Goal: Check status: Check status

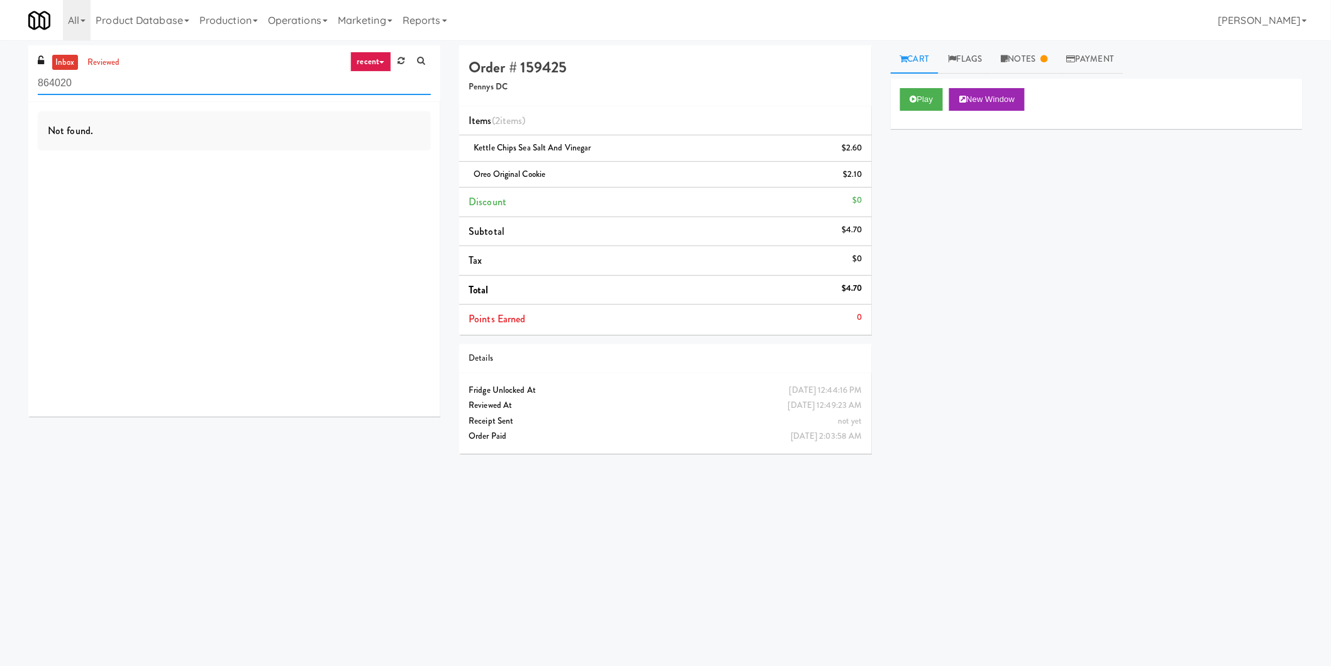
drag, startPoint x: 174, startPoint y: 94, endPoint x: 30, endPoint y: 90, distance: 143.5
click at [0, 83] on div "inbox reviewed recent all unclear take inventory issue suspicious failed recent…" at bounding box center [665, 297] width 1331 height 505
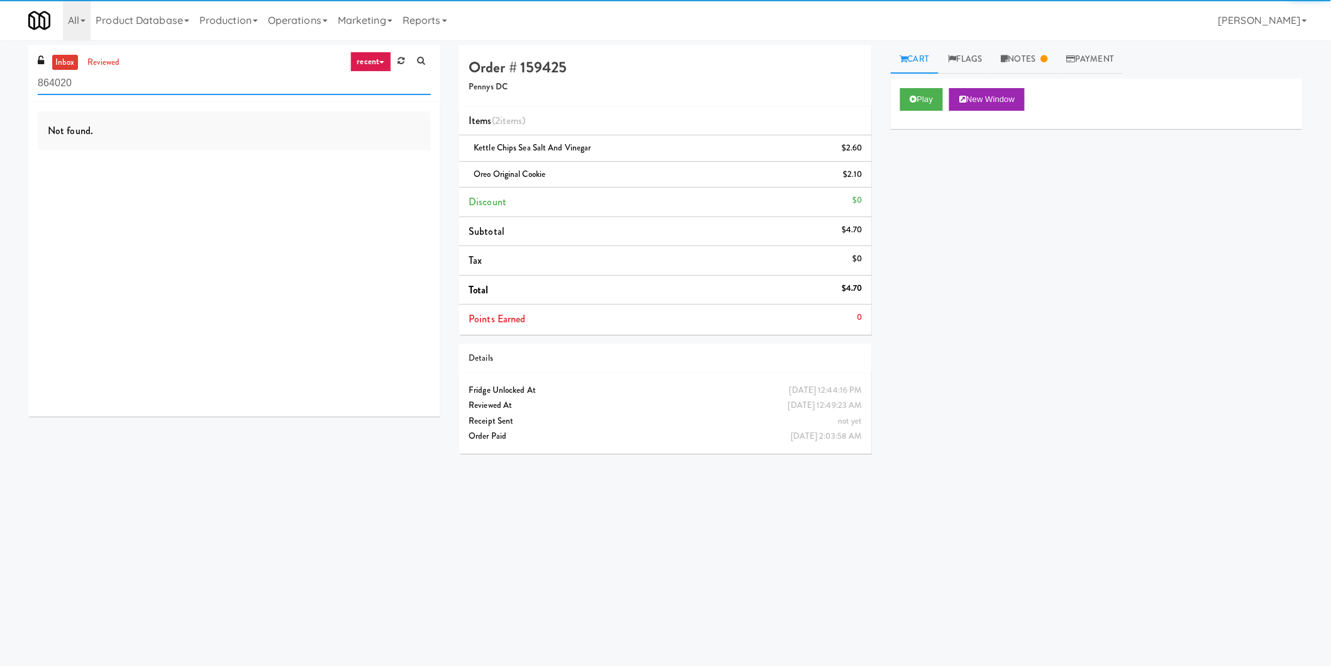
paste input "Ashton-Combo Machine"
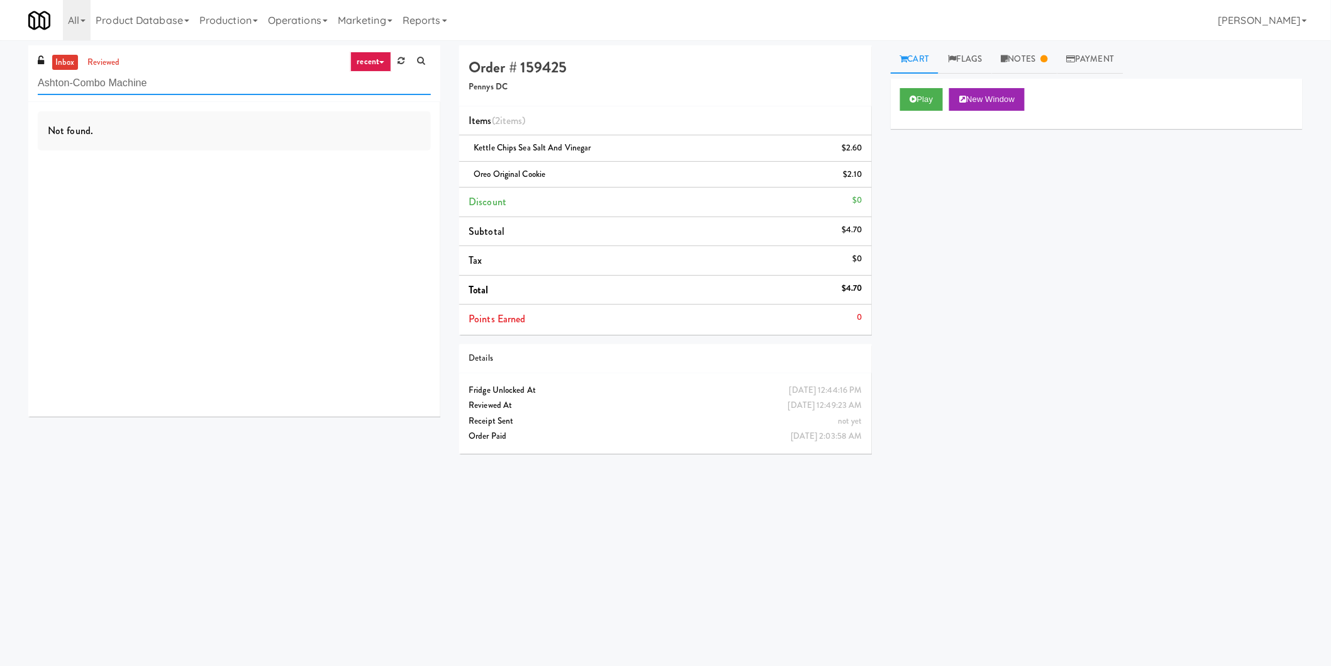
type input "Ashton-Combo Machine"
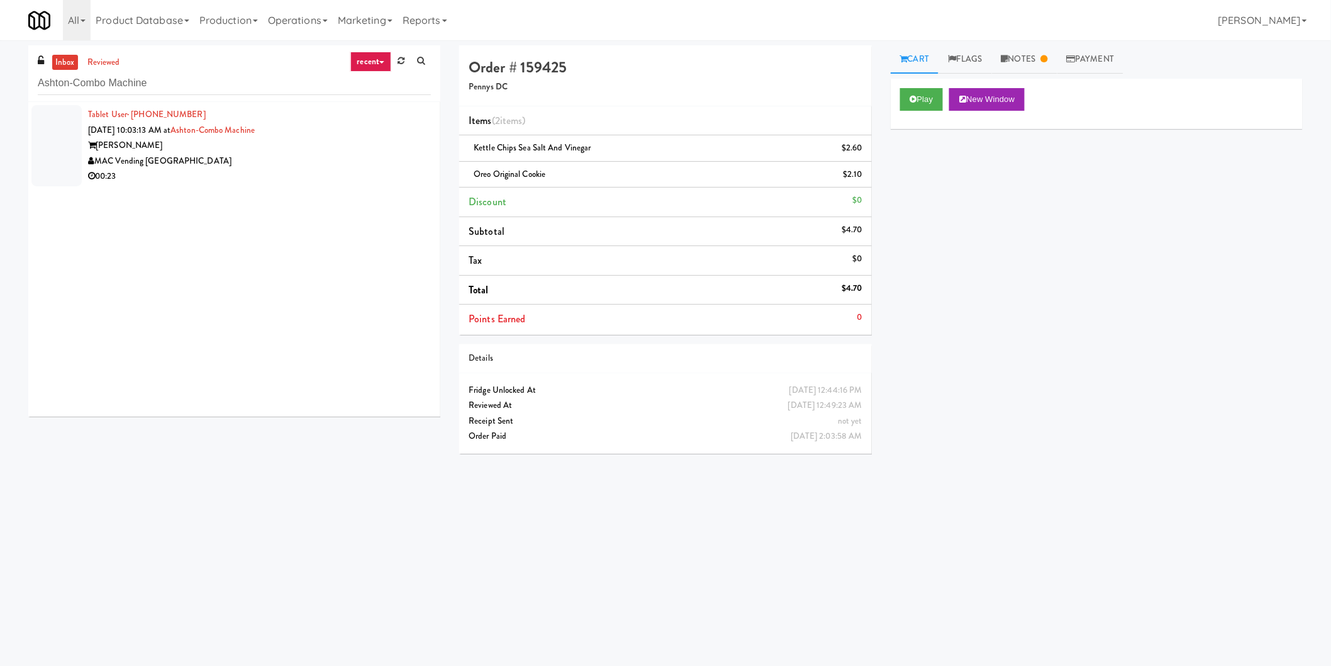
click at [330, 153] on div "MAC Vending [GEOGRAPHIC_DATA]" at bounding box center [259, 161] width 343 height 16
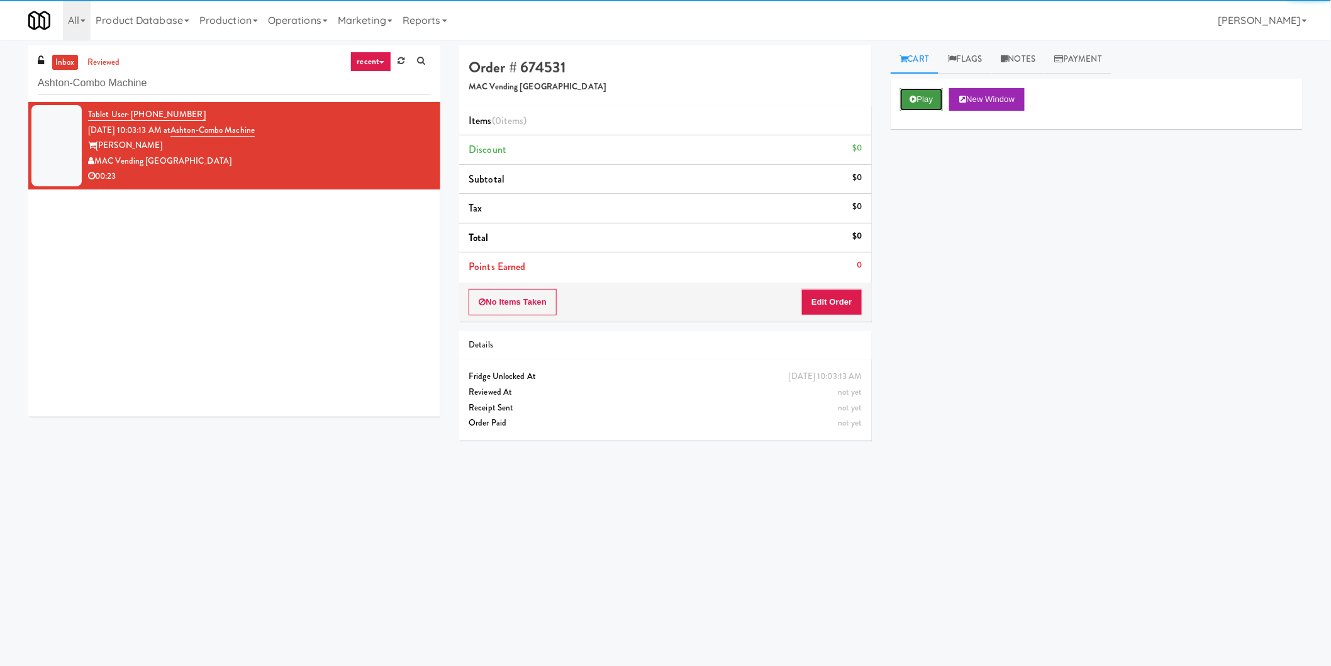
click at [938, 101] on button "Play" at bounding box center [921, 99] width 43 height 23
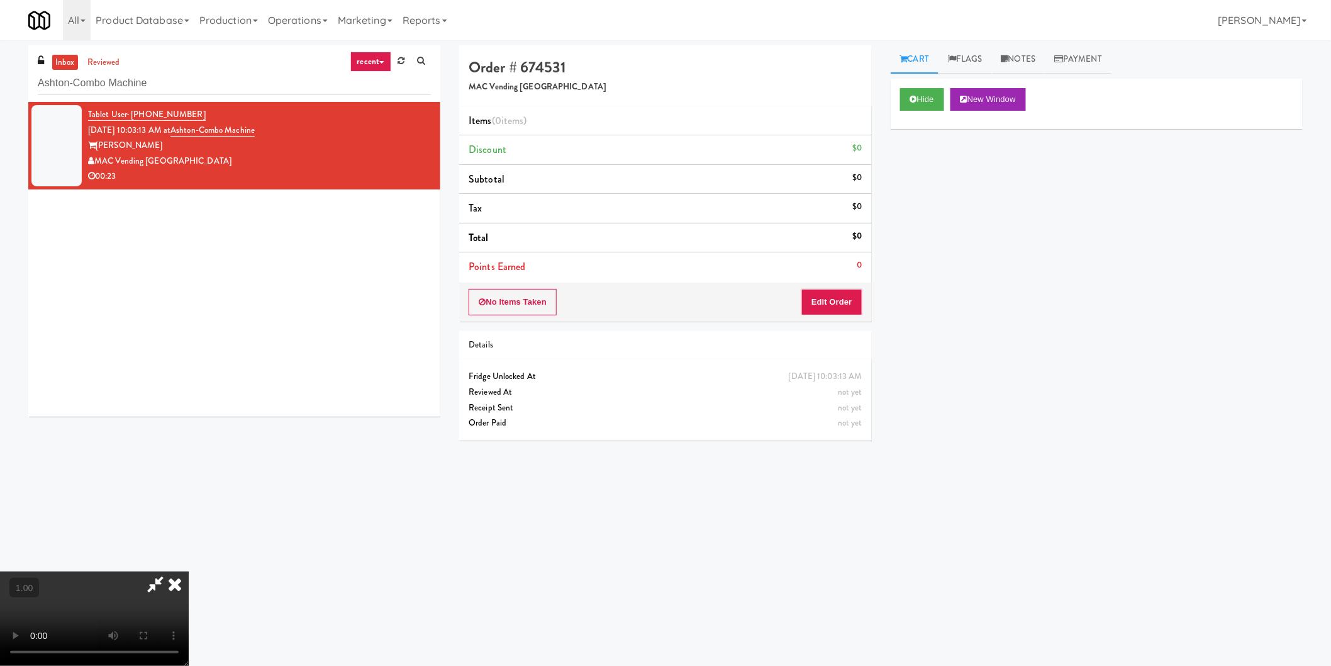
click at [189, 571] on video at bounding box center [94, 618] width 189 height 94
click at [189, 599] on video at bounding box center [94, 618] width 189 height 94
click at [189, 589] on video at bounding box center [94, 618] width 189 height 94
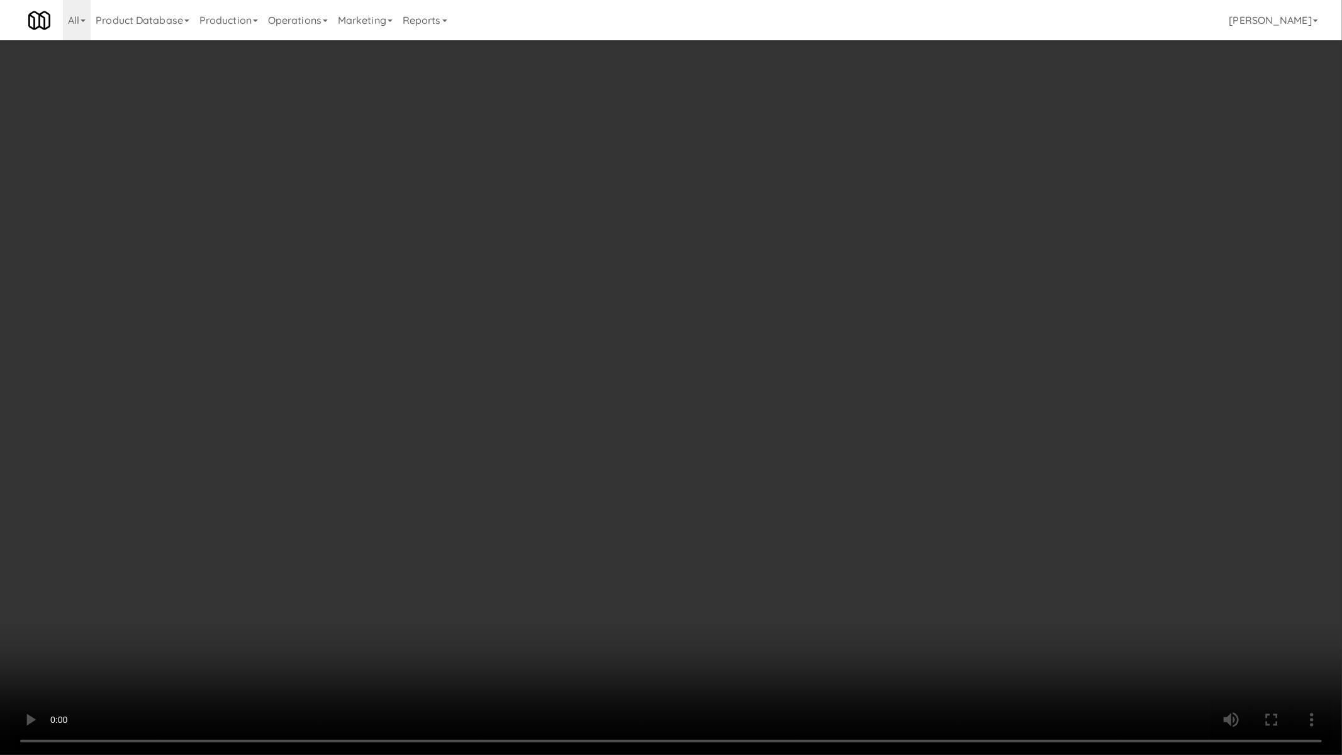
click at [281, 613] on video at bounding box center [671, 377] width 1342 height 755
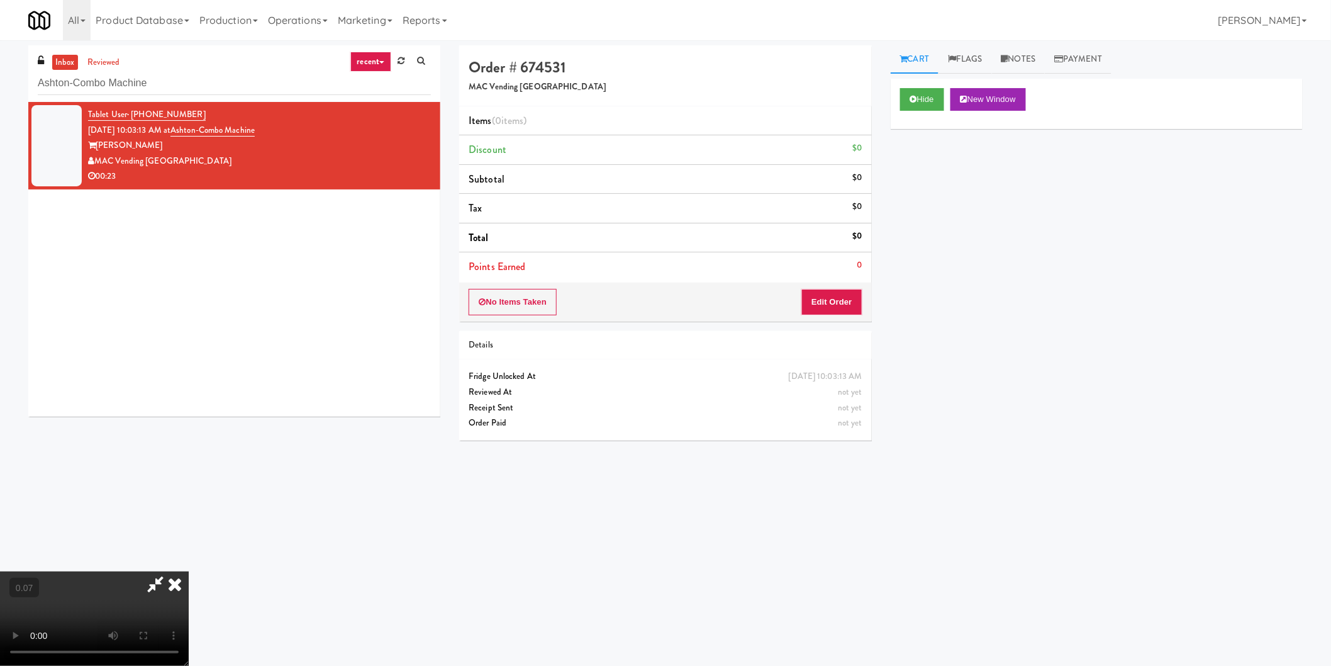
click at [189, 571] on video at bounding box center [94, 618] width 189 height 94
click at [189, 589] on video at bounding box center [94, 618] width 189 height 94
click at [189, 576] on video at bounding box center [94, 618] width 189 height 94
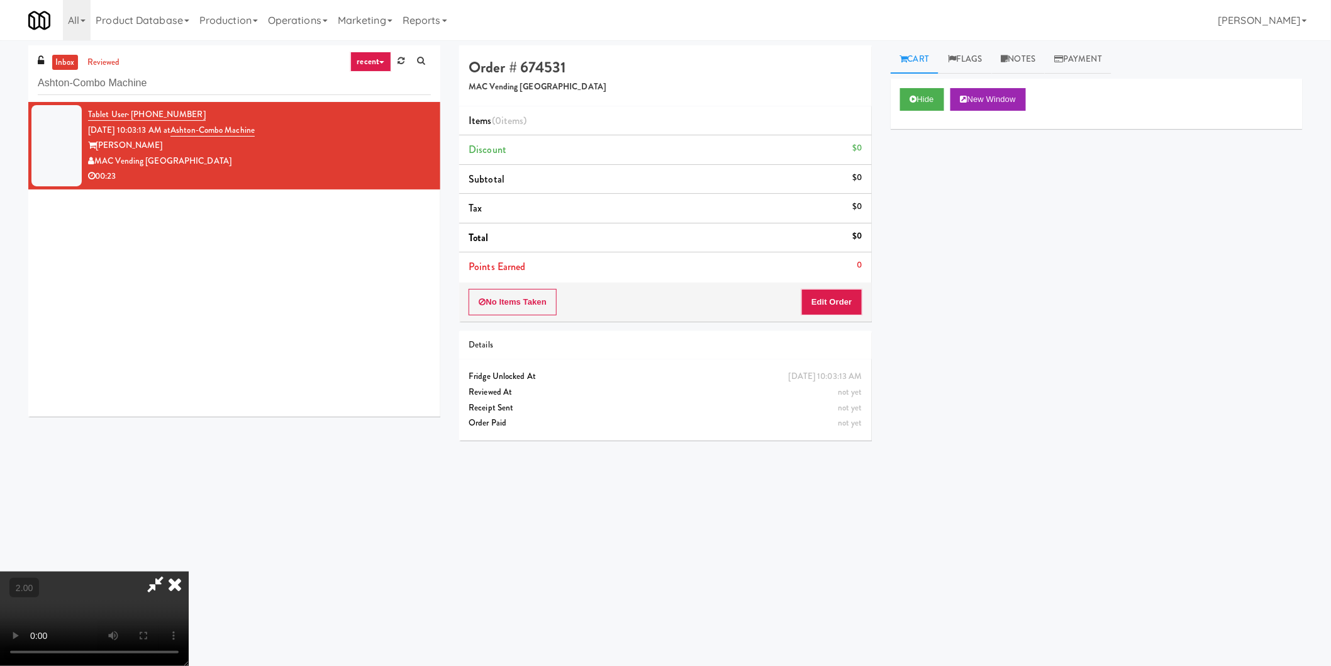
click at [189, 576] on video at bounding box center [94, 618] width 189 height 94
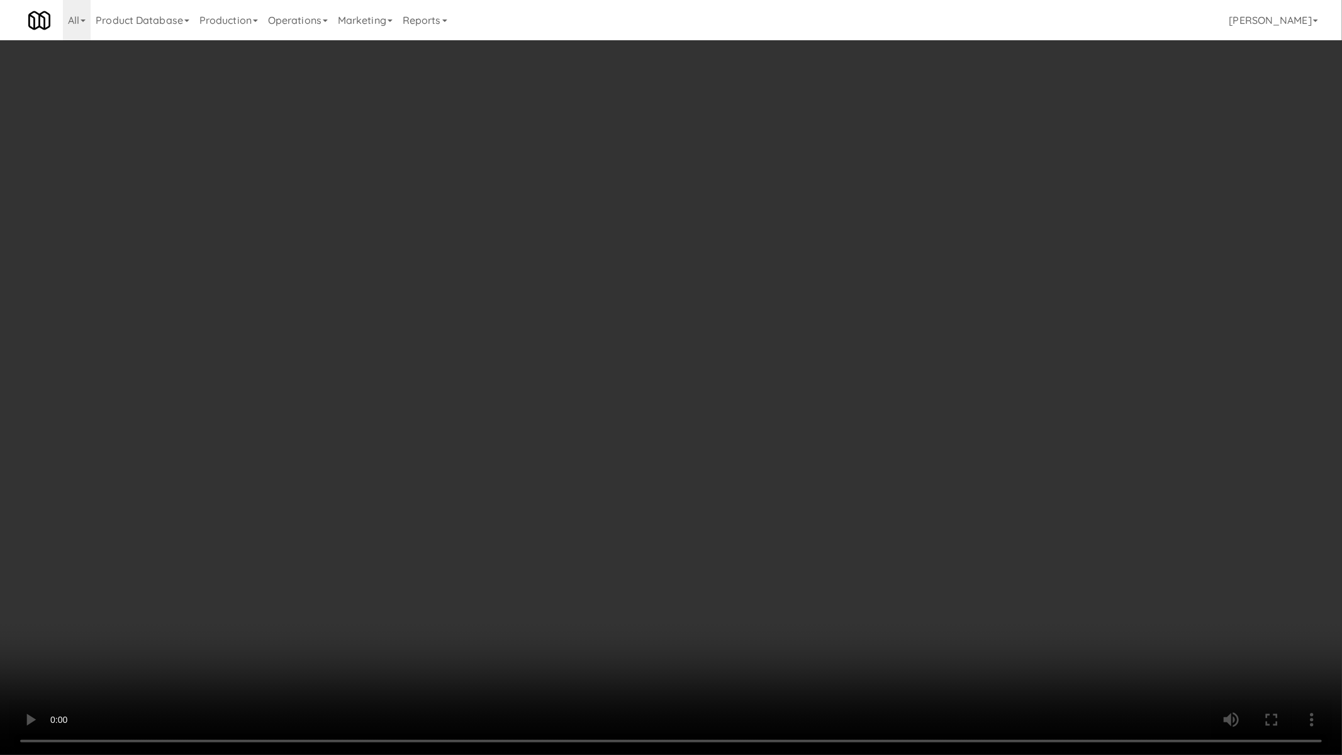
click at [264, 619] on video at bounding box center [671, 377] width 1342 height 755
click at [223, 637] on video at bounding box center [671, 377] width 1342 height 755
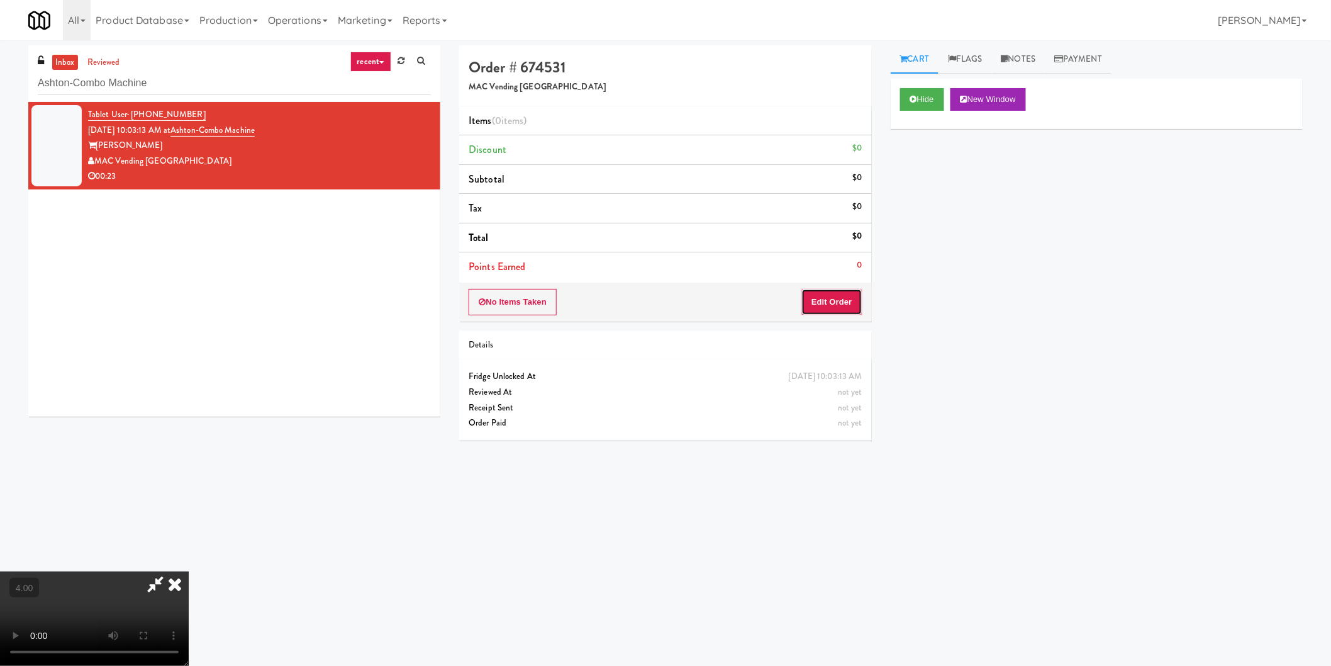
click at [854, 298] on button "Edit Order" at bounding box center [831, 302] width 61 height 26
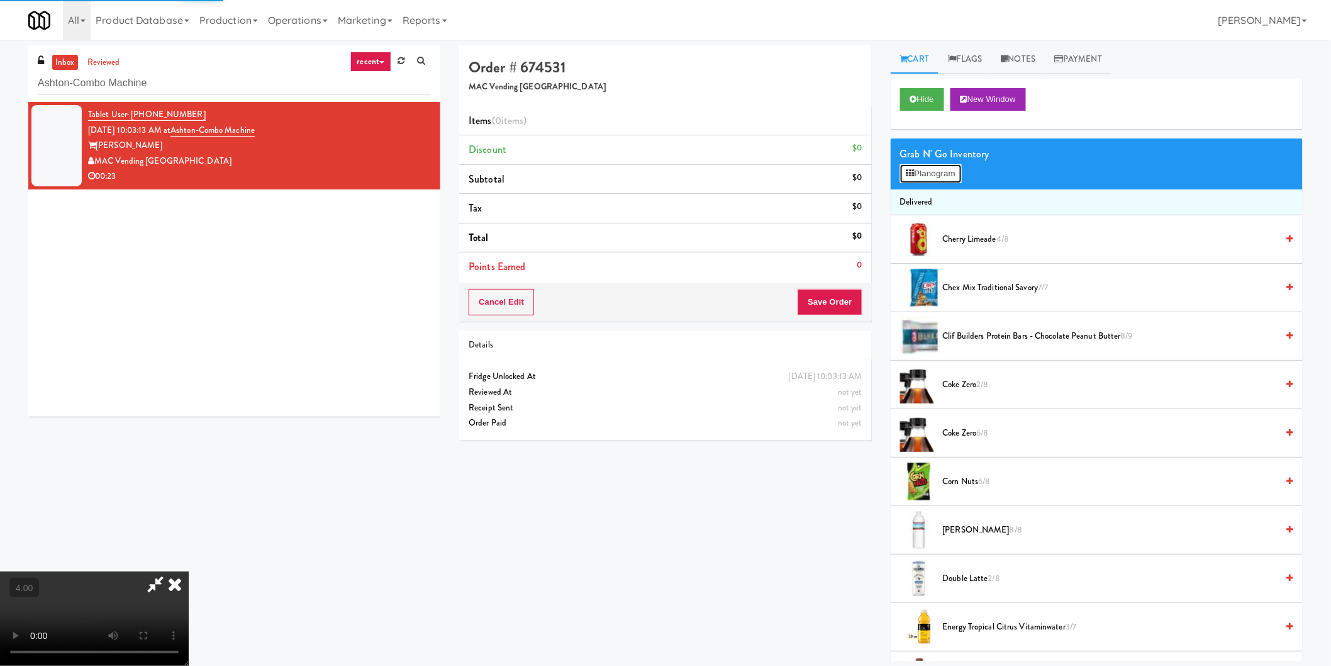
click at [928, 174] on button "Planogram" at bounding box center [931, 173] width 62 height 19
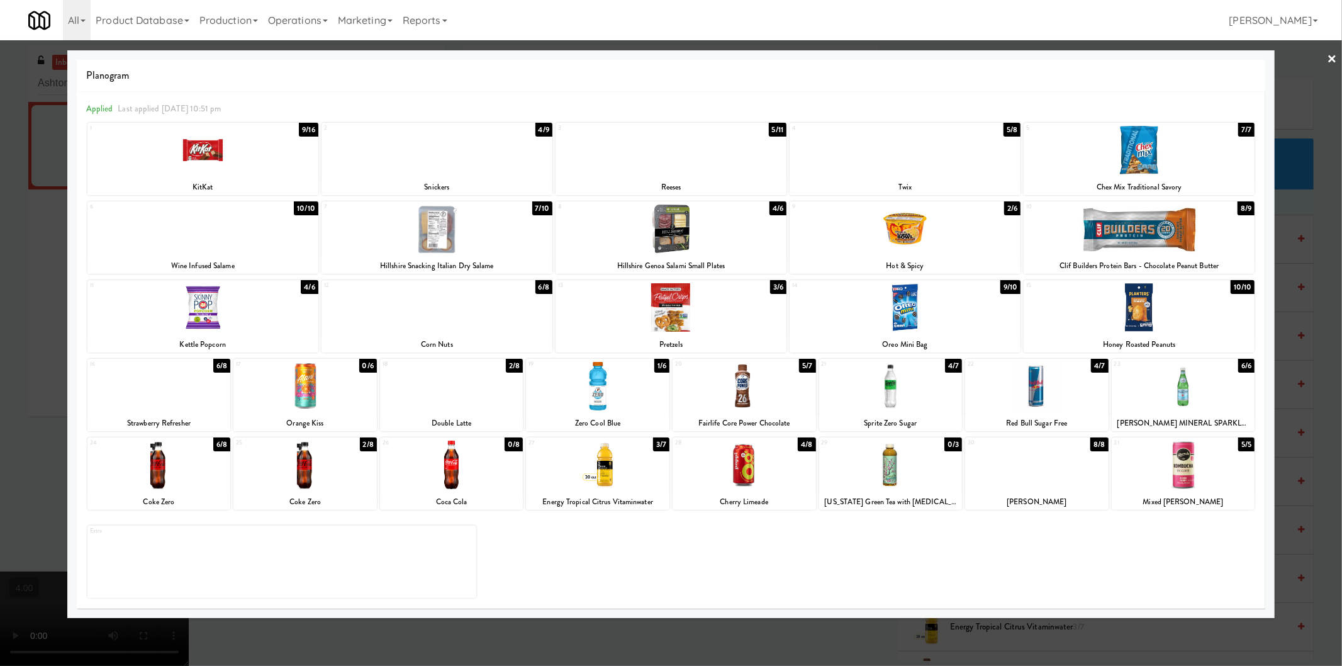
click at [908, 399] on div at bounding box center [890, 386] width 143 height 48
click at [908, 395] on div at bounding box center [890, 386] width 143 height 48
click at [0, 432] on div at bounding box center [671, 333] width 1342 height 666
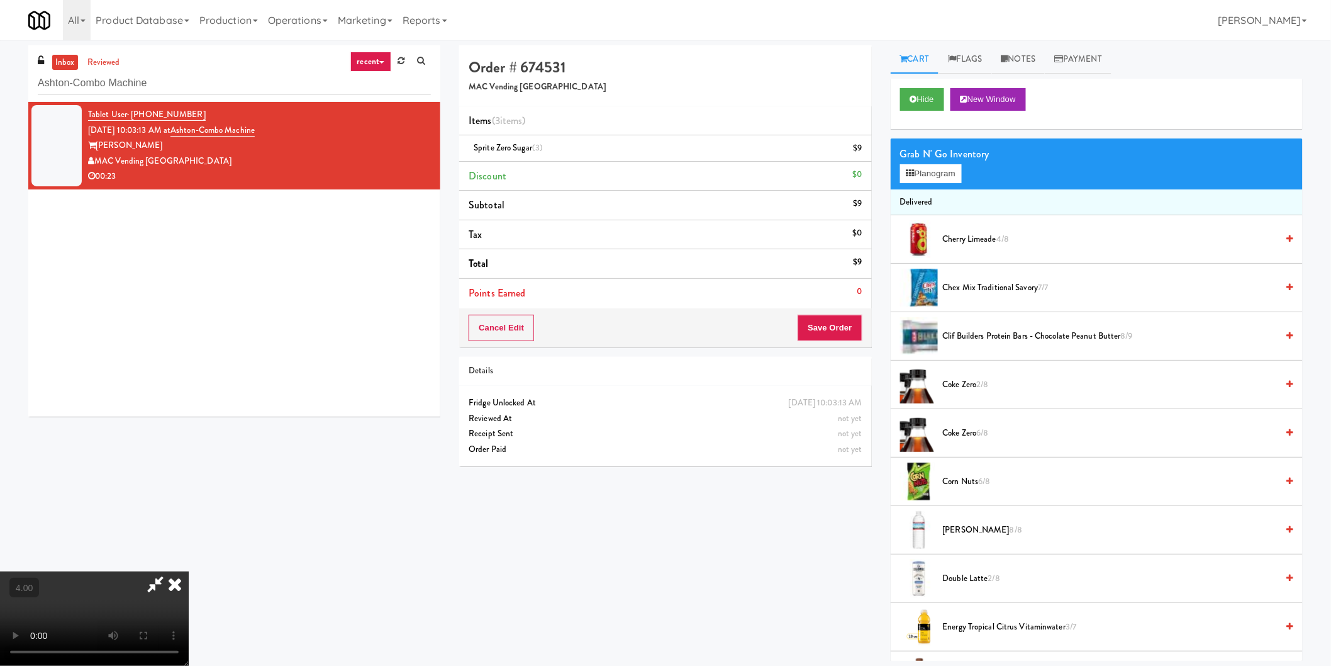
click at [189, 571] on video at bounding box center [94, 618] width 189 height 94
click at [900, 170] on button "Planogram" at bounding box center [931, 173] width 62 height 19
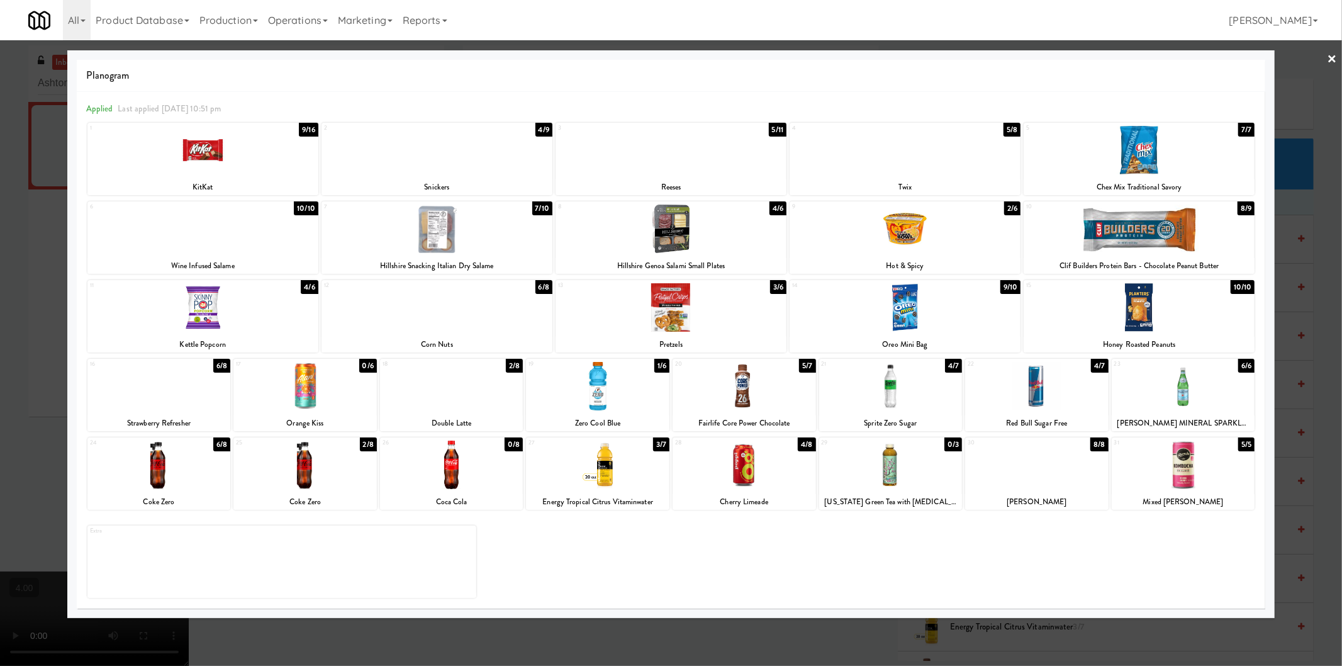
click at [613, 465] on div at bounding box center [597, 464] width 143 height 48
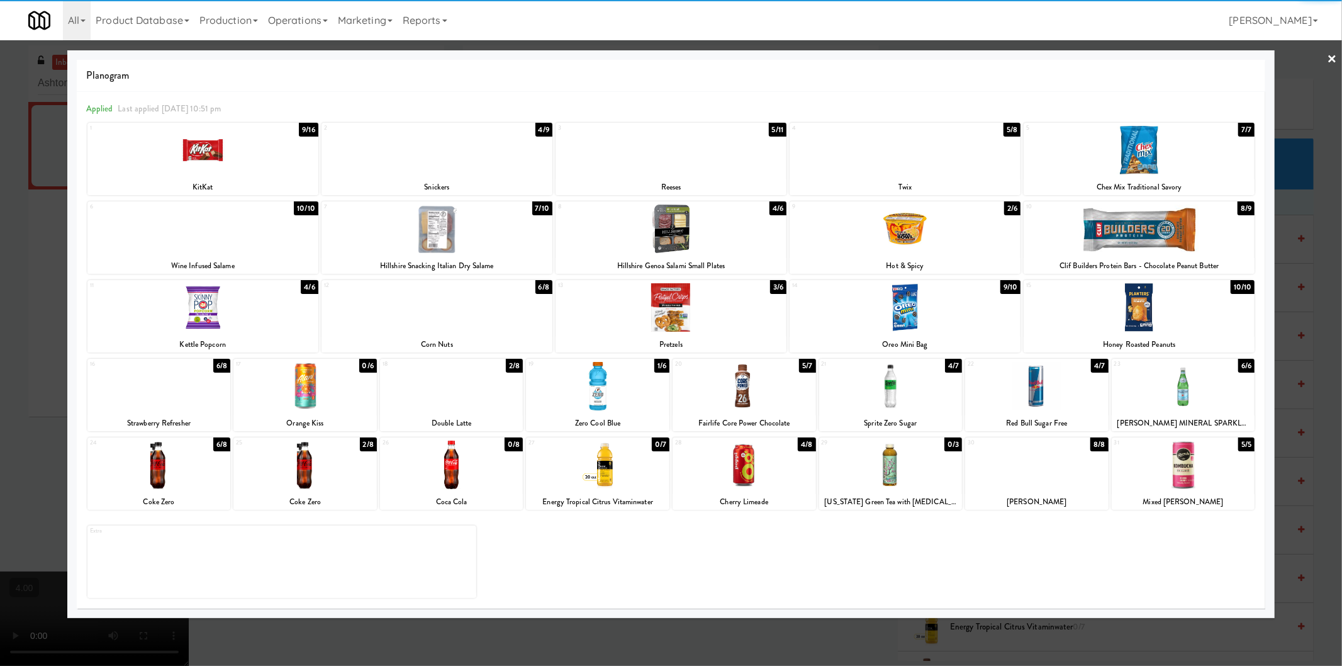
drag, startPoint x: 0, startPoint y: 321, endPoint x: 202, endPoint y: 322, distance: 201.9
click at [1, 321] on div at bounding box center [671, 333] width 1342 height 666
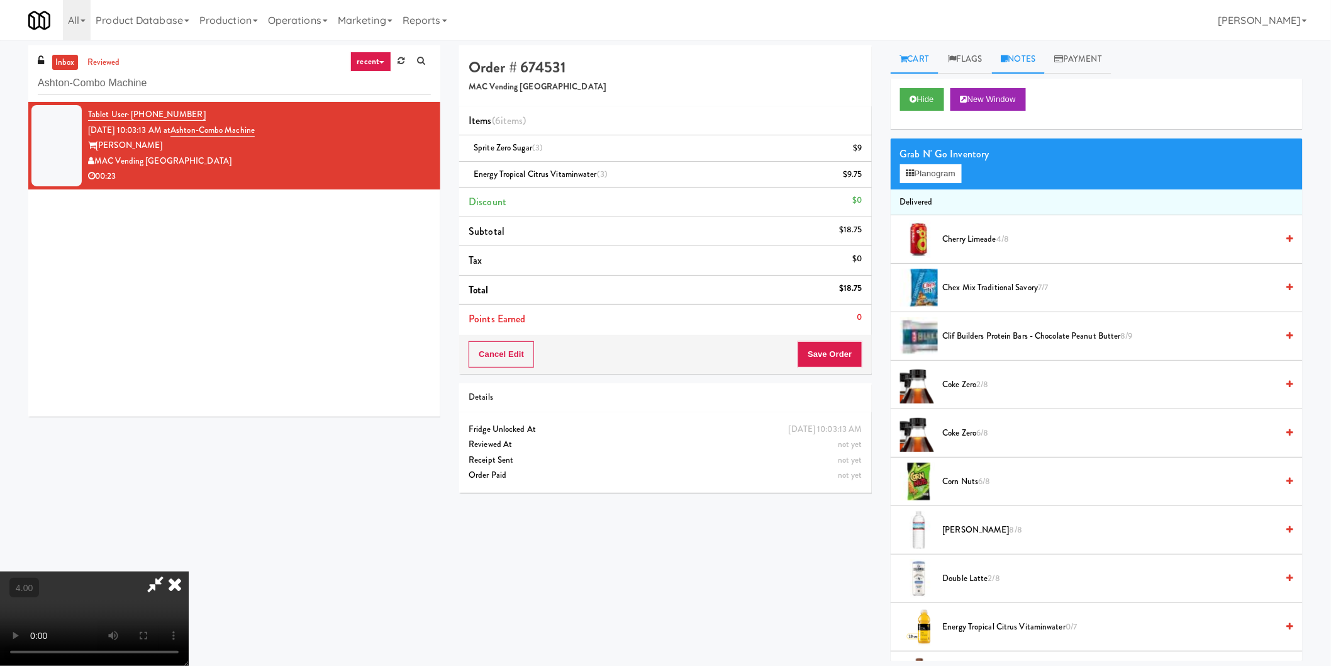
click at [1030, 68] on link "Notes" at bounding box center [1018, 59] width 53 height 28
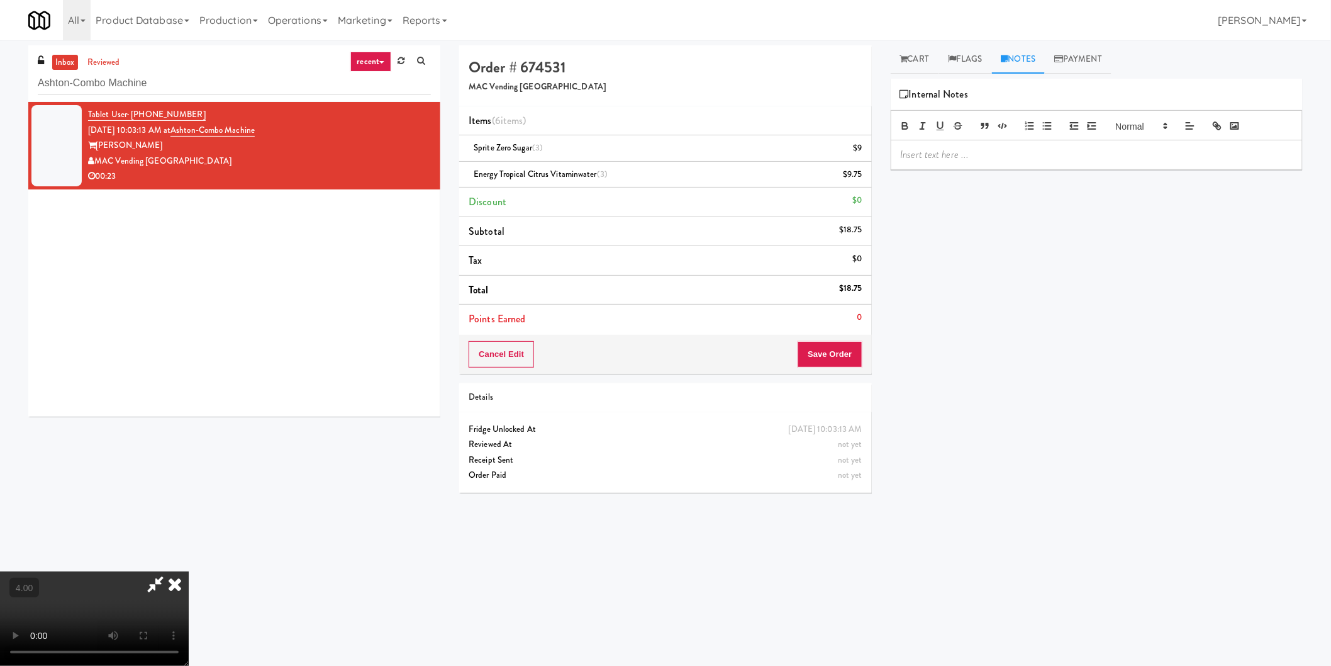
click at [993, 153] on p at bounding box center [1097, 155] width 392 height 14
click at [939, 156] on p "Paureen: #DisabledCamera #BottomLeft" at bounding box center [1097, 155] width 392 height 14
click at [827, 354] on button "Save Order" at bounding box center [830, 354] width 64 height 26
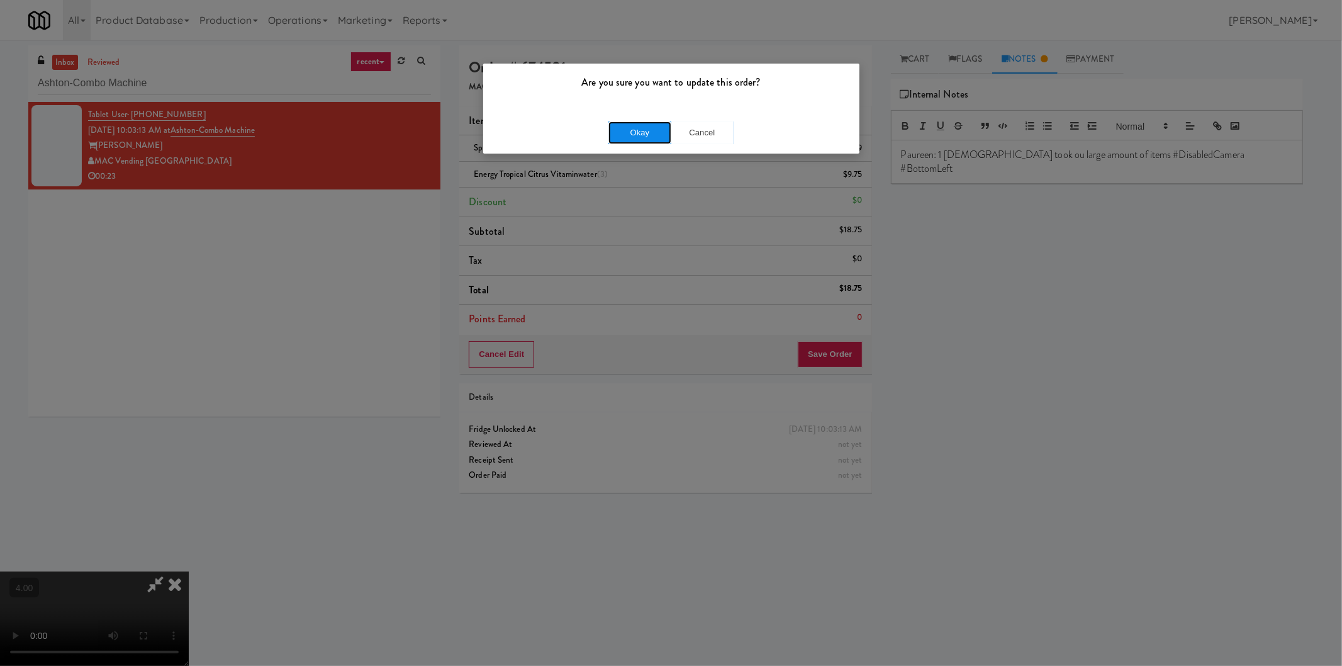
click at [646, 131] on button "Okay" at bounding box center [639, 132] width 63 height 23
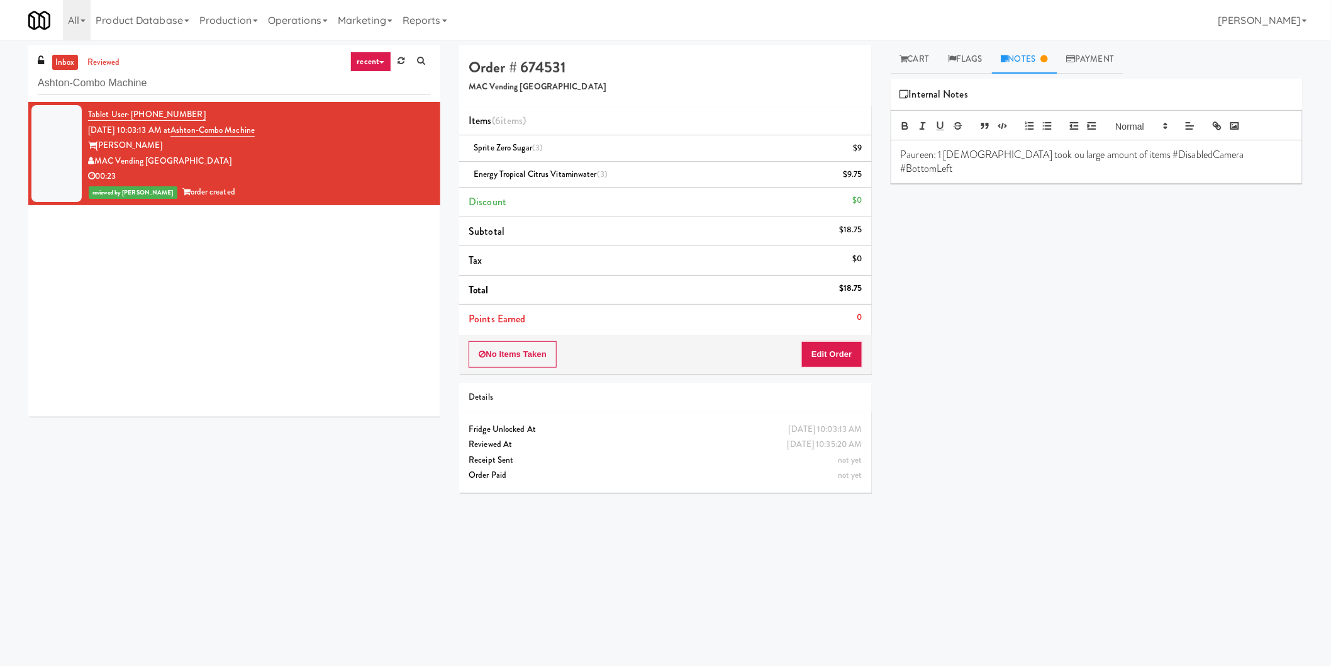
copy span "(415) 850-5346"
drag, startPoint x: 257, startPoint y: 115, endPoint x: 133, endPoint y: 109, distance: 124.0
click at [133, 109] on div "Tablet User · (415) 850-5346 Aug 10, 2025 10:03:13 AM at Ashton-Combo Machine A…" at bounding box center [259, 153] width 343 height 93
drag, startPoint x: 304, startPoint y: 139, endPoint x: 197, endPoint y: 131, distance: 107.9
click at [197, 131] on div "Tablet User · (415) 850-5346 Aug 10, 2025 10:03:13 AM at Ashton-Combo Machine A…" at bounding box center [259, 153] width 343 height 93
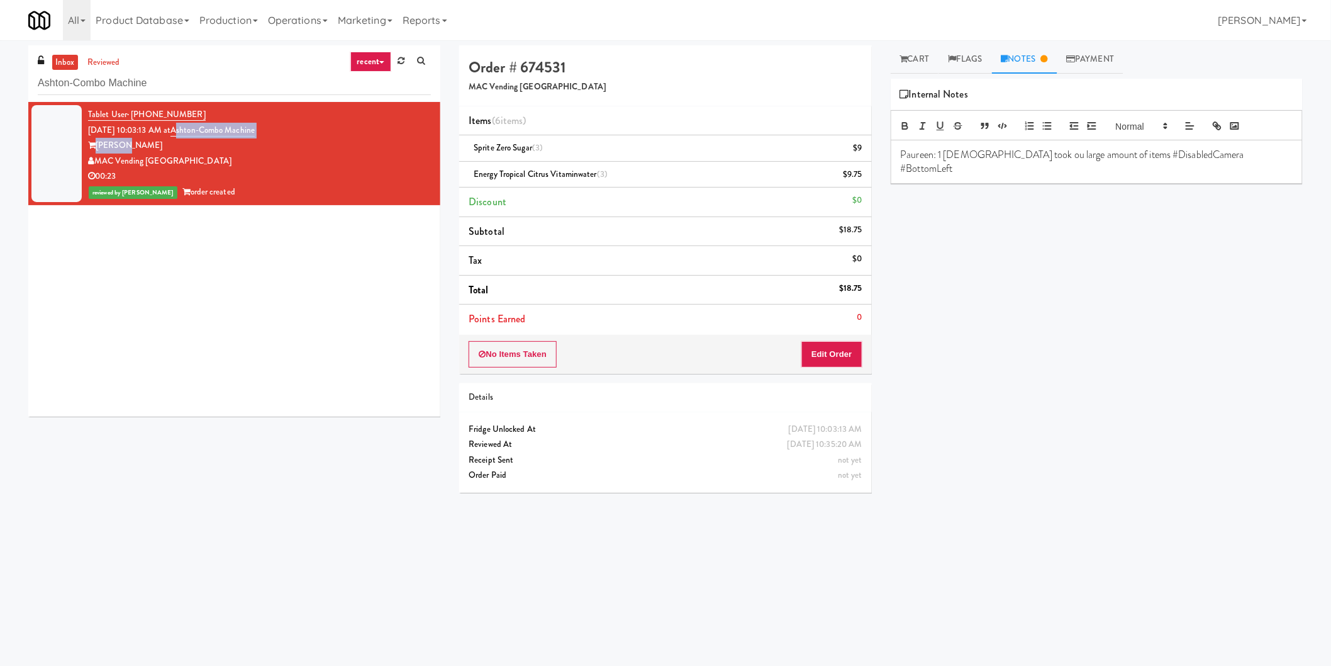
click at [292, 136] on div "Tablet User · (415) 850-5346 Aug 10, 2025 10:03:13 AM at Ashton-Combo Machine A…" at bounding box center [259, 153] width 343 height 93
copy link "Ashton-Combo Machine"
drag, startPoint x: 294, startPoint y: 127, endPoint x: 191, endPoint y: 131, distance: 103.2
click at [191, 131] on div "Tablet User · (415) 850-5346 Aug 10, 2025 10:03:13 AM at Ashton-Combo Machine A…" at bounding box center [259, 153] width 343 height 93
copy div "MAC Vending [GEOGRAPHIC_DATA]"
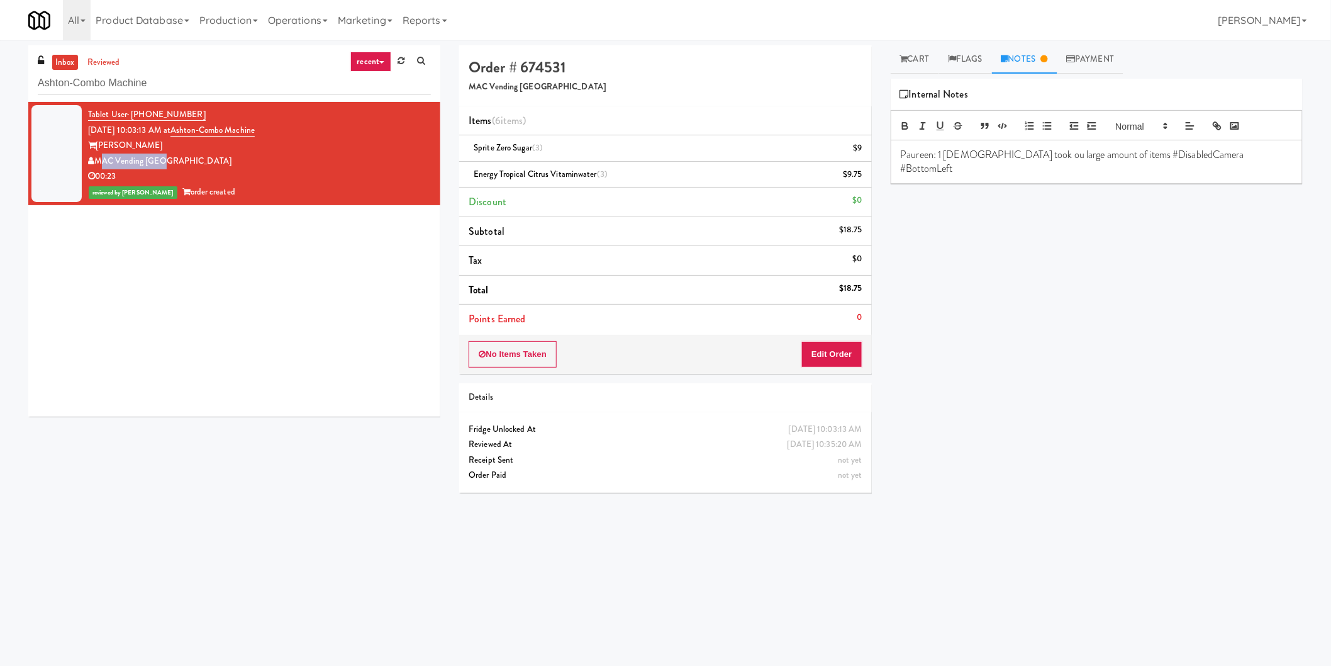
drag, startPoint x: 211, startPoint y: 159, endPoint x: 97, endPoint y: 160, distance: 114.5
click at [97, 160] on div "MAC Vending [GEOGRAPHIC_DATA]" at bounding box center [259, 161] width 343 height 16
paste input "Villas Combo Cooler"
drag, startPoint x: 292, startPoint y: 86, endPoint x: 0, endPoint y: 74, distance: 292.8
click at [0, 74] on div "inbox reviewed recent all unclear take inventory issue suspicious failed recent…" at bounding box center [665, 297] width 1331 height 505
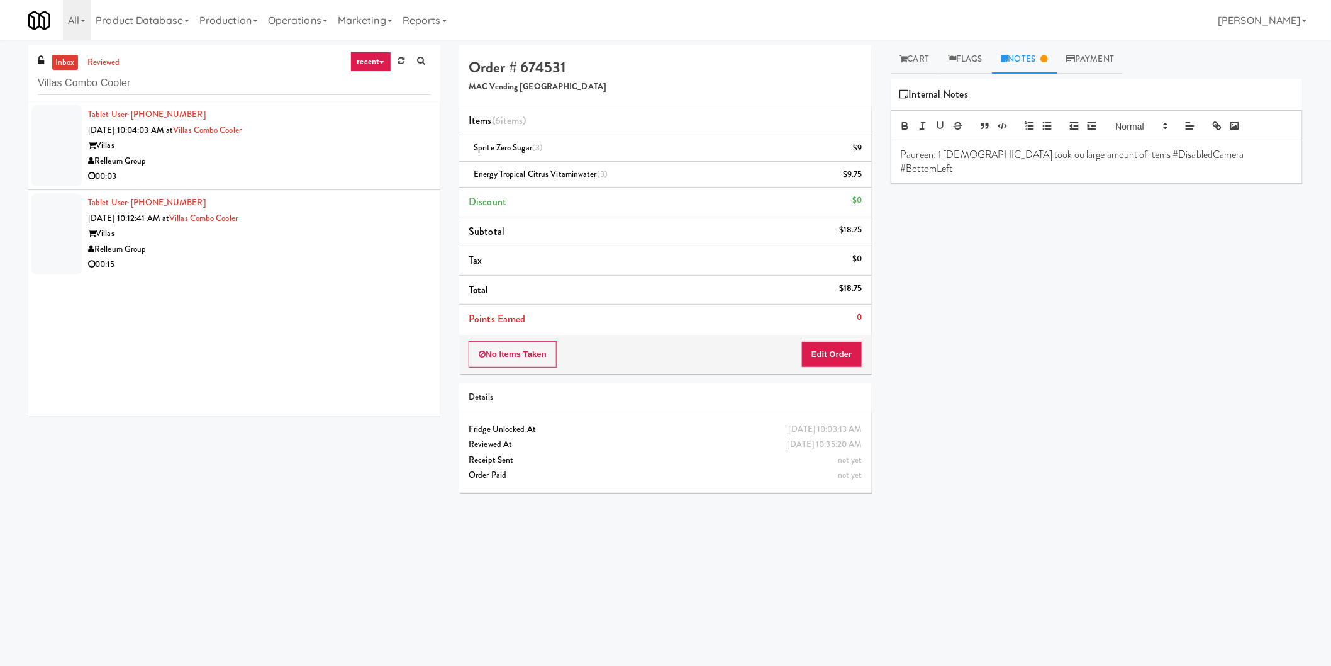
click at [363, 164] on div "Relleum Group" at bounding box center [259, 161] width 343 height 16
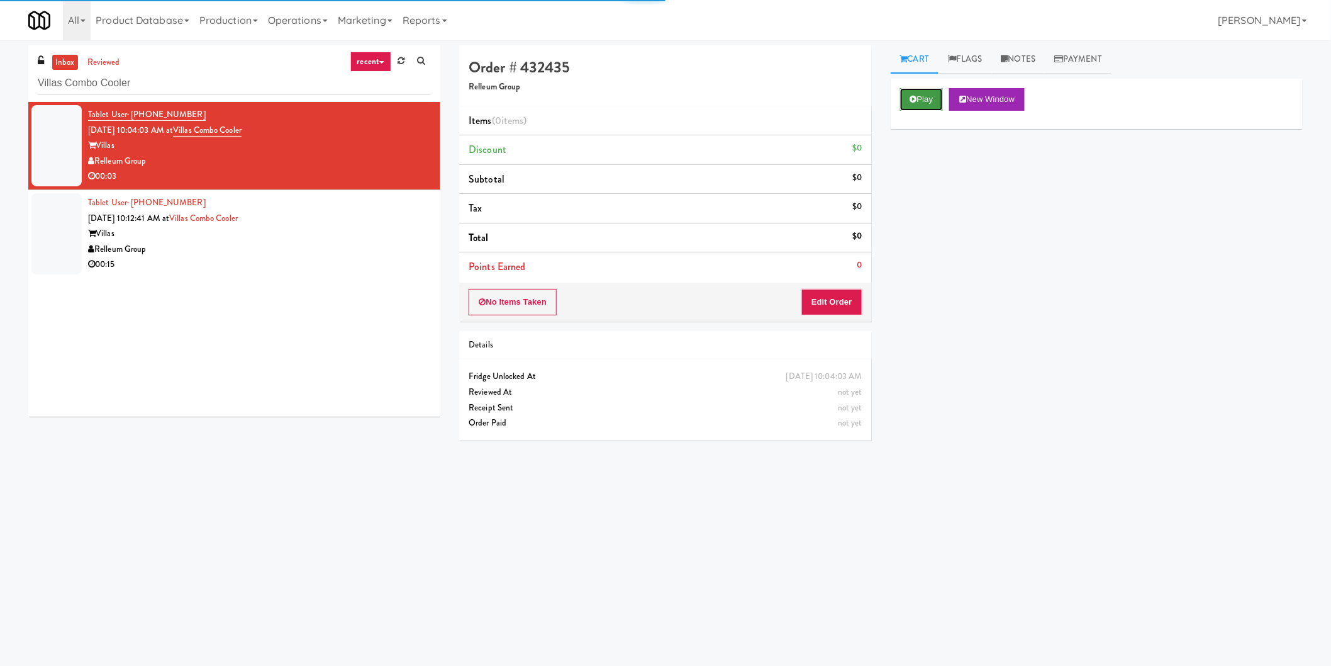
click at [935, 97] on button "Play" at bounding box center [921, 99] width 43 height 23
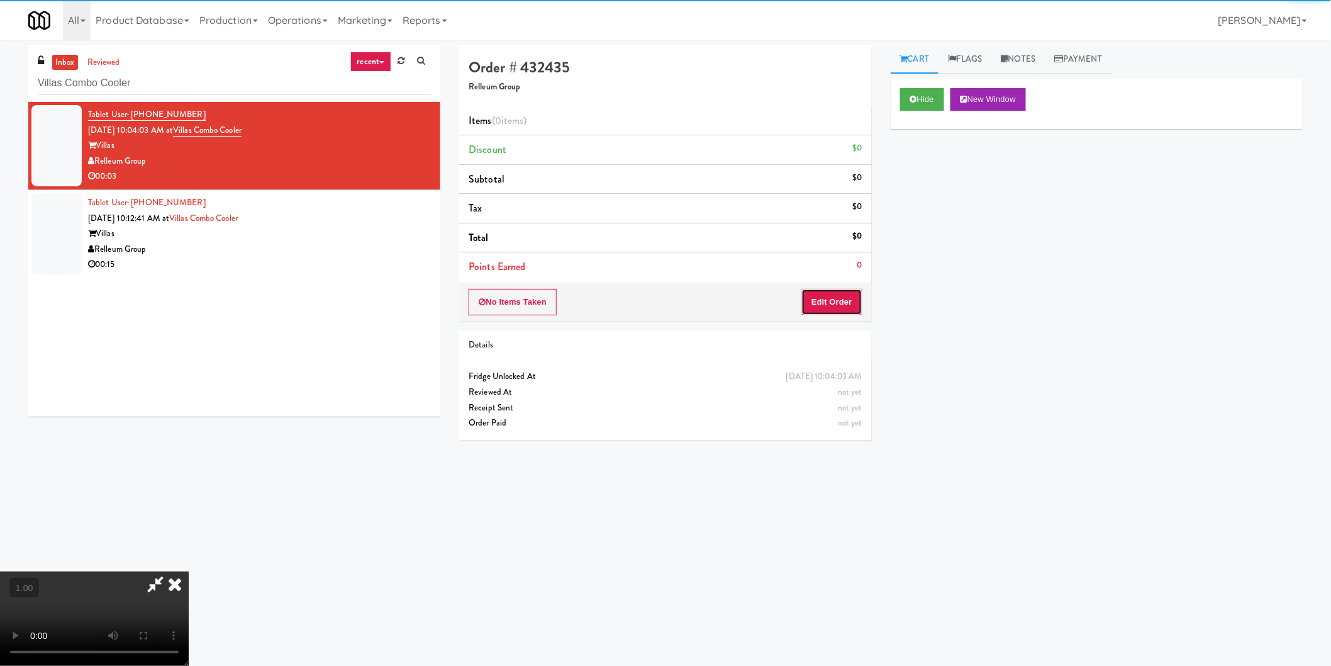
click at [827, 305] on button "Edit Order" at bounding box center [831, 302] width 61 height 26
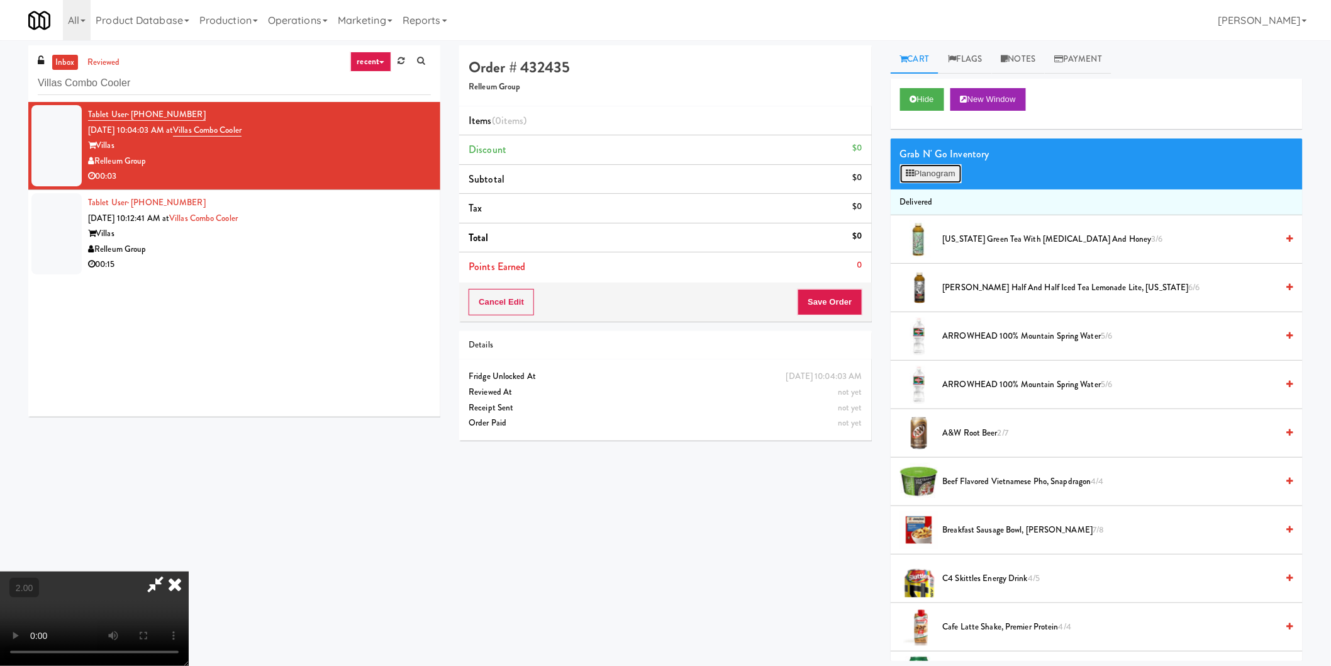
click at [929, 173] on button "Planogram" at bounding box center [931, 173] width 62 height 19
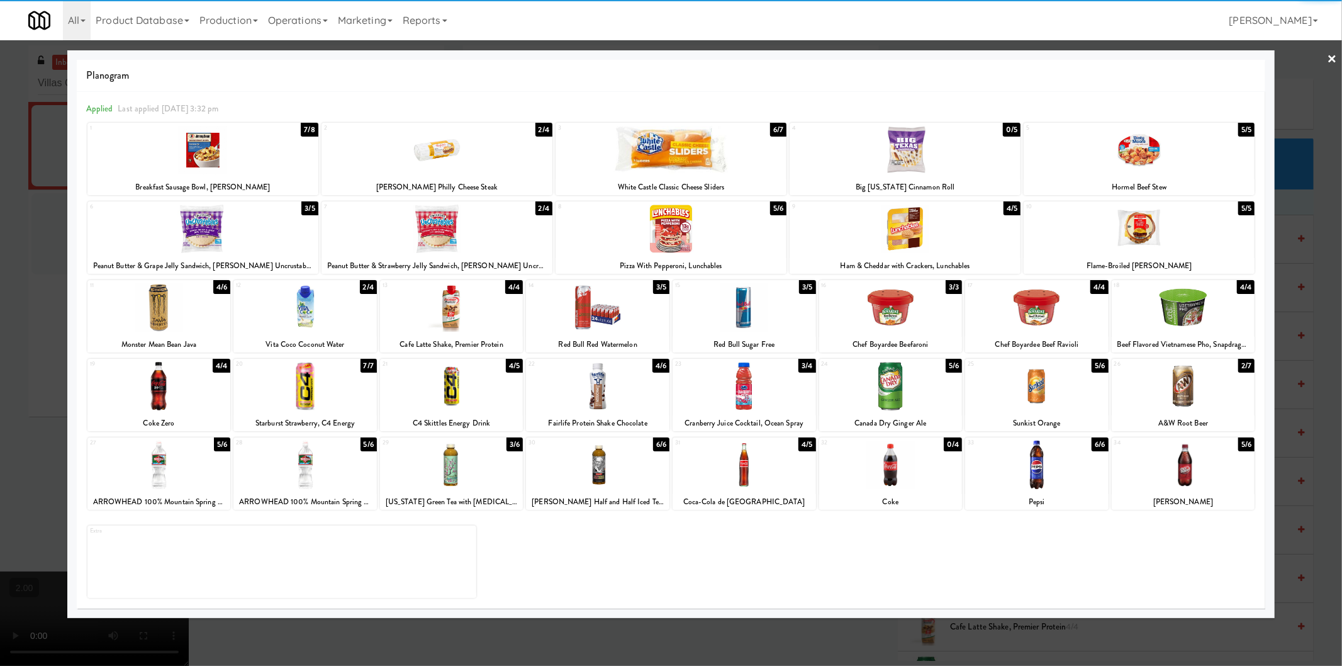
click at [256, 169] on div at bounding box center [202, 150] width 231 height 48
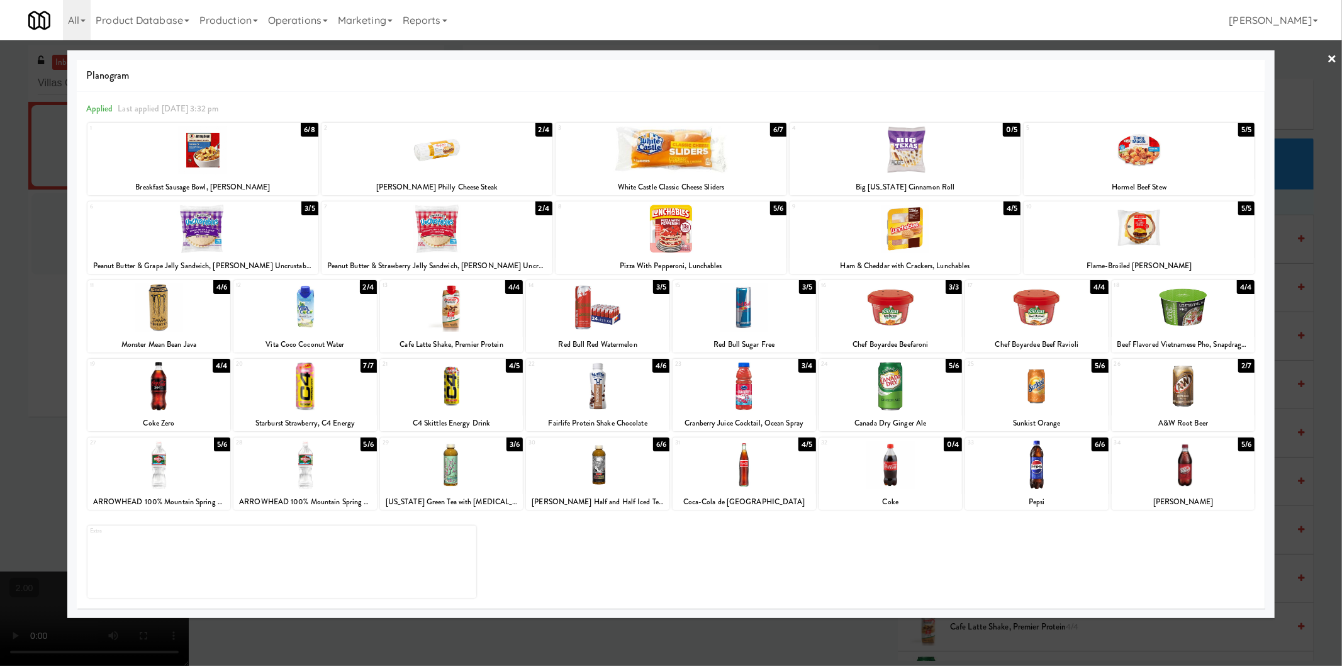
drag, startPoint x: 0, startPoint y: 174, endPoint x: 124, endPoint y: 195, distance: 125.7
click at [0, 174] on div at bounding box center [671, 333] width 1342 height 666
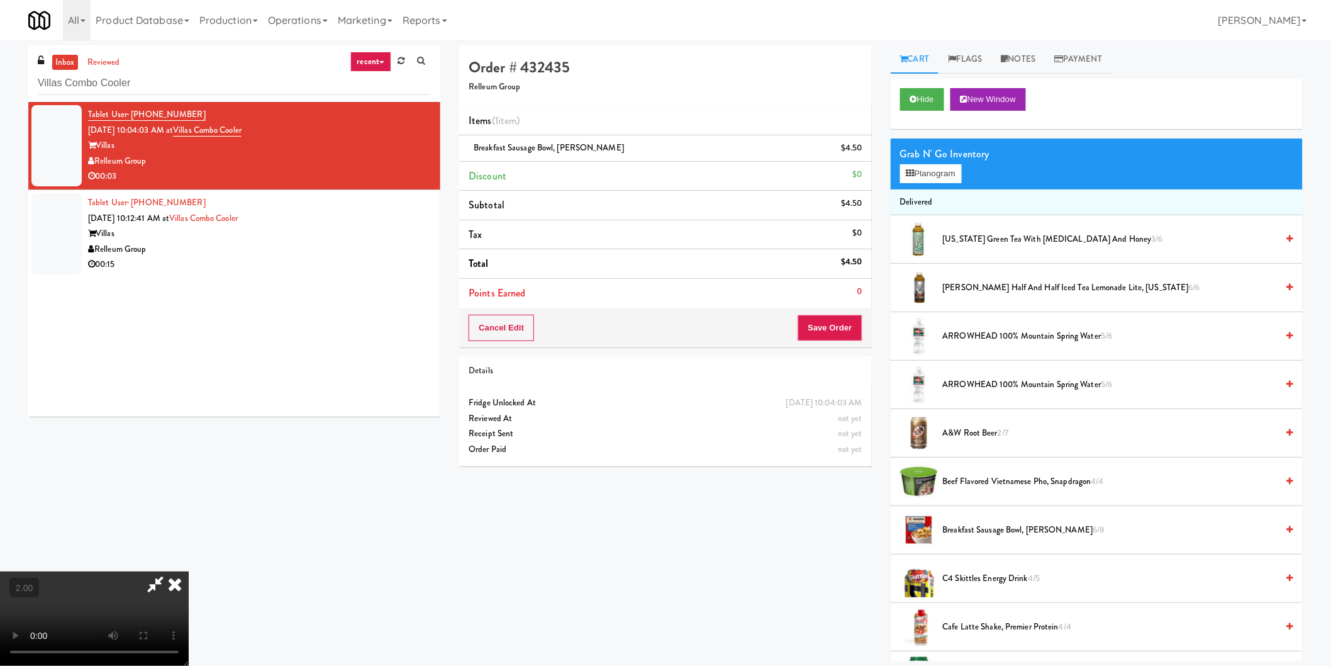
scroll to position [206, 0]
click at [816, 333] on button "Save Order" at bounding box center [830, 328] width 64 height 26
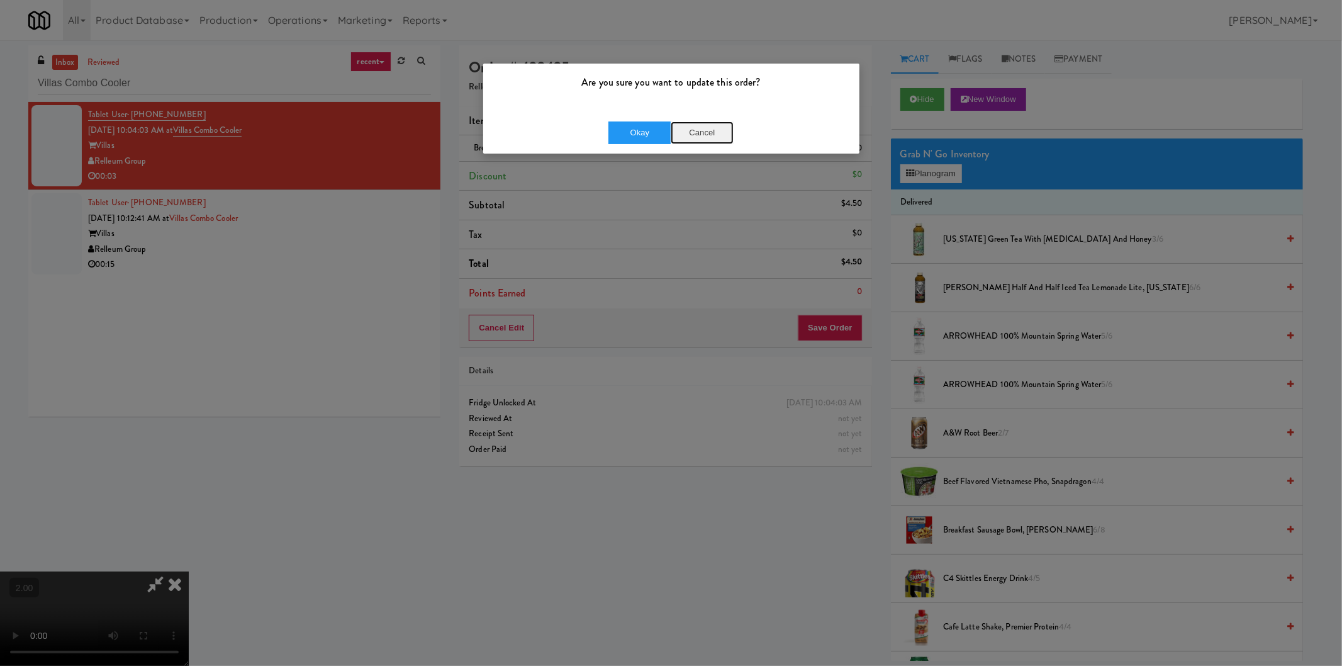
click at [686, 141] on button "Cancel" at bounding box center [702, 132] width 63 height 23
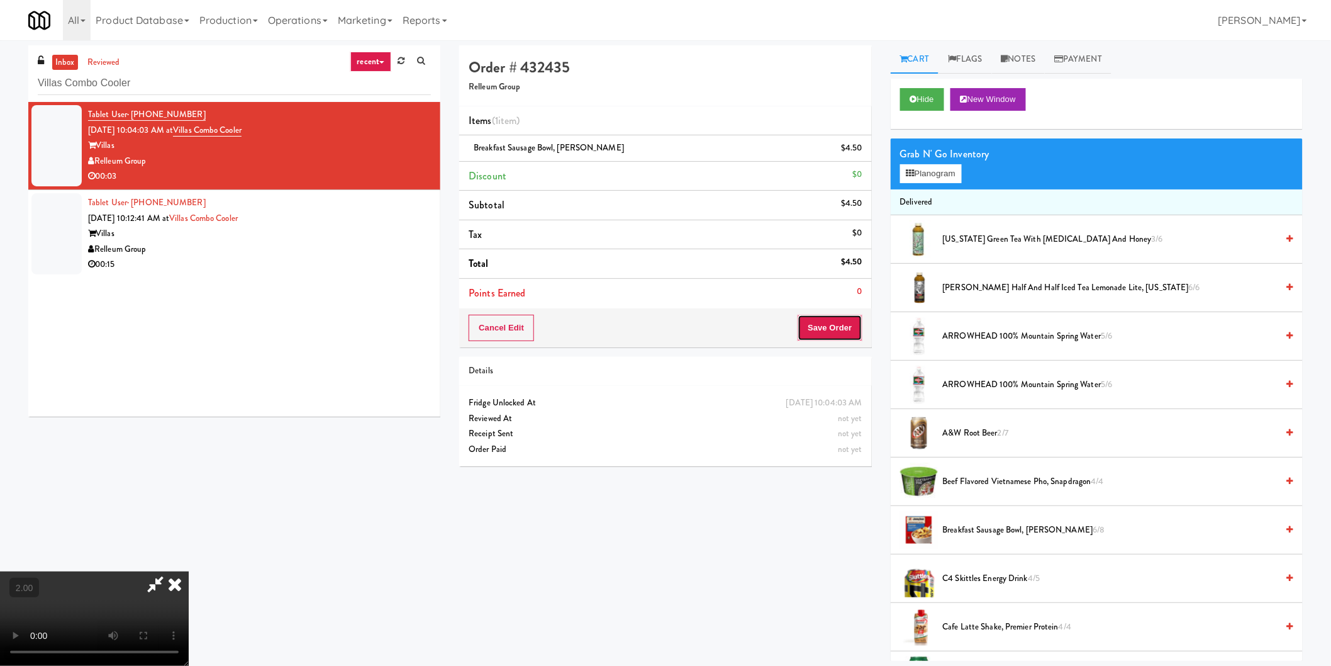
click at [825, 331] on button "Save Order" at bounding box center [830, 328] width 64 height 26
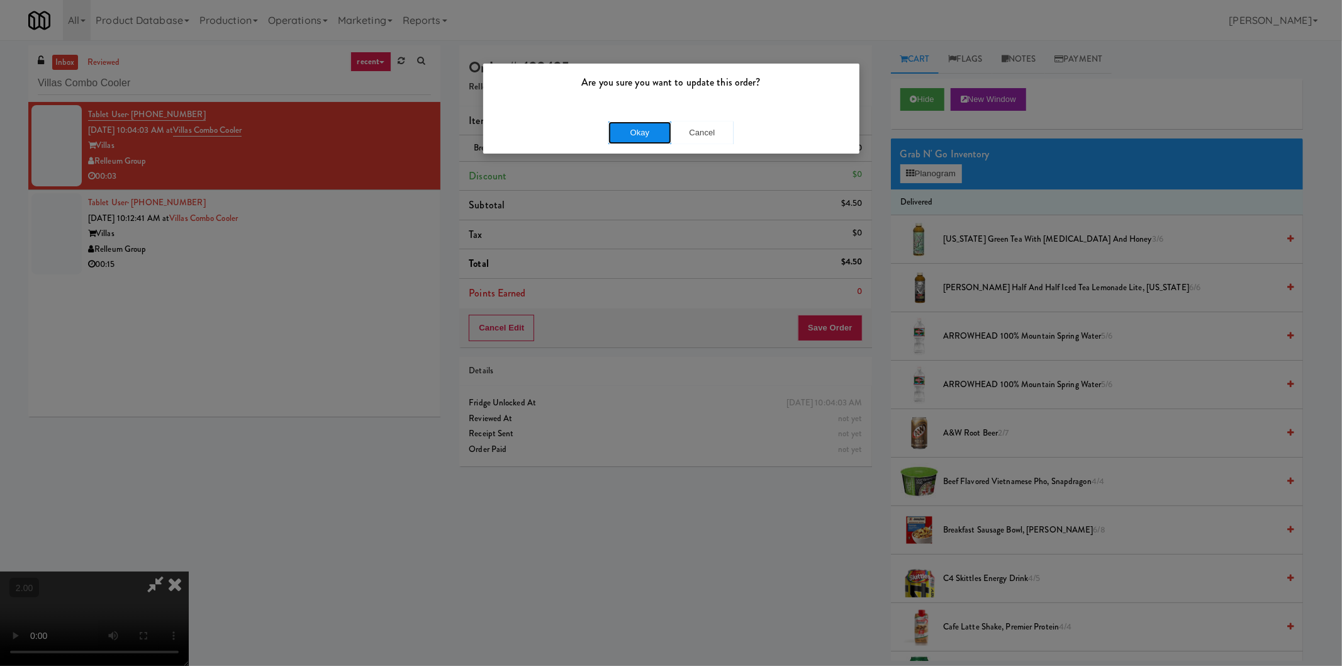
click at [650, 128] on button "Okay" at bounding box center [639, 132] width 63 height 23
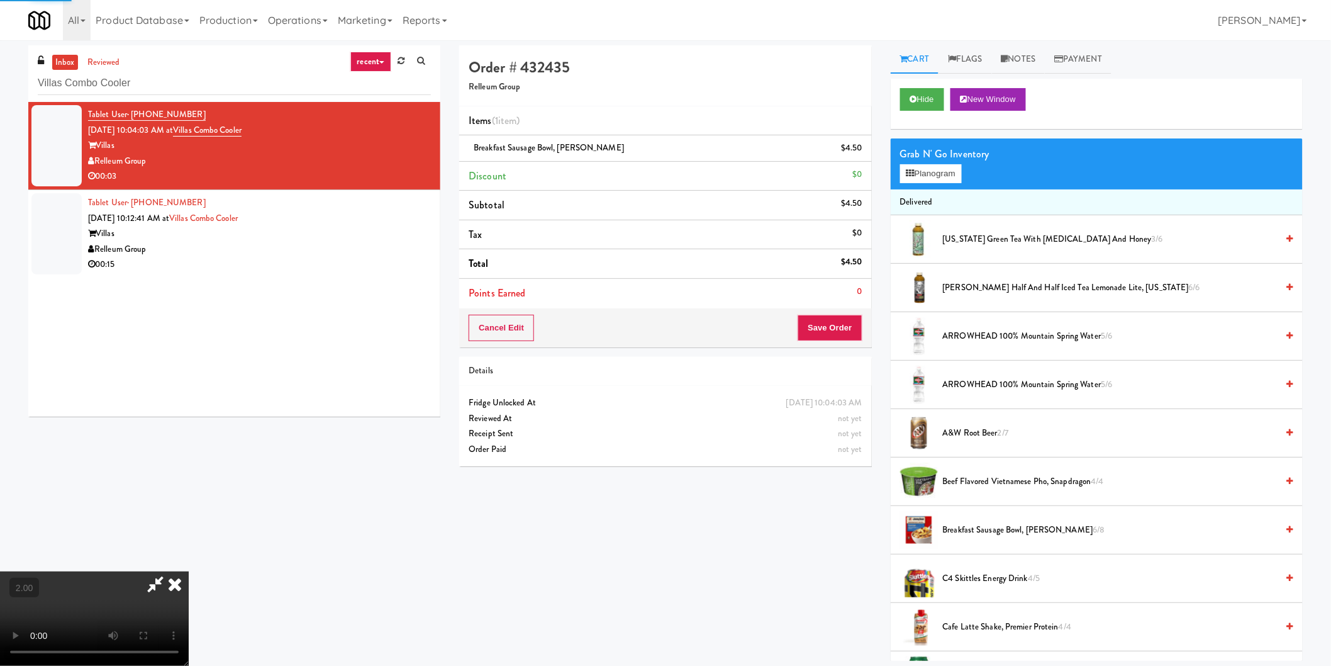
scroll to position [0, 0]
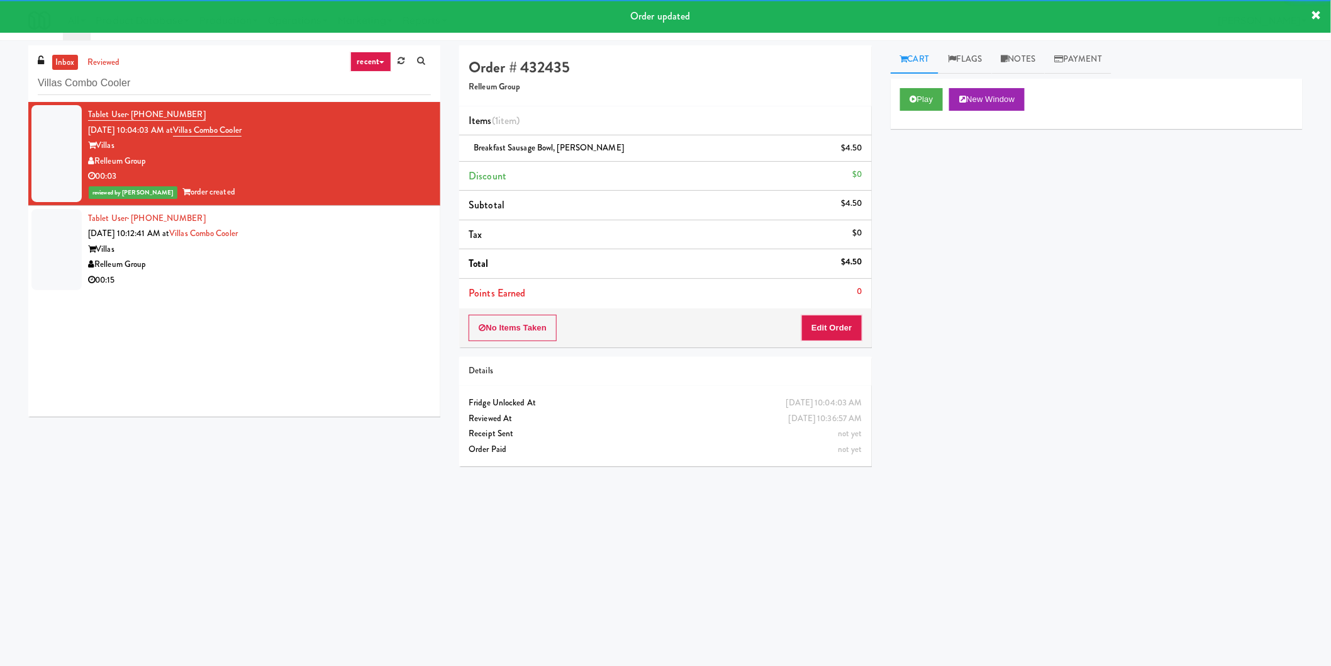
drag, startPoint x: 315, startPoint y: 245, endPoint x: 405, endPoint y: 247, distance: 90.0
click at [321, 247] on div "Villas" at bounding box center [259, 250] width 343 height 16
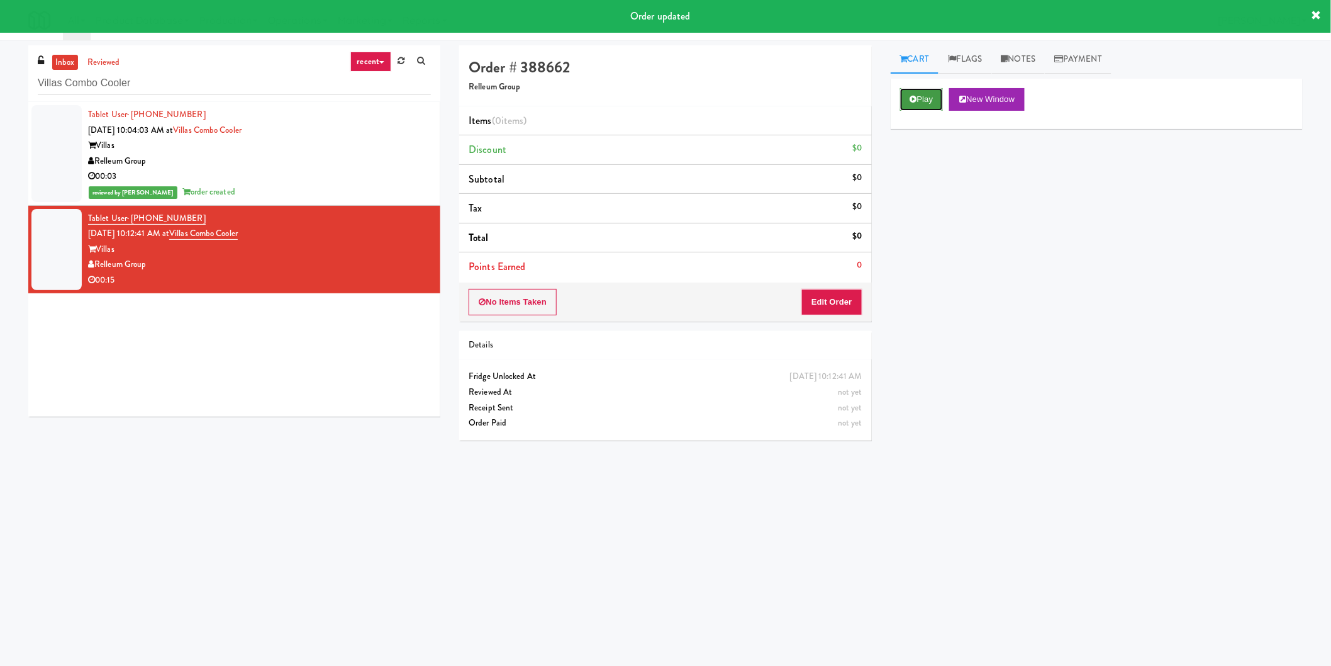
click at [921, 91] on button "Play" at bounding box center [921, 99] width 43 height 23
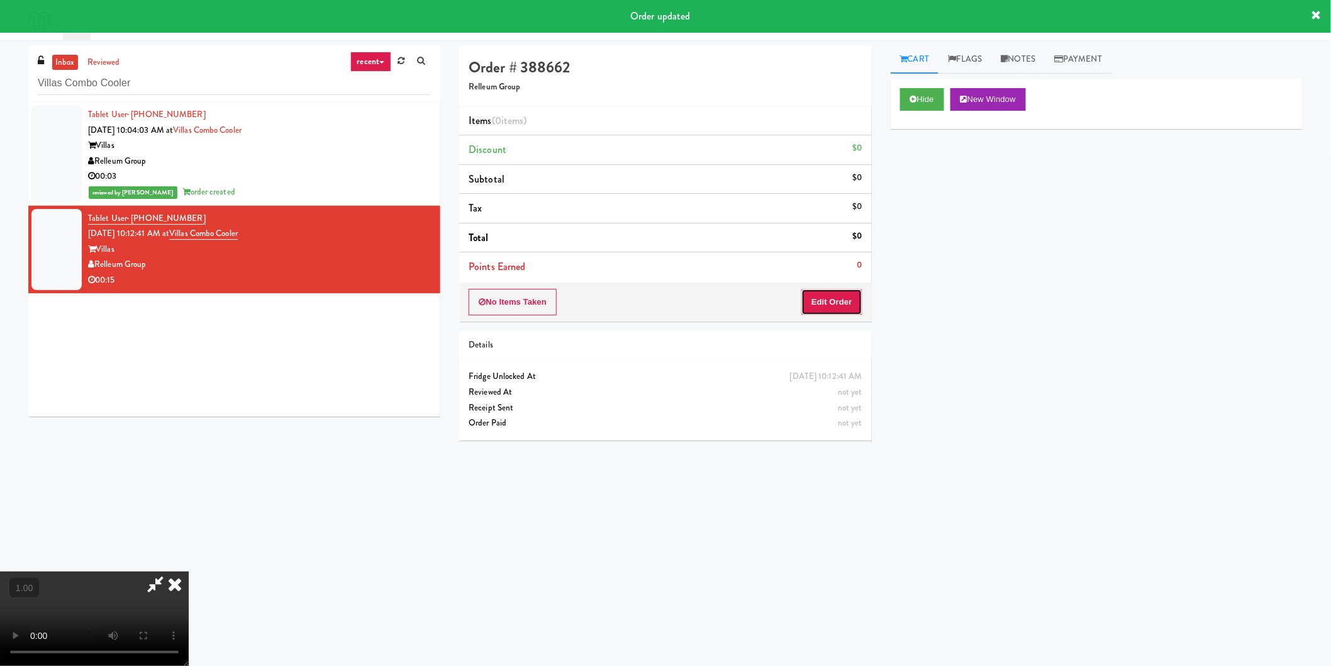
click at [835, 294] on button "Edit Order" at bounding box center [831, 302] width 61 height 26
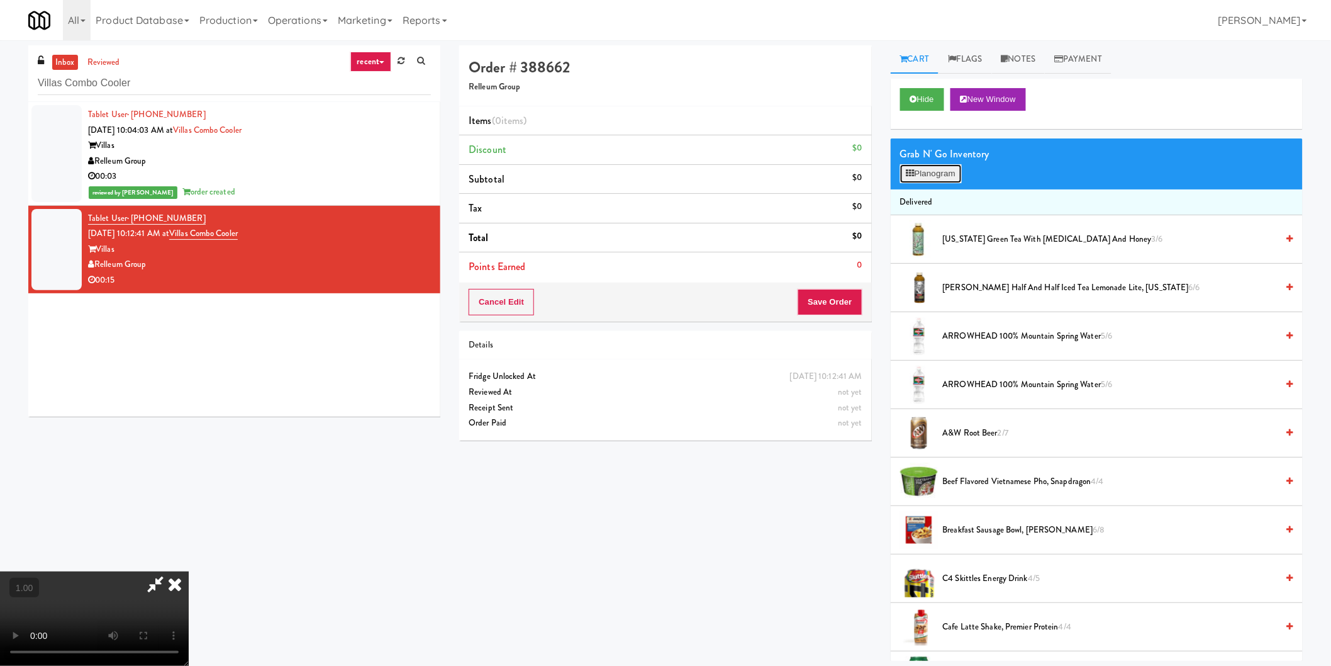
click at [925, 172] on button "Planogram" at bounding box center [931, 173] width 62 height 19
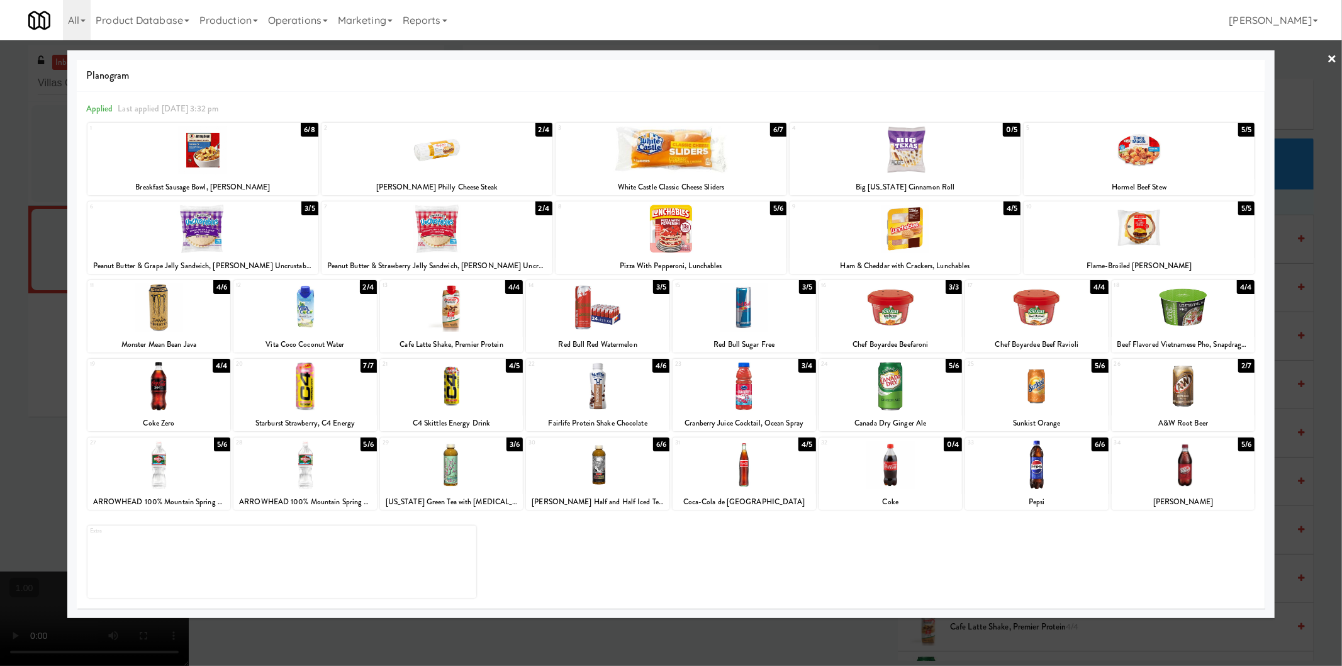
click at [196, 234] on div at bounding box center [202, 228] width 231 height 48
click at [1053, 472] on div at bounding box center [1036, 464] width 143 height 48
drag, startPoint x: 561, startPoint y: 642, endPoint x: 562, endPoint y: 650, distance: 7.7
click at [562, 650] on div at bounding box center [671, 333] width 1342 height 666
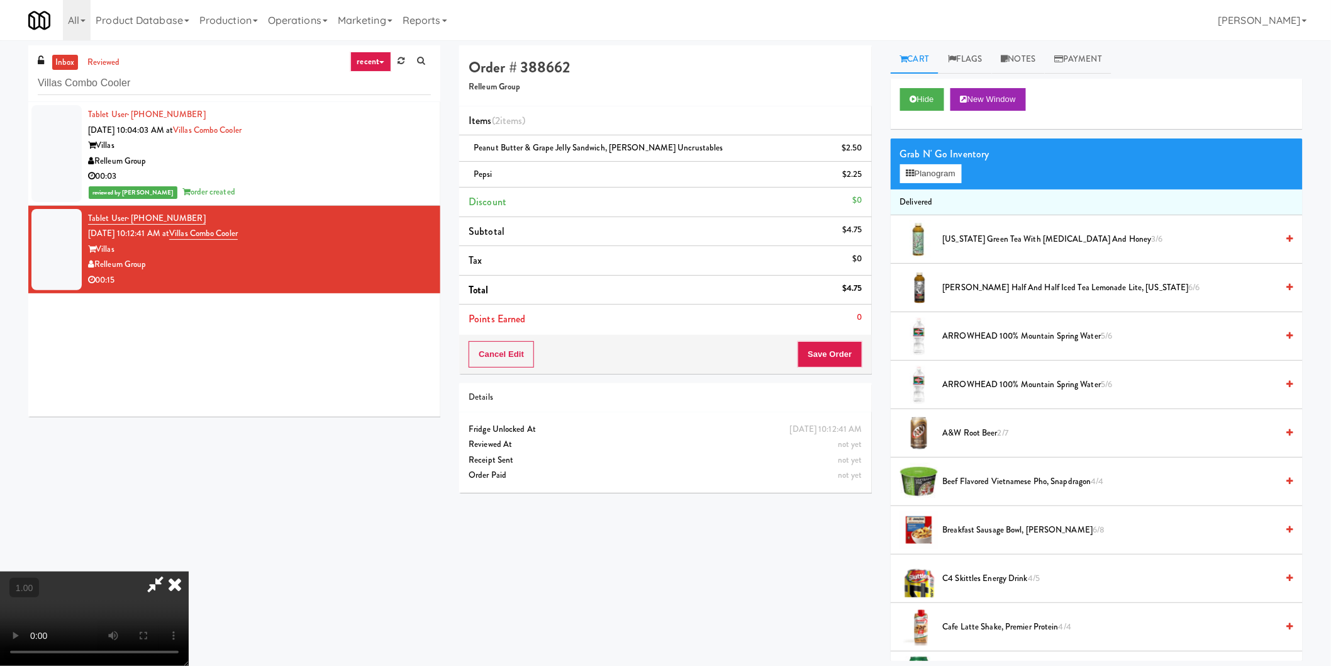
scroll to position [70, 0]
click at [838, 347] on button "Save Order" at bounding box center [830, 354] width 64 height 26
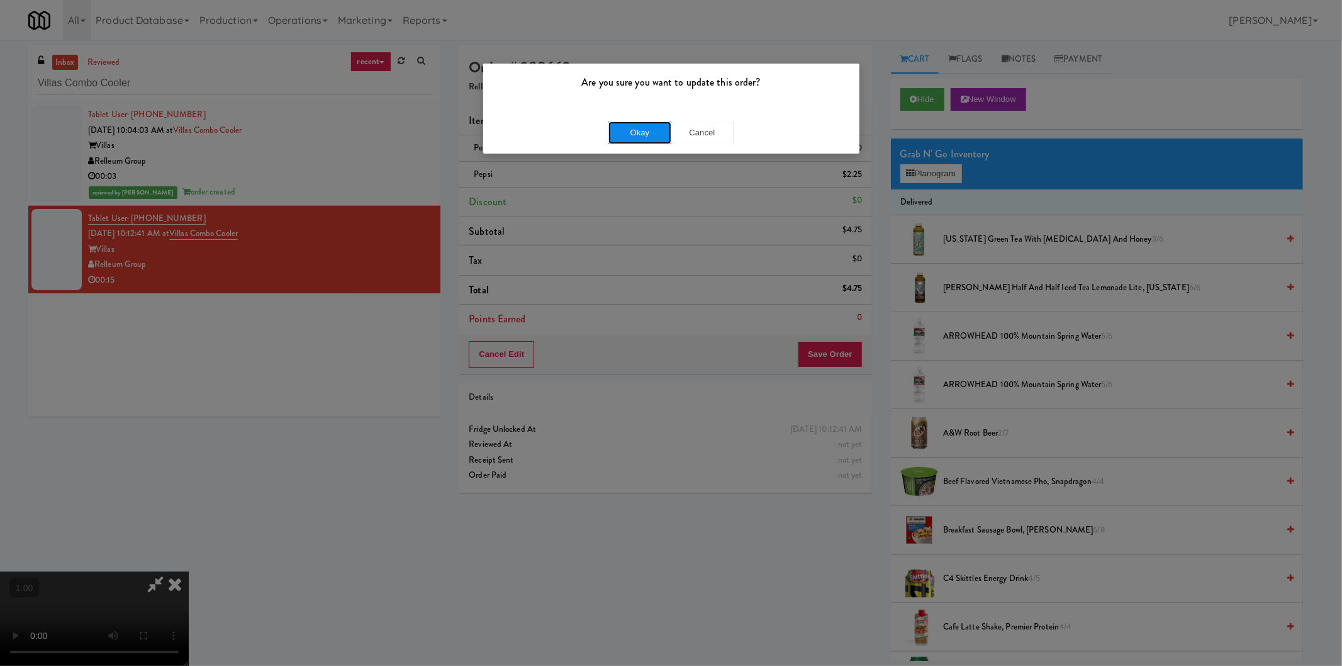
drag, startPoint x: 652, startPoint y: 132, endPoint x: 630, endPoint y: 151, distance: 28.5
click at [652, 132] on button "Okay" at bounding box center [639, 132] width 63 height 23
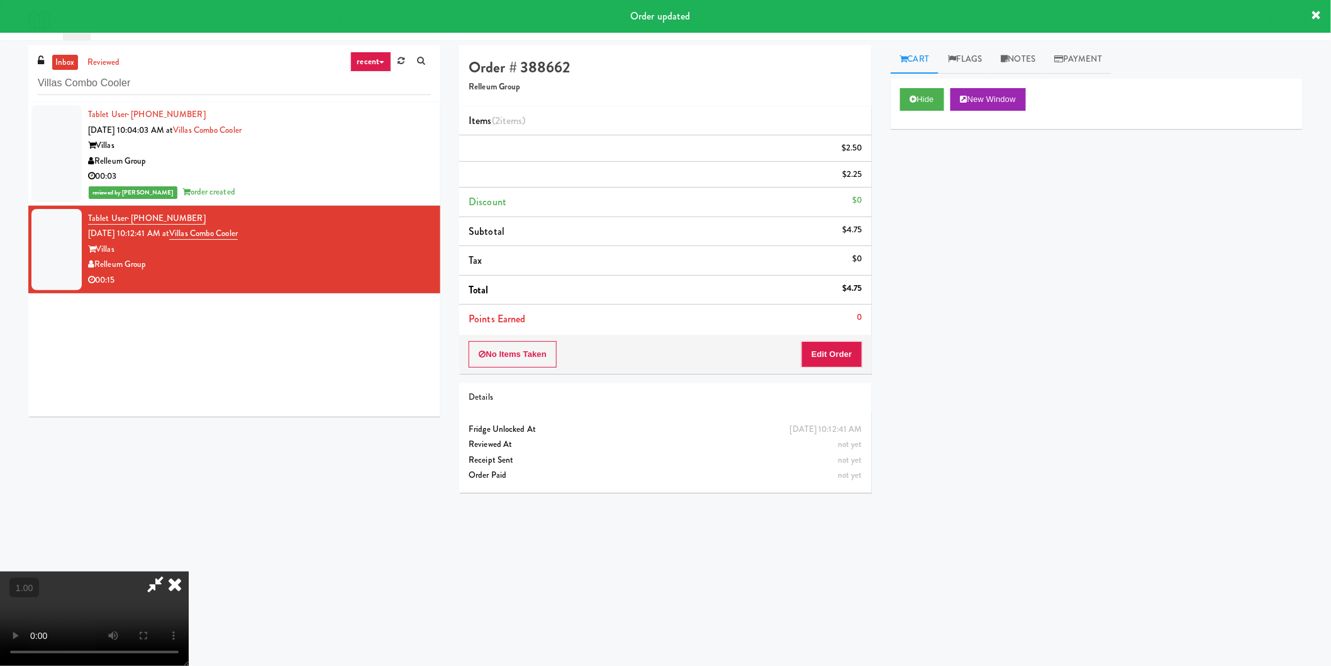
scroll to position [0, 0]
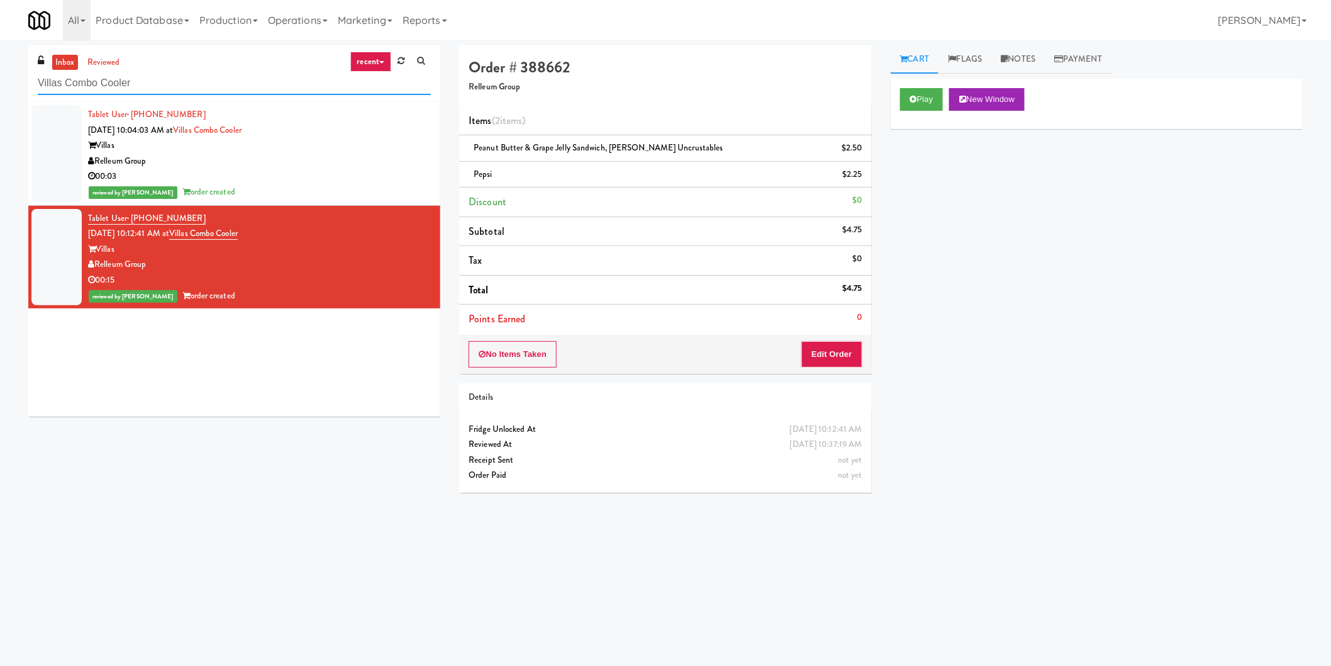
paste input "6Fit -"
drag, startPoint x: 288, startPoint y: 83, endPoint x: 0, endPoint y: 78, distance: 288.1
click at [0, 77] on div "inbox reviewed recent all unclear take inventory issue suspicious failed recent…" at bounding box center [665, 297] width 1331 height 505
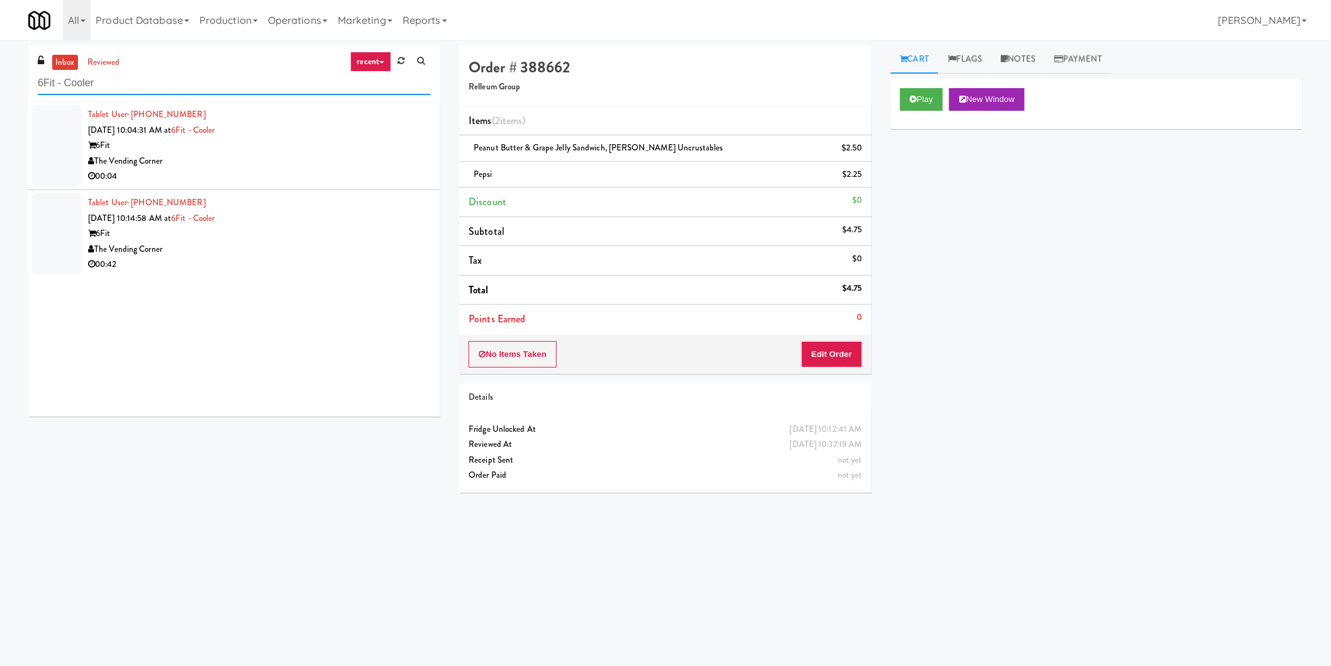
type input "6Fit - Cooler"
click at [373, 172] on div "00:04" at bounding box center [259, 177] width 343 height 16
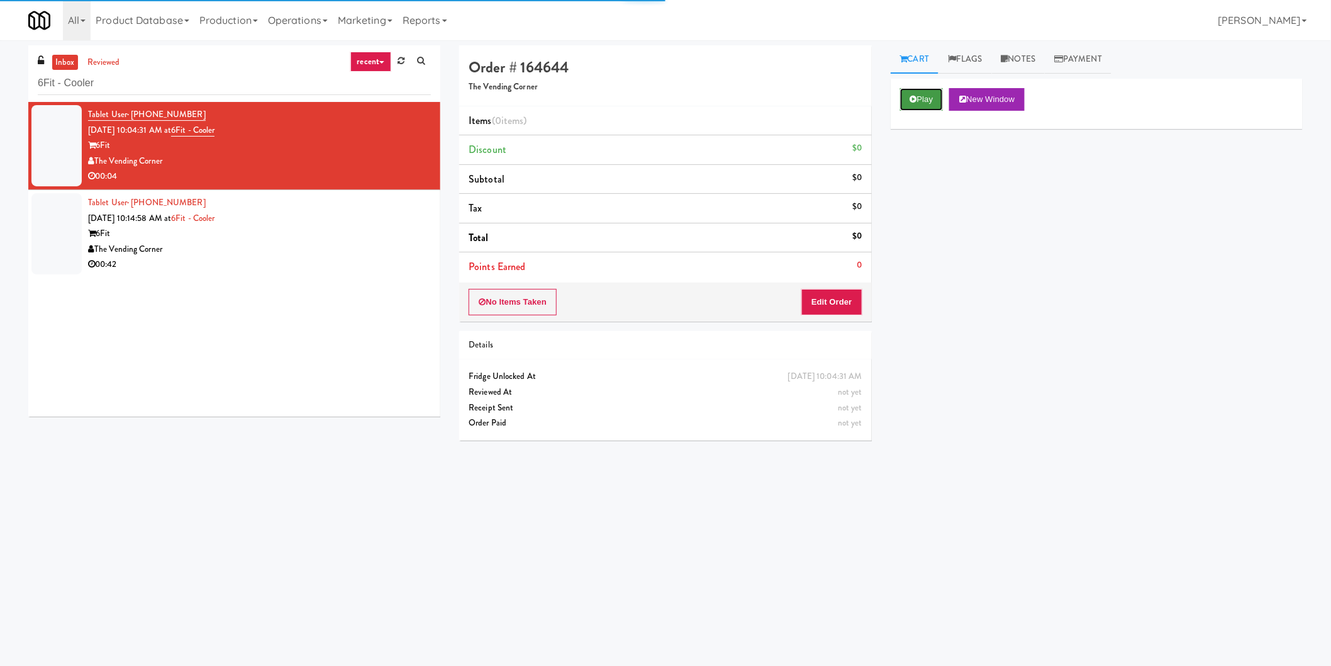
click at [925, 104] on button "Play" at bounding box center [921, 99] width 43 height 23
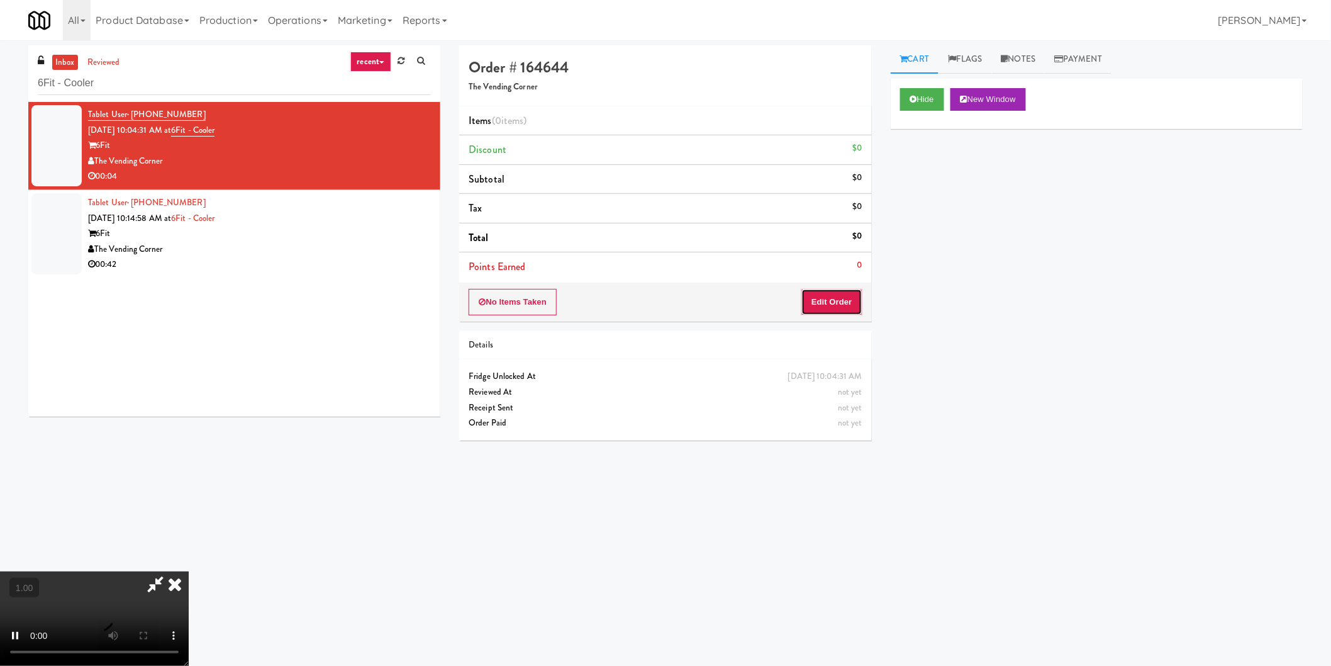
click at [825, 303] on button "Edit Order" at bounding box center [831, 302] width 61 height 26
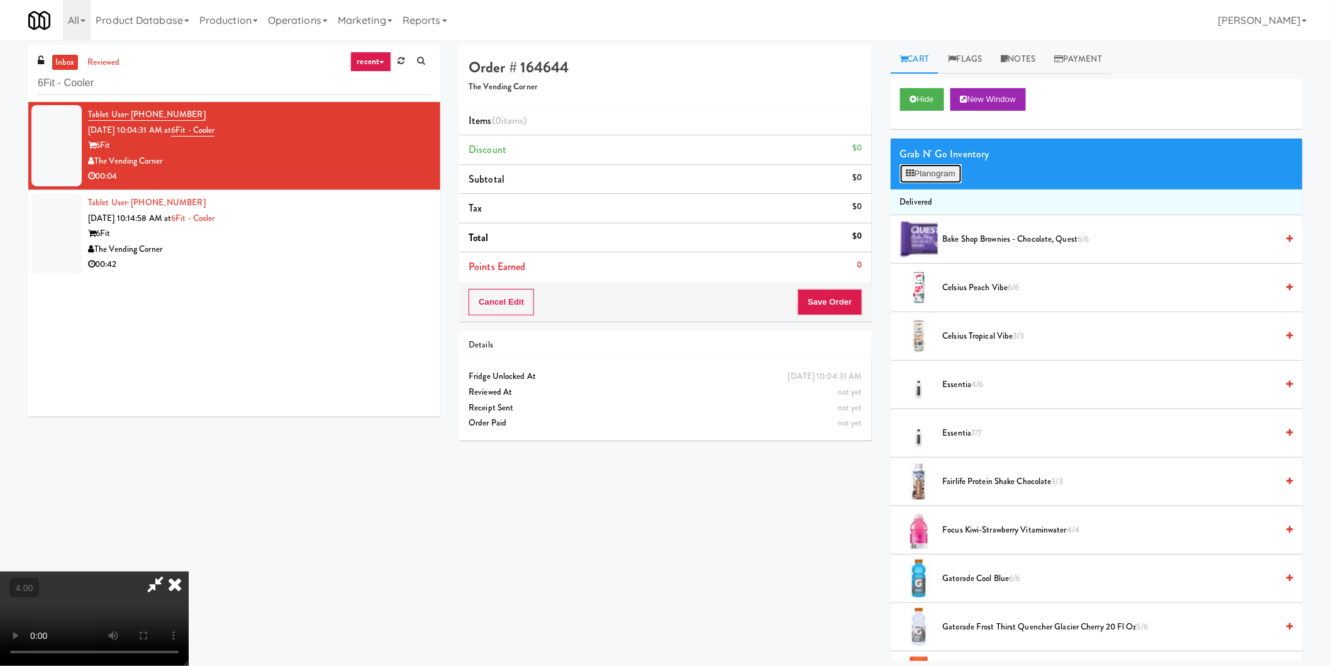
click at [944, 169] on button "Planogram" at bounding box center [931, 173] width 62 height 19
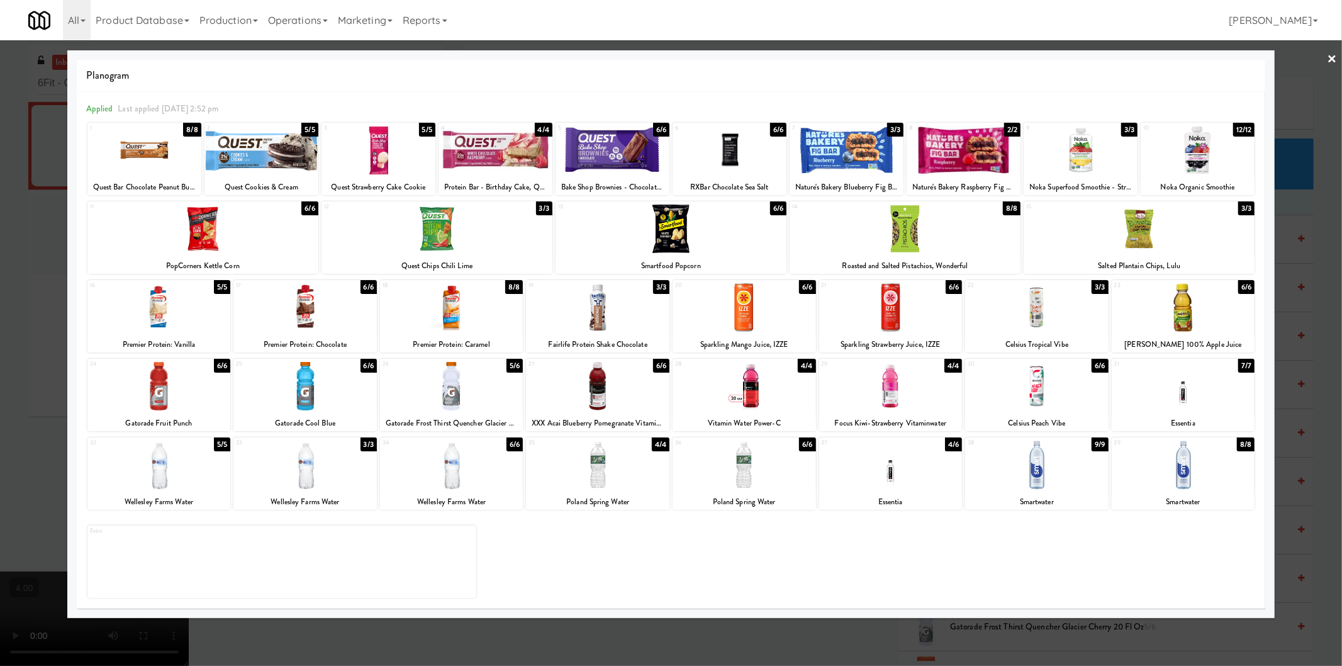
click at [575, 304] on div at bounding box center [597, 307] width 143 height 48
click at [0, 329] on div at bounding box center [671, 333] width 1342 height 666
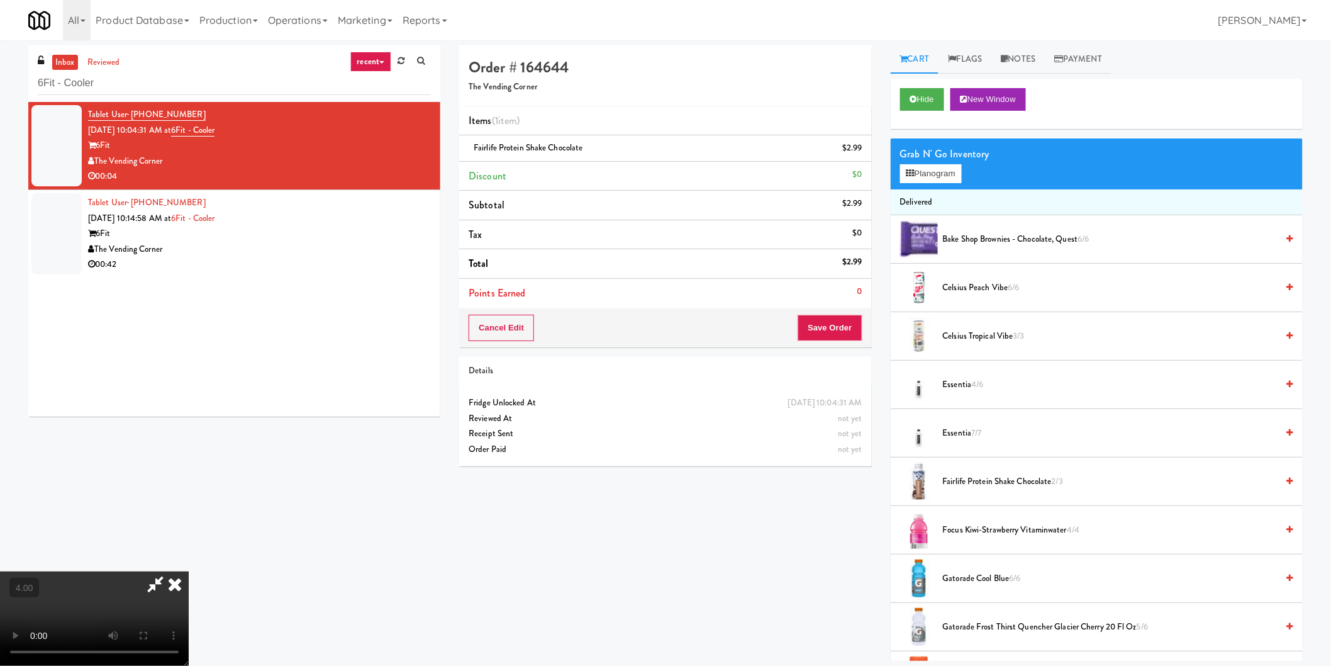
click at [809, 309] on div "Cancel Edit Save Order" at bounding box center [665, 327] width 412 height 39
click at [810, 326] on button "Save Order" at bounding box center [830, 328] width 64 height 26
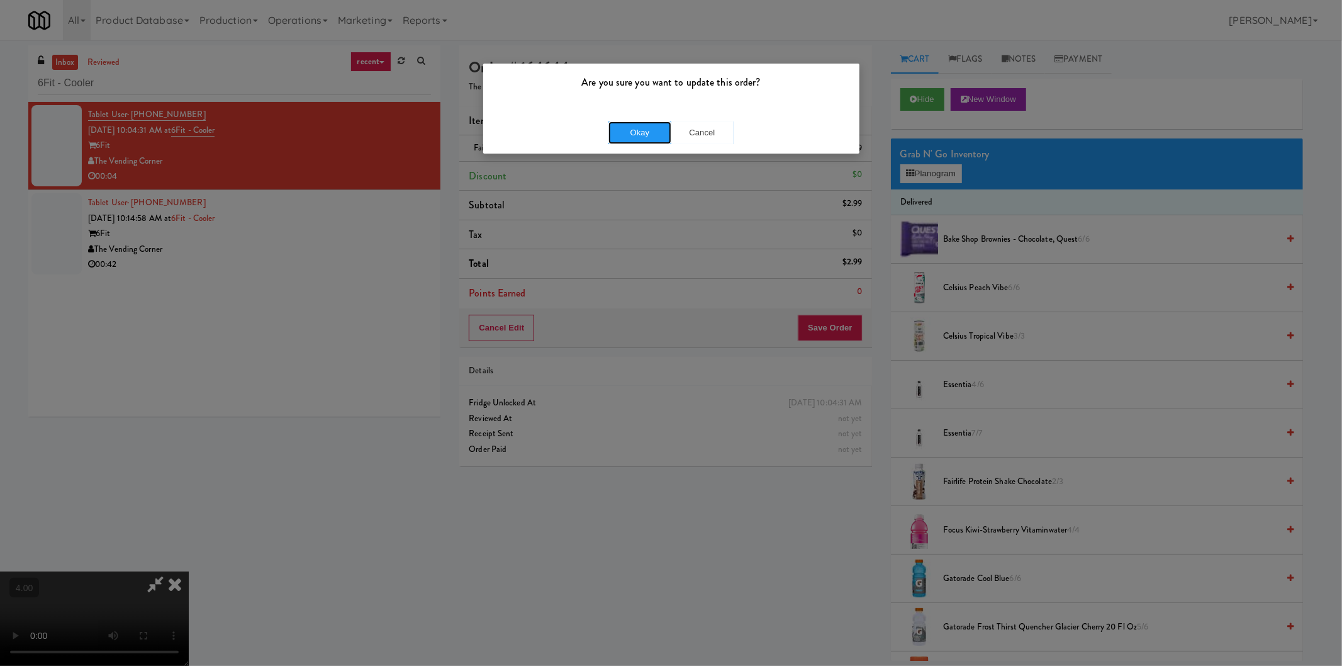
drag, startPoint x: 637, startPoint y: 127, endPoint x: 591, endPoint y: 148, distance: 50.4
click at [637, 126] on button "Okay" at bounding box center [639, 132] width 63 height 23
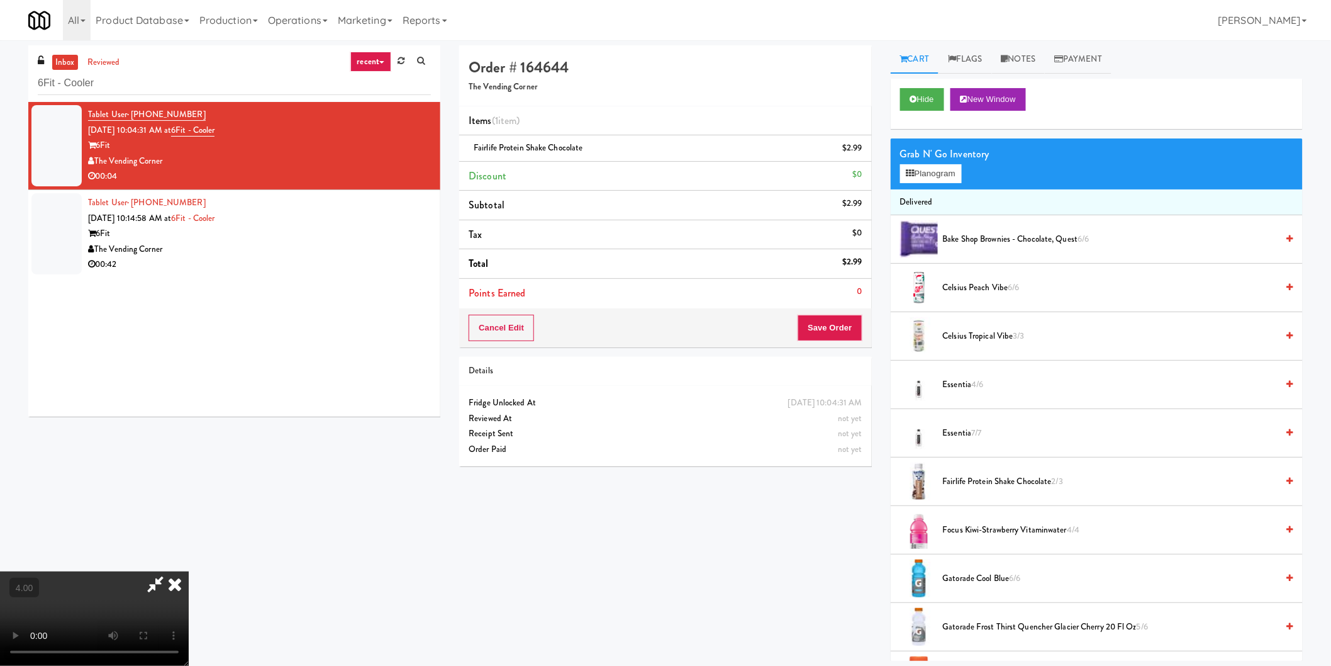
click at [367, 210] on div "Tablet User · (781) 408-0812 Aug 10, 2025 10:14:58 AM at 6Fit - Cooler 6Fit The…" at bounding box center [259, 233] width 343 height 77
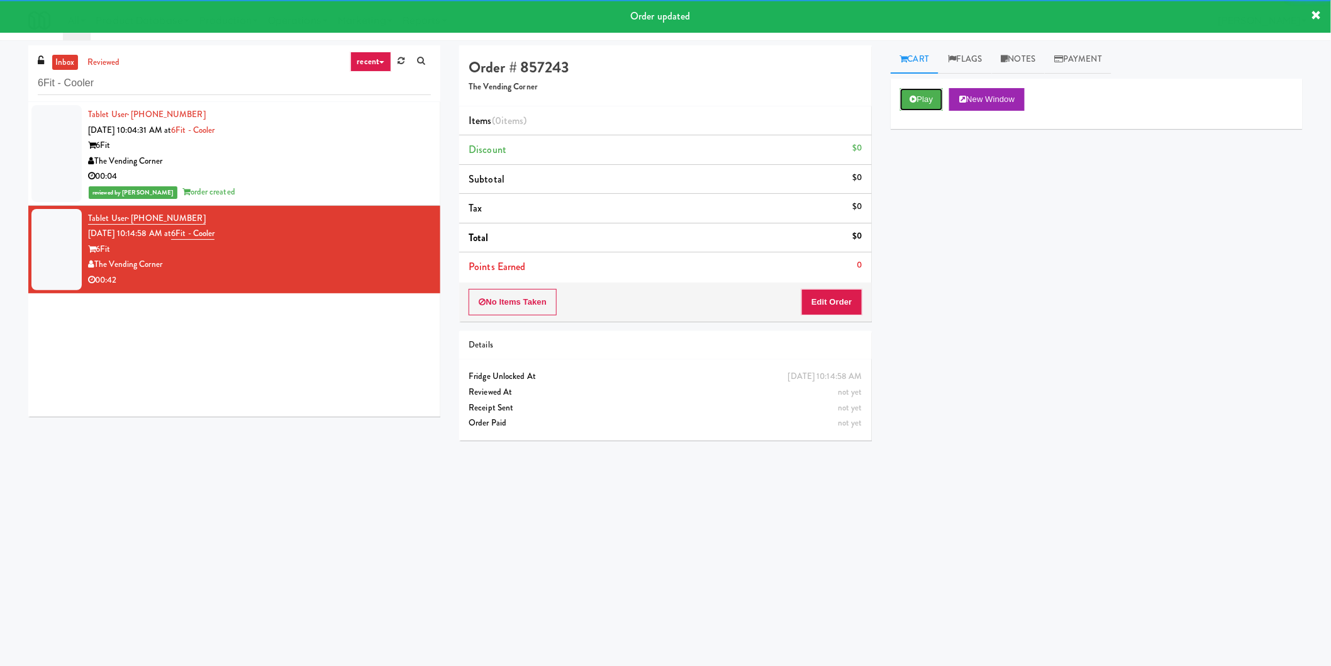
drag, startPoint x: 901, startPoint y: 93, endPoint x: 864, endPoint y: 203, distance: 115.6
click at [901, 93] on button "Play" at bounding box center [921, 99] width 43 height 23
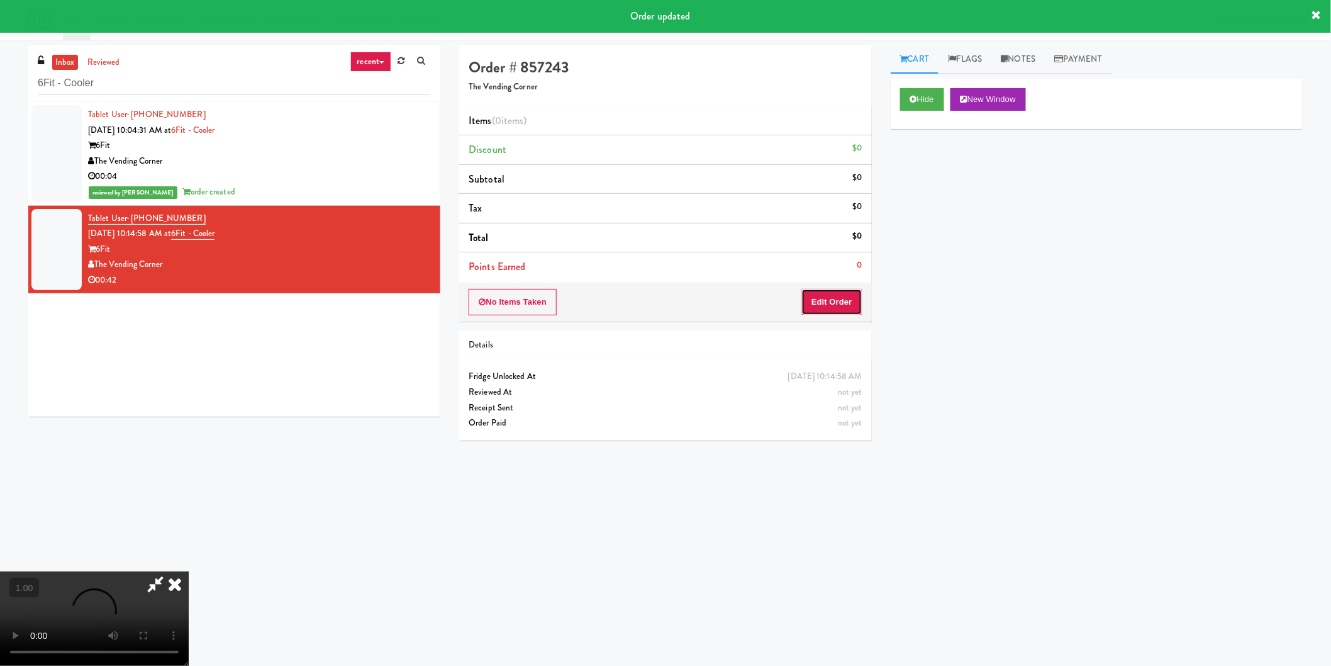
click at [835, 291] on button "Edit Order" at bounding box center [831, 302] width 61 height 26
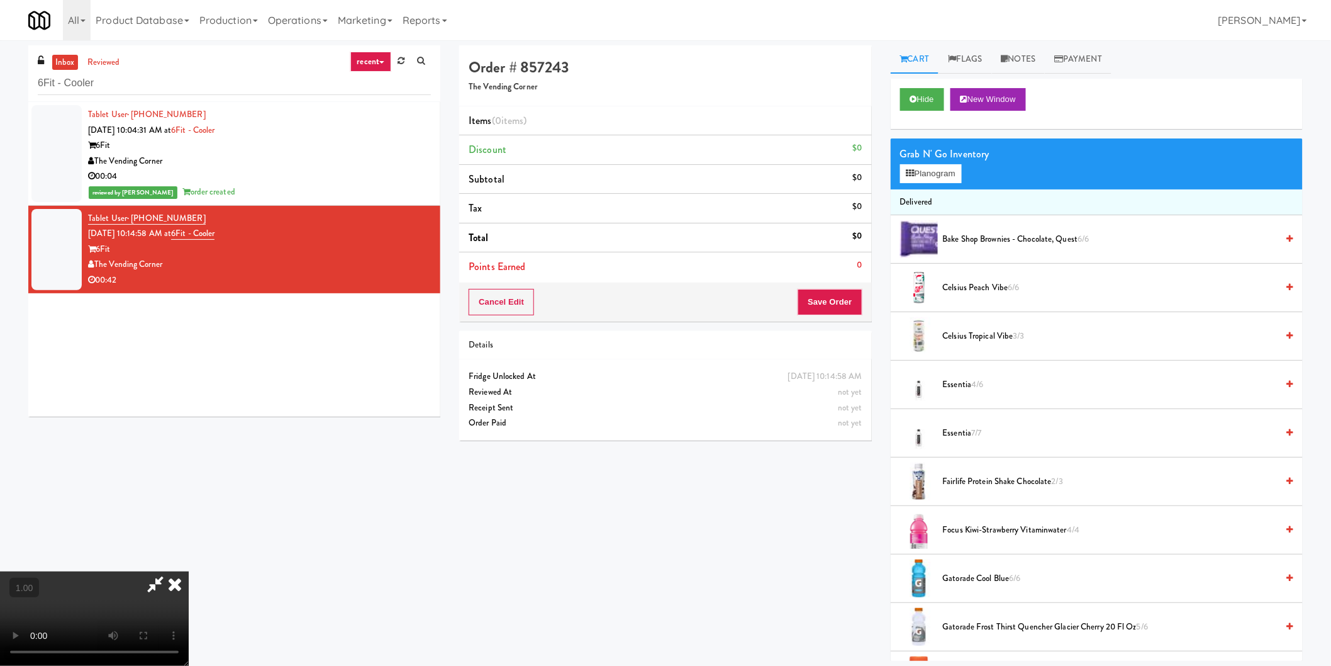
click at [189, 571] on video at bounding box center [94, 618] width 189 height 94
click at [916, 186] on div "Grab N' Go Inventory Planogram" at bounding box center [1097, 163] width 412 height 51
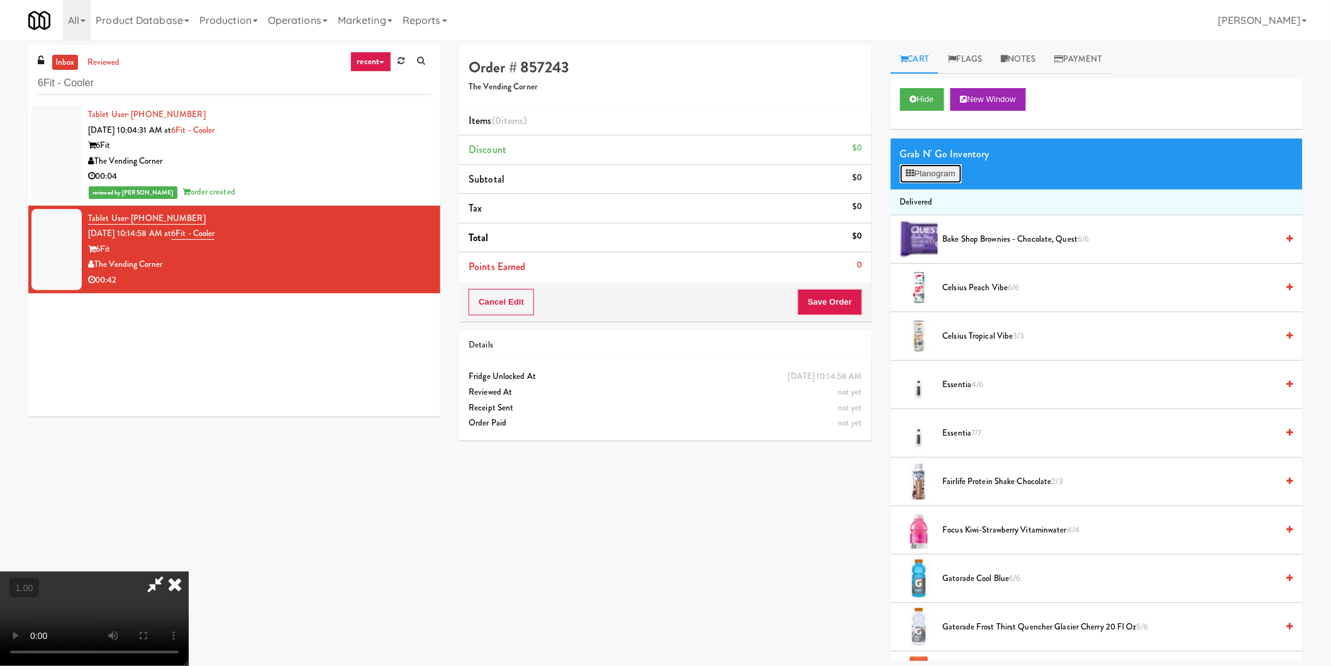
click at [950, 164] on button "Planogram" at bounding box center [931, 173] width 62 height 19
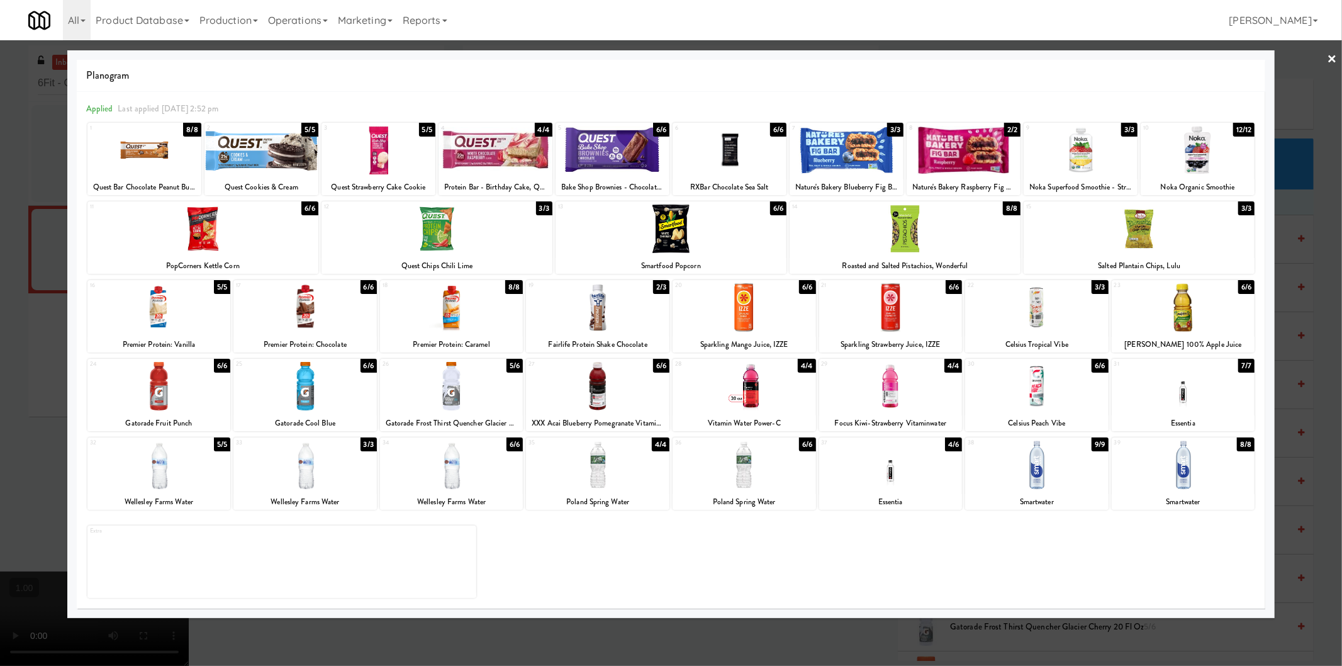
click at [1091, 162] on div at bounding box center [1080, 150] width 114 height 48
drag, startPoint x: 637, startPoint y: 309, endPoint x: 486, endPoint y: 331, distance: 152.6
click at [637, 309] on div at bounding box center [597, 307] width 143 height 48
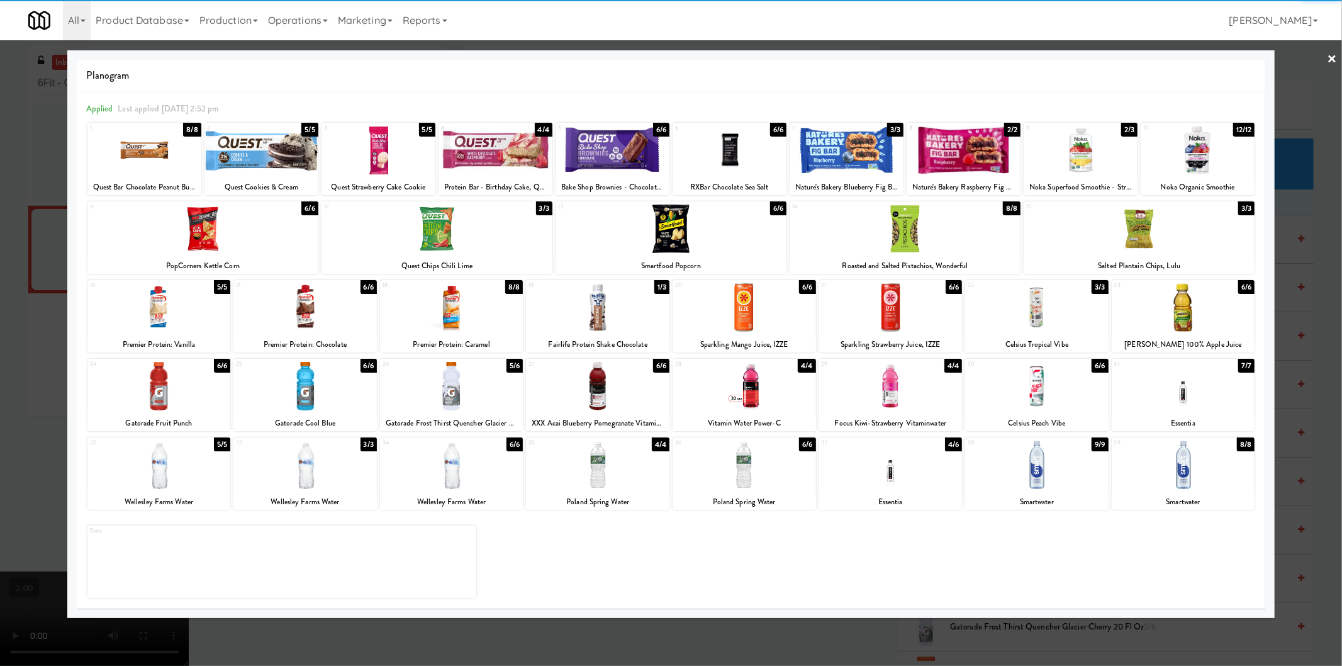
click at [30, 368] on div at bounding box center [671, 333] width 1342 height 666
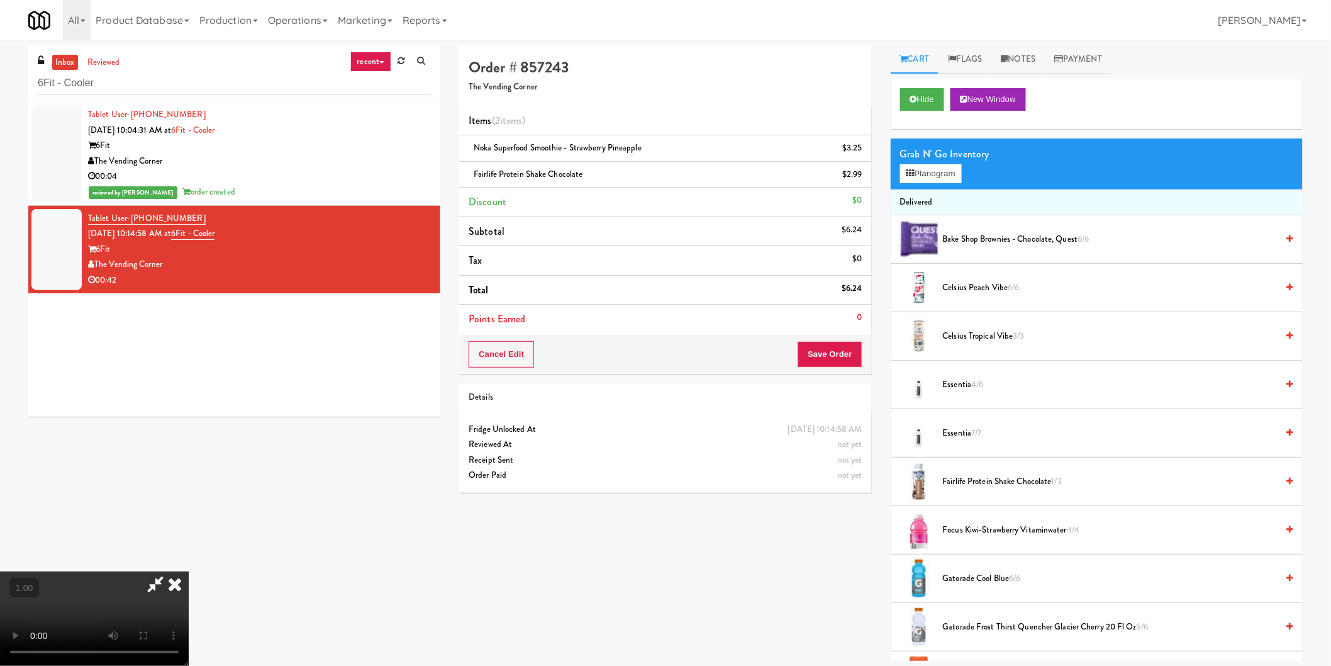
click at [189, 571] on video at bounding box center [94, 618] width 189 height 94
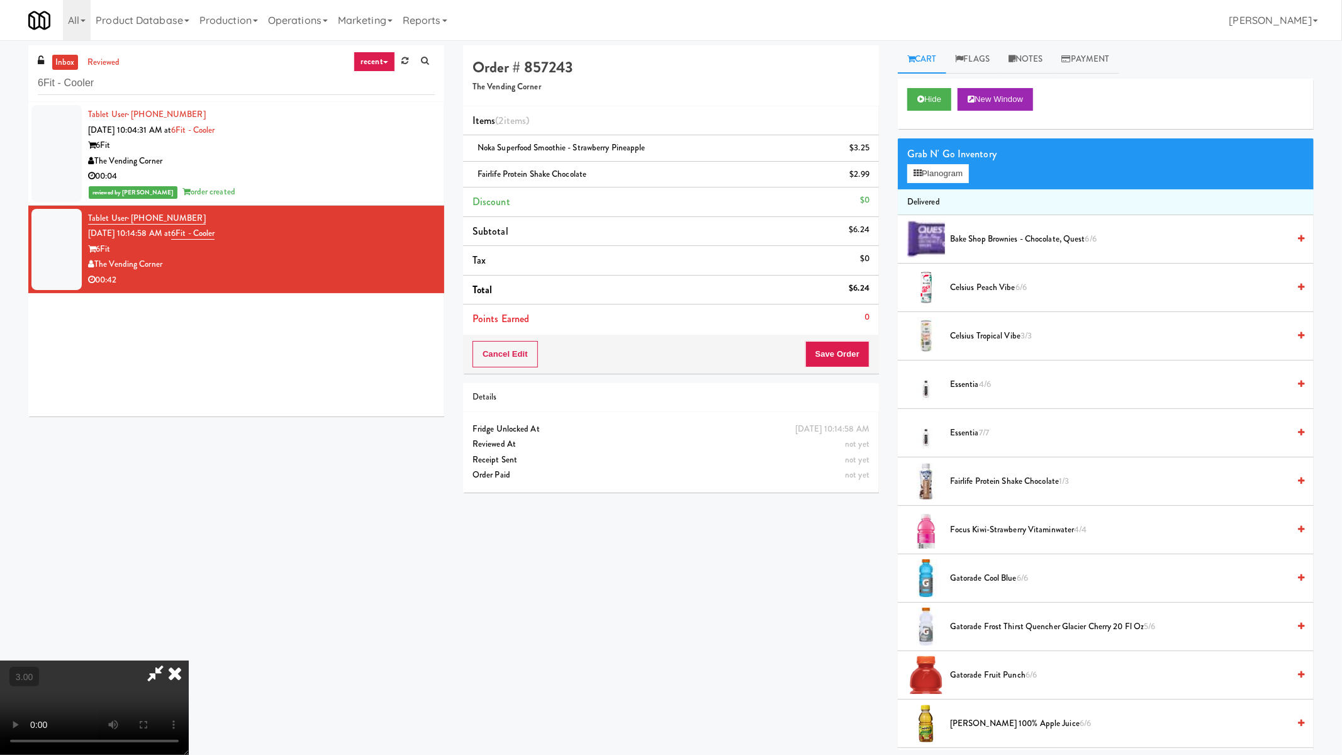
click at [189, 660] on video at bounding box center [94, 707] width 189 height 94
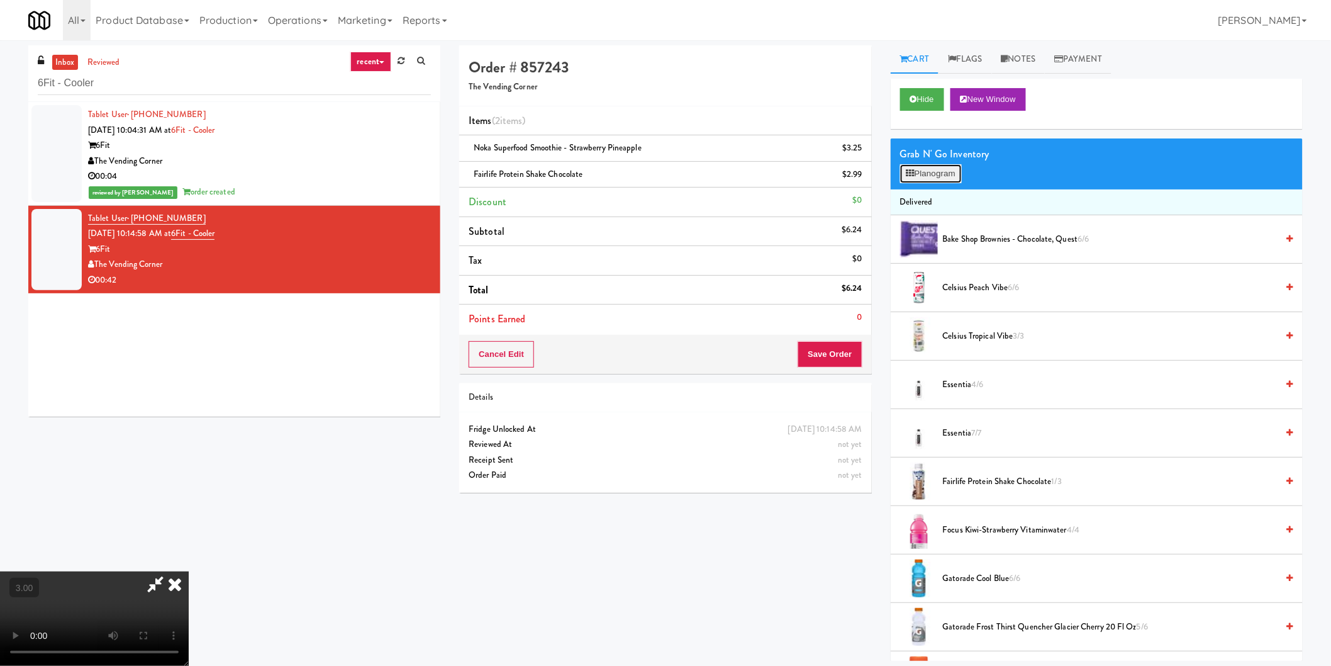
click at [940, 178] on button "Planogram" at bounding box center [931, 173] width 62 height 19
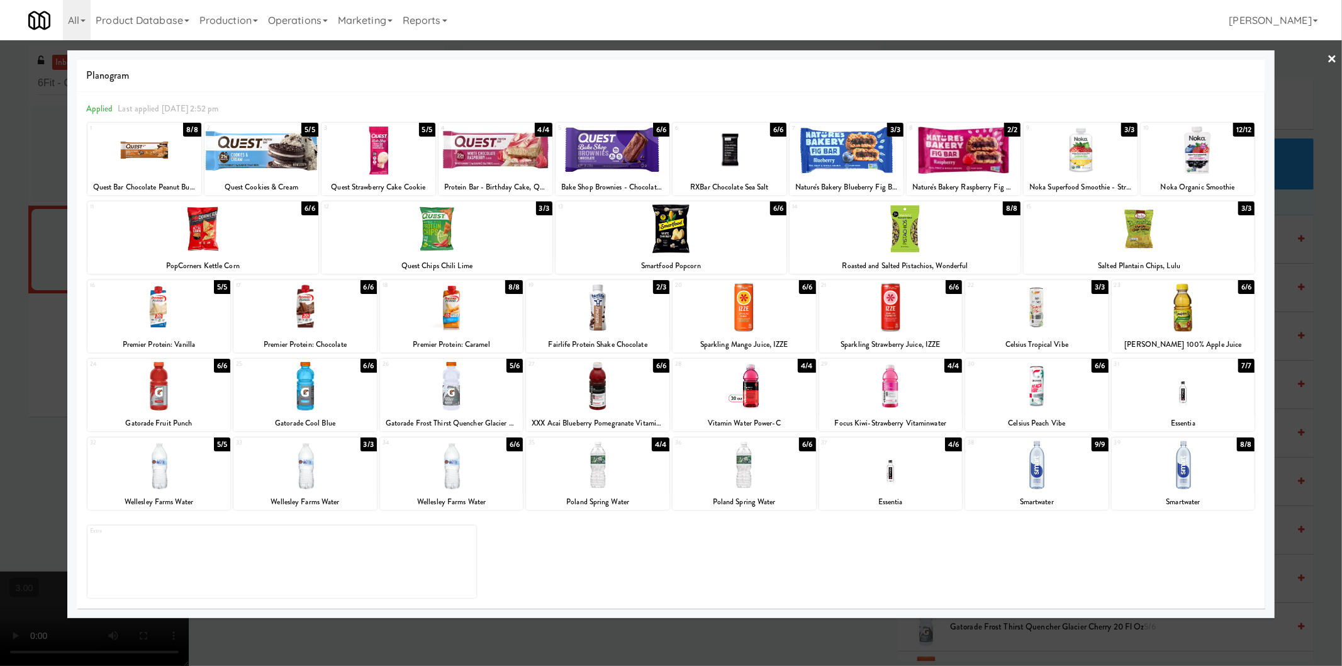
click at [324, 384] on div at bounding box center [304, 386] width 143 height 48
click at [1107, 230] on div at bounding box center [1138, 228] width 231 height 48
click at [1122, 162] on div at bounding box center [1080, 150] width 114 height 48
click at [33, 304] on div at bounding box center [671, 333] width 1342 height 666
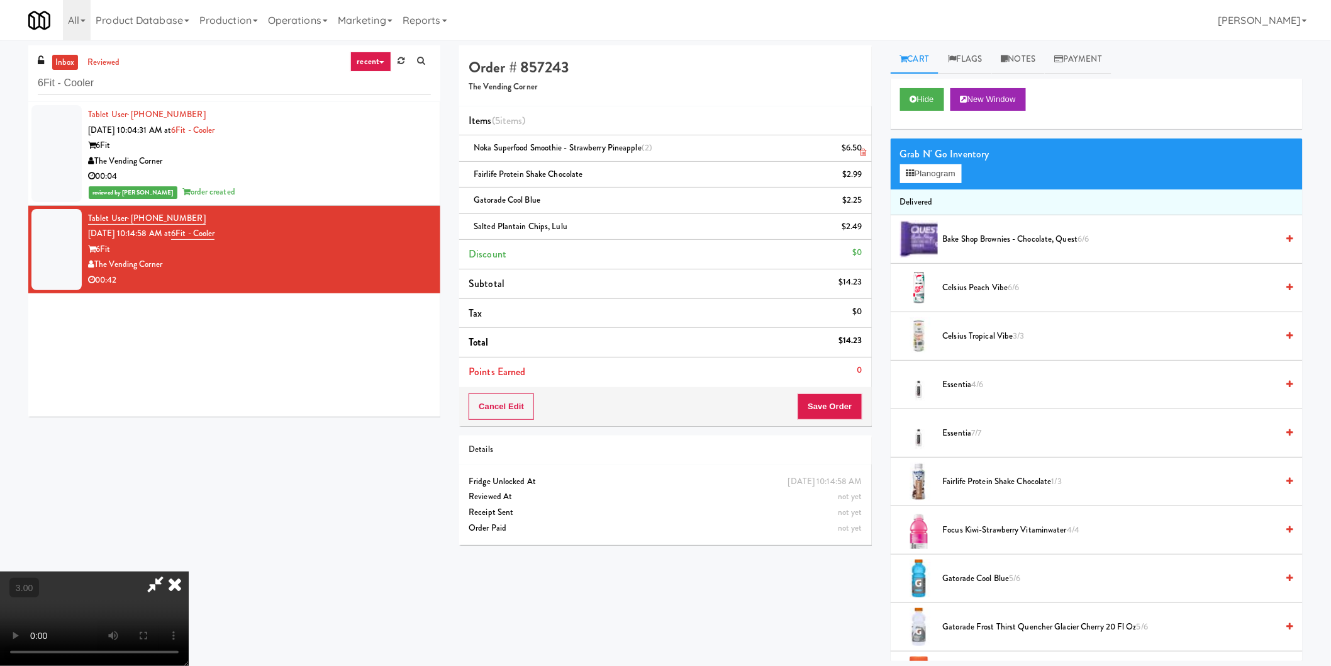
click at [864, 153] on icon at bounding box center [864, 152] width 6 height 8
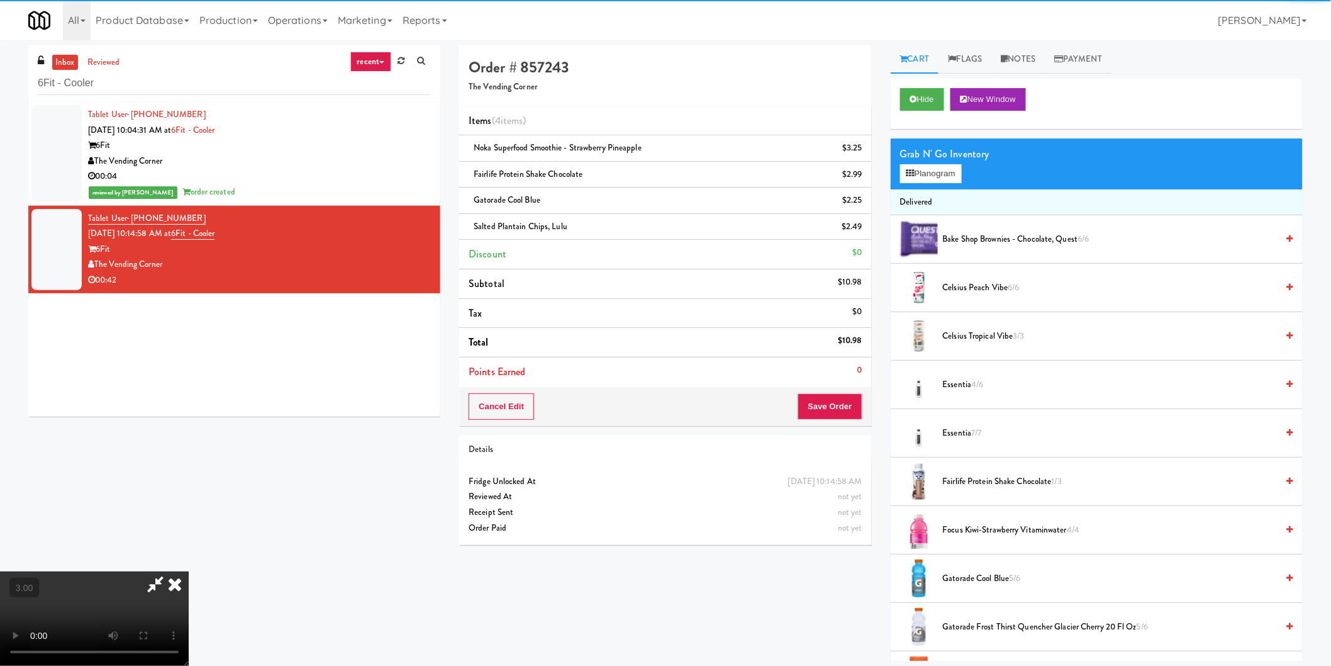
click at [189, 571] on video at bounding box center [94, 618] width 189 height 94
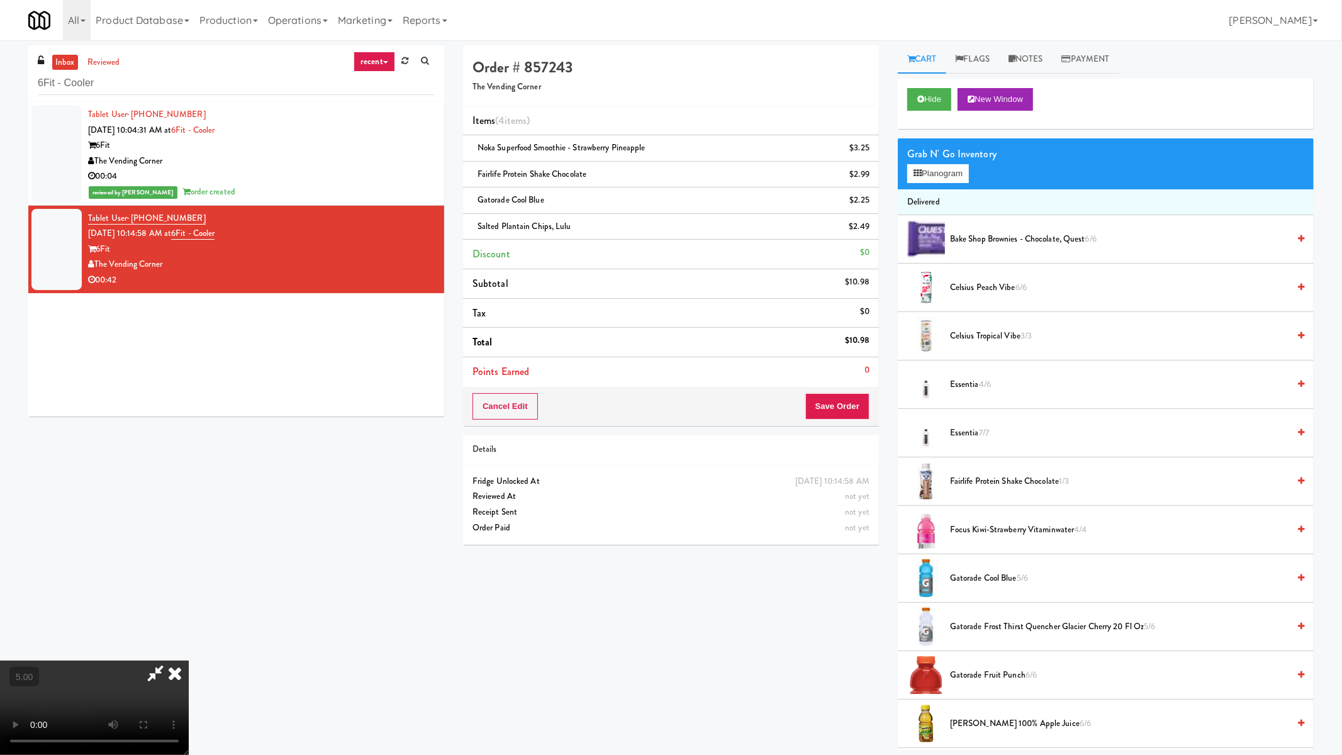
click at [189, 660] on video at bounding box center [94, 707] width 189 height 94
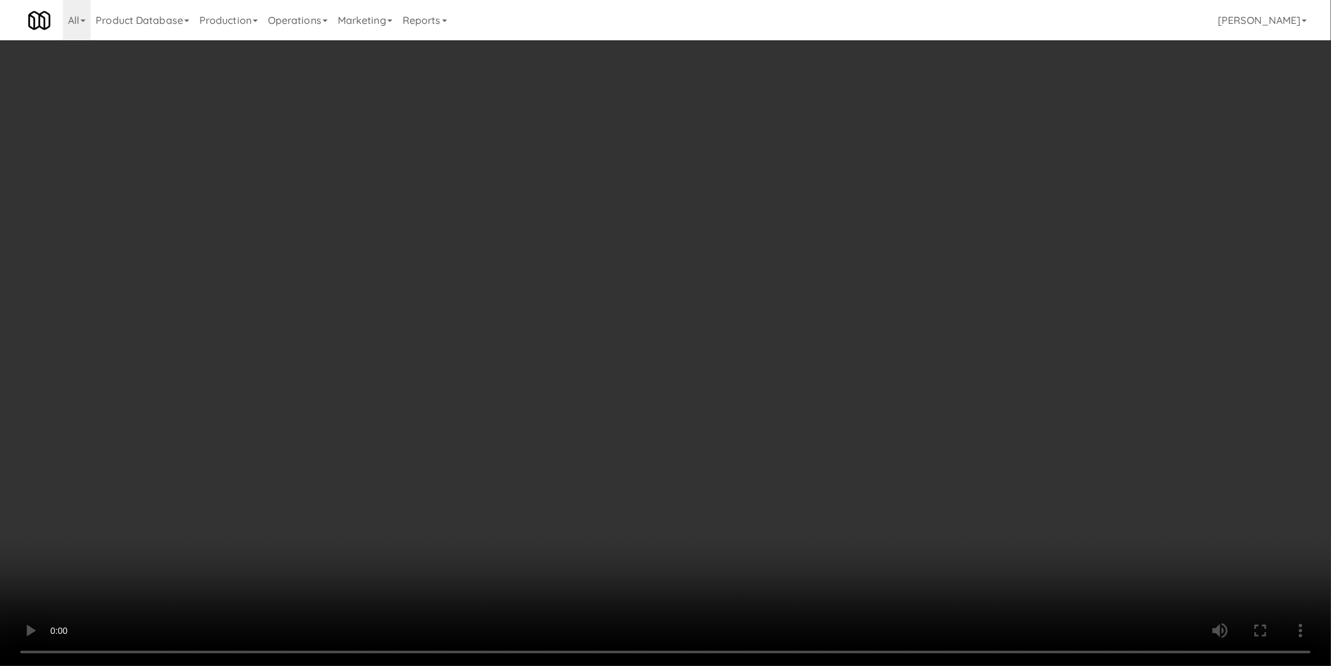
click at [850, 391] on div "Cancel Edit Save Order" at bounding box center [665, 406] width 412 height 39
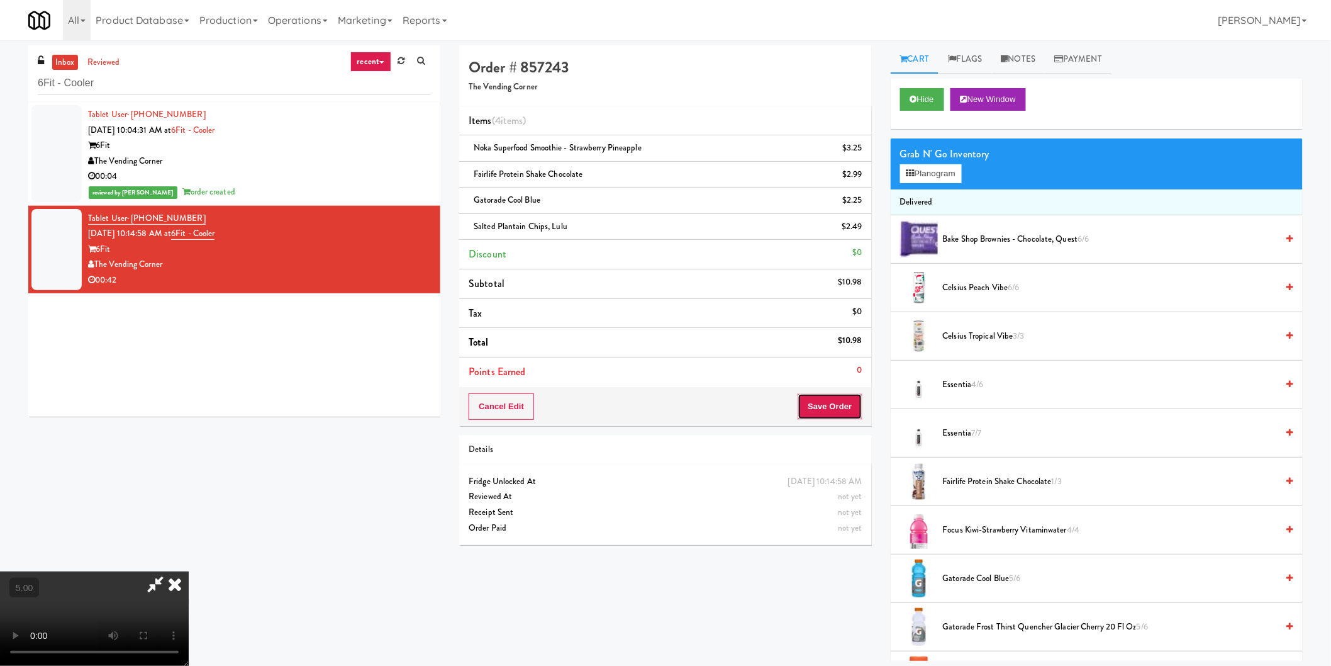
click at [833, 406] on button "Save Order" at bounding box center [830, 406] width 64 height 26
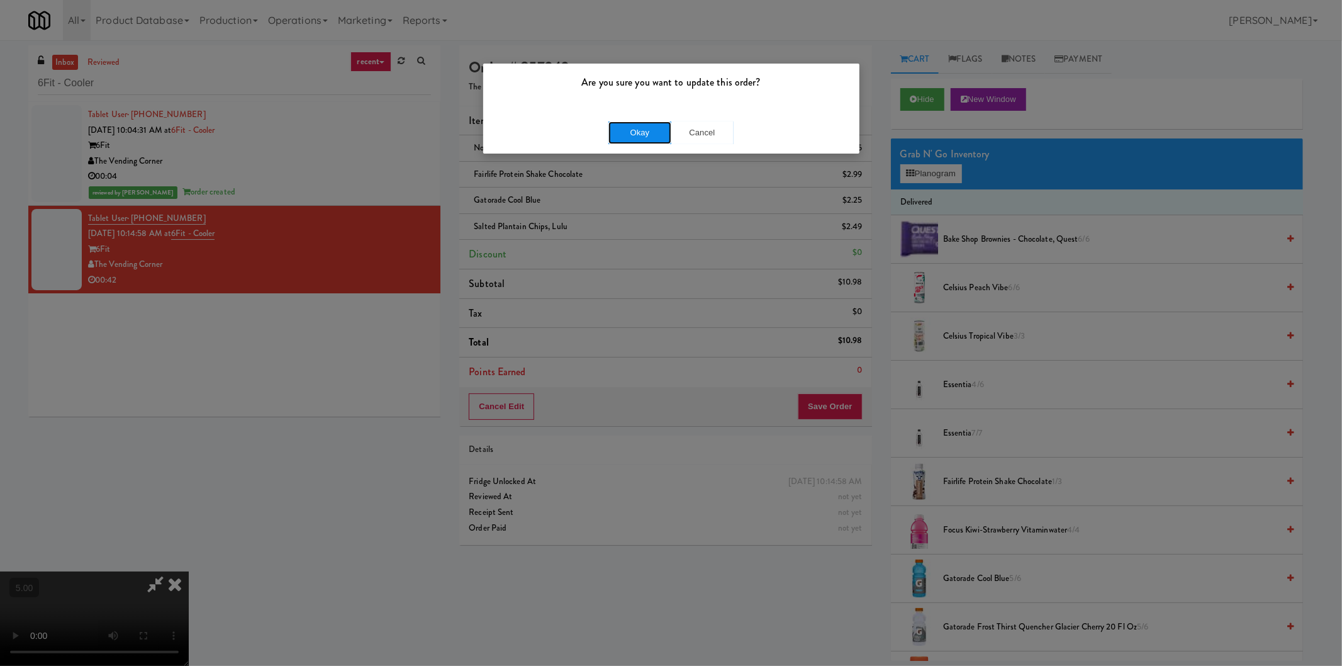
click at [630, 135] on button "Okay" at bounding box center [639, 132] width 63 height 23
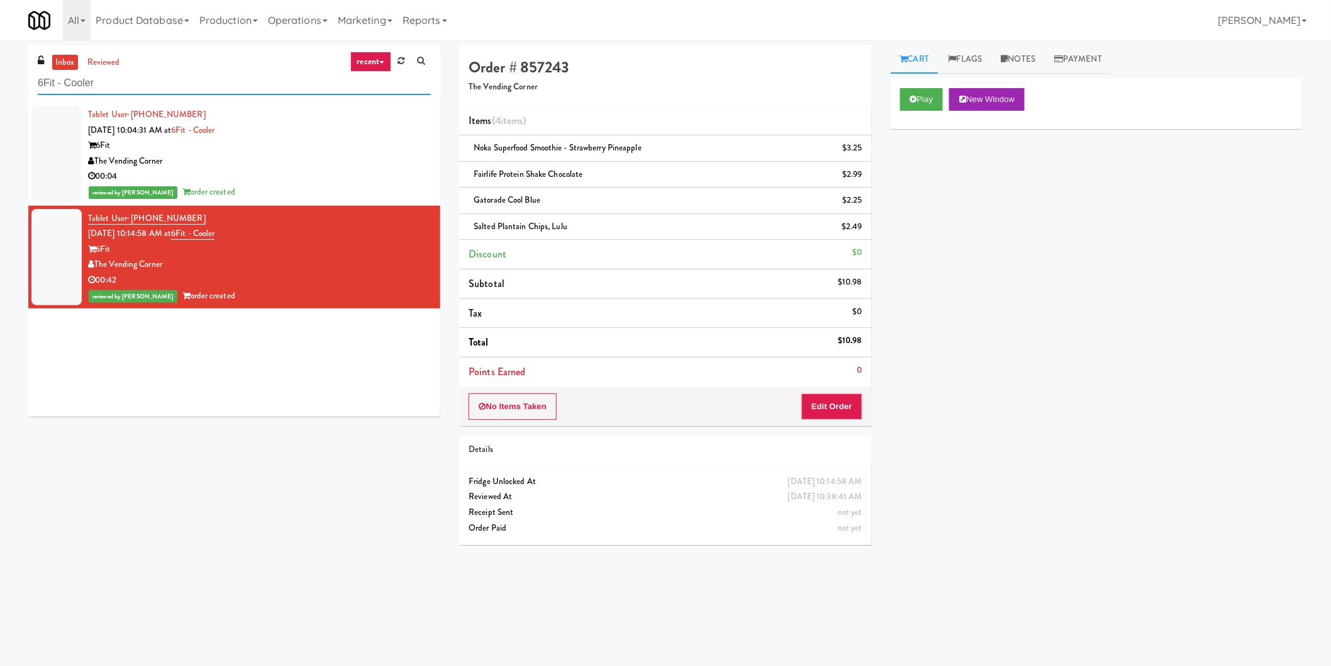
paste input "Fine - Employee Lounge-Cooler-Right"
drag, startPoint x: 235, startPoint y: 89, endPoint x: 0, endPoint y: 93, distance: 235.3
click at [0, 93] on div "inbox reviewed recent all unclear take inventory issue suspicious failed recent…" at bounding box center [665, 299] width 1331 height 509
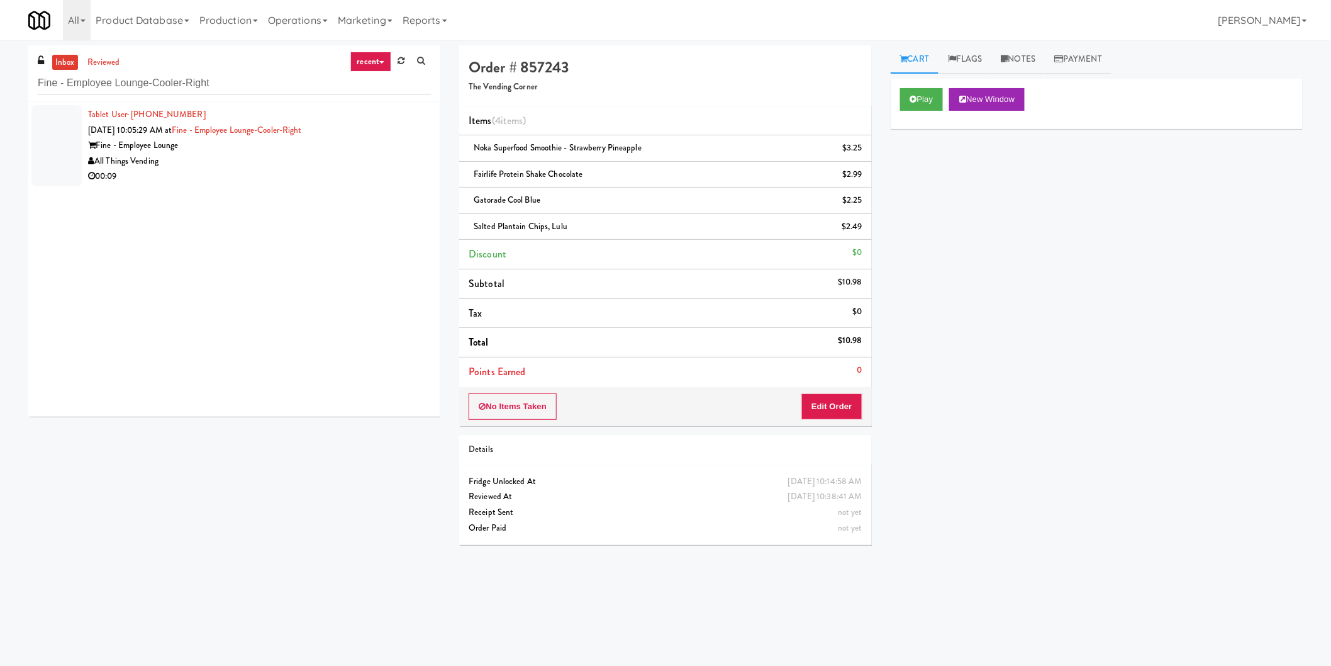
click at [379, 158] on div "All Things Vending" at bounding box center [259, 161] width 343 height 16
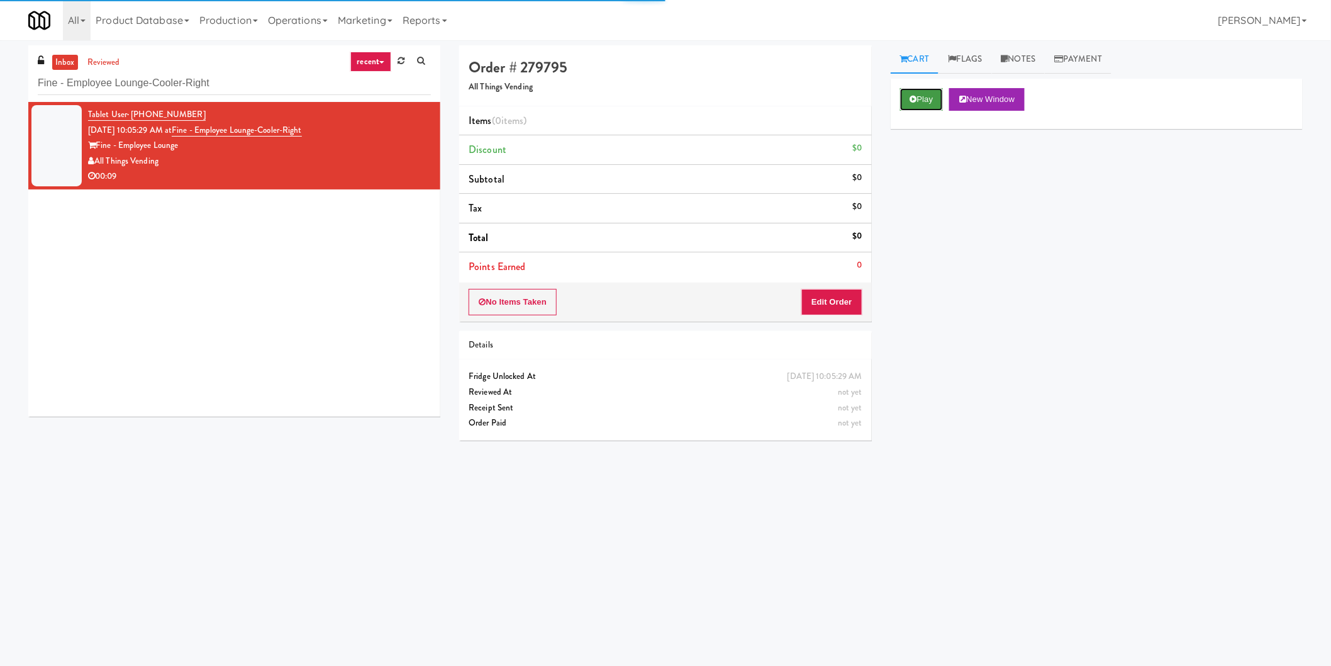
click at [929, 97] on button "Play" at bounding box center [921, 99] width 43 height 23
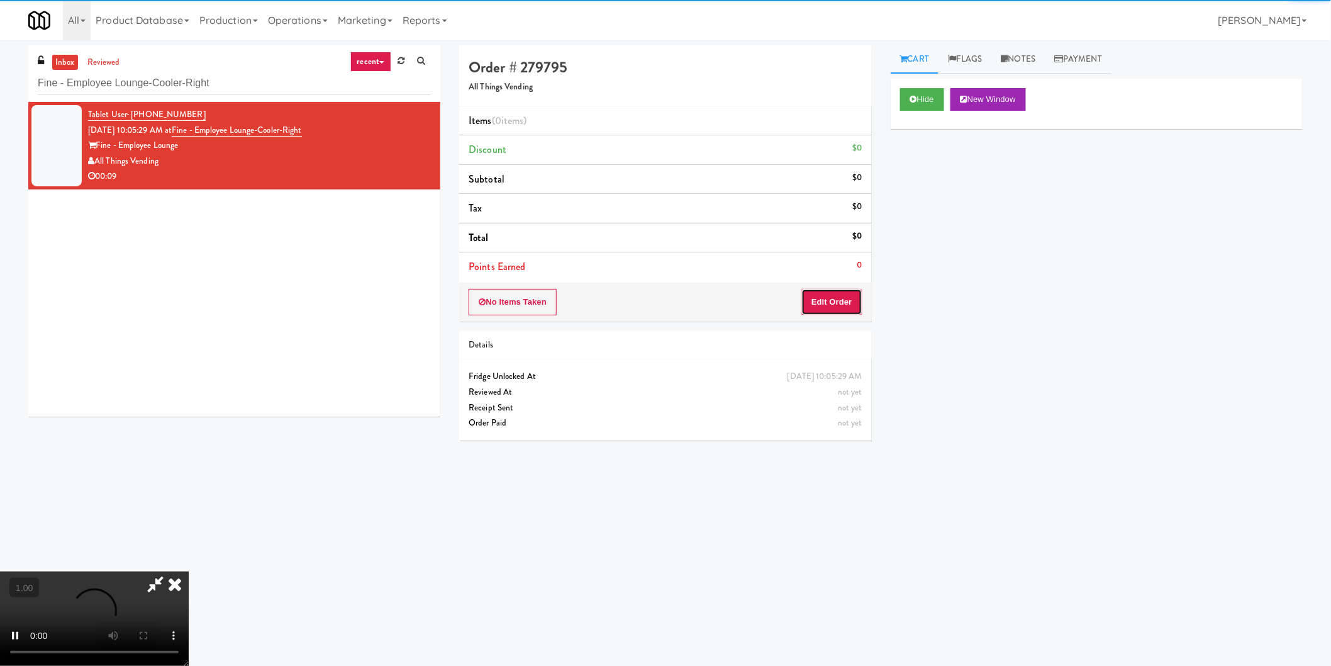
click at [810, 312] on button "Edit Order" at bounding box center [831, 302] width 61 height 26
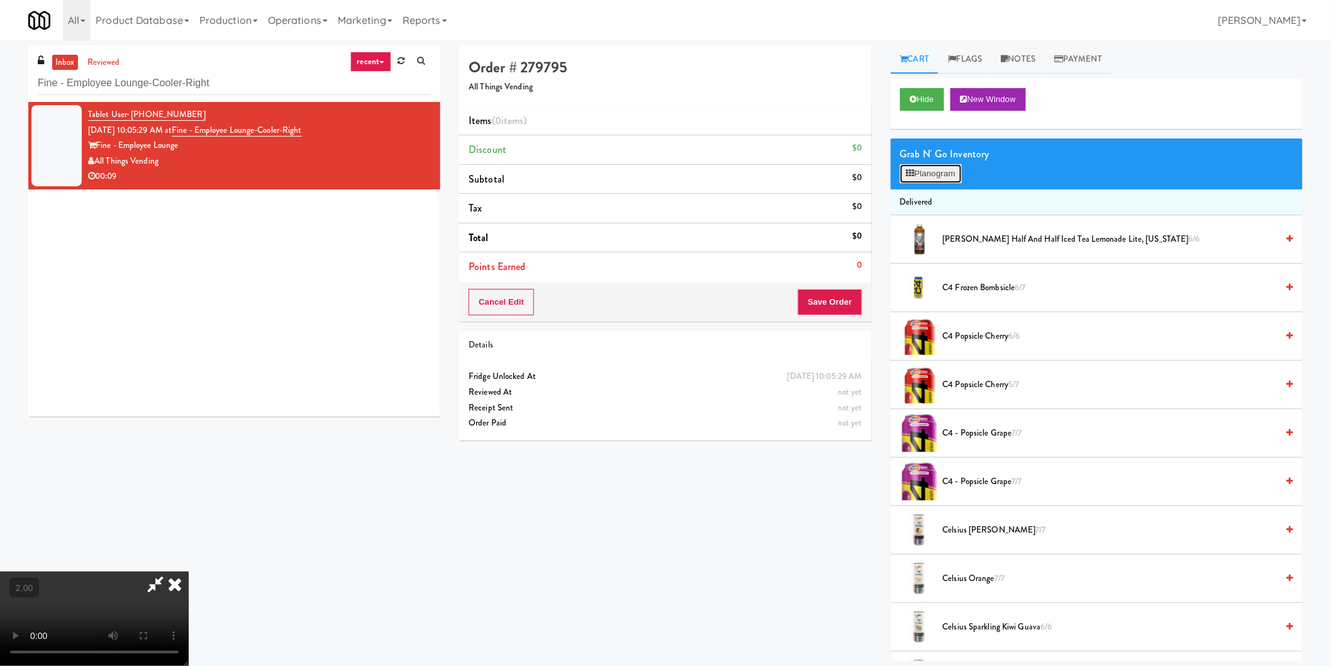
click at [954, 166] on button "Planogram" at bounding box center [931, 173] width 62 height 19
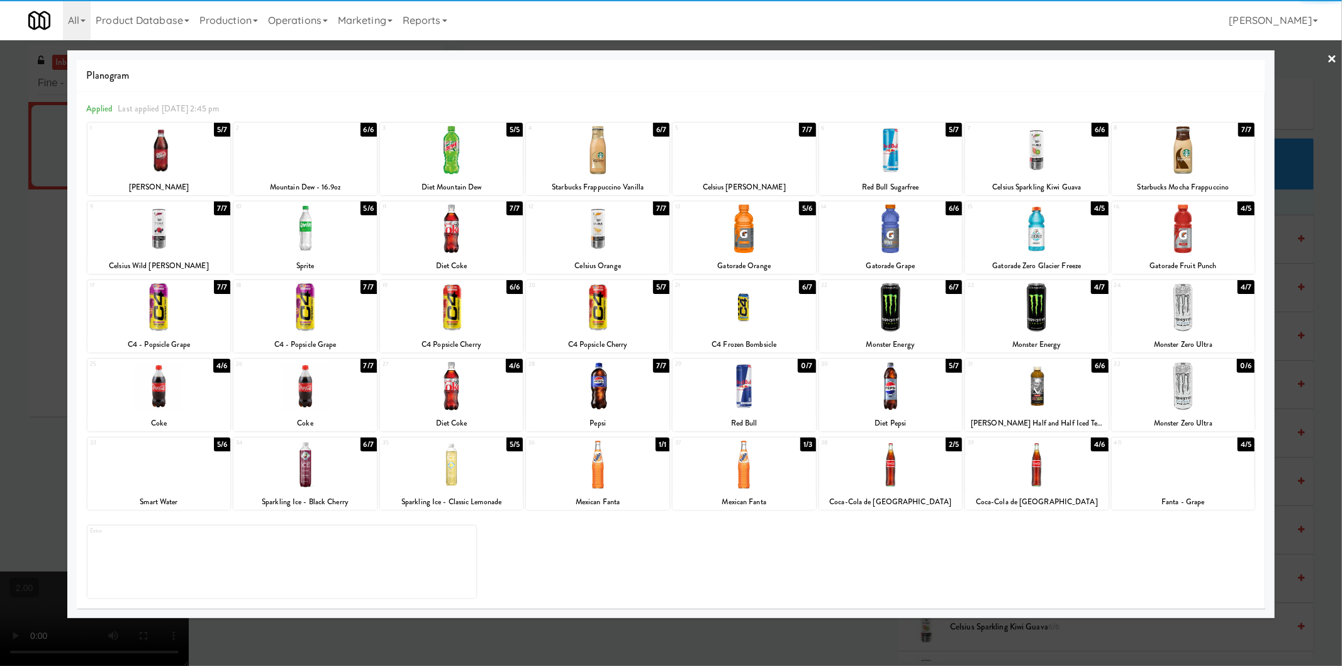
click at [1200, 307] on div at bounding box center [1182, 307] width 143 height 48
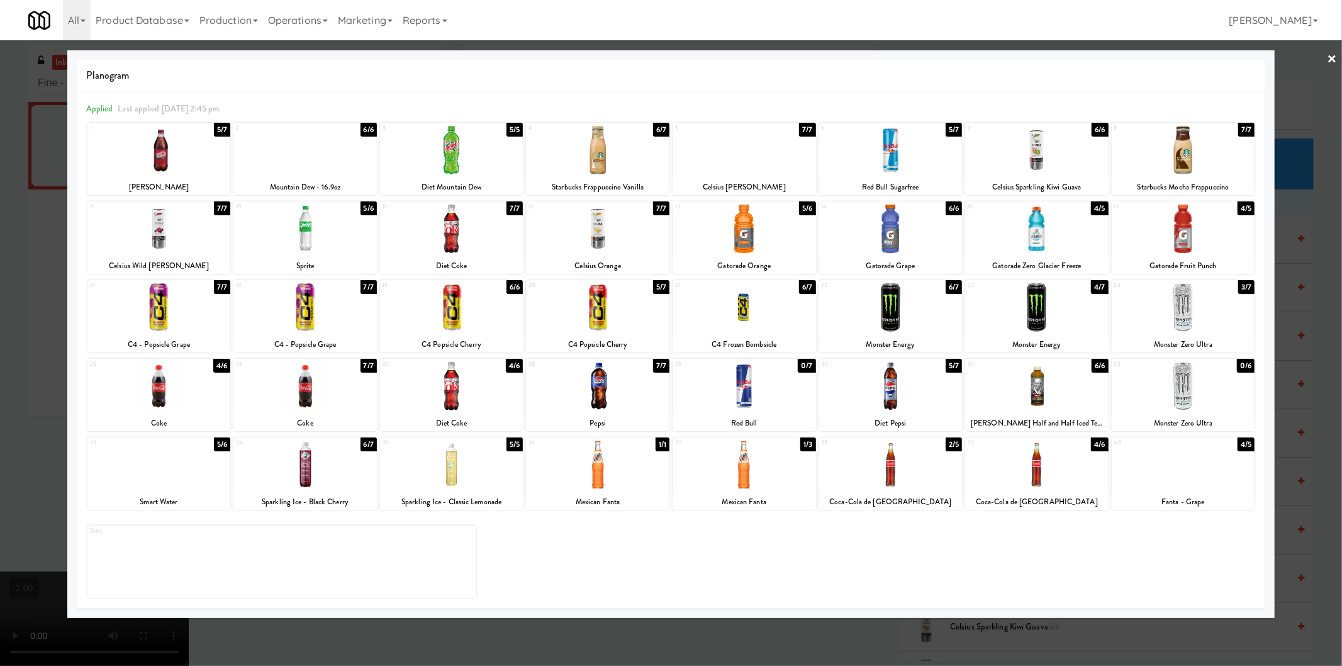
click at [1056, 318] on div at bounding box center [1036, 307] width 143 height 48
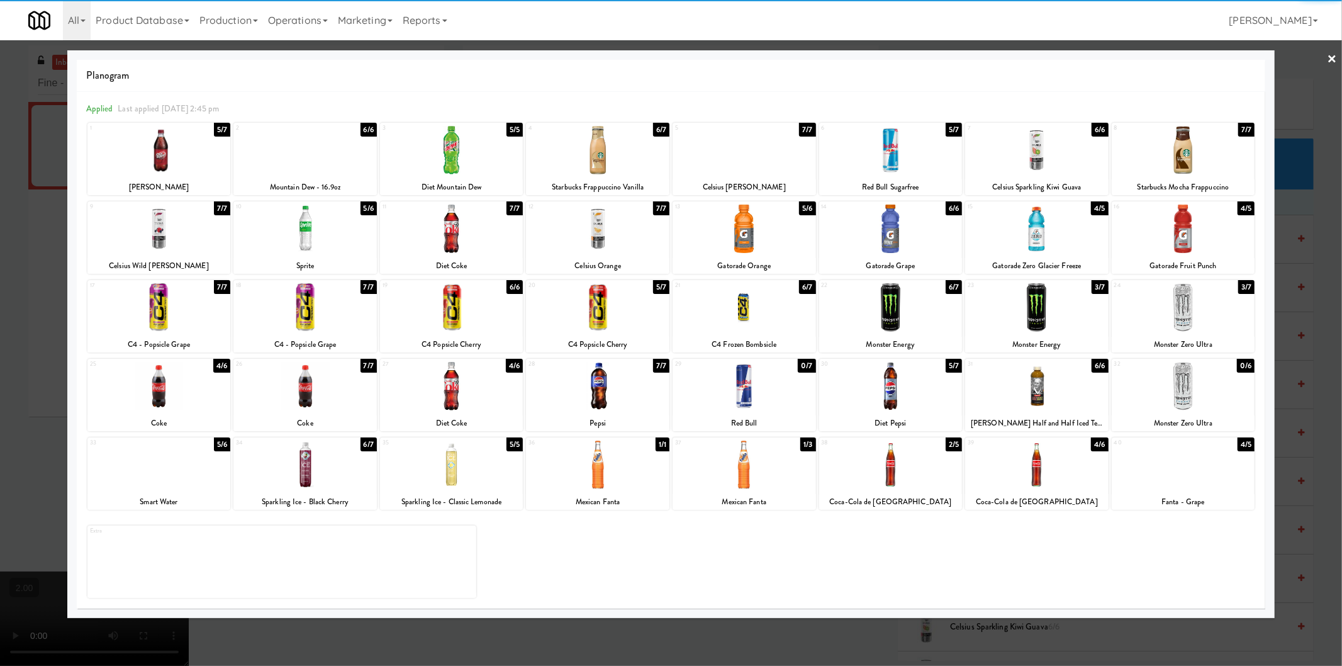
click at [732, 643] on div at bounding box center [671, 333] width 1342 height 666
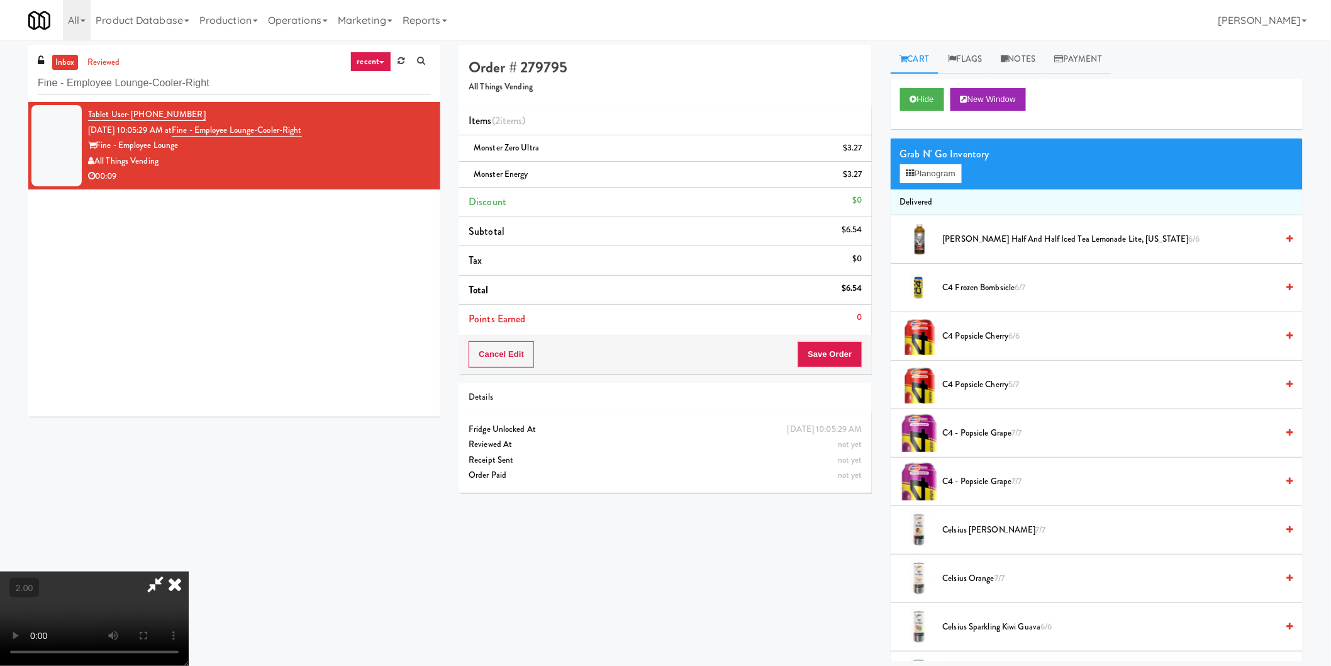
click at [189, 571] on icon at bounding box center [175, 583] width 28 height 25
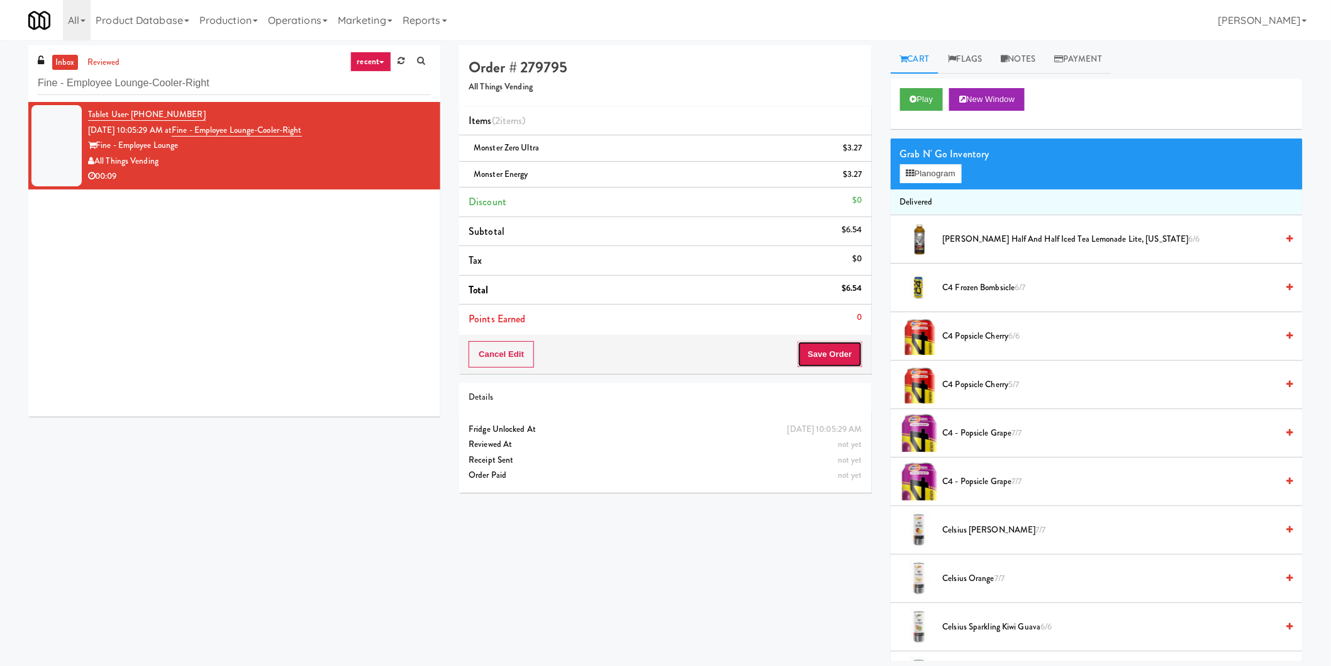
click at [832, 362] on button "Save Order" at bounding box center [830, 354] width 64 height 26
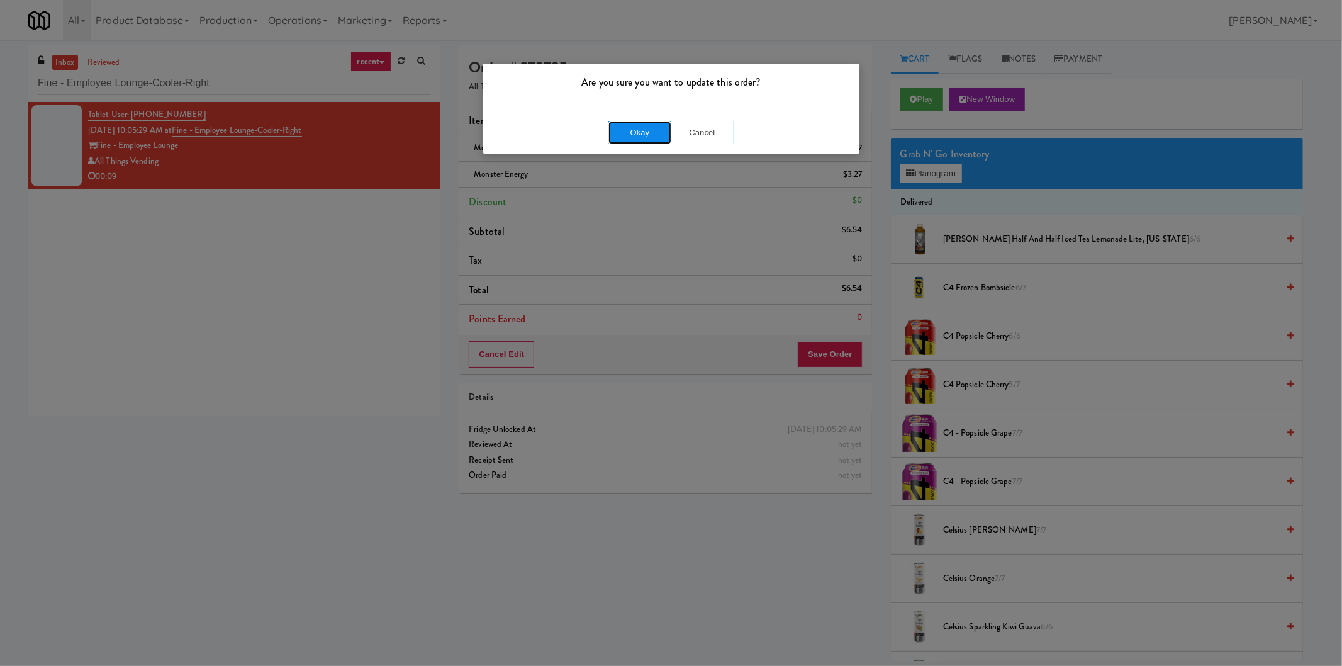
click at [623, 141] on button "Okay" at bounding box center [639, 132] width 63 height 23
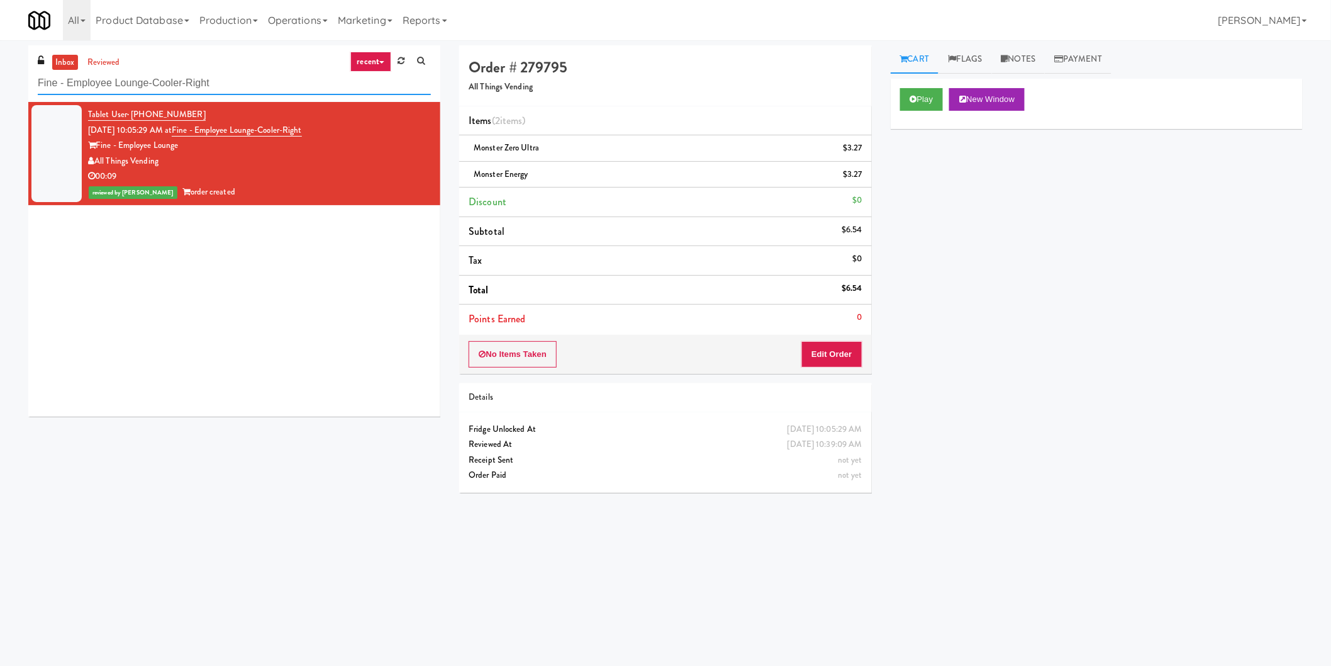
drag, startPoint x: 235, startPoint y: 74, endPoint x: 0, endPoint y: 72, distance: 235.3
click at [0, 72] on div "inbox reviewed recent all unclear take inventory issue suspicious failed recent…" at bounding box center [665, 297] width 1331 height 505
paste input "Paradox - Cooler -"
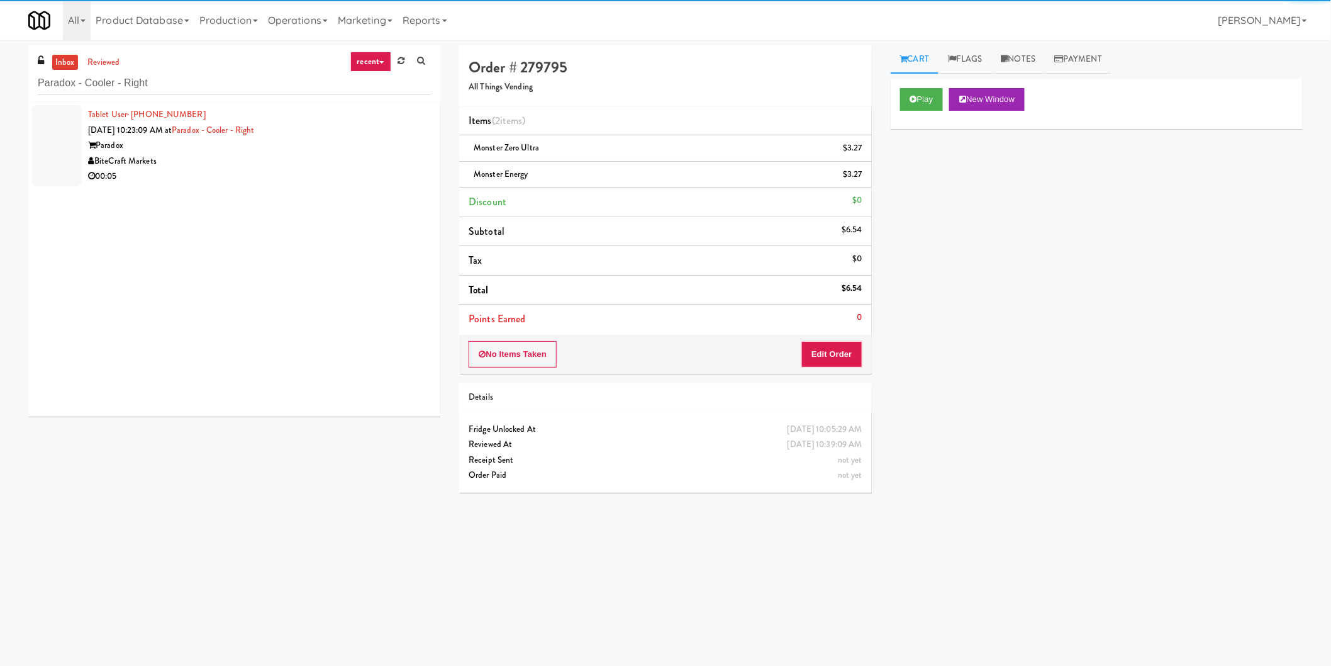
click at [334, 162] on div "BiteCraft Markets" at bounding box center [259, 161] width 343 height 16
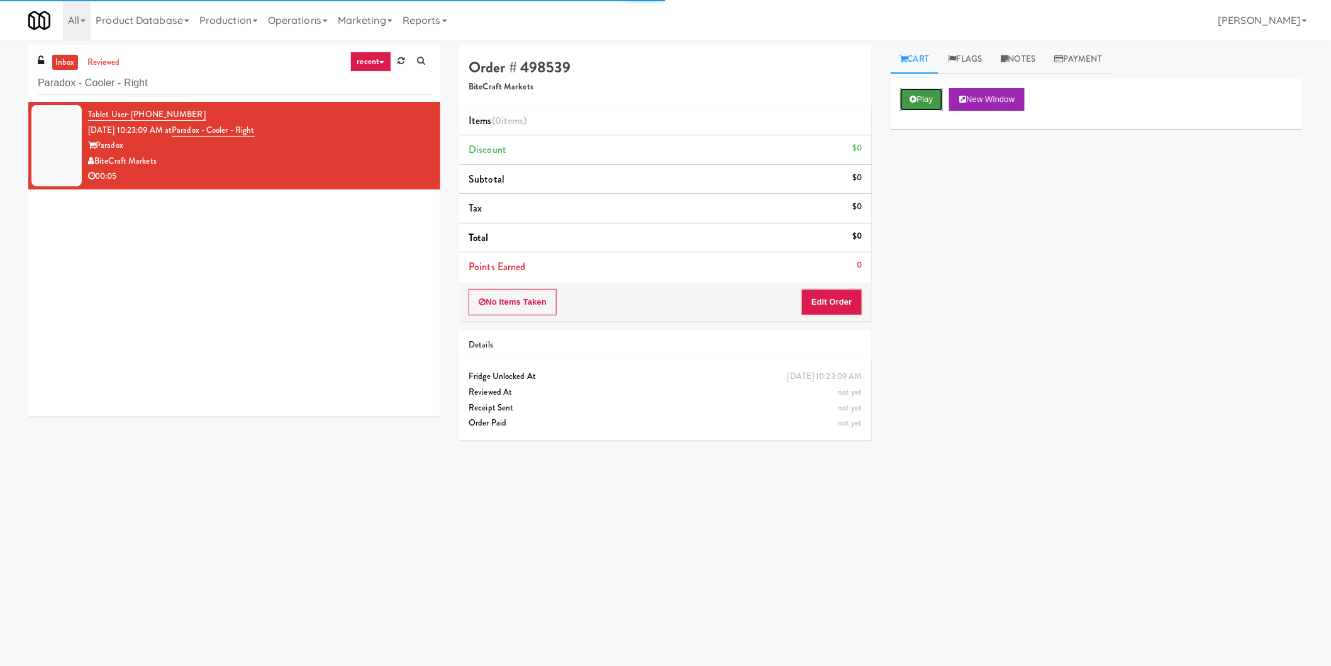
click at [923, 107] on button "Play" at bounding box center [921, 99] width 43 height 23
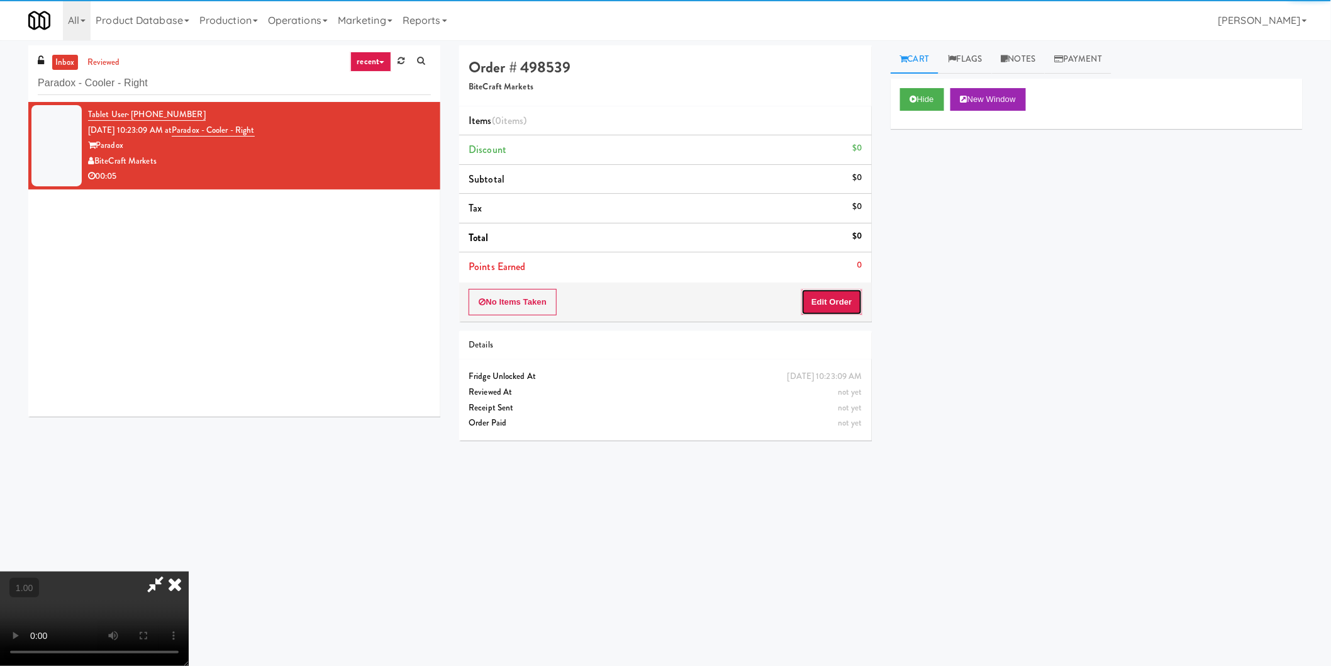
click at [842, 296] on button "Edit Order" at bounding box center [831, 302] width 61 height 26
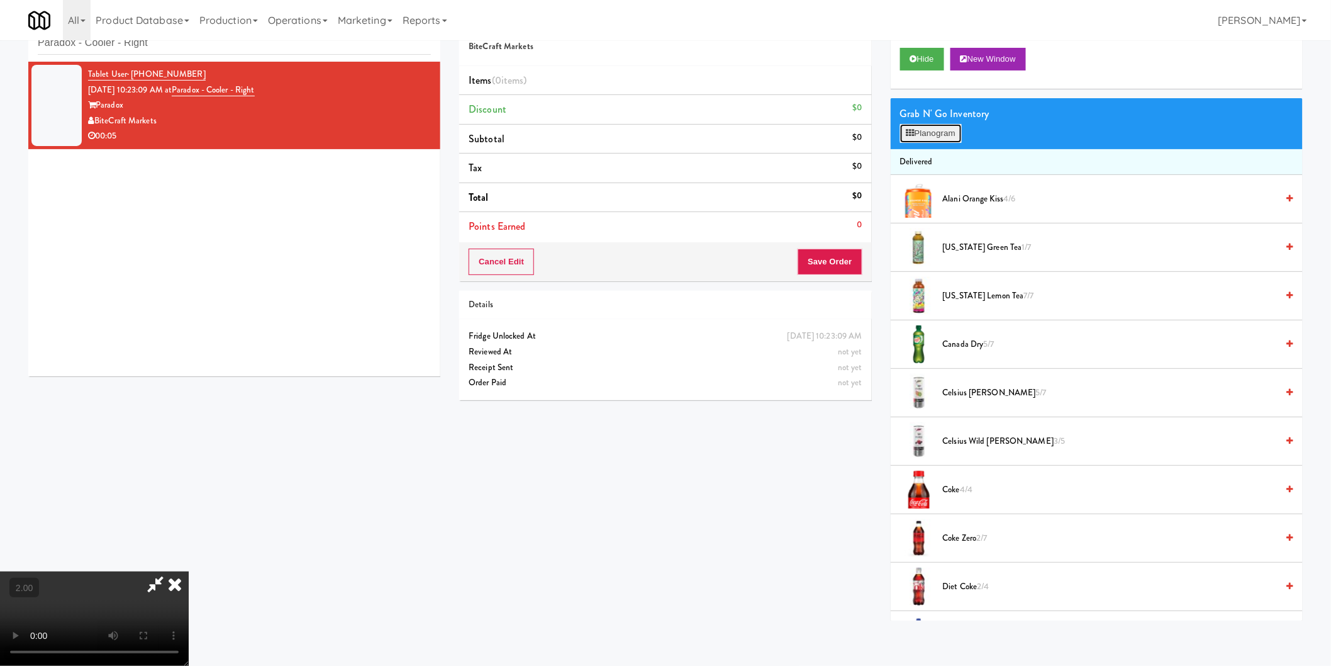
click at [947, 138] on button "Planogram" at bounding box center [931, 133] width 62 height 19
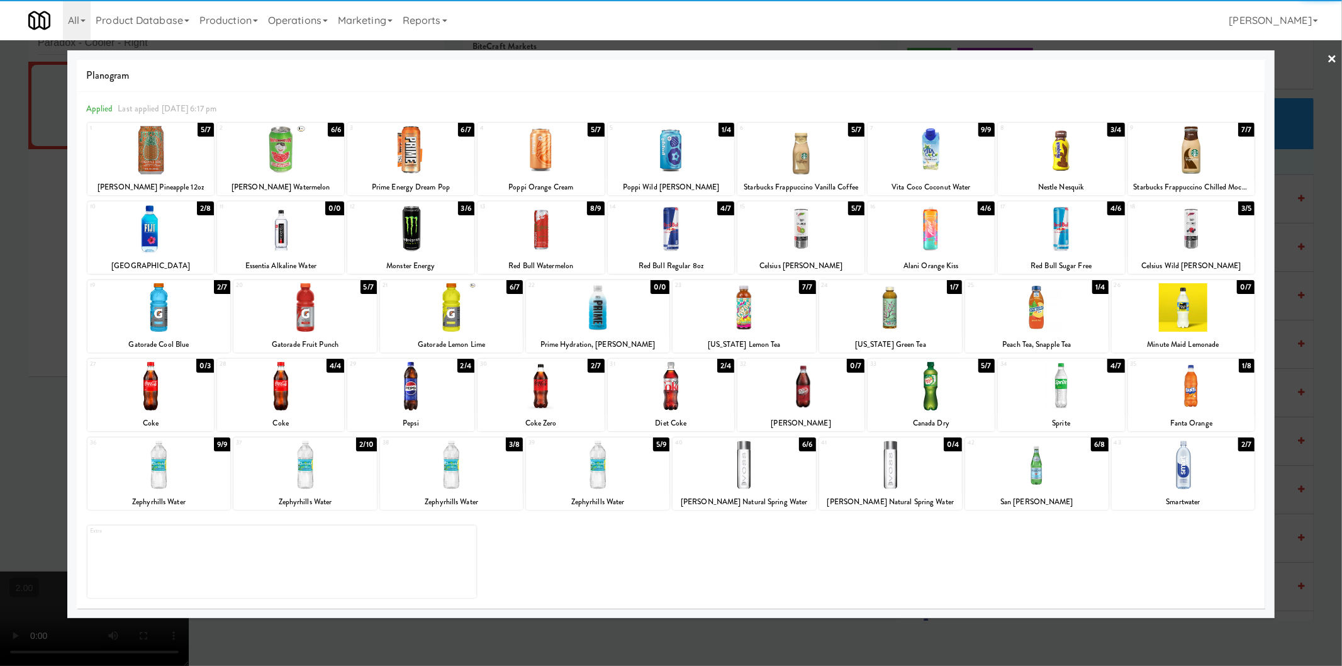
click at [409, 224] on div at bounding box center [410, 228] width 127 height 48
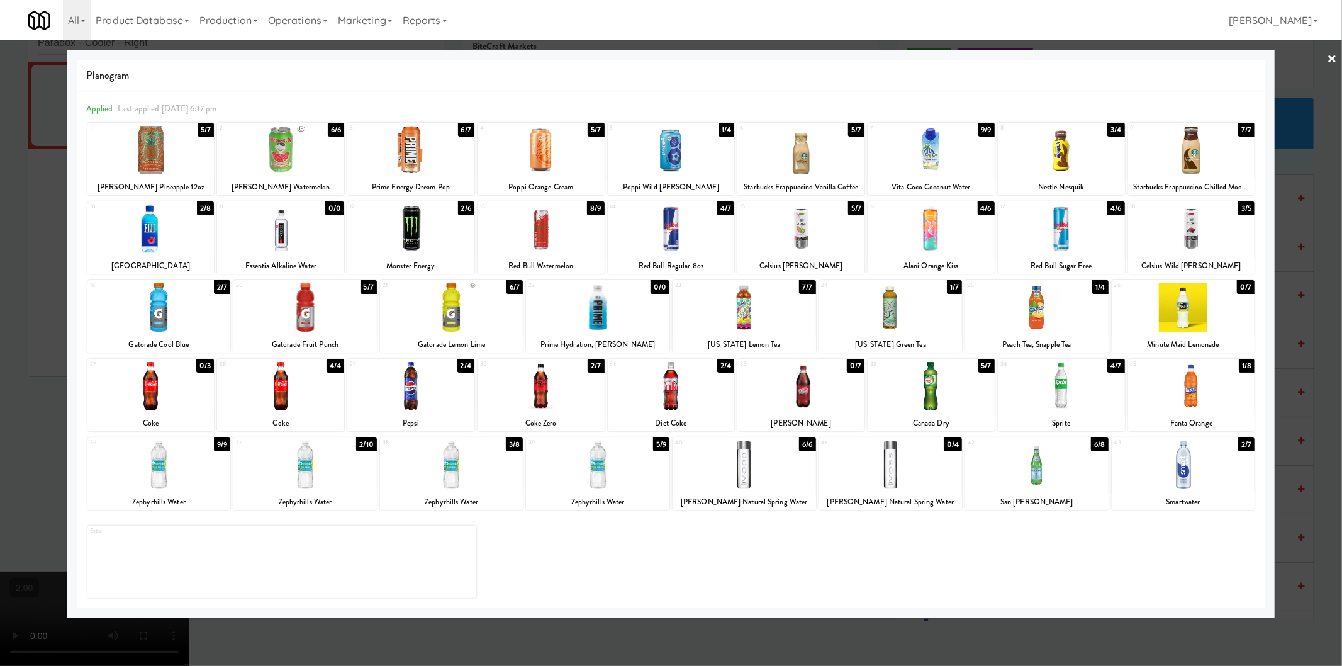
click at [26, 238] on div at bounding box center [671, 333] width 1342 height 666
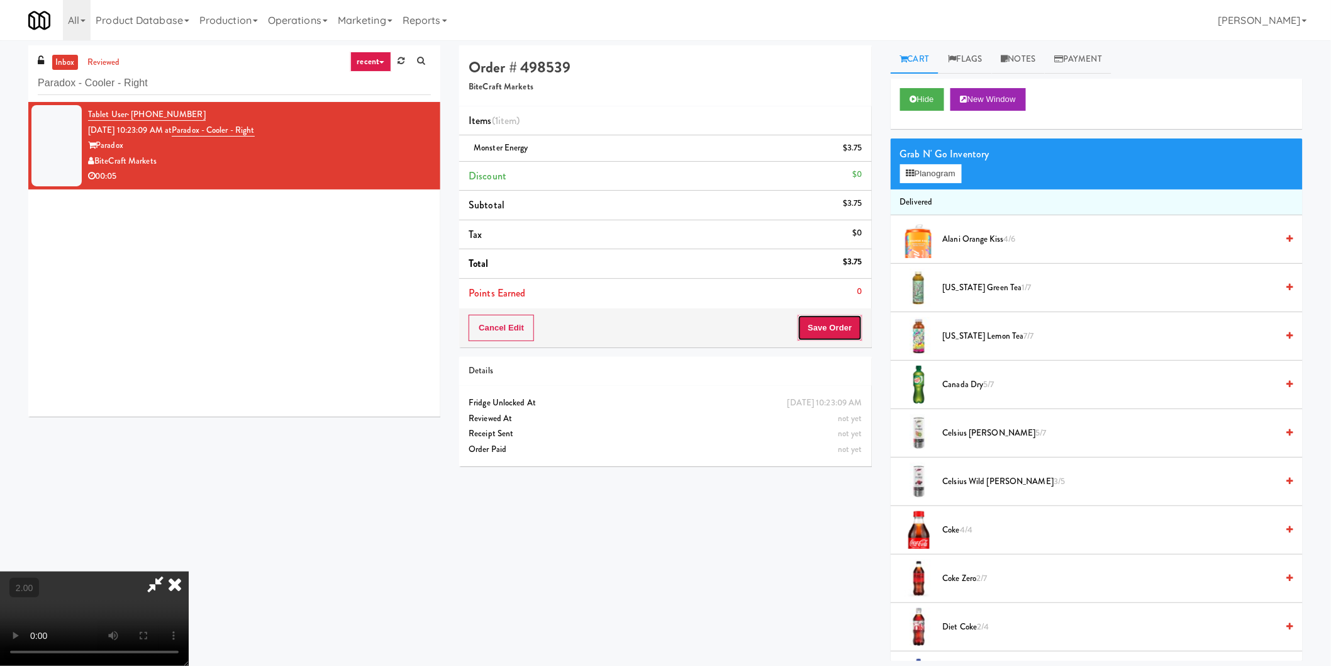
click at [840, 320] on button "Save Order" at bounding box center [830, 328] width 64 height 26
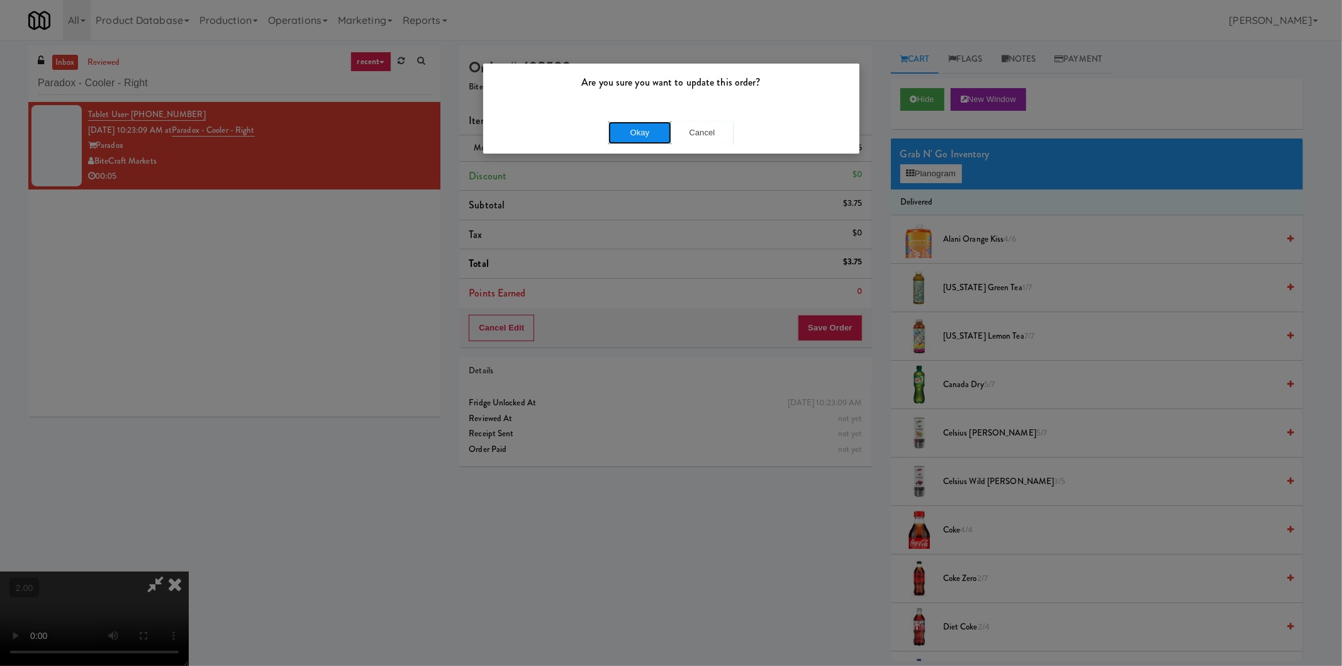
click at [612, 141] on button "Okay" at bounding box center [639, 132] width 63 height 23
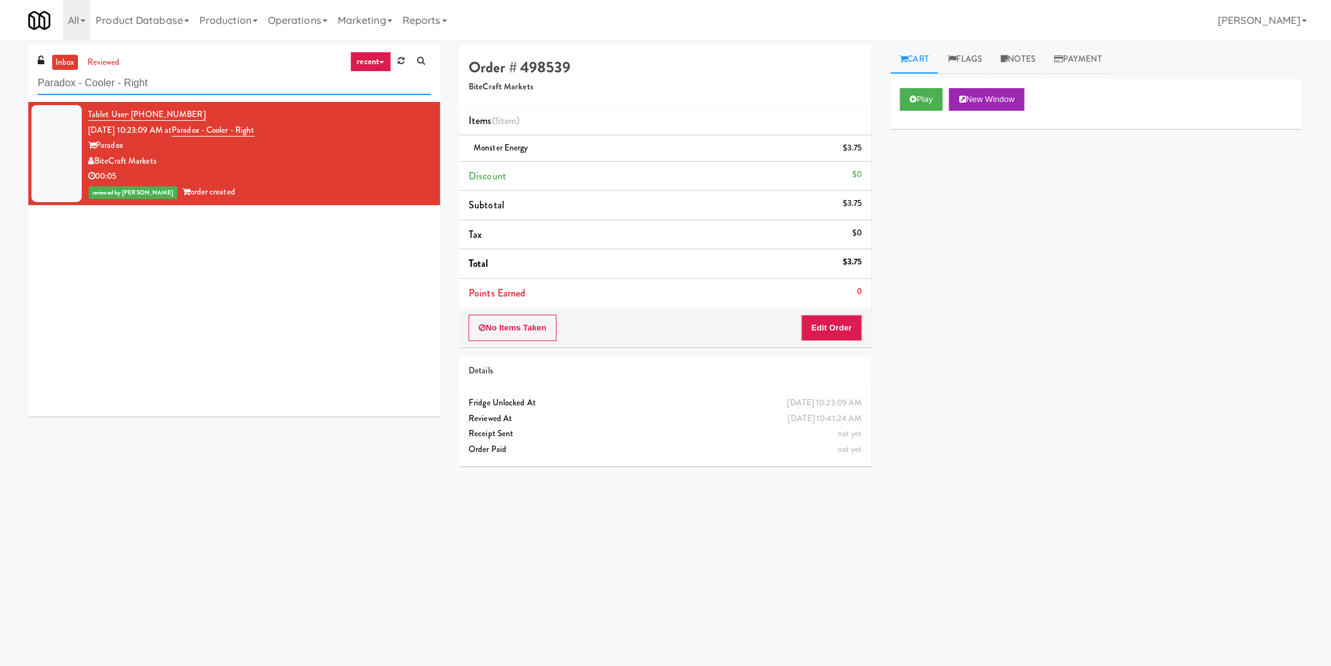
paste input "IKEA TODO Store"
drag, startPoint x: 269, startPoint y: 72, endPoint x: 0, endPoint y: 74, distance: 268.6
click at [0, 74] on div "inbox reviewed recent all unclear take inventory issue suspicious failed recent…" at bounding box center [665, 297] width 1331 height 505
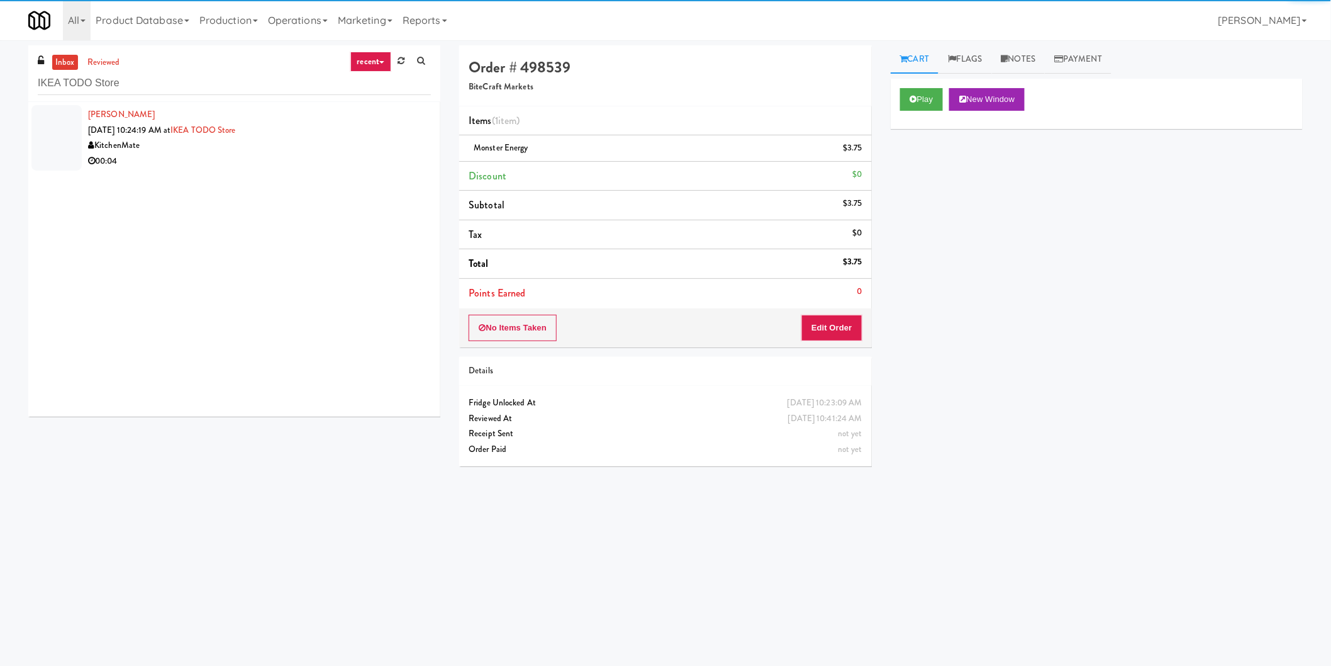
click at [327, 138] on div "KitchenMate" at bounding box center [259, 146] width 343 height 16
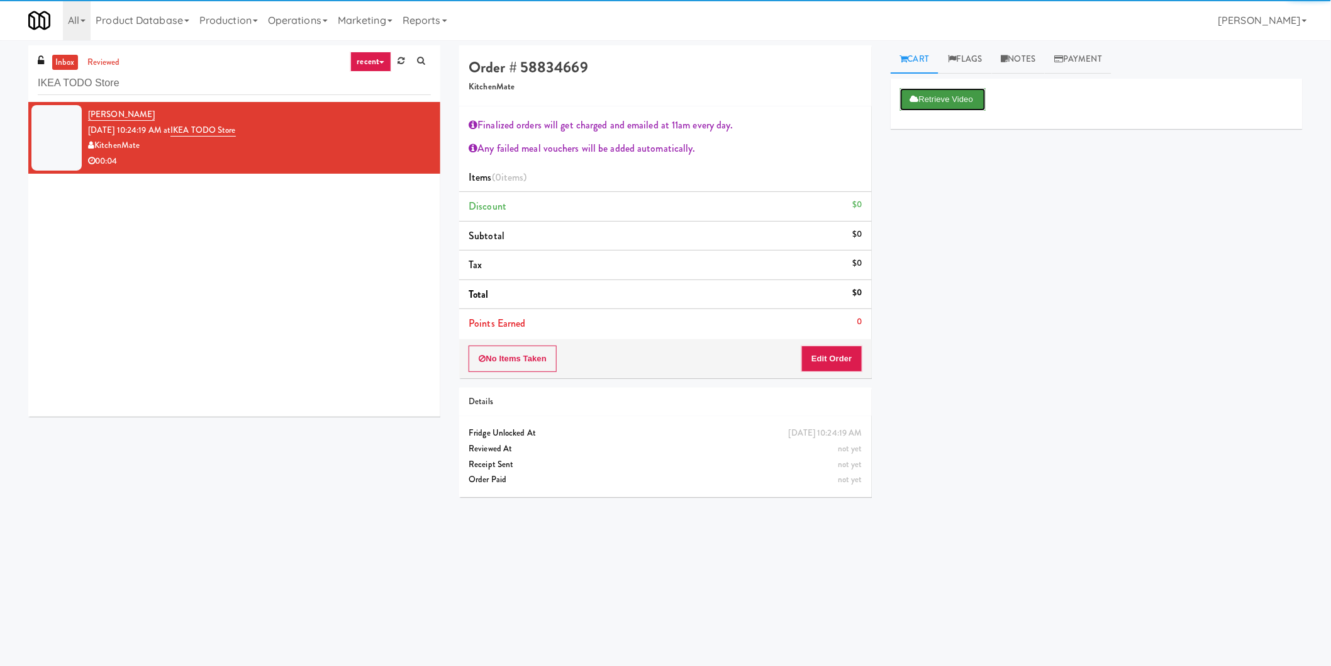
click at [947, 99] on button "Retrieve Video" at bounding box center [943, 99] width 86 height 23
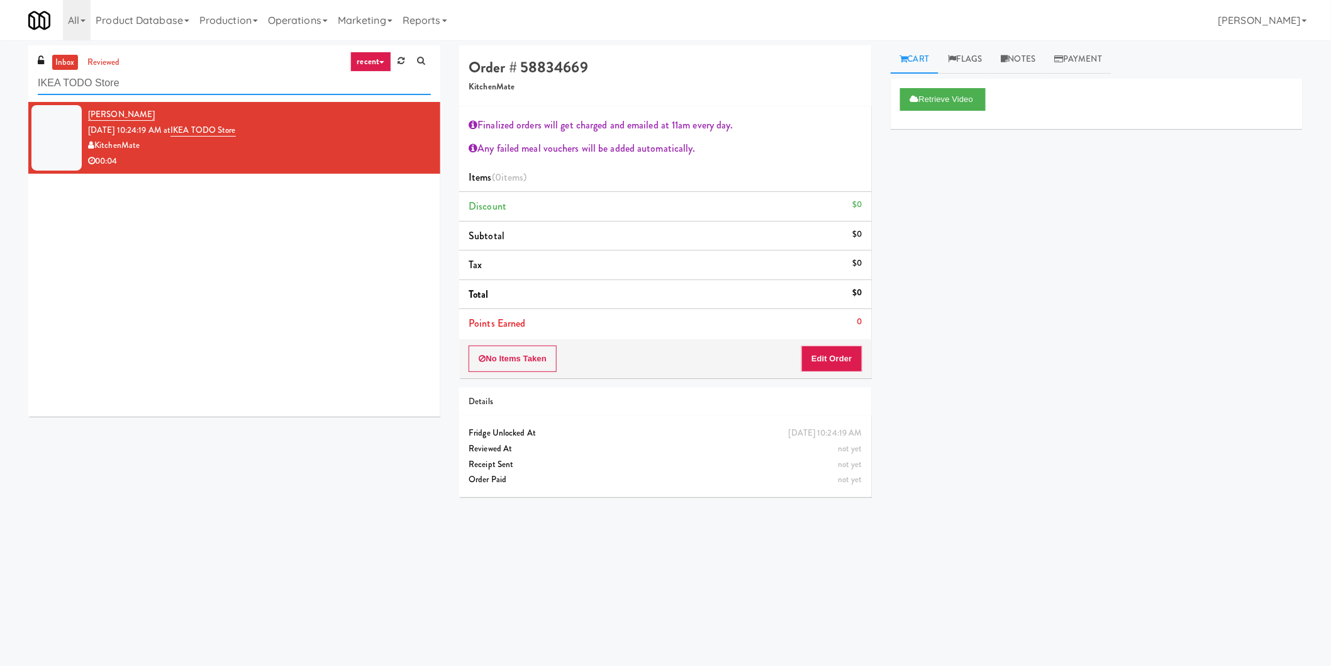
paste input "Sentral Fridg"
drag, startPoint x: 228, startPoint y: 81, endPoint x: 0, endPoint y: 64, distance: 229.0
click at [0, 64] on div "inbox reviewed recent all unclear take inventory issue suspicious failed recent…" at bounding box center [665, 297] width 1331 height 505
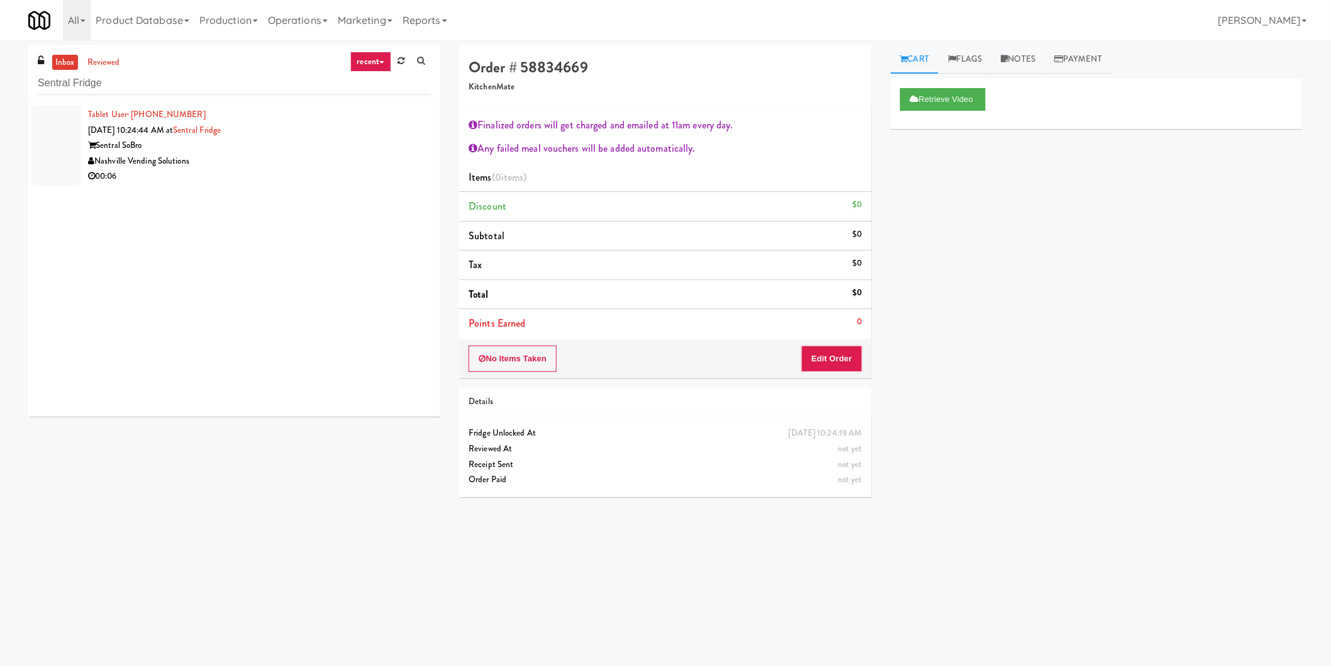
click at [345, 181] on div "00:06" at bounding box center [259, 177] width 343 height 16
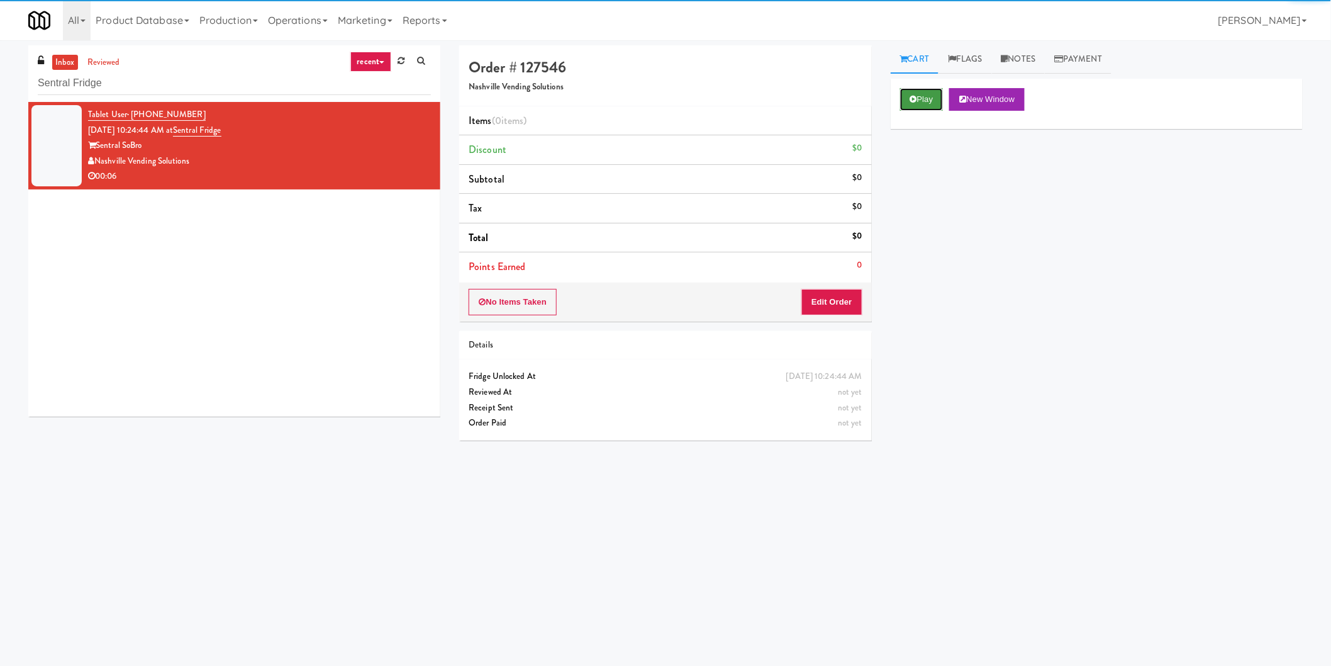
click at [921, 104] on button "Play" at bounding box center [921, 99] width 43 height 23
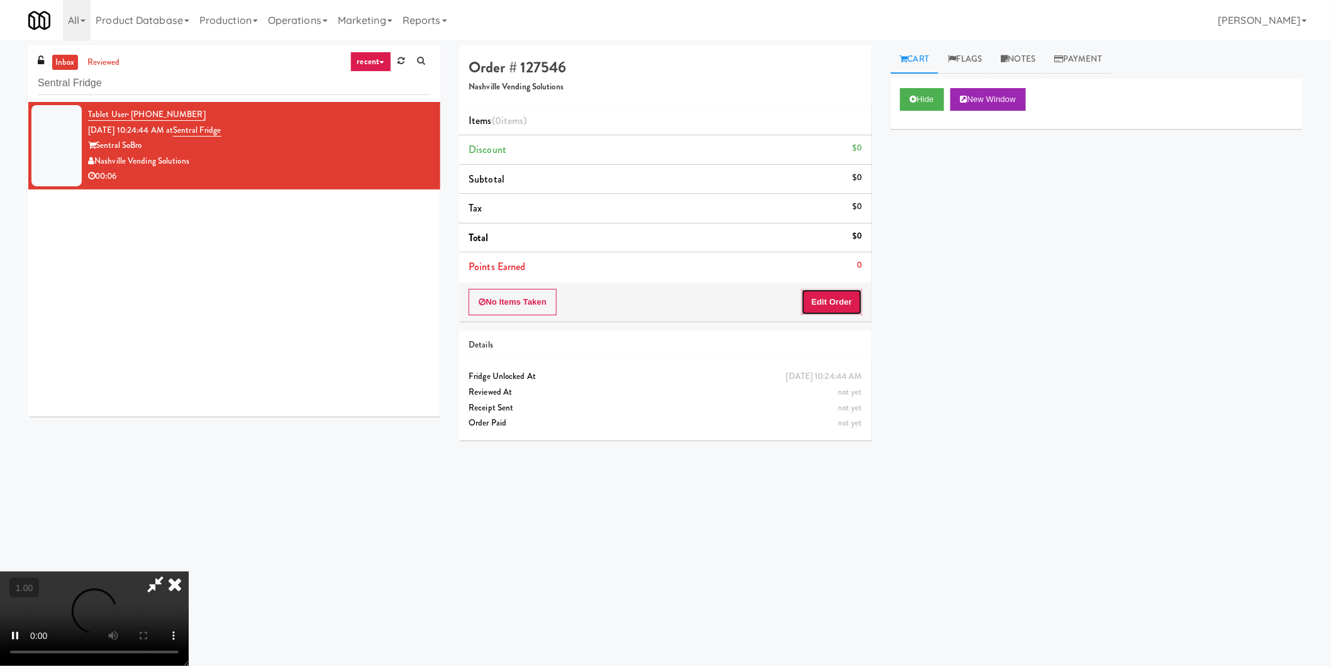
click at [838, 300] on button "Edit Order" at bounding box center [831, 302] width 61 height 26
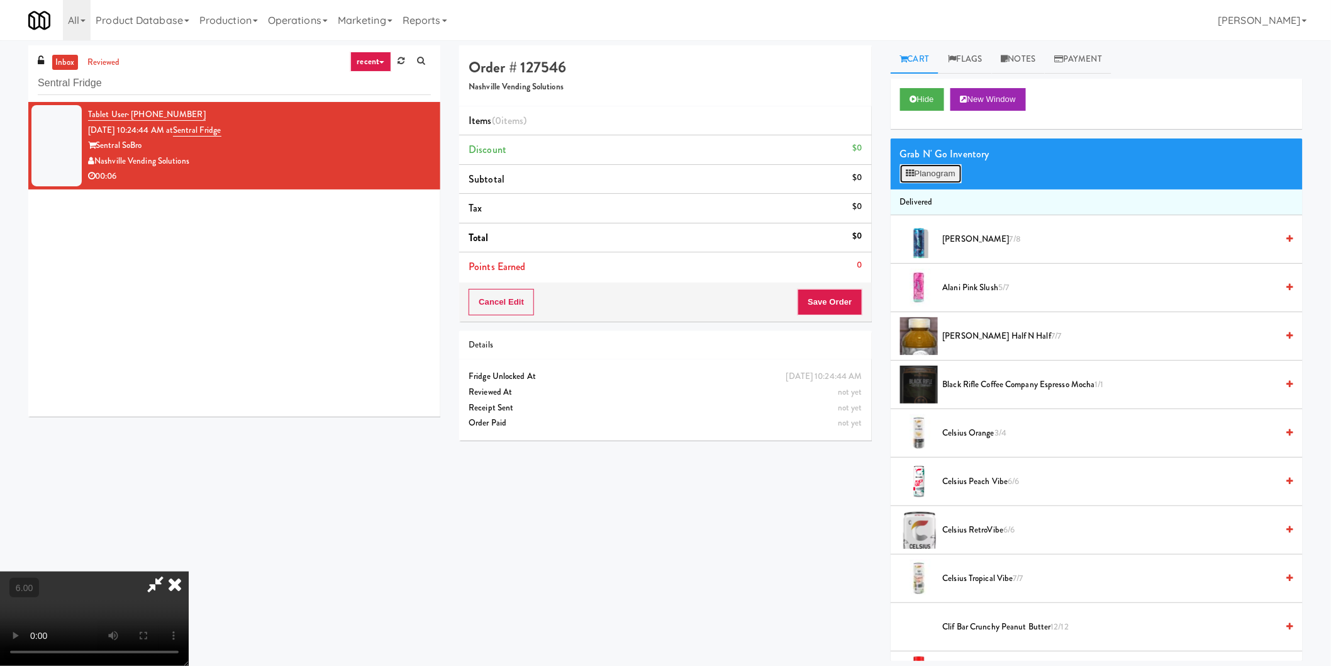
click at [931, 164] on button "Planogram" at bounding box center [931, 173] width 62 height 19
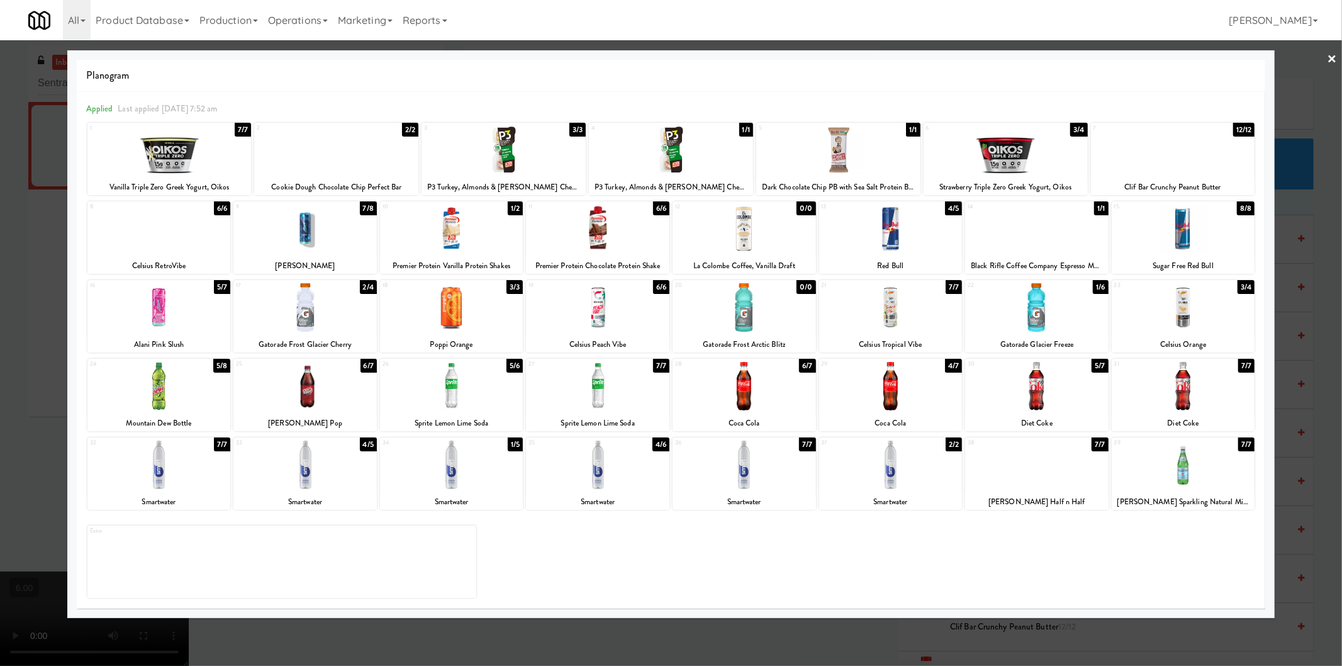
drag, startPoint x: 1052, startPoint y: 245, endPoint x: 1051, endPoint y: 275, distance: 29.6
click at [1052, 244] on div at bounding box center [1036, 228] width 143 height 48
click at [1049, 302] on div at bounding box center [1036, 307] width 143 height 48
click at [1313, 309] on div at bounding box center [671, 333] width 1342 height 666
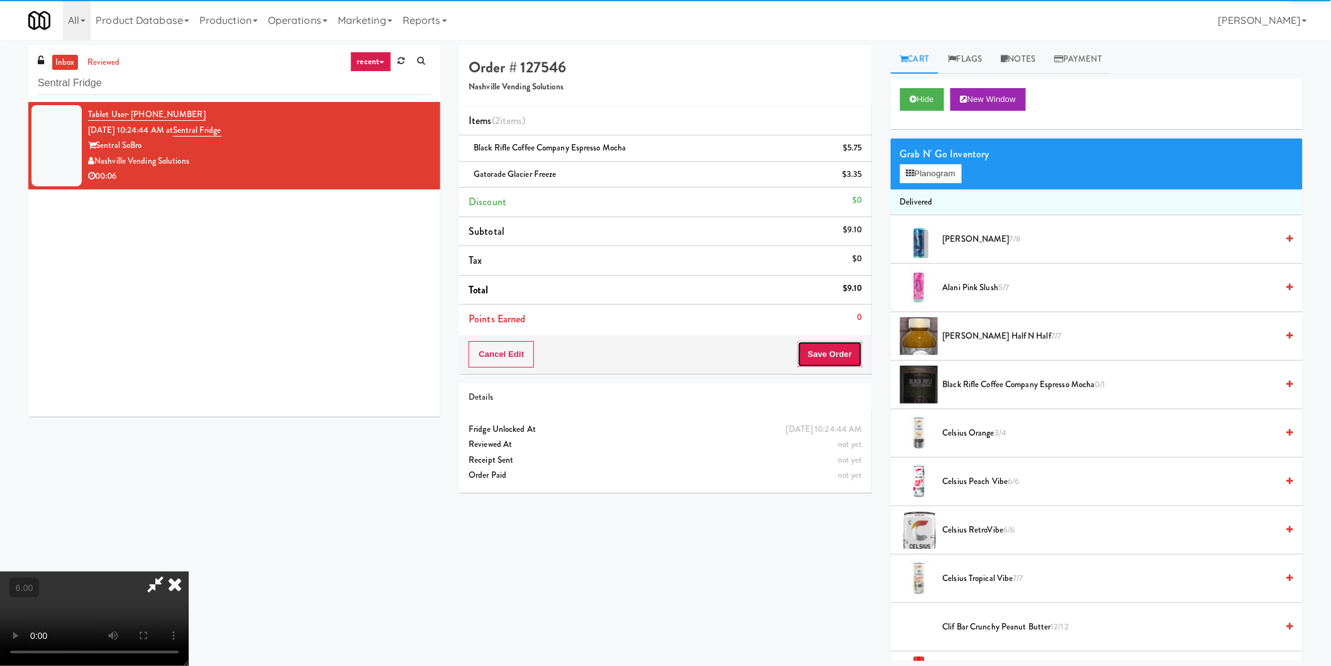
click at [821, 342] on button "Save Order" at bounding box center [830, 354] width 64 height 26
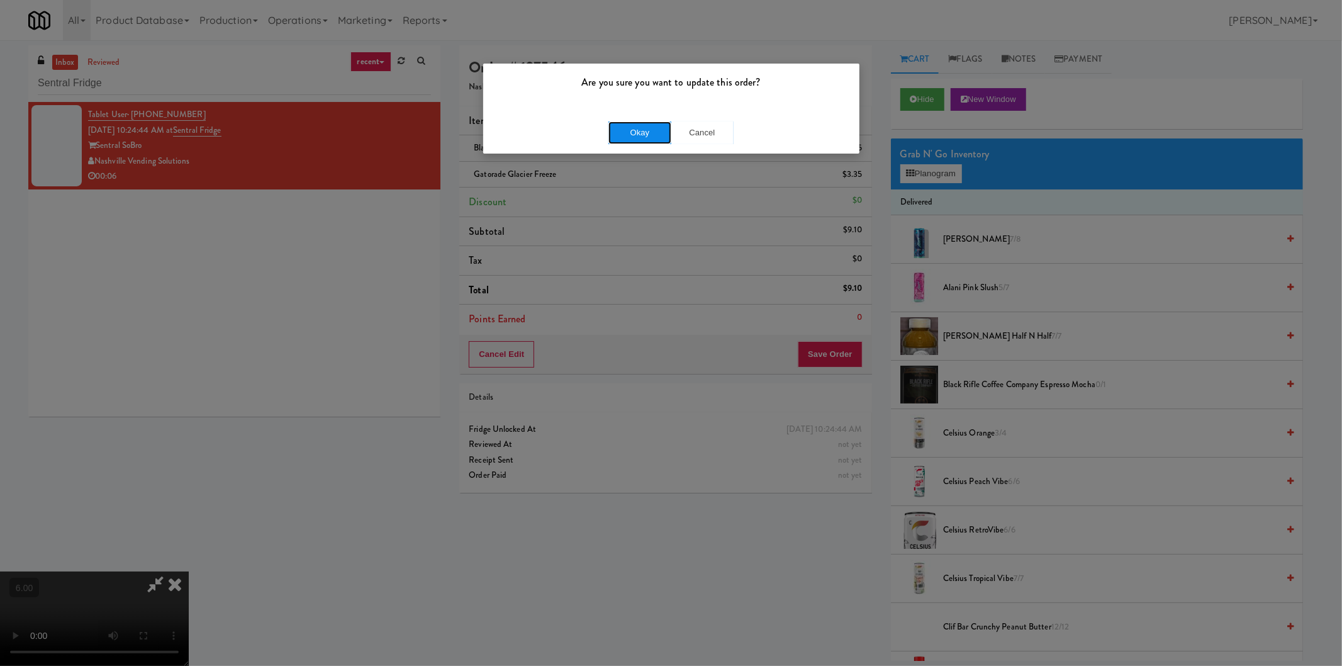
click at [637, 135] on button "Okay" at bounding box center [639, 132] width 63 height 23
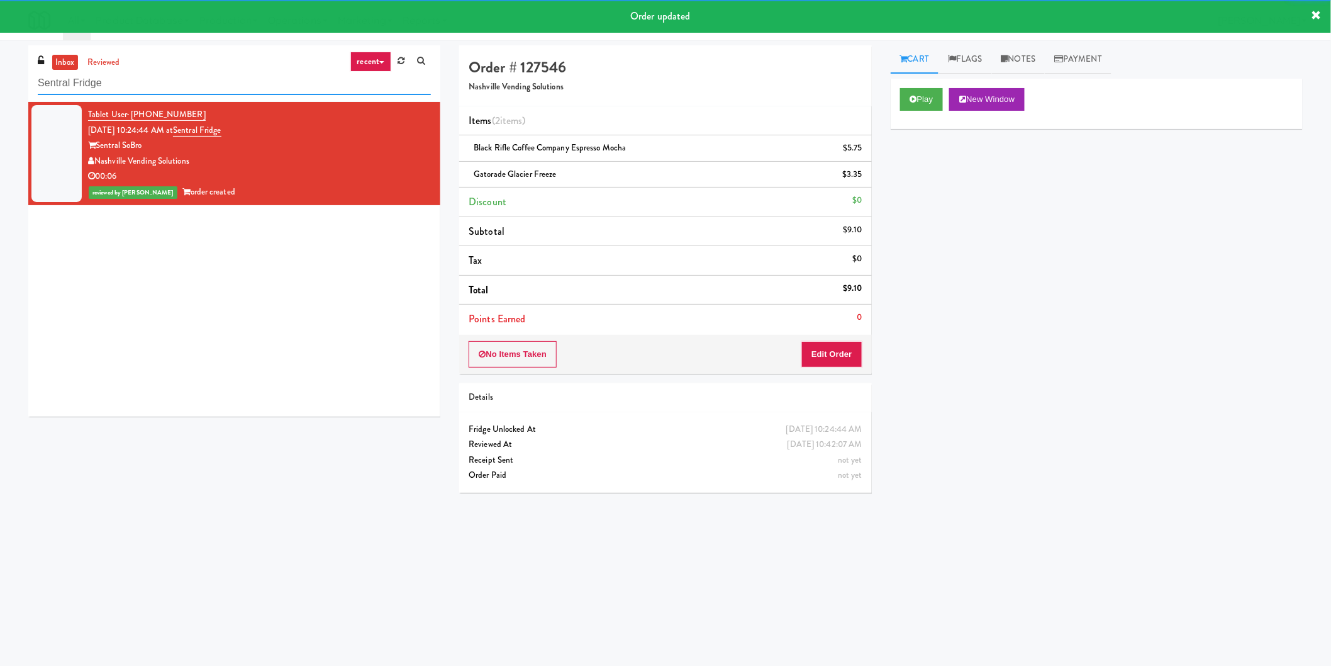
paste input "IKEA TODO Stor"
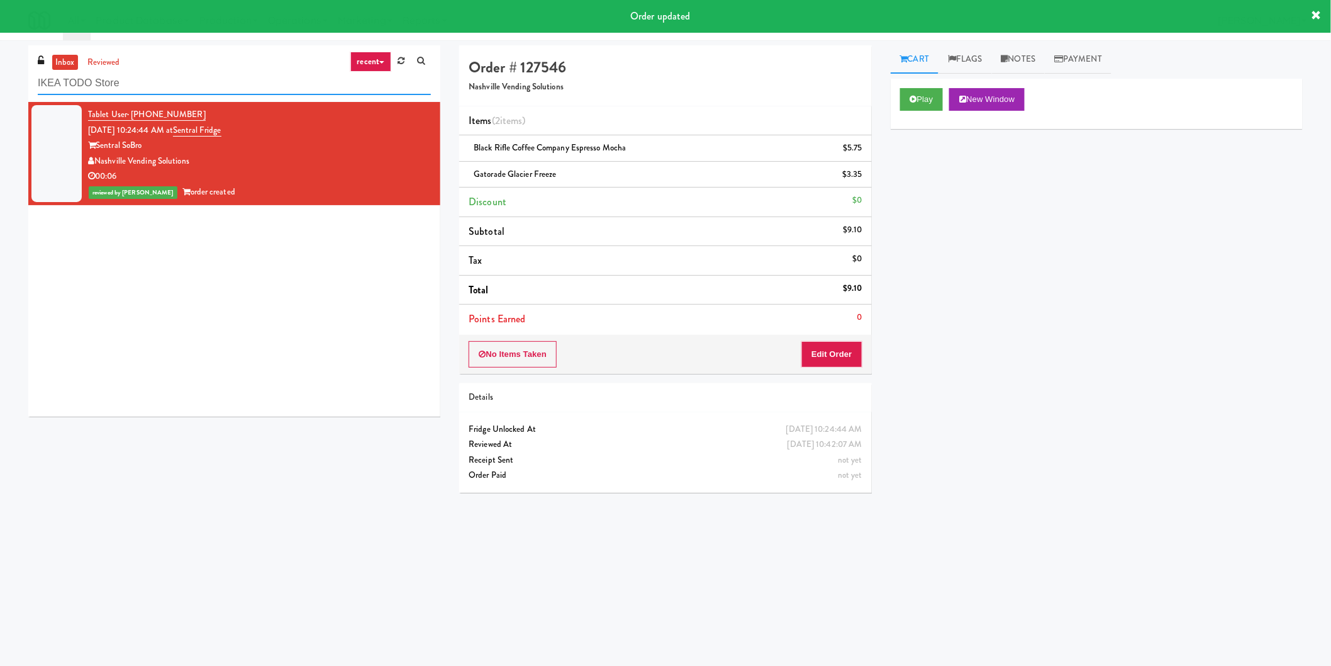
drag, startPoint x: 186, startPoint y: 77, endPoint x: 0, endPoint y: 84, distance: 186.3
click at [0, 84] on div "inbox reviewed recent all unclear take inventory issue suspicious failed recent…" at bounding box center [665, 297] width 1331 height 505
type input "IKEA TODO Store"
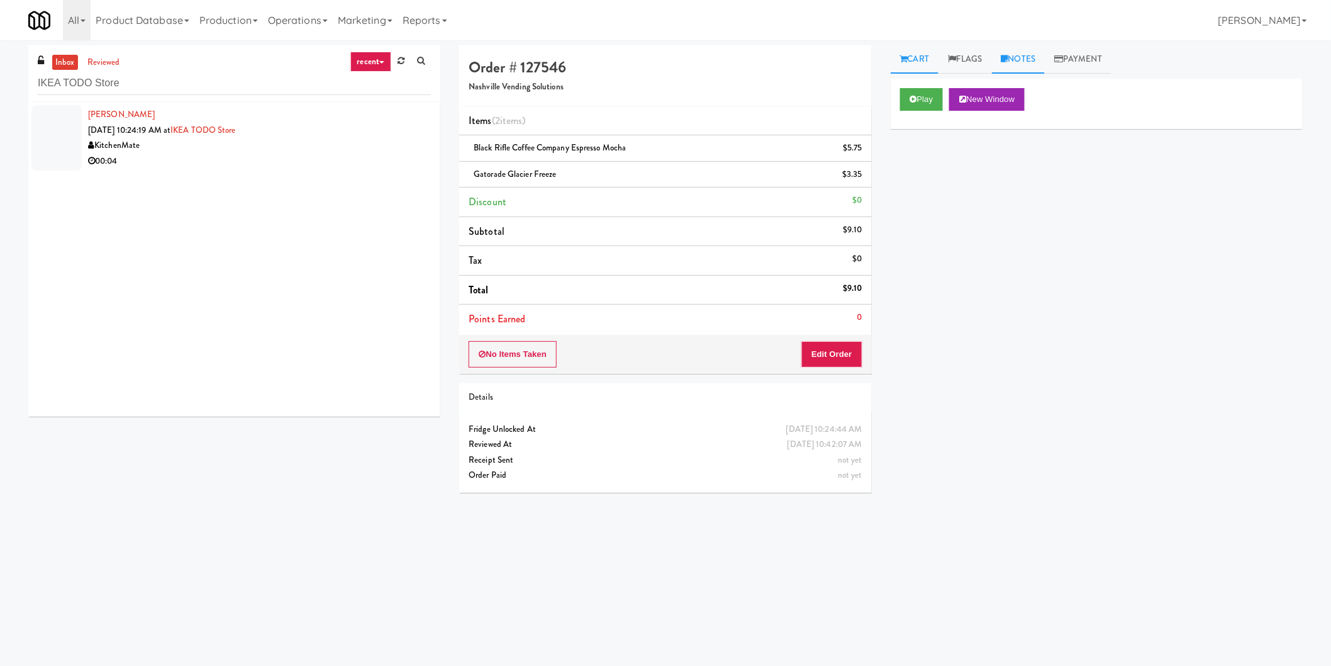
click at [1025, 53] on link "Notes" at bounding box center [1018, 59] width 53 height 28
click at [942, 162] on div at bounding box center [1096, 154] width 411 height 29
click at [330, 133] on div "Matthew Aeichele Aug 10, 2025 10:24:19 AM at IKEA TODO Store KitchenMate 00:04" at bounding box center [259, 138] width 343 height 62
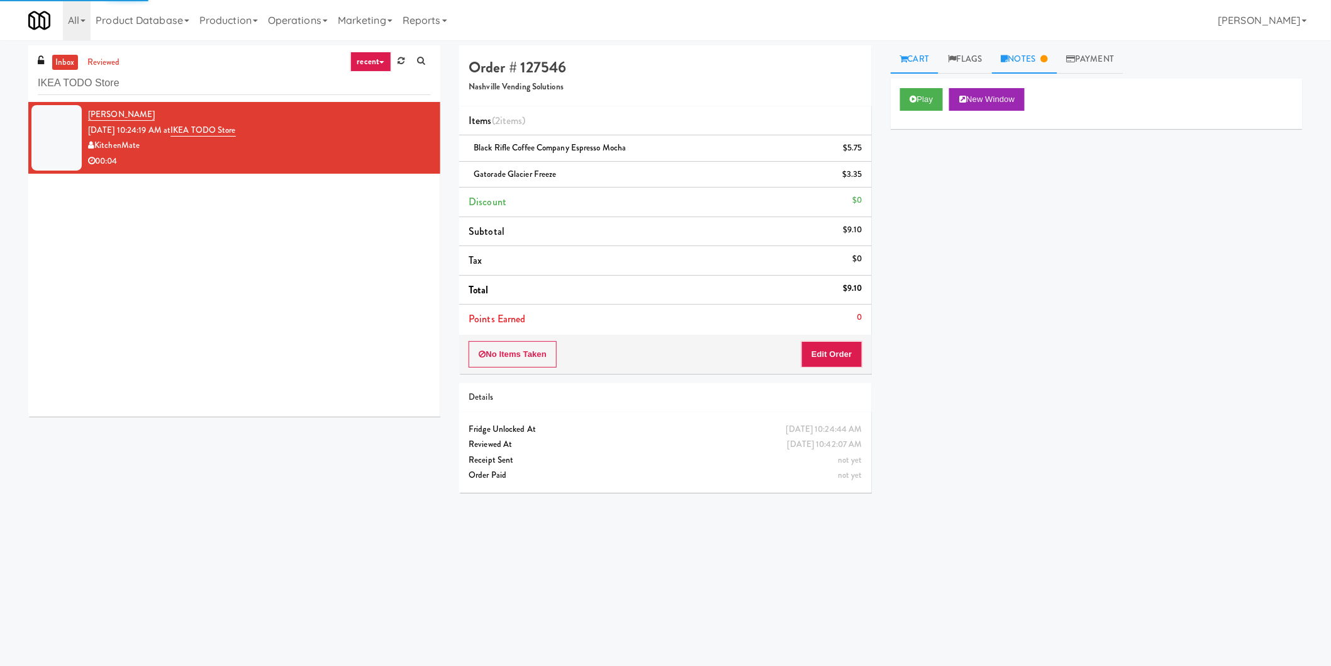
click at [1041, 64] on link "Notes" at bounding box center [1024, 59] width 65 height 28
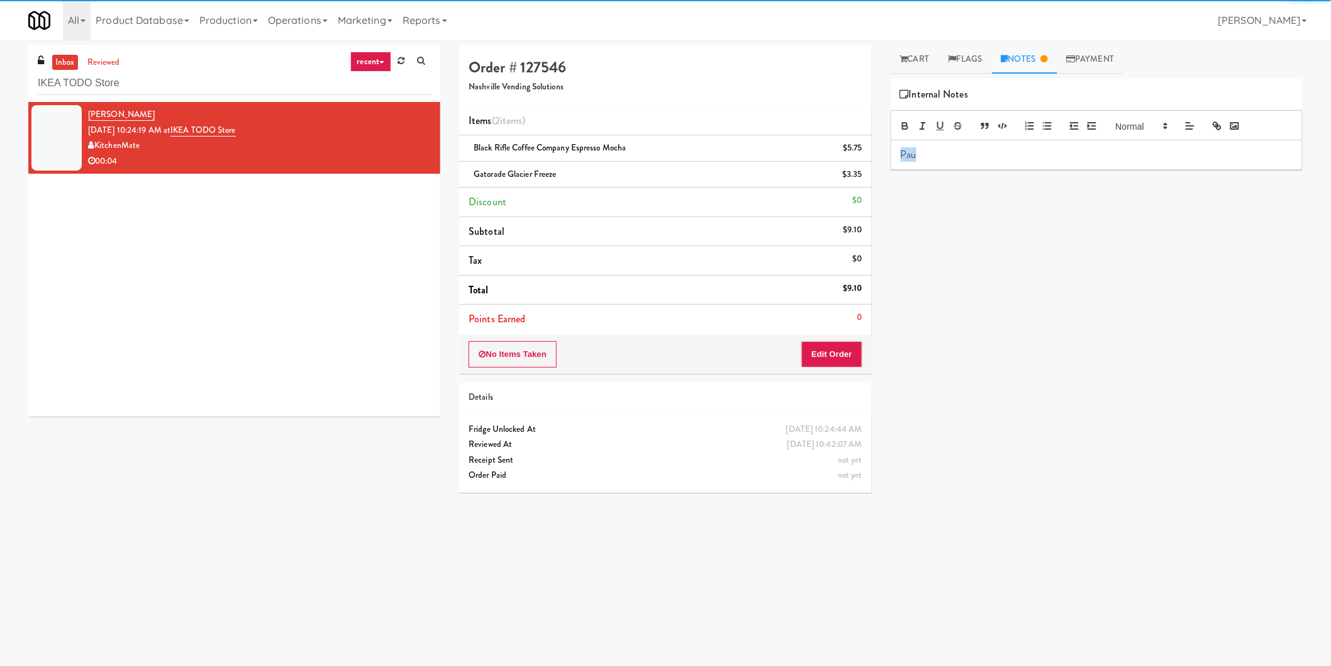
drag, startPoint x: 948, startPoint y: 161, endPoint x: 763, endPoint y: 182, distance: 186.2
click at [766, 181] on div "Order # 127546 Nashville Vending Solutions Items (2 items ) Black Rifle Coffee …" at bounding box center [881, 297] width 862 height 505
click at [286, 139] on div "KitchenMate" at bounding box center [259, 146] width 343 height 16
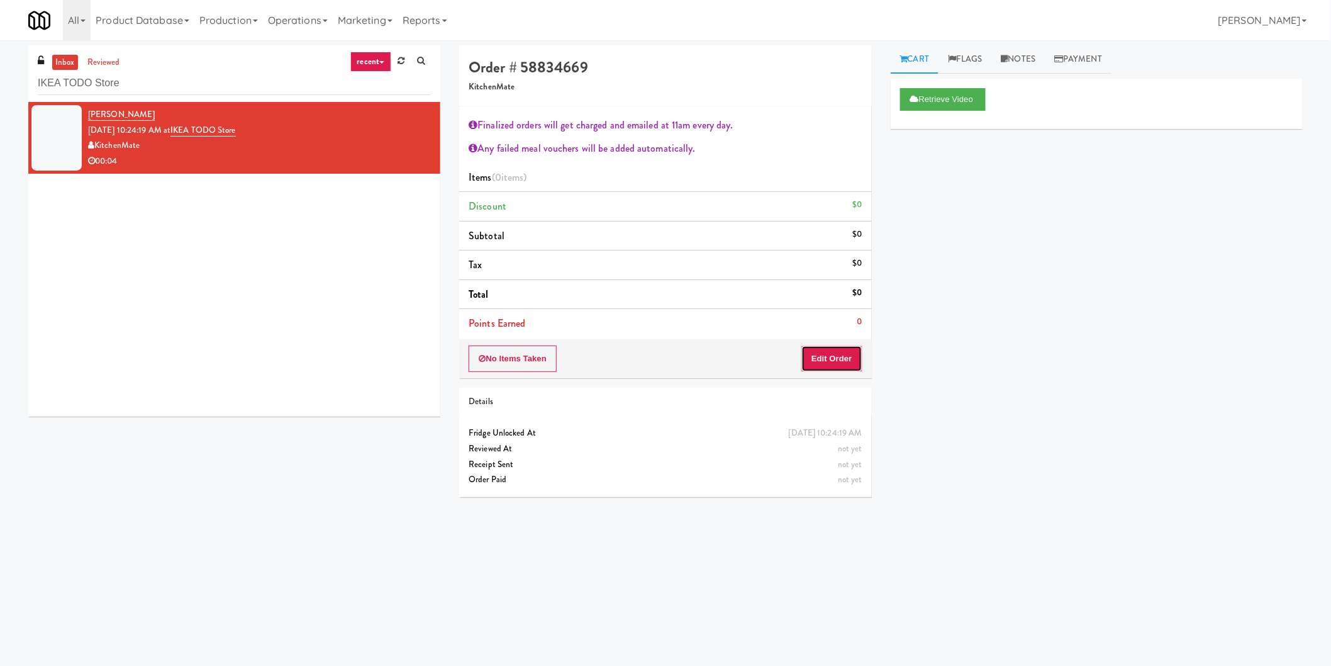
click at [835, 356] on button "Edit Order" at bounding box center [831, 358] width 61 height 26
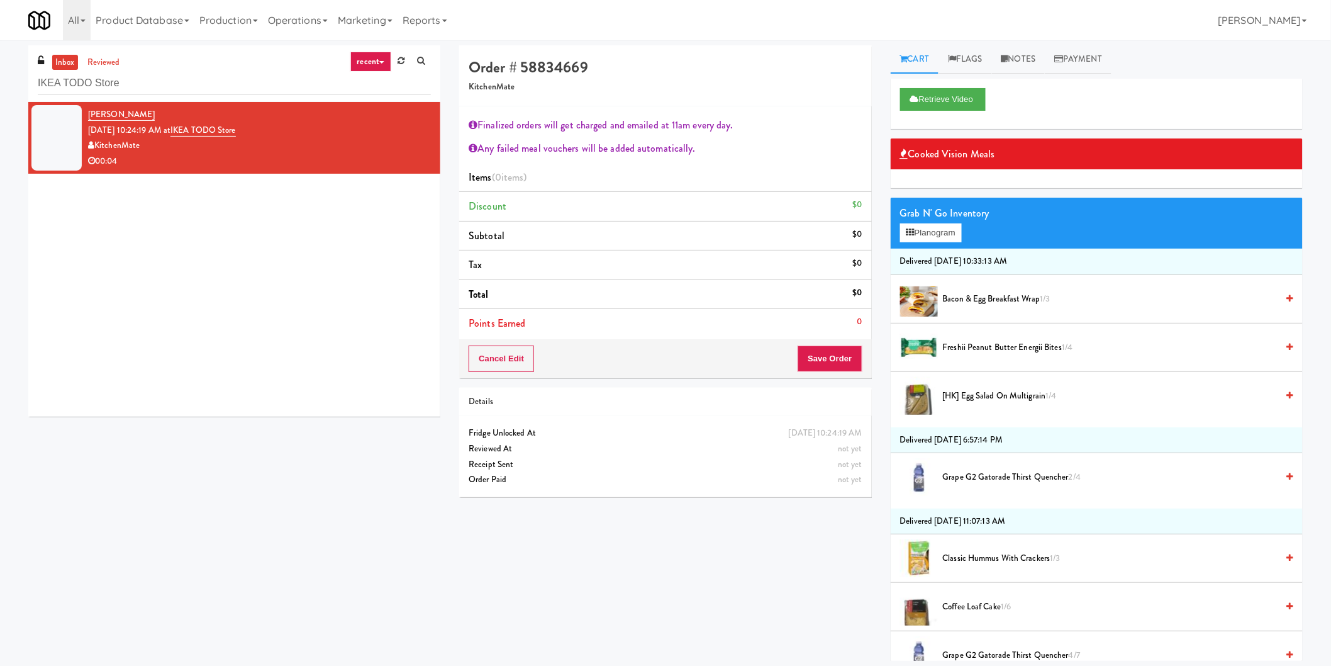
click at [835, 316] on li "Points Earned 0" at bounding box center [665, 323] width 412 height 29
click at [916, 233] on button "Planogram" at bounding box center [931, 232] width 62 height 19
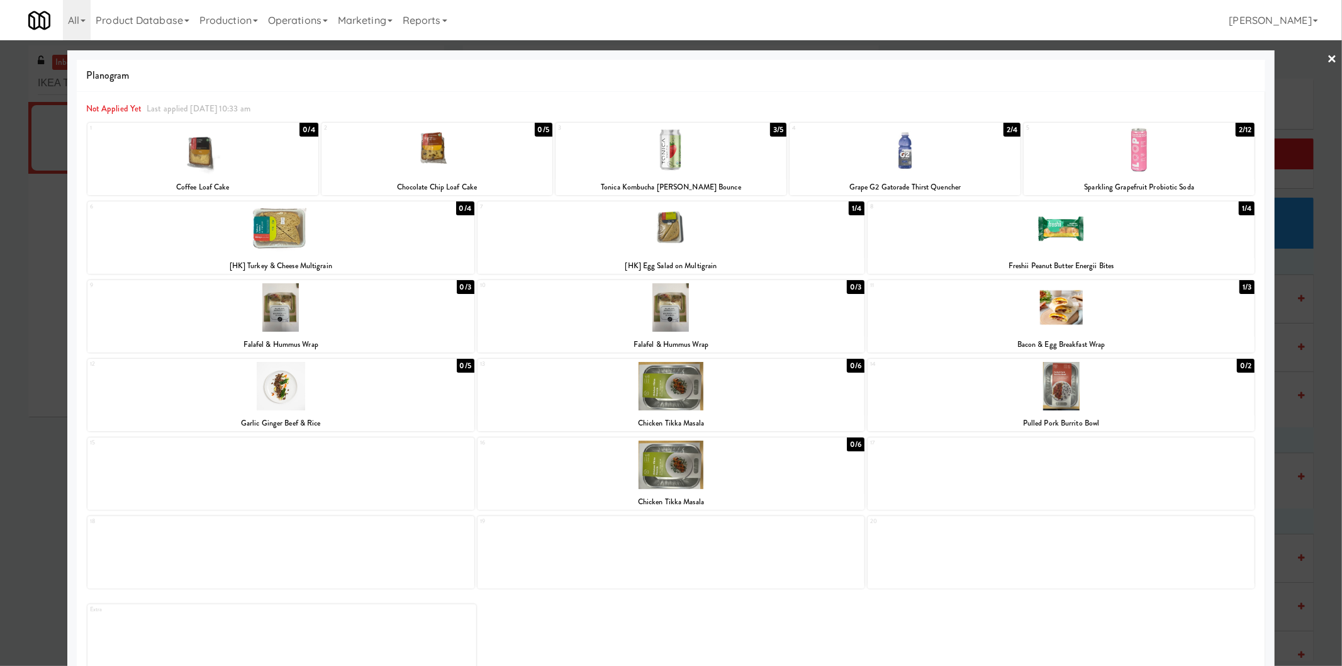
click at [1037, 227] on div at bounding box center [1060, 228] width 387 height 48
click at [1302, 248] on div at bounding box center [671, 333] width 1342 height 666
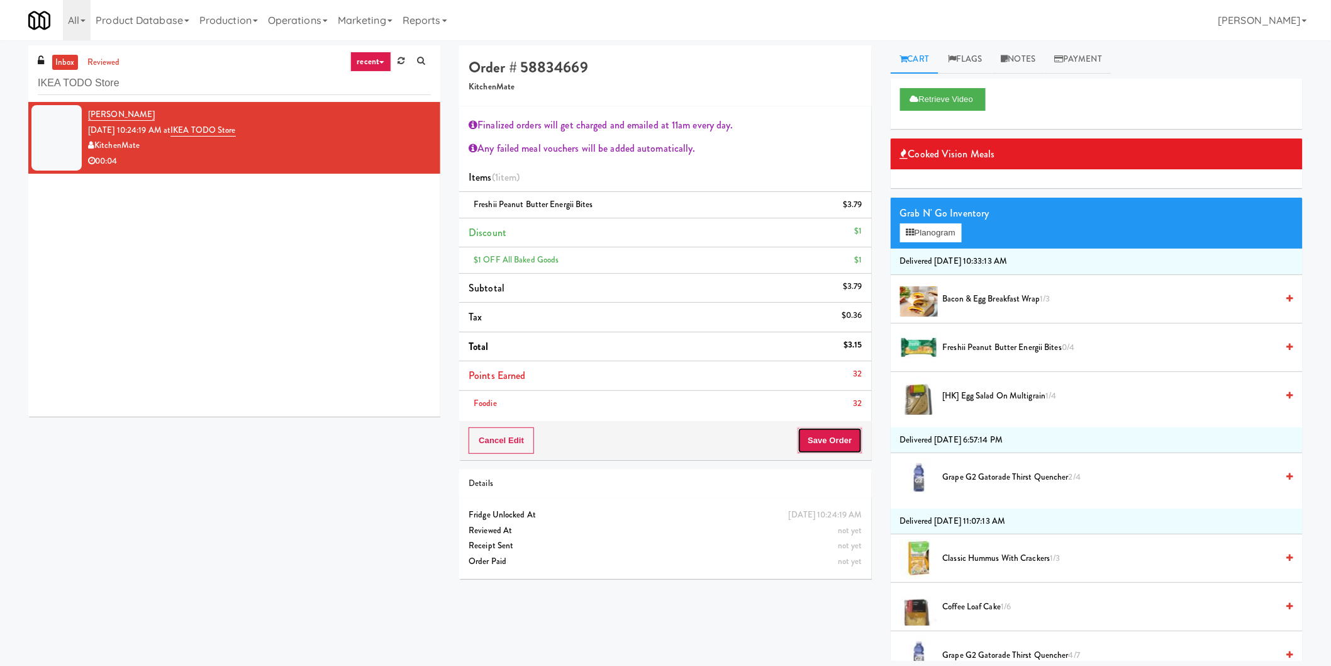
drag, startPoint x: 841, startPoint y: 429, endPoint x: 839, endPoint y: 439, distance: 10.2
click at [841, 430] on button "Save Order" at bounding box center [830, 440] width 64 height 26
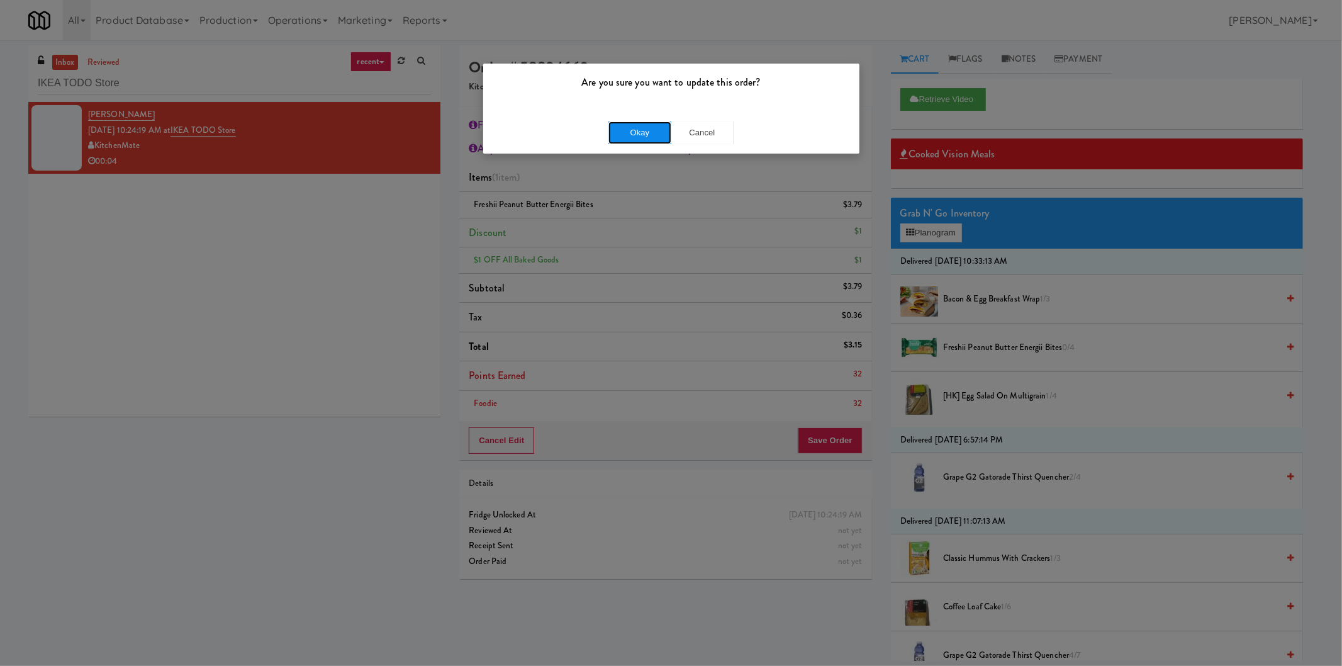
click at [632, 138] on button "Okay" at bounding box center [639, 132] width 63 height 23
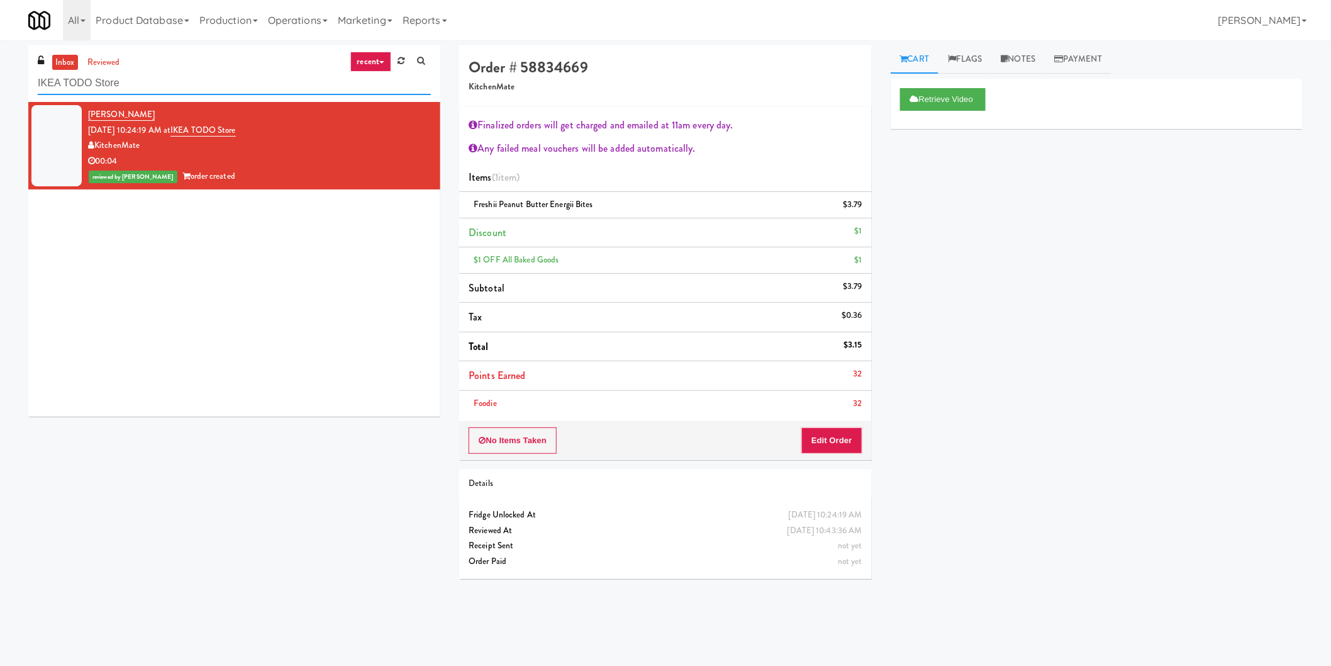
paste input "Drink Cooler"
drag, startPoint x: 281, startPoint y: 86, endPoint x: 0, endPoint y: 69, distance: 281.7
click at [0, 69] on div "inbox reviewed recent all unclear take inventory issue suspicious failed recent…" at bounding box center [665, 316] width 1331 height 543
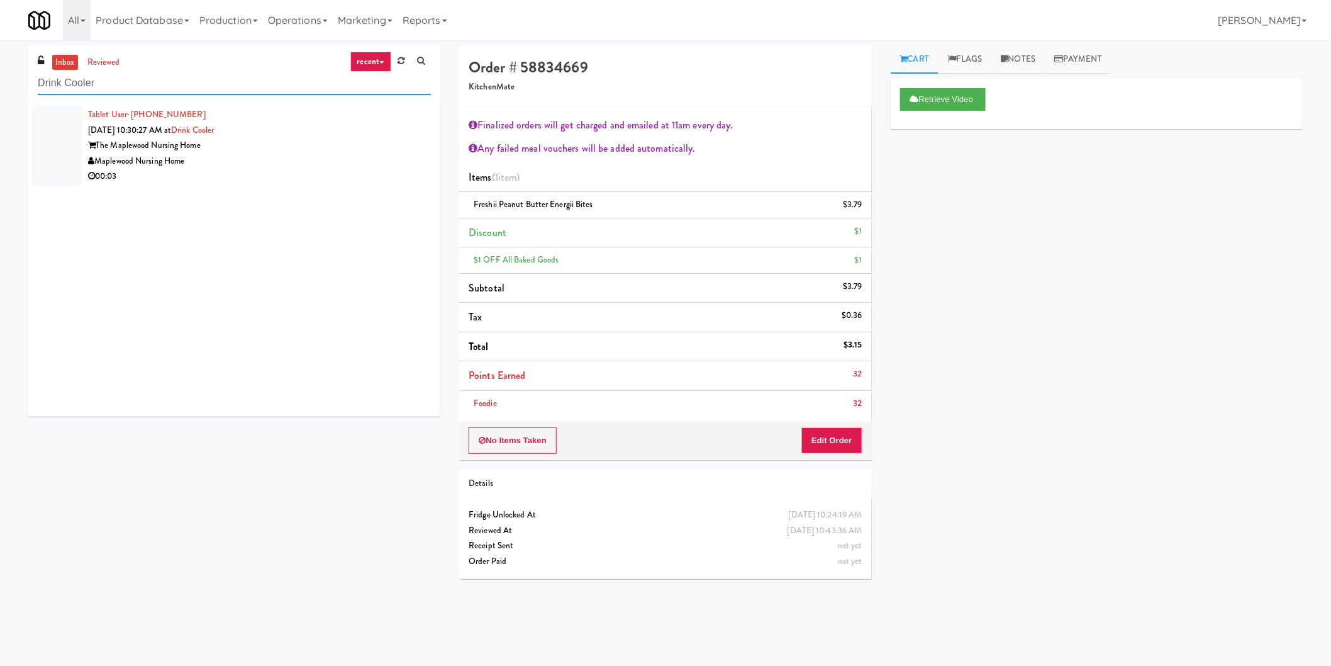
type input "Drink Cooler"
click at [342, 121] on div "Tablet User · (585) 309-6256 Aug 10, 2025 10:30:27 AM at Drink Cooler The Maple…" at bounding box center [259, 145] width 343 height 77
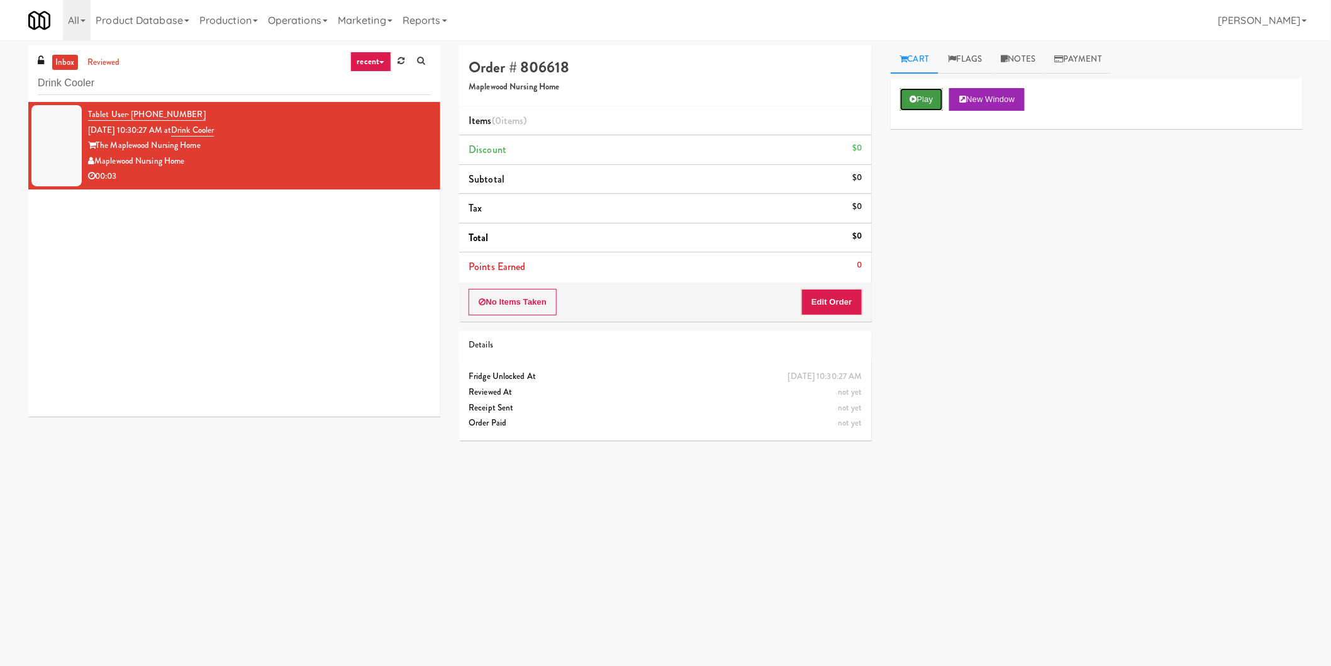
click at [920, 101] on button "Play" at bounding box center [921, 99] width 43 height 23
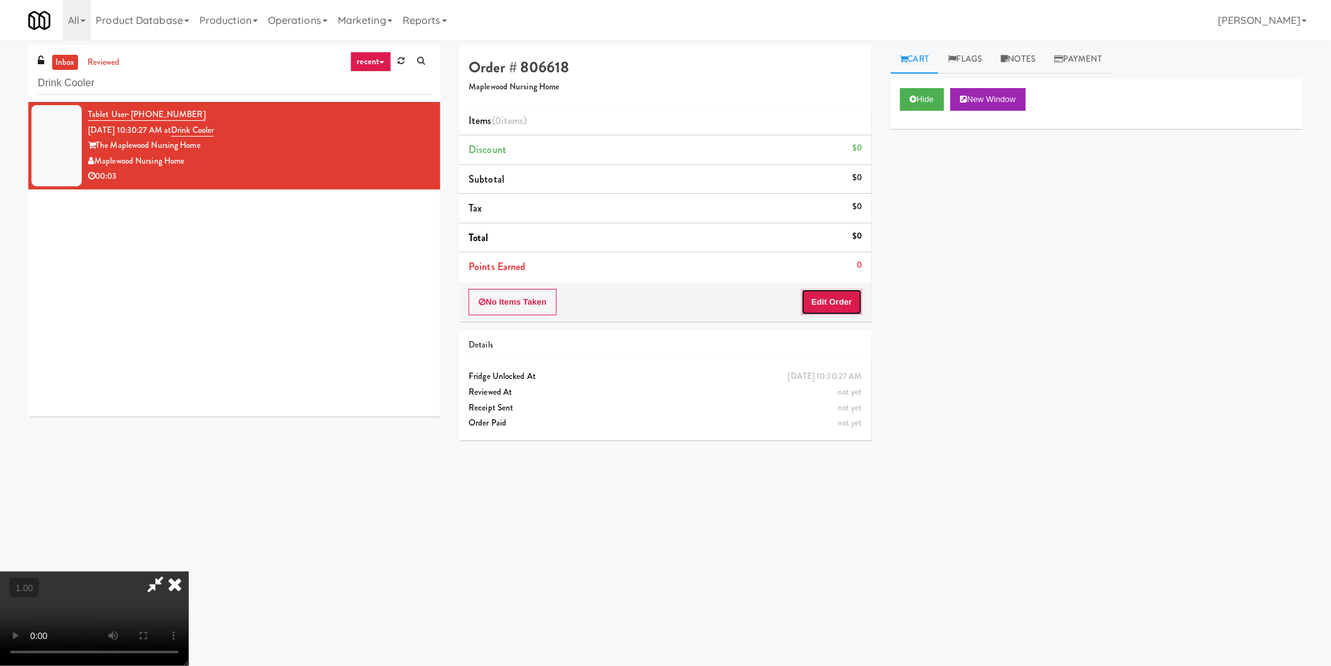
click at [835, 311] on button "Edit Order" at bounding box center [831, 302] width 61 height 26
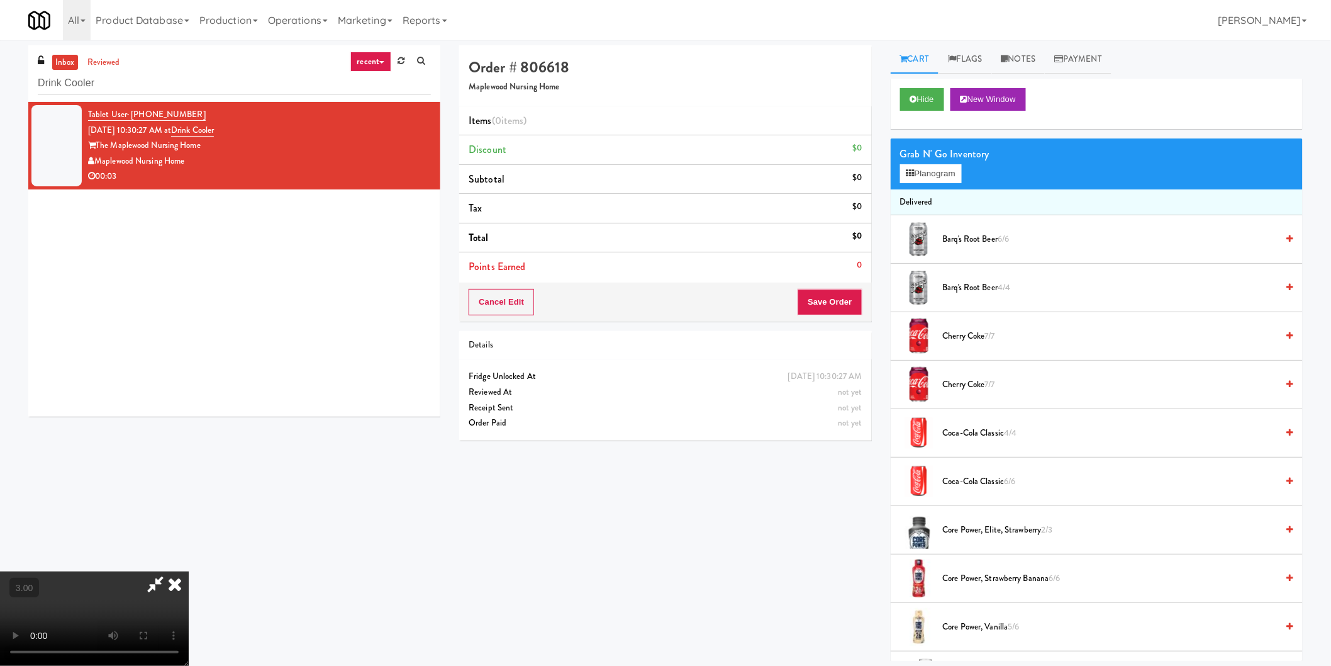
click at [189, 571] on video at bounding box center [94, 618] width 189 height 94
click at [929, 179] on button "Planogram" at bounding box center [931, 173] width 62 height 19
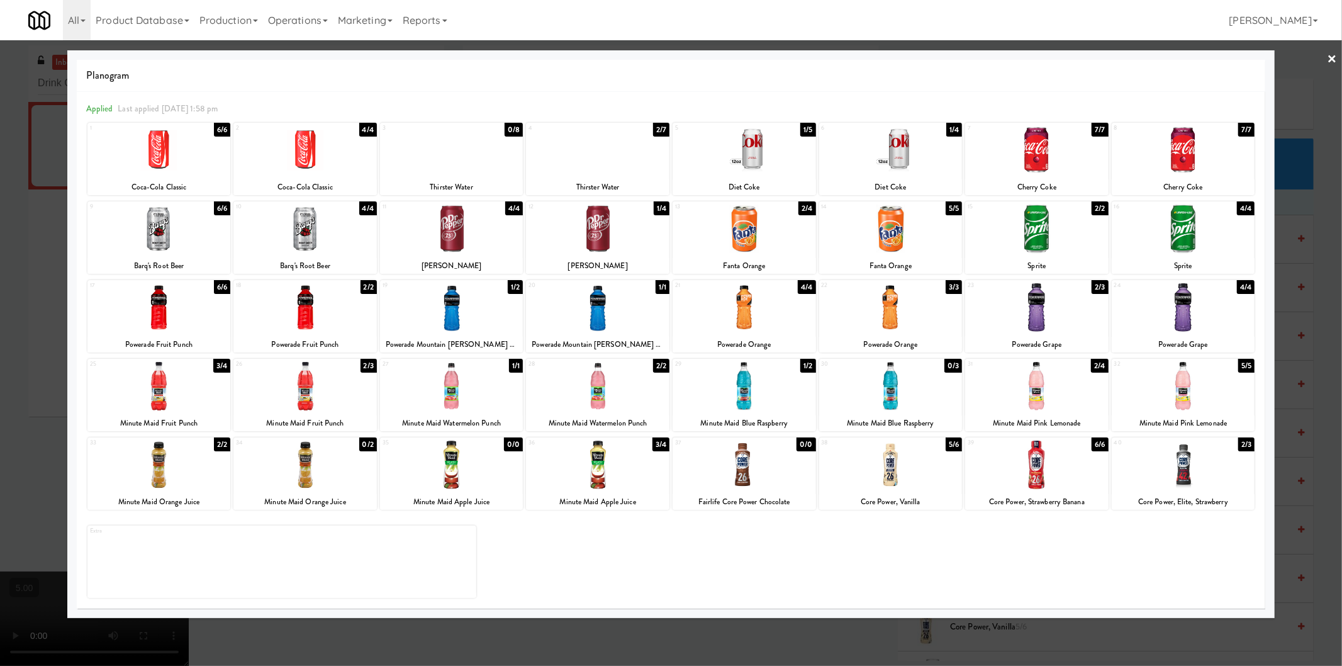
click at [164, 464] on div at bounding box center [158, 464] width 143 height 48
click at [0, 393] on div at bounding box center [671, 333] width 1342 height 666
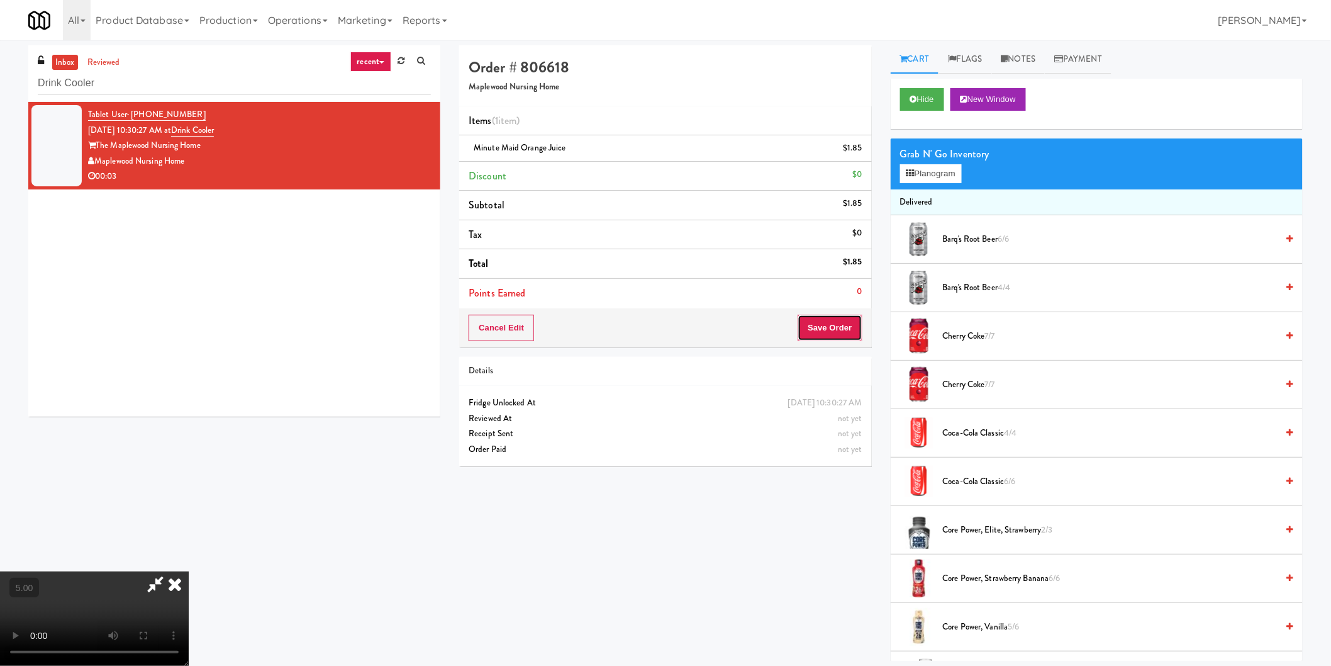
click at [830, 322] on button "Save Order" at bounding box center [830, 328] width 64 height 26
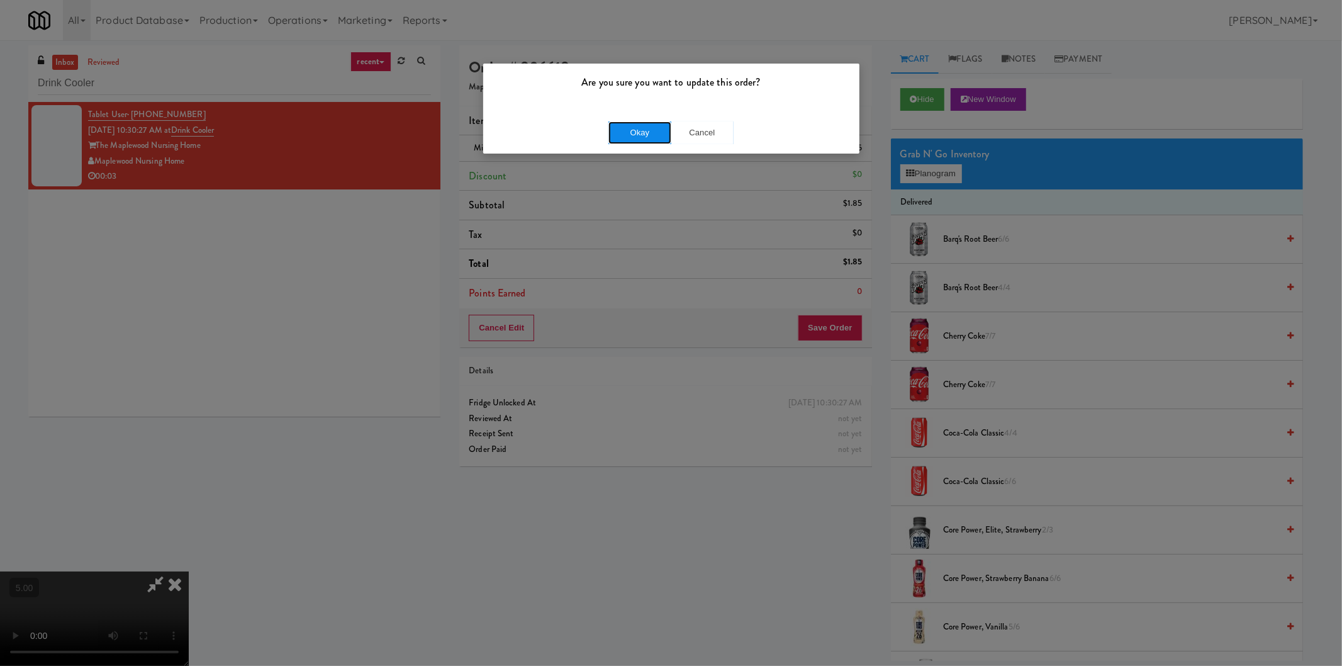
click at [650, 128] on button "Okay" at bounding box center [639, 132] width 63 height 23
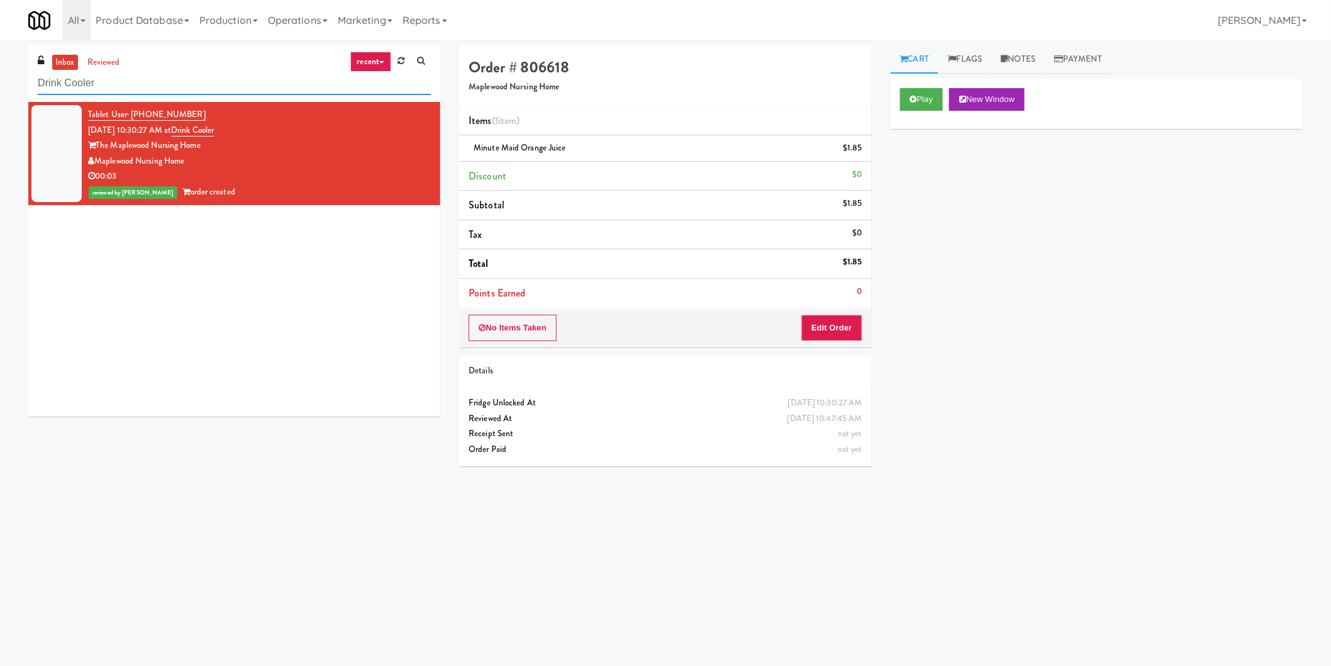
paste input "Crossing East - Cooler - Left"
drag, startPoint x: 180, startPoint y: 79, endPoint x: 0, endPoint y: 57, distance: 181.3
click at [0, 57] on div "inbox reviewed recent all unclear take inventory issue suspicious failed recent…" at bounding box center [665, 297] width 1331 height 505
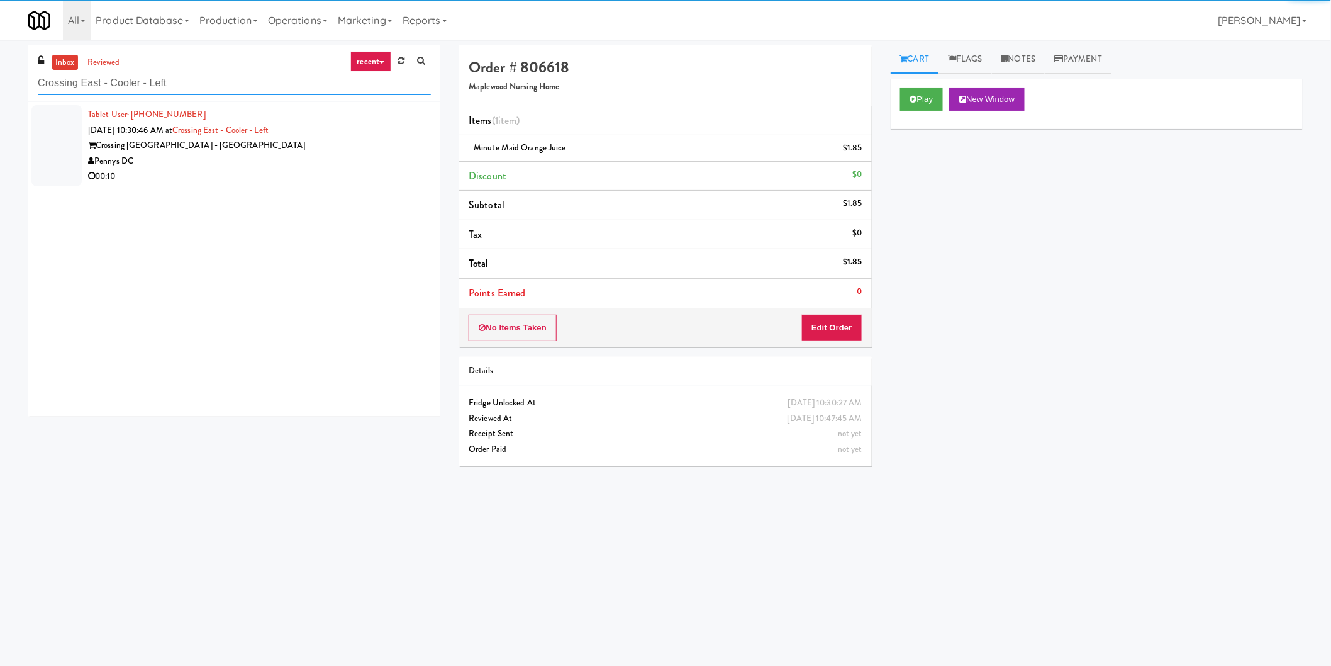
type input "Crossing East - Cooler - Left"
drag, startPoint x: 332, startPoint y: 152, endPoint x: 460, endPoint y: 154, distance: 128.3
click at [335, 153] on div "Tablet User · (+31) 655-622189 Aug 10, 2025 10:30:46 AM at Crossing East - Cool…" at bounding box center [259, 145] width 343 height 77
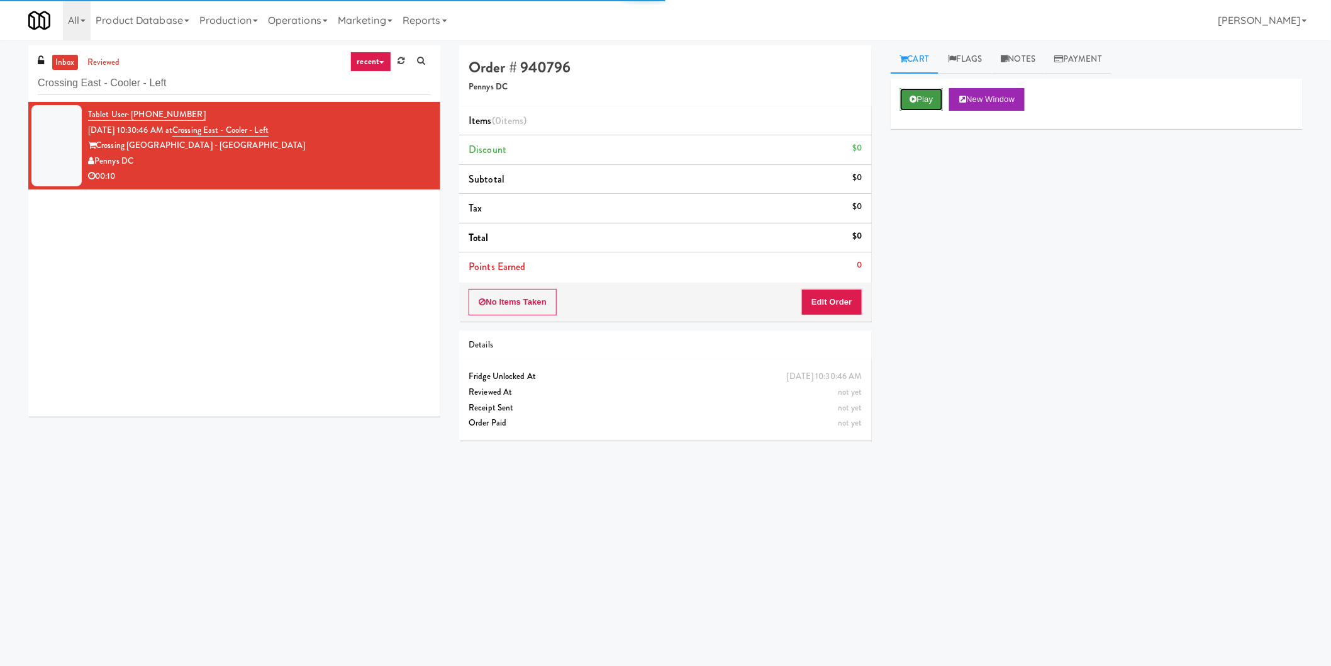
click at [922, 95] on button "Play" at bounding box center [921, 99] width 43 height 23
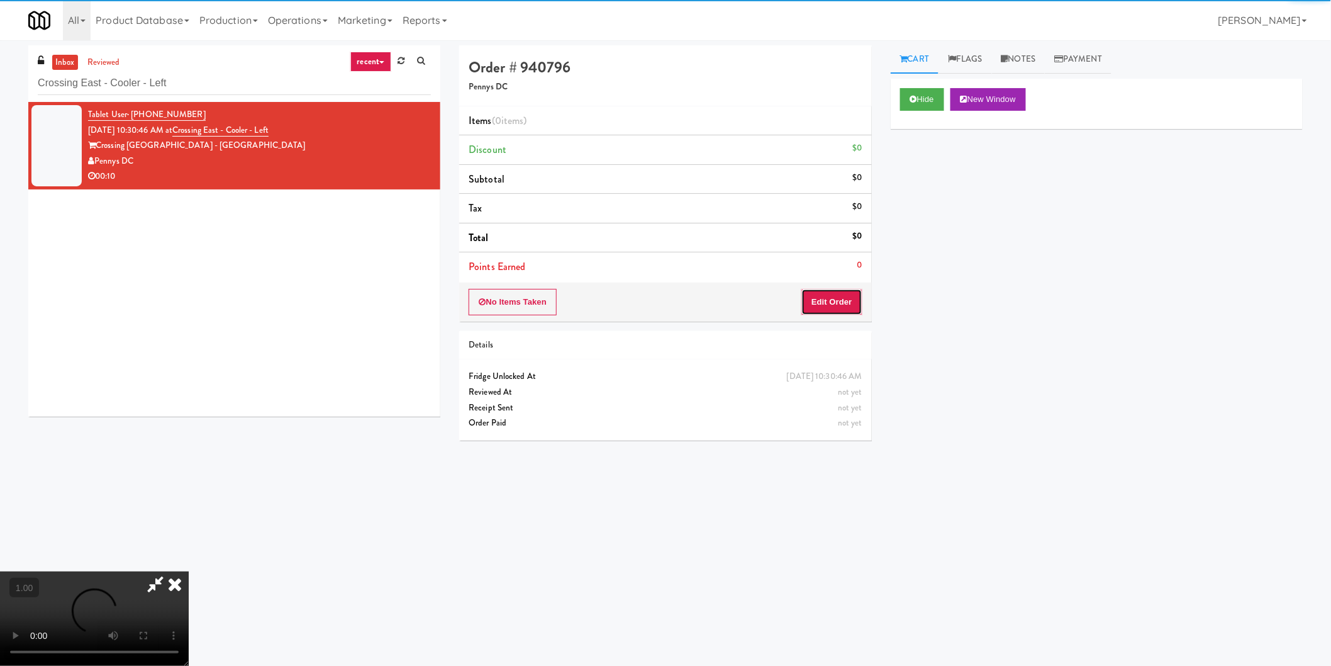
click at [820, 296] on button "Edit Order" at bounding box center [831, 302] width 61 height 26
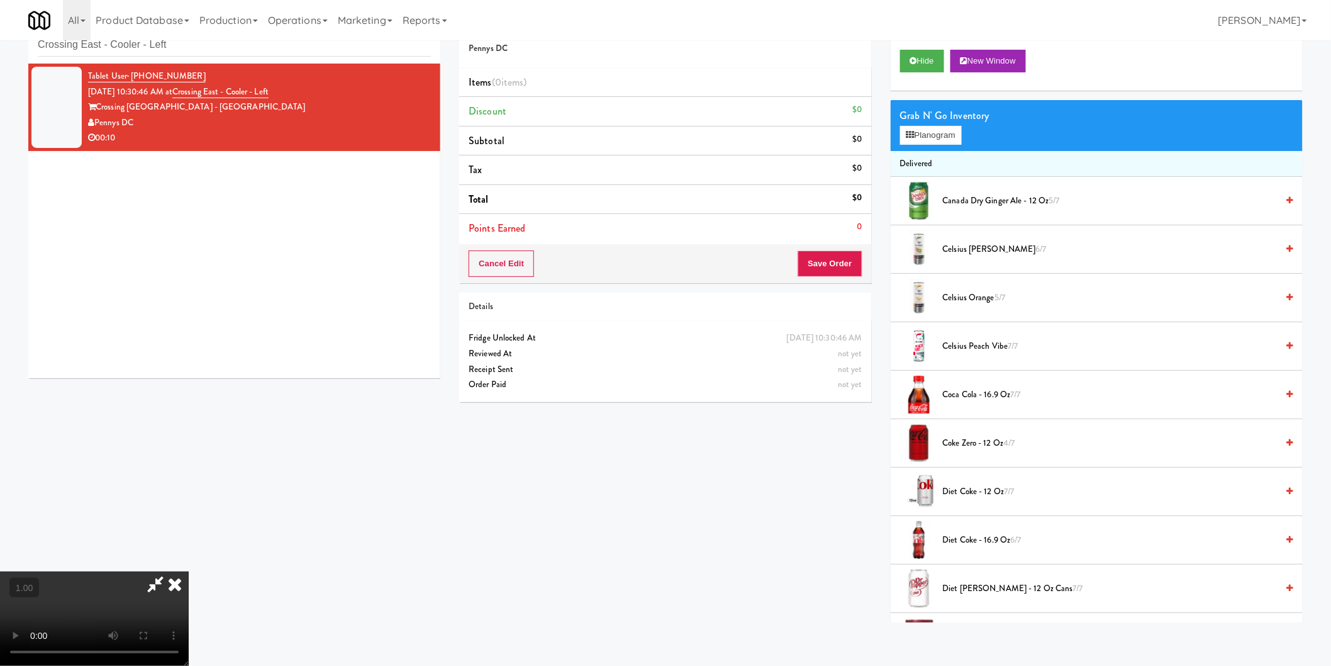
scroll to position [40, 0]
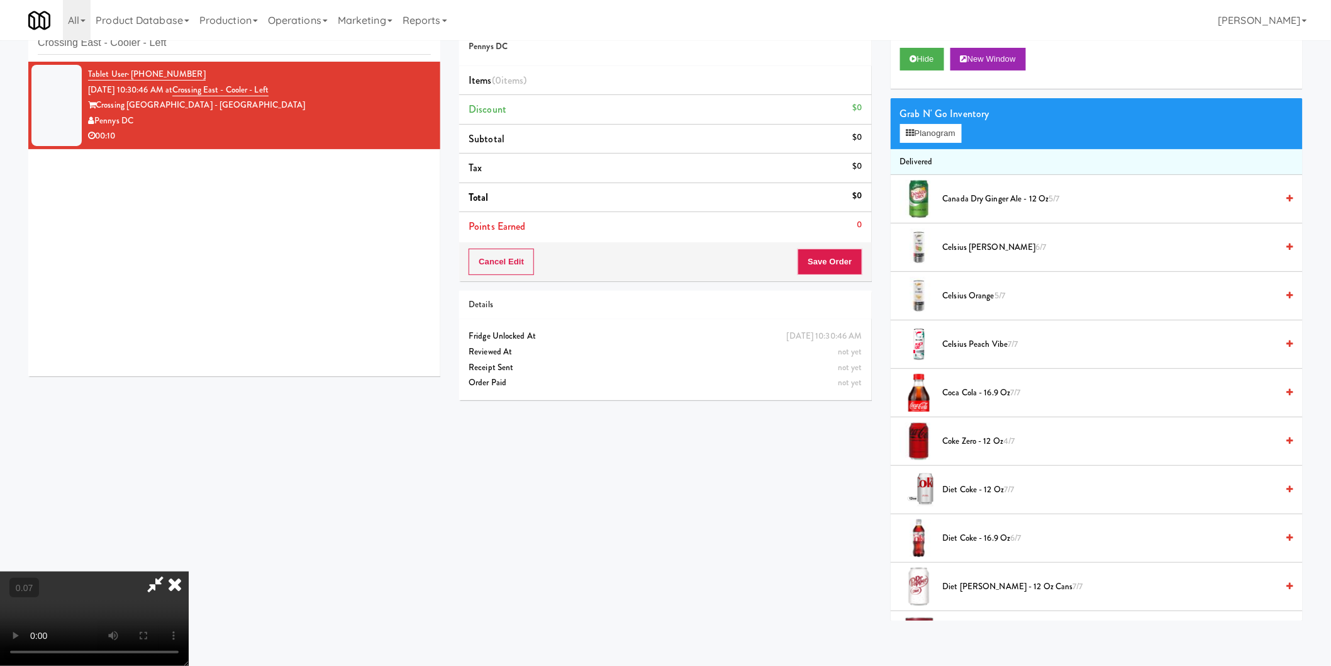
click at [189, 581] on video at bounding box center [94, 618] width 189 height 94
click at [189, 571] on video at bounding box center [94, 618] width 189 height 94
click at [947, 125] on button "Planogram" at bounding box center [931, 133] width 62 height 19
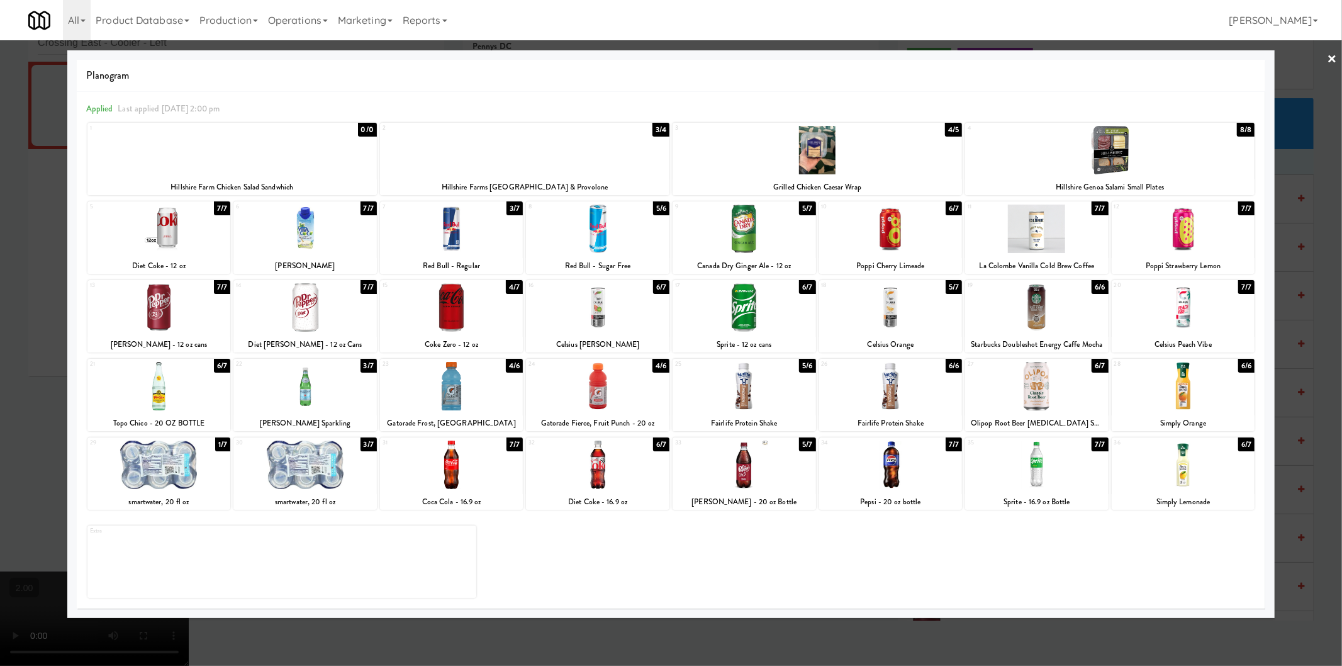
drag, startPoint x: 483, startPoint y: 396, endPoint x: 523, endPoint y: 406, distance: 41.5
click at [483, 395] on div at bounding box center [451, 386] width 143 height 48
drag, startPoint x: 645, startPoint y: 393, endPoint x: 627, endPoint y: 389, distance: 19.2
click at [645, 392] on div at bounding box center [597, 386] width 143 height 48
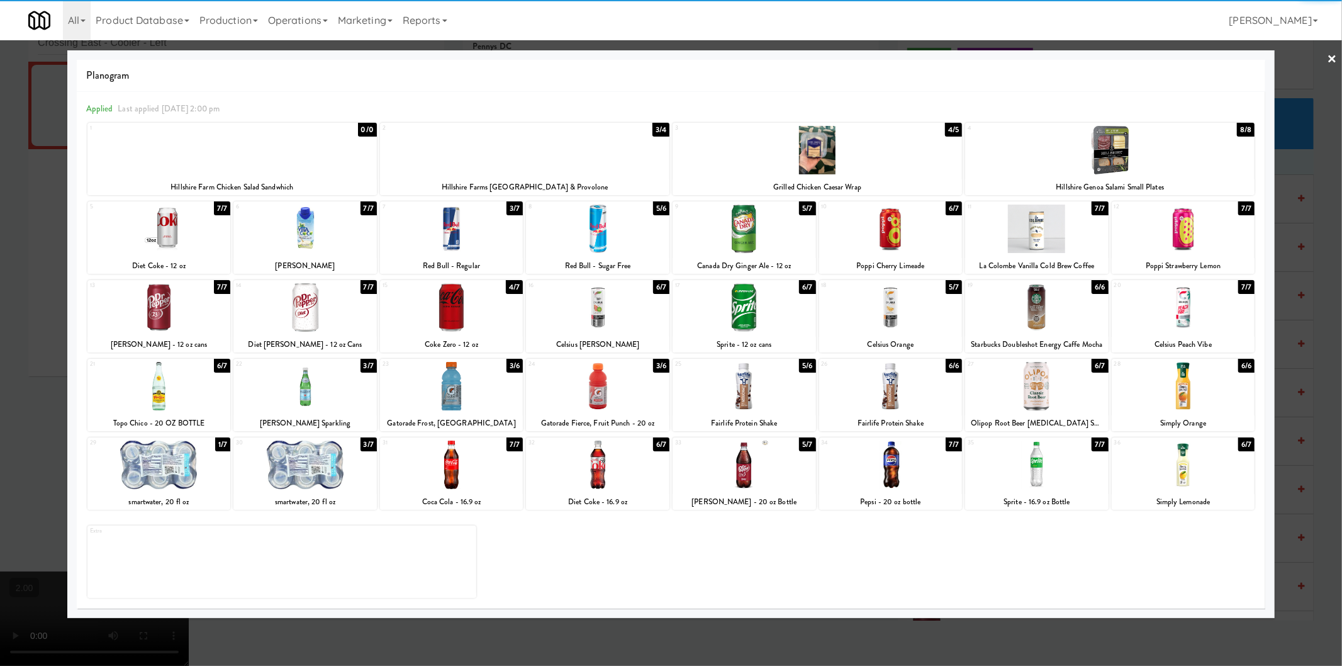
click at [26, 313] on div at bounding box center [671, 333] width 1342 height 666
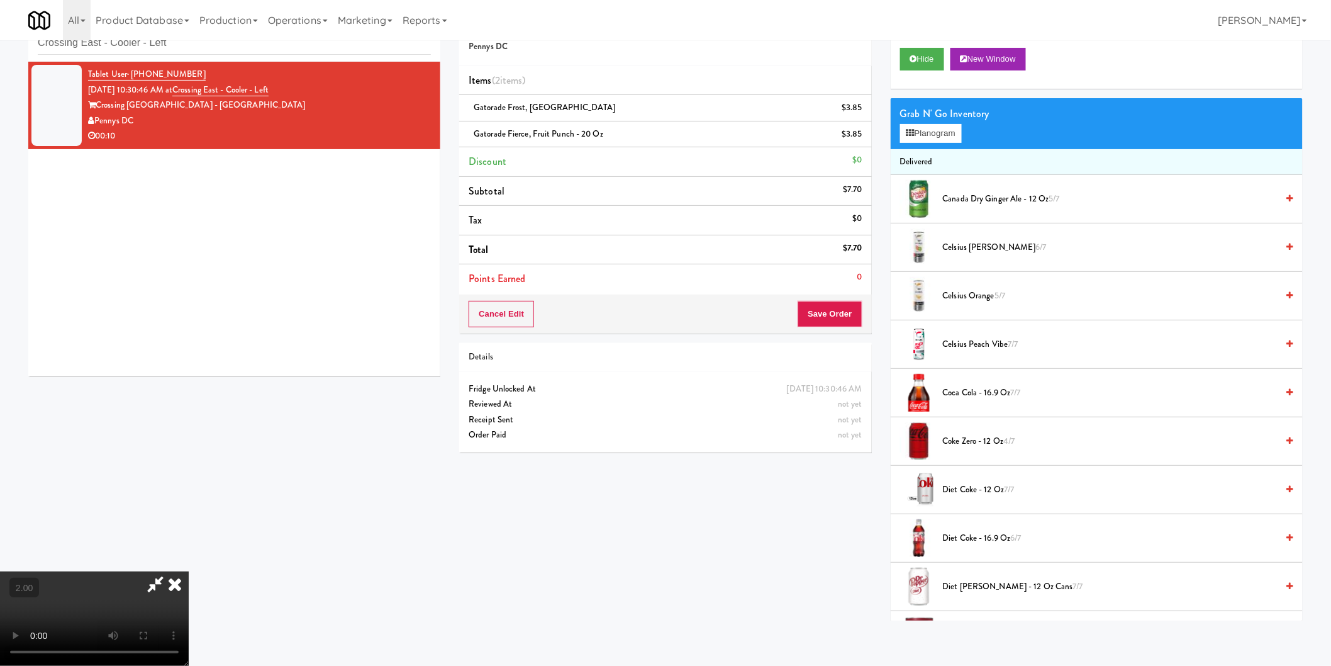
click at [869, 317] on div "Cancel Edit Save Order" at bounding box center [665, 313] width 412 height 39
click at [808, 306] on button "Save Order" at bounding box center [830, 314] width 64 height 26
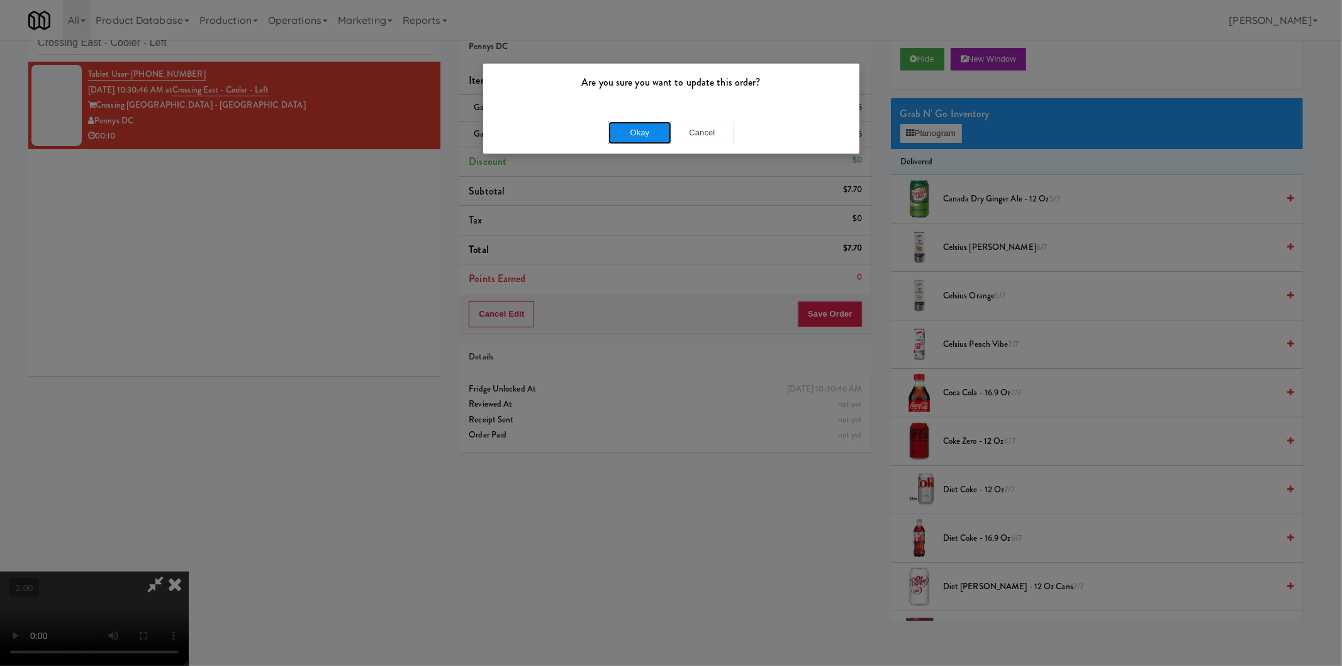
click at [630, 126] on button "Okay" at bounding box center [639, 132] width 63 height 23
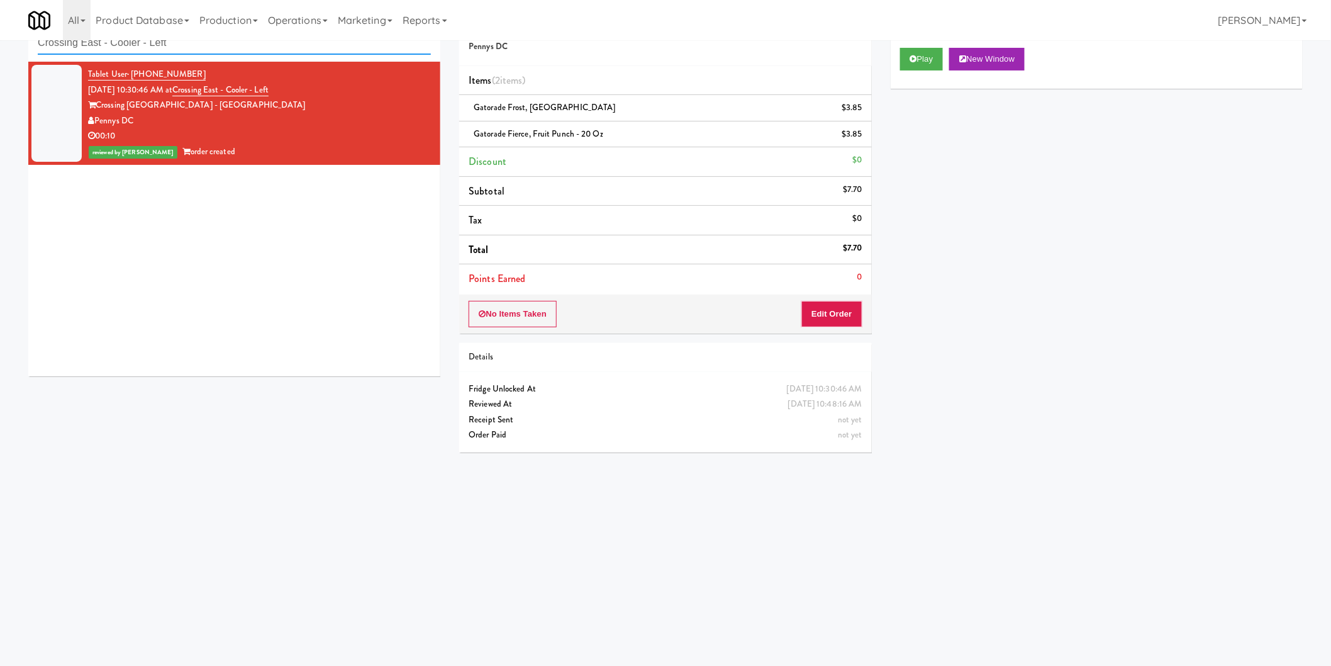
drag, startPoint x: 273, startPoint y: 49, endPoint x: 276, endPoint y: 55, distance: 6.8
click at [259, 48] on input "Crossing East - Cooler - Left" at bounding box center [234, 42] width 393 height 23
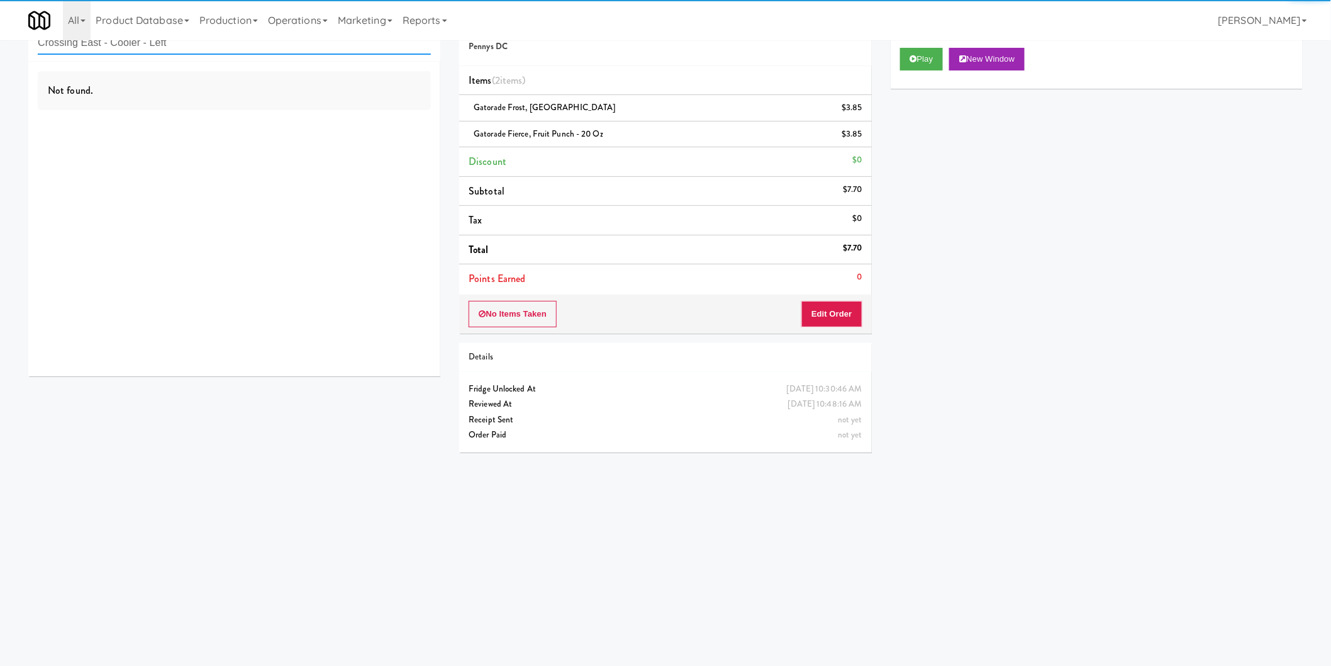
paste input "Overland - Cooler - Solo"
drag, startPoint x: 268, startPoint y: 45, endPoint x: 0, endPoint y: 28, distance: 268.5
click at [0, 28] on body "Are you sure you want to update this order? Okay Cancel Okay Are you sure you w…" at bounding box center [665, 333] width 1331 height 666
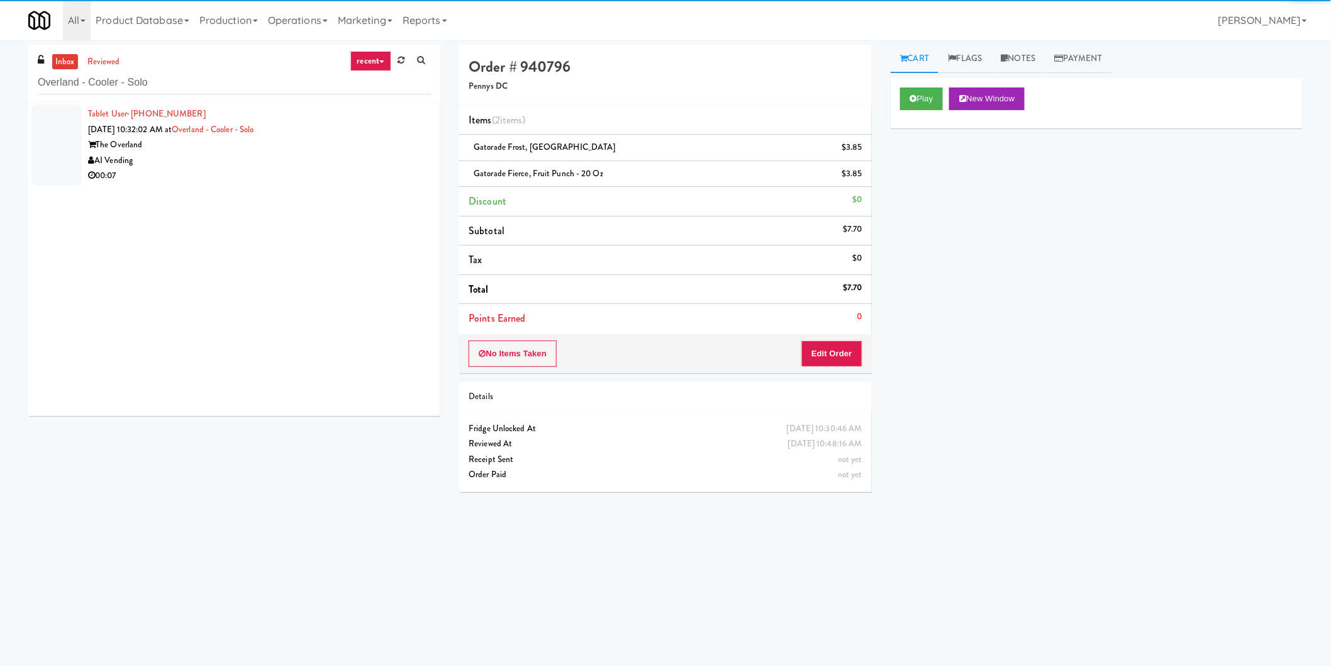
click at [258, 143] on div "Tablet User · (720) 903-6377 Aug 10, 2025 10:32:02 AM at Overland - Cooler - So…" at bounding box center [259, 144] width 343 height 77
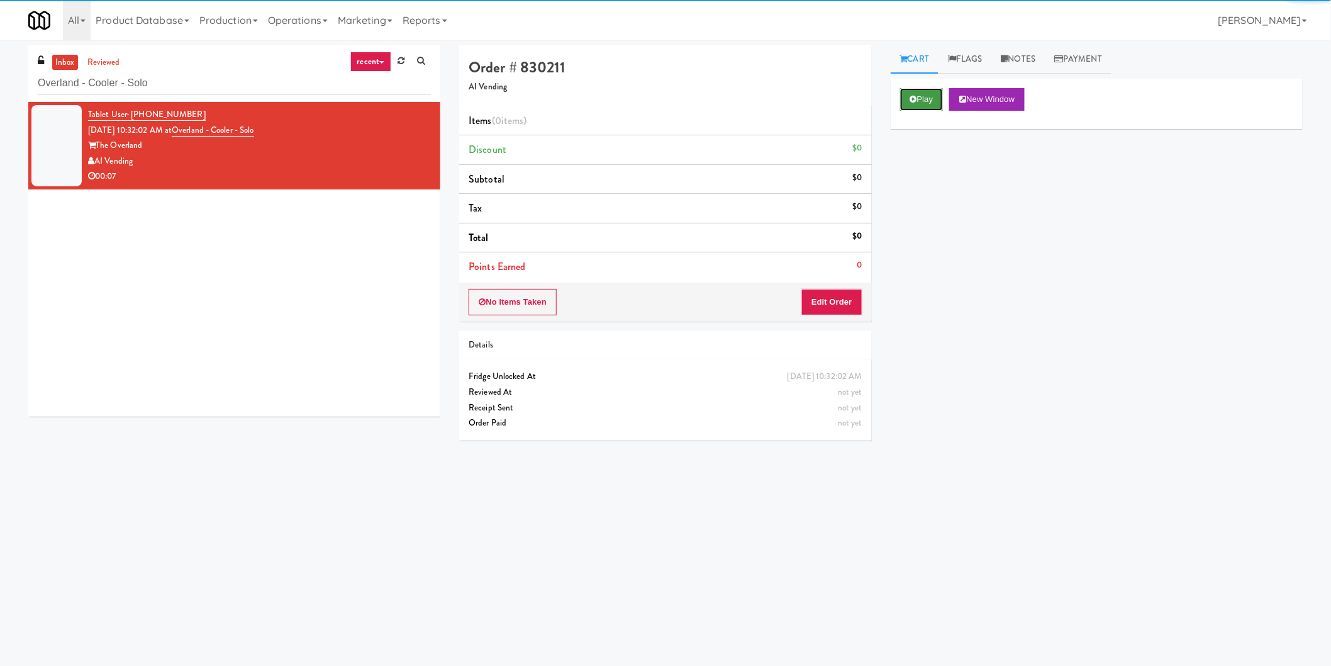
click at [932, 99] on button "Play" at bounding box center [921, 99] width 43 height 23
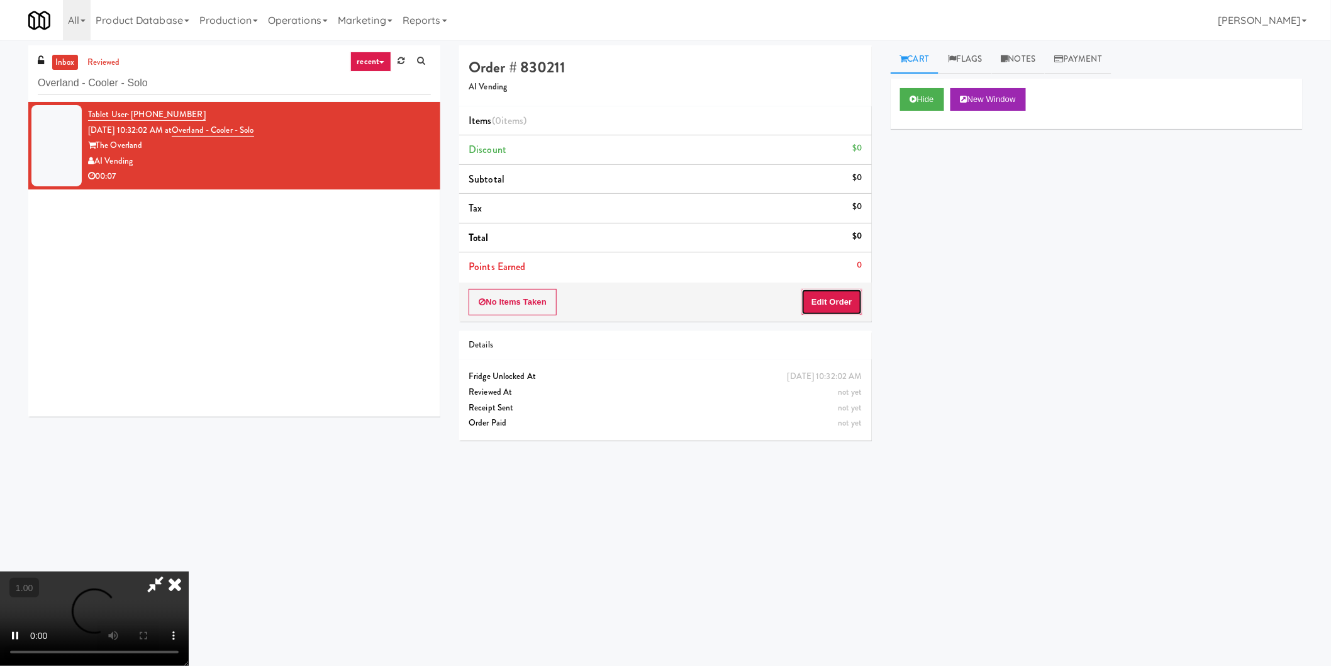
click at [839, 294] on button "Edit Order" at bounding box center [831, 302] width 61 height 26
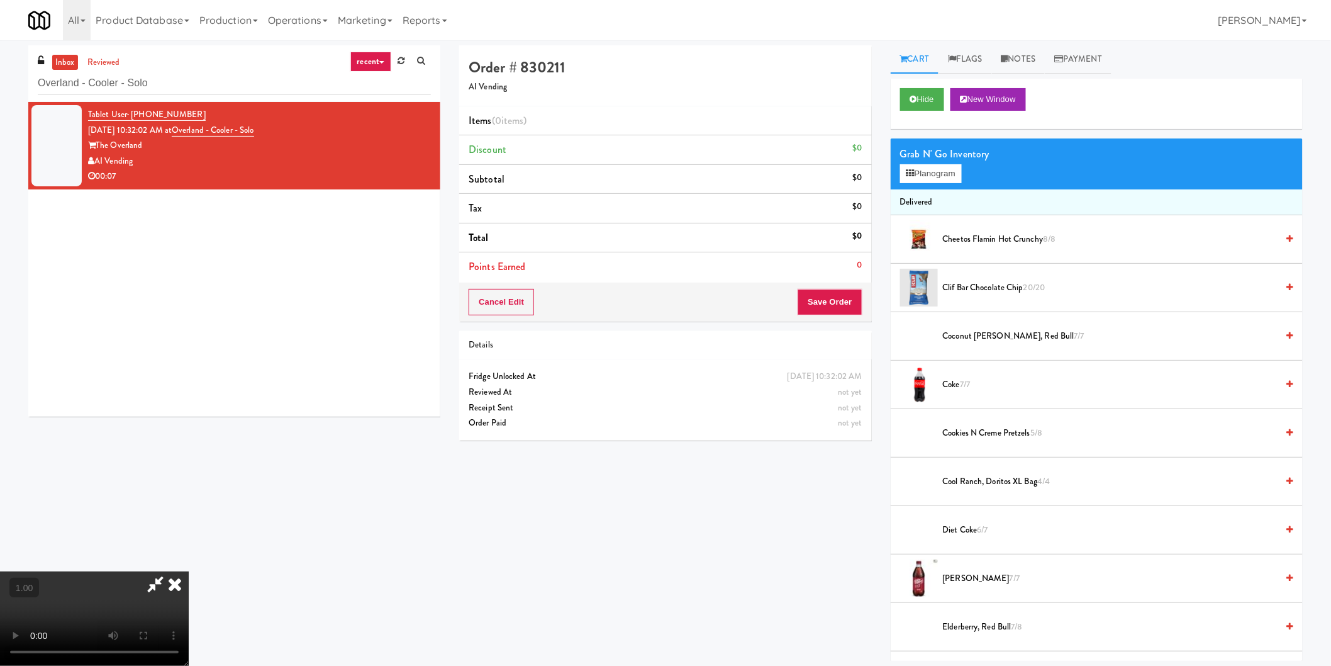
scroll to position [136, 0]
click at [937, 179] on button "Planogram" at bounding box center [931, 173] width 62 height 19
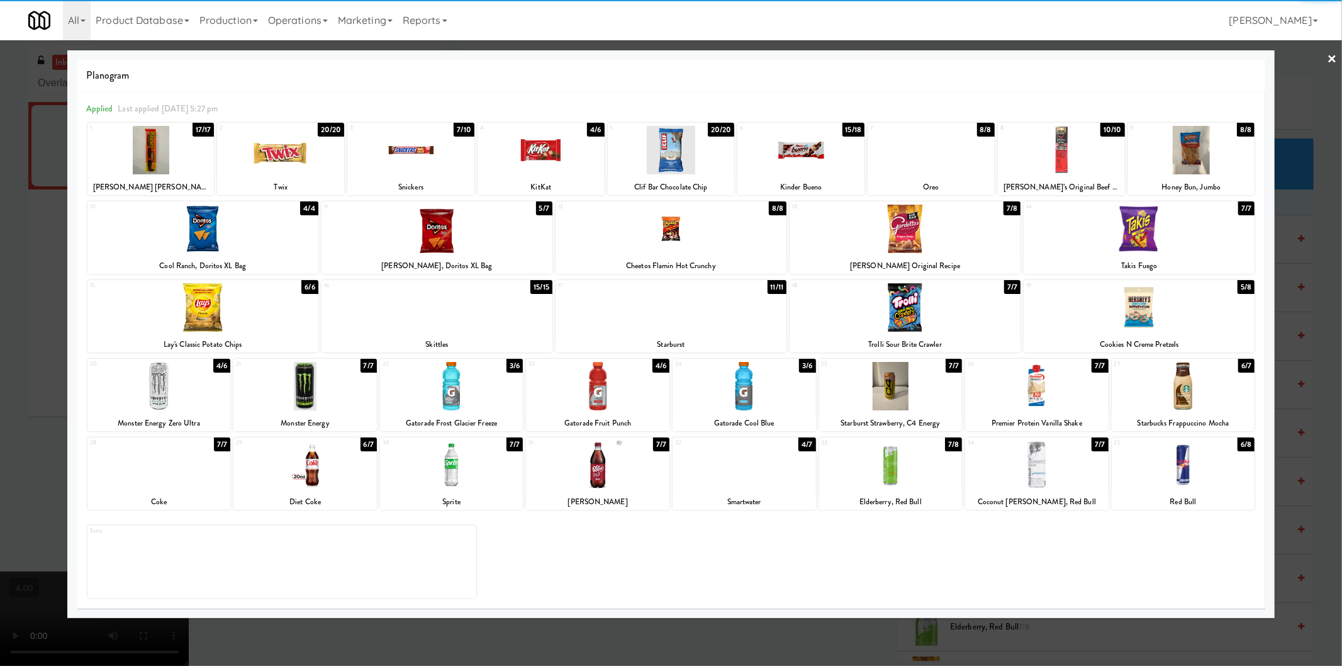
click at [1198, 385] on div at bounding box center [1182, 386] width 143 height 48
drag, startPoint x: 323, startPoint y: 479, endPoint x: 262, endPoint y: 464, distance: 62.2
click at [315, 477] on div at bounding box center [304, 464] width 143 height 48
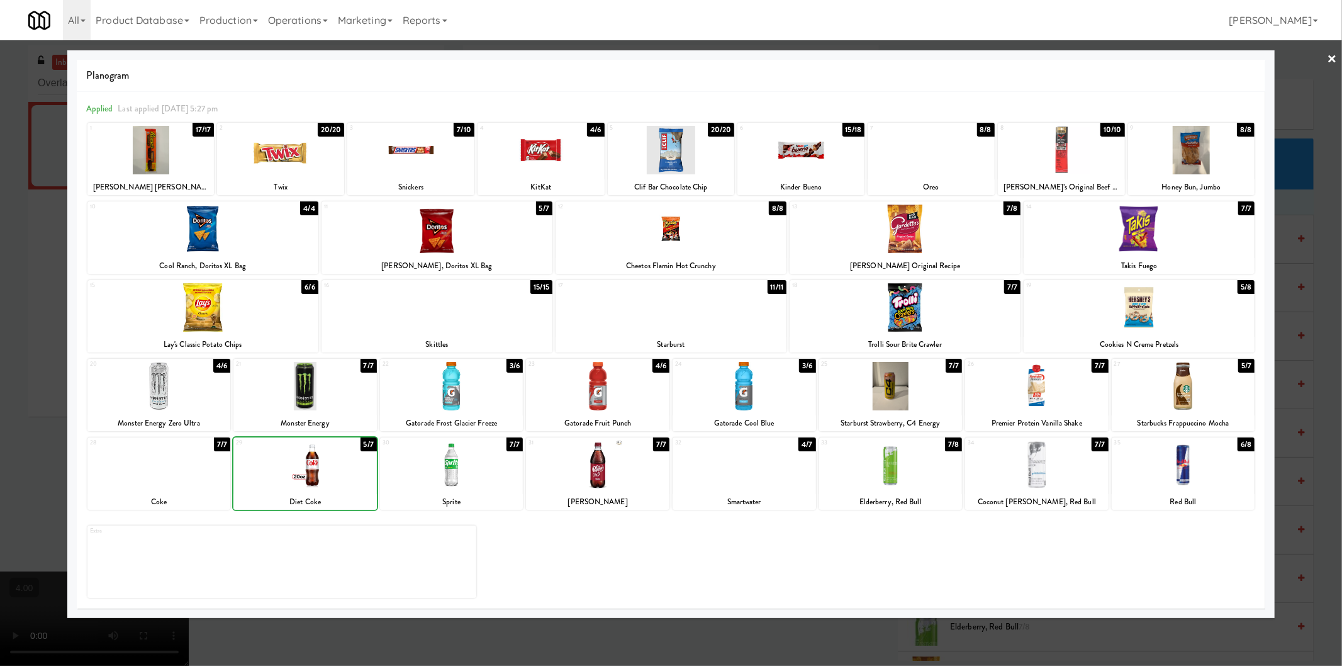
click at [6, 399] on div at bounding box center [671, 333] width 1342 height 666
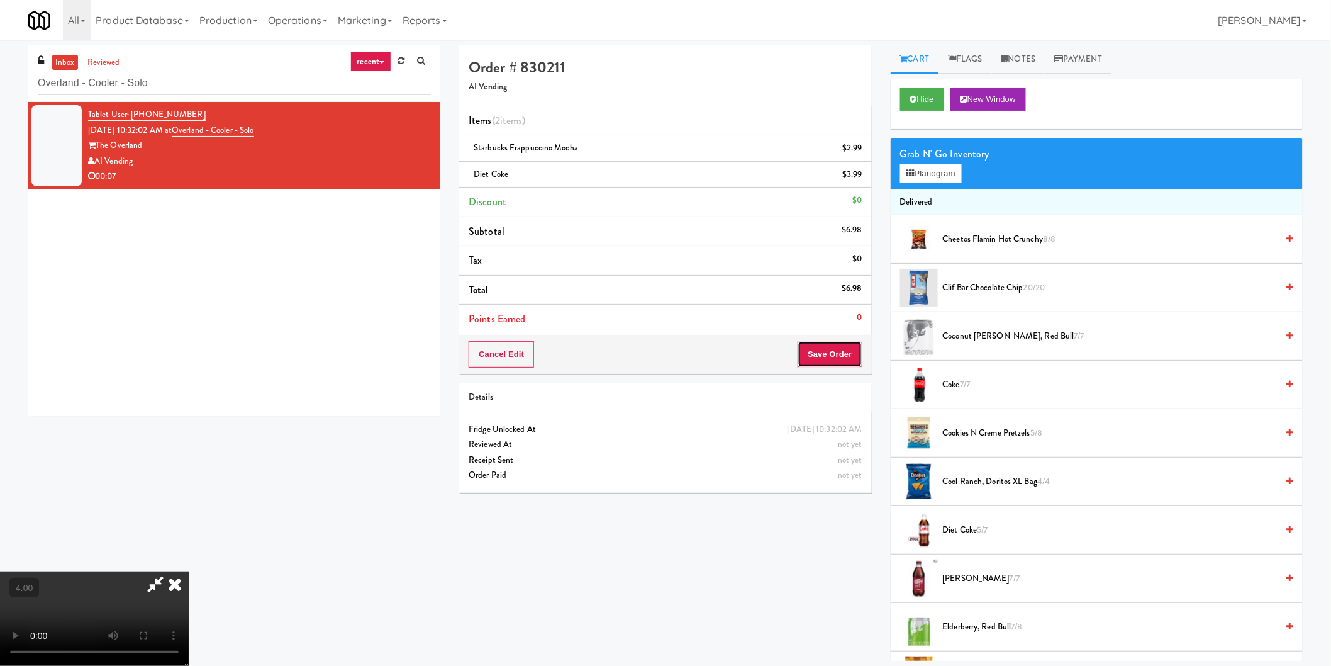
click at [842, 366] on button "Save Order" at bounding box center [830, 354] width 64 height 26
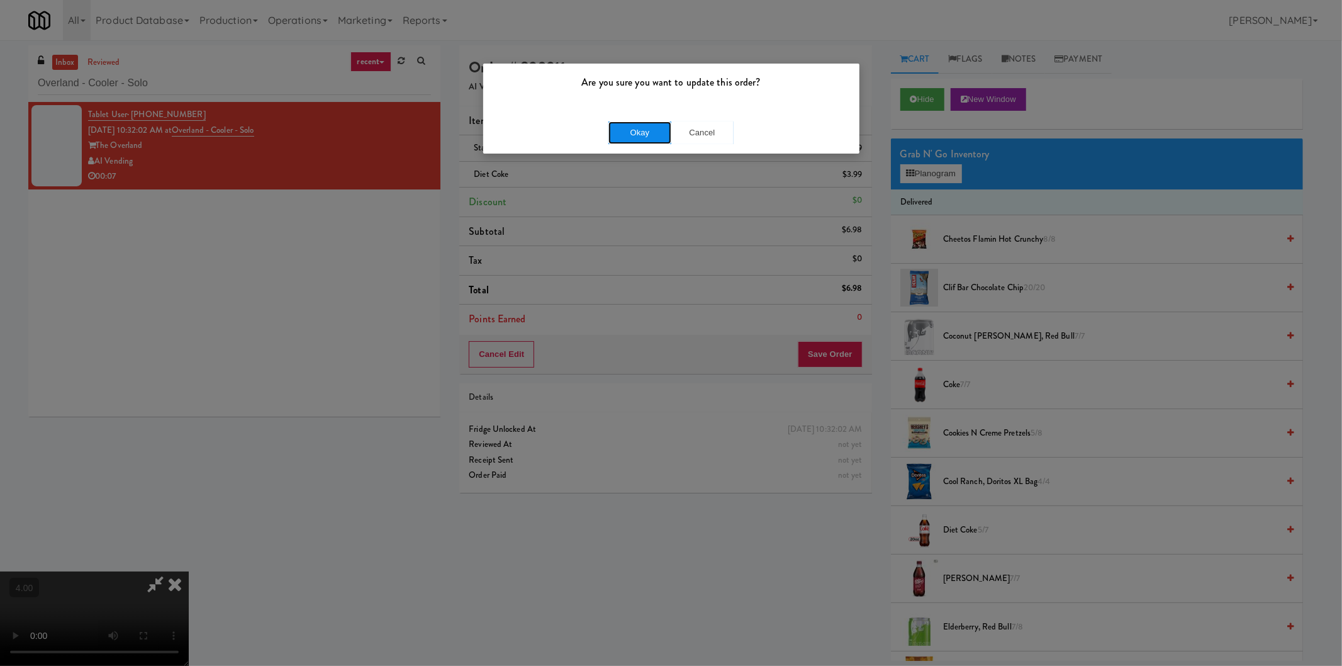
drag, startPoint x: 633, startPoint y: 140, endPoint x: 452, endPoint y: 80, distance: 191.0
click at [632, 140] on button "Okay" at bounding box center [639, 132] width 63 height 23
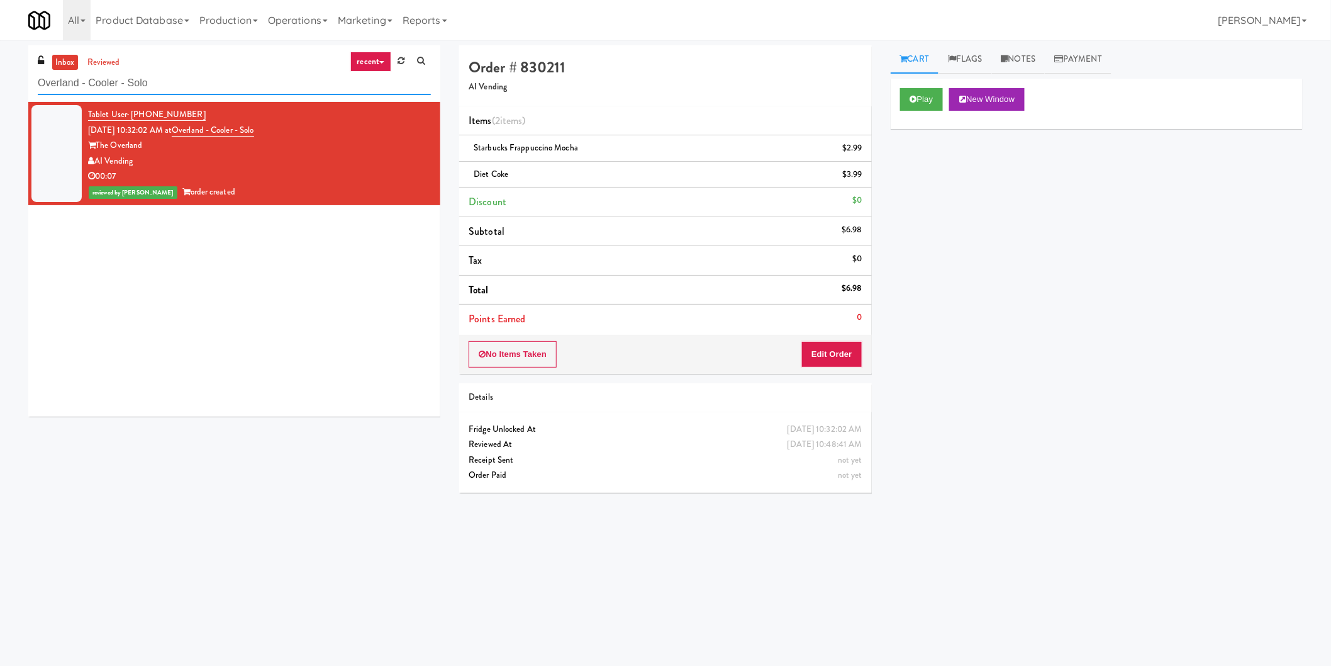
paste input "LTP - Cooler - L"
drag, startPoint x: 246, startPoint y: 82, endPoint x: 0, endPoint y: 77, distance: 246.0
click at [0, 77] on div "inbox reviewed recent all unclear take inventory issue suspicious failed recent…" at bounding box center [665, 297] width 1331 height 505
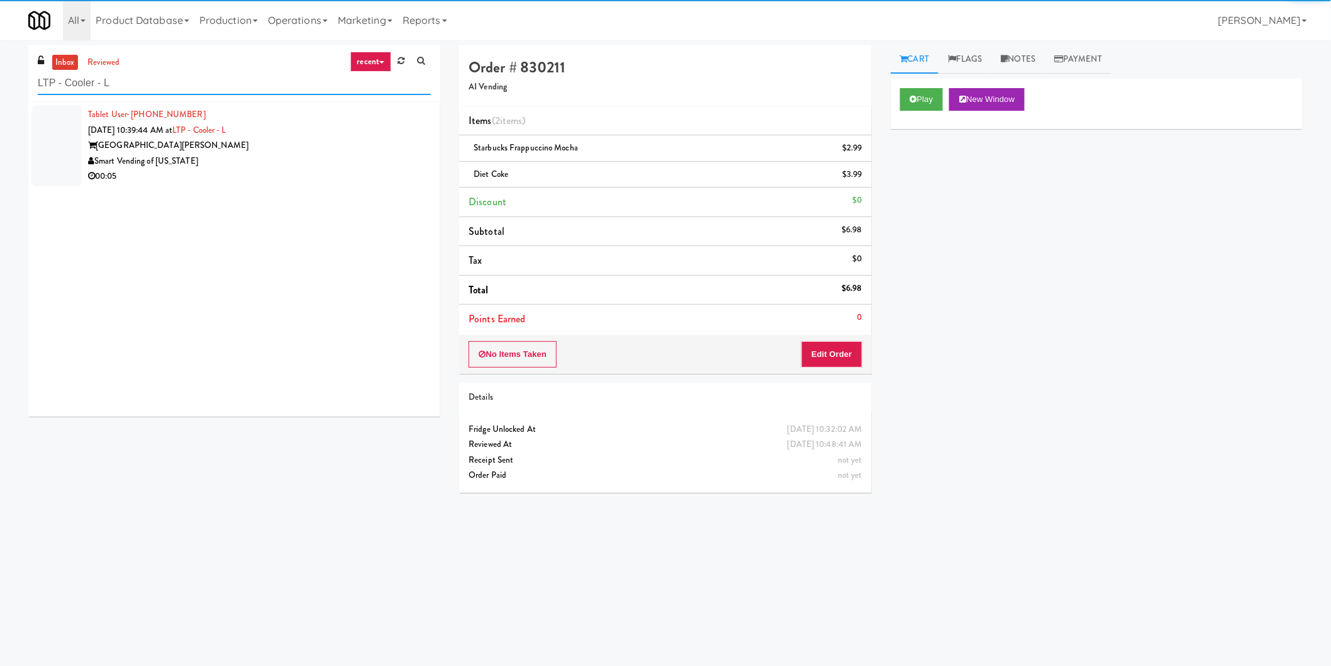
type input "LTP - Cooler - L"
click at [374, 177] on div "00:05" at bounding box center [259, 177] width 343 height 16
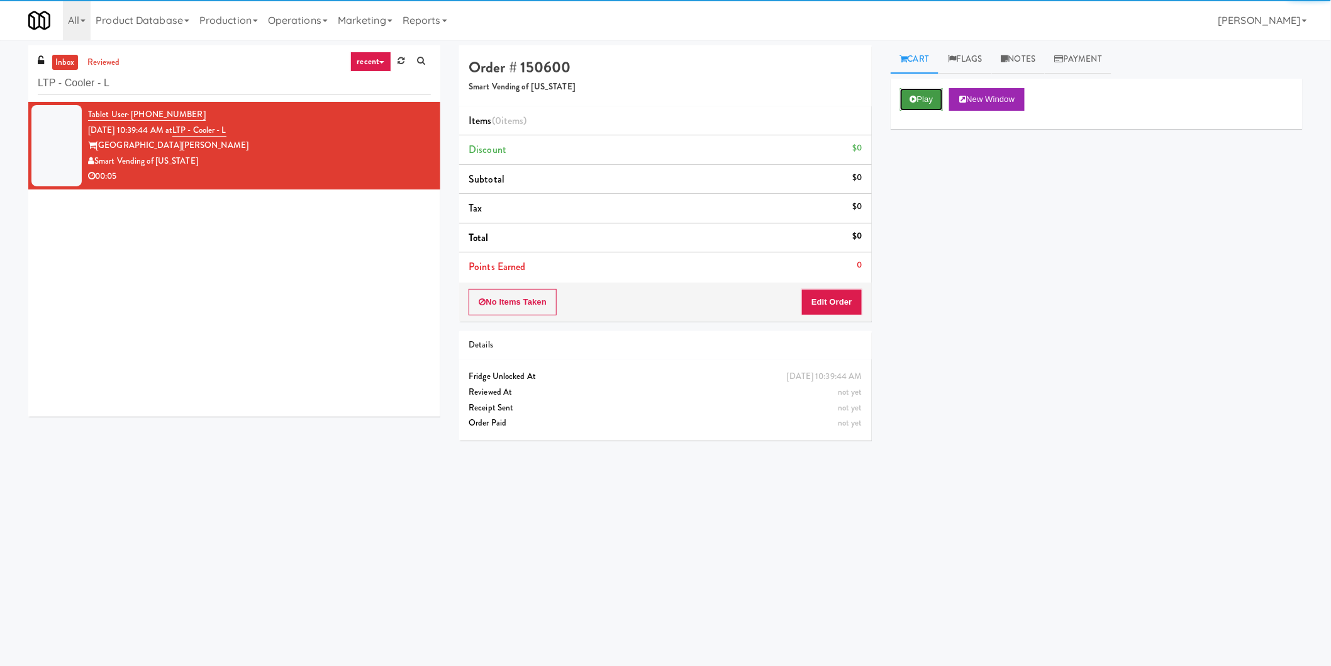
click at [925, 99] on button "Play" at bounding box center [921, 99] width 43 height 23
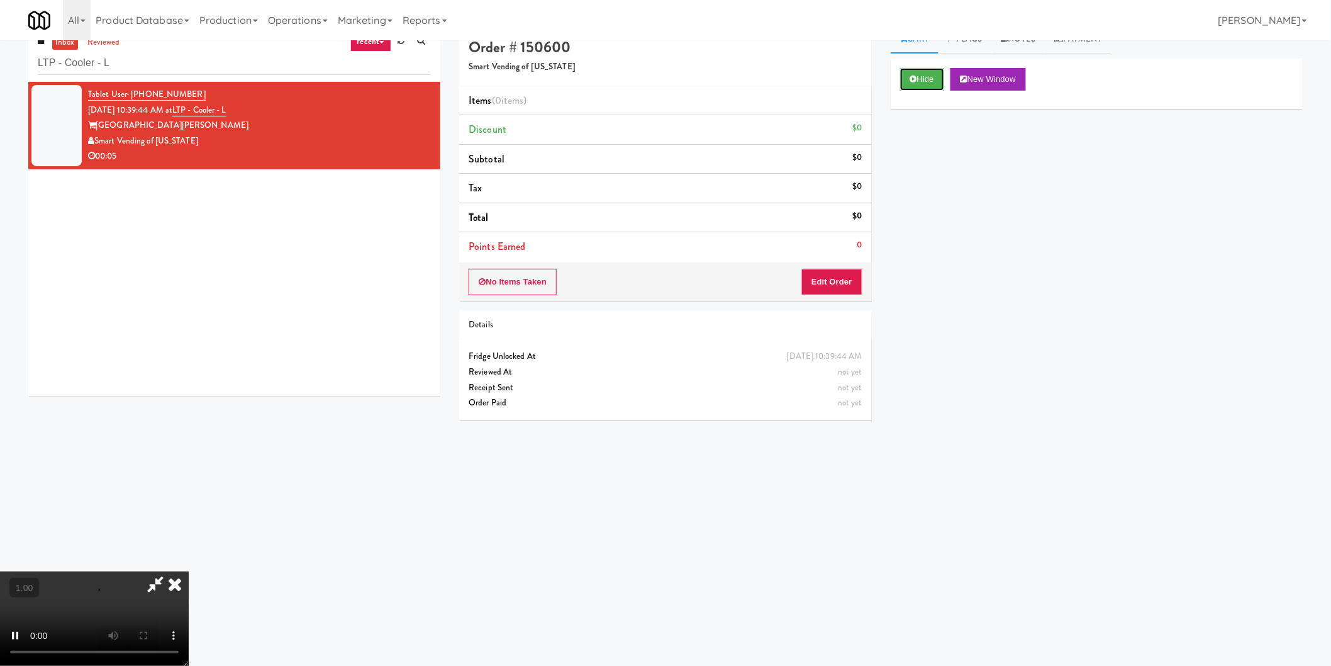
scroll to position [40, 0]
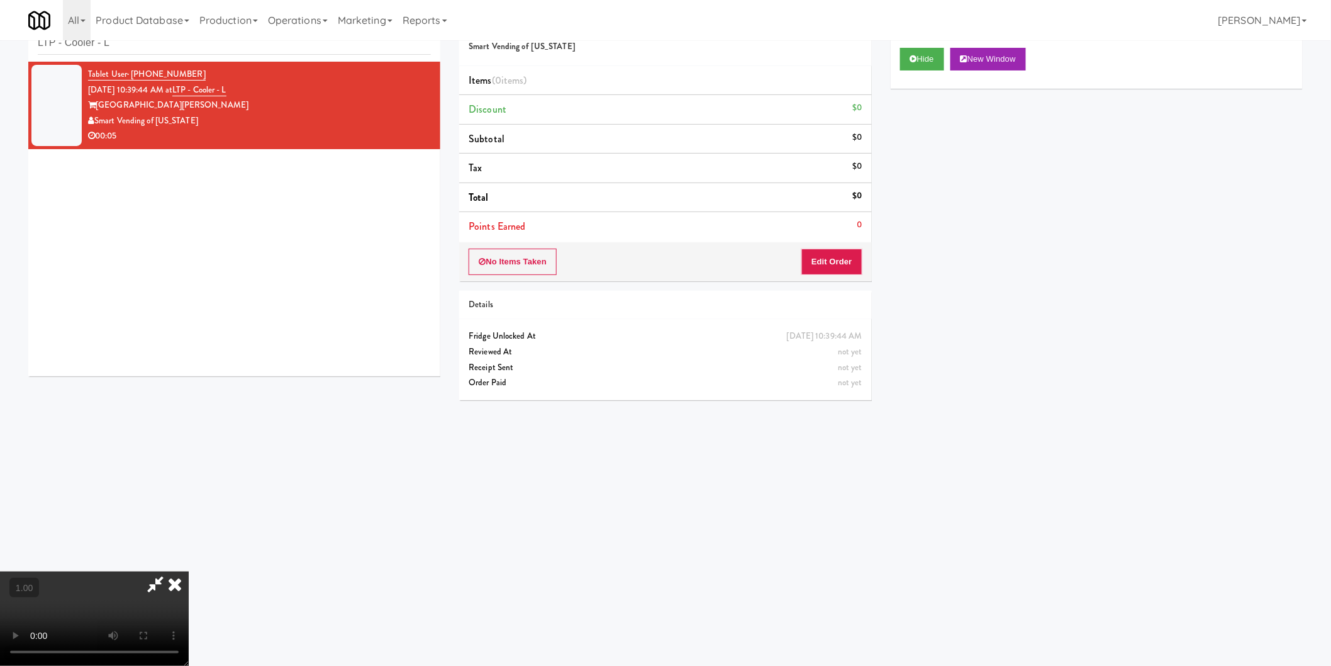
click at [189, 571] on video at bounding box center [94, 618] width 189 height 94
click at [837, 264] on button "Edit Order" at bounding box center [831, 261] width 61 height 26
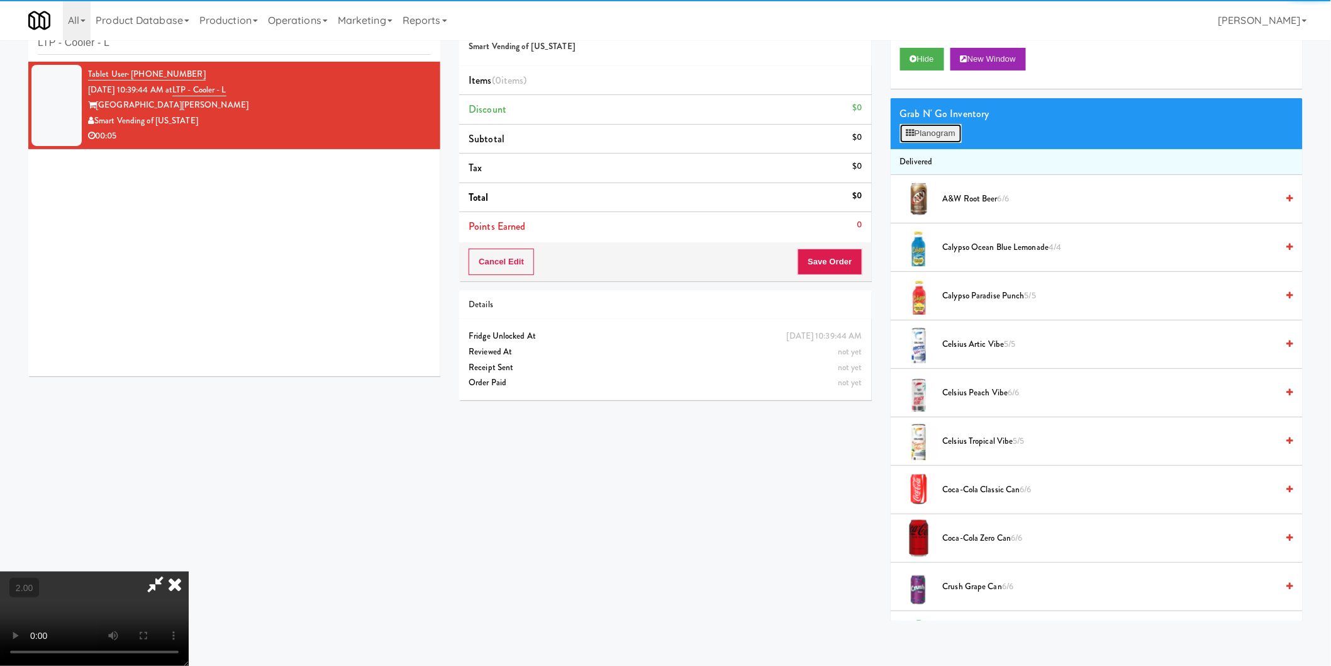
click at [961, 124] on button "Planogram" at bounding box center [931, 133] width 62 height 19
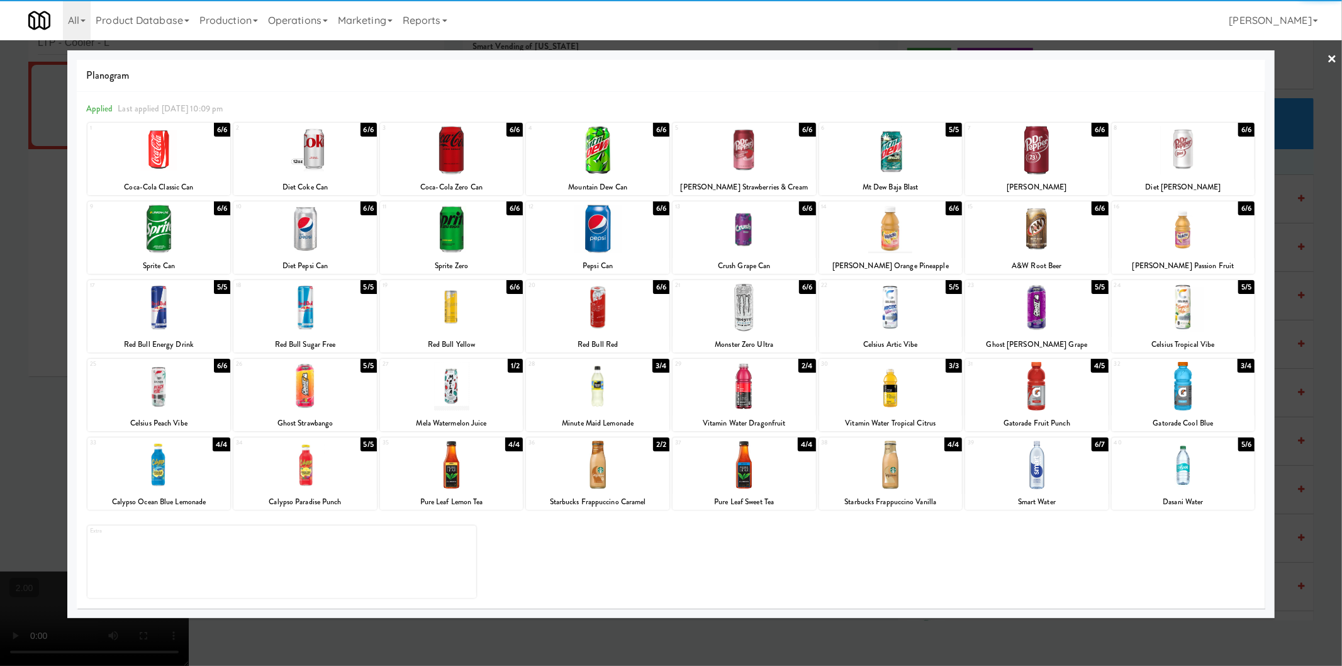
click at [1030, 165] on div at bounding box center [1036, 150] width 143 height 48
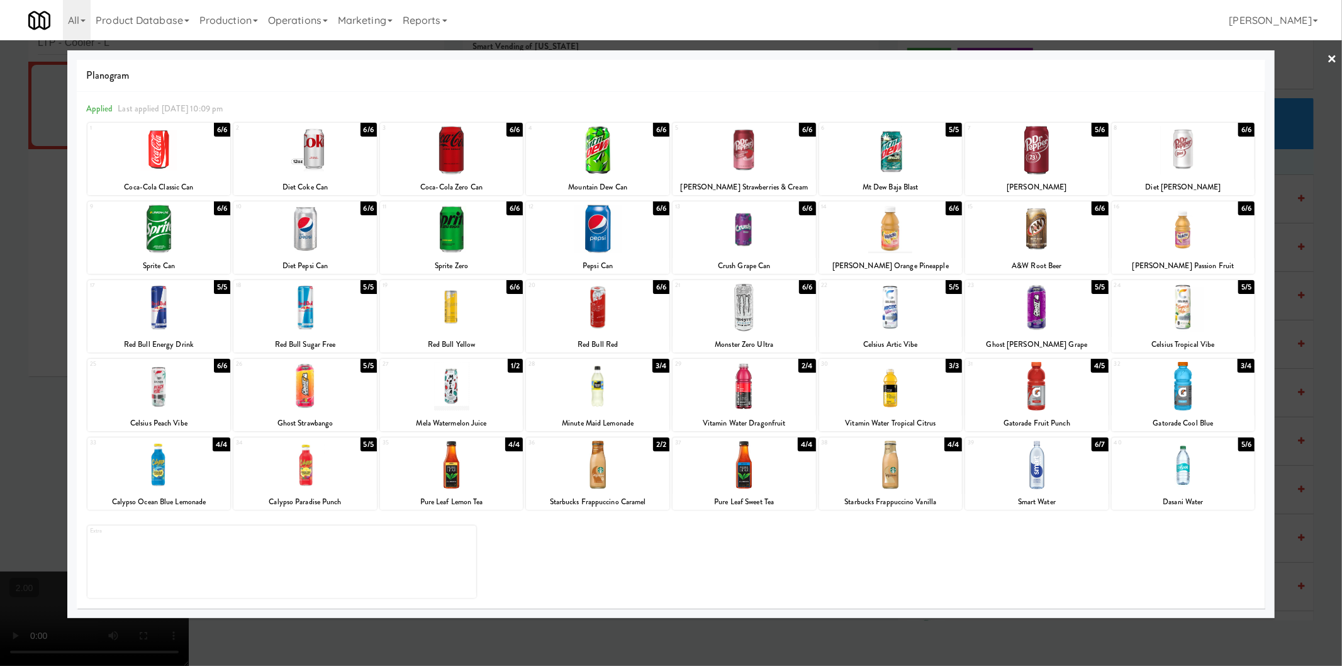
click at [3, 277] on div at bounding box center [671, 333] width 1342 height 666
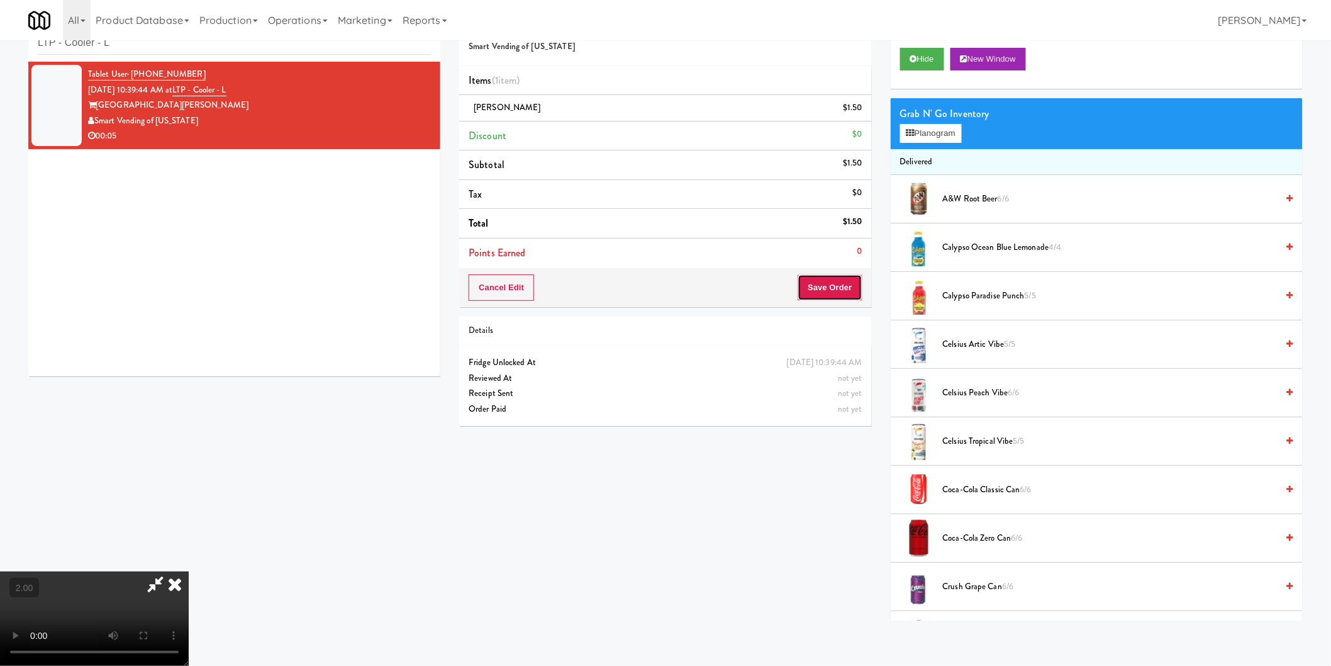
click at [820, 286] on button "Save Order" at bounding box center [830, 287] width 64 height 26
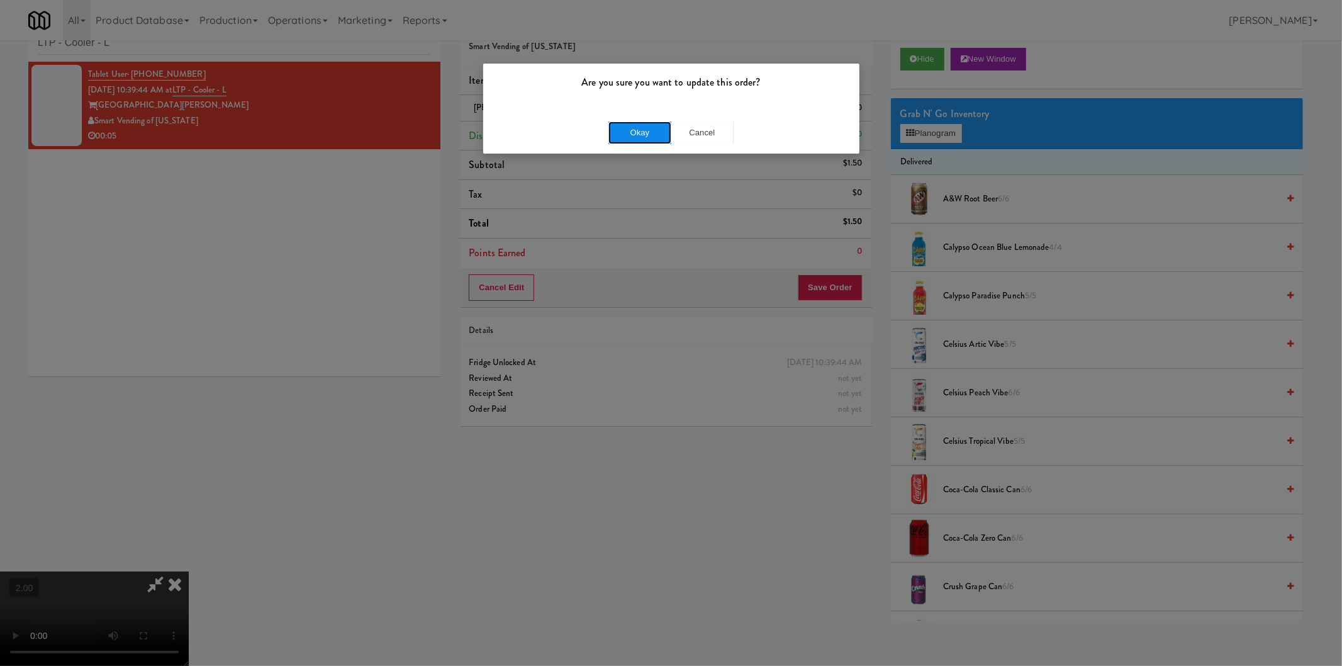
click at [633, 135] on button "Okay" at bounding box center [639, 132] width 63 height 23
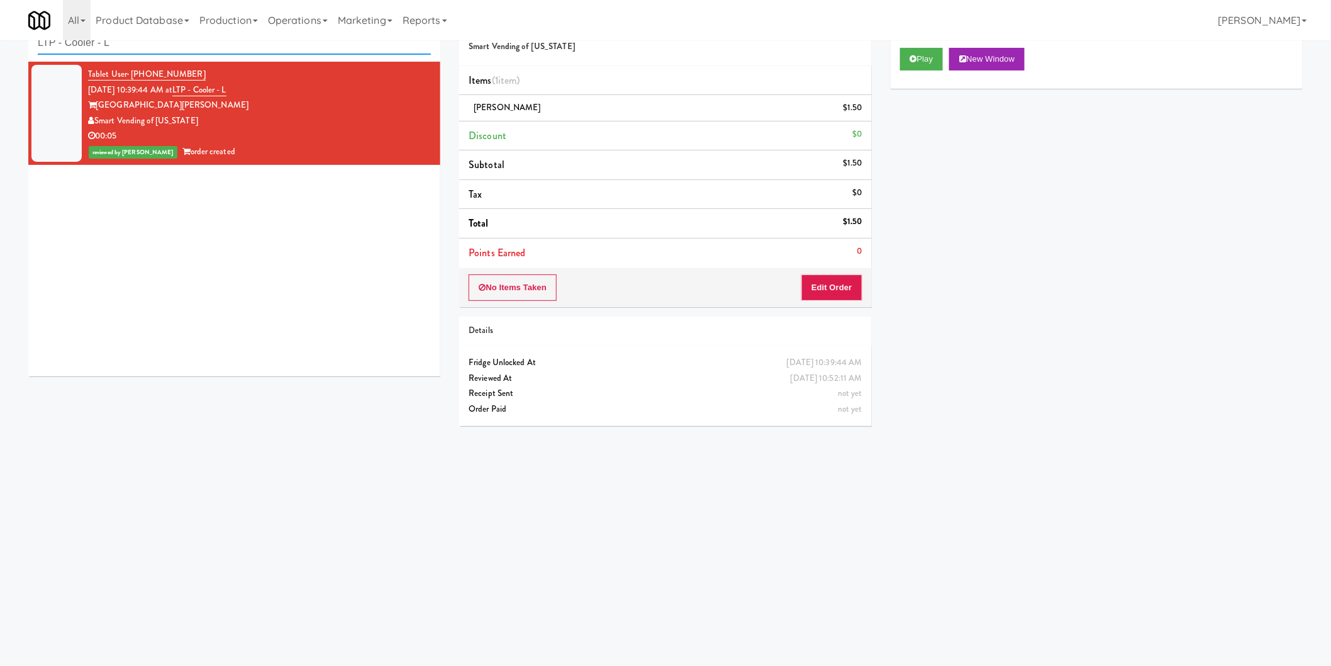
paste input "Gallery 64 - Cooler - Left"
drag, startPoint x: 252, startPoint y: 46, endPoint x: 0, endPoint y: 46, distance: 252.2
click at [0, 46] on div "inbox reviewed recent all unclear take inventory issue suspicious failed recent…" at bounding box center [665, 257] width 1331 height 505
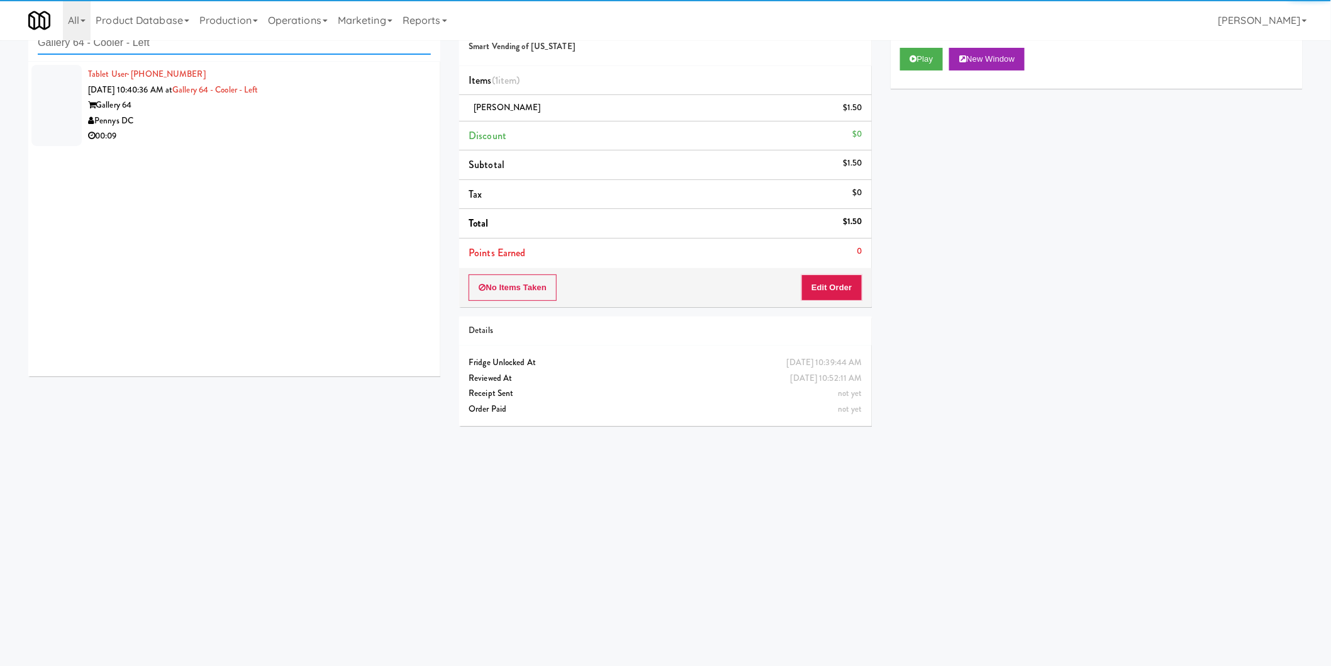
type input "Gallery 64 - Cooler - Left"
click at [362, 132] on div "00:09" at bounding box center [259, 136] width 343 height 16
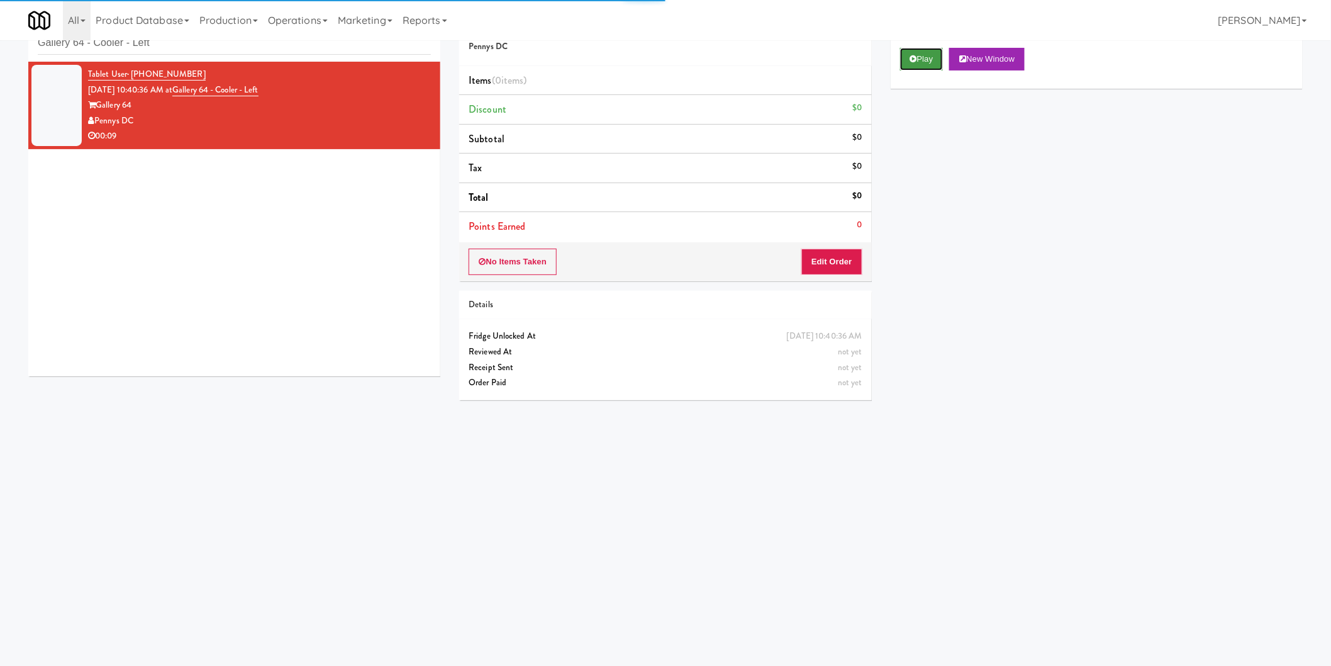
click at [919, 52] on button "Play" at bounding box center [921, 59] width 43 height 23
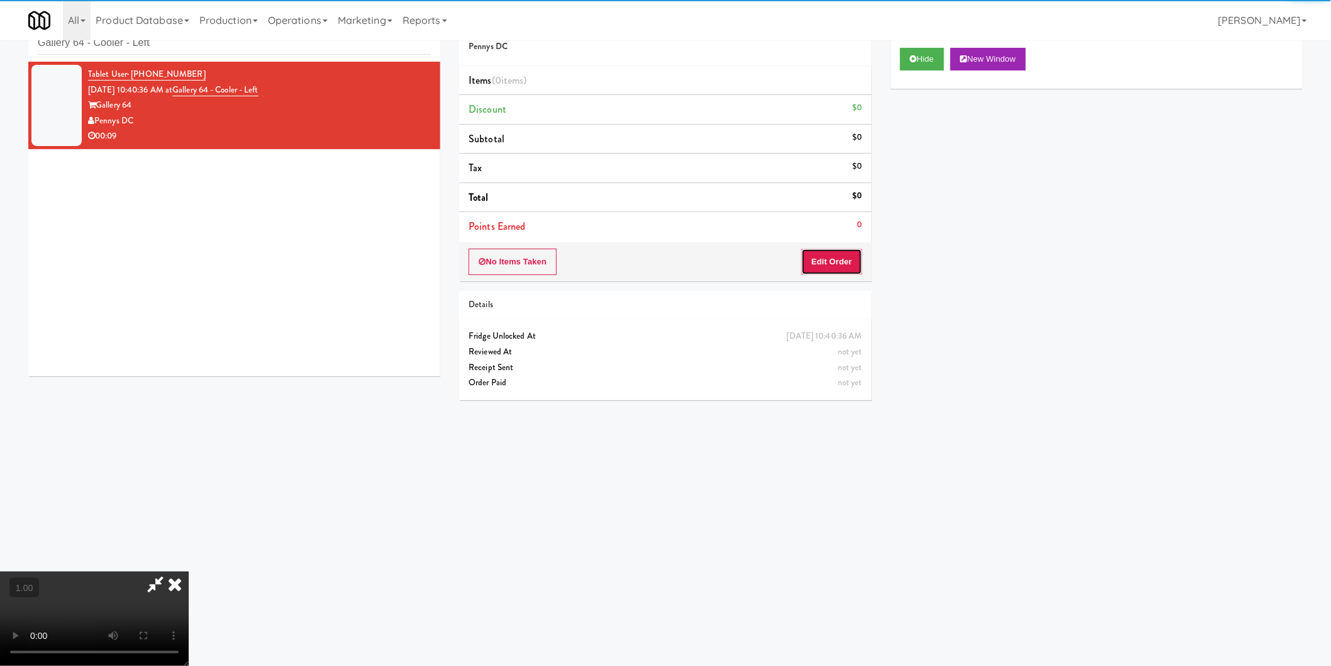
click at [845, 271] on button "Edit Order" at bounding box center [831, 261] width 61 height 26
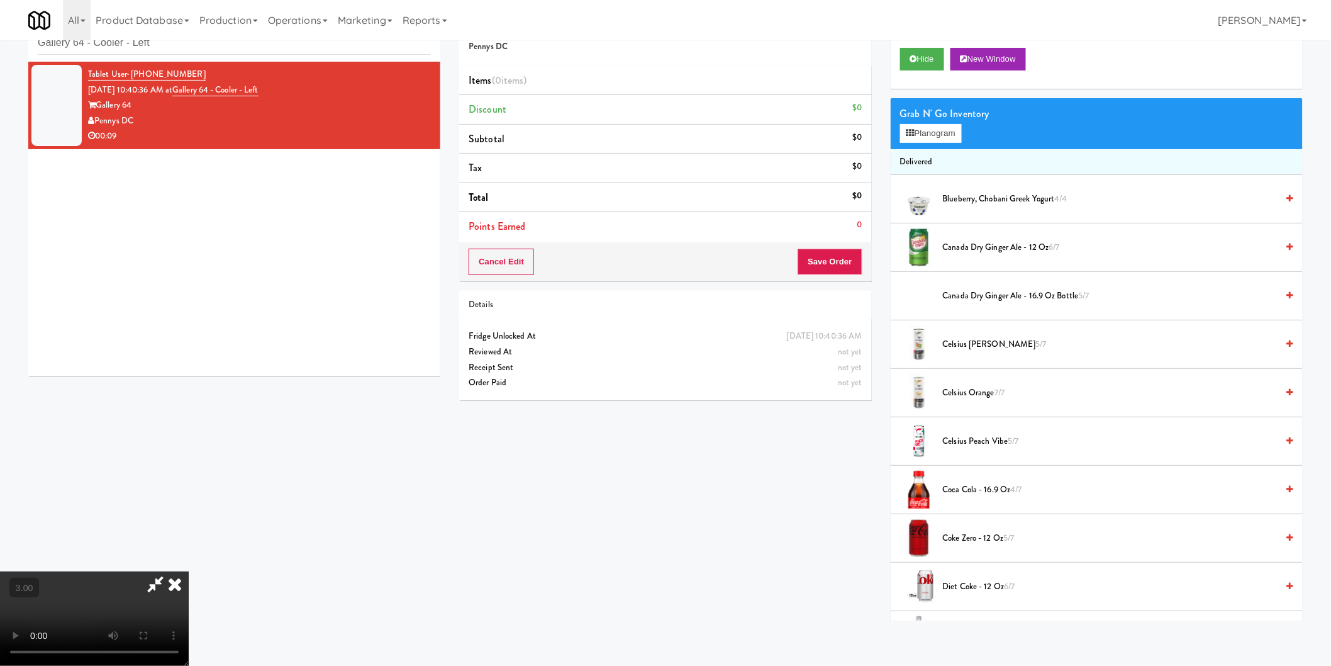
click at [926, 145] on div "Grab N' Go Inventory Planogram" at bounding box center [1097, 123] width 412 height 51
click at [961, 133] on button "Planogram" at bounding box center [931, 133] width 62 height 19
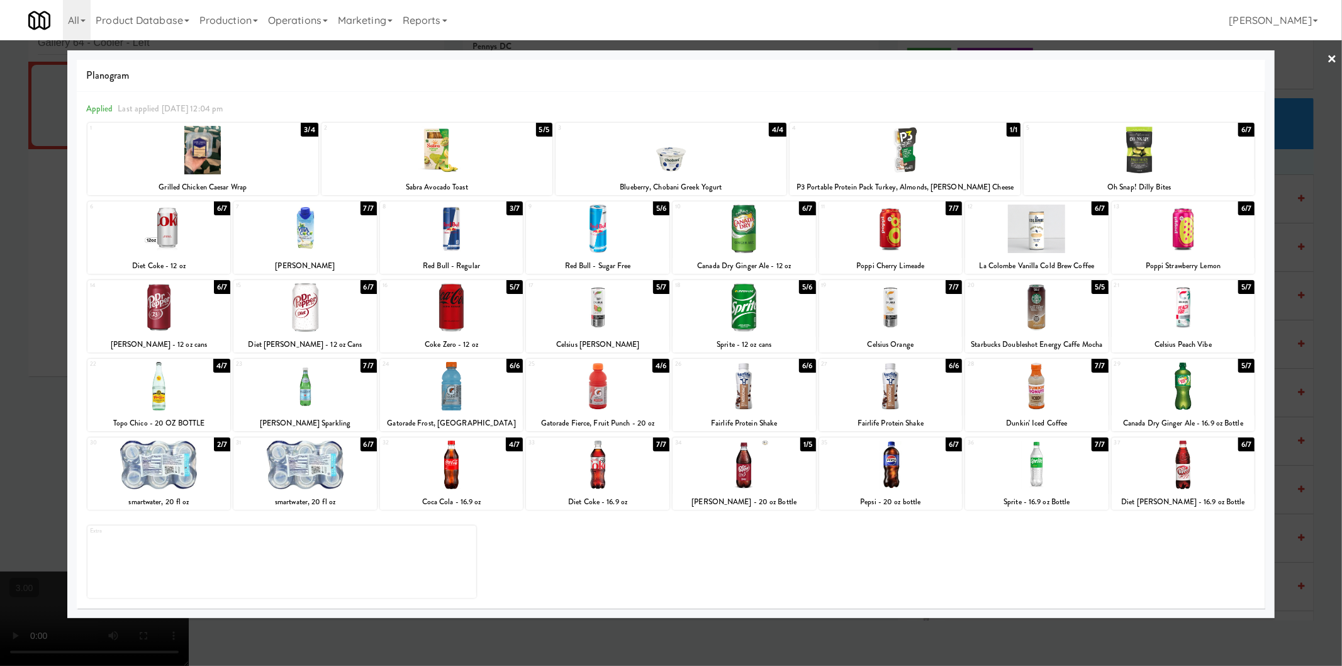
click at [1186, 319] on div at bounding box center [1182, 307] width 143 height 48
click at [1290, 340] on div at bounding box center [671, 333] width 1342 height 666
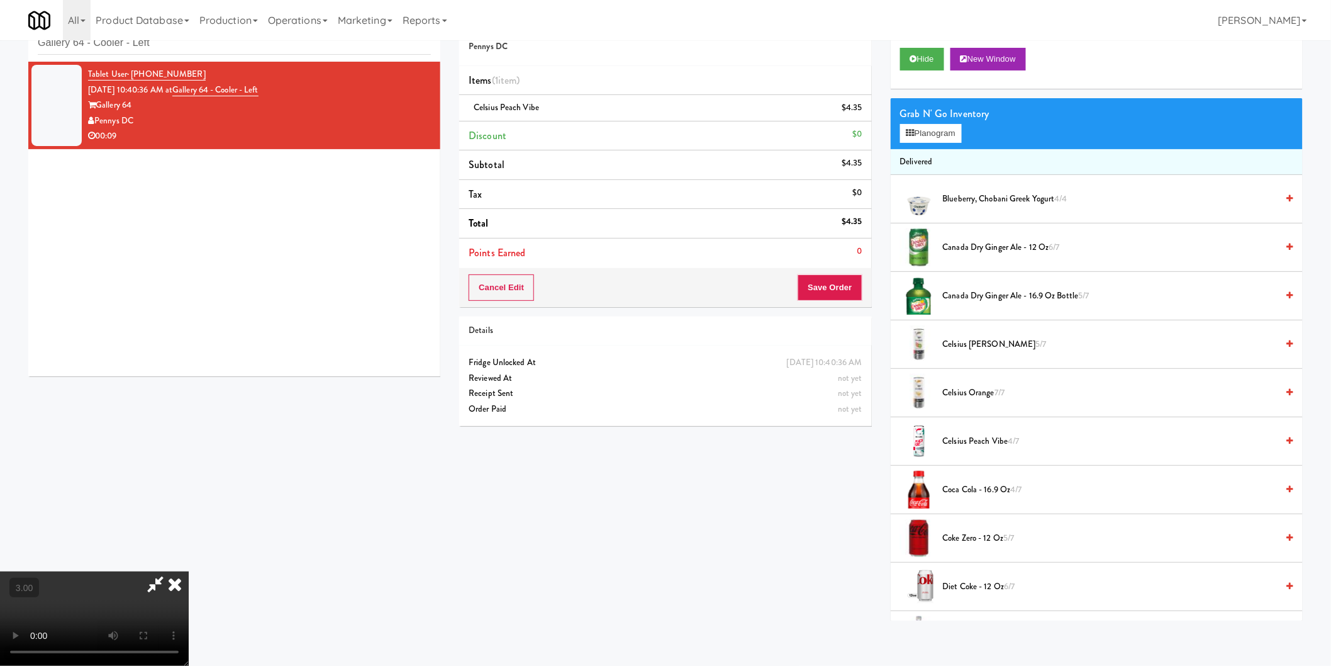
scroll to position [206, 0]
drag, startPoint x: 491, startPoint y: 586, endPoint x: 470, endPoint y: 642, distance: 59.1
click at [189, 590] on video at bounding box center [94, 618] width 189 height 94
click at [189, 571] on video at bounding box center [94, 618] width 189 height 94
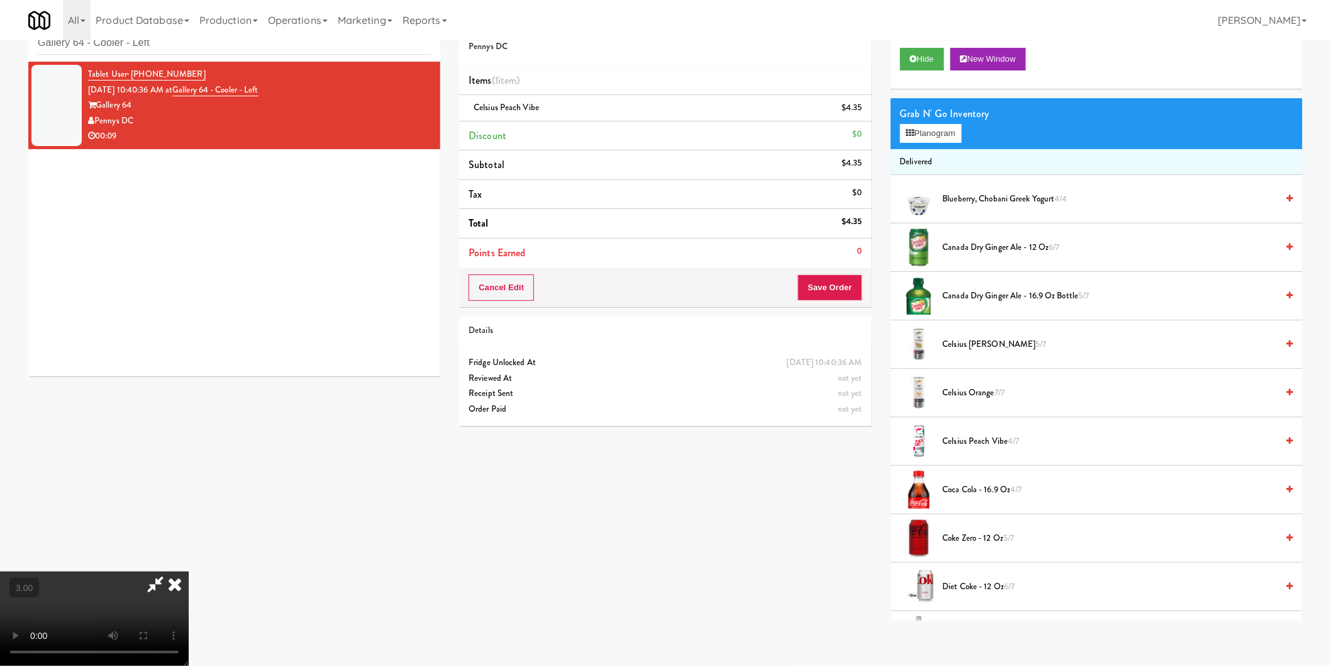
scroll to position [206, 0]
click at [189, 571] on video at bounding box center [94, 618] width 189 height 94
click at [820, 286] on button "Save Order" at bounding box center [830, 287] width 64 height 26
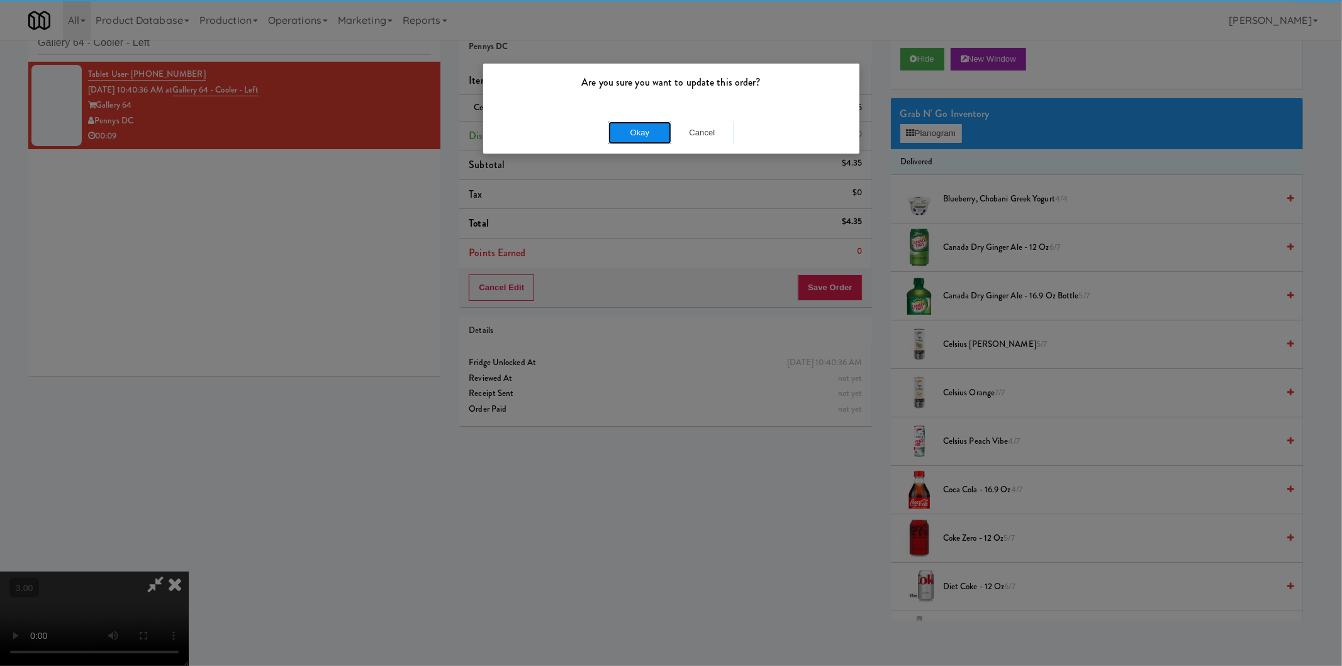
click at [639, 133] on button "Okay" at bounding box center [639, 132] width 63 height 23
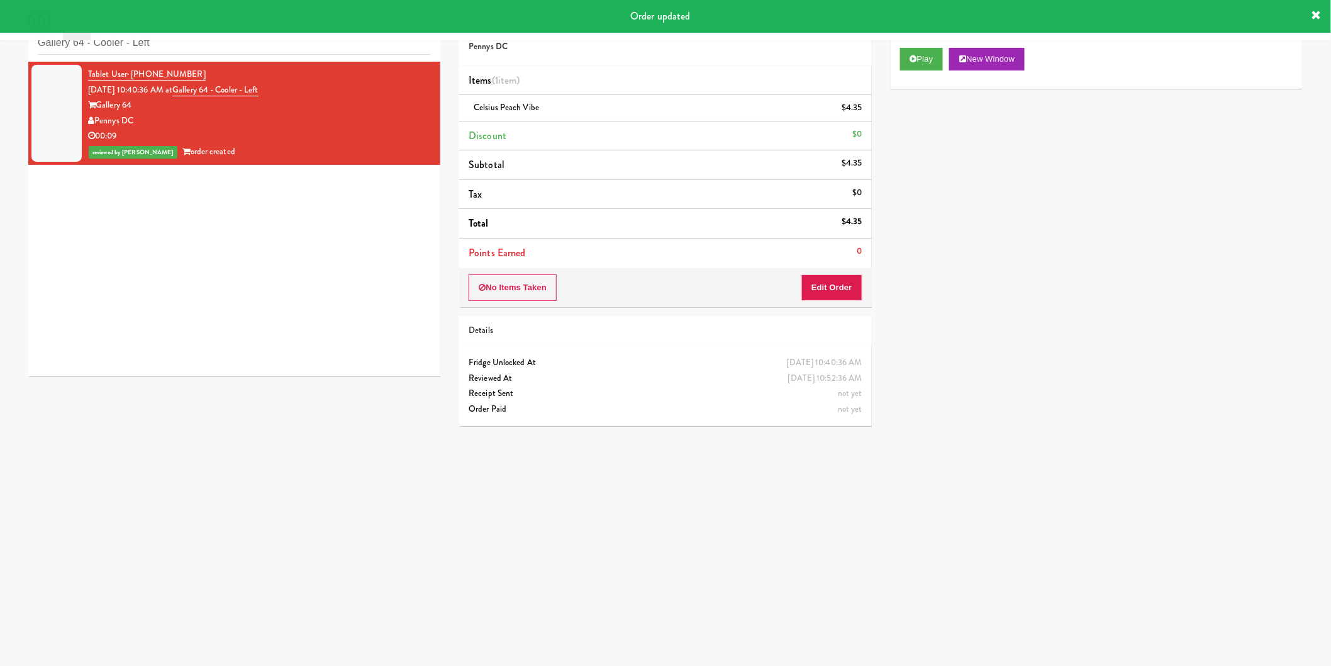
scroll to position [0, 0]
paste input "Centro NoDa Cooler"
drag, startPoint x: 310, startPoint y: 45, endPoint x: 0, endPoint y: 49, distance: 310.1
click at [0, 49] on div "inbox reviewed recent all unclear take inventory issue suspicious failed recent…" at bounding box center [665, 257] width 1331 height 505
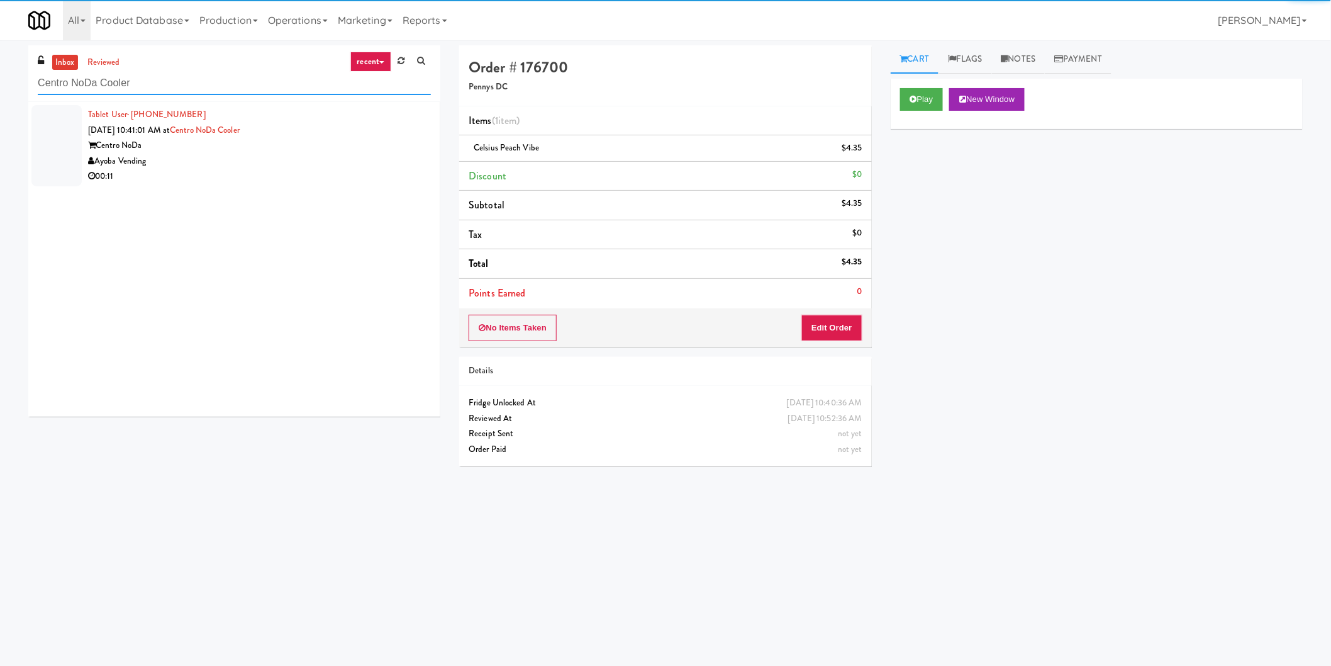
type input "Centro NoDa Cooler"
drag, startPoint x: 299, startPoint y: 165, endPoint x: 319, endPoint y: 164, distance: 19.6
click at [299, 165] on div "Ayoba Vending" at bounding box center [259, 161] width 343 height 16
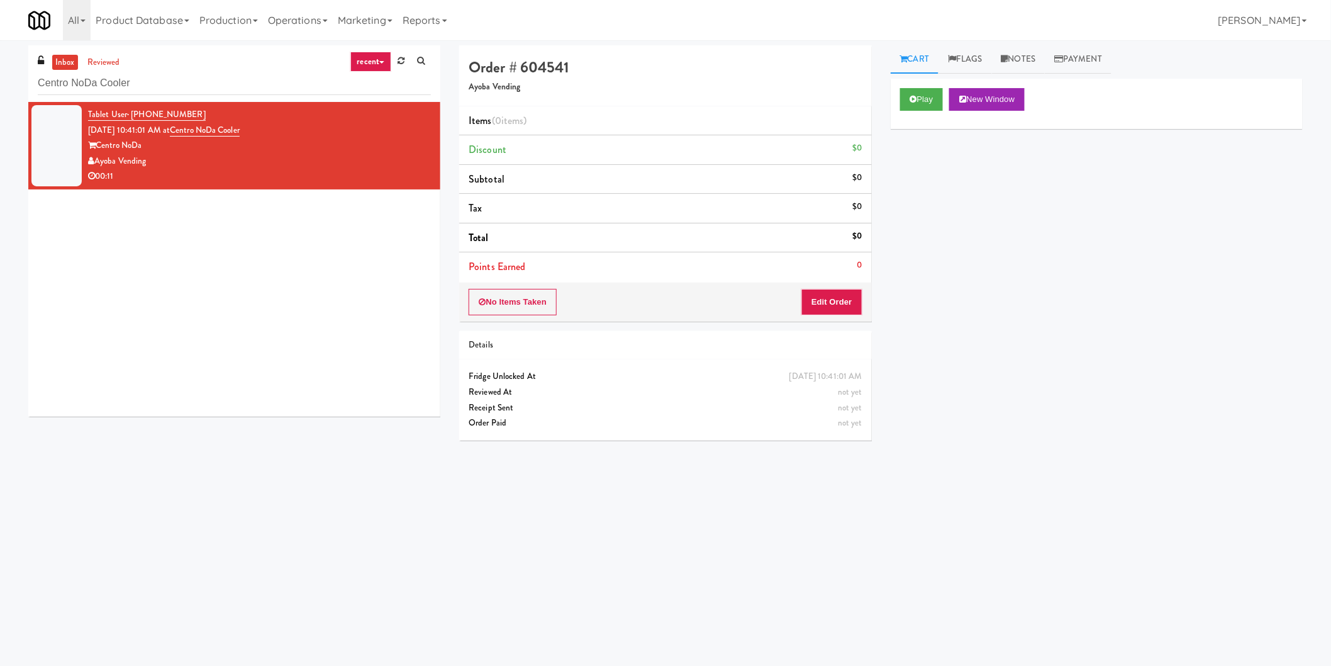
click at [323, 177] on div "00:11" at bounding box center [259, 177] width 343 height 16
click at [935, 97] on button "Play" at bounding box center [921, 99] width 43 height 23
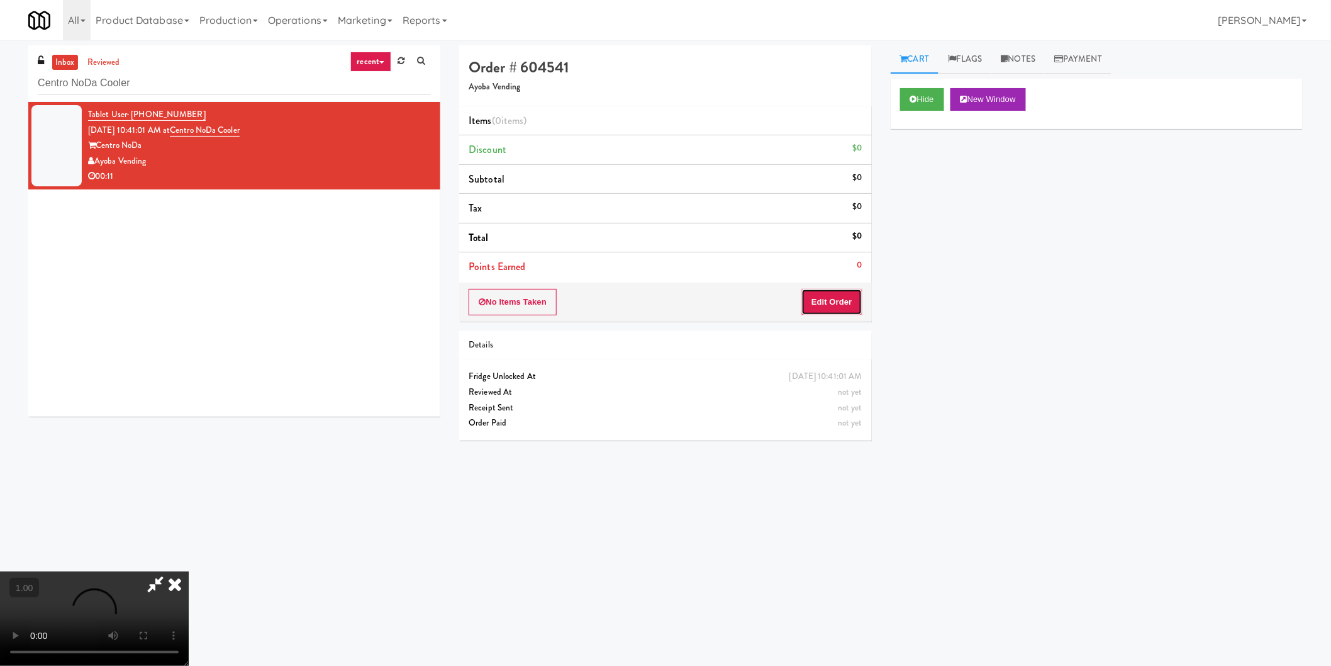
click at [831, 301] on button "Edit Order" at bounding box center [831, 302] width 61 height 26
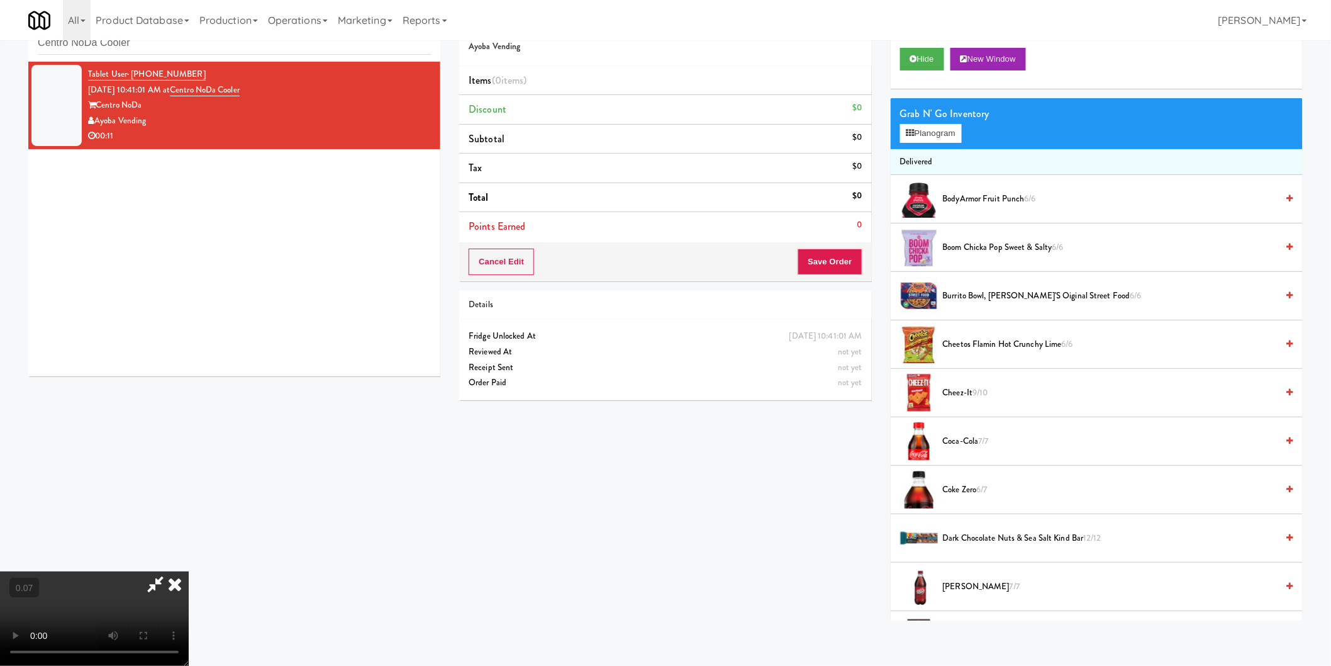
scroll to position [66, 0]
click at [906, 136] on icon at bounding box center [910, 133] width 8 height 8
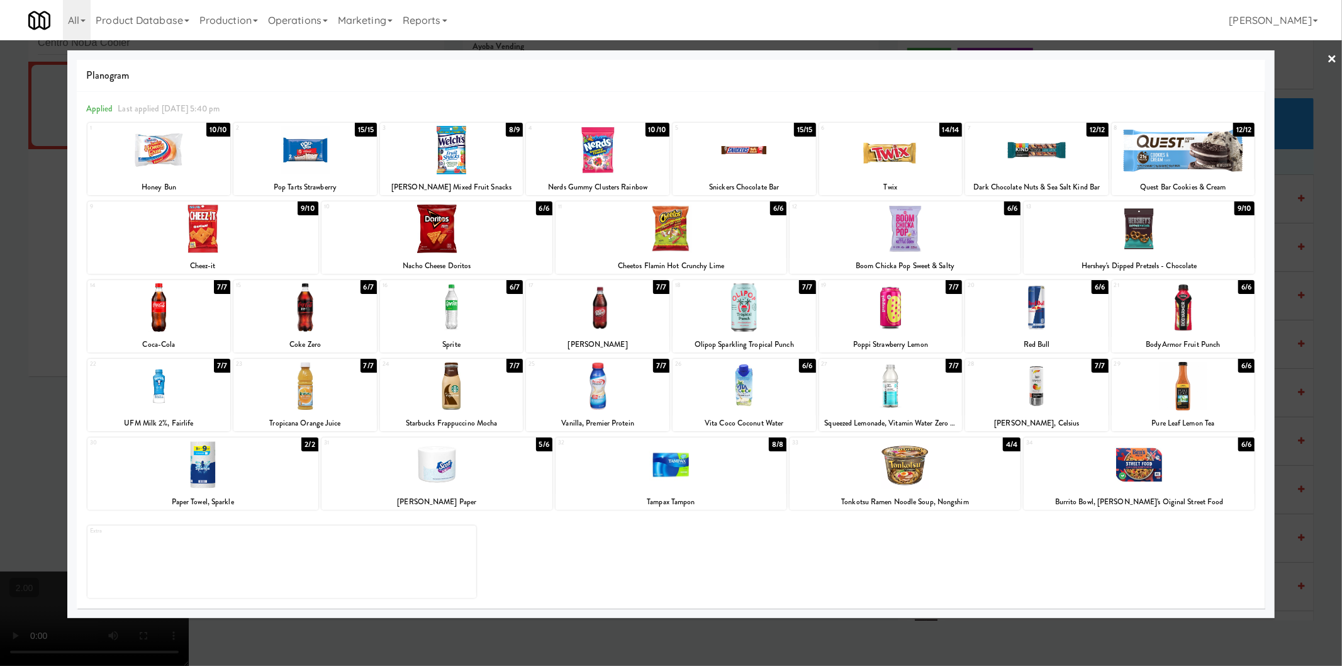
click at [713, 315] on div at bounding box center [743, 307] width 143 height 48
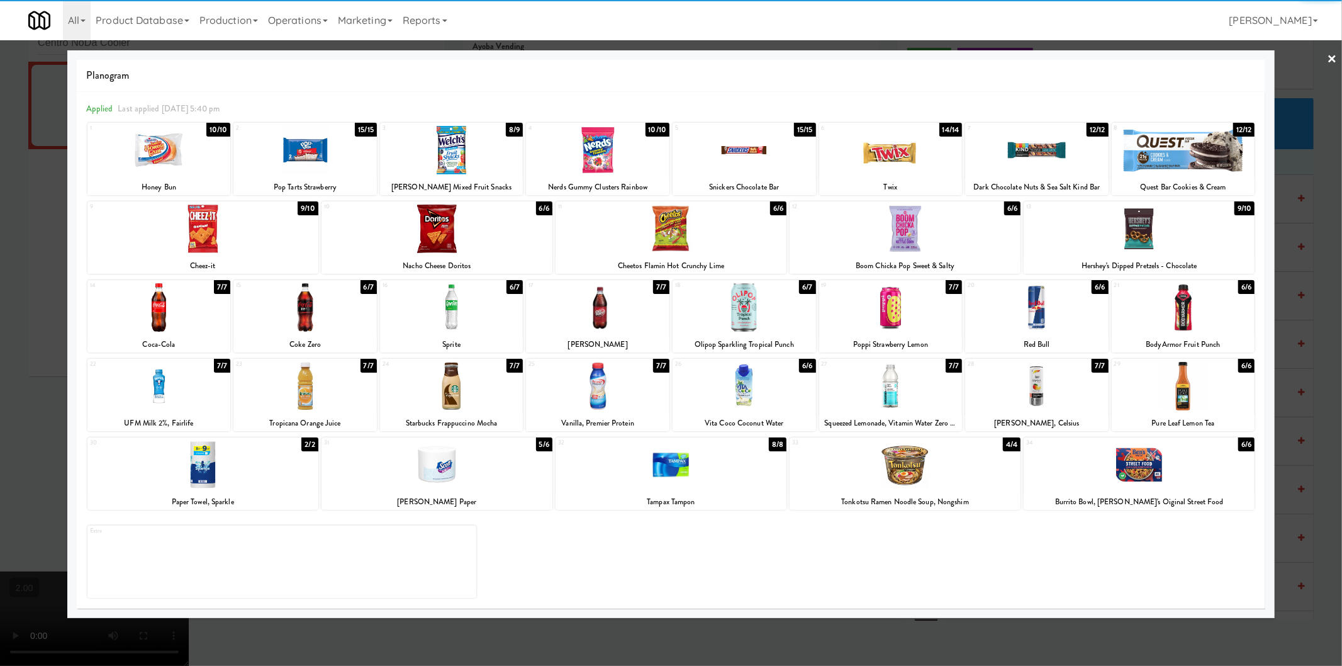
click at [72, 346] on div "Planogram Applied Last applied Wednesday 5:40 pm 1 10/10 Honey Bun 2 15/15 Pop …" at bounding box center [671, 333] width 1208 height 567
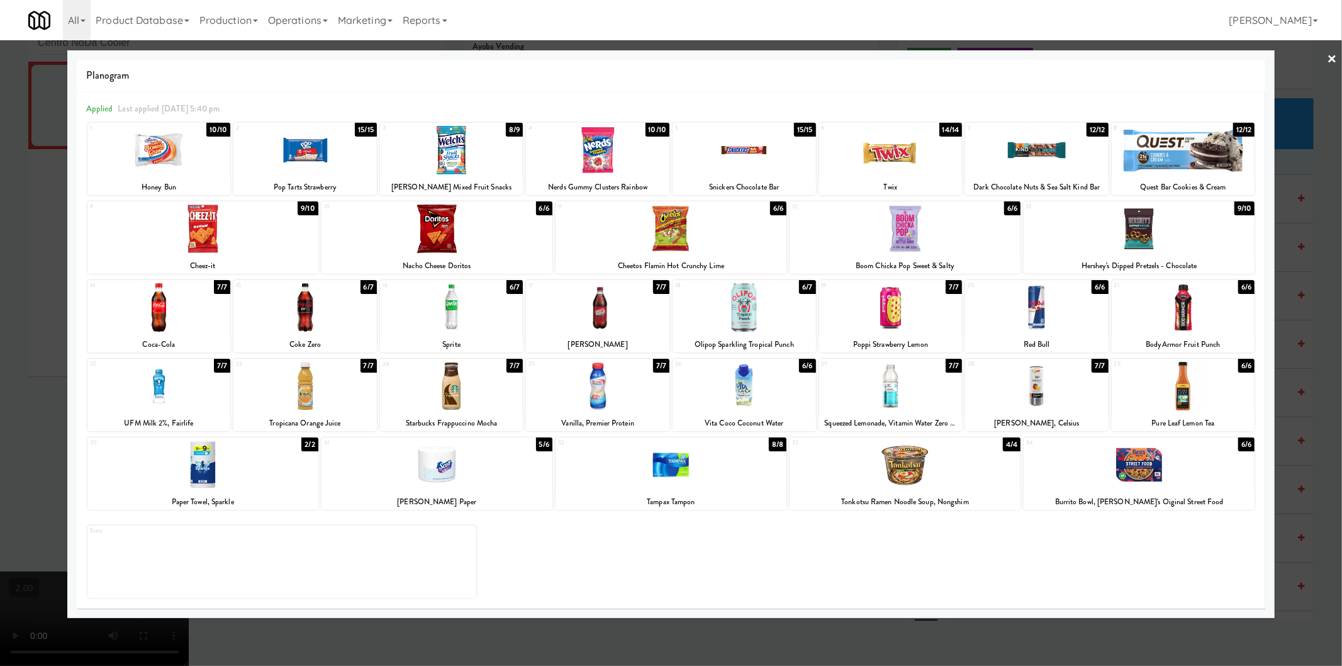
click at [0, 348] on div at bounding box center [671, 333] width 1342 height 666
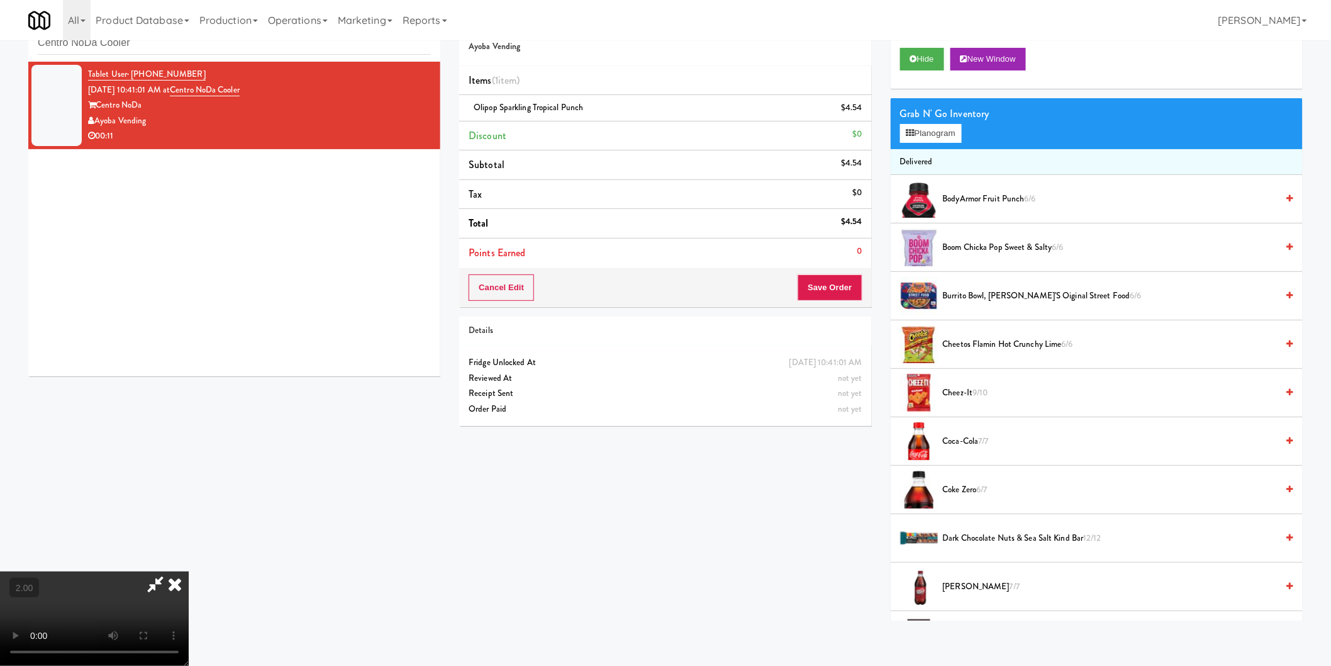
scroll to position [140, 0]
click at [189, 571] on video at bounding box center [94, 618] width 189 height 94
click at [189, 576] on video at bounding box center [94, 618] width 189 height 94
click at [189, 574] on video at bounding box center [94, 618] width 189 height 94
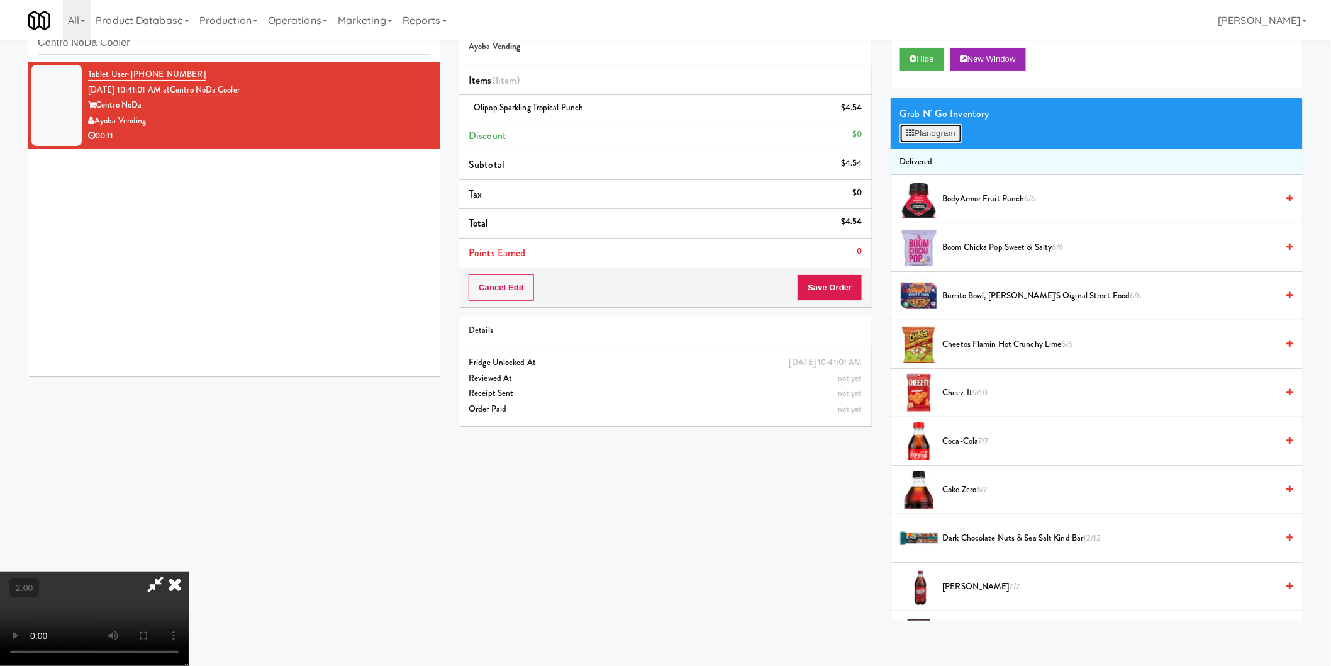
click at [911, 125] on button "Planogram" at bounding box center [931, 133] width 62 height 19
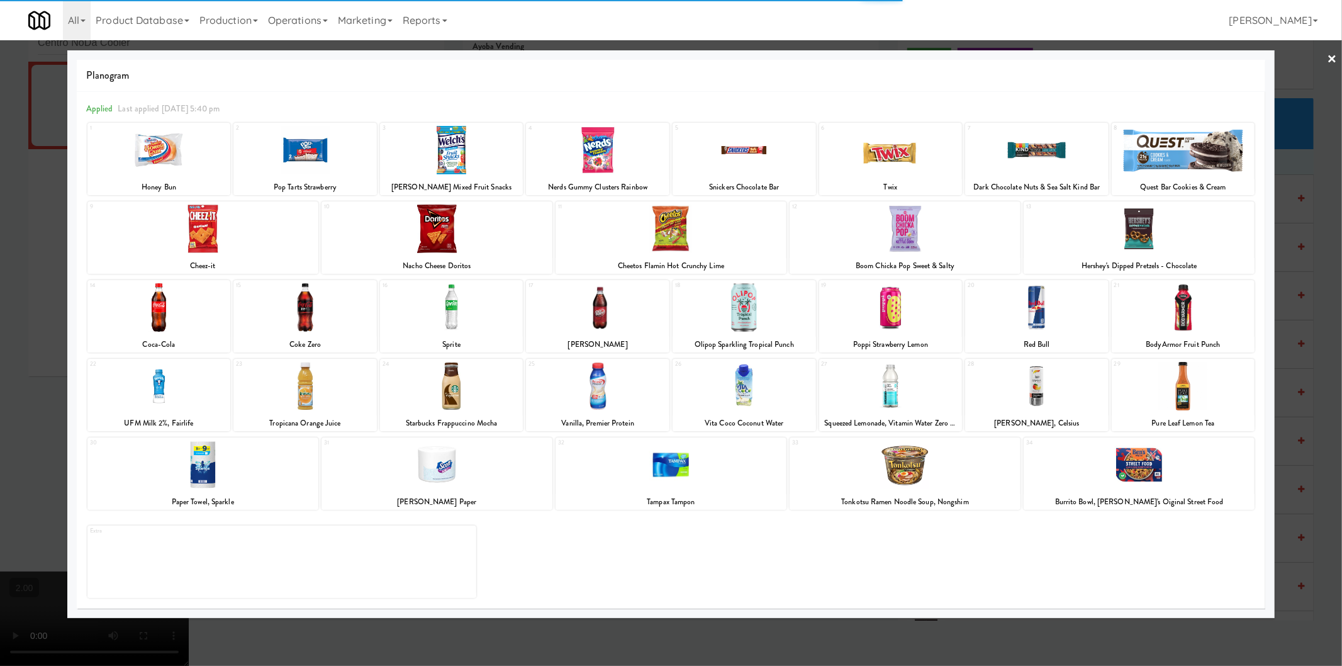
click at [872, 309] on div at bounding box center [890, 307] width 143 height 48
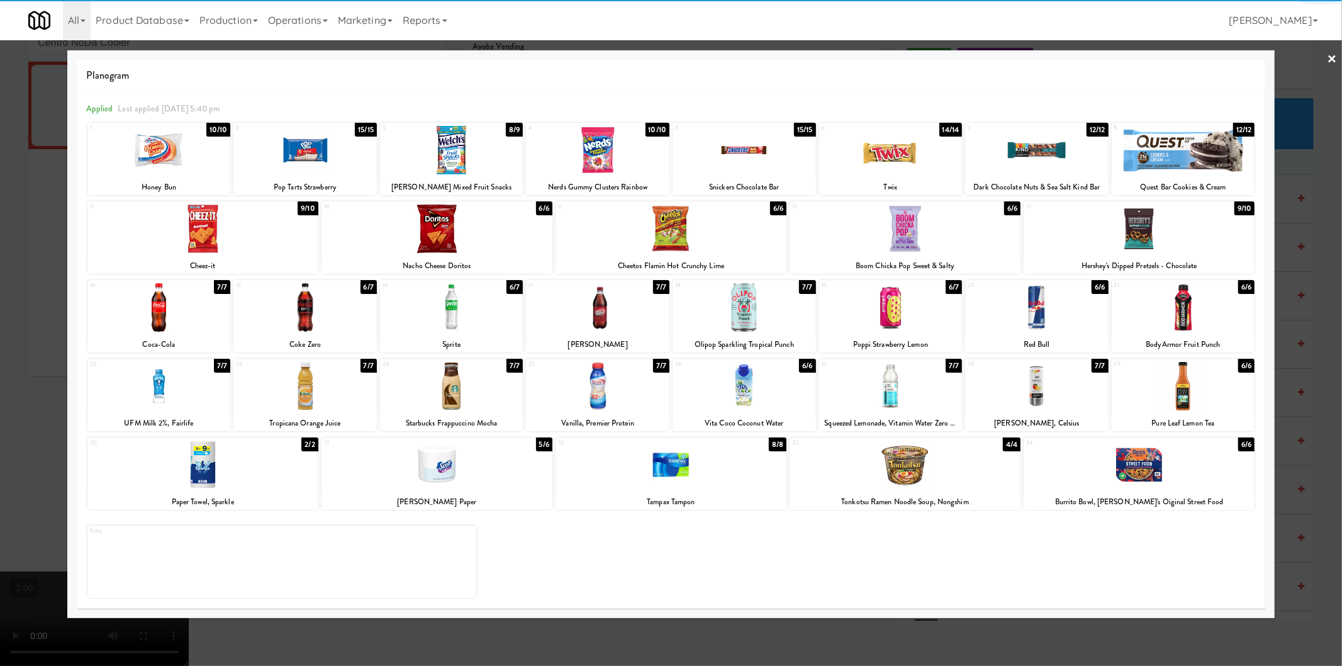
drag, startPoint x: 3, startPoint y: 292, endPoint x: 199, endPoint y: 313, distance: 197.3
click at [7, 292] on div at bounding box center [671, 333] width 1342 height 666
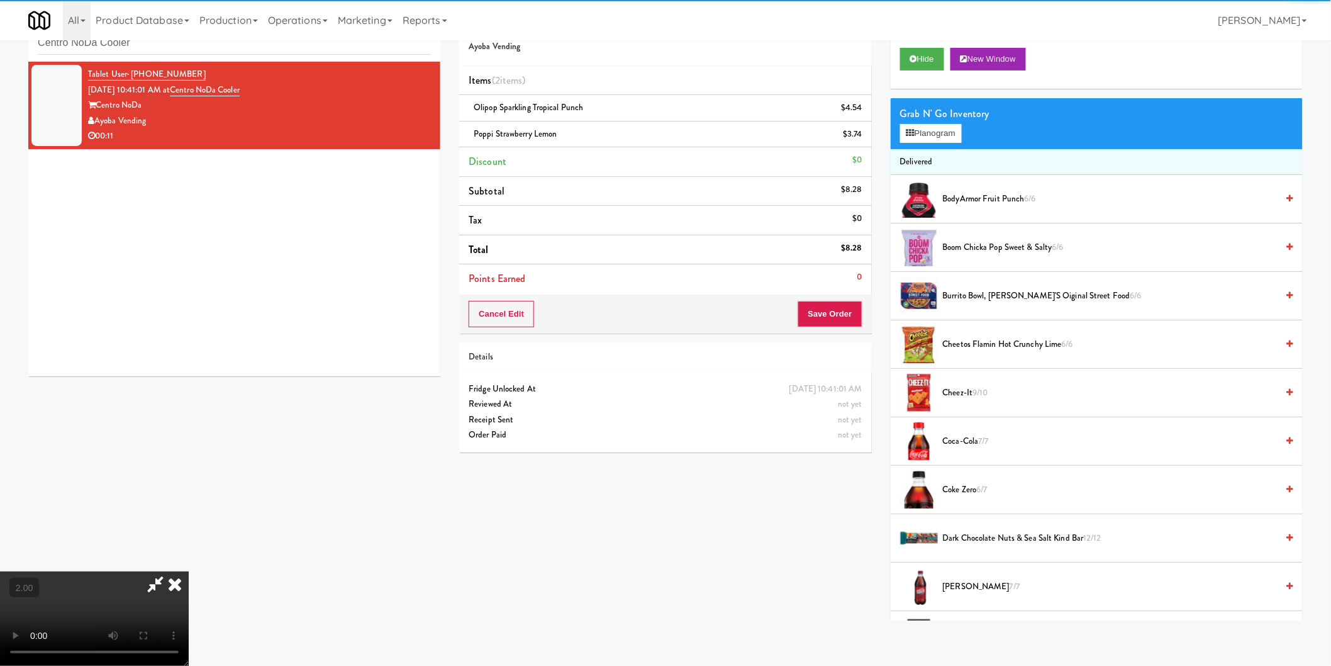
click at [189, 571] on video at bounding box center [94, 618] width 189 height 94
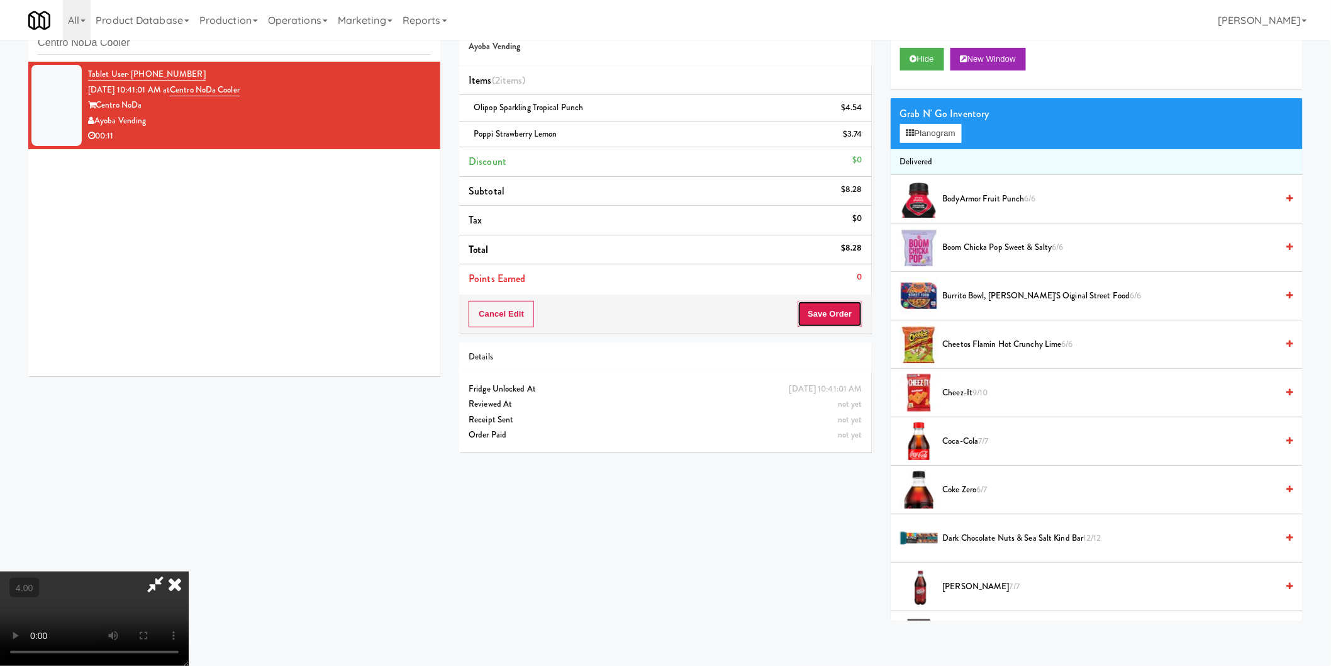
drag, startPoint x: 834, startPoint y: 309, endPoint x: 808, endPoint y: 304, distance: 26.3
click at [835, 309] on button "Save Order" at bounding box center [830, 314] width 64 height 26
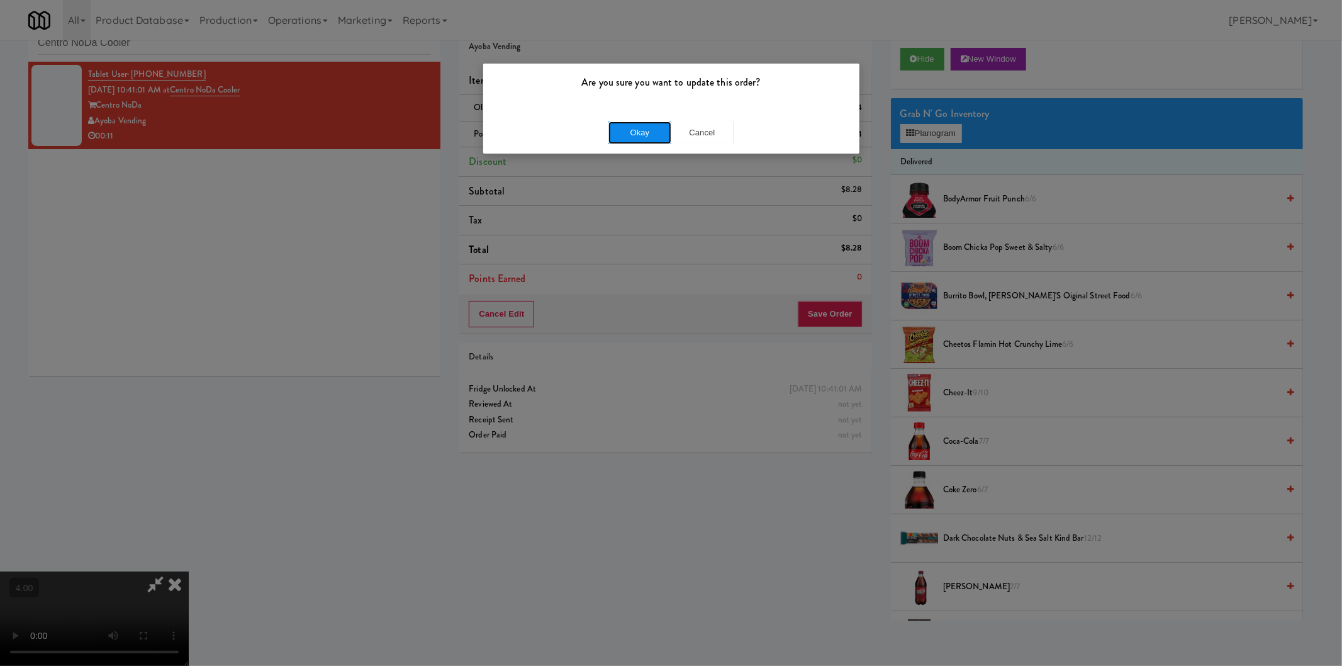
click at [651, 130] on button "Okay" at bounding box center [639, 132] width 63 height 23
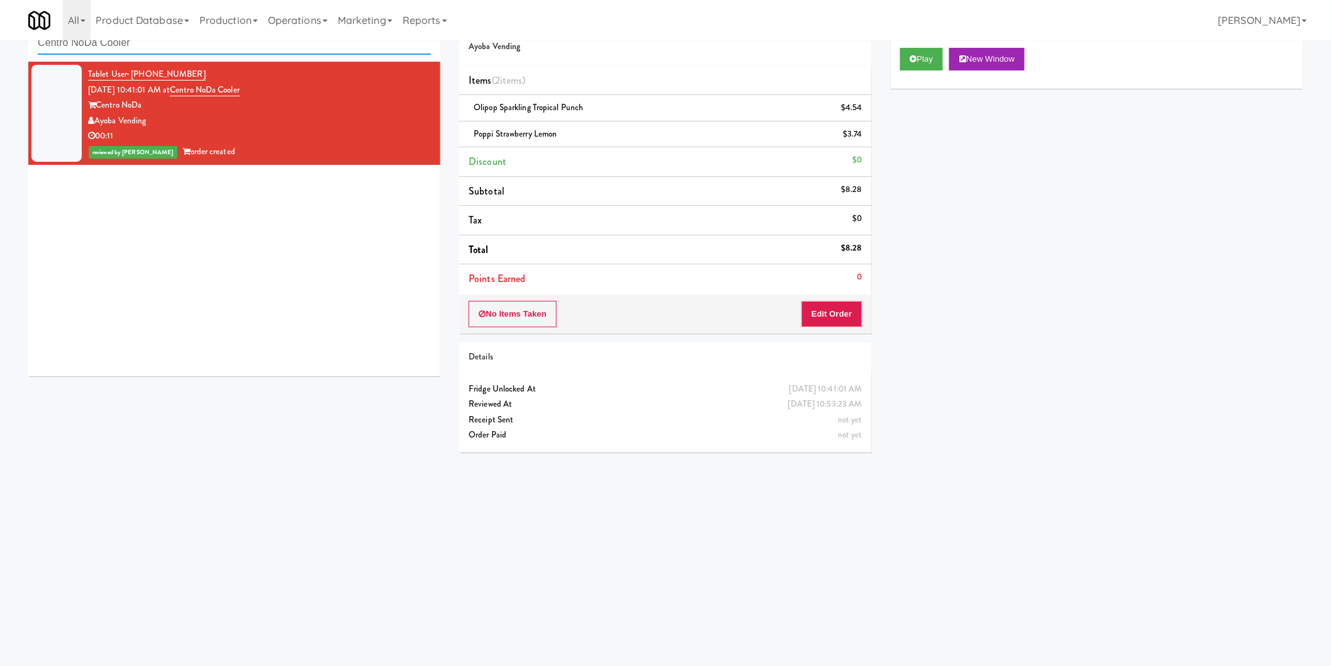
paste input "IKEA Vaughan Store"
drag, startPoint x: 245, startPoint y: 49, endPoint x: 0, endPoint y: 36, distance: 245.6
click at [0, 36] on body "Are you sure you want to update this order? Okay Cancel Okay Are you sure you w…" at bounding box center [665, 333] width 1331 height 666
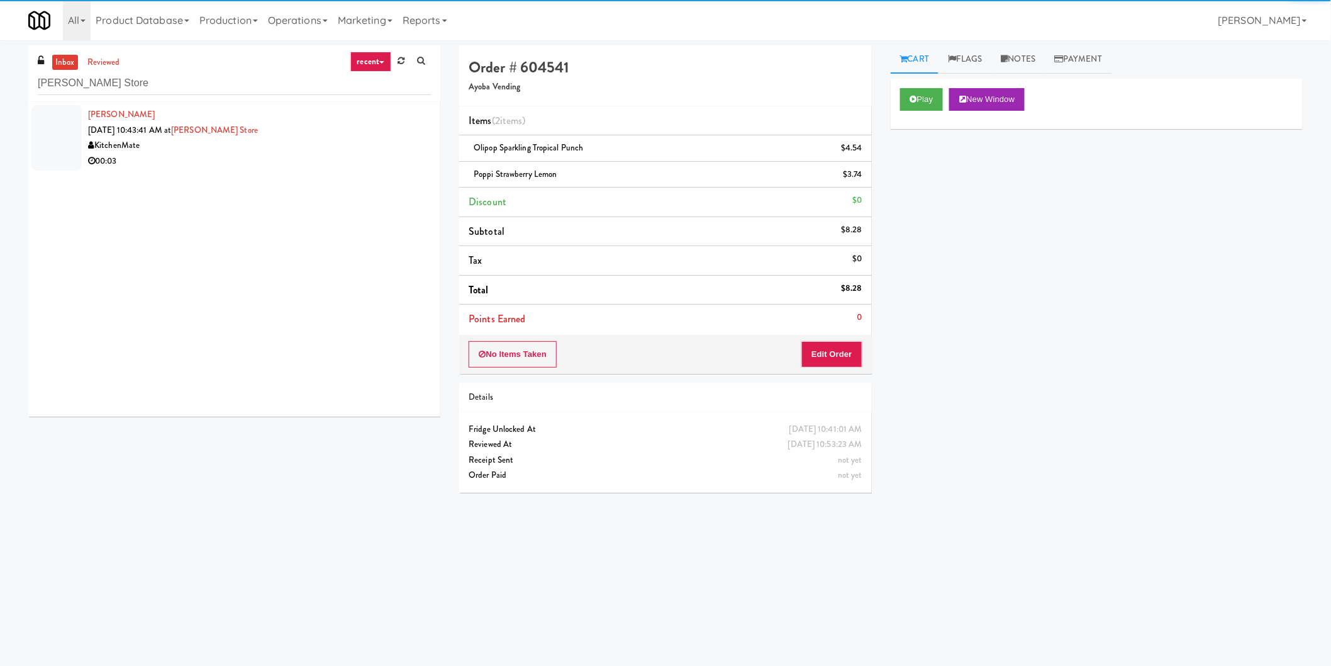
click at [415, 153] on div "00:03" at bounding box center [259, 161] width 343 height 16
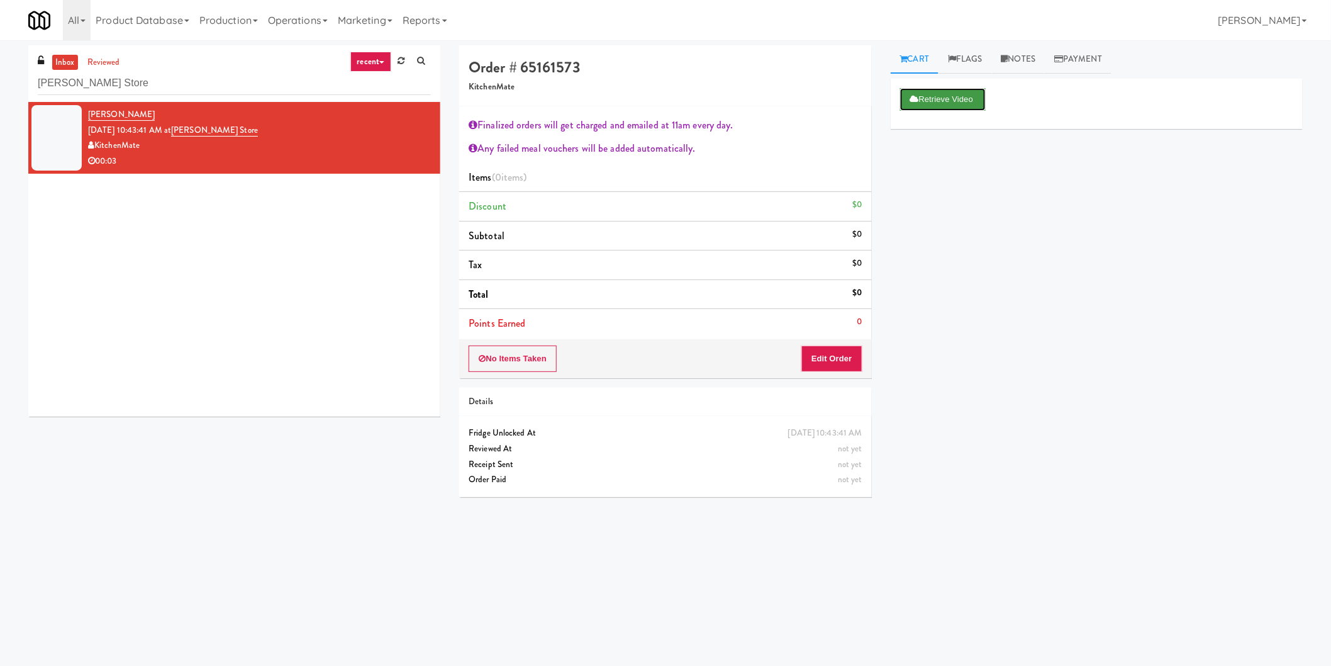
click at [953, 97] on button "Retrieve Video" at bounding box center [943, 99] width 86 height 23
click at [839, 367] on button "Edit Order" at bounding box center [831, 358] width 61 height 26
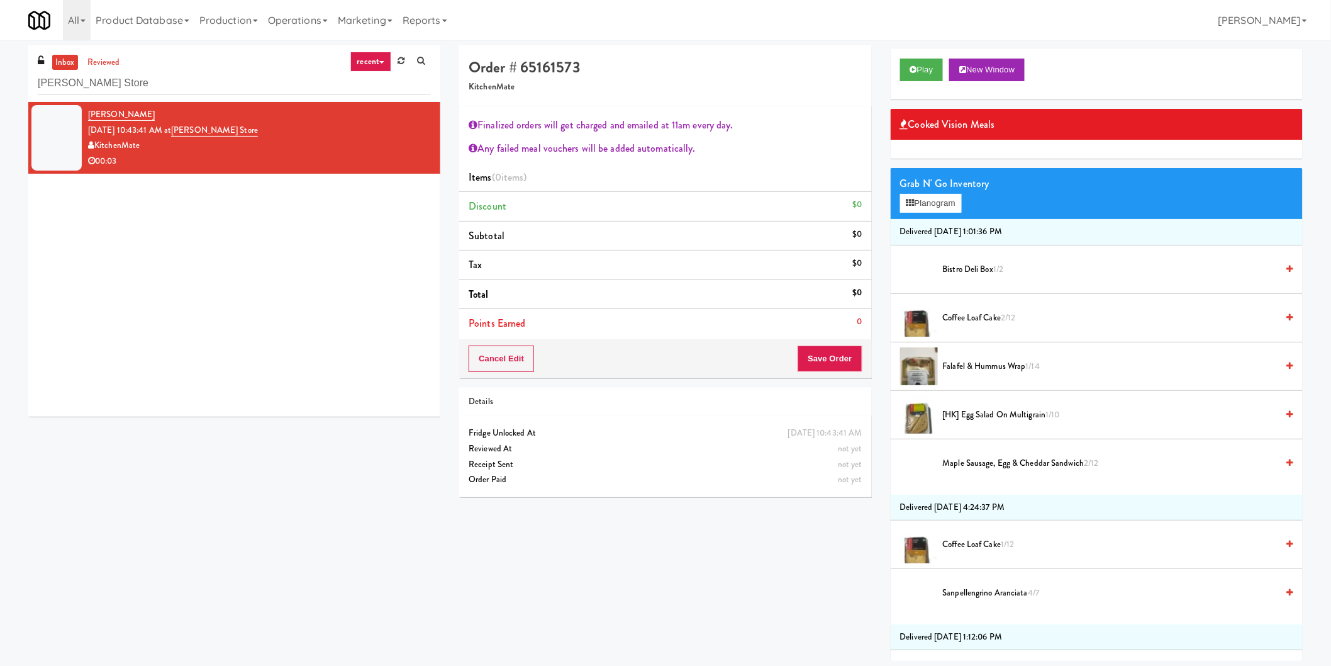
scroll to position [70, 0]
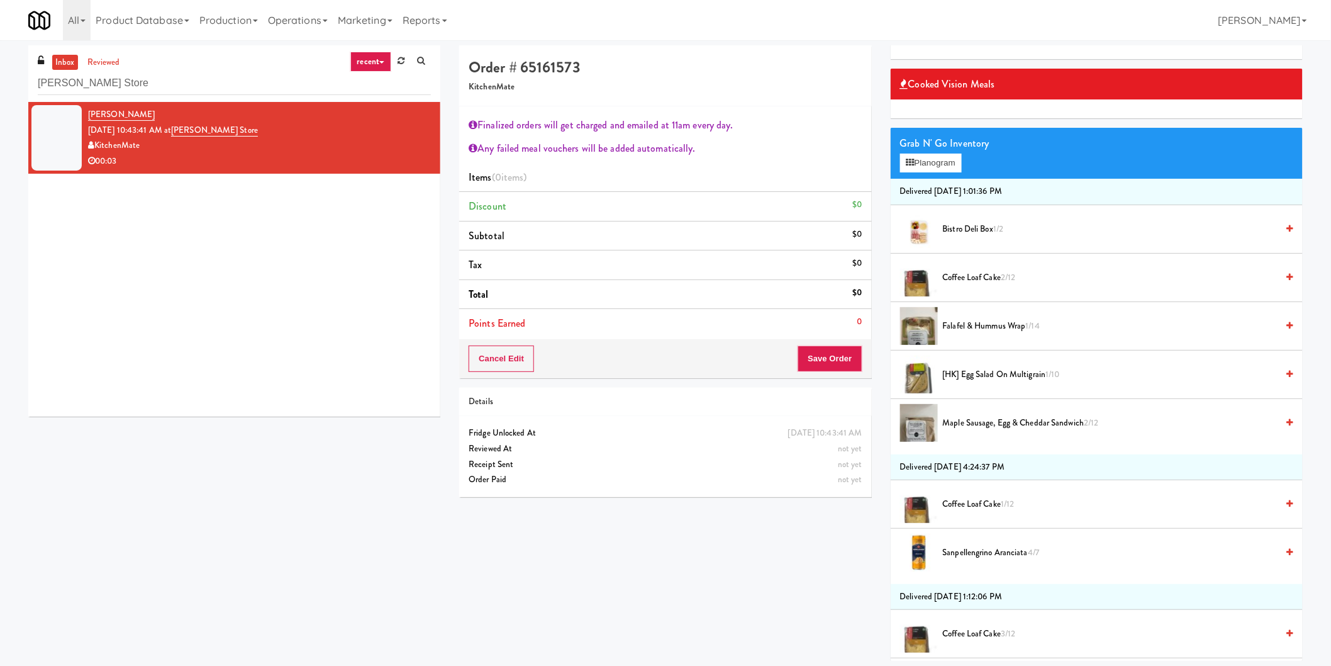
click at [1132, 367] on span "[HK] Egg Salad on Multigrain 1/10" at bounding box center [1110, 375] width 335 height 16
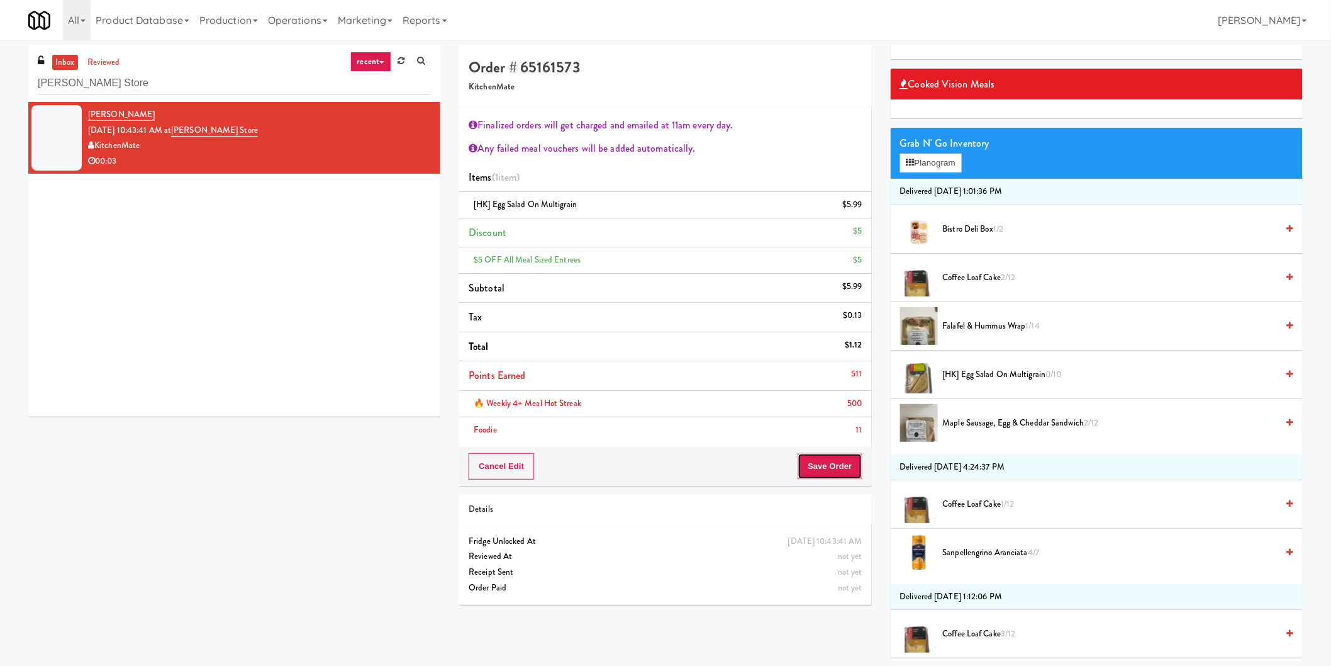
click at [844, 467] on button "Save Order" at bounding box center [830, 466] width 64 height 26
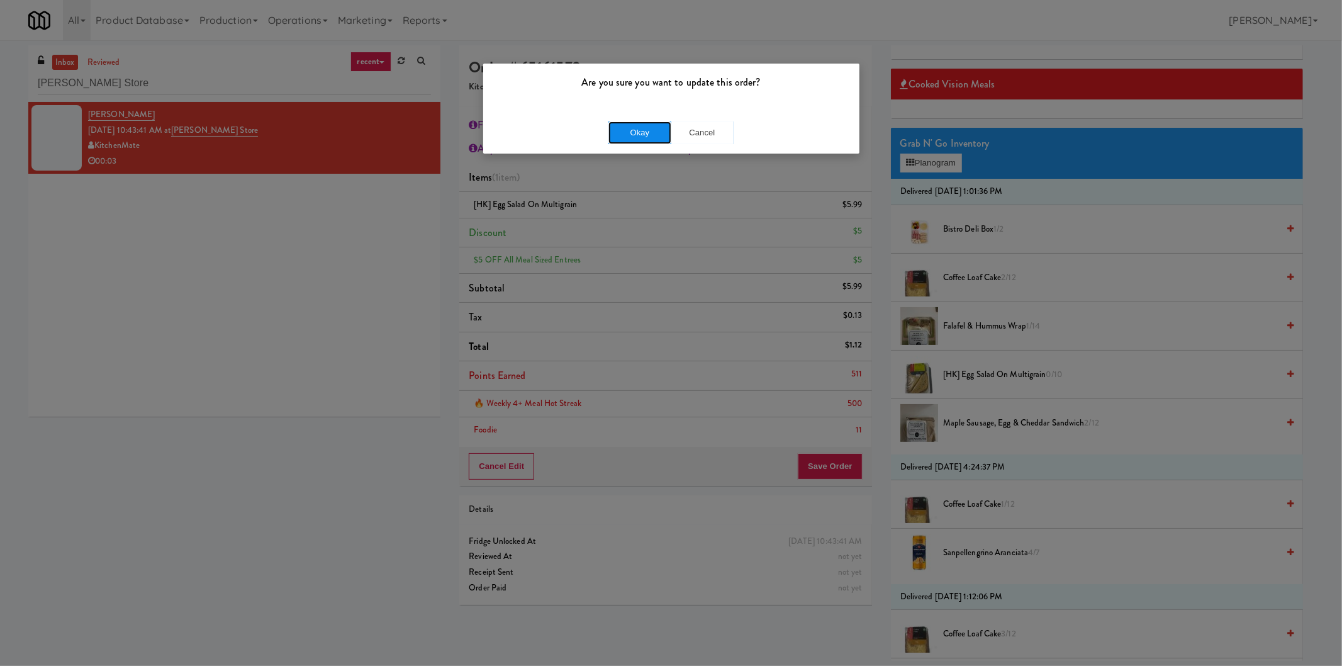
click at [609, 137] on button "Okay" at bounding box center [639, 132] width 63 height 23
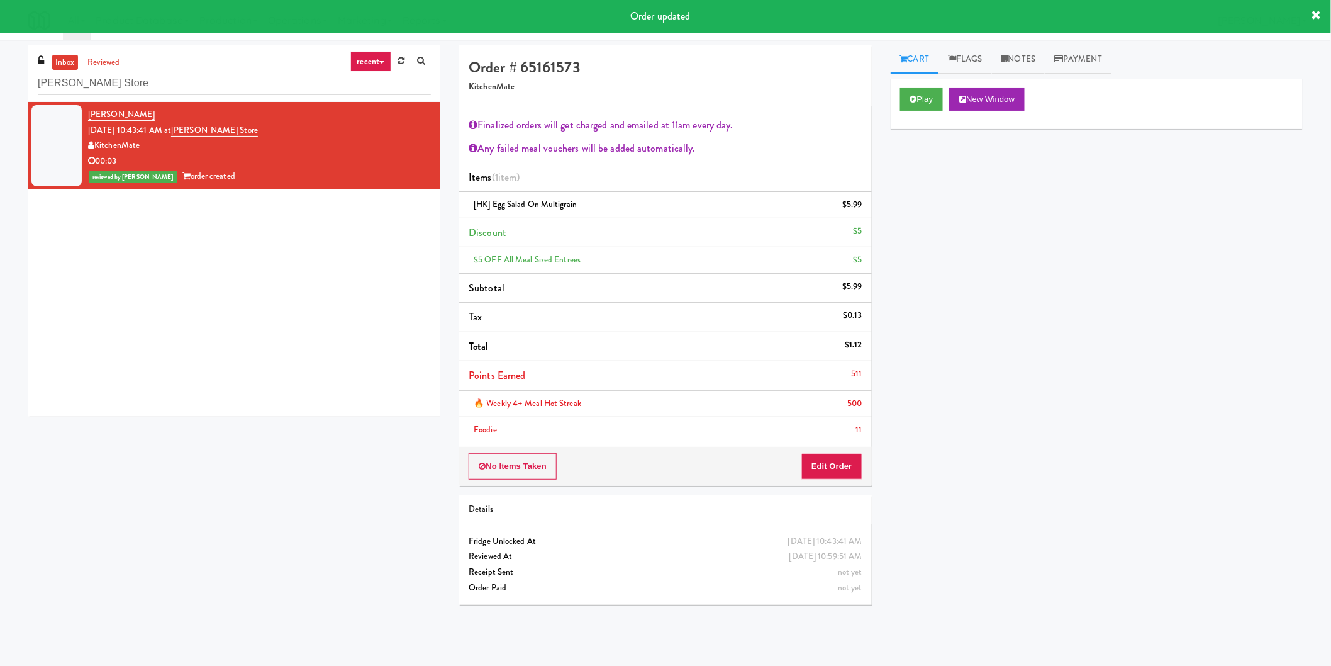
scroll to position [0, 0]
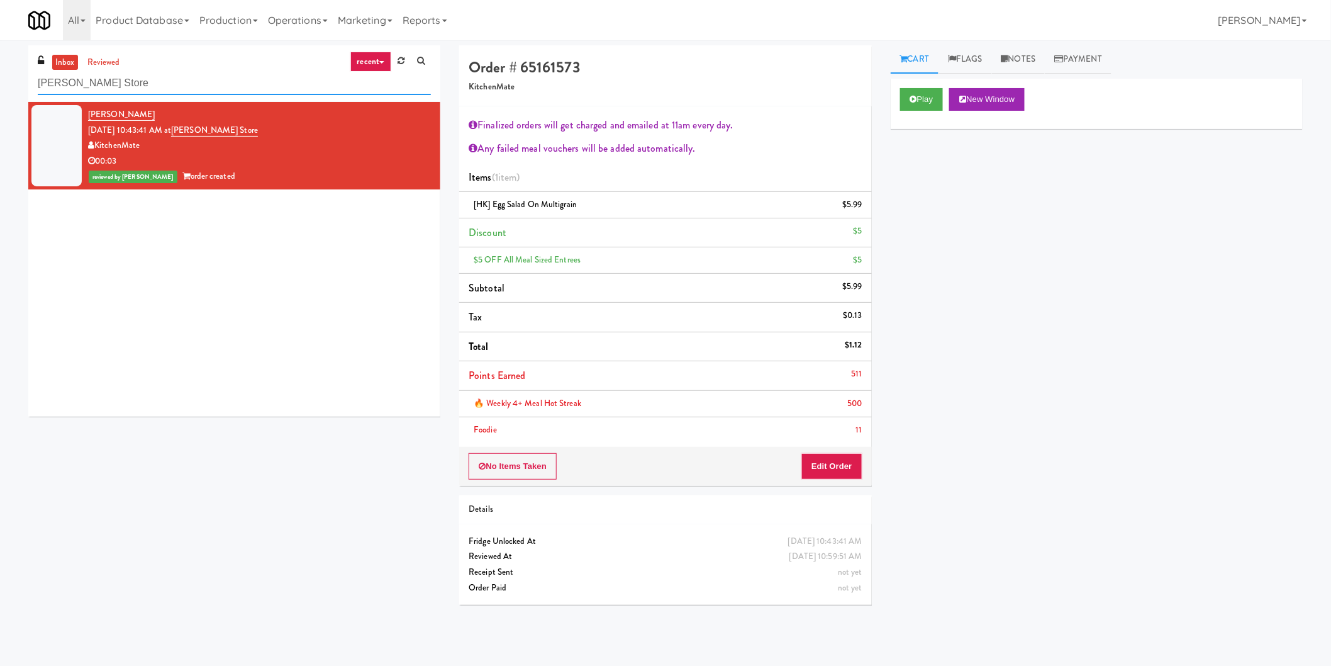
paste input "Scarborough Town Center"
drag, startPoint x: 260, startPoint y: 79, endPoint x: 0, endPoint y: 101, distance: 260.7
click at [0, 101] on div "inbox reviewed recent all unclear take inventory issue suspicious failed recent…" at bounding box center [665, 329] width 1331 height 569
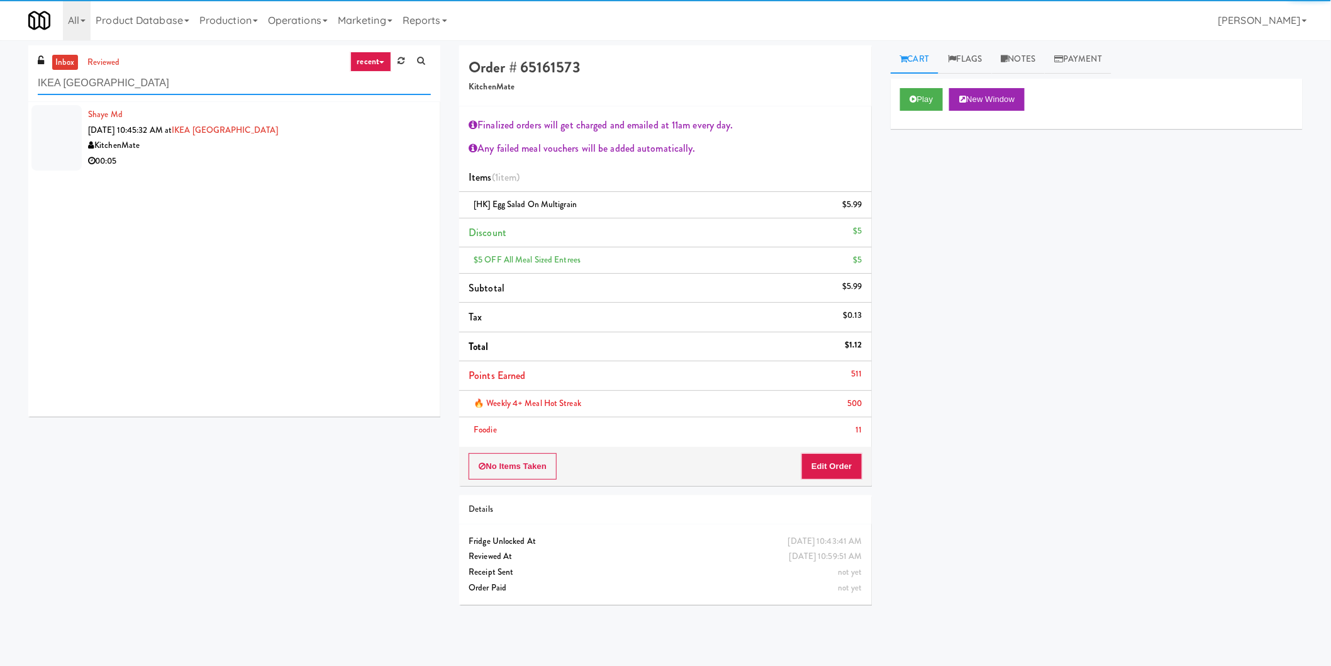
type input "IKEA Scarborough Town Center"
click at [388, 143] on div "KitchenMate" at bounding box center [259, 146] width 343 height 16
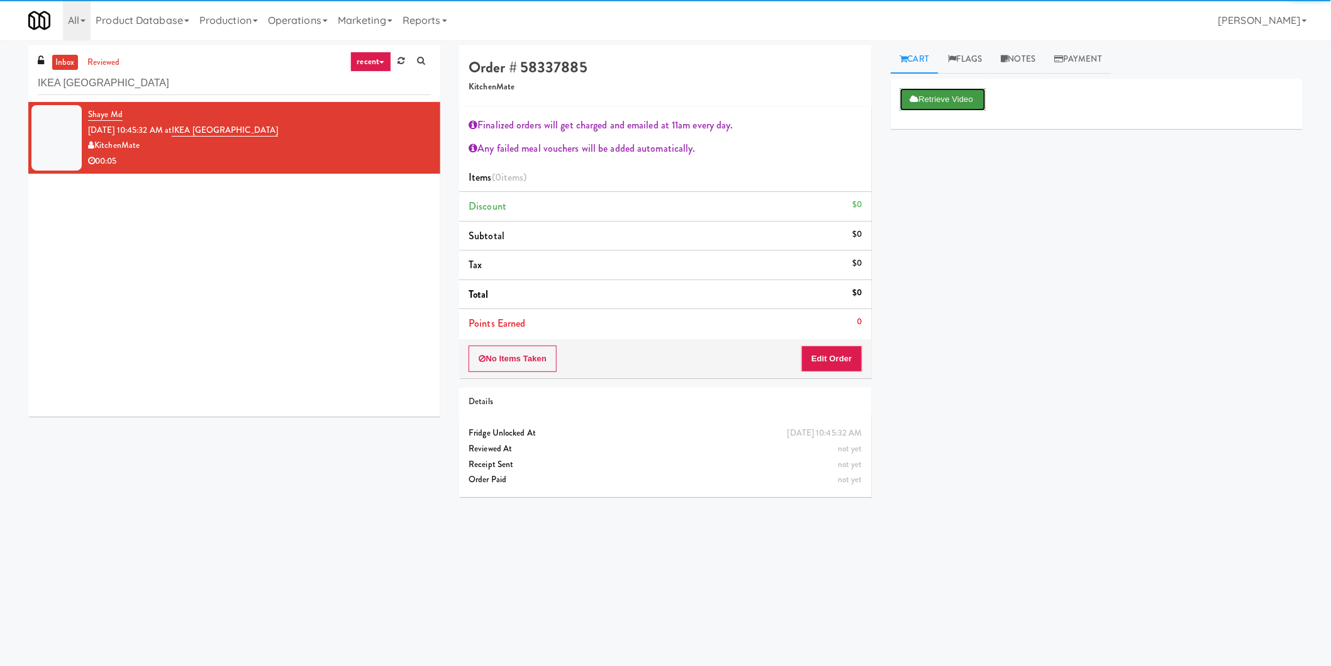
click at [916, 95] on icon at bounding box center [914, 99] width 9 height 8
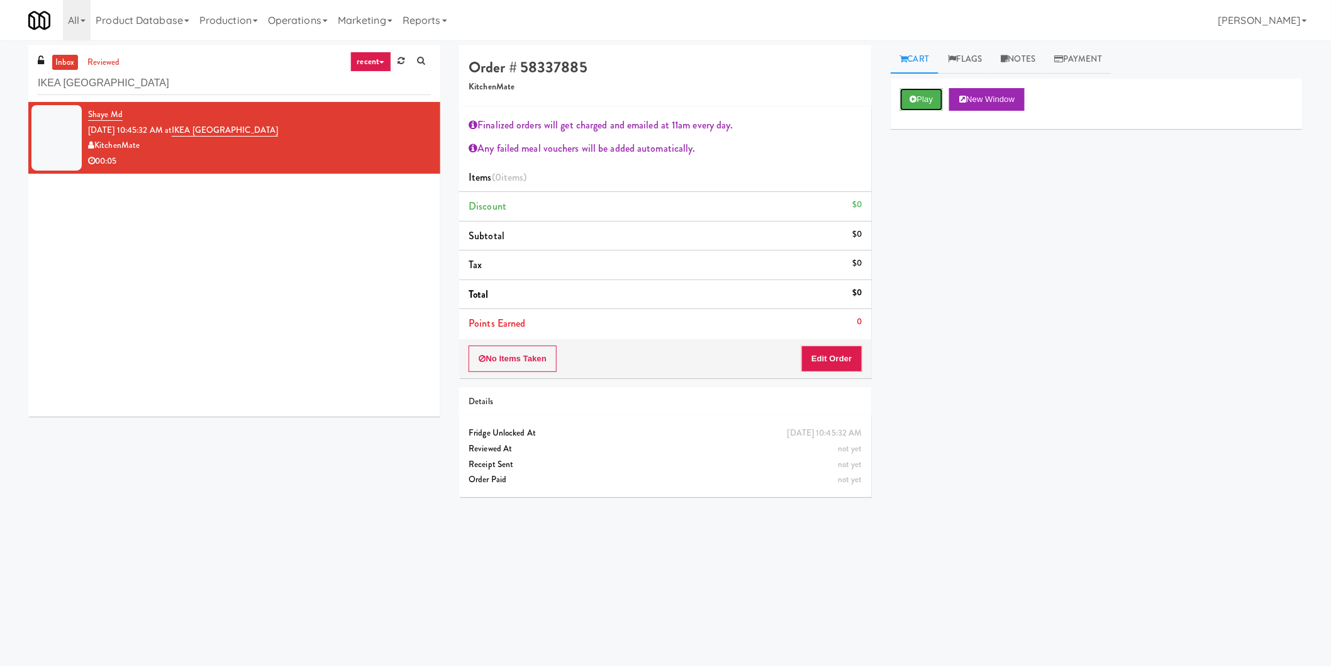
drag, startPoint x: 928, startPoint y: 99, endPoint x: 915, endPoint y: 113, distance: 18.7
click at [927, 101] on button "Play" at bounding box center [921, 99] width 43 height 23
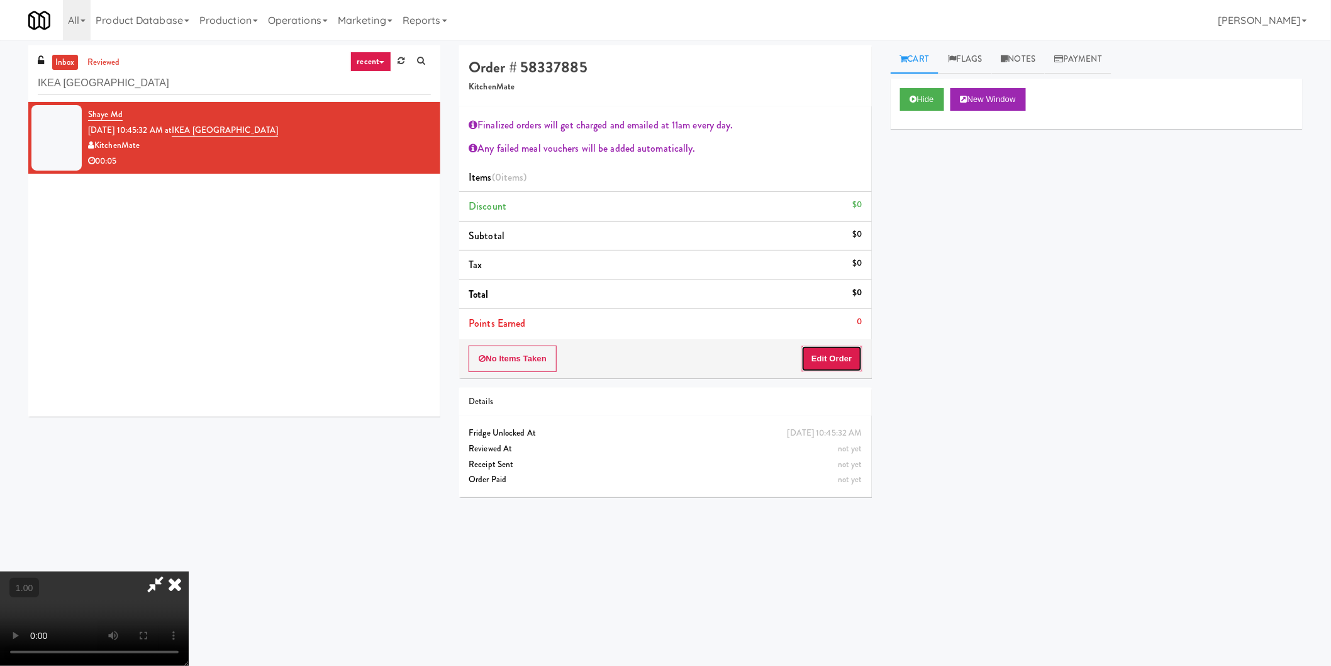
click at [829, 357] on button "Edit Order" at bounding box center [831, 358] width 61 height 26
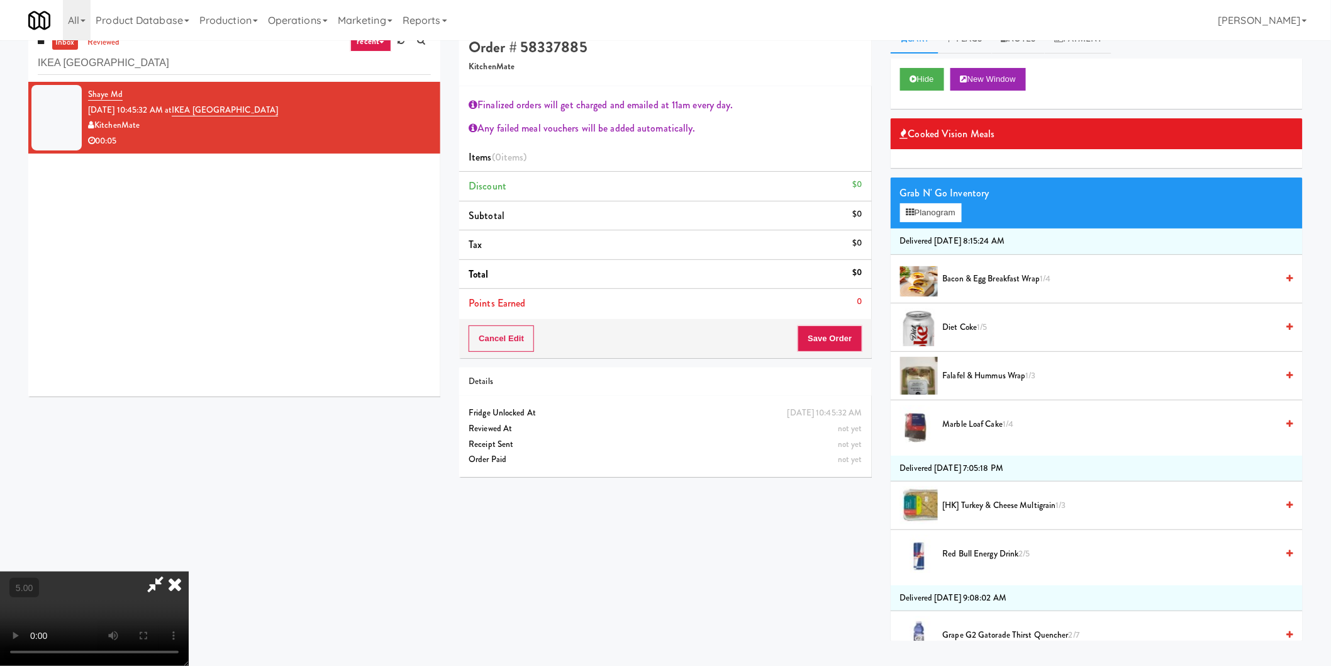
scroll to position [40, 0]
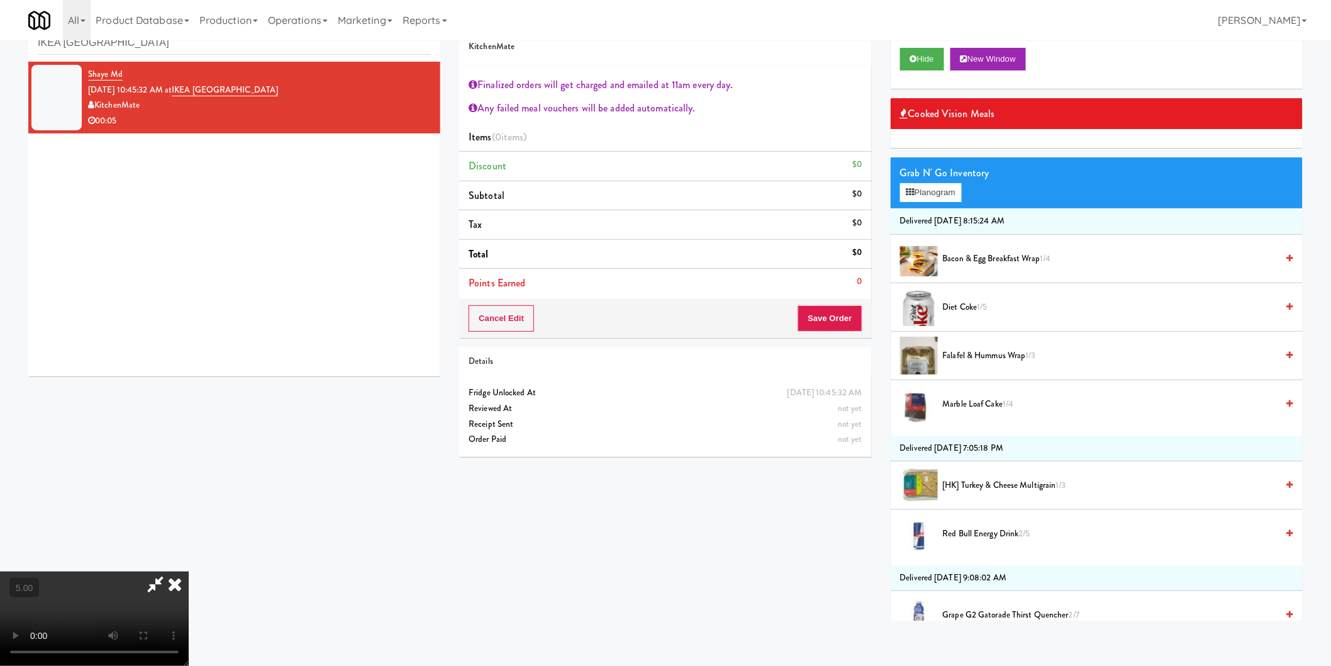
click at [189, 571] on video at bounding box center [94, 618] width 189 height 94
click at [189, 650] on video at bounding box center [94, 618] width 189 height 94
click at [189, 571] on video at bounding box center [94, 618] width 189 height 94
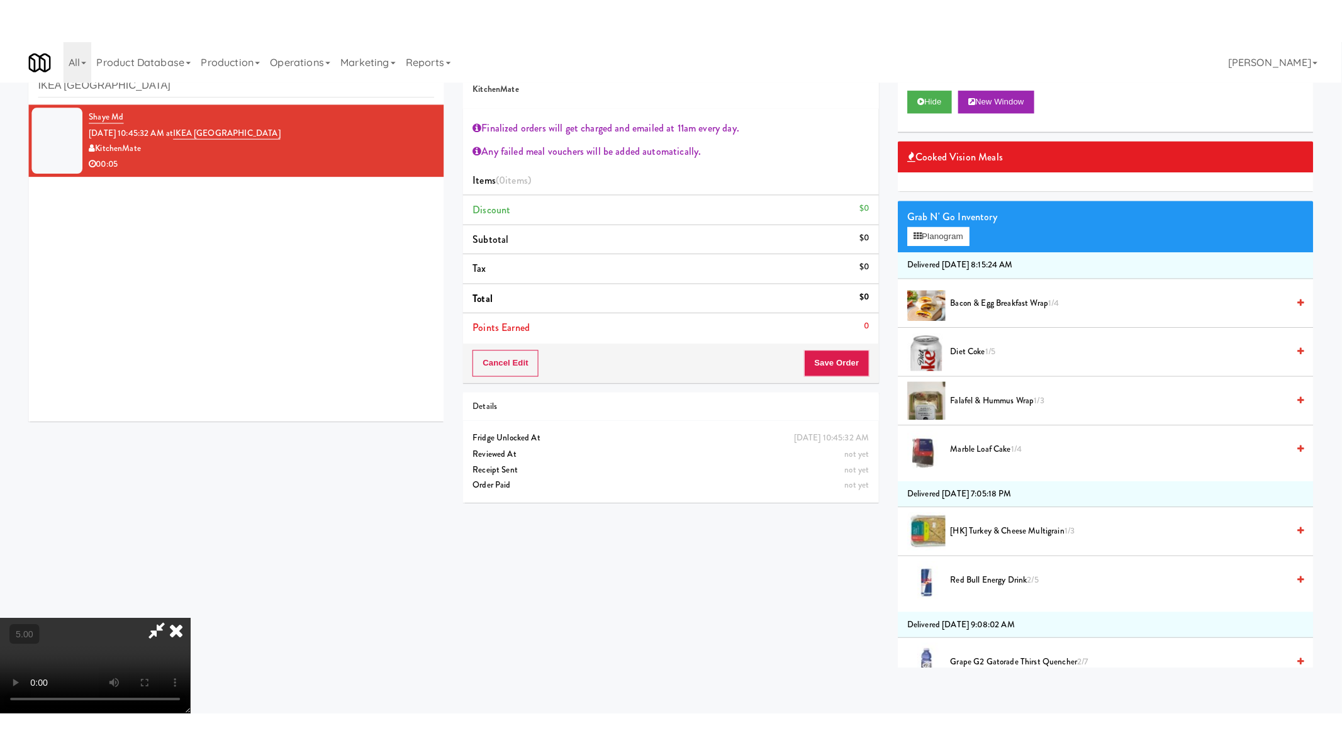
scroll to position [121, 0]
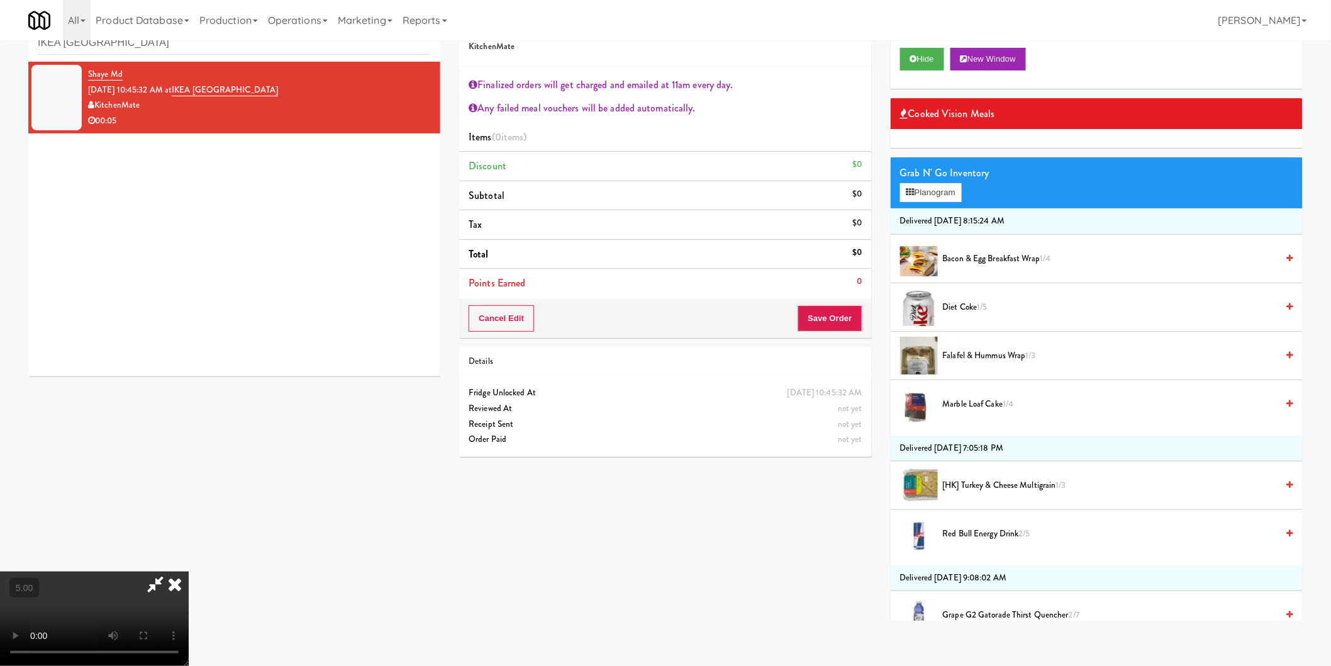
click at [189, 594] on video at bounding box center [94, 618] width 189 height 94
click at [189, 589] on video at bounding box center [94, 618] width 189 height 94
click at [52, 571] on video at bounding box center [94, 618] width 189 height 94
click at [122, 571] on video at bounding box center [94, 618] width 189 height 94
click at [189, 571] on video at bounding box center [94, 618] width 189 height 94
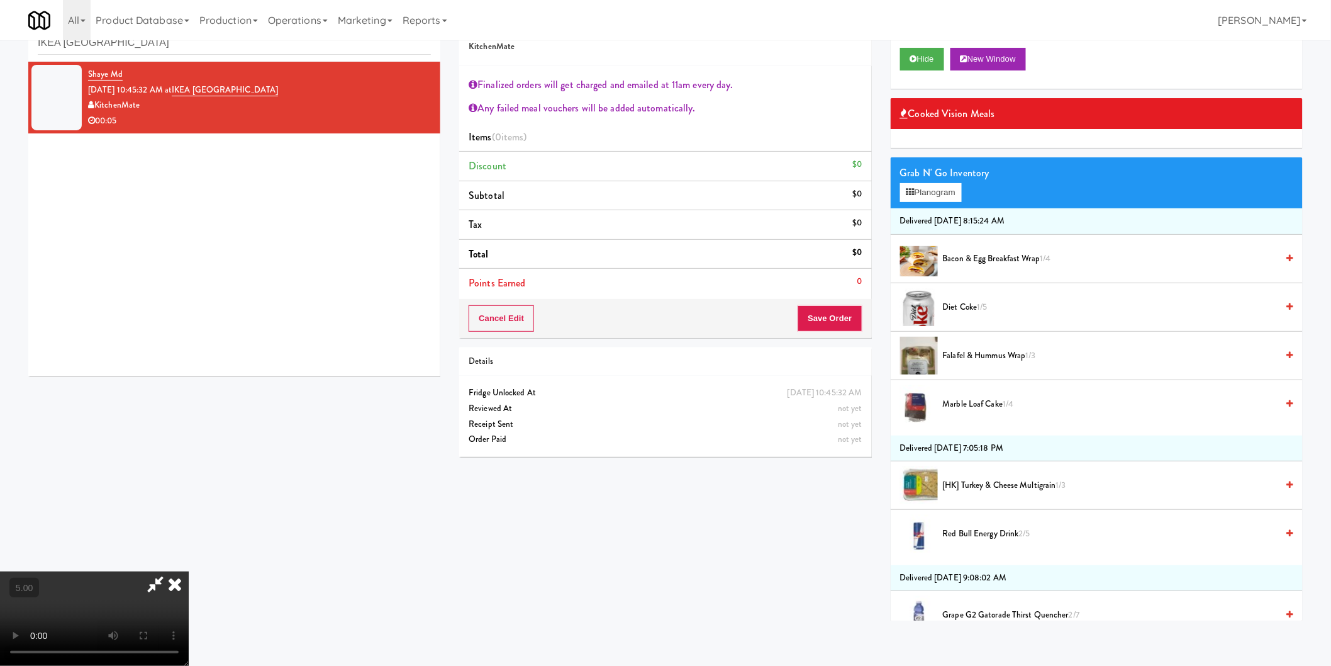
click at [189, 571] on video at bounding box center [94, 618] width 189 height 94
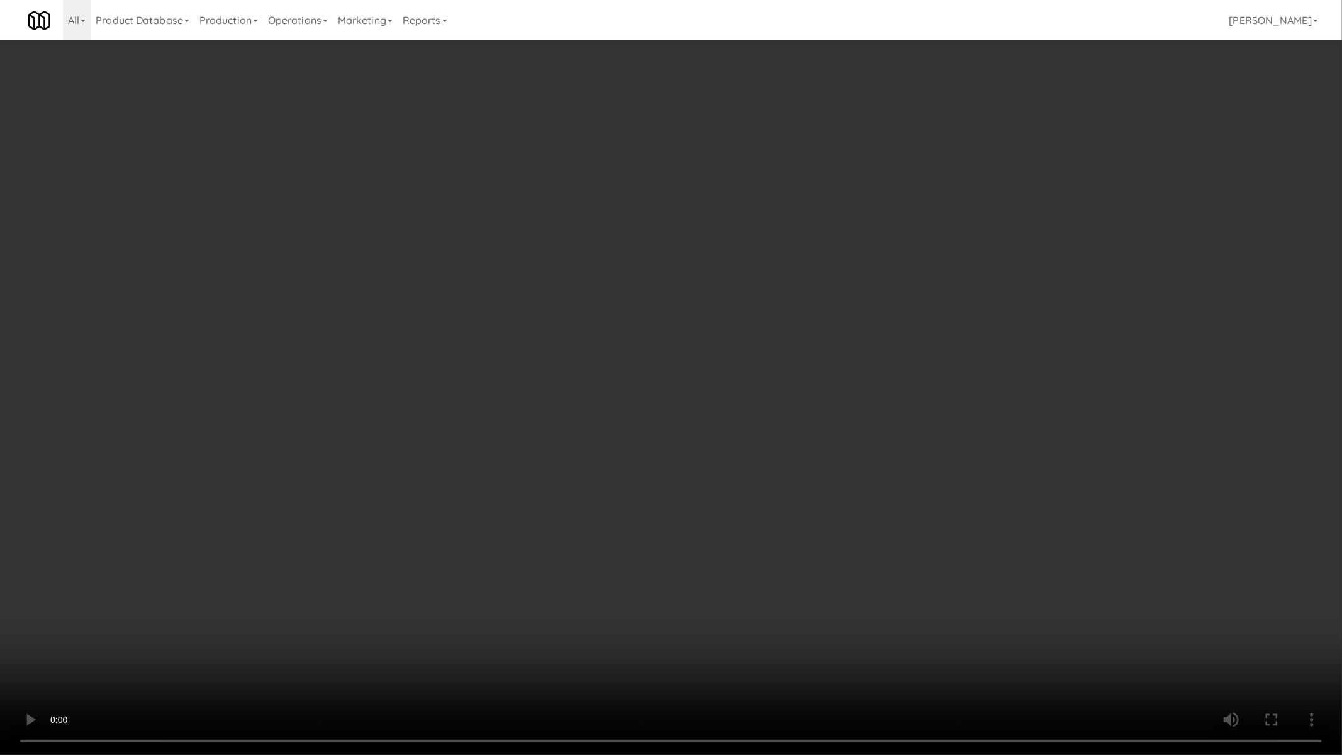
click at [301, 531] on video at bounding box center [671, 377] width 1342 height 755
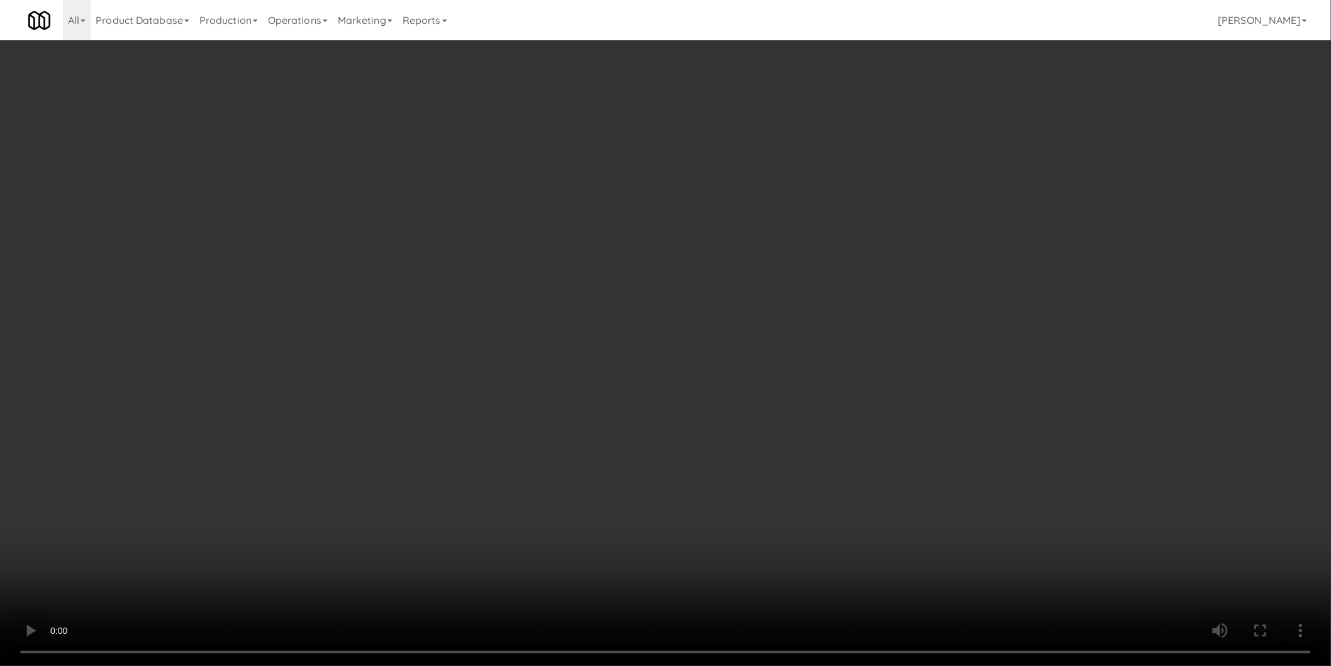
click at [301, 470] on video at bounding box center [665, 333] width 1331 height 666
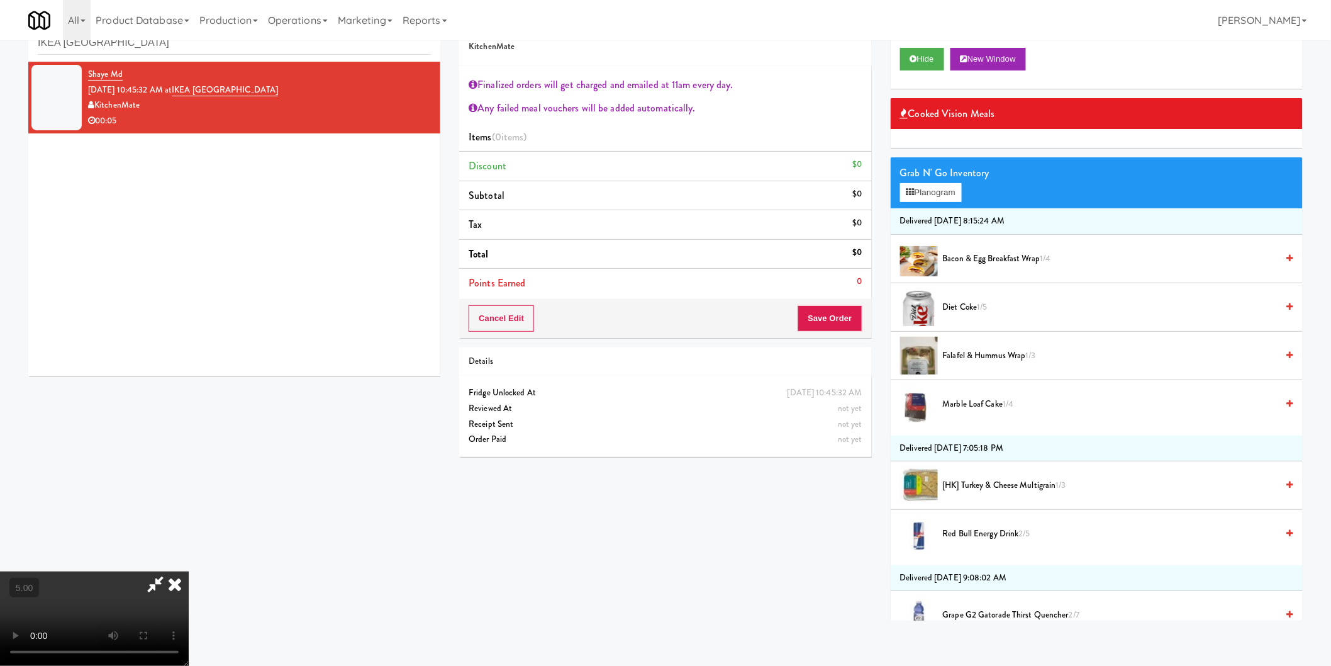
drag, startPoint x: 301, startPoint y: 470, endPoint x: 315, endPoint y: 472, distance: 14.0
click at [189, 571] on video at bounding box center [94, 618] width 189 height 94
click at [927, 187] on button "Planogram" at bounding box center [931, 192] width 62 height 19
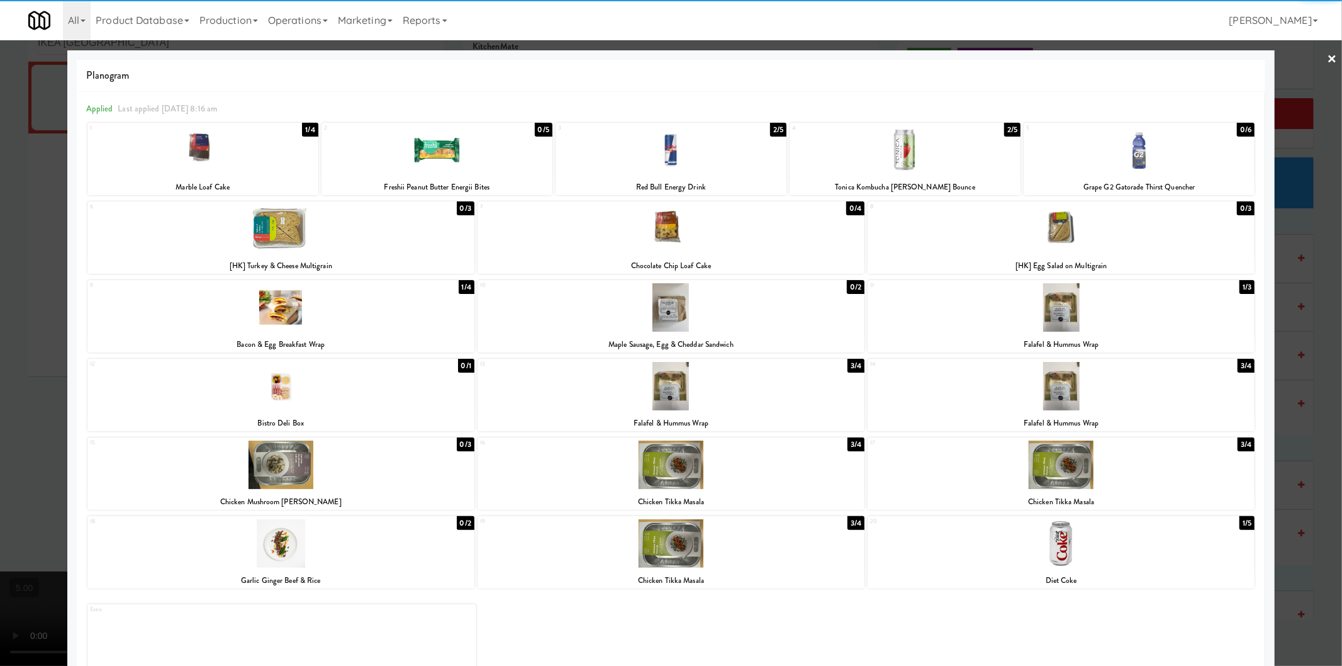
click at [1071, 557] on div at bounding box center [1060, 543] width 387 height 48
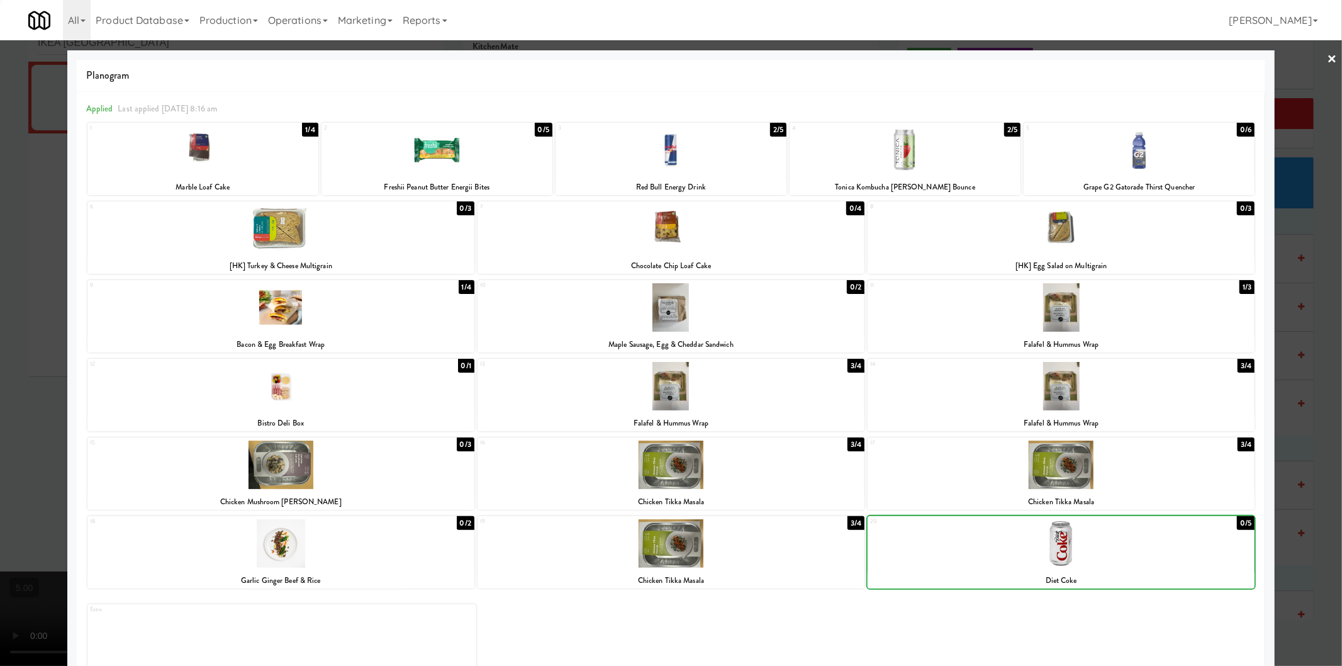
click at [1311, 530] on div at bounding box center [671, 333] width 1342 height 666
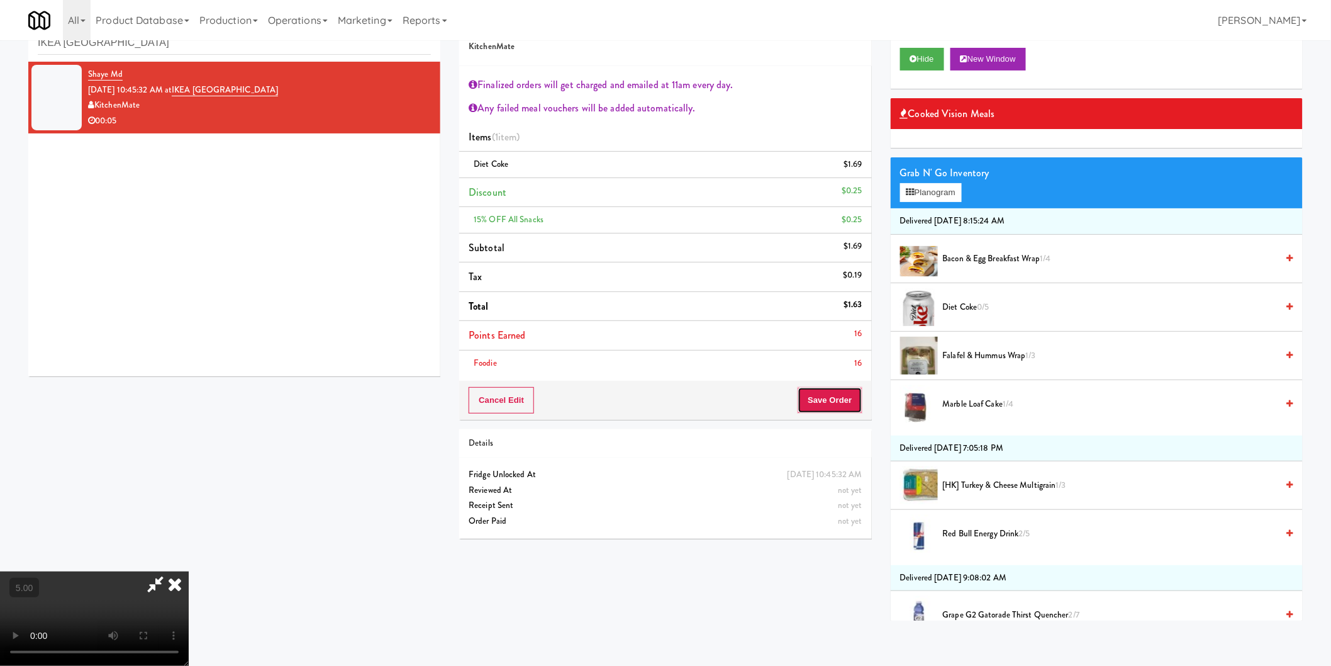
click at [850, 403] on button "Save Order" at bounding box center [830, 400] width 64 height 26
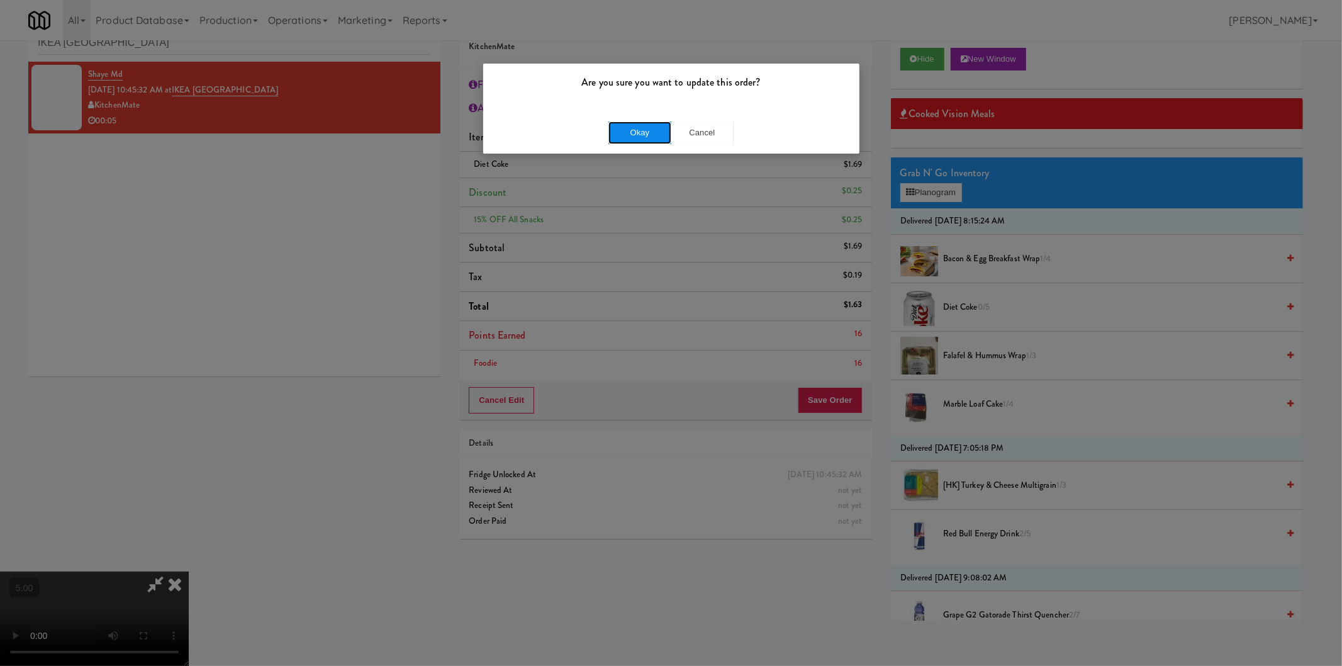
click at [627, 135] on button "Okay" at bounding box center [639, 132] width 63 height 23
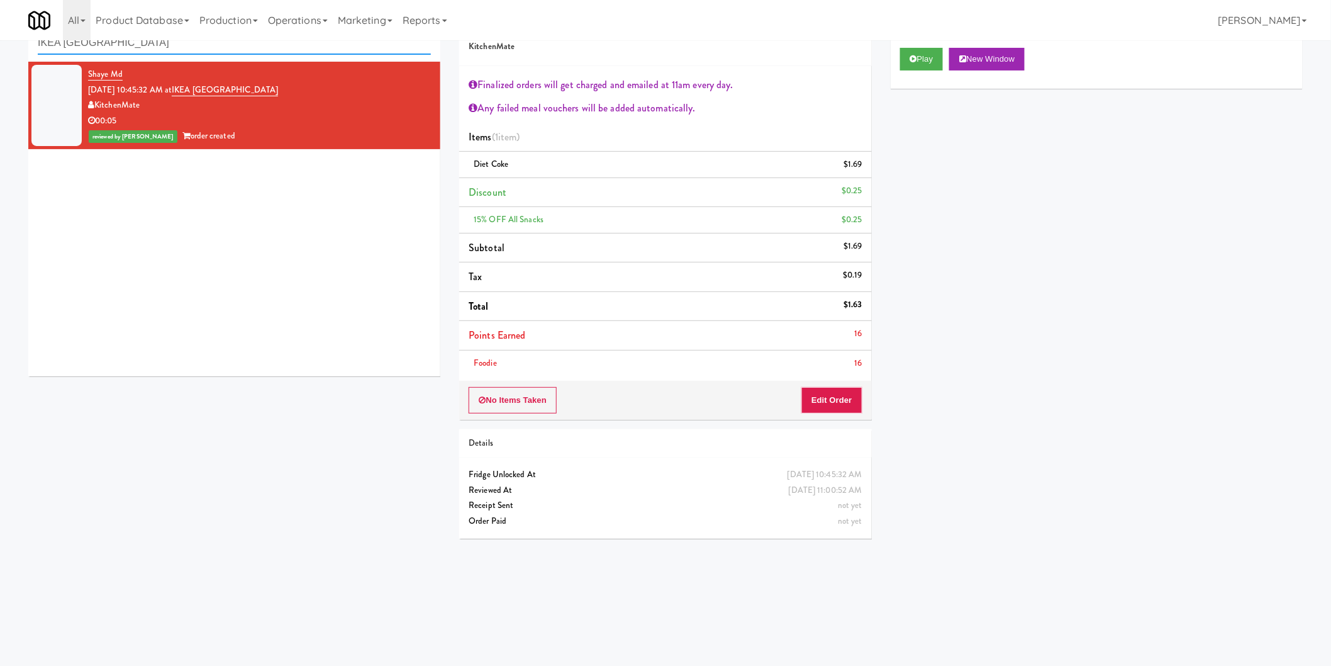
paste input "The Jack - Combo - Left"
drag, startPoint x: 206, startPoint y: 40, endPoint x: 0, endPoint y: 46, distance: 205.8
click at [0, 46] on div "inbox reviewed recent all unclear take inventory issue suspicious failed recent…" at bounding box center [665, 276] width 1331 height 543
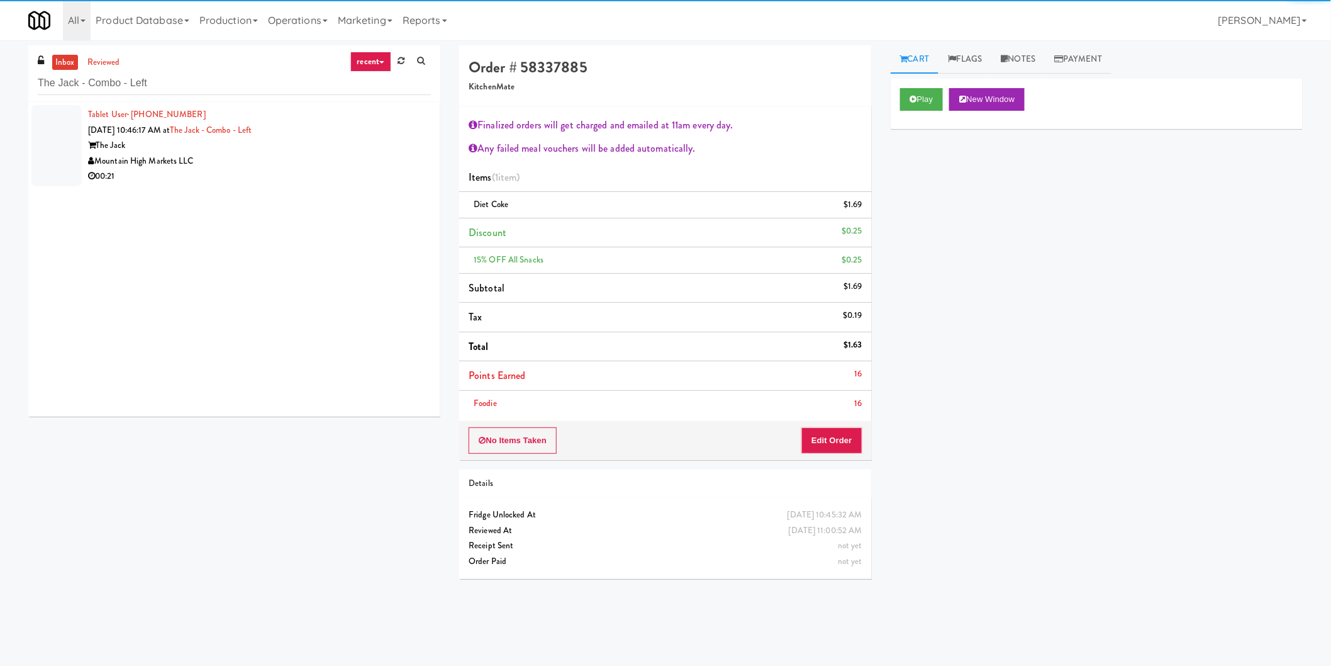
click at [406, 142] on div "The Jack" at bounding box center [259, 146] width 343 height 16
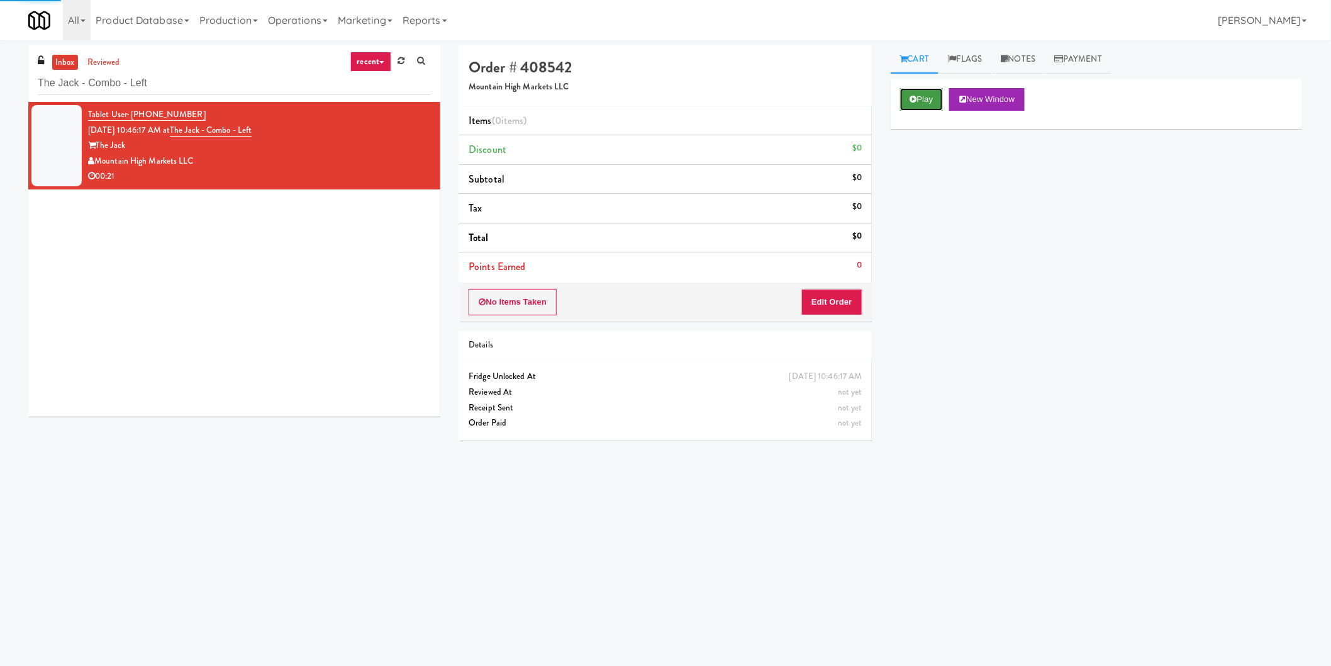
click at [902, 110] on button "Play" at bounding box center [921, 99] width 43 height 23
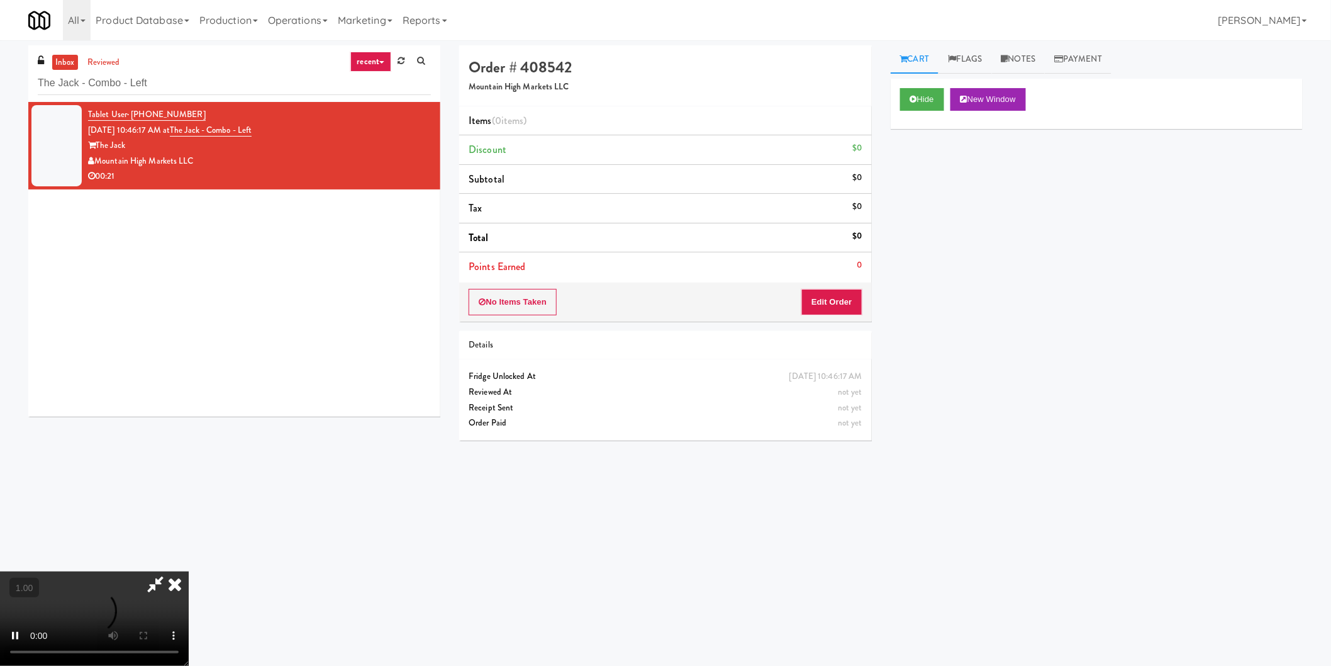
click at [870, 294] on div "No Items Taken Edit Order" at bounding box center [665, 301] width 412 height 39
click at [855, 301] on button "Edit Order" at bounding box center [831, 302] width 61 height 26
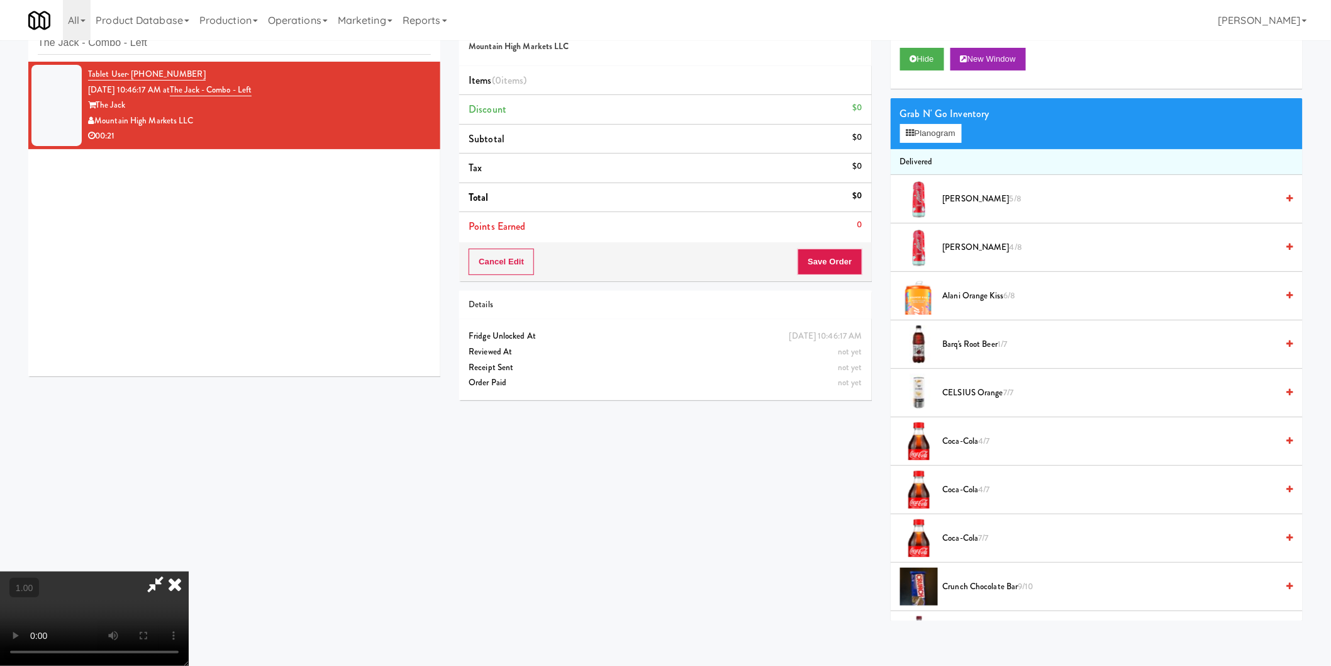
scroll to position [66, 0]
click at [922, 136] on button "Planogram" at bounding box center [931, 133] width 62 height 19
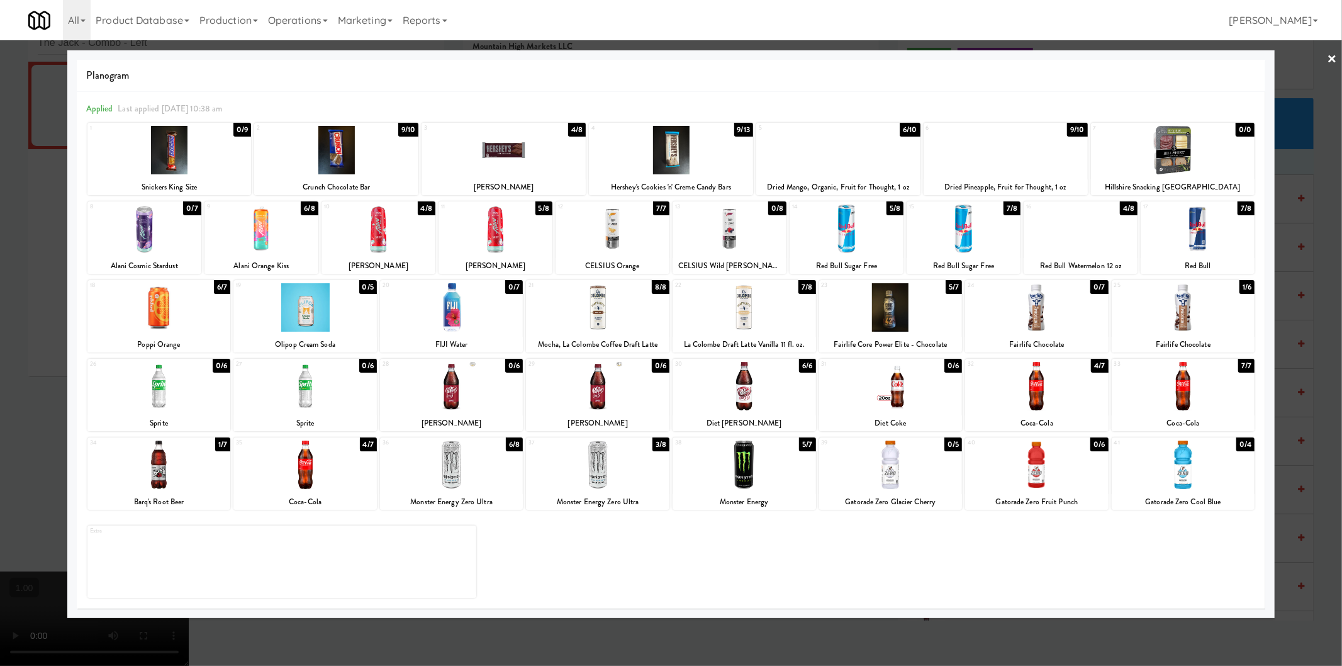
click at [1084, 239] on div at bounding box center [1080, 228] width 114 height 48
click at [877, 649] on div at bounding box center [671, 333] width 1342 height 666
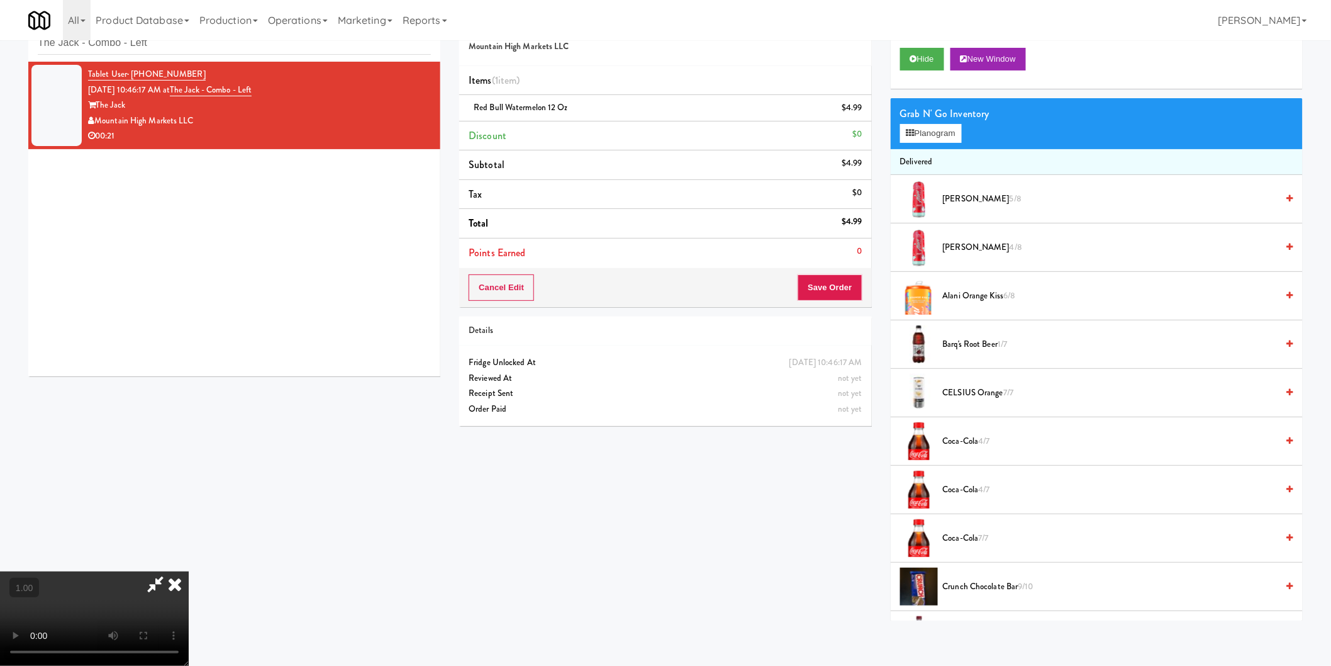
click at [189, 571] on icon at bounding box center [175, 583] width 28 height 25
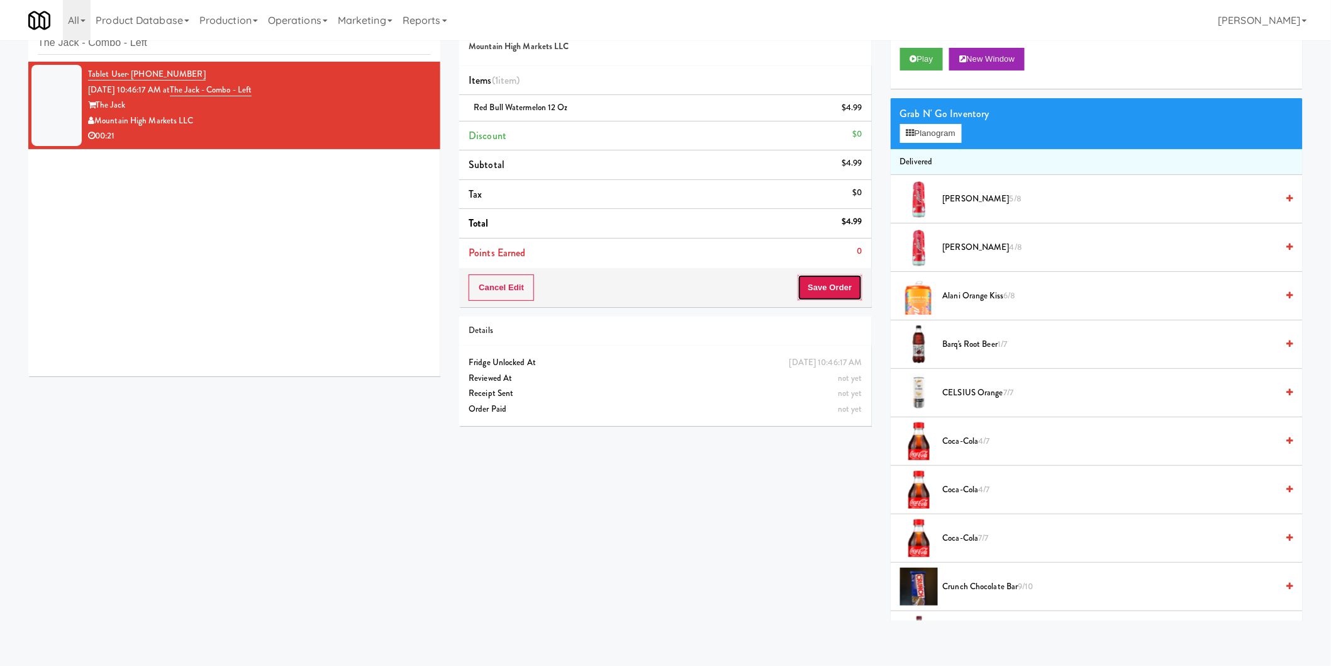
click at [830, 288] on button "Save Order" at bounding box center [830, 287] width 64 height 26
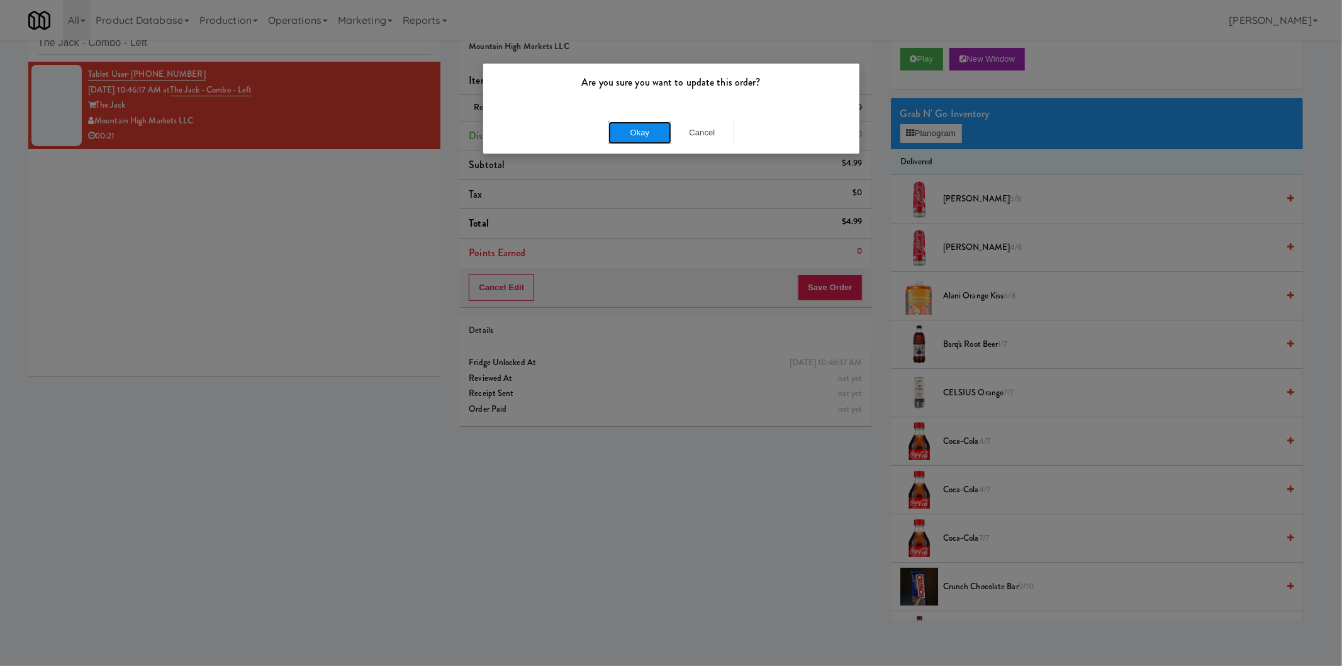
click at [621, 135] on button "Okay" at bounding box center [639, 132] width 63 height 23
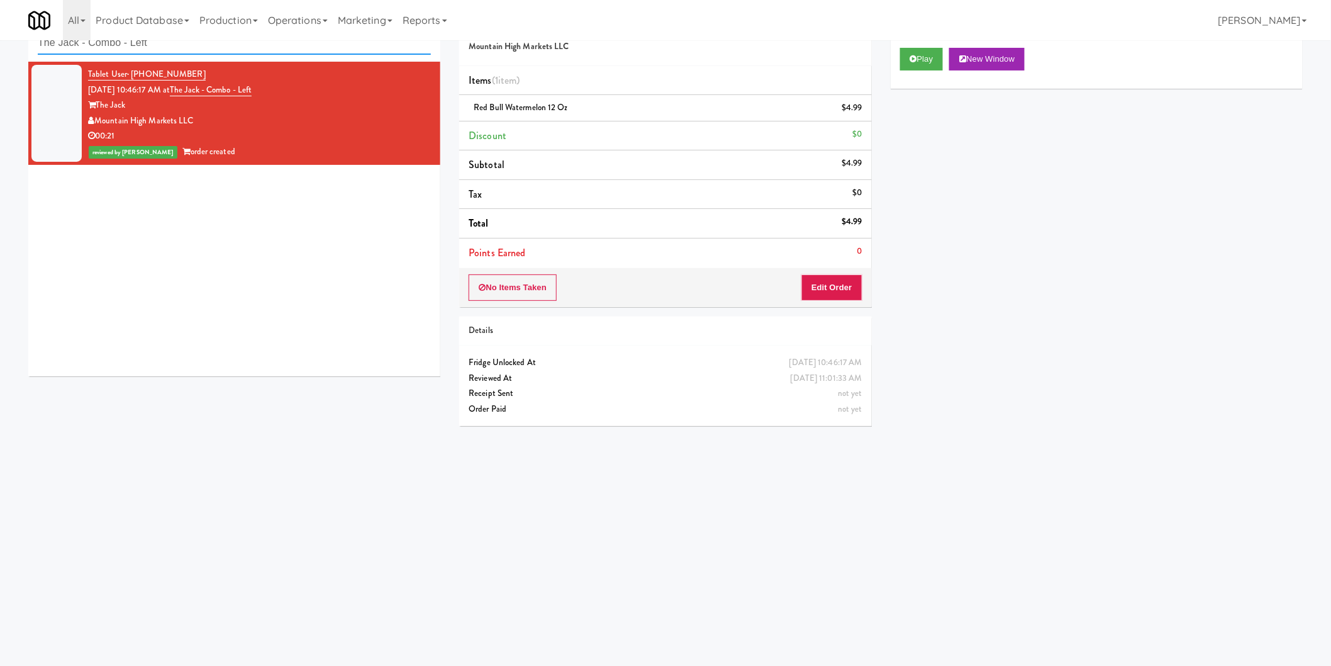
paste input "RAW Training - Fridge"
drag, startPoint x: 247, startPoint y: 48, endPoint x: 0, endPoint y: 60, distance: 246.8
click at [0, 60] on div "inbox reviewed recent all unclear take inventory issue suspicious failed recent…" at bounding box center [665, 257] width 1331 height 505
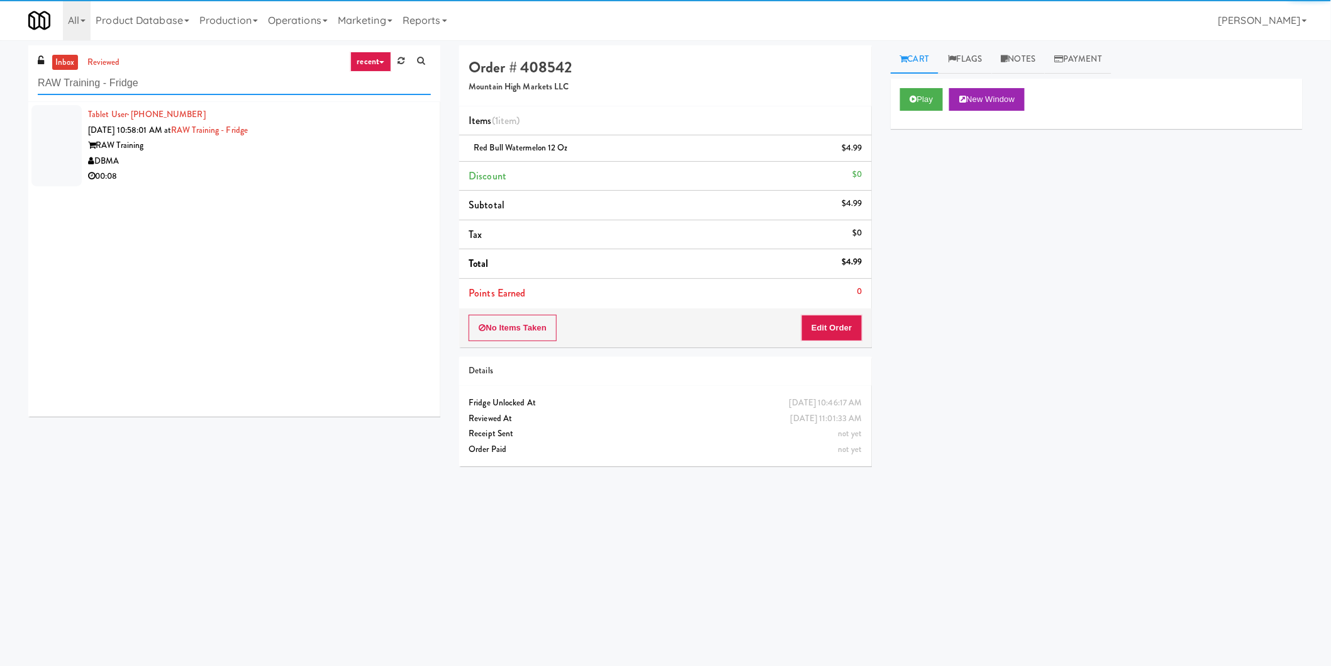
type input "RAW Training - Fridge"
click at [340, 166] on div "DBMA" at bounding box center [259, 161] width 343 height 16
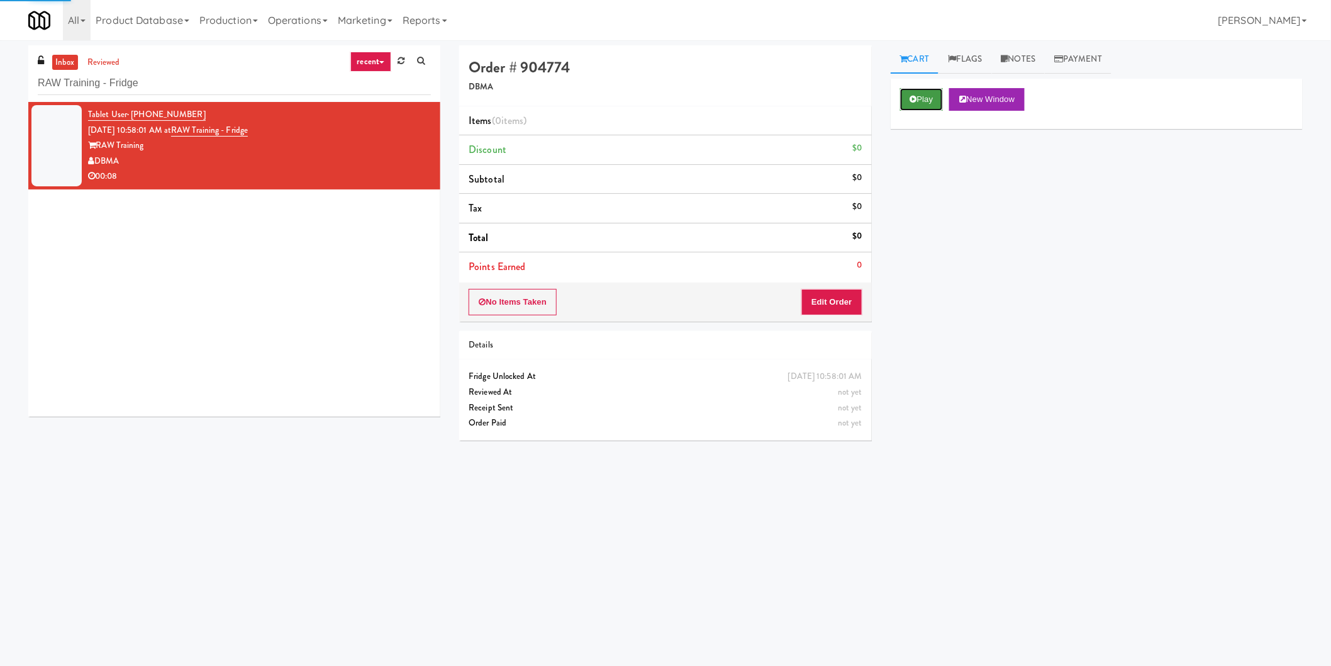
drag, startPoint x: 922, startPoint y: 93, endPoint x: 862, endPoint y: 206, distance: 127.2
click at [922, 94] on button "Play" at bounding box center [921, 99] width 43 height 23
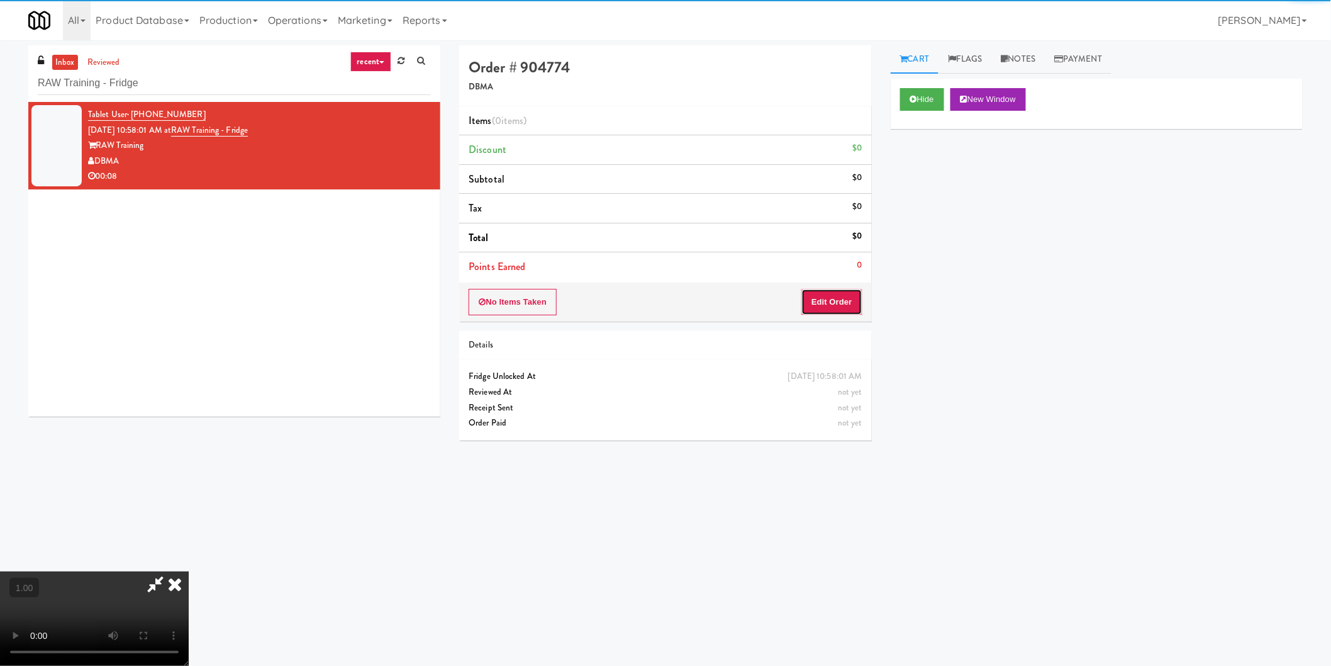
click at [838, 301] on button "Edit Order" at bounding box center [831, 302] width 61 height 26
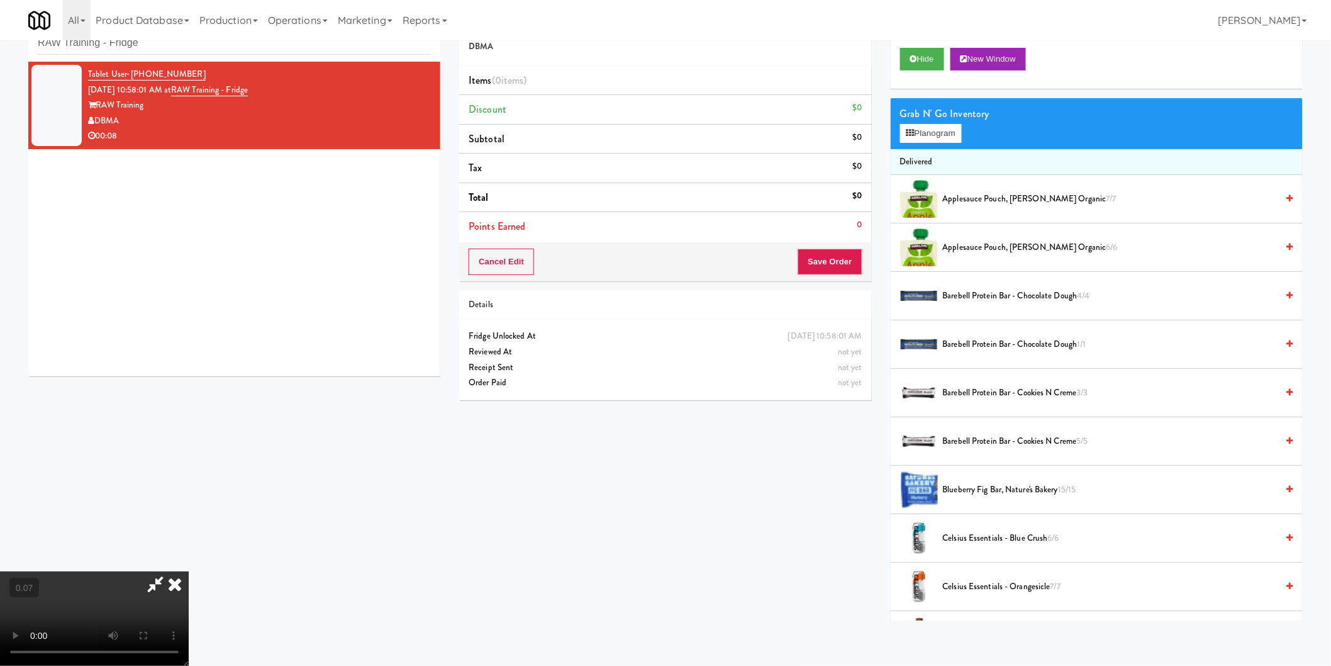
scroll to position [66, 0]
click at [189, 571] on video at bounding box center [94, 618] width 189 height 94
click at [935, 139] on button "Planogram" at bounding box center [931, 133] width 62 height 19
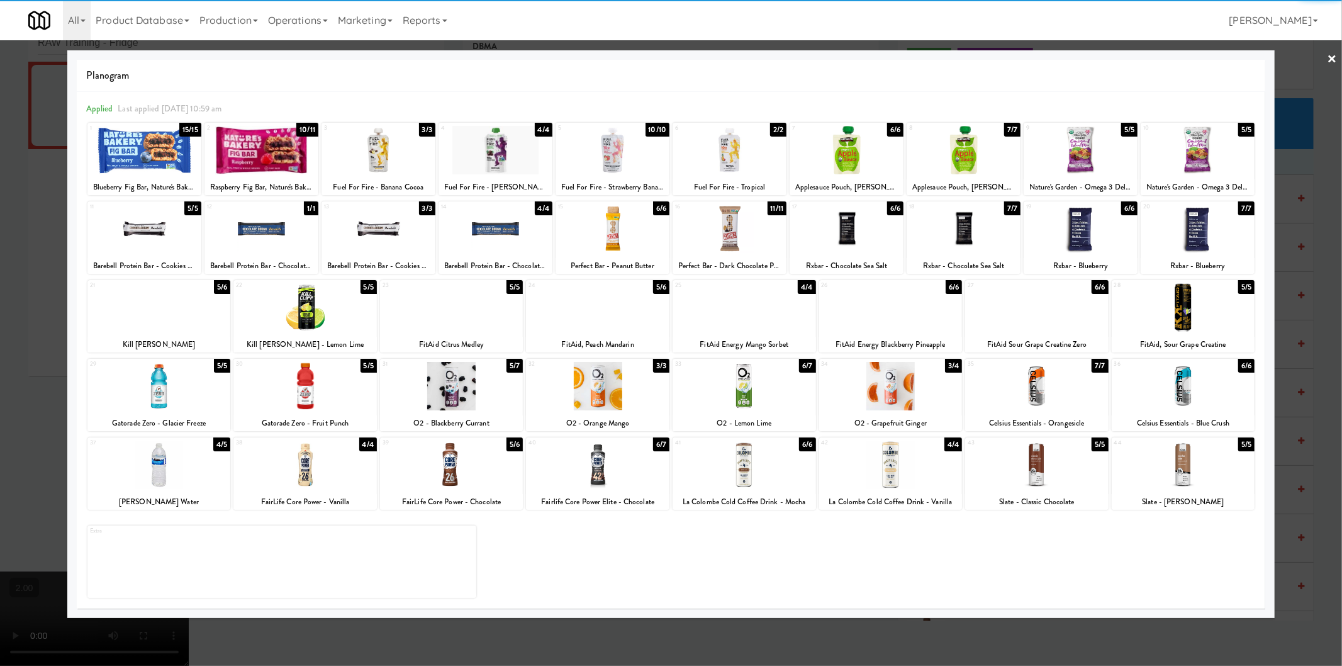
click at [611, 228] on div at bounding box center [612, 228] width 114 height 48
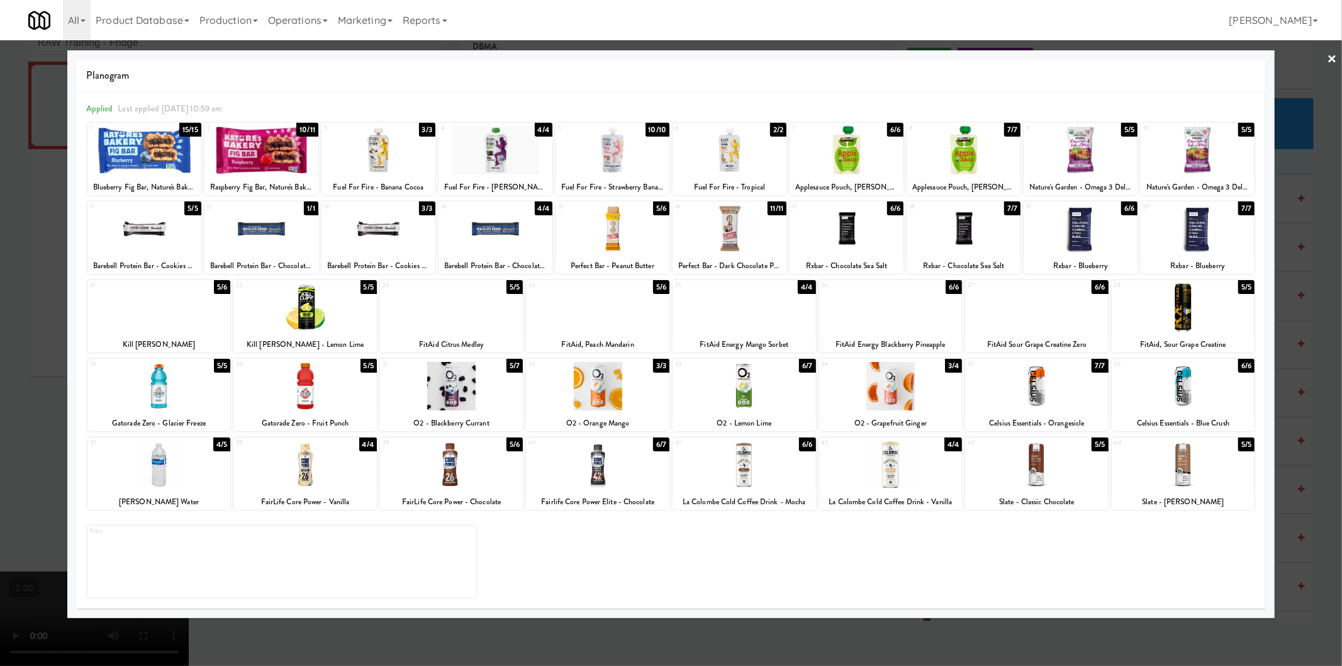
click at [0, 533] on div at bounding box center [671, 333] width 1342 height 666
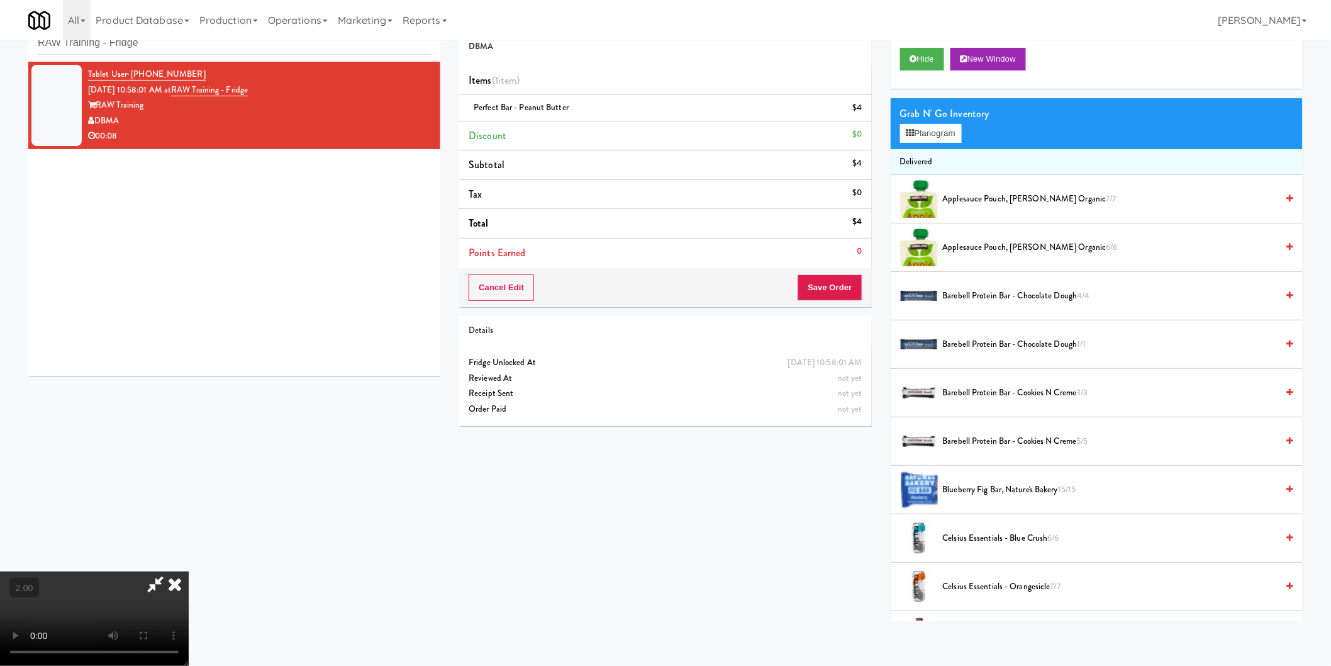
scroll to position [206, 0]
click at [189, 580] on video at bounding box center [94, 618] width 189 height 94
click at [920, 125] on button "Planogram" at bounding box center [931, 133] width 62 height 19
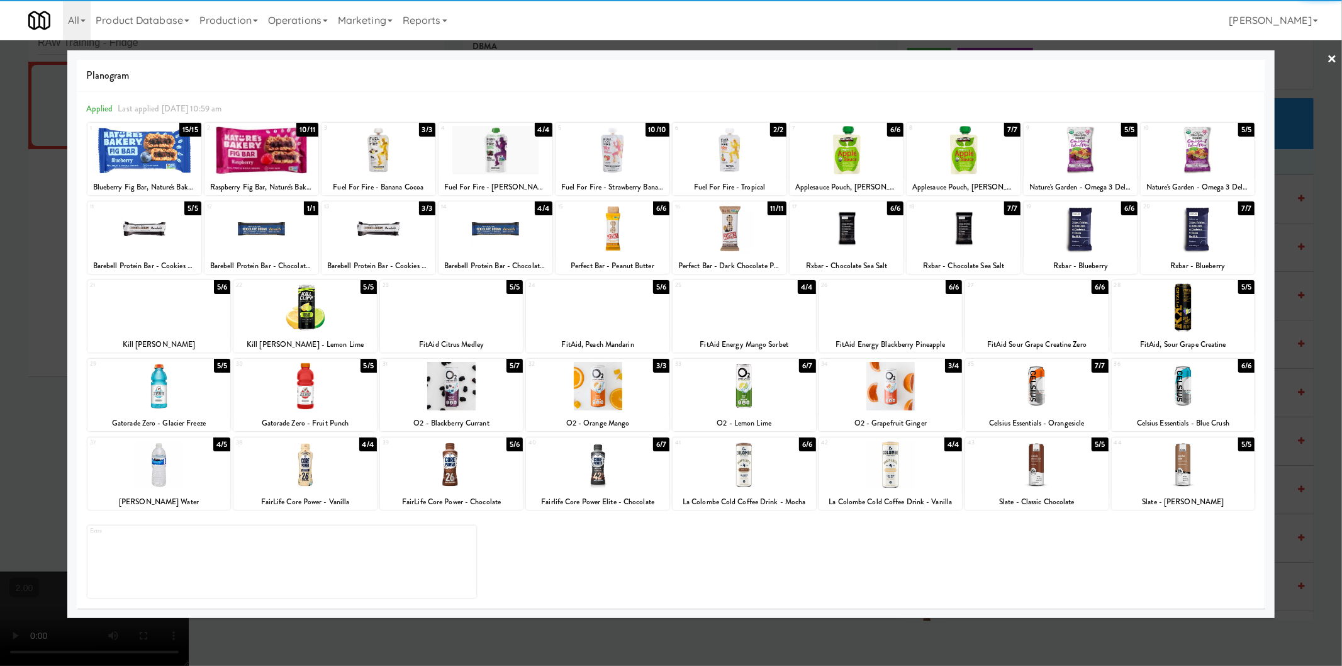
click at [1035, 455] on div at bounding box center [1036, 464] width 143 height 48
drag, startPoint x: 0, startPoint y: 238, endPoint x: 187, endPoint y: 279, distance: 191.4
click at [2, 240] on div at bounding box center [671, 333] width 1342 height 666
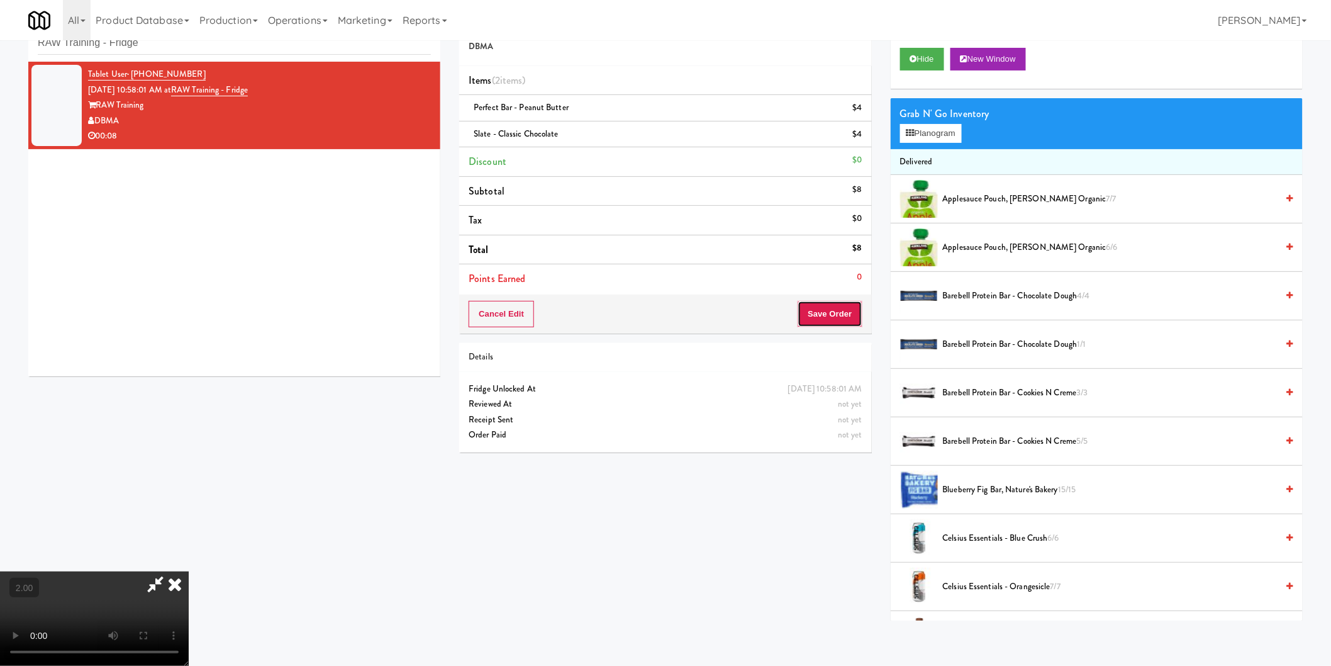
click at [837, 307] on button "Save Order" at bounding box center [830, 314] width 64 height 26
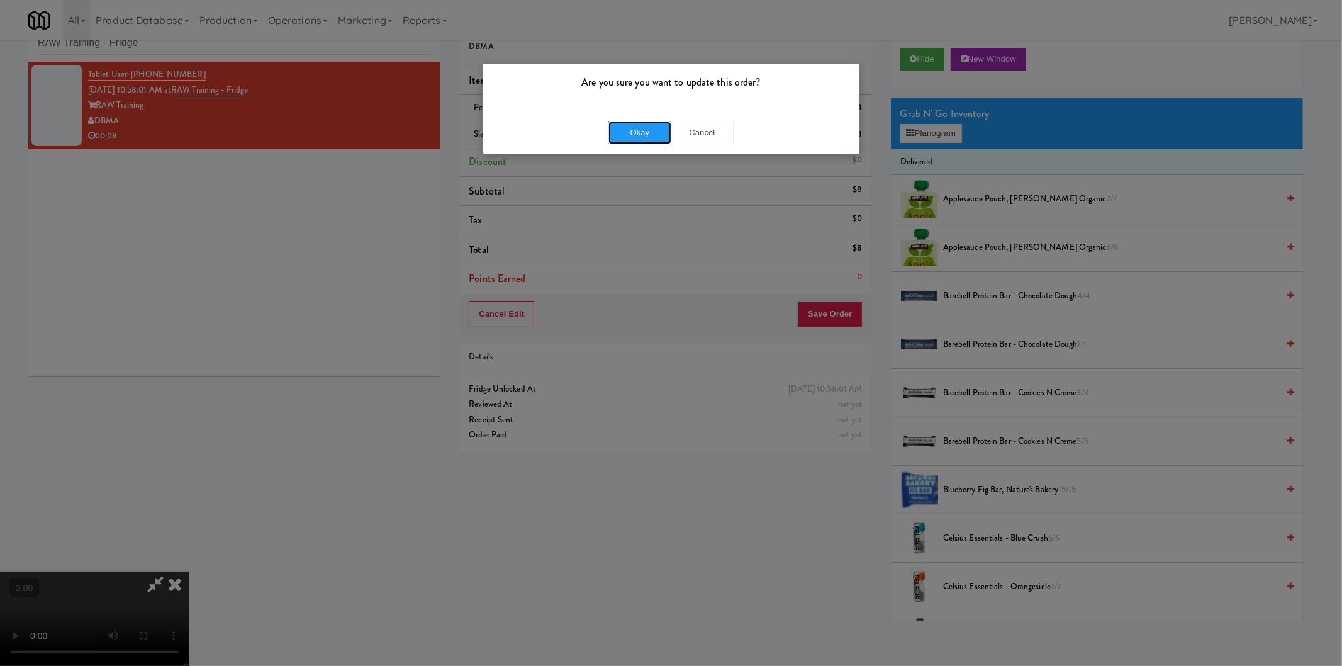
drag, startPoint x: 652, startPoint y: 130, endPoint x: 522, endPoint y: 20, distance: 169.6
click at [649, 129] on button "Okay" at bounding box center [639, 132] width 63 height 23
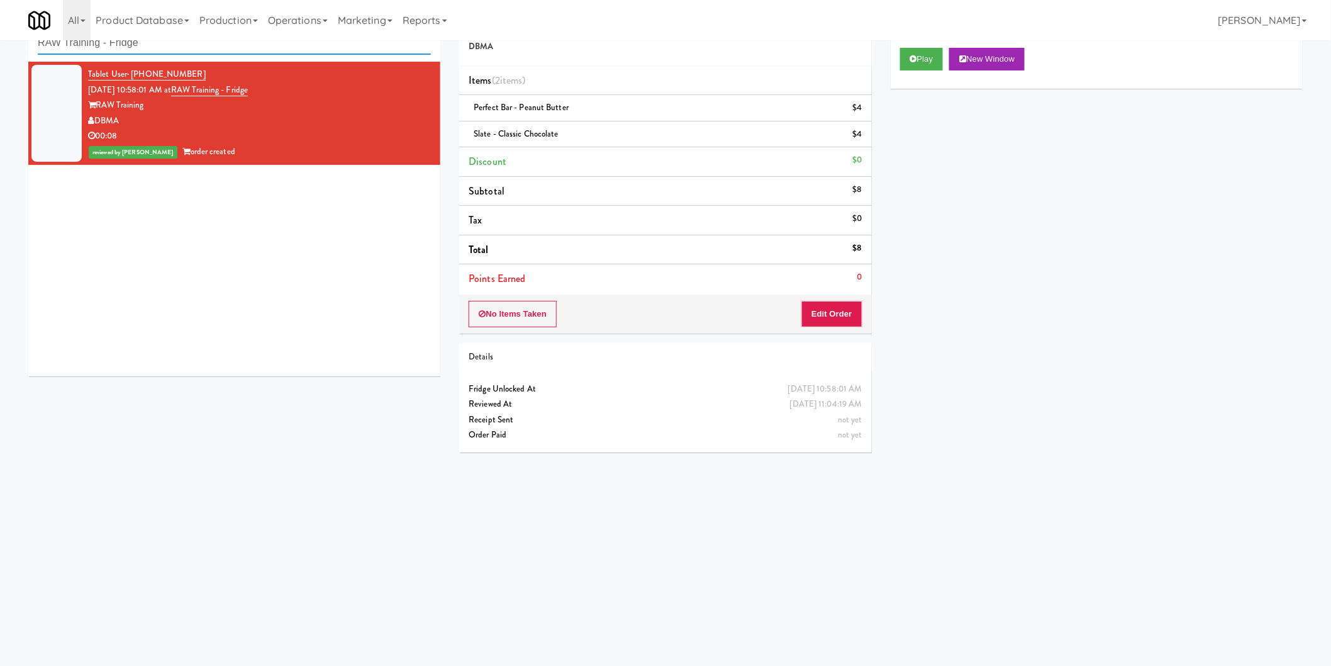
paste input "Pantry 101 @ Sentral Scottsdal"
drag, startPoint x: 248, startPoint y: 52, endPoint x: 0, endPoint y: 59, distance: 248.6
click at [0, 58] on div "inbox reviewed recent all unclear take inventory issue suspicious failed recent…" at bounding box center [665, 257] width 1331 height 505
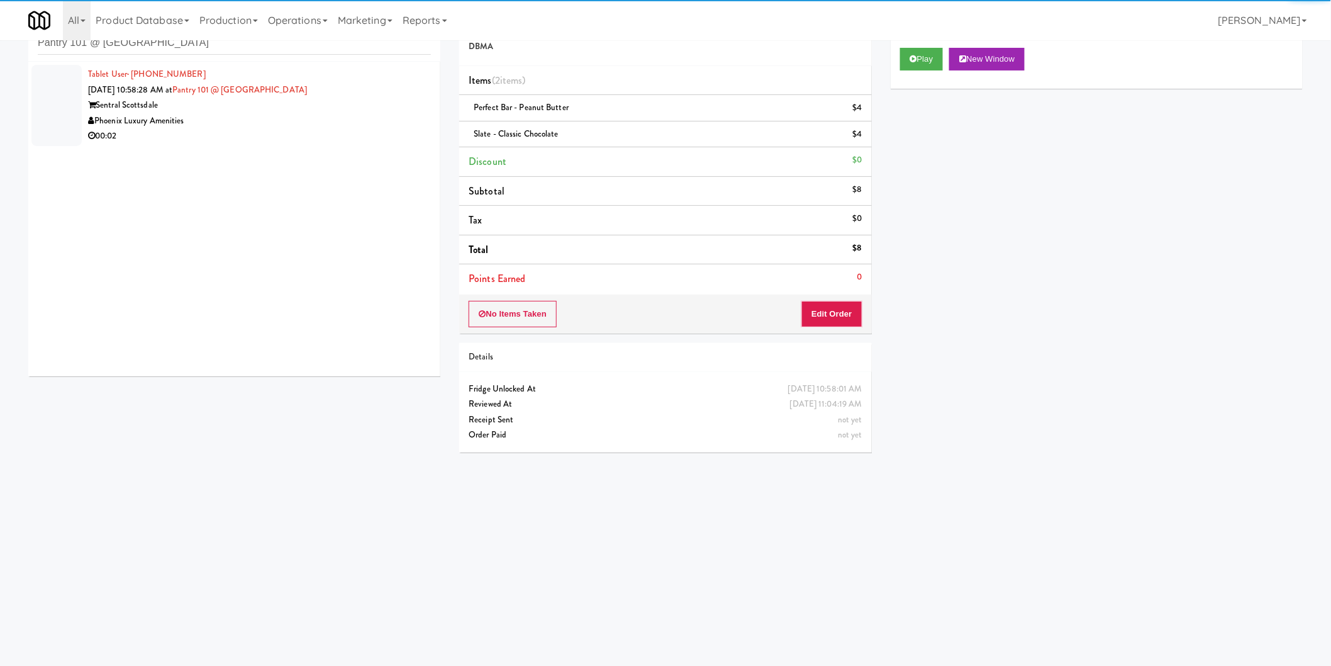
click at [384, 129] on div "00:02" at bounding box center [259, 136] width 343 height 16
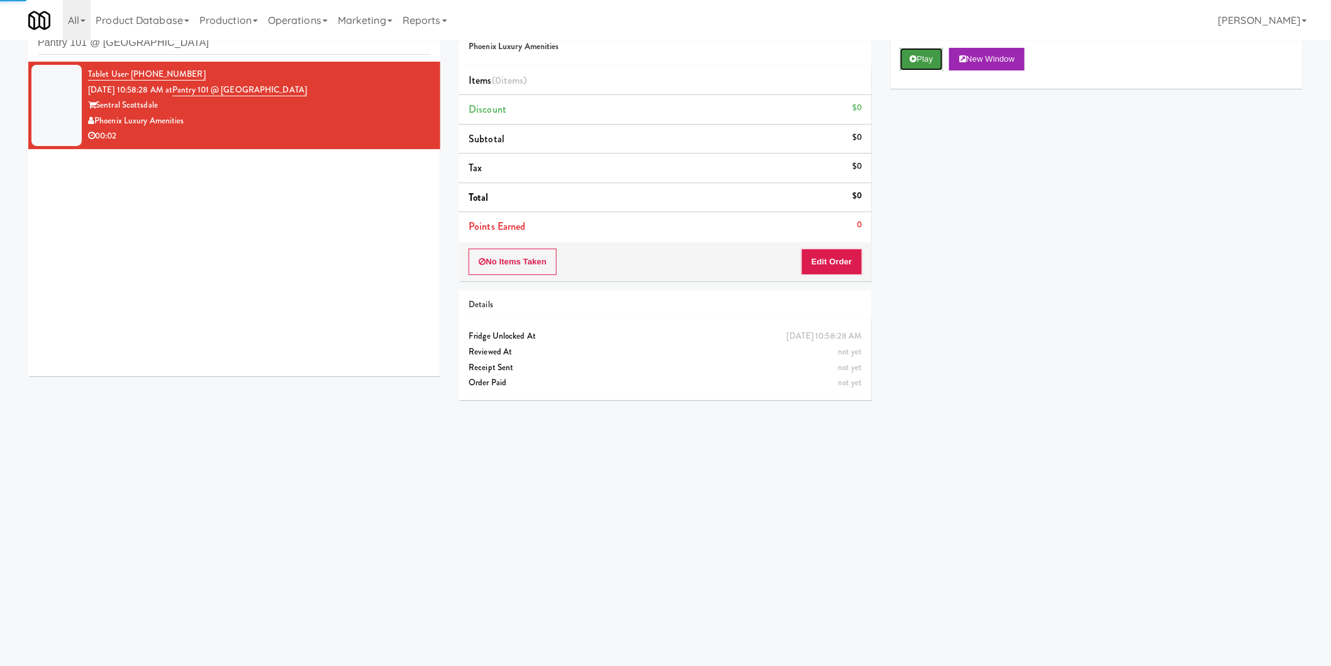
click at [910, 68] on button "Play" at bounding box center [921, 59] width 43 height 23
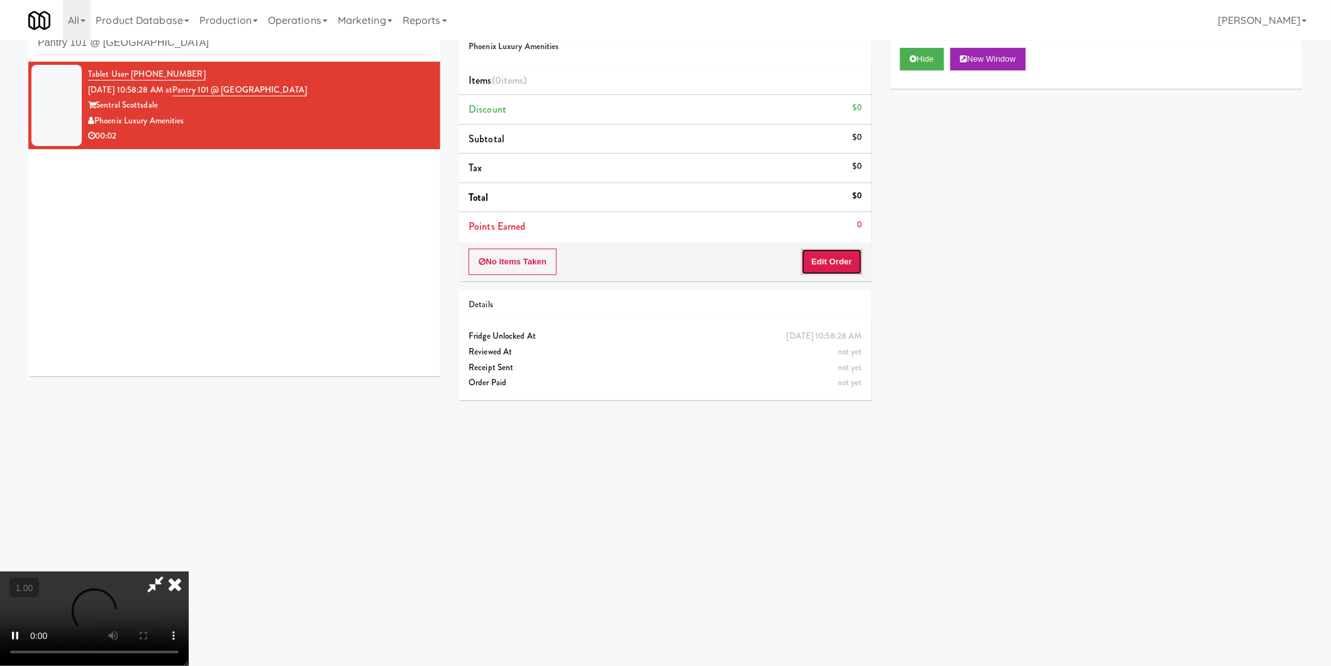
click at [820, 264] on button "Edit Order" at bounding box center [831, 261] width 61 height 26
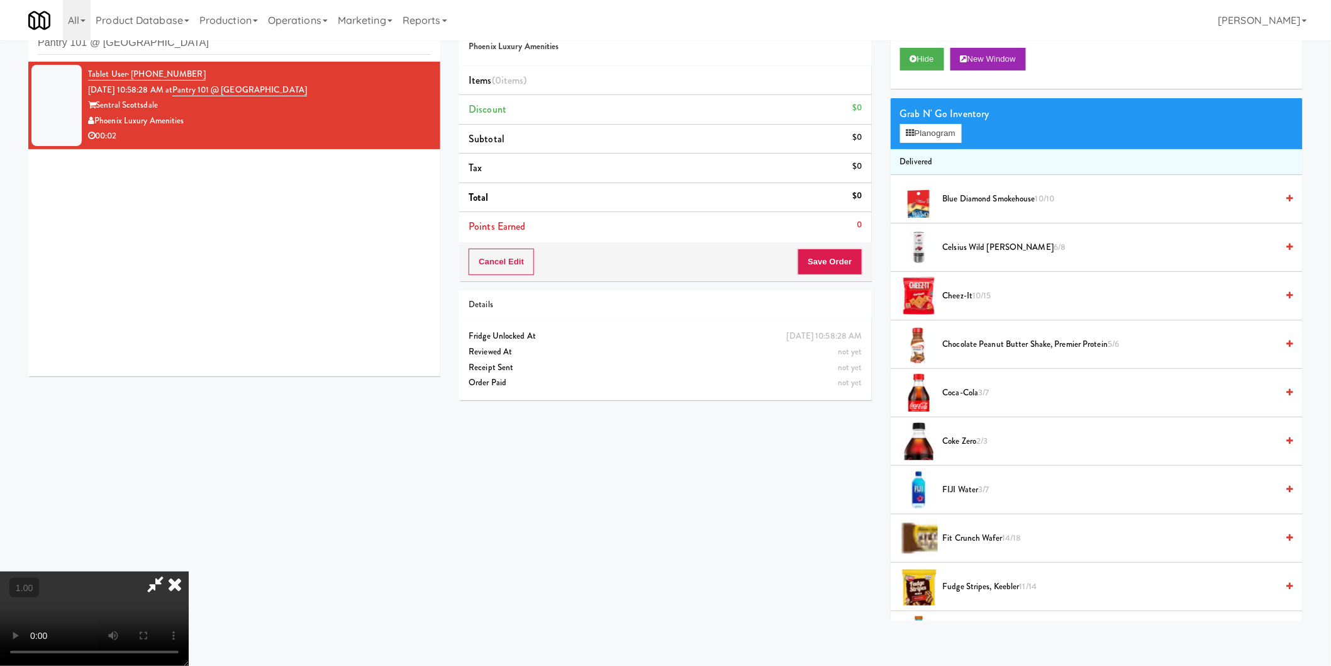
scroll to position [140, 0]
click at [920, 140] on button "Planogram" at bounding box center [931, 133] width 62 height 19
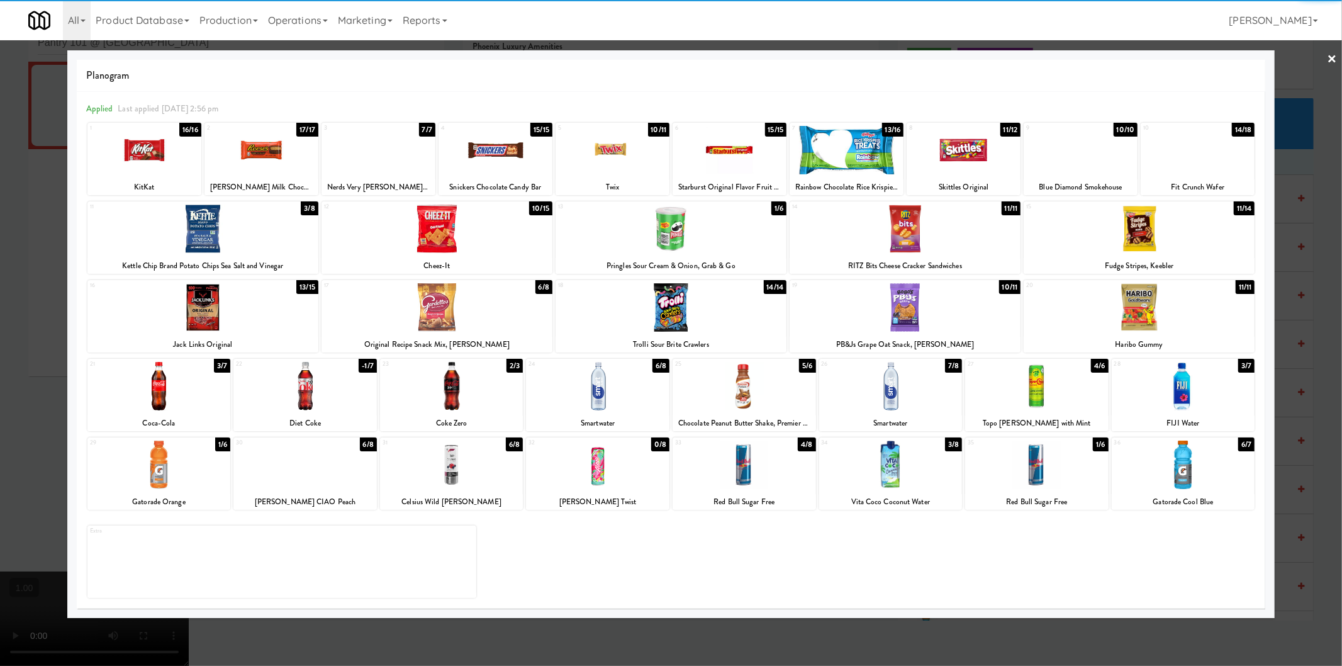
drag, startPoint x: 450, startPoint y: 479, endPoint x: 443, endPoint y: 472, distance: 9.4
click at [450, 477] on div at bounding box center [451, 464] width 143 height 48
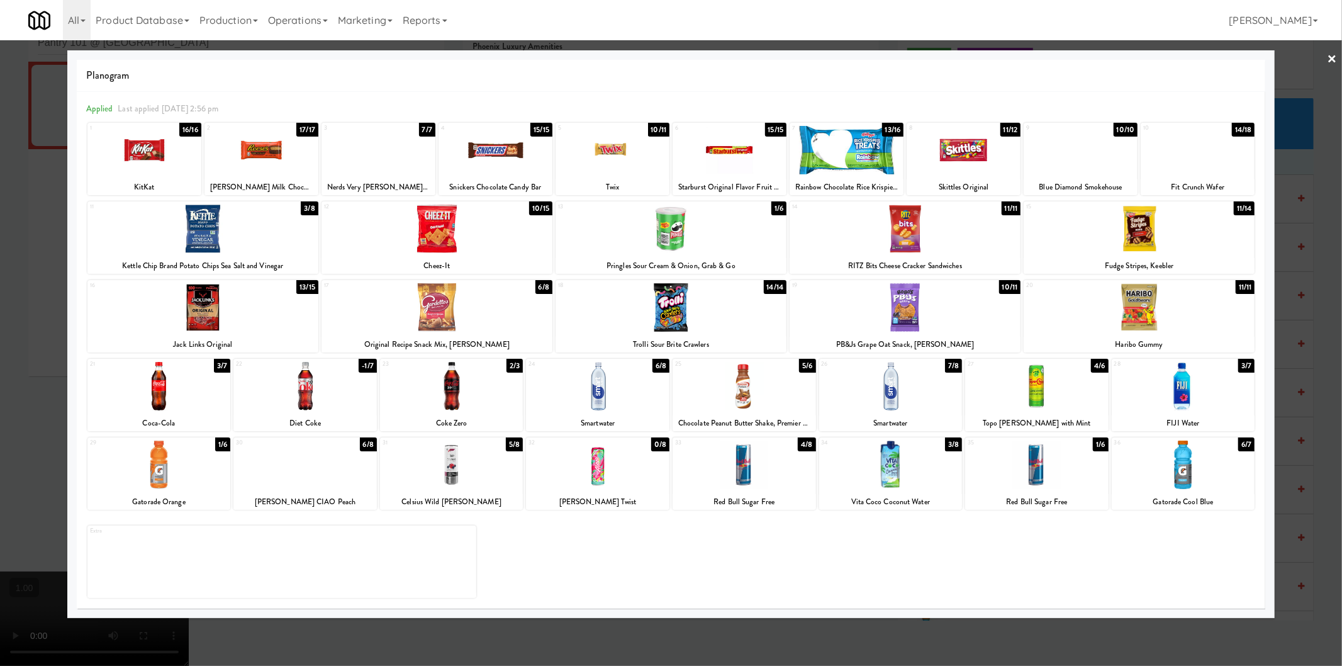
click at [30, 316] on div at bounding box center [671, 333] width 1342 height 666
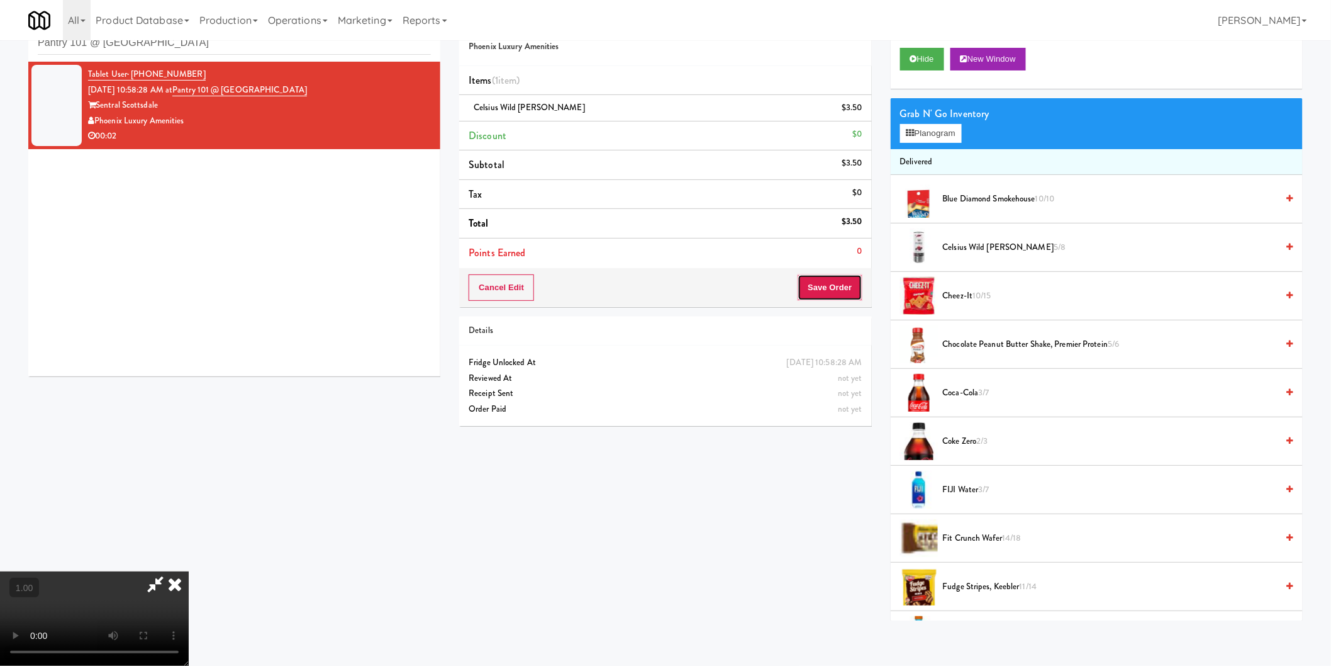
click at [812, 285] on button "Save Order" at bounding box center [830, 287] width 64 height 26
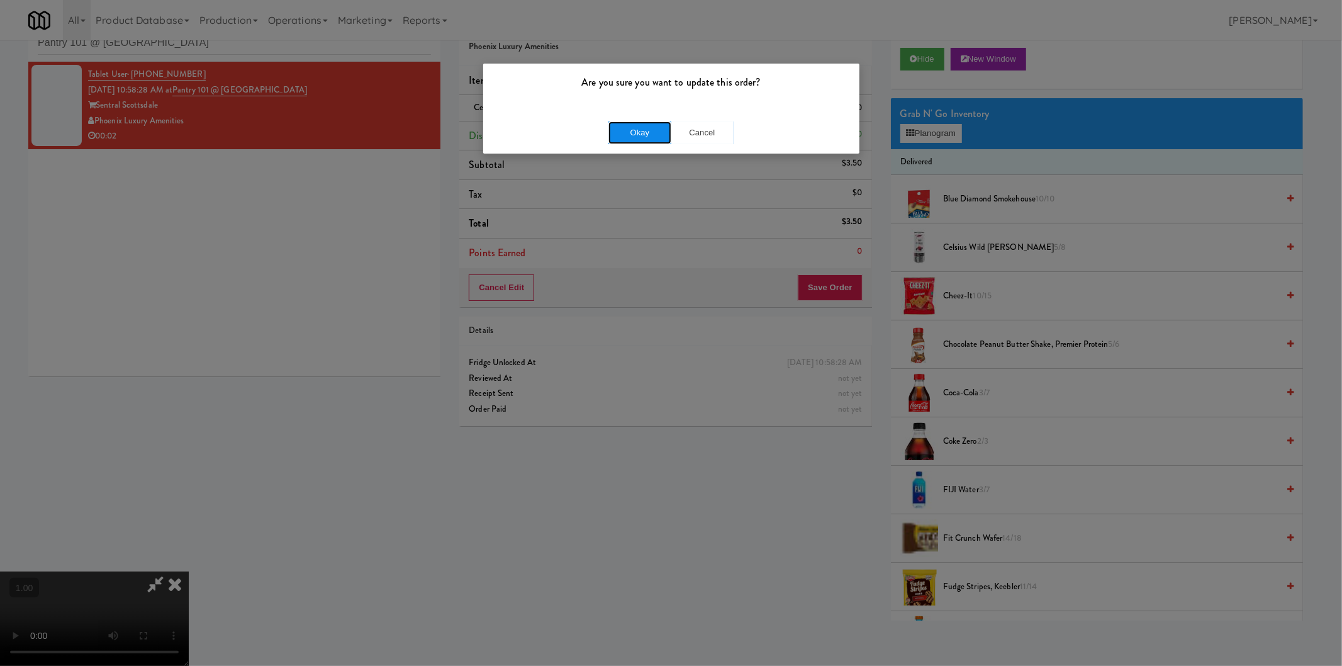
drag, startPoint x: 627, startPoint y: 131, endPoint x: 621, endPoint y: 121, distance: 11.0
click at [625, 126] on button "Okay" at bounding box center [639, 132] width 63 height 23
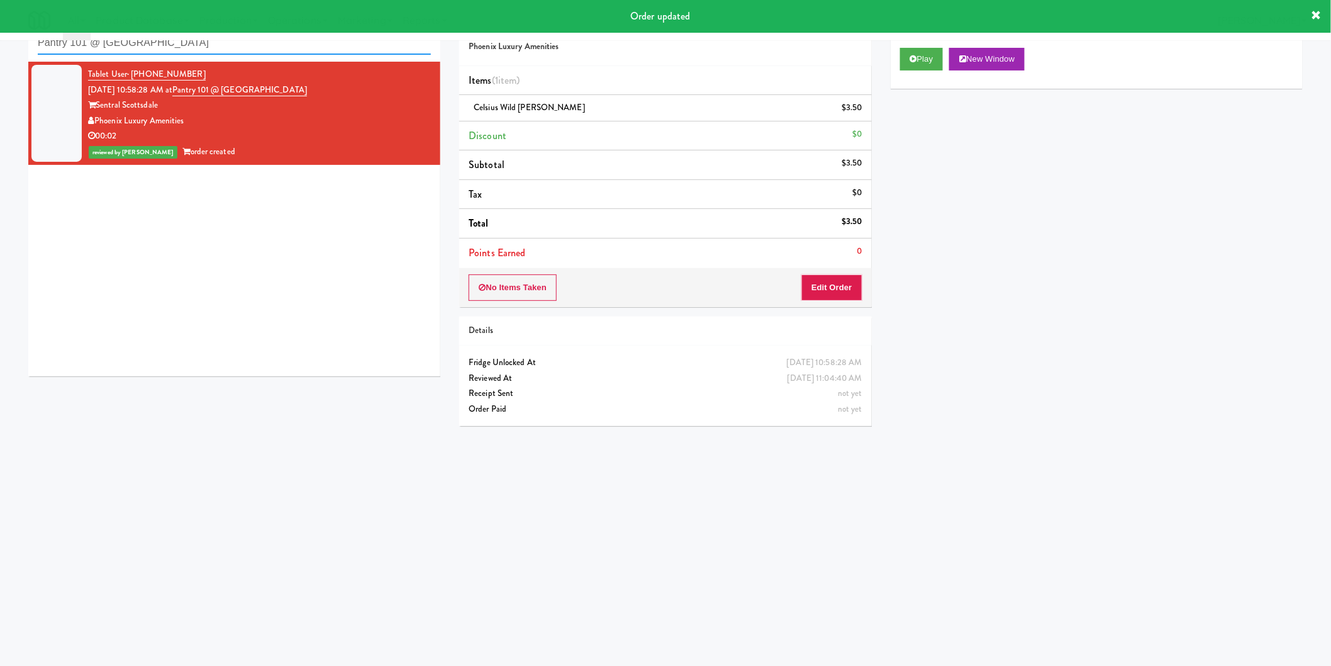
paste input "Charles River - Cooler - Right"
drag, startPoint x: 193, startPoint y: 43, endPoint x: 0, endPoint y: 42, distance: 193.1
click at [0, 42] on div "inbox reviewed recent all unclear take inventory issue suspicious failed recent…" at bounding box center [665, 257] width 1331 height 505
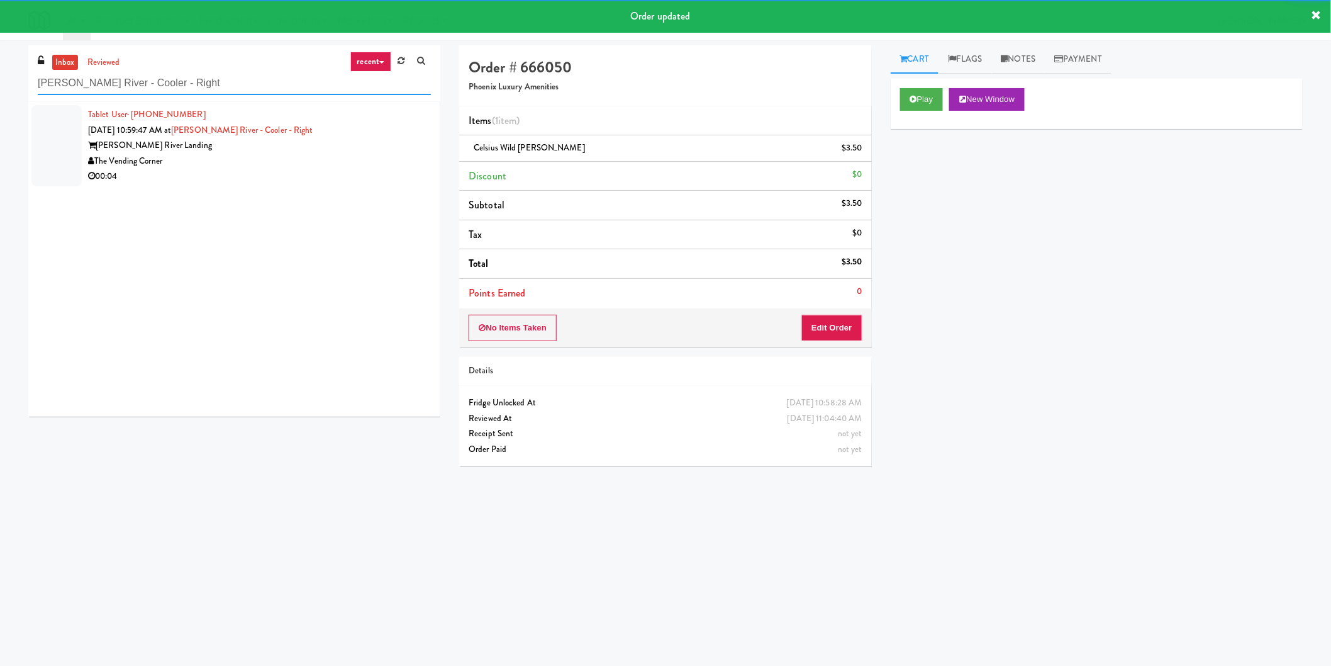
type input "Charles River - Cooler - Right"
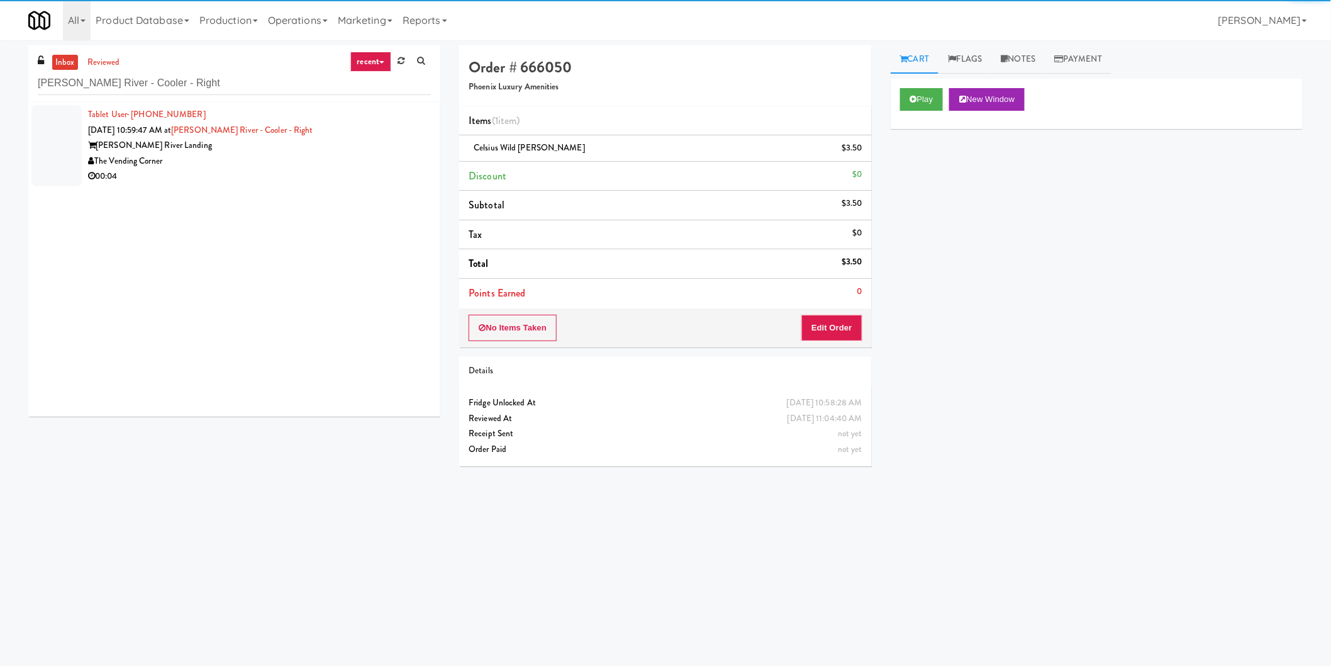
click at [303, 172] on div "00:04" at bounding box center [259, 177] width 343 height 16
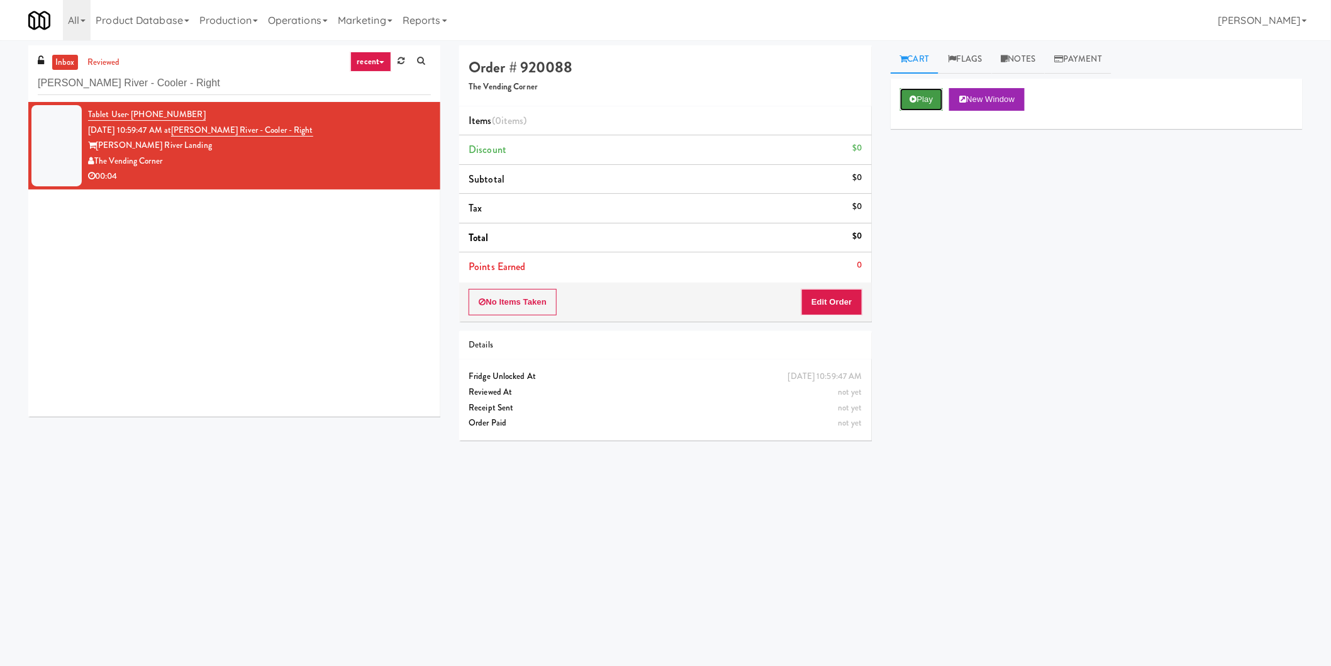
click at [923, 104] on button "Play" at bounding box center [921, 99] width 43 height 23
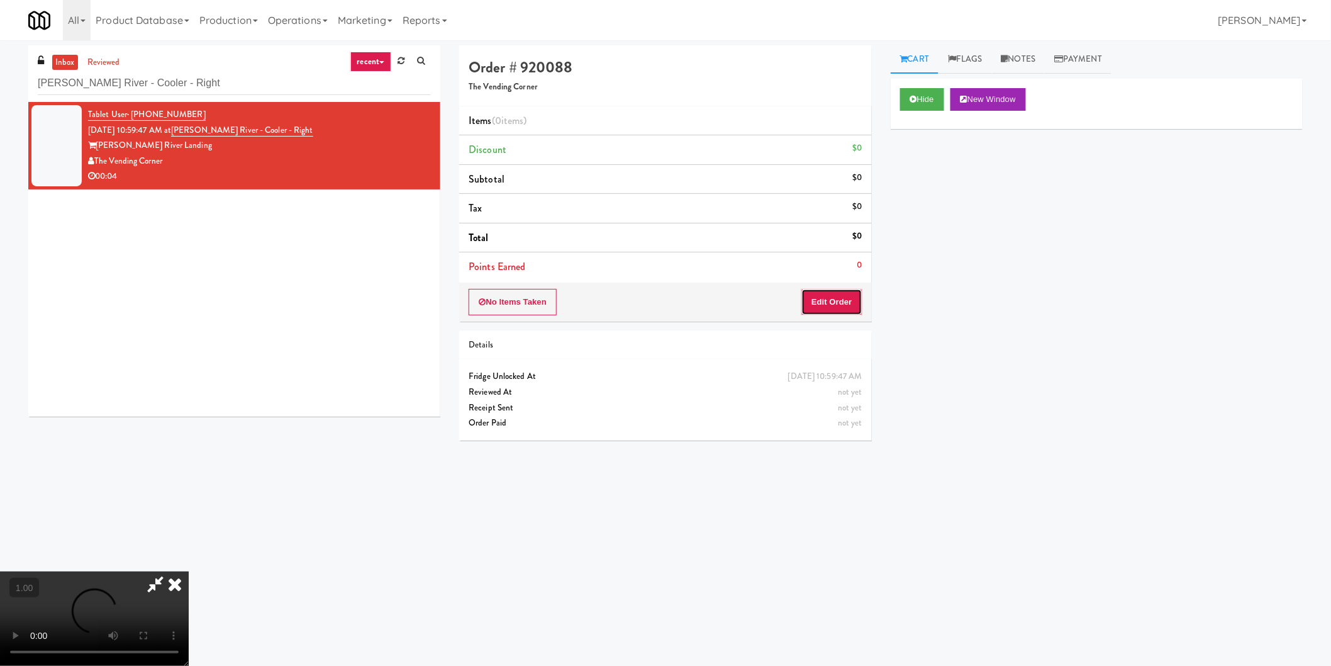
click at [833, 294] on button "Edit Order" at bounding box center [831, 302] width 61 height 26
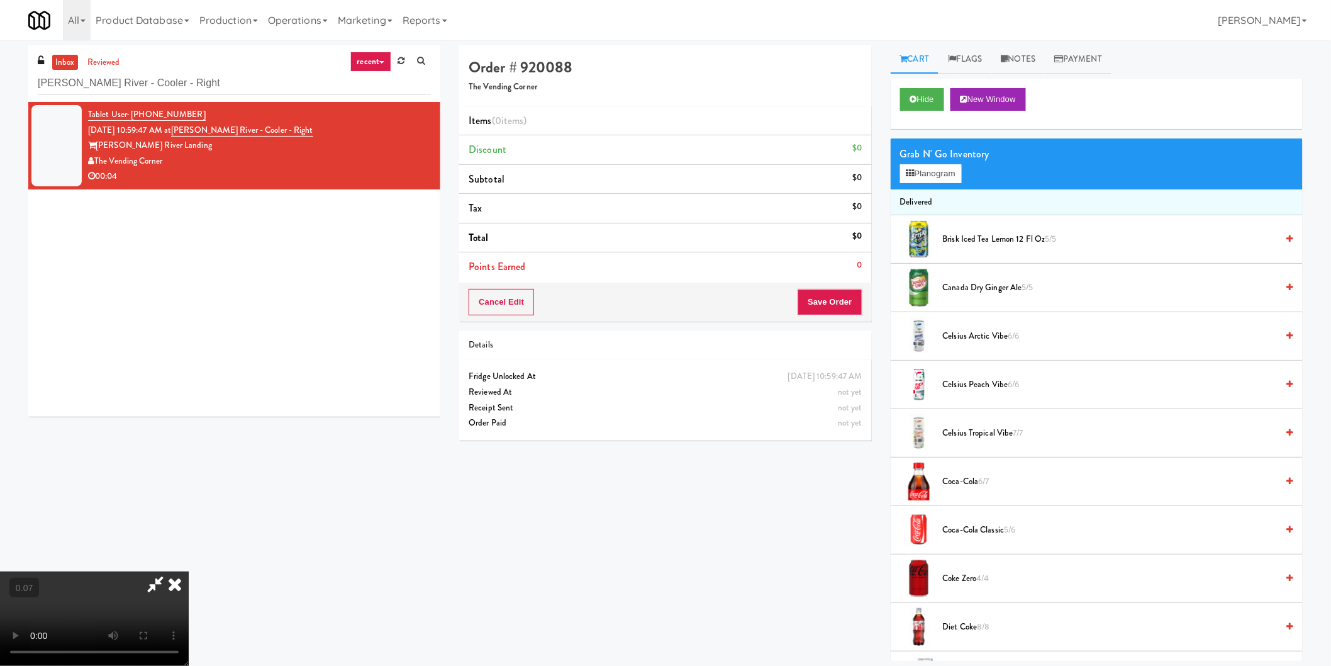
click at [189, 574] on video at bounding box center [94, 618] width 189 height 94
click at [189, 571] on video at bounding box center [94, 618] width 189 height 94
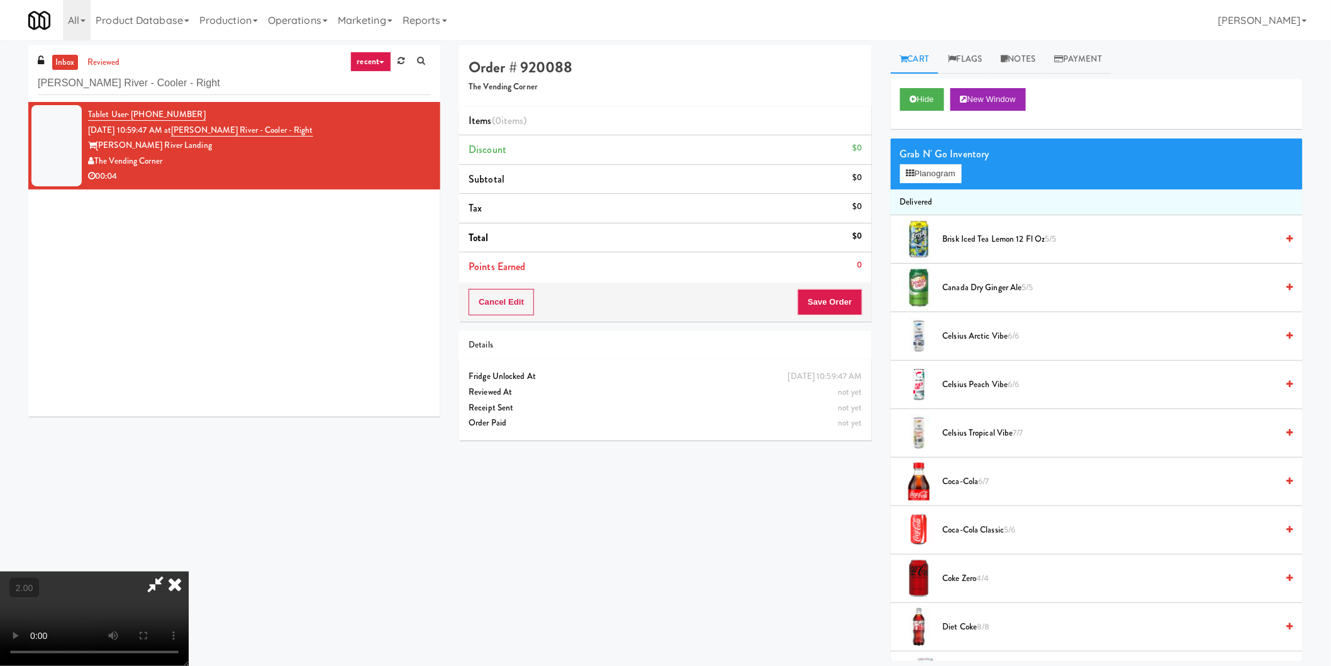
drag, startPoint x: 202, startPoint y: 537, endPoint x: 203, endPoint y: 543, distance: 6.4
click at [189, 571] on video at bounding box center [94, 618] width 189 height 94
drag, startPoint x: 66, startPoint y: 598, endPoint x: 80, endPoint y: 592, distance: 15.2
click at [67, 598] on video at bounding box center [94, 618] width 189 height 94
click at [189, 571] on video at bounding box center [94, 618] width 189 height 94
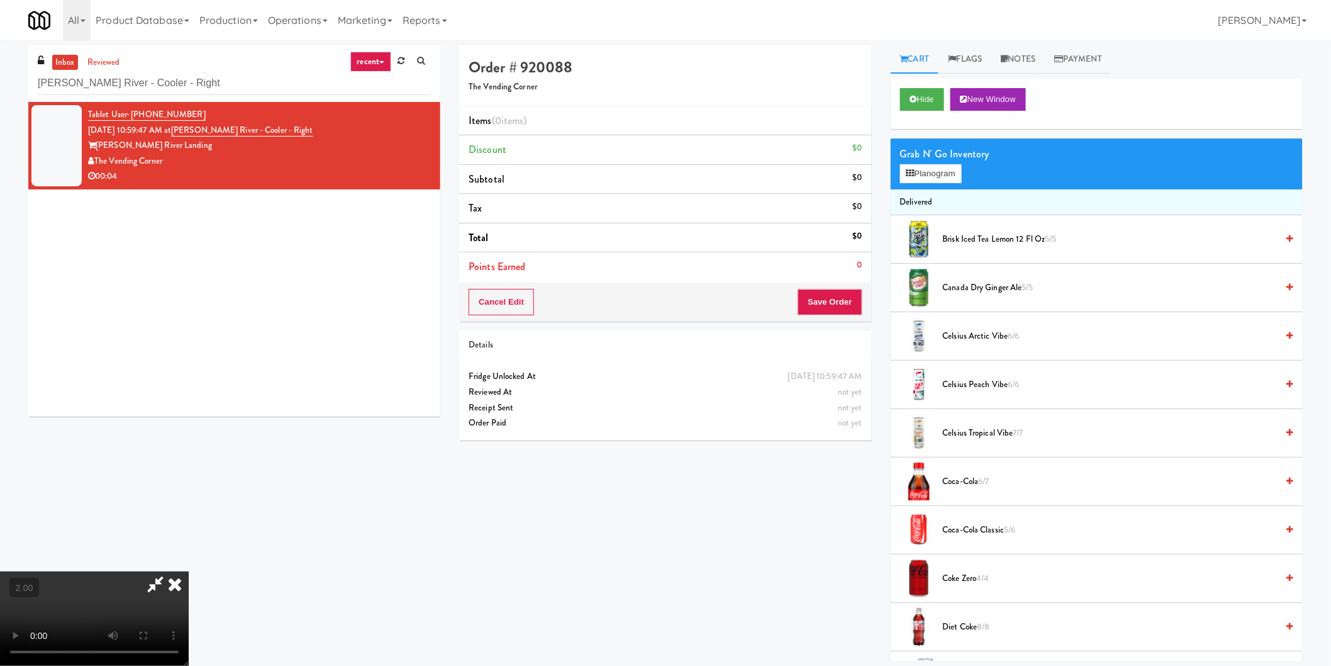
click at [923, 161] on div "Grab N' Go Inventory" at bounding box center [1096, 154] width 393 height 19
click at [928, 173] on button "Planogram" at bounding box center [931, 173] width 62 height 19
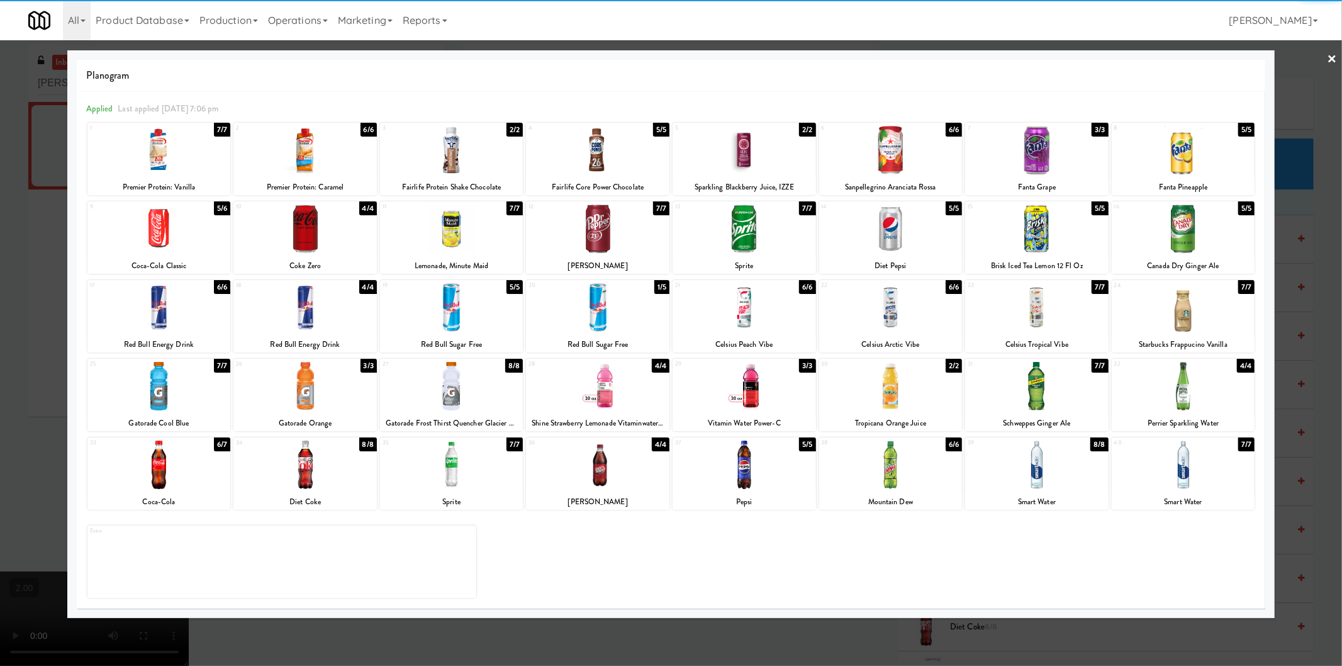
click at [318, 156] on div at bounding box center [304, 150] width 143 height 48
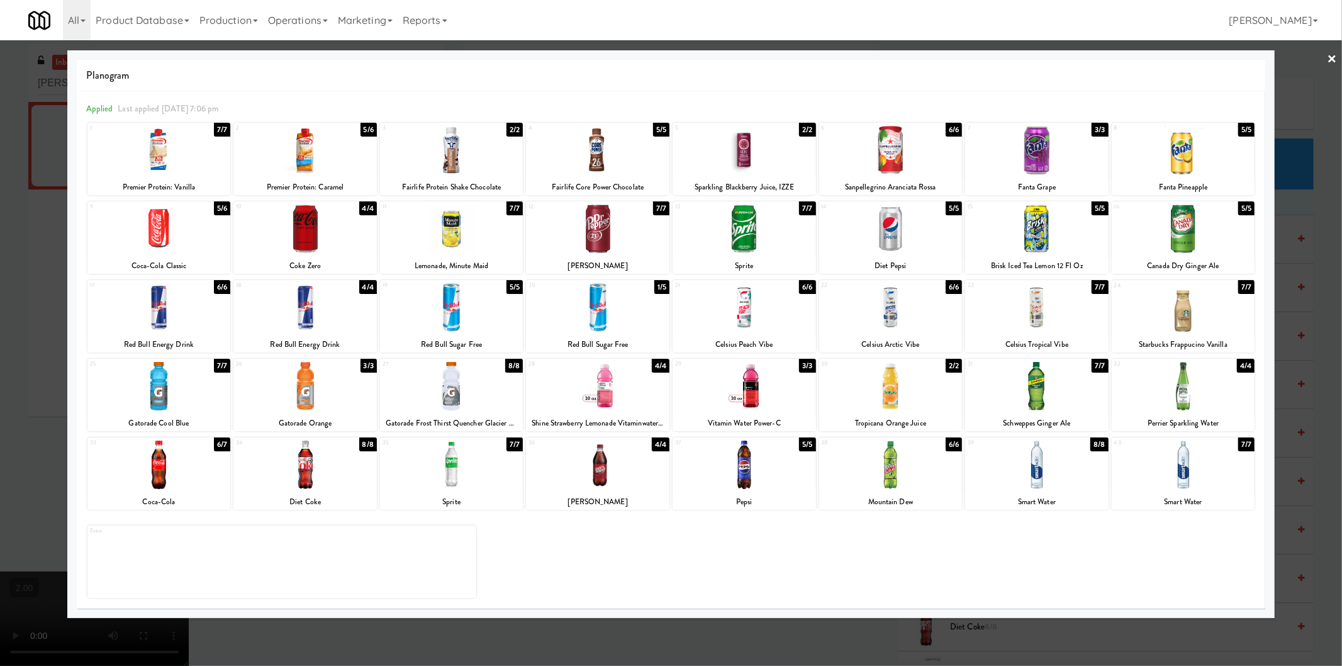
click at [0, 223] on div at bounding box center [671, 333] width 1342 height 666
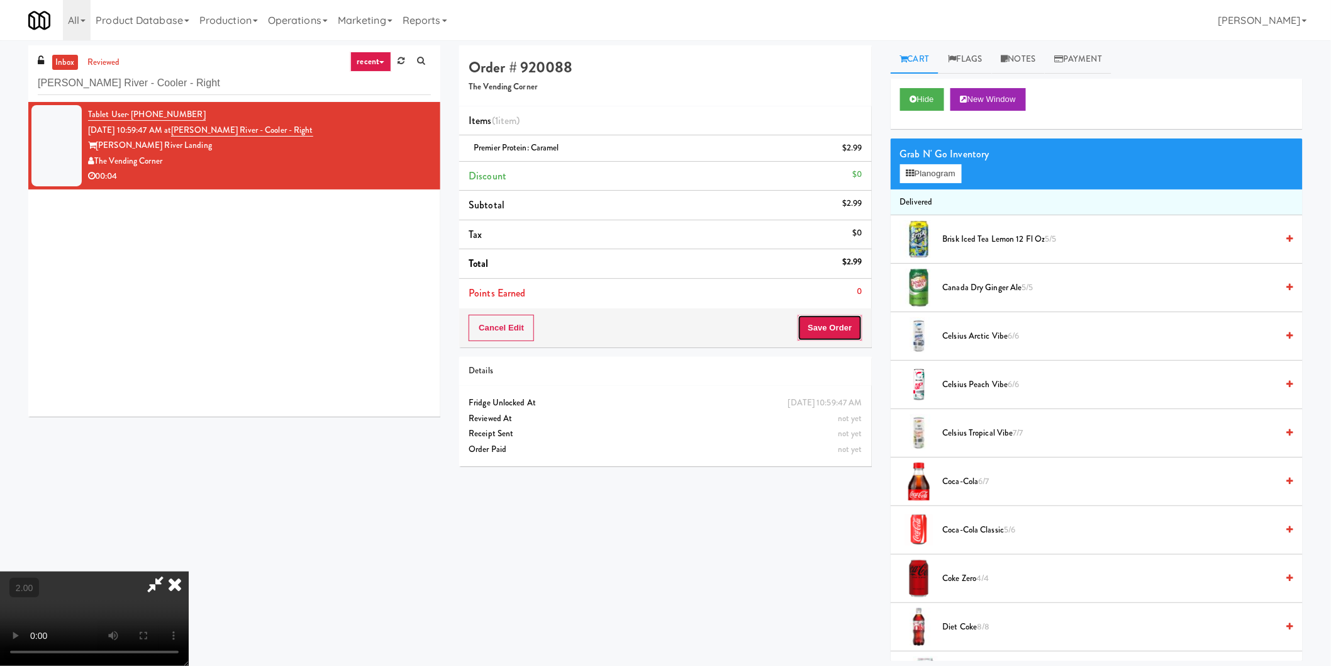
click at [846, 335] on button "Save Order" at bounding box center [830, 328] width 64 height 26
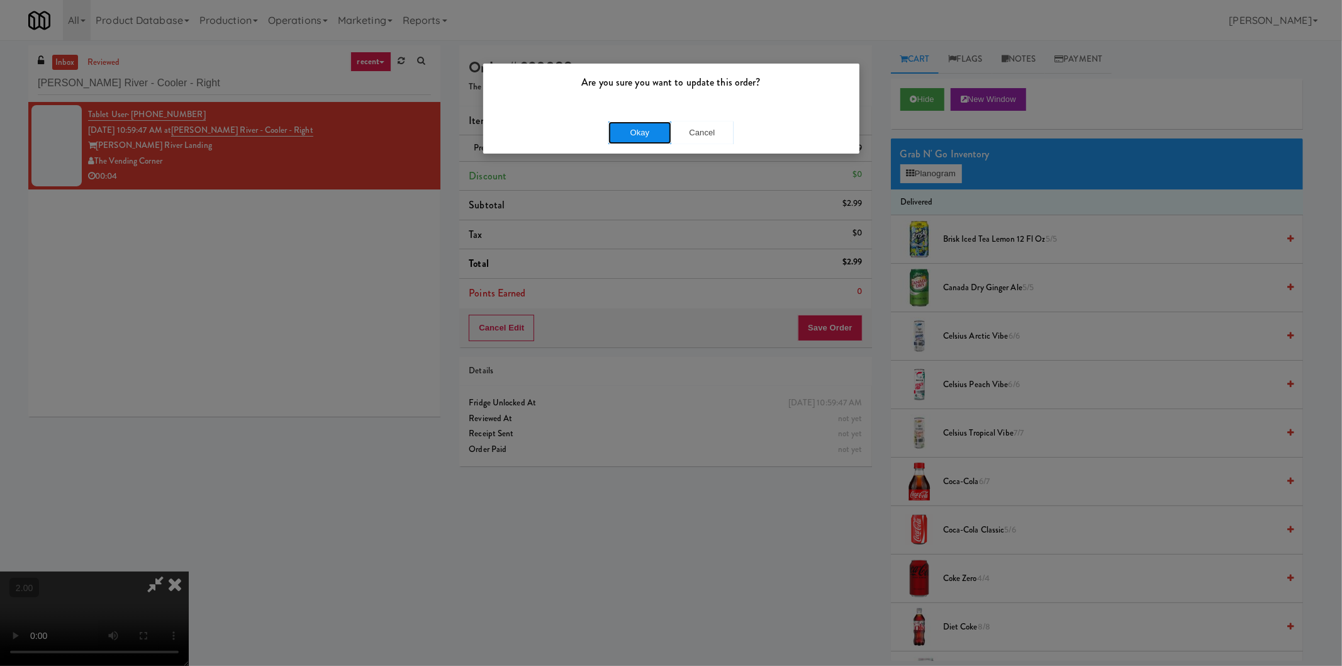
click at [634, 135] on button "Okay" at bounding box center [639, 132] width 63 height 23
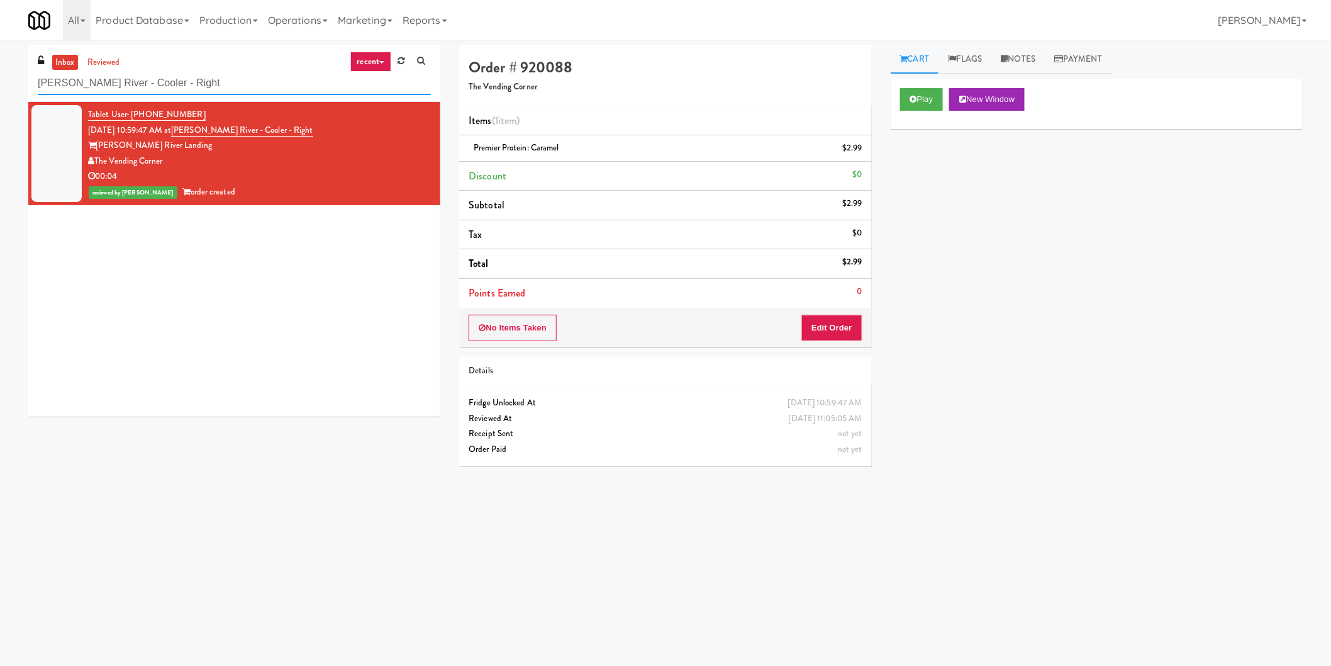
paste input "Scarborough General Hospital - Tower Wing Entrance"
drag, startPoint x: 230, startPoint y: 89, endPoint x: 0, endPoint y: 79, distance: 229.8
click at [0, 79] on div "inbox reviewed recent all unclear take inventory issue suspicious failed recent…" at bounding box center [665, 297] width 1331 height 505
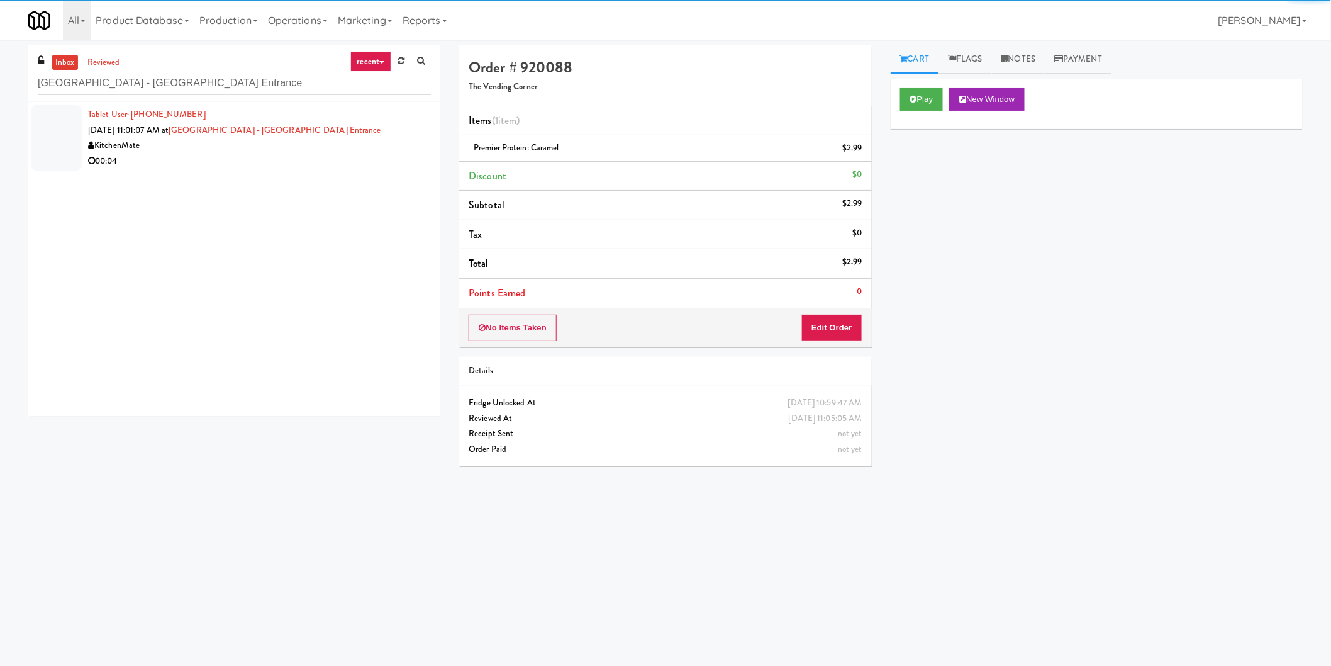
click at [400, 153] on div "00:04" at bounding box center [259, 161] width 343 height 16
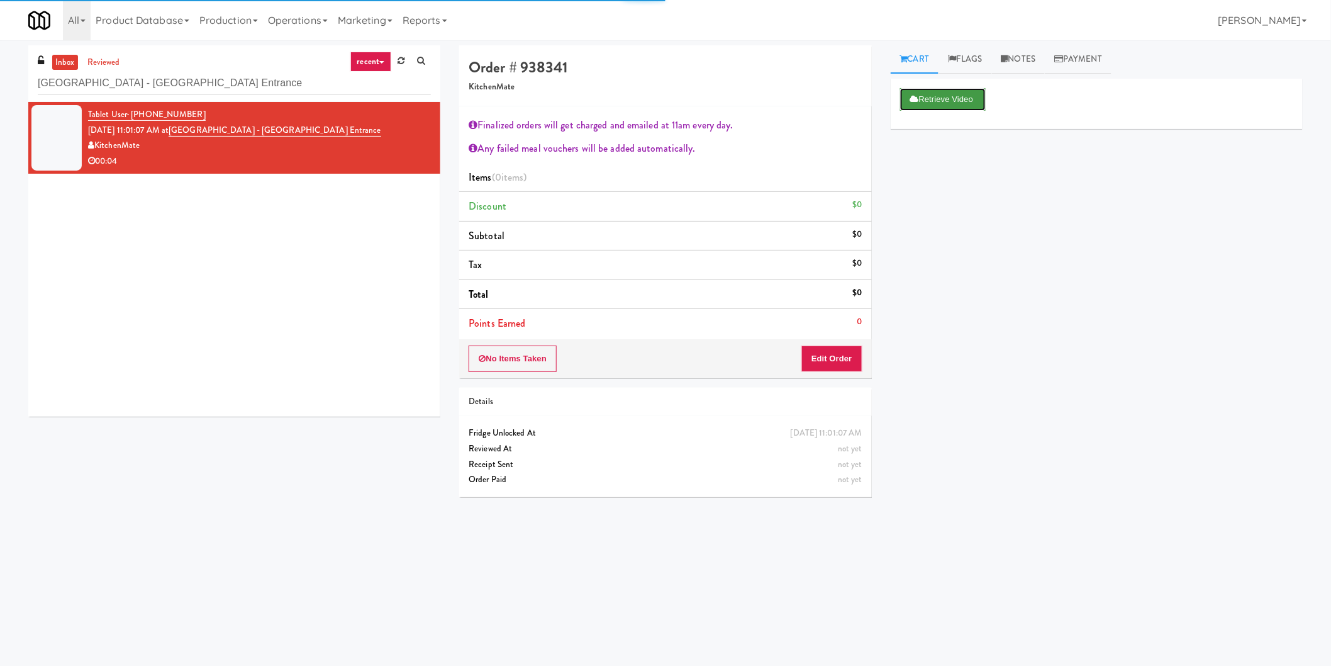
click at [932, 104] on button "Retrieve Video" at bounding box center [943, 99] width 86 height 23
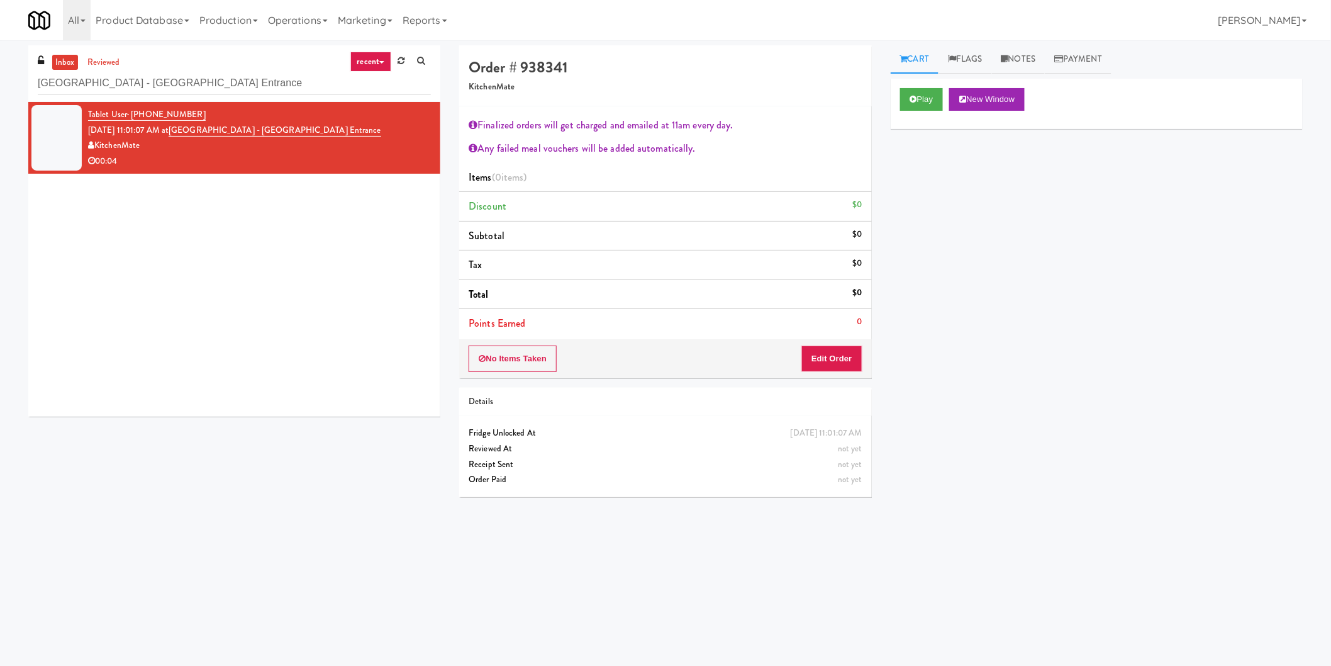
click at [935, 86] on div "Play New Window" at bounding box center [1097, 104] width 412 height 50
drag, startPoint x: 933, startPoint y: 101, endPoint x: 919, endPoint y: 165, distance: 65.0
click at [933, 102] on button "Play" at bounding box center [921, 99] width 43 height 23
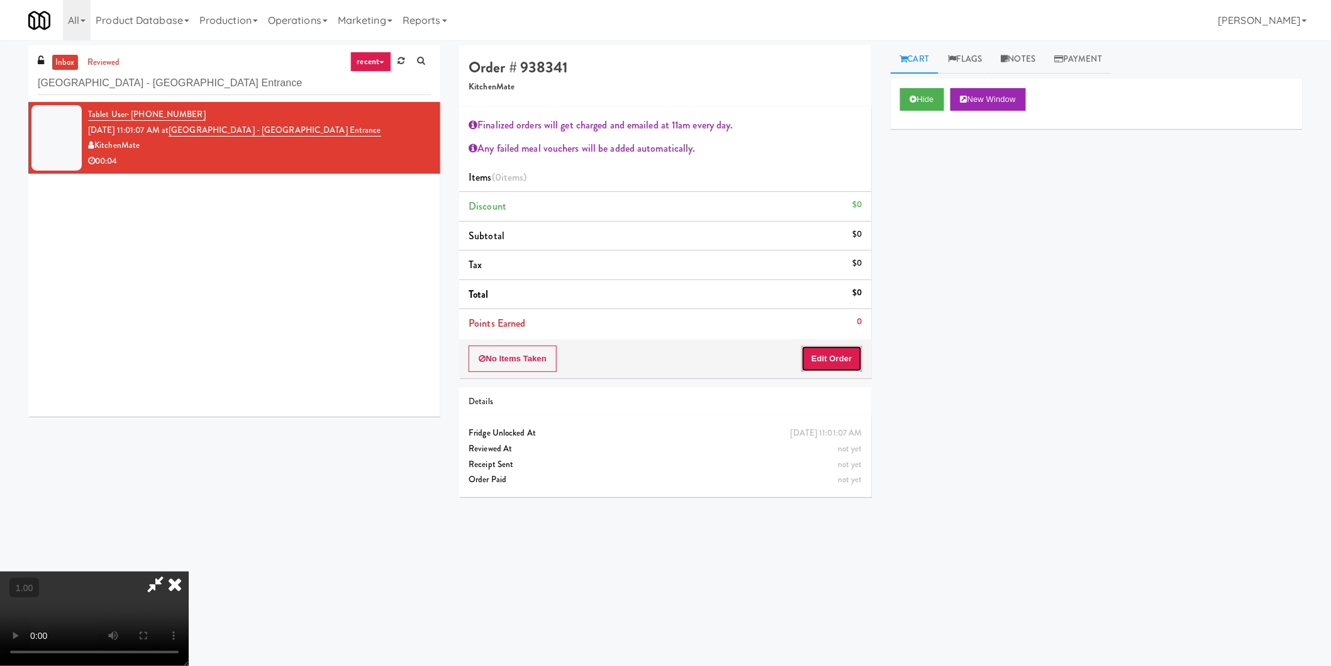
click at [829, 357] on button "Edit Order" at bounding box center [831, 358] width 61 height 26
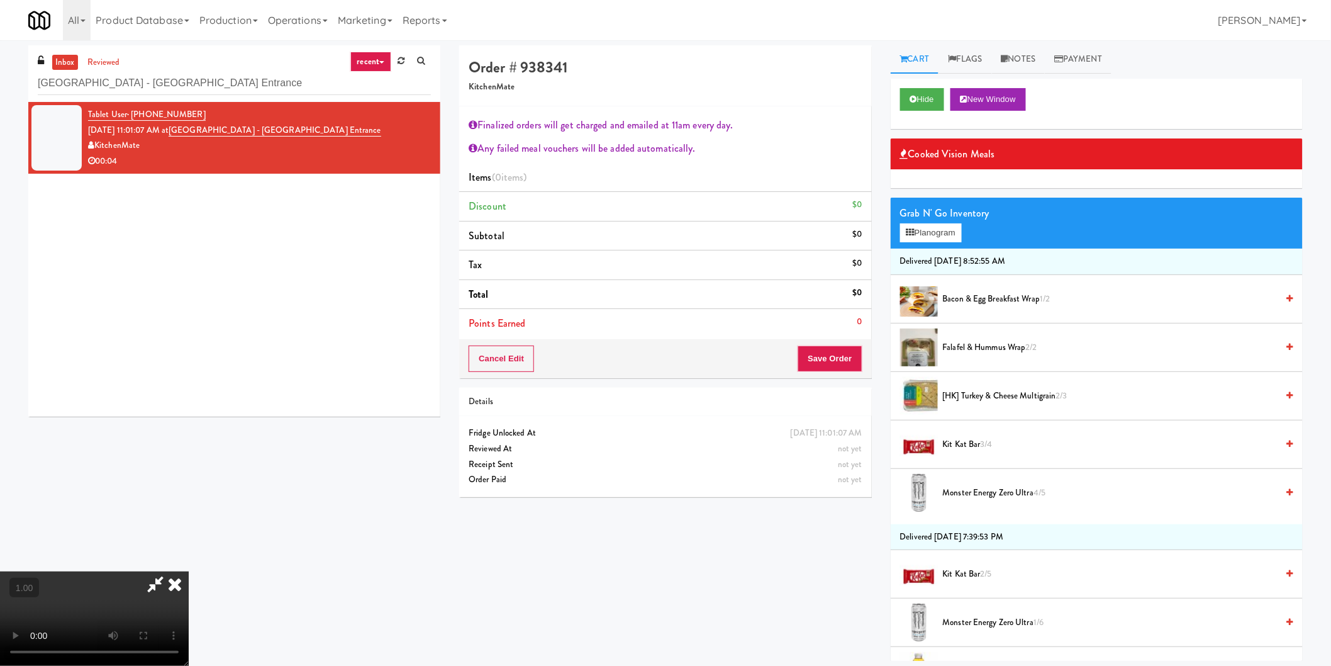
click at [189, 571] on video at bounding box center [94, 618] width 189 height 94
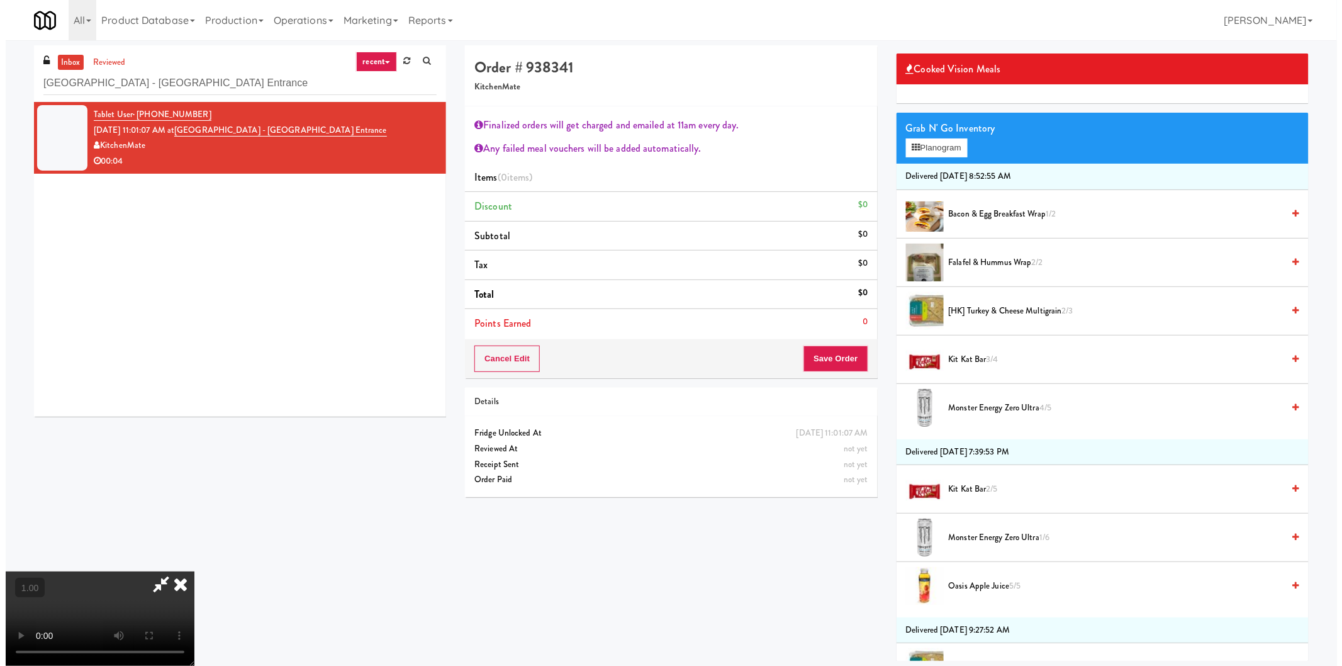
scroll to position [419, 0]
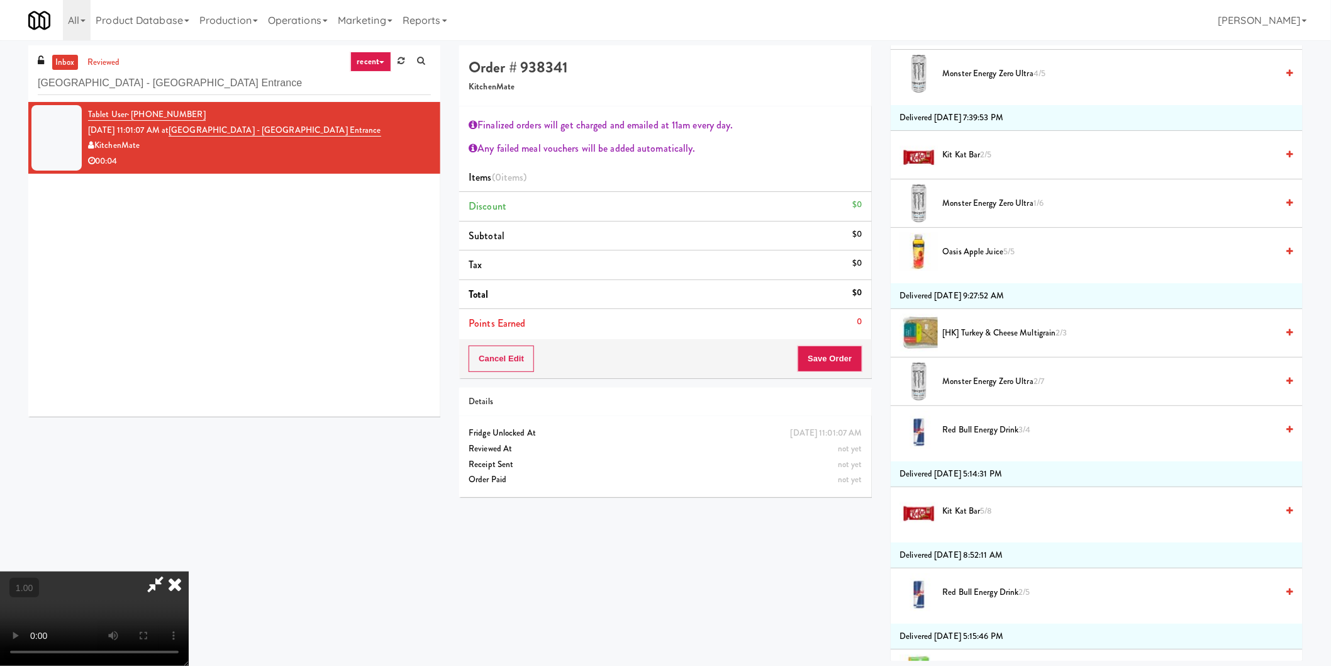
click at [1003, 425] on span "Red Bull Energy Drink 3/4" at bounding box center [1110, 430] width 335 height 16
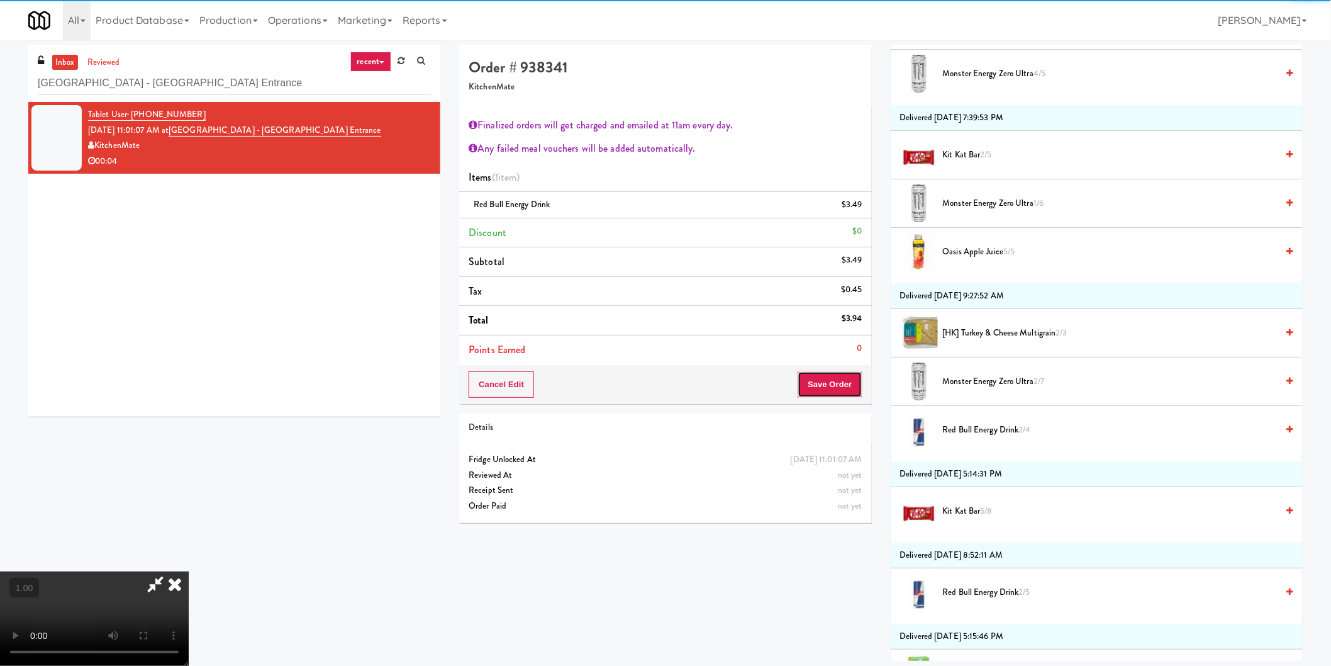
click at [827, 398] on div "Cancel Edit Save Order" at bounding box center [665, 384] width 412 height 39
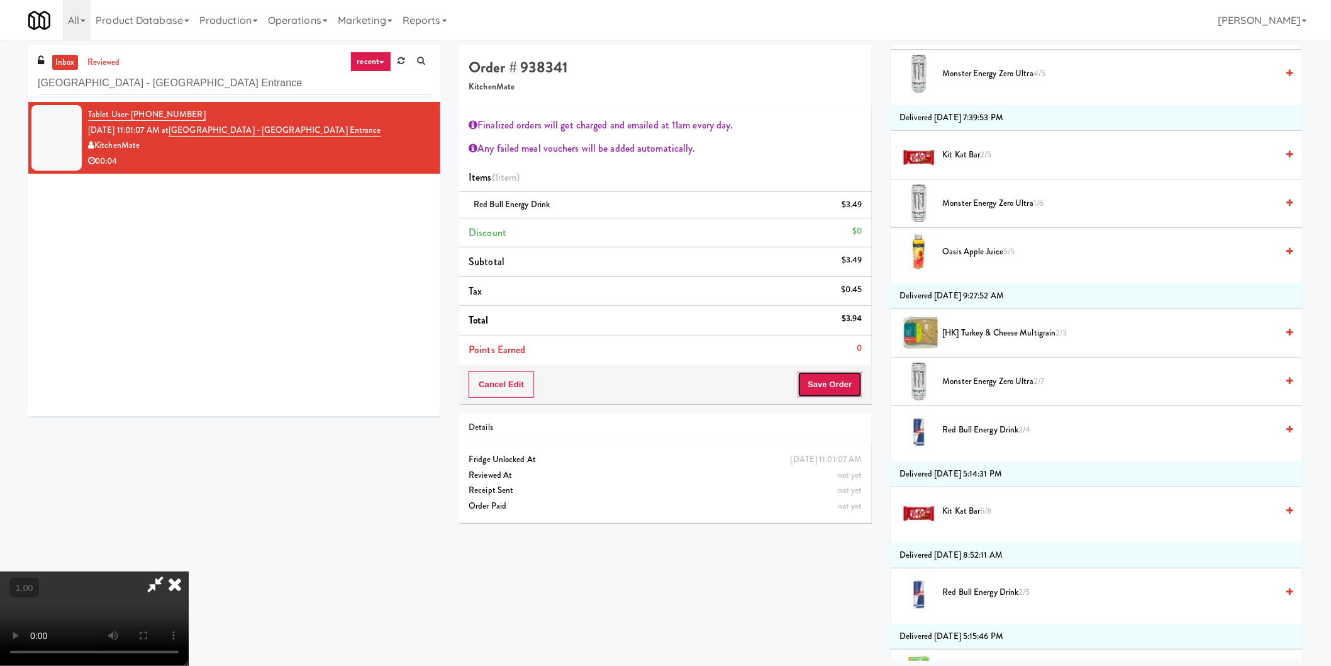
click at [827, 382] on button "Save Order" at bounding box center [830, 384] width 64 height 26
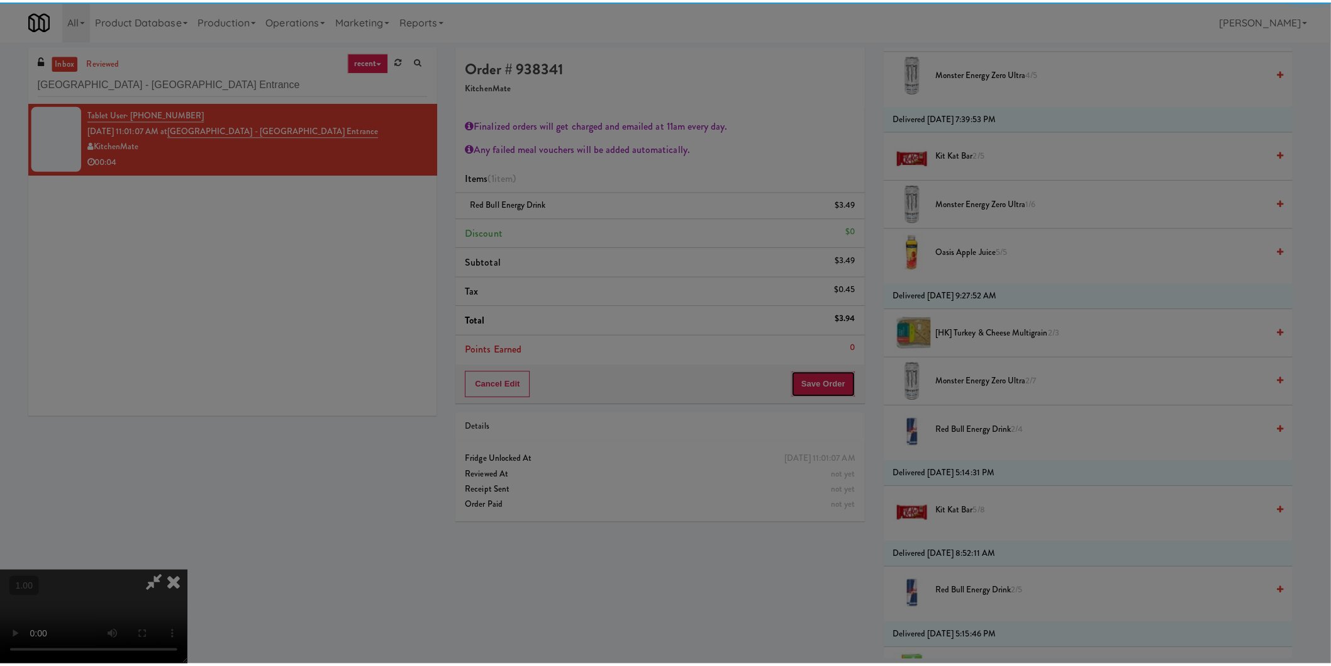
scroll to position [0, 0]
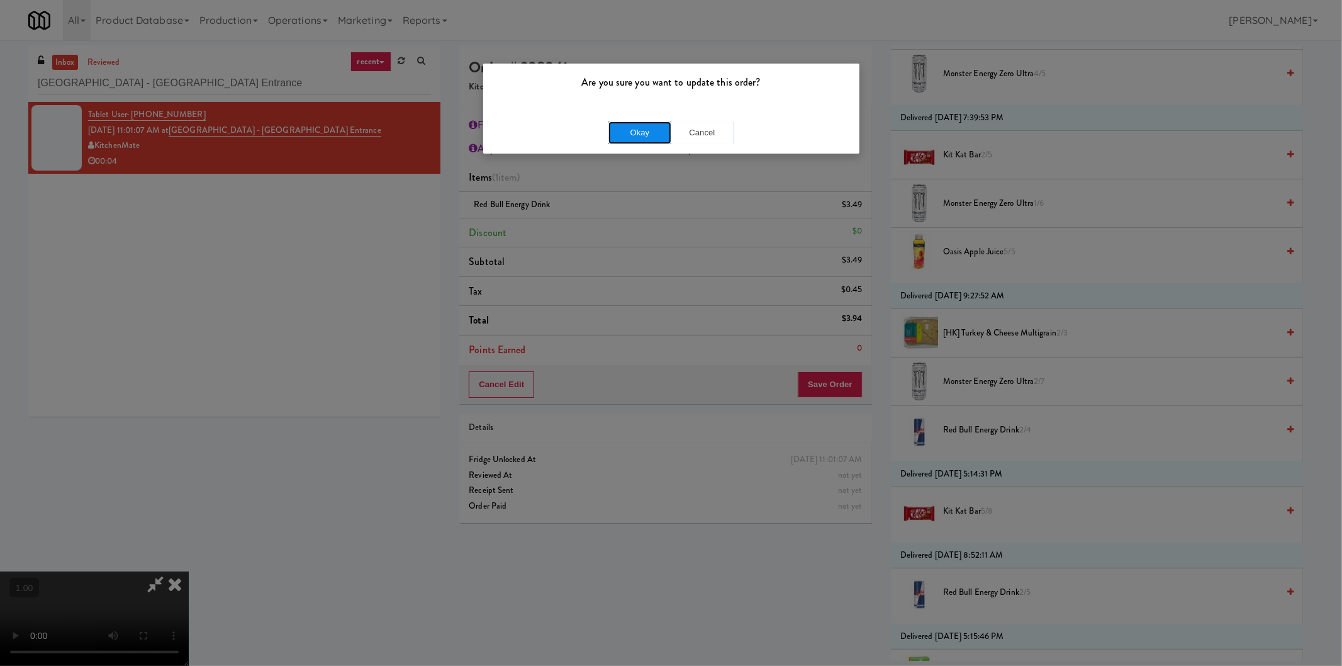
click at [624, 128] on button "Okay" at bounding box center [639, 132] width 63 height 23
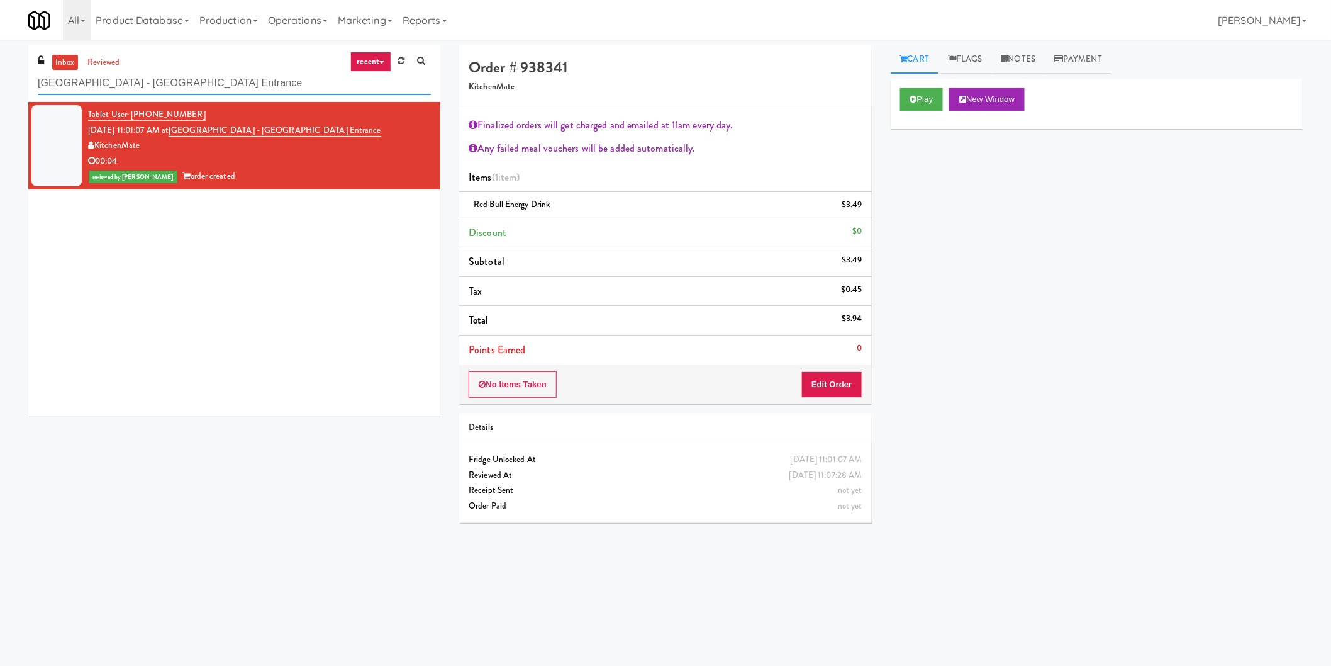
paste input "111 W Wacker - Right - Ambient"
drag, startPoint x: 242, startPoint y: 86, endPoint x: 0, endPoint y: 79, distance: 242.3
click at [0, 79] on div "inbox reviewed recent all unclear take inventory issue suspicious failed recent…" at bounding box center [665, 297] width 1331 height 505
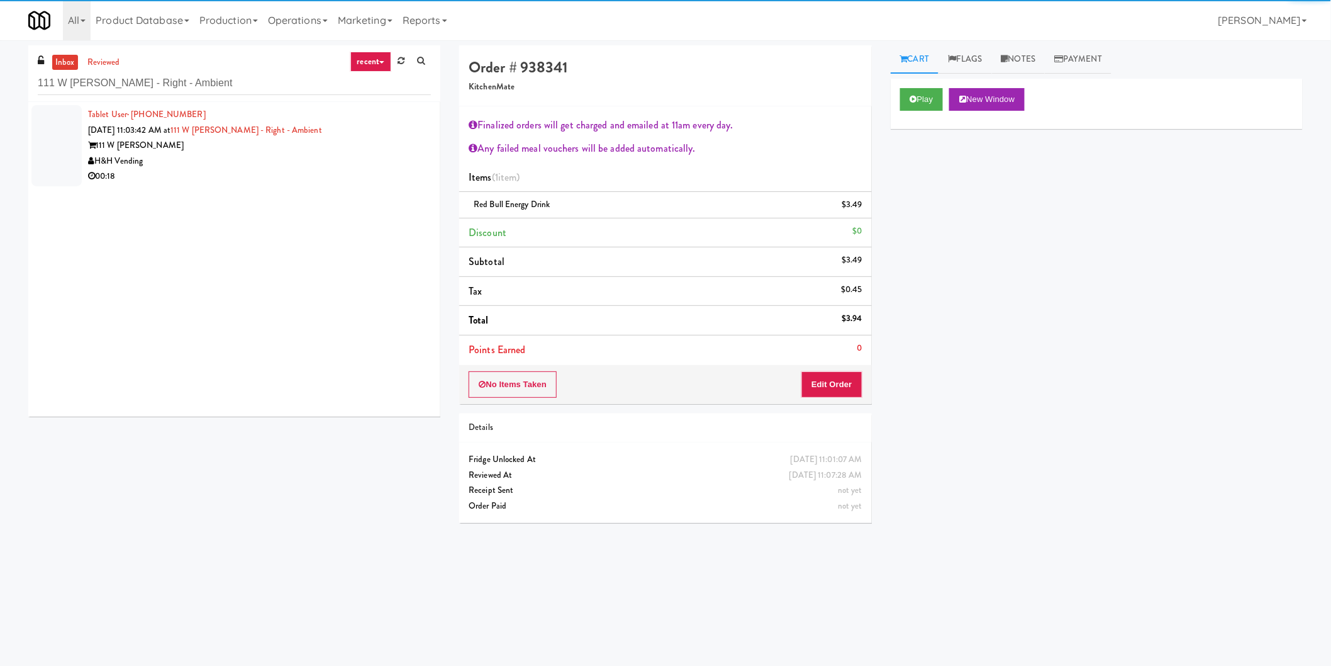
click at [357, 152] on div "111 W Wacker" at bounding box center [259, 146] width 343 height 16
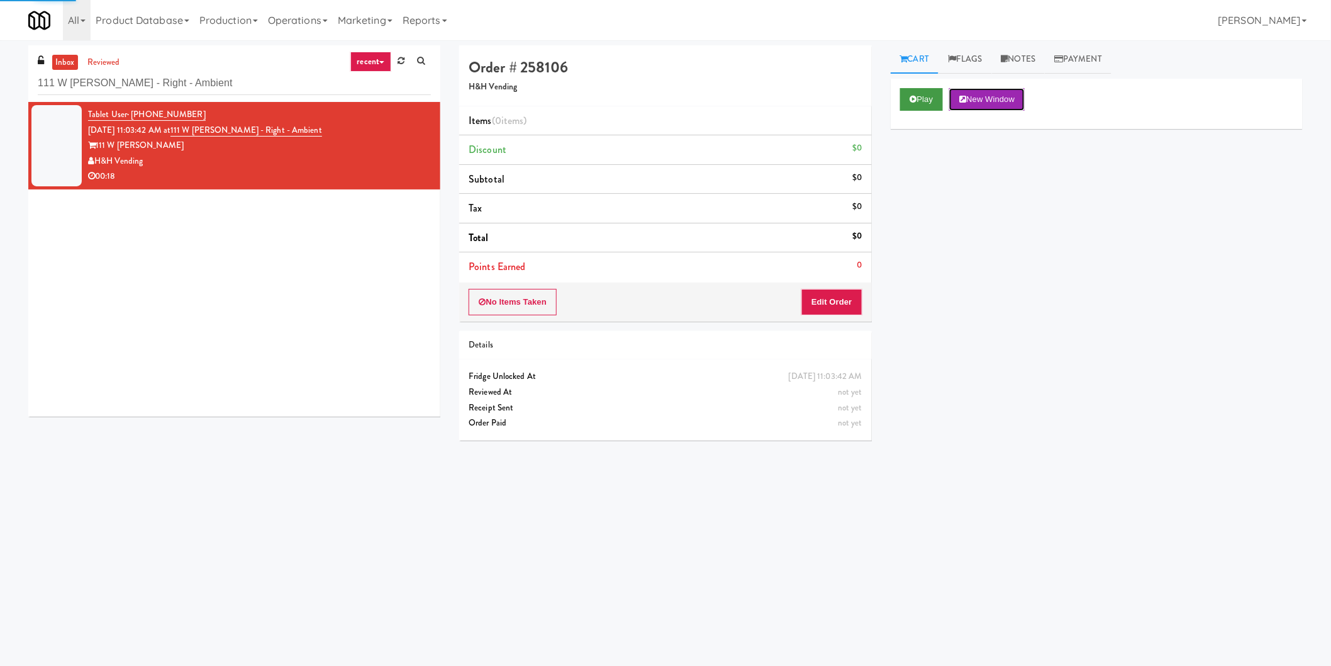
drag, startPoint x: 952, startPoint y: 107, endPoint x: 940, endPoint y: 107, distance: 11.3
click at [952, 106] on button "New Window" at bounding box center [986, 99] width 75 height 23
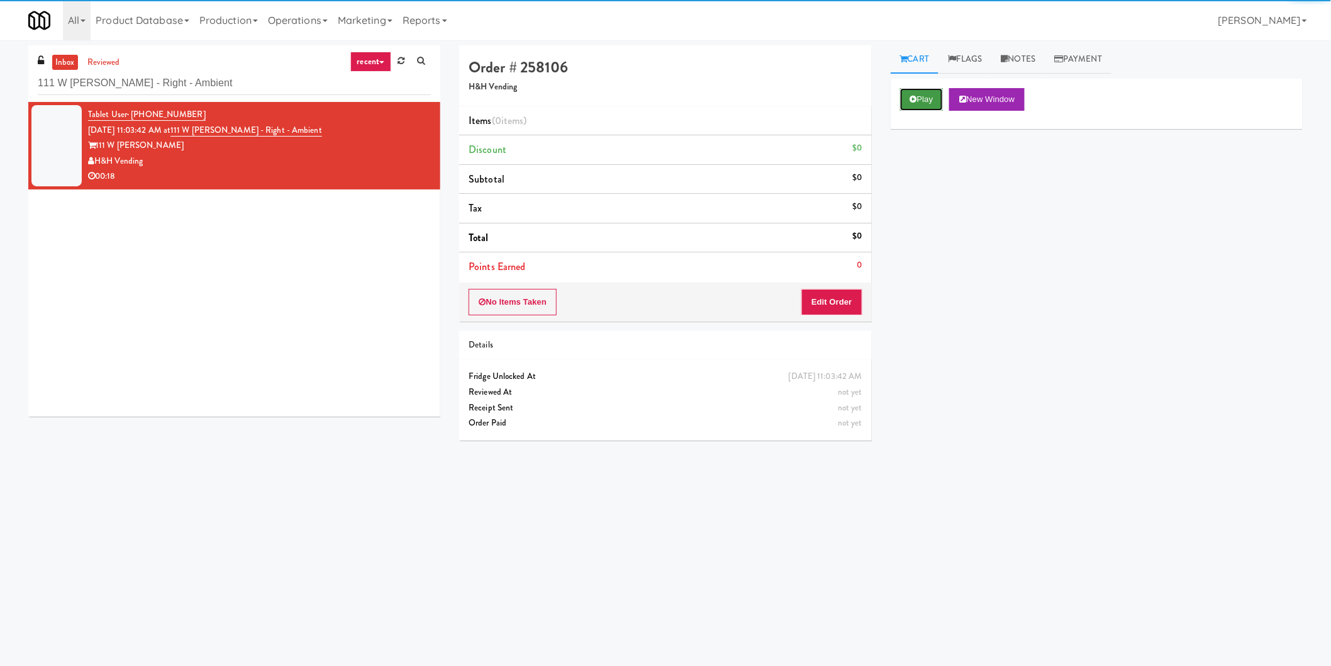
click at [928, 104] on button "Play" at bounding box center [921, 99] width 43 height 23
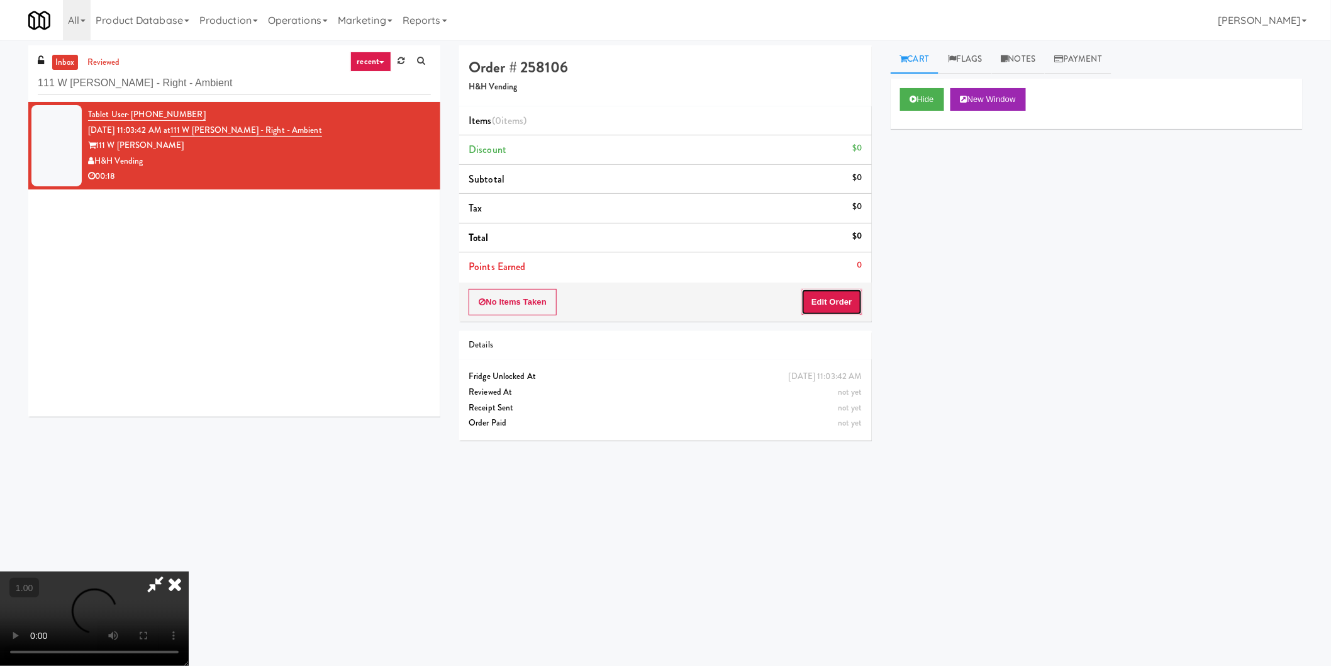
click at [819, 302] on button "Edit Order" at bounding box center [831, 302] width 61 height 26
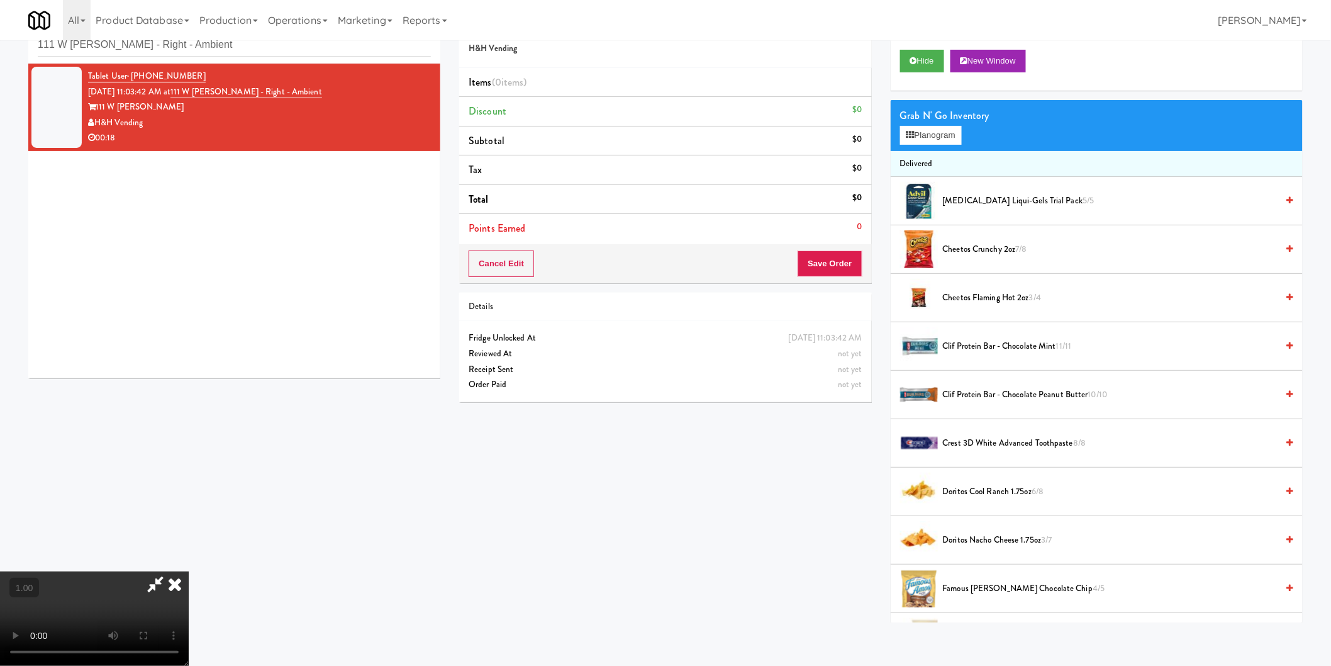
scroll to position [40, 0]
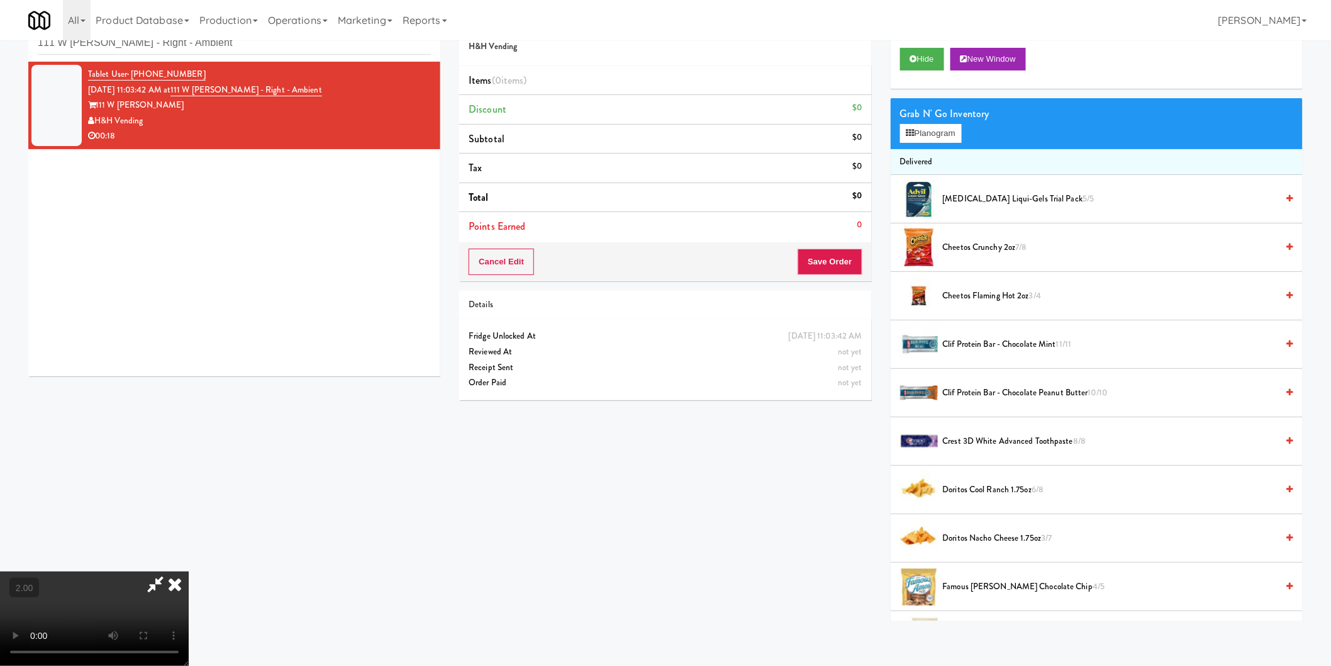
click at [900, 145] on div "Grab N' Go Inventory Planogram" at bounding box center [1097, 123] width 412 height 51
click at [907, 137] on button "Planogram" at bounding box center [931, 133] width 62 height 19
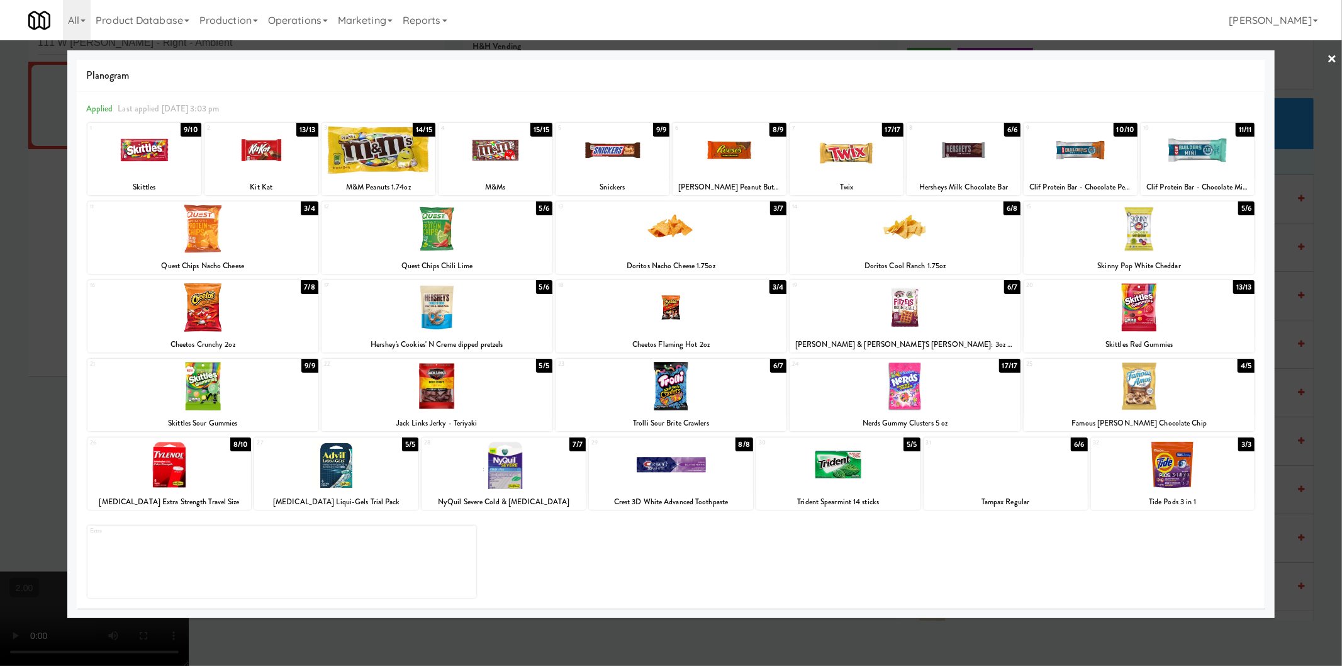
click at [719, 303] on div at bounding box center [670, 307] width 231 height 48
click at [582, 142] on div at bounding box center [612, 150] width 114 height 48
click at [0, 229] on div at bounding box center [671, 333] width 1342 height 666
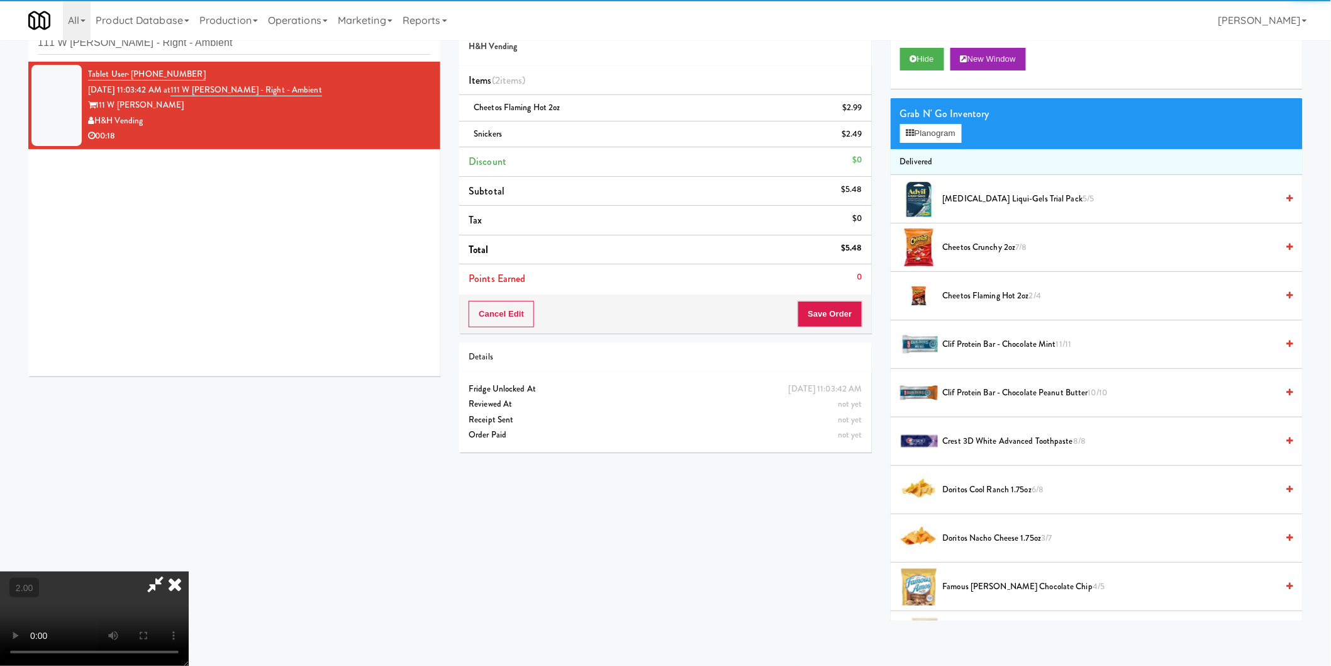
drag, startPoint x: 95, startPoint y: 369, endPoint x: 96, endPoint y: 431, distance: 62.3
click at [96, 571] on video at bounding box center [94, 618] width 189 height 94
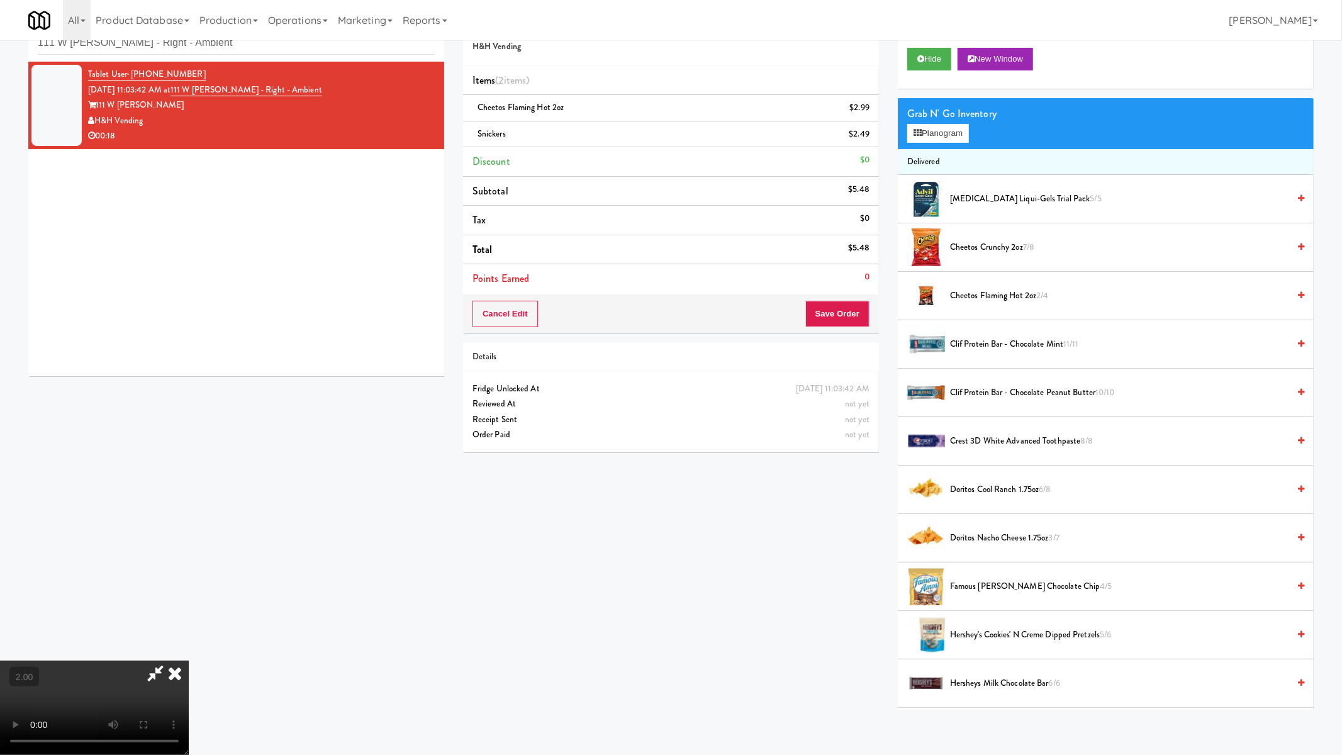
click at [101, 660] on video at bounding box center [94, 707] width 189 height 94
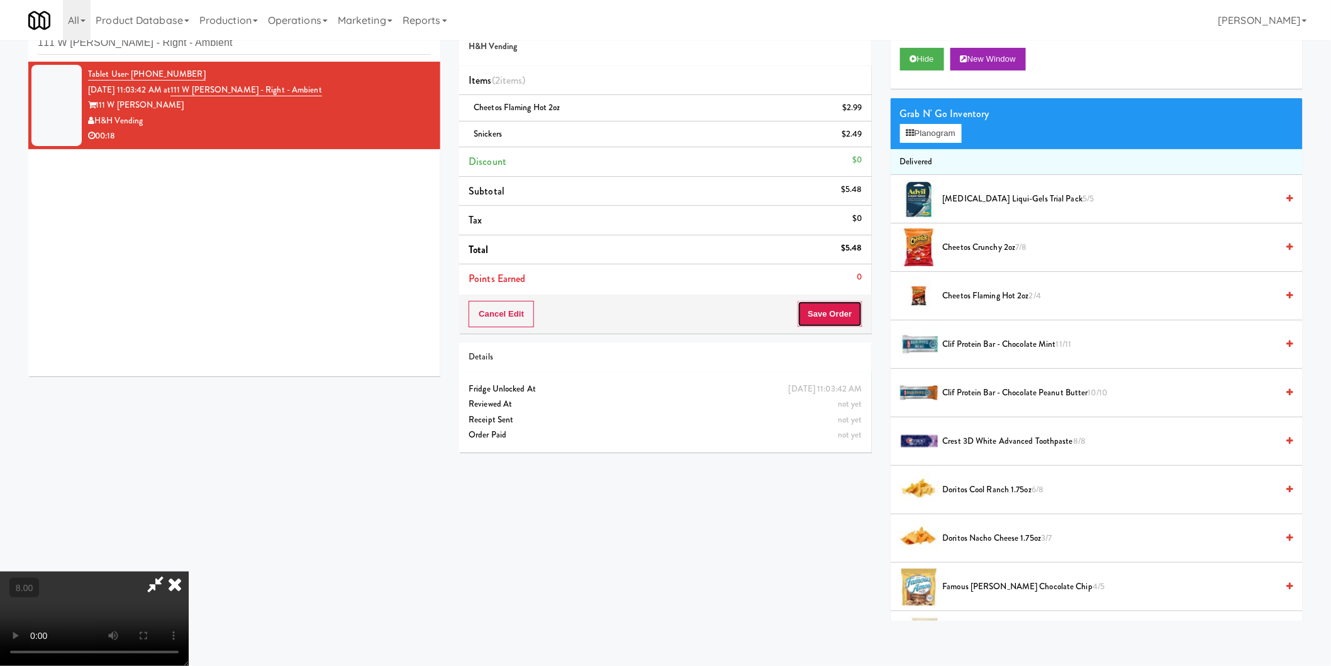
click at [833, 309] on button "Save Order" at bounding box center [830, 314] width 64 height 26
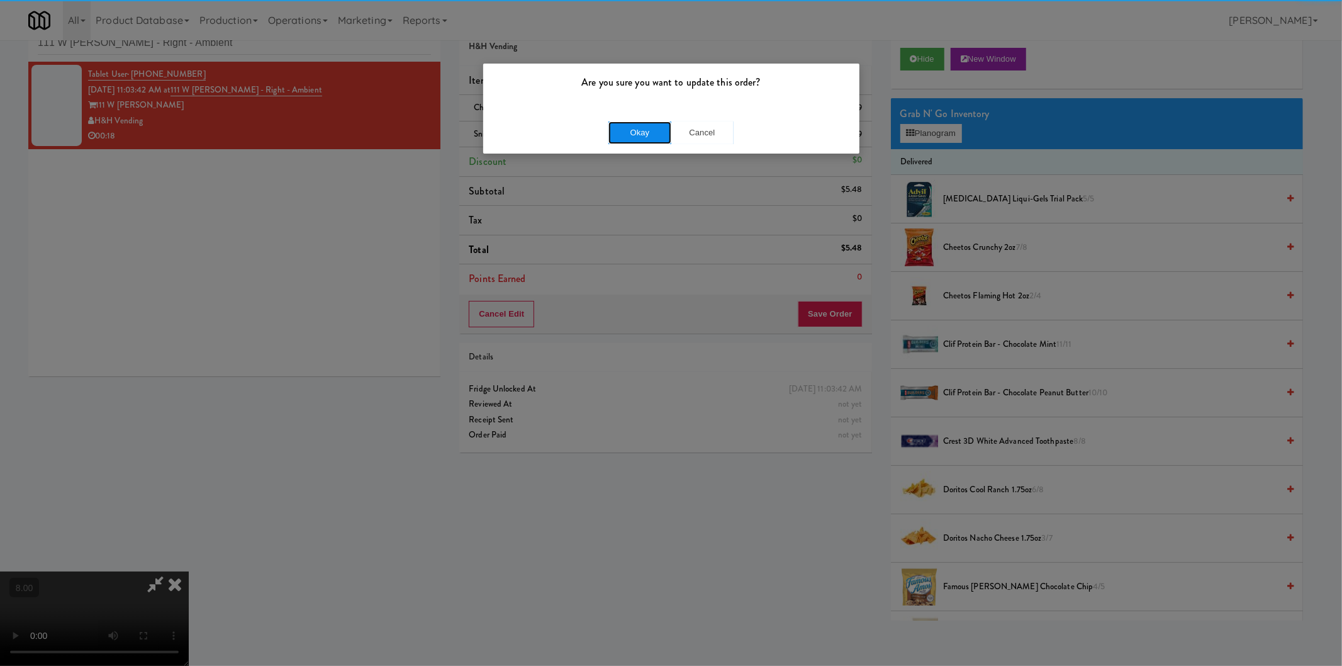
click at [629, 129] on button "Okay" at bounding box center [639, 132] width 63 height 23
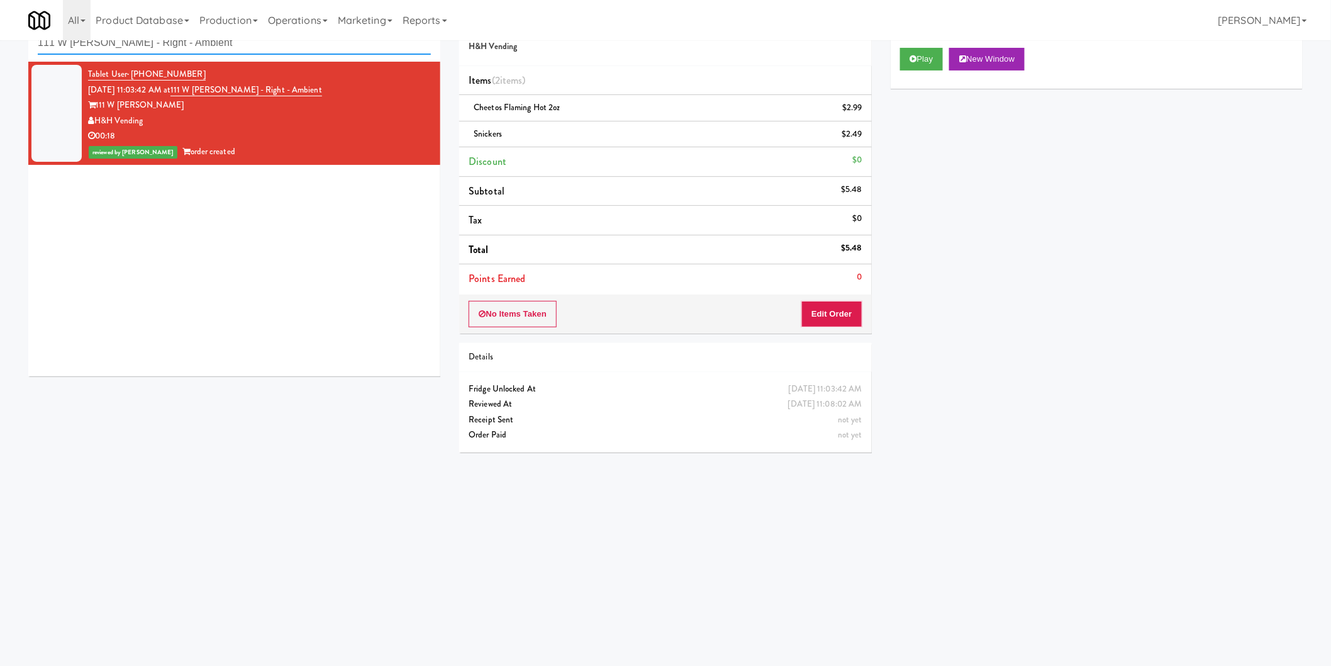
paste input "520 N Kingsbury - Left - Fridge"
drag, startPoint x: 279, startPoint y: 48, endPoint x: 0, endPoint y: 30, distance: 279.9
click at [0, 30] on body "Are you sure you want to update this order? Okay Cancel Okay Are you sure you w…" at bounding box center [665, 333] width 1331 height 666
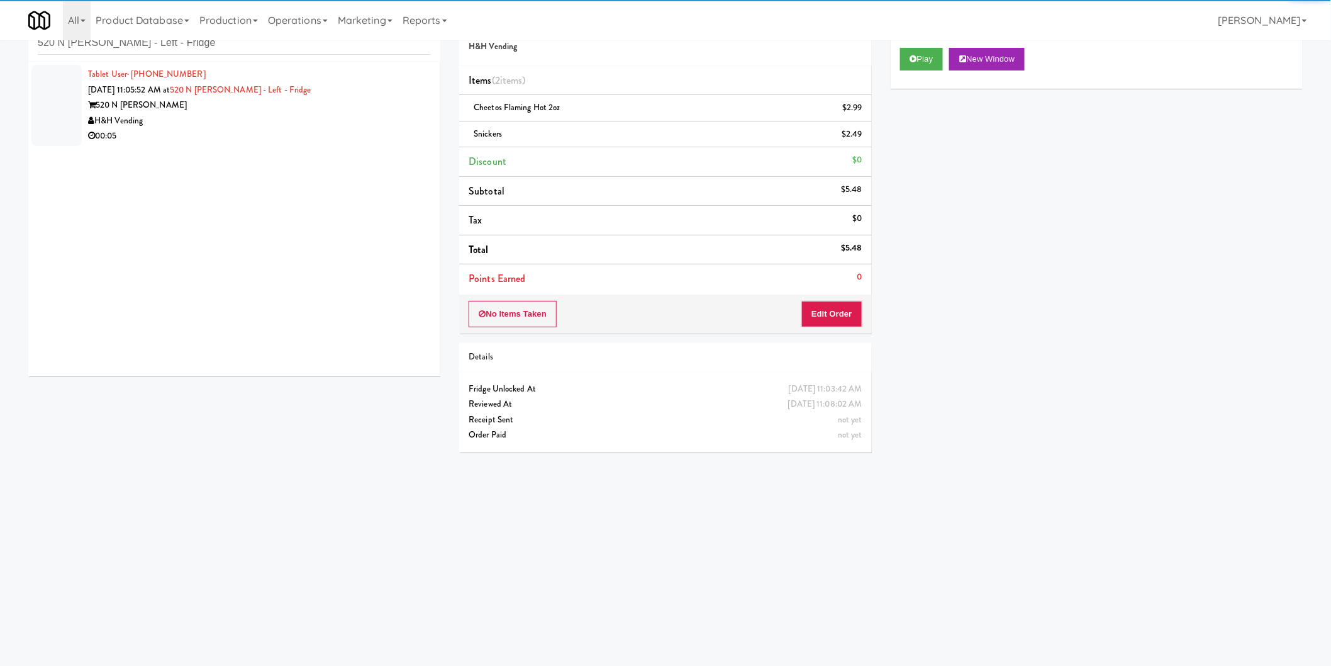
click at [393, 101] on div "520 N Kingsbury" at bounding box center [259, 105] width 343 height 16
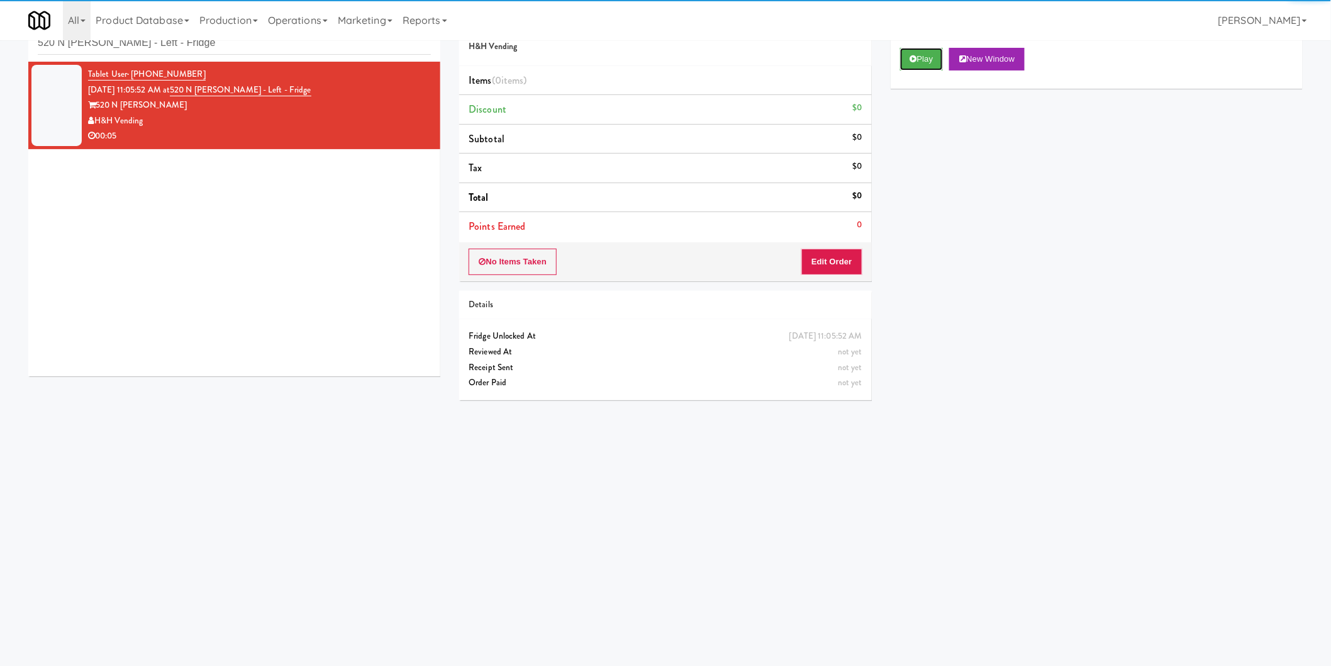
drag, startPoint x: 919, startPoint y: 53, endPoint x: 910, endPoint y: 75, distance: 24.3
click at [919, 53] on button "Play" at bounding box center [921, 59] width 43 height 23
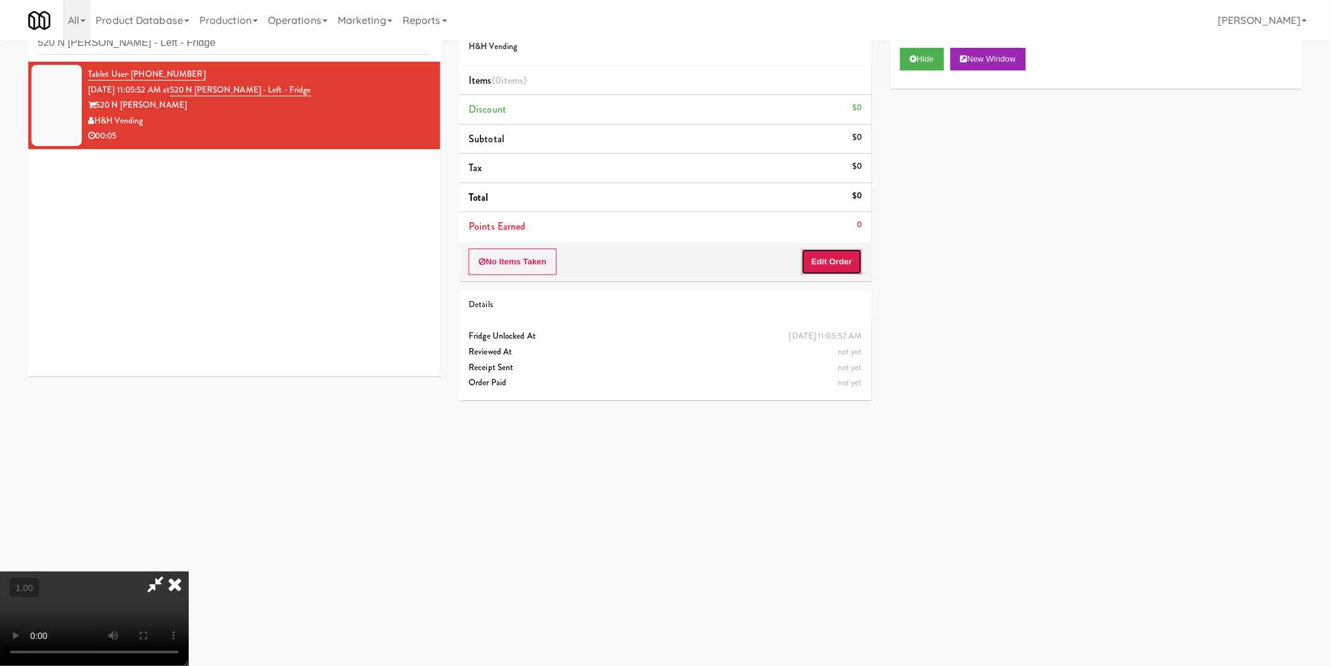
click at [815, 273] on button "Edit Order" at bounding box center [831, 261] width 61 height 26
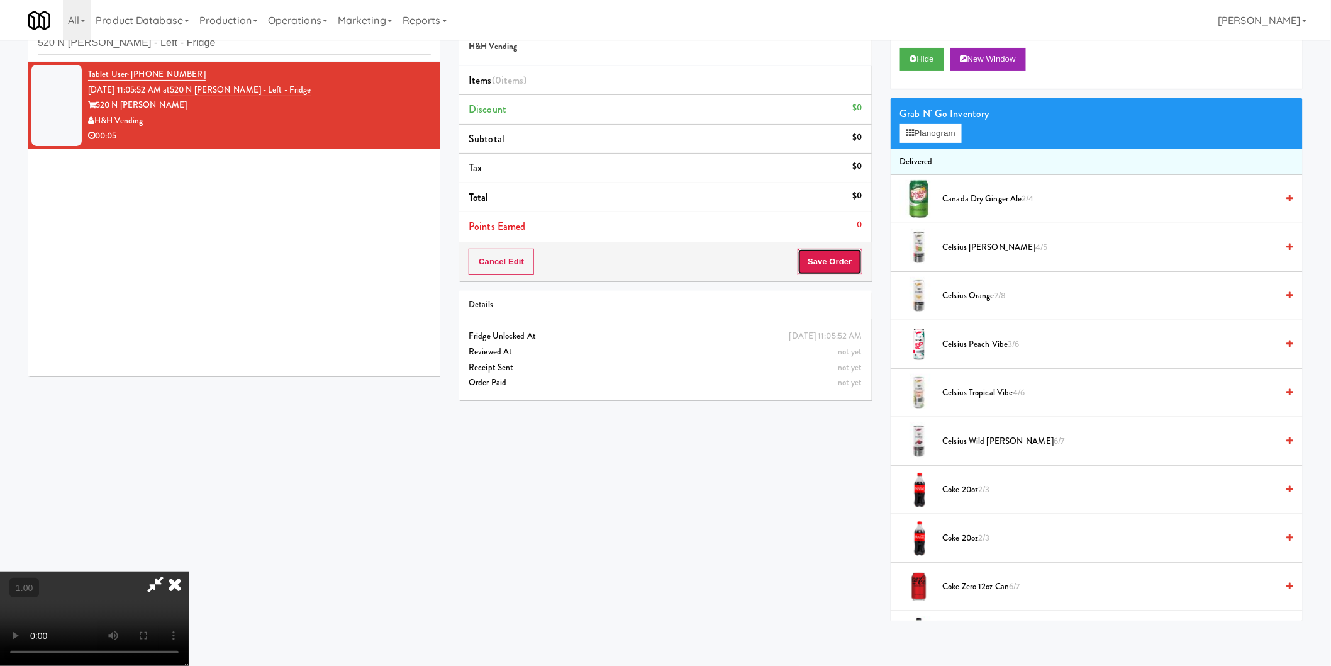
click at [819, 261] on button "Save Order" at bounding box center [830, 261] width 64 height 26
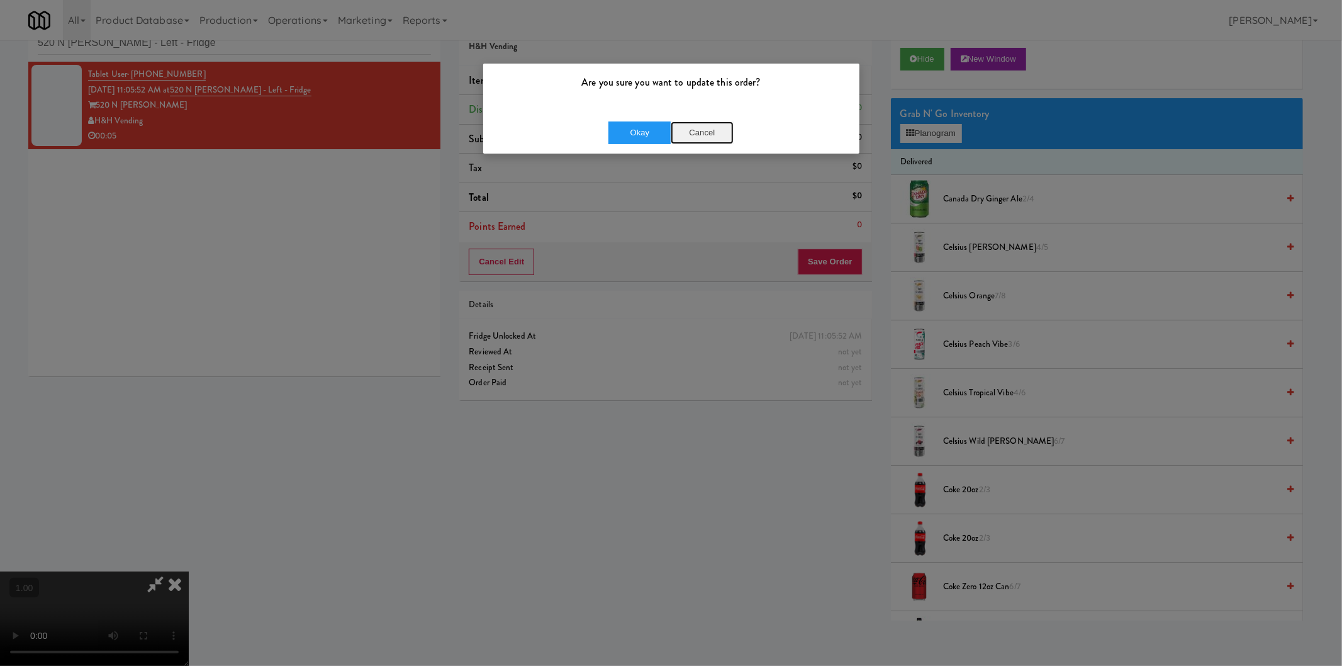
click at [706, 135] on button "Cancel" at bounding box center [702, 132] width 63 height 23
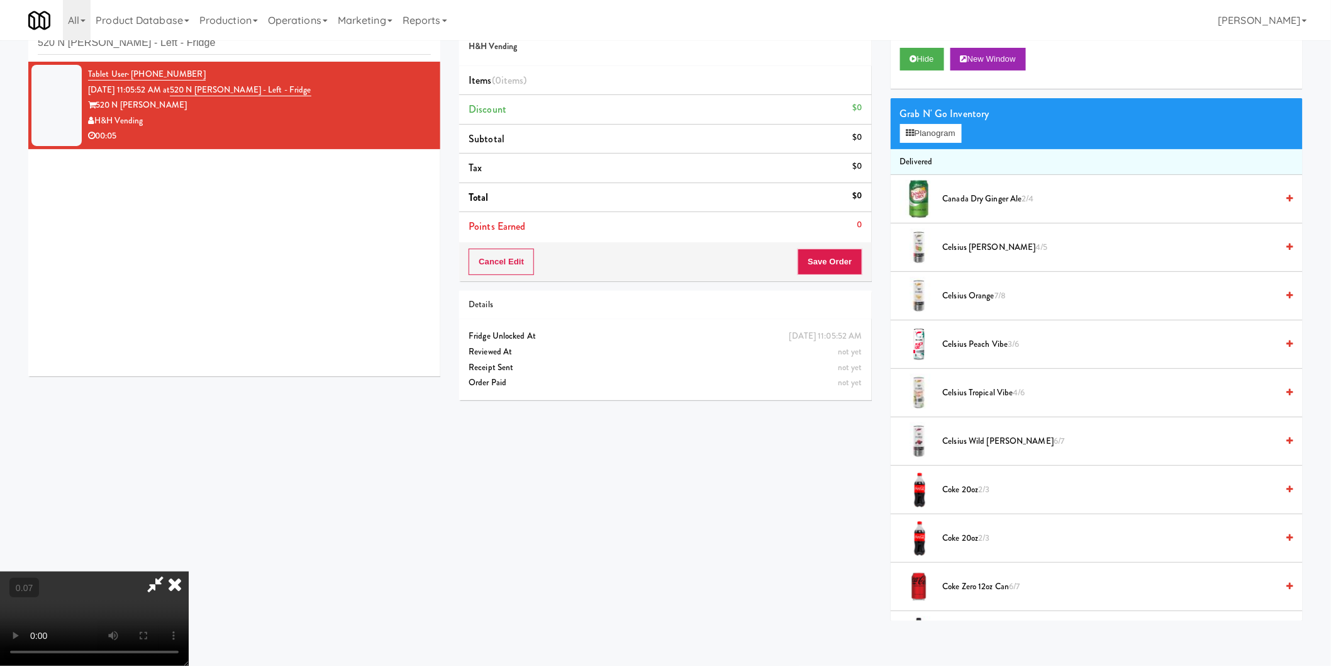
scroll to position [206, 0]
click at [946, 135] on button "Planogram" at bounding box center [931, 133] width 62 height 19
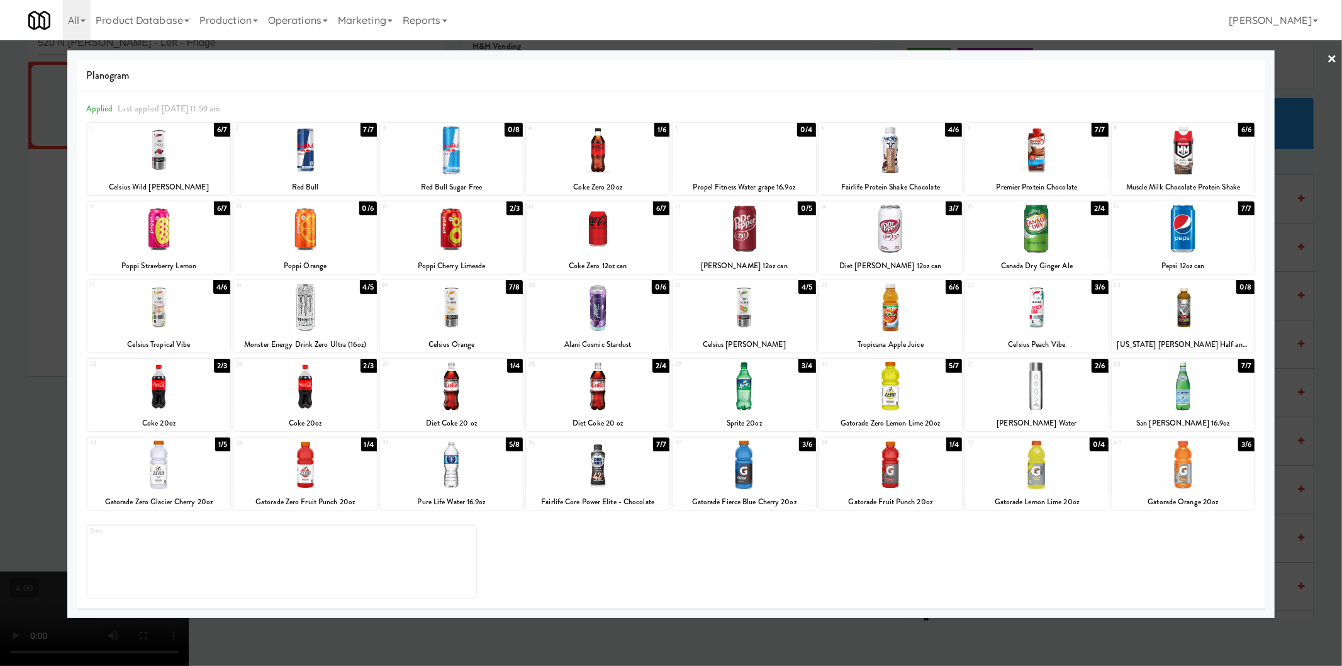
drag, startPoint x: 916, startPoint y: 478, endPoint x: 900, endPoint y: 474, distance: 17.4
click at [916, 477] on div at bounding box center [890, 464] width 143 height 48
click at [0, 307] on div at bounding box center [671, 333] width 1342 height 666
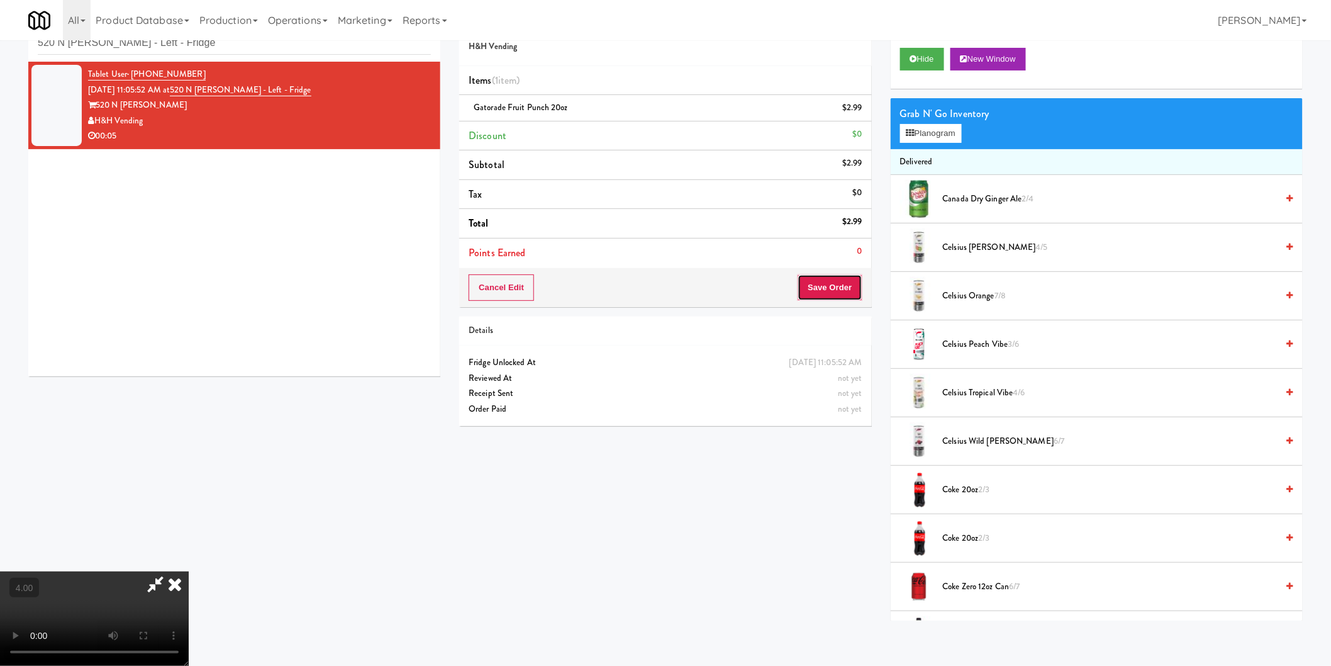
click at [839, 291] on button "Save Order" at bounding box center [830, 287] width 64 height 26
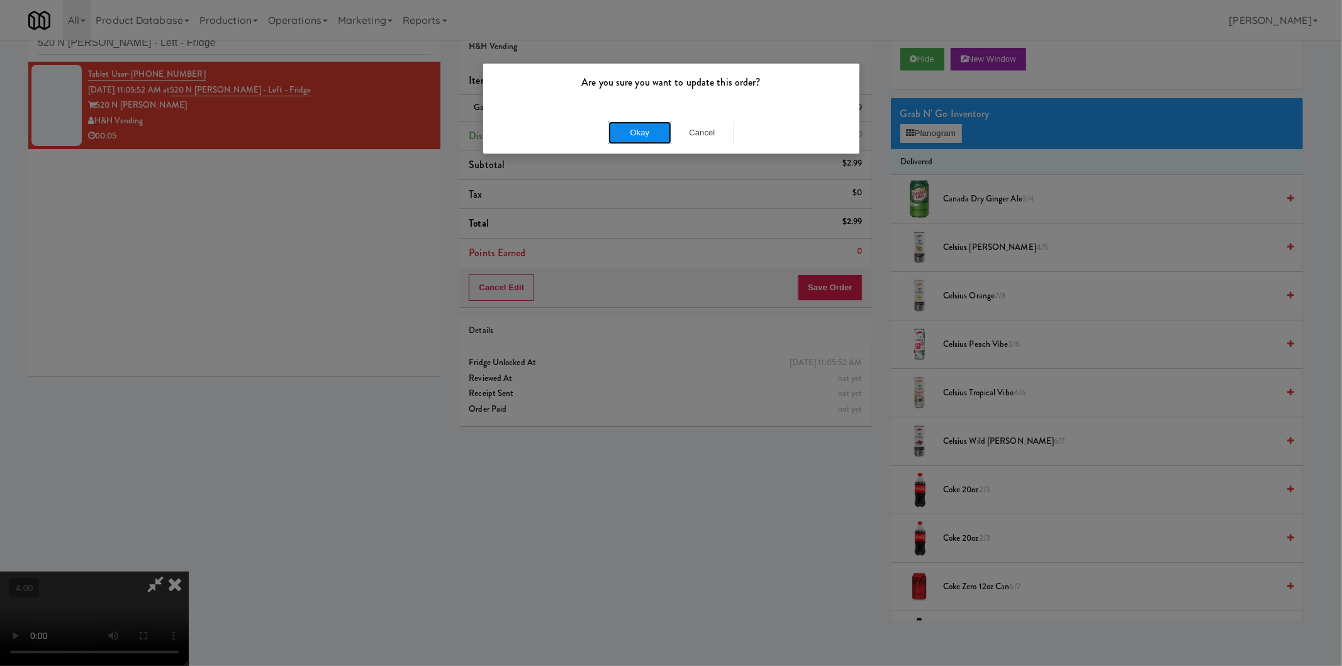
click at [637, 133] on button "Okay" at bounding box center [639, 132] width 63 height 23
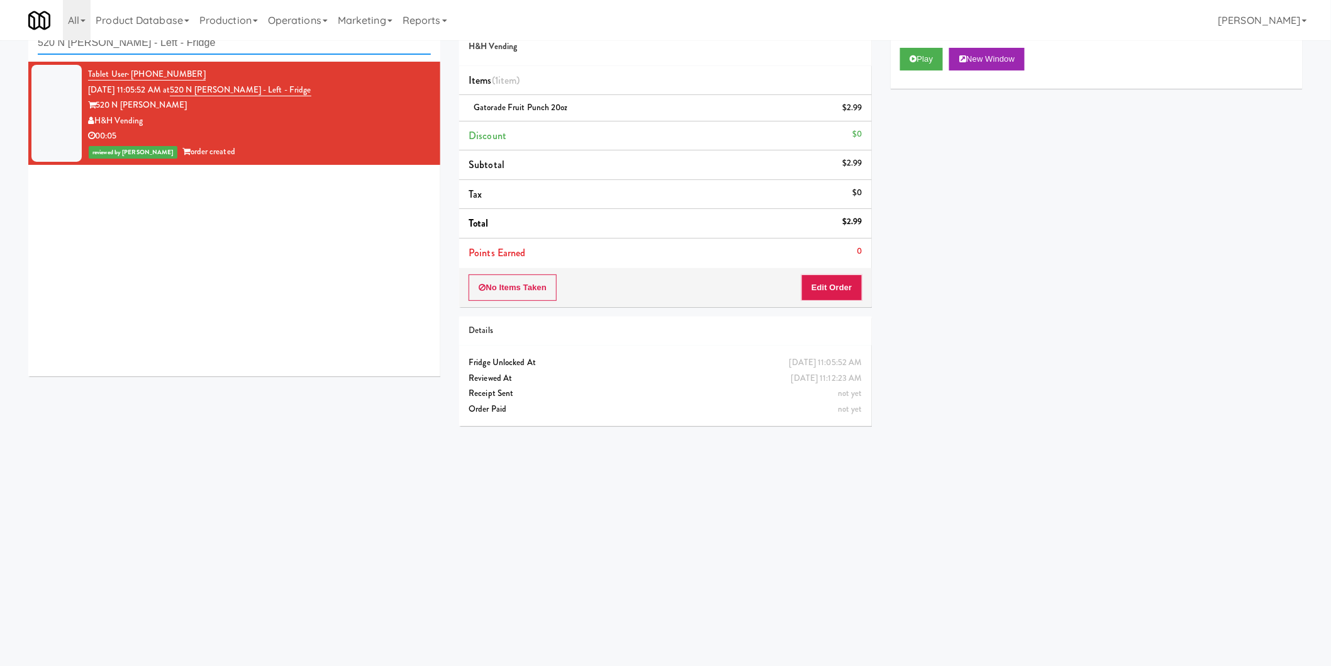
paste input "Sur Club - Main - Cooler"
drag, startPoint x: 218, startPoint y: 47, endPoint x: 0, endPoint y: 47, distance: 217.6
click at [0, 47] on div "inbox reviewed recent all unclear take inventory issue suspicious failed recent…" at bounding box center [665, 257] width 1331 height 505
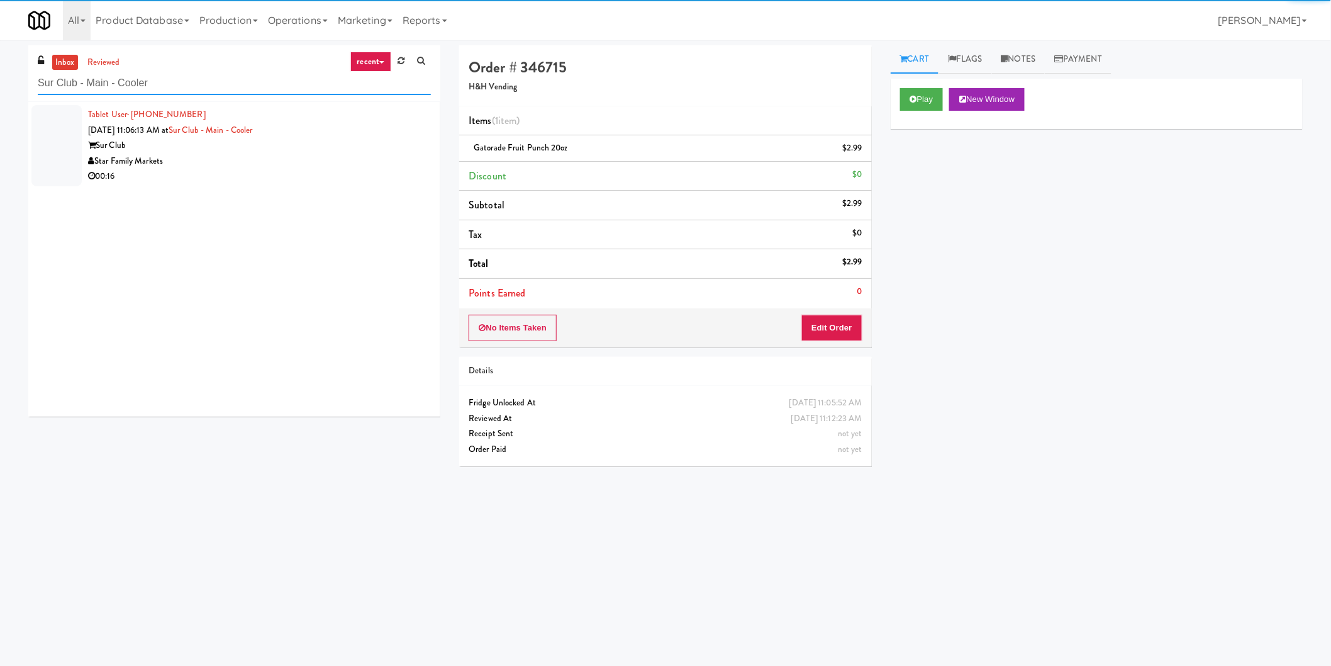
type input "Sur Club - Main - Cooler"
drag, startPoint x: 325, startPoint y: 158, endPoint x: 429, endPoint y: 162, distance: 104.5
click at [343, 160] on div "Star Family Markets" at bounding box center [259, 161] width 343 height 16
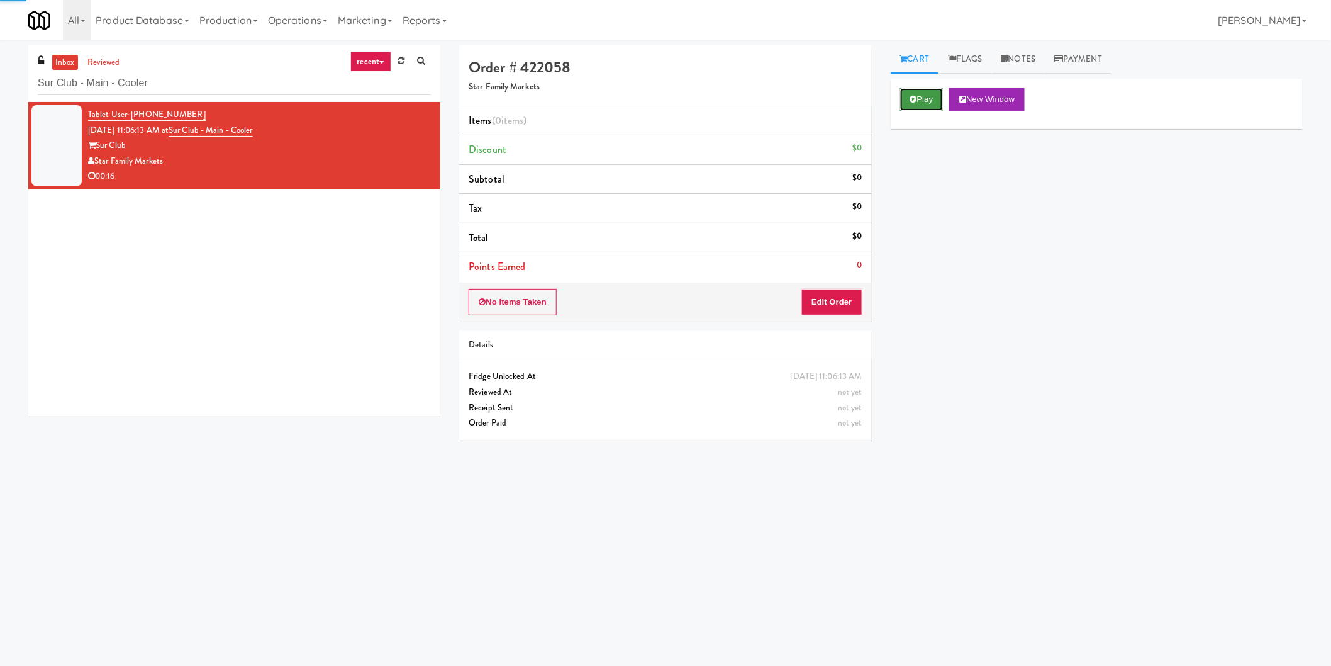
click at [931, 102] on button "Play" at bounding box center [921, 99] width 43 height 23
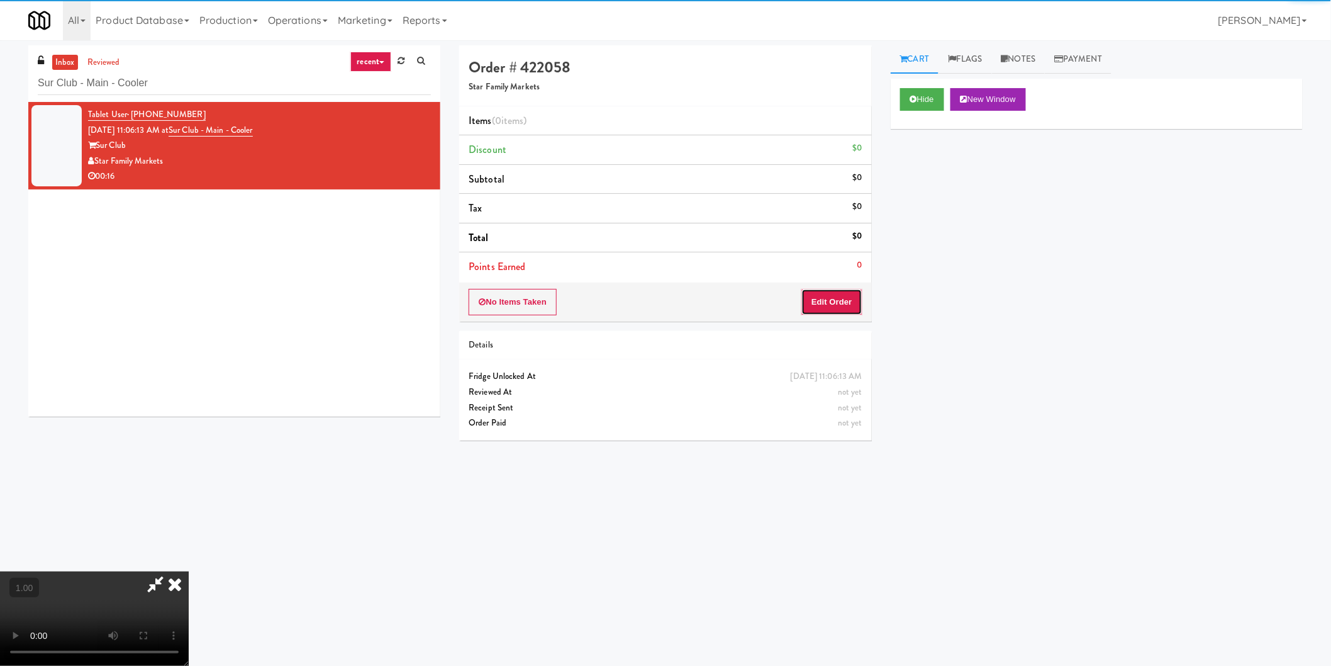
click at [856, 299] on button "Edit Order" at bounding box center [831, 302] width 61 height 26
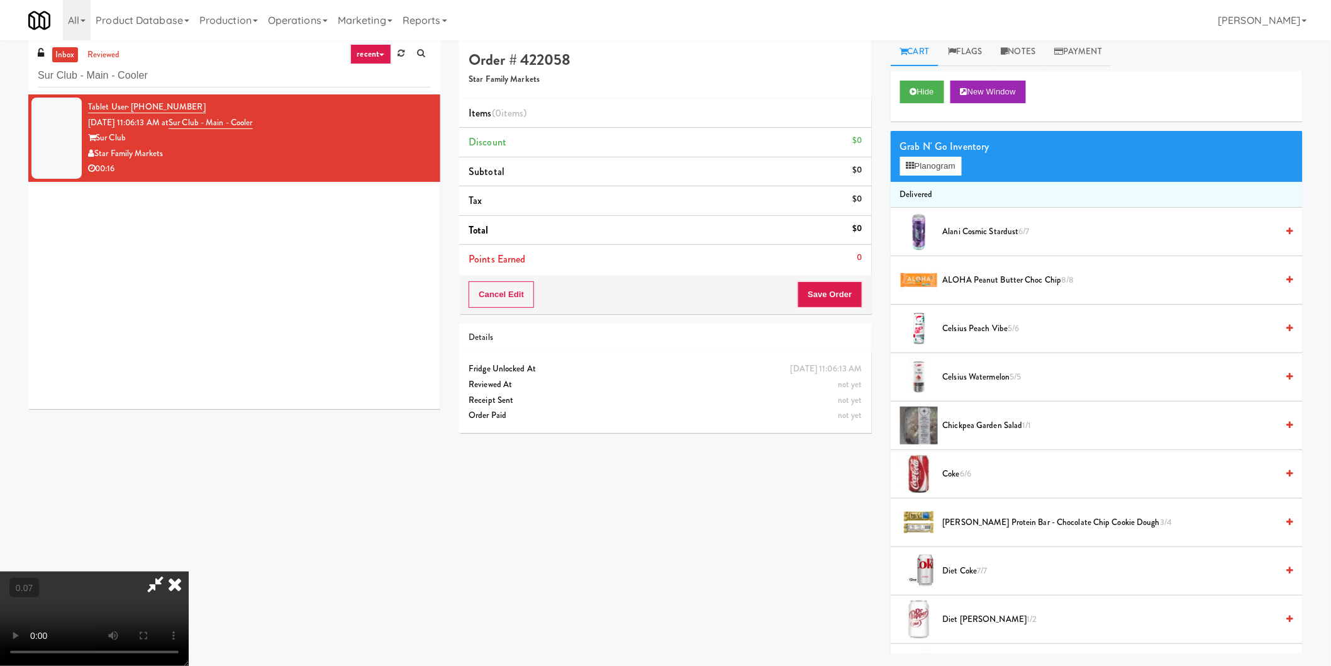
scroll to position [40, 0]
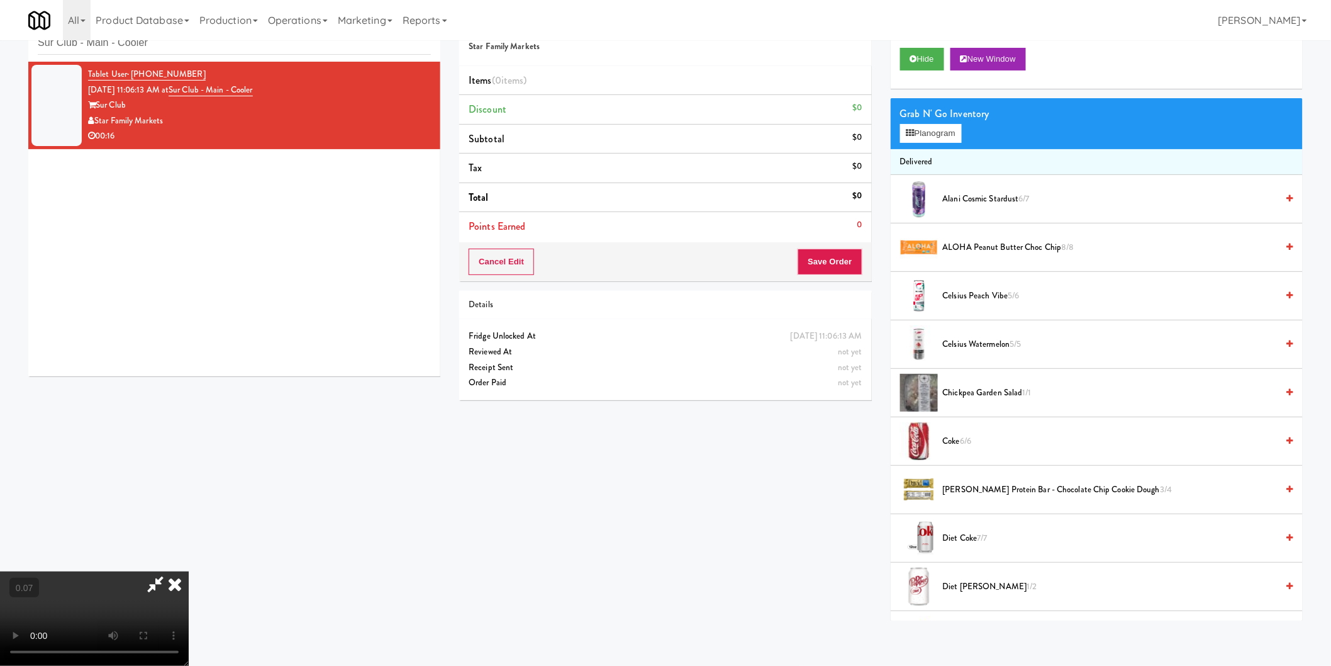
click at [189, 571] on video at bounding box center [94, 618] width 189 height 94
click at [928, 135] on button "Planogram" at bounding box center [931, 133] width 62 height 19
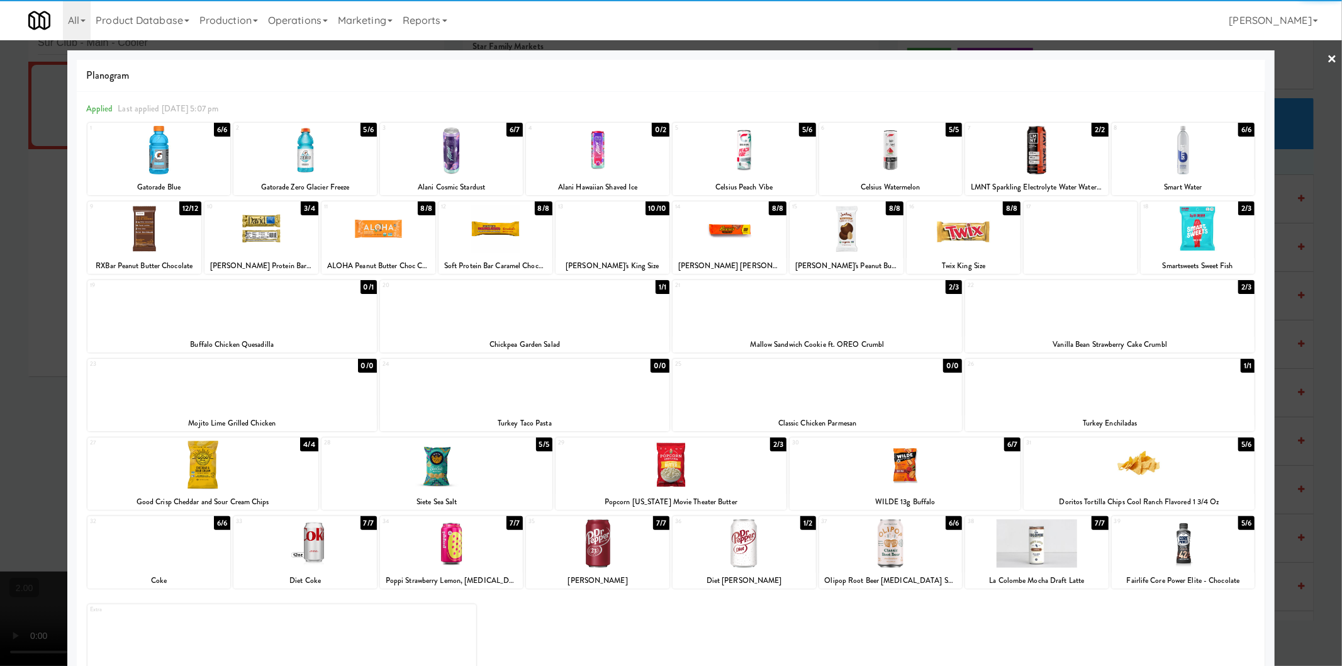
click at [179, 164] on div at bounding box center [158, 150] width 143 height 48
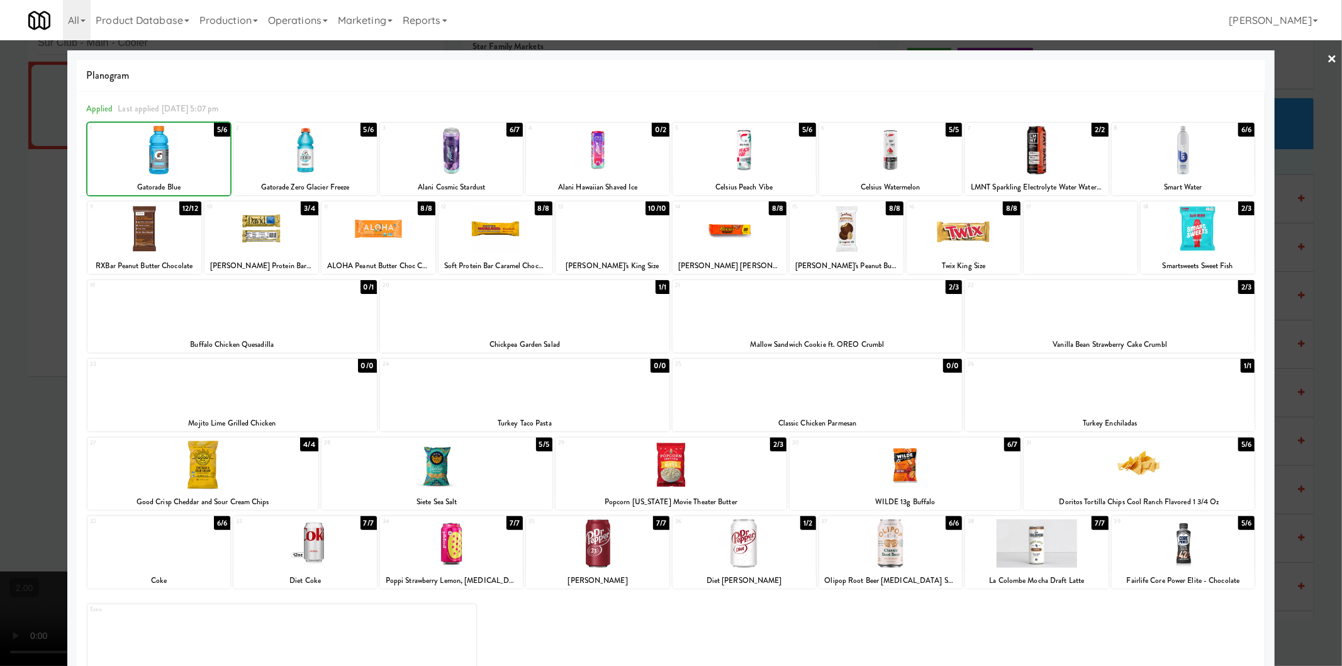
click at [380, 152] on div at bounding box center [451, 150] width 143 height 48
click at [330, 153] on div at bounding box center [304, 150] width 143 height 48
drag, startPoint x: 0, startPoint y: 203, endPoint x: 26, endPoint y: 203, distance: 26.4
click at [1, 203] on div at bounding box center [671, 333] width 1342 height 666
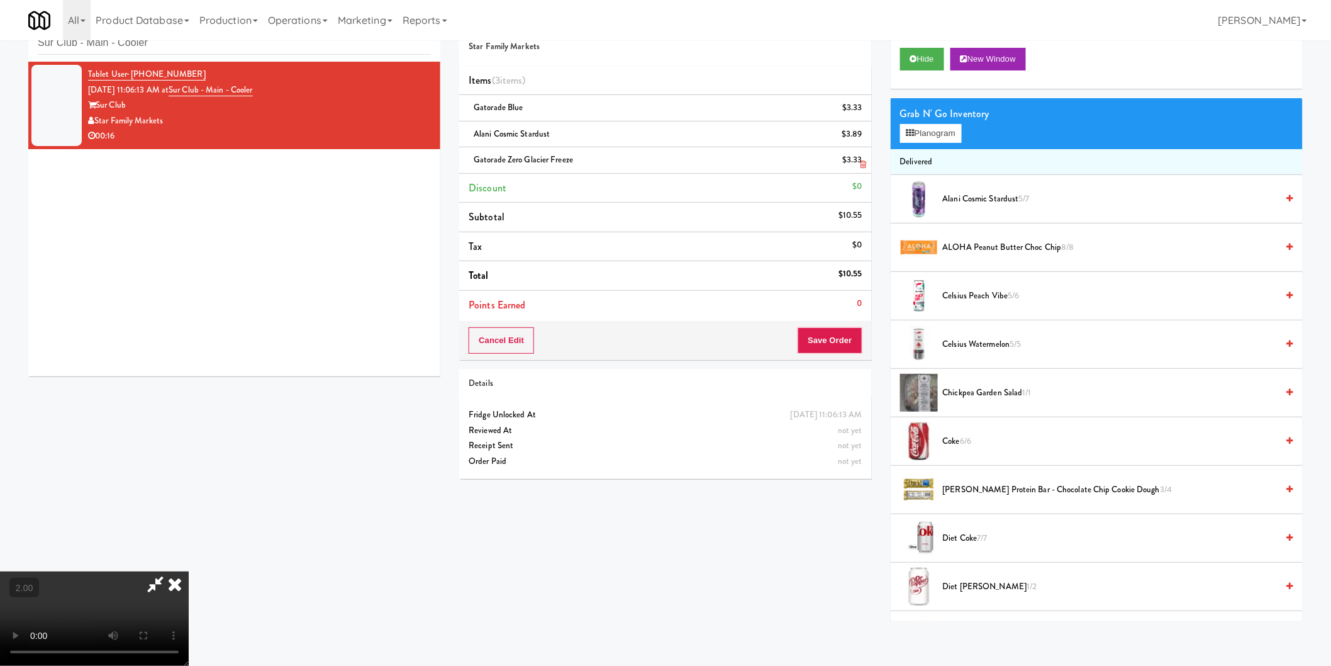
click at [866, 136] on icon at bounding box center [864, 139] width 6 height 8
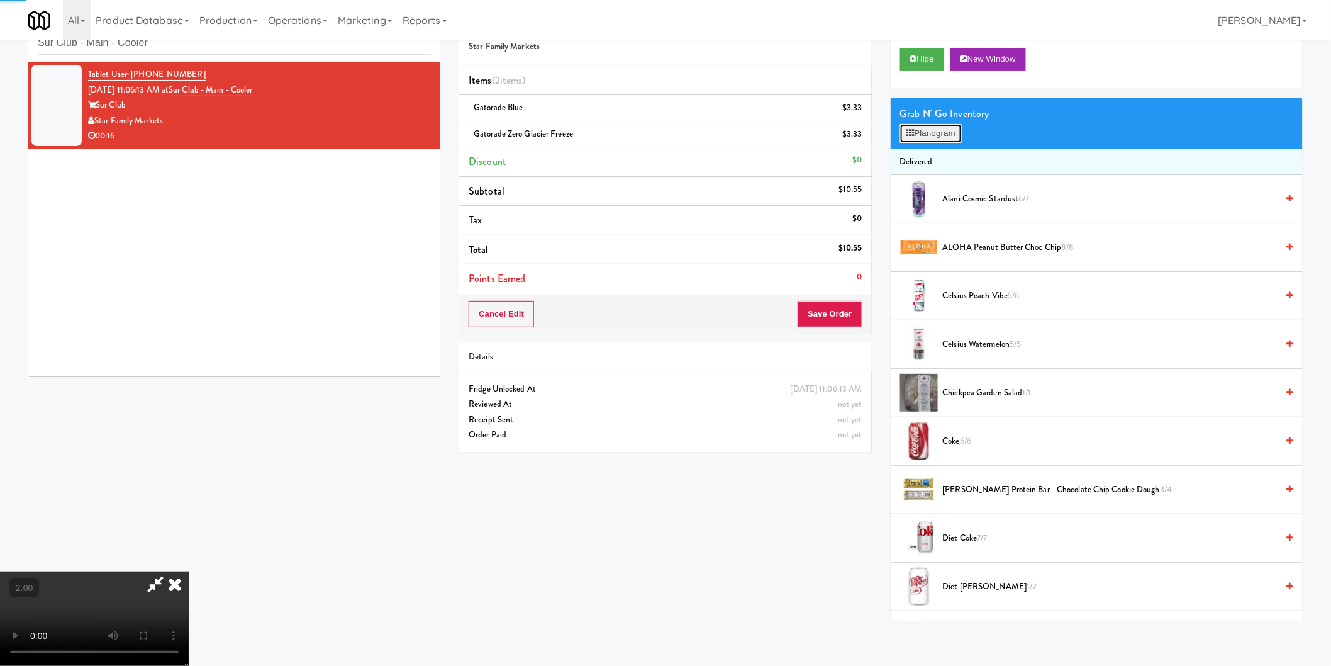
click at [928, 132] on button "Planogram" at bounding box center [931, 133] width 62 height 19
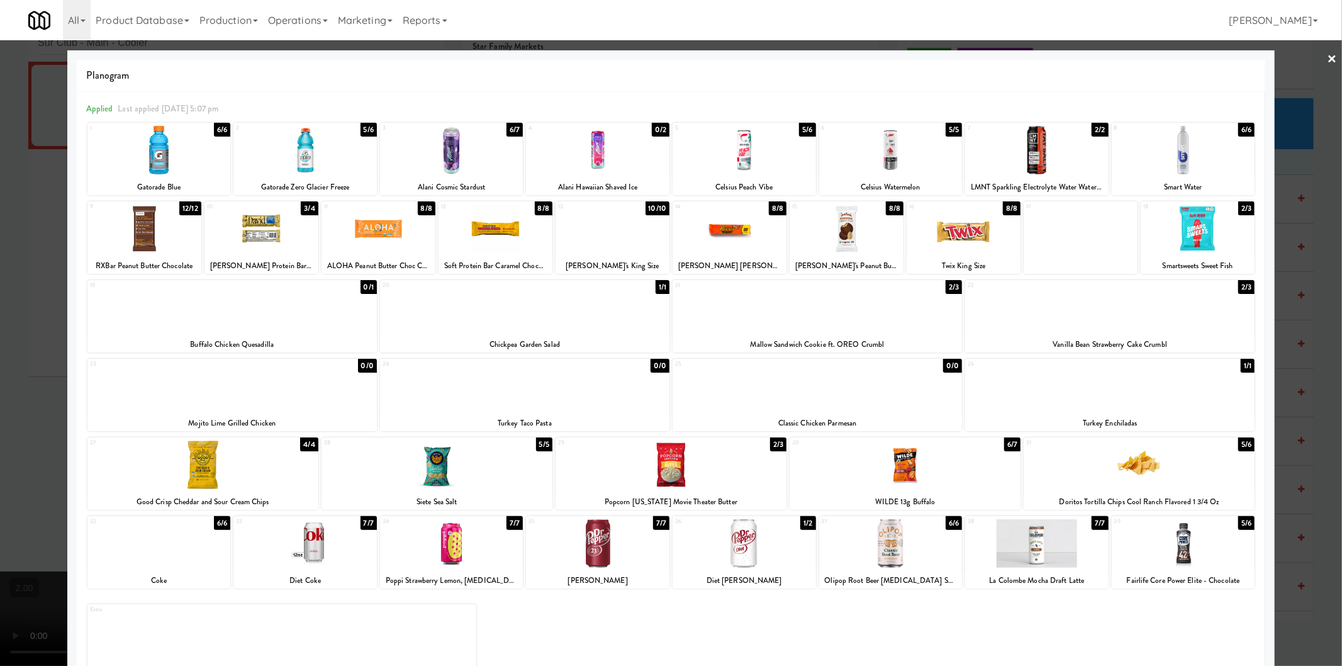
click at [1115, 328] on div at bounding box center [1109, 307] width 289 height 48
click at [1217, 313] on div at bounding box center [1109, 307] width 289 height 48
click at [1277, 306] on div at bounding box center [671, 333] width 1342 height 666
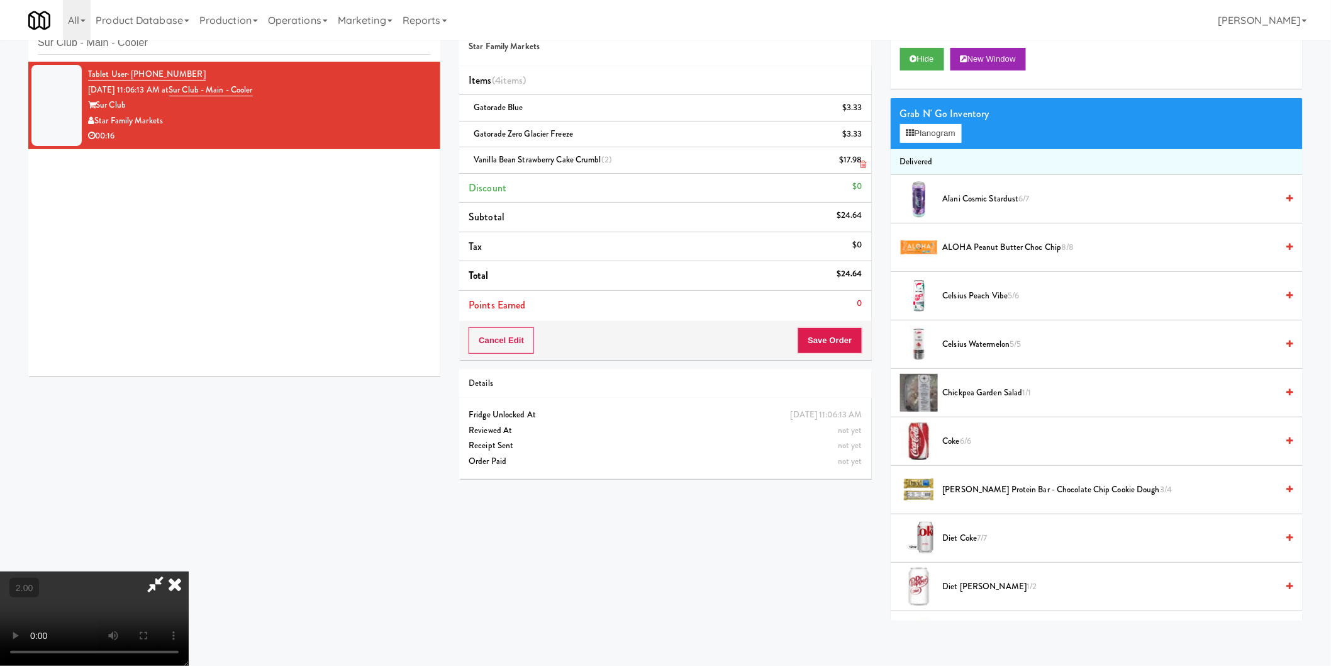
click at [863, 161] on icon at bounding box center [864, 164] width 6 height 8
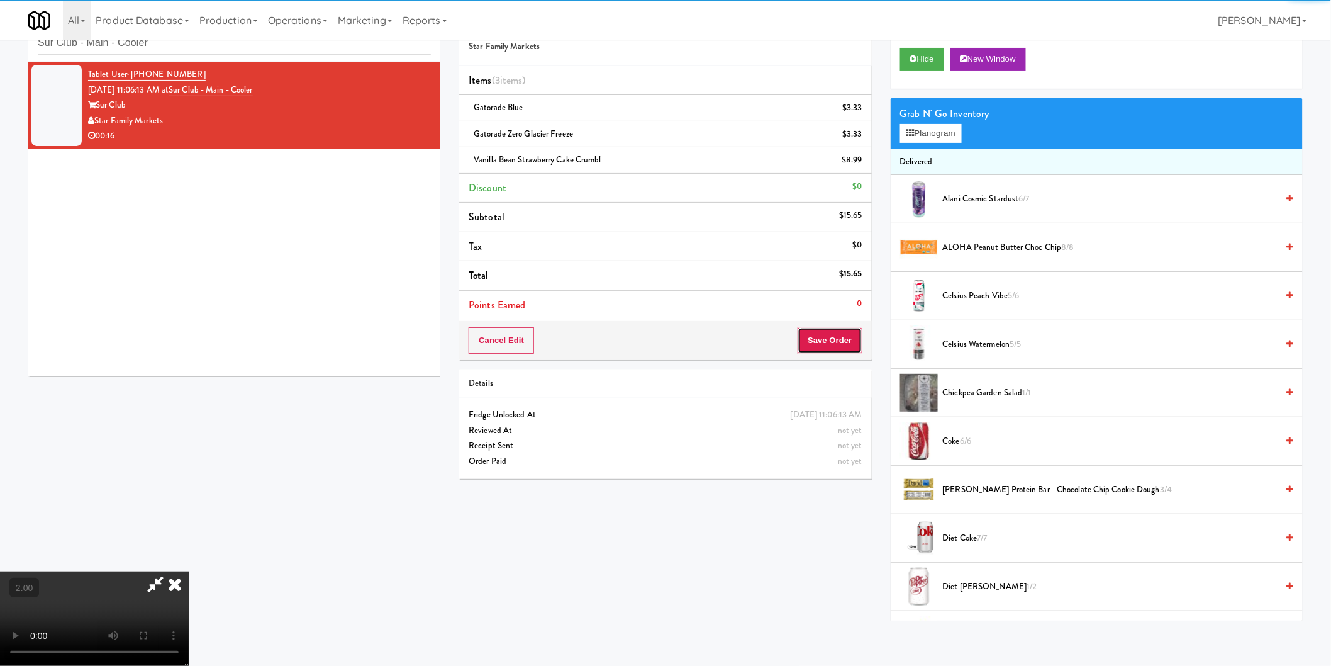
click at [831, 343] on button "Save Order" at bounding box center [830, 340] width 64 height 26
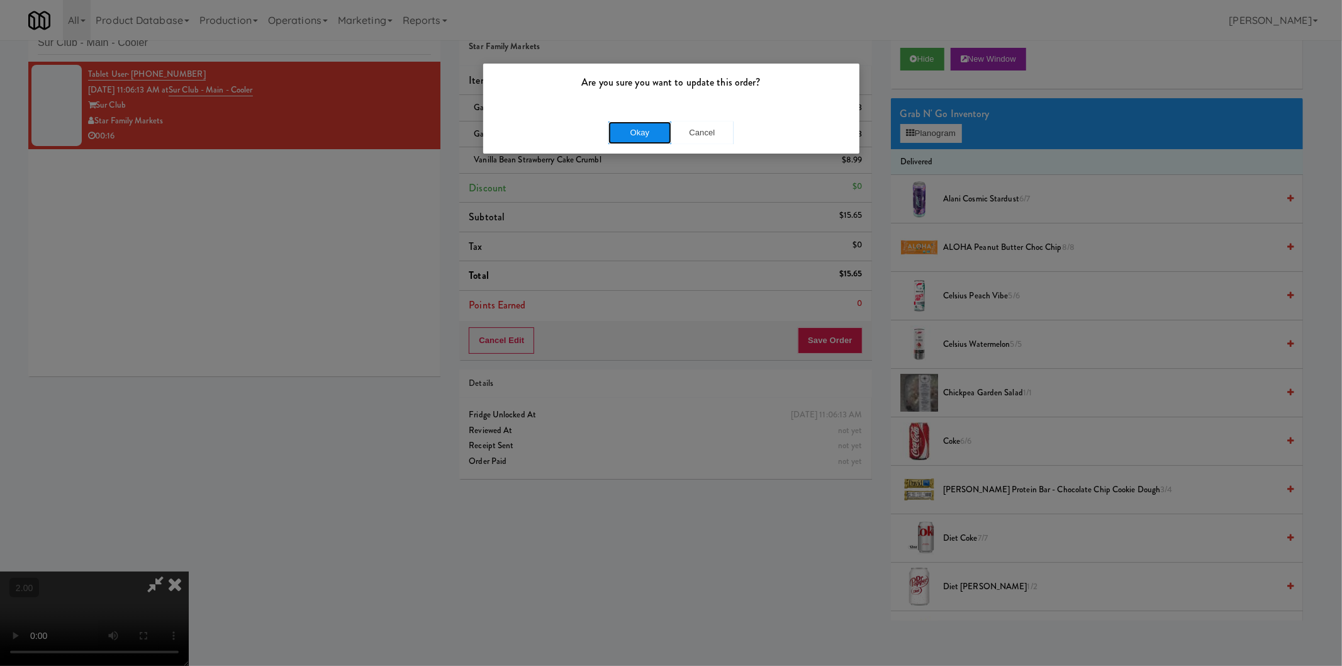
drag, startPoint x: 632, startPoint y: 132, endPoint x: 492, endPoint y: 59, distance: 157.6
click at [631, 132] on button "Okay" at bounding box center [639, 132] width 63 height 23
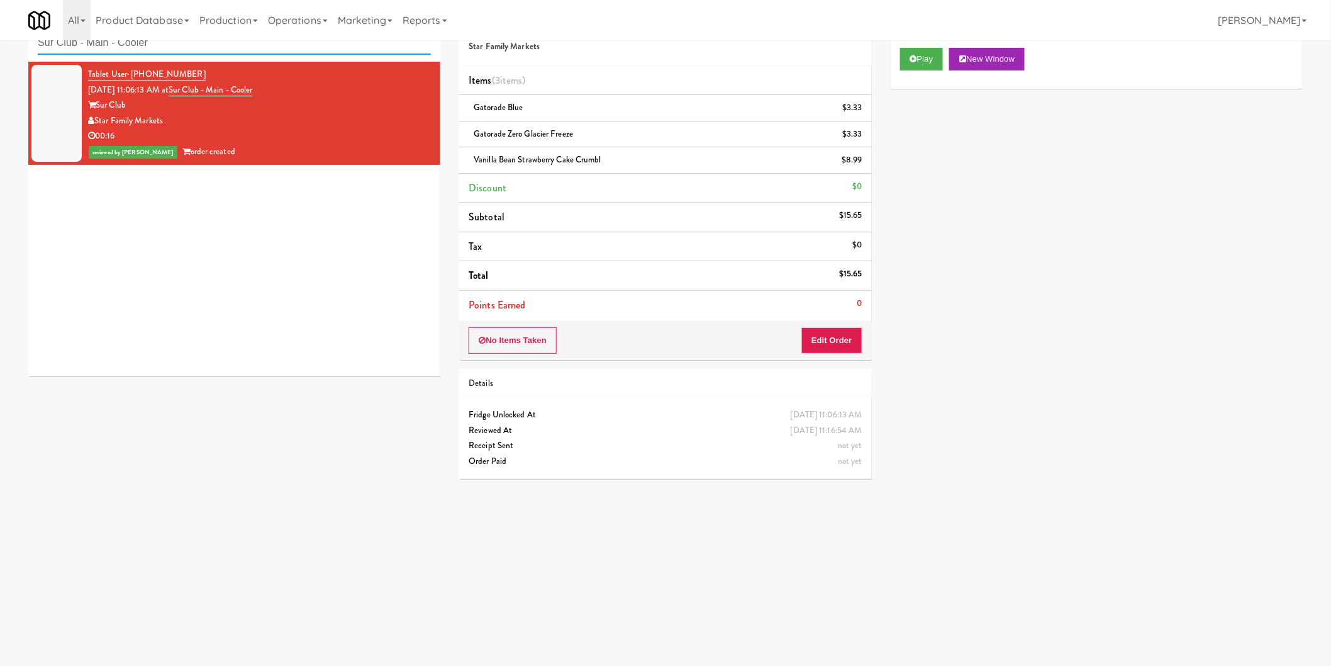
paste input "C Lobby"
drag, startPoint x: 235, startPoint y: 45, endPoint x: 0, endPoint y: 32, distance: 235.6
click at [0, 29] on body "Are you sure you want to update this order? Okay Cancel Okay Are you sure you w…" at bounding box center [665, 333] width 1331 height 666
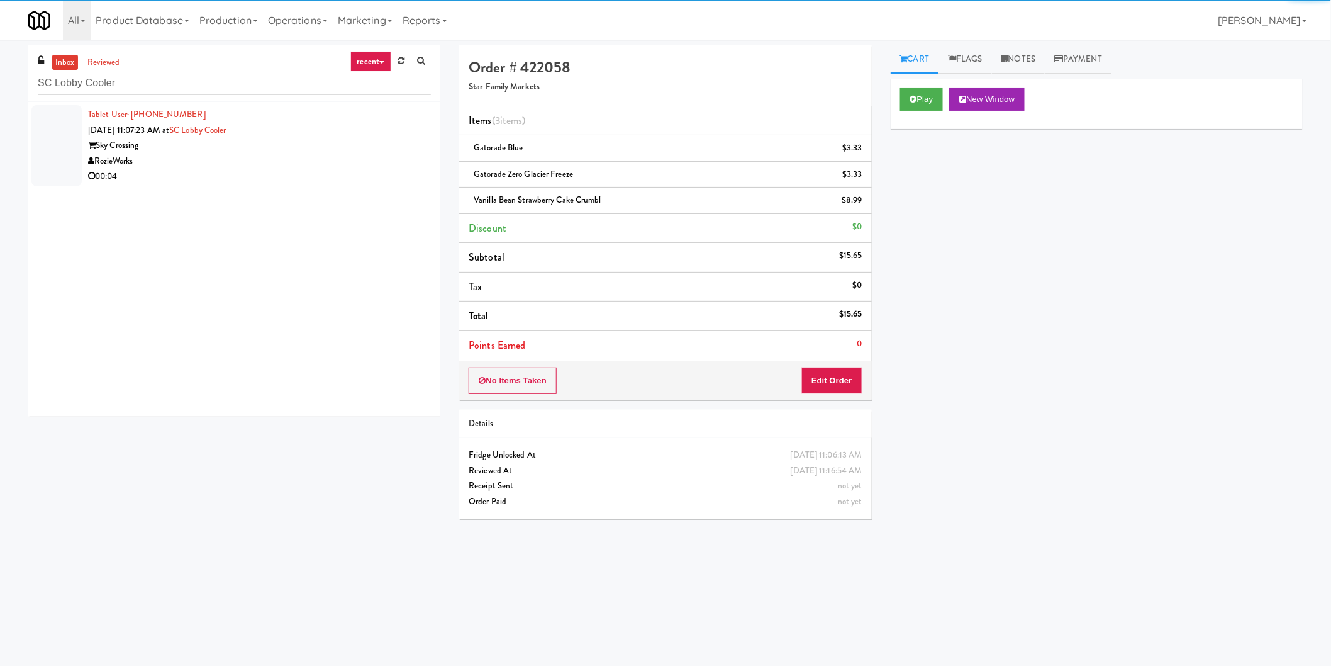
click at [347, 160] on div "RozieWorks" at bounding box center [259, 161] width 343 height 16
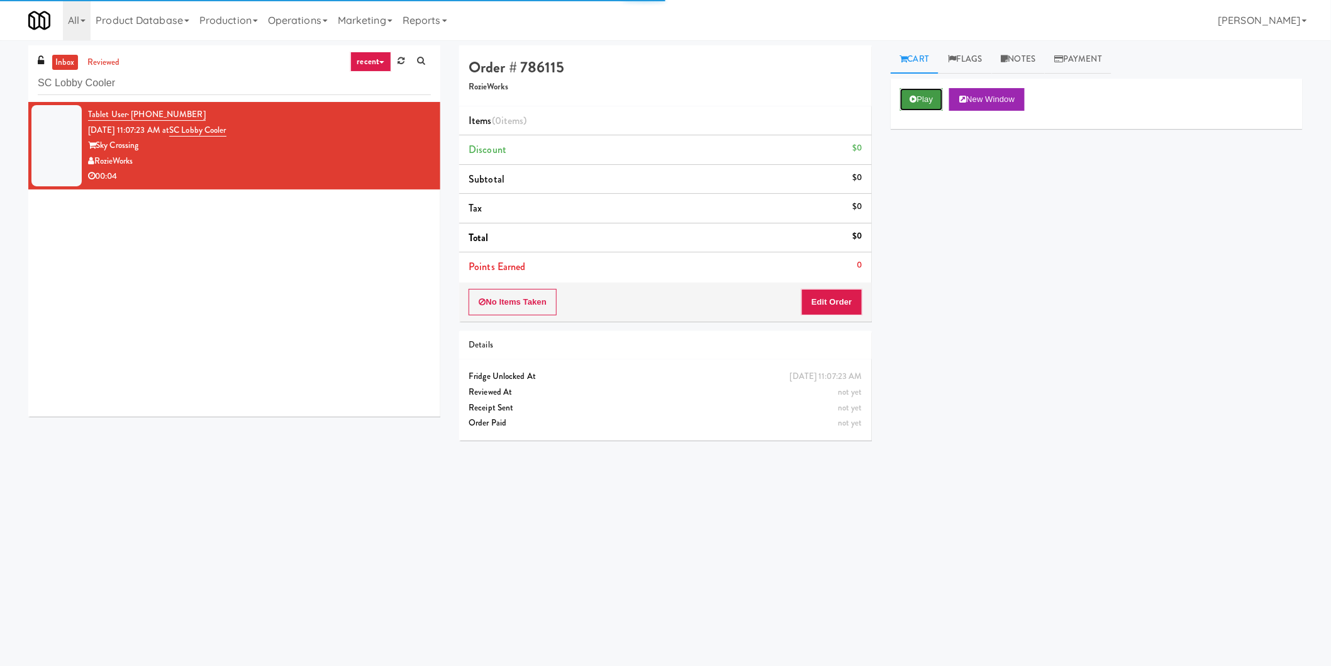
click at [933, 99] on button "Play" at bounding box center [921, 99] width 43 height 23
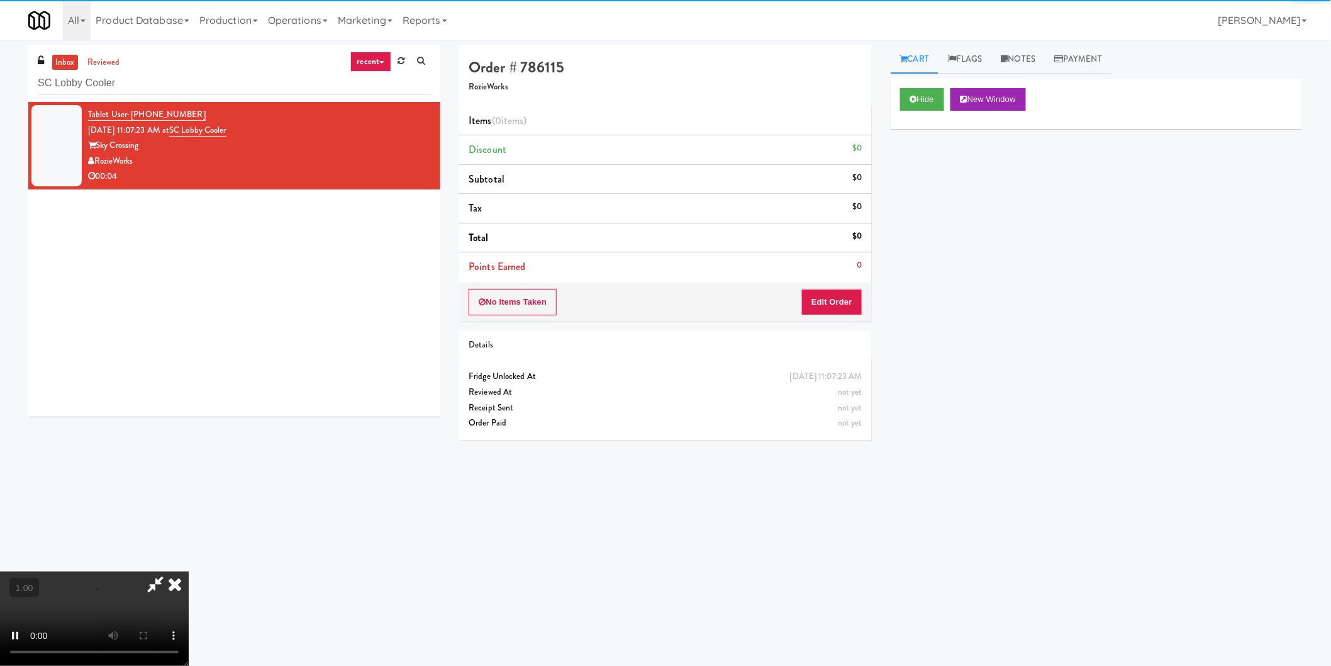
click at [865, 293] on div "No Items Taken Edit Order" at bounding box center [665, 301] width 412 height 39
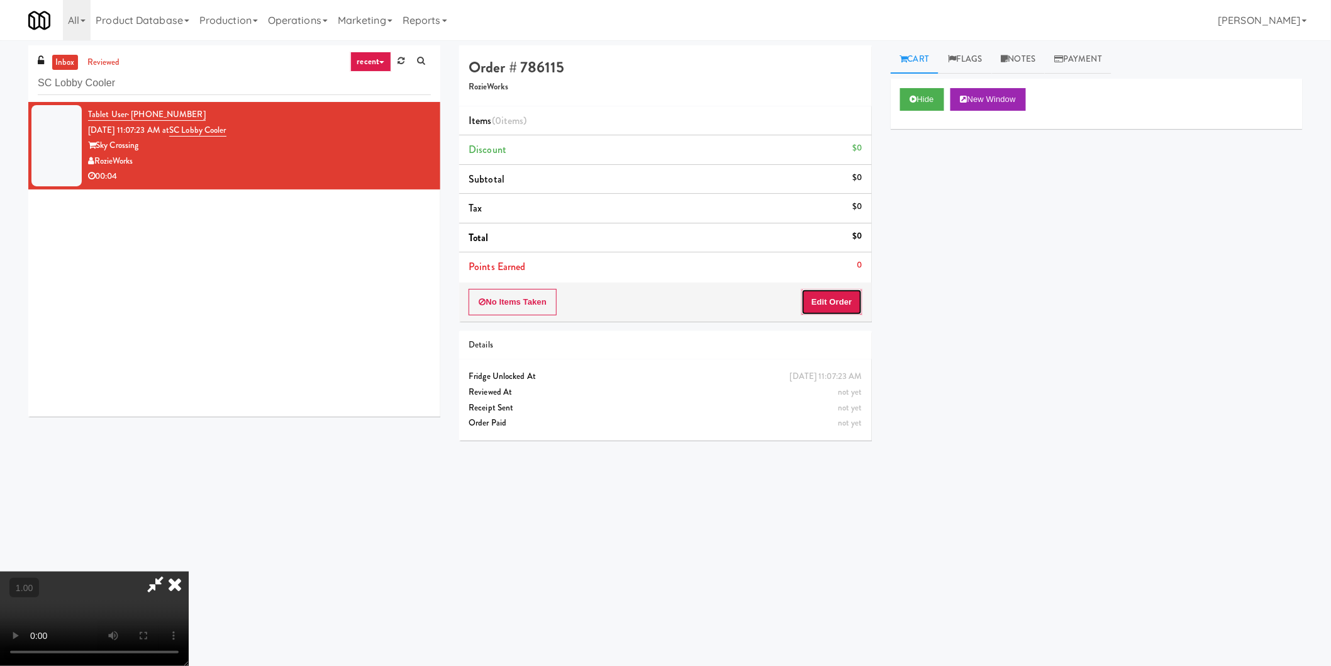
drag, startPoint x: 849, startPoint y: 296, endPoint x: 713, endPoint y: 219, distance: 156.9
click at [846, 296] on button "Edit Order" at bounding box center [831, 302] width 61 height 26
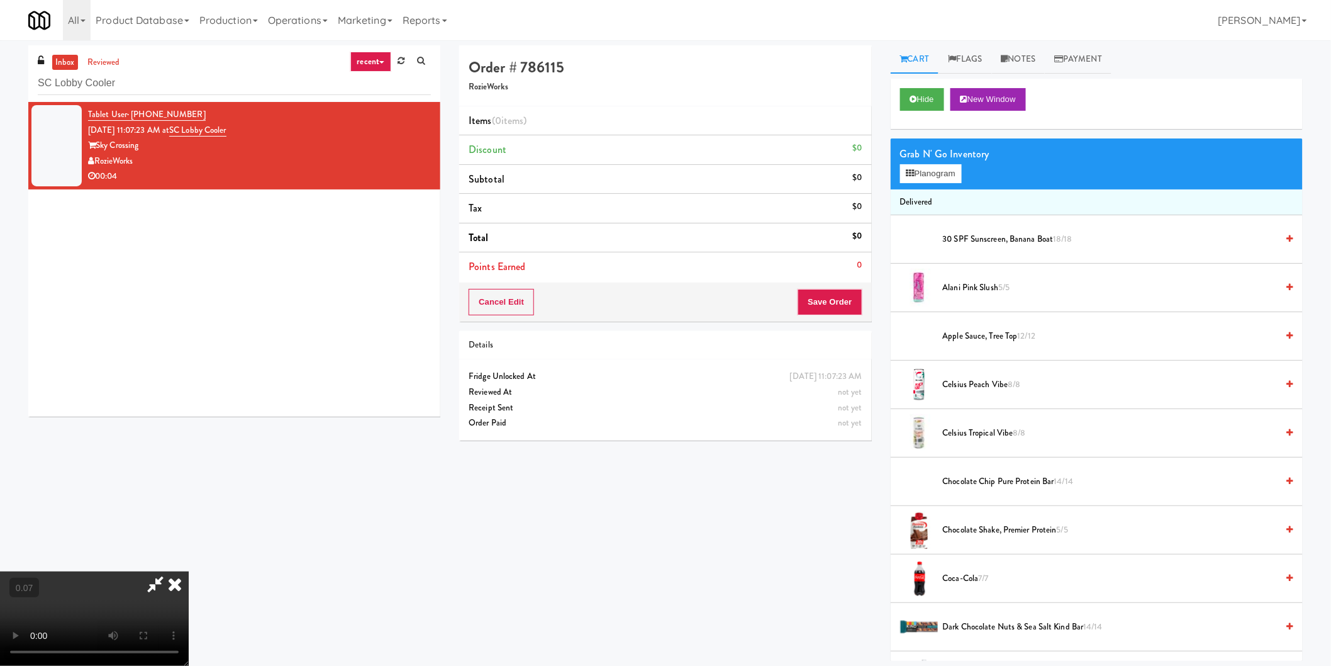
scroll to position [206, 0]
click at [910, 165] on button "Planogram" at bounding box center [931, 173] width 62 height 19
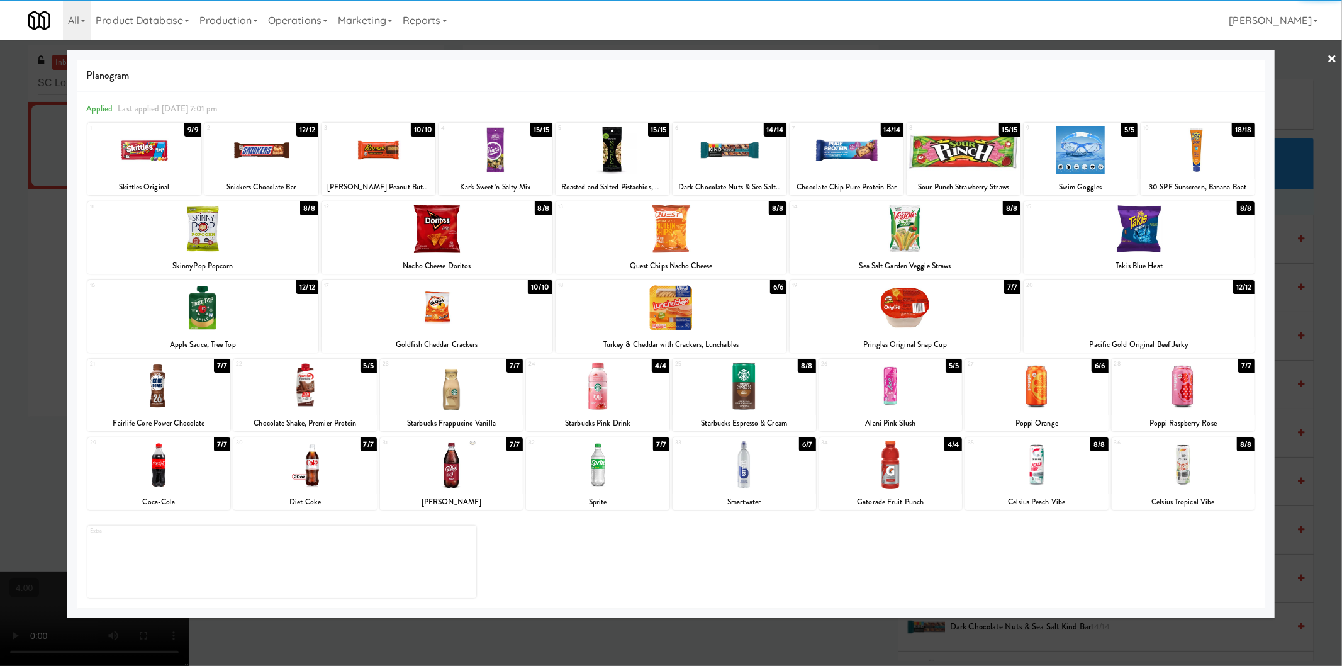
click at [747, 465] on div at bounding box center [743, 464] width 143 height 48
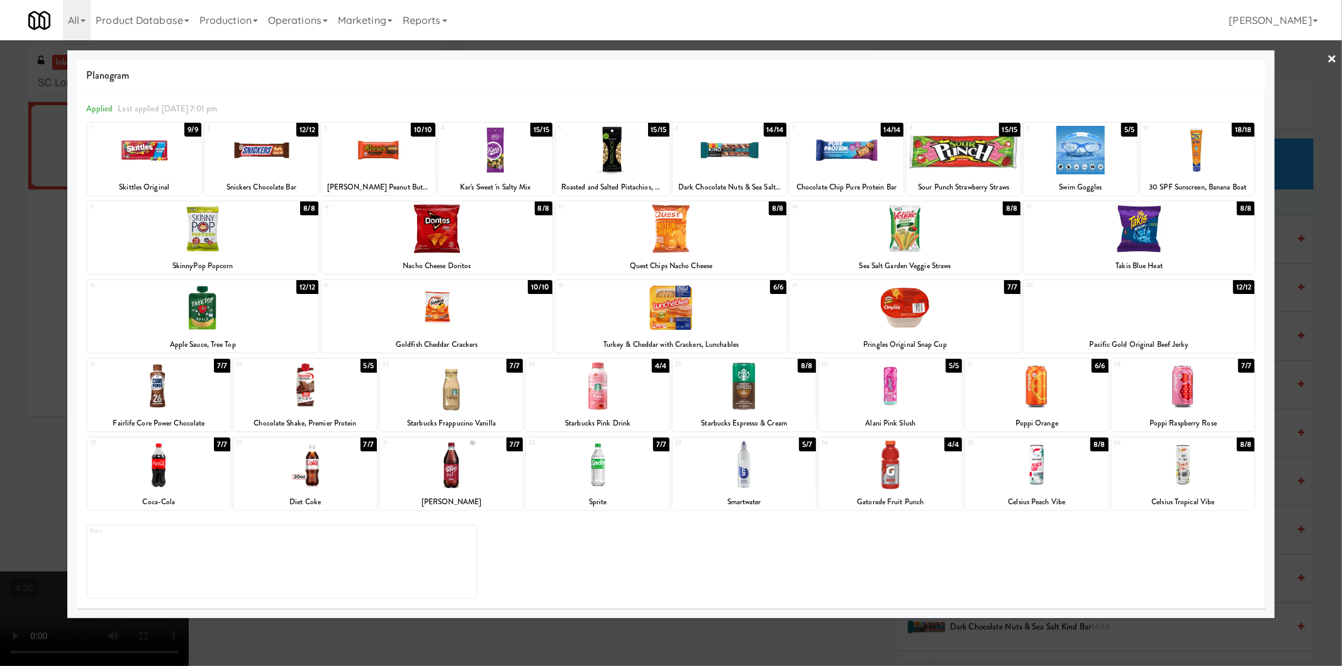
click at [0, 331] on div at bounding box center [671, 333] width 1342 height 666
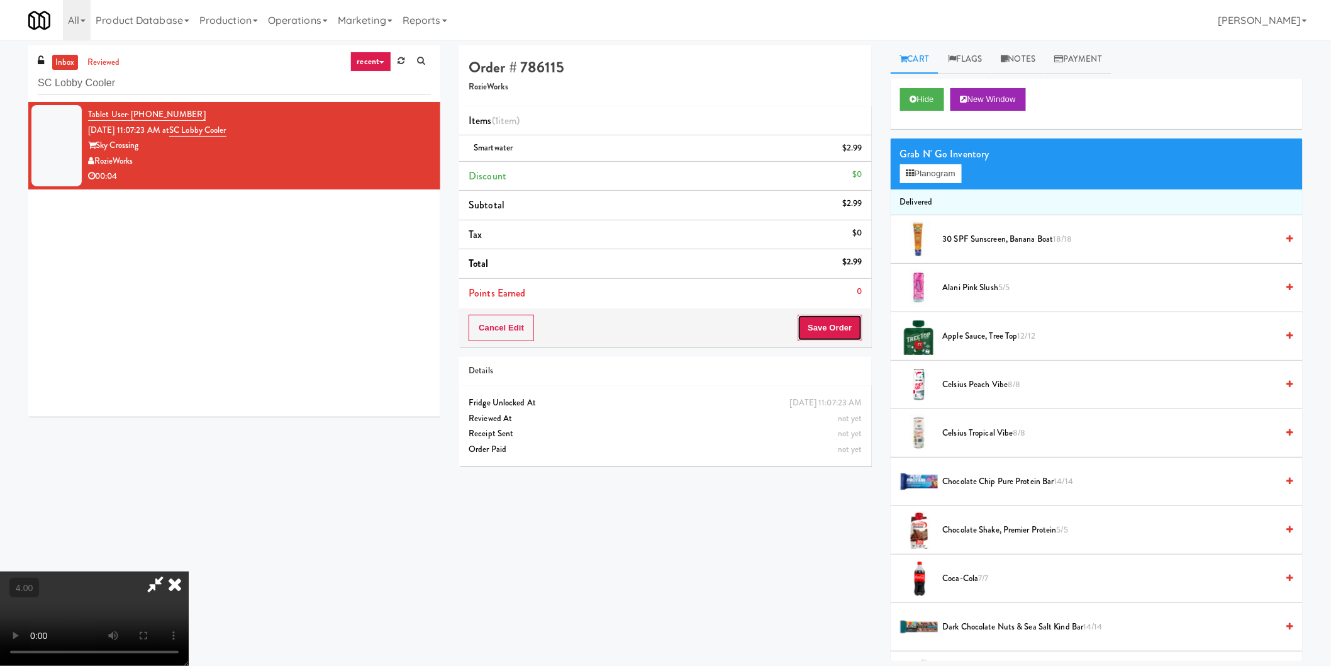
click at [824, 327] on button "Save Order" at bounding box center [830, 328] width 64 height 26
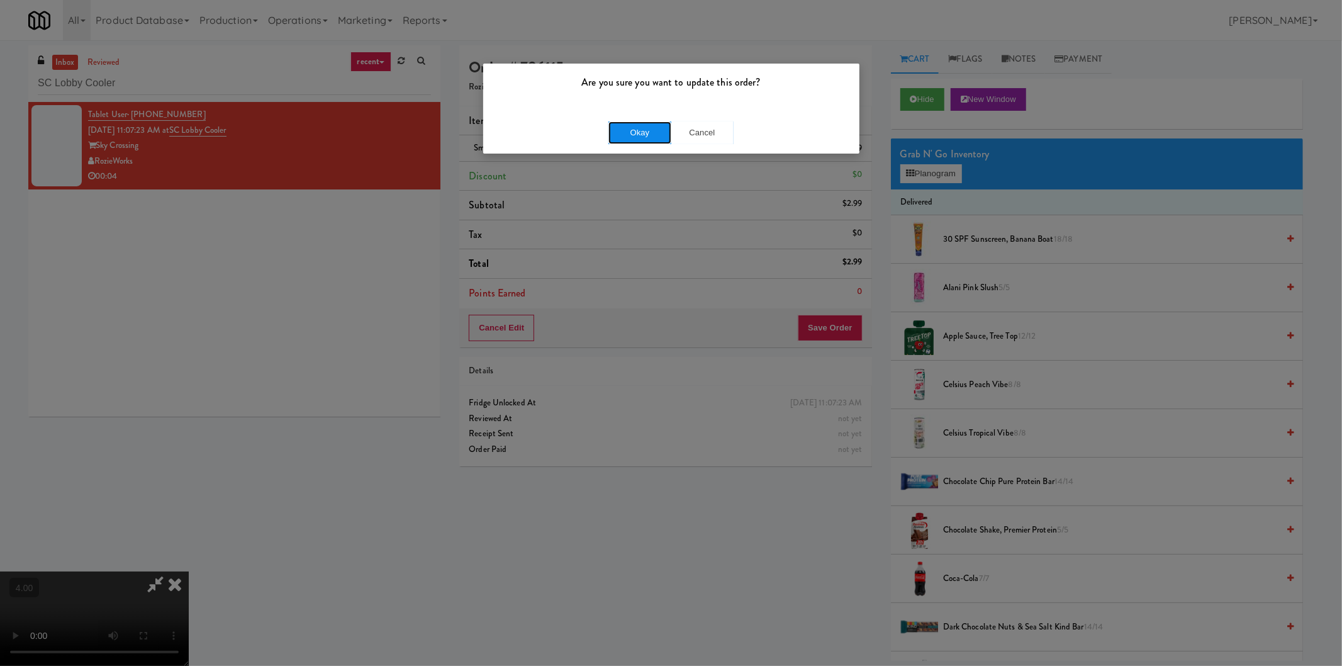
click at [625, 128] on button "Okay" at bounding box center [639, 132] width 63 height 23
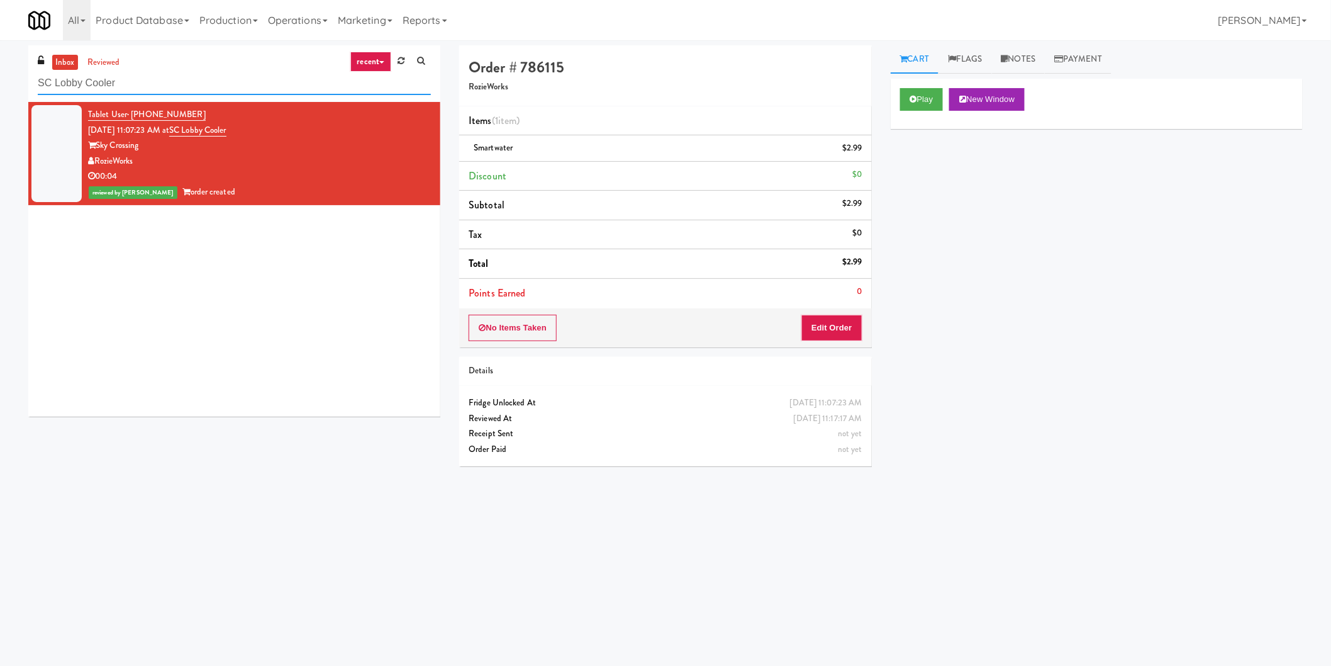
paste input "MH - Cooler - Left"
drag, startPoint x: 242, startPoint y: 77, endPoint x: 0, endPoint y: 82, distance: 241.6
click at [0, 82] on div "inbox reviewed recent all unclear take inventory issue suspicious failed recent…" at bounding box center [665, 297] width 1331 height 505
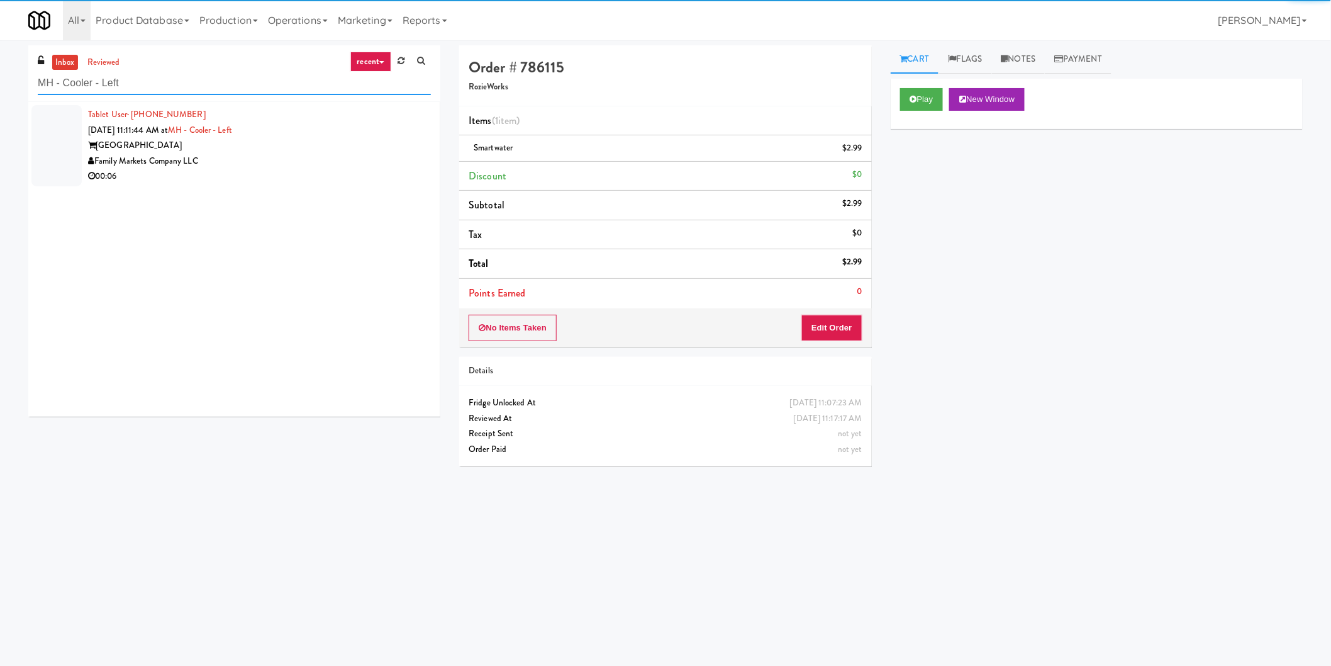
type input "MH - Cooler - Left"
click at [385, 143] on div "Market House" at bounding box center [259, 146] width 343 height 16
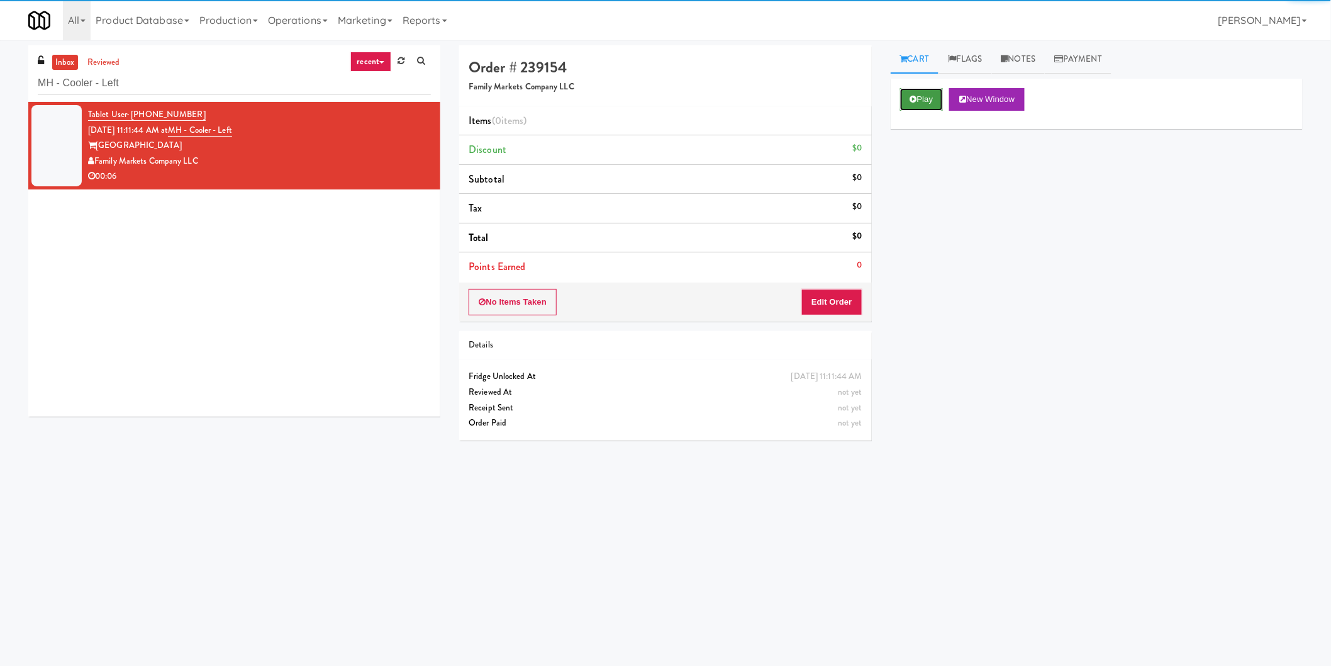
click at [920, 91] on button "Play" at bounding box center [921, 99] width 43 height 23
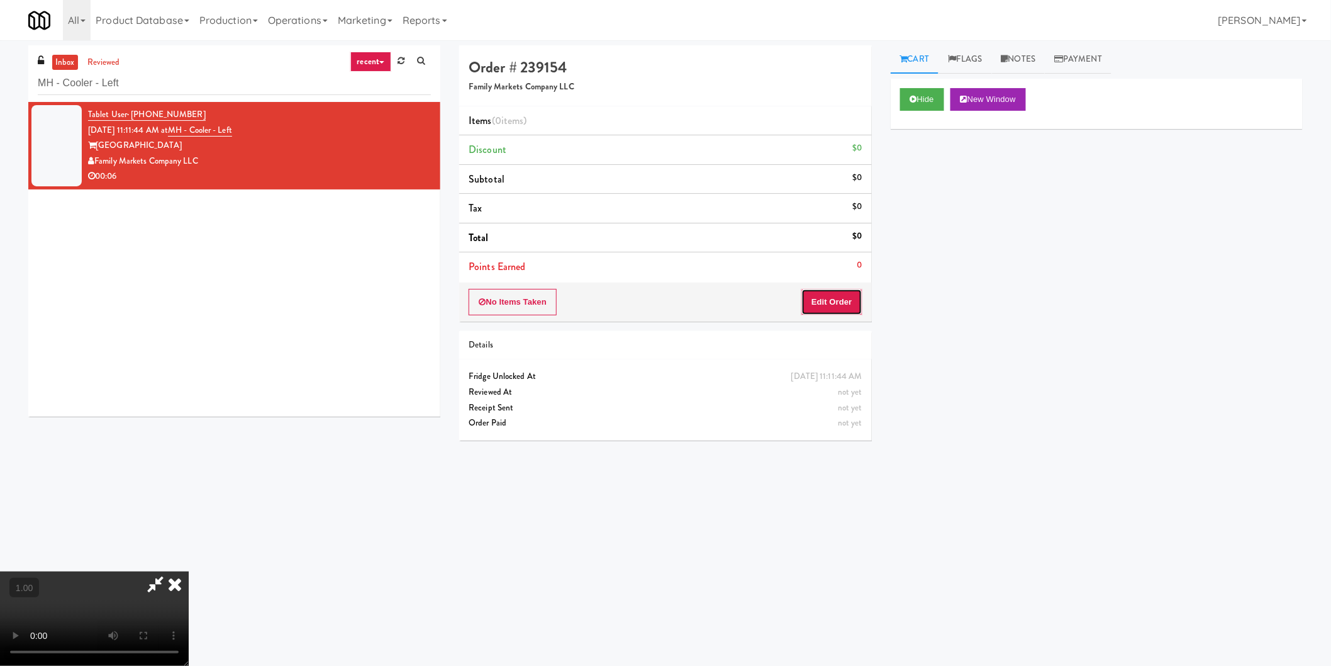
click at [820, 296] on button "Edit Order" at bounding box center [831, 302] width 61 height 26
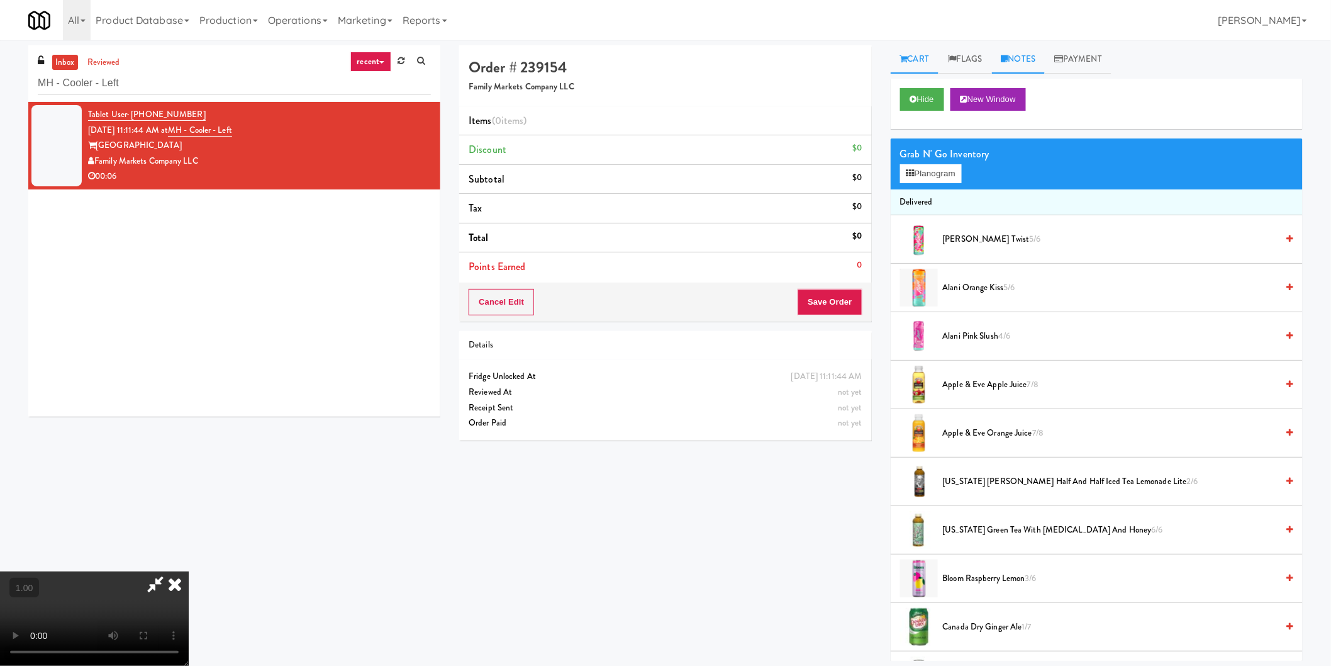
click at [1033, 58] on link "Notes" at bounding box center [1018, 59] width 53 height 28
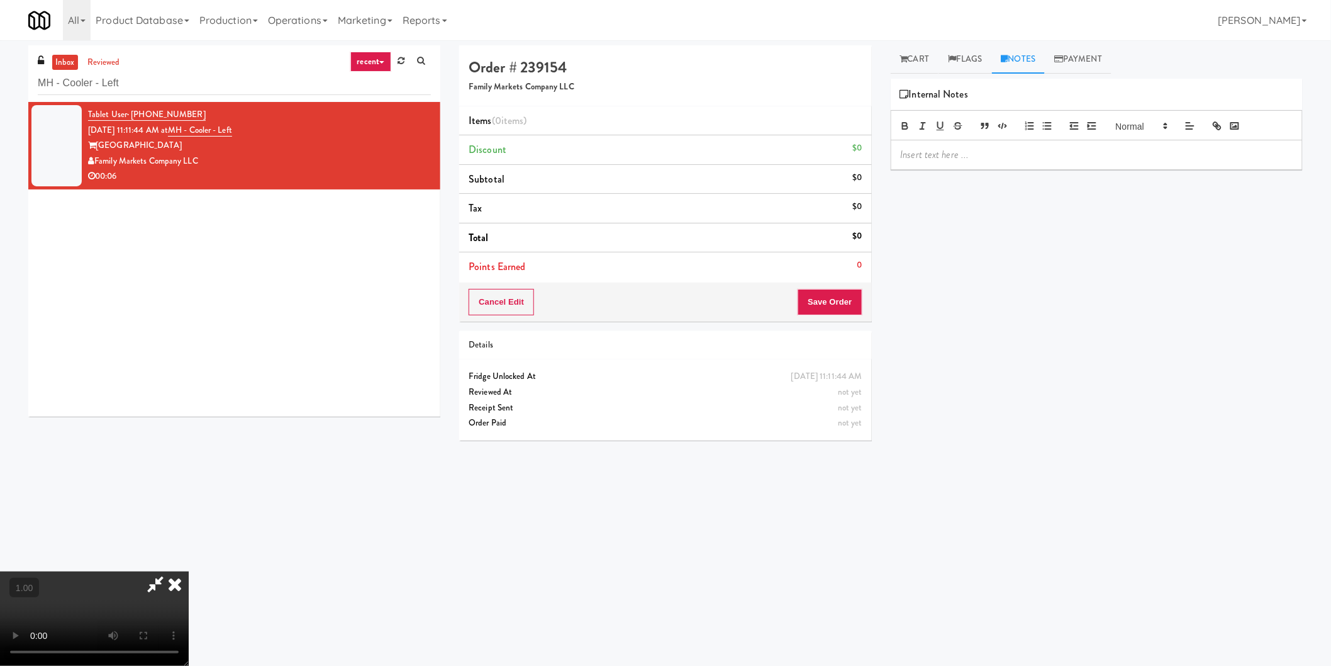
click at [1004, 161] on p at bounding box center [1097, 155] width 392 height 14
click at [189, 571] on video at bounding box center [94, 618] width 189 height 94
click at [928, 65] on link "Cart" at bounding box center [915, 59] width 48 height 28
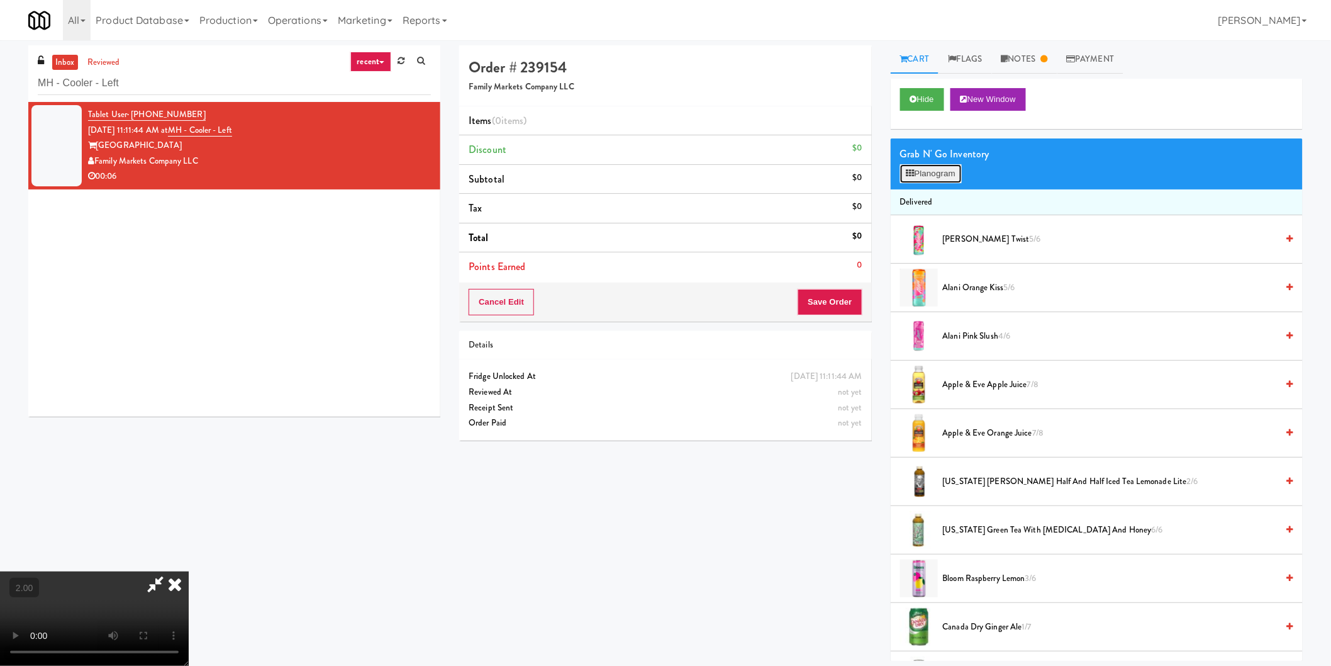
click at [933, 168] on button "Planogram" at bounding box center [931, 173] width 62 height 19
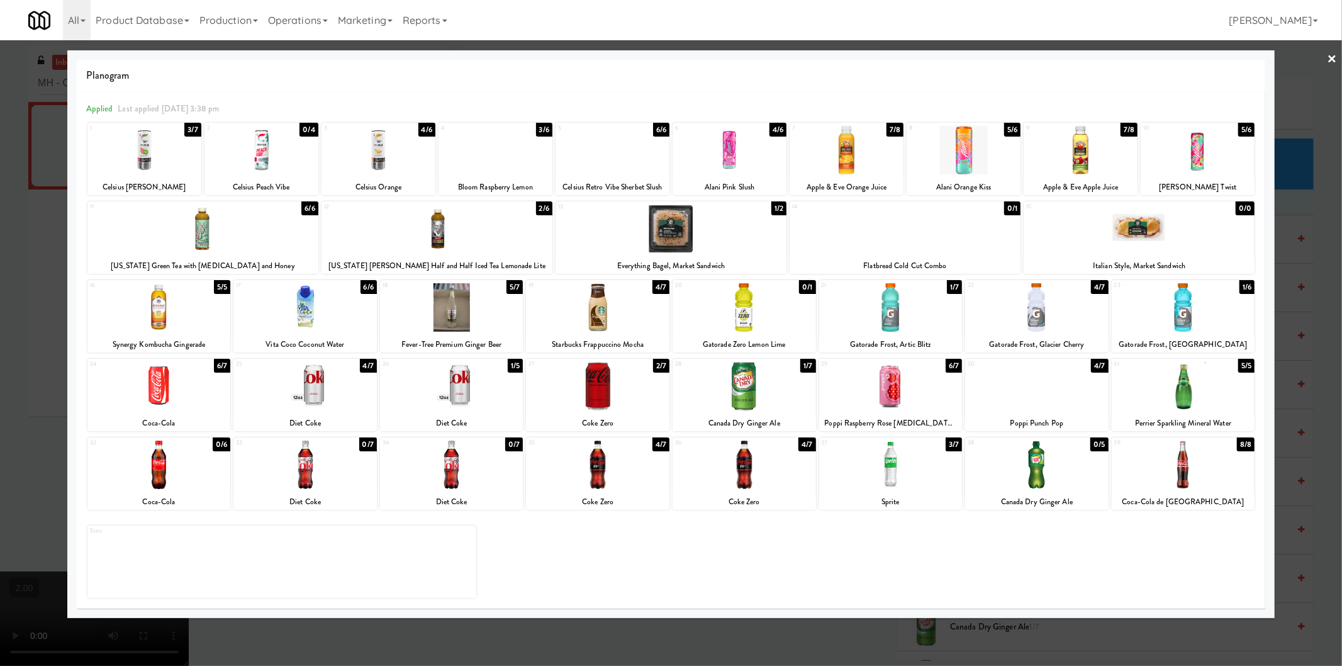
click at [1064, 312] on div at bounding box center [1036, 307] width 143 height 48
click at [828, 636] on div at bounding box center [671, 333] width 1342 height 666
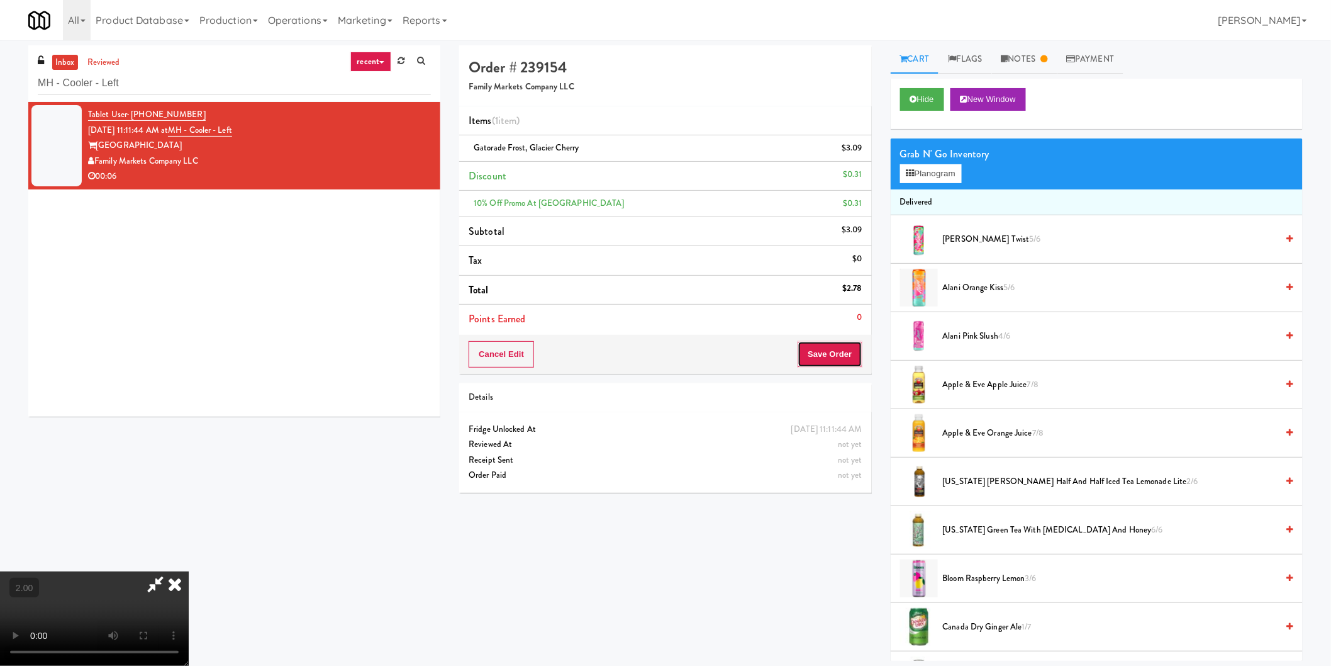
click at [854, 357] on button "Save Order" at bounding box center [830, 354] width 64 height 26
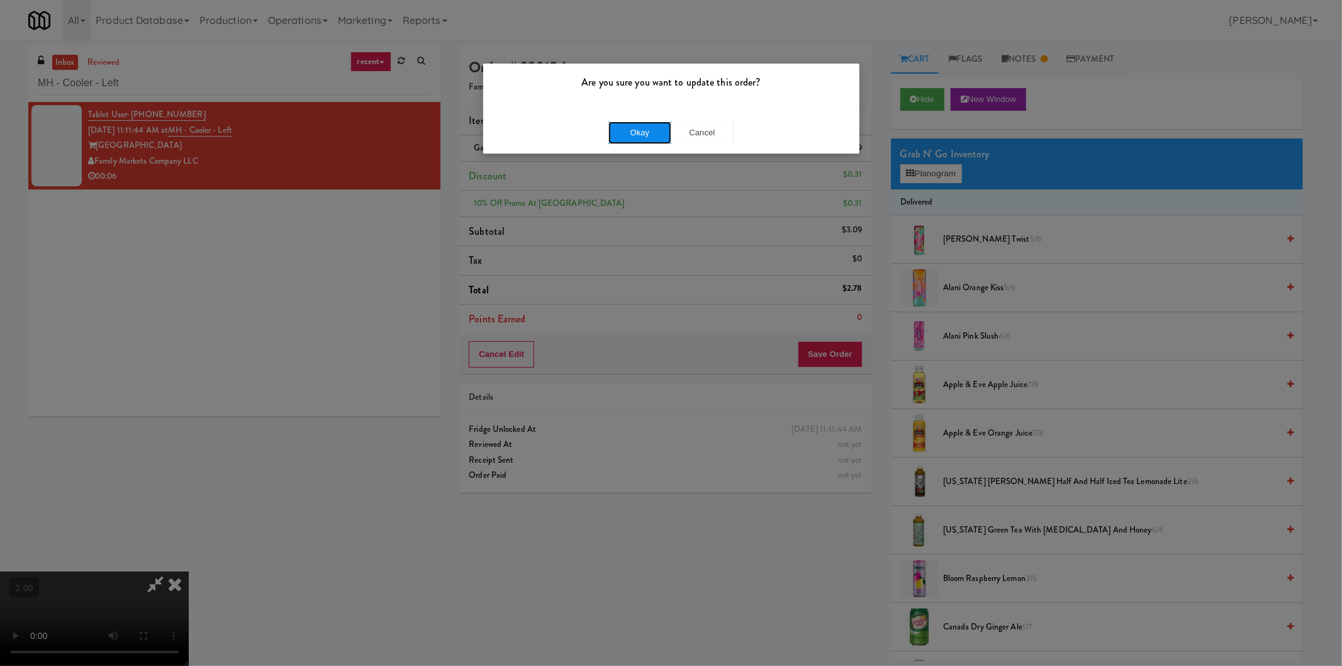
click at [618, 138] on button "Okay" at bounding box center [639, 132] width 63 height 23
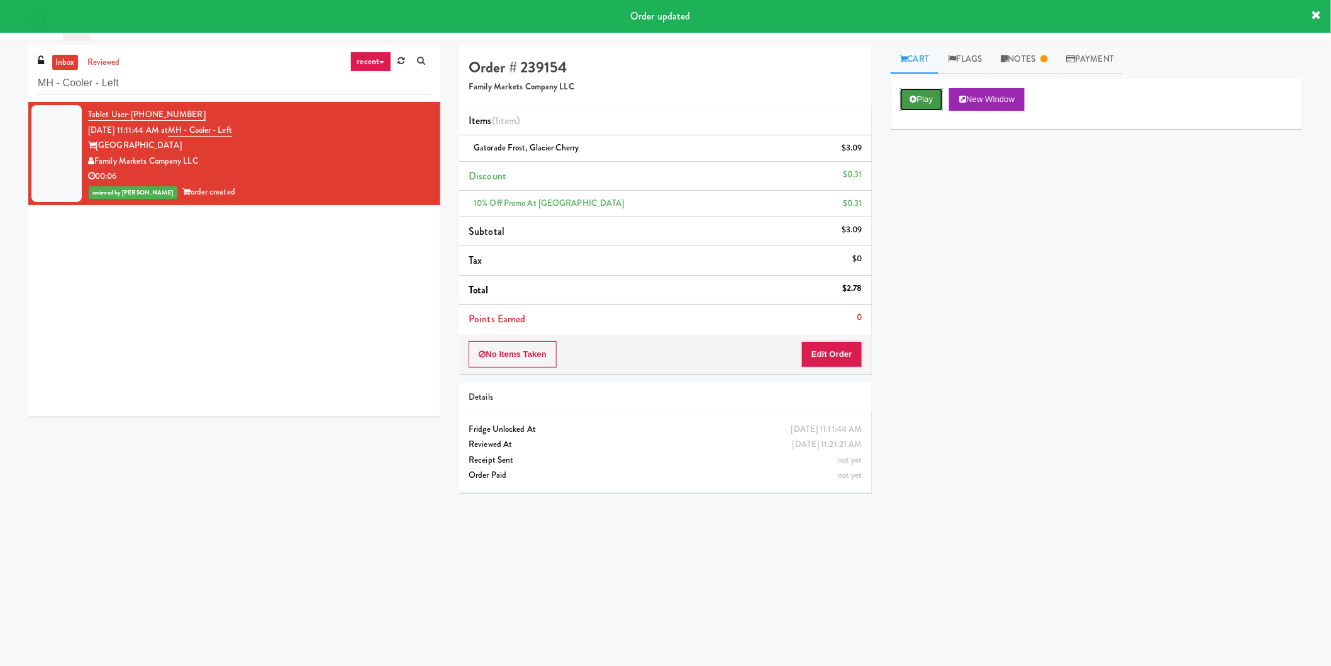
click at [906, 108] on button "Play" at bounding box center [921, 99] width 43 height 23
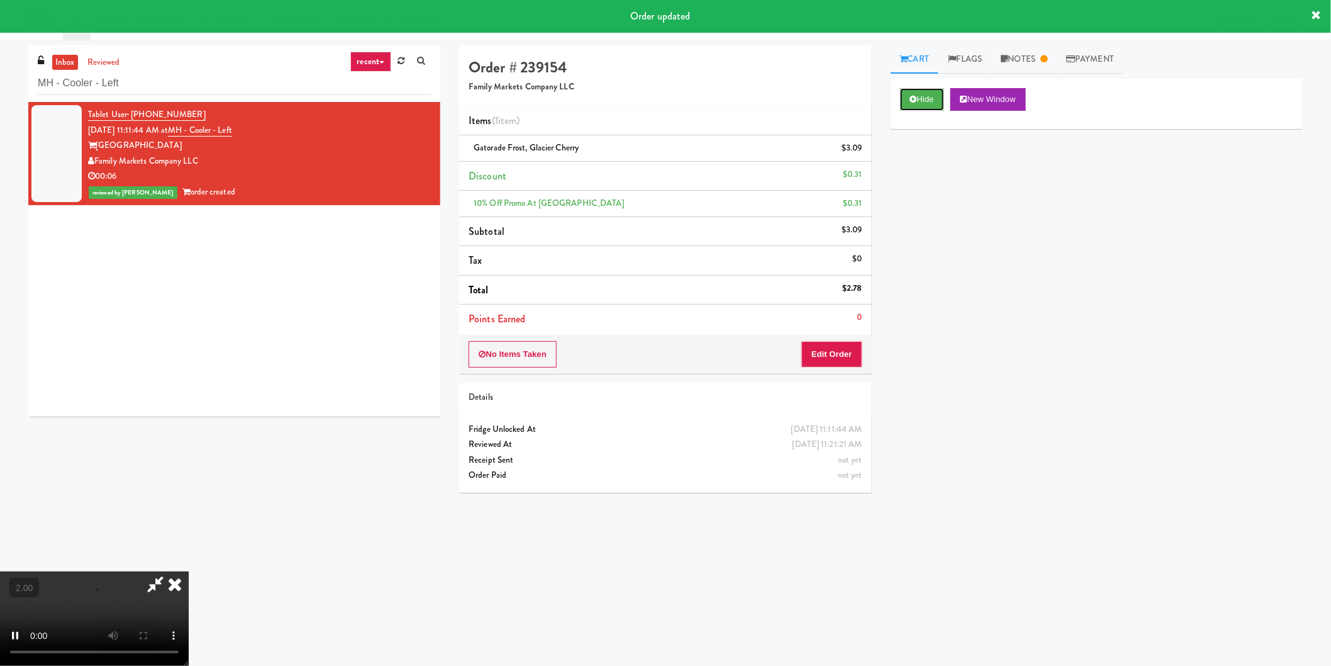
scroll to position [40, 0]
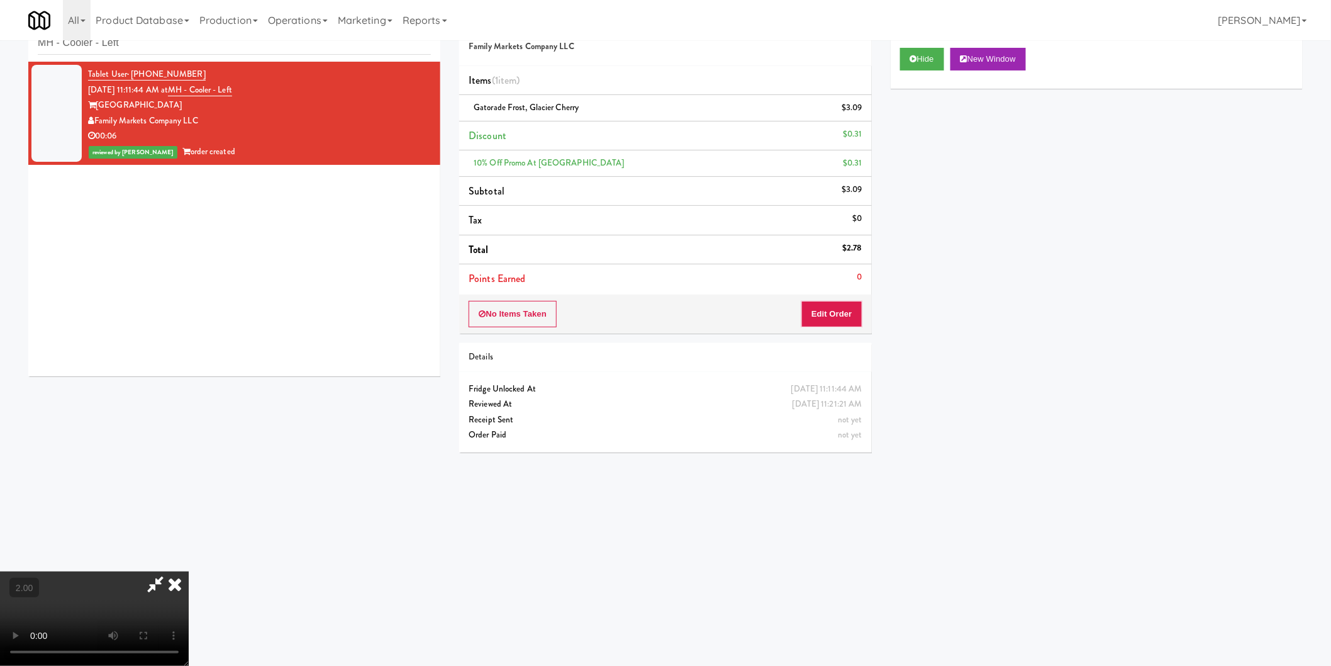
click at [189, 571] on icon at bounding box center [175, 583] width 28 height 25
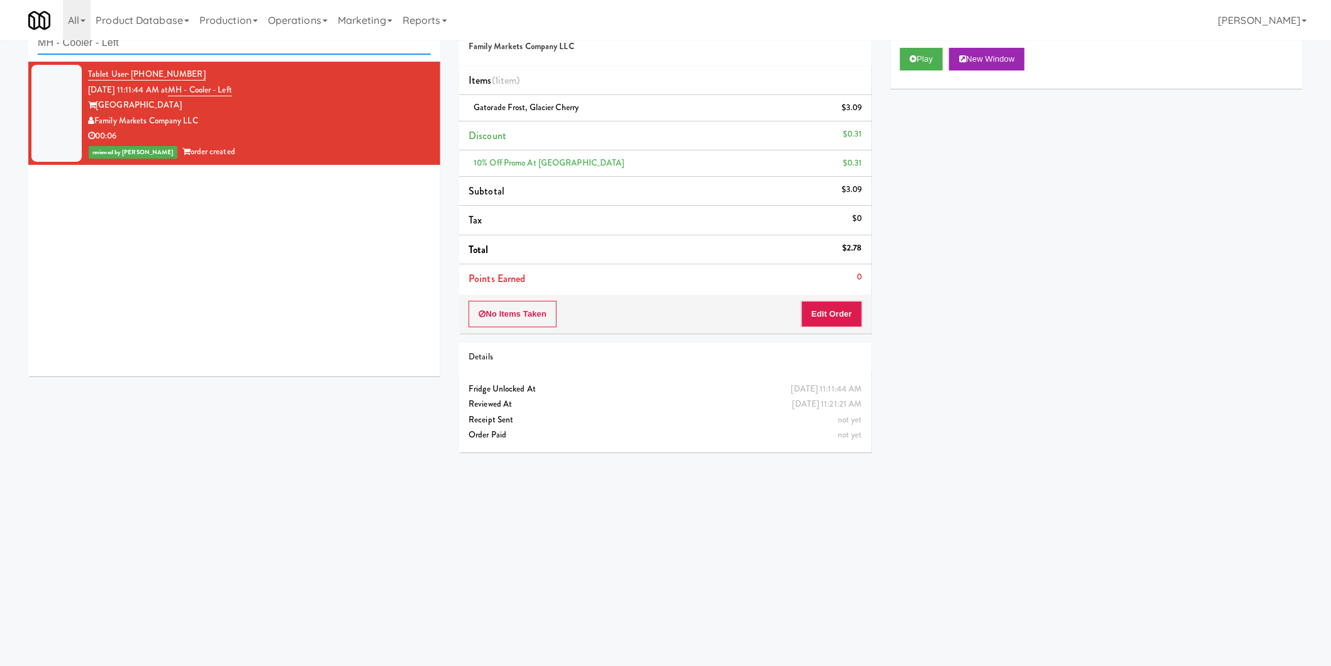
paste input "Rowan"
drag, startPoint x: 242, startPoint y: 48, endPoint x: 0, endPoint y: 45, distance: 241.6
click at [0, 45] on div "inbox reviewed recent all unclear take inventory issue suspicious failed recent…" at bounding box center [665, 257] width 1331 height 505
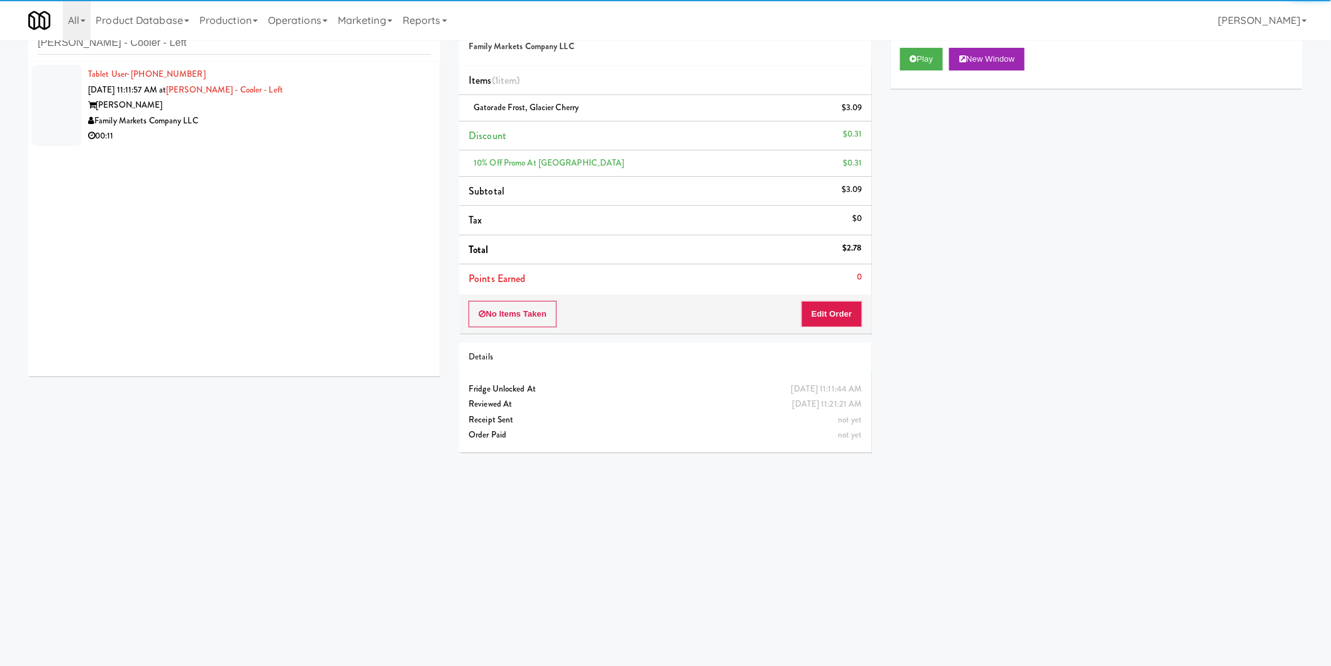
drag, startPoint x: 360, startPoint y: 111, endPoint x: 370, endPoint y: 104, distance: 12.2
click at [364, 108] on div "Rowan" at bounding box center [259, 105] width 343 height 16
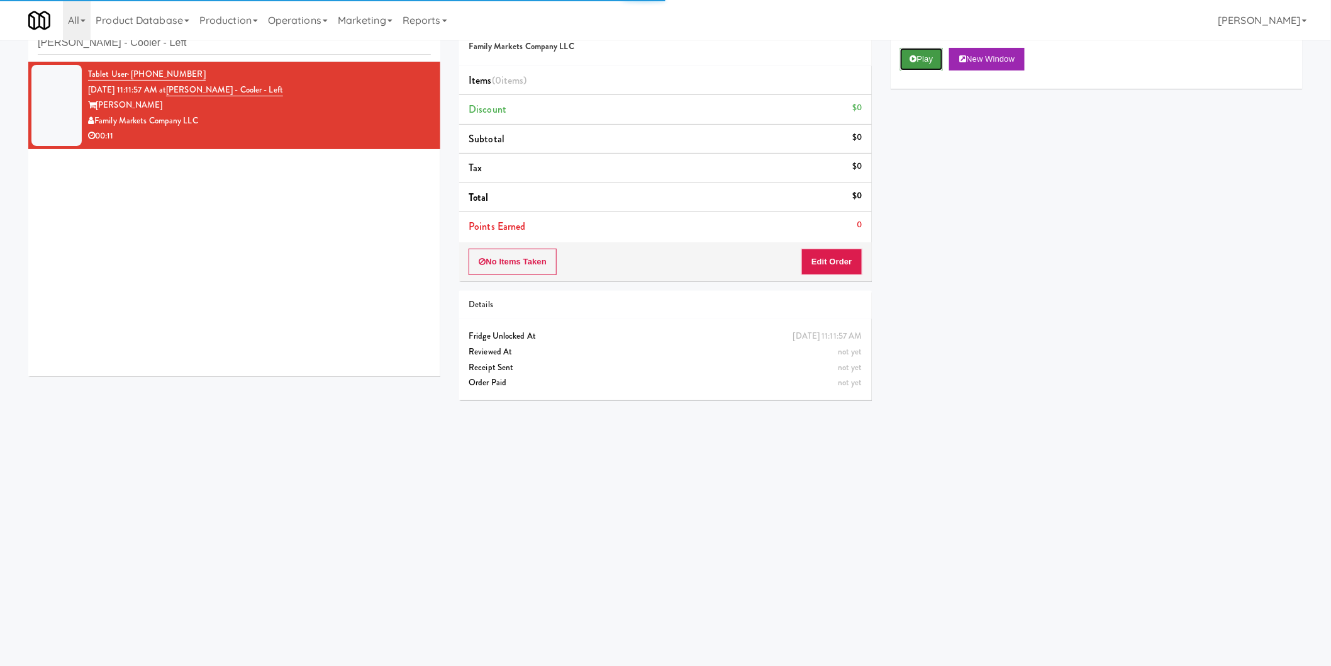
click at [921, 51] on button "Play" at bounding box center [921, 59] width 43 height 23
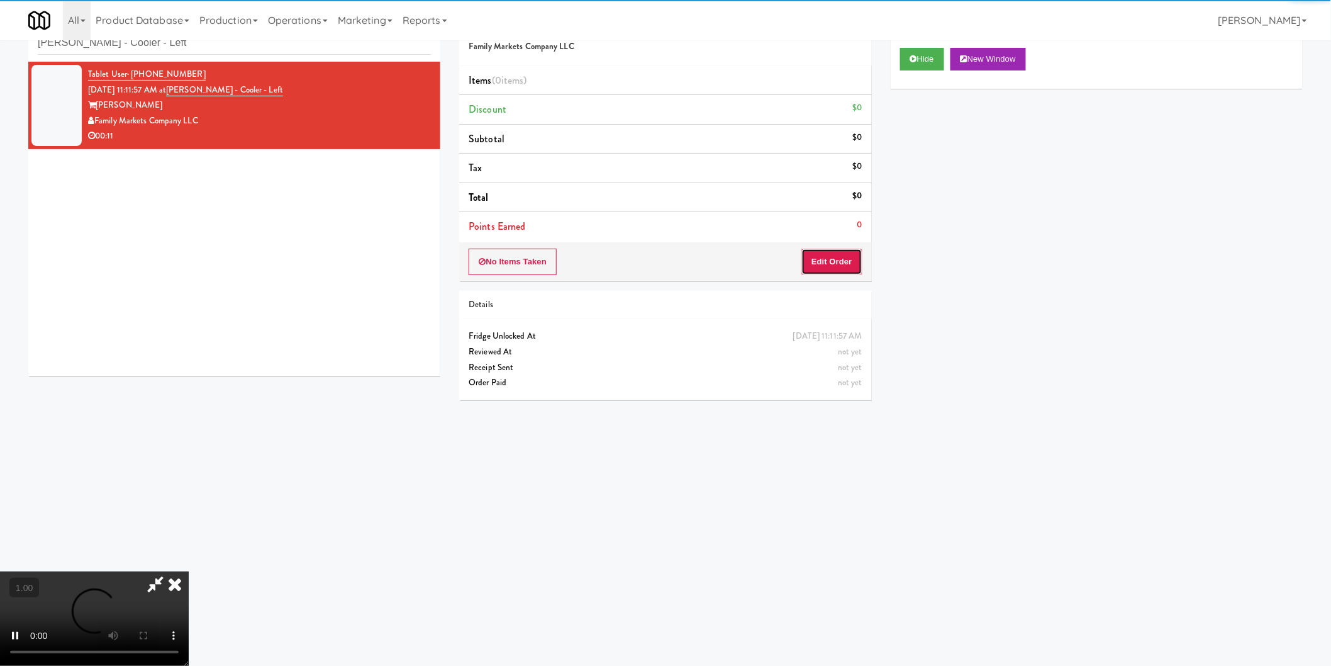
click at [825, 254] on button "Edit Order" at bounding box center [831, 261] width 61 height 26
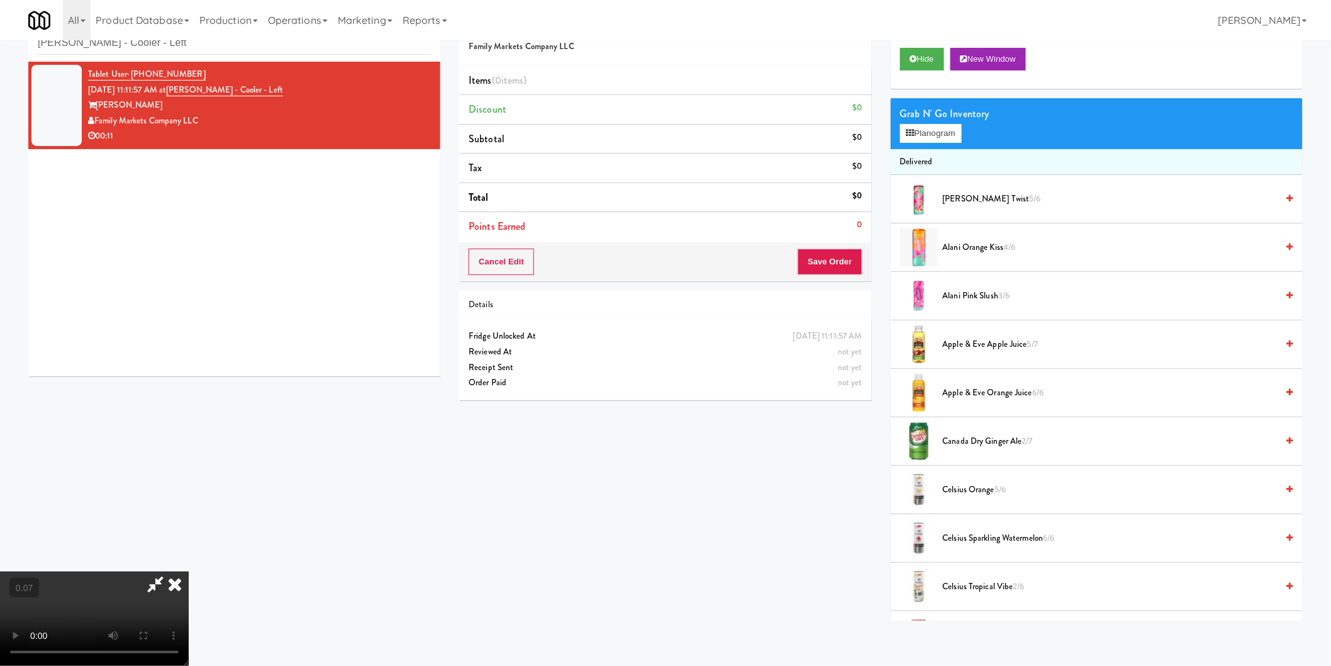
scroll to position [66, 0]
click at [923, 131] on button "Planogram" at bounding box center [931, 133] width 62 height 19
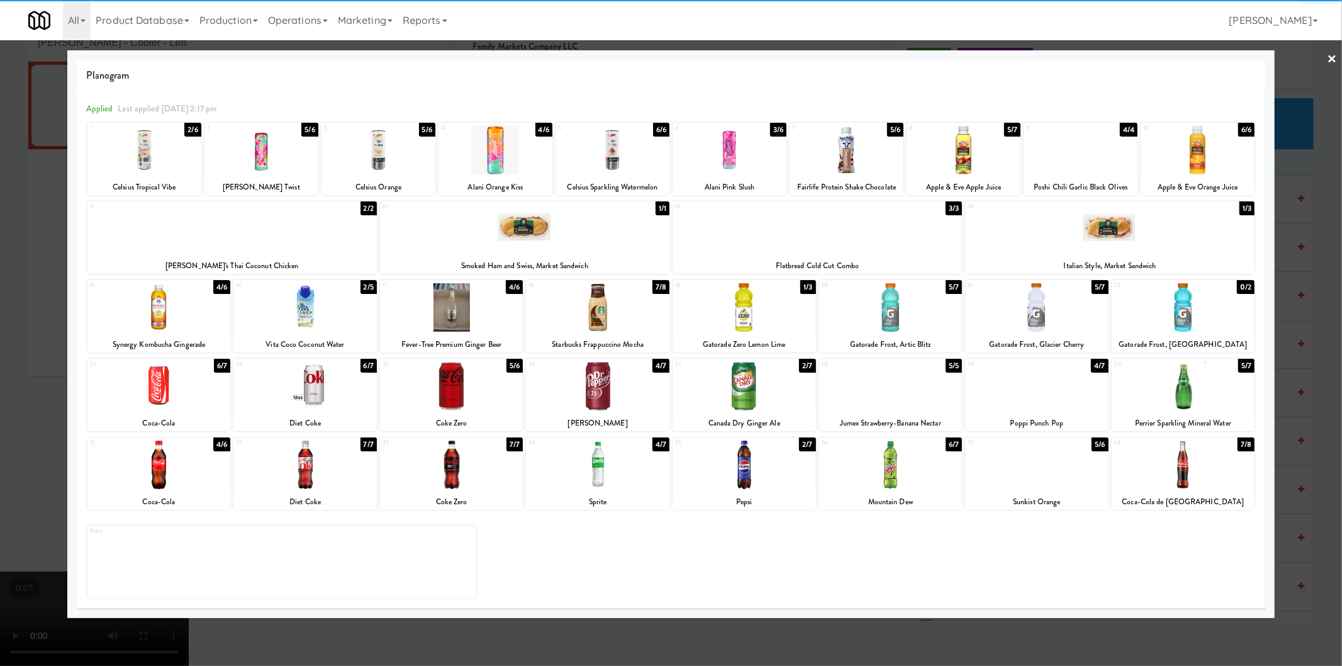
click at [159, 301] on div at bounding box center [158, 307] width 143 height 48
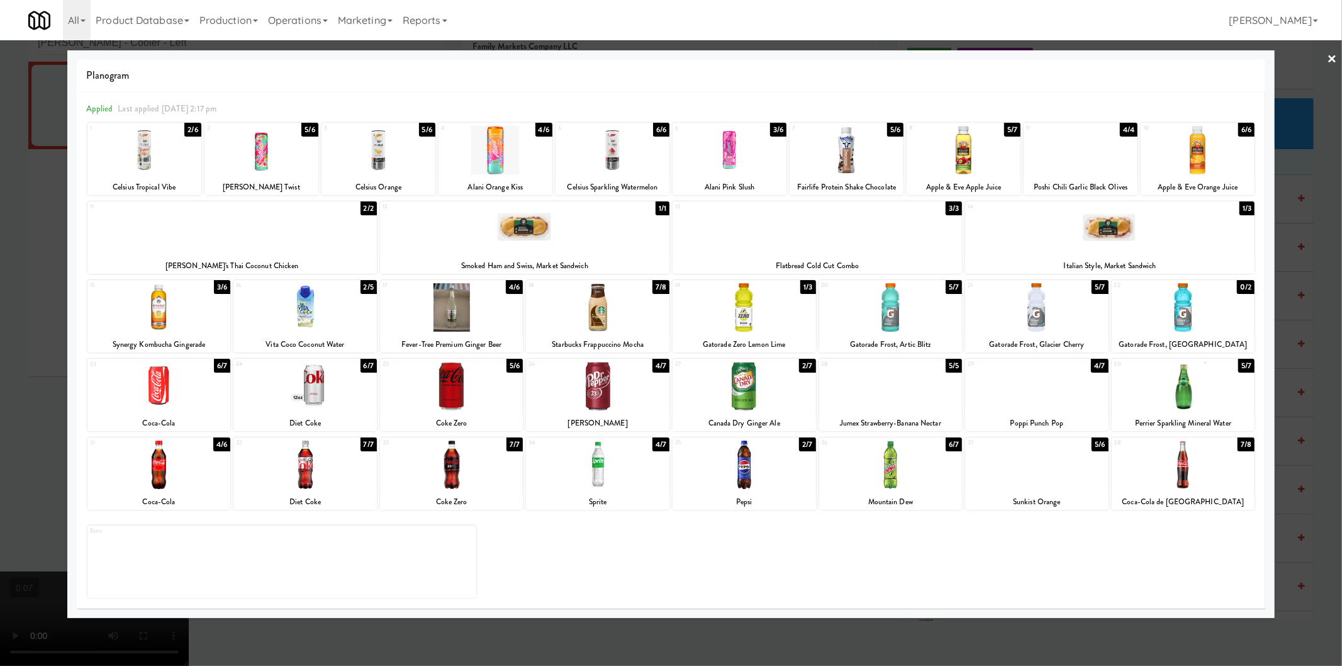
click at [1196, 153] on div at bounding box center [1197, 150] width 114 height 48
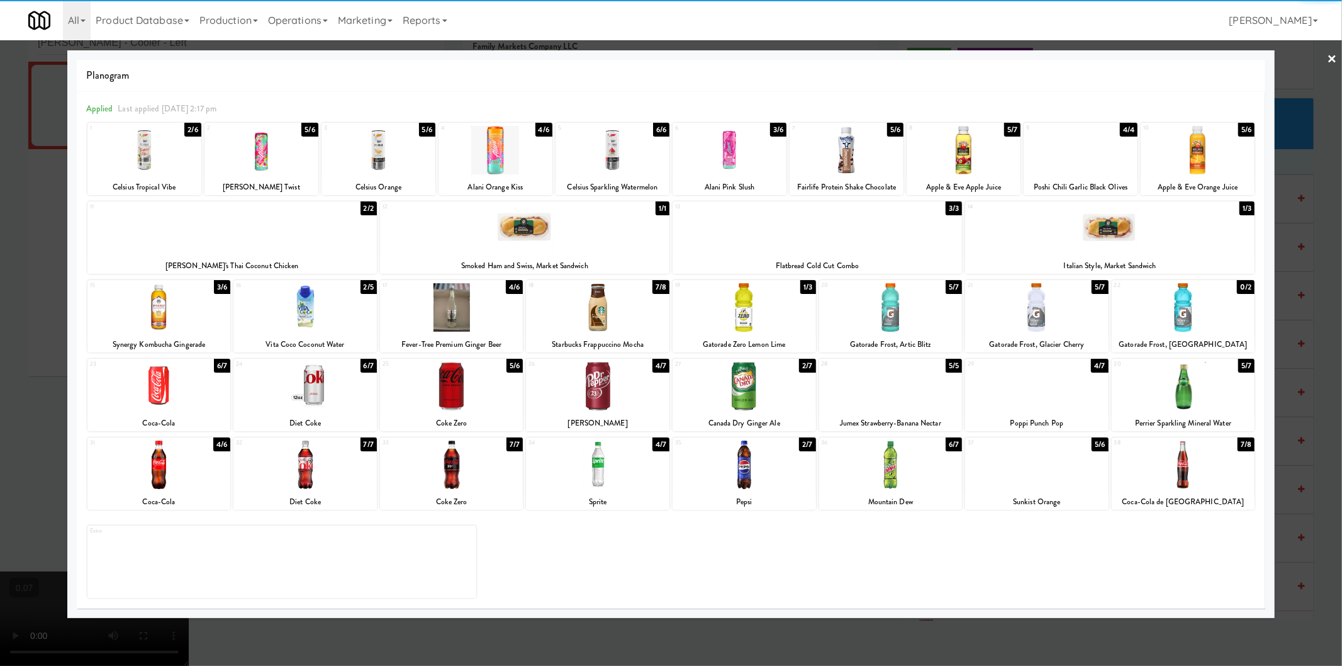
click at [4, 274] on div at bounding box center [671, 333] width 1342 height 666
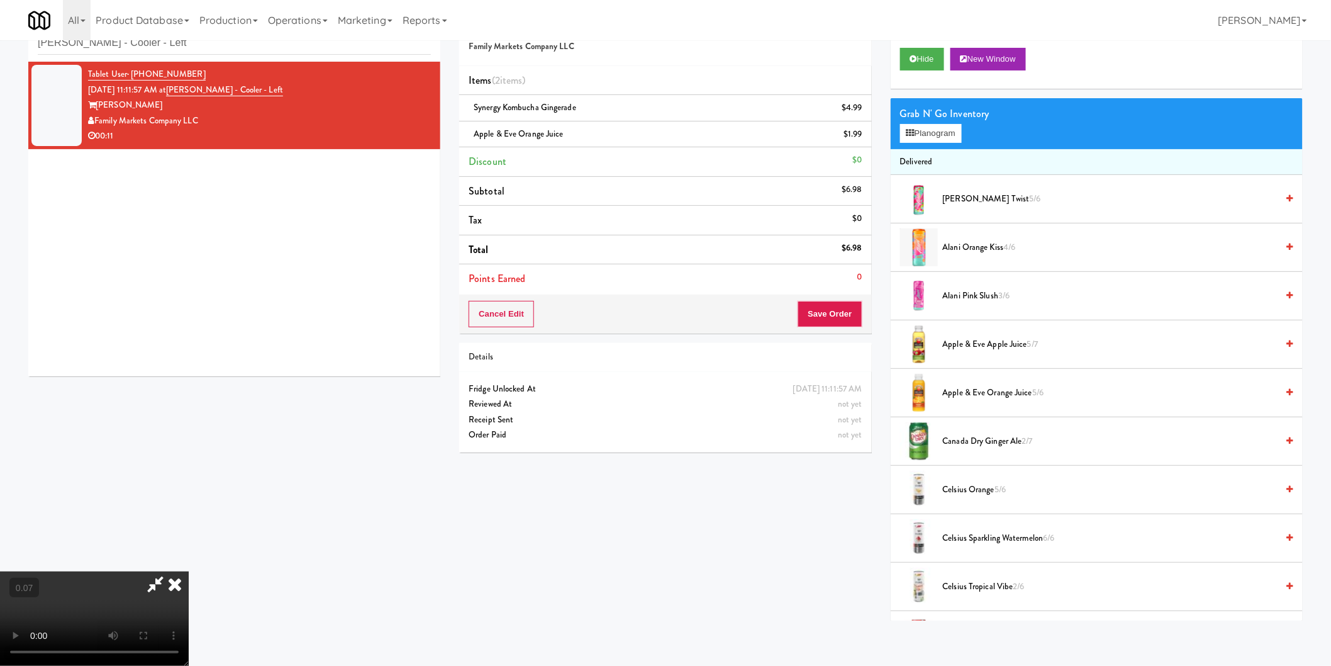
scroll to position [206, 0]
click at [833, 311] on button "Save Order" at bounding box center [830, 314] width 64 height 26
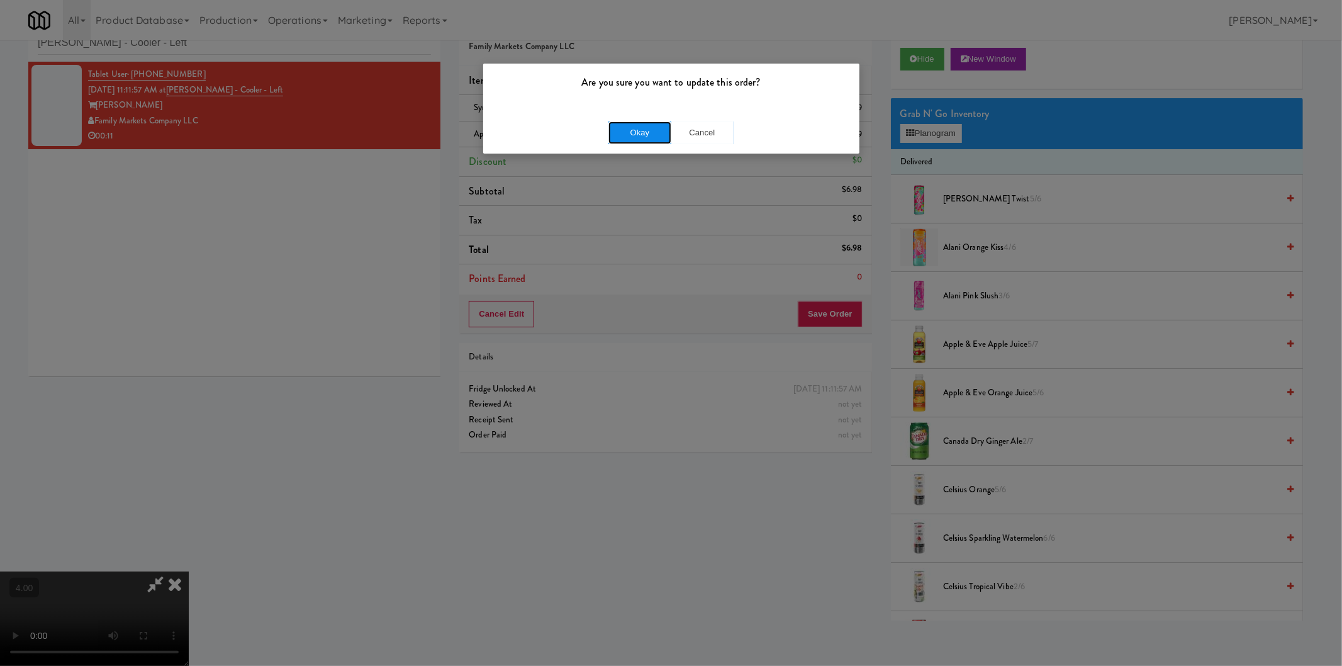
click at [630, 126] on button "Okay" at bounding box center [639, 132] width 63 height 23
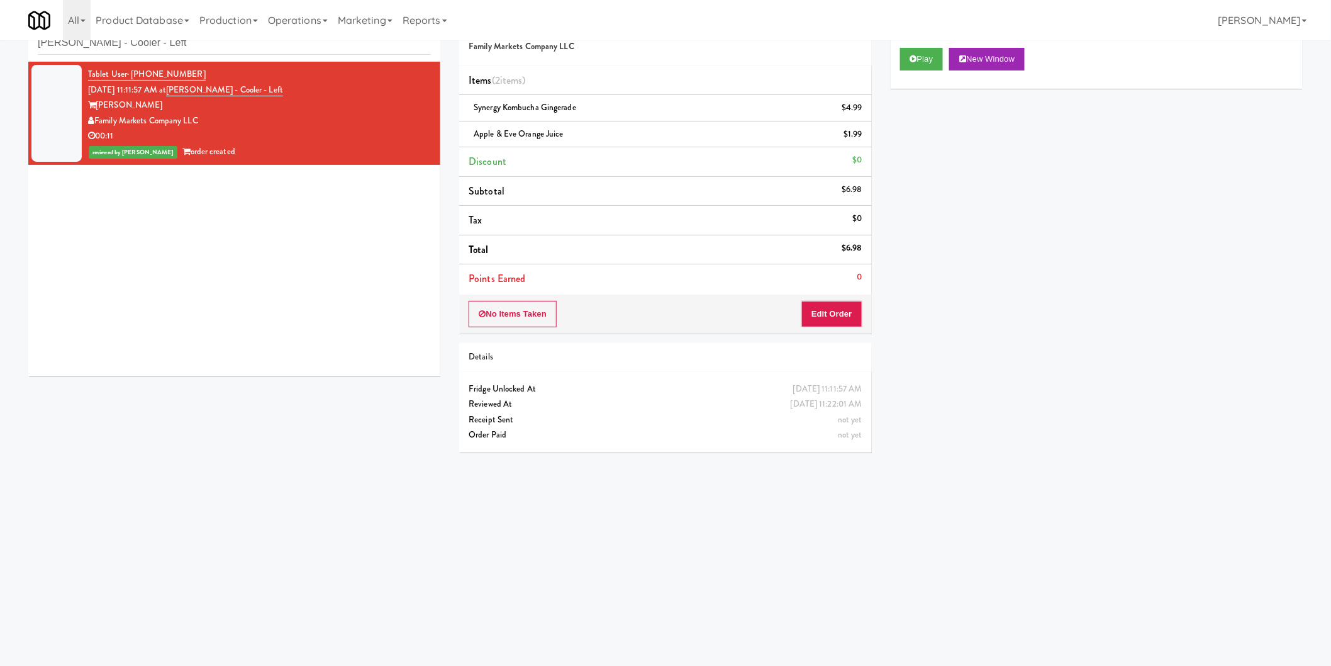
scroll to position [0, 0]
paste input "(Food, Snack & Drink) EWR 1-TB-MAIN BREAK ROOM"
drag, startPoint x: 256, startPoint y: 51, endPoint x: 0, endPoint y: 51, distance: 256.0
click at [0, 51] on div "inbox reviewed recent all unclear take inventory issue suspicious failed recent…" at bounding box center [665, 257] width 1331 height 505
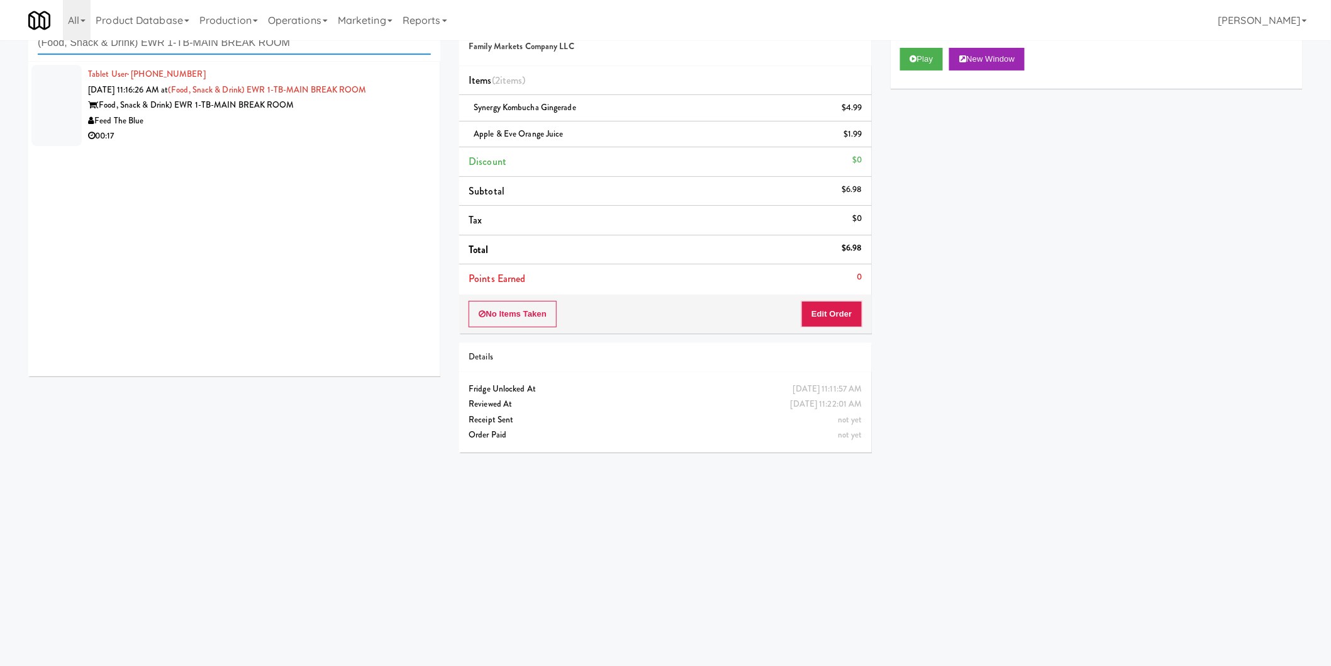
type input "(Food, Snack & Drink) EWR 1-TB-MAIN BREAK ROOM"
click at [363, 115] on div "Feed The Blue" at bounding box center [259, 121] width 343 height 16
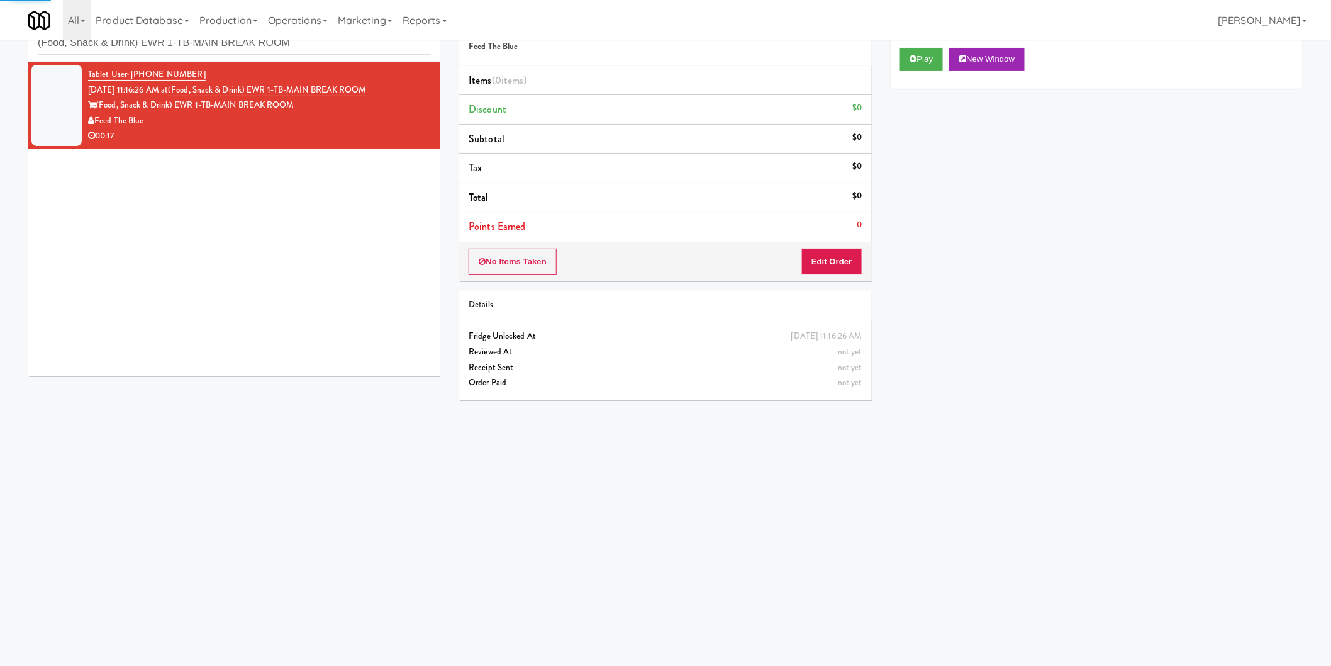
click at [936, 76] on div "Play New Window" at bounding box center [1097, 63] width 412 height 50
click at [913, 64] on button "Play" at bounding box center [921, 59] width 43 height 23
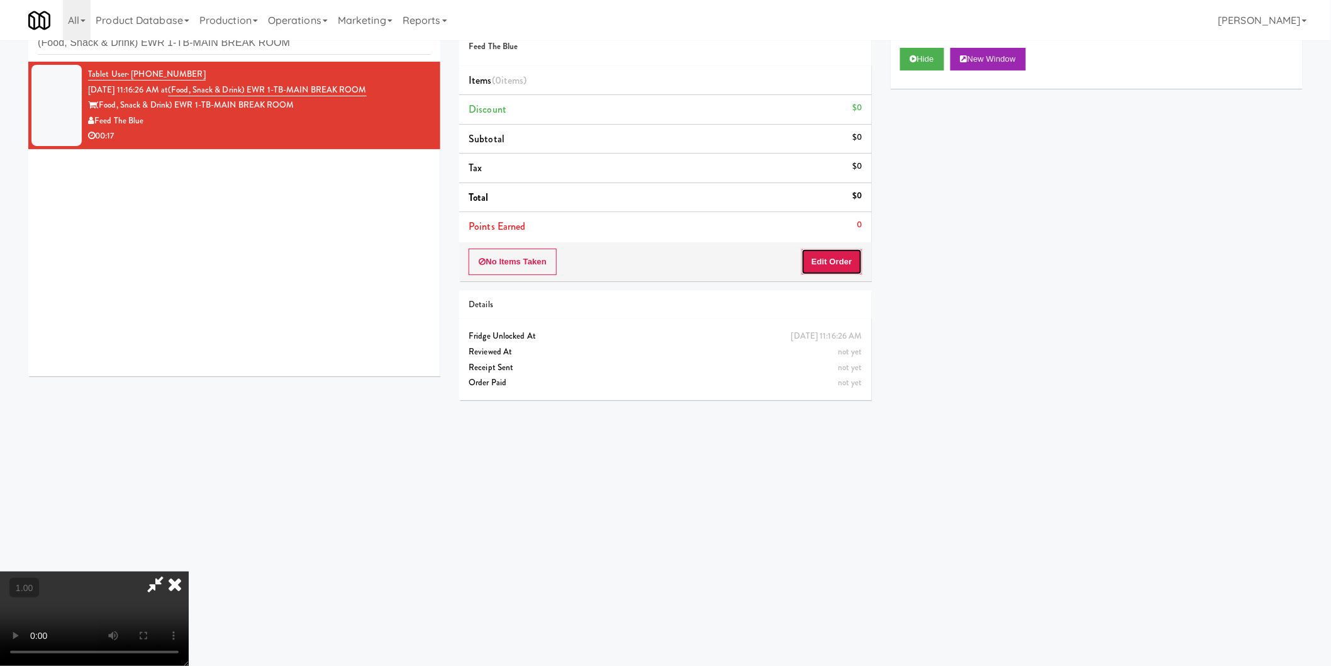
click at [816, 261] on button "Edit Order" at bounding box center [831, 261] width 61 height 26
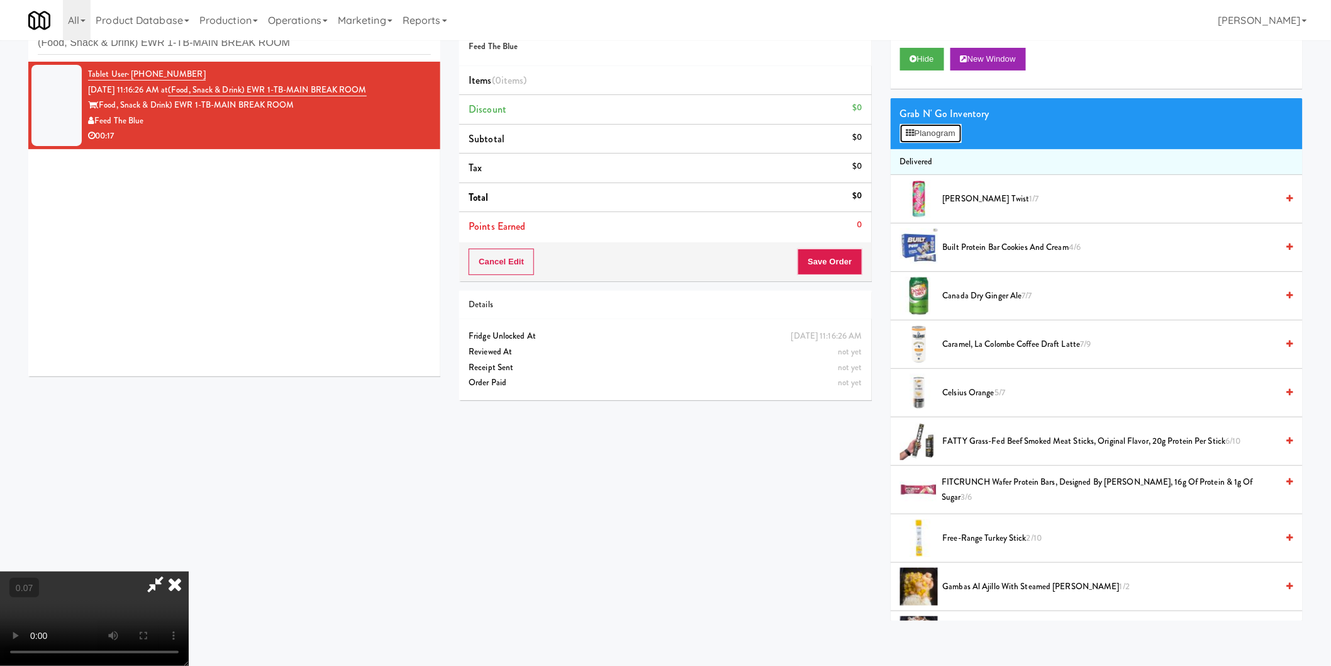
click at [927, 138] on button "Planogram" at bounding box center [931, 133] width 62 height 19
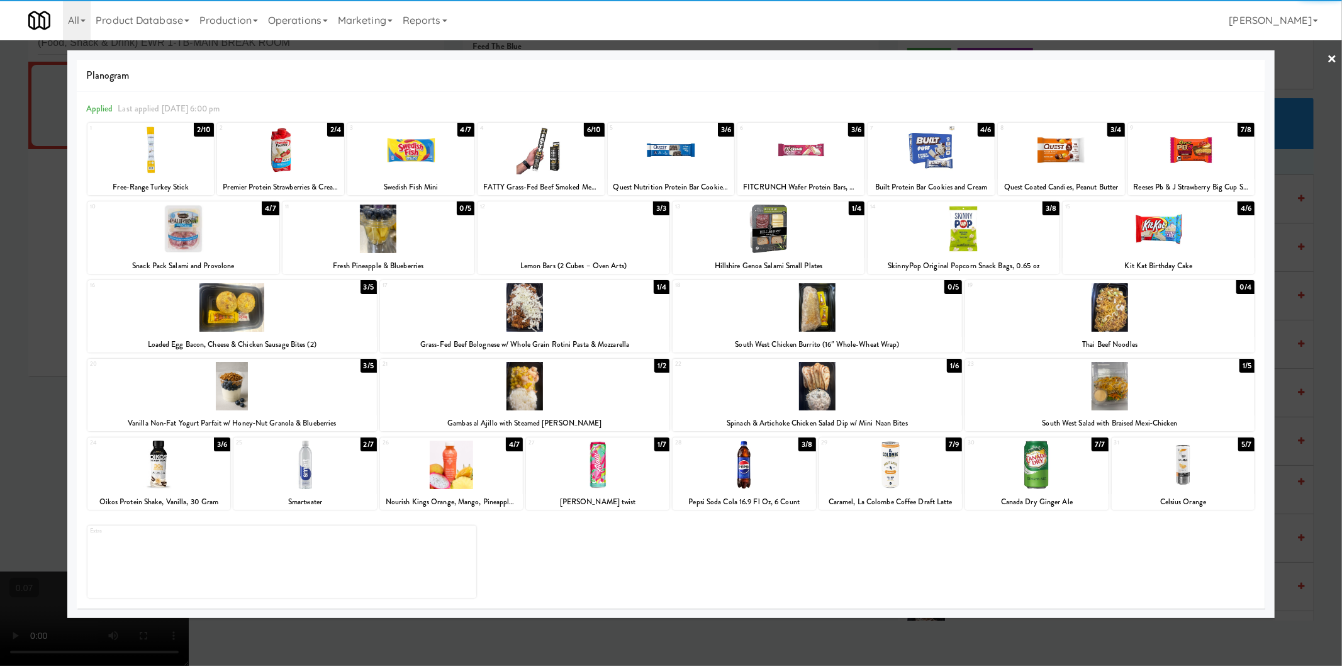
click at [1092, 300] on div at bounding box center [1109, 307] width 289 height 48
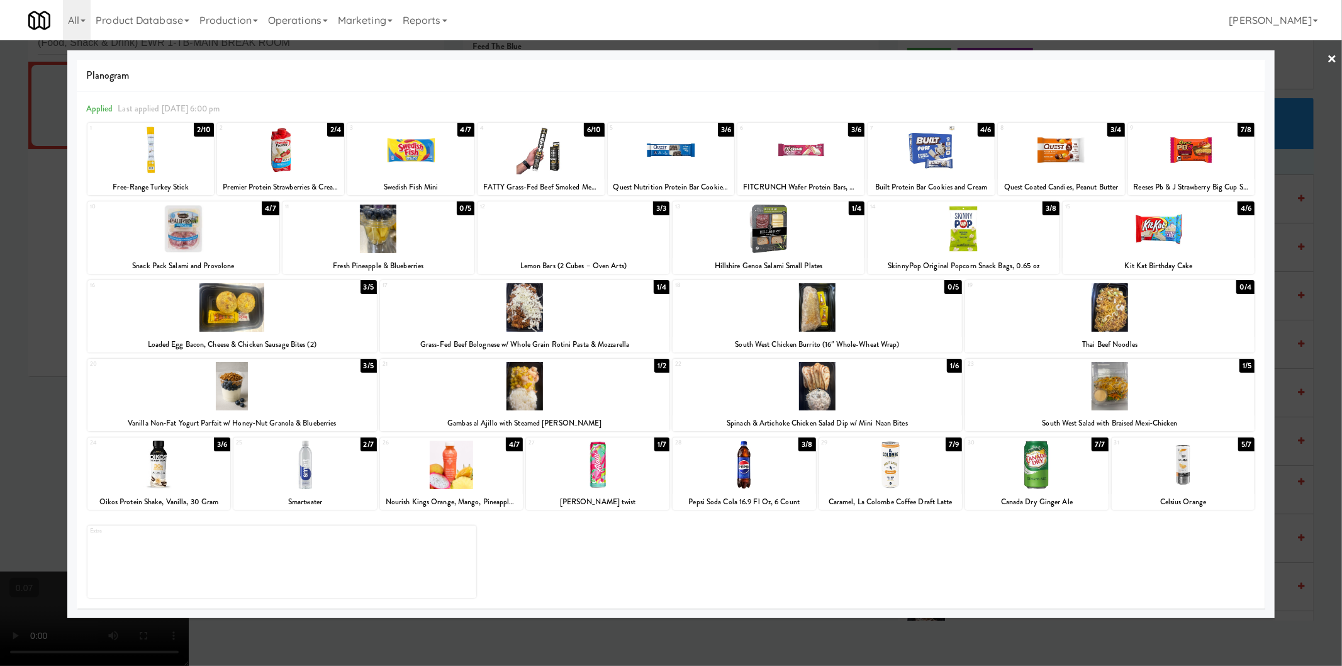
click at [1297, 296] on div at bounding box center [671, 333] width 1342 height 666
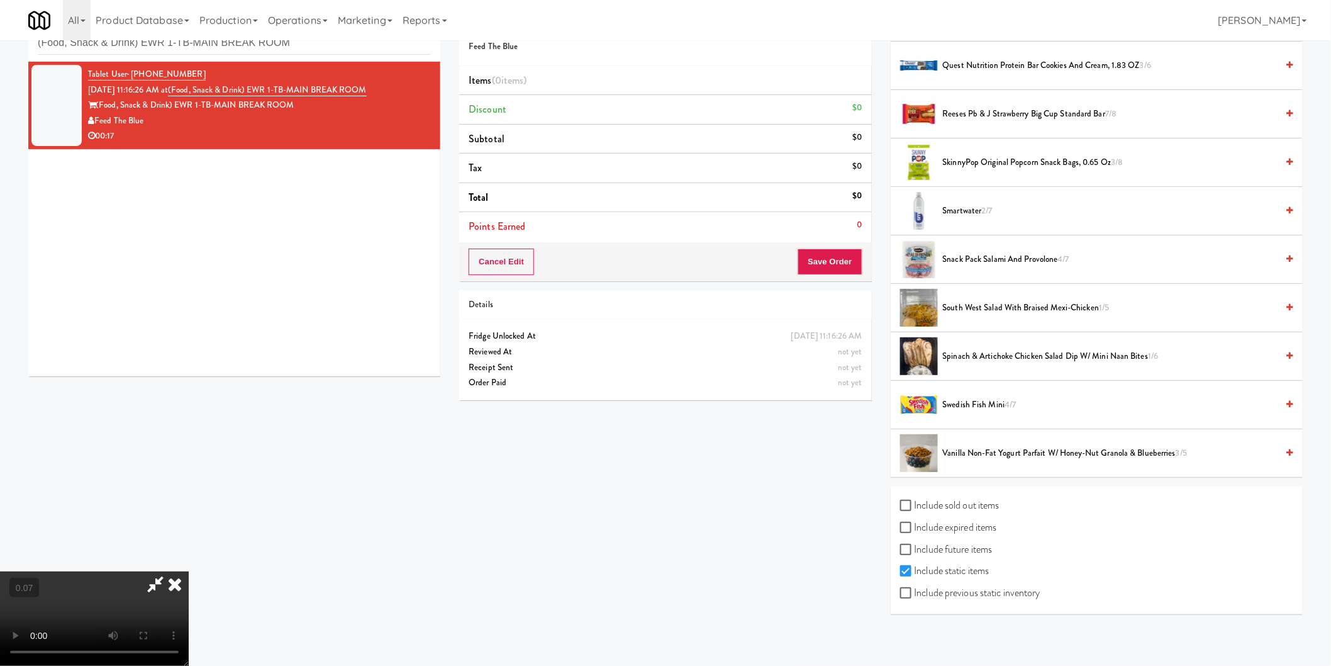
scroll to position [1057, 0]
drag, startPoint x: 937, startPoint y: 498, endPoint x: 954, endPoint y: 501, distance: 16.7
click at [938, 499] on label "Include sold out items" at bounding box center [949, 502] width 99 height 19
click at [915, 499] on input "Include sold out items" at bounding box center [907, 503] width 14 height 10
checkbox input "true"
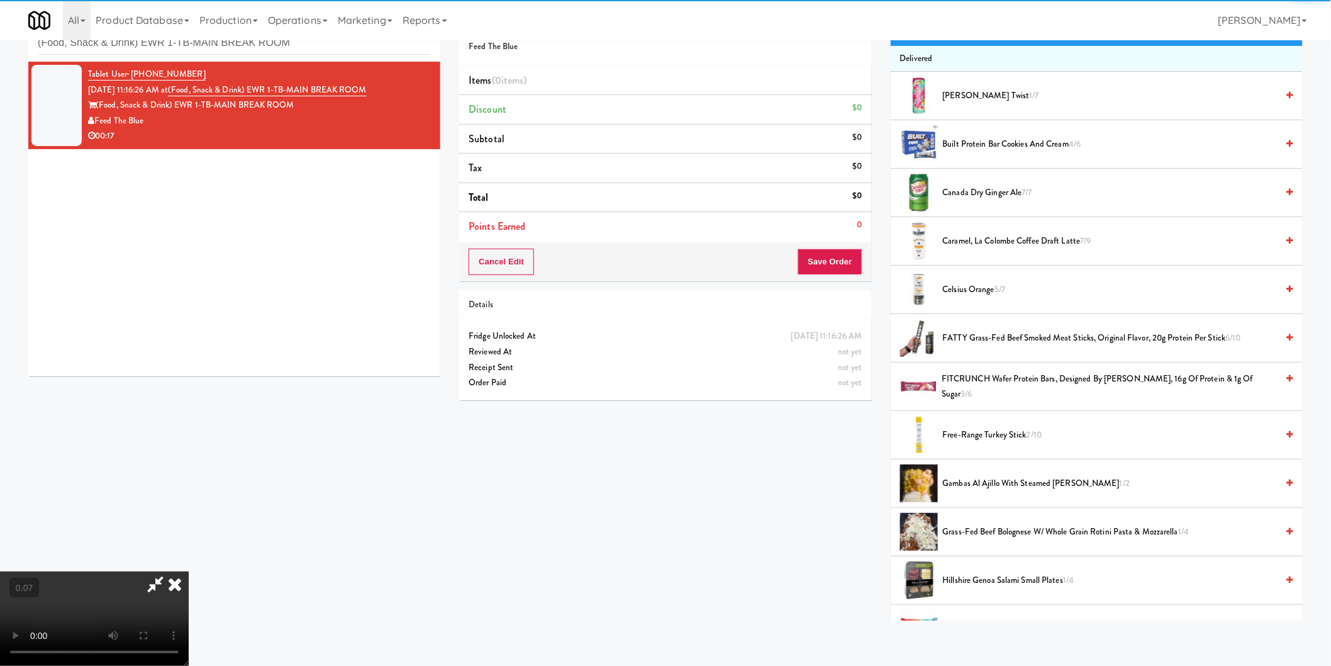
scroll to position [0, 0]
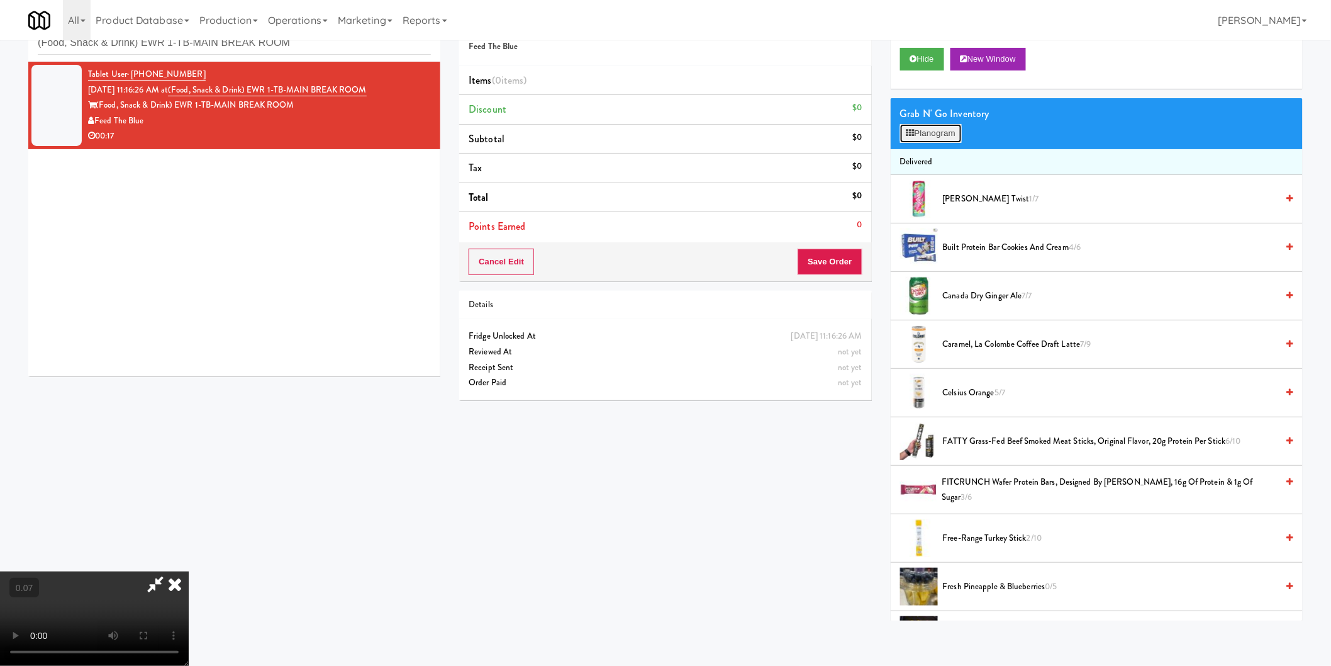
click at [945, 131] on button "Planogram" at bounding box center [931, 133] width 62 height 19
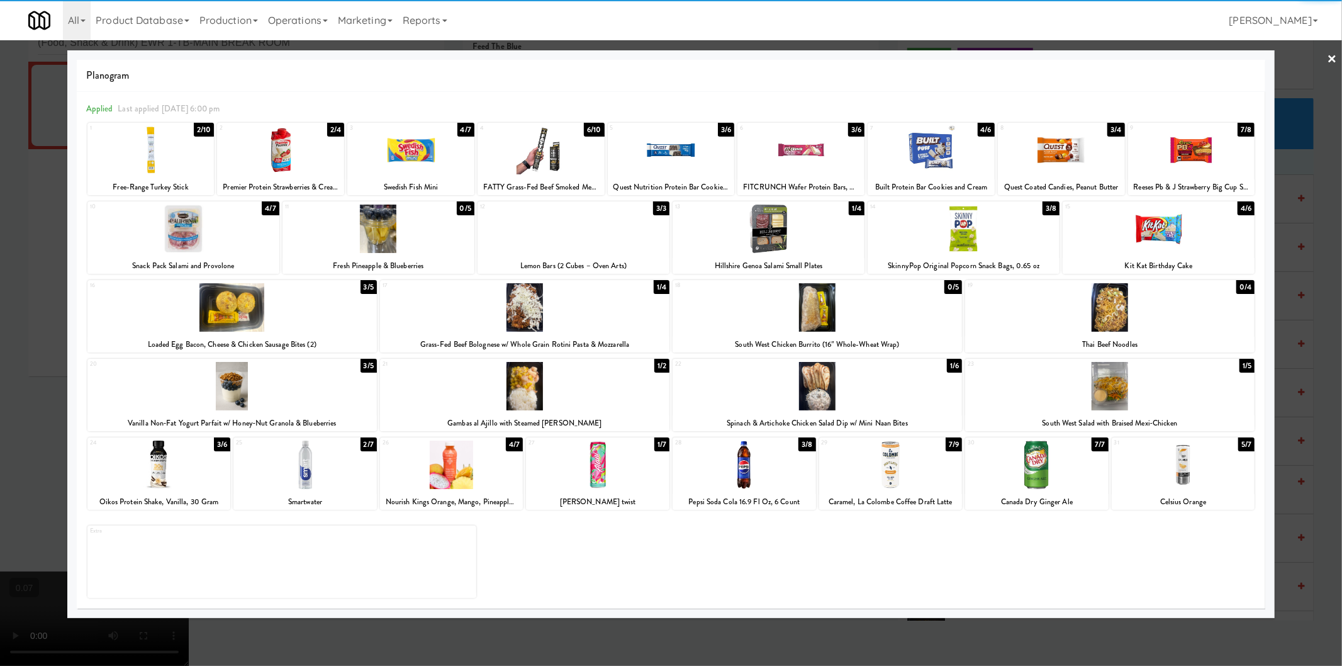
click at [1097, 310] on div at bounding box center [1109, 307] width 289 height 48
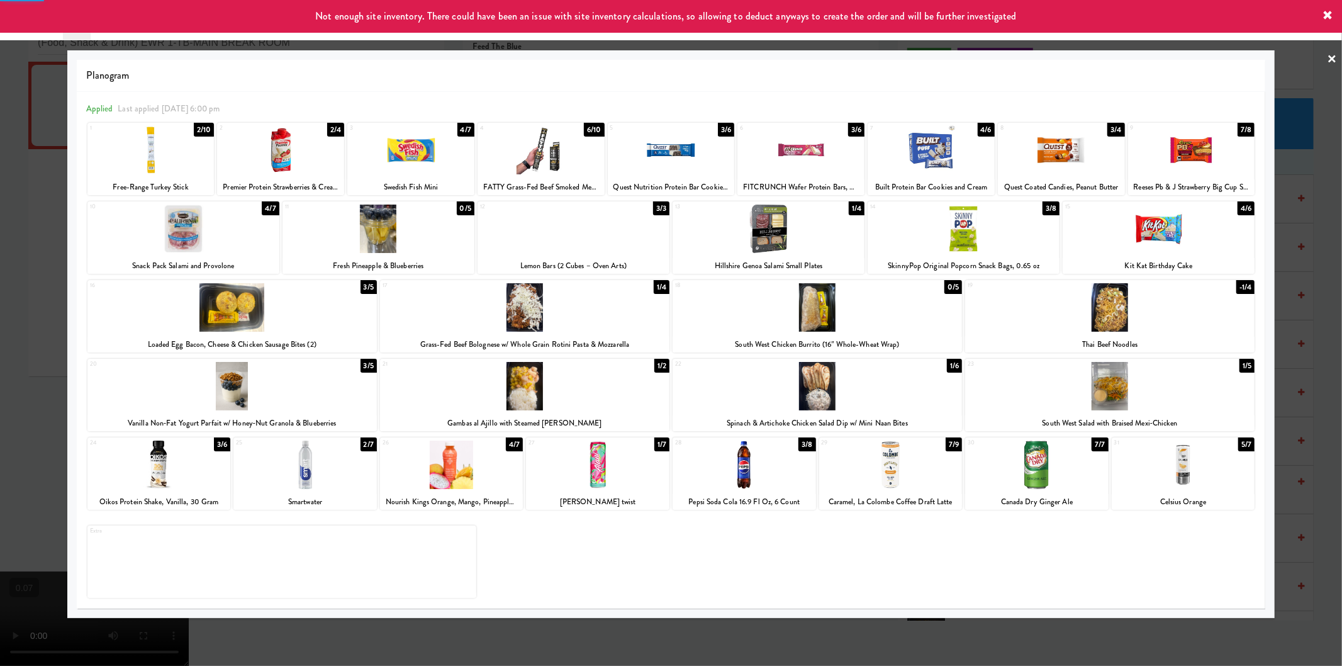
click at [1316, 306] on div at bounding box center [671, 333] width 1342 height 666
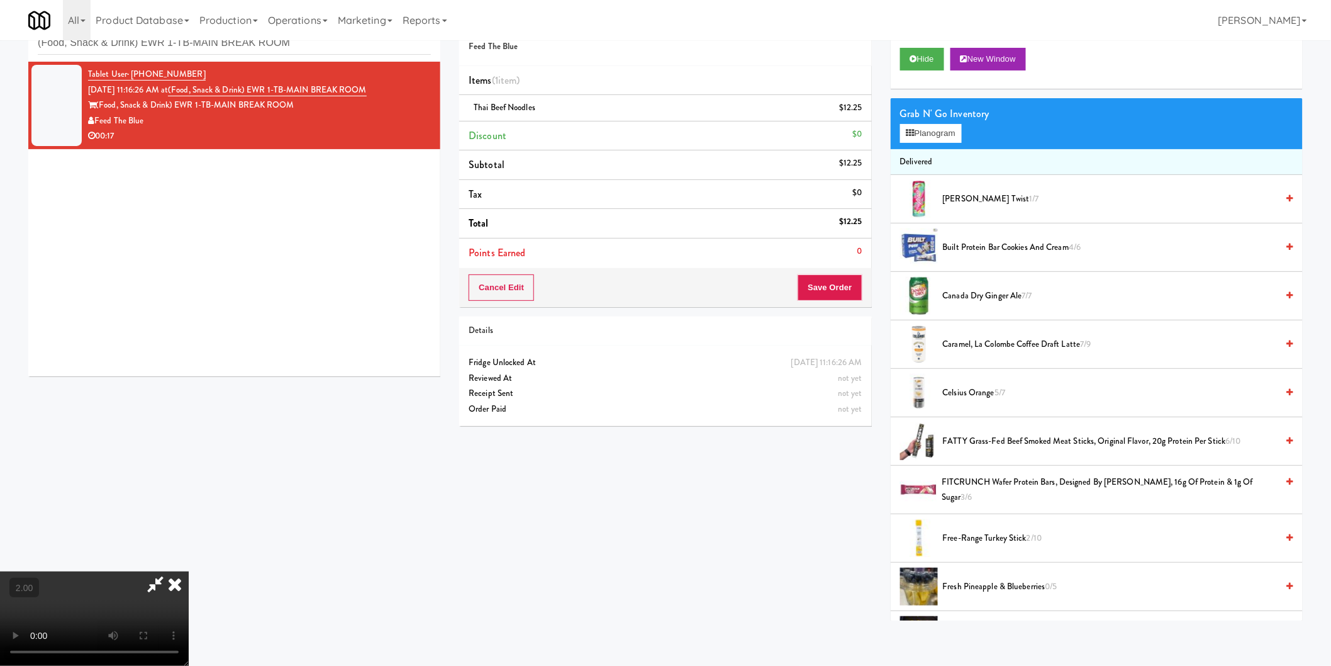
click at [189, 571] on video at bounding box center [94, 618] width 189 height 94
click at [854, 111] on div "$12.25" at bounding box center [850, 108] width 23 height 16
click at [867, 111] on li "Thai Beef Noodles $12.25" at bounding box center [665, 108] width 412 height 26
click at [861, 108] on icon at bounding box center [864, 112] width 6 height 8
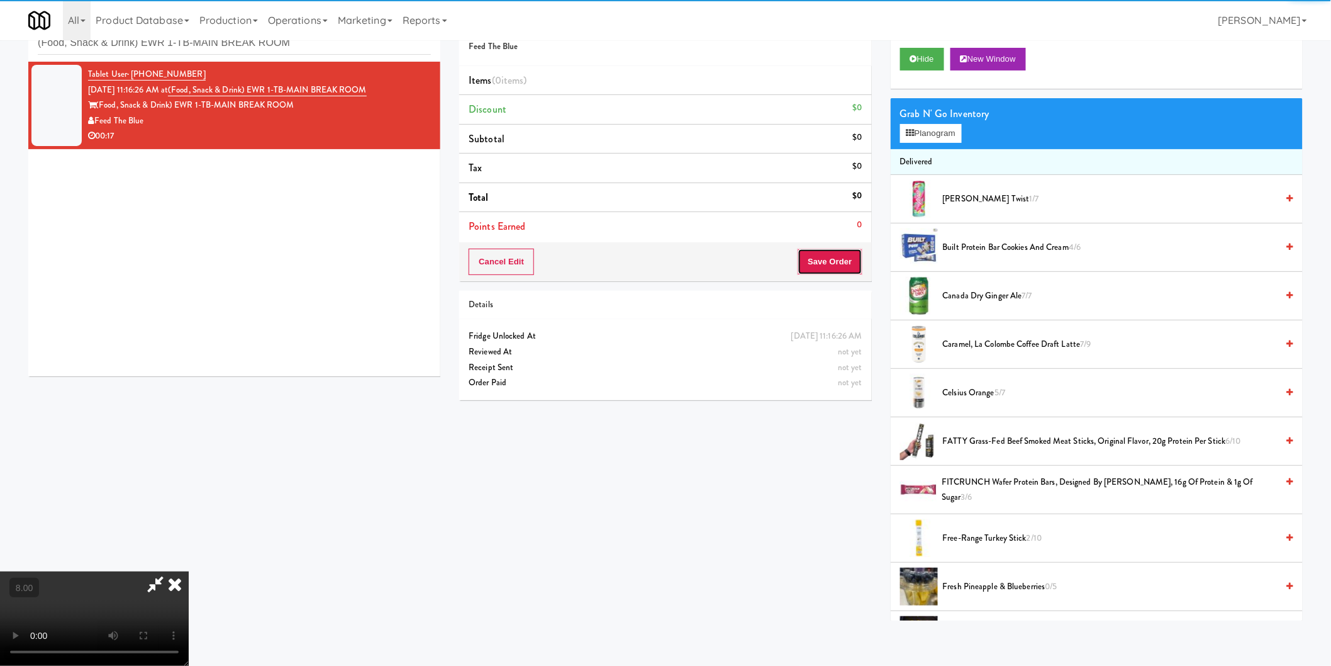
click at [834, 268] on button "Save Order" at bounding box center [830, 261] width 64 height 26
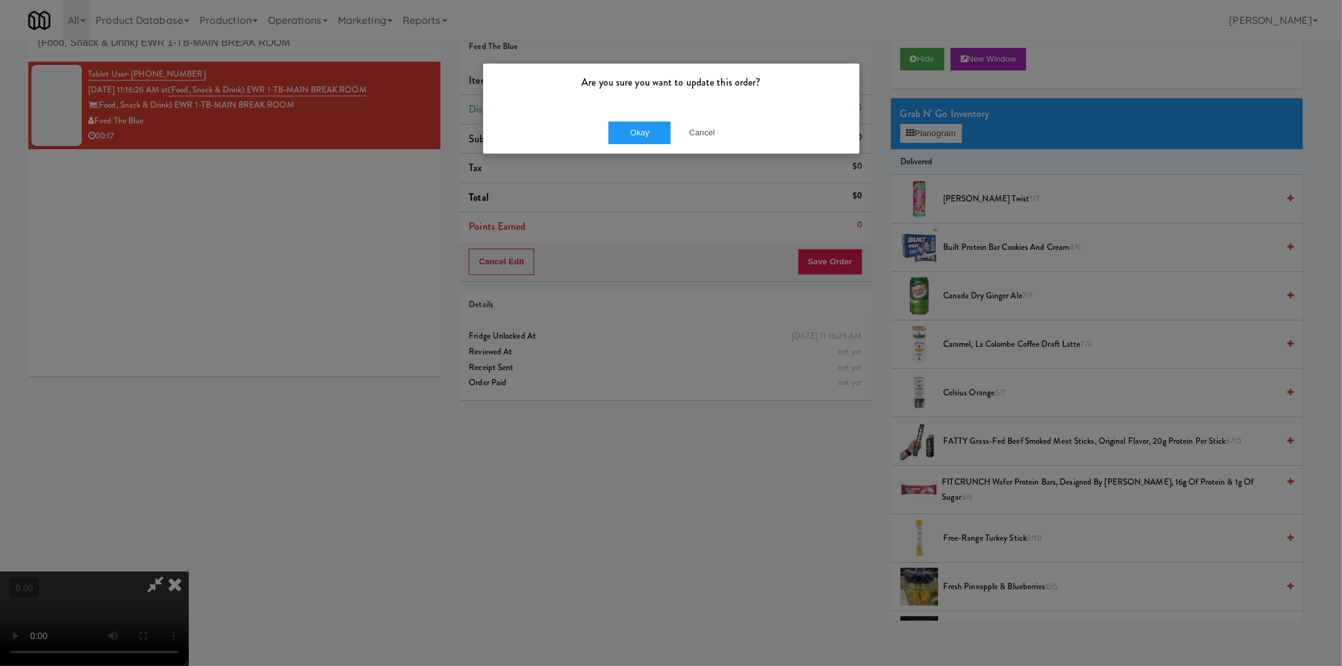
click at [791, 227] on div "Are you sure you want to update this order? Okay Cancel" at bounding box center [671, 333] width 1342 height 666
click at [706, 131] on button "Cancel" at bounding box center [702, 132] width 63 height 23
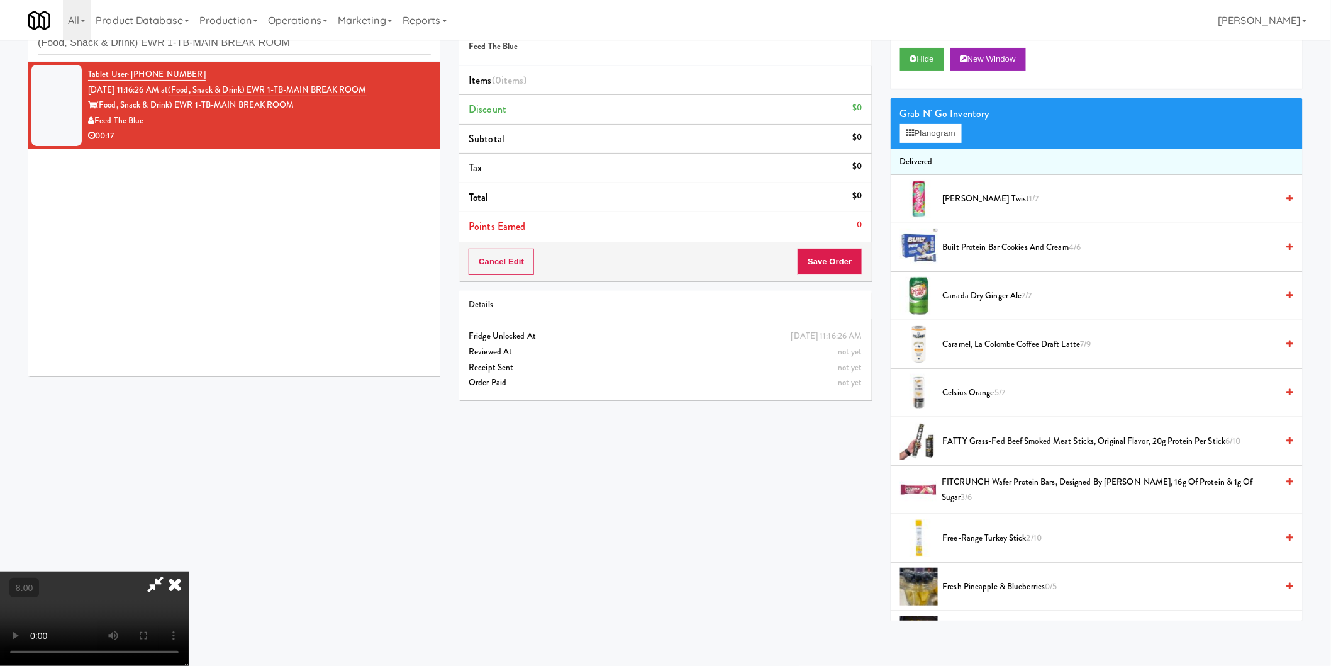
click at [170, 571] on icon at bounding box center [155, 583] width 29 height 25
click at [523, 261] on button "Cancel Edit" at bounding box center [501, 261] width 65 height 26
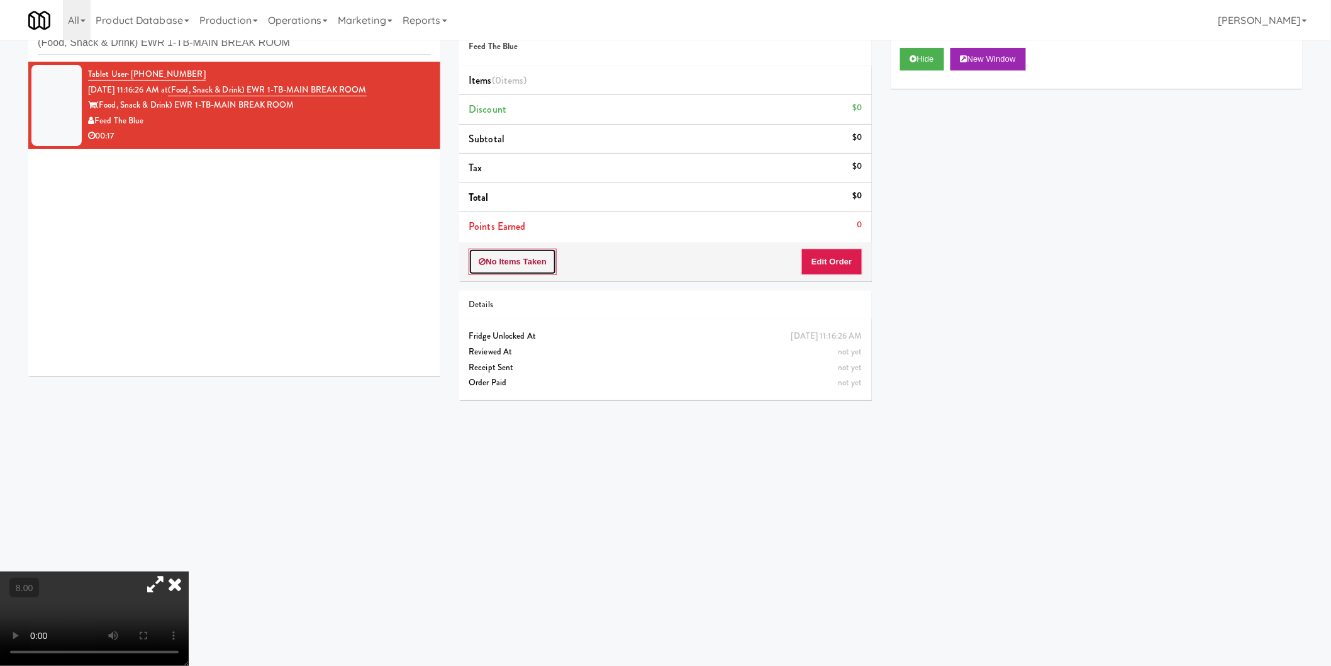
click at [526, 266] on button "No Items Taken" at bounding box center [513, 261] width 88 height 26
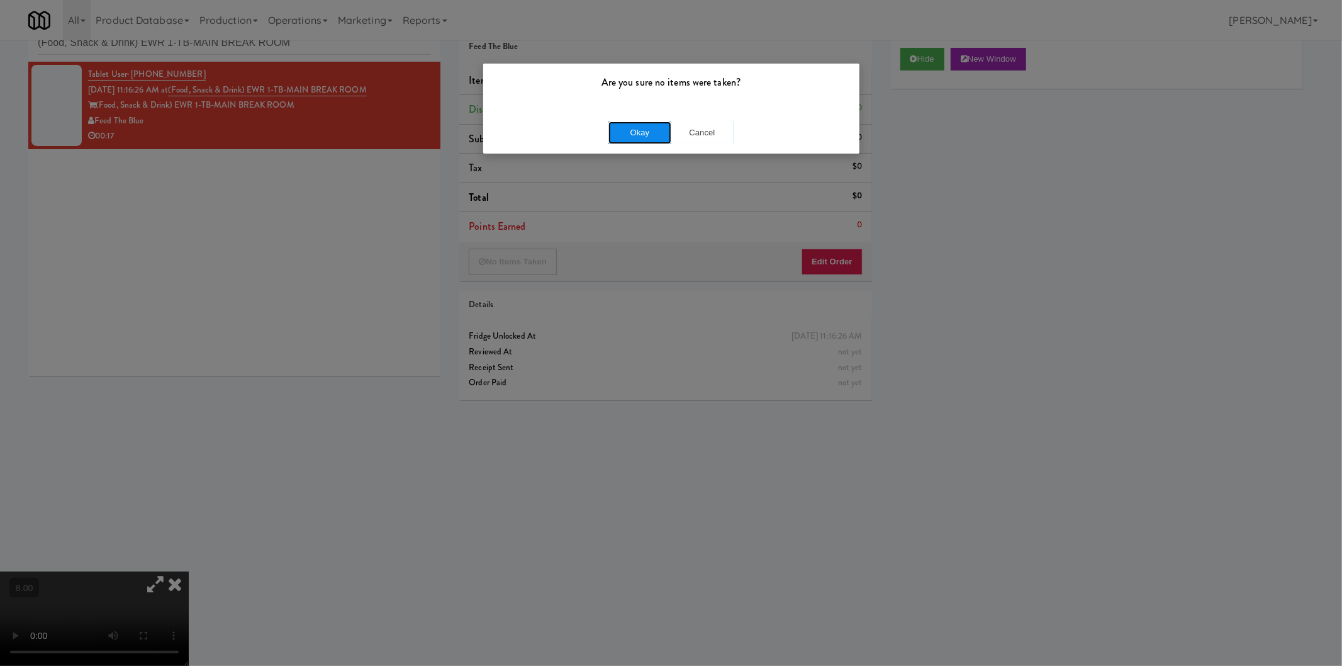
click at [648, 132] on button "Okay" at bounding box center [639, 132] width 63 height 23
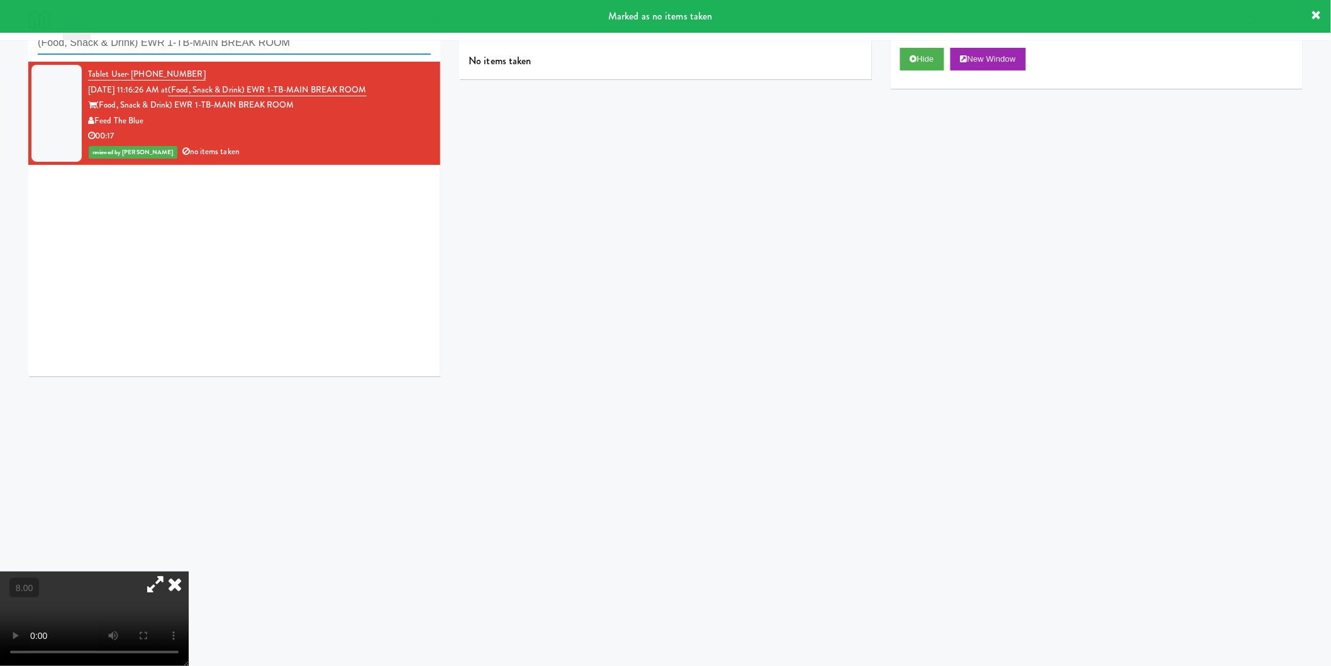
paste input "text"
drag, startPoint x: 322, startPoint y: 50, endPoint x: 0, endPoint y: 53, distance: 322.1
click at [0, 53] on div "inbox reviewed recent all unclear take inventory issue suspicious failed recent…" at bounding box center [665, 257] width 1331 height 505
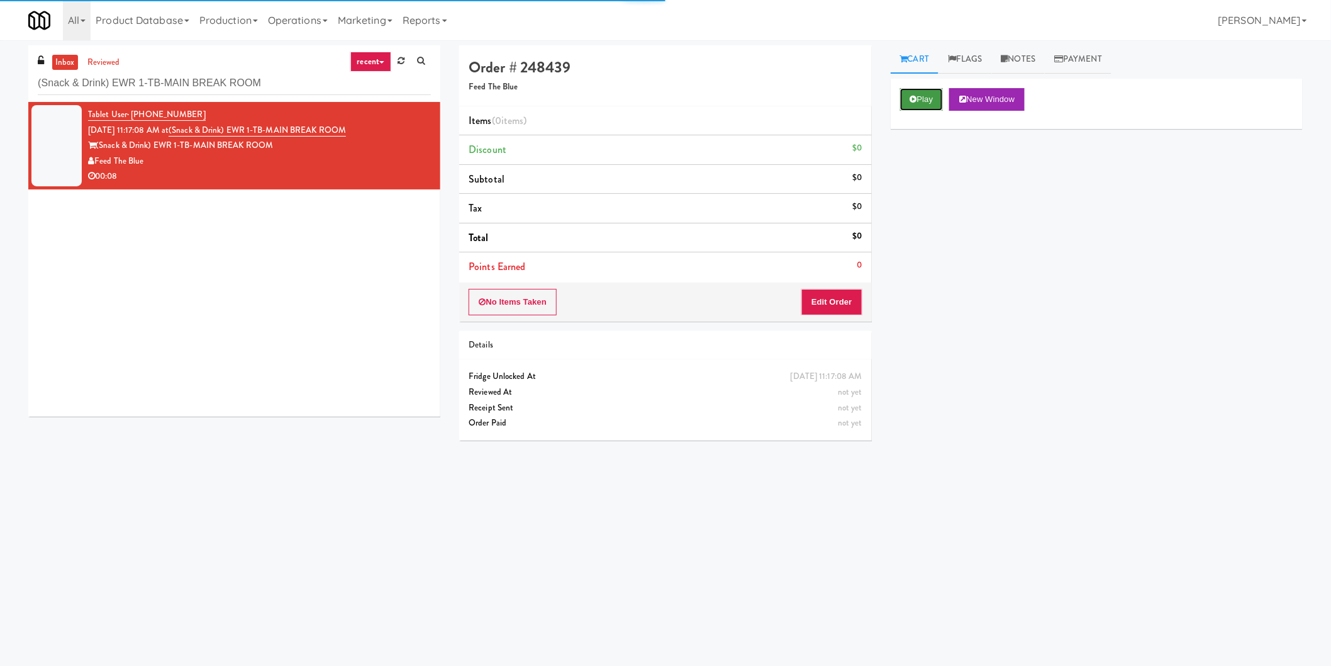
click at [906, 97] on button "Play" at bounding box center [921, 99] width 43 height 23
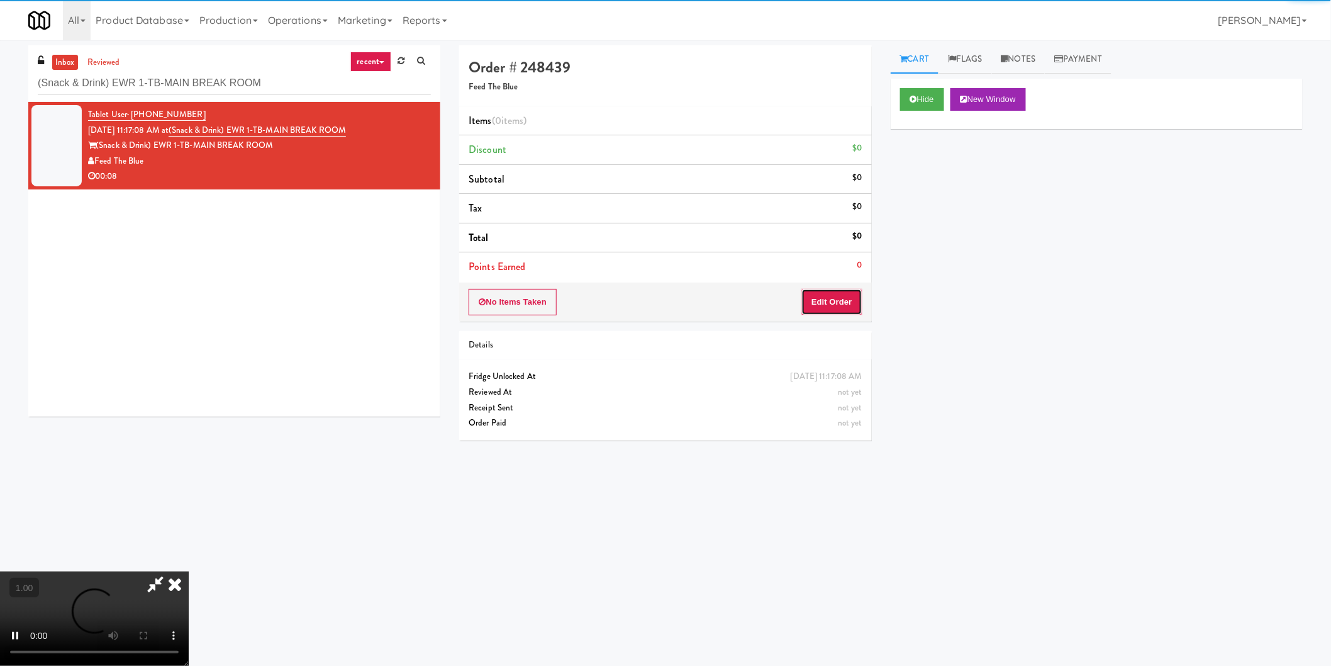
click at [848, 292] on button "Edit Order" at bounding box center [831, 302] width 61 height 26
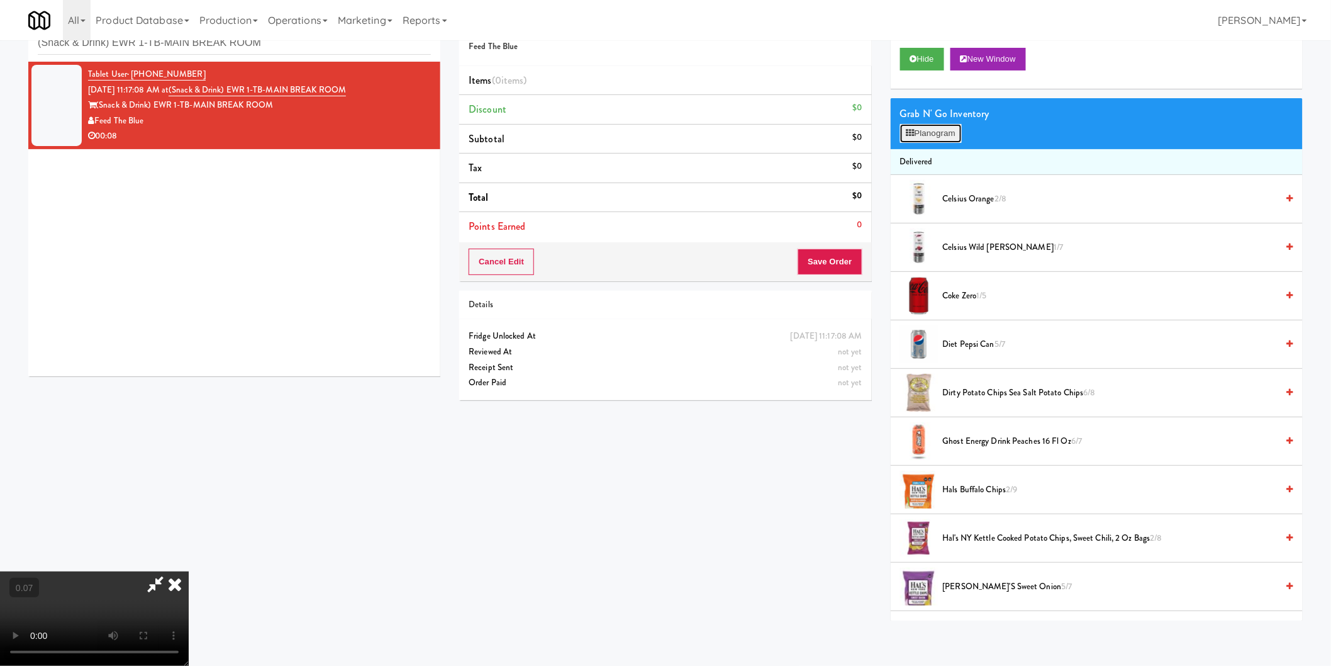
click at [935, 126] on button "Planogram" at bounding box center [931, 133] width 62 height 19
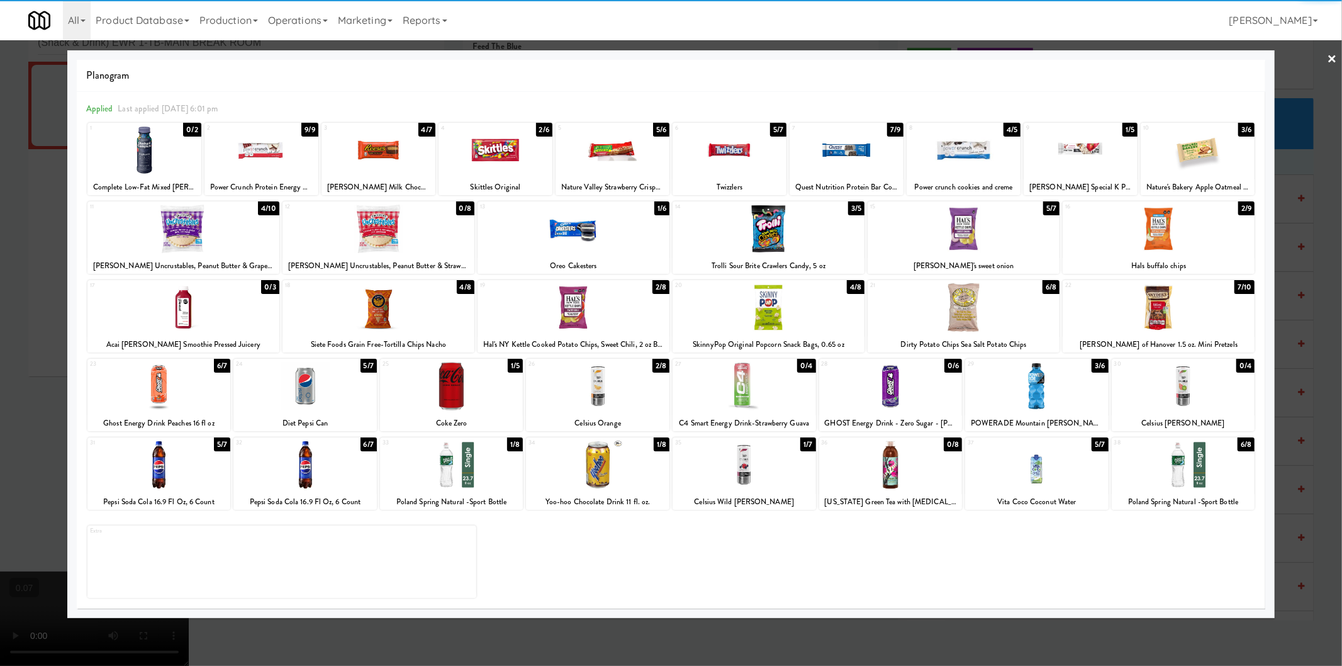
click at [1082, 148] on div at bounding box center [1080, 150] width 114 height 48
click at [1162, 464] on div at bounding box center [1182, 464] width 143 height 48
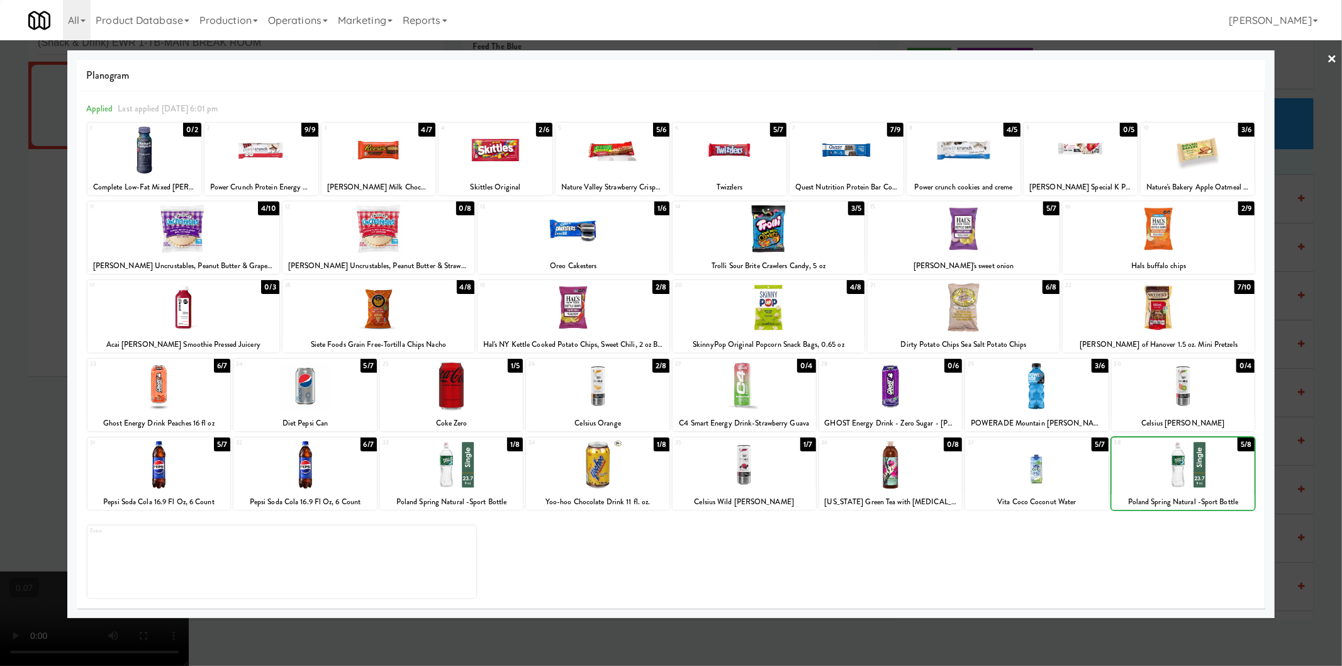
click at [1162, 464] on div at bounding box center [1182, 464] width 143 height 48
click at [1291, 456] on div at bounding box center [671, 333] width 1342 height 666
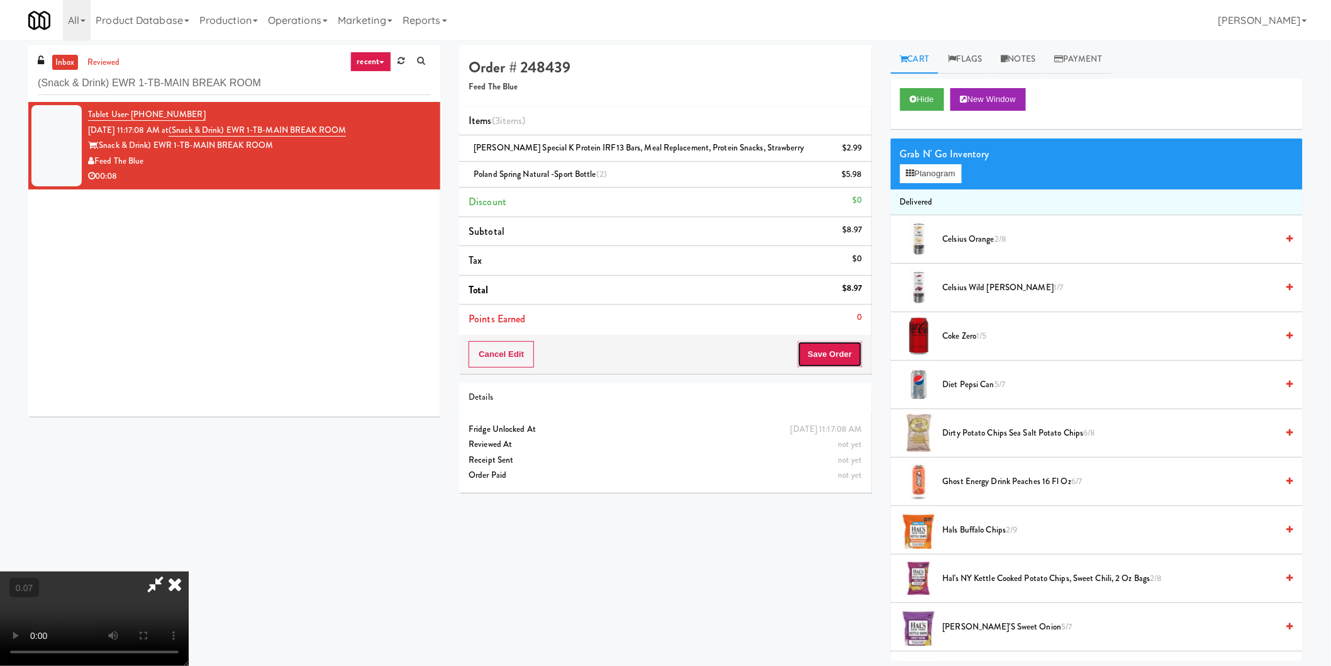
click at [833, 350] on button "Save Order" at bounding box center [830, 354] width 64 height 26
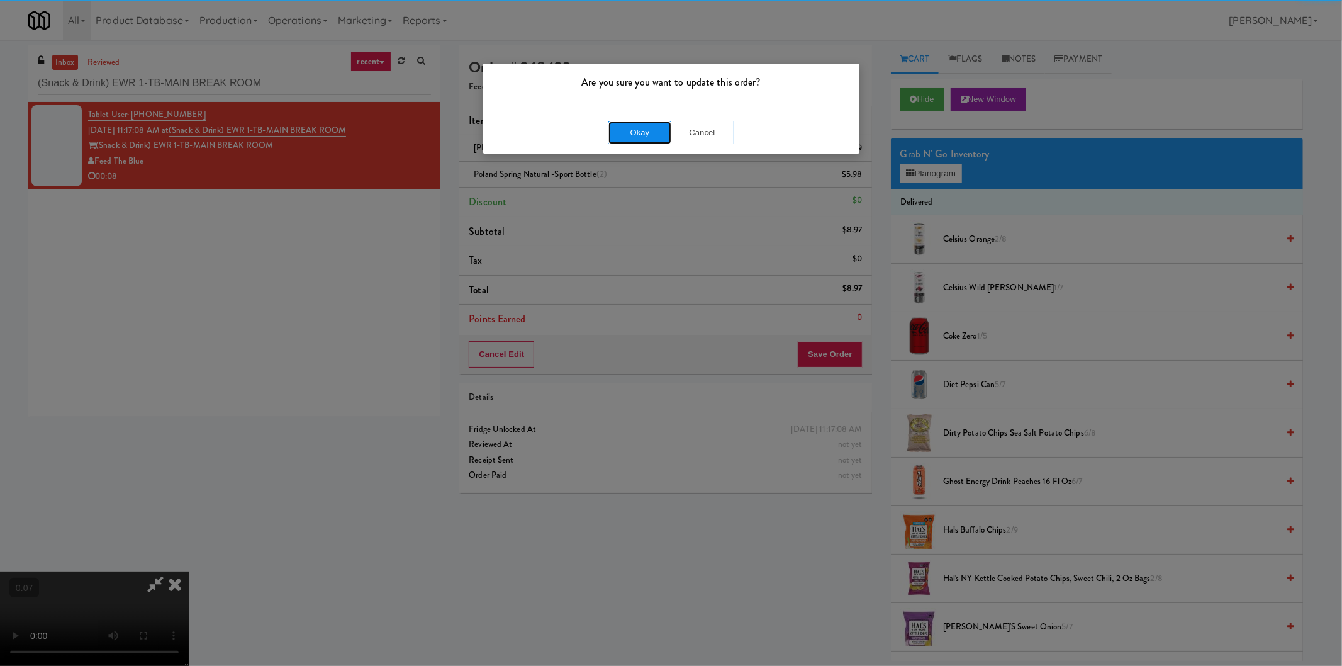
click at [644, 133] on button "Okay" at bounding box center [639, 132] width 63 height 23
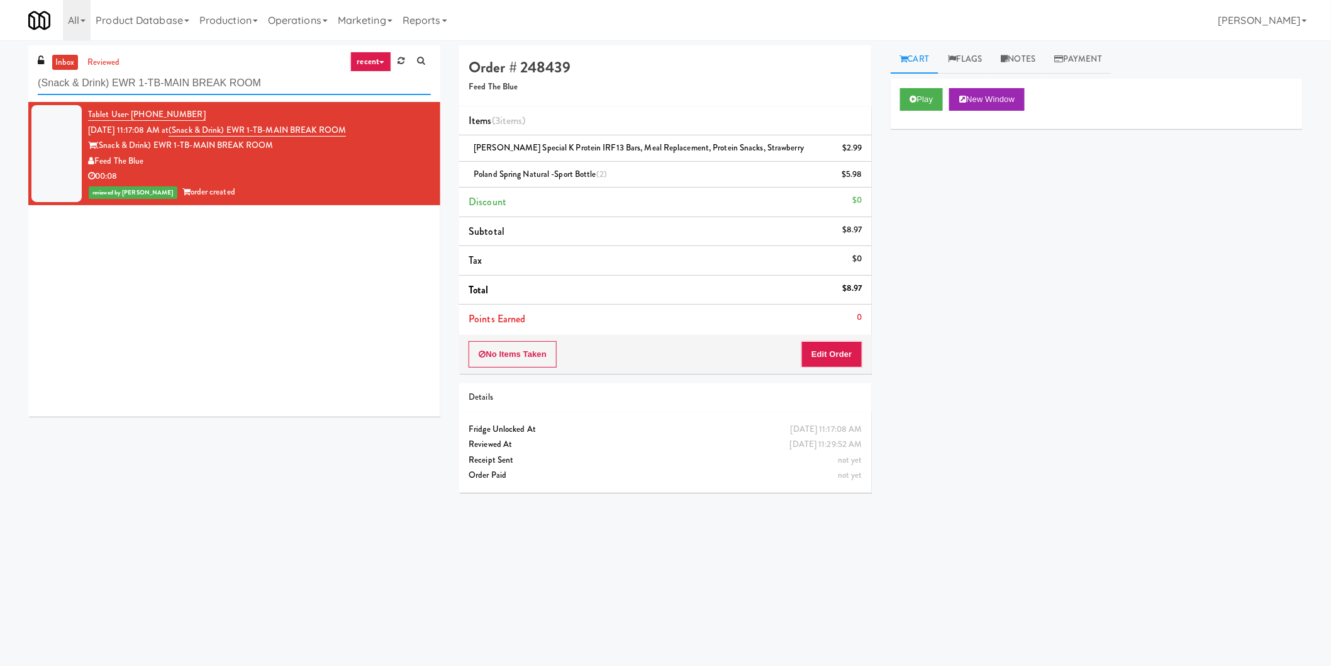
paste input "Union24 - Cooler - Right (Little Lobby)"
drag, startPoint x: 278, startPoint y: 80, endPoint x: 0, endPoint y: 76, distance: 278.1
click at [0, 76] on div "inbox reviewed recent all unclear take inventory issue suspicious failed recent…" at bounding box center [665, 297] width 1331 height 505
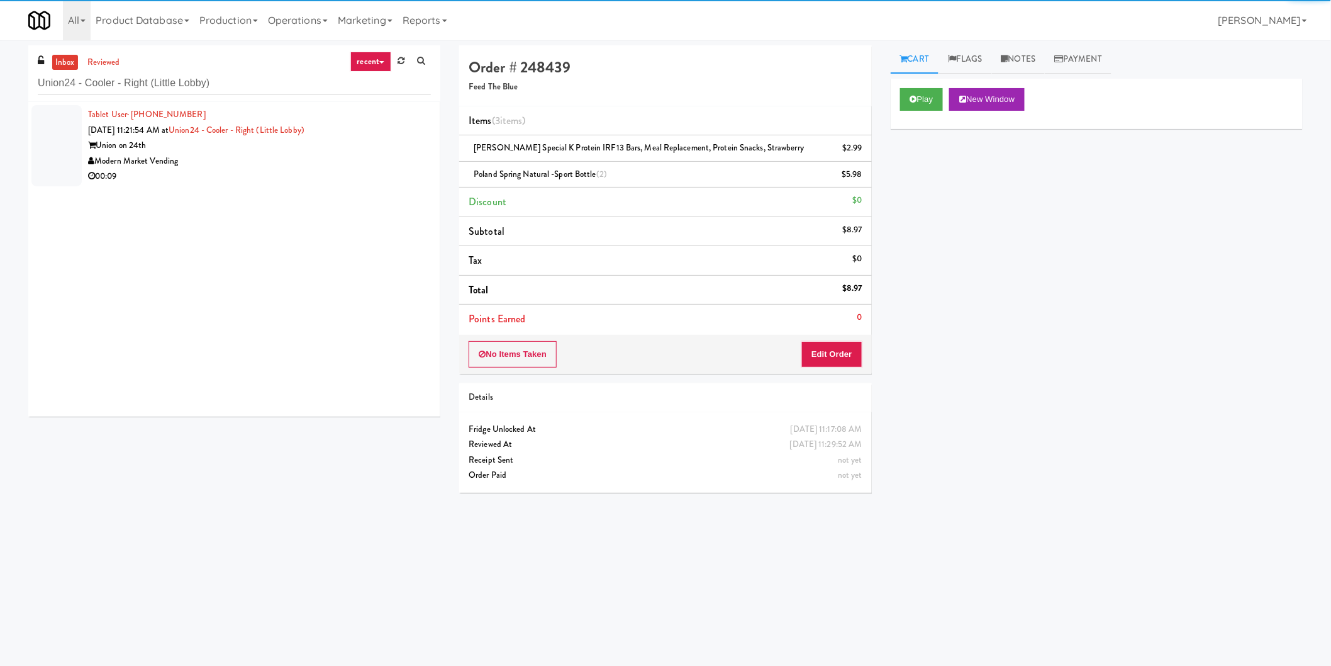
click at [362, 138] on div "Union on 24th" at bounding box center [259, 146] width 343 height 16
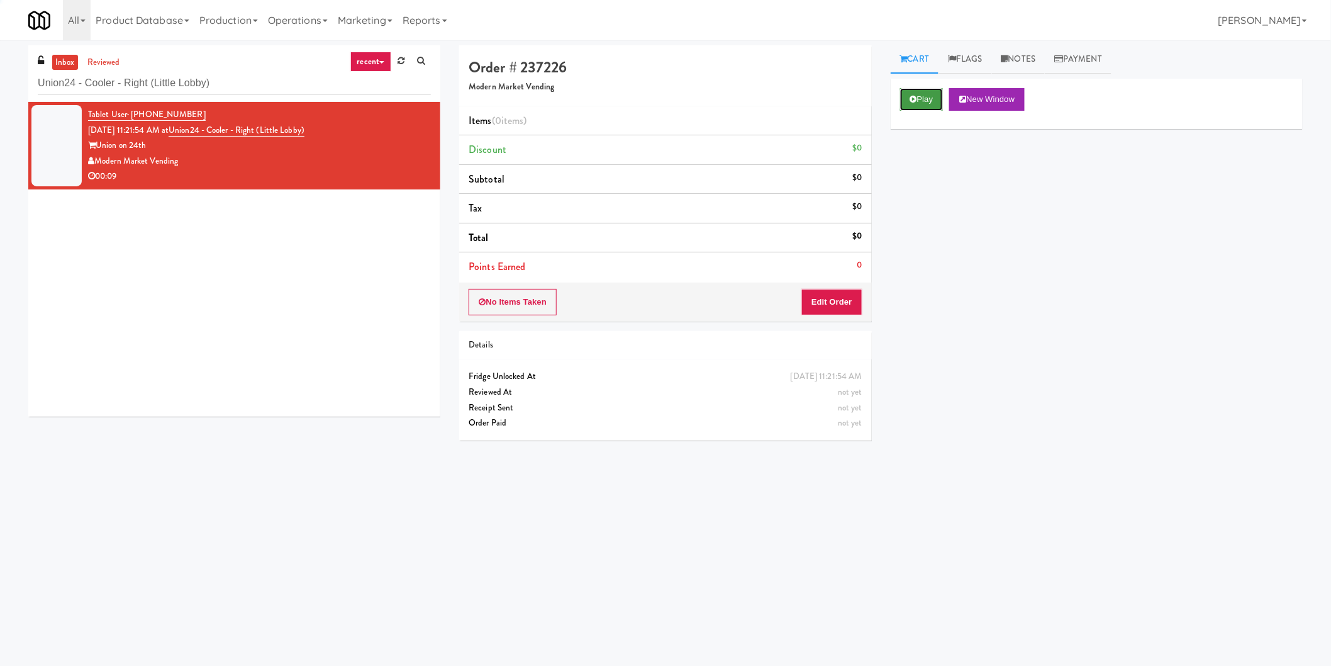
click at [930, 99] on button "Play" at bounding box center [921, 99] width 43 height 23
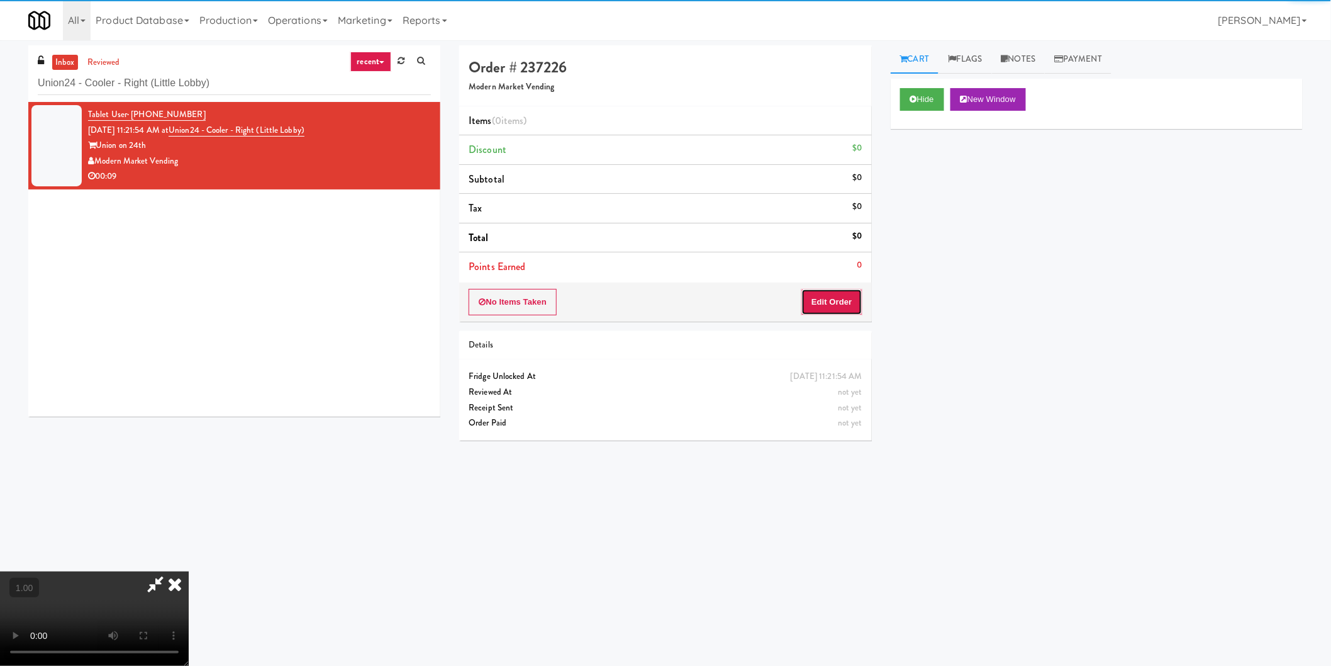
click at [828, 305] on button "Edit Order" at bounding box center [831, 302] width 61 height 26
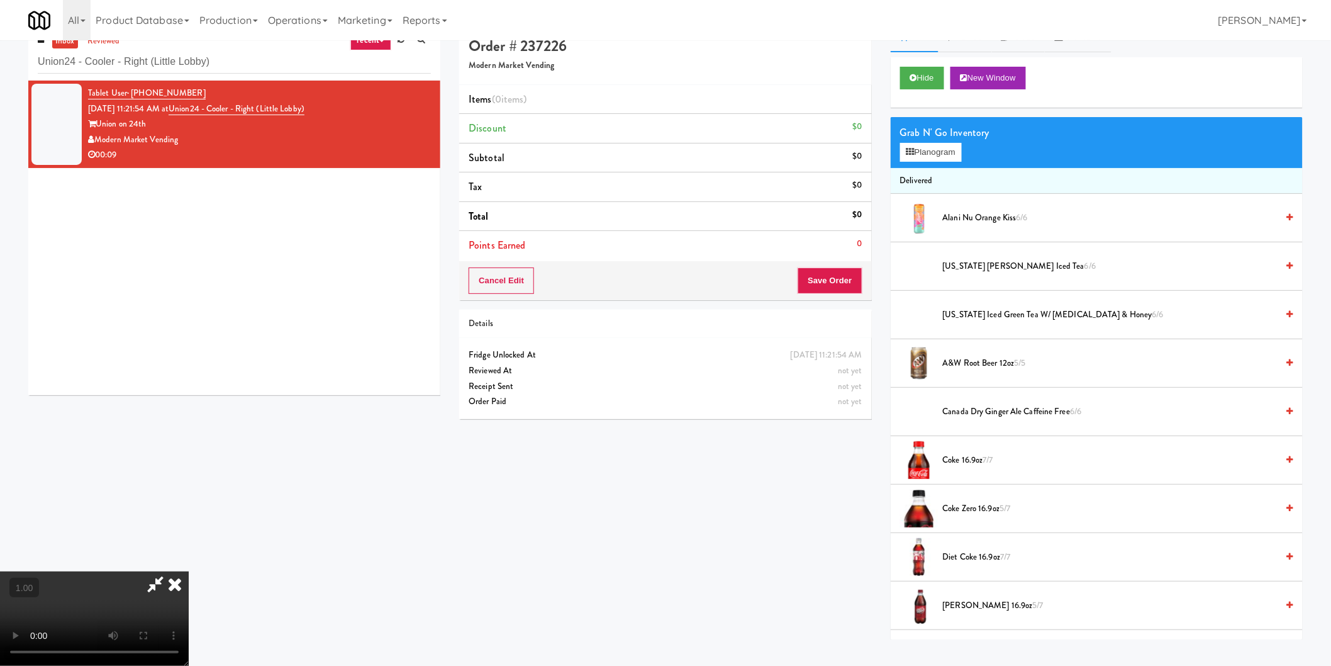
scroll to position [40, 0]
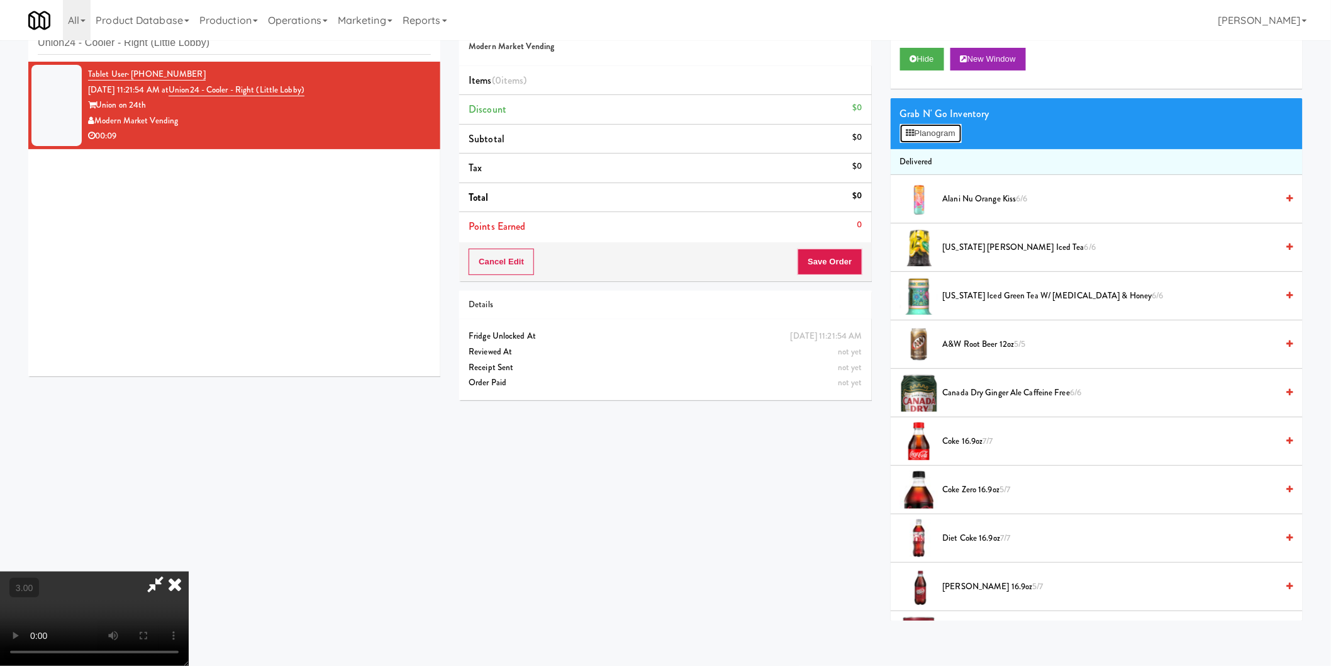
click at [933, 124] on button "Planogram" at bounding box center [931, 133] width 62 height 19
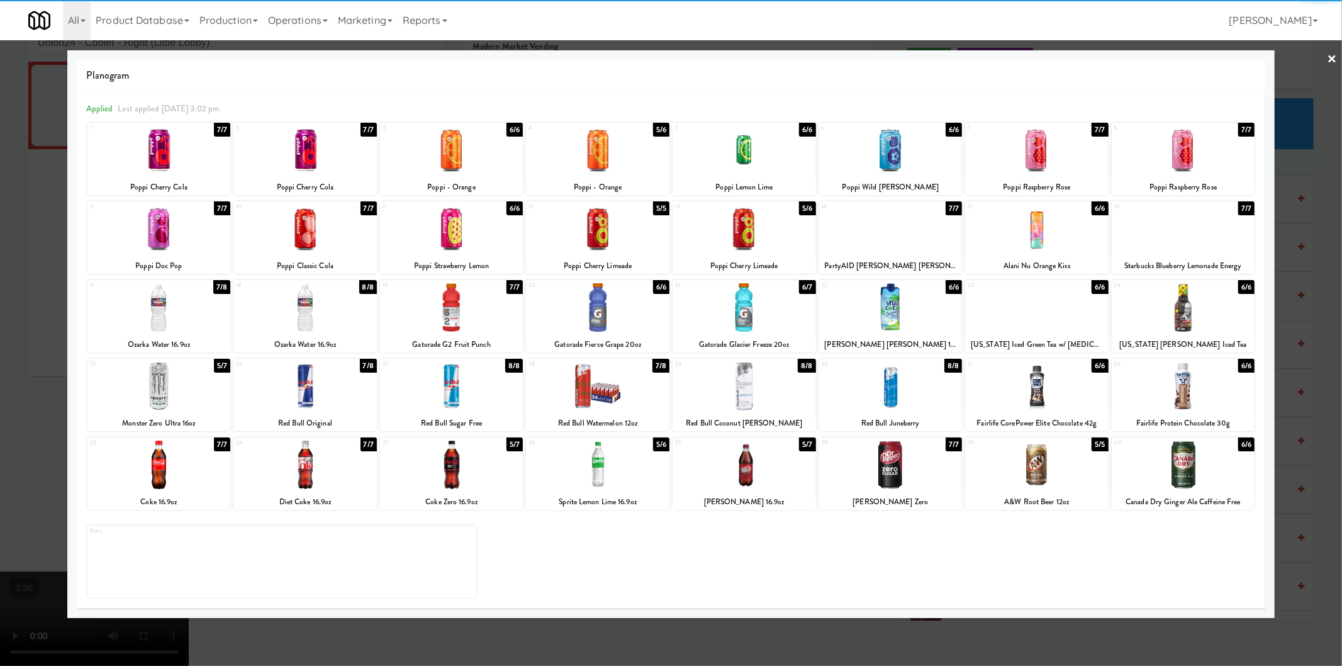
click at [1033, 225] on div at bounding box center [1036, 228] width 143 height 48
click at [889, 316] on div at bounding box center [890, 307] width 143 height 48
click at [1320, 275] on div at bounding box center [671, 333] width 1342 height 666
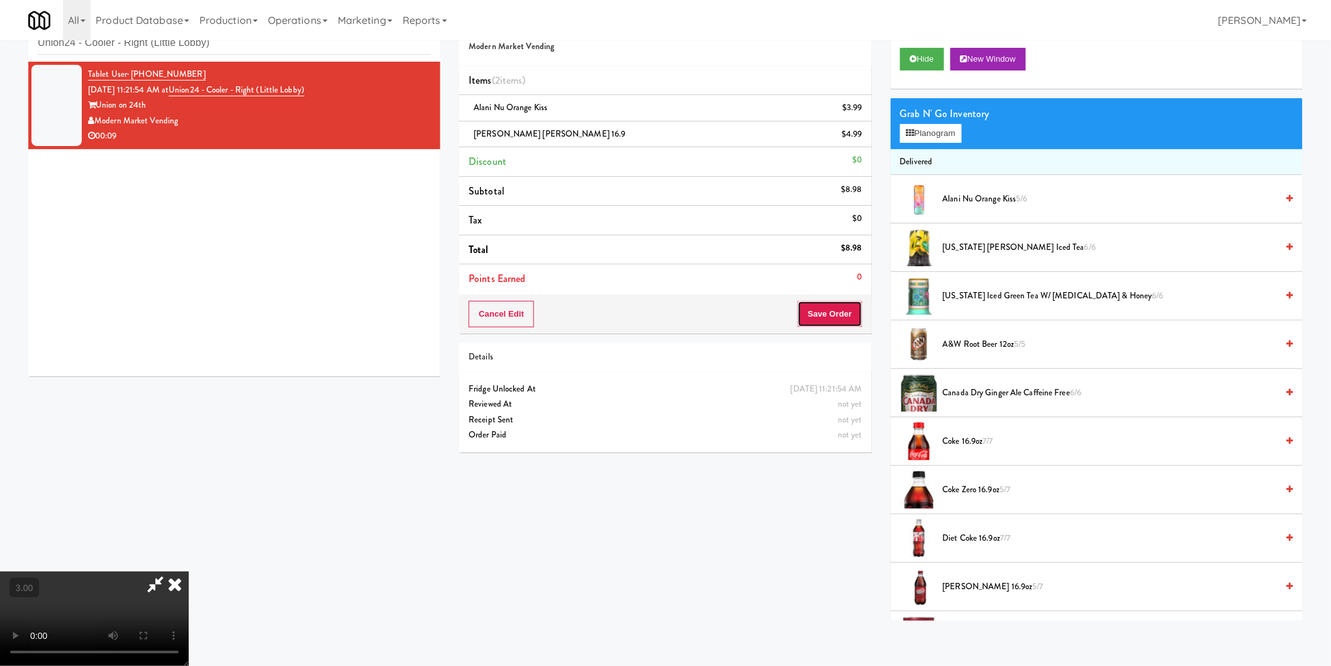
drag, startPoint x: 845, startPoint y: 321, endPoint x: 840, endPoint y: 311, distance: 10.7
click at [845, 319] on button "Save Order" at bounding box center [830, 314] width 64 height 26
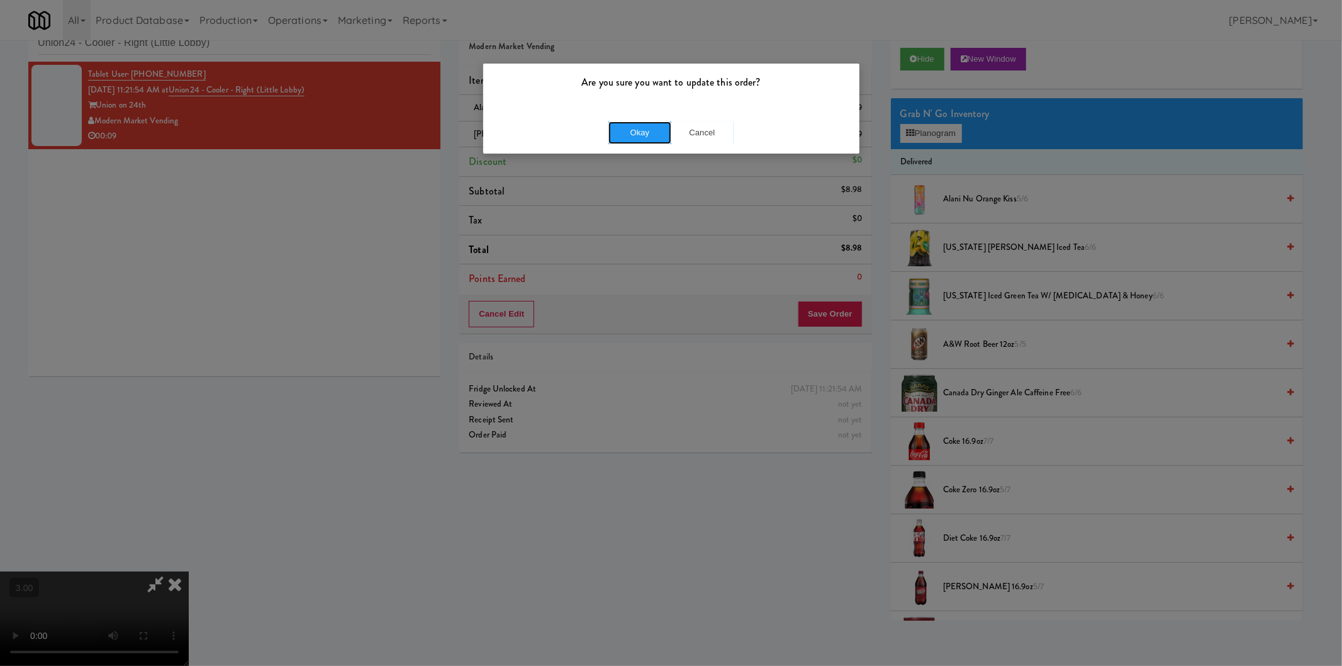
drag, startPoint x: 630, startPoint y: 133, endPoint x: 503, endPoint y: 77, distance: 138.3
click at [629, 132] on button "Okay" at bounding box center [639, 132] width 63 height 23
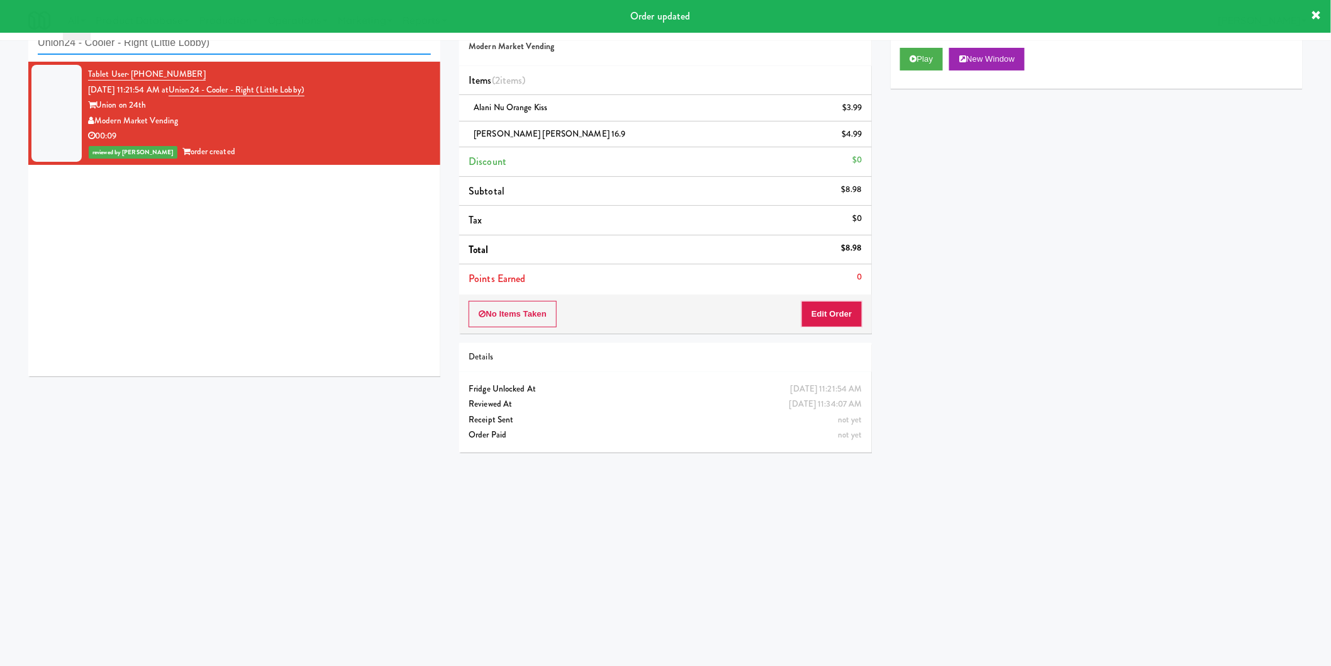
paste input "Aubreys Landing - Cooler - Solo"
drag, startPoint x: 300, startPoint y: 51, endPoint x: 0, endPoint y: 46, distance: 300.1
click at [0, 45] on div "inbox reviewed recent all unclear take inventory issue suspicious failed recent…" at bounding box center [665, 257] width 1331 height 505
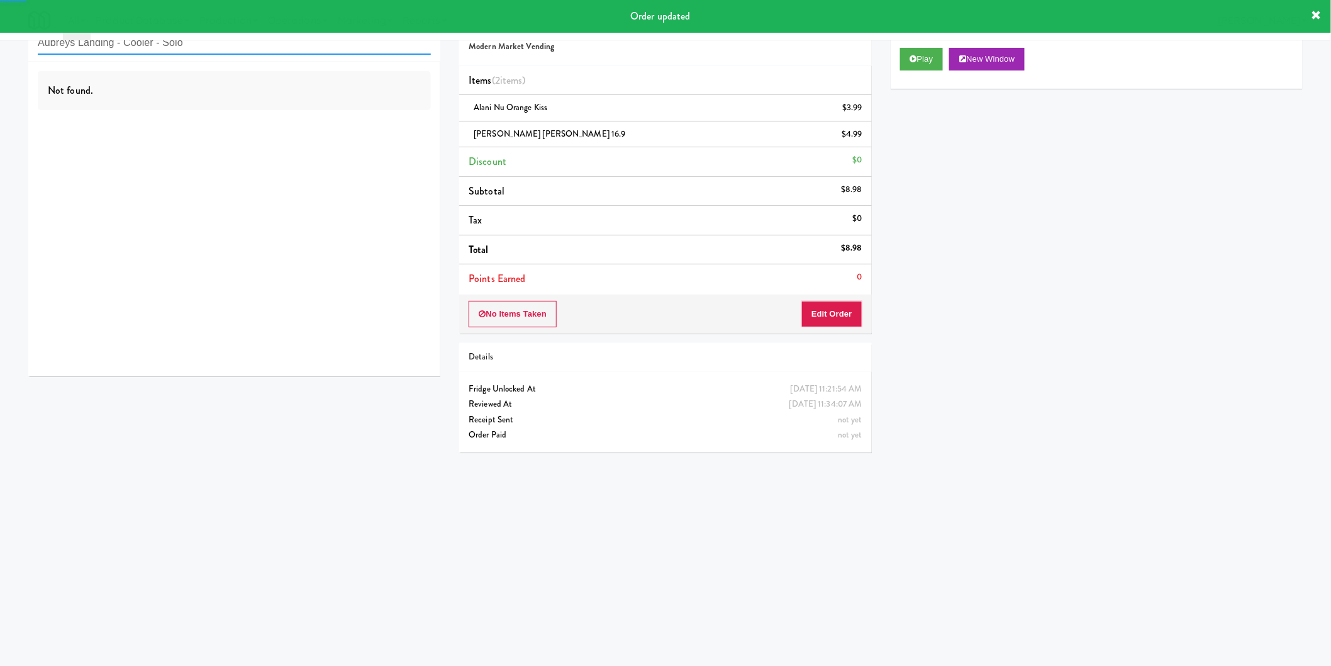
type input "Aubreys Landing - Cooler - Solo"
click at [381, 122] on div "Not found." at bounding box center [234, 219] width 412 height 315
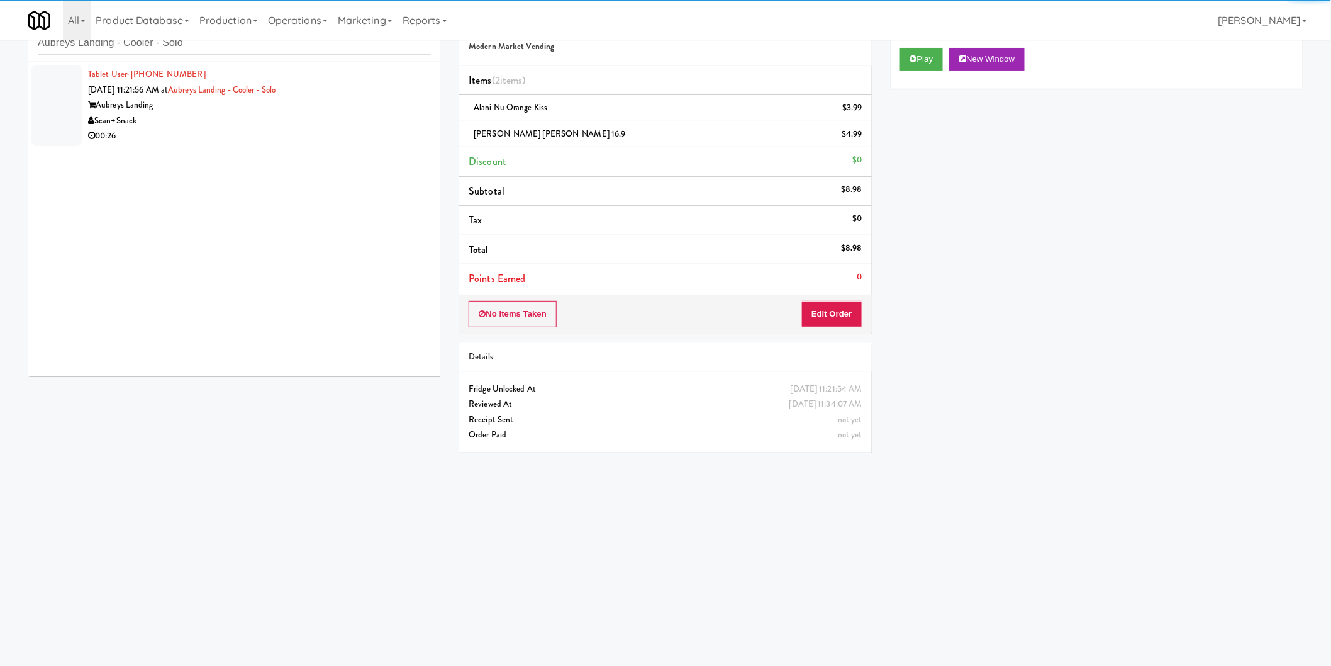
click at [382, 120] on div "Scan+Snack" at bounding box center [259, 121] width 343 height 16
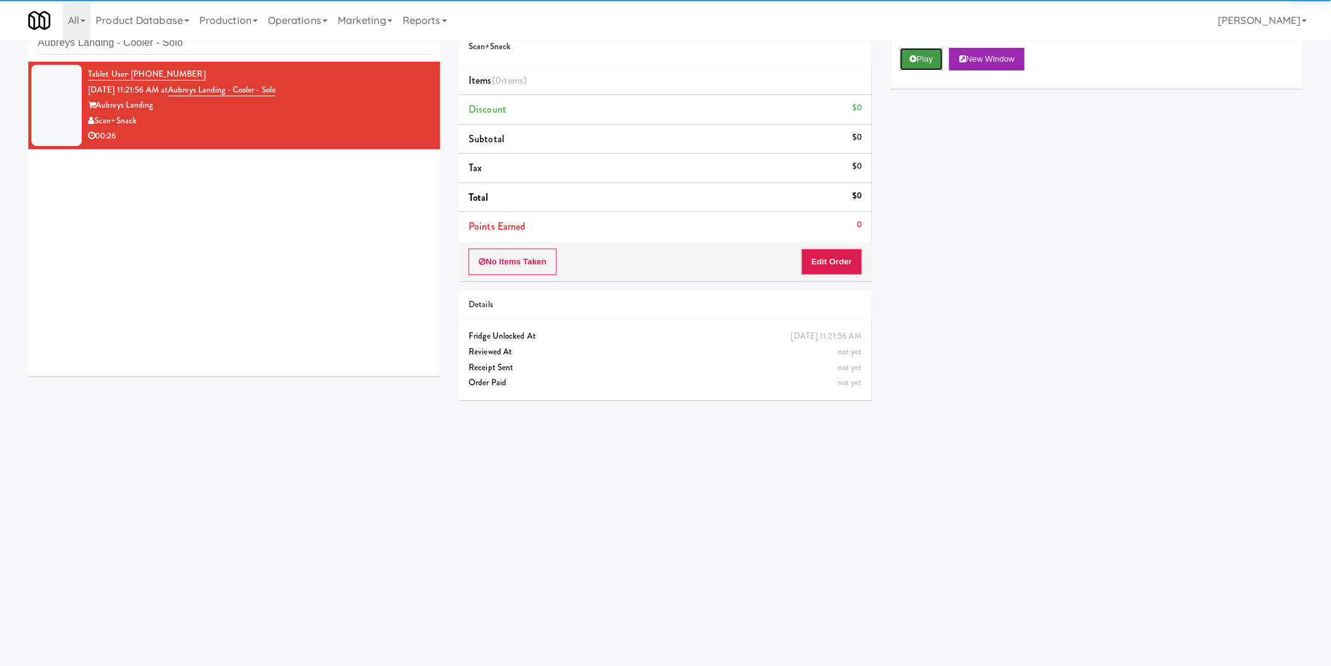
click at [908, 58] on button "Play" at bounding box center [921, 59] width 43 height 23
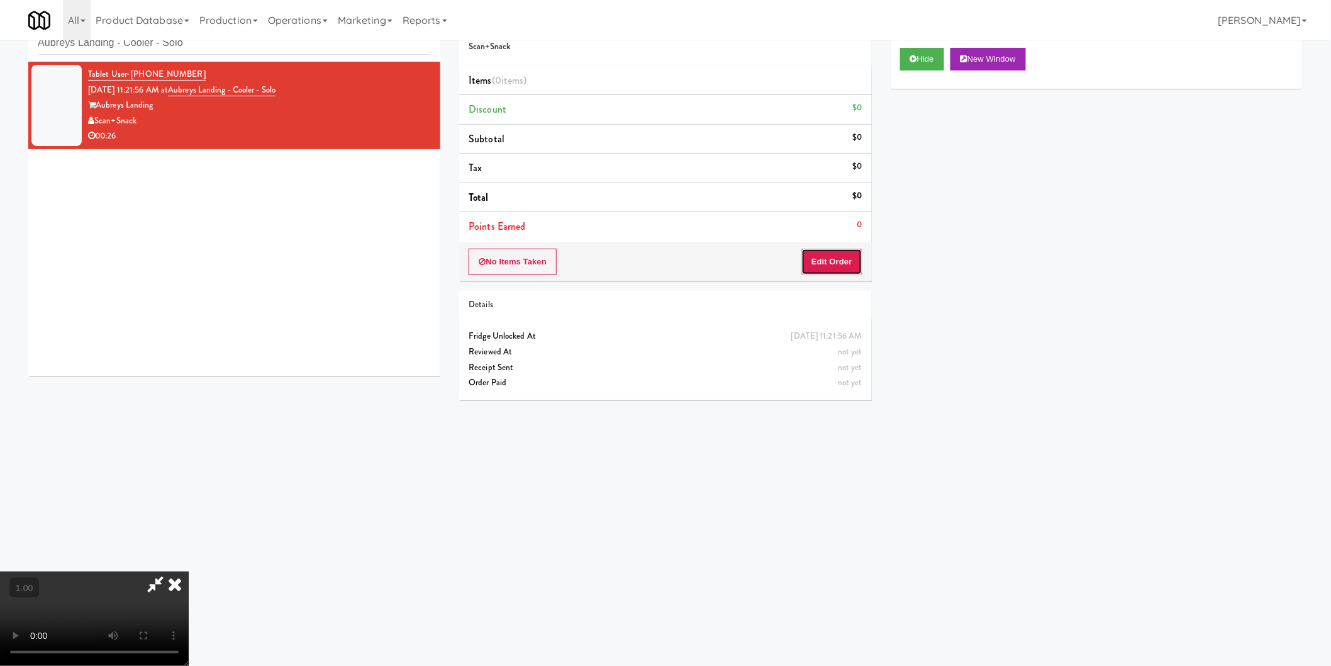
click at [854, 257] on button "Edit Order" at bounding box center [831, 261] width 61 height 26
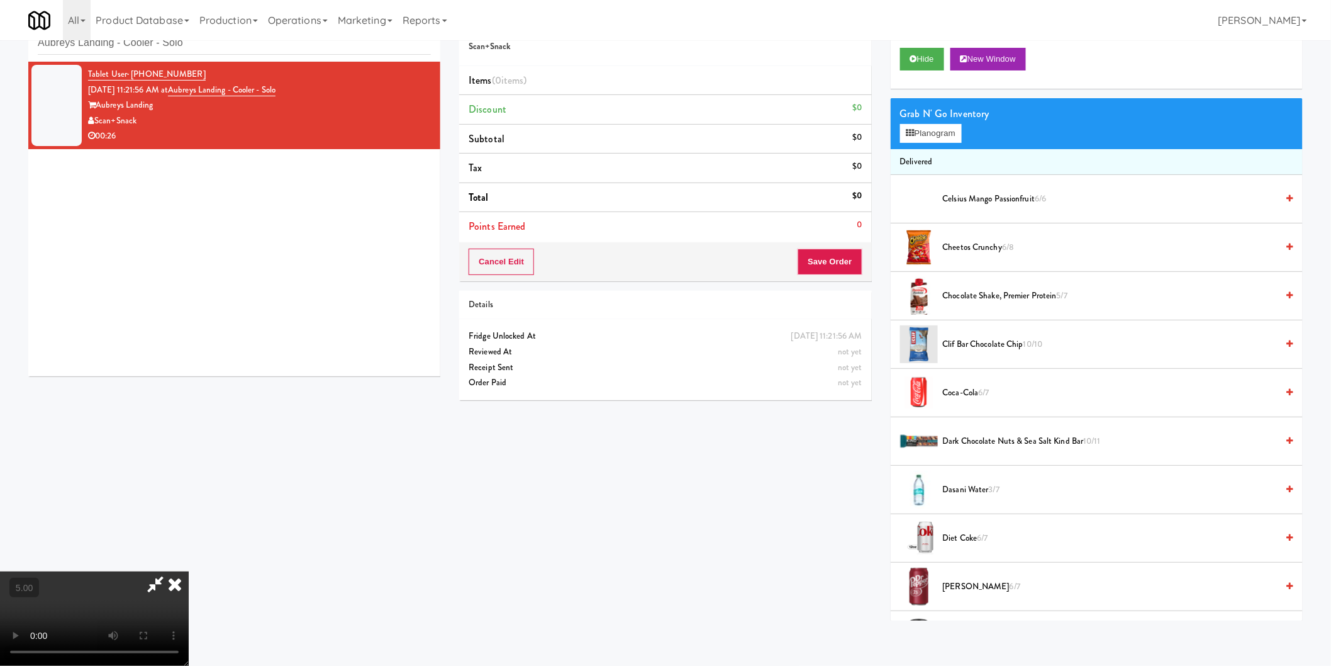
scroll to position [206, 0]
drag, startPoint x: 417, startPoint y: 548, endPoint x: 399, endPoint y: 540, distance: 20.0
click at [189, 571] on video at bounding box center [94, 618] width 189 height 94
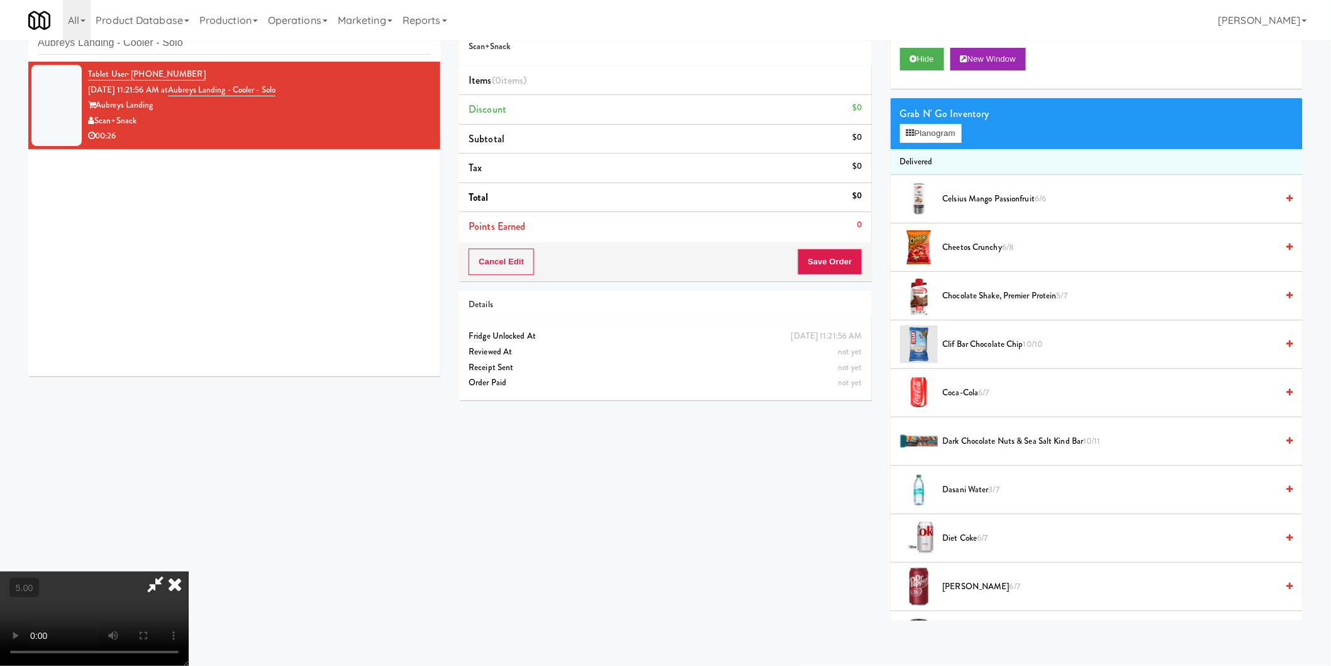
click at [189, 571] on video at bounding box center [94, 618] width 189 height 94
click at [936, 124] on button "Planogram" at bounding box center [931, 133] width 62 height 19
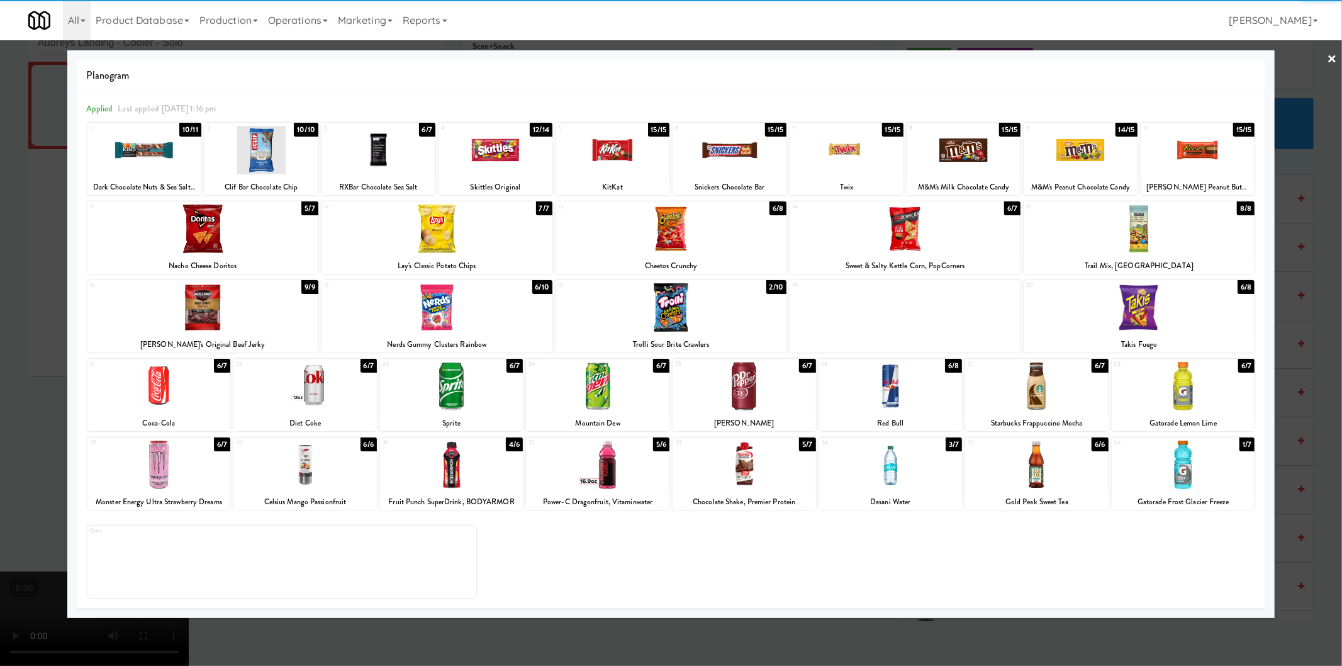
click at [599, 380] on div at bounding box center [597, 386] width 143 height 48
drag, startPoint x: 449, startPoint y: 466, endPoint x: 391, endPoint y: 462, distance: 58.0
click at [450, 466] on div at bounding box center [451, 464] width 143 height 48
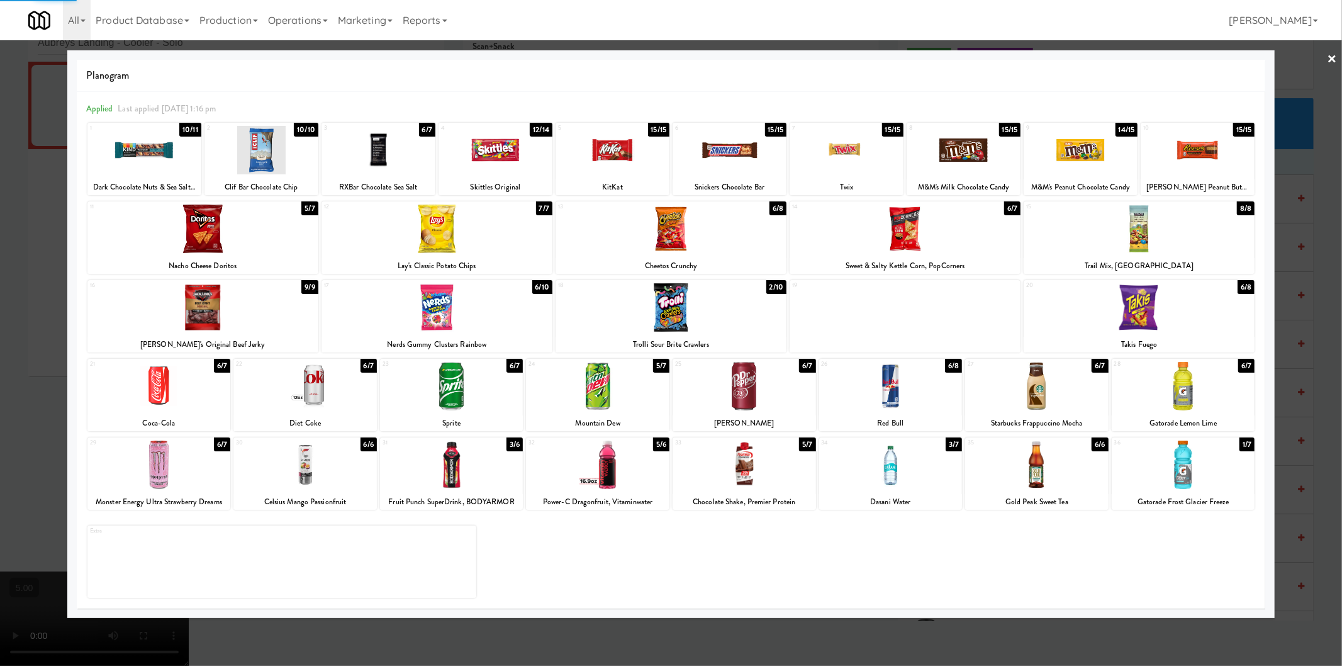
click at [0, 342] on div at bounding box center [671, 333] width 1342 height 666
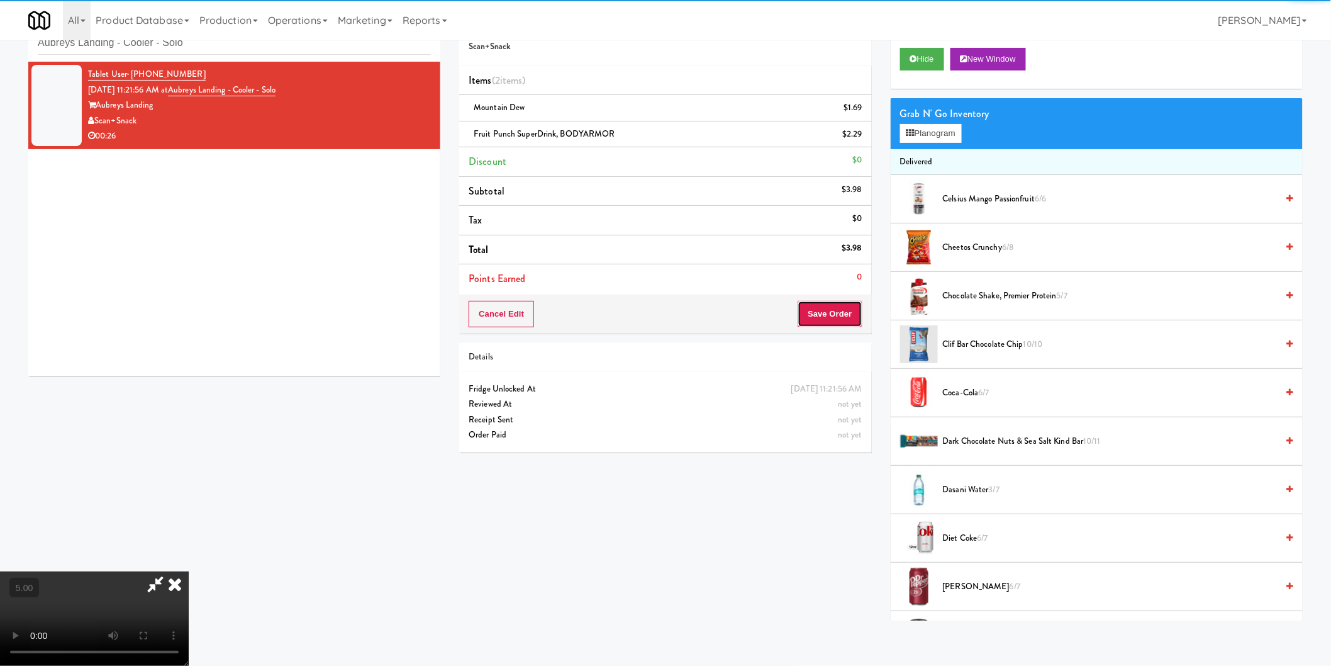
click at [816, 313] on button "Save Order" at bounding box center [830, 314] width 64 height 26
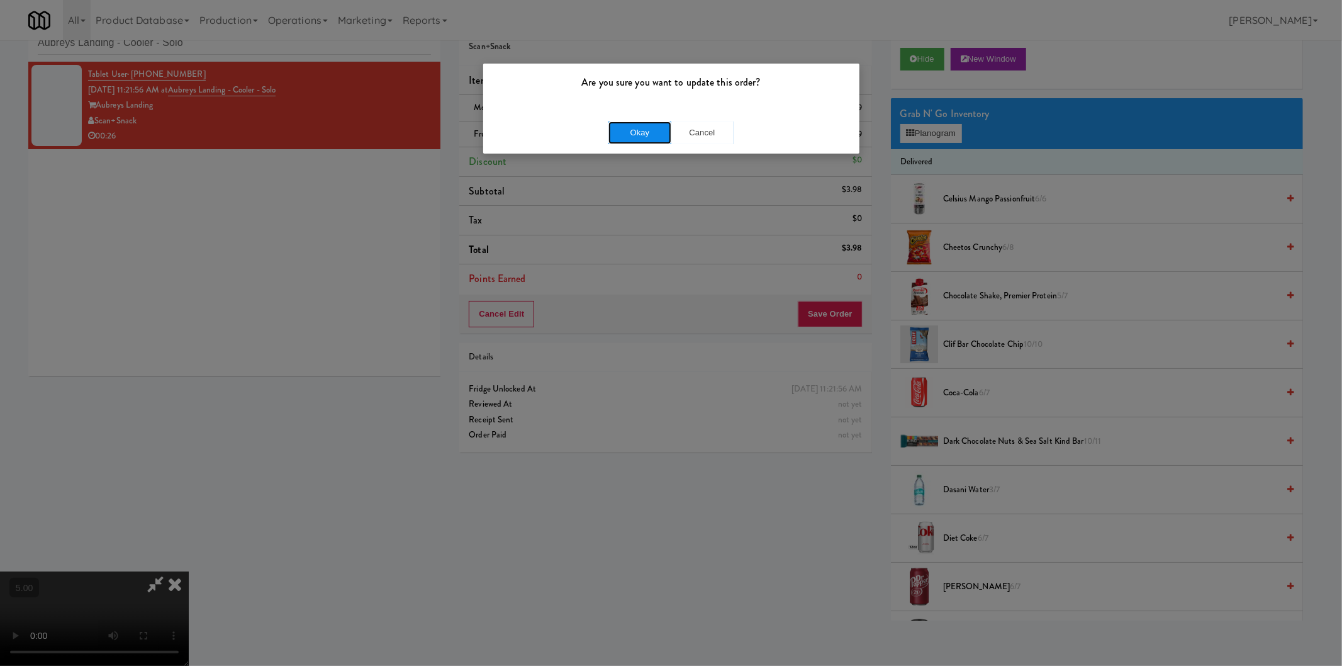
click at [647, 132] on button "Okay" at bounding box center [639, 132] width 63 height 23
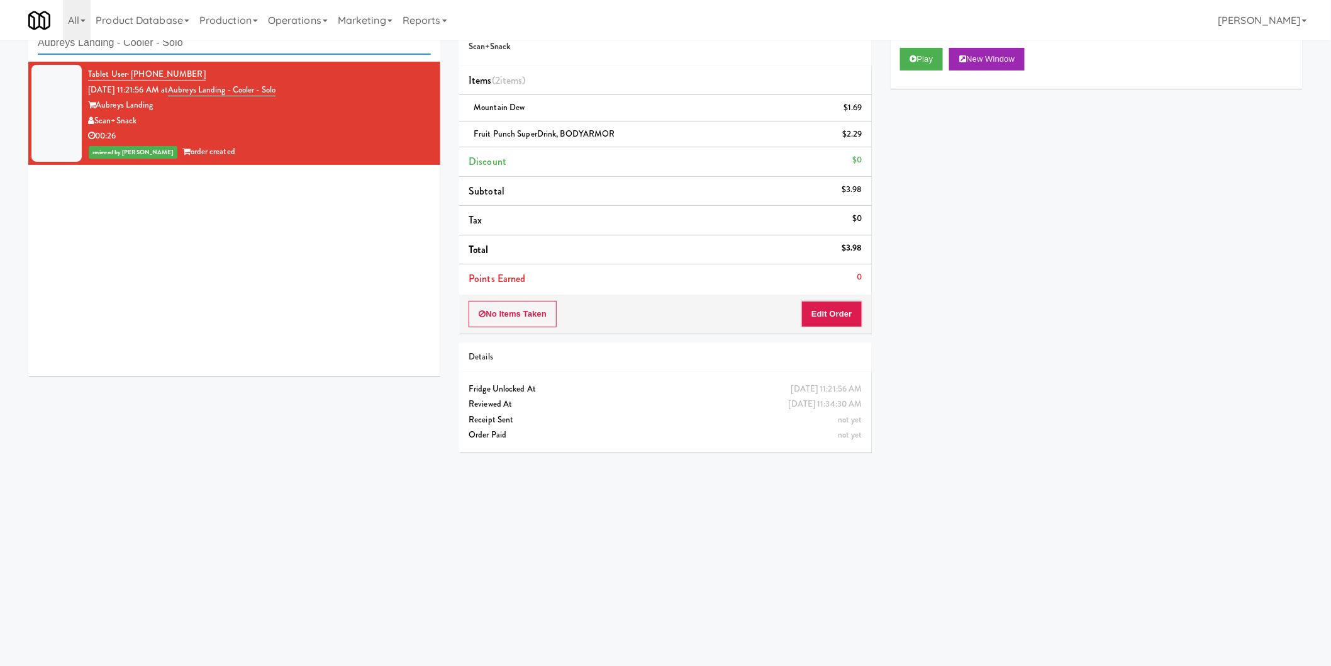
paste input "Rock Solid Reboot (Right)"
drag, startPoint x: 237, startPoint y: 52, endPoint x: 5, endPoint y: 64, distance: 232.4
click at [0, 50] on div "inbox reviewed recent all unclear take inventory issue suspicious failed recent…" at bounding box center [665, 257] width 1331 height 505
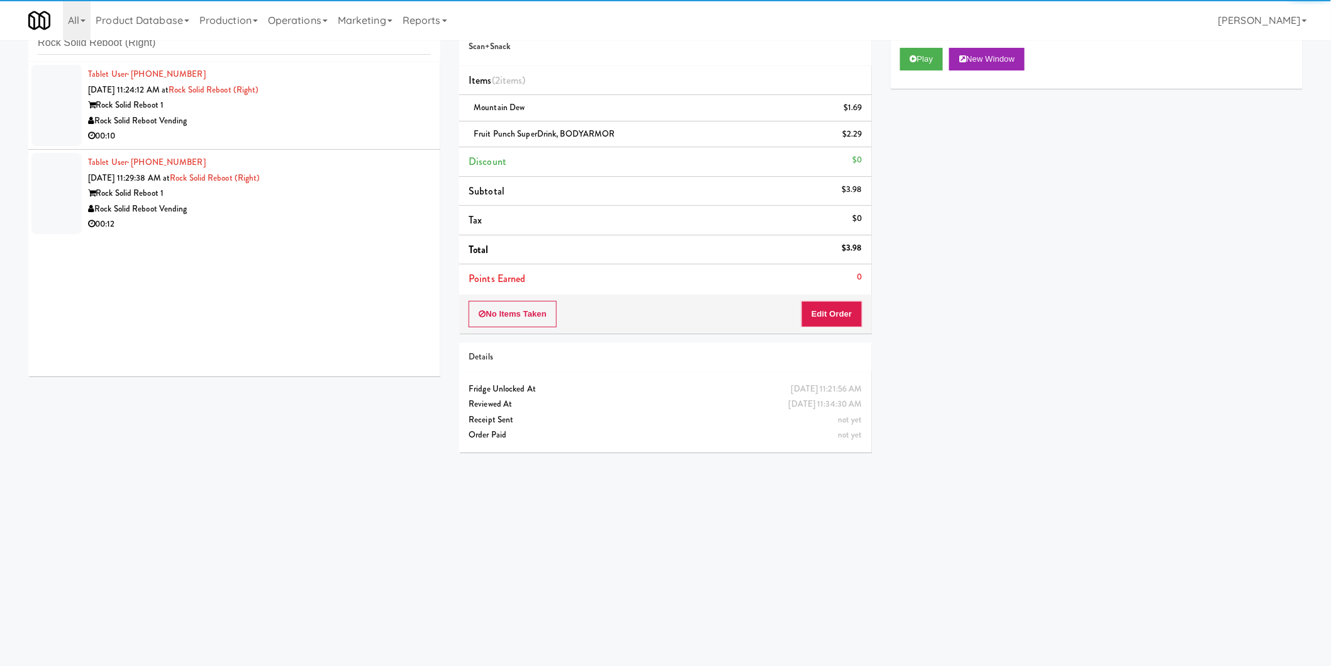
click at [354, 116] on div "Rock Solid Reboot Vending" at bounding box center [259, 121] width 343 height 16
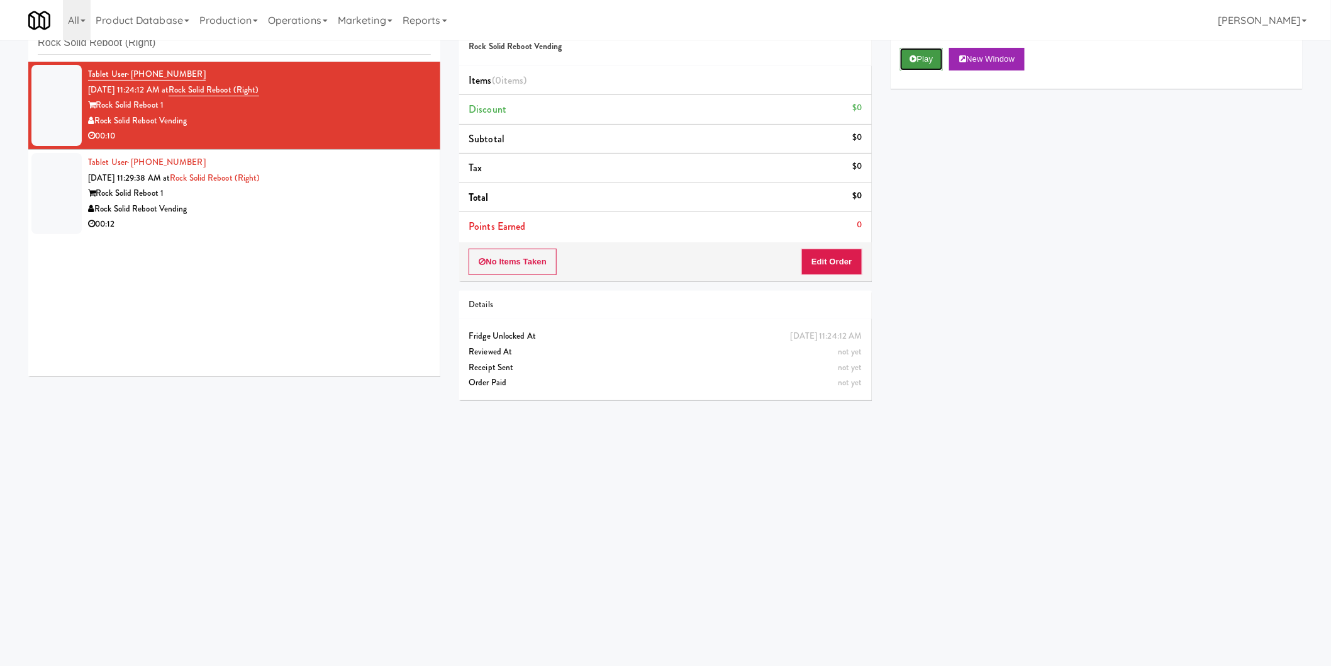
click at [915, 64] on button "Play" at bounding box center [921, 59] width 43 height 23
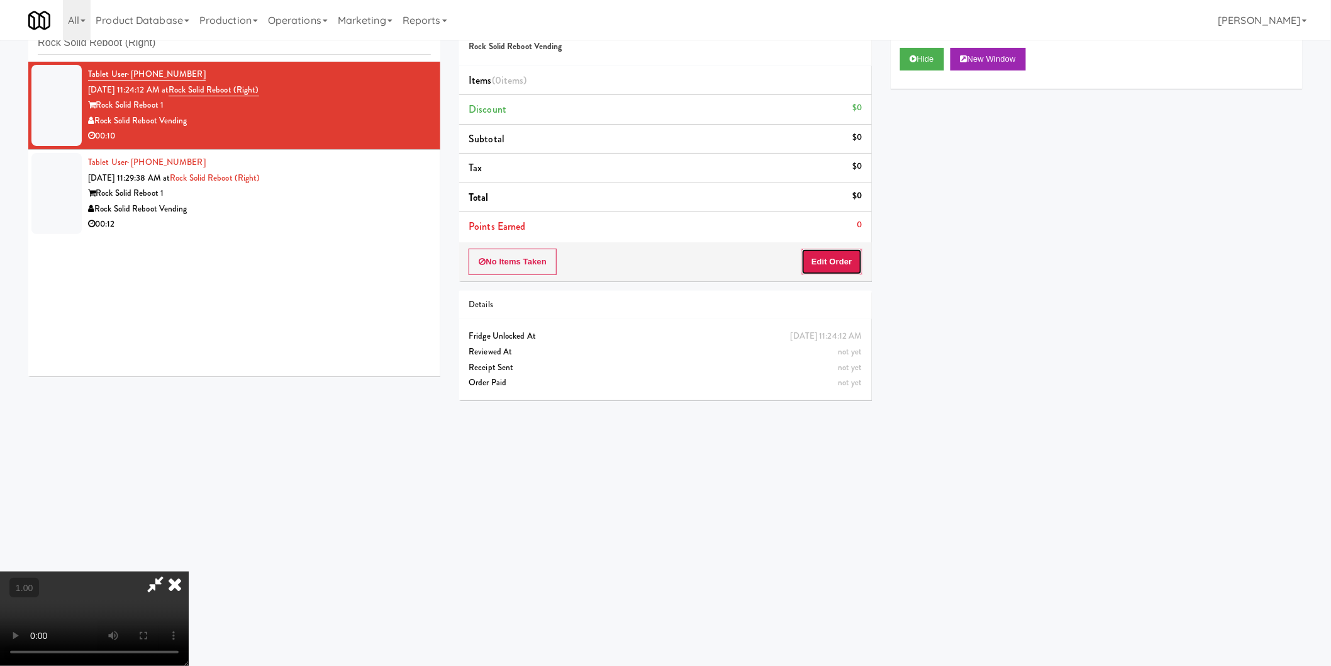
click at [834, 260] on button "Edit Order" at bounding box center [831, 261] width 61 height 26
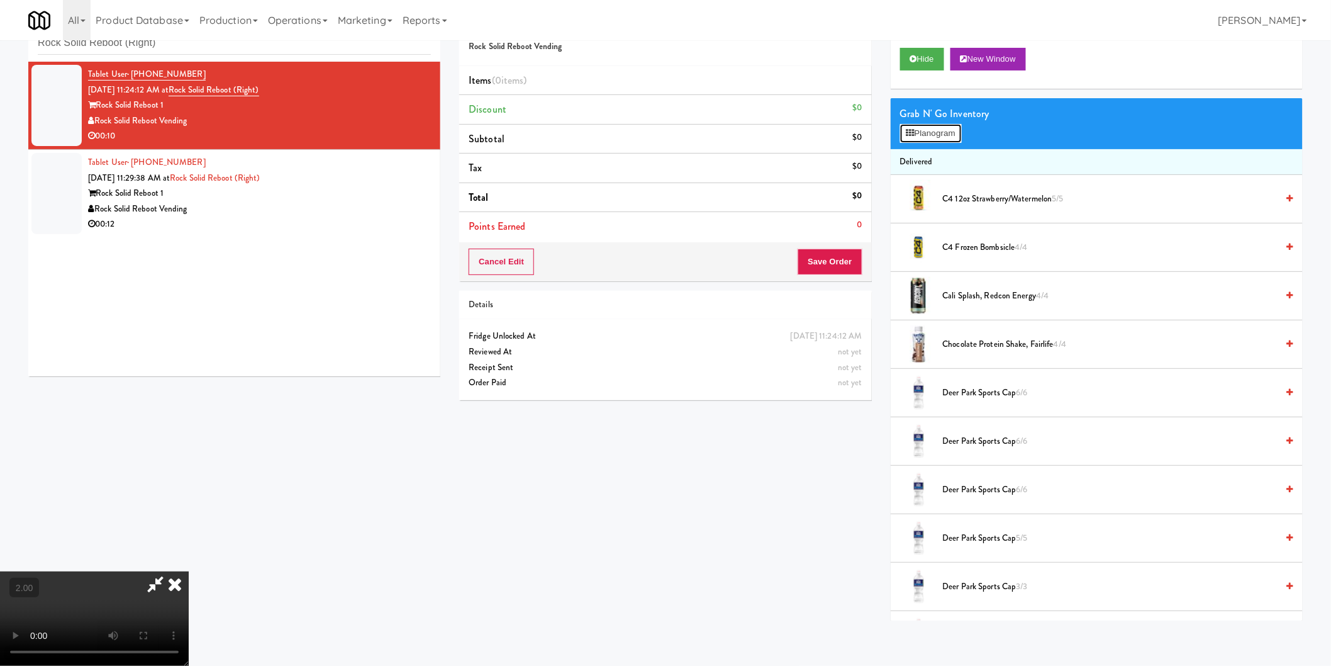
drag, startPoint x: 935, startPoint y: 134, endPoint x: 911, endPoint y: 140, distance: 24.6
click at [935, 134] on button "Planogram" at bounding box center [931, 133] width 62 height 19
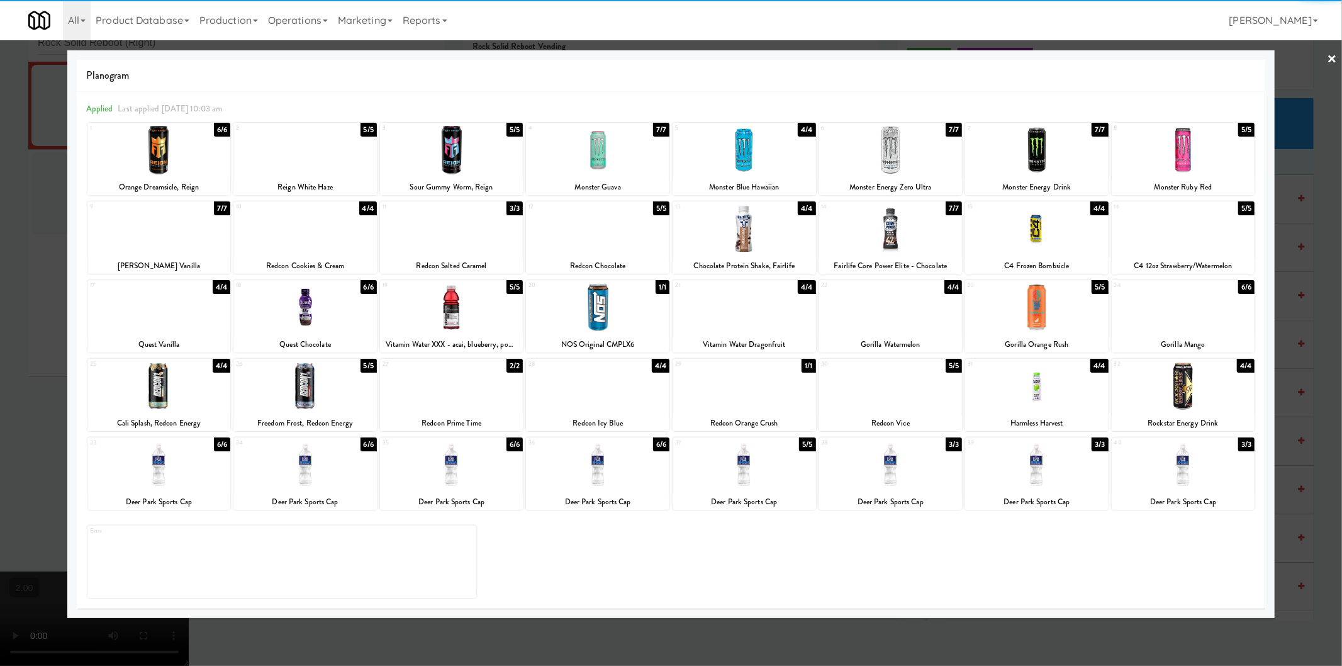
click at [338, 151] on div at bounding box center [304, 150] width 143 height 48
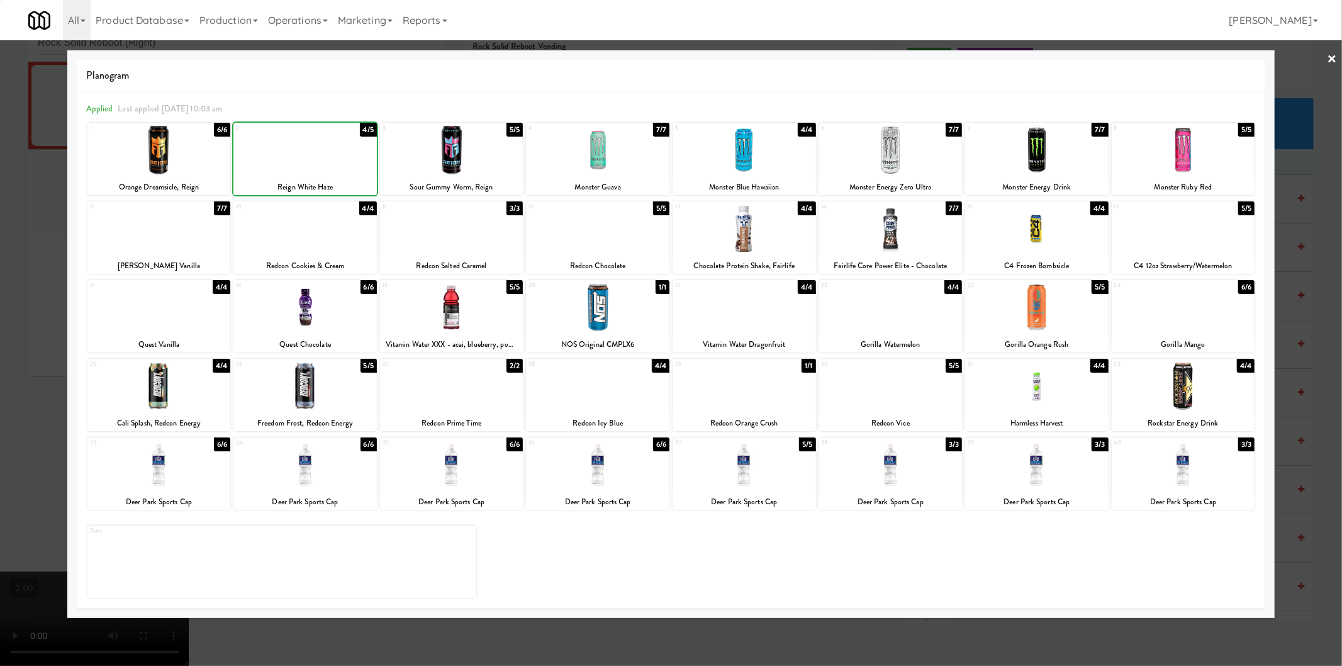
click at [1, 158] on div at bounding box center [671, 333] width 1342 height 666
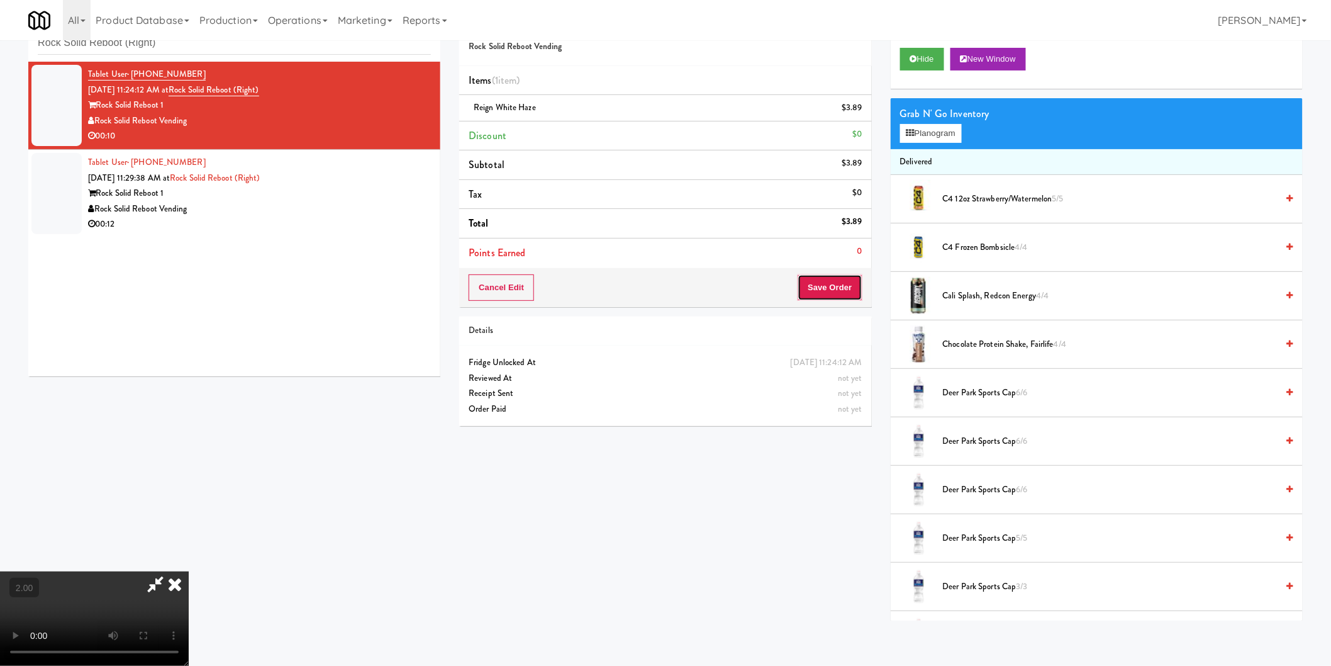
click at [826, 277] on button "Save Order" at bounding box center [830, 287] width 64 height 26
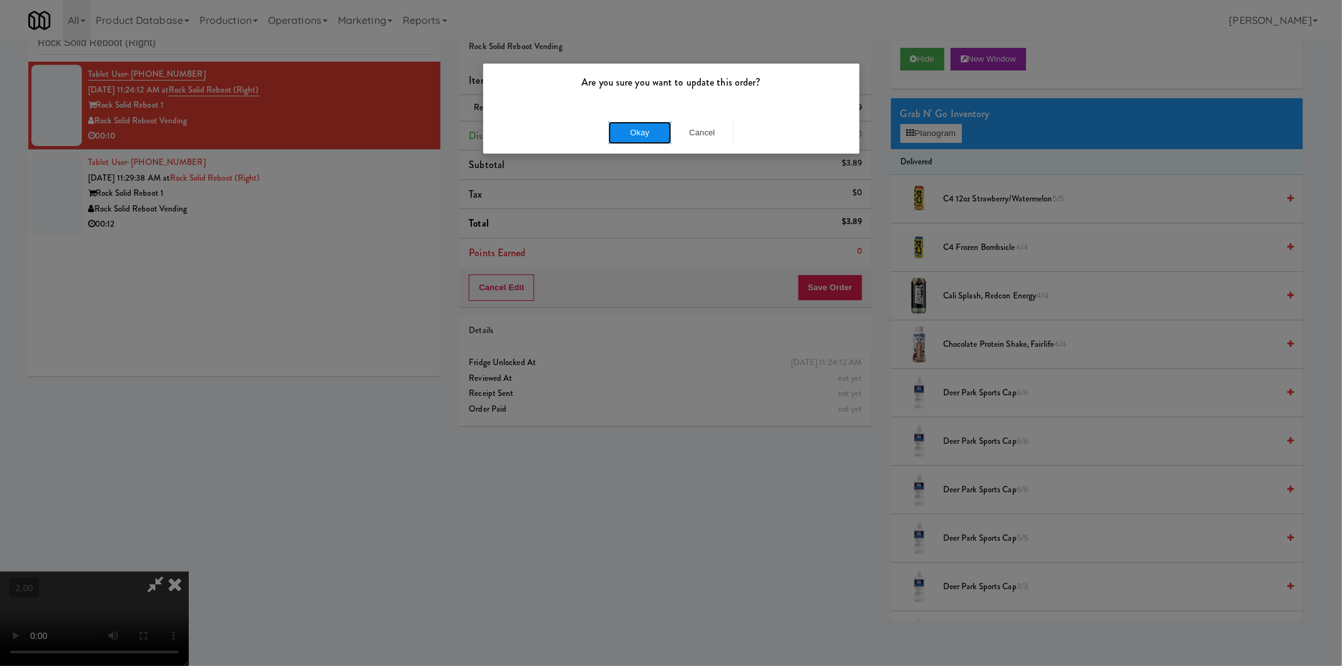
click at [633, 131] on button "Okay" at bounding box center [639, 132] width 63 height 23
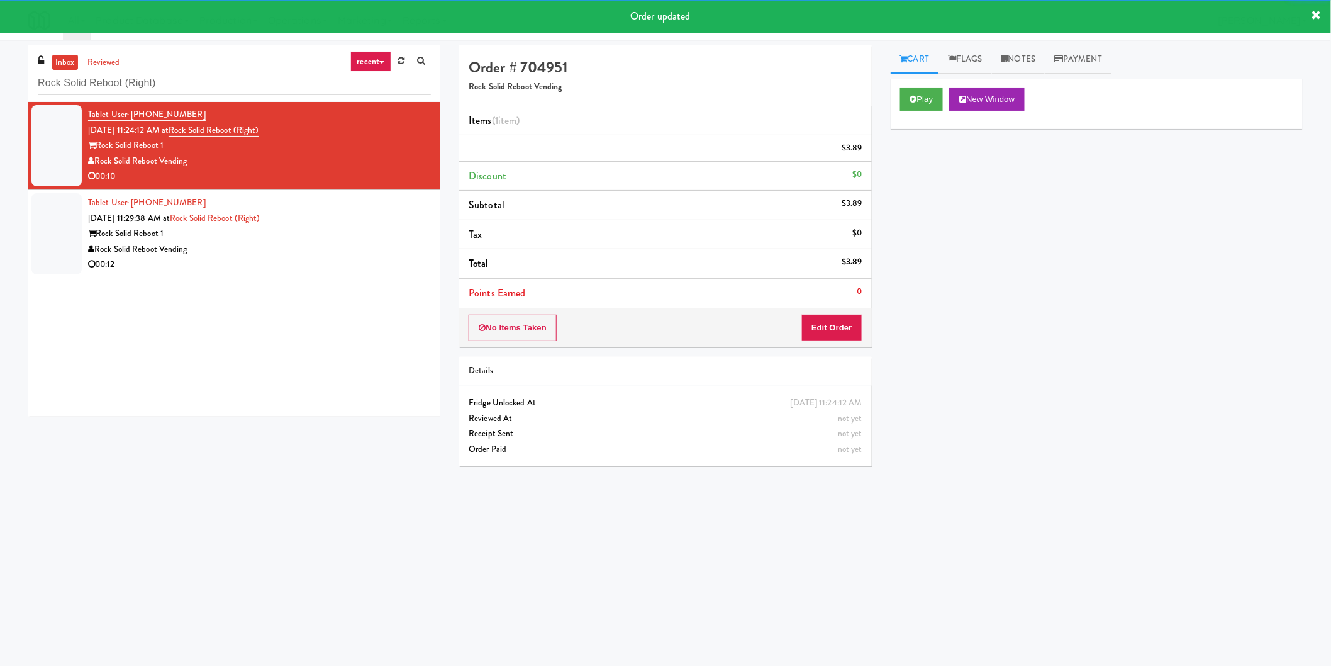
click at [299, 250] on div "Tablet User · (301) 404-3251 Aug 10, 2025 11:29:38 AM at Rock Solid Reboot (Rig…" at bounding box center [259, 233] width 343 height 77
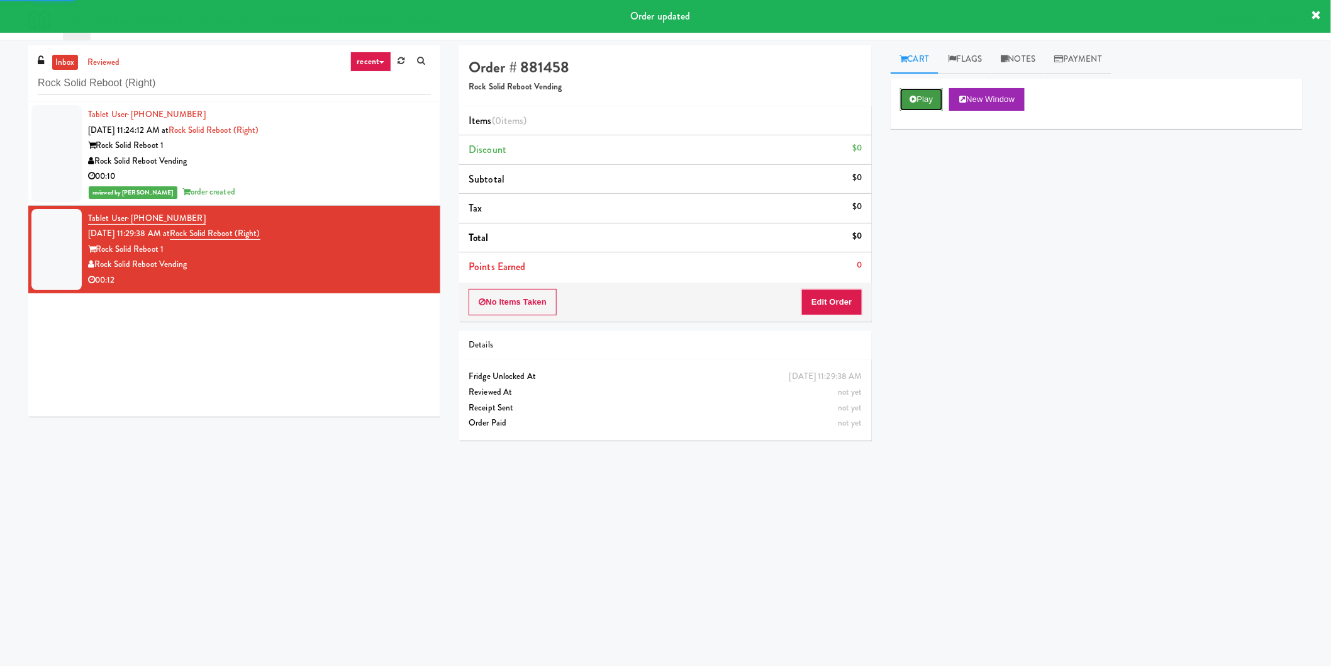
click at [938, 108] on button "Play" at bounding box center [921, 99] width 43 height 23
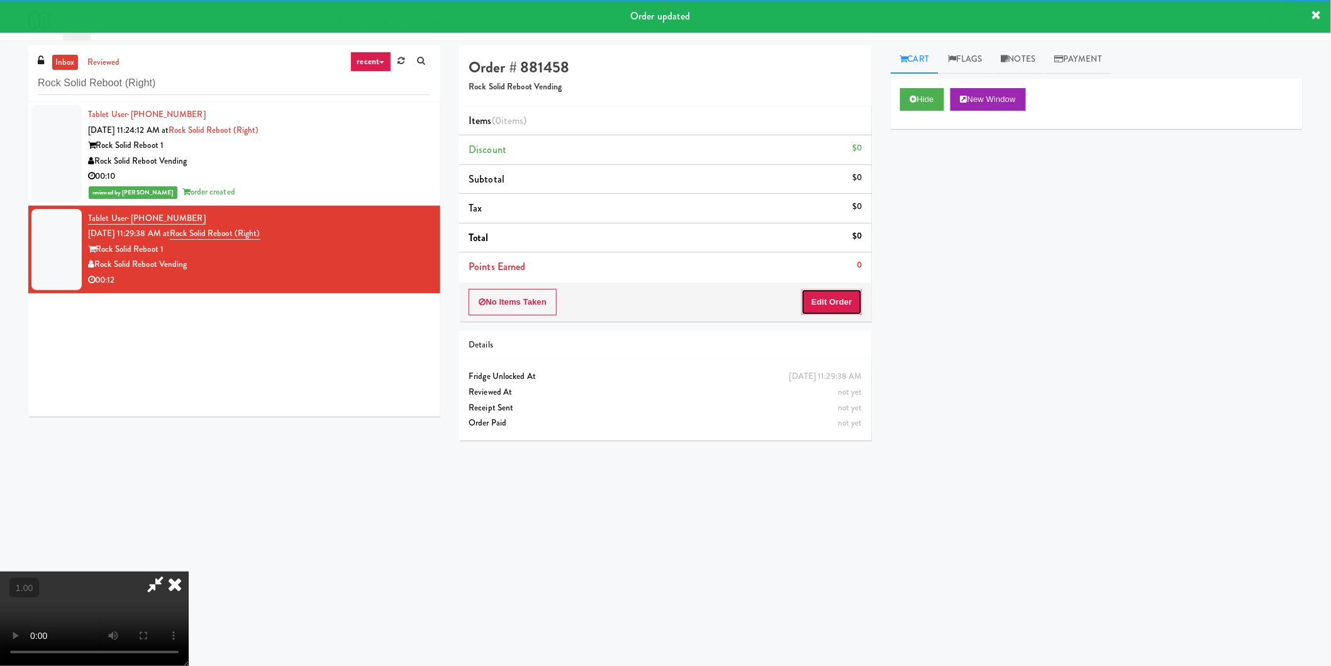
click at [833, 303] on button "Edit Order" at bounding box center [831, 302] width 61 height 26
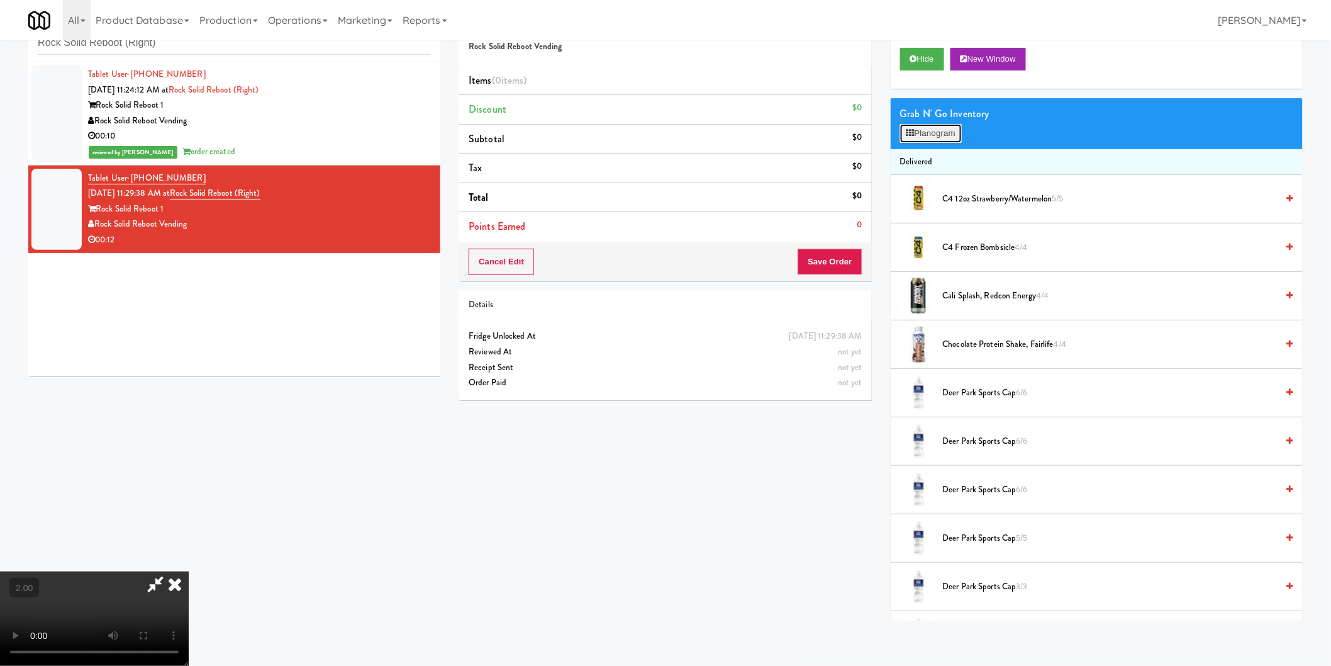
click at [907, 136] on icon at bounding box center [910, 133] width 8 height 8
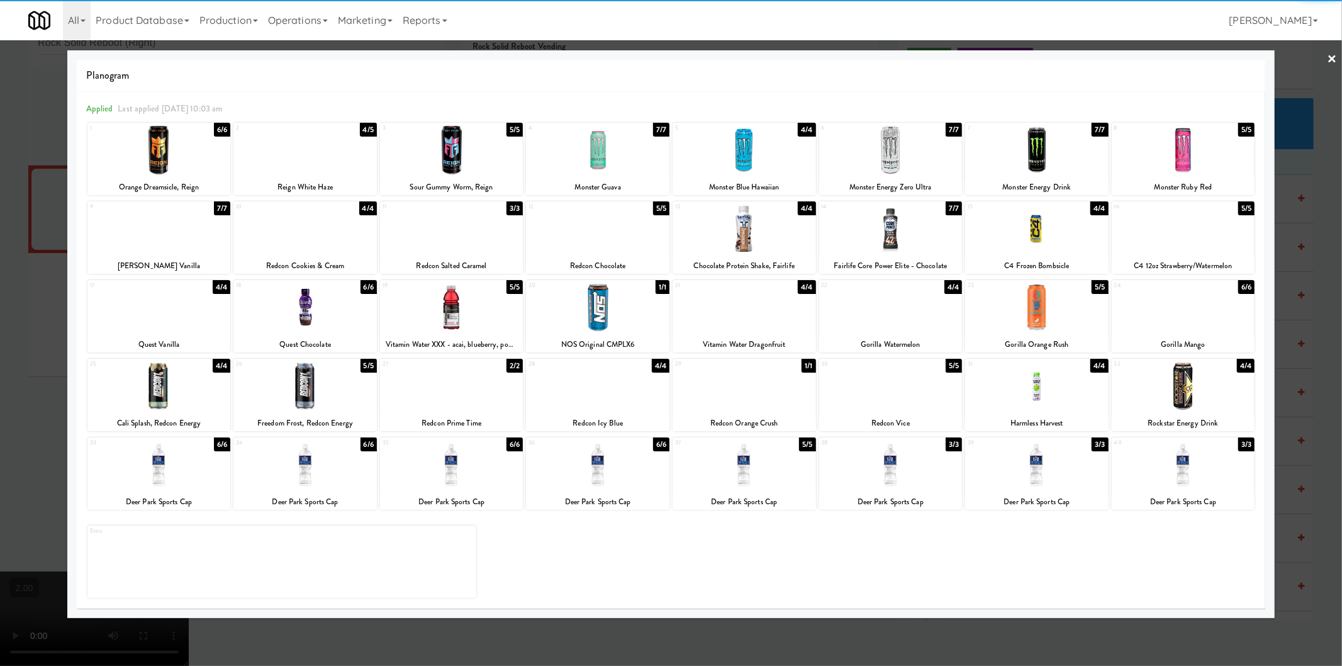
click at [599, 249] on div at bounding box center [597, 228] width 143 height 48
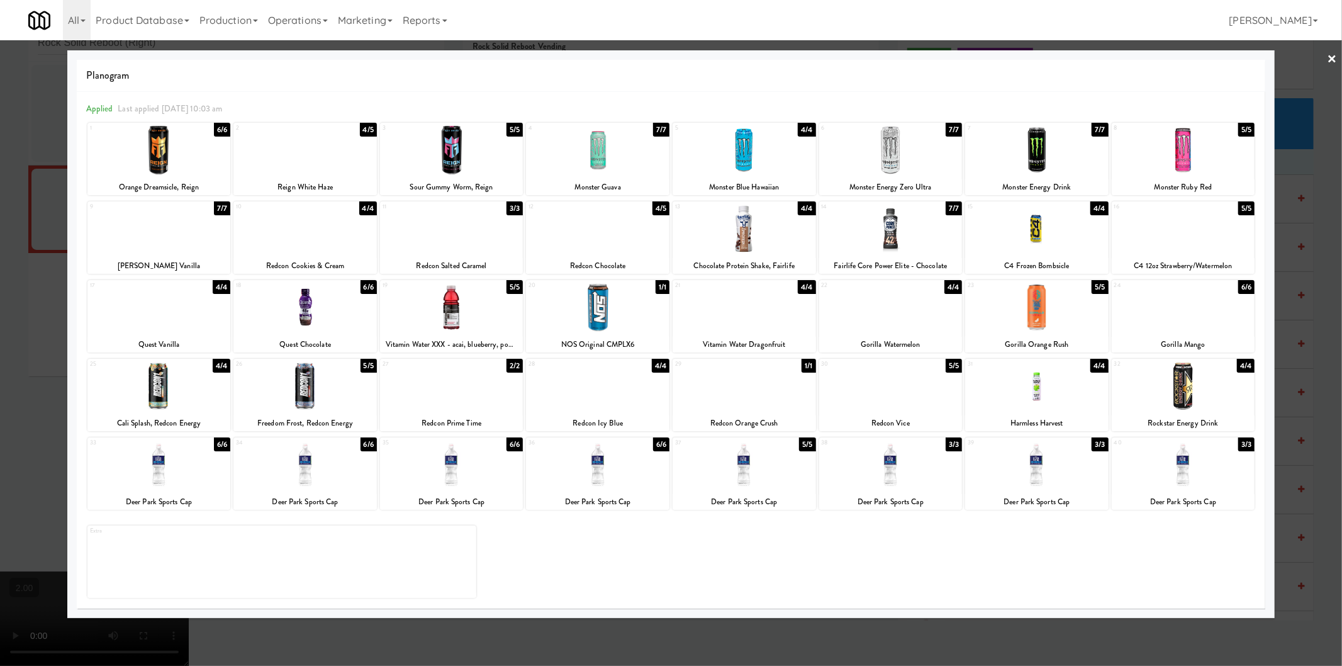
drag, startPoint x: 181, startPoint y: 487, endPoint x: 104, endPoint y: 472, distance: 79.0
click at [181, 487] on div at bounding box center [158, 464] width 143 height 48
click at [0, 438] on div at bounding box center [671, 333] width 1342 height 666
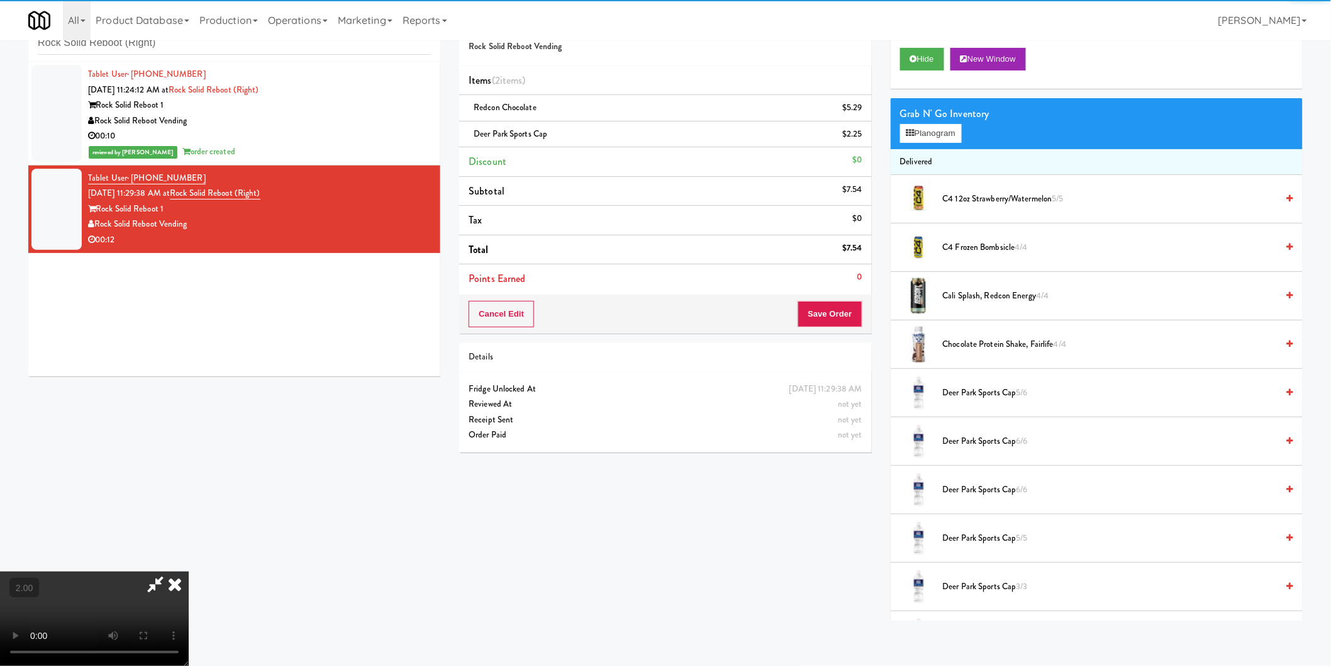
scroll to position [206, 0]
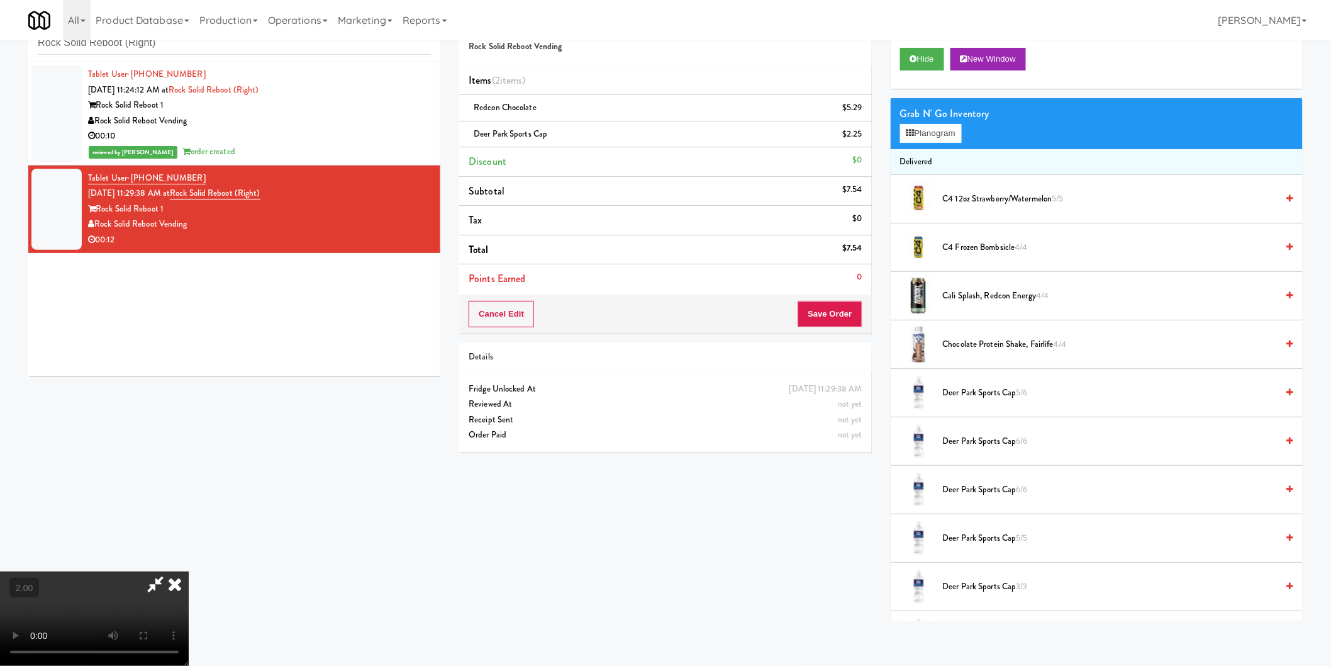
click at [189, 587] on video at bounding box center [94, 618] width 189 height 94
click at [857, 316] on button "Save Order" at bounding box center [830, 314] width 64 height 26
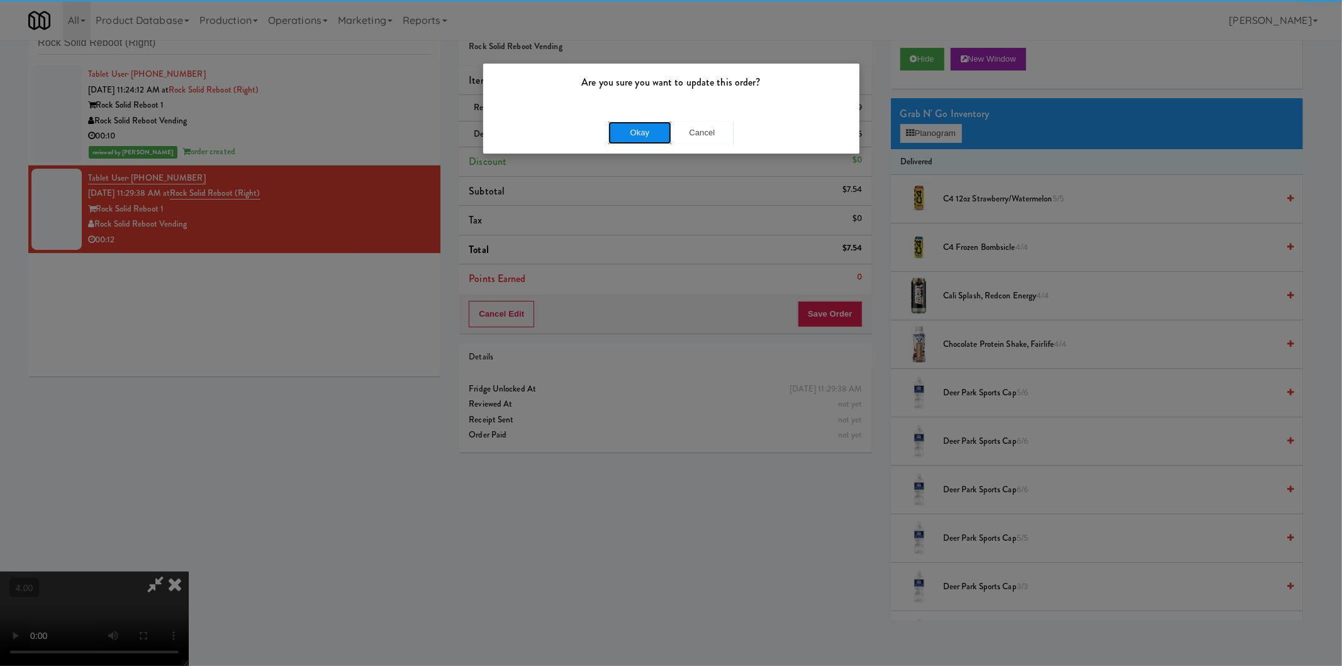
click at [665, 129] on button "Okay" at bounding box center [639, 132] width 63 height 23
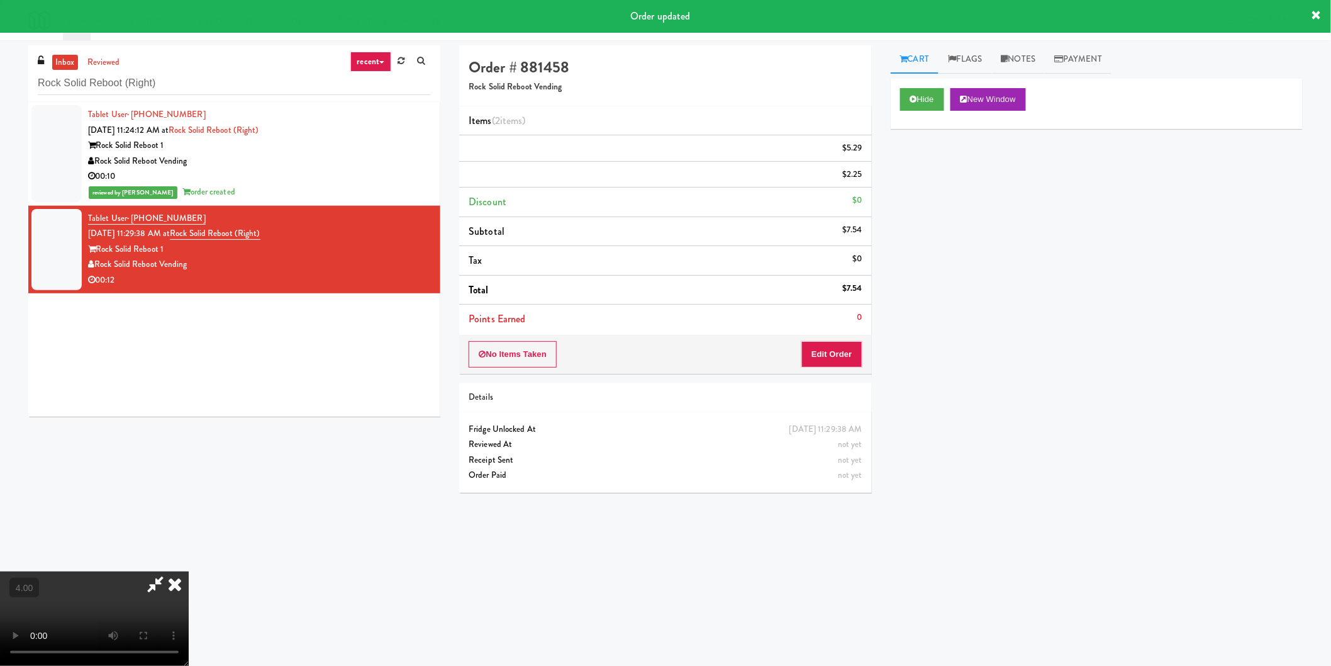
scroll to position [0, 0]
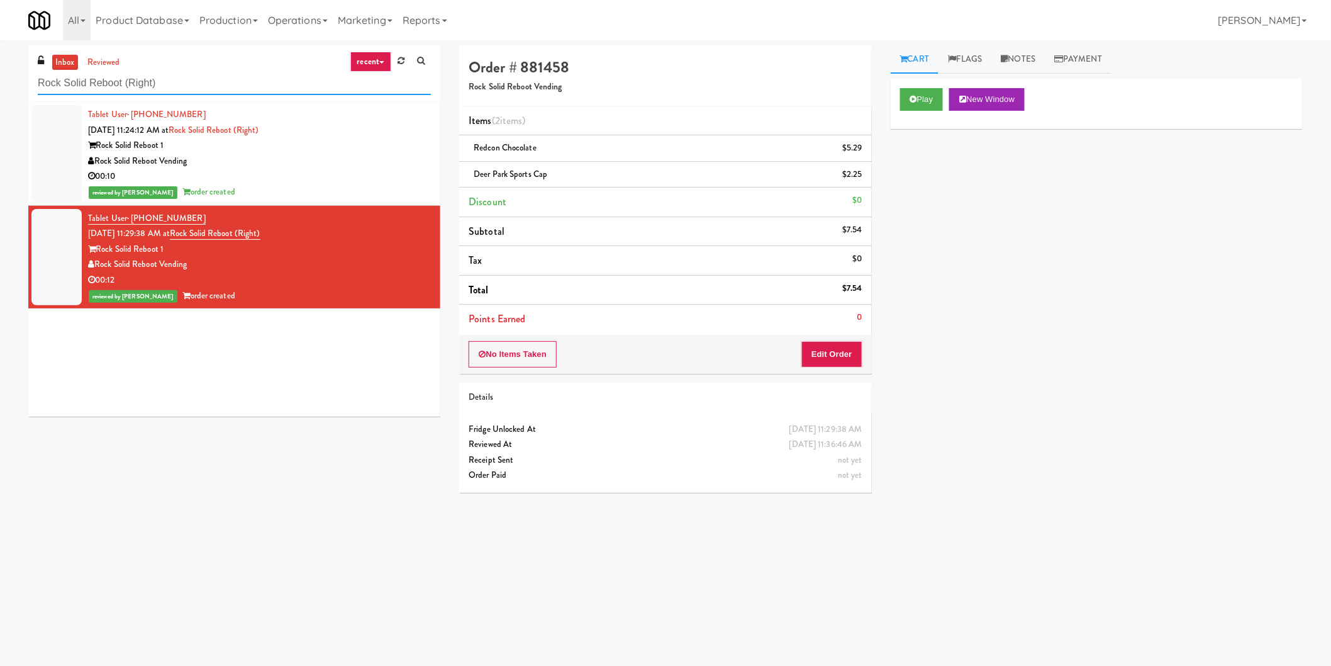
paste input "Arapahoe Square Fridge"
drag, startPoint x: 233, startPoint y: 91, endPoint x: 0, endPoint y: 86, distance: 232.8
click at [0, 84] on div "inbox reviewed recent all unclear take inventory issue suspicious failed recent…" at bounding box center [665, 297] width 1331 height 505
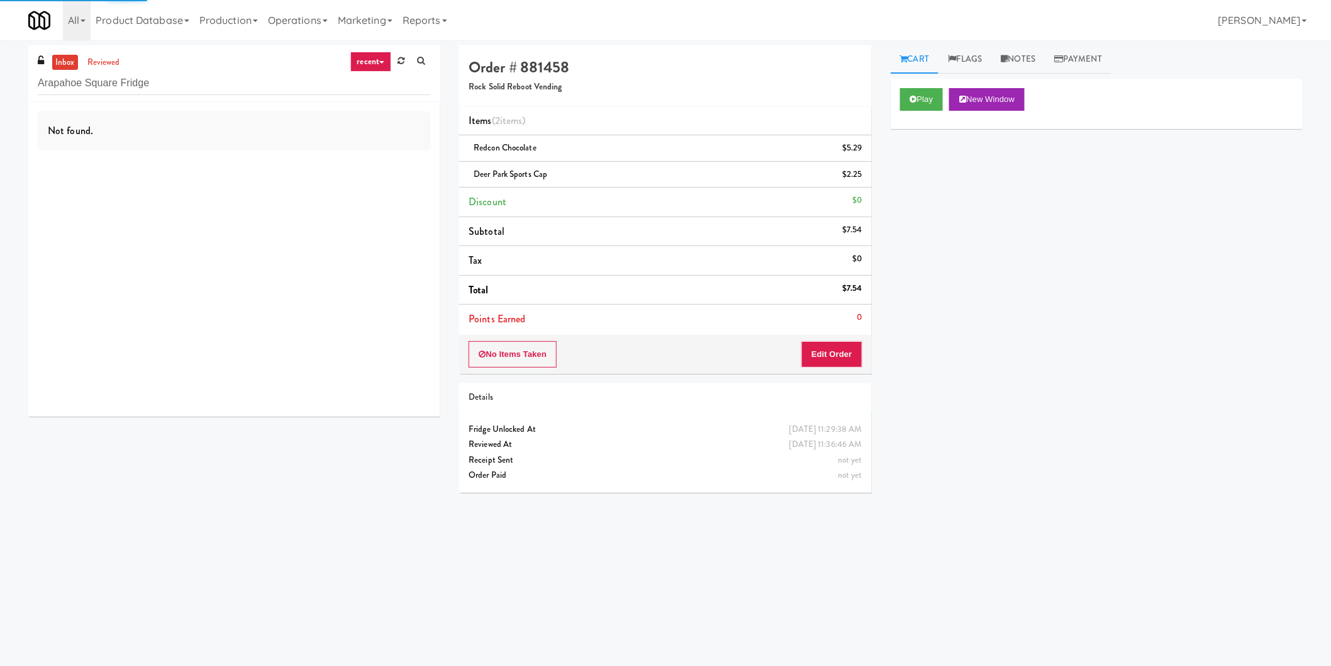
click at [368, 160] on div "Not found." at bounding box center [234, 259] width 412 height 315
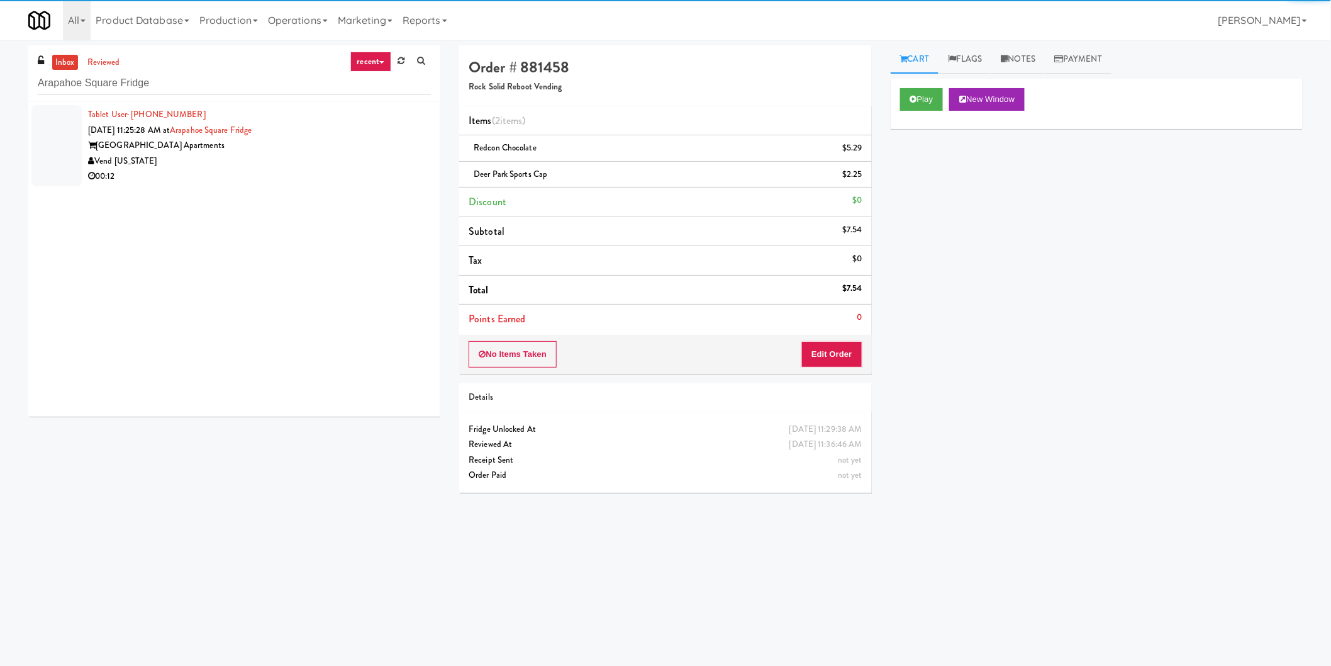
click at [373, 153] on div "Vend [US_STATE]" at bounding box center [259, 161] width 343 height 16
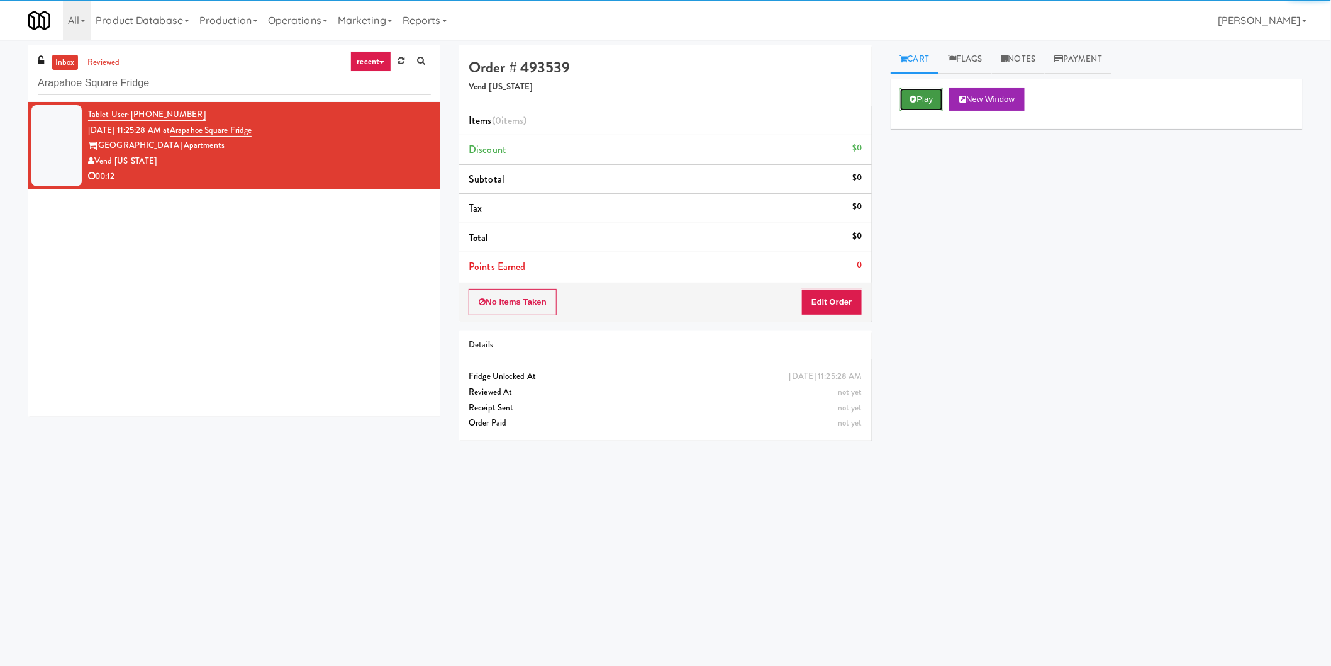
click at [921, 88] on button "Play" at bounding box center [921, 99] width 43 height 23
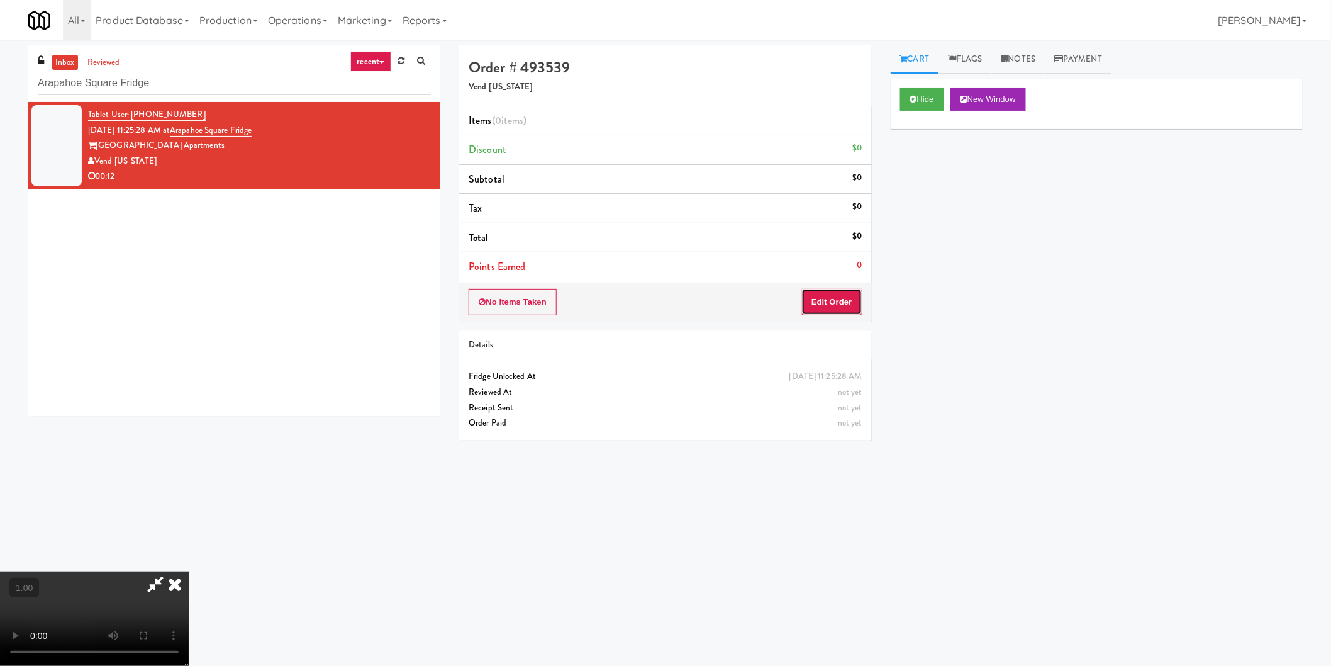
click at [827, 298] on button "Edit Order" at bounding box center [831, 302] width 61 height 26
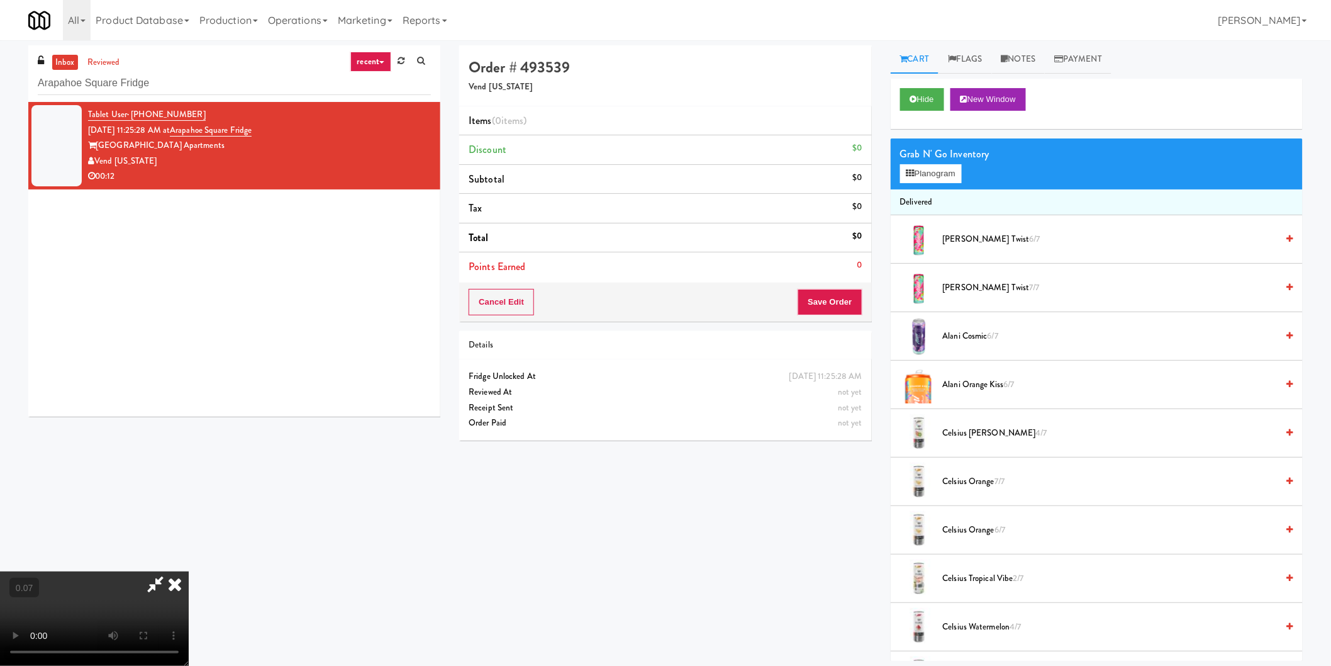
scroll to position [140, 0]
drag, startPoint x: 913, startPoint y: 172, endPoint x: 906, endPoint y: 176, distance: 8.2
click at [913, 172] on icon at bounding box center [910, 173] width 8 height 8
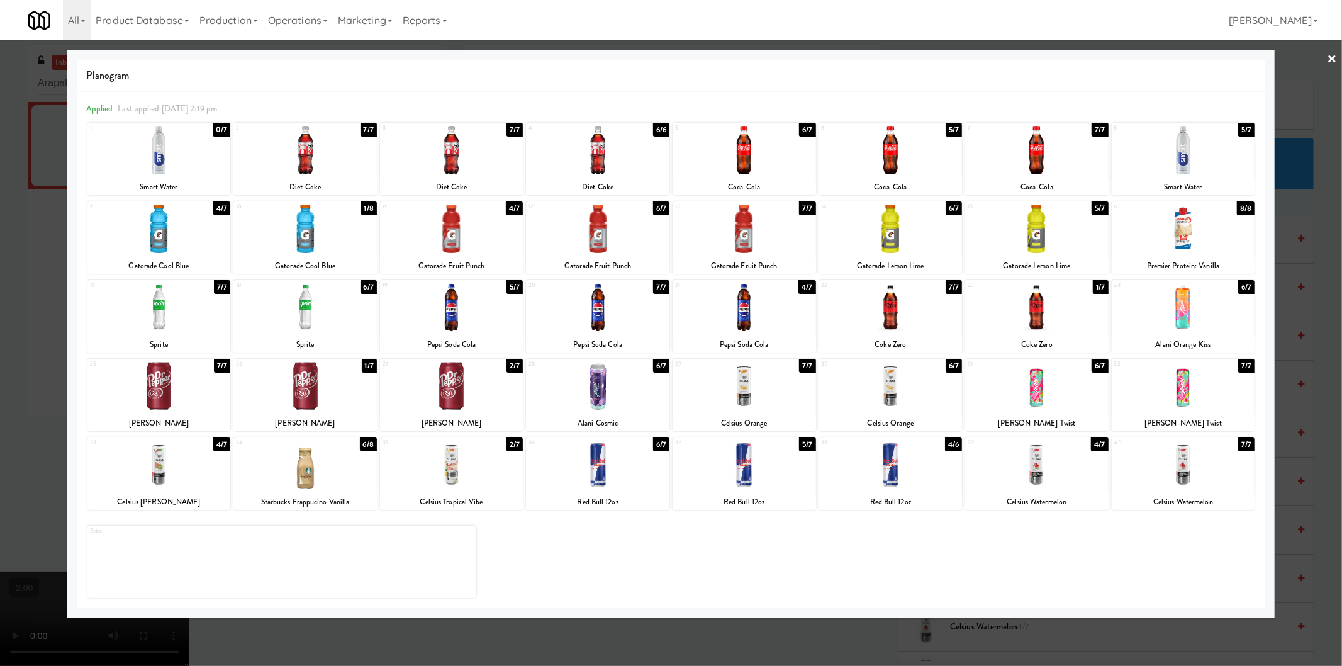
click at [167, 476] on div at bounding box center [158, 464] width 143 height 48
drag, startPoint x: 166, startPoint y: 476, endPoint x: 160, endPoint y: 475, distance: 6.3
click at [165, 476] on div at bounding box center [158, 464] width 143 height 48
click at [0, 411] on div at bounding box center [671, 333] width 1342 height 666
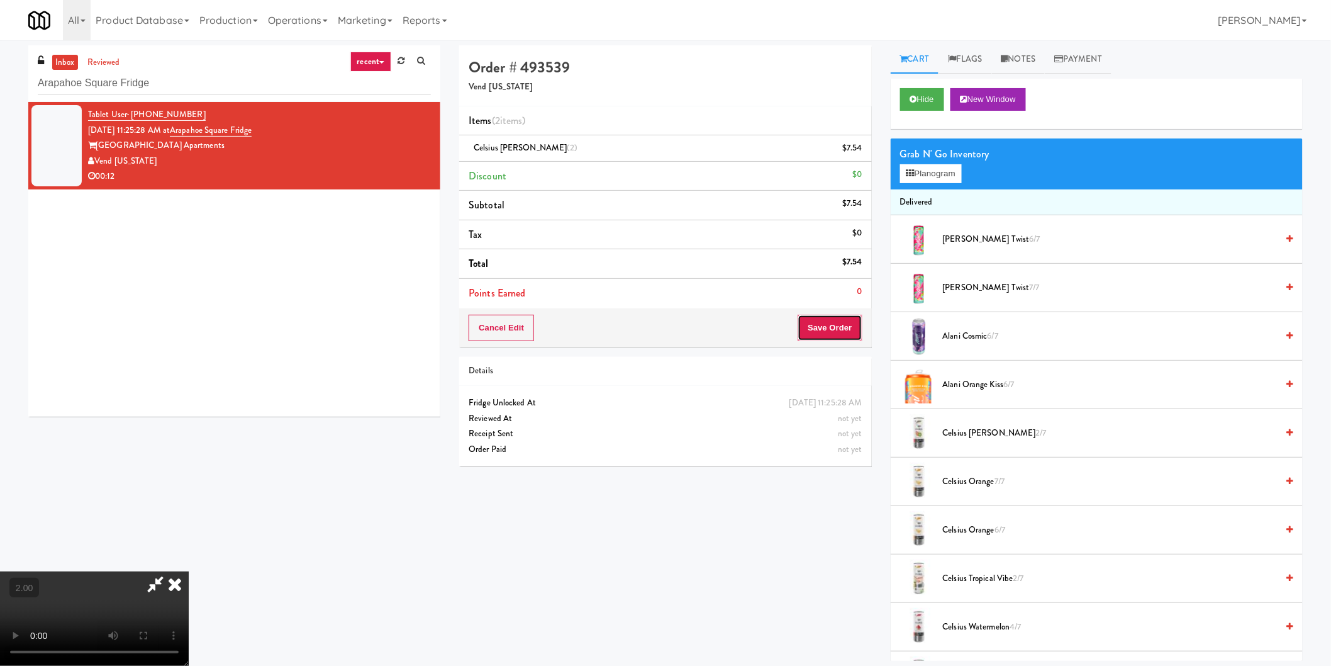
click at [824, 328] on button "Save Order" at bounding box center [830, 328] width 64 height 26
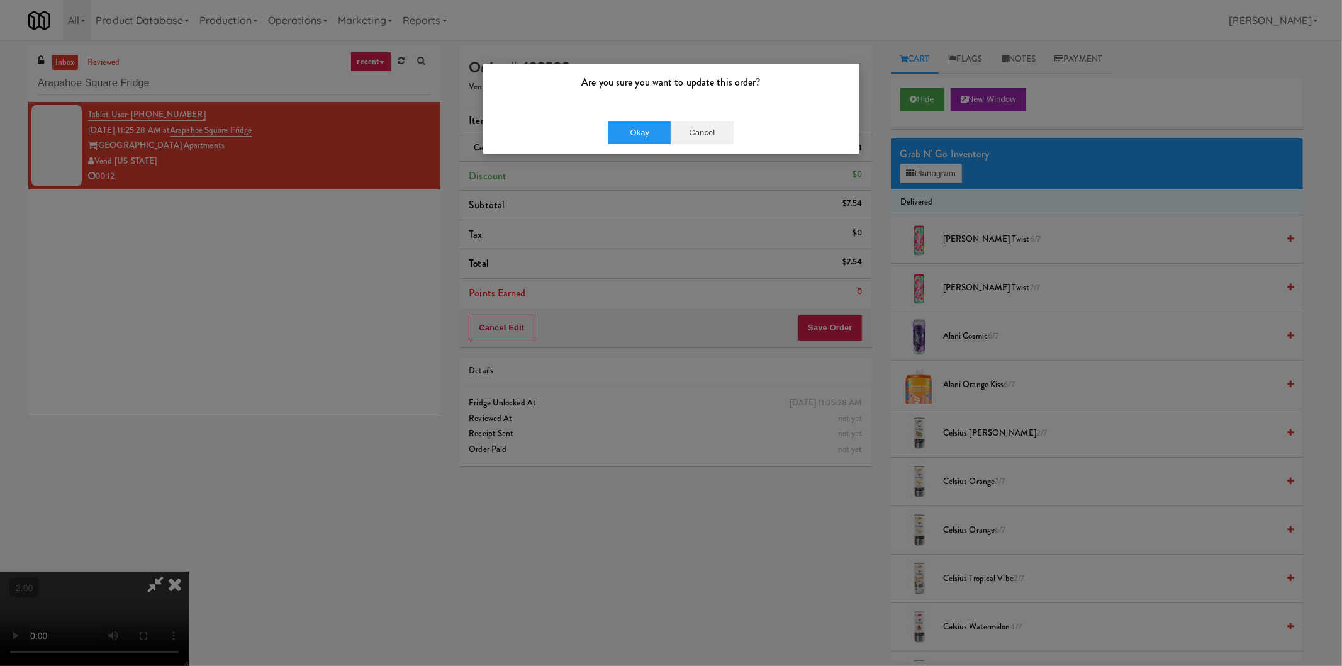
drag, startPoint x: 627, startPoint y: 143, endPoint x: 689, endPoint y: 139, distance: 62.4
click at [619, 140] on div "Okay Cancel" at bounding box center [671, 132] width 376 height 42
click at [638, 135] on button "Okay" at bounding box center [639, 132] width 63 height 23
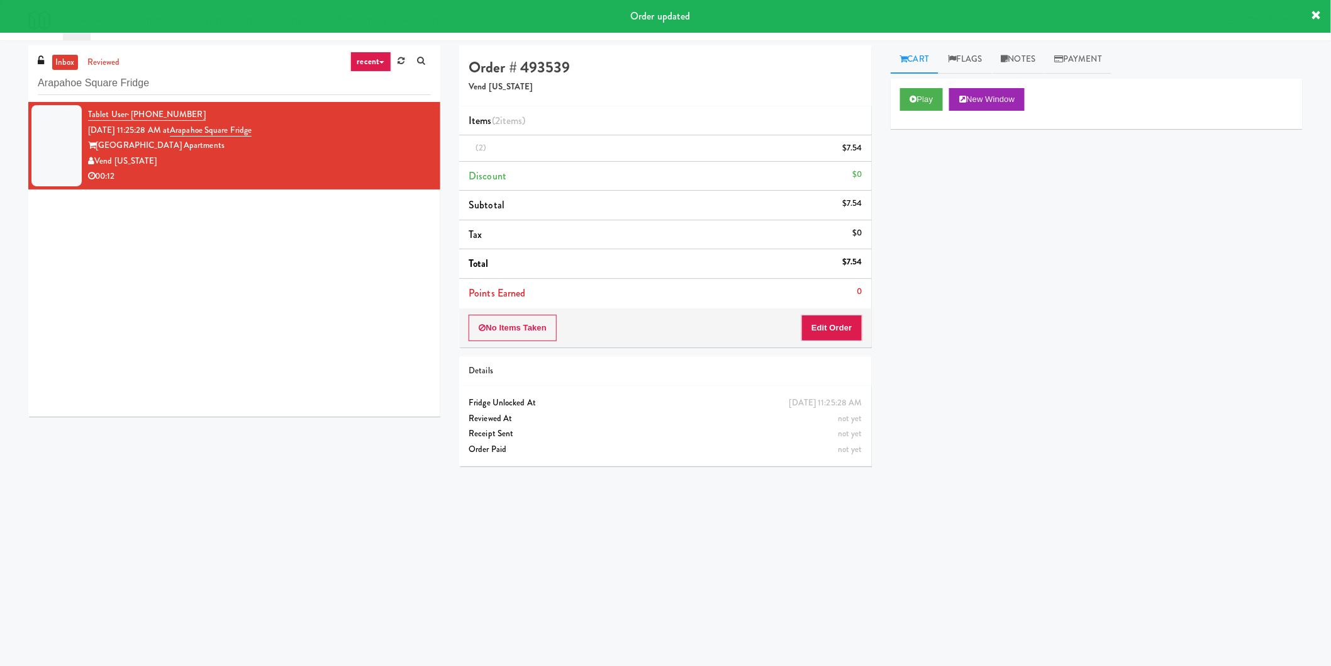
click at [772, 51] on div "Order # 493539 Vend Colorado" at bounding box center [665, 75] width 412 height 61
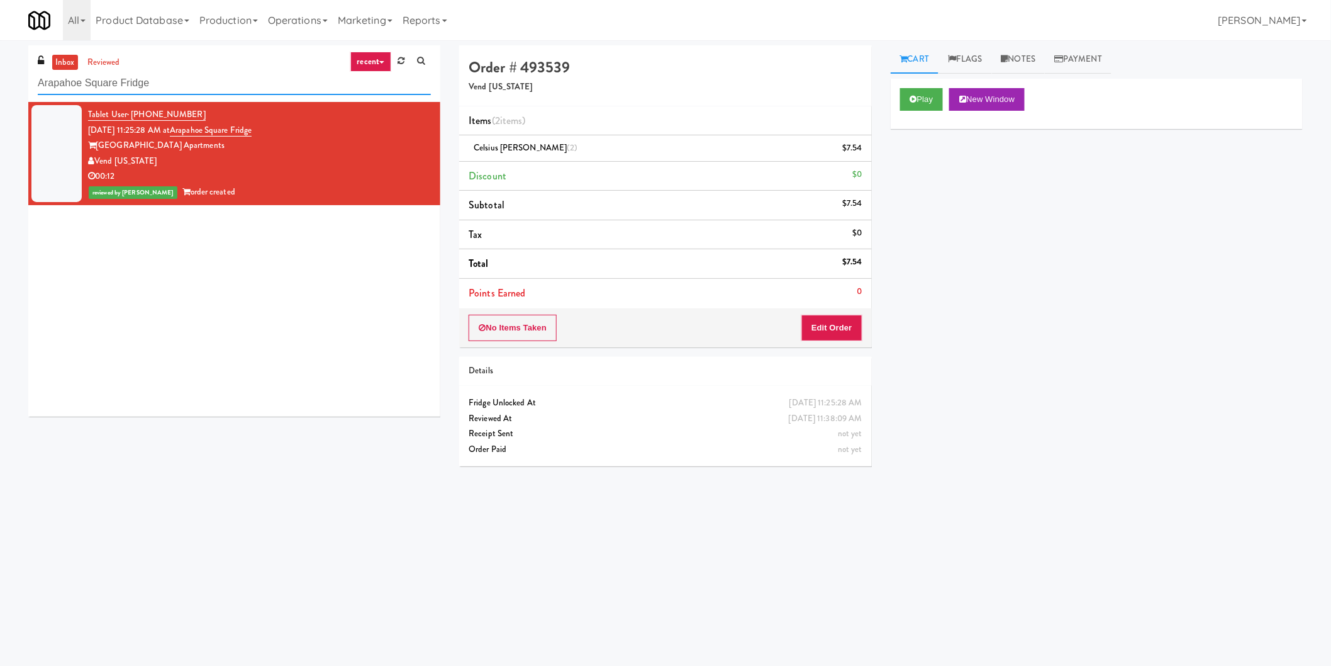
paste input "View 14 Combo"
drag, startPoint x: 233, startPoint y: 90, endPoint x: 0, endPoint y: 103, distance: 233.1
click at [0, 103] on div "inbox reviewed recent all unclear take inventory issue suspicious failed recent…" at bounding box center [665, 297] width 1331 height 505
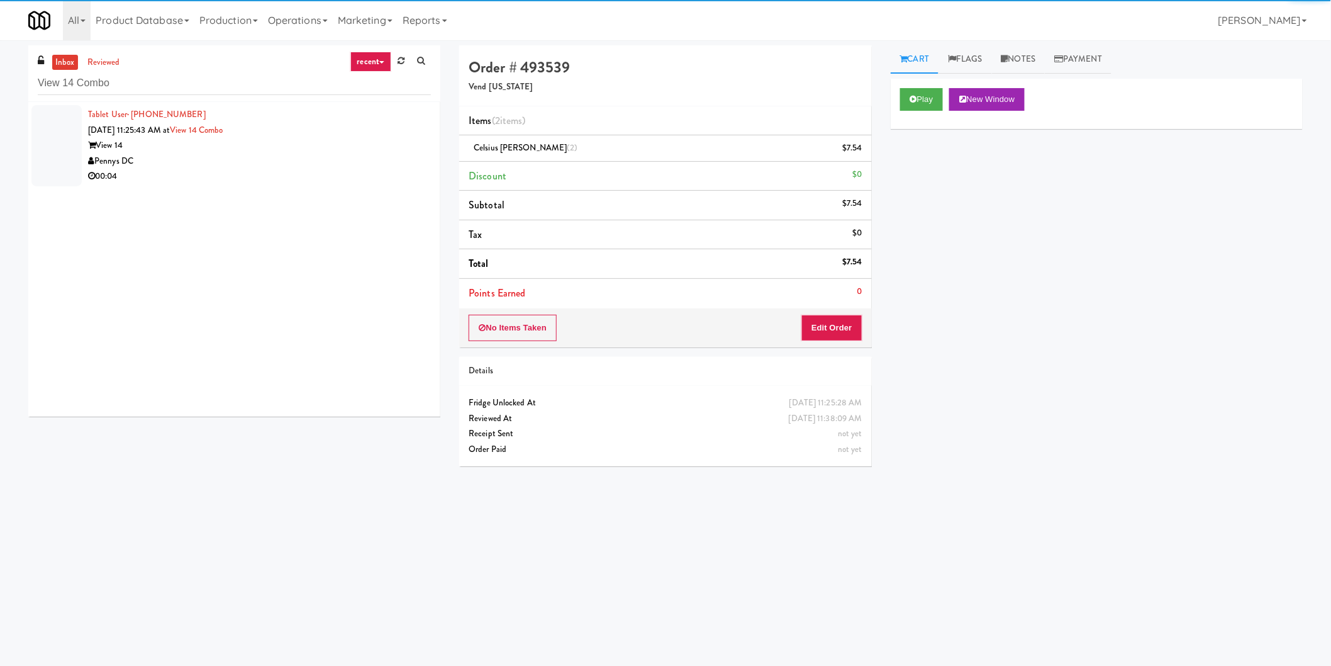
drag, startPoint x: 350, startPoint y: 161, endPoint x: 357, endPoint y: 158, distance: 7.6
click at [350, 160] on div "Pennys DC" at bounding box center [259, 161] width 343 height 16
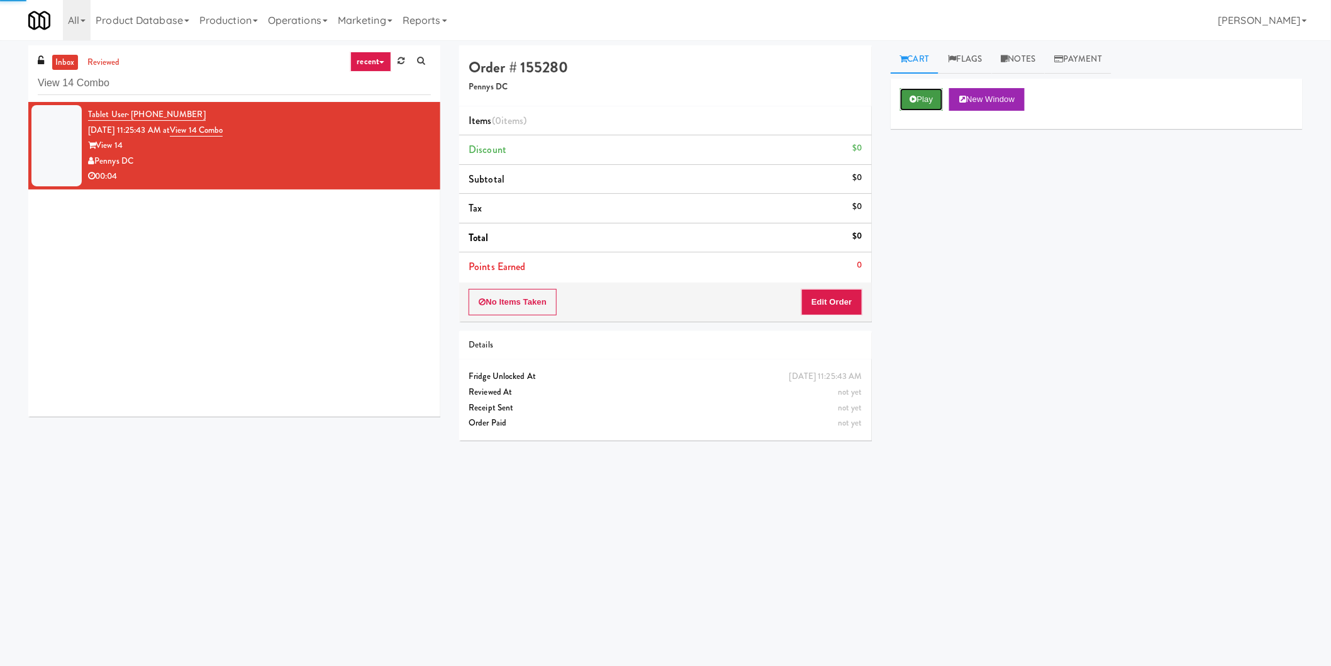
click at [916, 102] on button "Play" at bounding box center [921, 99] width 43 height 23
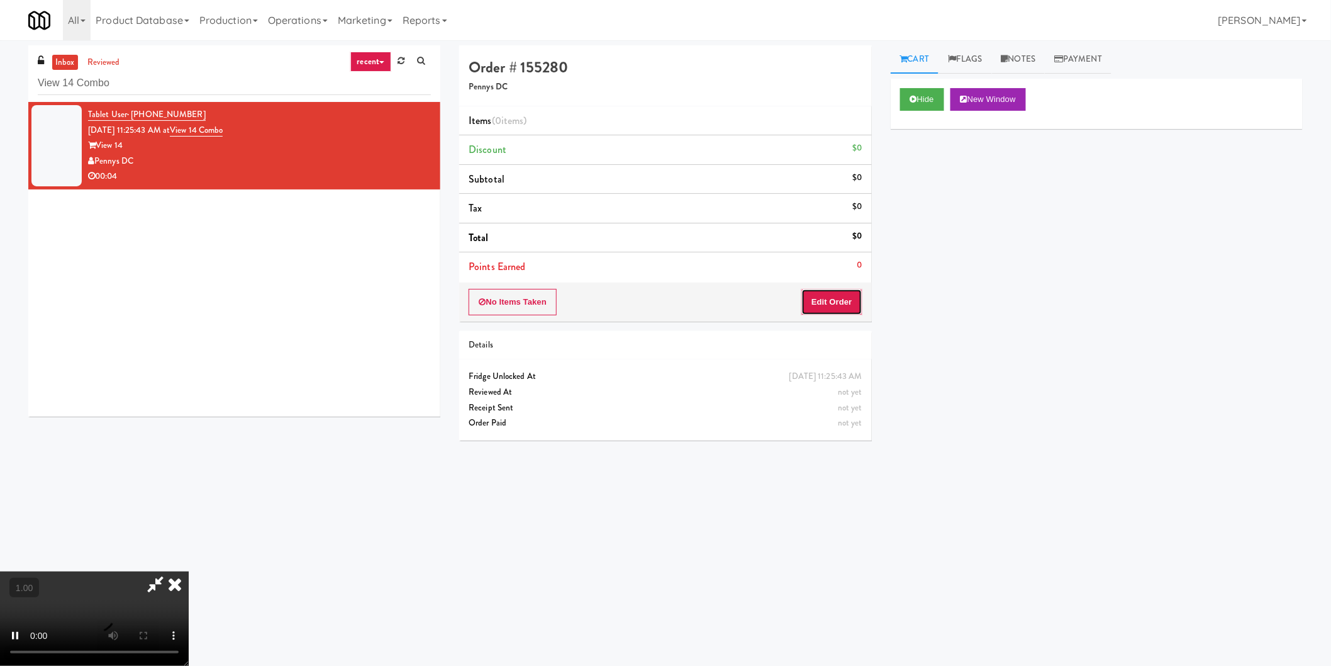
click at [838, 300] on button "Edit Order" at bounding box center [831, 302] width 61 height 26
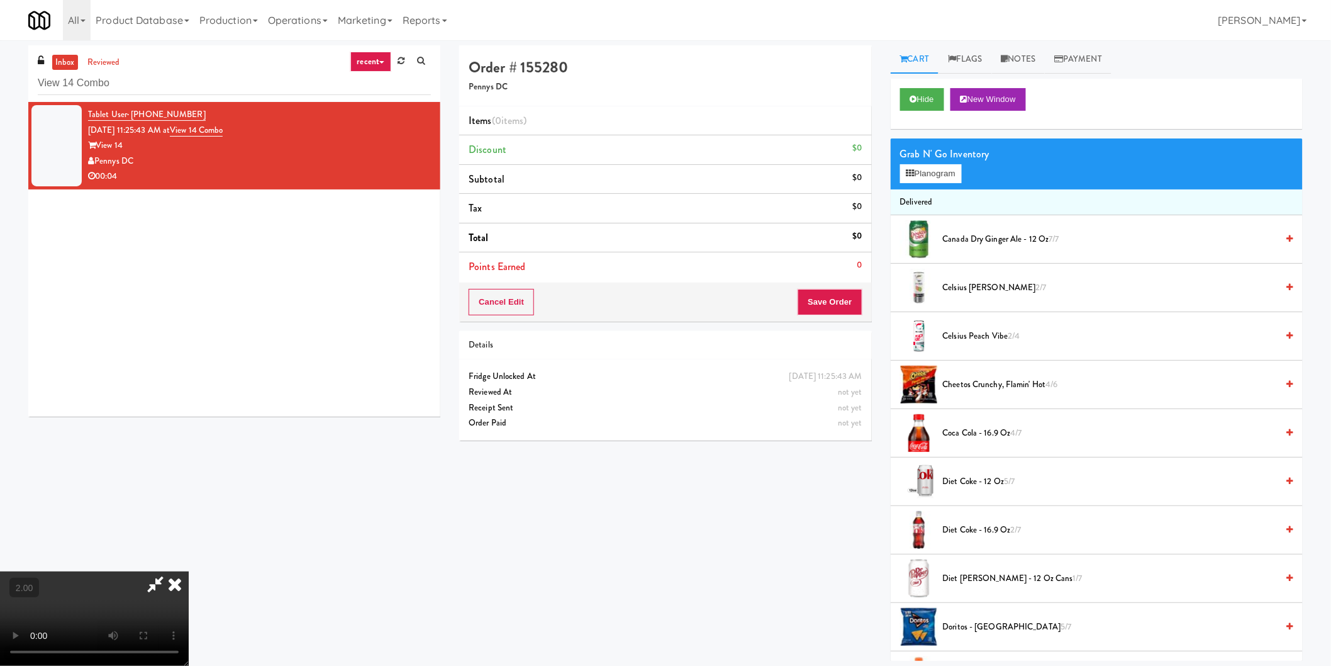
scroll to position [140, 0]
click at [933, 162] on div "Grab N' Go Inventory Planogram" at bounding box center [1097, 163] width 412 height 51
click at [927, 172] on button "Planogram" at bounding box center [931, 173] width 62 height 19
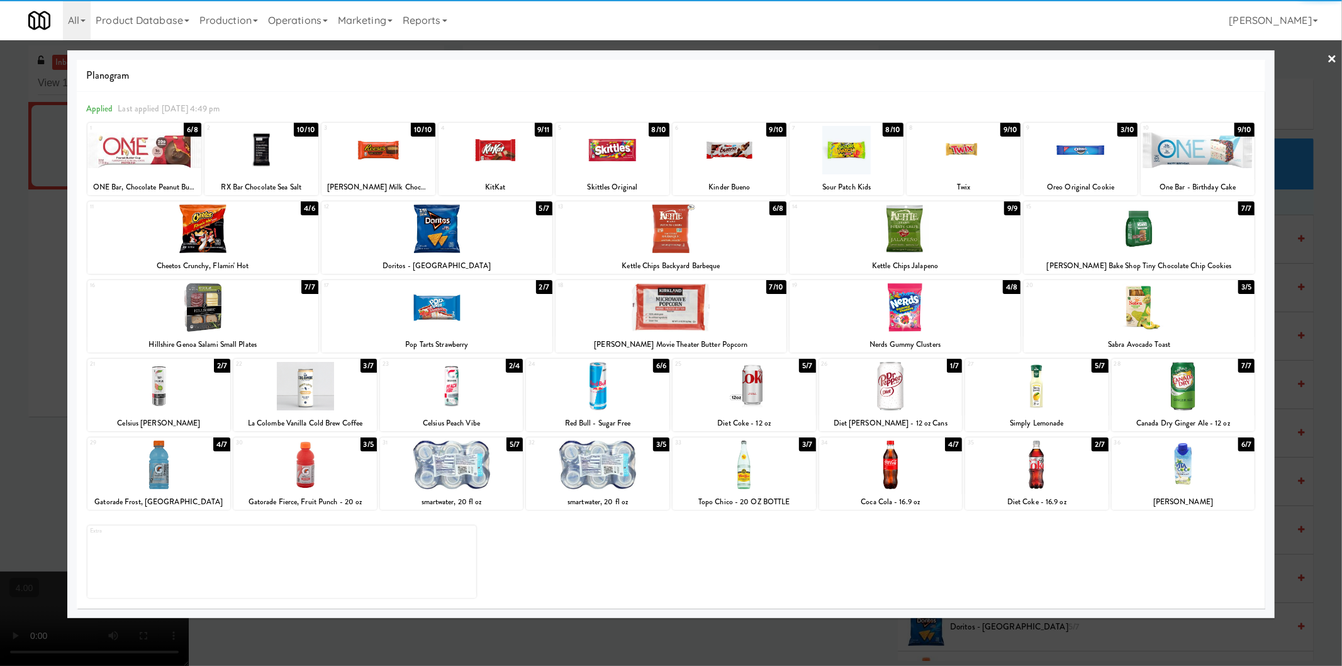
click at [450, 376] on div at bounding box center [451, 386] width 143 height 48
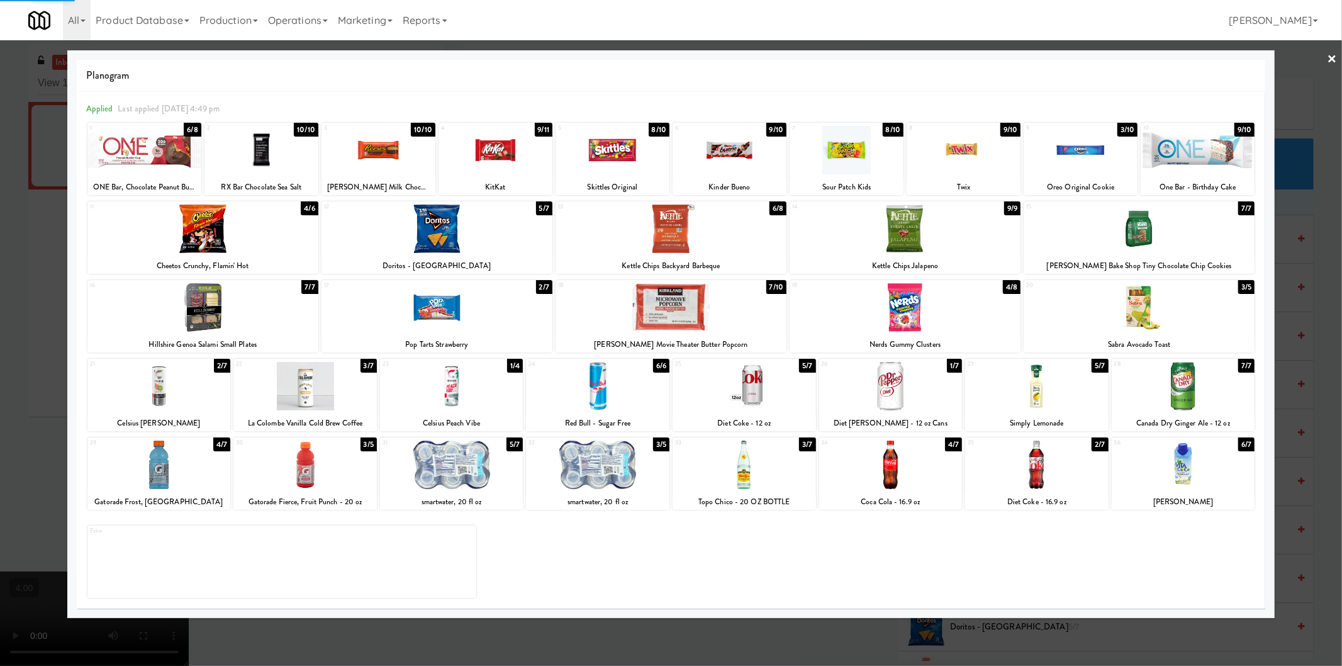
click at [11, 267] on div at bounding box center [671, 333] width 1342 height 666
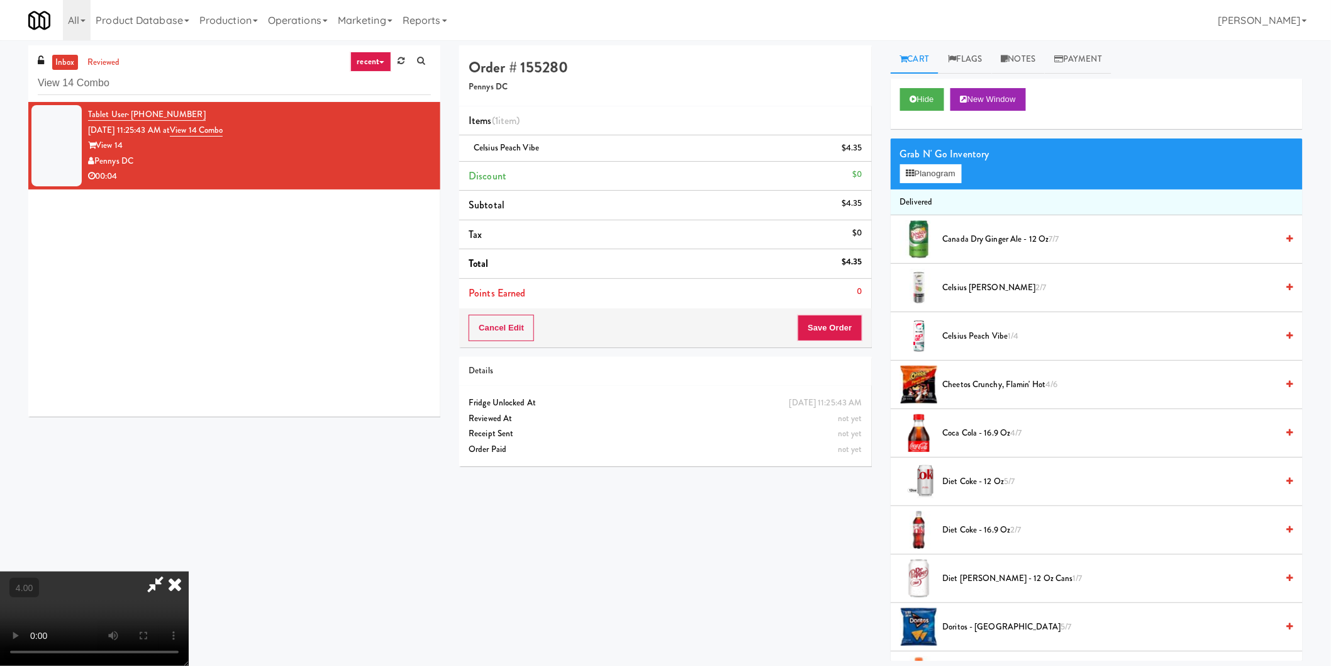
click at [189, 571] on icon at bounding box center [175, 583] width 28 height 25
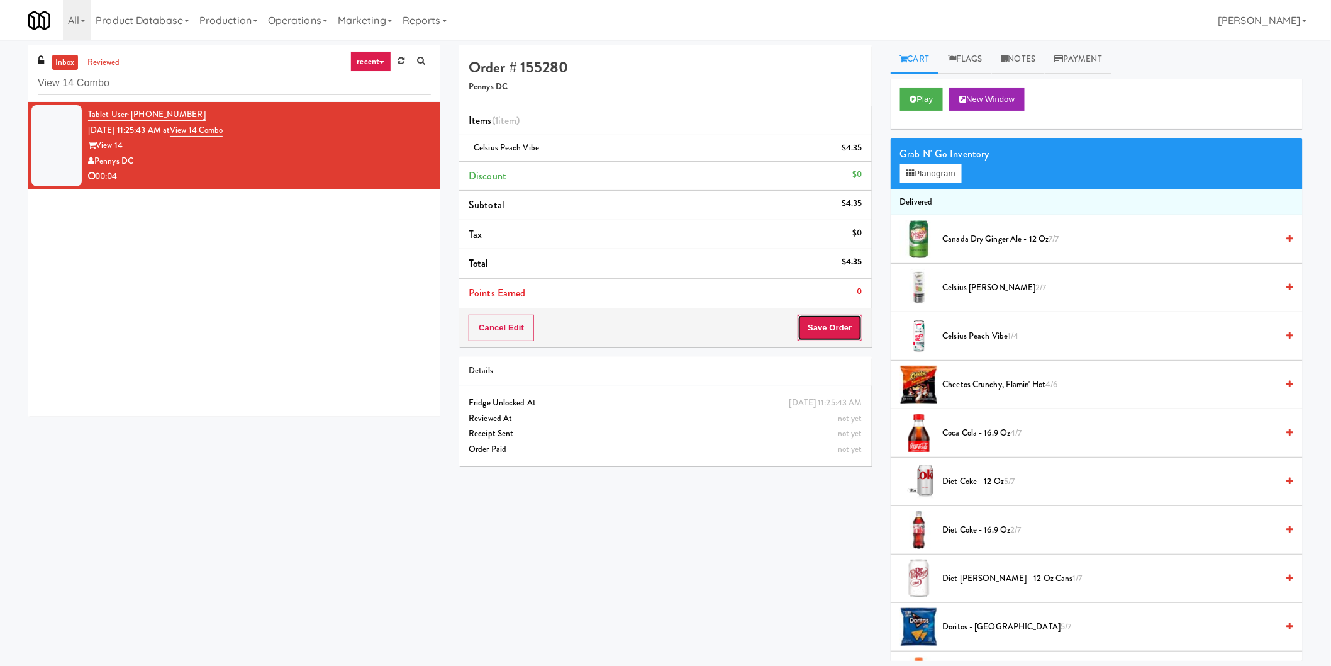
click at [838, 325] on button "Save Order" at bounding box center [830, 328] width 64 height 26
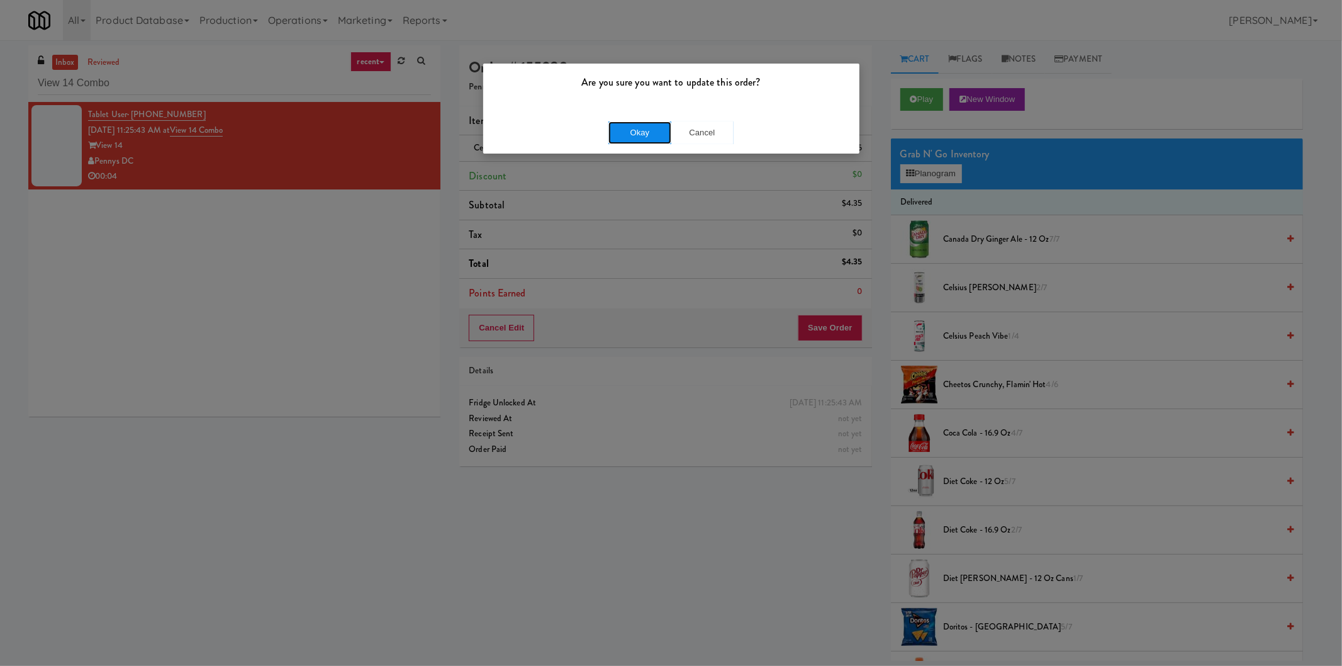
click at [649, 130] on button "Okay" at bounding box center [639, 132] width 63 height 23
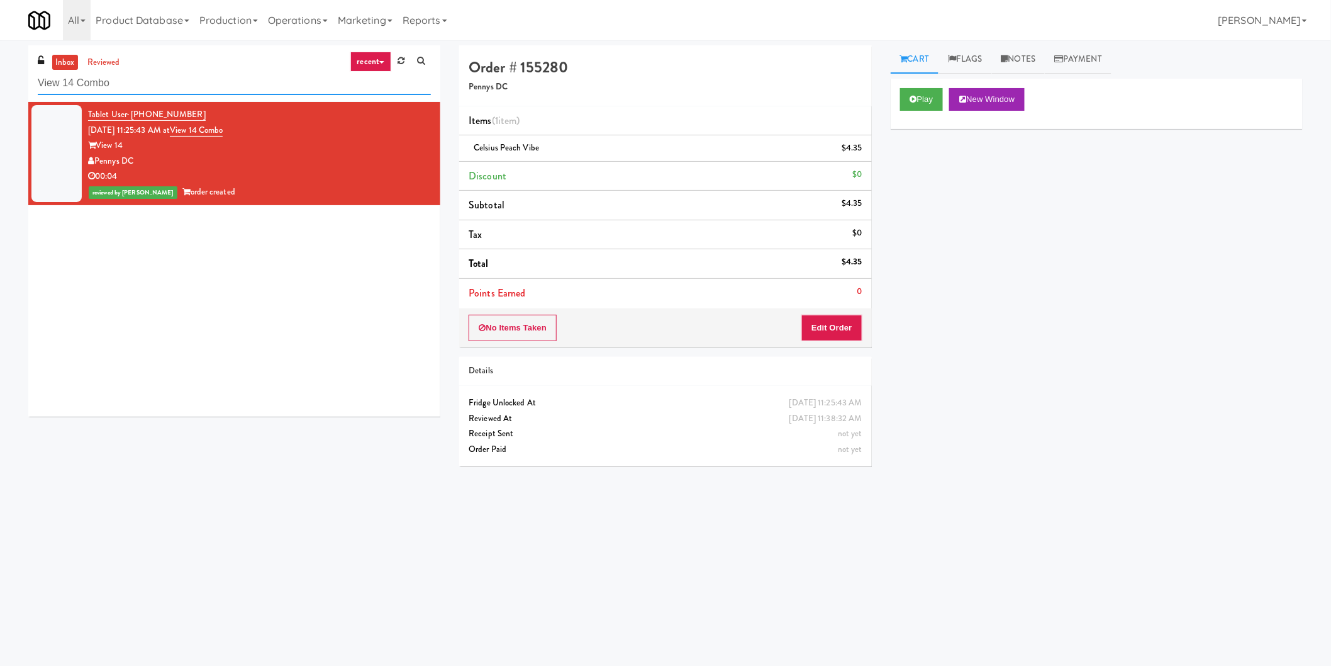
paste input "Park on First - Music Lounge - Cooler"
drag, startPoint x: 252, startPoint y: 89, endPoint x: 0, endPoint y: 78, distance: 252.5
click at [0, 78] on div "inbox reviewed recent all unclear take inventory issue suspicious failed recent…" at bounding box center [665, 297] width 1331 height 505
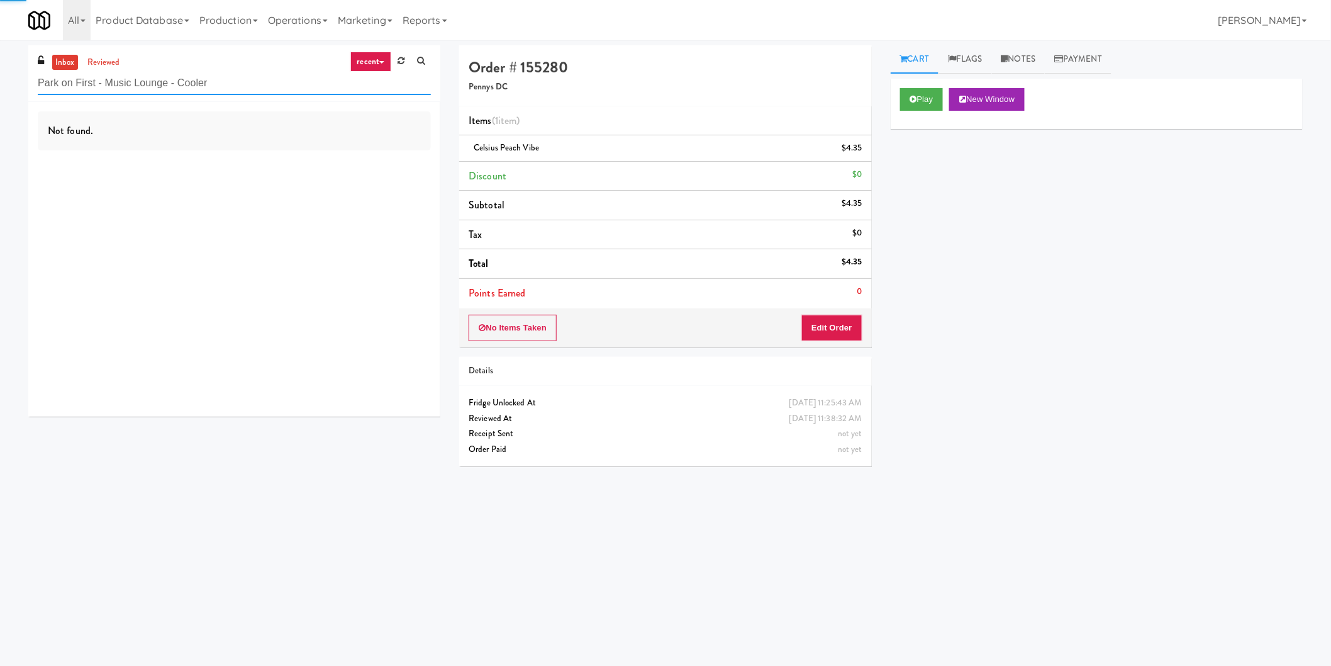
type input "Park on First - Music Lounge - Cooler"
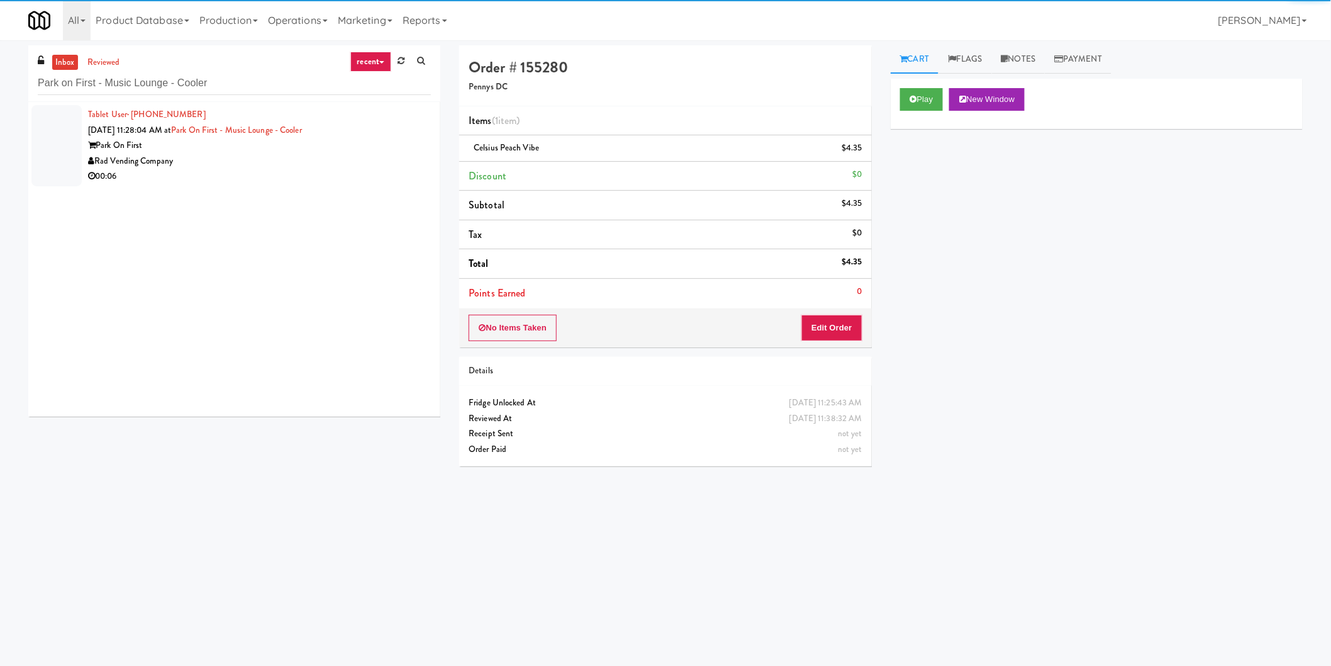
click at [351, 171] on div "00:06" at bounding box center [259, 177] width 343 height 16
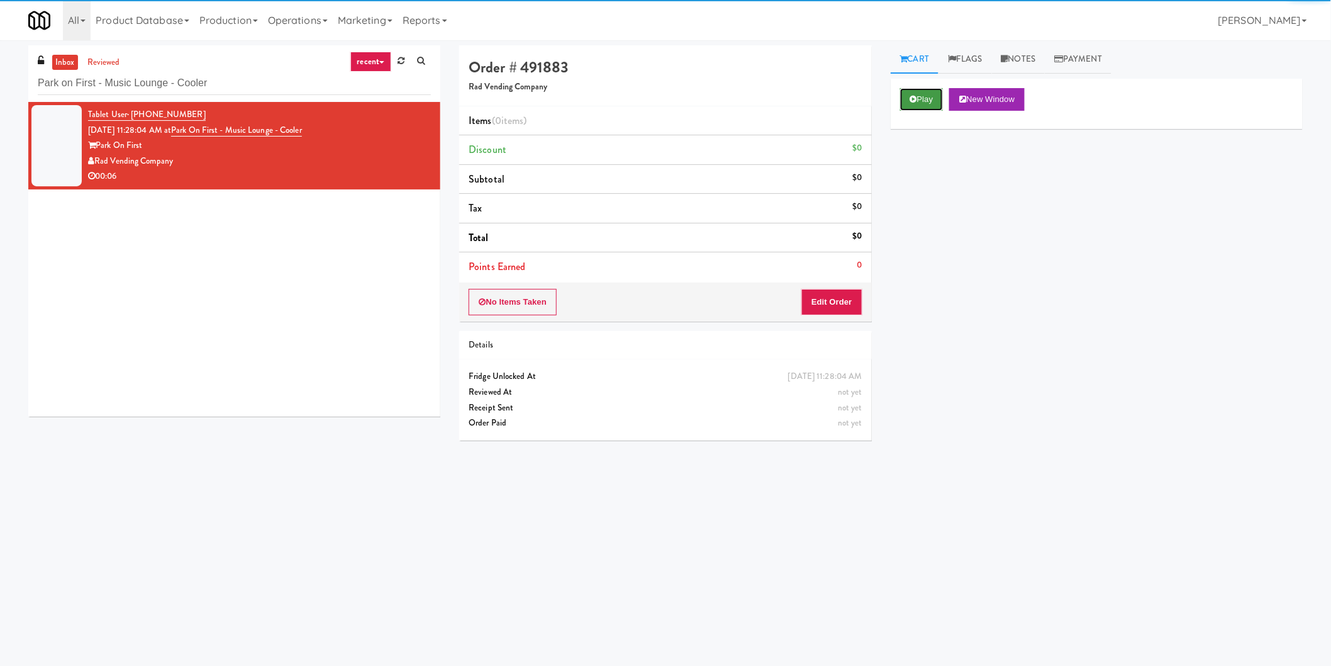
click at [908, 103] on button "Play" at bounding box center [921, 99] width 43 height 23
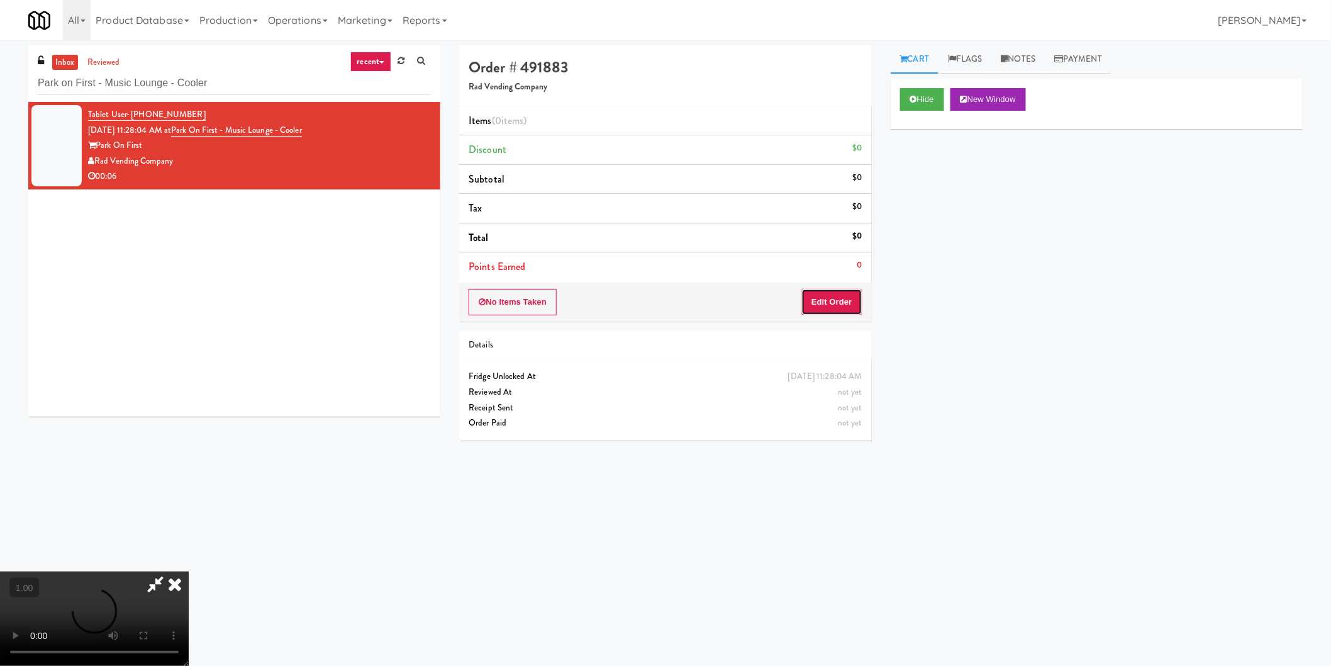
click at [821, 305] on button "Edit Order" at bounding box center [831, 302] width 61 height 26
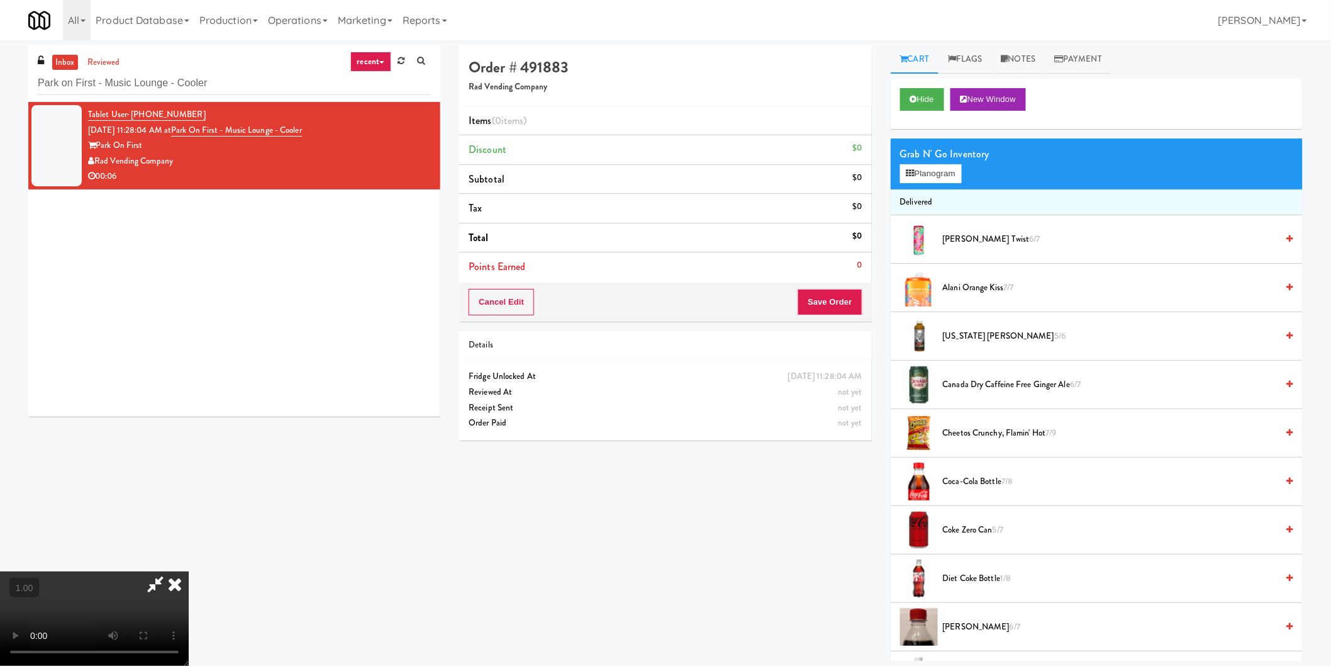
click at [189, 571] on video at bounding box center [94, 618] width 189 height 94
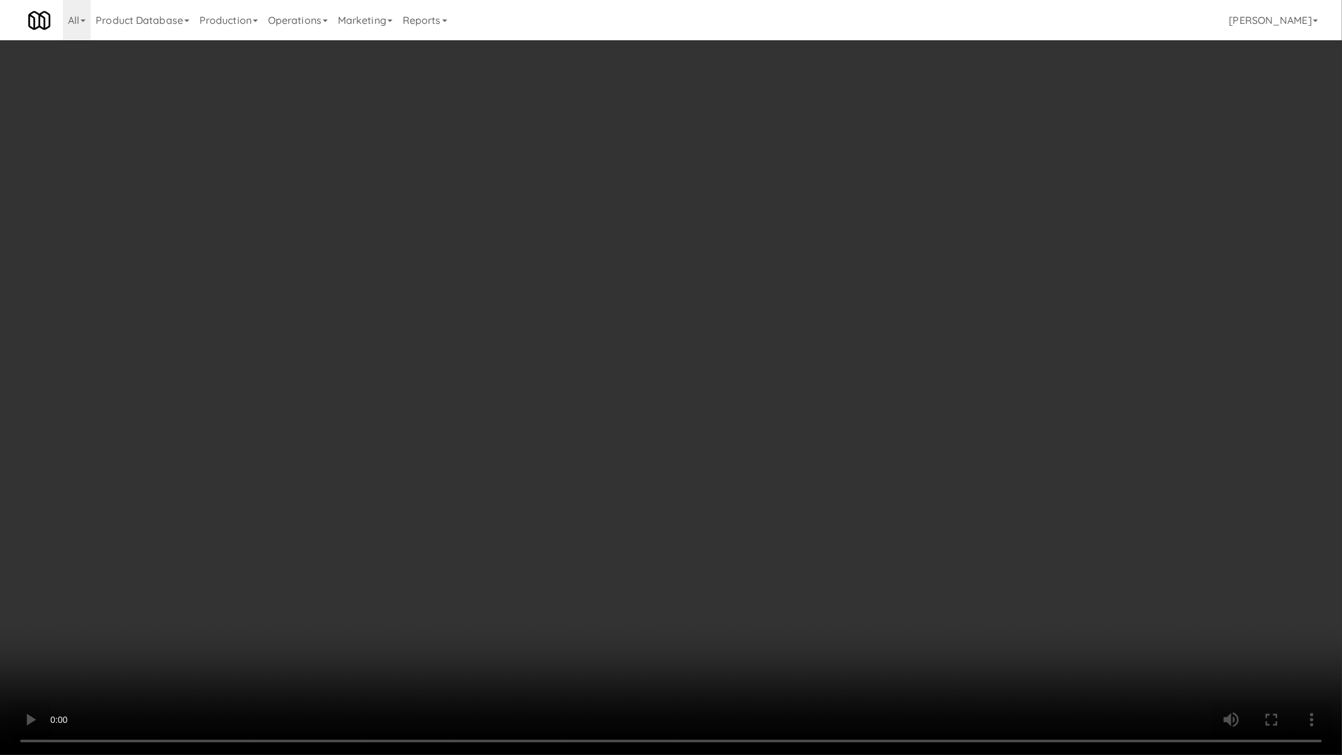
click at [510, 612] on video at bounding box center [671, 377] width 1342 height 755
click at [491, 579] on video at bounding box center [671, 377] width 1342 height 755
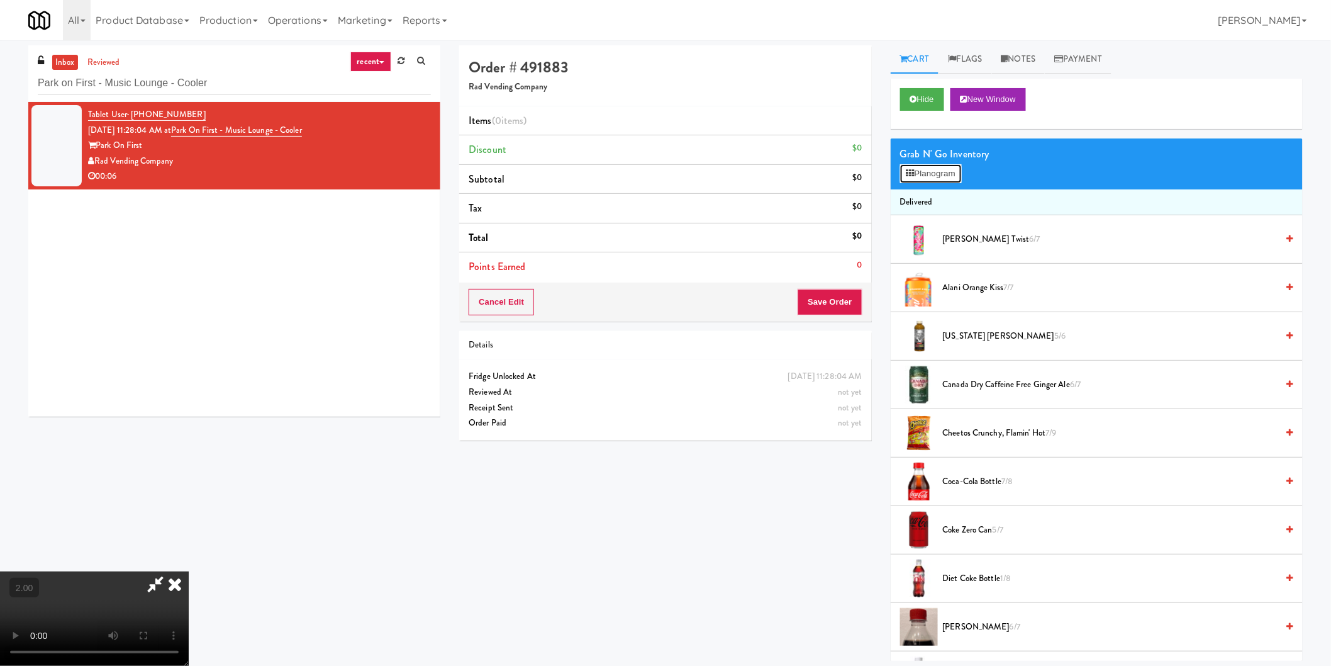
click at [936, 172] on button "Planogram" at bounding box center [931, 173] width 62 height 19
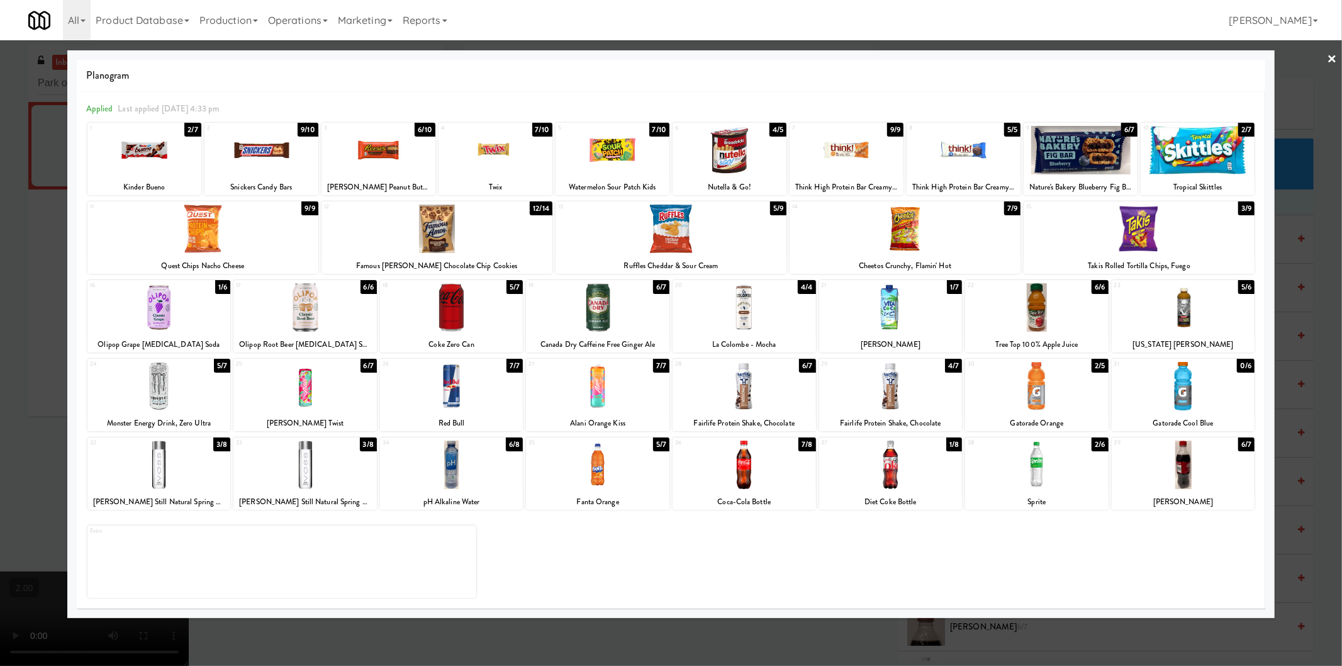
click at [933, 464] on div at bounding box center [890, 464] width 143 height 48
click at [1189, 469] on div at bounding box center [1182, 464] width 143 height 48
drag, startPoint x: 1308, startPoint y: 458, endPoint x: 1297, endPoint y: 448, distance: 15.1
click at [1308, 457] on div at bounding box center [671, 333] width 1342 height 666
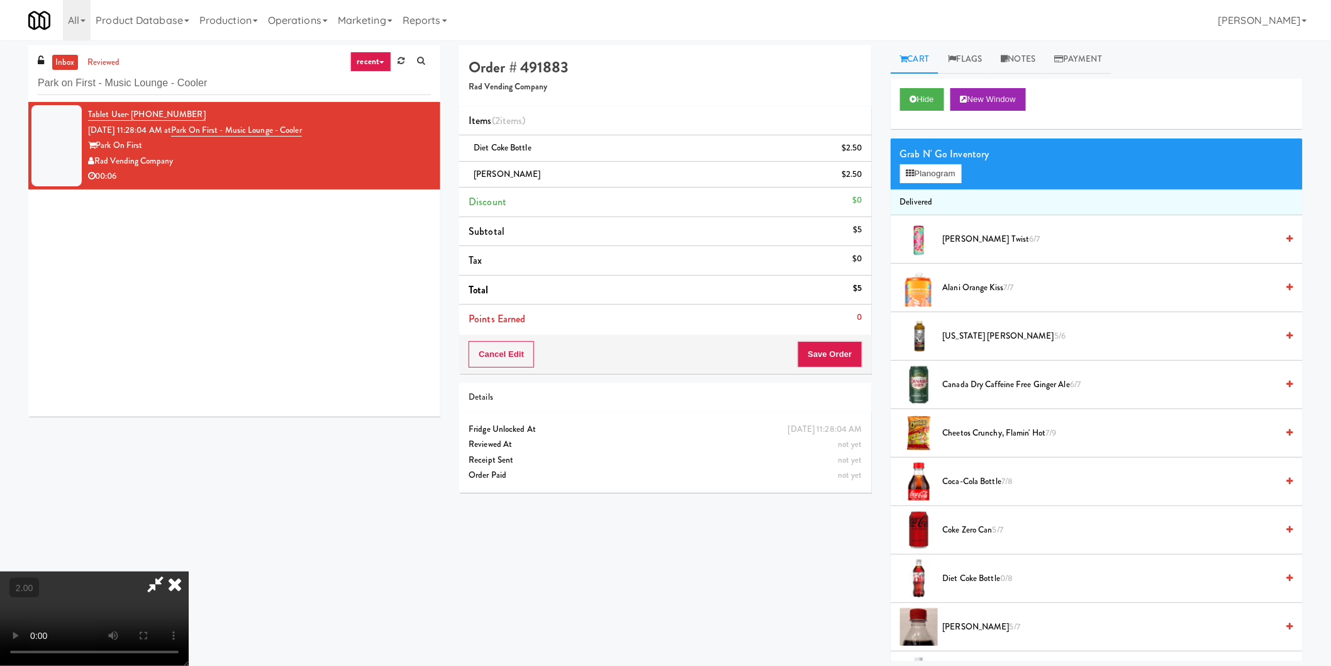
click at [189, 571] on icon at bounding box center [175, 583] width 28 height 25
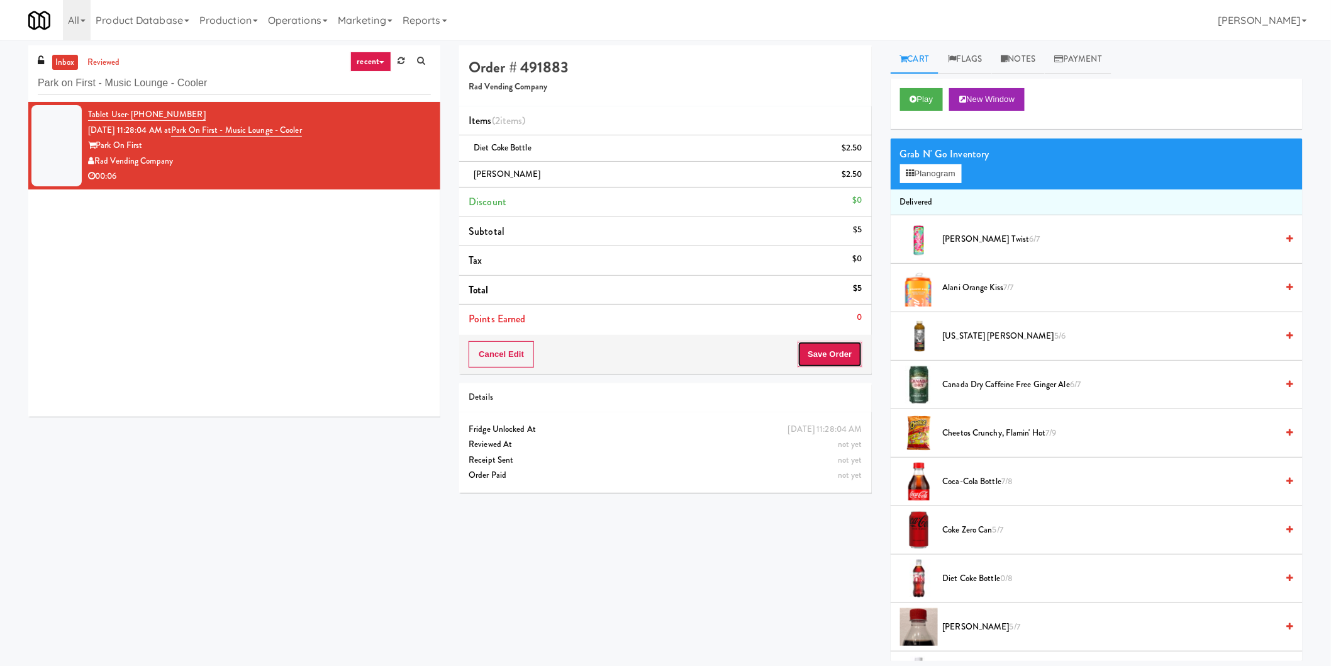
click at [830, 360] on button "Save Order" at bounding box center [830, 354] width 64 height 26
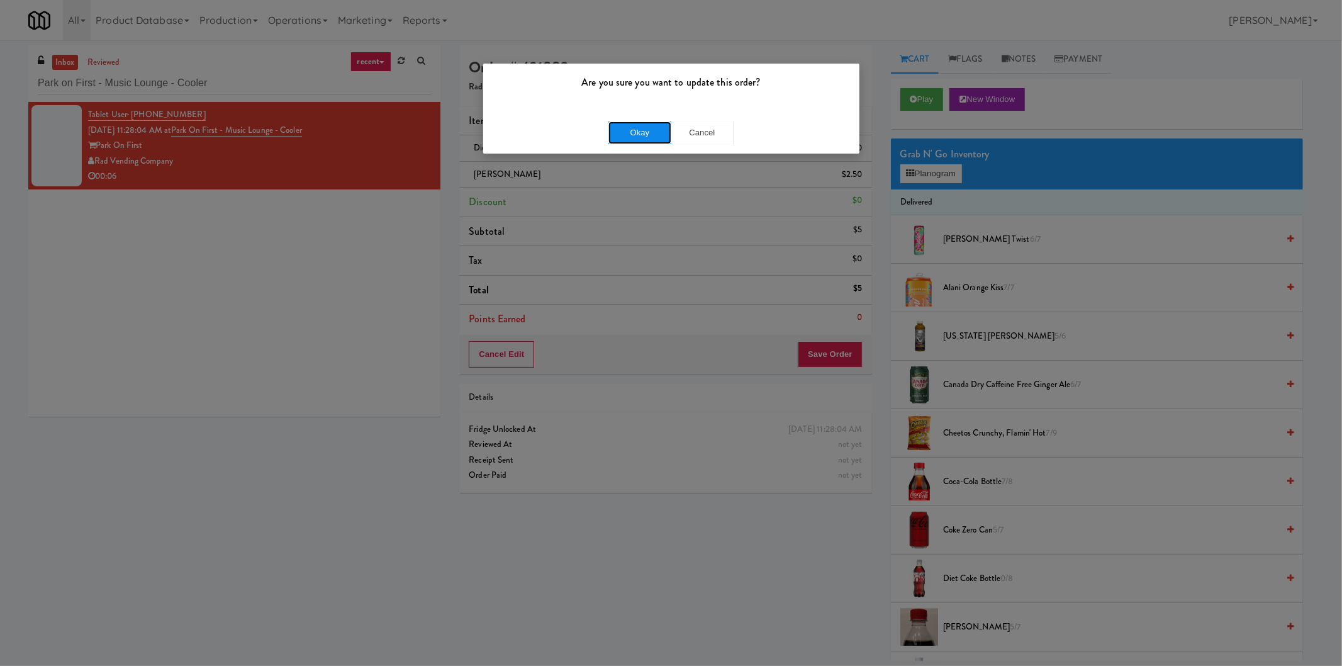
click at [639, 134] on button "Okay" at bounding box center [639, 132] width 63 height 23
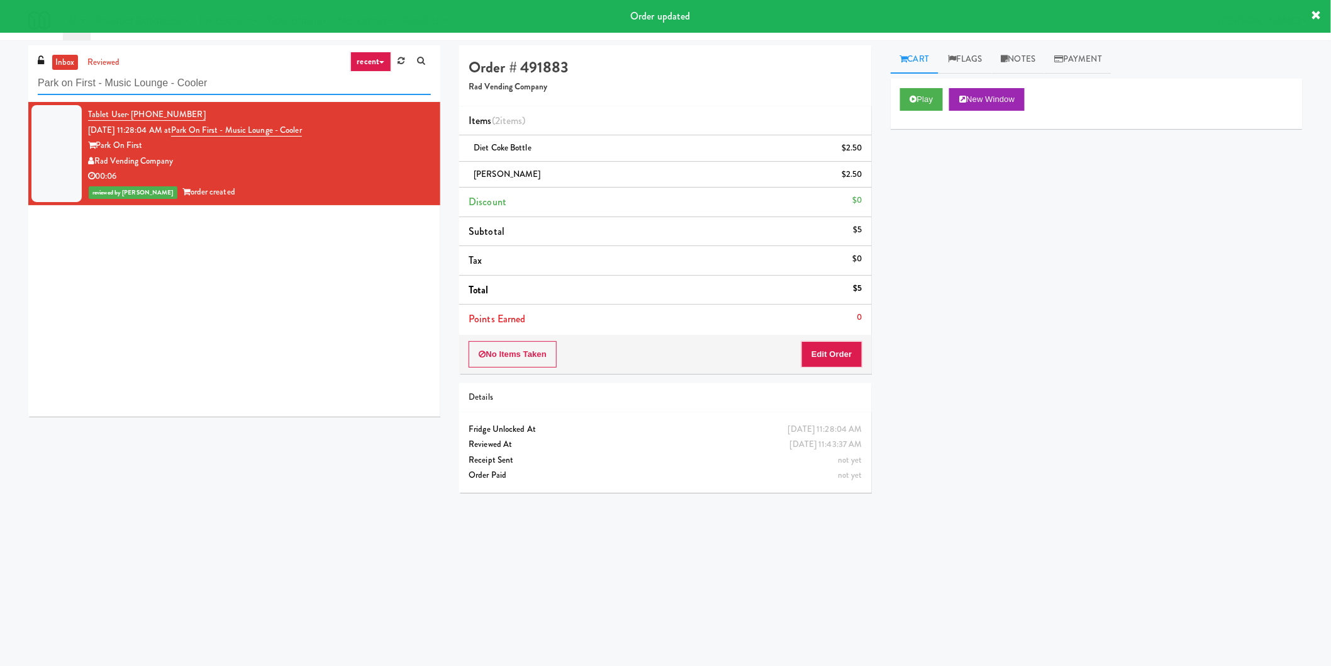
paste input "RAW Training - Fridge"
drag, startPoint x: 240, startPoint y: 82, endPoint x: 0, endPoint y: 70, distance: 239.9
click at [0, 70] on div "inbox reviewed recent all unclear take inventory issue suspicious failed recent…" at bounding box center [665, 297] width 1331 height 505
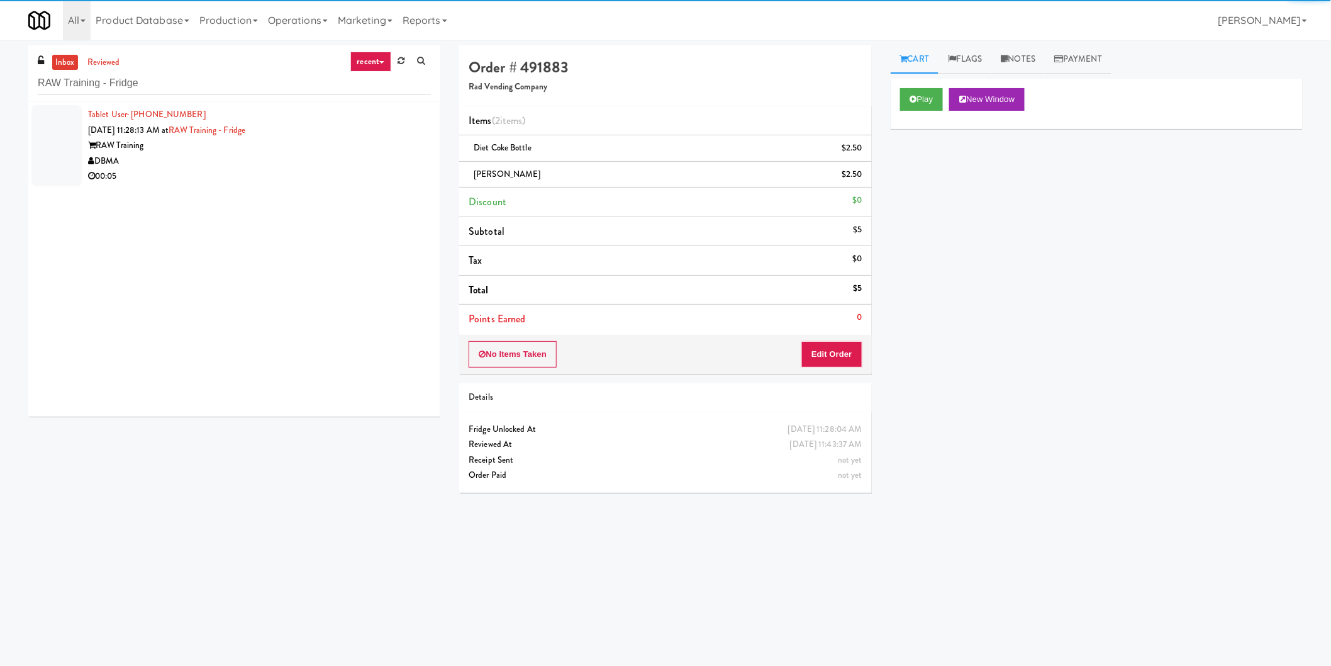
click at [378, 159] on div "DBMA" at bounding box center [259, 161] width 343 height 16
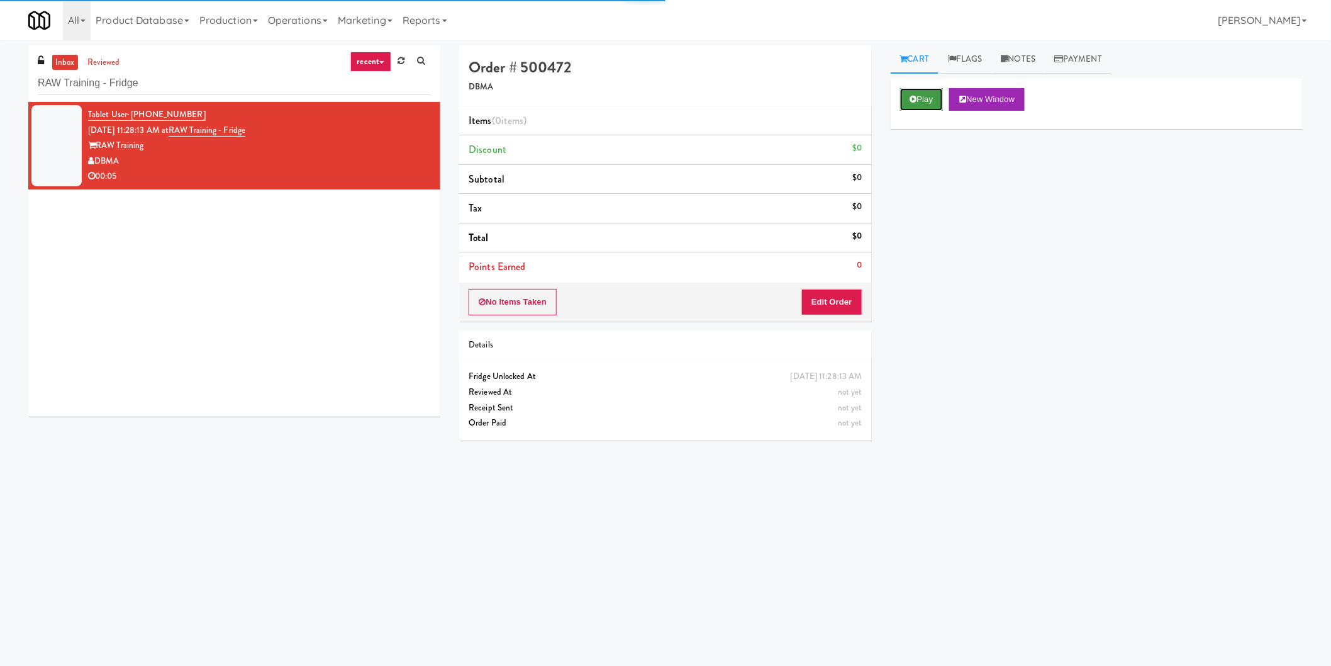
click at [916, 93] on button "Play" at bounding box center [921, 99] width 43 height 23
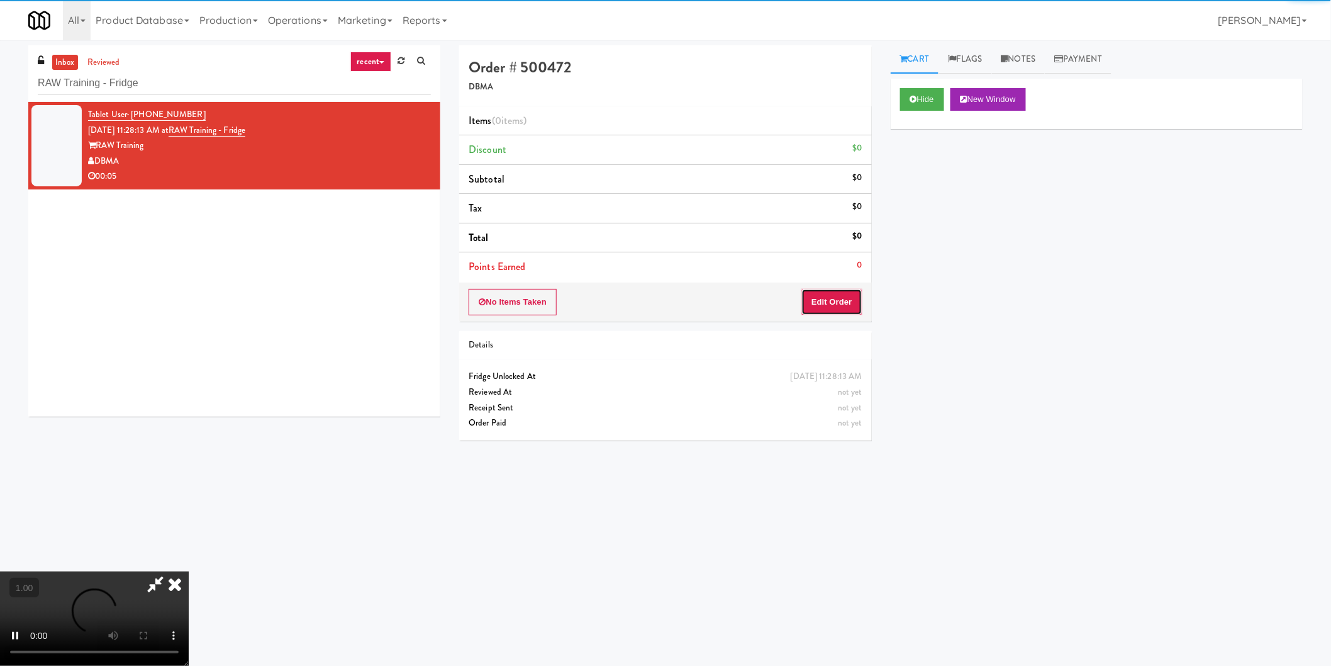
click at [844, 298] on button "Edit Order" at bounding box center [831, 302] width 61 height 26
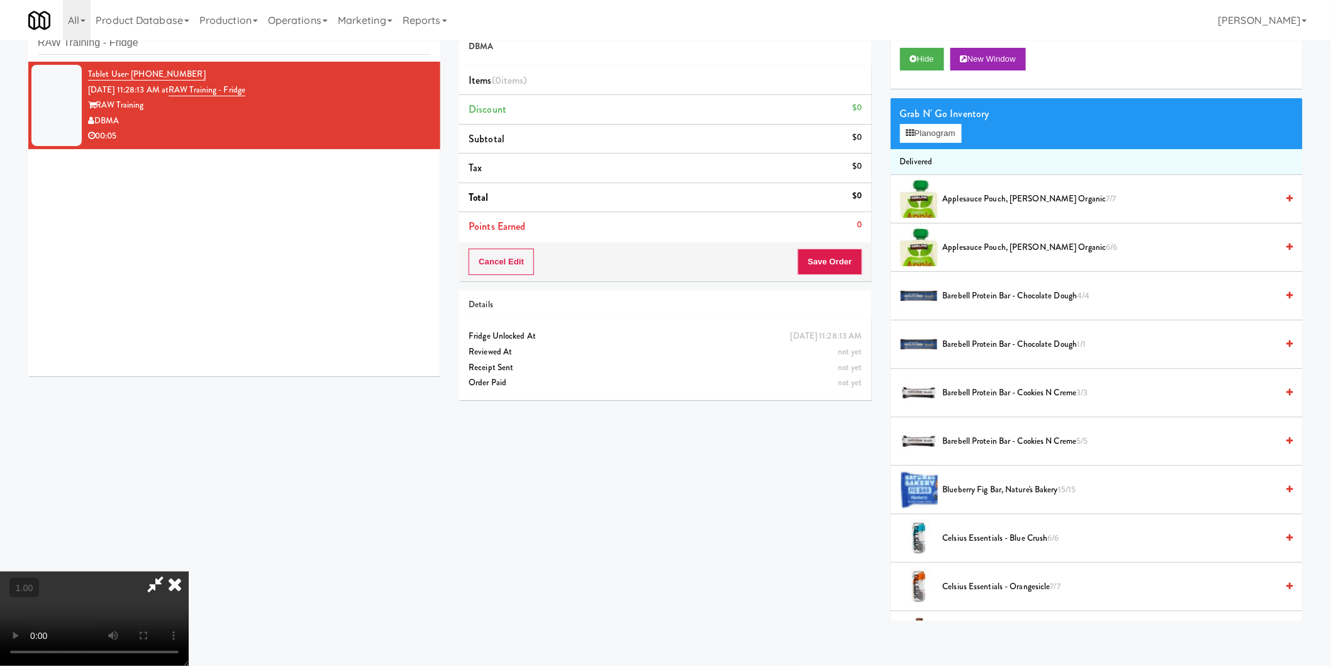
click at [189, 571] on video at bounding box center [94, 618] width 189 height 94
click at [940, 121] on div "Grab N' Go Inventory" at bounding box center [1096, 113] width 393 height 19
click at [932, 124] on button "Planogram" at bounding box center [931, 133] width 62 height 19
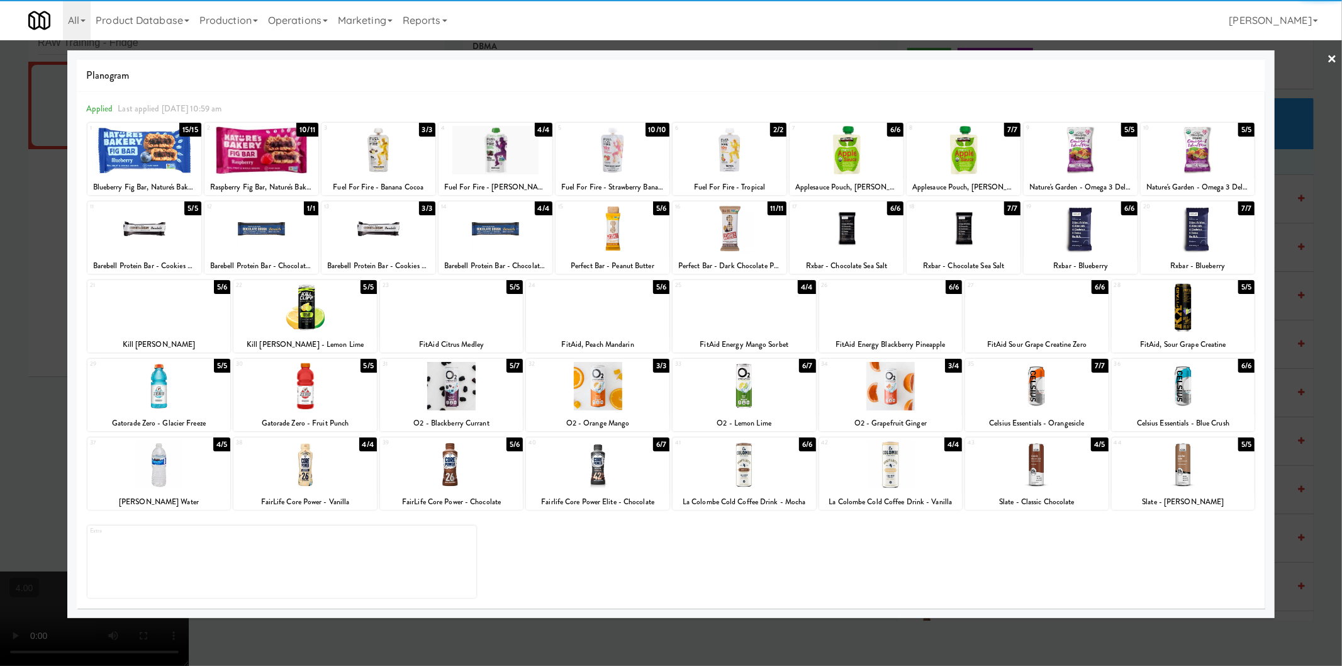
click at [612, 474] on div at bounding box center [597, 464] width 143 height 48
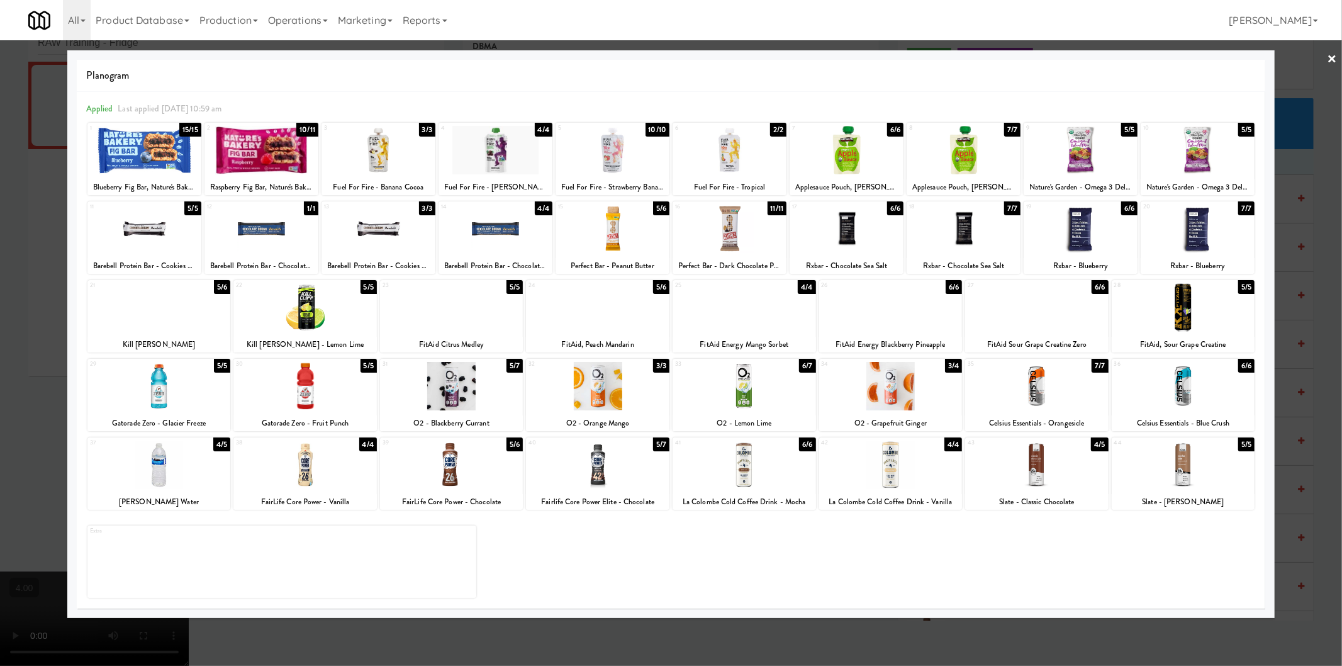
drag, startPoint x: 0, startPoint y: 413, endPoint x: 41, endPoint y: 406, distance: 41.4
click at [1, 413] on div at bounding box center [671, 333] width 1342 height 666
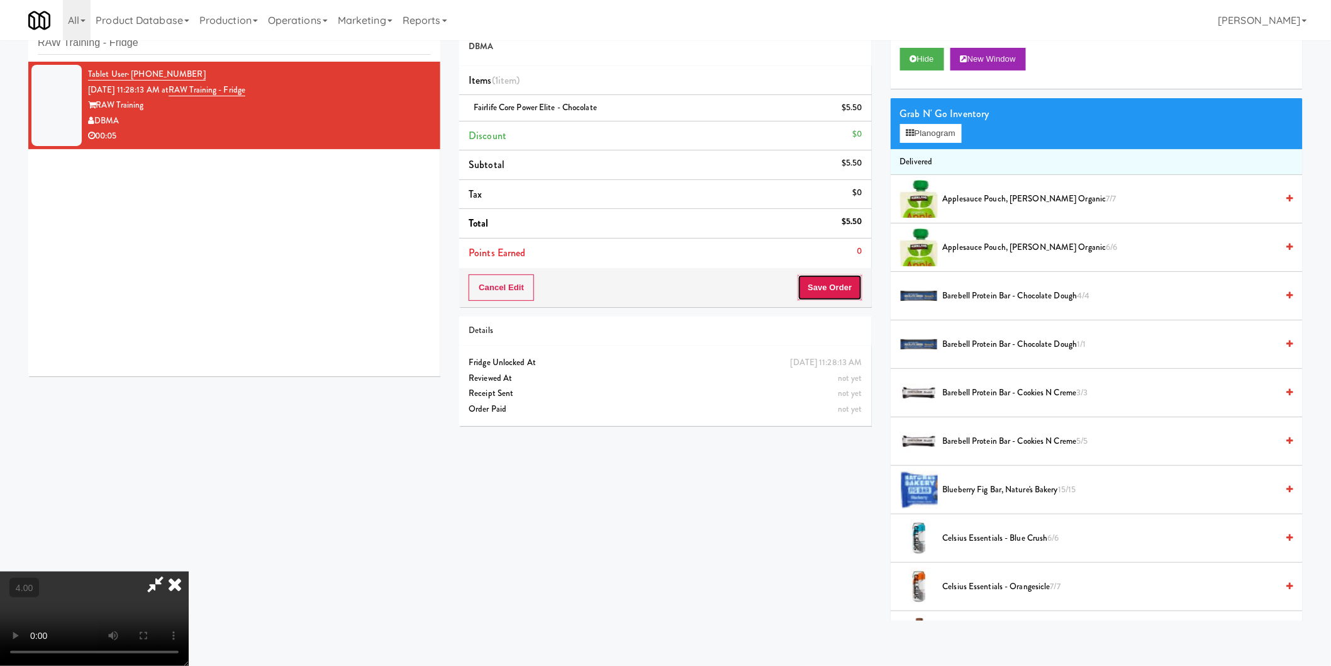
click at [822, 297] on button "Save Order" at bounding box center [830, 287] width 64 height 26
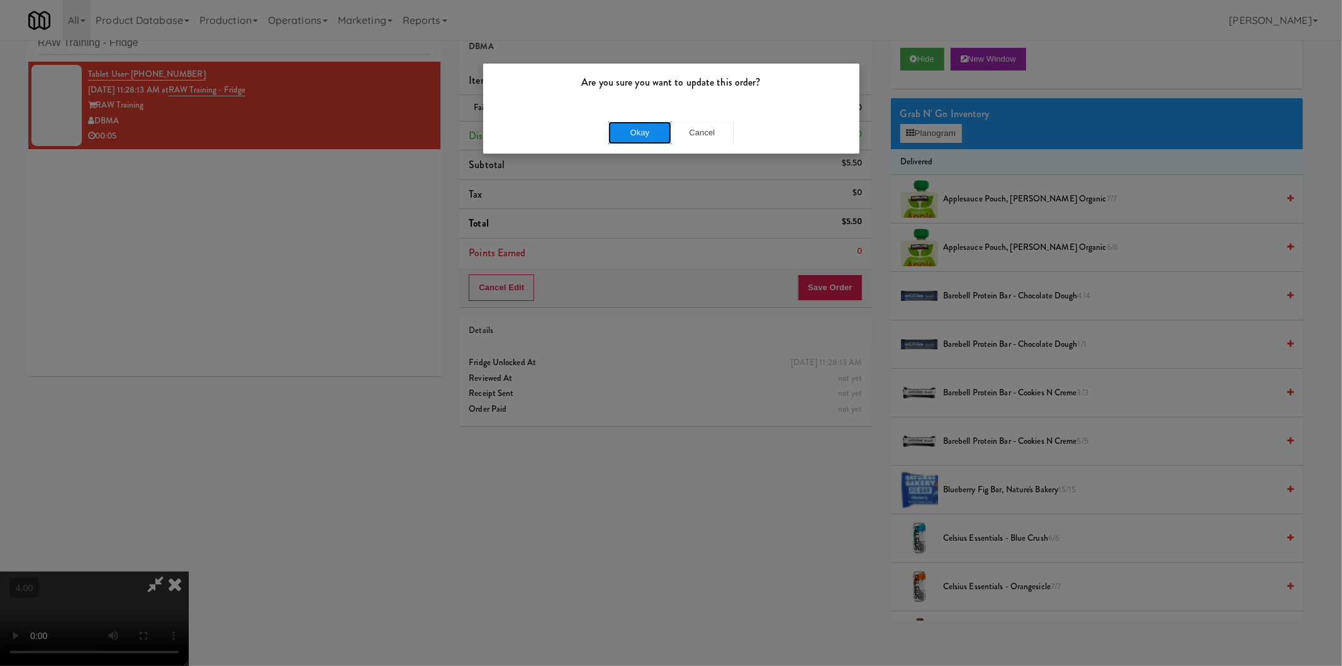
click at [652, 123] on button "Okay" at bounding box center [639, 132] width 63 height 23
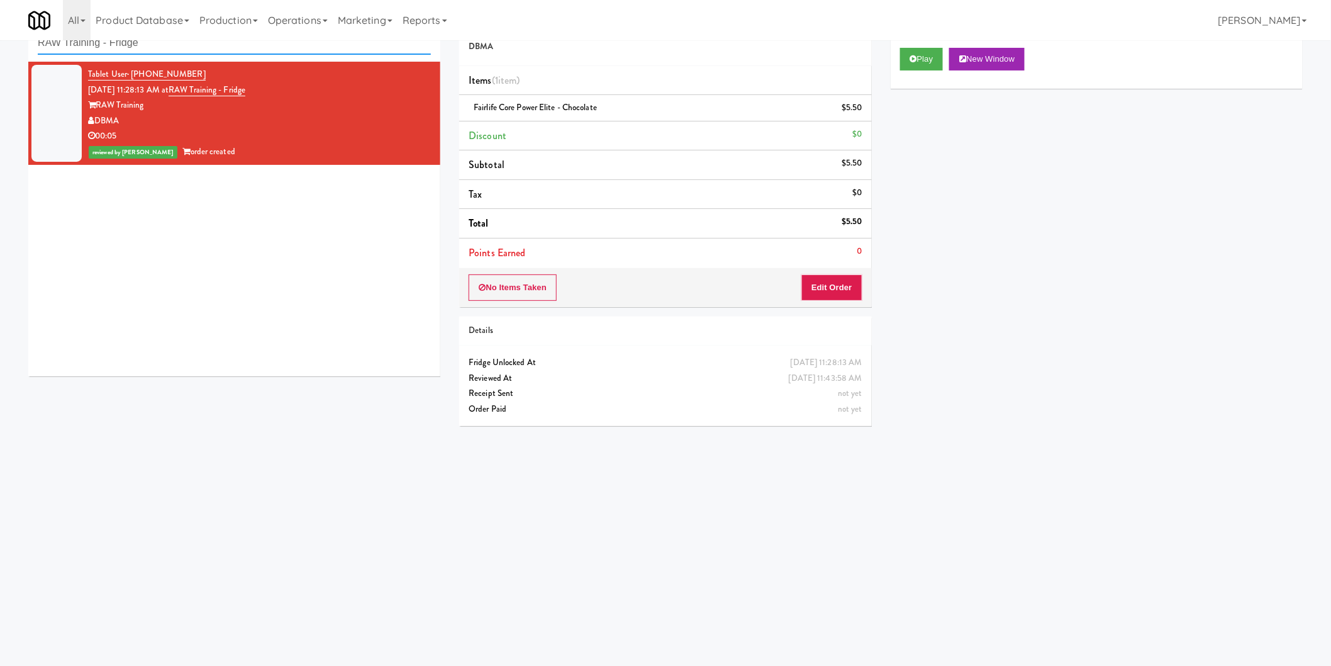
paste input "Vela - Cooler - Left"
drag, startPoint x: 196, startPoint y: 45, endPoint x: 0, endPoint y: 44, distance: 195.6
click at [0, 42] on div "inbox reviewed recent all unclear take inventory issue suspicious failed recent…" at bounding box center [665, 257] width 1331 height 505
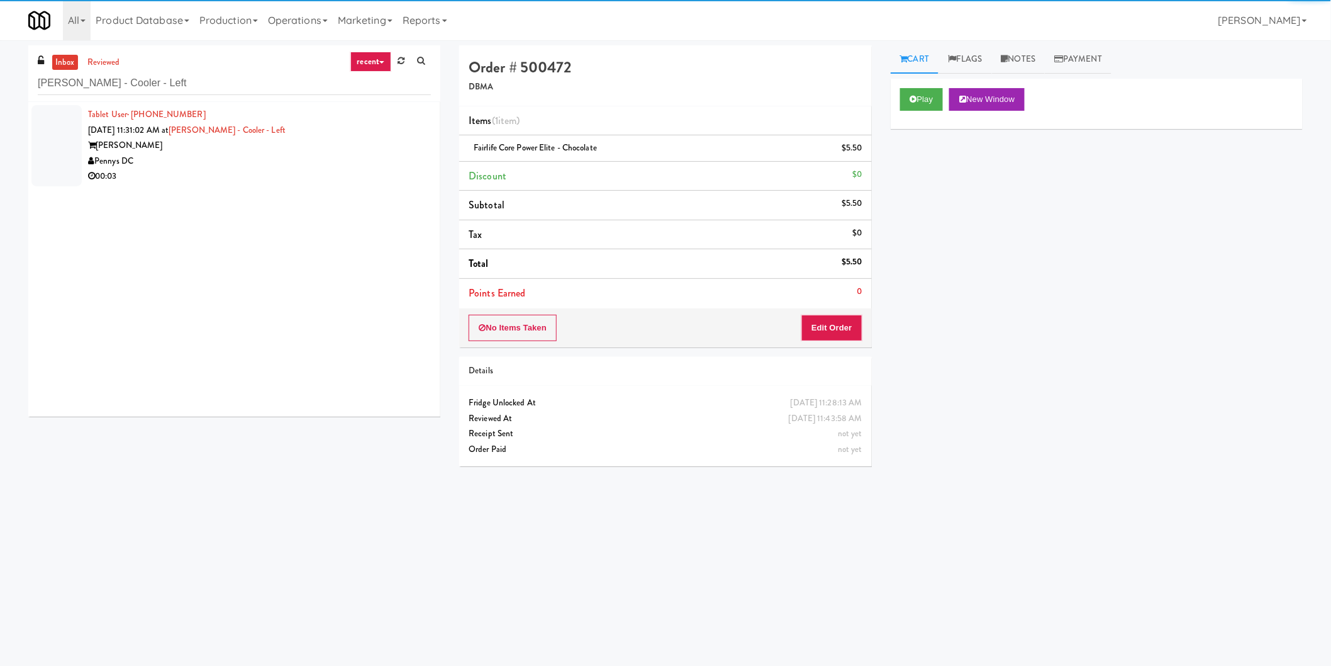
click at [328, 153] on div "Pennys DC" at bounding box center [259, 161] width 343 height 16
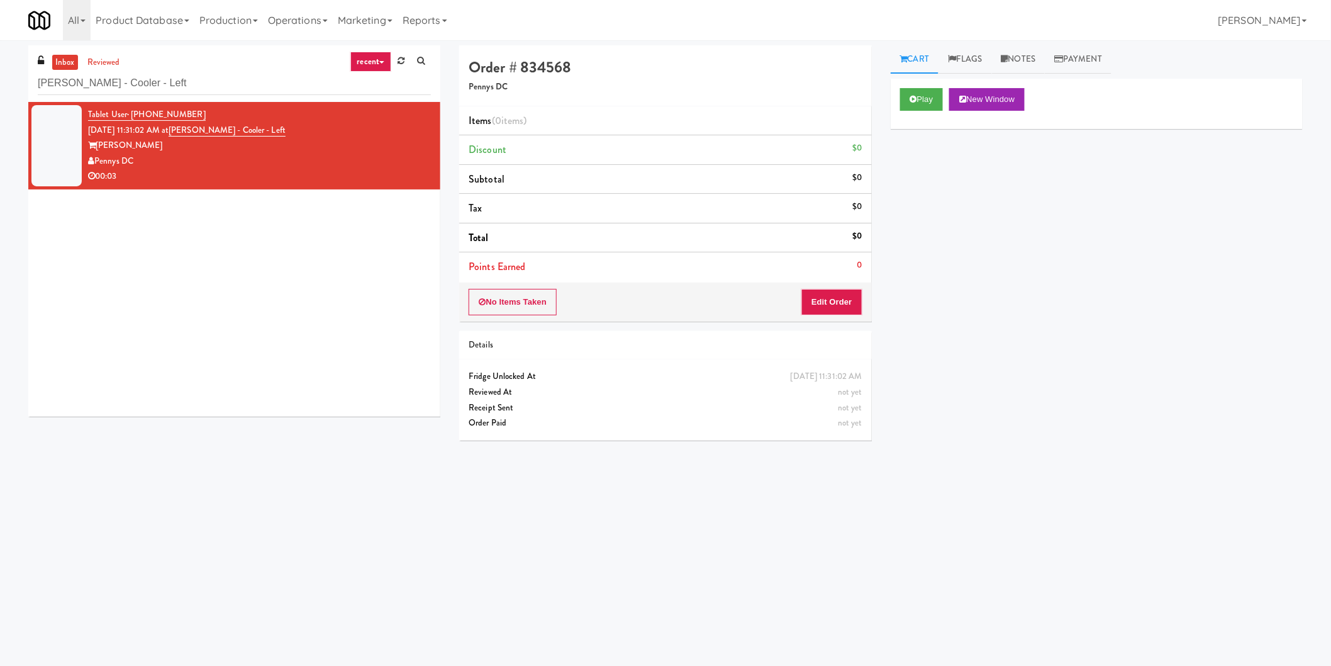
click at [243, 164] on div "Pennys DC" at bounding box center [259, 161] width 343 height 16
click at [935, 102] on button "Play" at bounding box center [921, 99] width 43 height 23
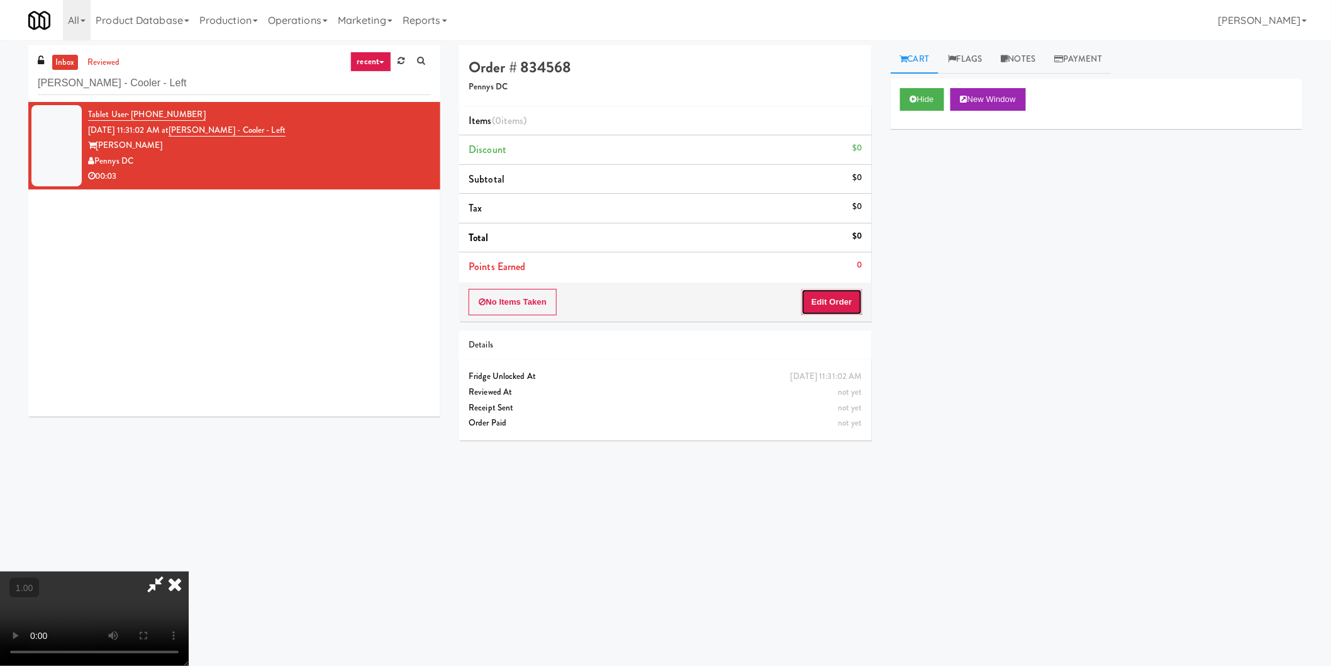
click at [829, 310] on button "Edit Order" at bounding box center [831, 302] width 61 height 26
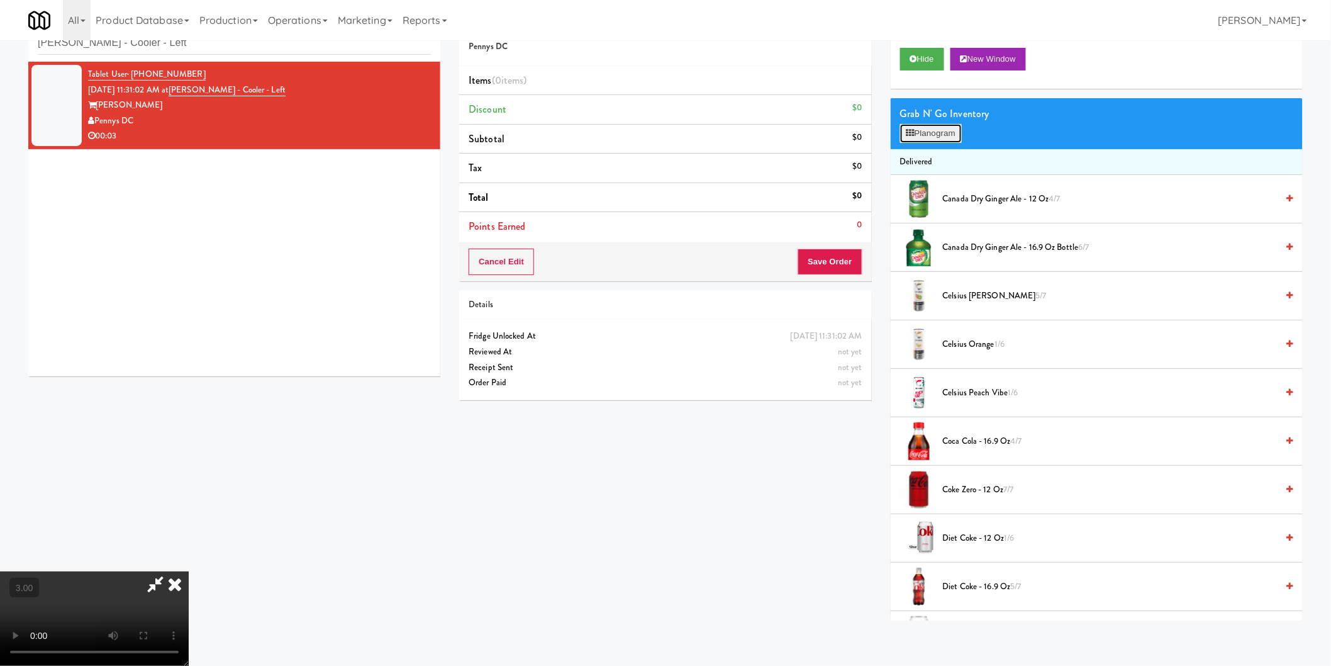
click at [932, 132] on button "Planogram" at bounding box center [931, 133] width 62 height 19
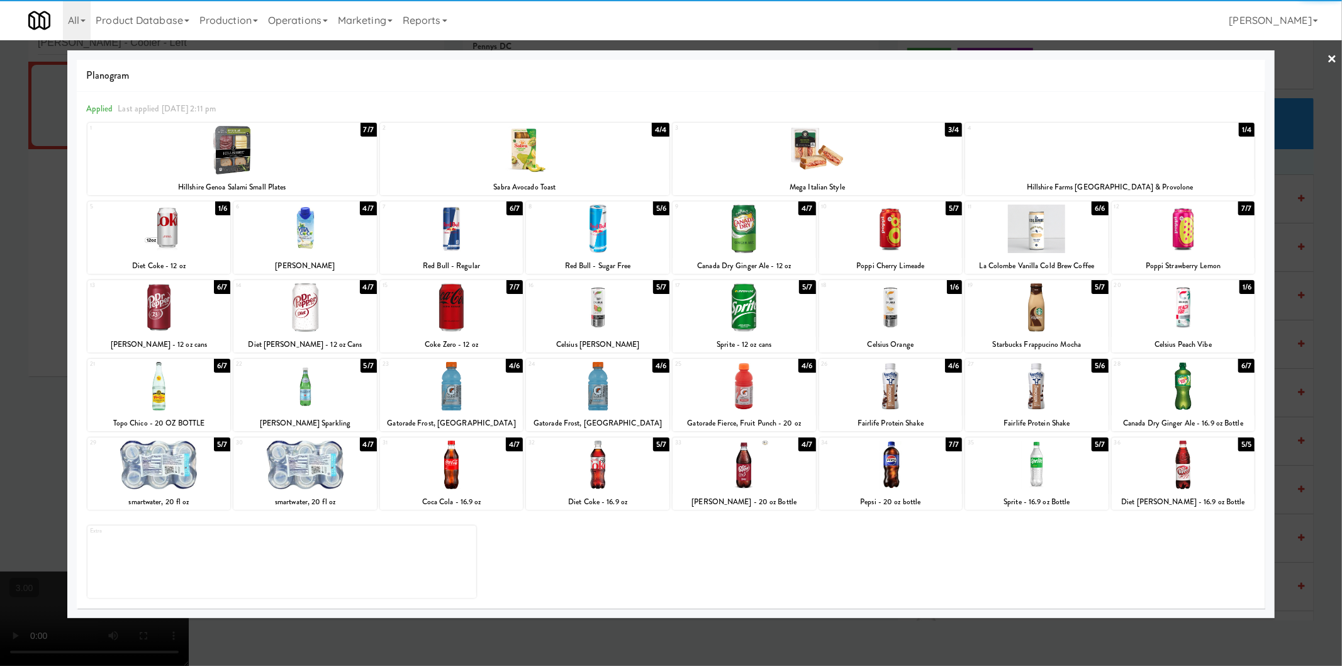
click at [1210, 466] on div at bounding box center [1182, 464] width 143 height 48
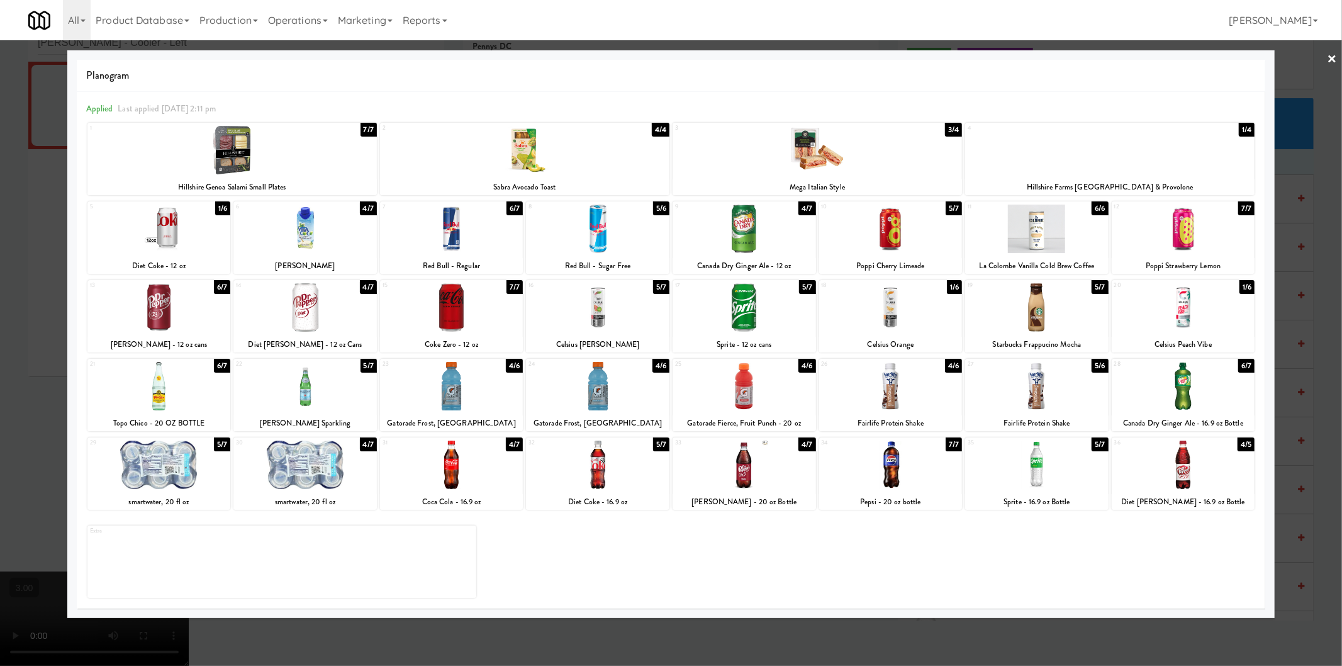
click at [1296, 461] on div at bounding box center [671, 333] width 1342 height 666
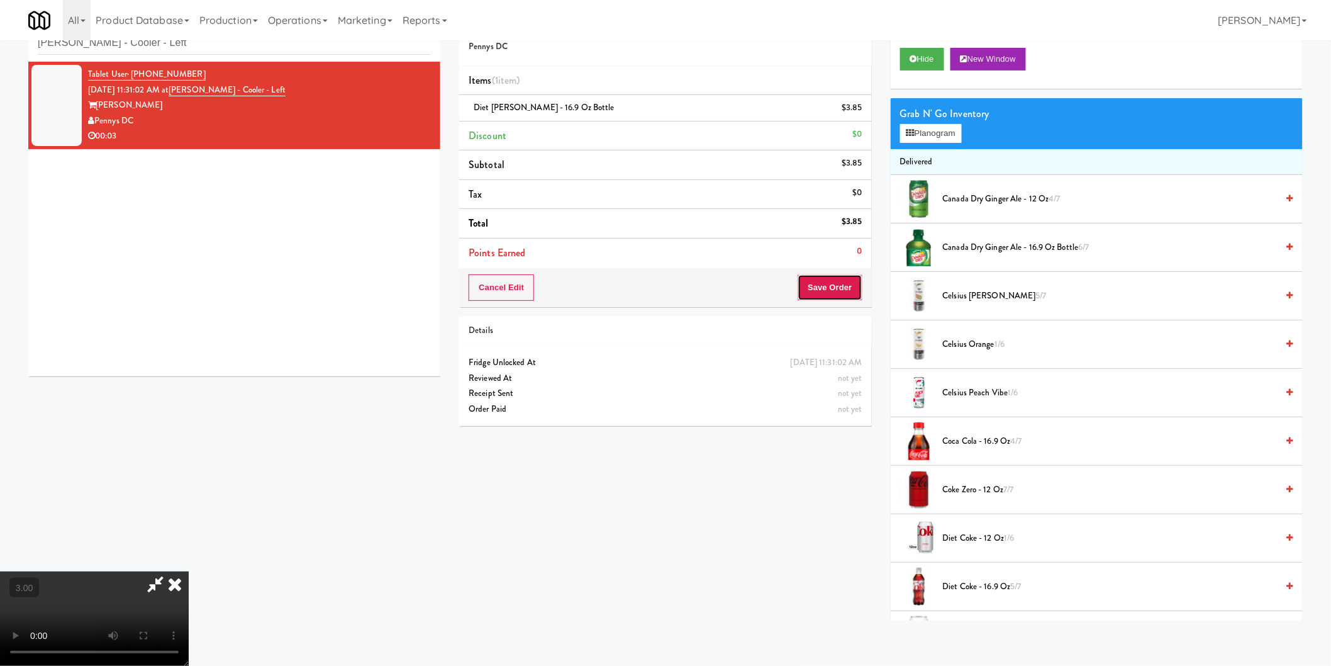
click at [816, 279] on button "Save Order" at bounding box center [830, 287] width 64 height 26
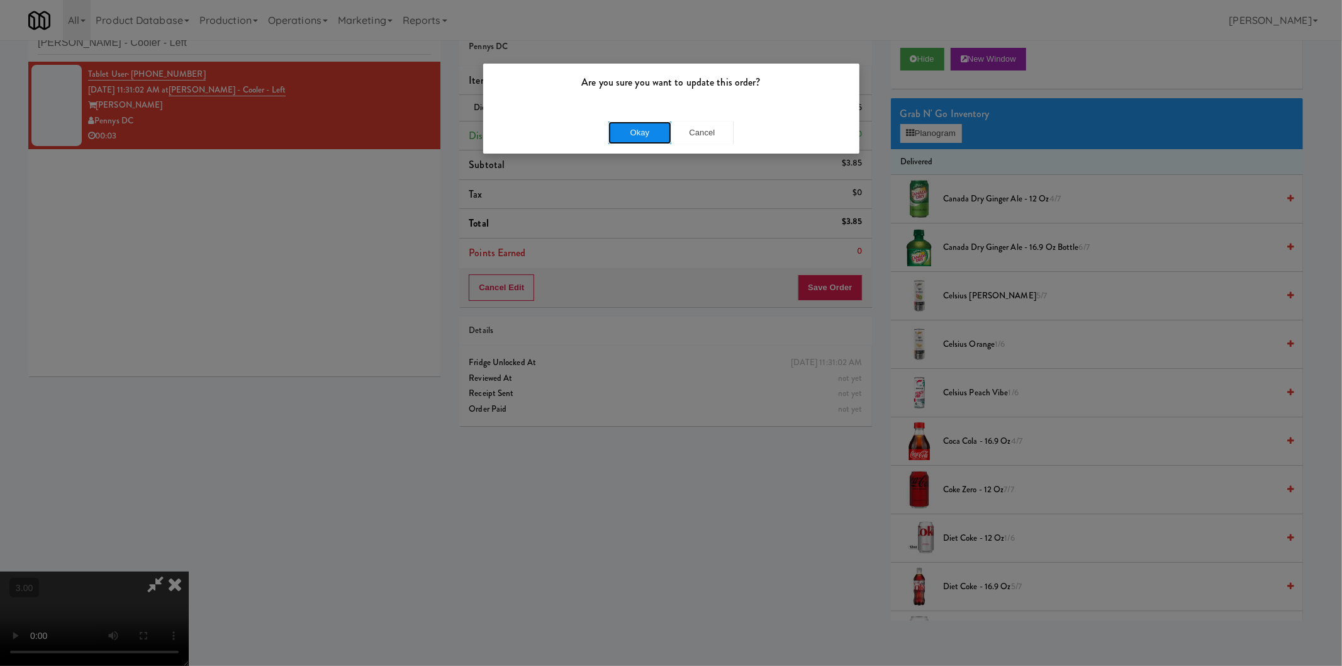
click at [655, 136] on button "Okay" at bounding box center [639, 132] width 63 height 23
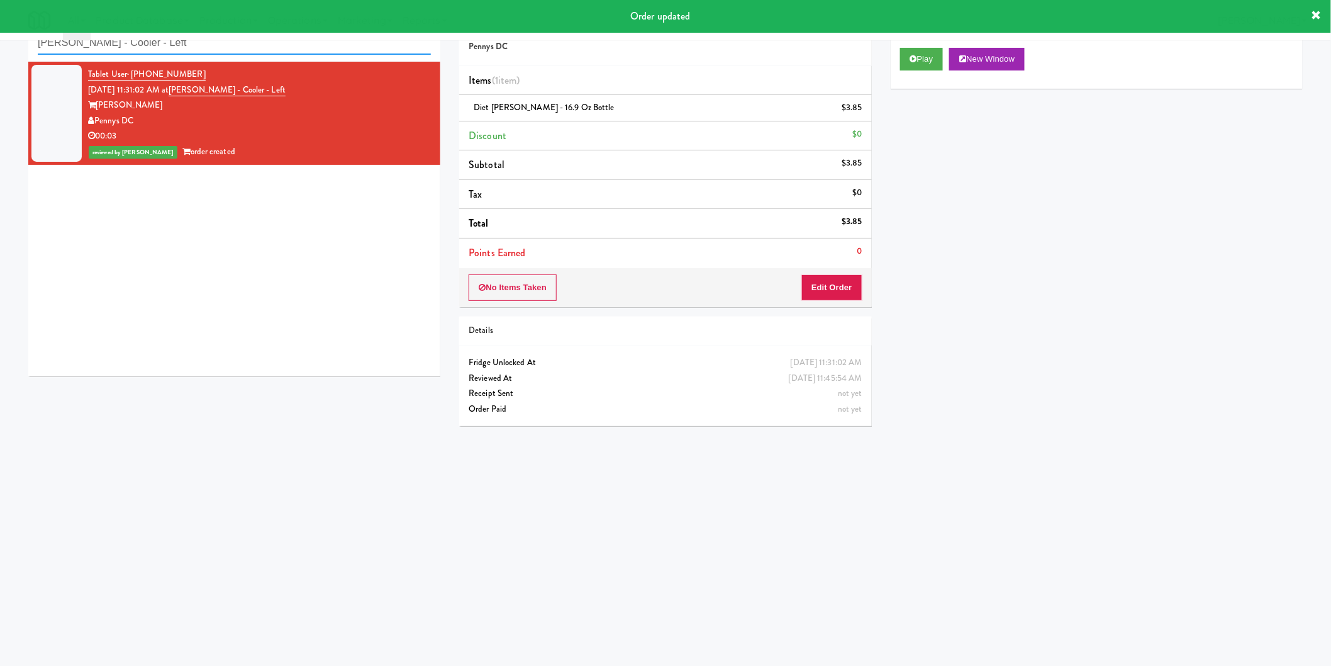
drag, startPoint x: 165, startPoint y: 51, endPoint x: 0, endPoint y: 75, distance: 167.2
click at [0, 67] on div "inbox reviewed recent all unclear take inventory issue suspicious failed recent…" at bounding box center [665, 257] width 1331 height 505
paste input "1730 N Clark - Right - Fridge"
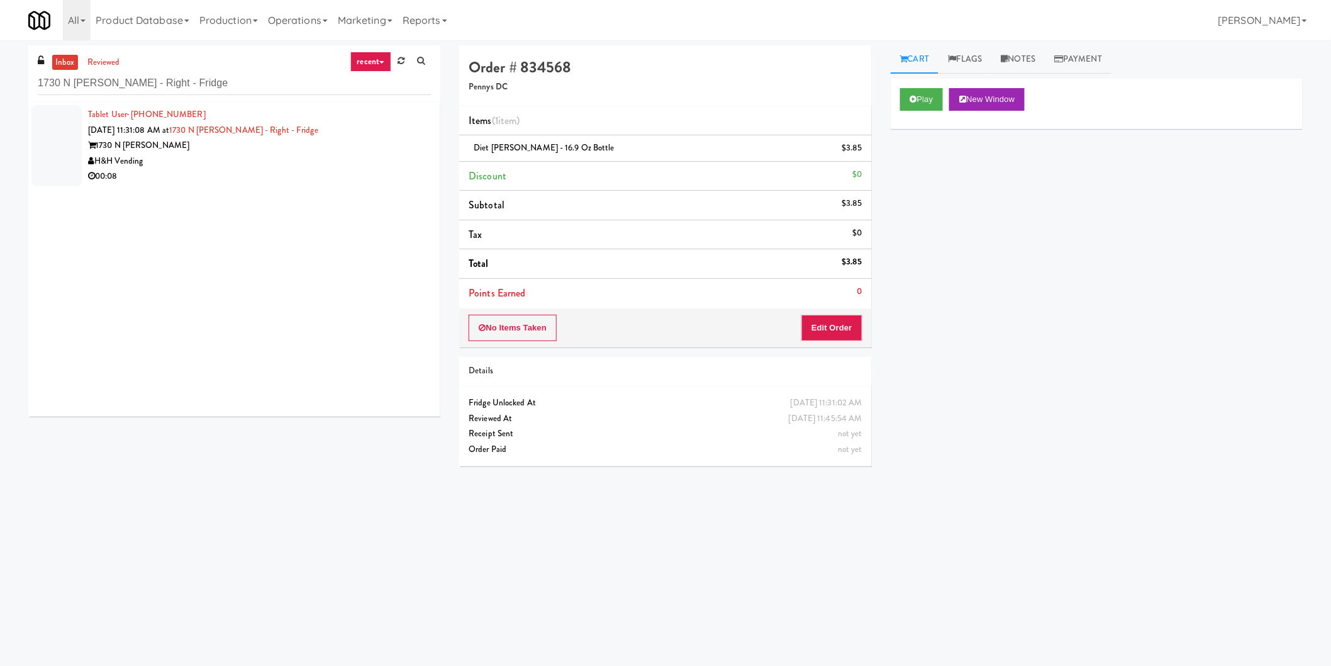
click at [371, 174] on div "00:08" at bounding box center [259, 177] width 343 height 16
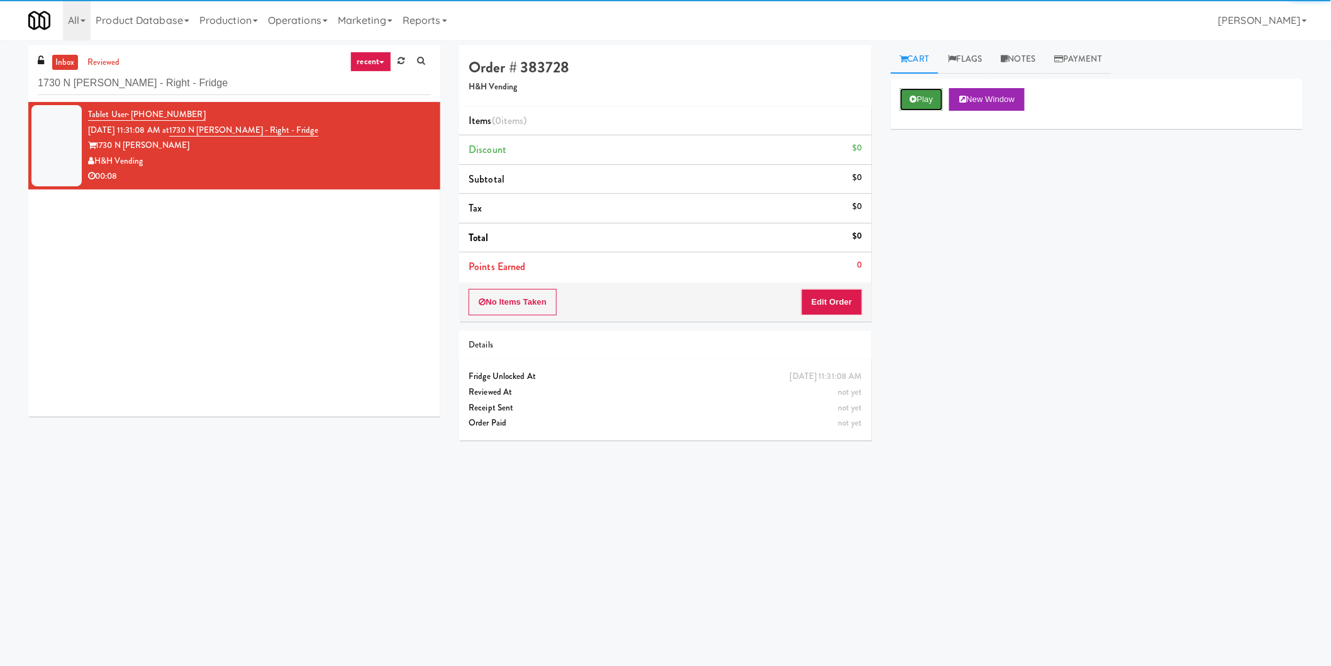
click at [934, 96] on button "Play" at bounding box center [921, 99] width 43 height 23
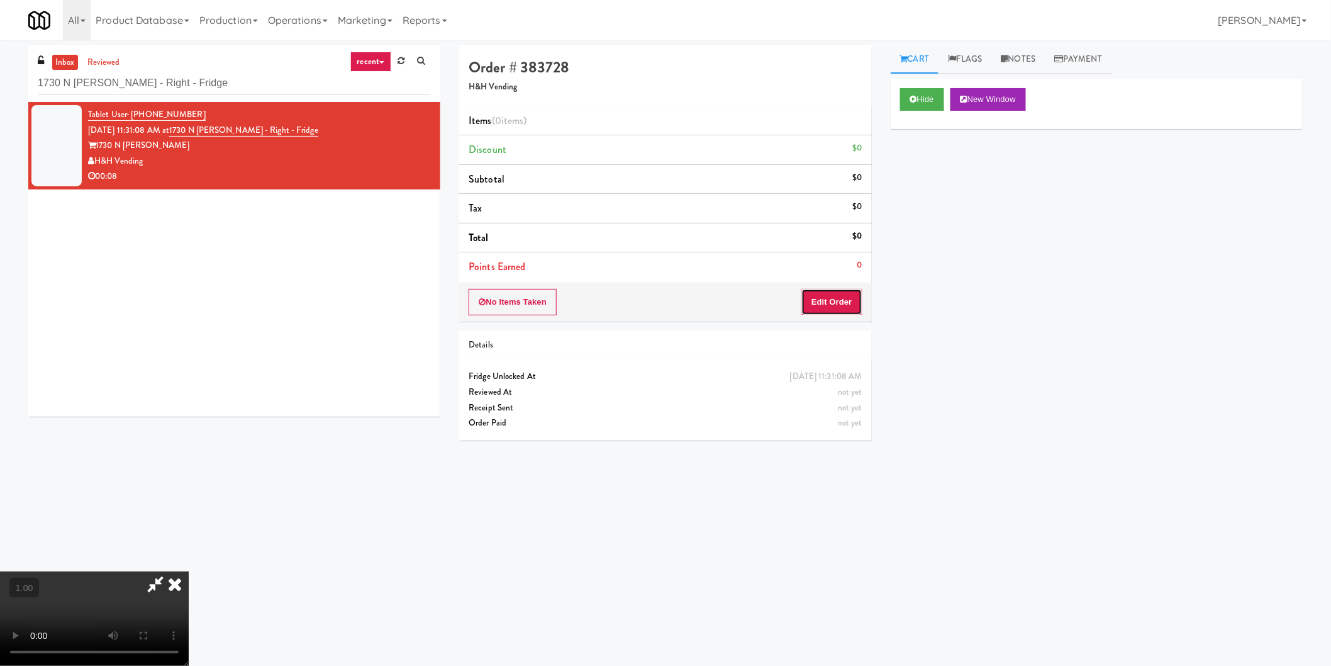
click at [813, 301] on button "Edit Order" at bounding box center [831, 302] width 61 height 26
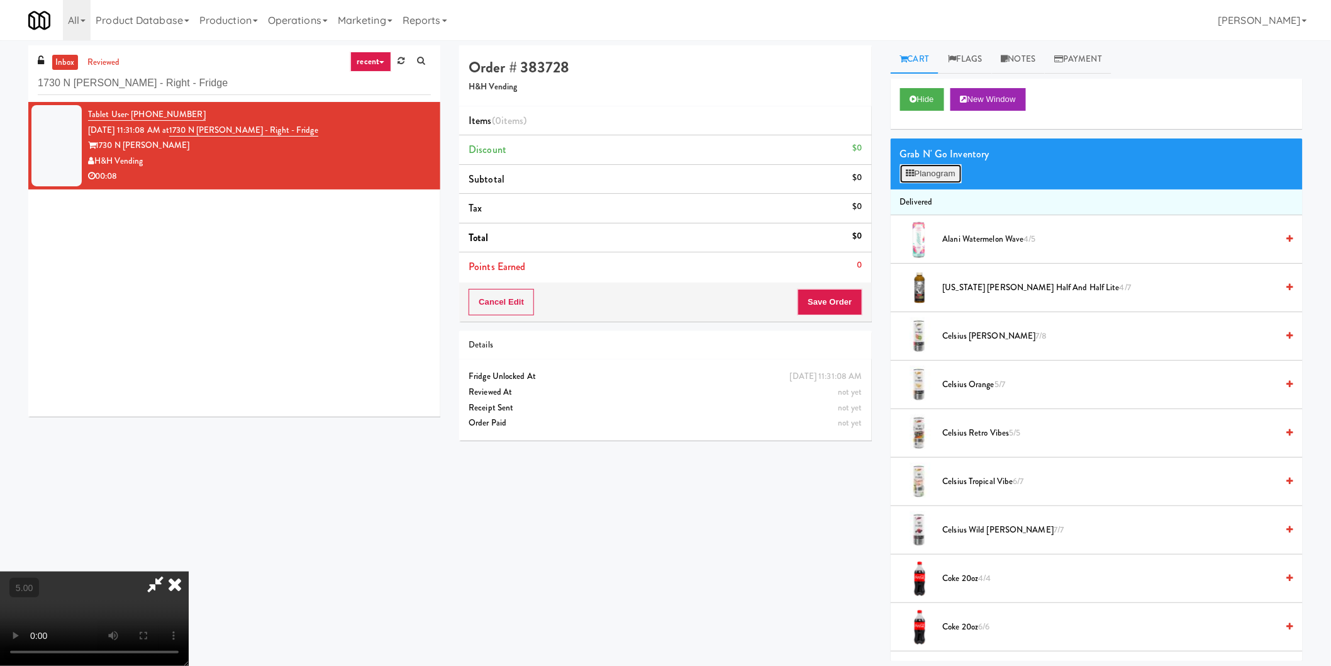
click at [920, 169] on button "Planogram" at bounding box center [931, 173] width 62 height 19
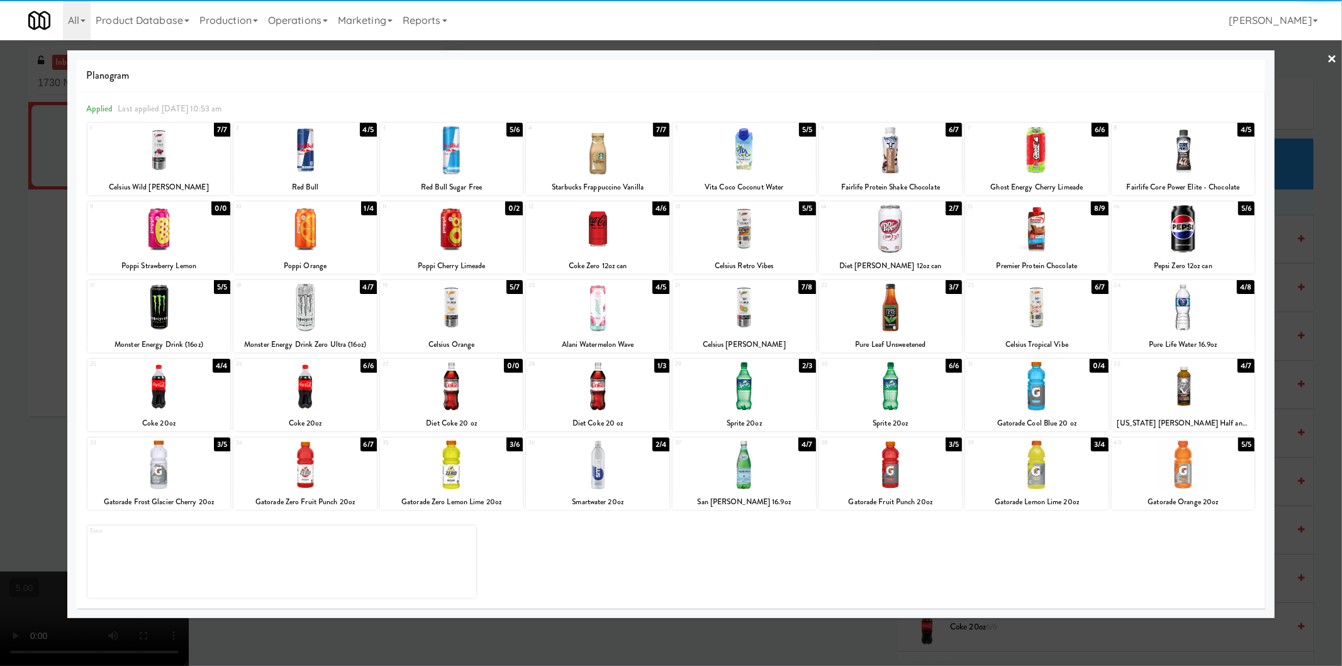
click at [159, 476] on div at bounding box center [158, 464] width 143 height 48
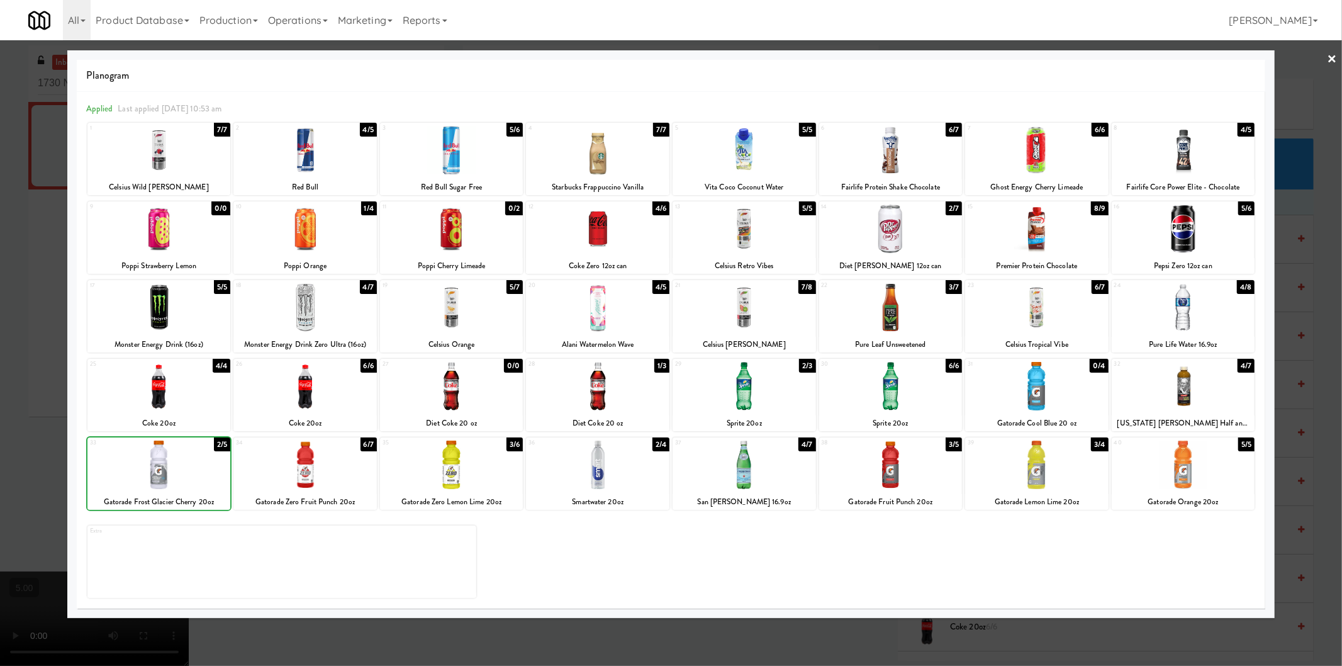
drag, startPoint x: 0, startPoint y: 410, endPoint x: 42, endPoint y: 393, distance: 45.1
click at [3, 409] on div at bounding box center [671, 333] width 1342 height 666
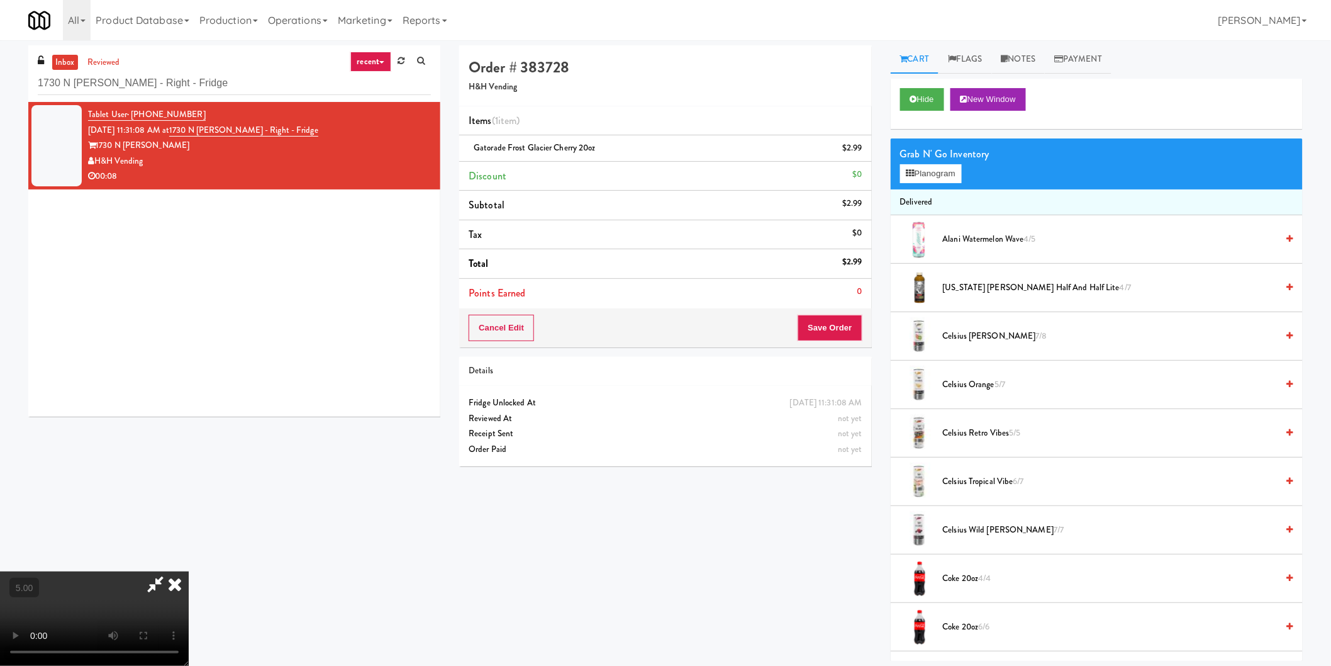
click at [170, 571] on icon at bounding box center [155, 583] width 29 height 25
click at [841, 320] on button "Save Order" at bounding box center [830, 328] width 64 height 26
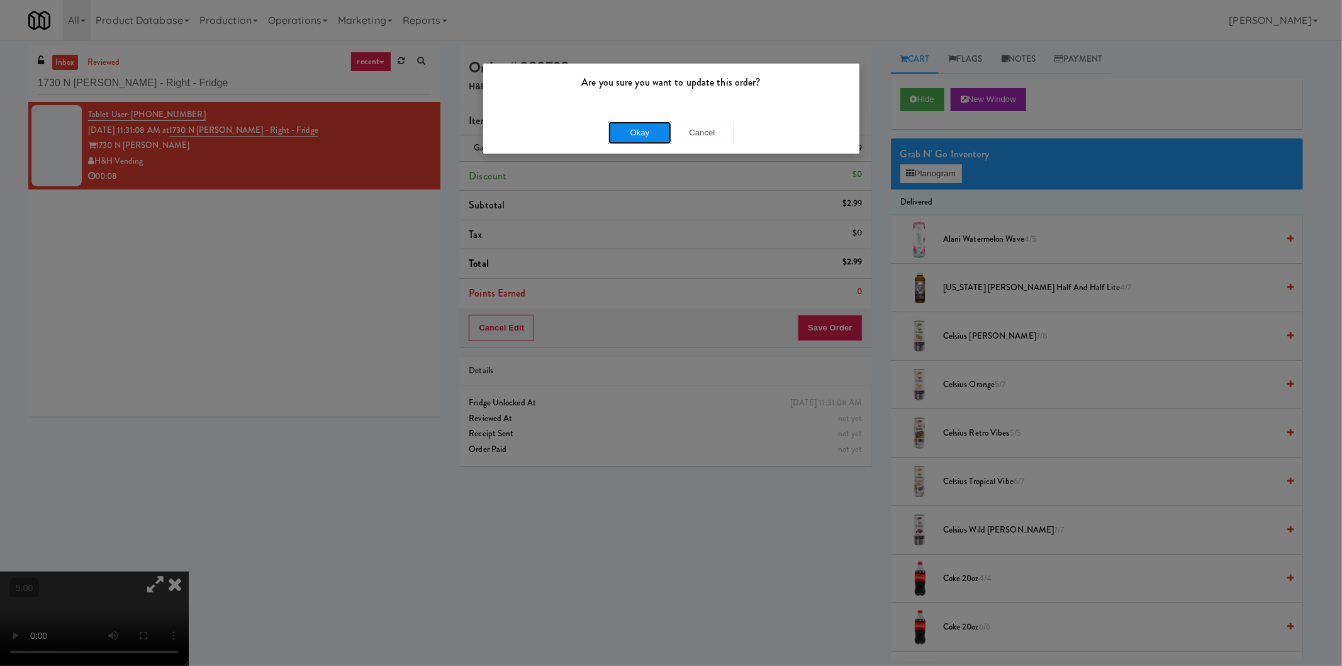
click at [634, 137] on button "Okay" at bounding box center [639, 132] width 63 height 23
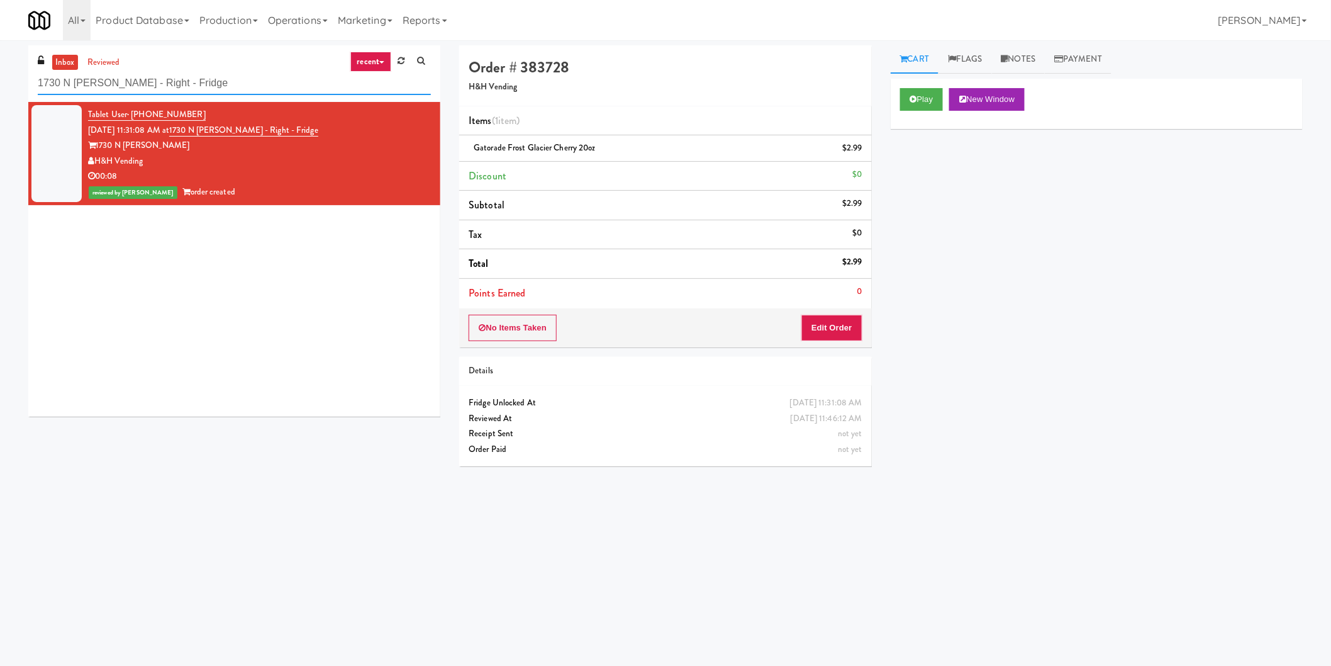
paste input "29 S LaSalle - Right - Ambient"
drag, startPoint x: 242, startPoint y: 80, endPoint x: 1, endPoint y: 148, distance: 250.3
click at [0, 148] on div "inbox reviewed recent all unclear take inventory issue suspicious failed recent…" at bounding box center [665, 297] width 1331 height 505
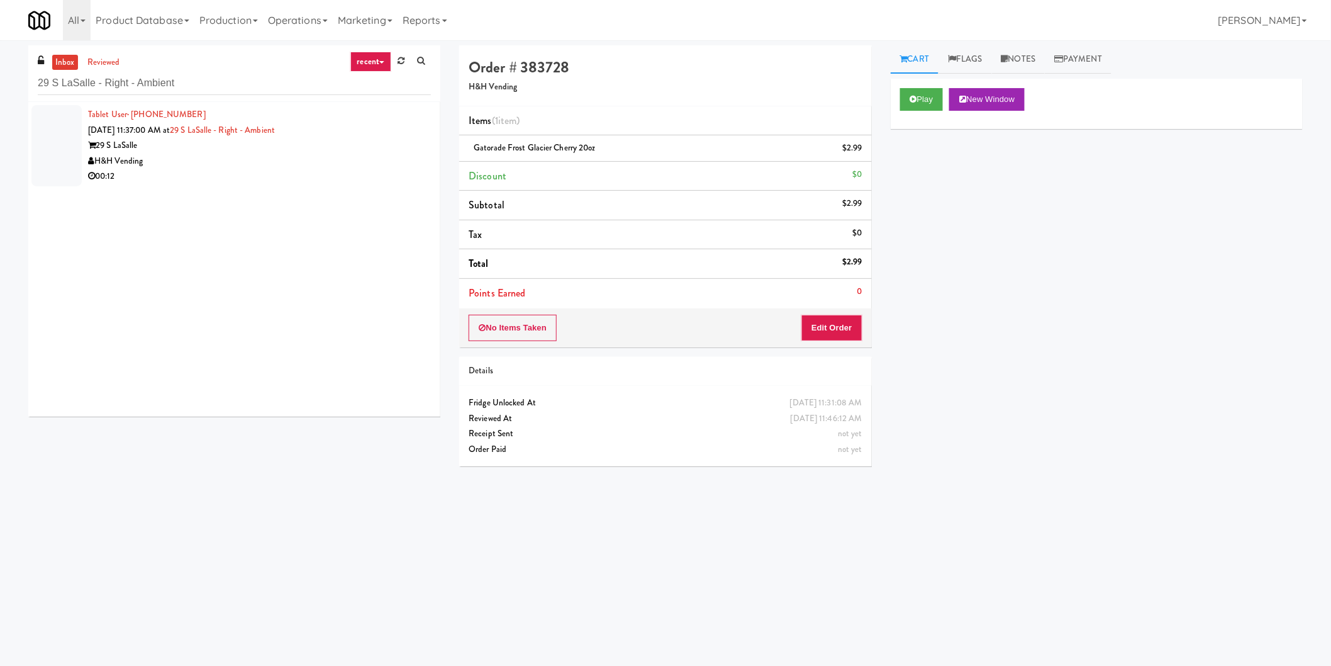
click at [331, 177] on div "00:12" at bounding box center [259, 177] width 343 height 16
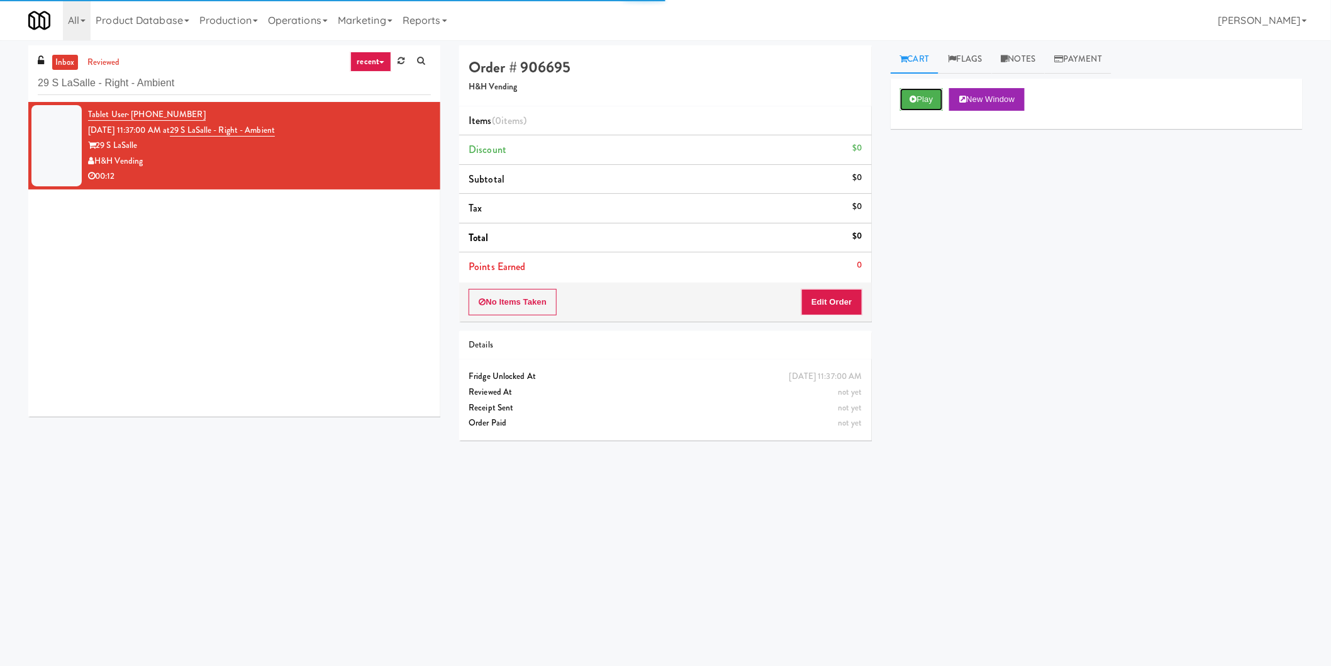
drag, startPoint x: 903, startPoint y: 96, endPoint x: 906, endPoint y: 112, distance: 16.7
click at [903, 95] on button "Play" at bounding box center [921, 99] width 43 height 23
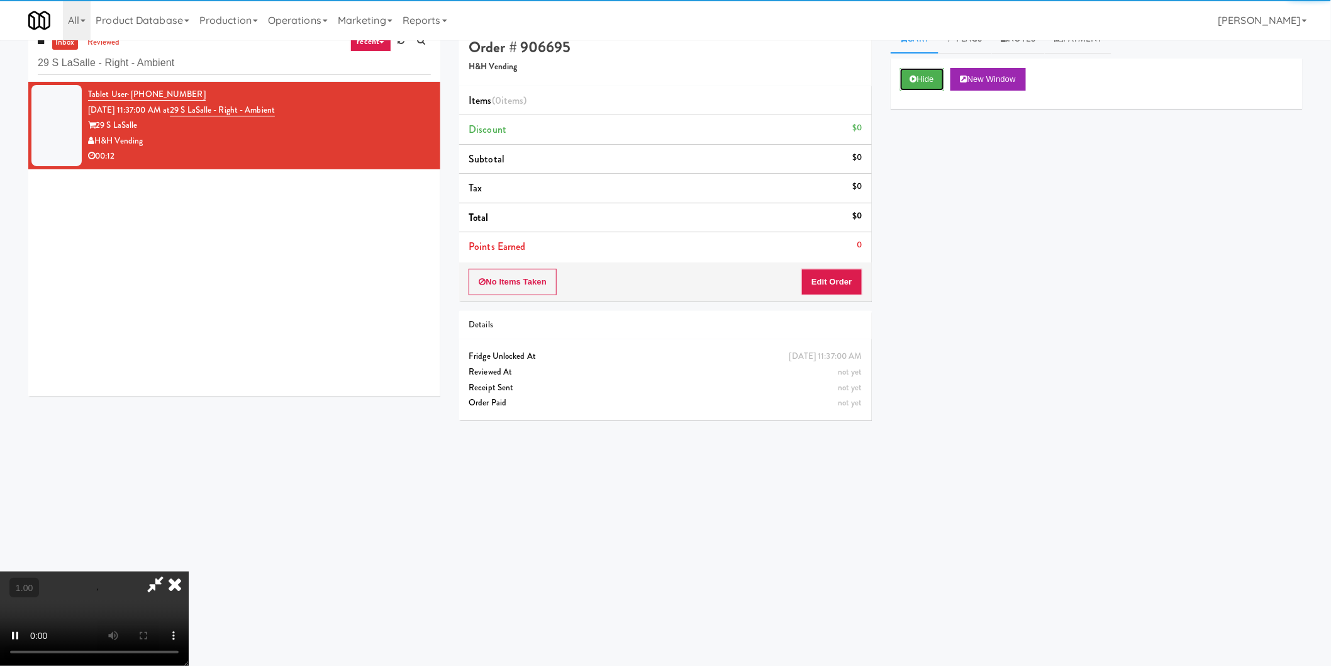
scroll to position [40, 0]
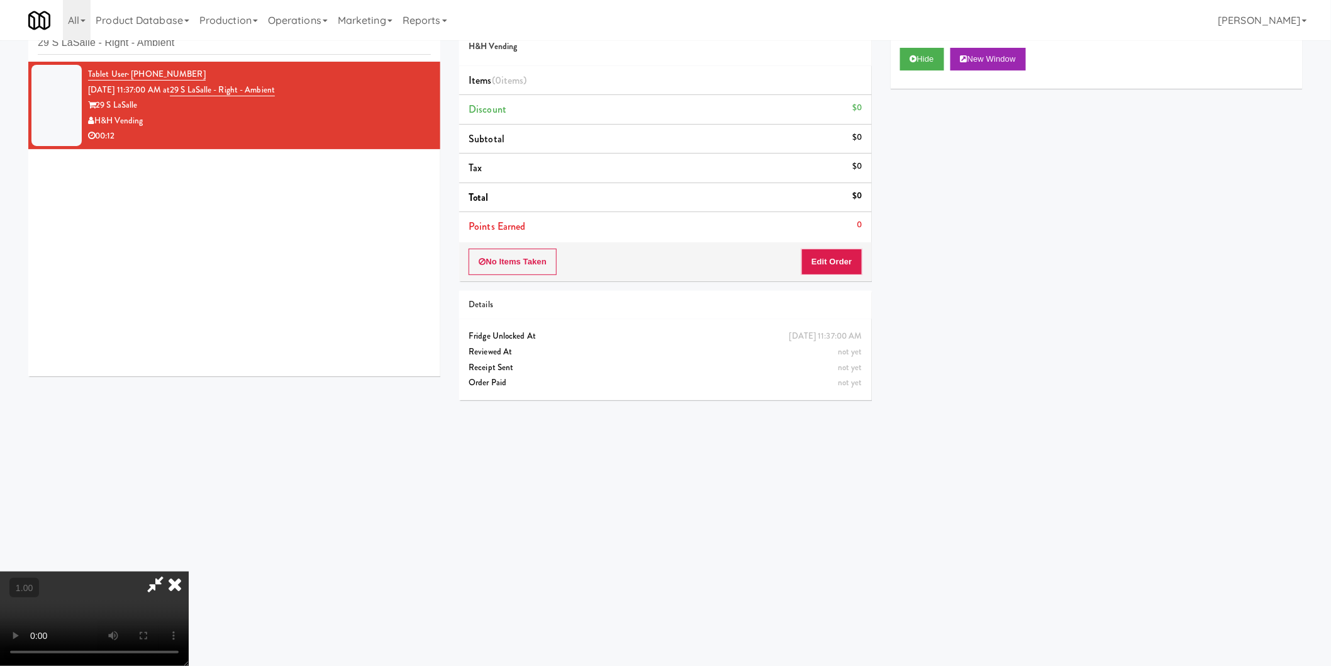
click at [189, 571] on video at bounding box center [94, 618] width 189 height 94
click at [816, 259] on button "Edit Order" at bounding box center [831, 261] width 61 height 26
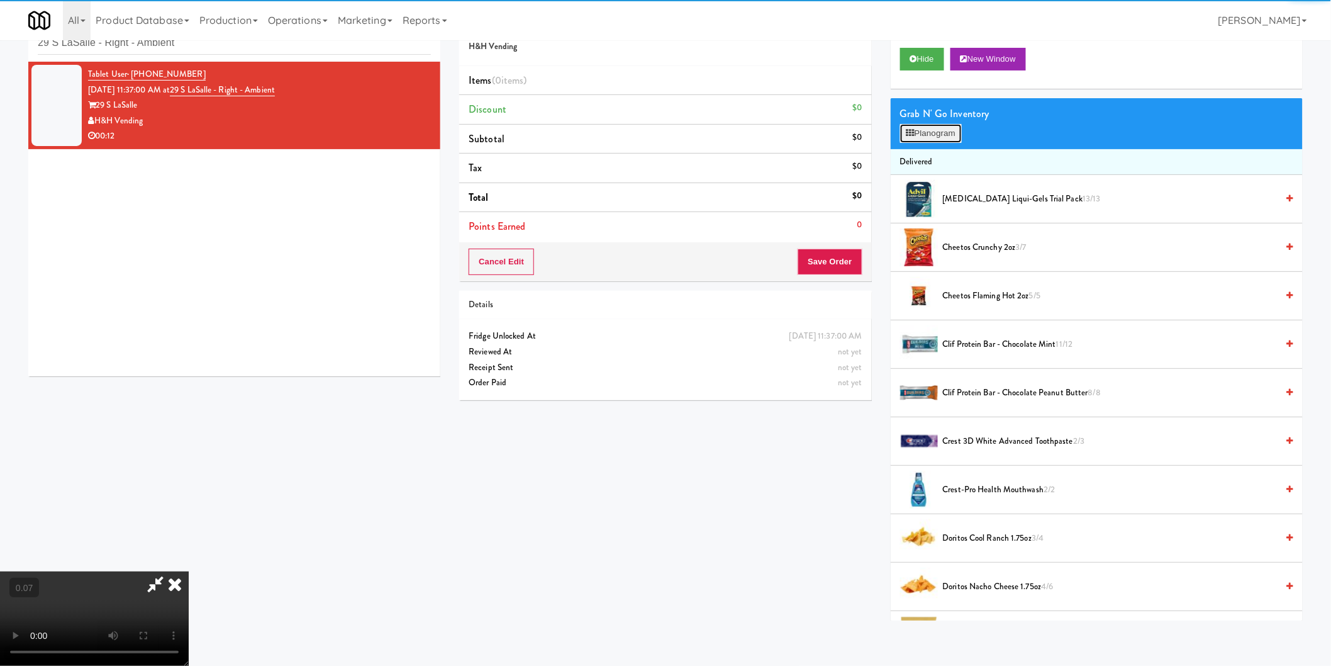
click at [944, 124] on button "Planogram" at bounding box center [931, 133] width 62 height 19
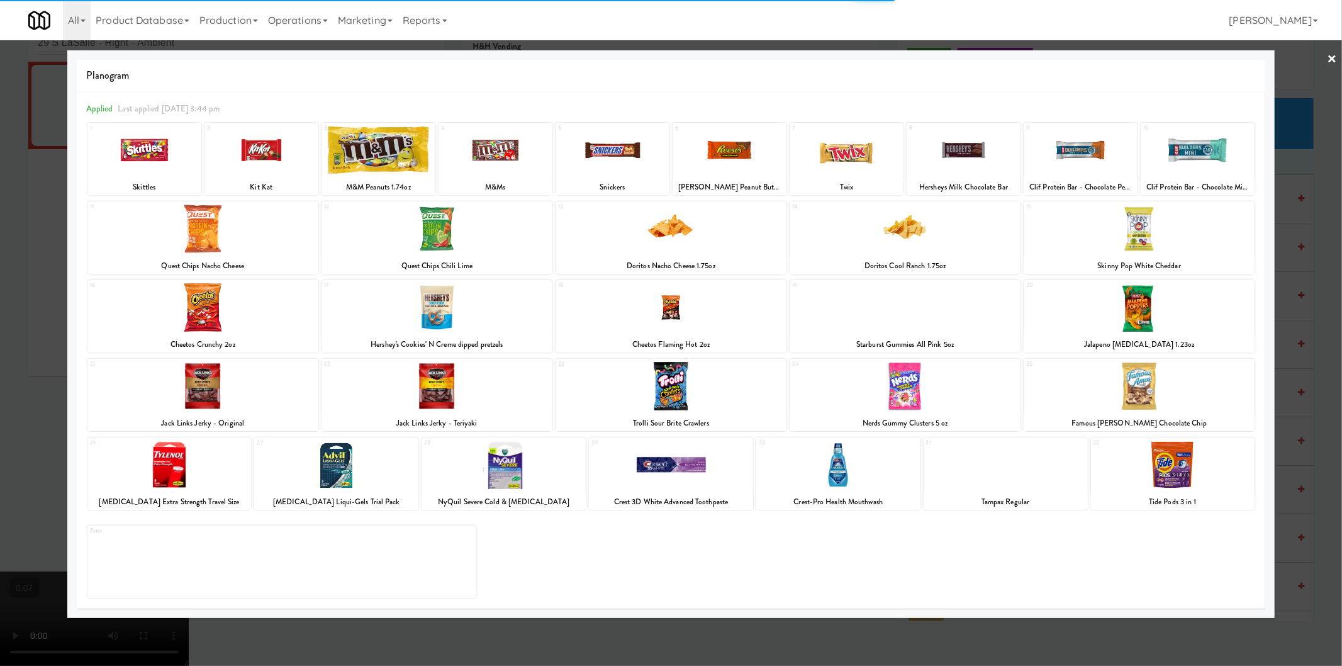
click at [1074, 165] on div at bounding box center [1080, 150] width 114 height 48
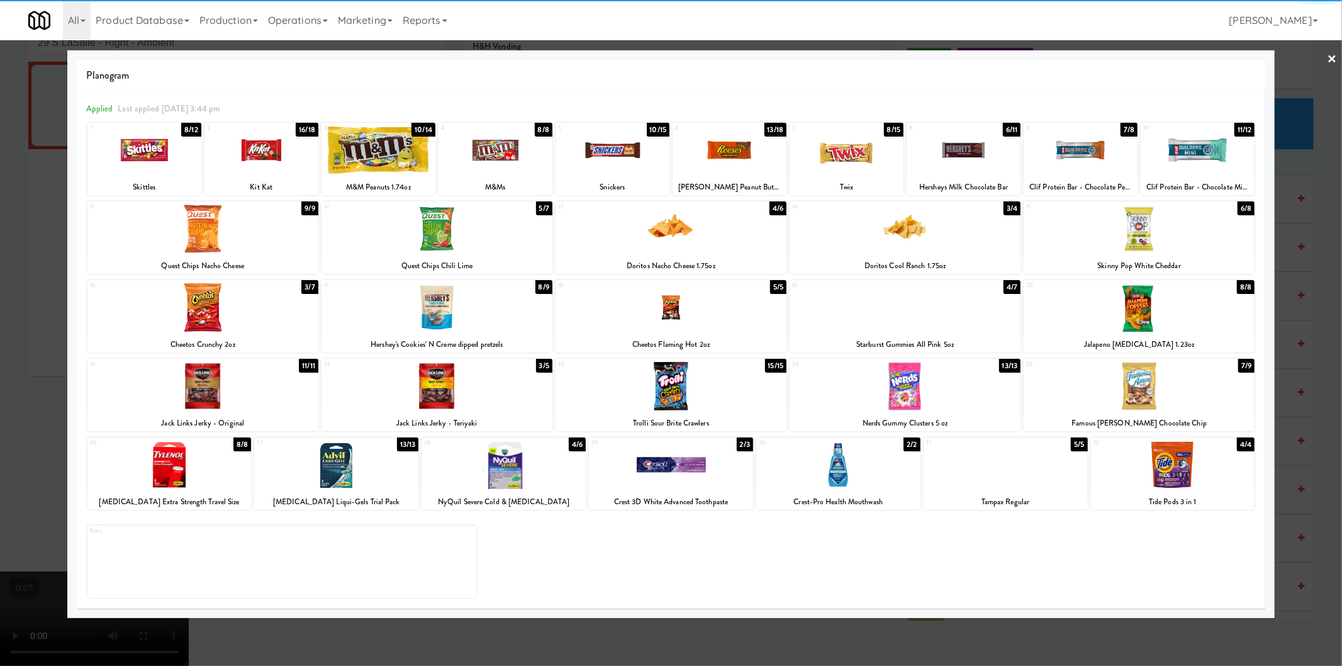
drag, startPoint x: 0, startPoint y: 328, endPoint x: 7, endPoint y: 330, distance: 7.2
click at [0, 327] on div at bounding box center [671, 333] width 1342 height 666
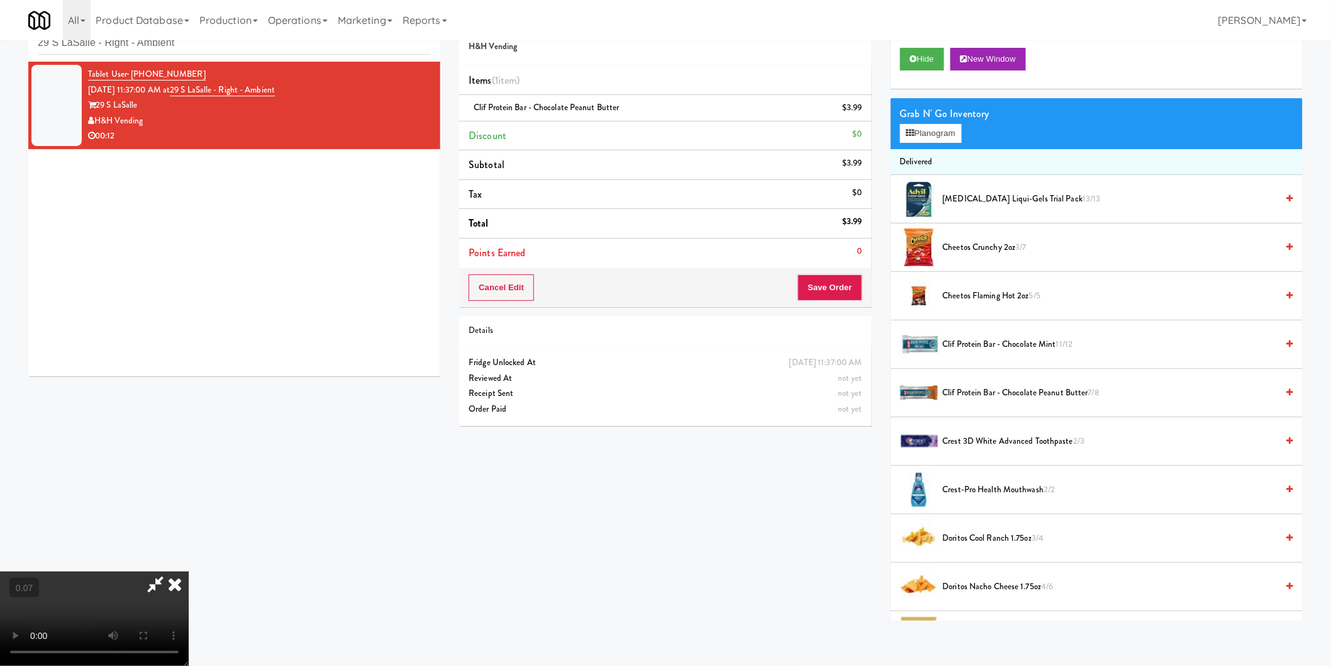
click at [189, 571] on video at bounding box center [94, 618] width 189 height 94
click at [189, 571] on icon at bounding box center [175, 583] width 28 height 25
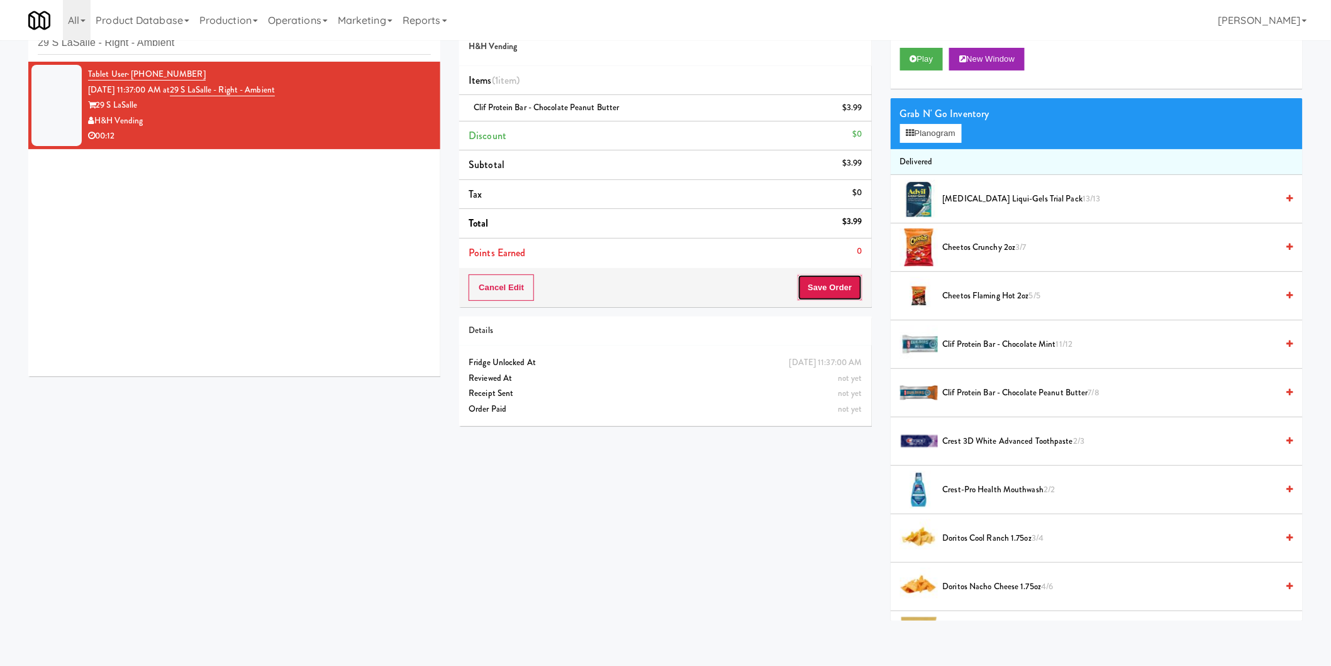
click at [844, 287] on button "Save Order" at bounding box center [830, 287] width 64 height 26
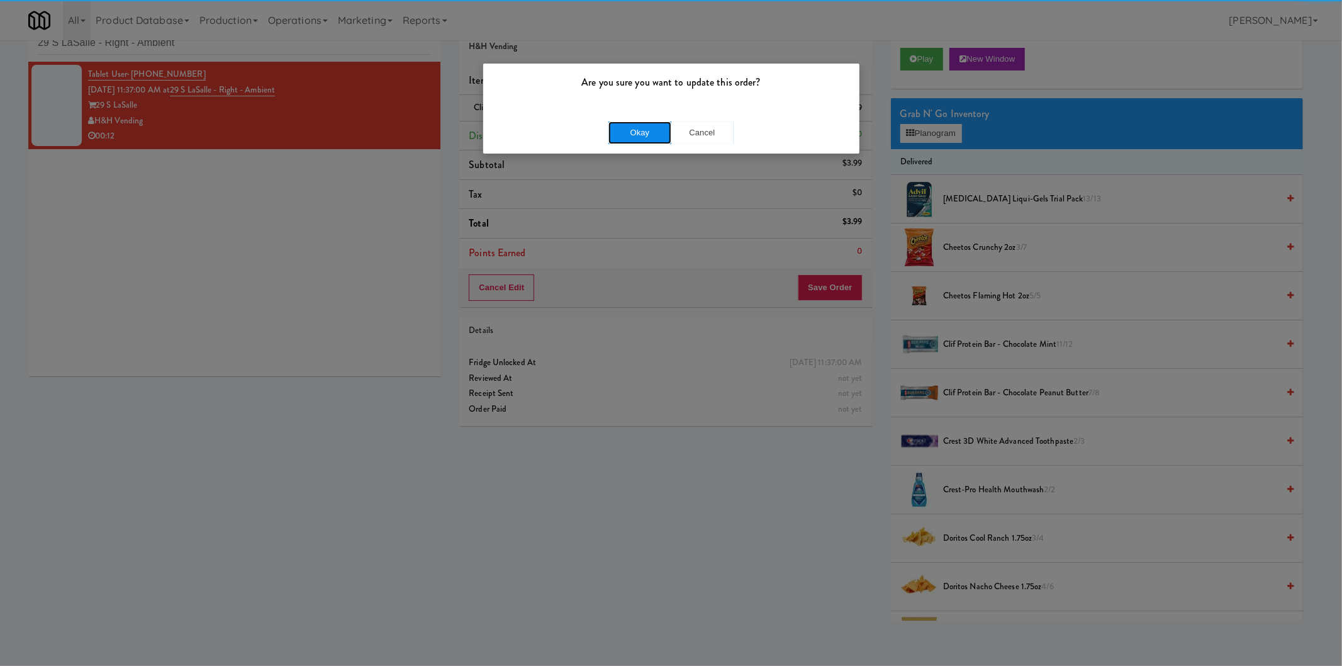
click at [630, 127] on button "Okay" at bounding box center [639, 132] width 63 height 23
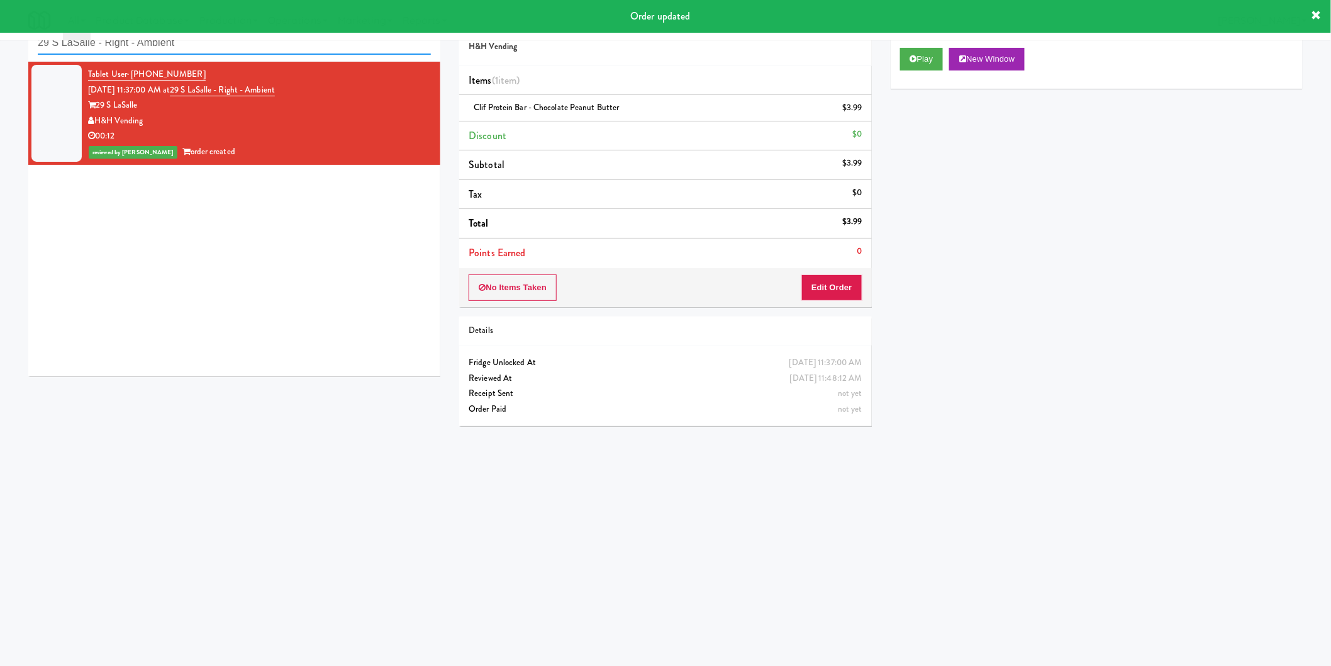
paste input "Paradox - Cooler - Righ"
drag, startPoint x: 262, startPoint y: 43, endPoint x: 0, endPoint y: 52, distance: 262.5
click at [0, 52] on div "inbox reviewed recent all unclear take inventory issue suspicious failed recent…" at bounding box center [665, 257] width 1331 height 505
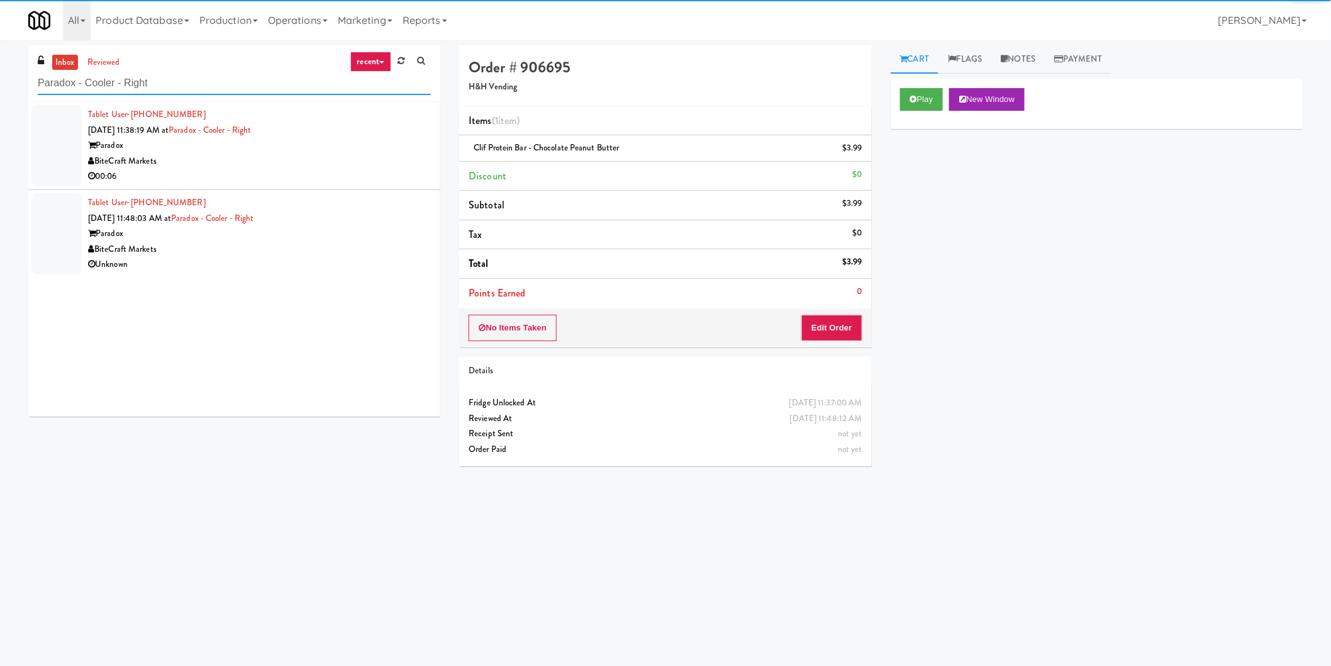
type input "Paradox - Cooler - Right"
click at [331, 155] on div "BiteCraft Markets" at bounding box center [259, 161] width 343 height 16
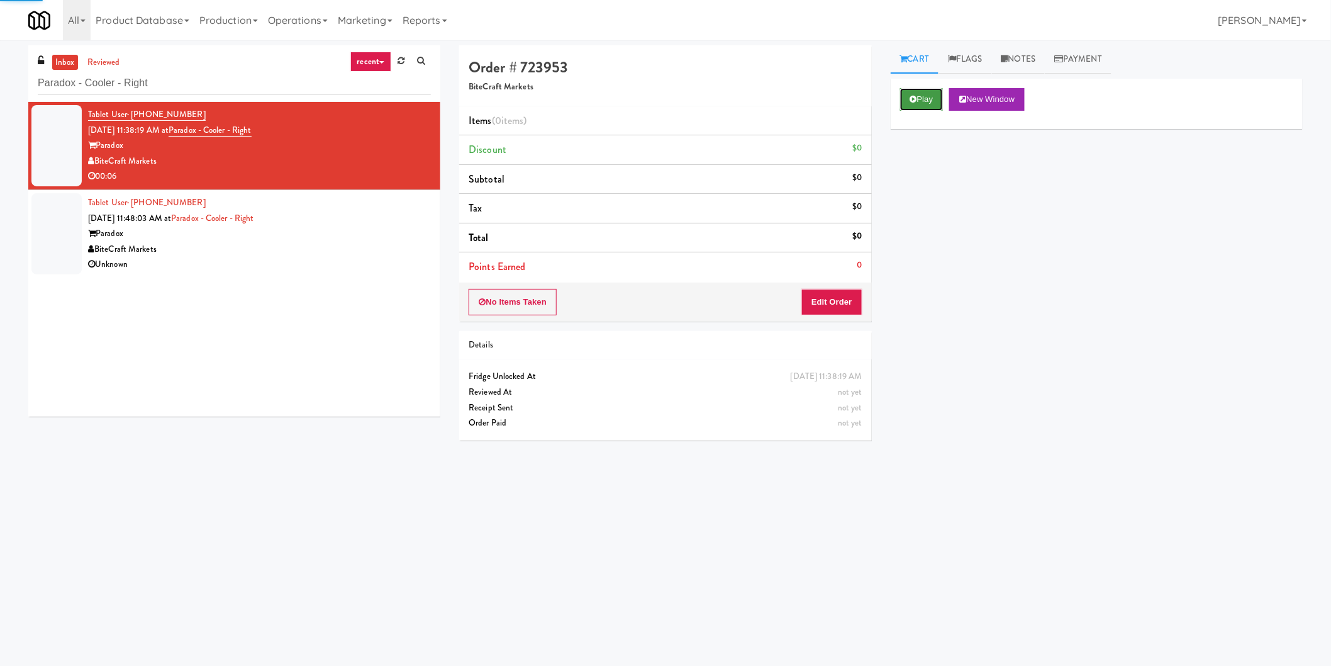
click at [917, 97] on button "Play" at bounding box center [921, 99] width 43 height 23
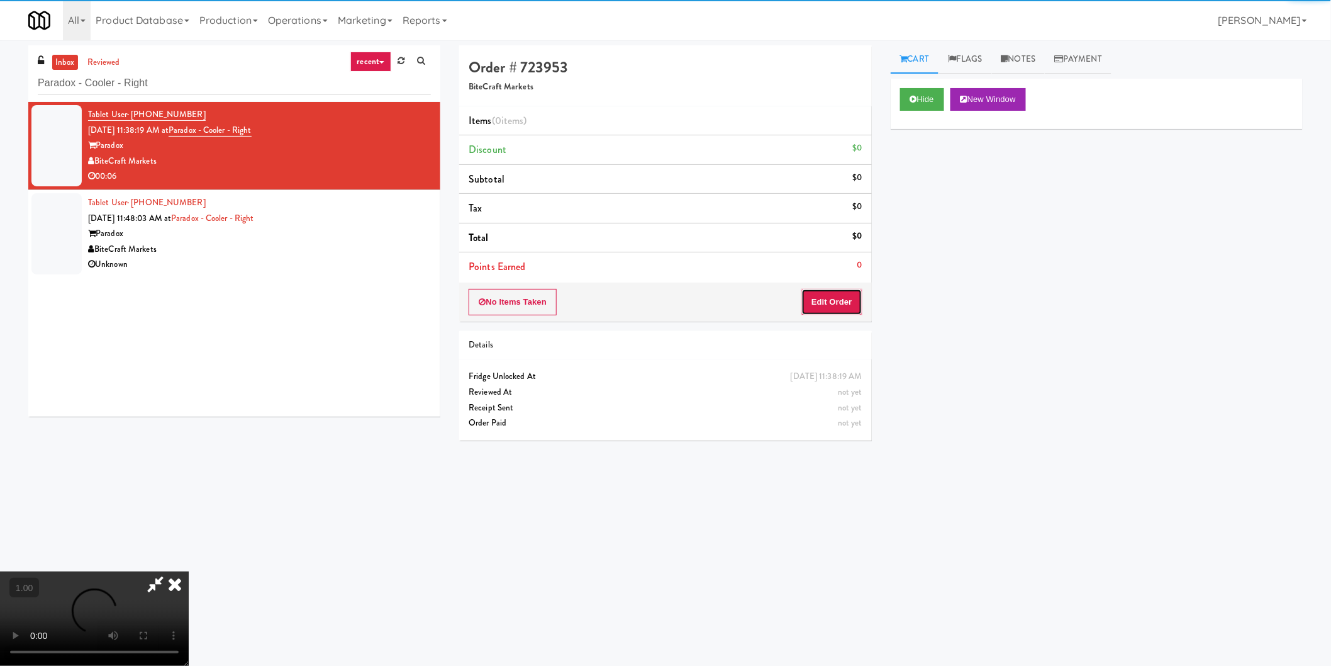
click at [833, 315] on button "Edit Order" at bounding box center [831, 302] width 61 height 26
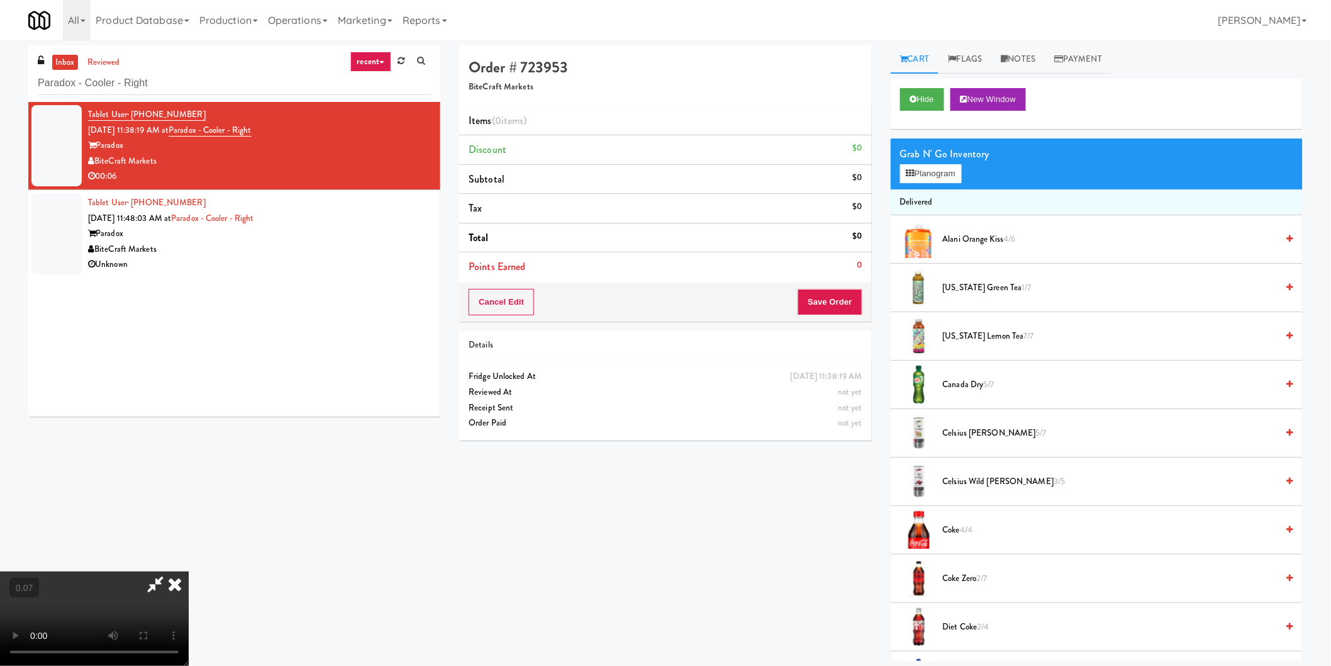
scroll to position [140, 0]
click at [918, 172] on button "Planogram" at bounding box center [931, 173] width 62 height 19
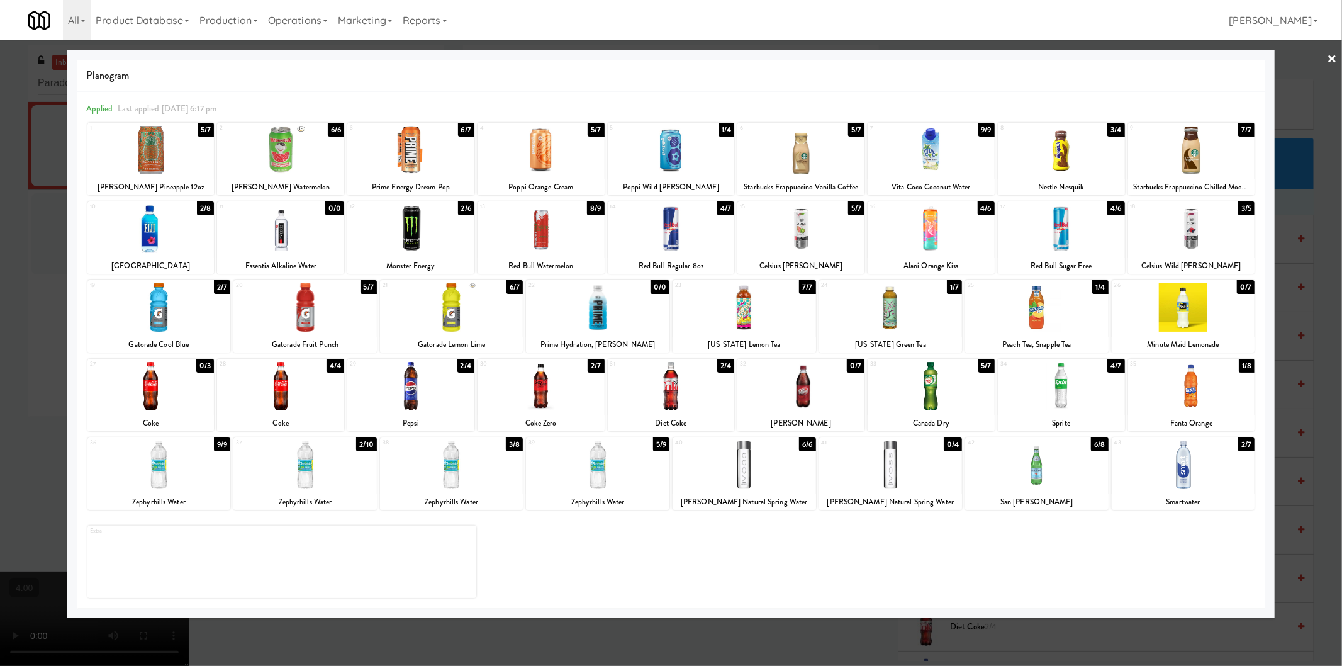
click at [155, 390] on div at bounding box center [150, 386] width 127 height 48
click at [1103, 395] on div at bounding box center [1061, 386] width 127 height 48
click at [1325, 390] on div at bounding box center [671, 333] width 1342 height 666
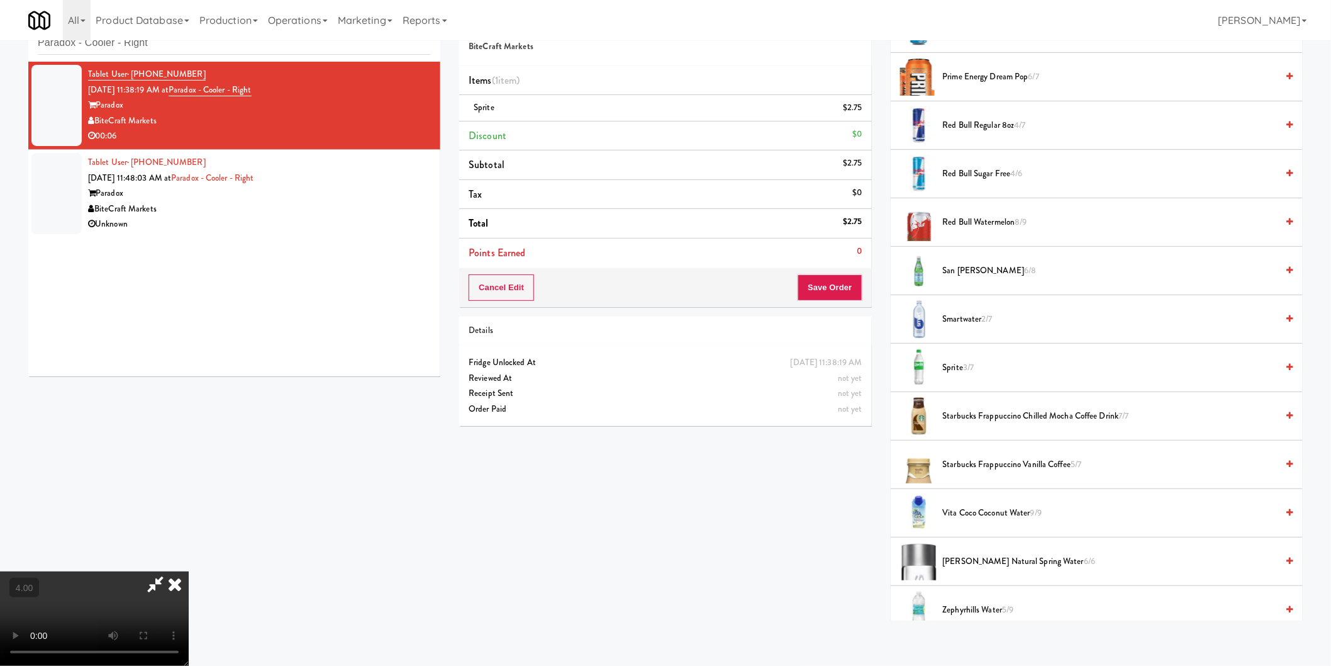
scroll to position [1494, 0]
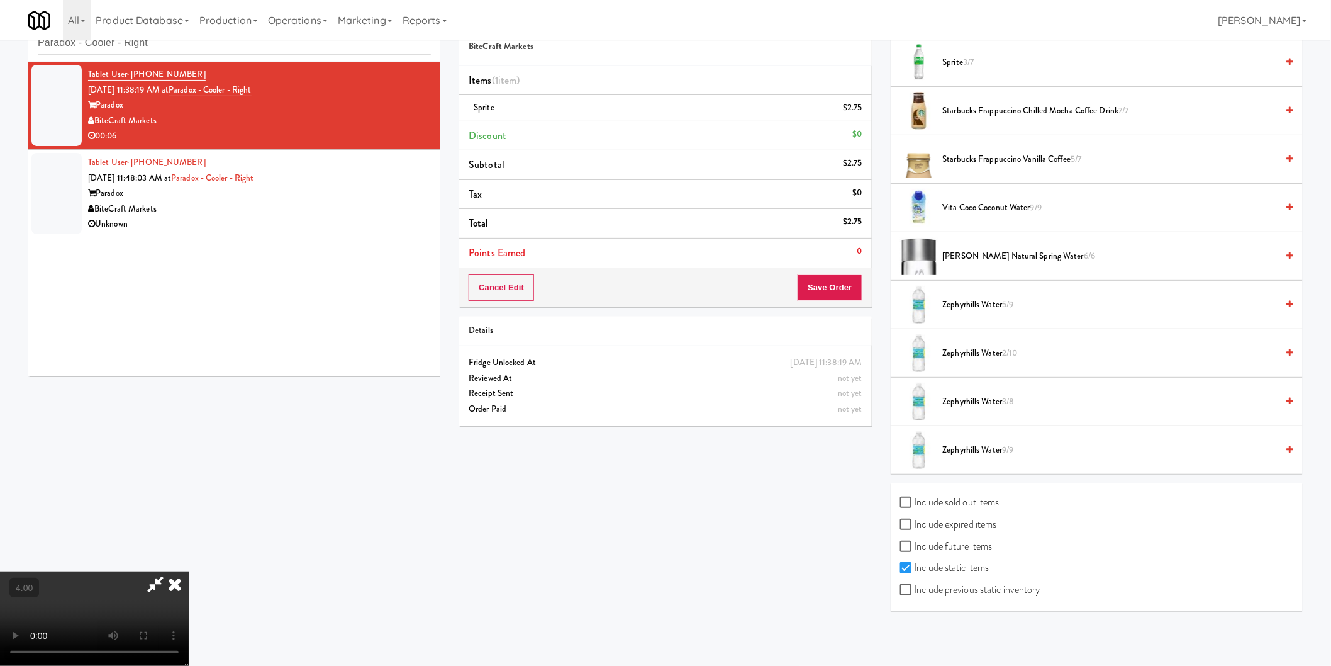
click at [189, 571] on video at bounding box center [94, 618] width 189 height 94
click at [910, 502] on input "Include sold out items" at bounding box center [907, 503] width 14 height 10
checkbox input "true"
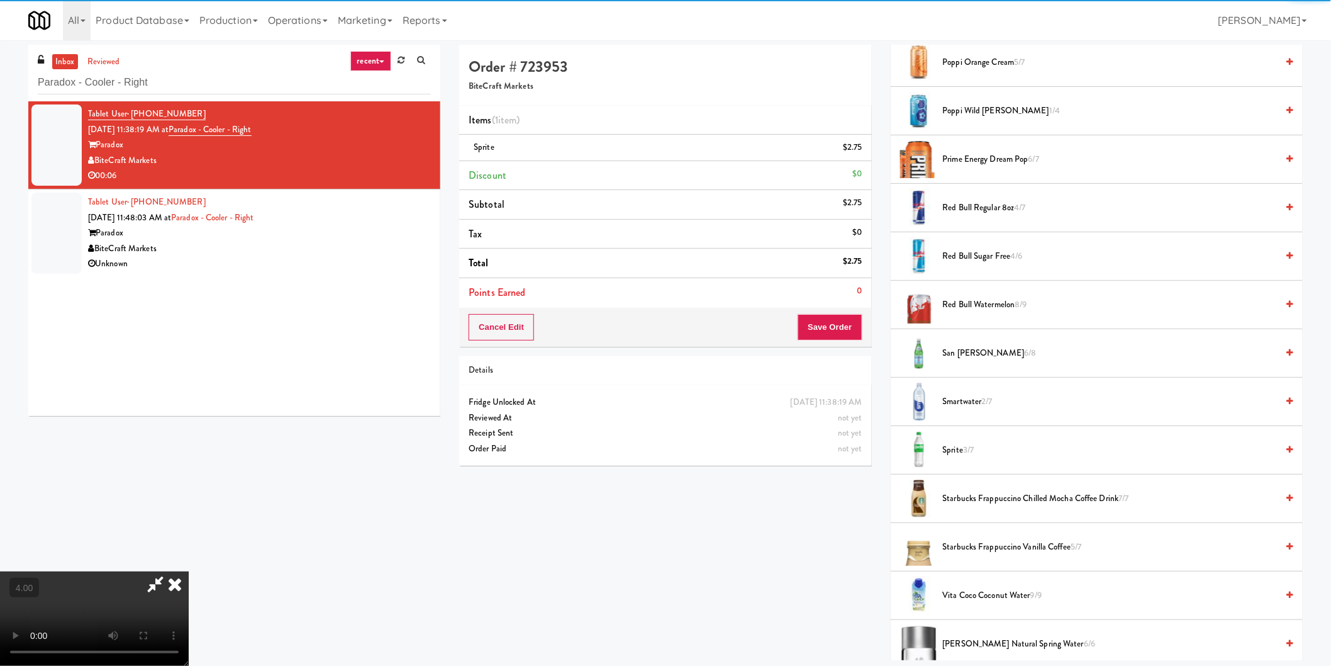
scroll to position [0, 0]
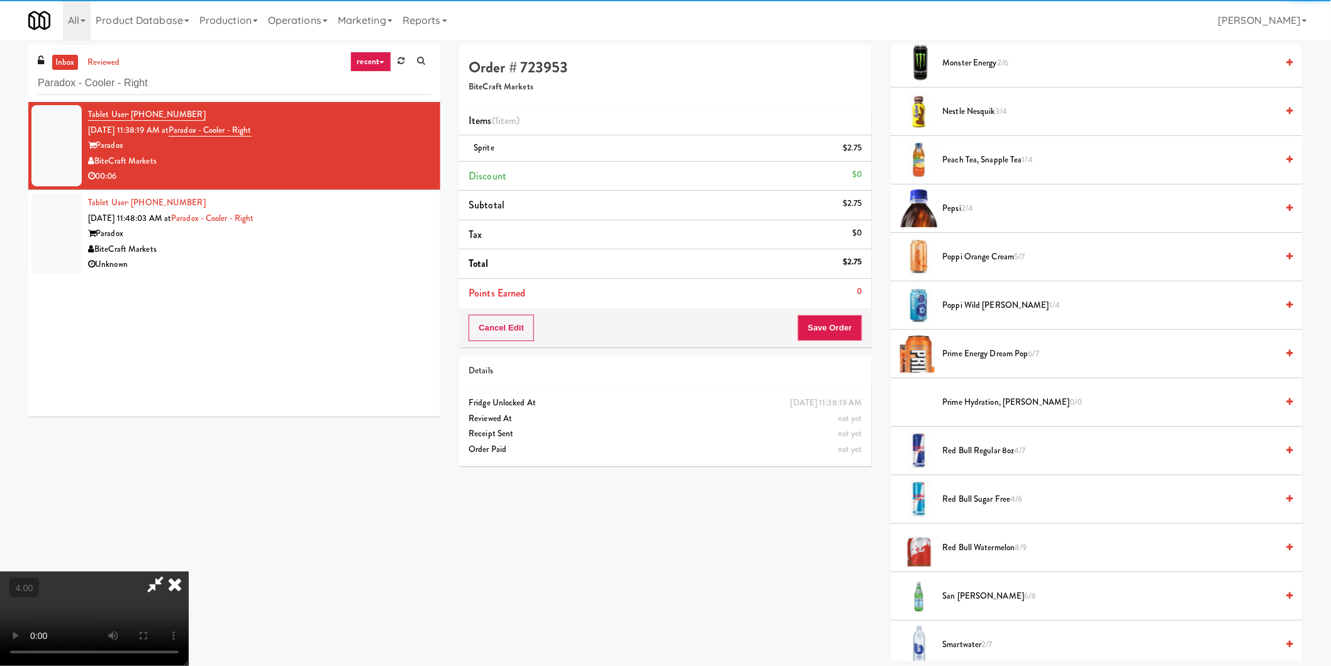
drag, startPoint x: 875, startPoint y: 430, endPoint x: 872, endPoint y: 418, distance: 12.2
click at [875, 429] on div "Order # 723953 BiteCraft Markets Items (1 item ) Sprite $2.75 Discount $0 Subto…" at bounding box center [665, 260] width 431 height 430
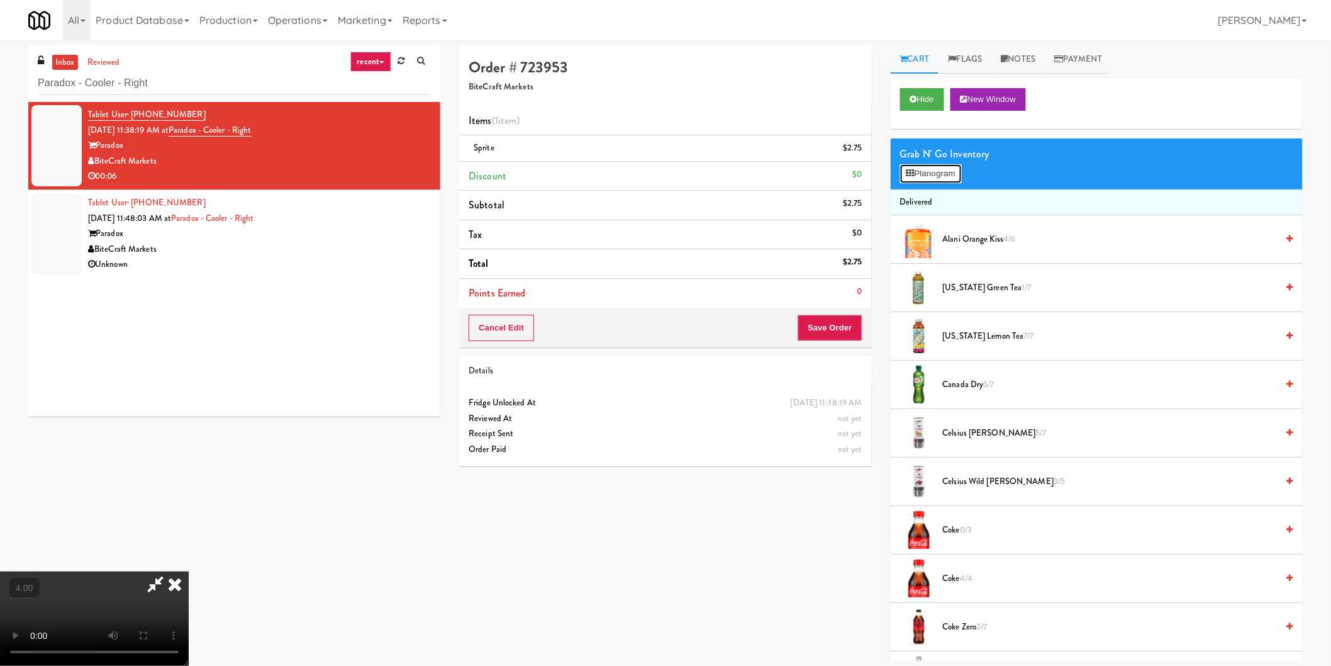
click at [931, 176] on button "Planogram" at bounding box center [931, 173] width 62 height 19
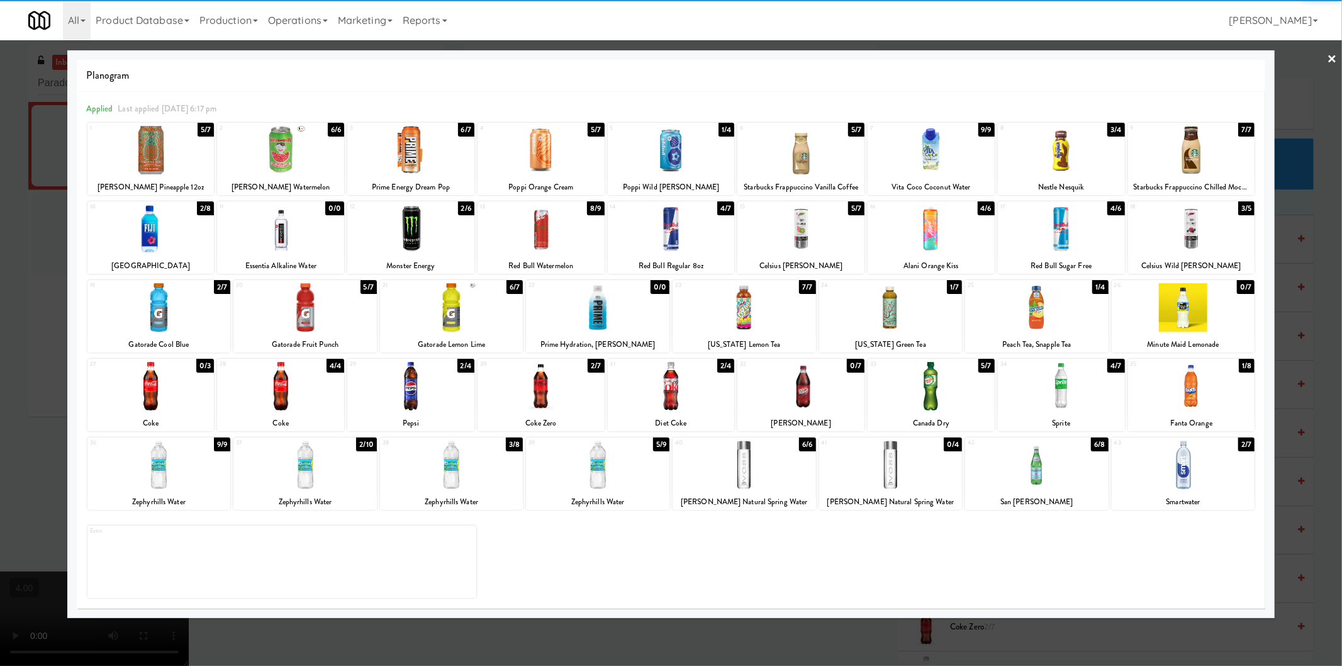
drag, startPoint x: 172, startPoint y: 394, endPoint x: 131, endPoint y: 393, distance: 41.6
click at [172, 394] on div at bounding box center [150, 386] width 127 height 48
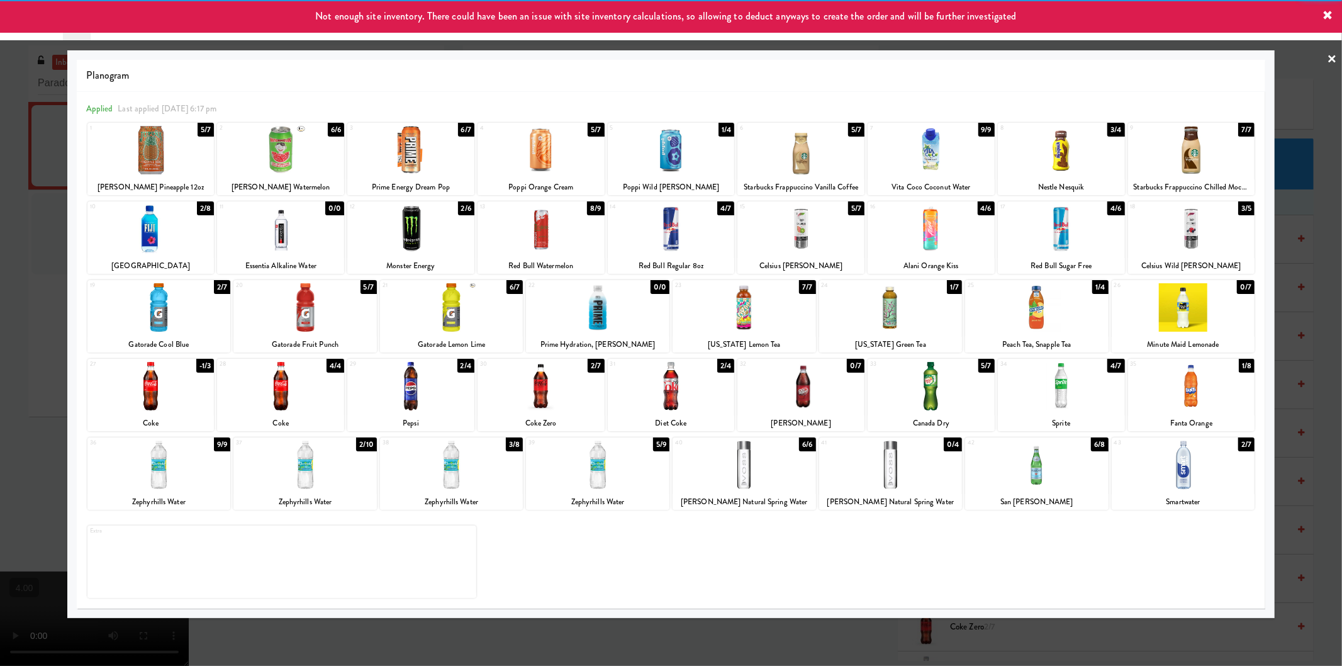
drag, startPoint x: 0, startPoint y: 381, endPoint x: 210, endPoint y: 381, distance: 210.1
click at [2, 381] on div at bounding box center [671, 333] width 1342 height 666
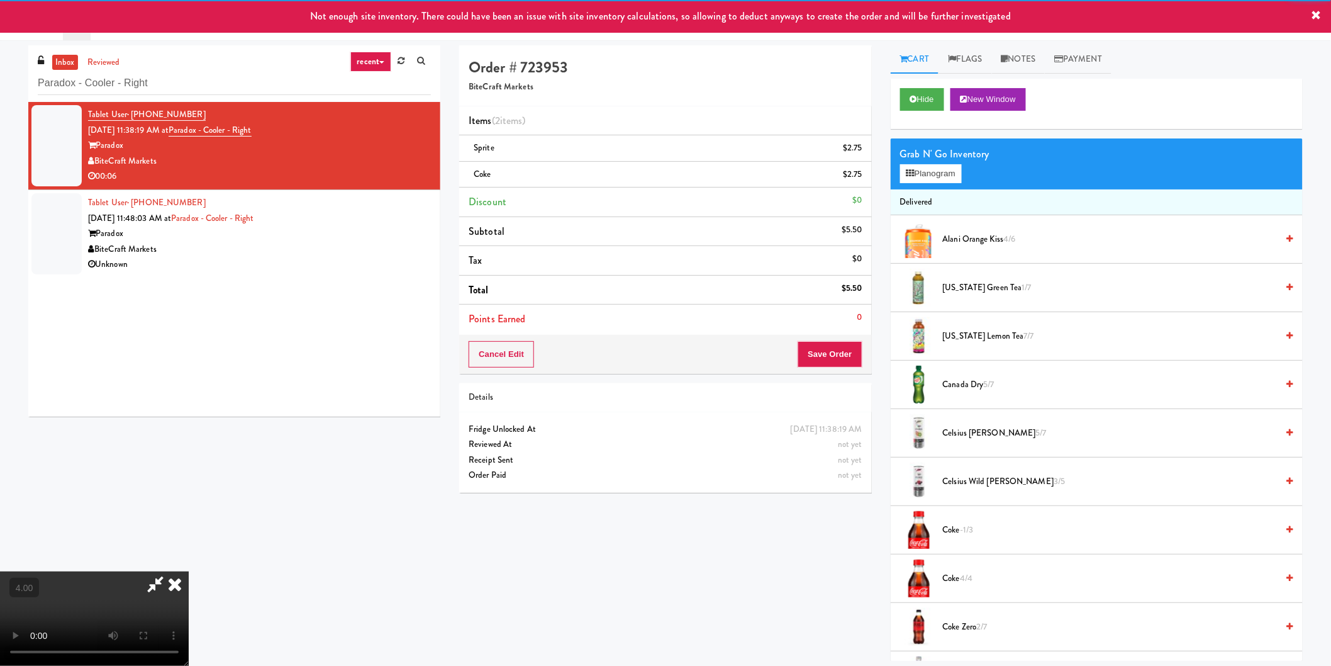
click at [189, 571] on video at bounding box center [94, 618] width 189 height 94
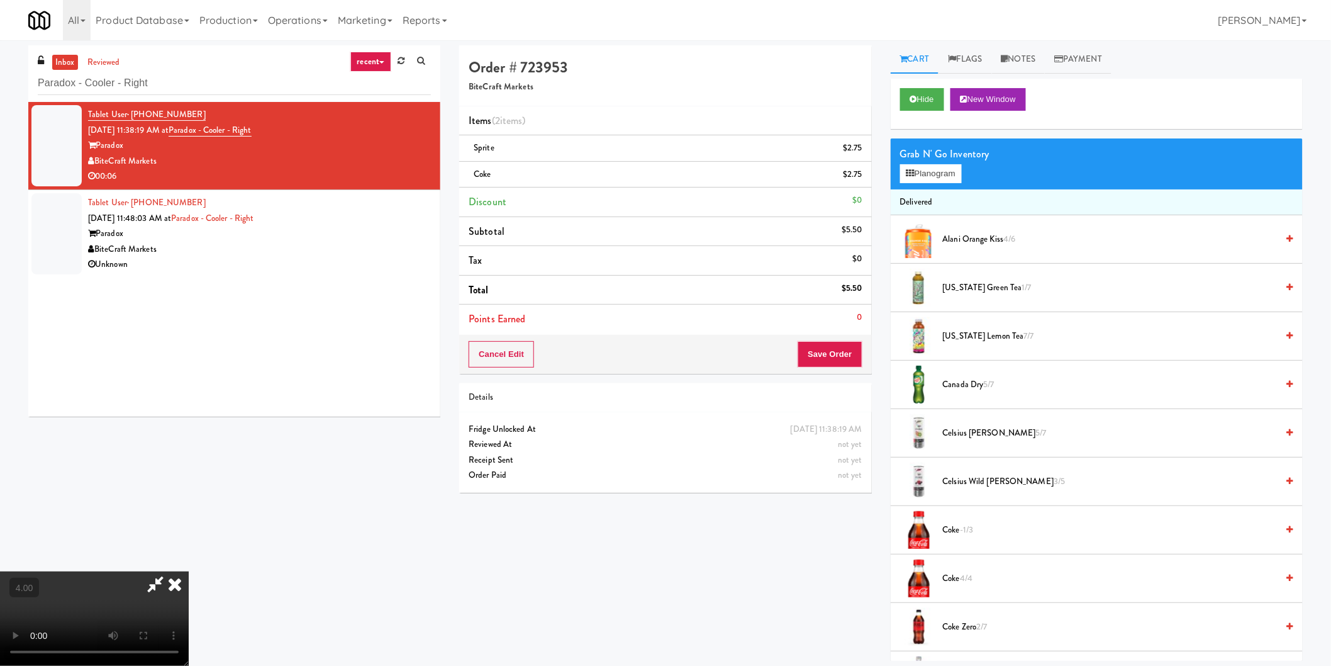
drag, startPoint x: 778, startPoint y: 48, endPoint x: 770, endPoint y: 68, distance: 21.1
click at [189, 571] on icon at bounding box center [175, 583] width 28 height 25
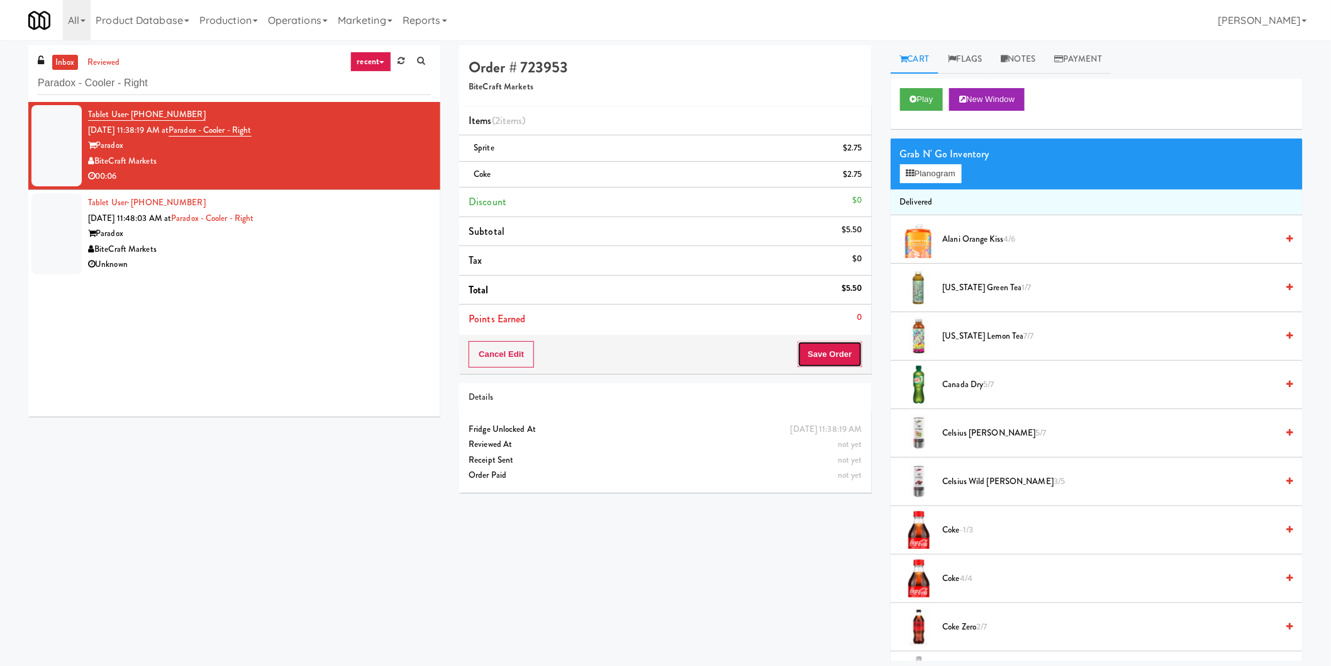
click at [813, 353] on button "Save Order" at bounding box center [830, 354] width 64 height 26
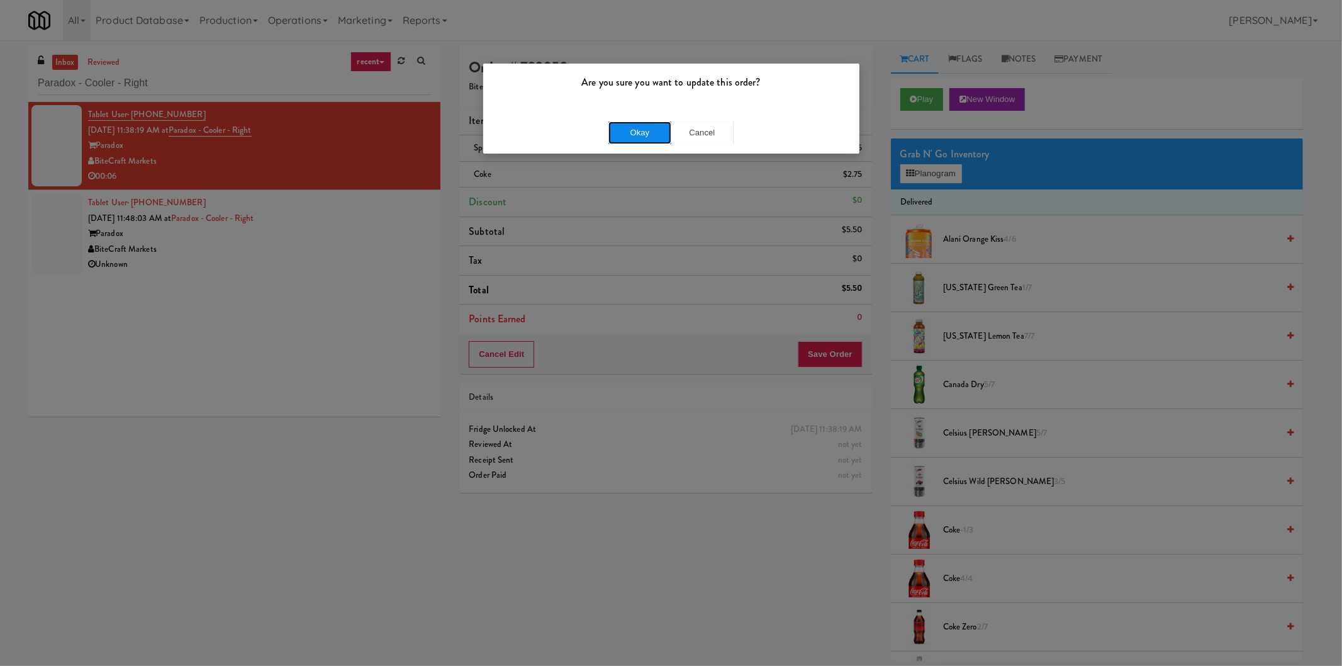
click at [653, 131] on button "Okay" at bounding box center [639, 132] width 63 height 23
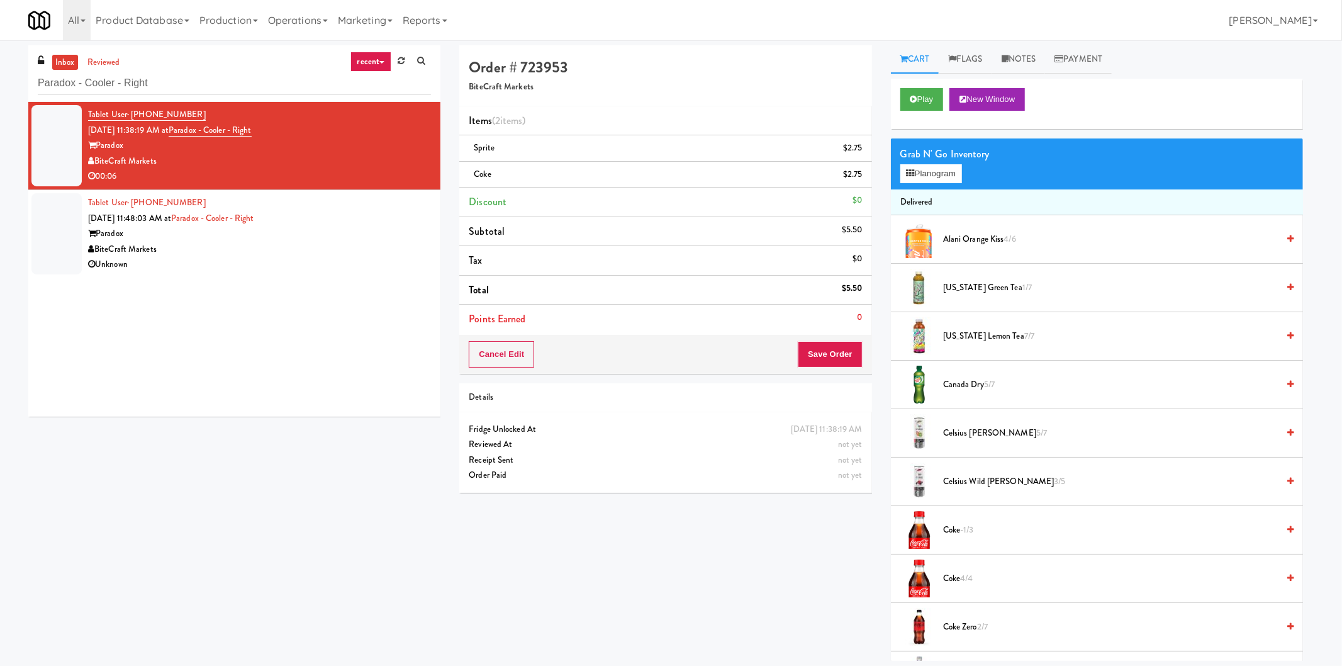
click at [346, 233] on div "Paradox" at bounding box center [259, 234] width 343 height 16
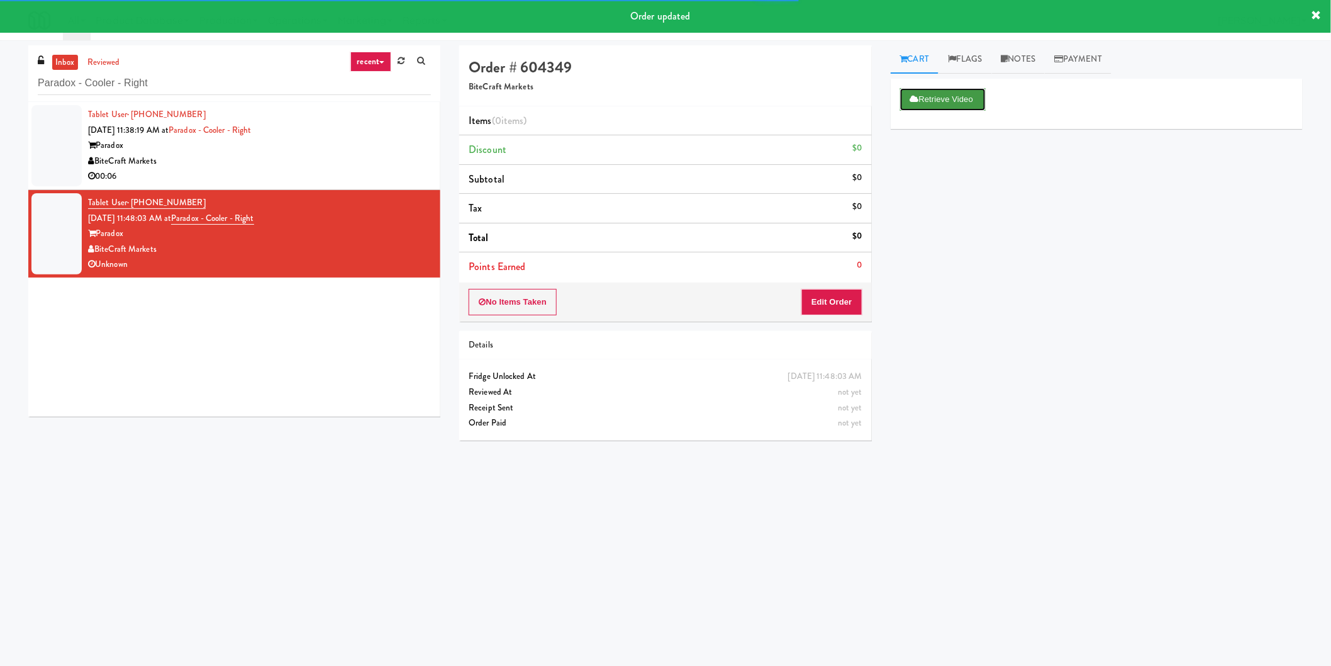
click at [933, 96] on button "Retrieve Video" at bounding box center [943, 99] width 86 height 23
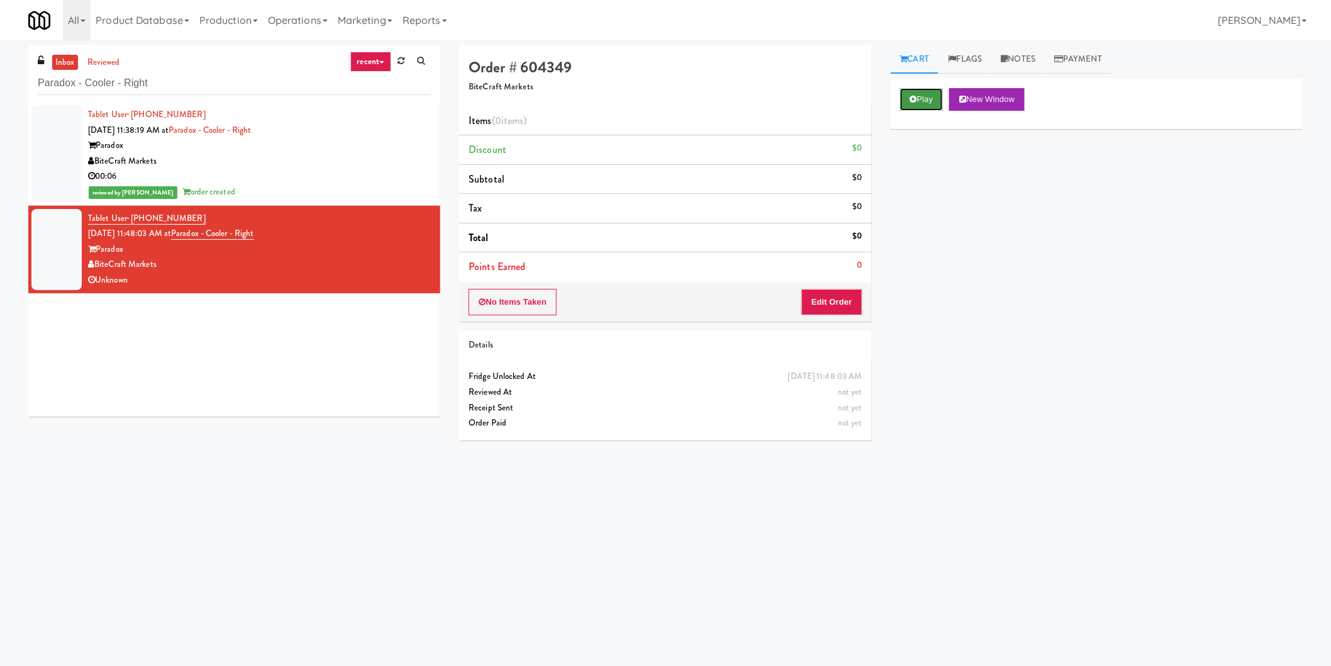
click at [938, 101] on button "Play" at bounding box center [921, 99] width 43 height 23
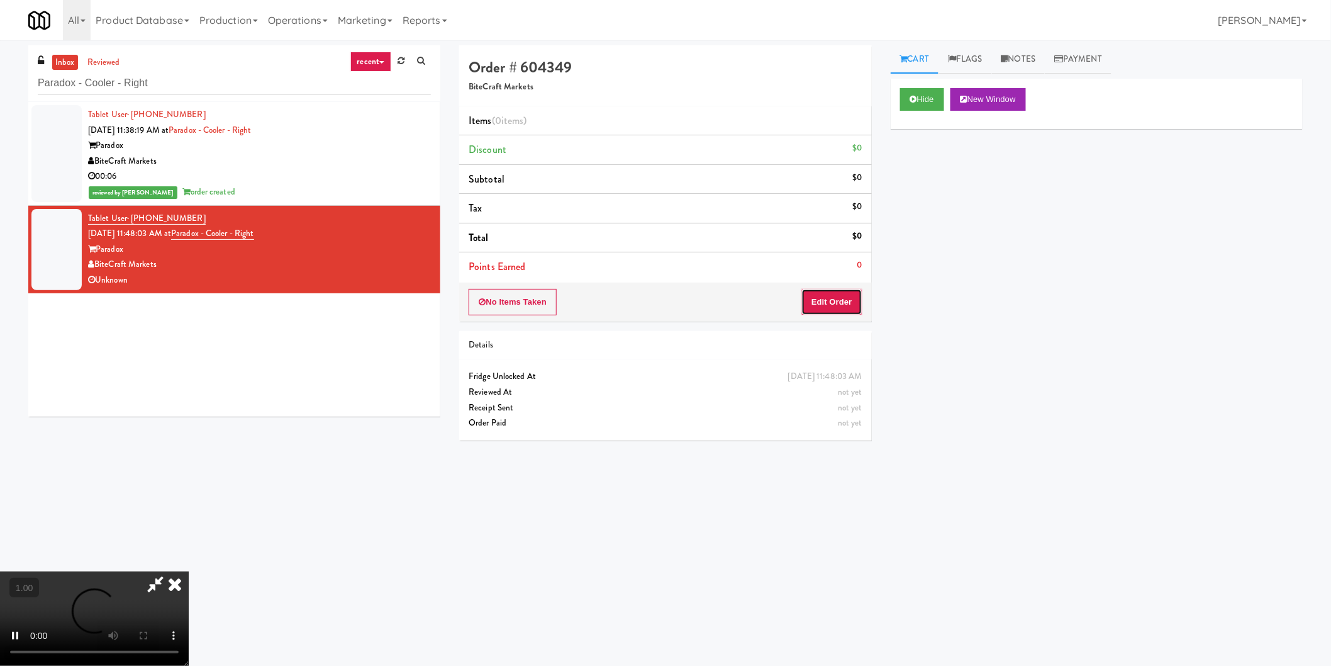
click at [850, 296] on button "Edit Order" at bounding box center [831, 302] width 61 height 26
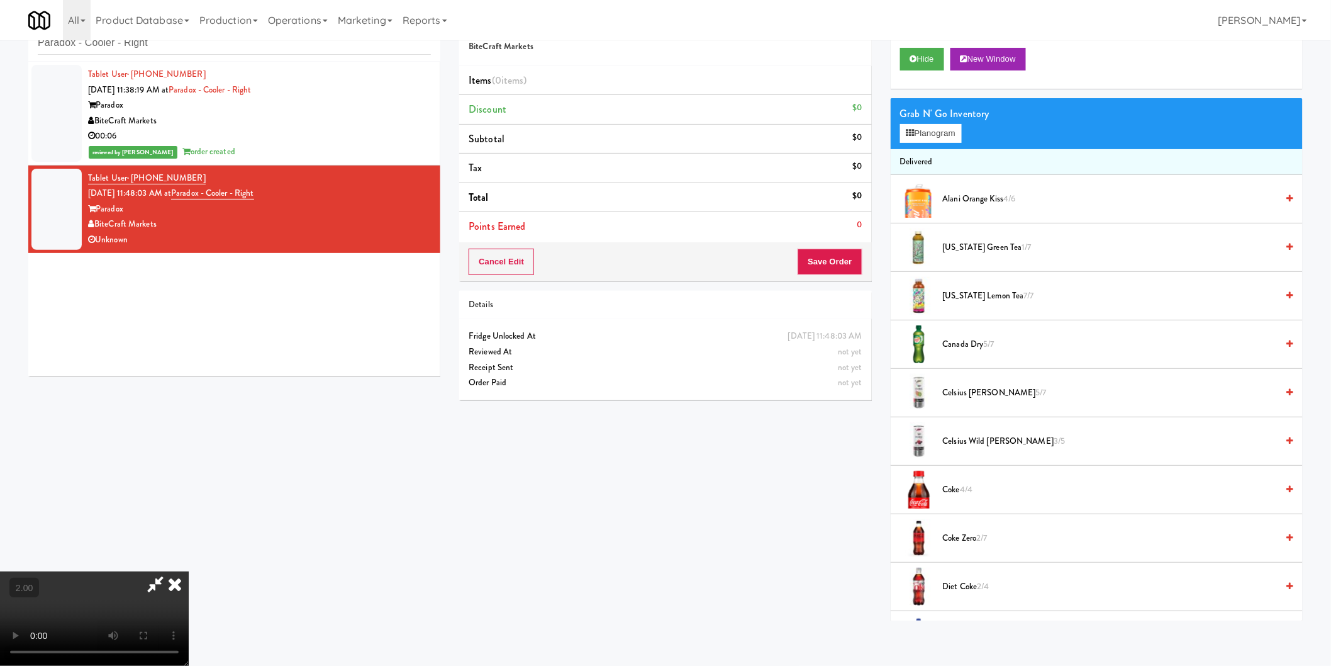
click at [189, 571] on video at bounding box center [94, 618] width 189 height 94
click at [937, 124] on button "Planogram" at bounding box center [931, 133] width 62 height 19
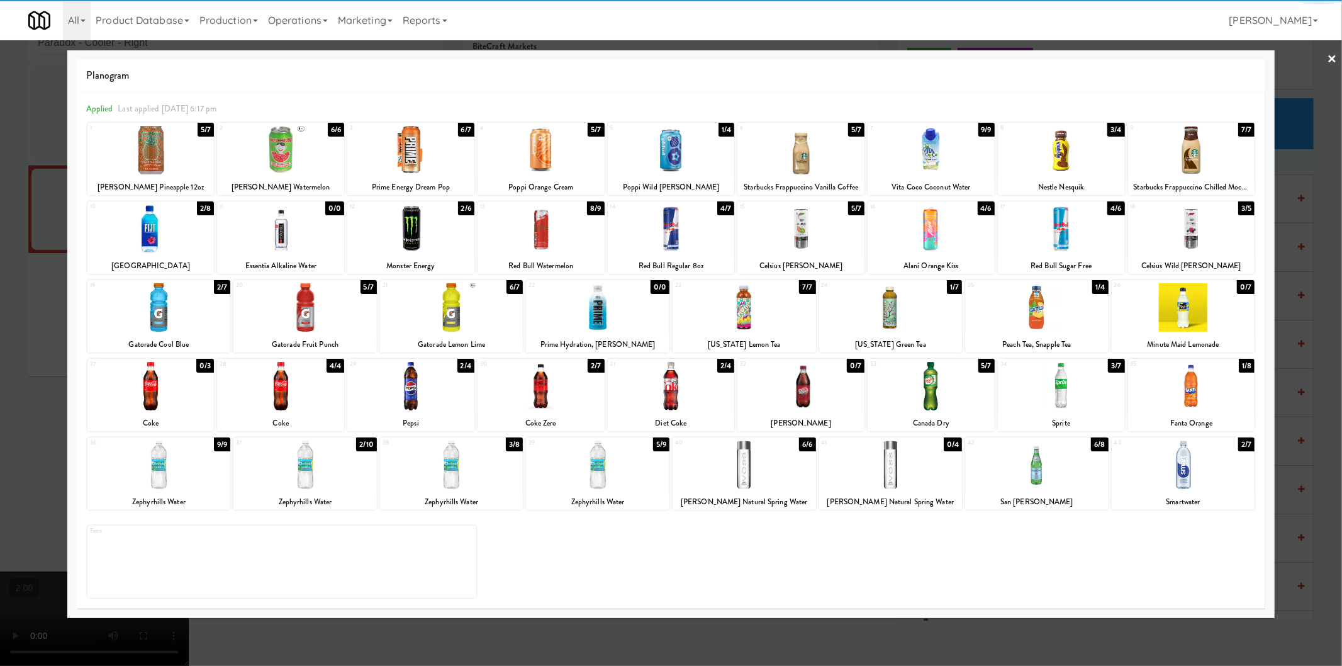
click at [901, 485] on div at bounding box center [890, 464] width 143 height 48
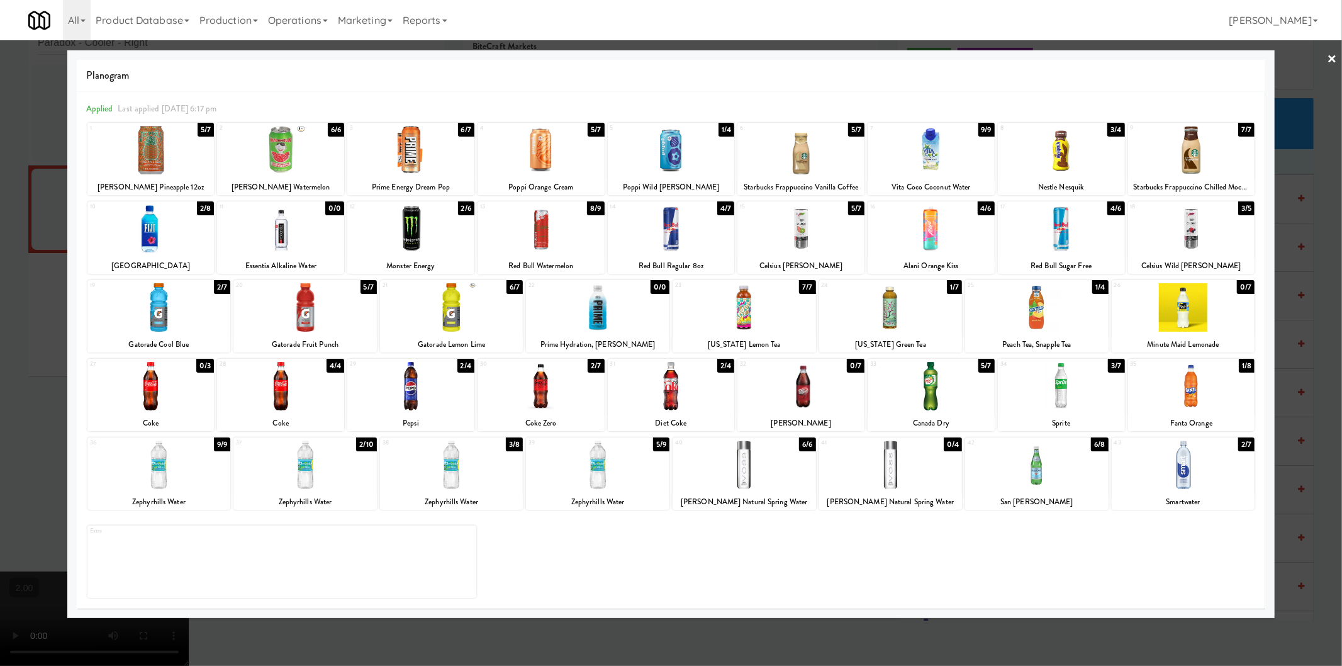
click at [1281, 474] on div at bounding box center [671, 333] width 1342 height 666
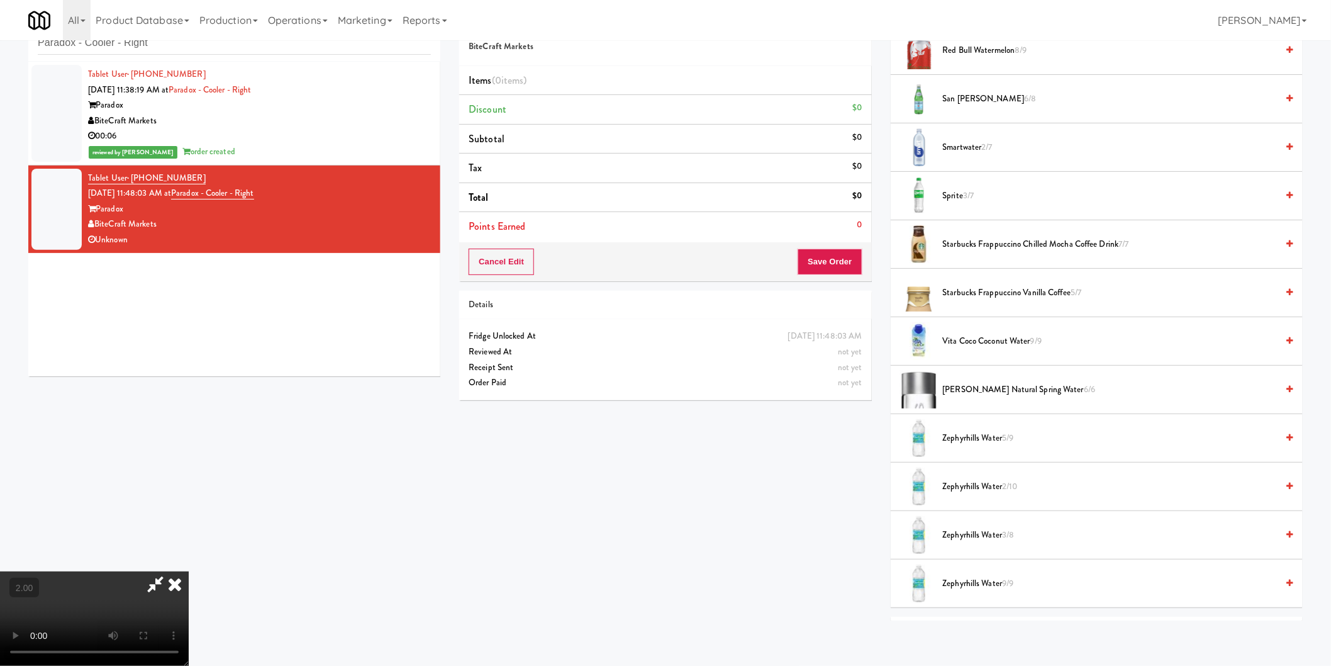
scroll to position [1389, 0]
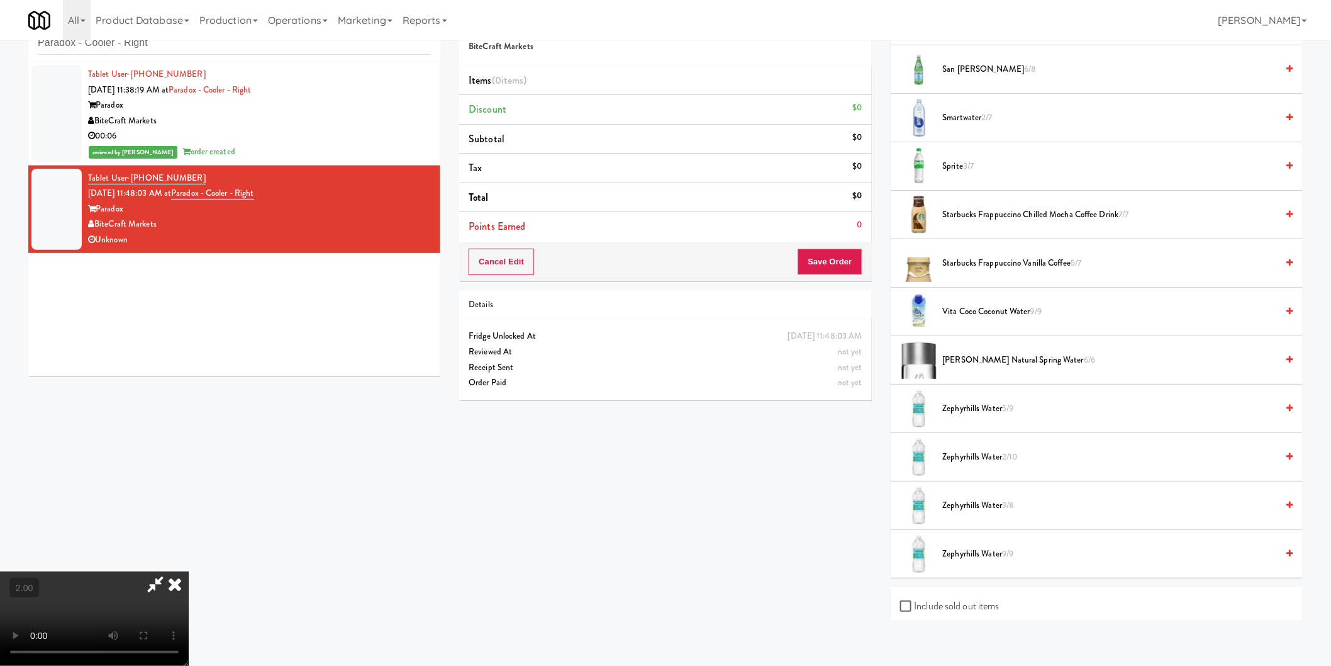
click at [916, 606] on label "Include sold out items" at bounding box center [949, 605] width 99 height 19
click at [915, 606] on input "Include sold out items" at bounding box center [907, 606] width 14 height 10
checkbox input "true"
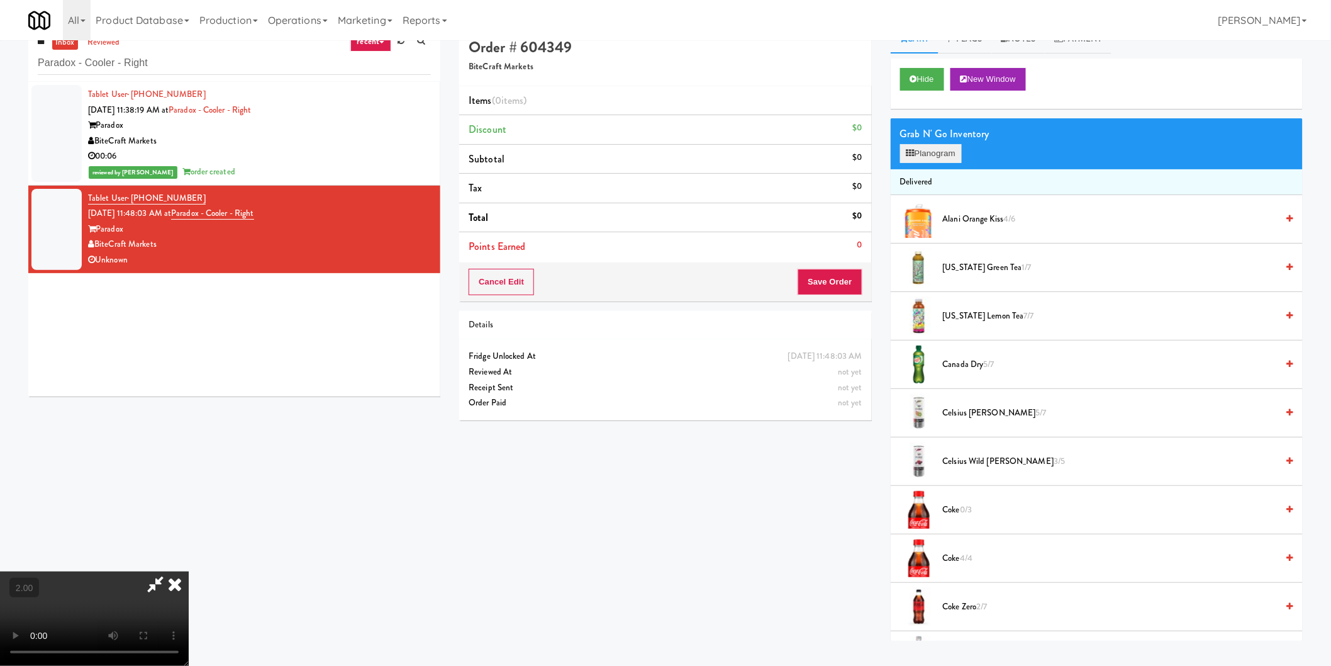
scroll to position [0, 0]
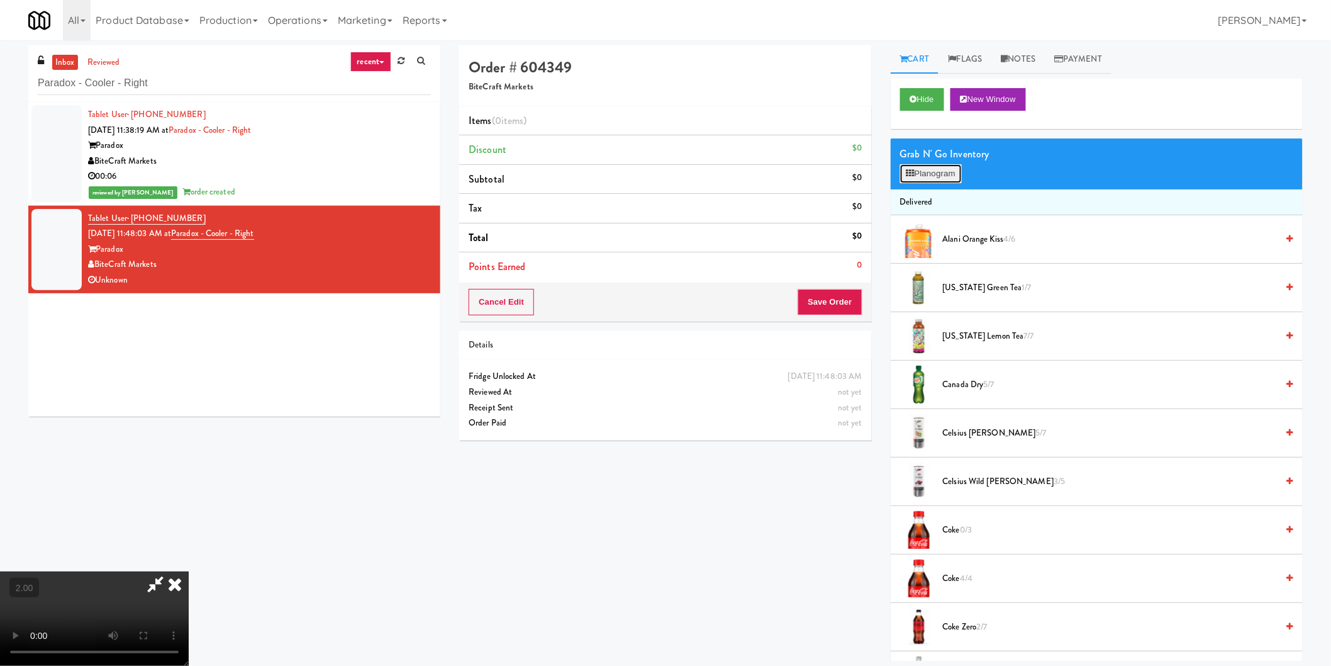
click at [928, 177] on button "Planogram" at bounding box center [931, 173] width 62 height 19
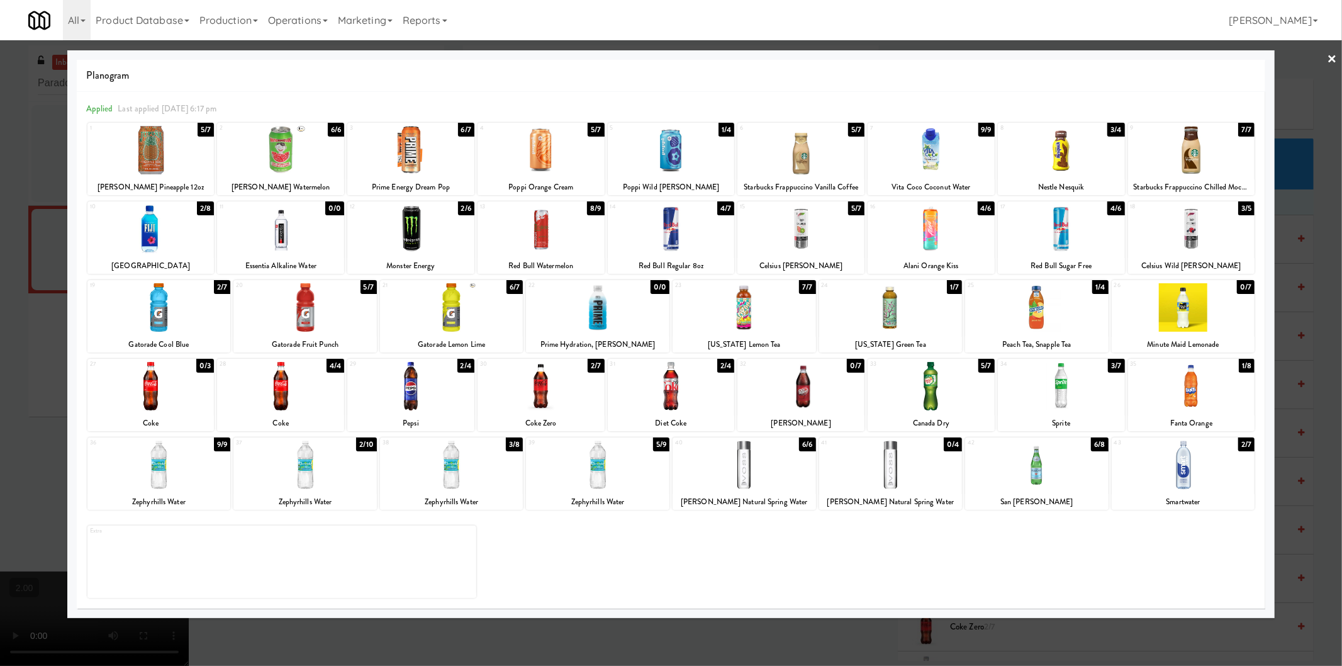
click at [911, 459] on div at bounding box center [890, 464] width 143 height 48
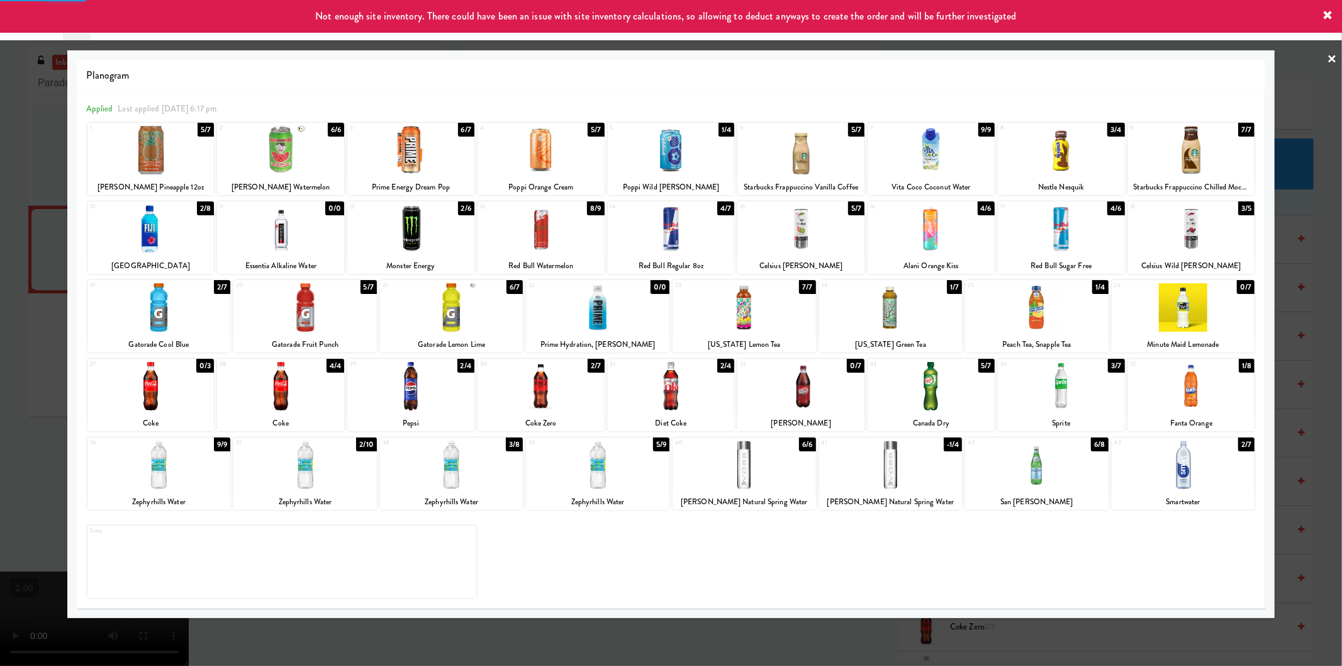
click at [1050, 388] on div at bounding box center [1061, 386] width 127 height 48
click at [6, 409] on div at bounding box center [671, 333] width 1342 height 666
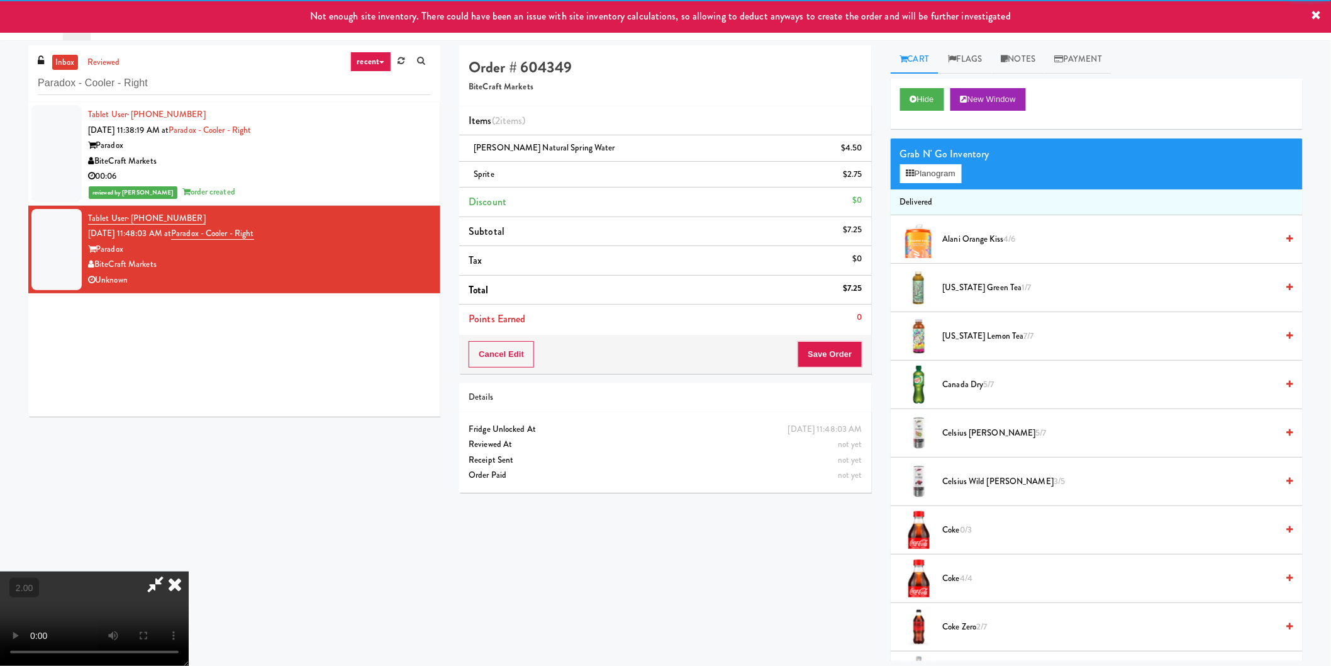
click at [127, 571] on video at bounding box center [94, 618] width 189 height 94
drag, startPoint x: 127, startPoint y: 467, endPoint x: 187, endPoint y: 557, distance: 108.3
click at [129, 571] on video at bounding box center [94, 618] width 189 height 94
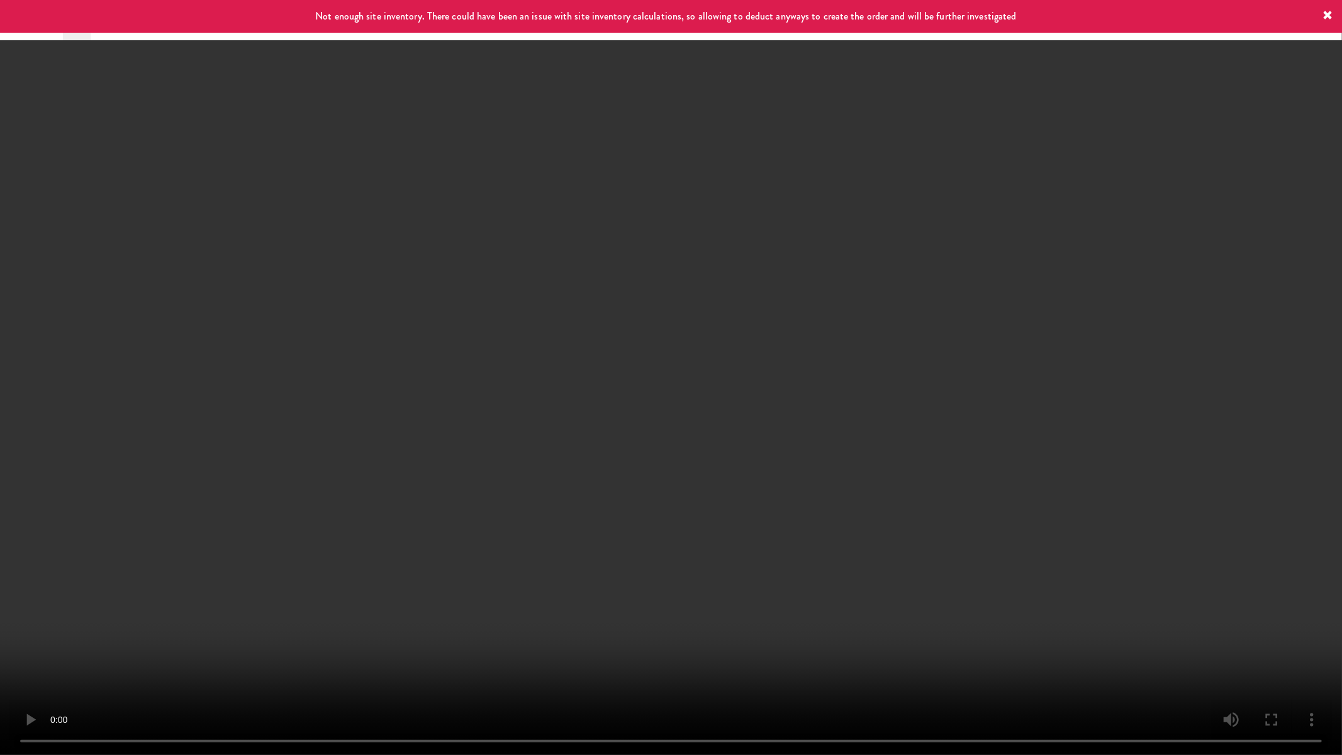
click at [567, 636] on video at bounding box center [671, 377] width 1342 height 755
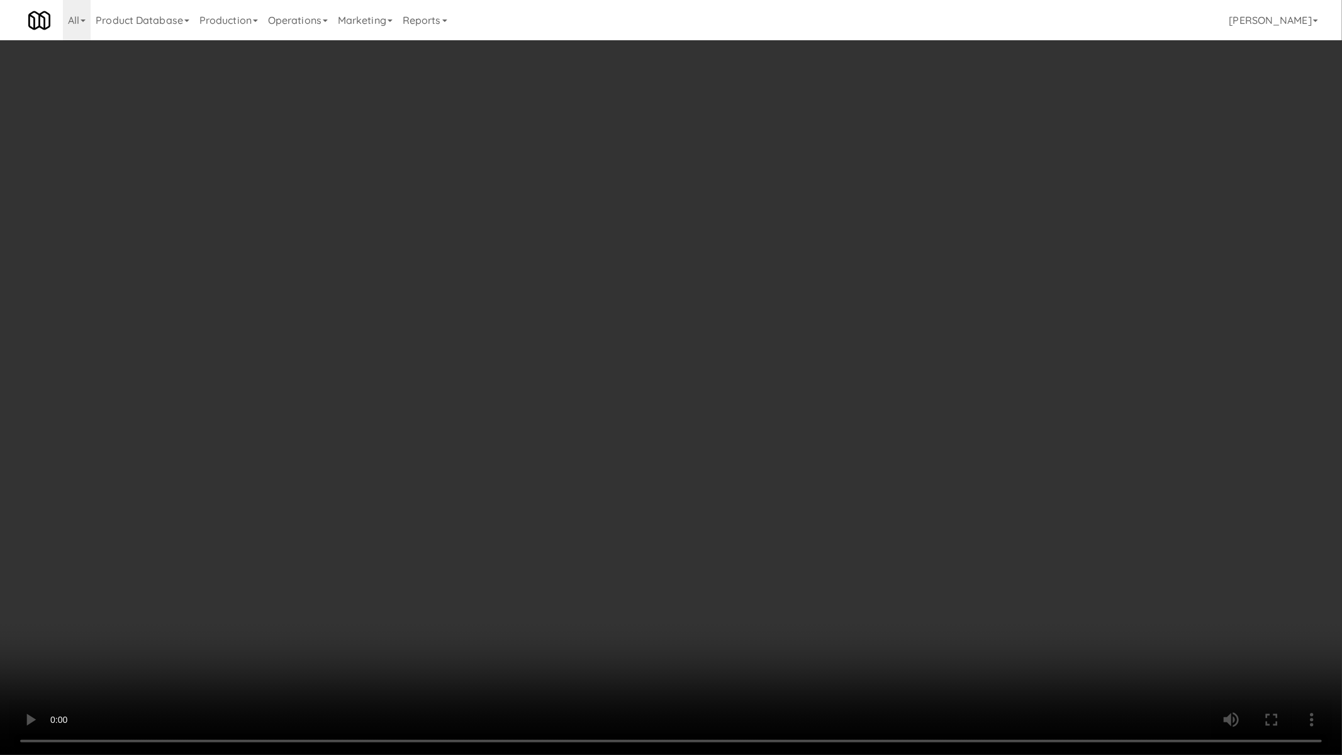
click at [474, 513] on video at bounding box center [671, 377] width 1342 height 755
click at [430, 415] on video at bounding box center [671, 377] width 1342 height 755
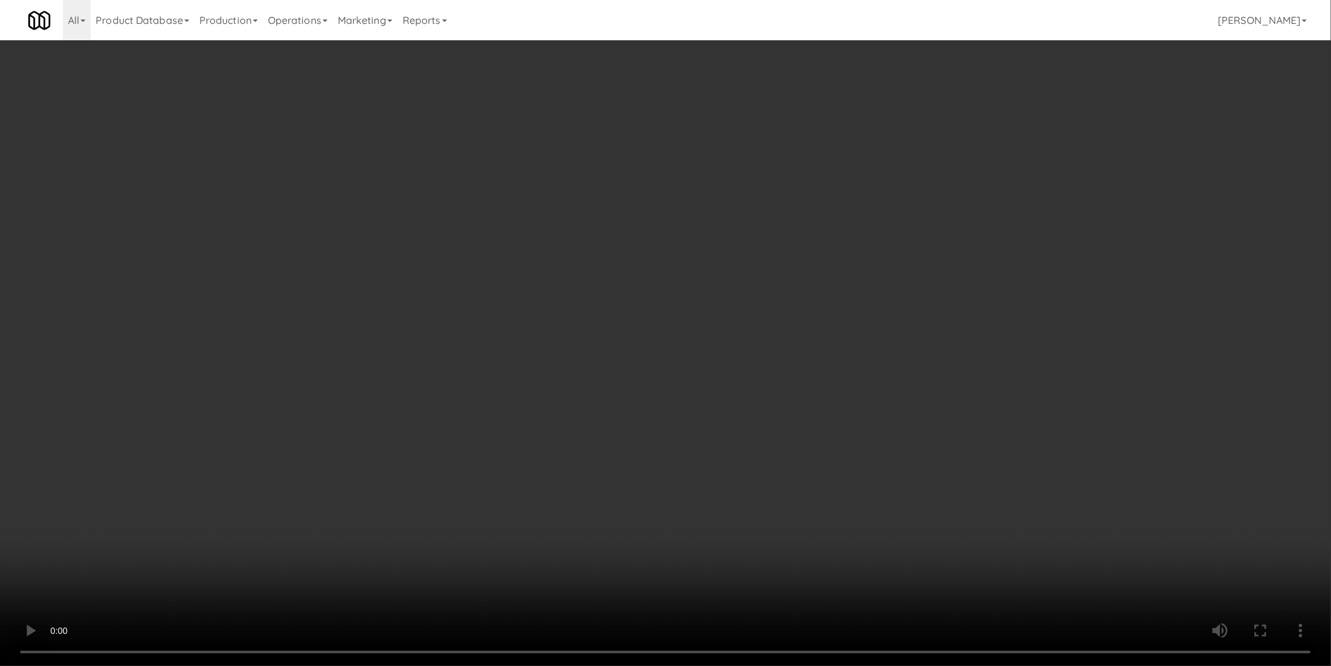
drag, startPoint x: 913, startPoint y: 196, endPoint x: 914, endPoint y: 175, distance: 21.4
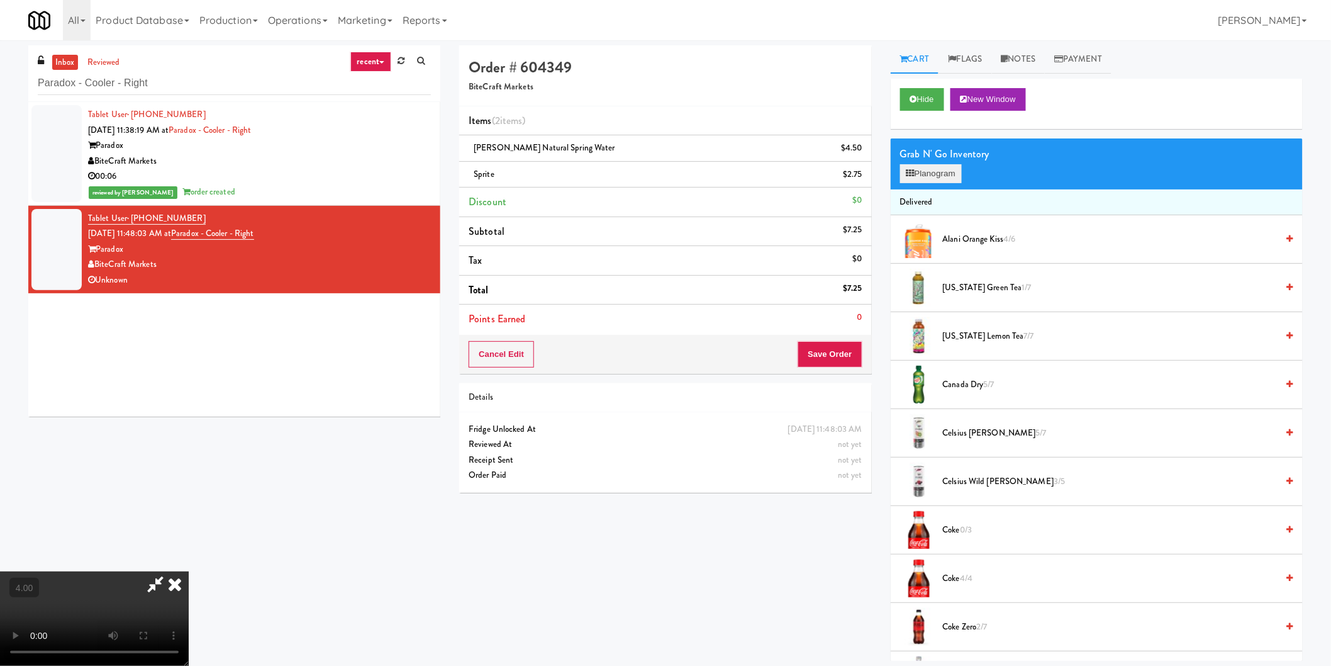
click at [913, 191] on li "Delivered" at bounding box center [1097, 202] width 412 height 26
click at [914, 175] on icon at bounding box center [910, 173] width 8 height 8
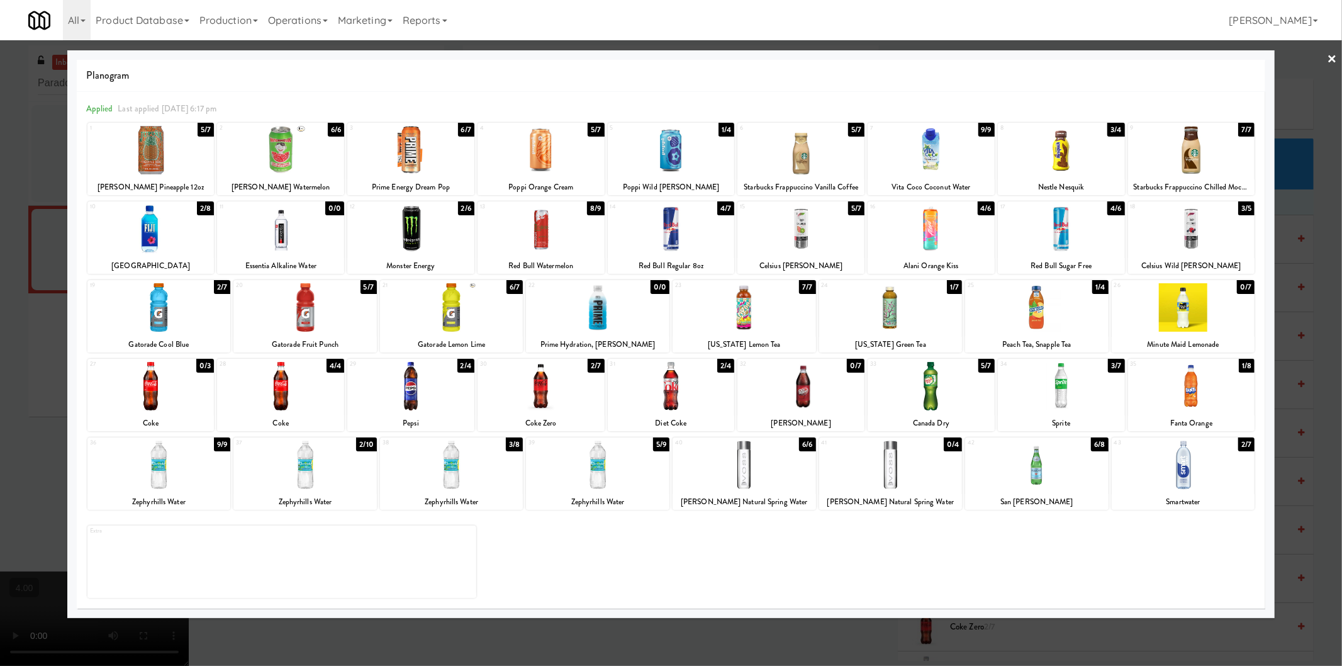
click at [2, 401] on div at bounding box center [671, 333] width 1342 height 666
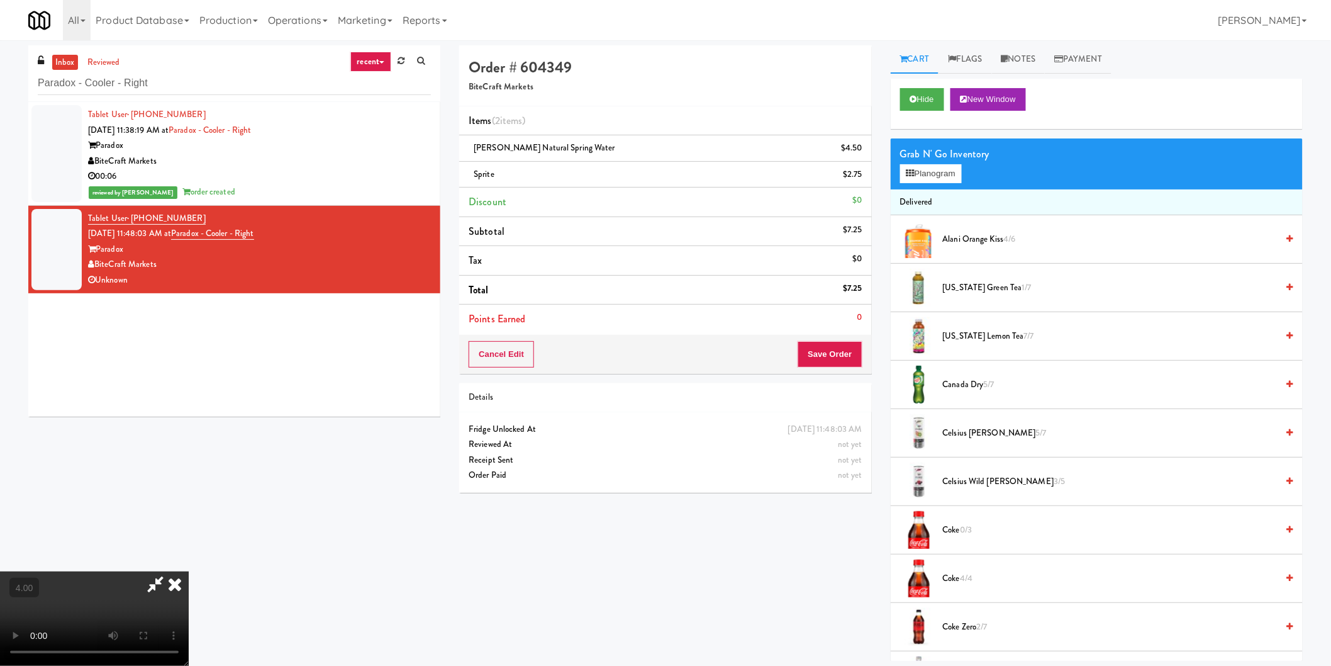
click at [189, 571] on video at bounding box center [94, 618] width 189 height 94
click at [933, 169] on button "Planogram" at bounding box center [931, 173] width 62 height 19
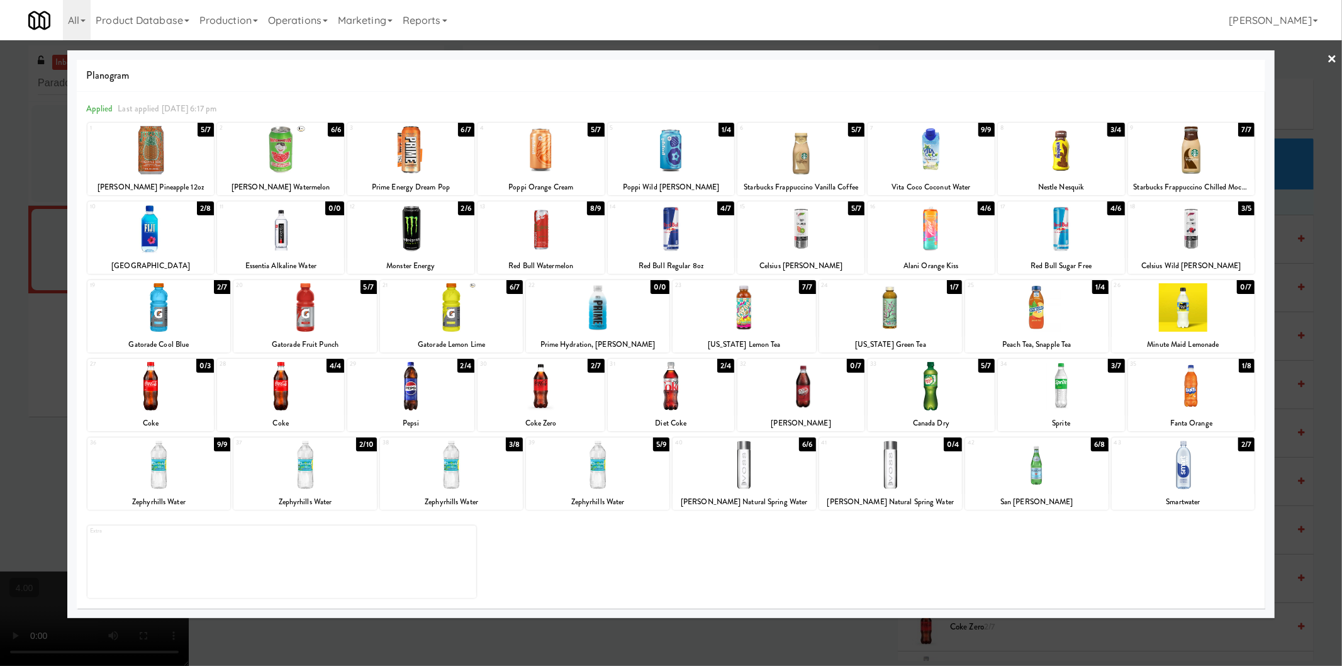
click at [606, 316] on div at bounding box center [597, 307] width 143 height 48
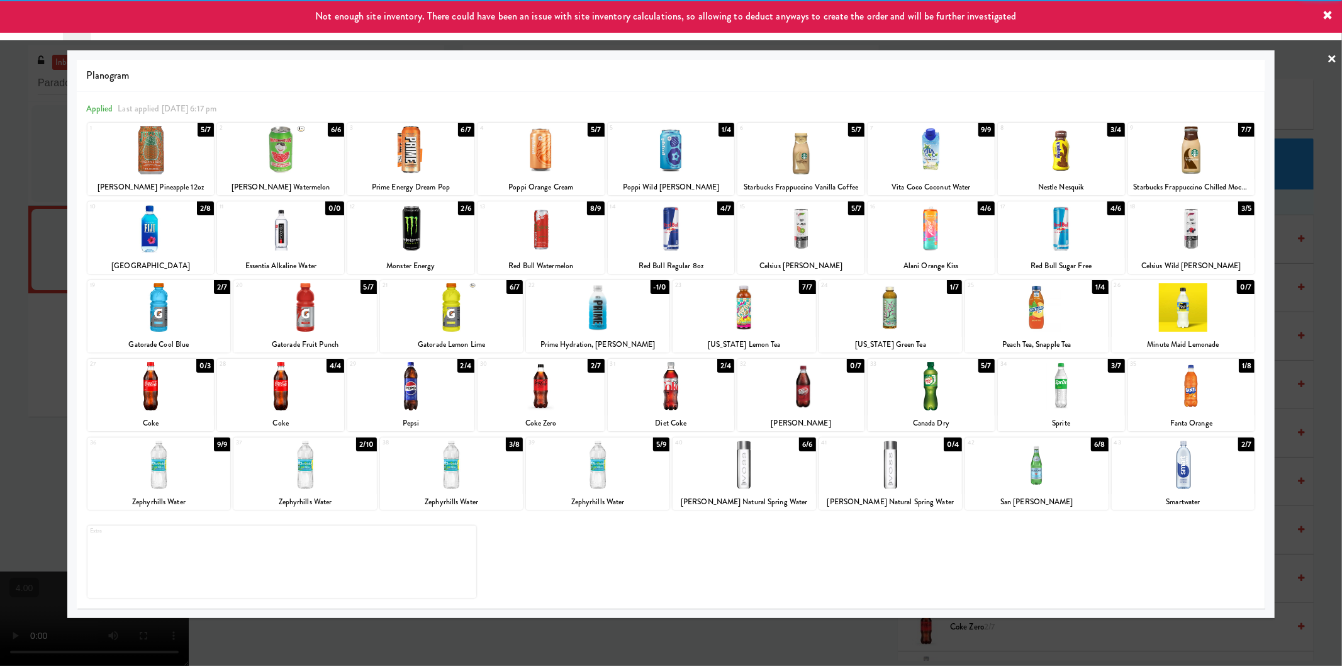
click at [0, 303] on div at bounding box center [671, 333] width 1342 height 666
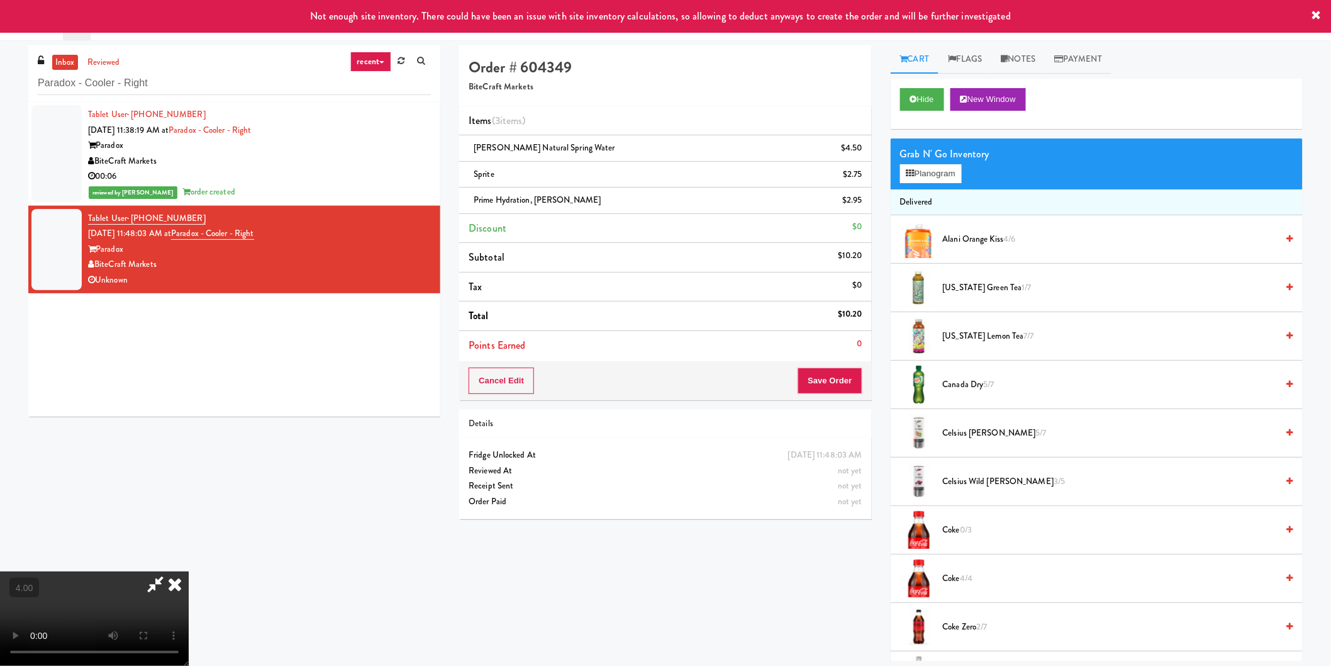
click at [189, 571] on video at bounding box center [94, 618] width 189 height 94
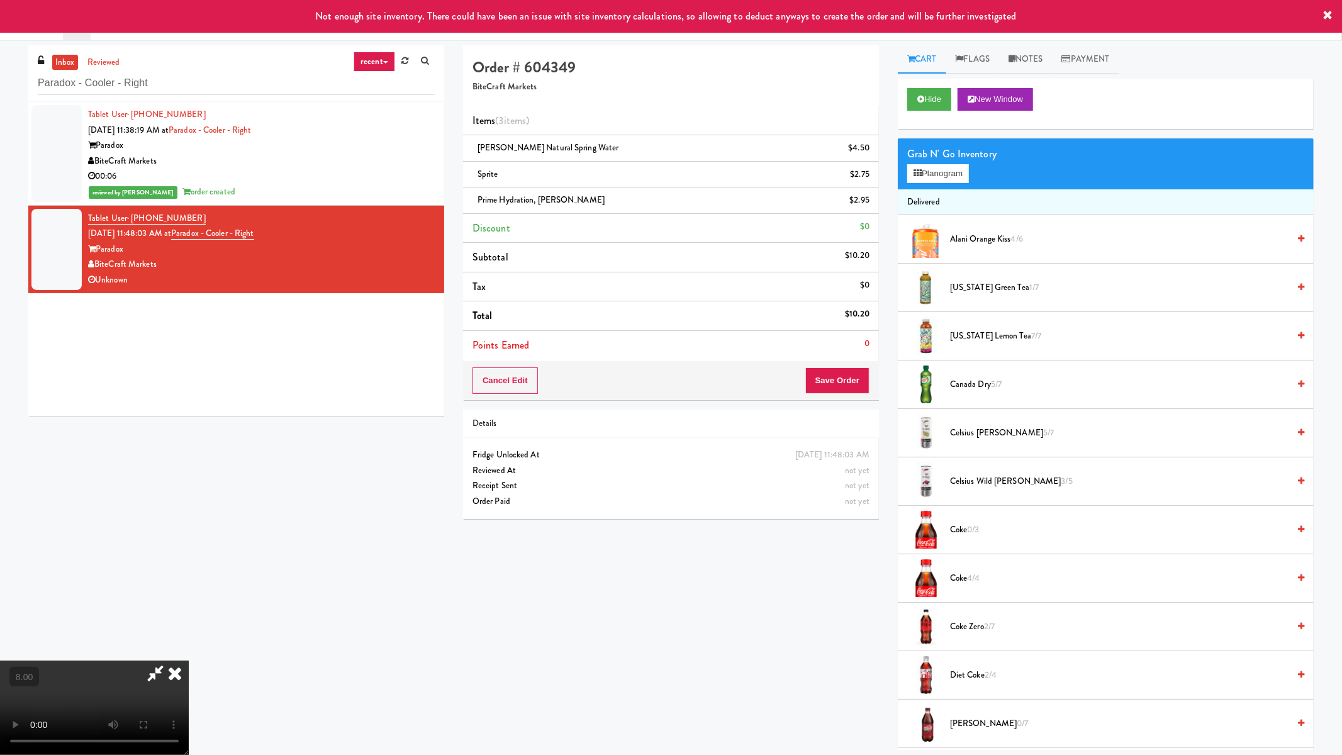
click at [189, 660] on video at bounding box center [94, 707] width 189 height 94
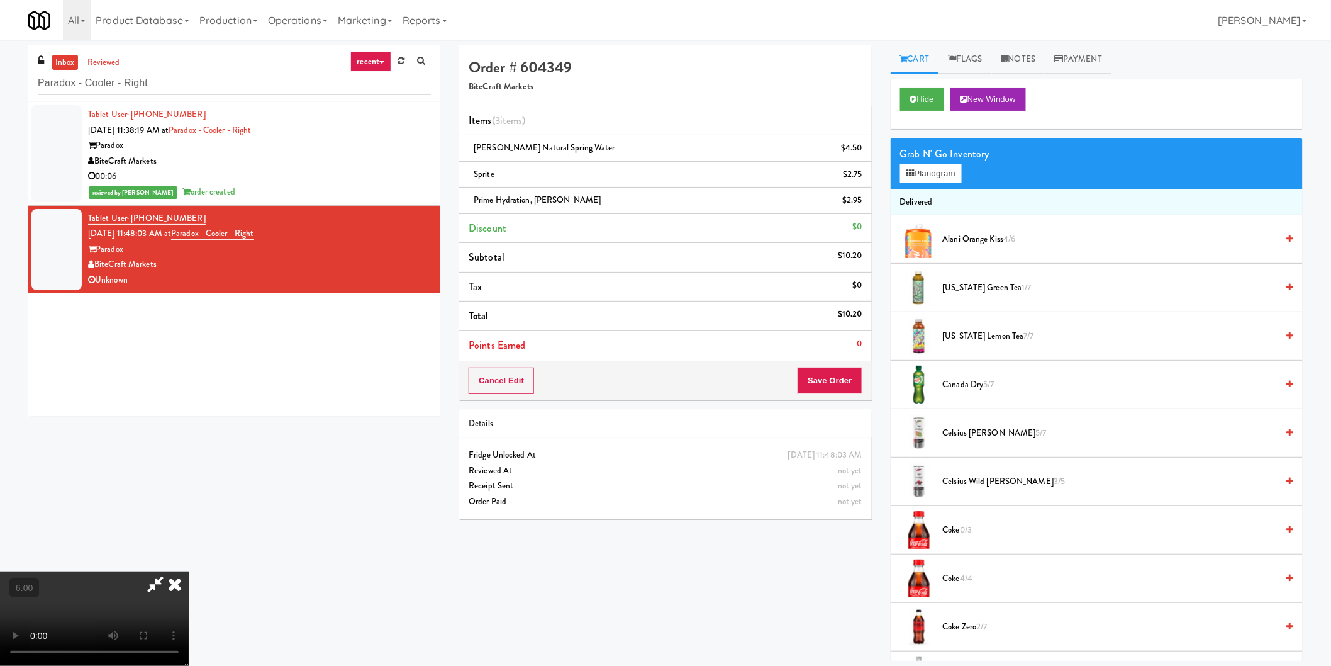
click at [189, 571] on icon at bounding box center [175, 583] width 28 height 25
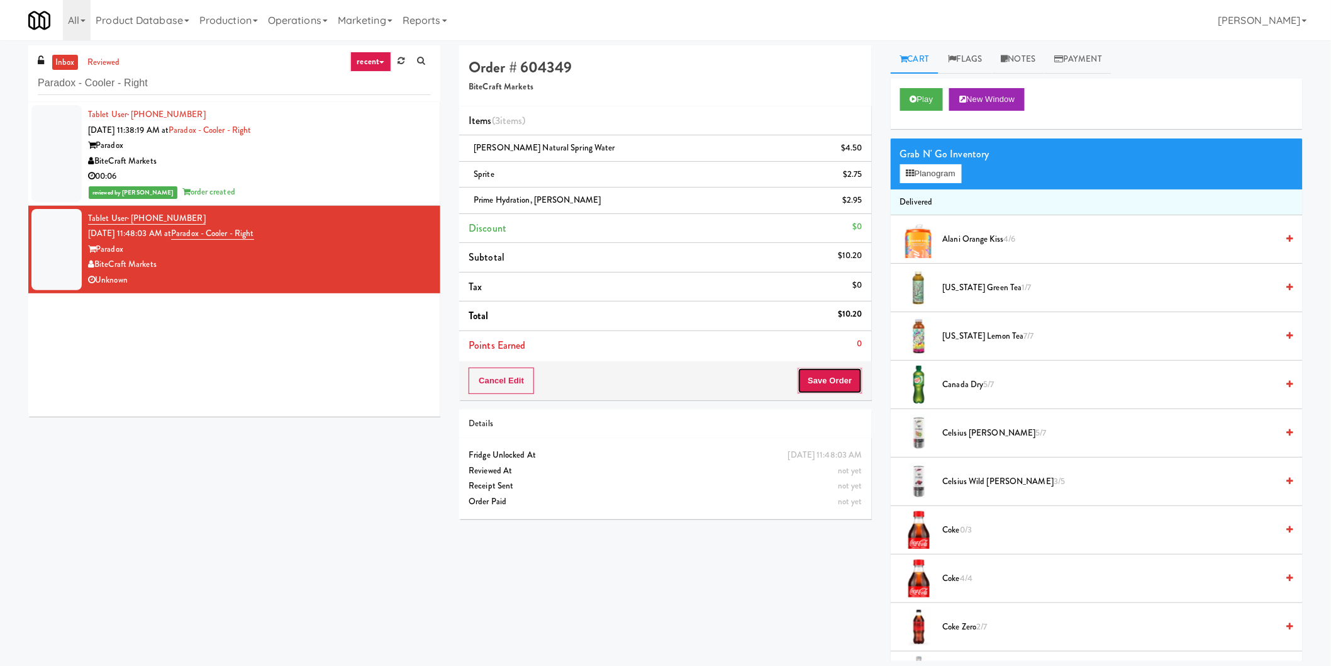
click at [837, 382] on button "Save Order" at bounding box center [830, 380] width 64 height 26
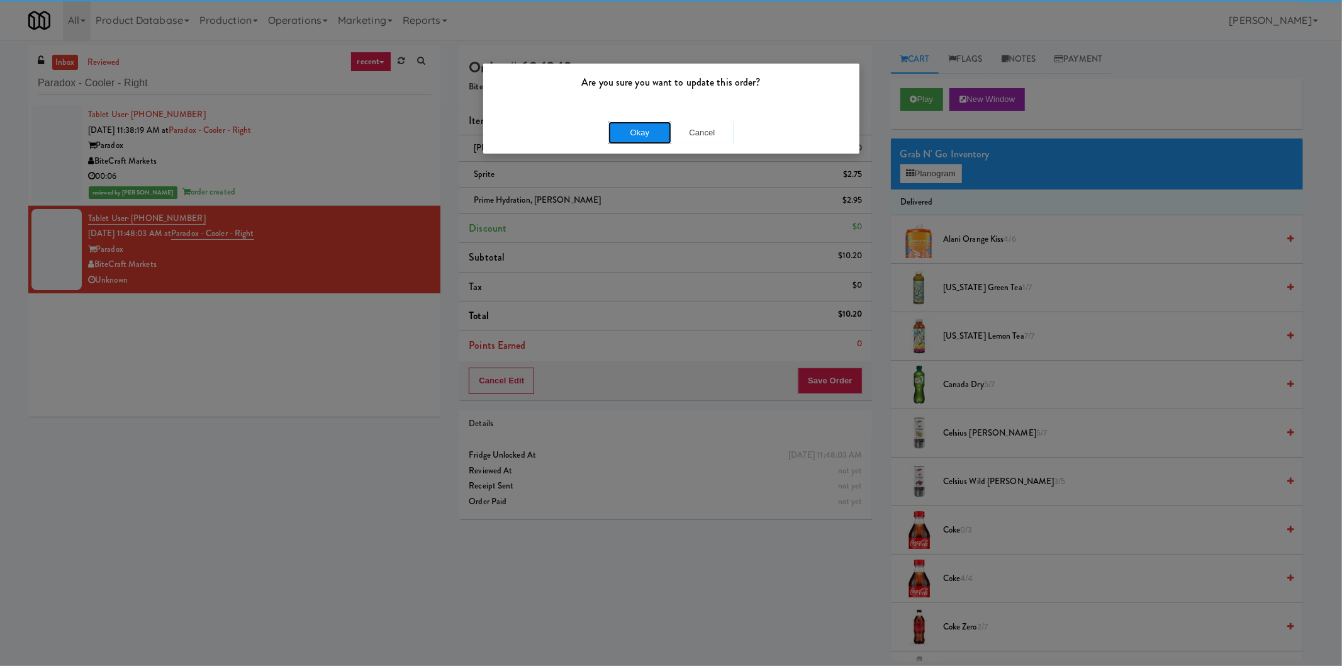
click at [637, 140] on button "Okay" at bounding box center [639, 132] width 63 height 23
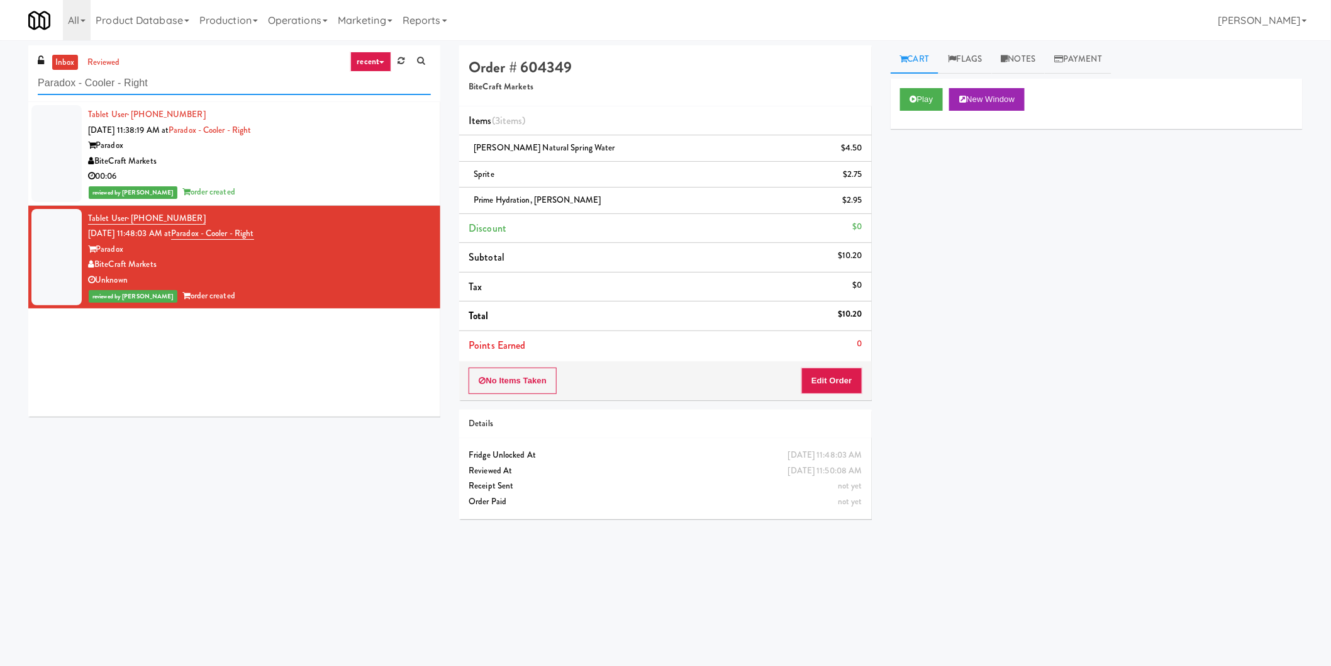
paste input "IKEA North York Store"
drag, startPoint x: 170, startPoint y: 77, endPoint x: 0, endPoint y: 73, distance: 169.9
click at [0, 73] on div "inbox reviewed recent all unclear take inventory issue suspicious failed recent…" at bounding box center [665, 297] width 1331 height 505
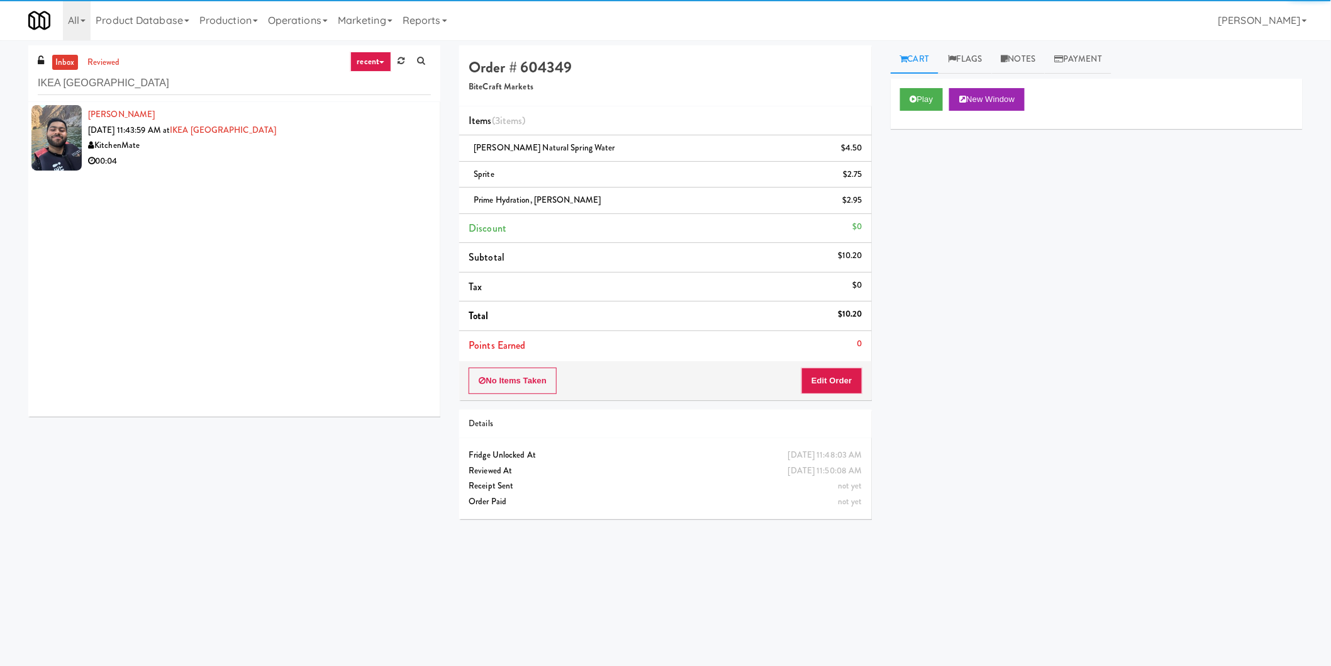
click at [338, 155] on div "00:04" at bounding box center [259, 161] width 343 height 16
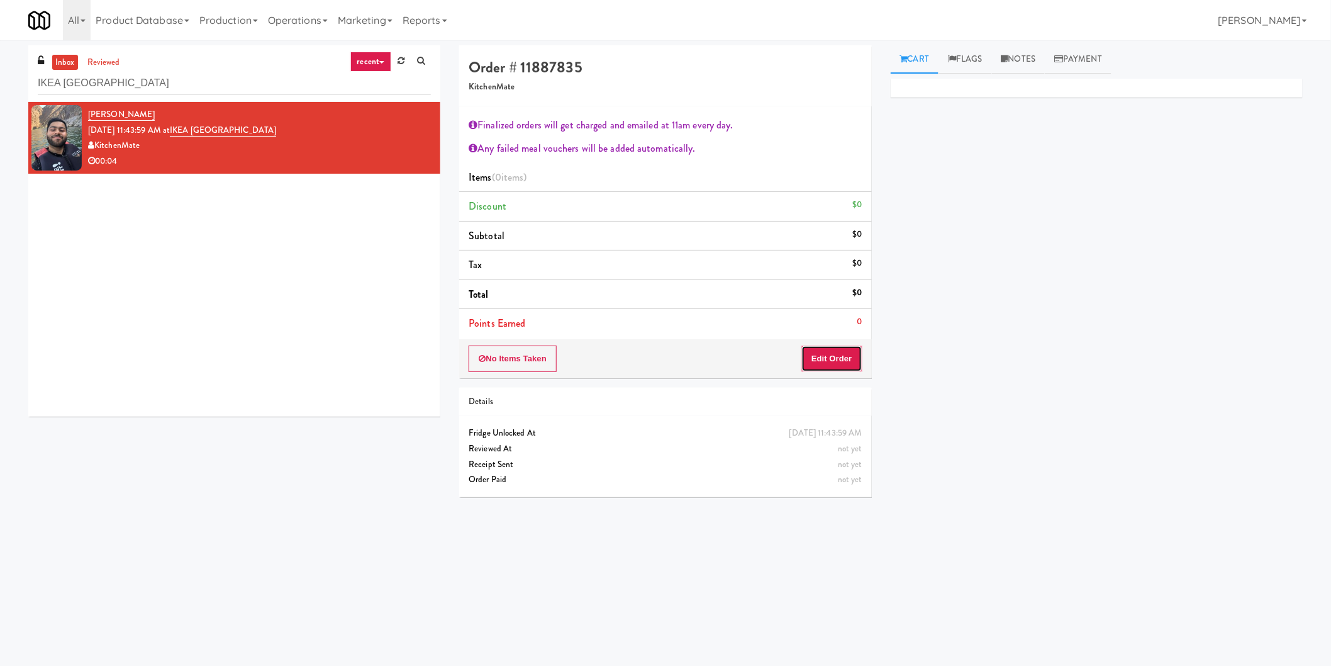
click at [849, 355] on button "Edit Order" at bounding box center [831, 358] width 61 height 26
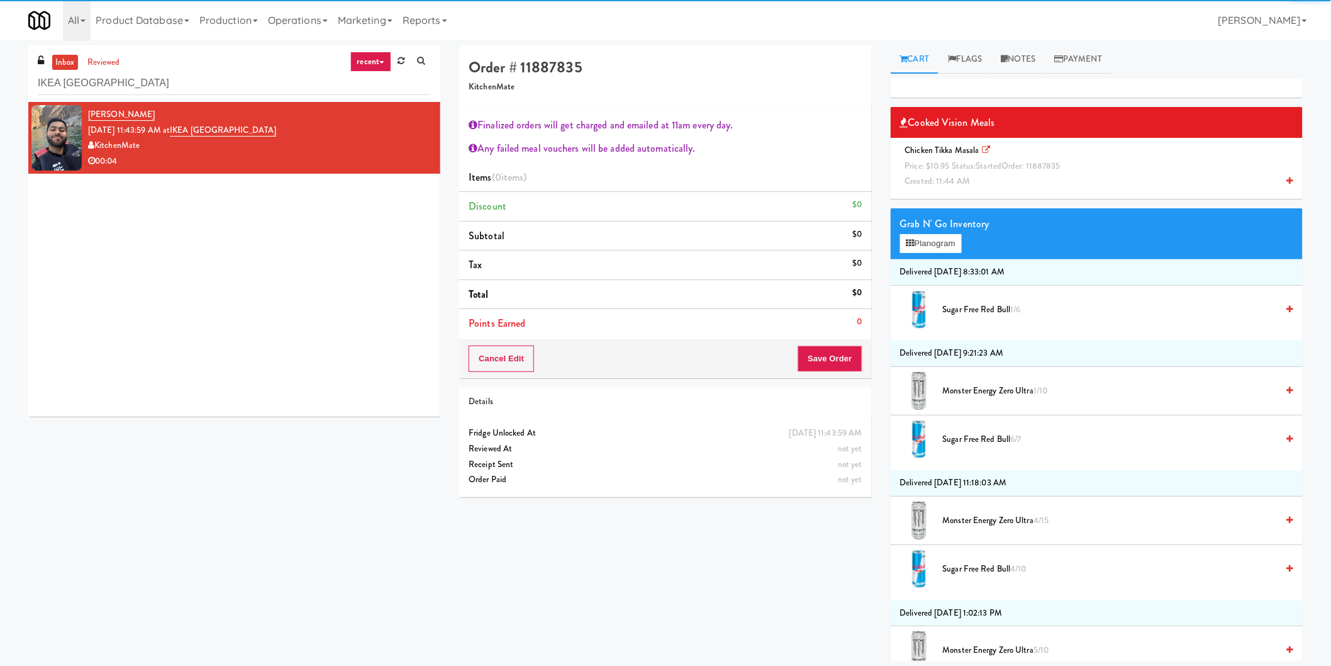
click at [961, 159] on div "Chicken Tikka Masala Price: $10.95 Status: started Order: 11887835 Created: 11:…" at bounding box center [1096, 166] width 393 height 47
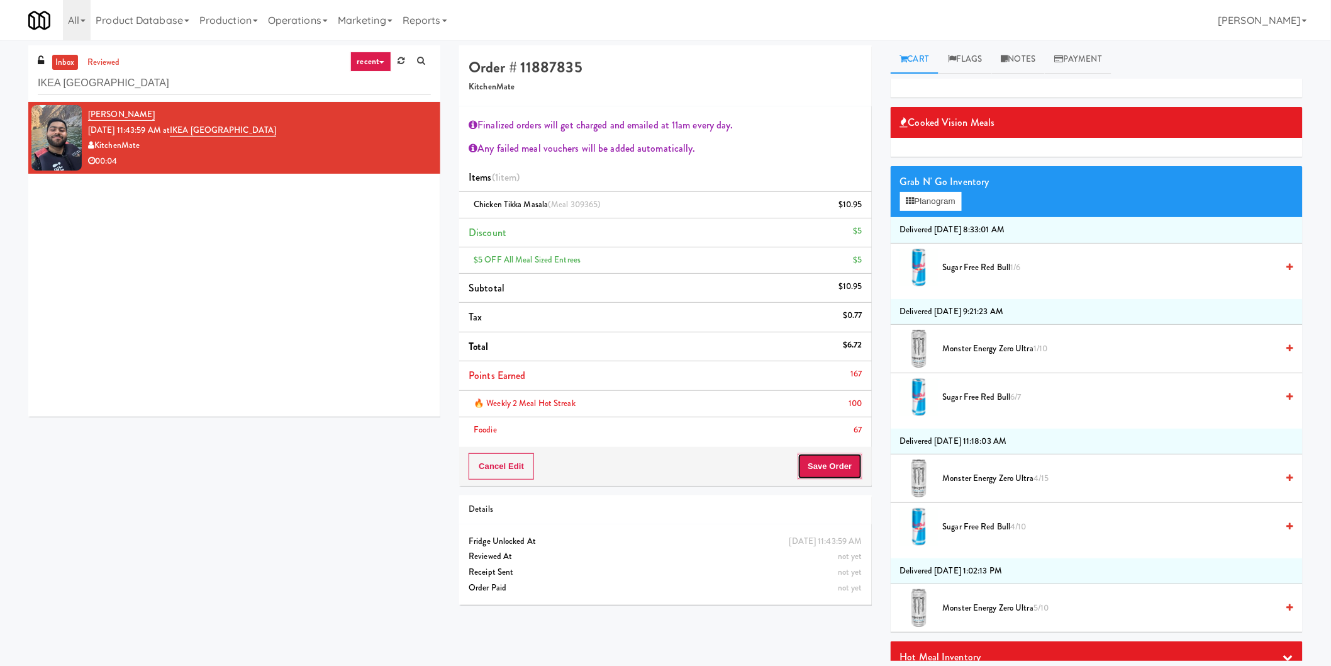
click at [827, 479] on button "Save Order" at bounding box center [830, 466] width 64 height 26
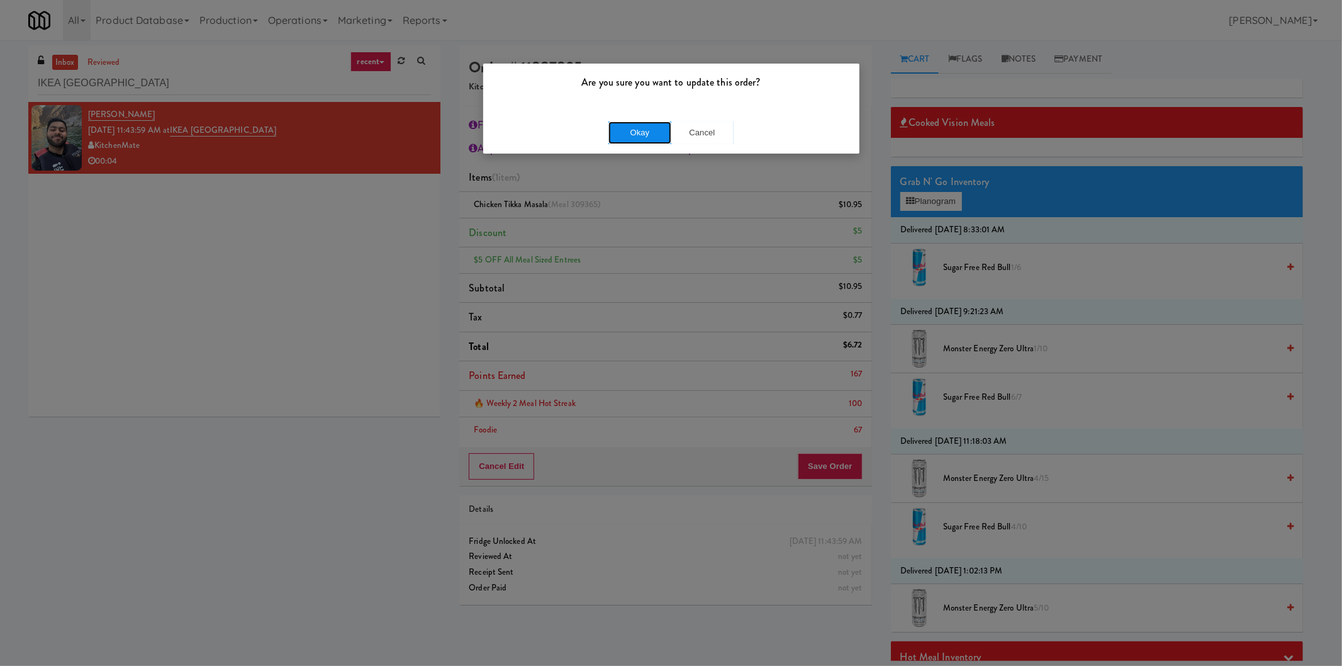
click at [643, 137] on button "Okay" at bounding box center [639, 132] width 63 height 23
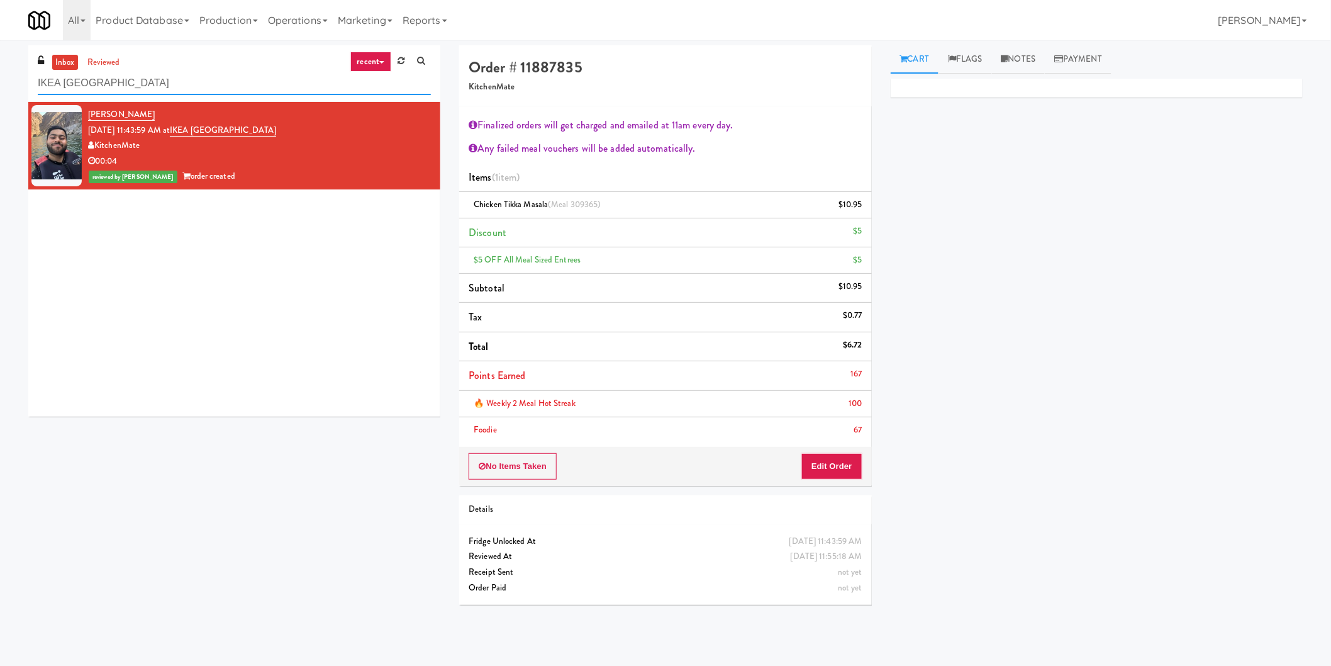
paste input "234 Cooler"
drag, startPoint x: 256, startPoint y: 80, endPoint x: 1, endPoint y: 89, distance: 254.9
click at [0, 82] on div "inbox reviewed recent all unclear take inventory issue suspicious failed recent…" at bounding box center [665, 329] width 1331 height 569
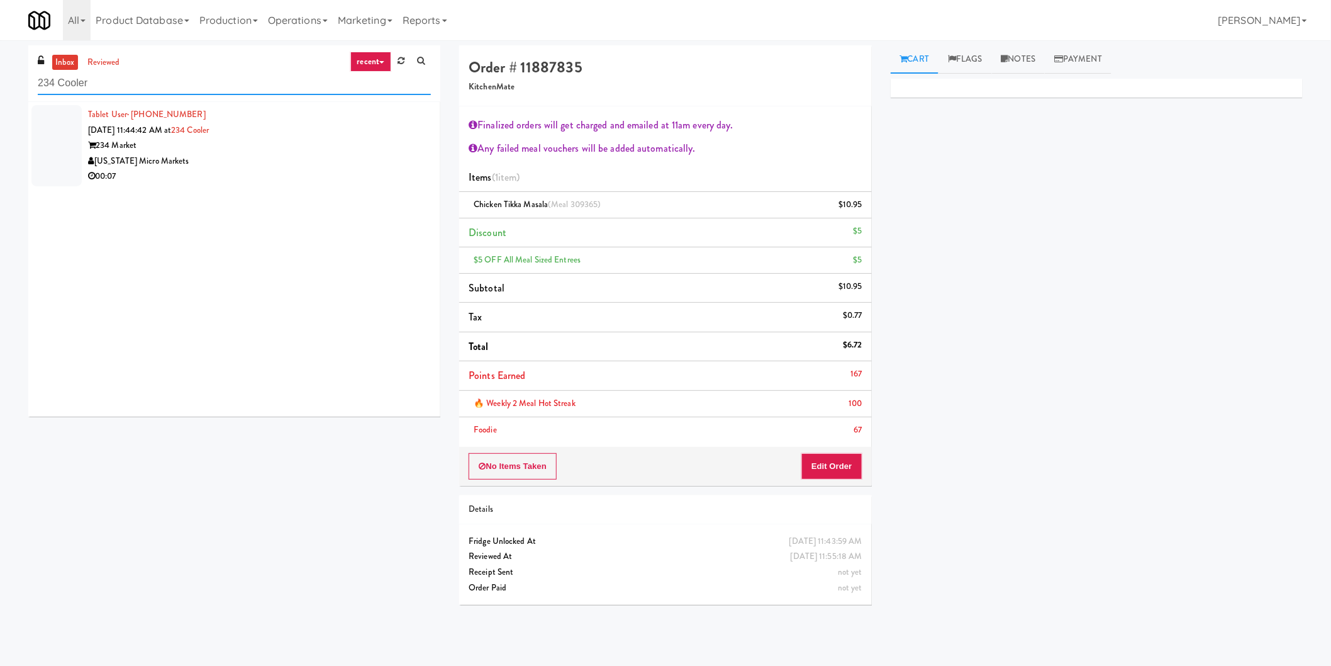
type input "234 Cooler"
drag, startPoint x: 266, startPoint y: 123, endPoint x: 291, endPoint y: 136, distance: 28.4
click at [268, 125] on div "Tablet User · (231) 463-2473 Aug 10, 2025 11:44:42 AM at 234 Cooler 234 Market …" at bounding box center [259, 145] width 343 height 77
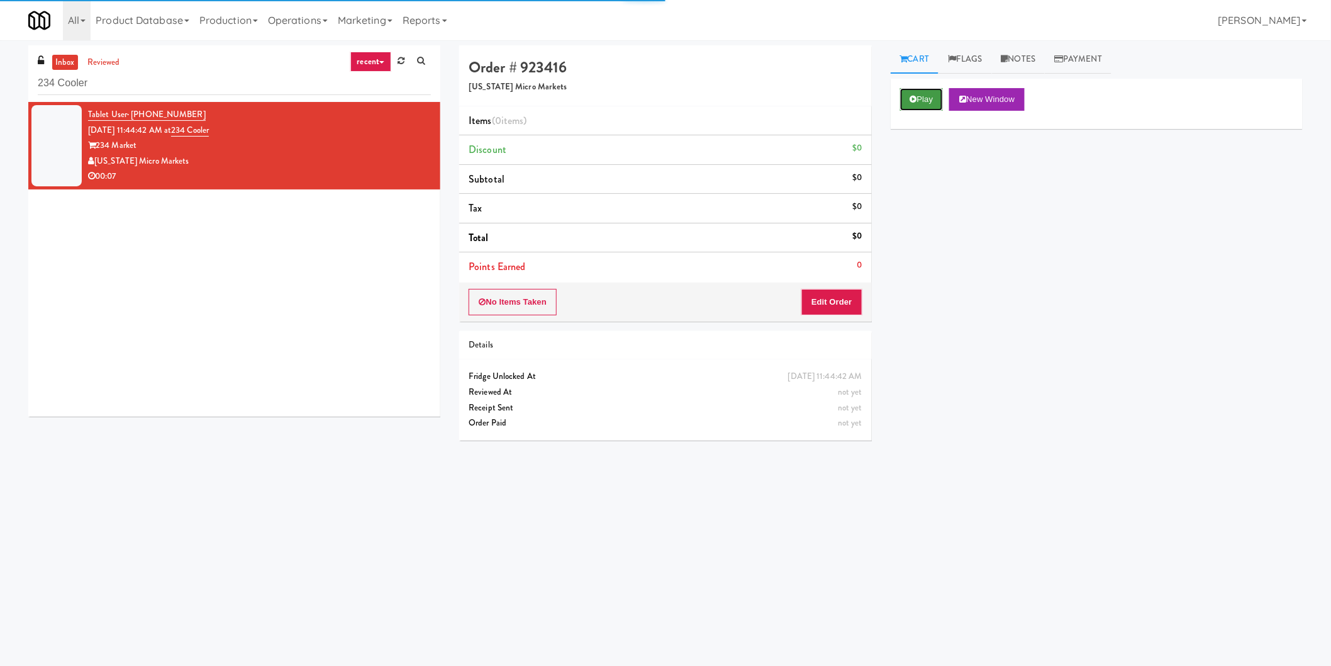
click at [916, 97] on button "Play" at bounding box center [921, 99] width 43 height 23
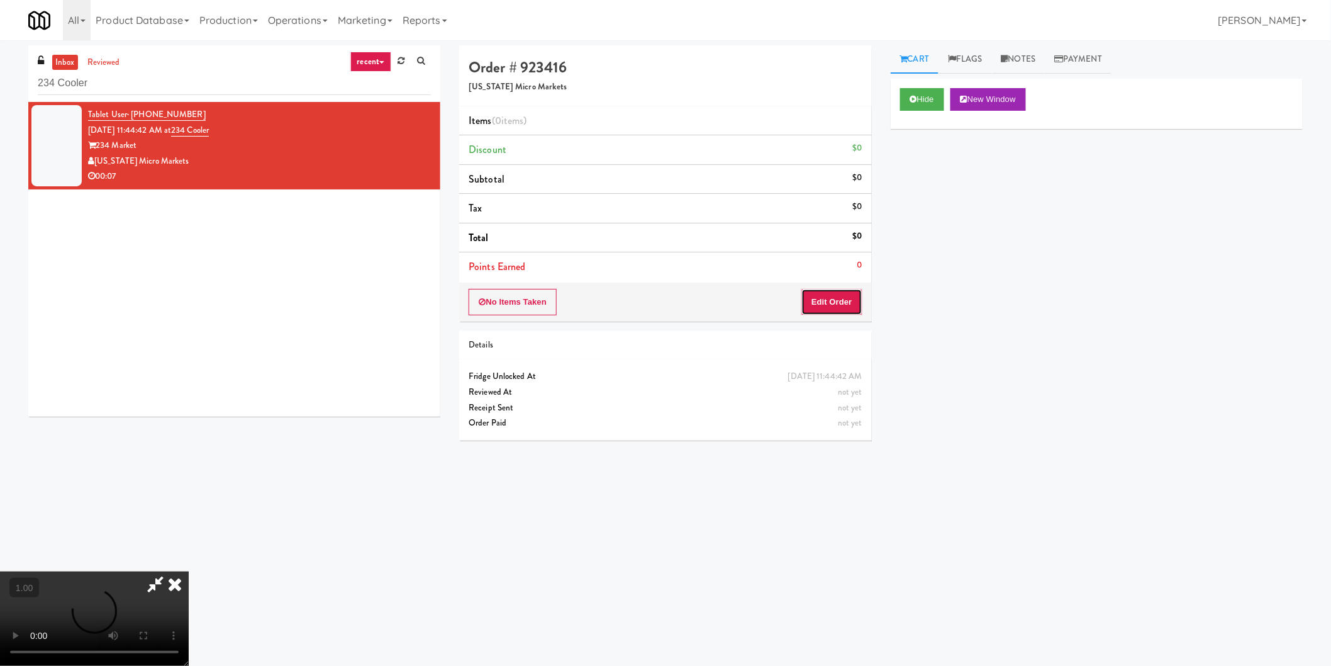
click at [845, 293] on button "Edit Order" at bounding box center [831, 302] width 61 height 26
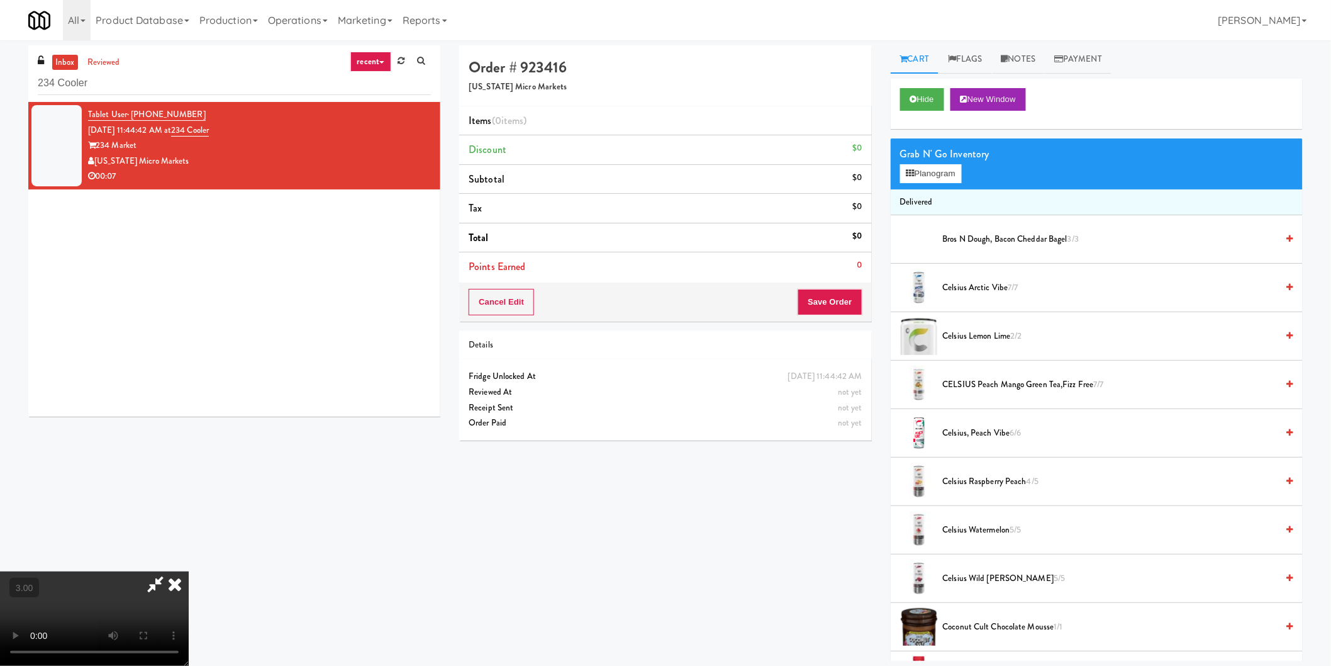
scroll to position [70, 0]
click at [928, 168] on button "Planogram" at bounding box center [931, 173] width 62 height 19
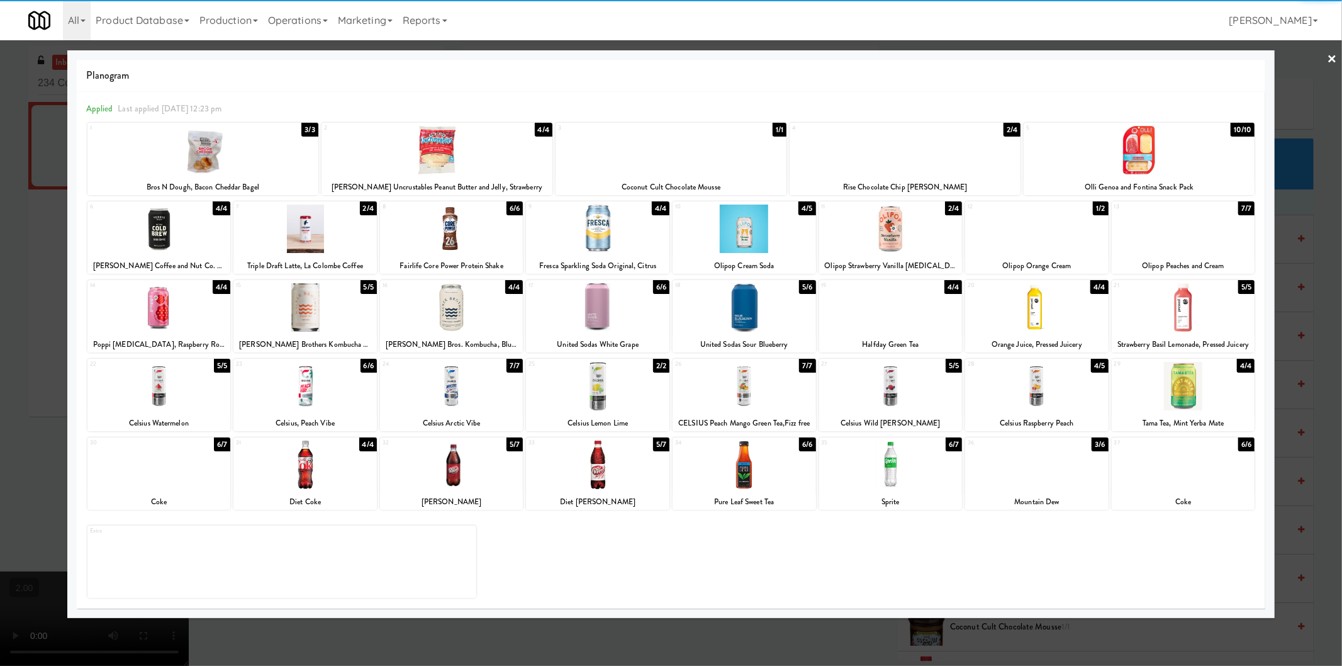
click at [615, 231] on div at bounding box center [597, 228] width 143 height 48
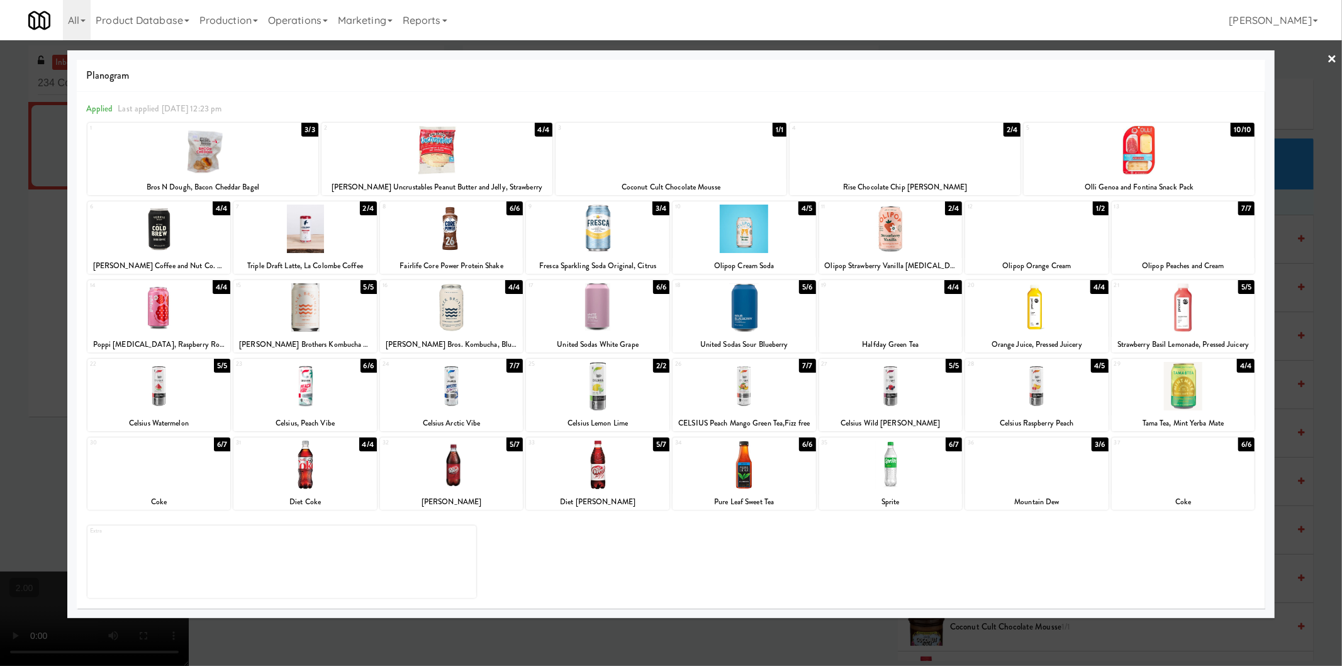
click at [1225, 307] on div at bounding box center [1182, 307] width 143 height 48
click at [1310, 299] on div at bounding box center [671, 333] width 1342 height 666
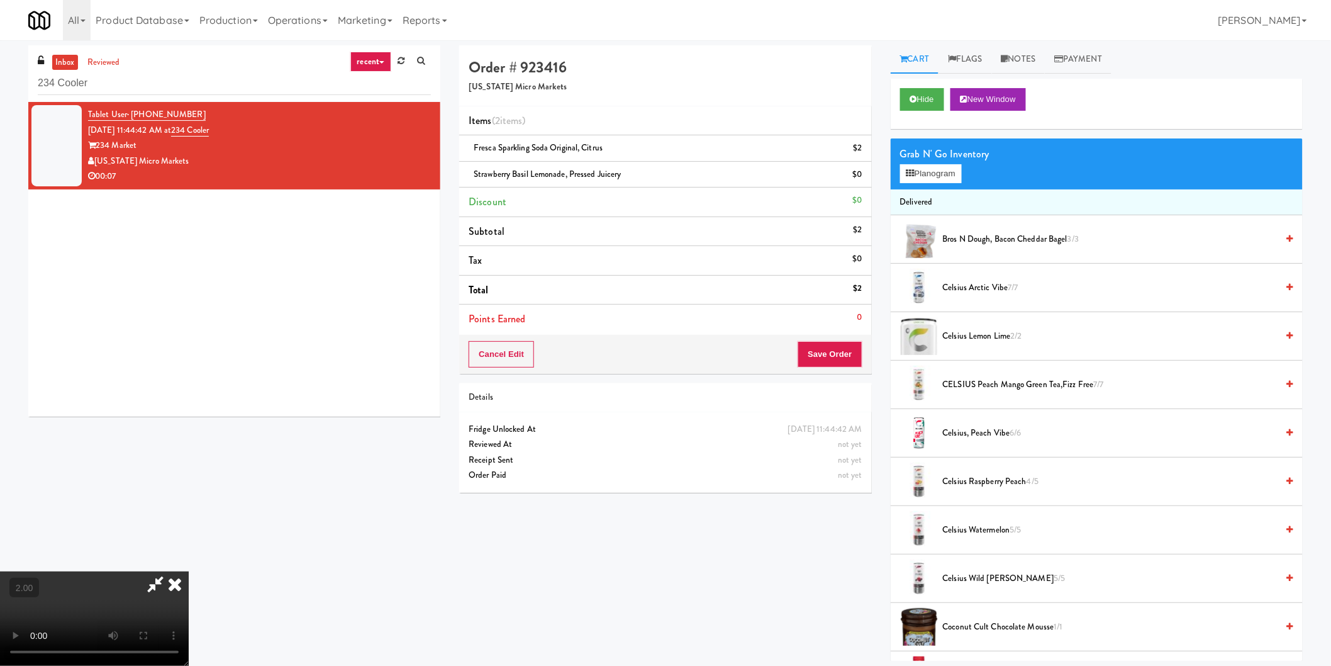
click at [189, 571] on icon at bounding box center [175, 583] width 28 height 25
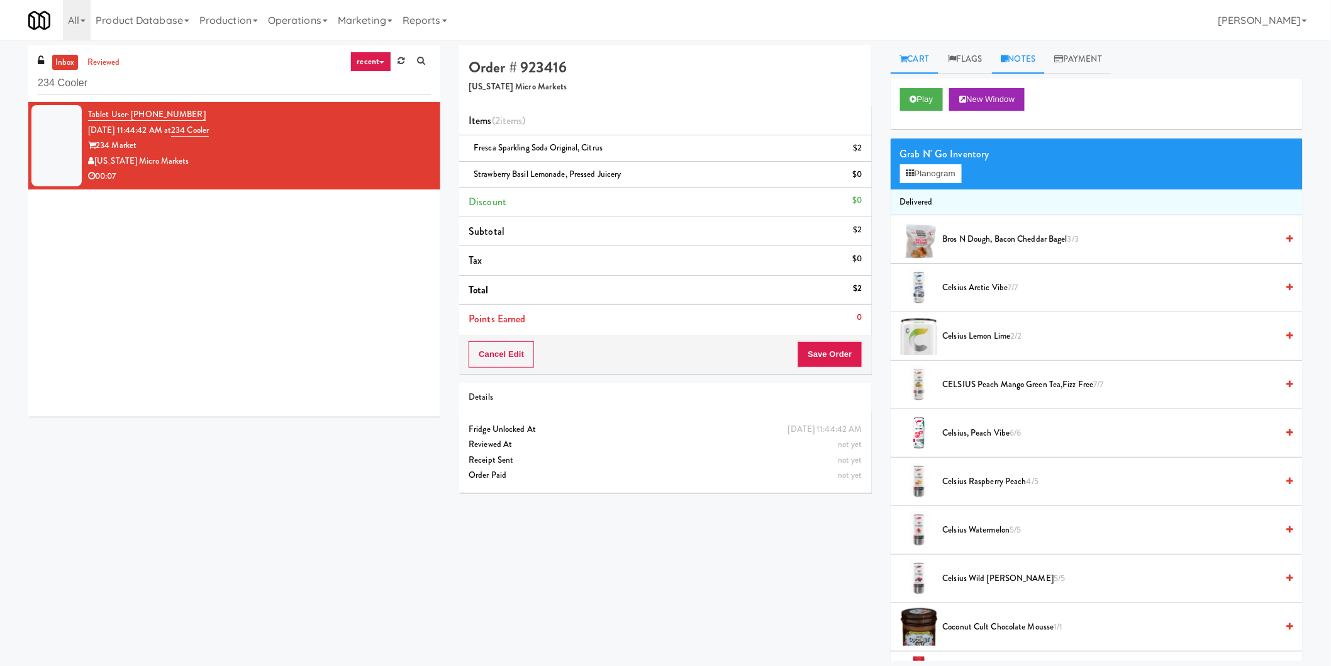
click at [1022, 53] on link "Notes" at bounding box center [1018, 59] width 53 height 28
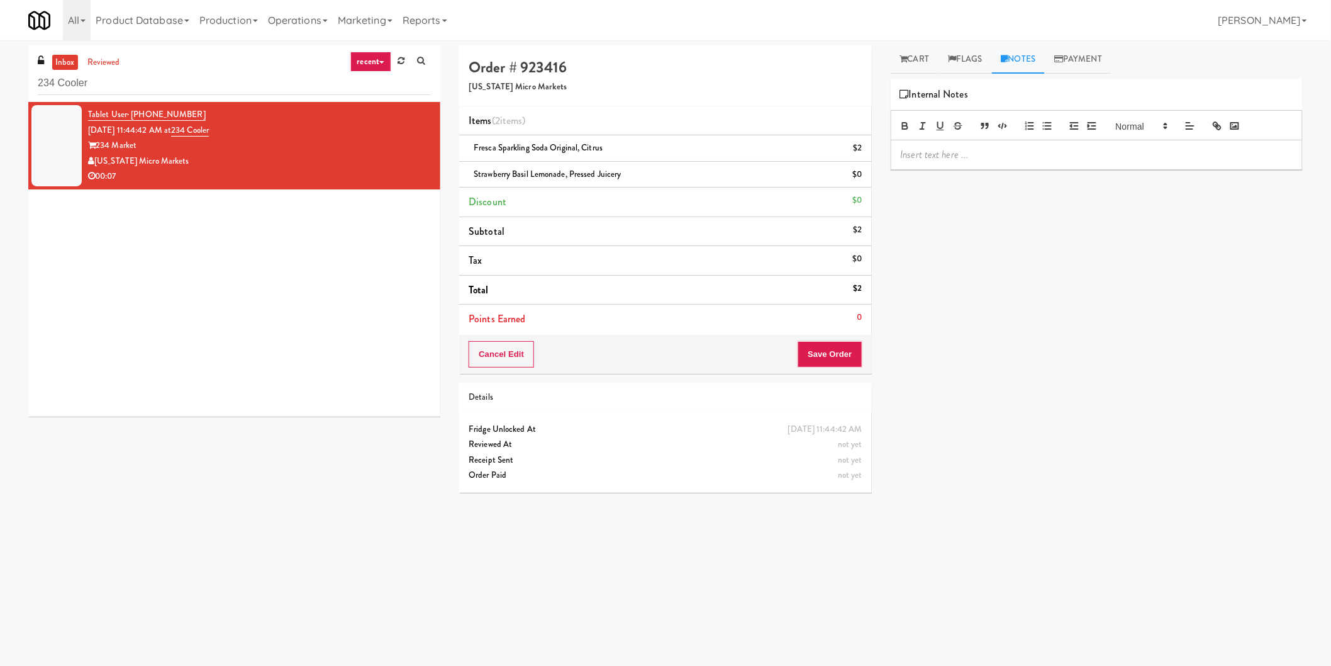
click at [981, 171] on div "Play New Window Grab N' Go Inventory Planogram Delivered Bros N Dough, Bacon Ch…" at bounding box center [1097, 315] width 412 height 472
click at [973, 159] on p at bounding box center [1097, 155] width 392 height 14
click at [967, 156] on span "No listed price $0 for" at bounding box center [1004, 154] width 84 height 14
drag, startPoint x: 581, startPoint y: 169, endPoint x: 468, endPoint y: 180, distance: 113.8
click at [469, 180] on div "Strawberry Basil Lemonade, Pressed Juicery $0" at bounding box center [665, 175] width 393 height 16
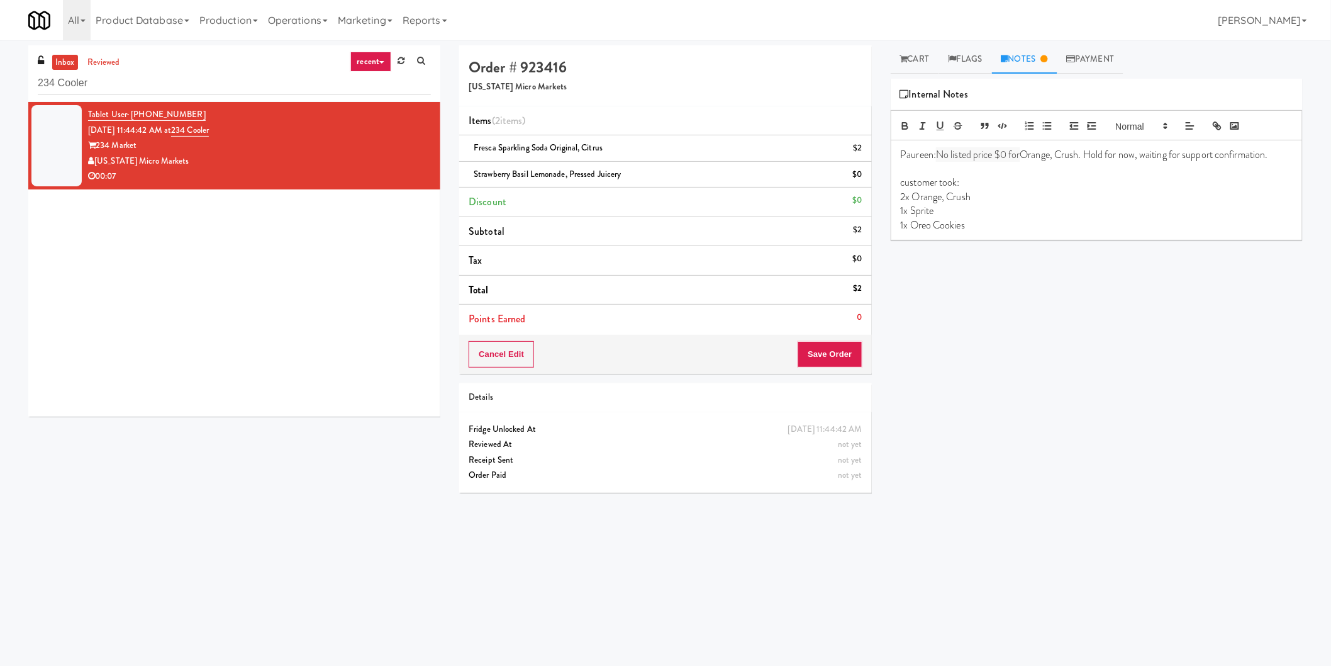
copy span "Strawberry Basil Lemonade, Pressed Juicery"
drag, startPoint x: 1028, startPoint y: 159, endPoint x: 1086, endPoint y: 157, distance: 58.5
click at [1086, 157] on p "Paureen: No listed price $0 for Orange, Crush. Hold for now, waiting for suppor…" at bounding box center [1097, 155] width 392 height 14
click at [906, 210] on p "2x Orange, Crush" at bounding box center [1097, 211] width 392 height 14
drag, startPoint x: 672, startPoint y: 148, endPoint x: 462, endPoint y: 152, distance: 210.1
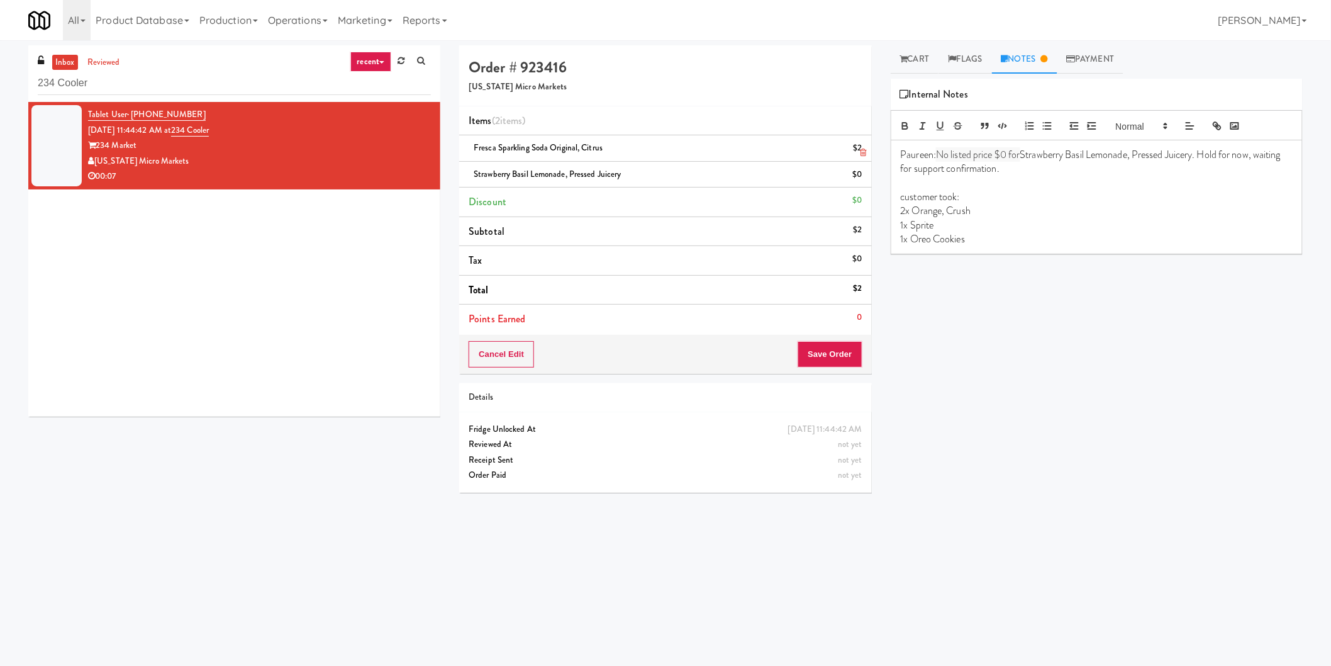
click at [462, 152] on li "Fresca Sparkling Soda Original, Citrus $2" at bounding box center [665, 148] width 412 height 26
copy span "Fresca Sparkling Soda Original, Citrus"
drag, startPoint x: 990, startPoint y: 209, endPoint x: 900, endPoint y: 210, distance: 90.6
click at [900, 210] on div "Paureen: No listed price $0 for Strawberry Basil Lemonade, Pressed Juicery. Hol…" at bounding box center [1096, 197] width 411 height 114
drag, startPoint x: 950, startPoint y: 213, endPoint x: 911, endPoint y: 208, distance: 39.2
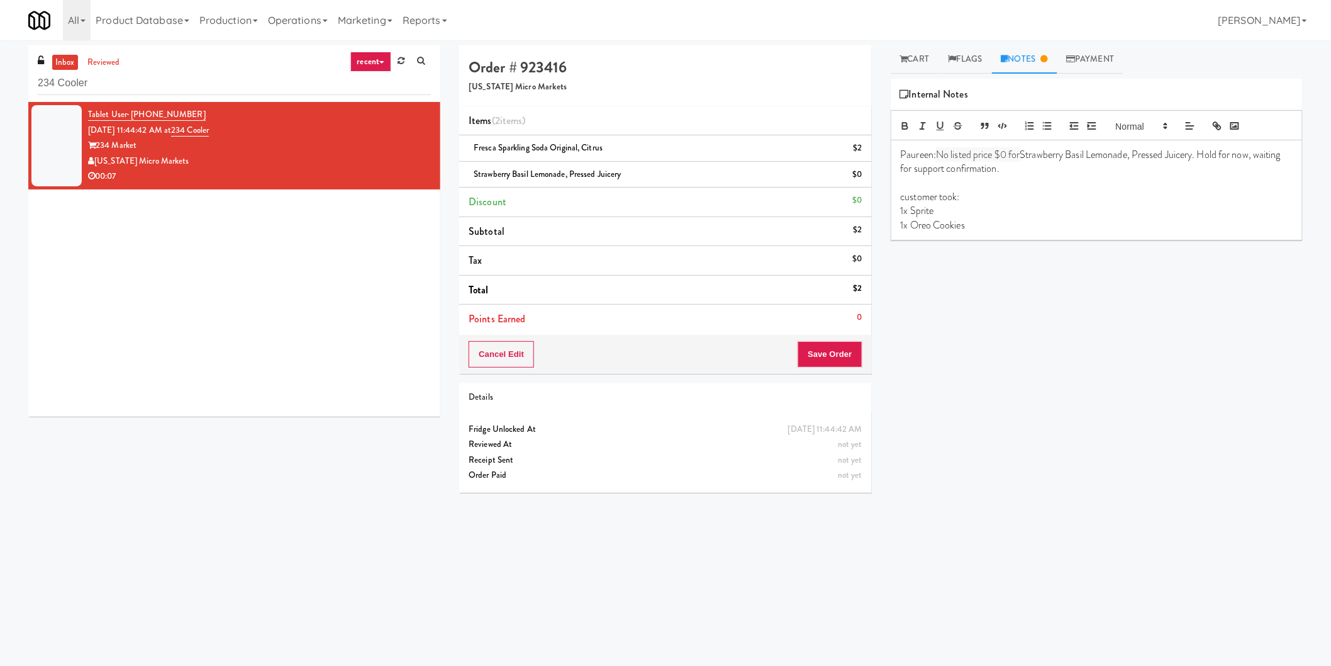
click at [911, 208] on p "1x Sprite" at bounding box center [1097, 211] width 392 height 14
drag, startPoint x: 983, startPoint y: 220, endPoint x: 912, endPoint y: 225, distance: 70.6
click at [912, 225] on p "1x Oreo Cookies" at bounding box center [1097, 225] width 392 height 14
click at [652, 362] on div "Cancel Edit Save Order" at bounding box center [665, 354] width 412 height 39
click at [439, 81] on div "inbox reviewed recent all unclear take inventory issue suspicious failed recent…" at bounding box center [234, 73] width 412 height 57
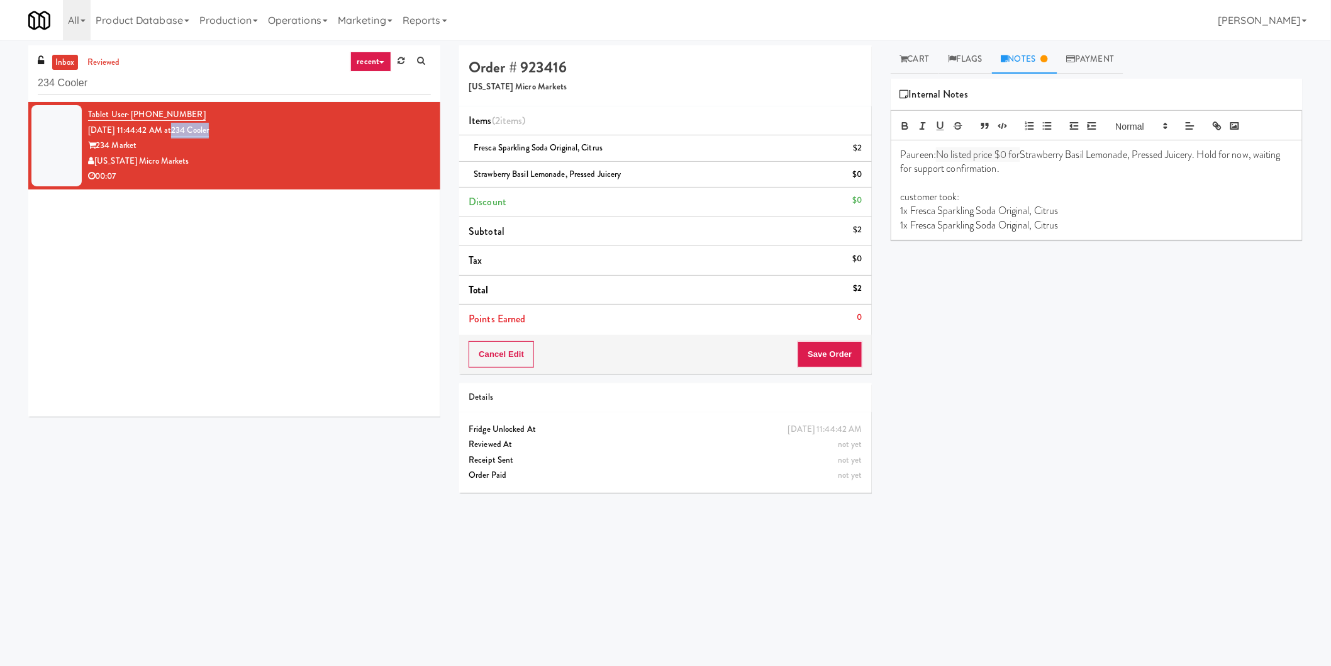
drag, startPoint x: 243, startPoint y: 134, endPoint x: 191, endPoint y: 133, distance: 52.8
click at [191, 133] on div "Tablet User · (231) 463-2473 Aug 10, 2025 11:44:42 AM at 234 Cooler 234 Market …" at bounding box center [259, 145] width 343 height 77
copy link "234 Cooler"
drag, startPoint x: 940, startPoint y: 153, endPoint x: 1259, endPoint y: 155, distance: 318.3
click at [1259, 155] on p "Paureen: No listed price $0 for Strawberry Basil Lemonade, Pressed Juicery. Hol…" at bounding box center [1097, 162] width 392 height 28
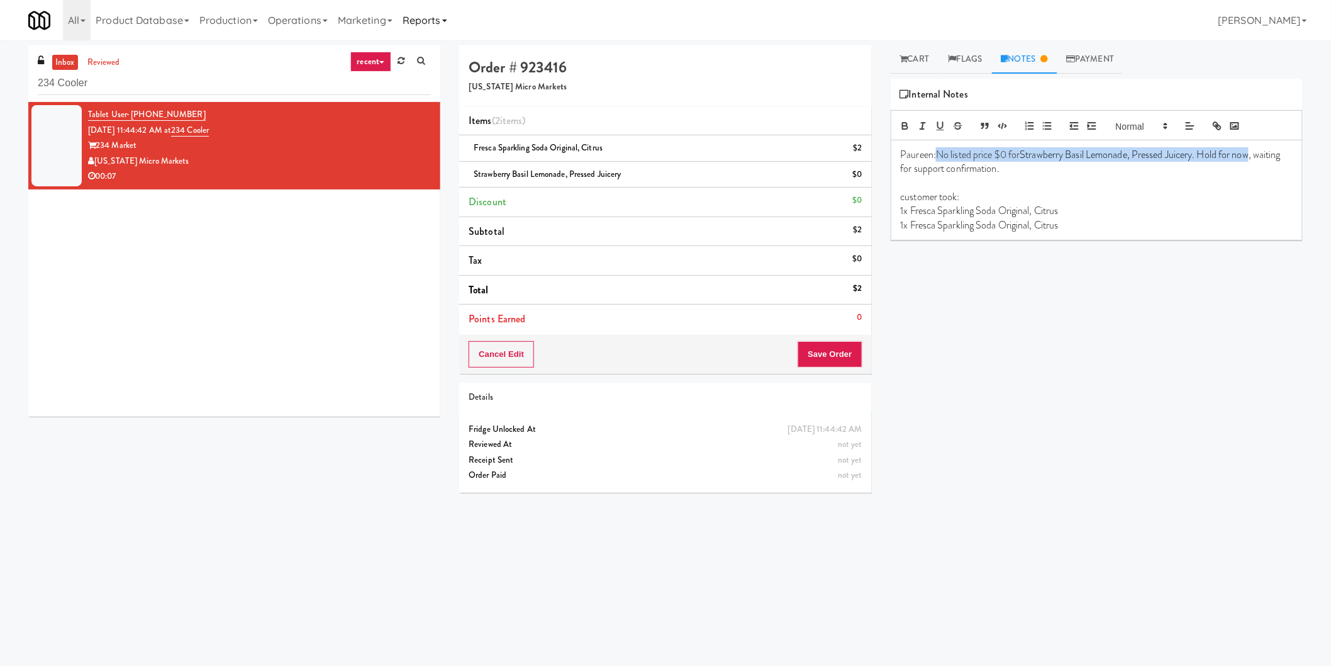
copy p "No listed price $0 for Strawberry Basil Lemonade, Pressed Juicery. Hold for now"
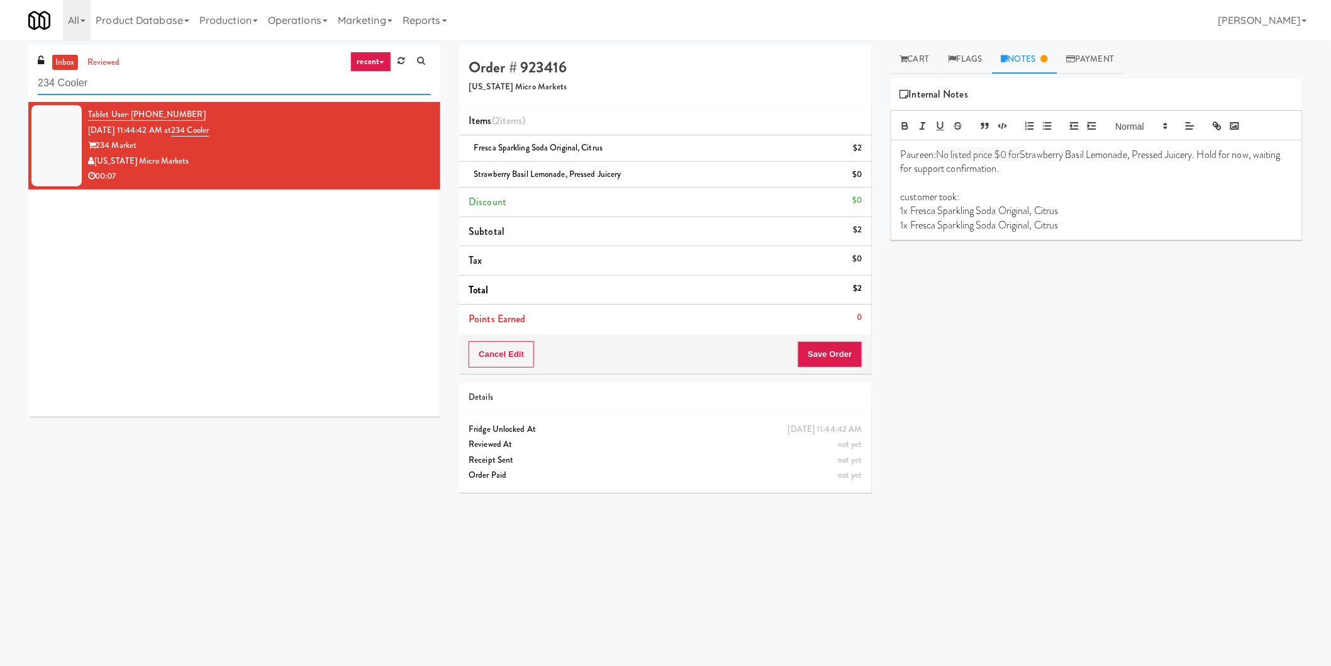
paste input "Cambridge Memorial Hospital - A-Wing, Level 0"
drag, startPoint x: 201, startPoint y: 75, endPoint x: 0, endPoint y: 101, distance: 202.9
click at [0, 88] on div "inbox reviewed recent all unclear take inventory issue suspicious failed recent…" at bounding box center [665, 297] width 1331 height 505
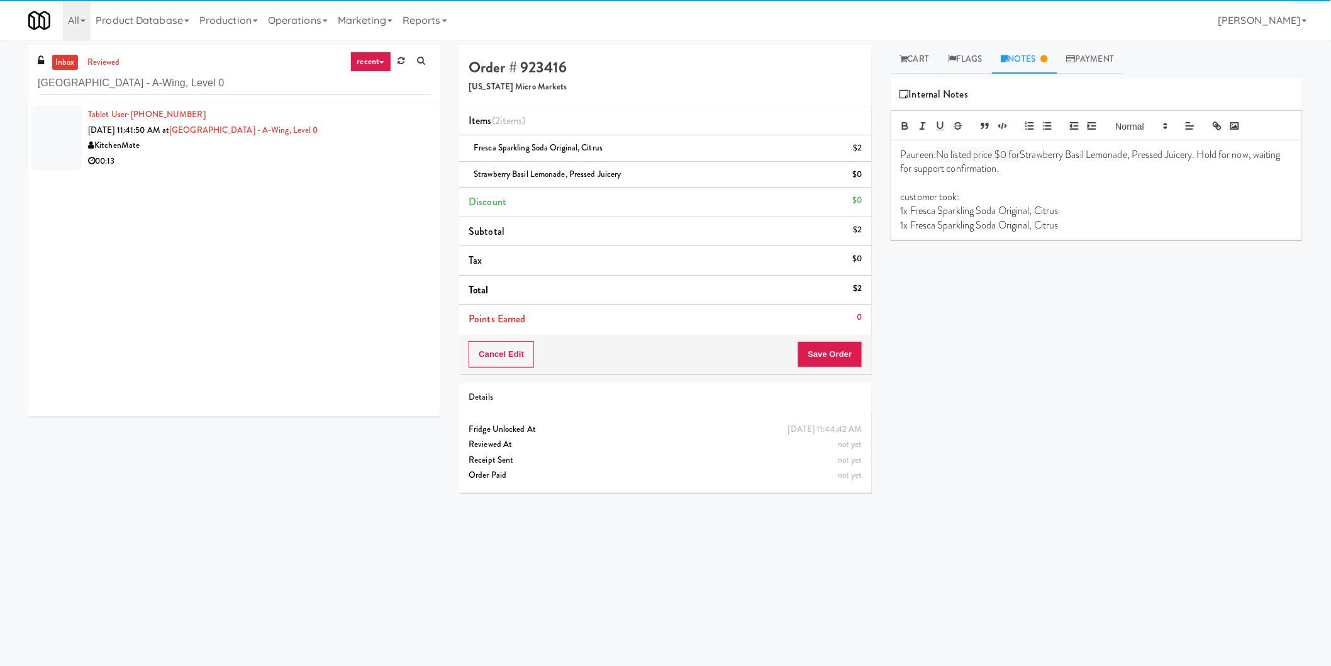
click at [374, 156] on div "00:13" at bounding box center [259, 161] width 343 height 16
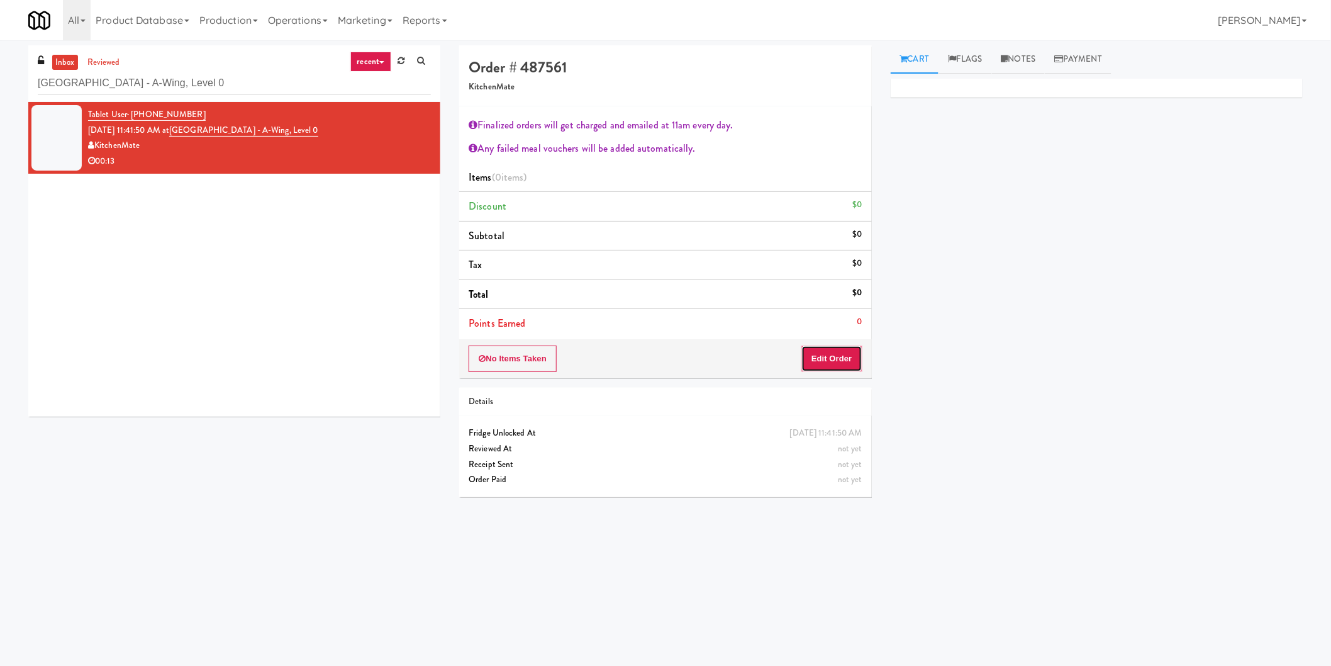
click at [831, 354] on button "Edit Order" at bounding box center [831, 358] width 61 height 26
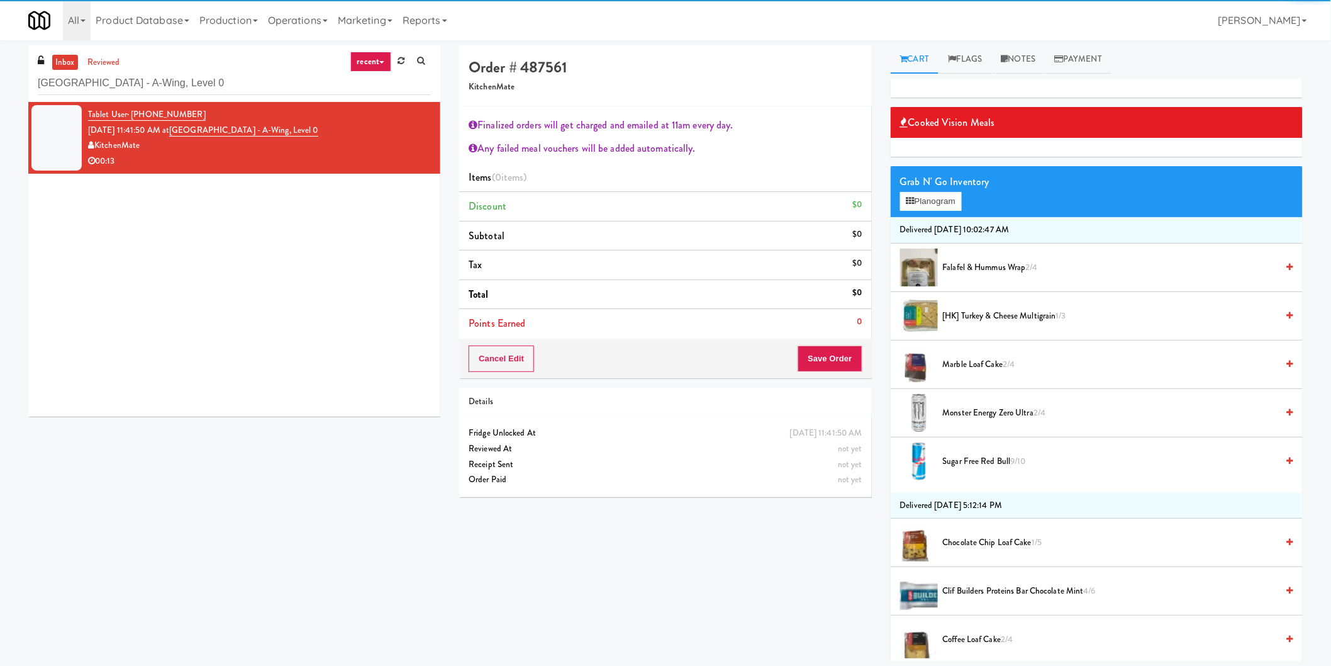
click at [945, 213] on div "Grab N' Go Inventory Planogram" at bounding box center [1097, 191] width 412 height 51
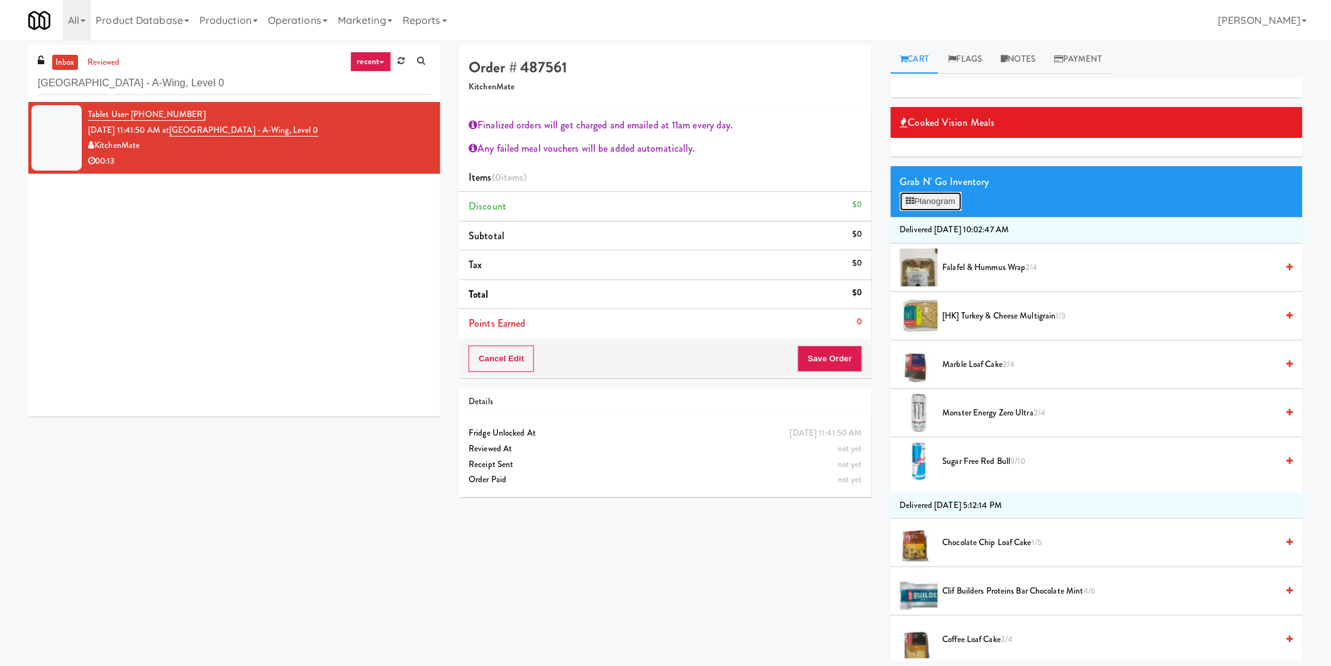
click at [951, 196] on button "Planogram" at bounding box center [931, 201] width 62 height 19
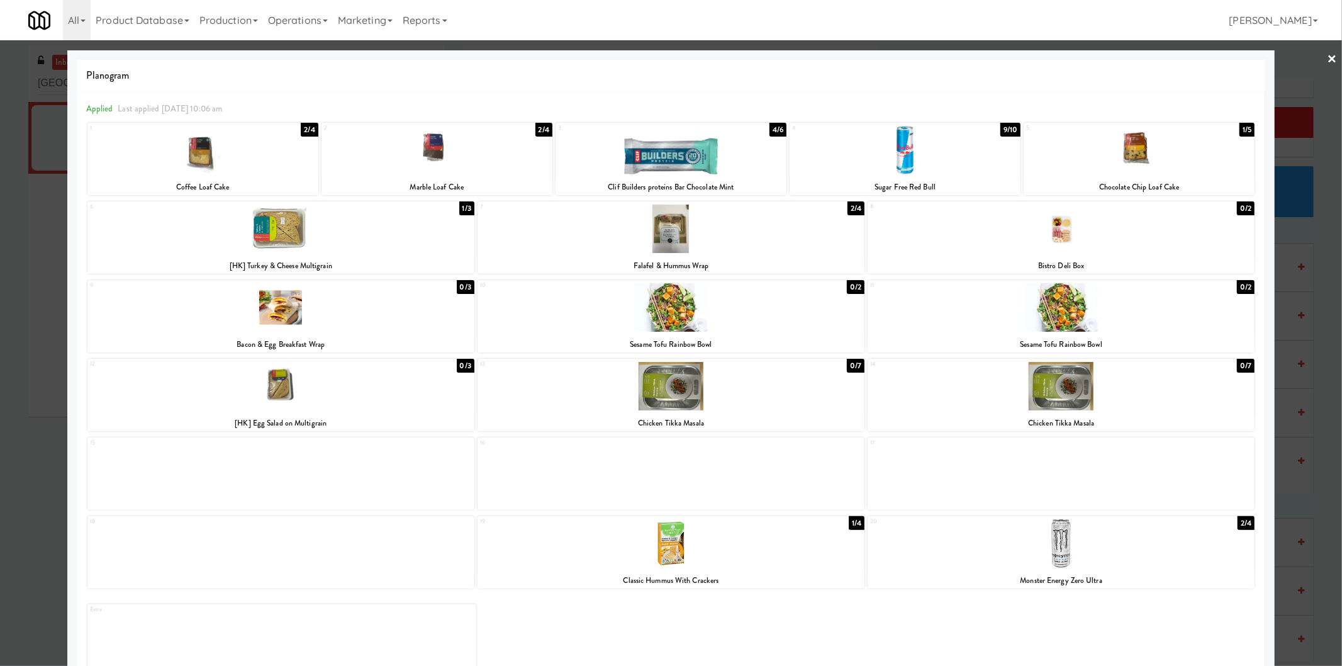
click at [710, 170] on div at bounding box center [670, 150] width 231 height 48
click at [0, 186] on div at bounding box center [671, 333] width 1342 height 666
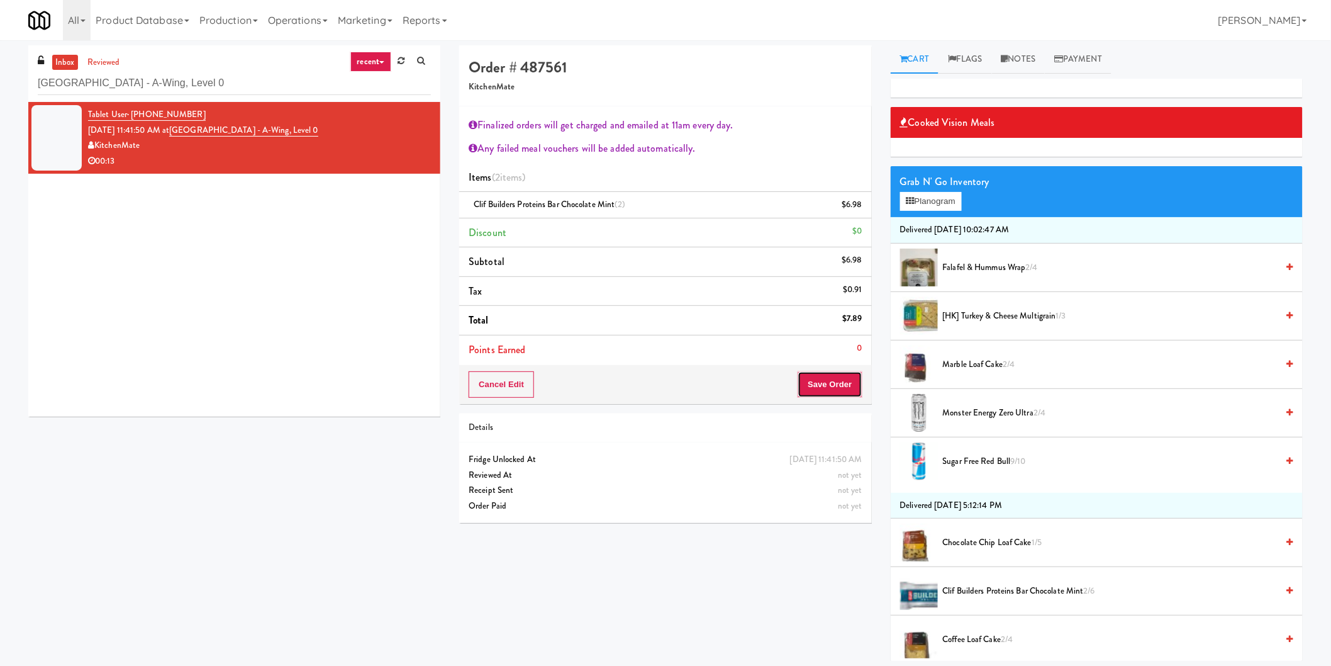
click at [827, 391] on button "Save Order" at bounding box center [830, 384] width 64 height 26
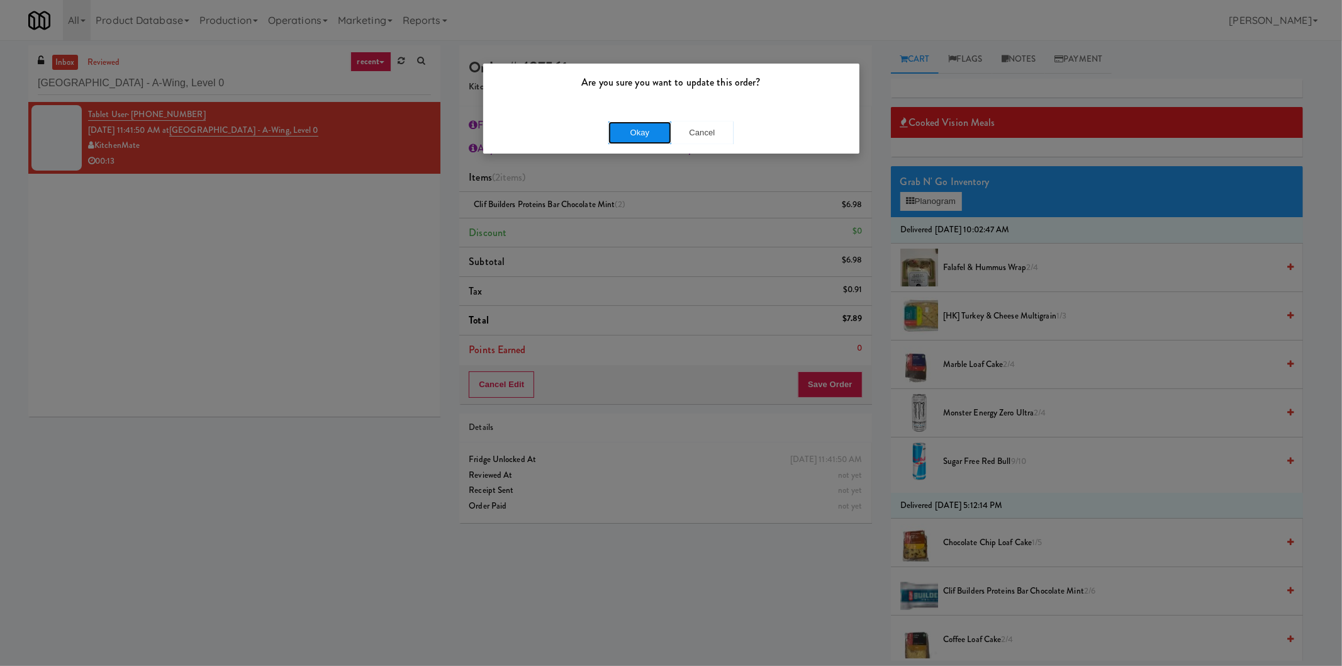
click at [630, 127] on button "Okay" at bounding box center [639, 132] width 63 height 23
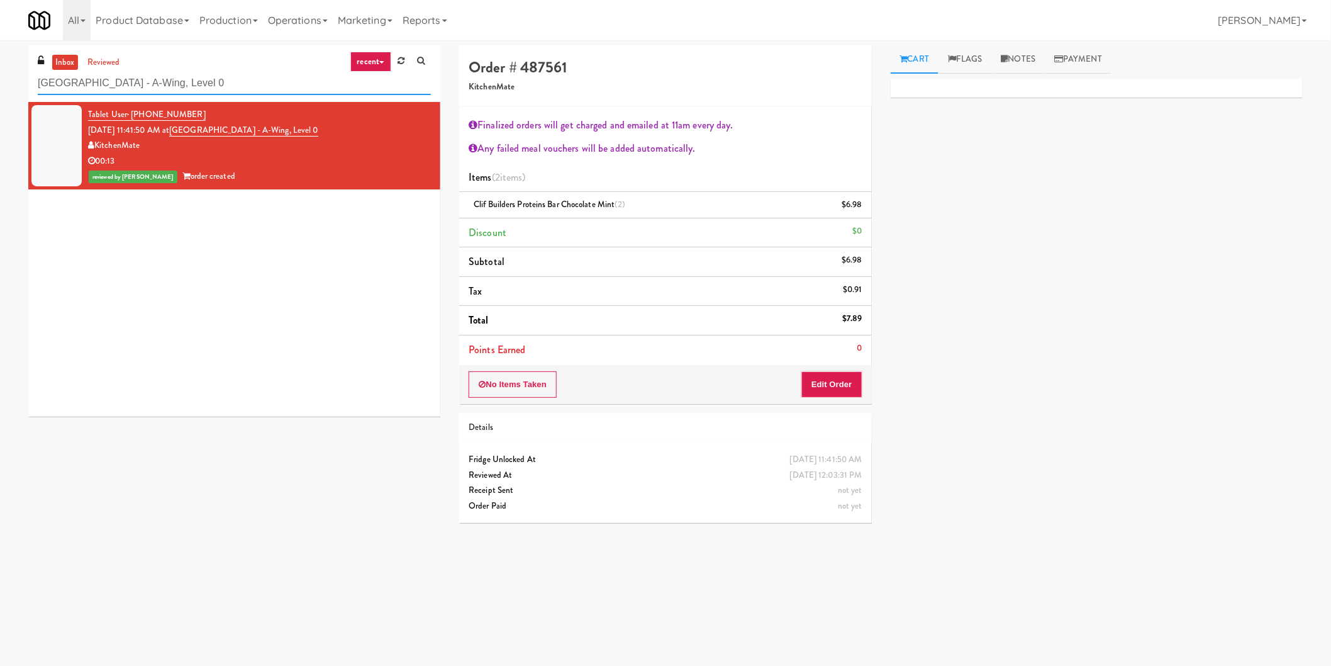
paste input "La Posada Pusch Ridge - Cooler"
drag, startPoint x: 271, startPoint y: 79, endPoint x: 0, endPoint y: 87, distance: 271.2
click at [0, 87] on div "inbox reviewed recent all unclear take inventory issue suspicious failed recent…" at bounding box center [665, 297] width 1331 height 505
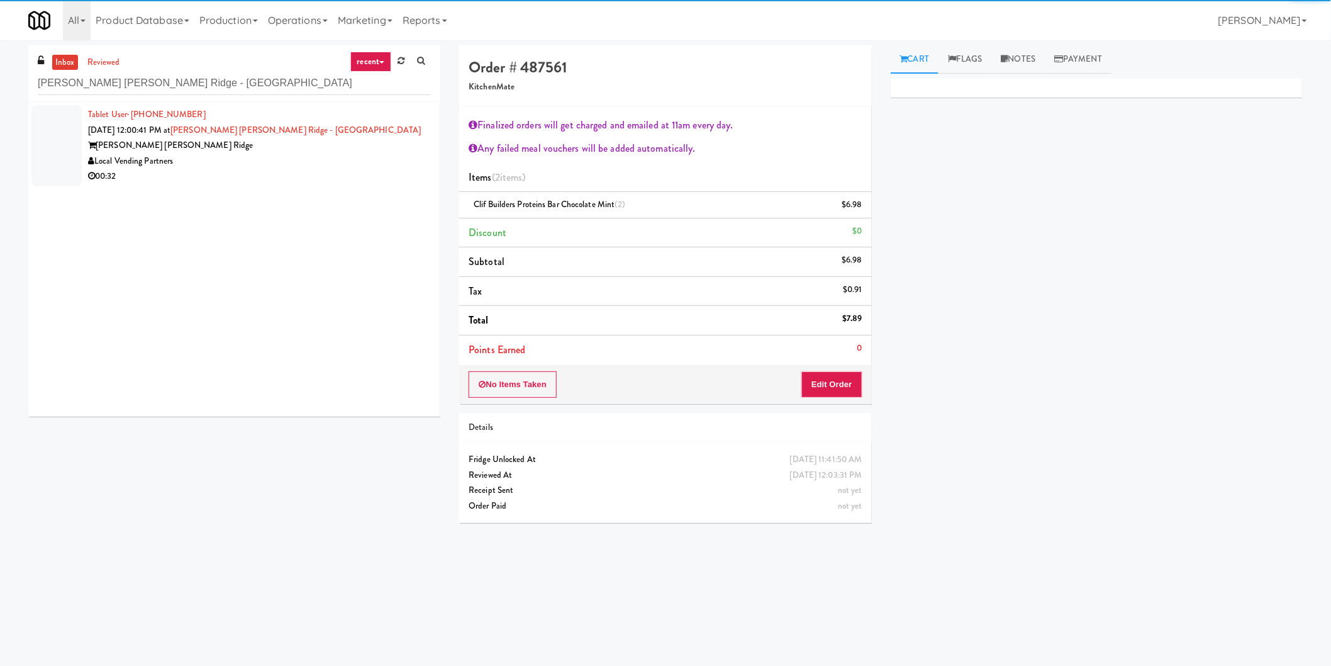
click at [340, 145] on div "La Posada Pusch Ridge" at bounding box center [259, 146] width 343 height 16
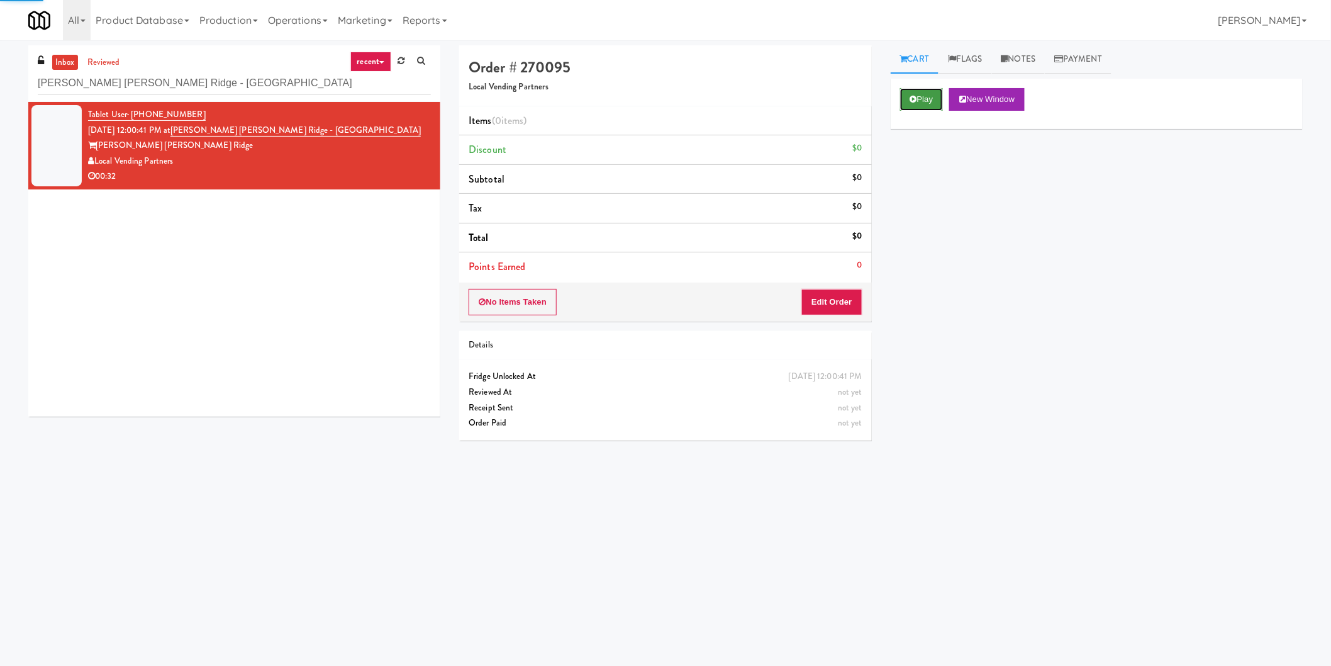
click at [940, 110] on button "Play" at bounding box center [921, 99] width 43 height 23
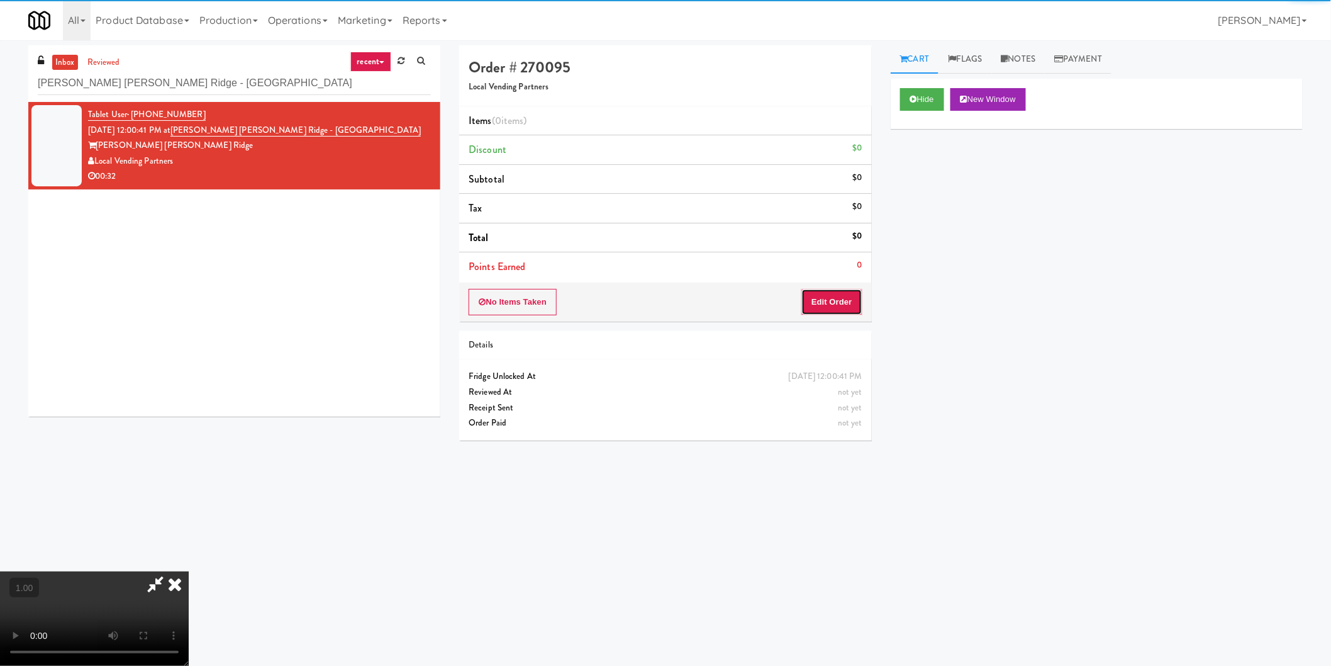
click at [838, 300] on button "Edit Order" at bounding box center [831, 302] width 61 height 26
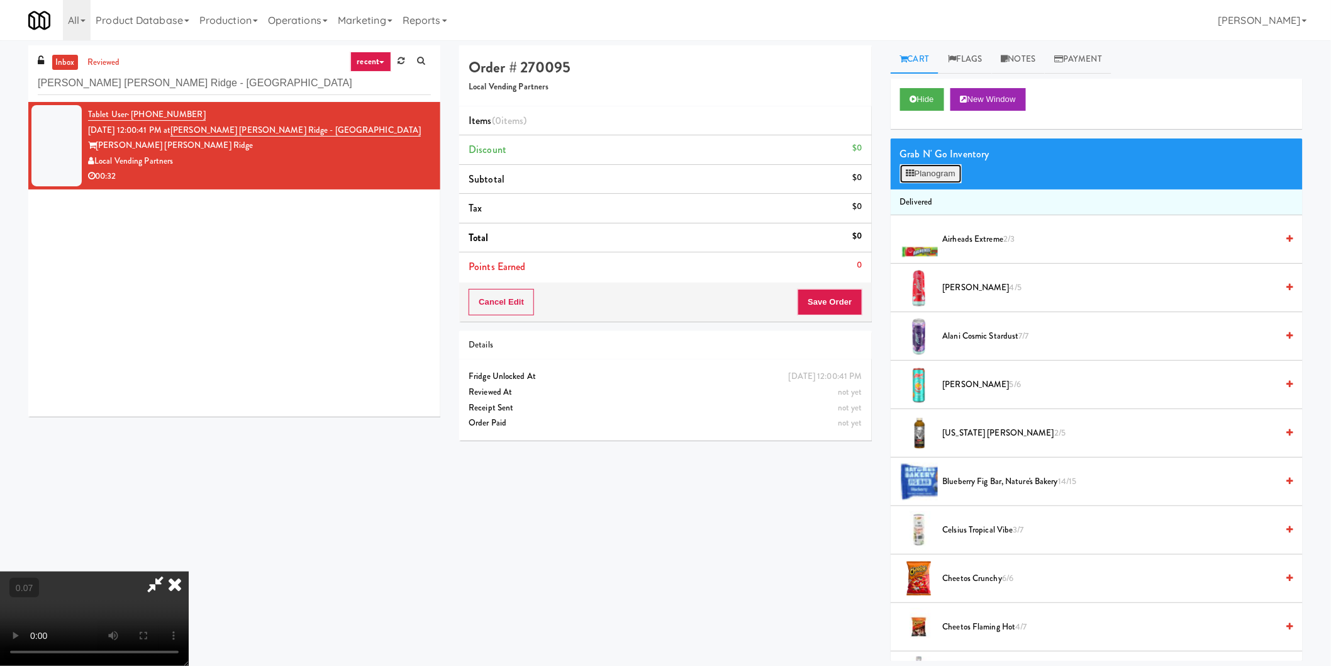
click at [925, 164] on button "Planogram" at bounding box center [931, 173] width 62 height 19
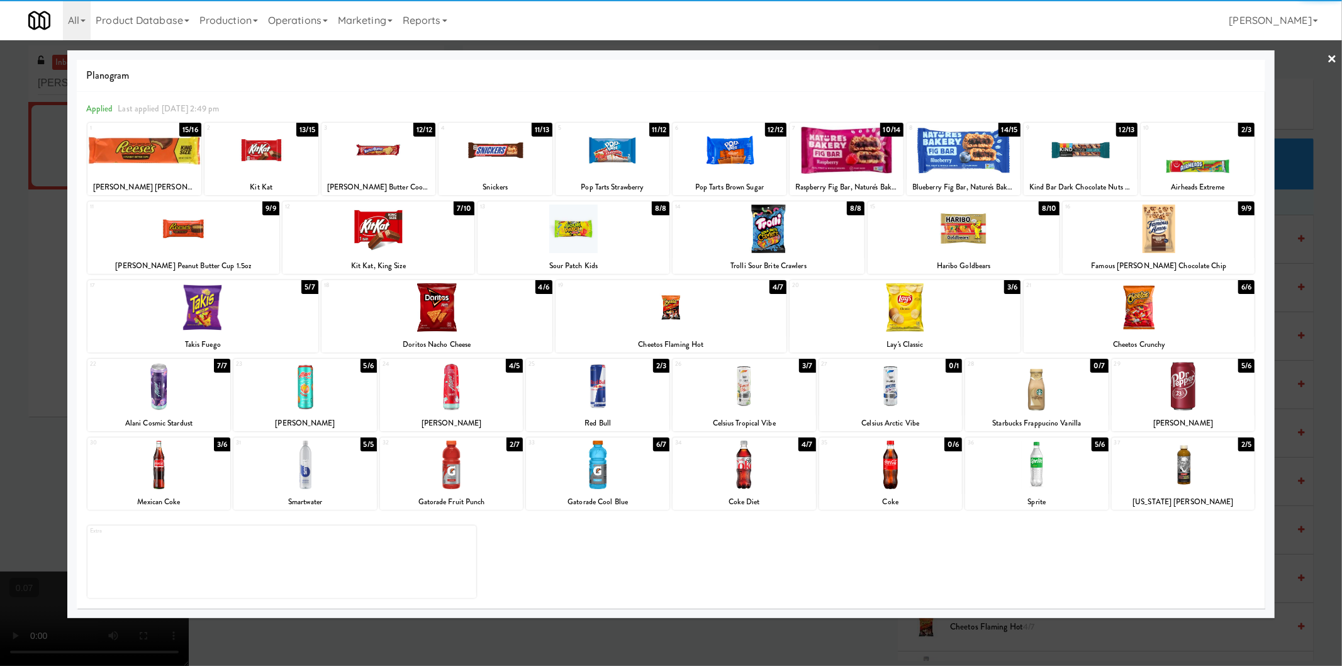
click at [857, 151] on div at bounding box center [846, 150] width 114 height 48
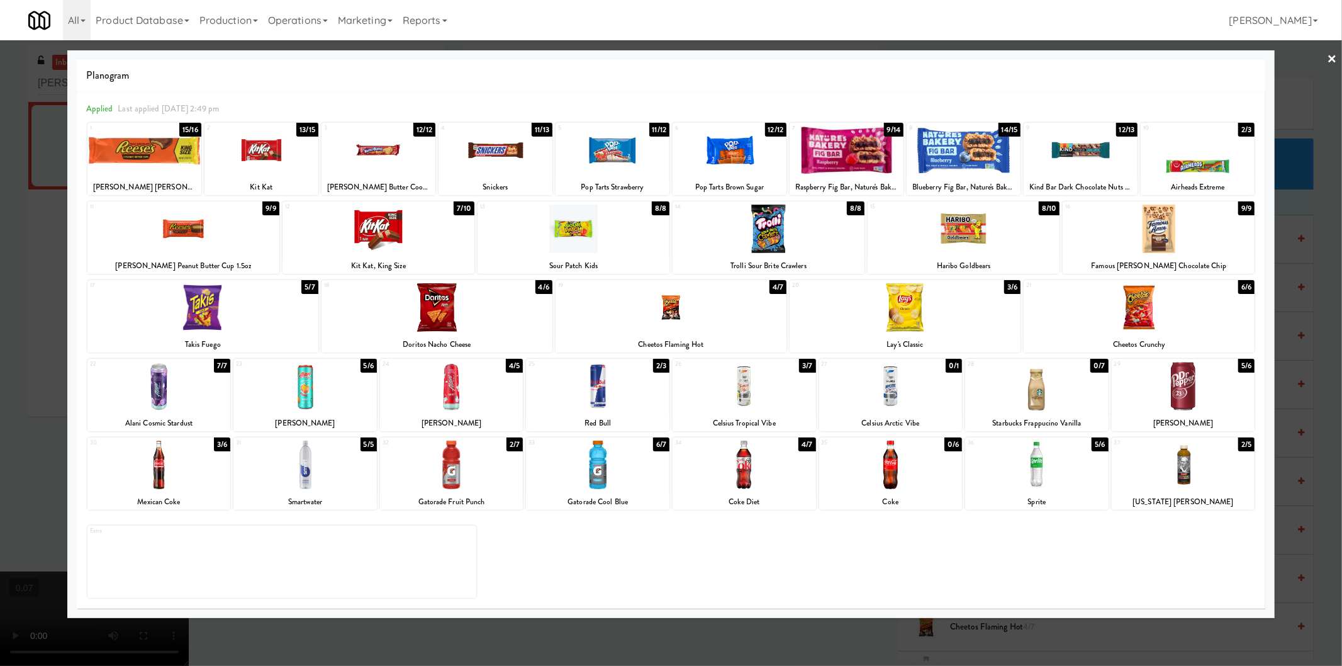
click at [423, 403] on div at bounding box center [451, 386] width 143 height 48
click at [0, 404] on div at bounding box center [671, 333] width 1342 height 666
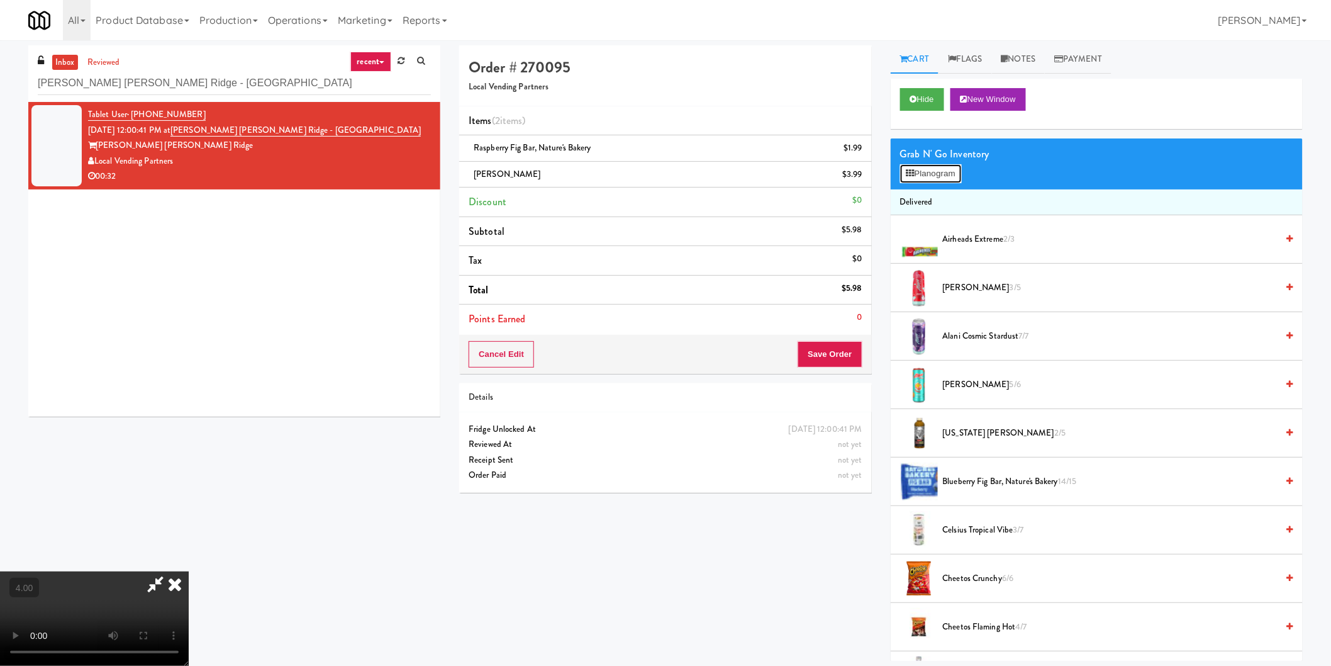
click at [915, 174] on button "Planogram" at bounding box center [931, 173] width 62 height 19
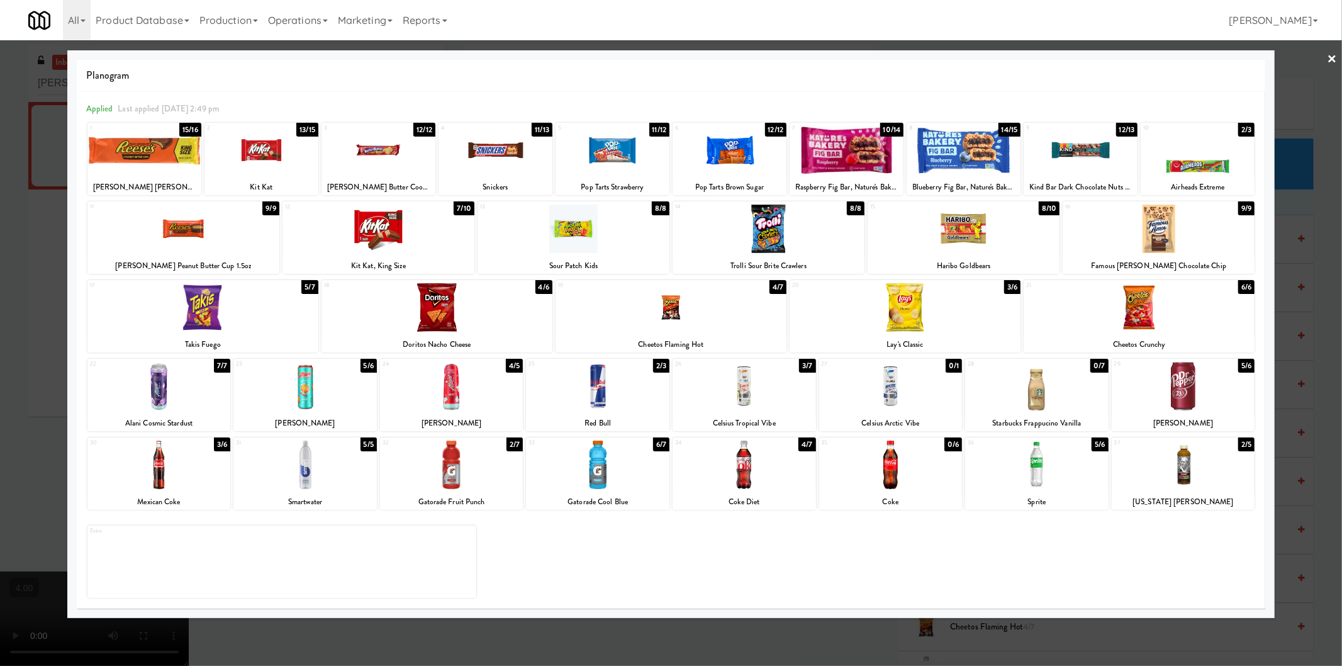
click at [760, 466] on div at bounding box center [743, 464] width 143 height 48
click at [225, 298] on div at bounding box center [202, 307] width 231 height 48
drag, startPoint x: 0, startPoint y: 312, endPoint x: 10, endPoint y: 318, distance: 11.5
click at [0, 313] on div at bounding box center [671, 333] width 1342 height 666
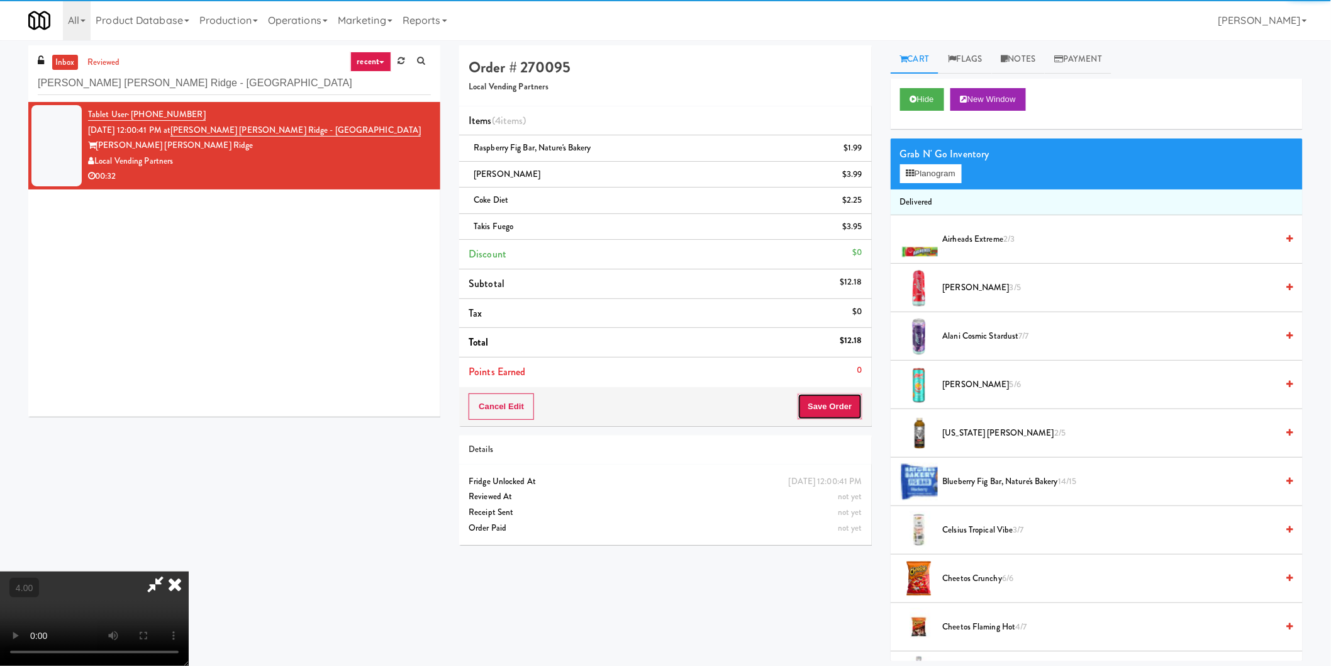
click at [825, 413] on button "Save Order" at bounding box center [830, 406] width 64 height 26
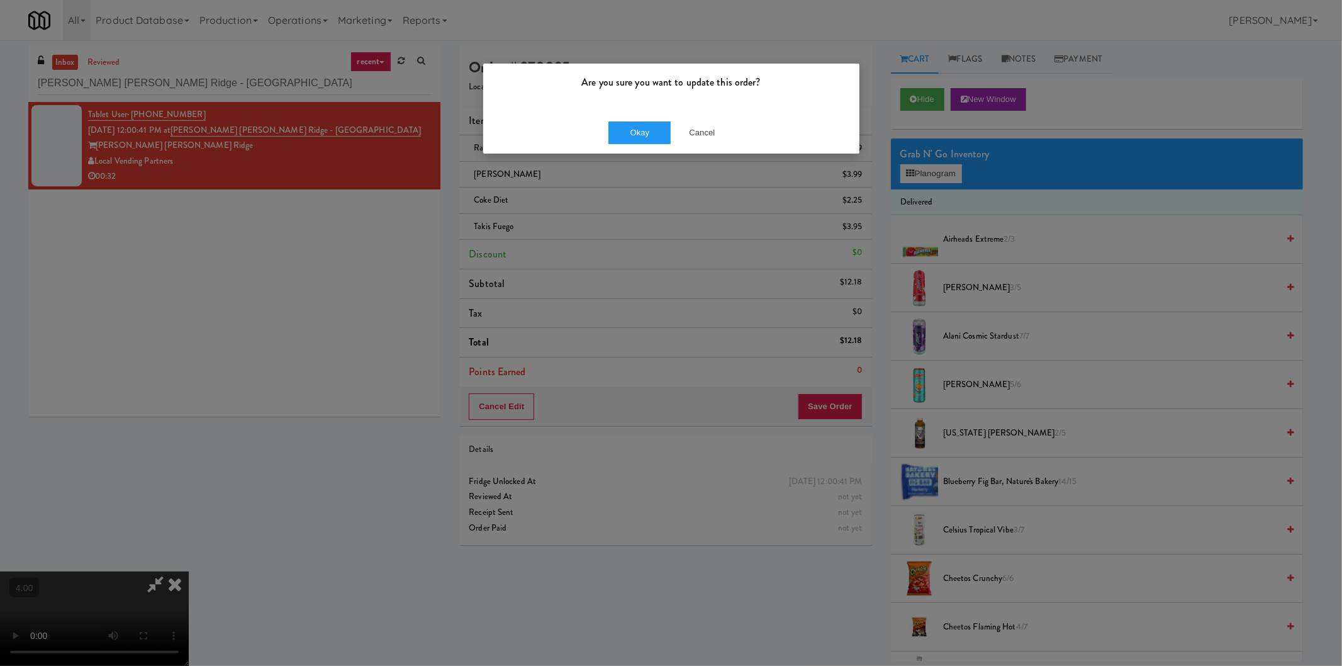
click at [635, 143] on div "Okay Cancel" at bounding box center [671, 132] width 376 height 42
click at [617, 136] on button "Okay" at bounding box center [639, 132] width 63 height 23
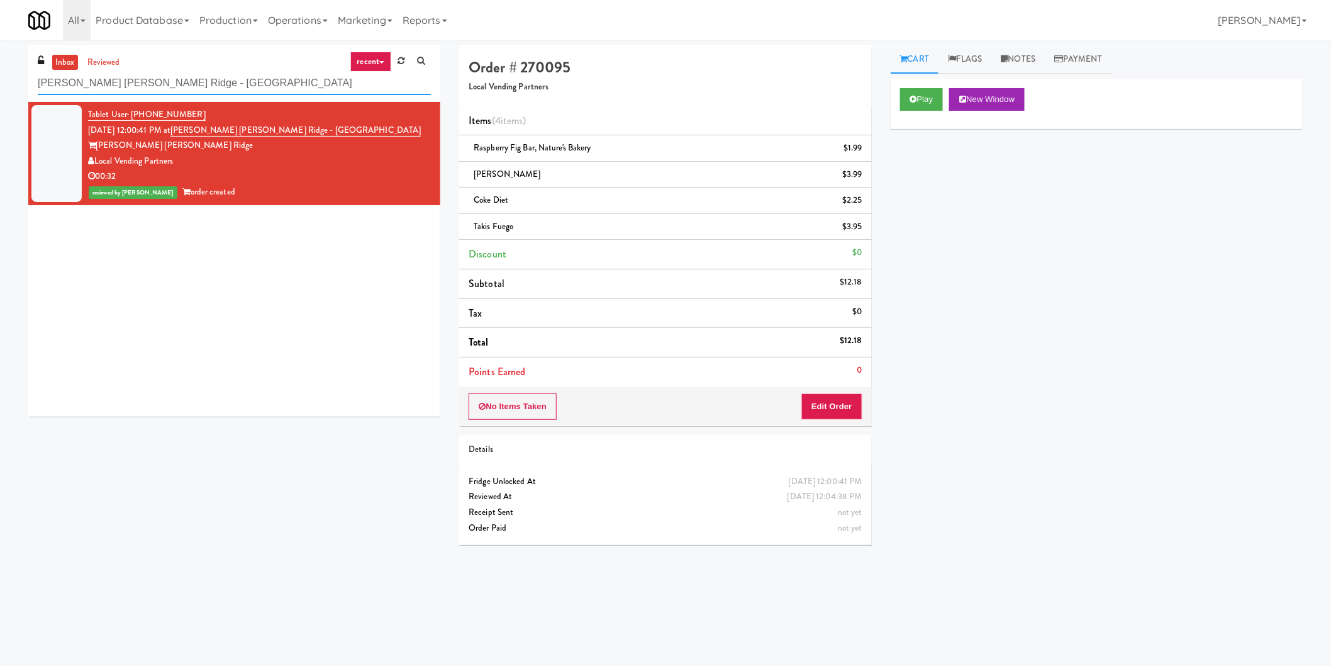
paste input "AVE Tampa Riverwalk - Drinks"
drag, startPoint x: 209, startPoint y: 82, endPoint x: 0, endPoint y: 87, distance: 209.5
click at [0, 87] on div "inbox reviewed recent all unclear take inventory issue suspicious failed recent…" at bounding box center [665, 299] width 1331 height 509
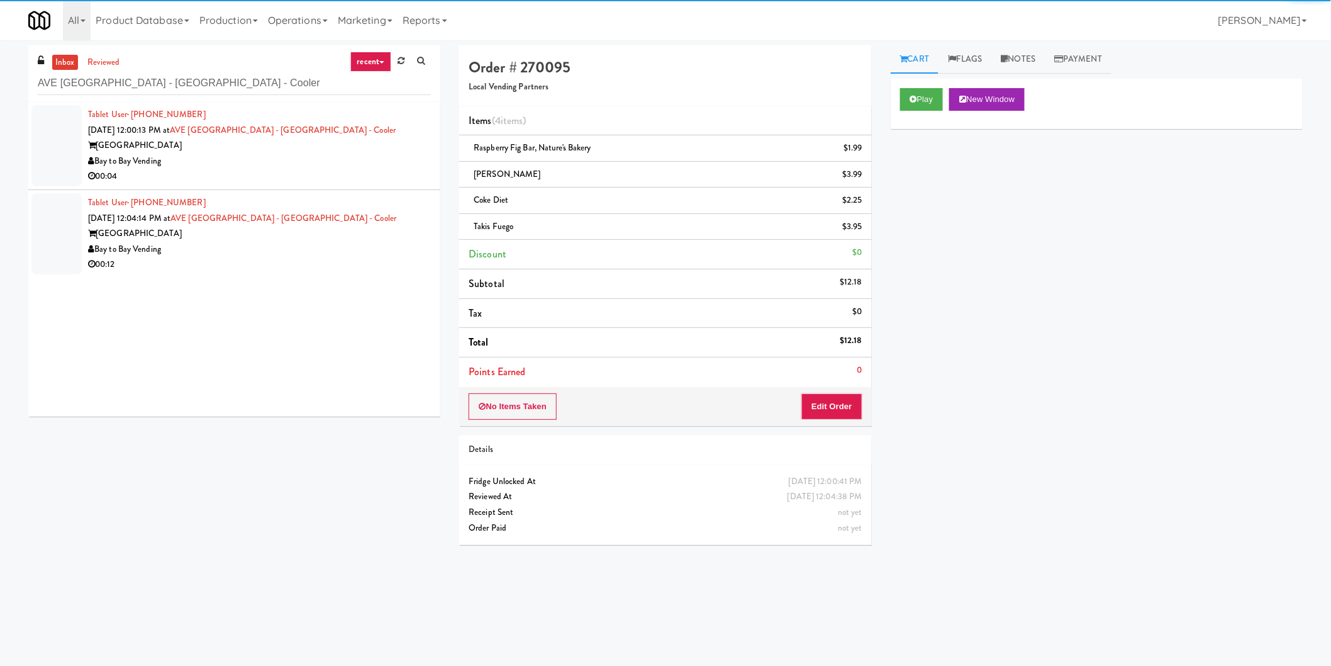
drag, startPoint x: 330, startPoint y: 160, endPoint x: 369, endPoint y: 157, distance: 38.5
click at [336, 160] on div "Bay to Bay Vending" at bounding box center [259, 161] width 343 height 16
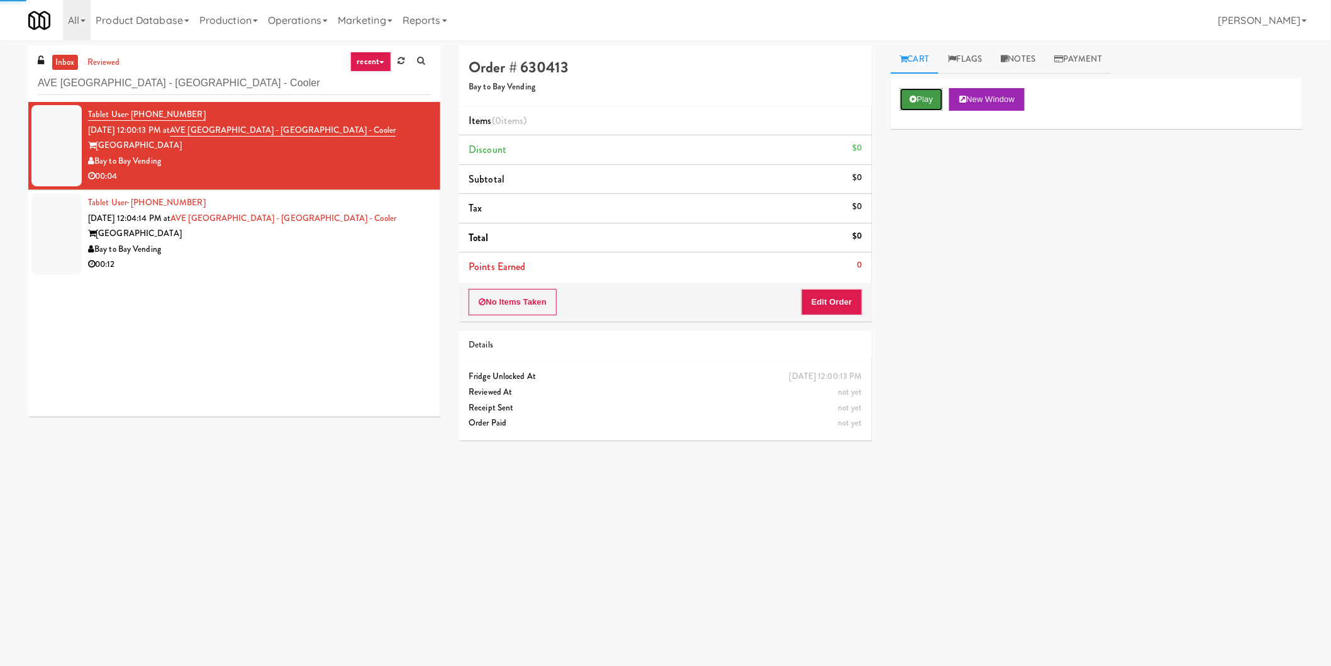
click at [929, 93] on button "Play" at bounding box center [921, 99] width 43 height 23
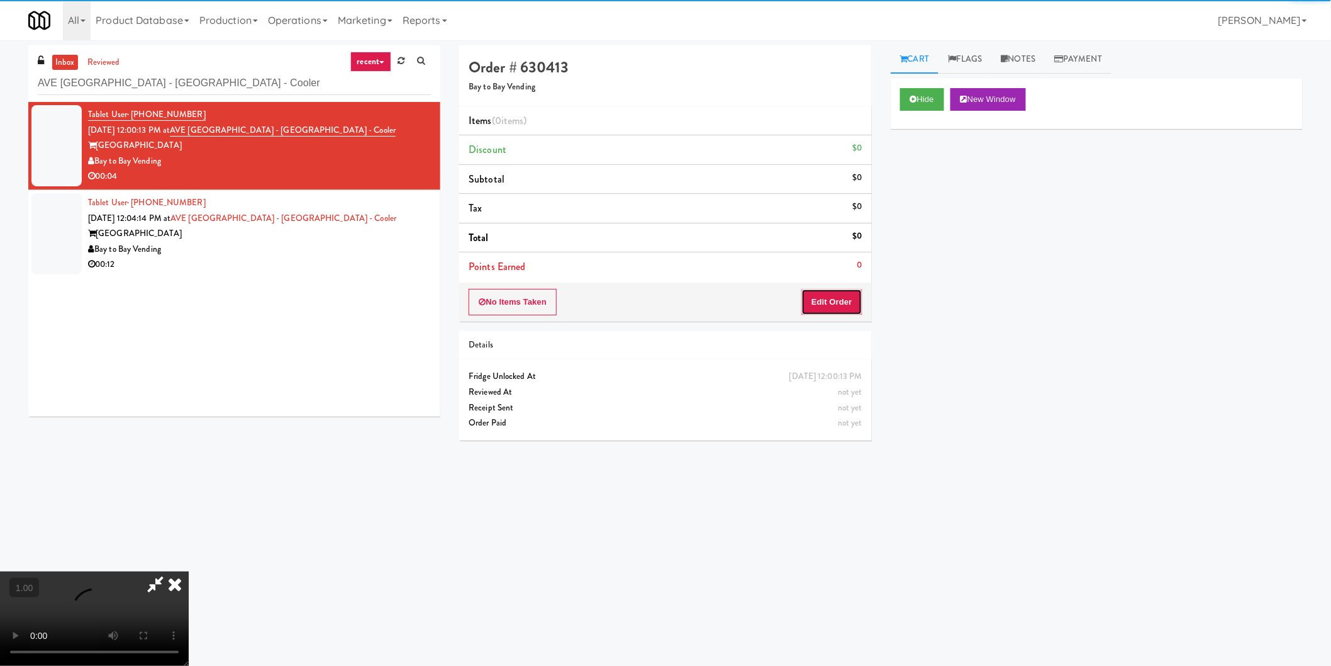
click at [822, 300] on button "Edit Order" at bounding box center [831, 302] width 61 height 26
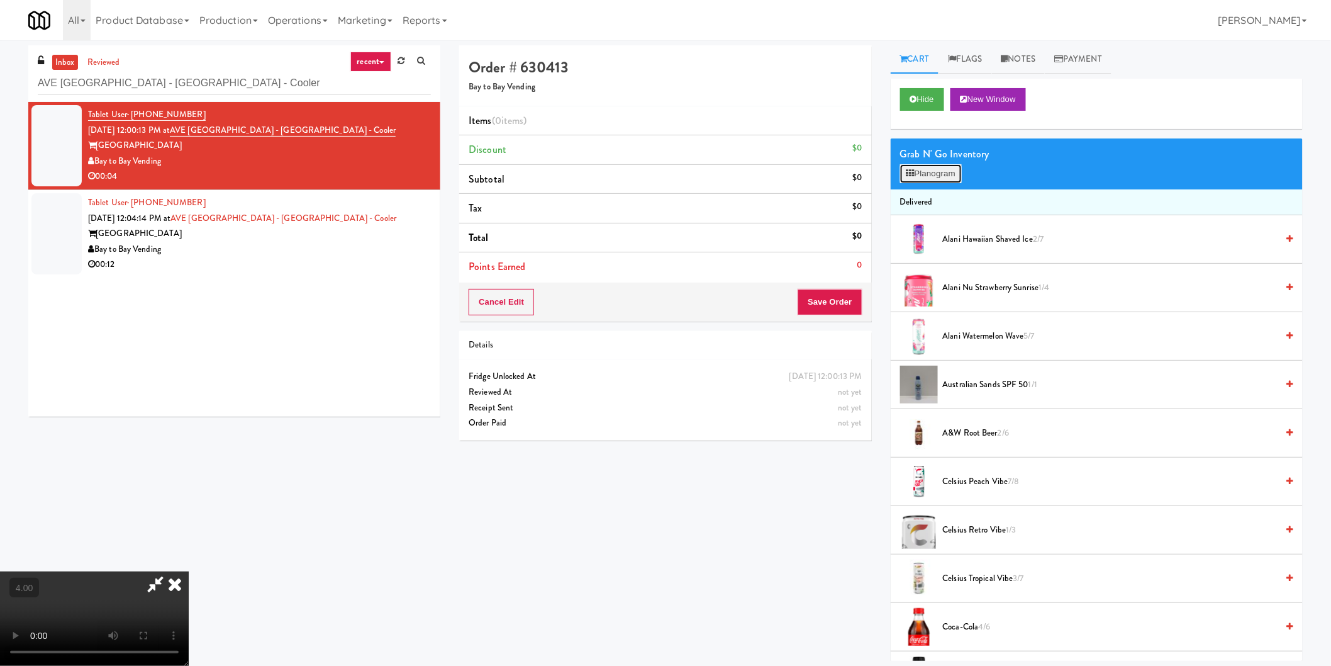
click at [927, 179] on button "Planogram" at bounding box center [931, 173] width 62 height 19
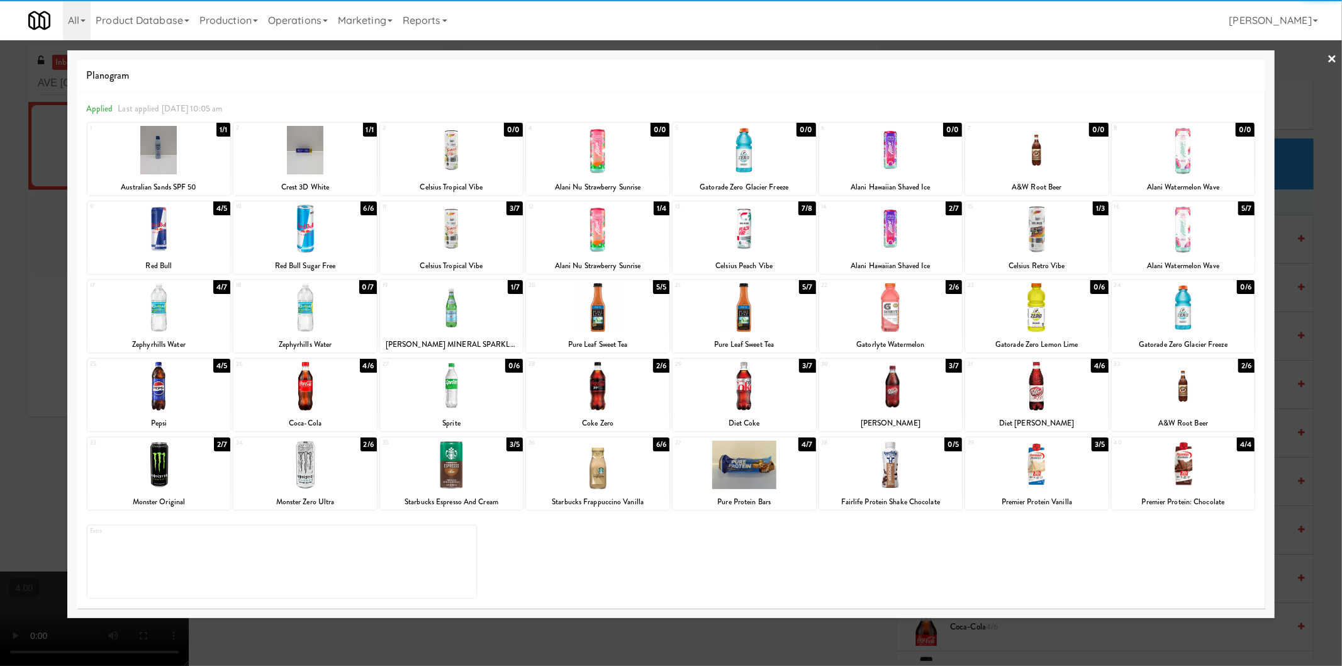
click at [316, 225] on div at bounding box center [304, 228] width 143 height 48
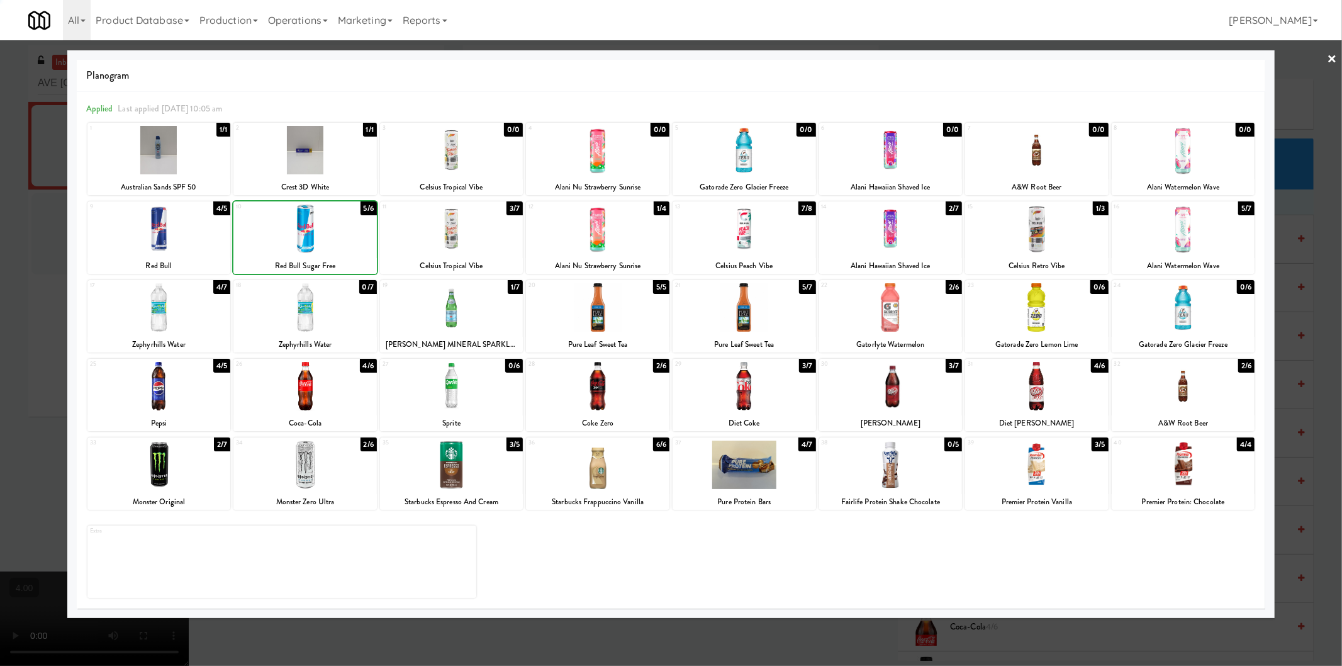
click at [0, 218] on div at bounding box center [671, 333] width 1342 height 666
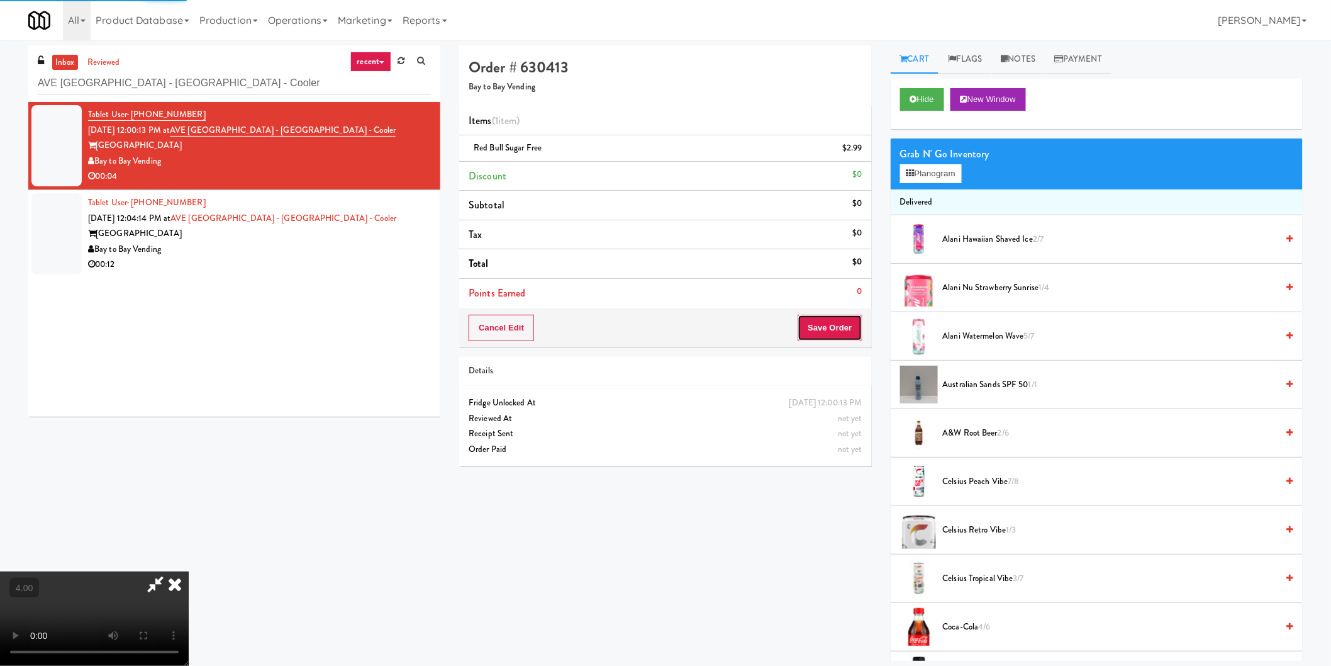
click at [828, 316] on button "Save Order" at bounding box center [830, 328] width 64 height 26
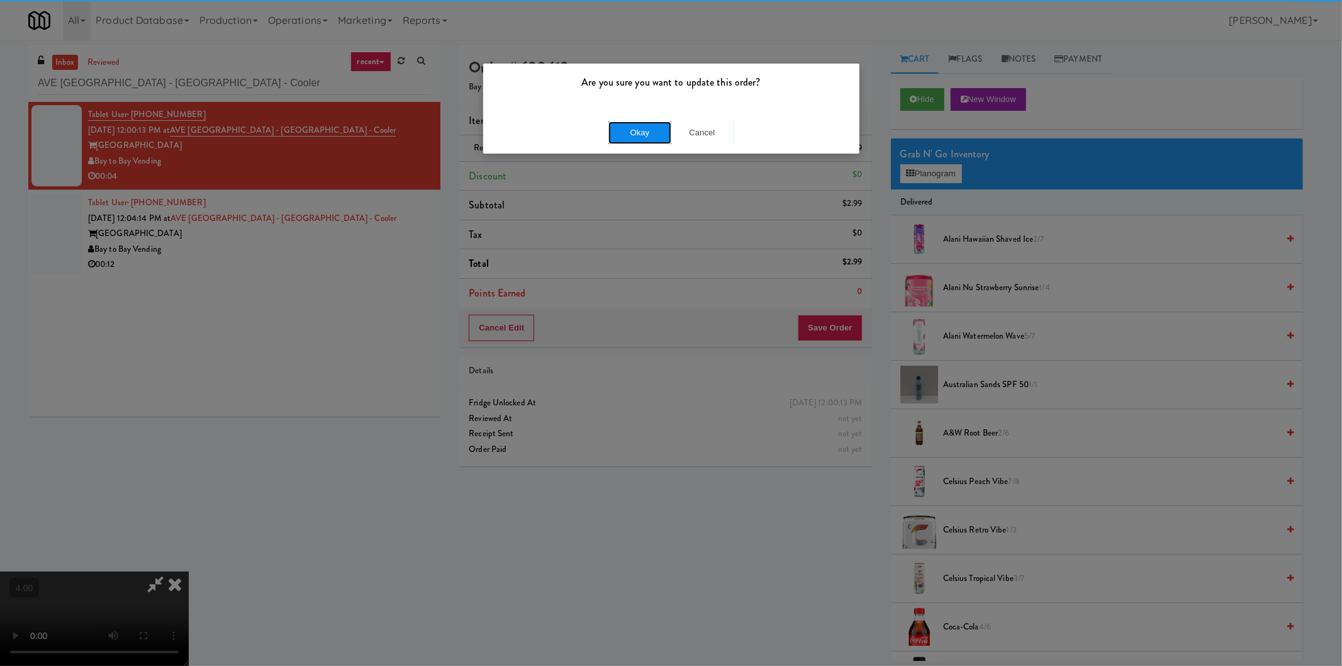
click at [616, 135] on button "Okay" at bounding box center [639, 132] width 63 height 23
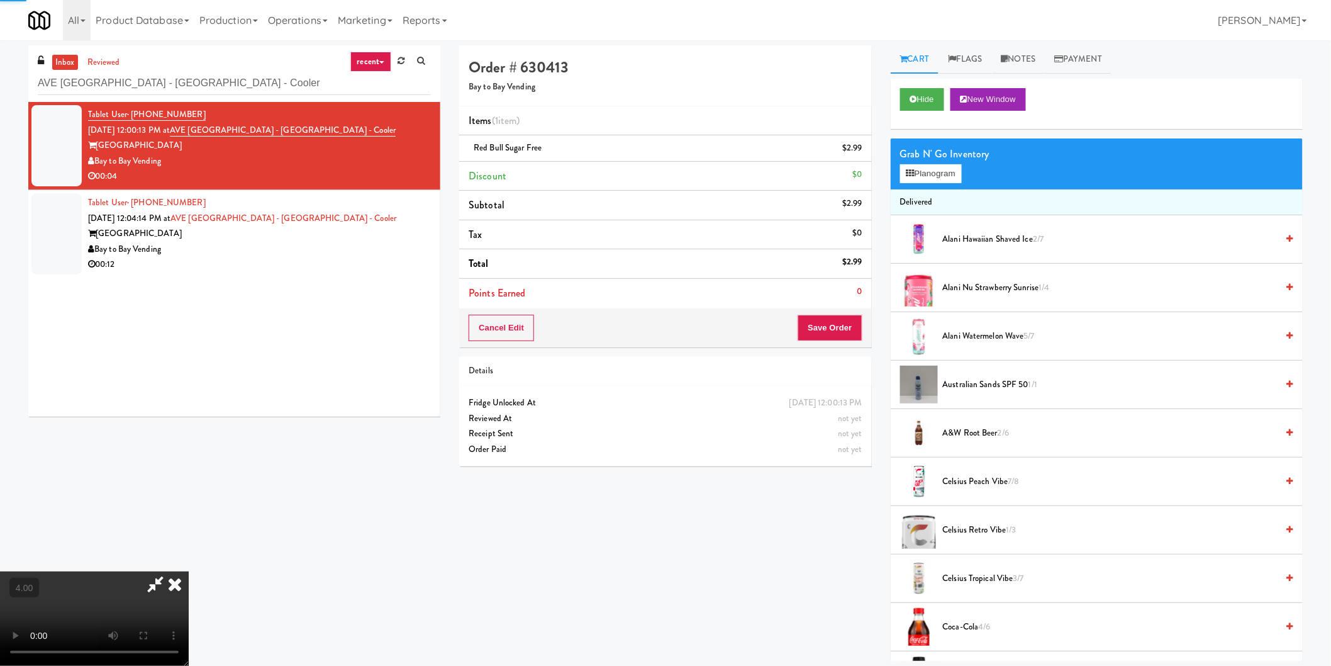
click at [189, 571] on icon at bounding box center [175, 583] width 28 height 25
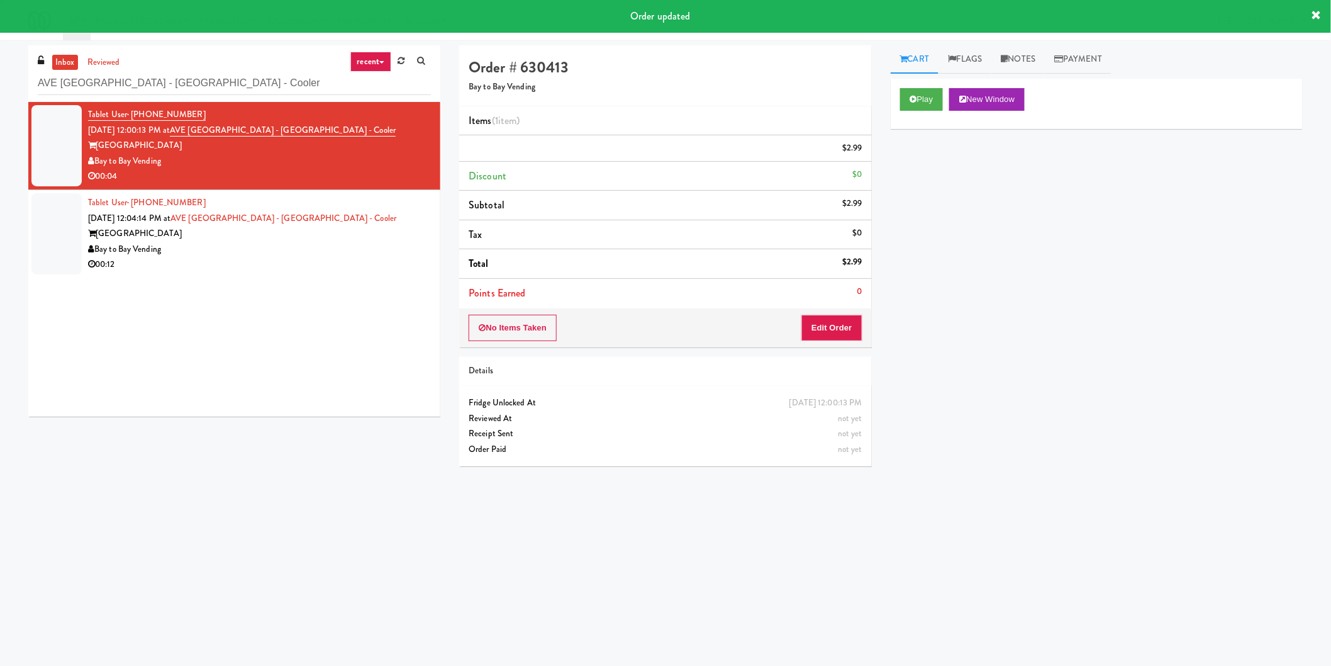
drag, startPoint x: 393, startPoint y: 228, endPoint x: 448, endPoint y: 215, distance: 56.8
click at [393, 228] on div "AVE Tampa Riverwalk" at bounding box center [259, 234] width 343 height 16
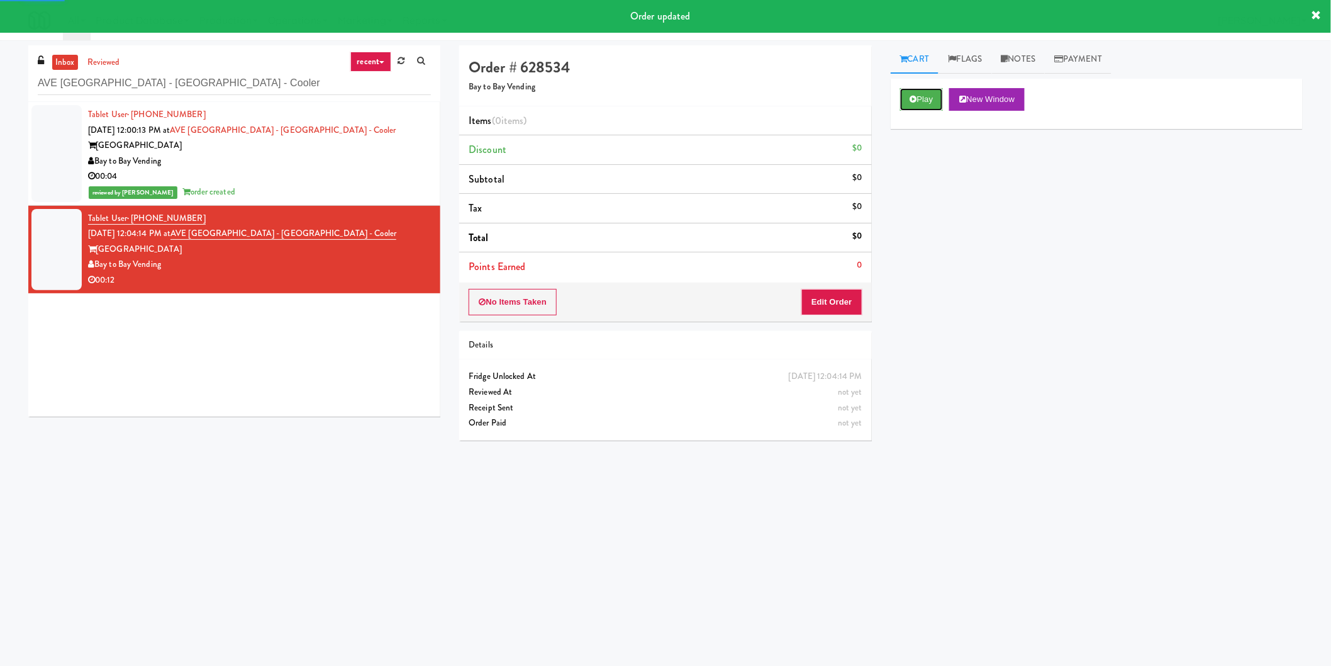
click at [921, 105] on button "Play" at bounding box center [921, 99] width 43 height 23
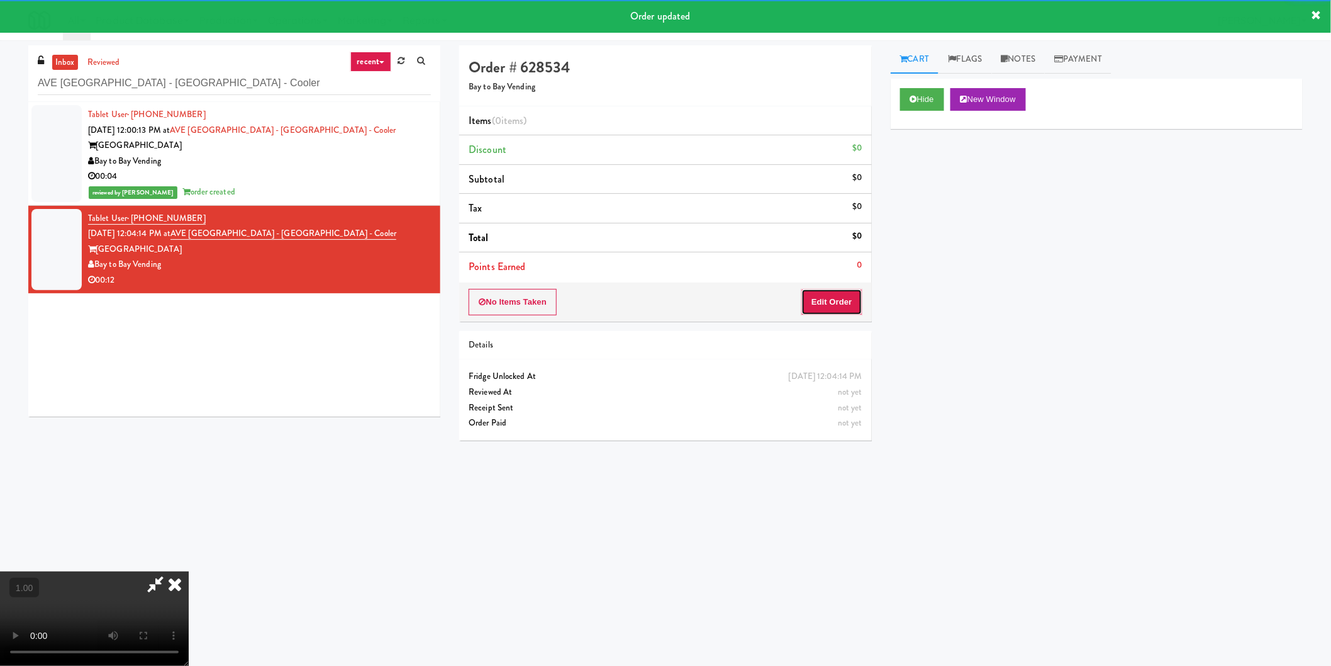
click at [833, 291] on button "Edit Order" at bounding box center [831, 302] width 61 height 26
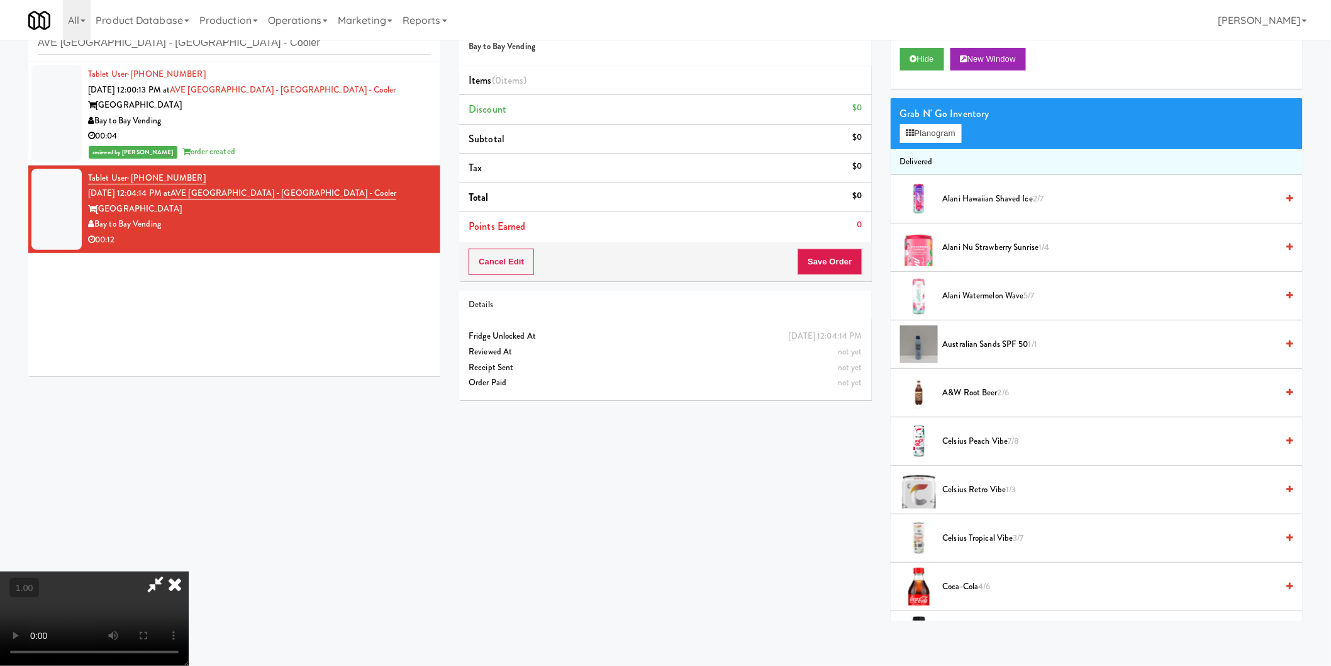
click at [189, 571] on video at bounding box center [94, 618] width 189 height 94
click at [908, 137] on button "Planogram" at bounding box center [931, 133] width 62 height 19
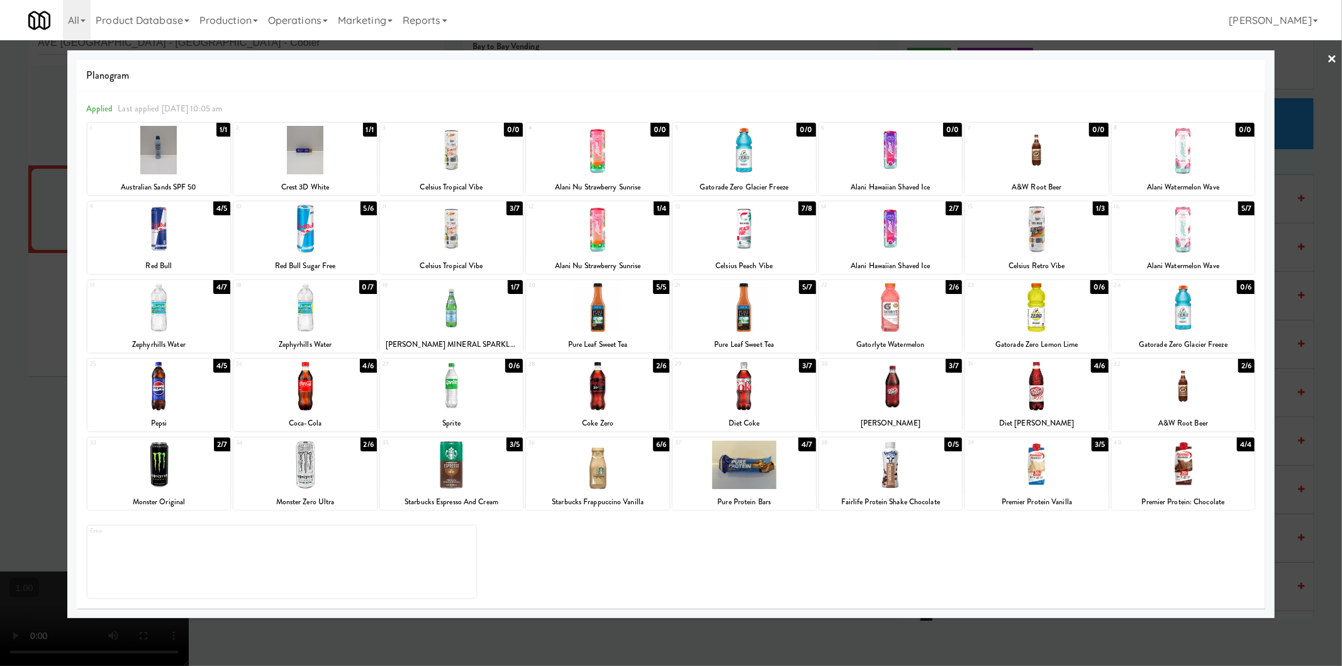
click at [911, 322] on div at bounding box center [890, 307] width 143 height 48
click at [601, 406] on div at bounding box center [597, 386] width 143 height 48
click at [0, 335] on div at bounding box center [671, 333] width 1342 height 666
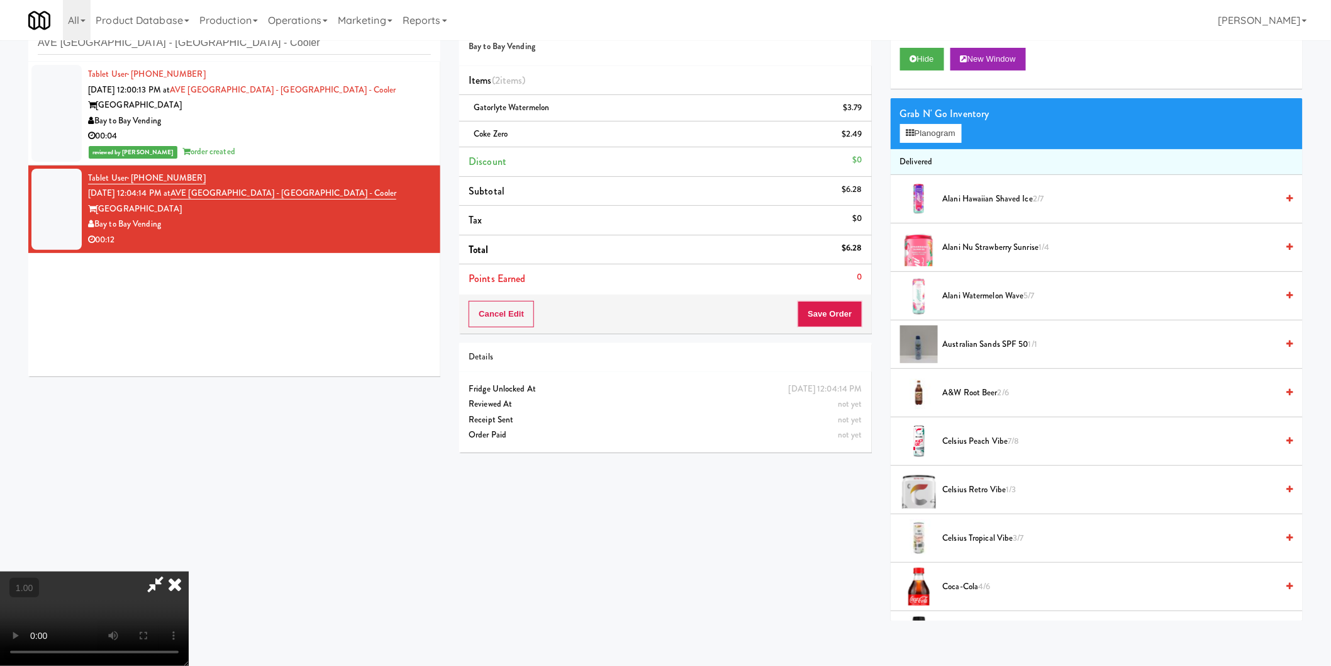
click at [189, 571] on video at bounding box center [94, 618] width 189 height 94
click at [911, 133] on icon at bounding box center [910, 133] width 8 height 8
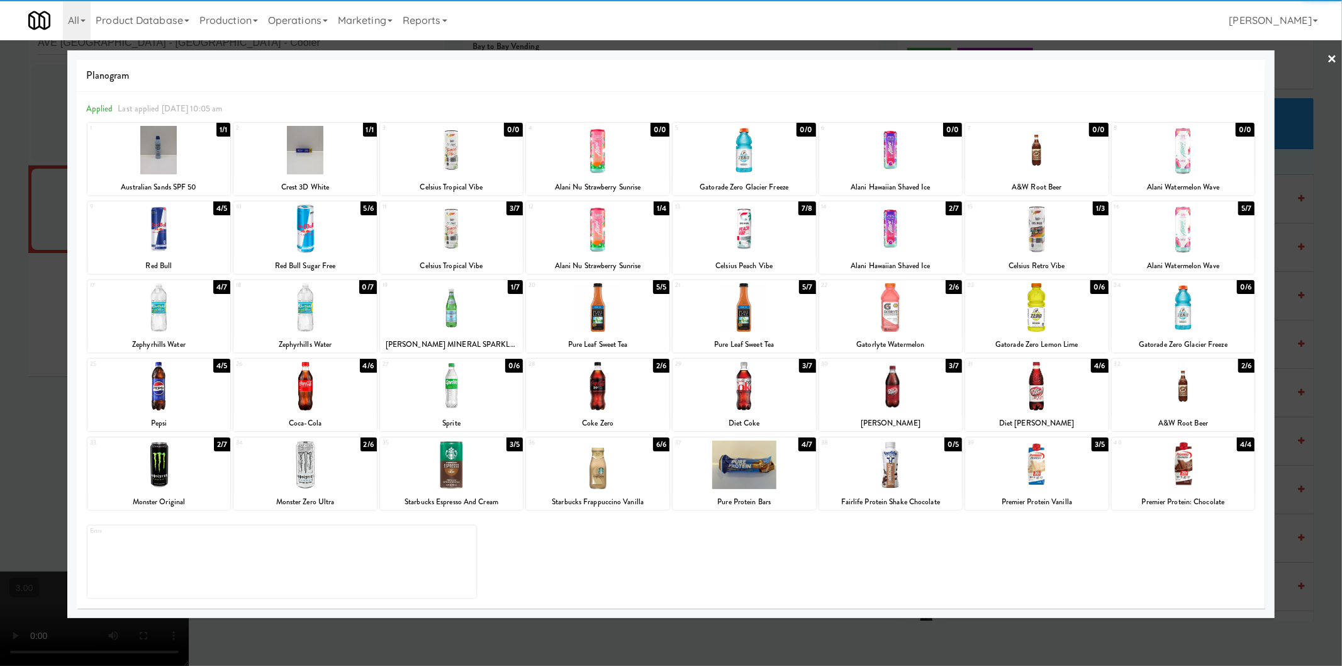
click at [615, 391] on div at bounding box center [597, 386] width 143 height 48
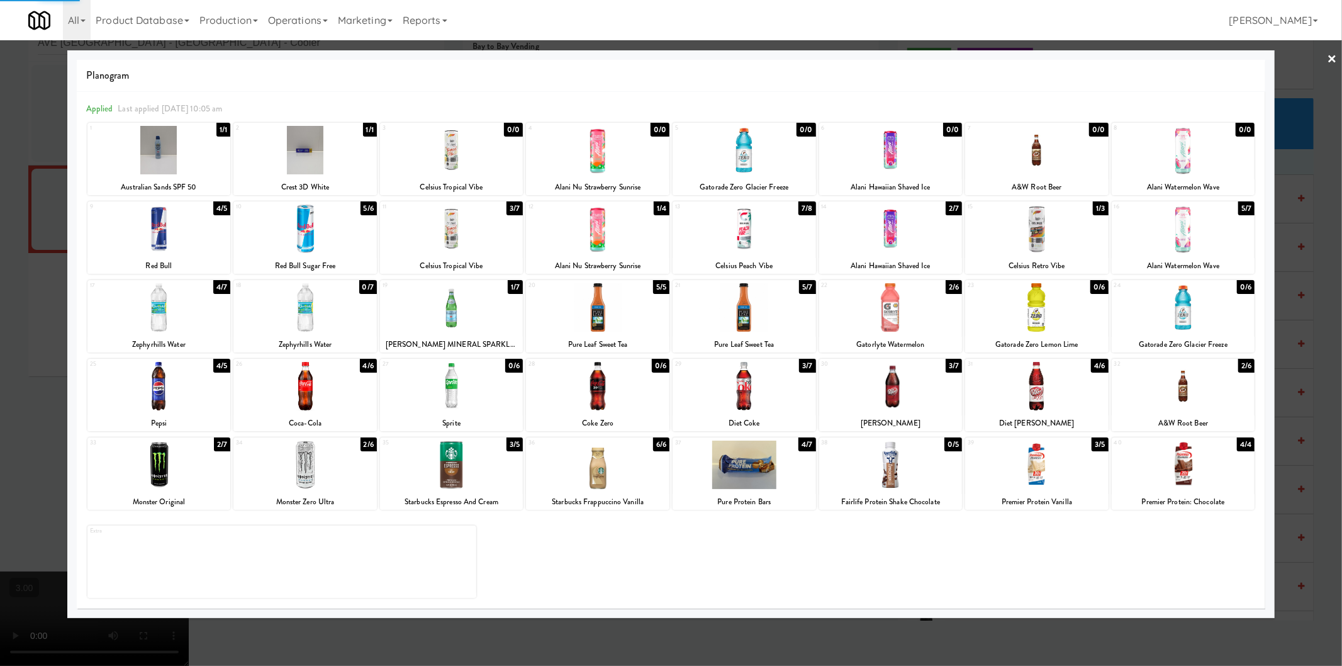
drag, startPoint x: 0, startPoint y: 309, endPoint x: 331, endPoint y: 325, distance: 331.9
click at [5, 309] on div at bounding box center [671, 333] width 1342 height 666
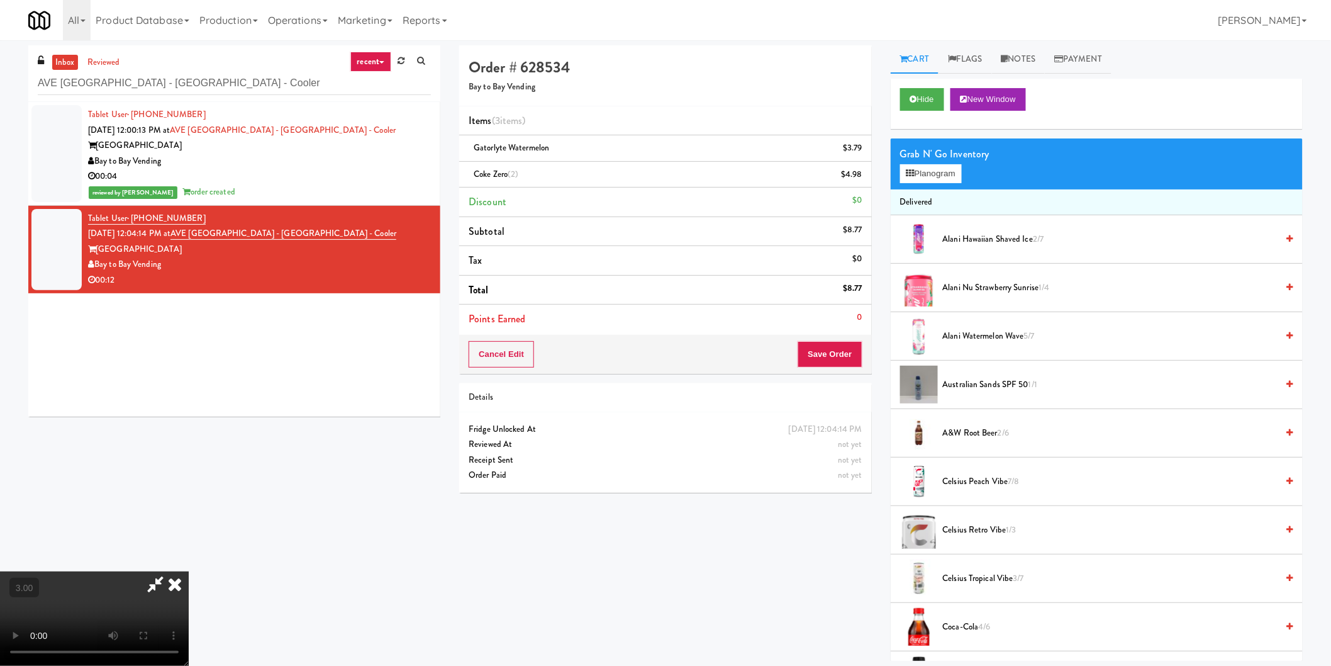
click at [189, 571] on icon at bounding box center [175, 583] width 28 height 25
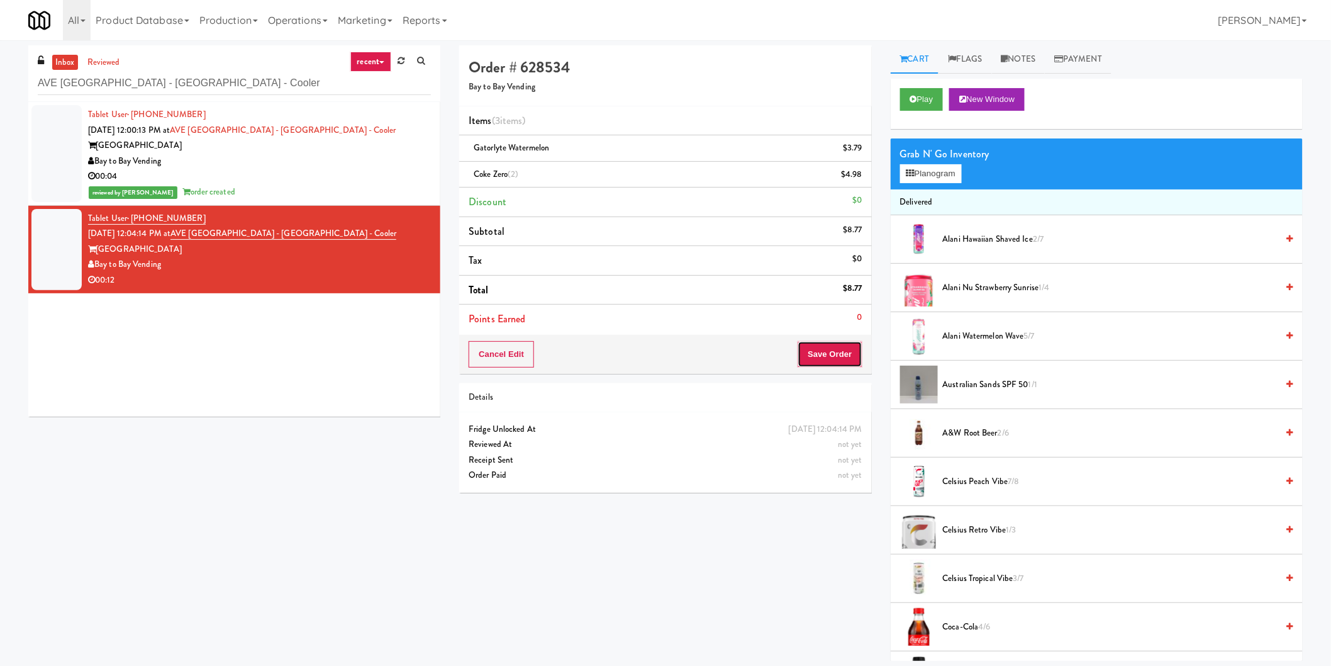
click at [821, 351] on button "Save Order" at bounding box center [830, 354] width 64 height 26
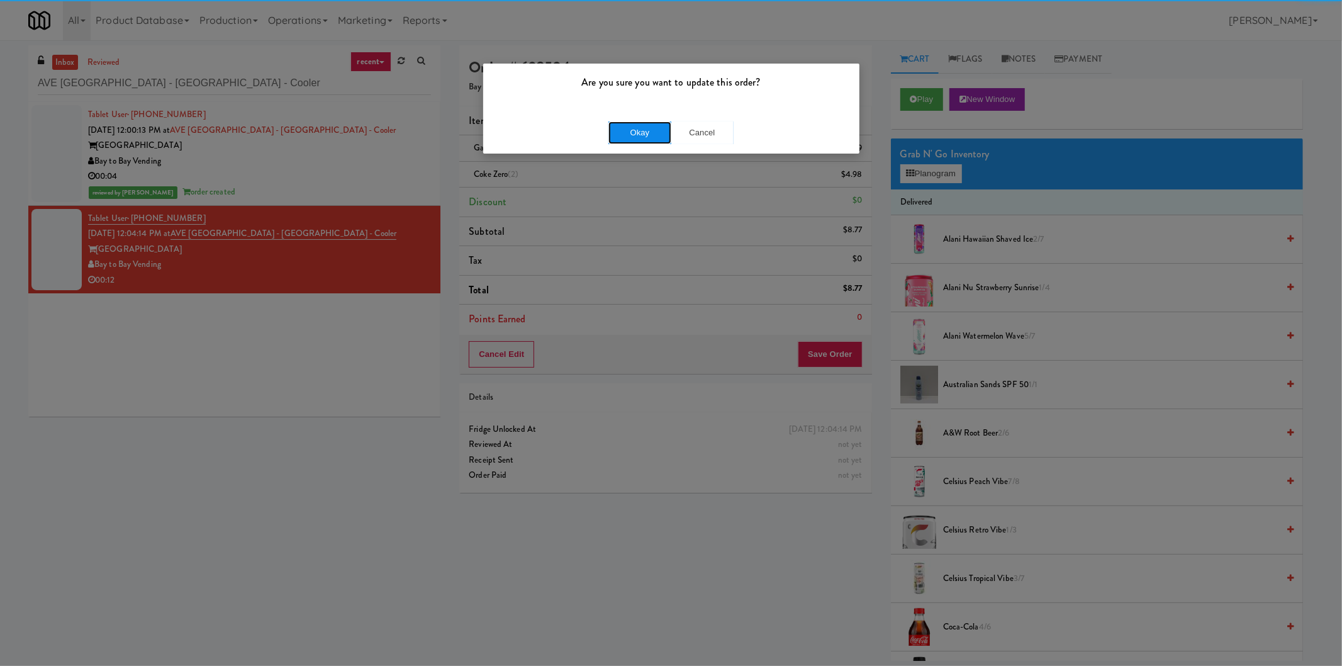
click at [621, 132] on button "Okay" at bounding box center [639, 132] width 63 height 23
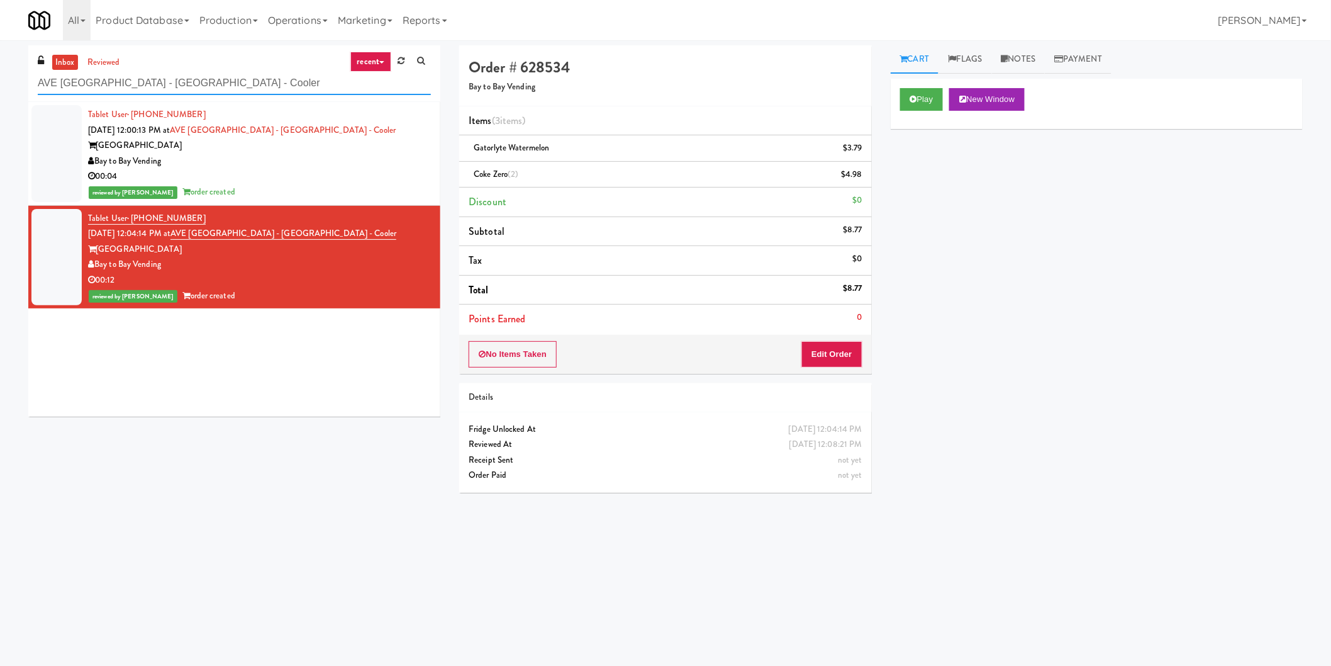
paste input "Park Place - Cooler - Left"
drag, startPoint x: 244, startPoint y: 85, endPoint x: 0, endPoint y: 84, distance: 244.1
click at [0, 82] on div "inbox reviewed recent all unclear take inventory issue suspicious failed recent…" at bounding box center [665, 297] width 1331 height 505
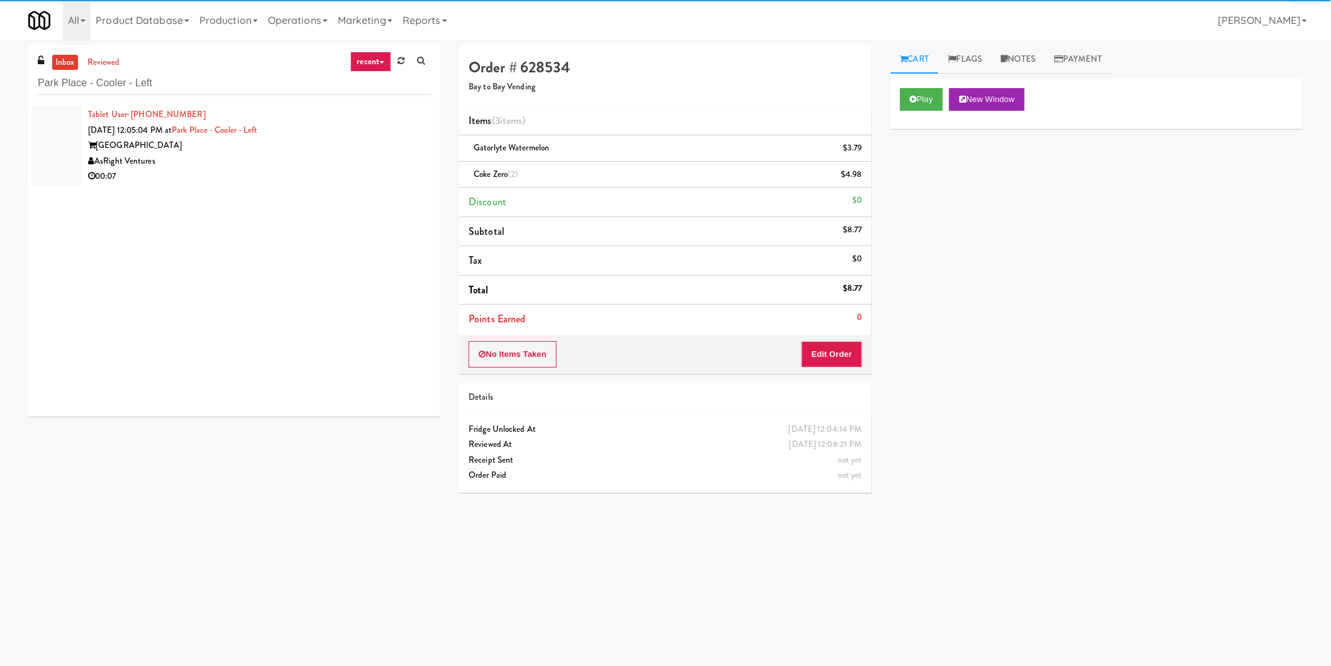
drag, startPoint x: 313, startPoint y: 164, endPoint x: 458, endPoint y: 148, distance: 145.6
click at [353, 130] on div "Tablet User · (561) 951-6108 Aug 10, 2025 12:05:04 PM at Park Place - Cooler - …" at bounding box center [259, 145] width 343 height 77
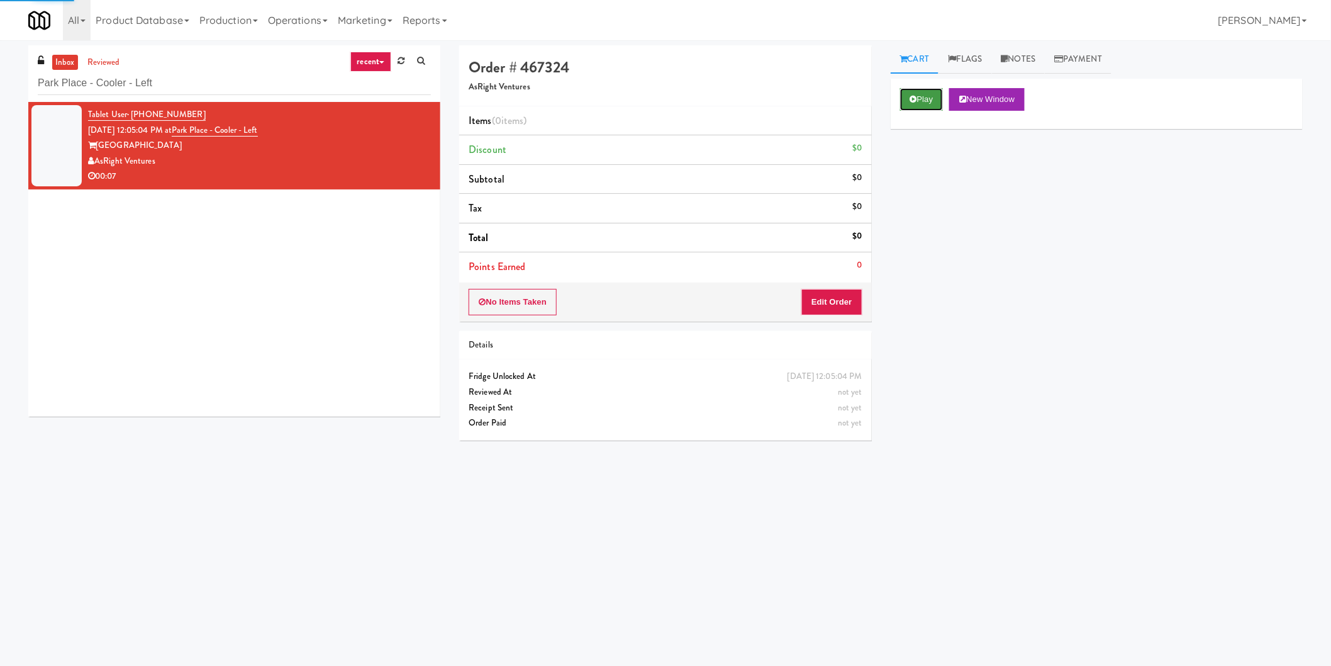
click at [918, 96] on button "Play" at bounding box center [921, 99] width 43 height 23
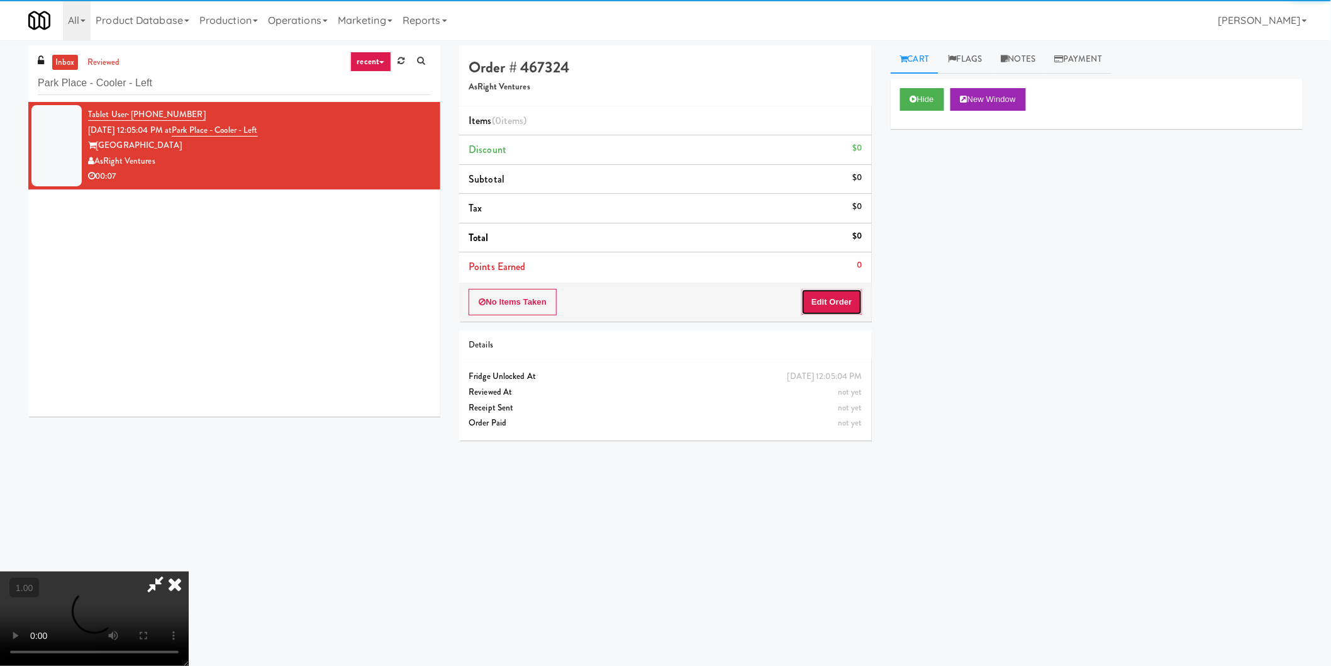
click at [835, 309] on button "Edit Order" at bounding box center [831, 302] width 61 height 26
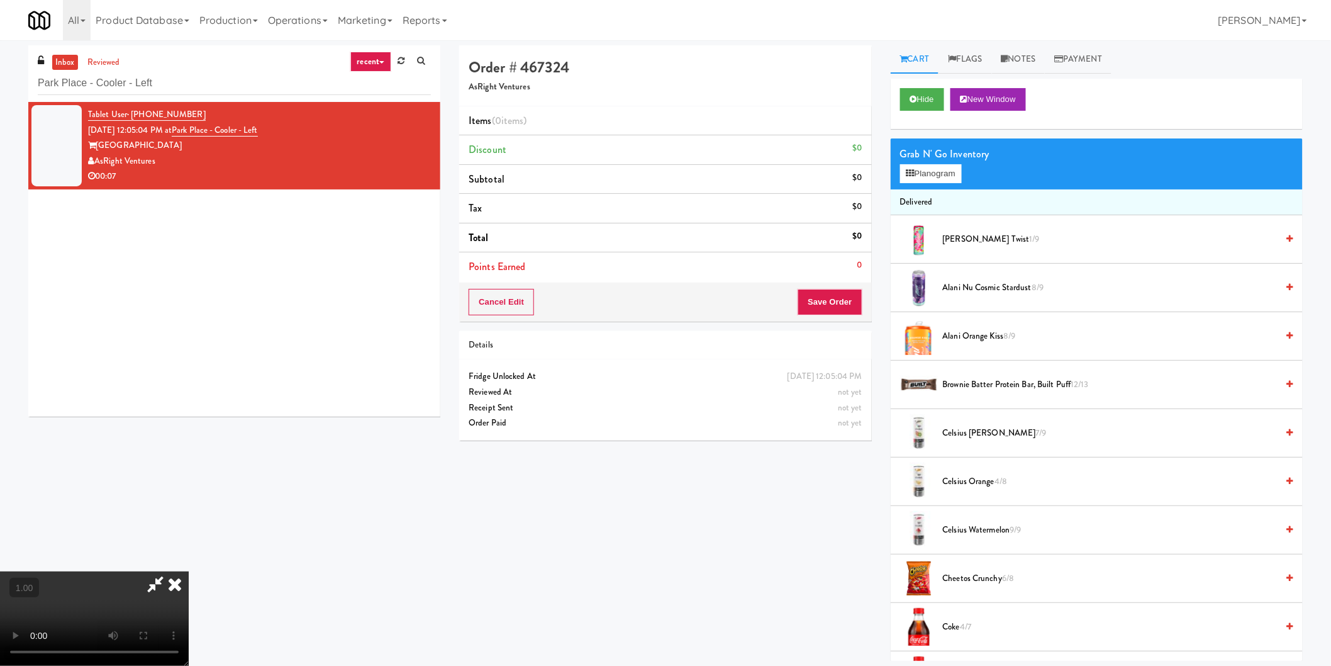
click at [189, 571] on video at bounding box center [94, 618] width 189 height 94
click at [913, 172] on icon at bounding box center [910, 173] width 8 height 8
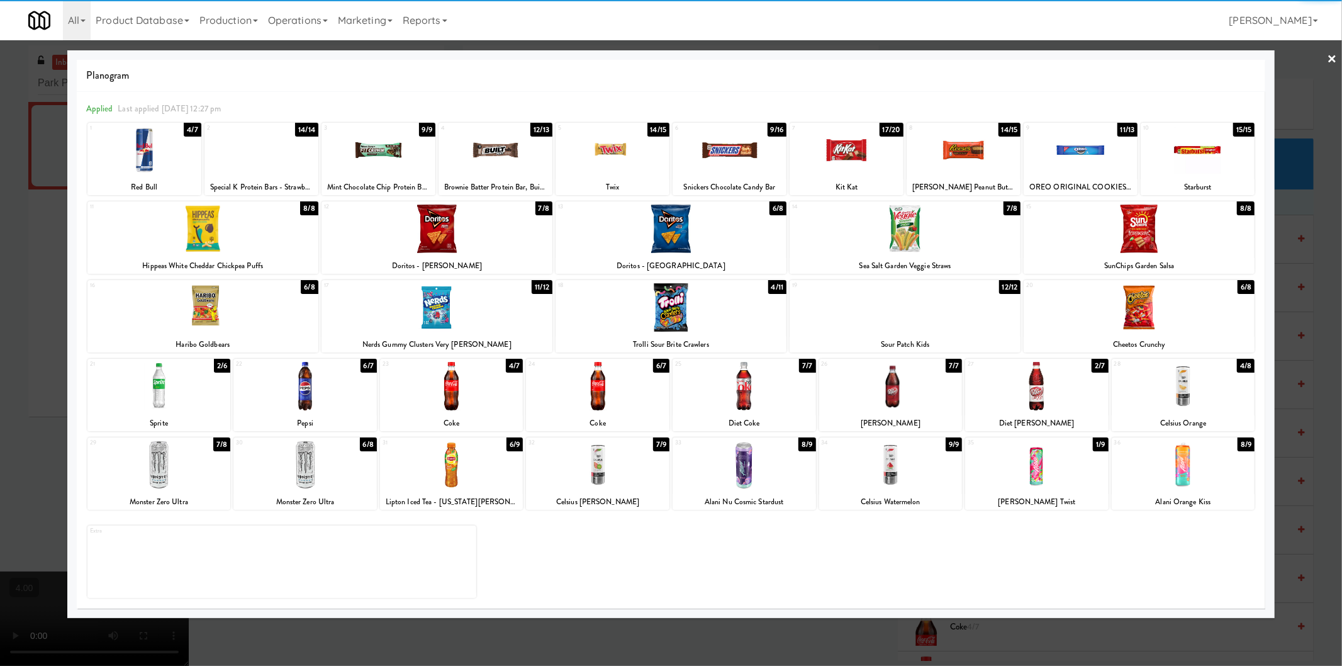
click at [905, 487] on div at bounding box center [890, 464] width 143 height 48
click at [827, 636] on div at bounding box center [671, 333] width 1342 height 666
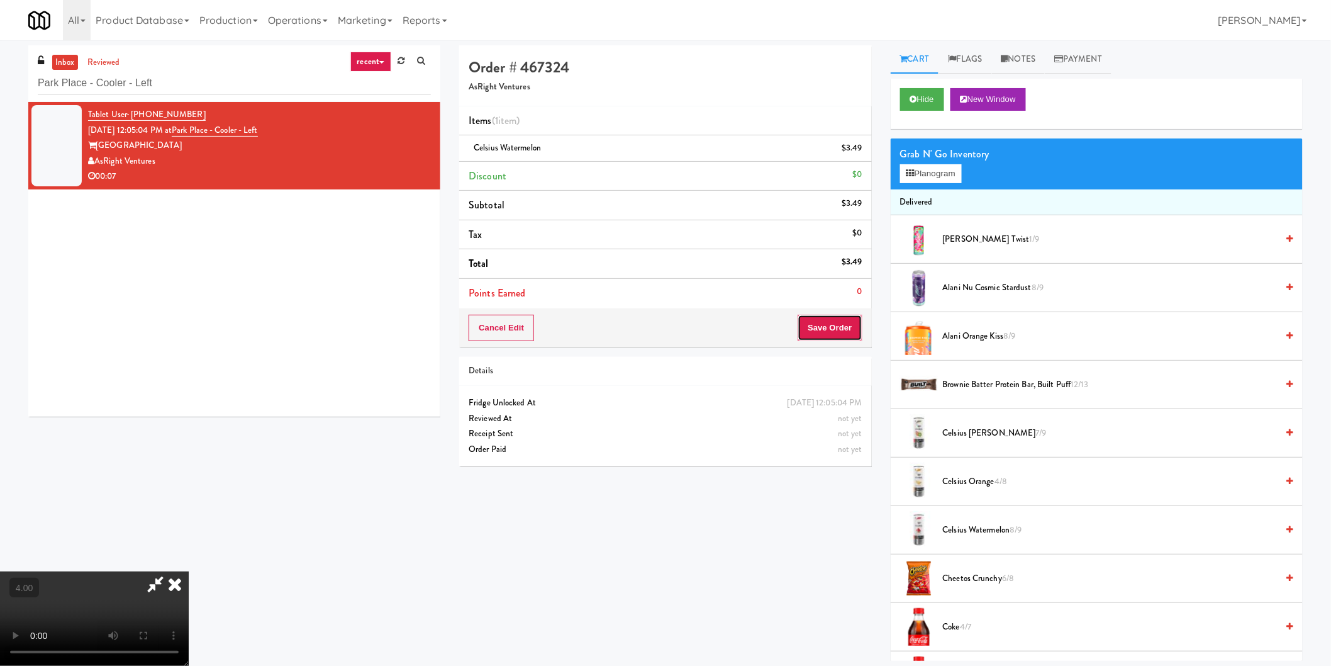
click at [842, 323] on button "Save Order" at bounding box center [830, 328] width 64 height 26
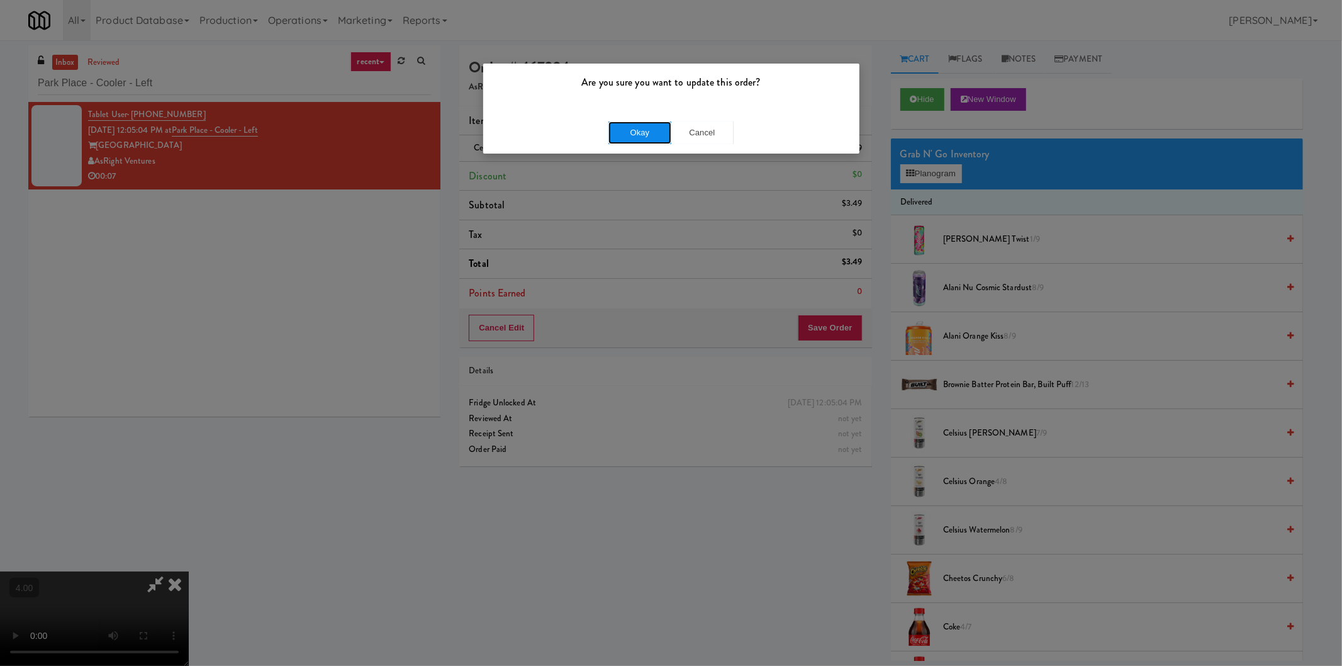
click at [655, 135] on button "Okay" at bounding box center [639, 132] width 63 height 23
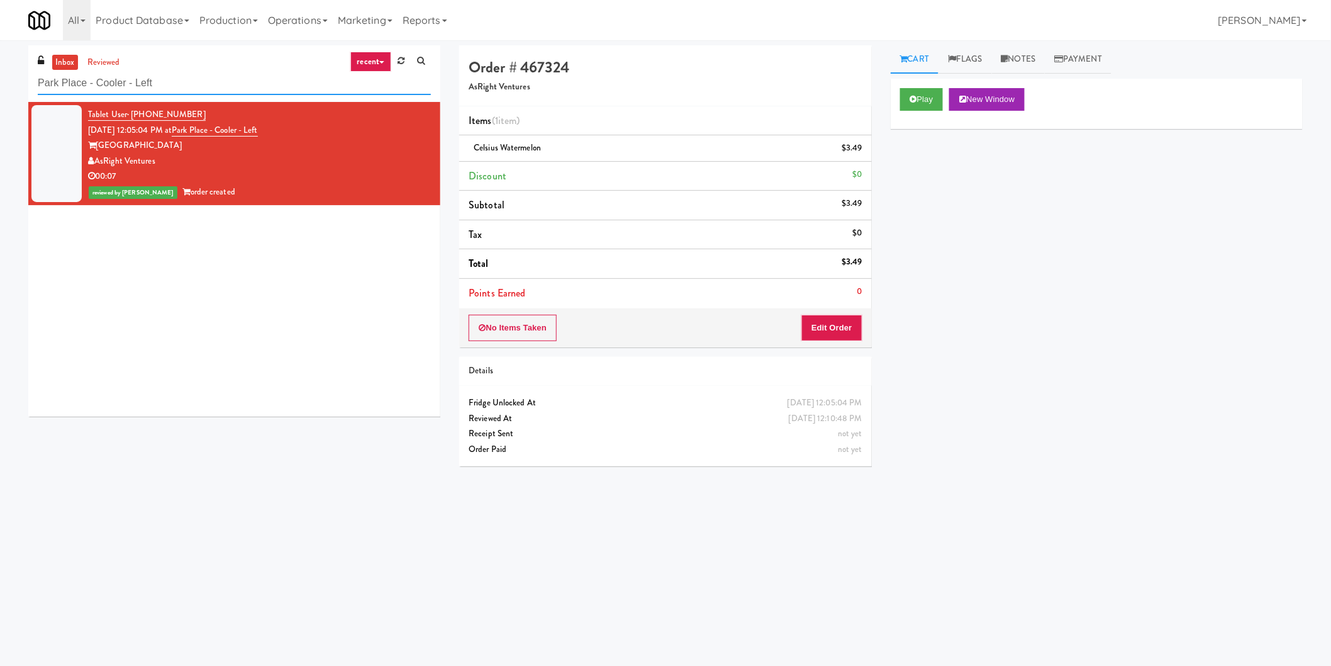
drag, startPoint x: 250, startPoint y: 91, endPoint x: 0, endPoint y: 92, distance: 250.4
click at [0, 92] on div "inbox reviewed recent all unclear take inventory issue suspicious failed recent…" at bounding box center [665, 297] width 1331 height 505
paste input "Brandon Mill Cabinet 1"
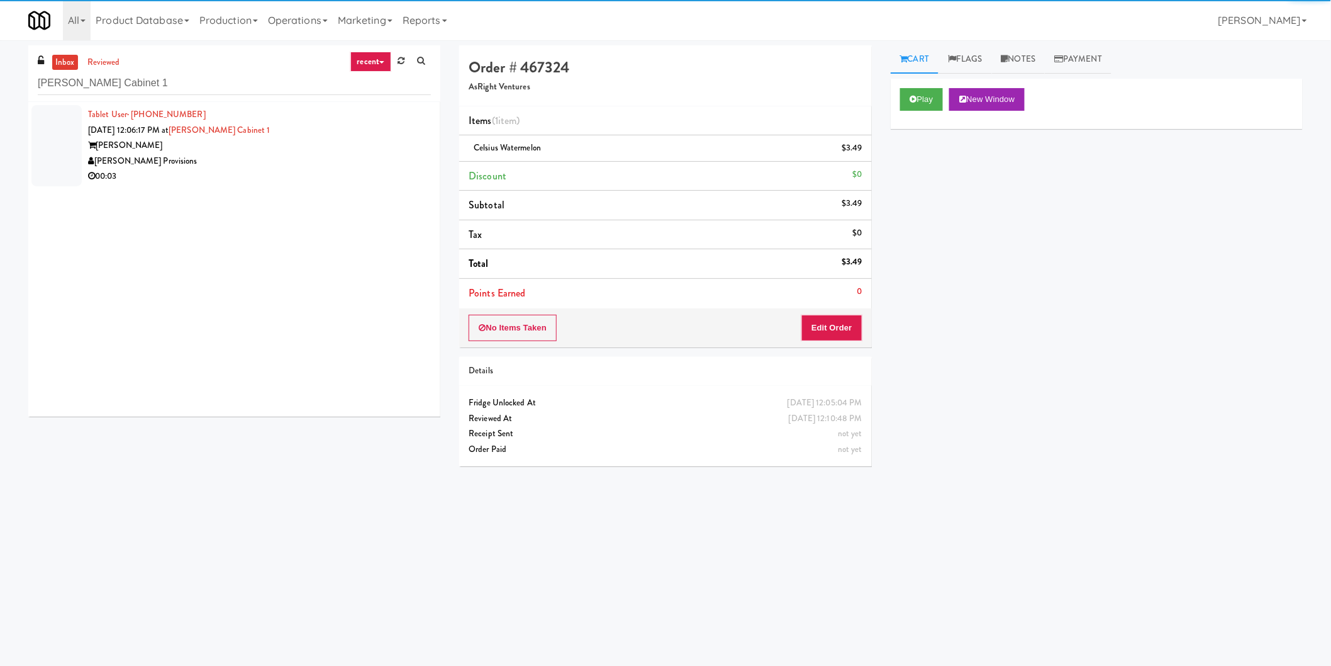
click at [355, 154] on div "[PERSON_NAME] Provisions" at bounding box center [259, 161] width 343 height 16
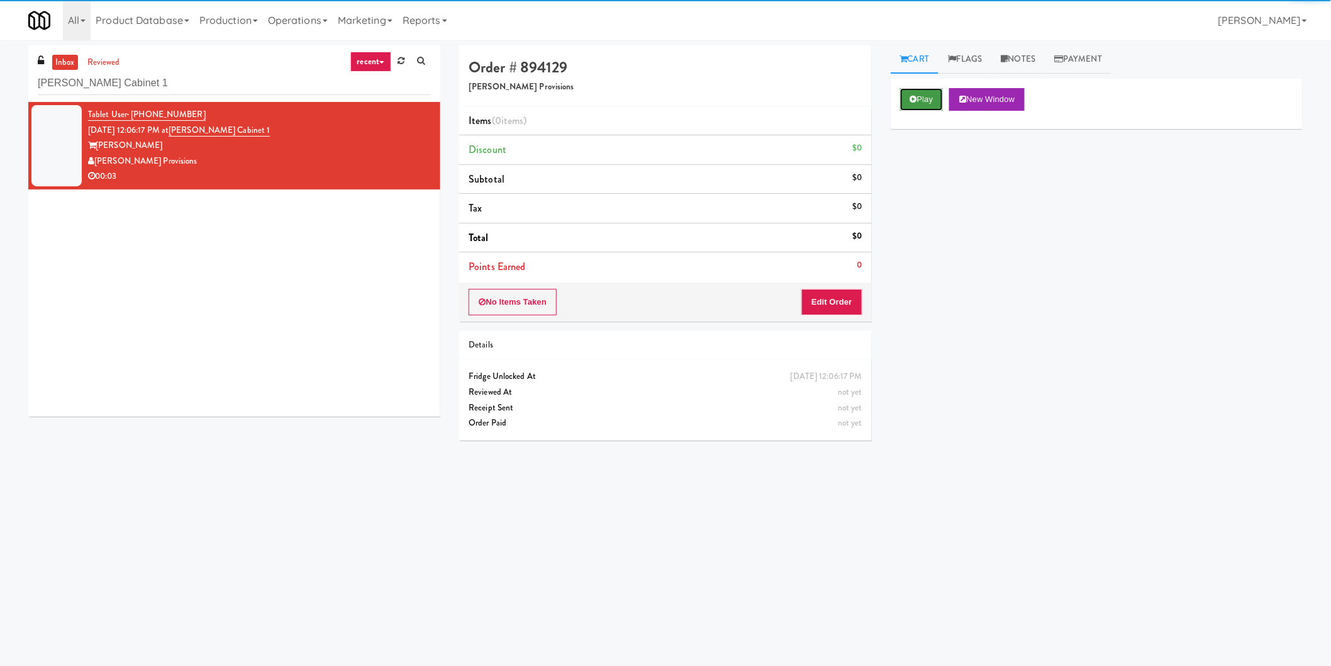
click at [928, 97] on button "Play" at bounding box center [921, 99] width 43 height 23
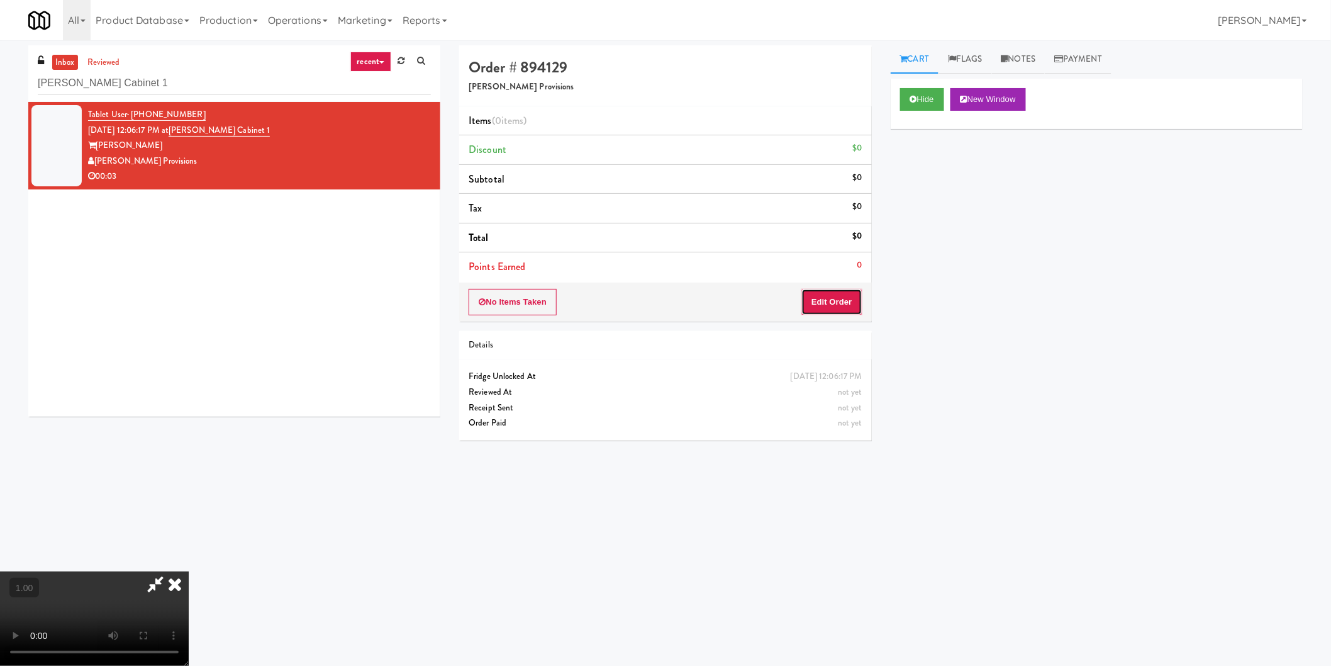
click at [825, 306] on button "Edit Order" at bounding box center [831, 302] width 61 height 26
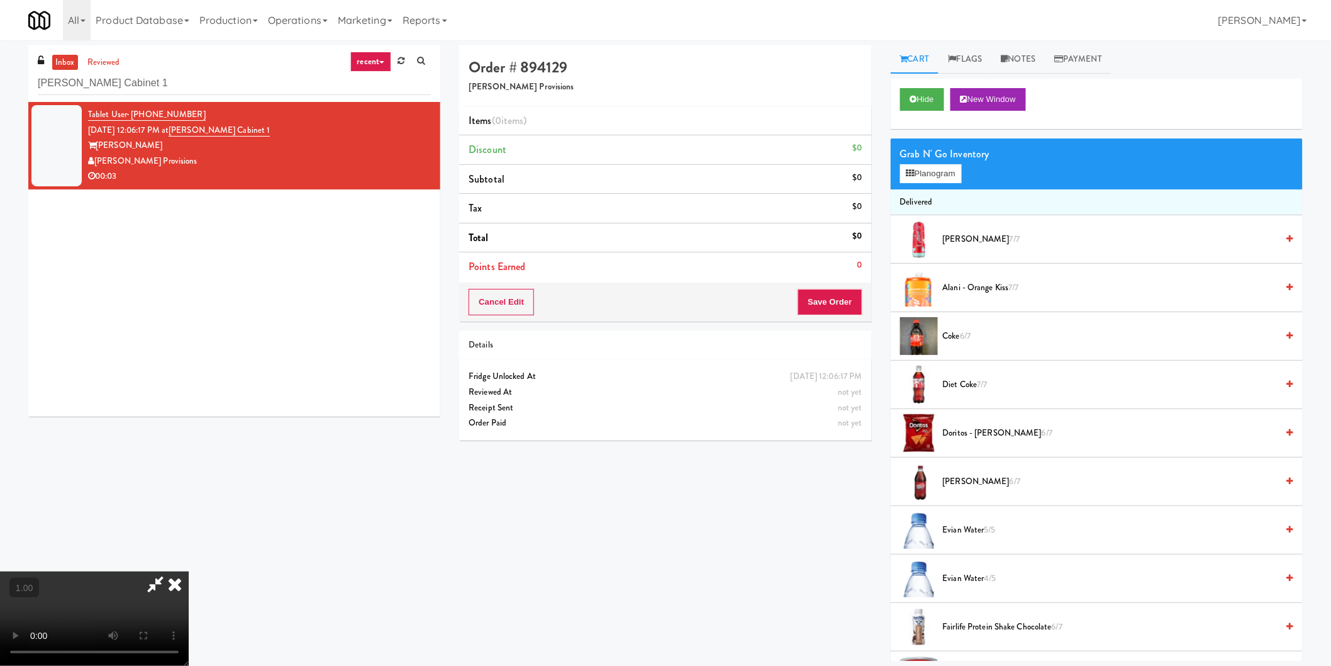
click at [189, 571] on video at bounding box center [94, 618] width 189 height 94
click at [931, 177] on button "Planogram" at bounding box center [931, 173] width 62 height 19
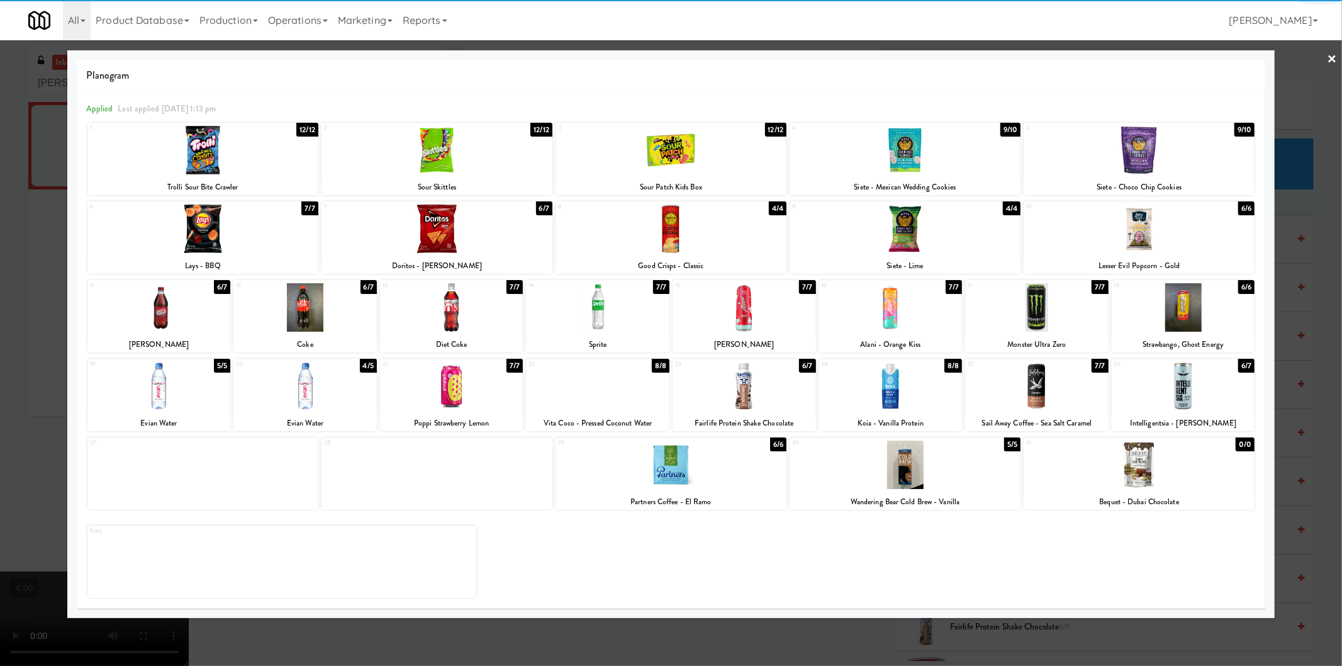
click at [220, 172] on div at bounding box center [202, 150] width 231 height 48
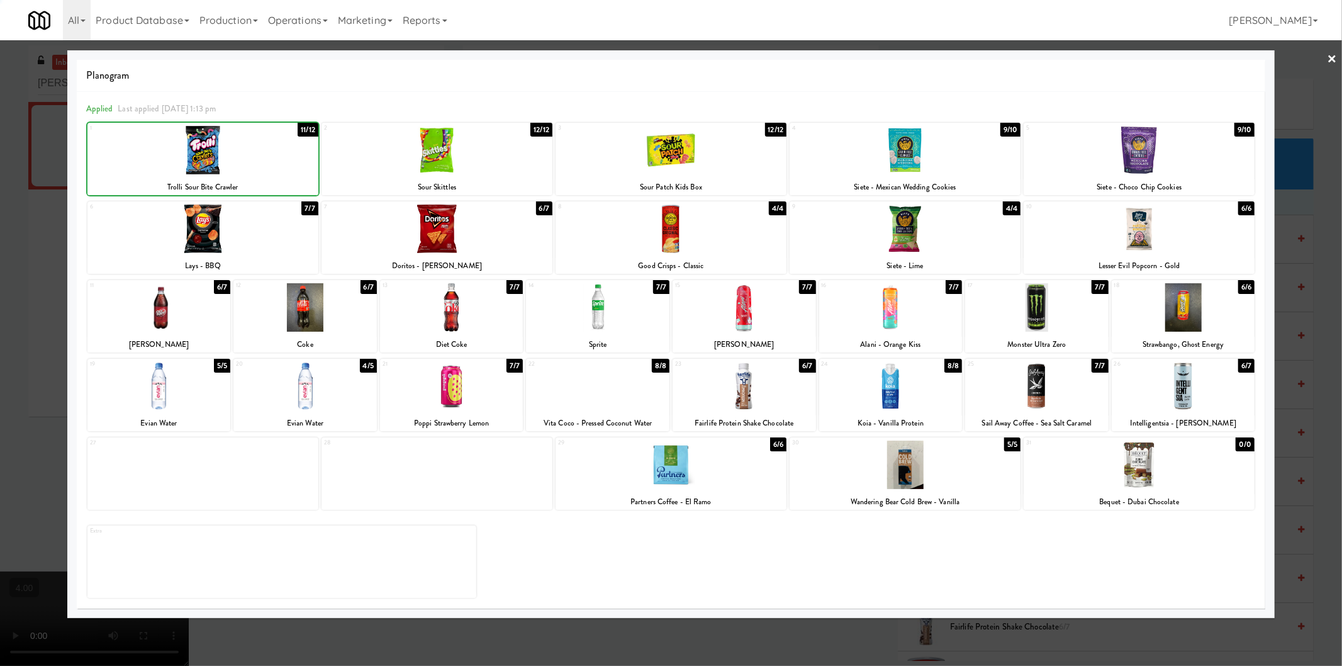
drag, startPoint x: 0, startPoint y: 152, endPoint x: 10, endPoint y: 155, distance: 10.5
click at [1, 152] on div at bounding box center [671, 333] width 1342 height 666
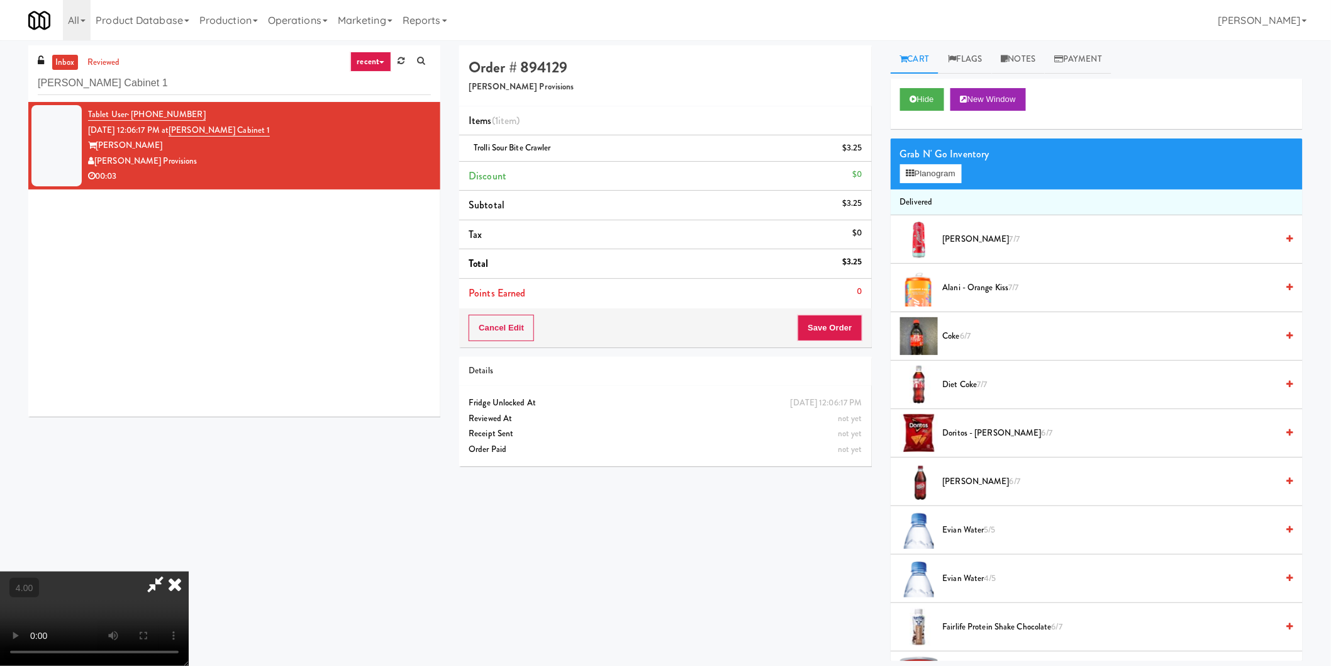
click at [189, 571] on icon at bounding box center [175, 583] width 28 height 25
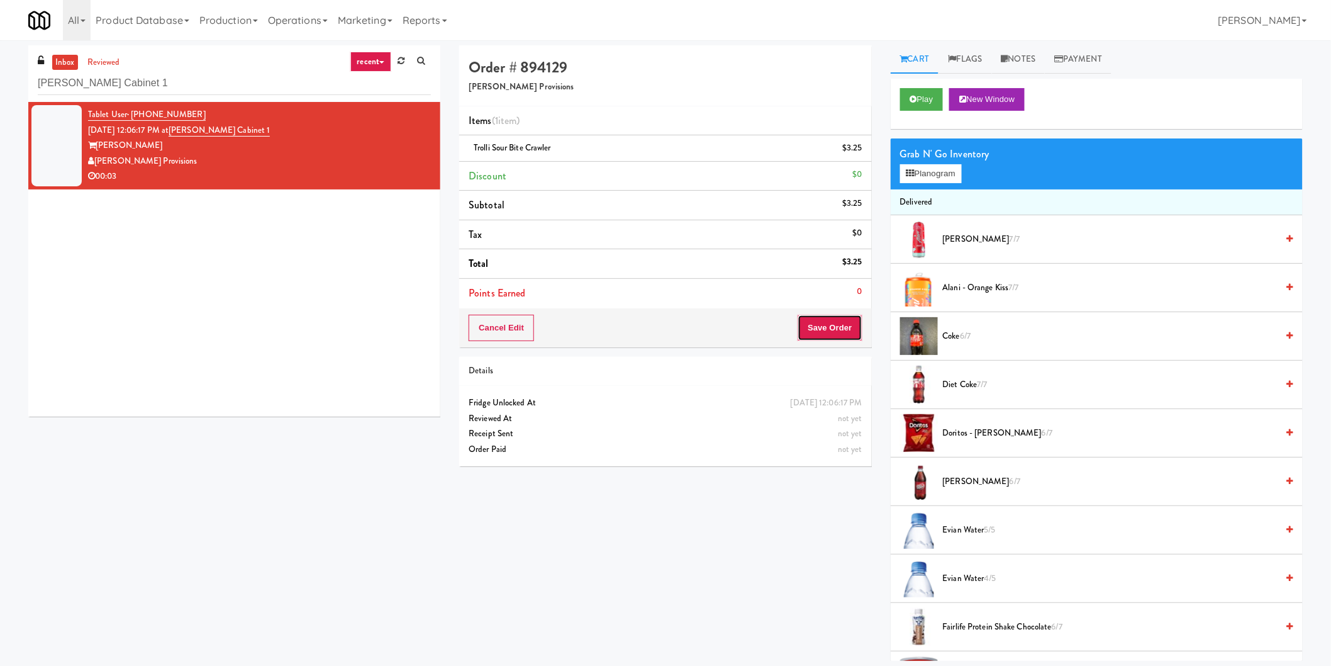
click at [824, 332] on button "Save Order" at bounding box center [830, 328] width 64 height 26
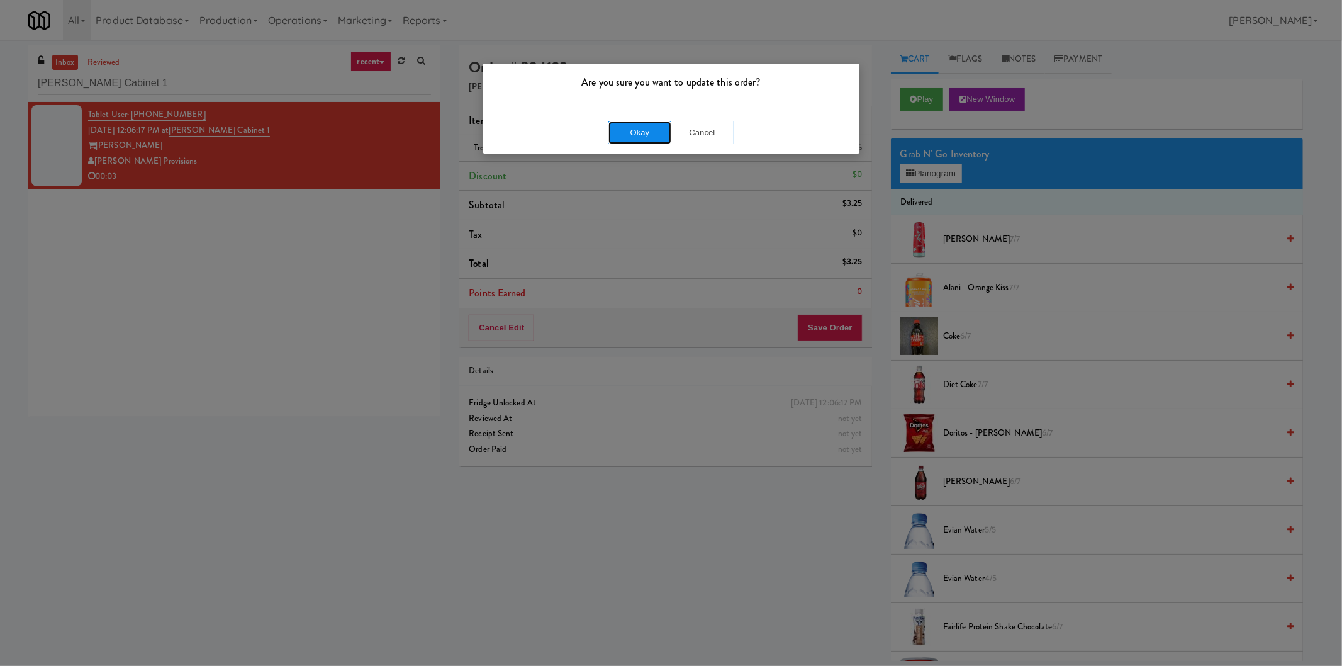
click at [620, 126] on button "Okay" at bounding box center [639, 132] width 63 height 23
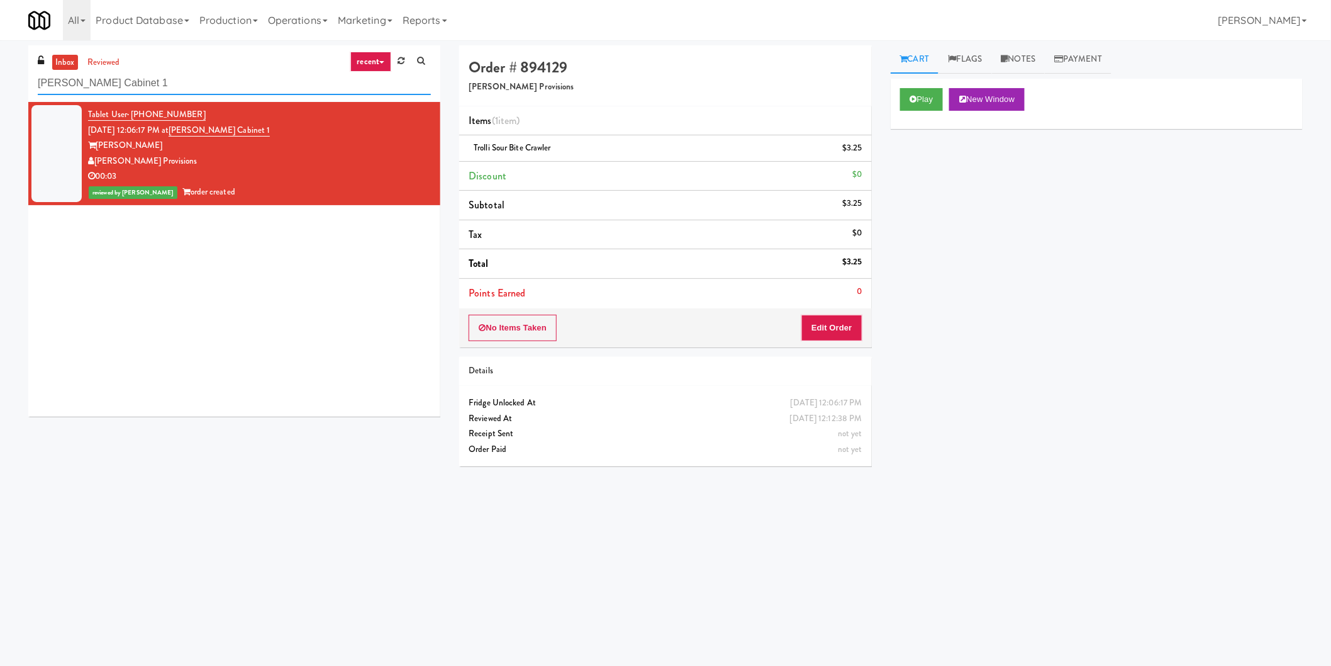
paste input "The Sur - Cooler"
drag, startPoint x: 155, startPoint y: 78, endPoint x: 0, endPoint y: 79, distance: 154.7
click at [0, 80] on div "inbox reviewed recent all unclear take inventory issue suspicious failed recent…" at bounding box center [665, 297] width 1331 height 505
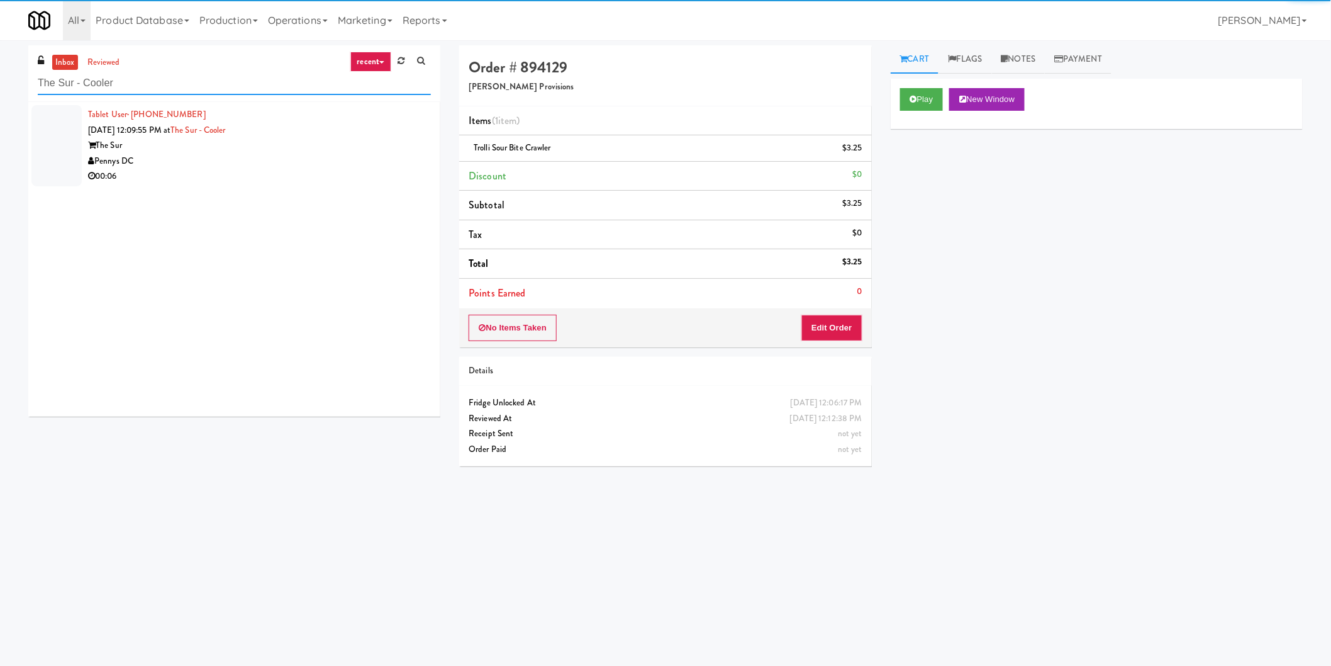
type input "The Sur - Cooler"
click at [345, 153] on div "Pennys DC" at bounding box center [259, 161] width 343 height 16
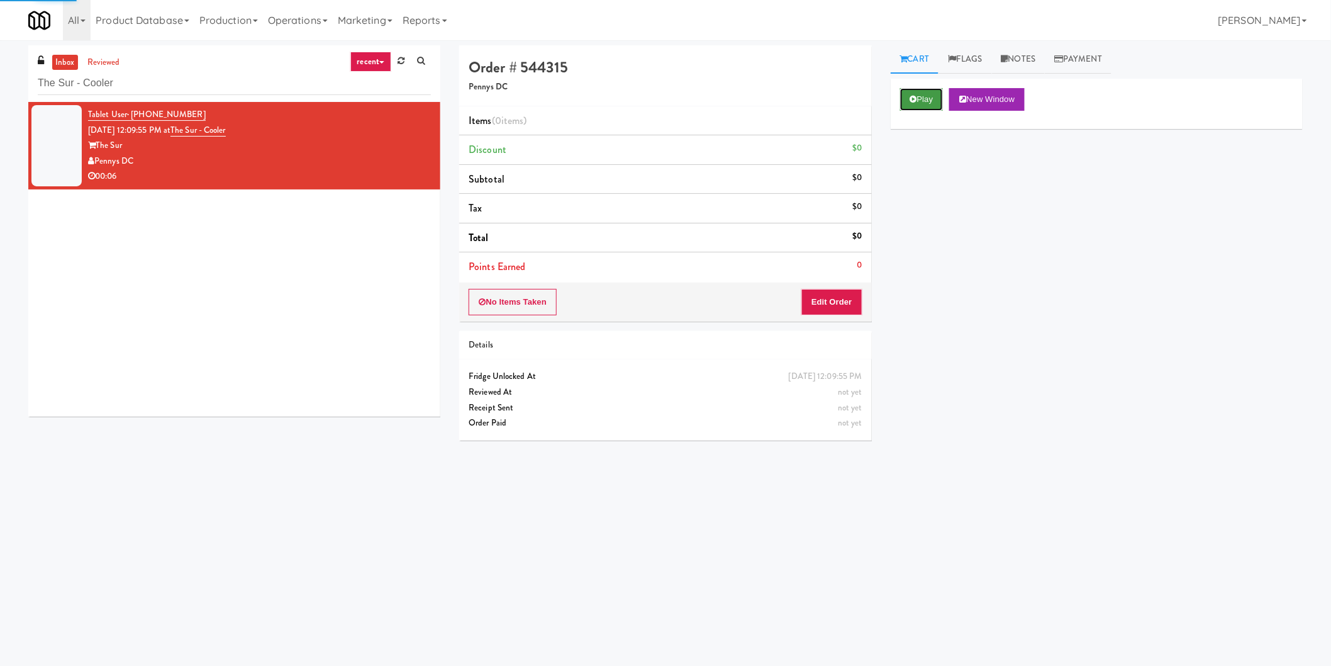
click at [919, 103] on button "Play" at bounding box center [921, 99] width 43 height 23
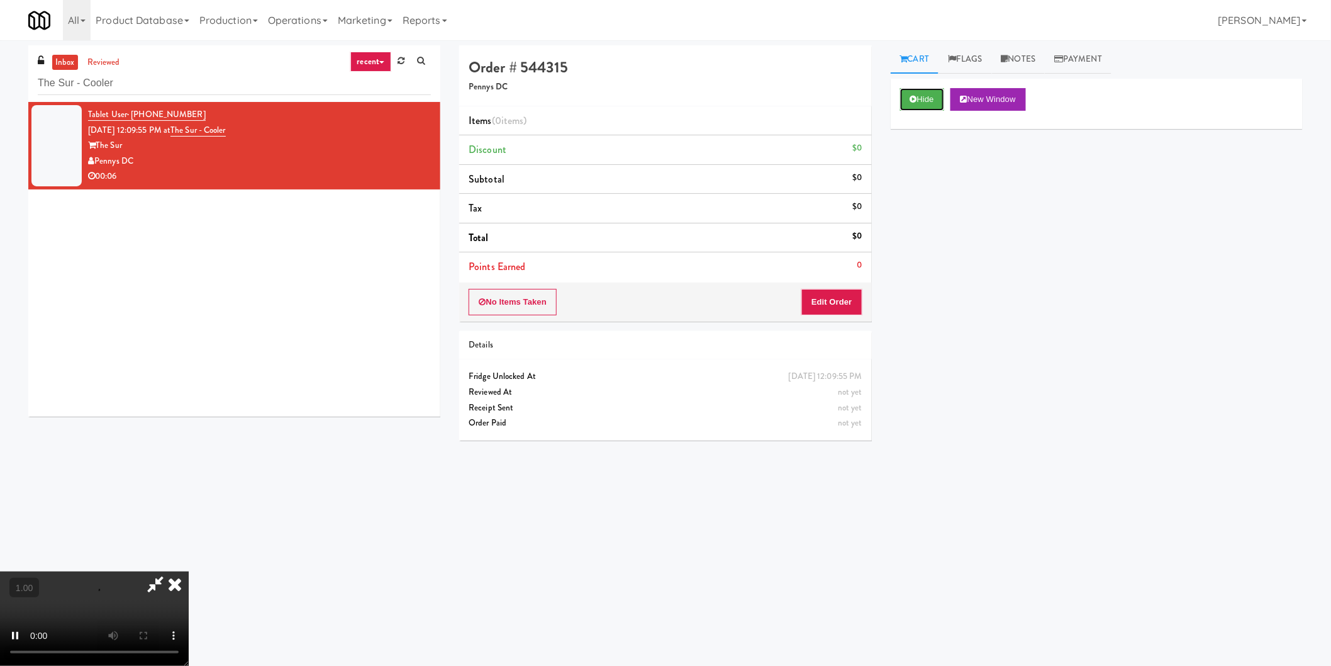
scroll to position [206, 0]
click at [820, 299] on button "Edit Order" at bounding box center [831, 302] width 61 height 26
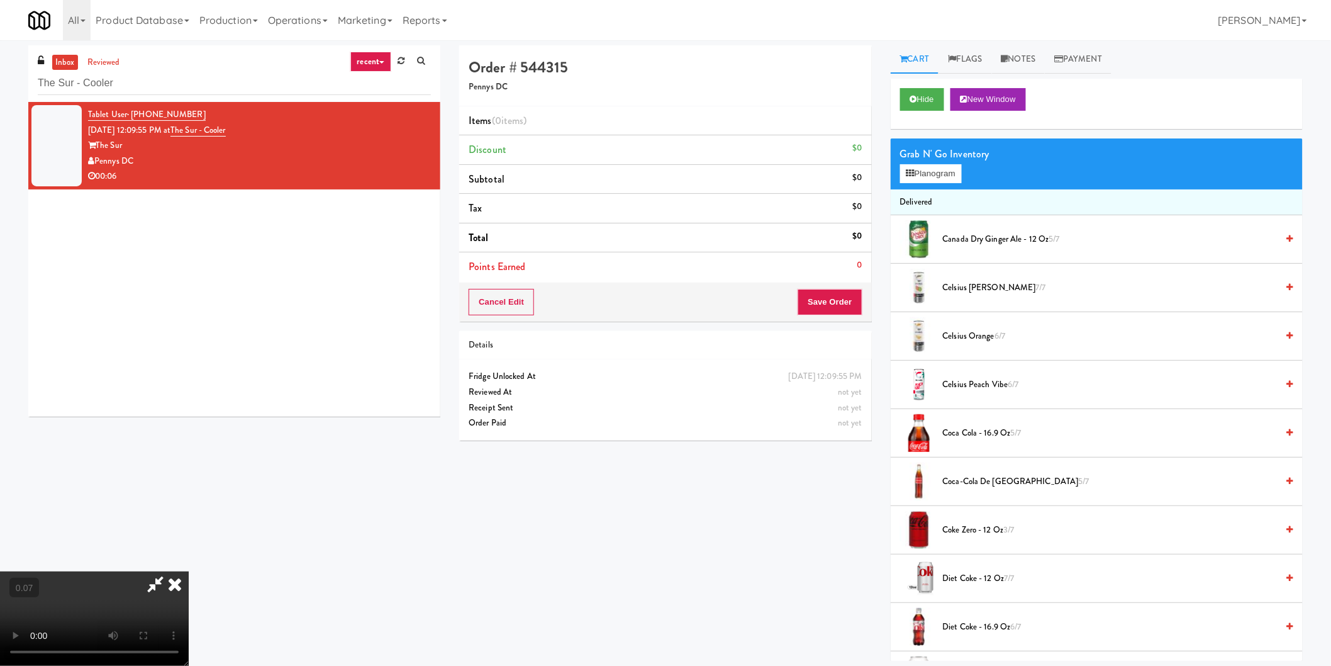
scroll to position [0, 0]
click at [189, 571] on icon at bounding box center [175, 583] width 28 height 25
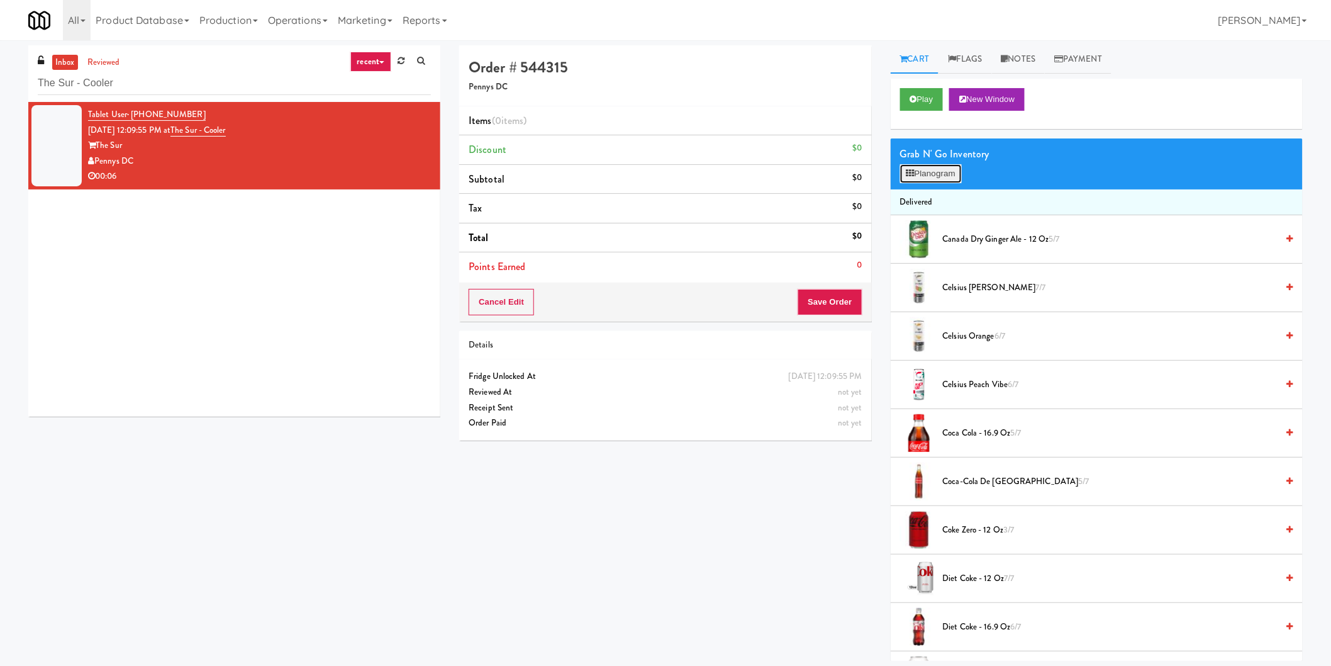
click at [931, 165] on button "Planogram" at bounding box center [931, 173] width 62 height 19
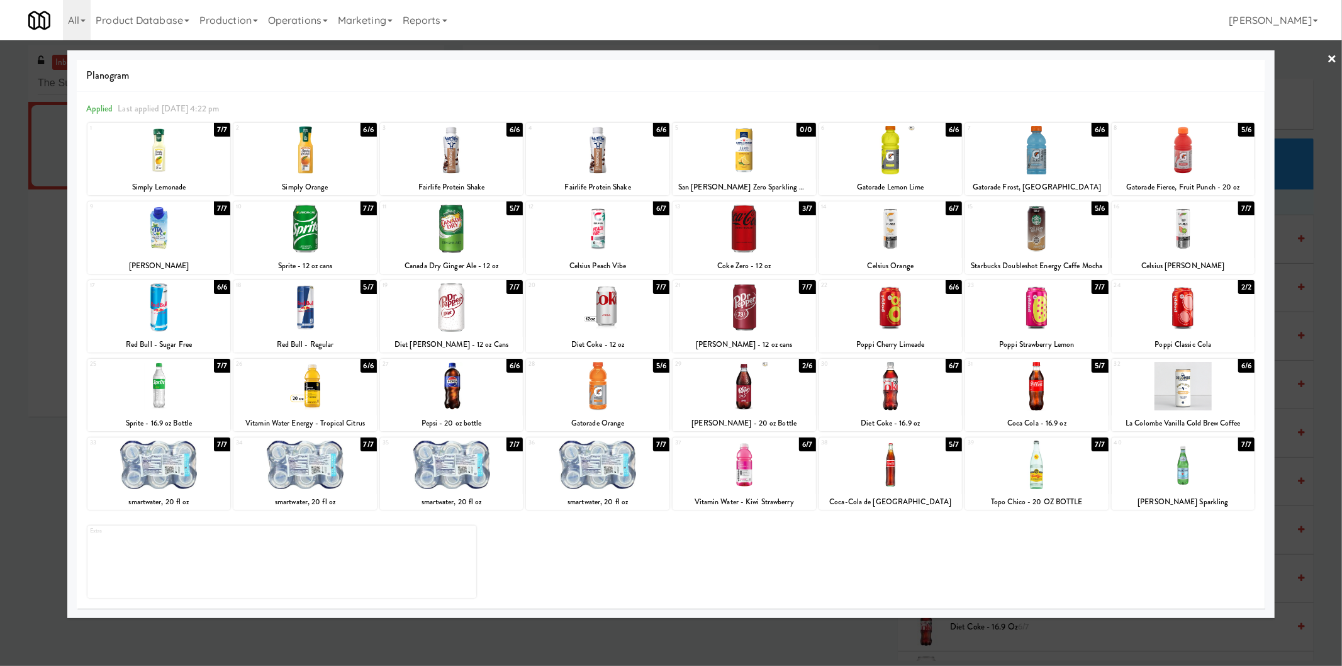
click at [624, 235] on div at bounding box center [597, 228] width 143 height 48
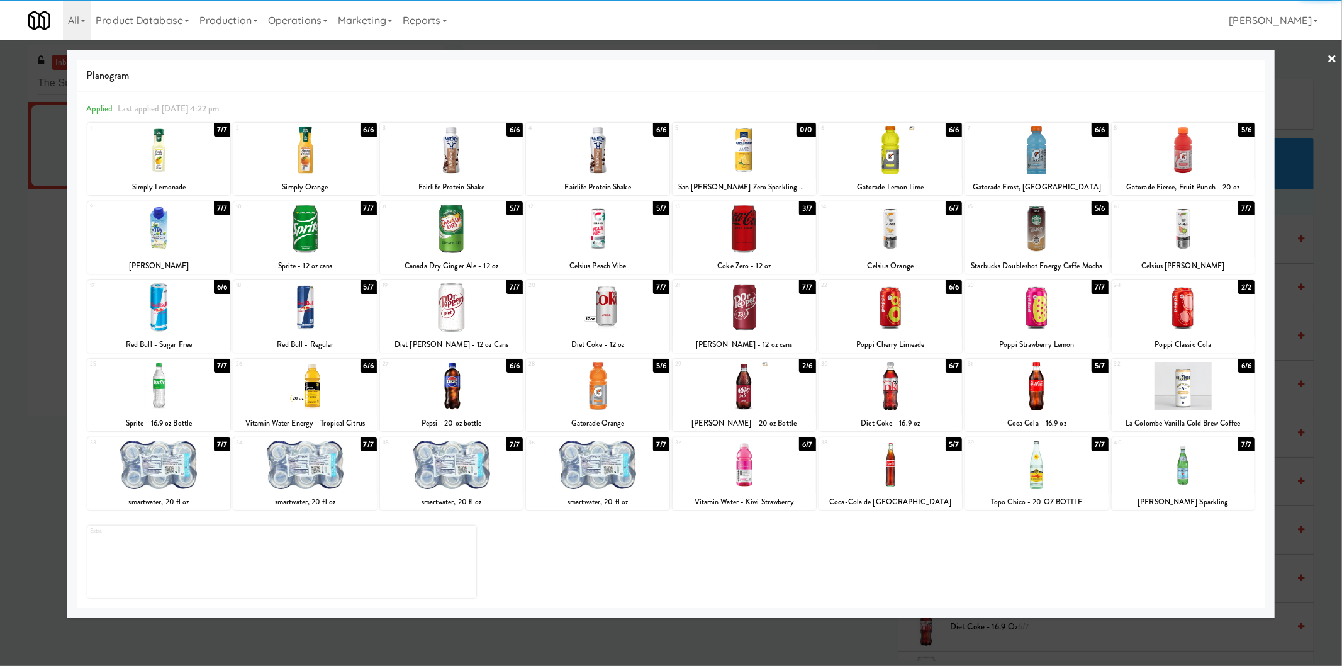
drag, startPoint x: 0, startPoint y: 242, endPoint x: 64, endPoint y: 247, distance: 64.3
click at [2, 243] on div at bounding box center [671, 333] width 1342 height 666
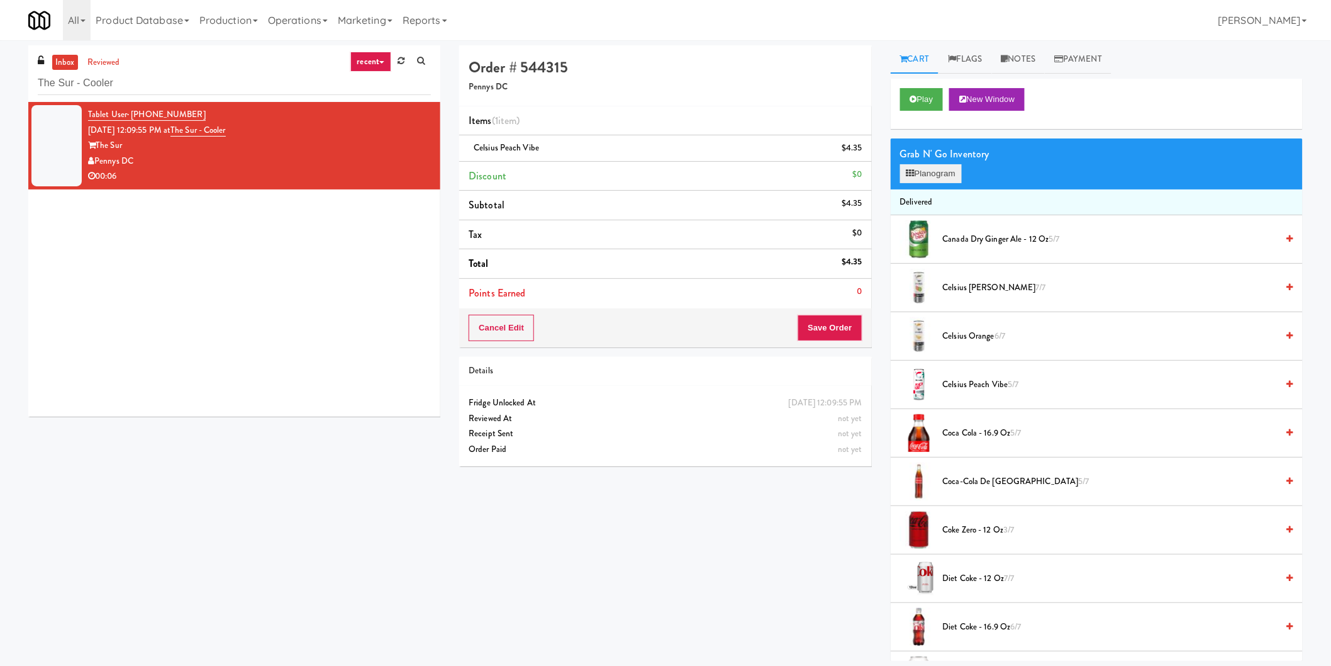
drag, startPoint x: 920, startPoint y: 156, endPoint x: 922, endPoint y: 164, distance: 8.6
click at [921, 157] on div "Grab N' Go Inventory" at bounding box center [1096, 154] width 393 height 19
click at [925, 172] on button "Planogram" at bounding box center [931, 173] width 62 height 19
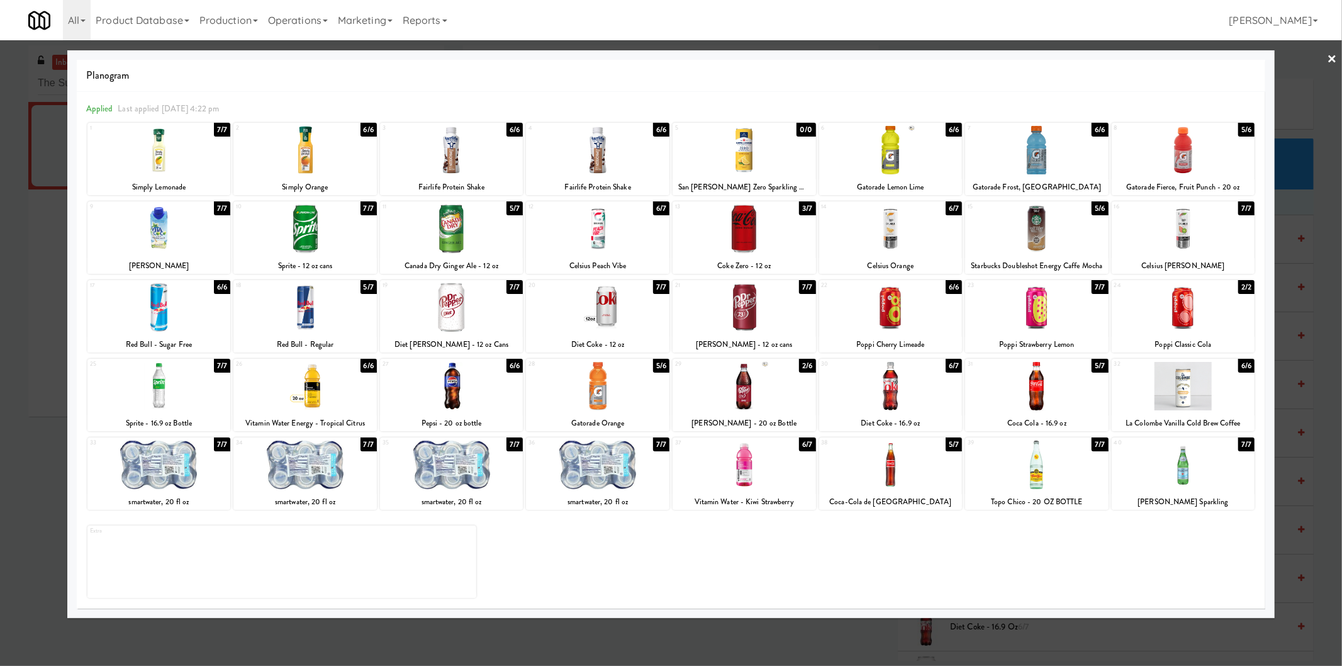
click at [0, 238] on div at bounding box center [671, 333] width 1342 height 666
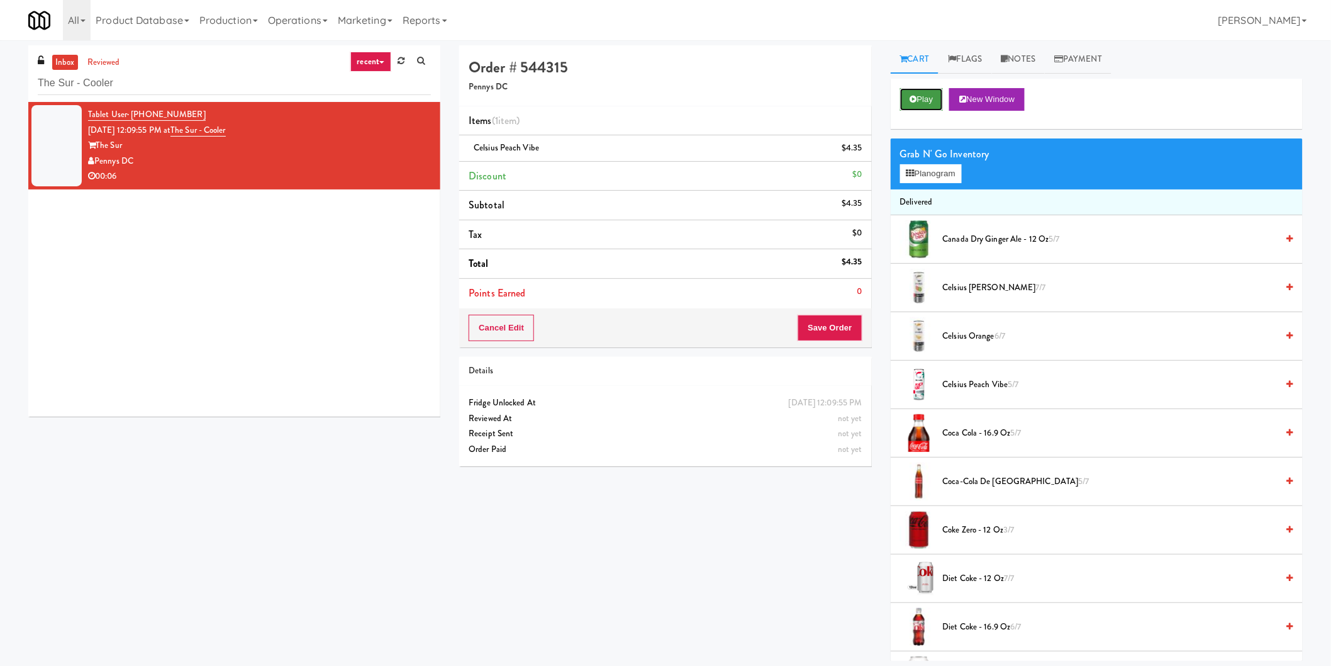
click at [932, 92] on button "Play" at bounding box center [921, 99] width 43 height 23
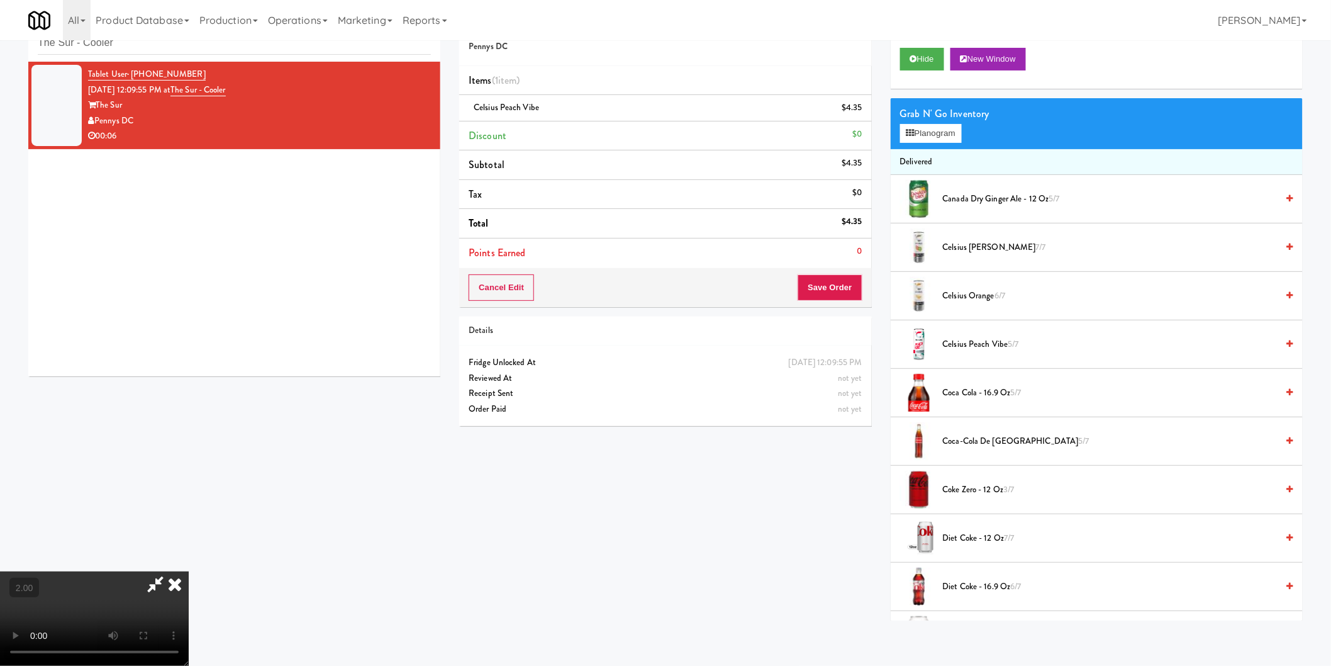
click at [189, 571] on icon at bounding box center [175, 583] width 28 height 25
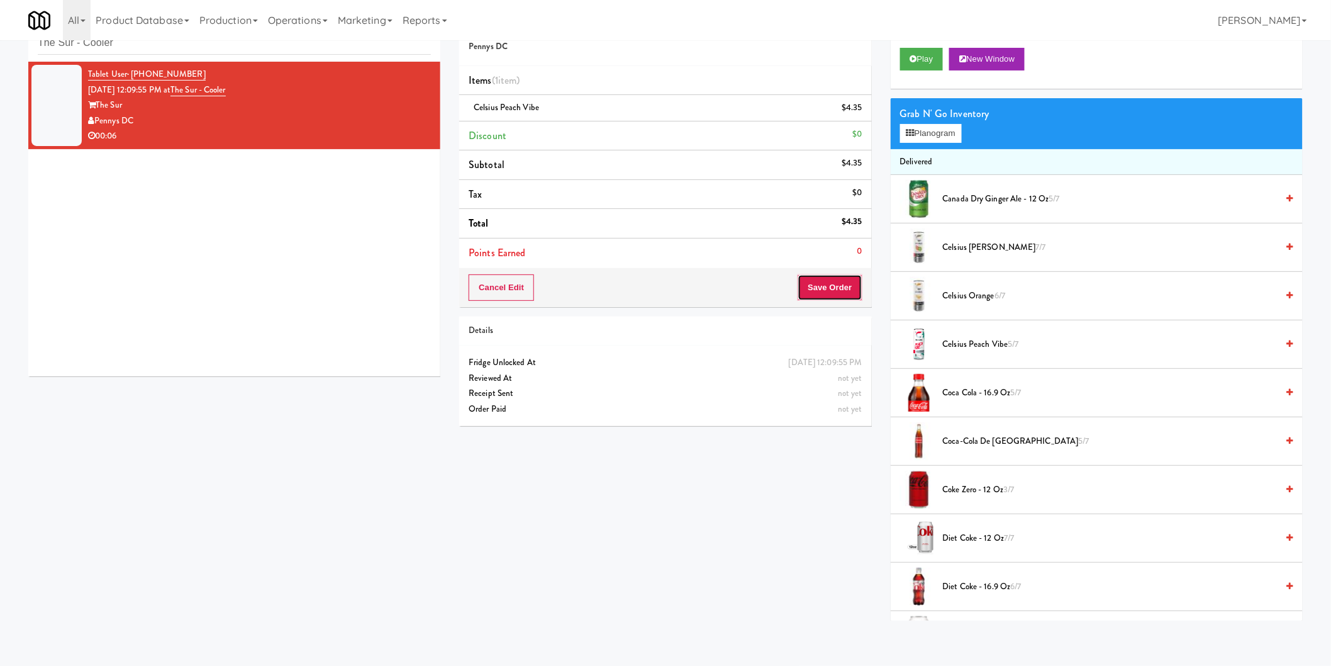
click at [824, 277] on button "Save Order" at bounding box center [830, 287] width 64 height 26
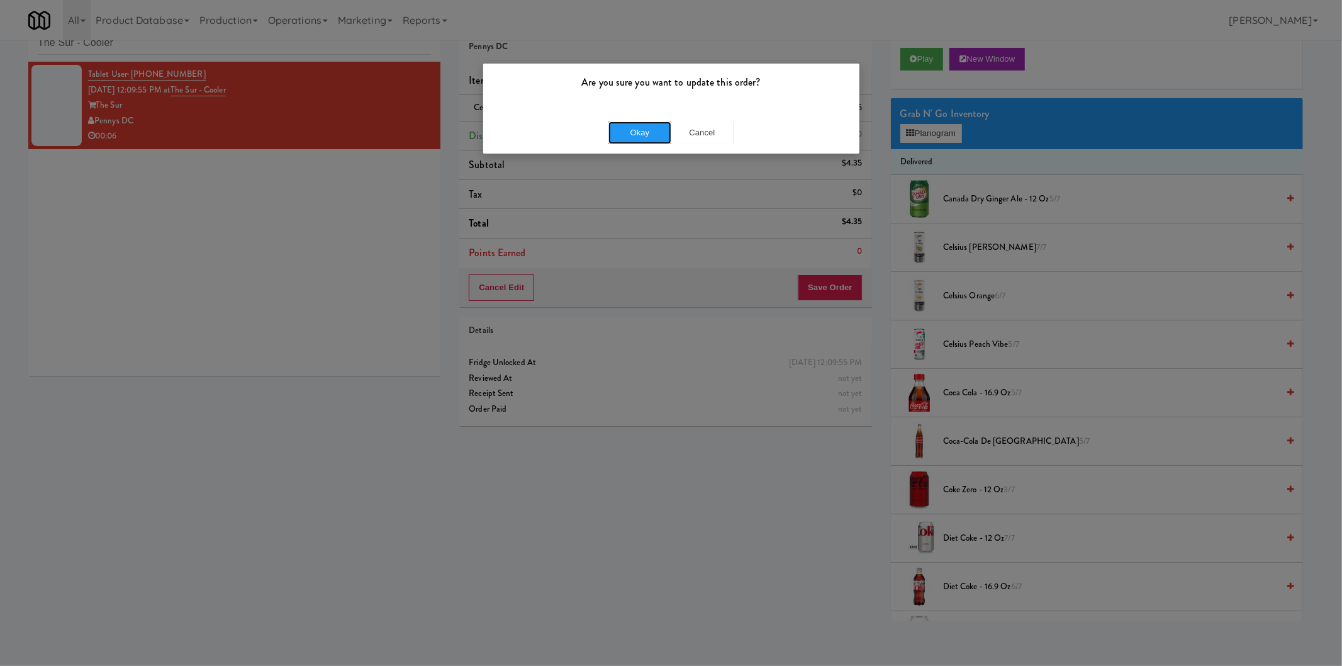
drag, startPoint x: 627, startPoint y: 128, endPoint x: 478, endPoint y: 111, distance: 150.0
click at [625, 128] on button "Okay" at bounding box center [639, 132] width 63 height 23
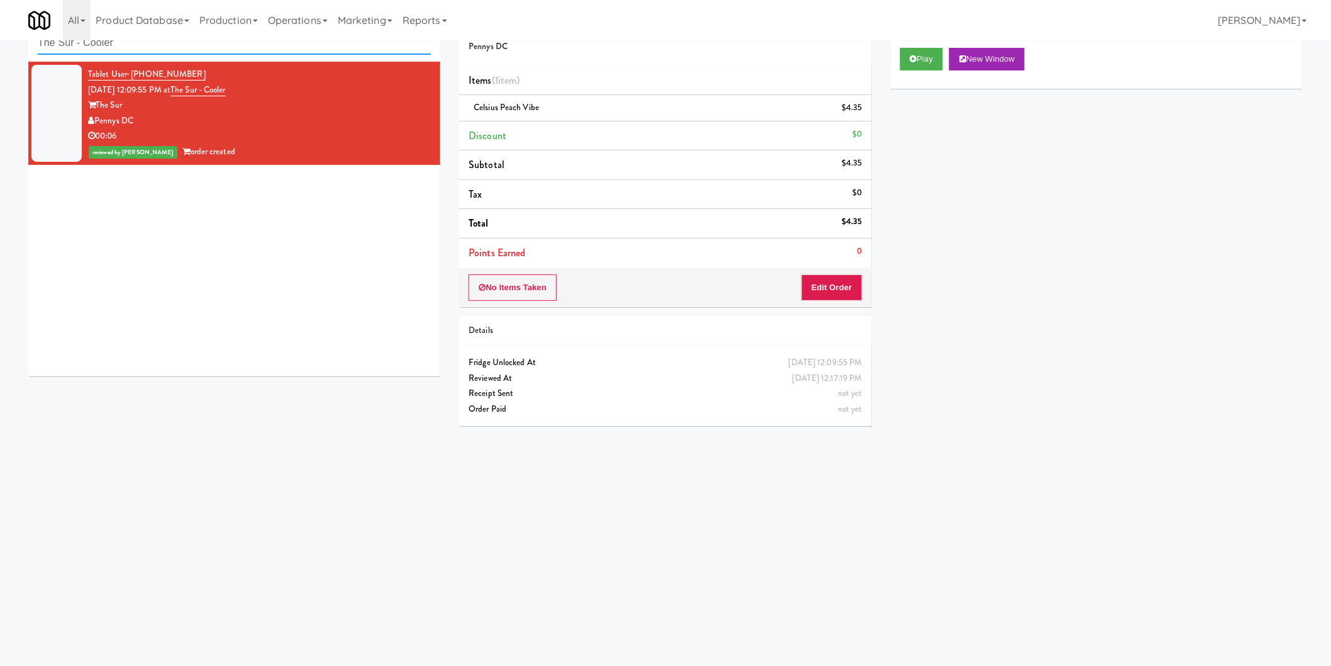
paste input "VOC"
drag, startPoint x: 70, startPoint y: 42, endPoint x: 0, endPoint y: 42, distance: 69.8
click at [0, 42] on div "inbox reviewed recent all unclear take inventory issue suspicious failed recent…" at bounding box center [665, 257] width 1331 height 505
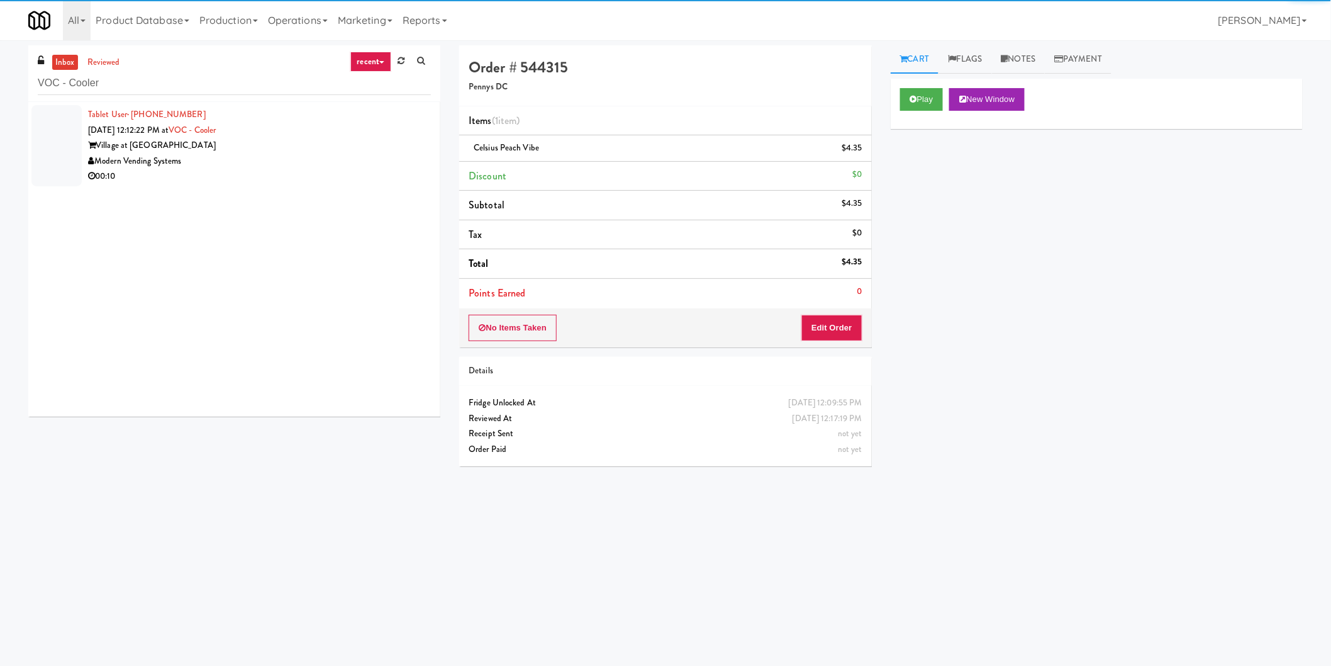
click at [359, 140] on div "Village at Commonwealth" at bounding box center [259, 146] width 343 height 16
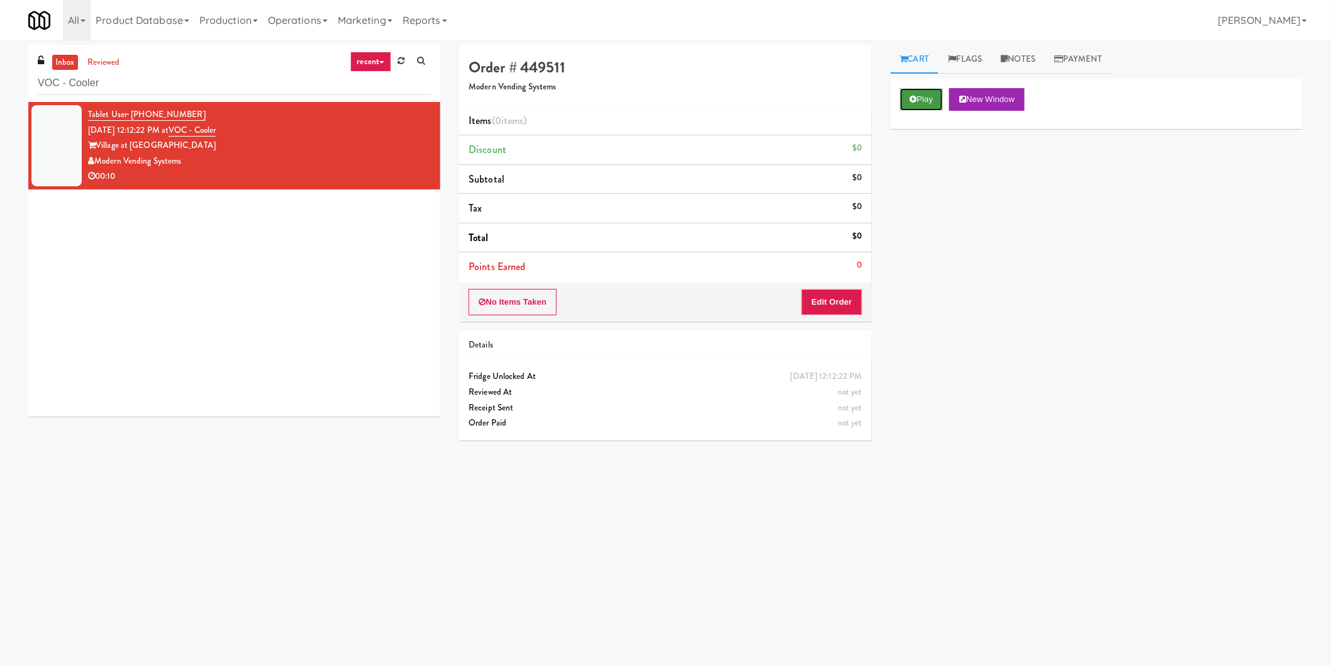
click at [917, 91] on button "Play" at bounding box center [921, 99] width 43 height 23
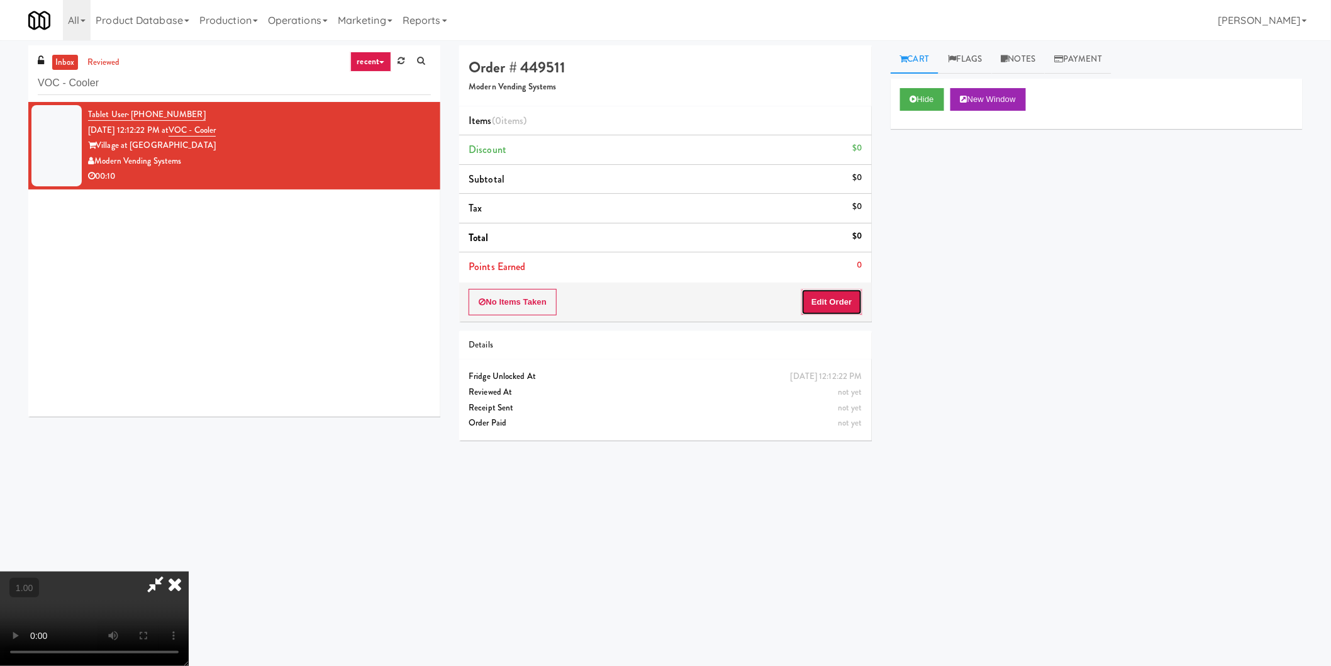
click at [843, 302] on button "Edit Order" at bounding box center [831, 302] width 61 height 26
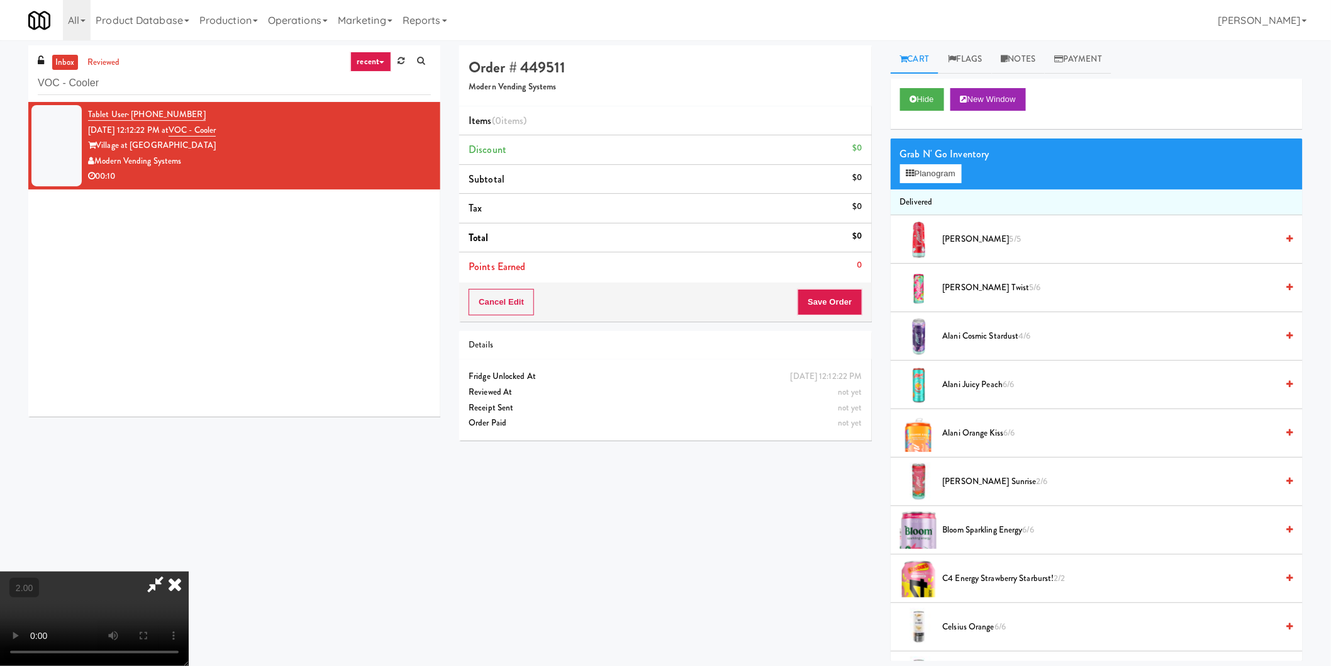
click at [189, 571] on video at bounding box center [94, 618] width 189 height 94
click at [938, 160] on div "Grab N' Go Inventory" at bounding box center [1096, 154] width 393 height 19
click at [938, 165] on button "Planogram" at bounding box center [931, 173] width 62 height 19
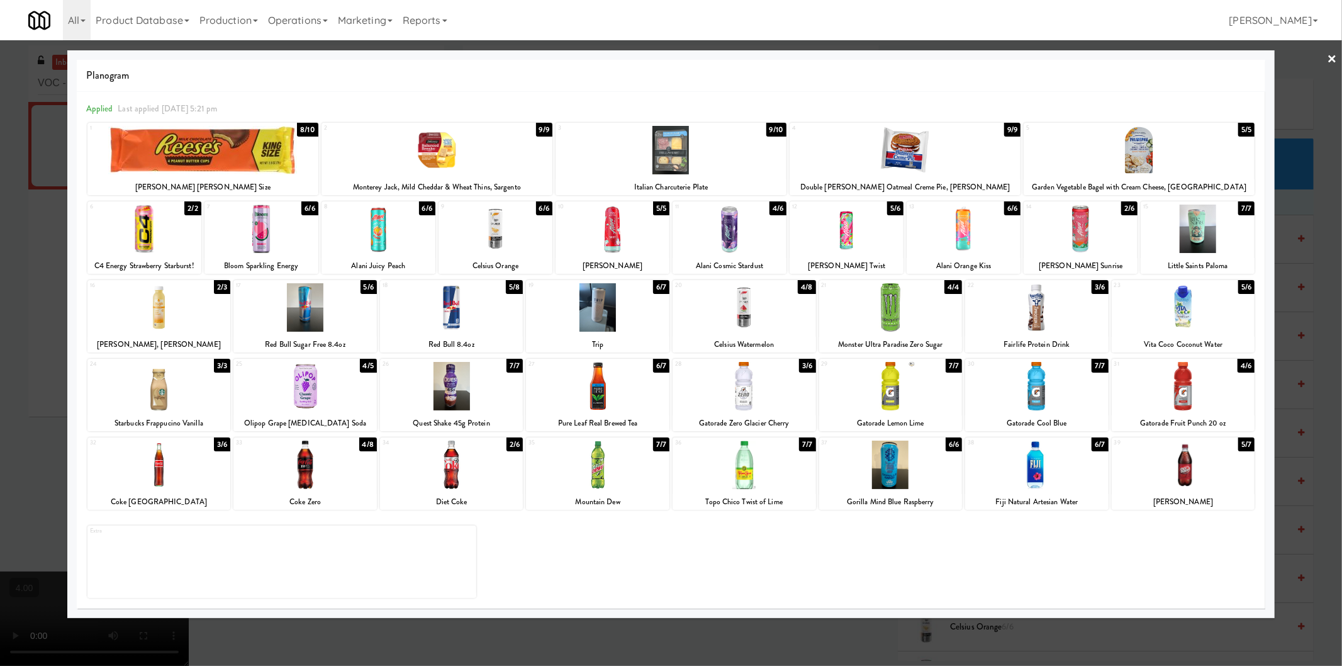
drag, startPoint x: 1028, startPoint y: 399, endPoint x: 1024, endPoint y: 393, distance: 7.7
click at [1030, 399] on div at bounding box center [1036, 386] width 143 height 48
click at [615, 223] on div at bounding box center [612, 228] width 114 height 48
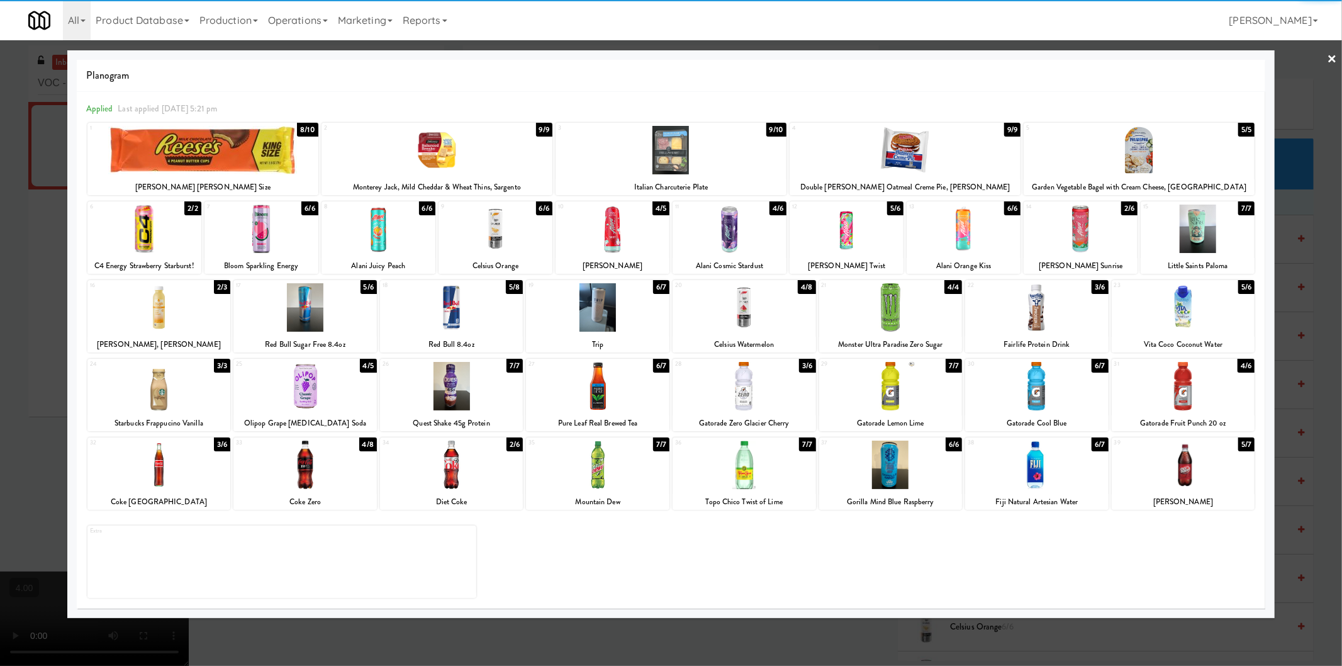
drag, startPoint x: 0, startPoint y: 261, endPoint x: 11, endPoint y: 259, distance: 10.9
click at [9, 259] on div at bounding box center [671, 333] width 1342 height 666
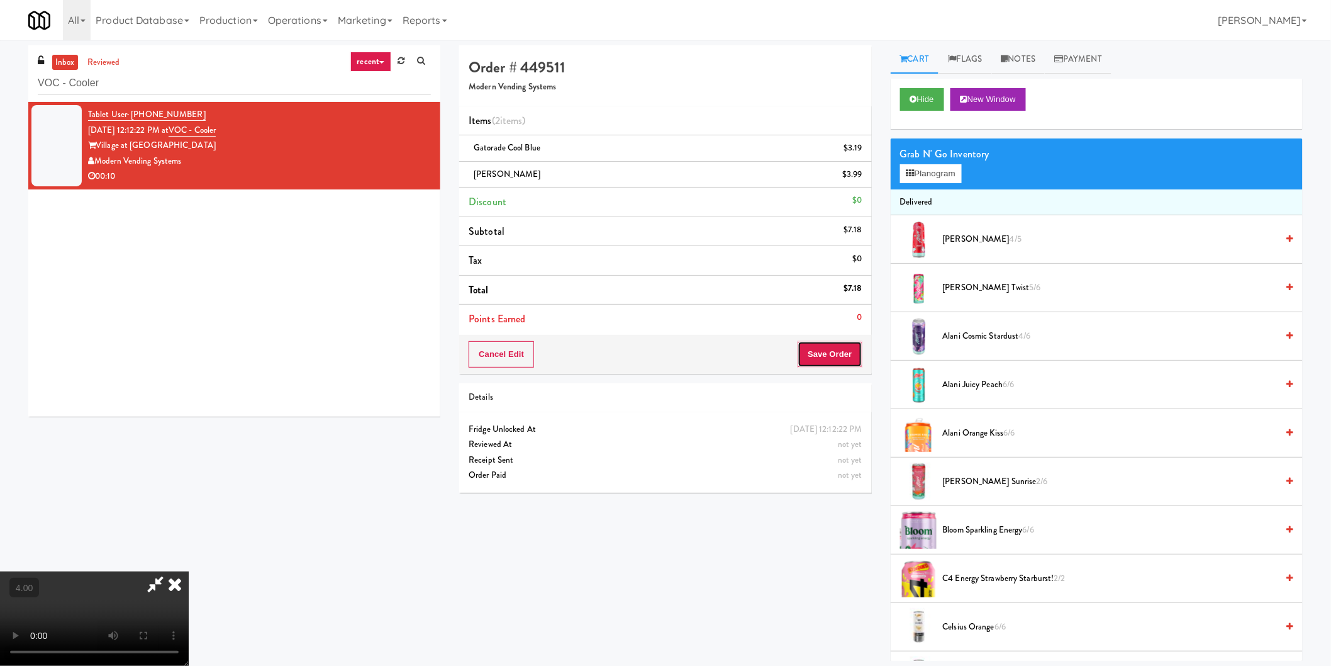
click at [831, 351] on button "Save Order" at bounding box center [830, 354] width 64 height 26
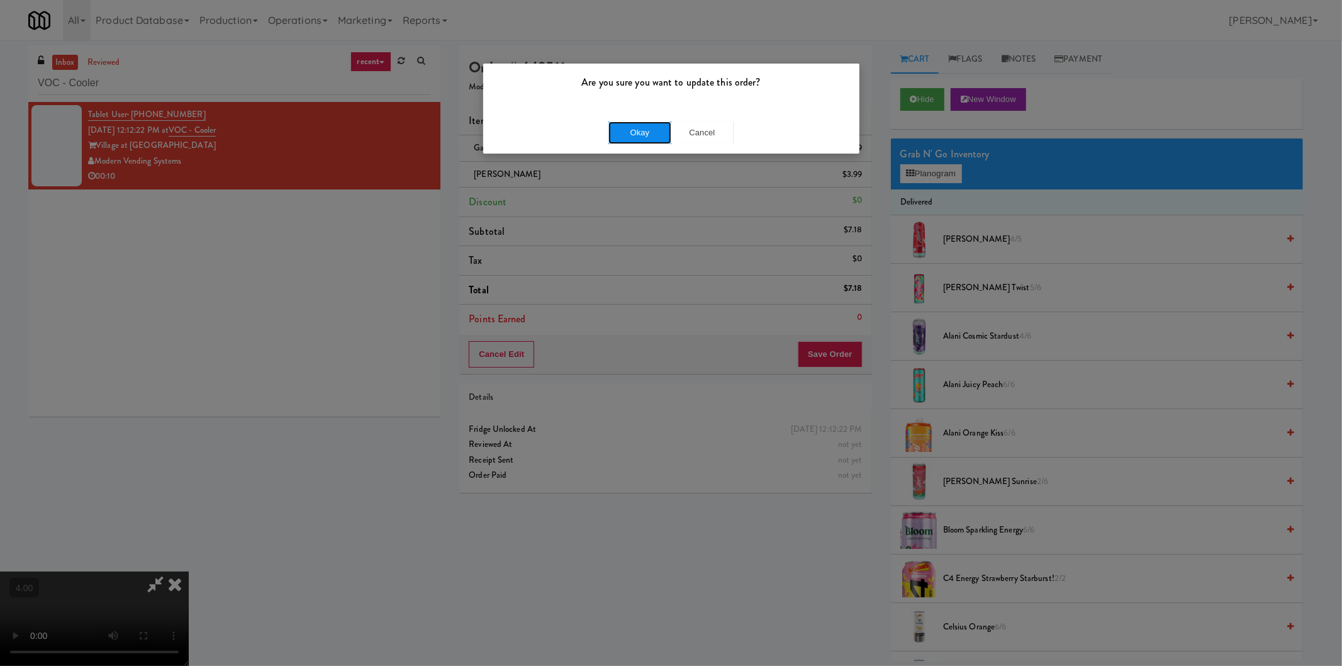
click at [643, 135] on button "Okay" at bounding box center [639, 132] width 63 height 23
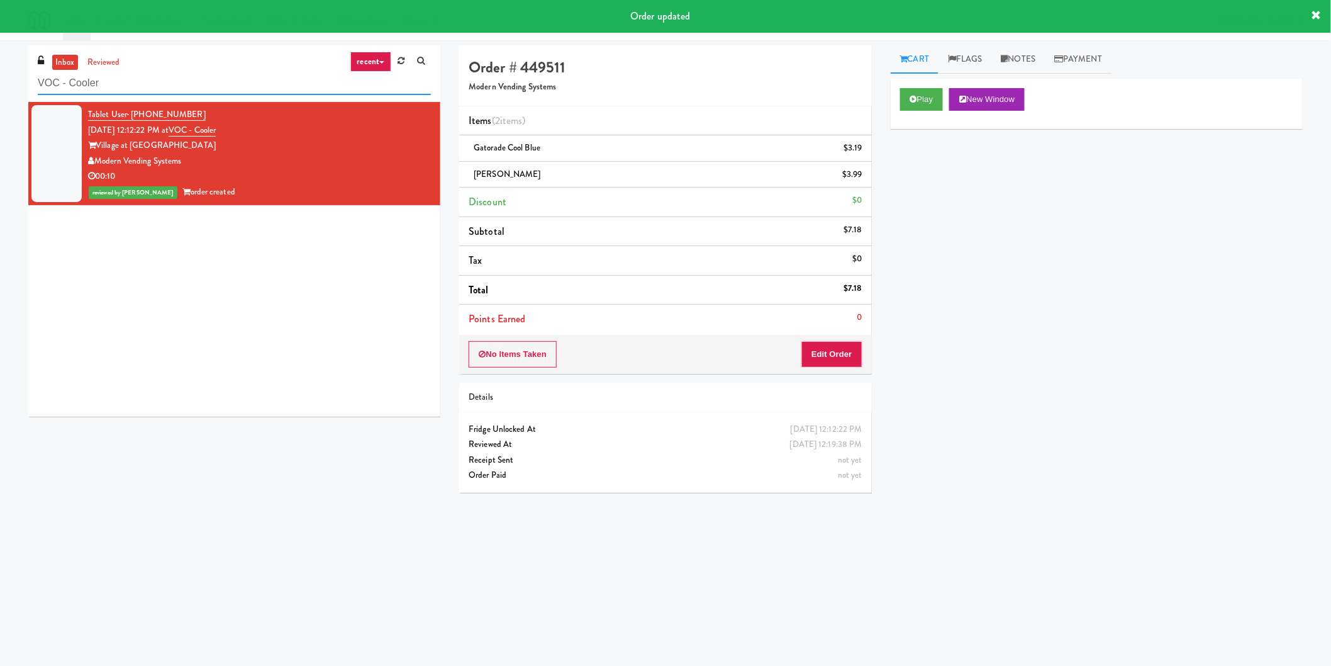
paste input "Parkway Lofts - Drinks Cooler - Left"
drag, startPoint x: 214, startPoint y: 84, endPoint x: 0, endPoint y: 93, distance: 214.1
click at [0, 93] on div "inbox reviewed recent all unclear take inventory issue suspicious failed recent…" at bounding box center [665, 297] width 1331 height 505
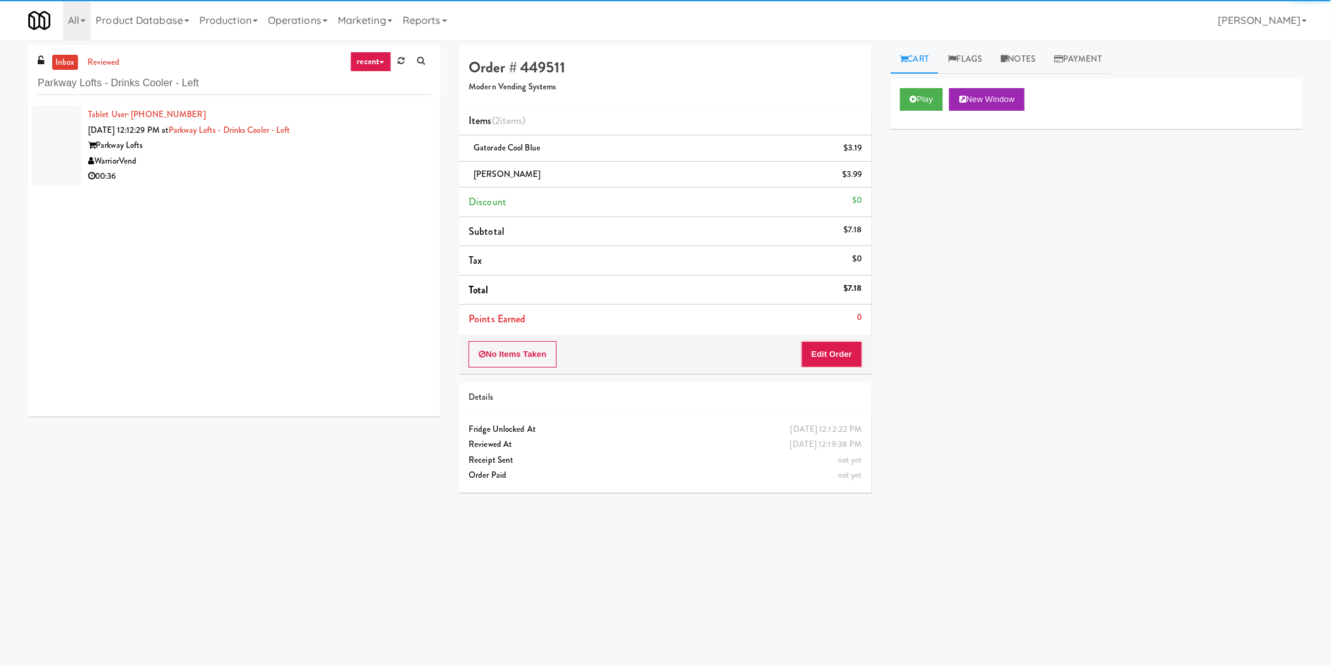
click at [366, 149] on div "Parkway Lofts" at bounding box center [259, 146] width 343 height 16
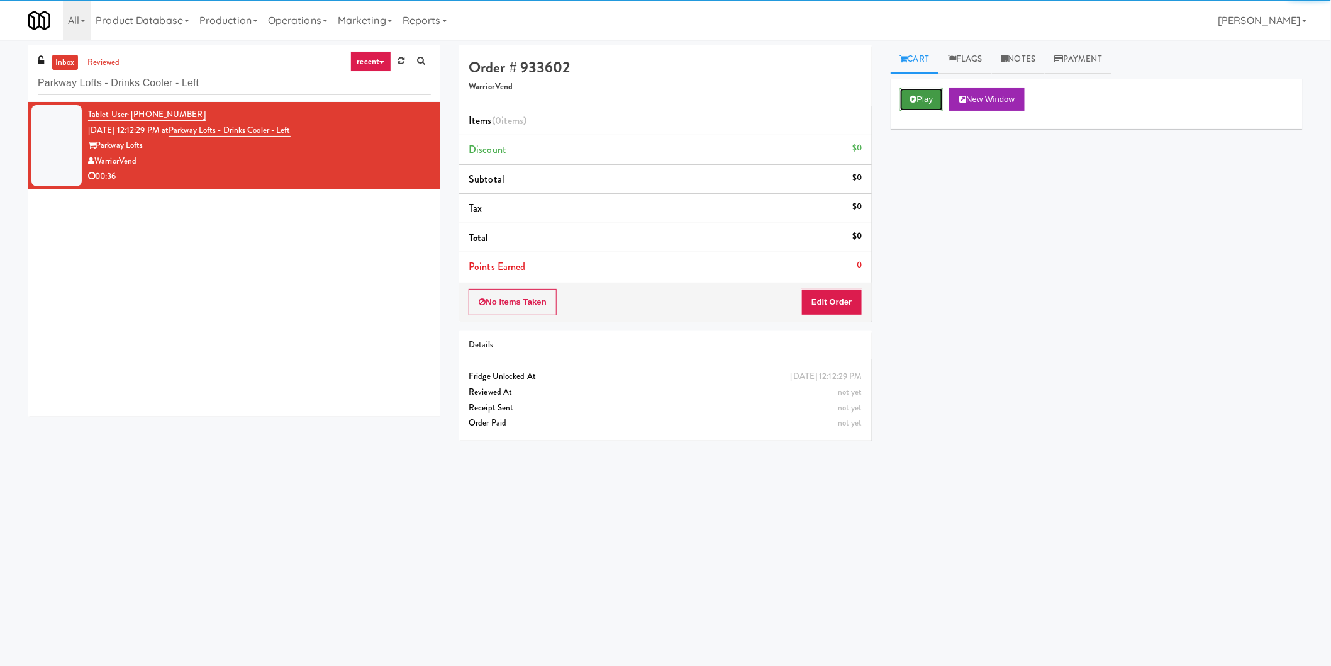
click at [916, 99] on icon at bounding box center [913, 99] width 7 height 8
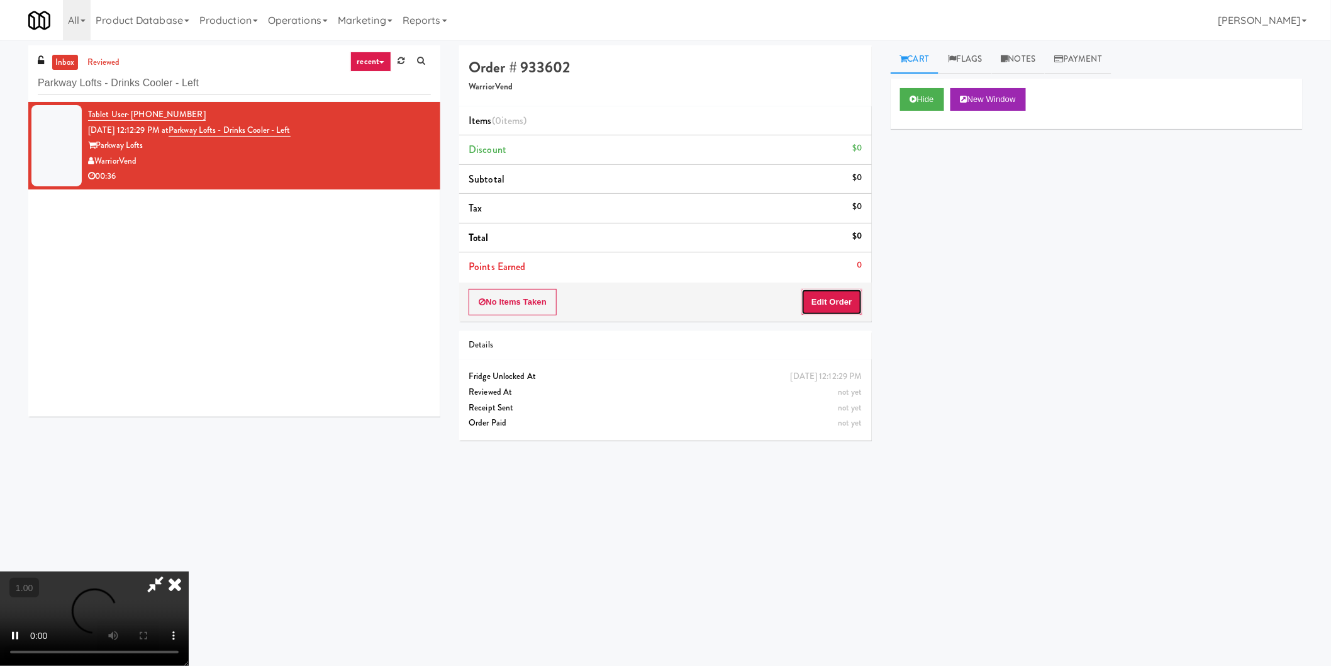
click at [821, 307] on button "Edit Order" at bounding box center [831, 302] width 61 height 26
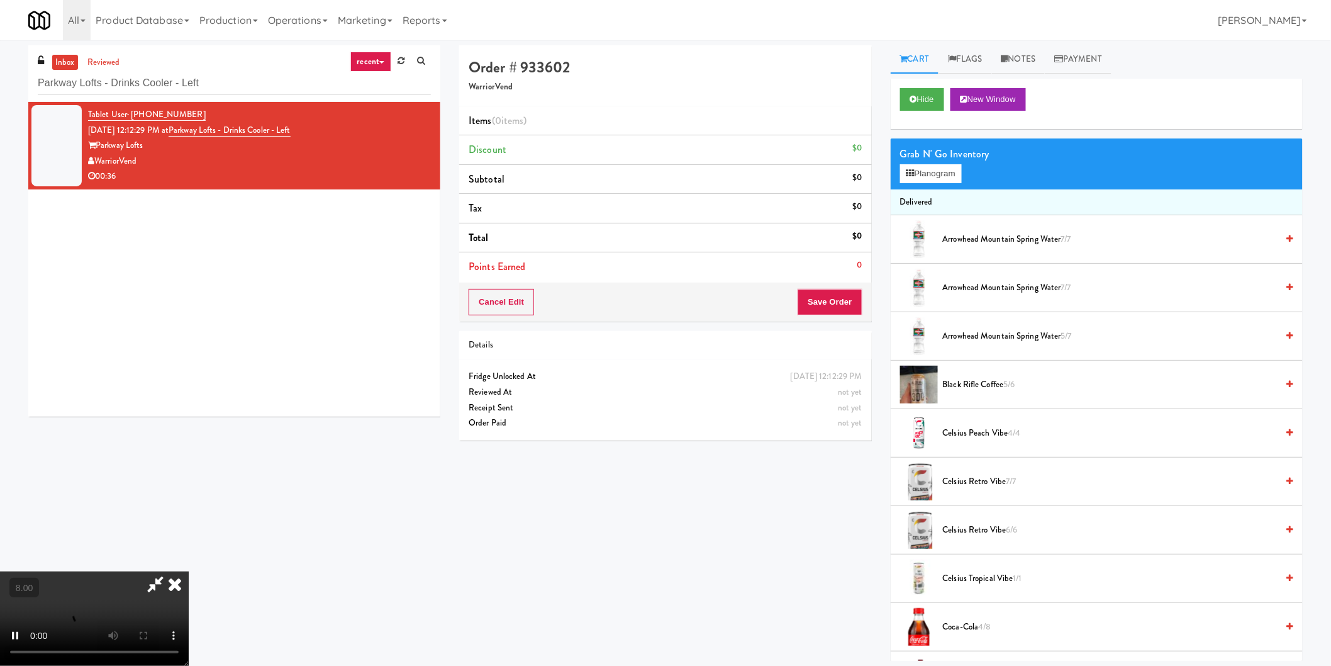
scroll to position [136, 0]
click at [937, 167] on button "Planogram" at bounding box center [931, 173] width 62 height 19
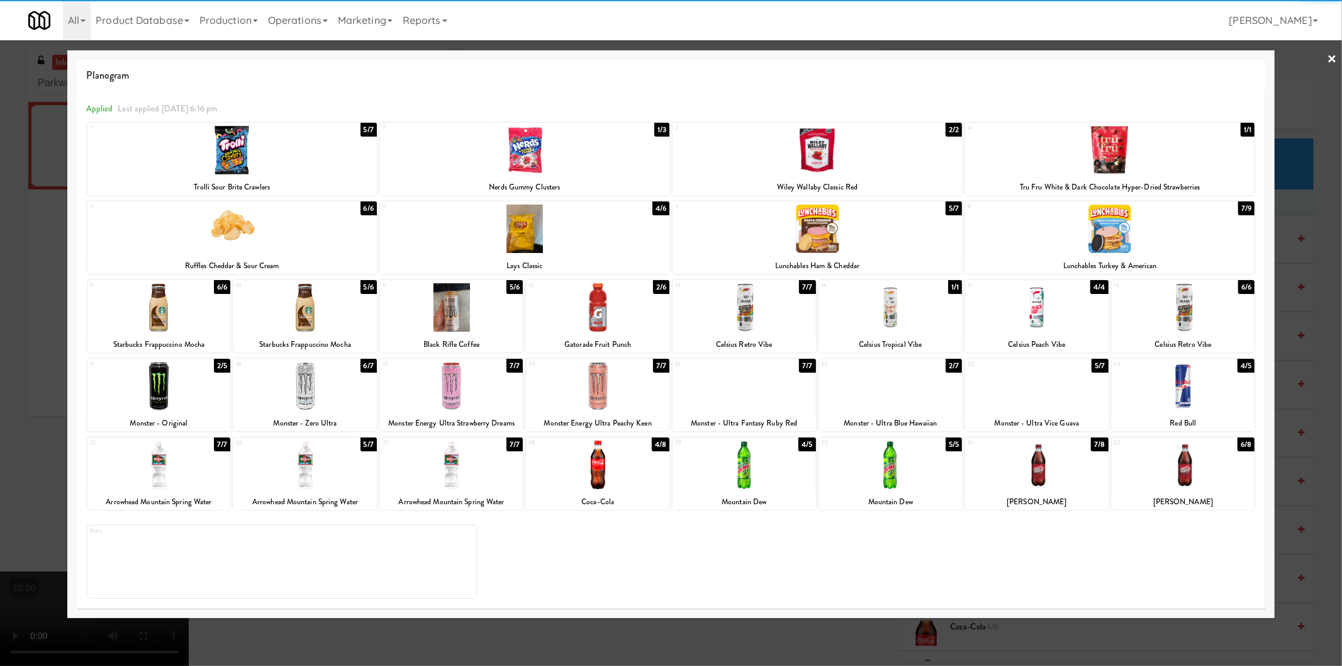
click at [1042, 311] on div at bounding box center [1036, 307] width 143 height 48
click at [1305, 308] on div at bounding box center [671, 333] width 1342 height 666
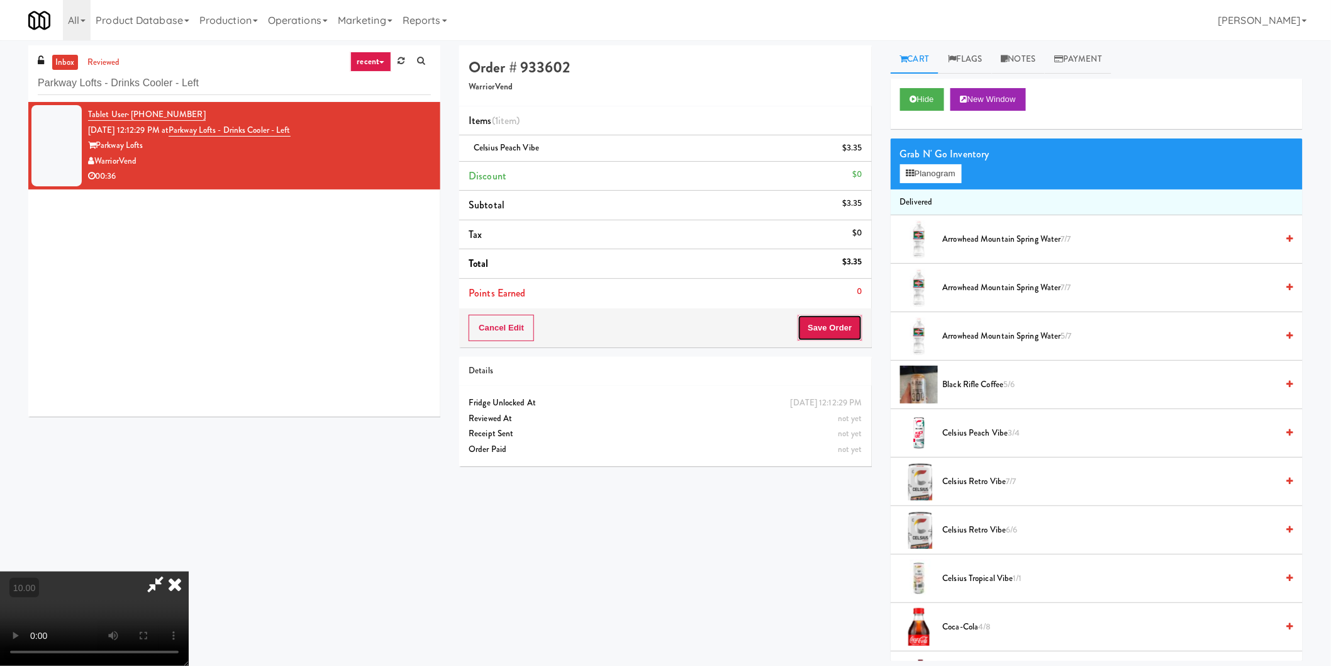
click at [825, 331] on button "Save Order" at bounding box center [830, 328] width 64 height 26
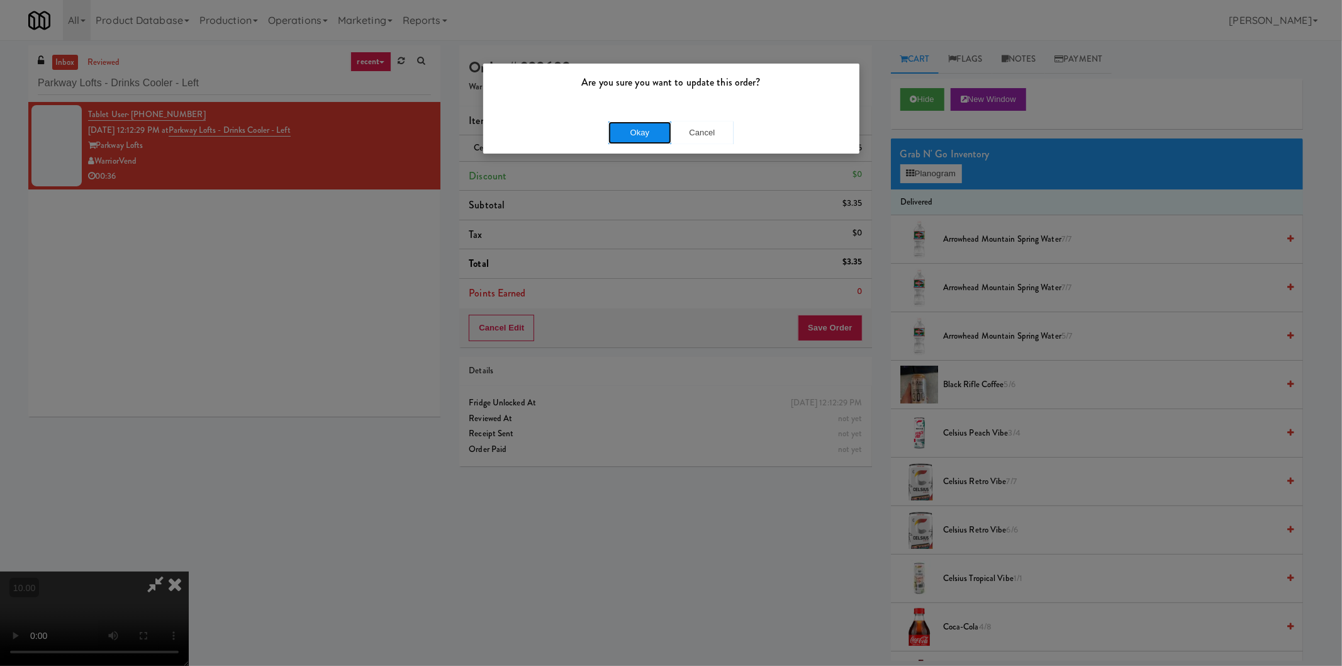
click at [638, 129] on button "Okay" at bounding box center [639, 132] width 63 height 23
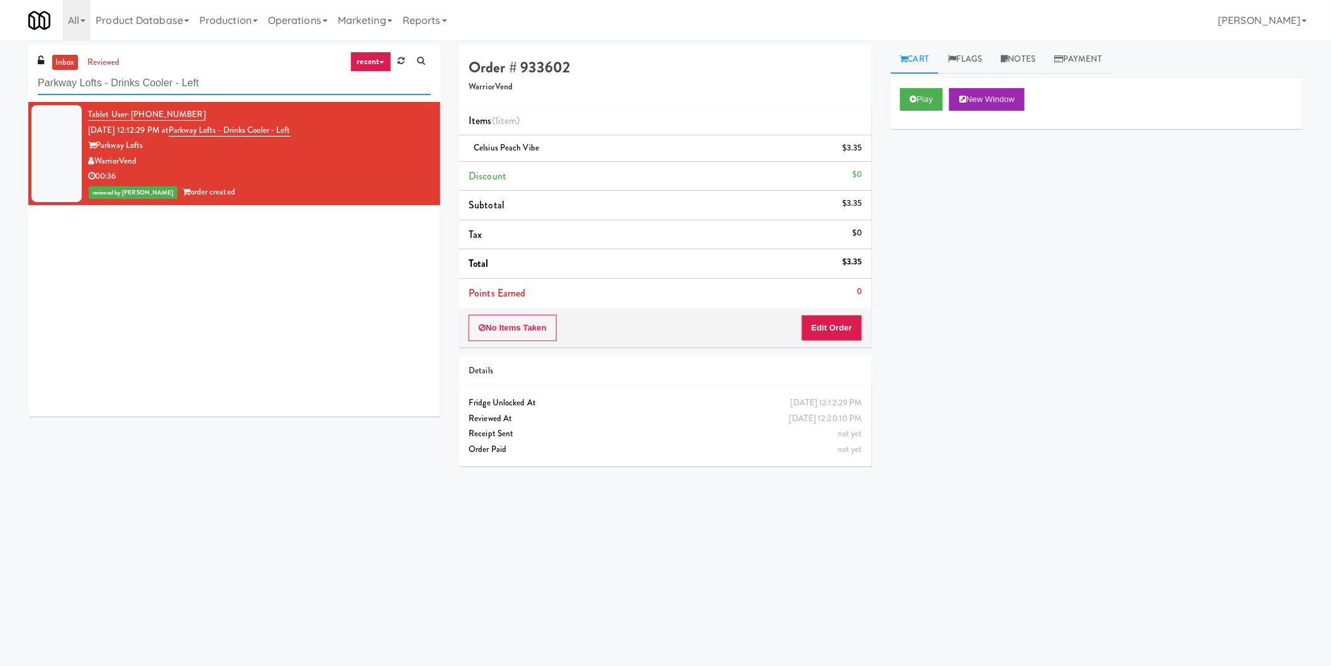
drag, startPoint x: 234, startPoint y: 79, endPoint x: 0, endPoint y: 115, distance: 236.8
click at [0, 115] on div "inbox reviewed recent all unclear take inventory issue suspicious failed recent…" at bounding box center [665, 297] width 1331 height 505
paste input "The Waverly - Incidentals"
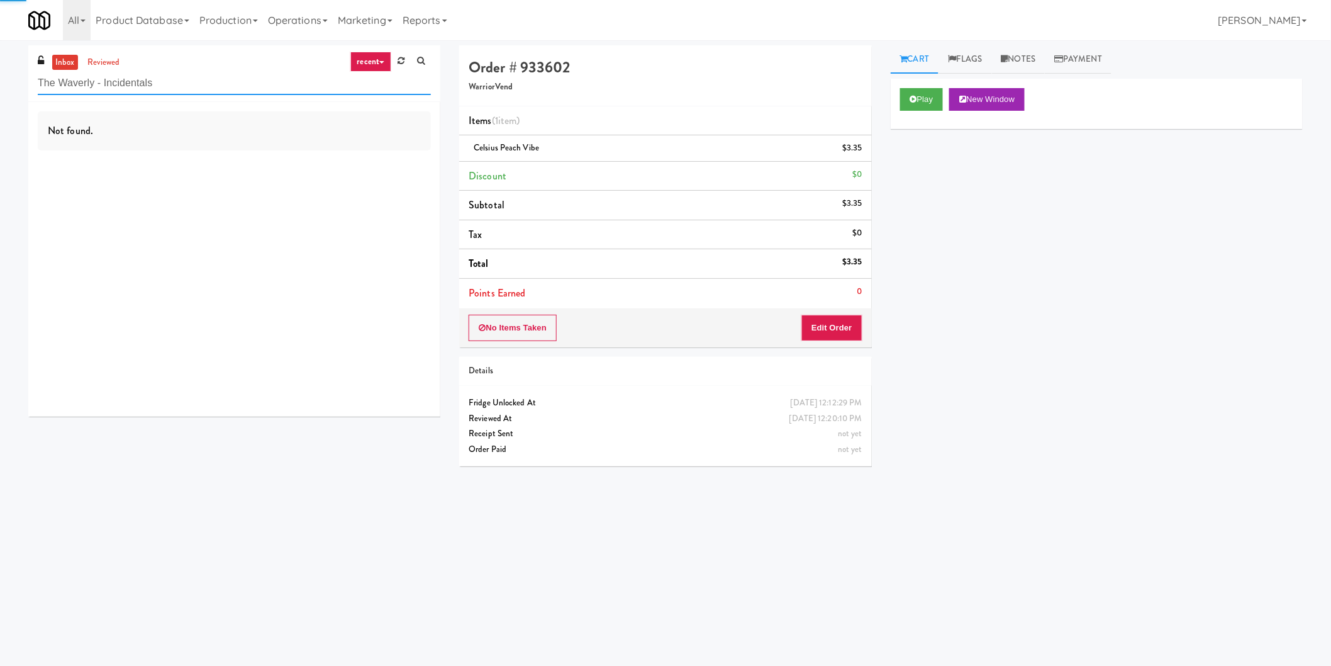
type input "The Waverly - Incidentals"
drag, startPoint x: 224, startPoint y: 89, endPoint x: 290, endPoint y: 91, distance: 66.1
click at [287, 91] on input "The Waverly - Incidentals" at bounding box center [234, 83] width 393 height 23
click at [364, 184] on li "Tablet User · (260) 415-6972 Aug 10, 2025 12:19:58 PM at The Waverly - Incident…" at bounding box center [234, 145] width 412 height 87
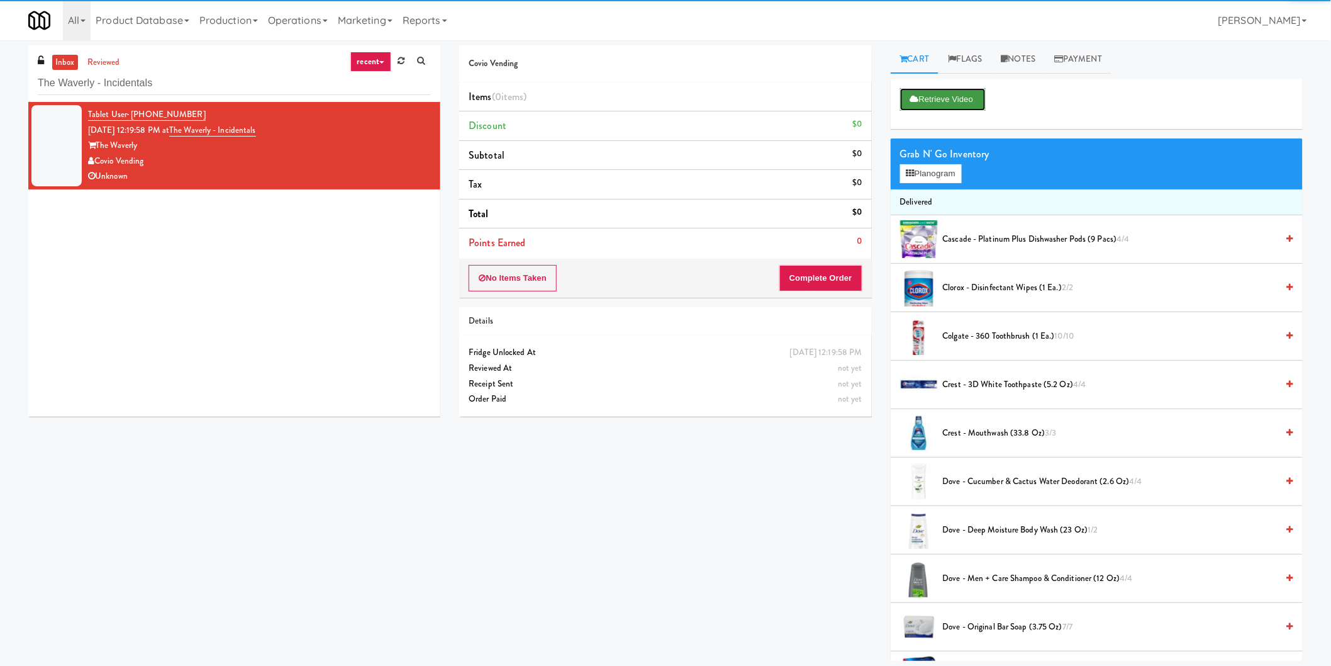
click at [908, 99] on button "Retrieve Video" at bounding box center [943, 99] width 86 height 23
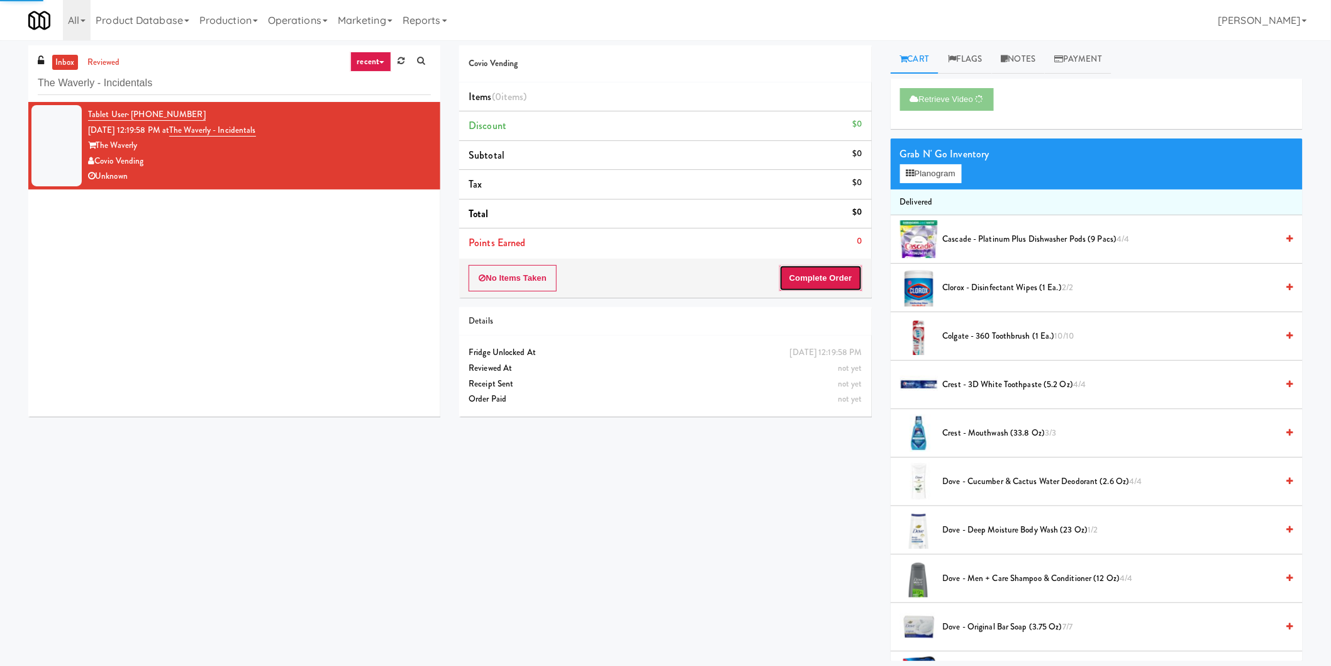
click at [823, 282] on button "Complete Order" at bounding box center [820, 278] width 83 height 26
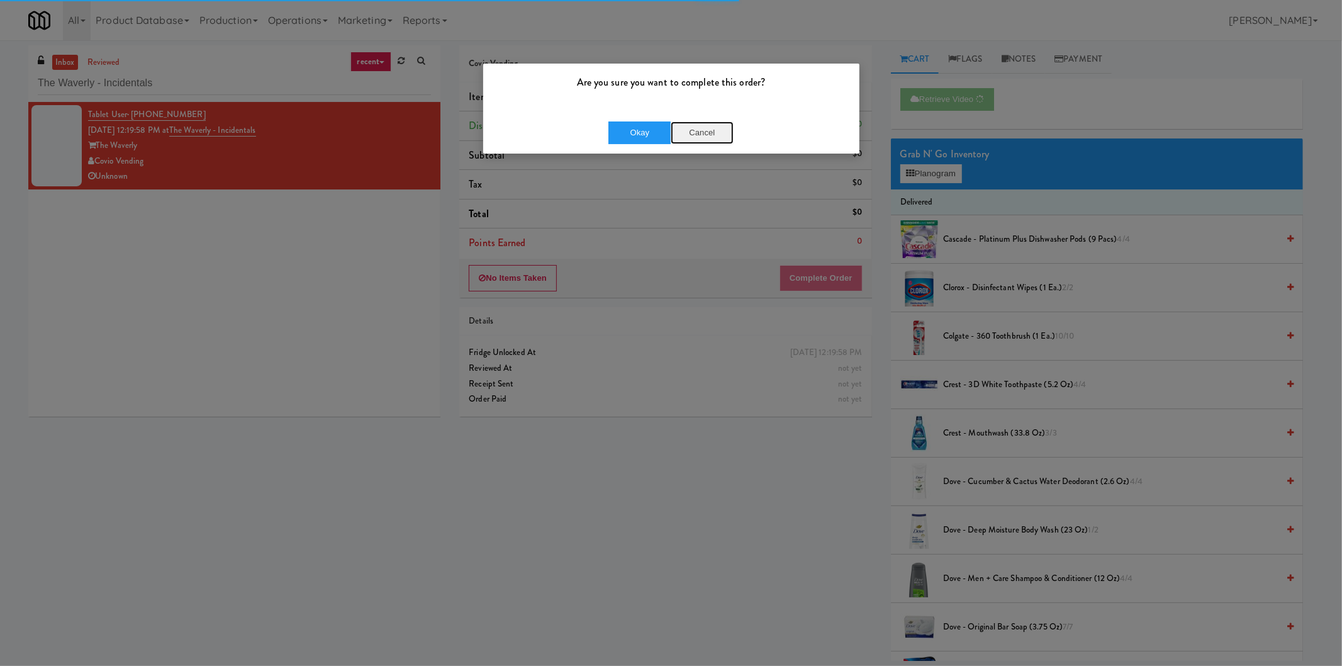
click at [701, 134] on button "Cancel" at bounding box center [702, 132] width 63 height 23
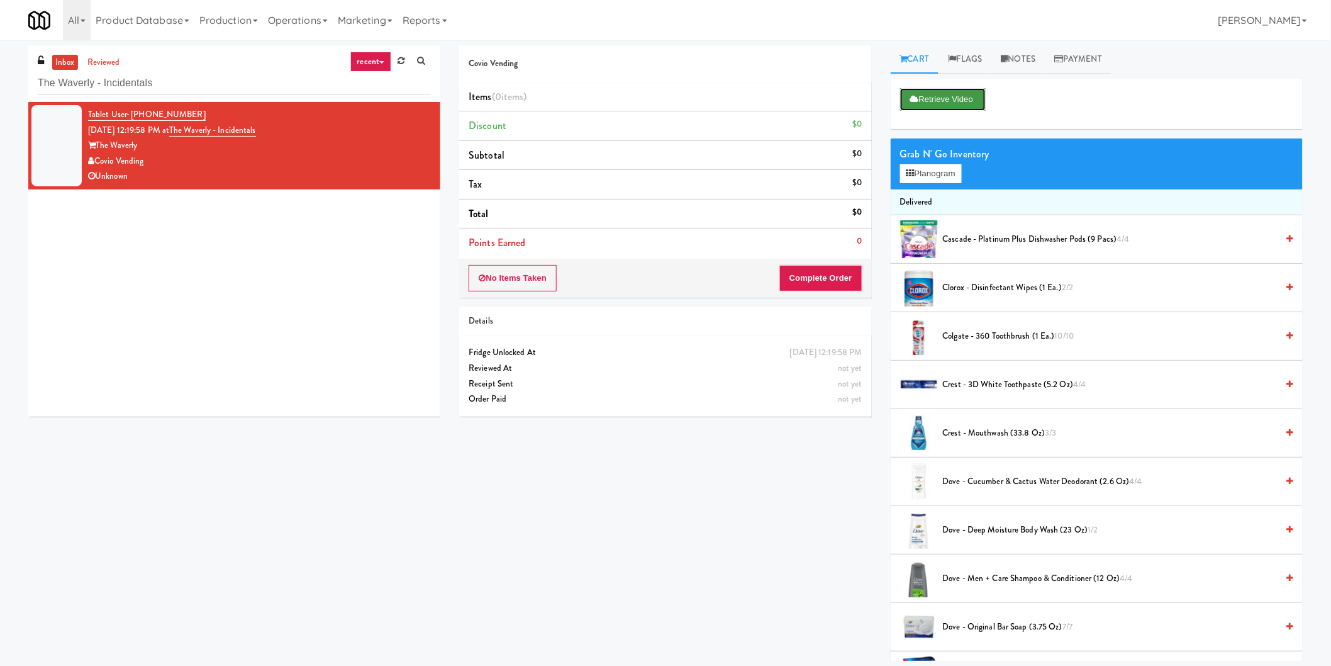
click at [925, 98] on button "Retrieve Video" at bounding box center [943, 99] width 86 height 23
click at [1037, 59] on link "Notes" at bounding box center [1018, 59] width 53 height 28
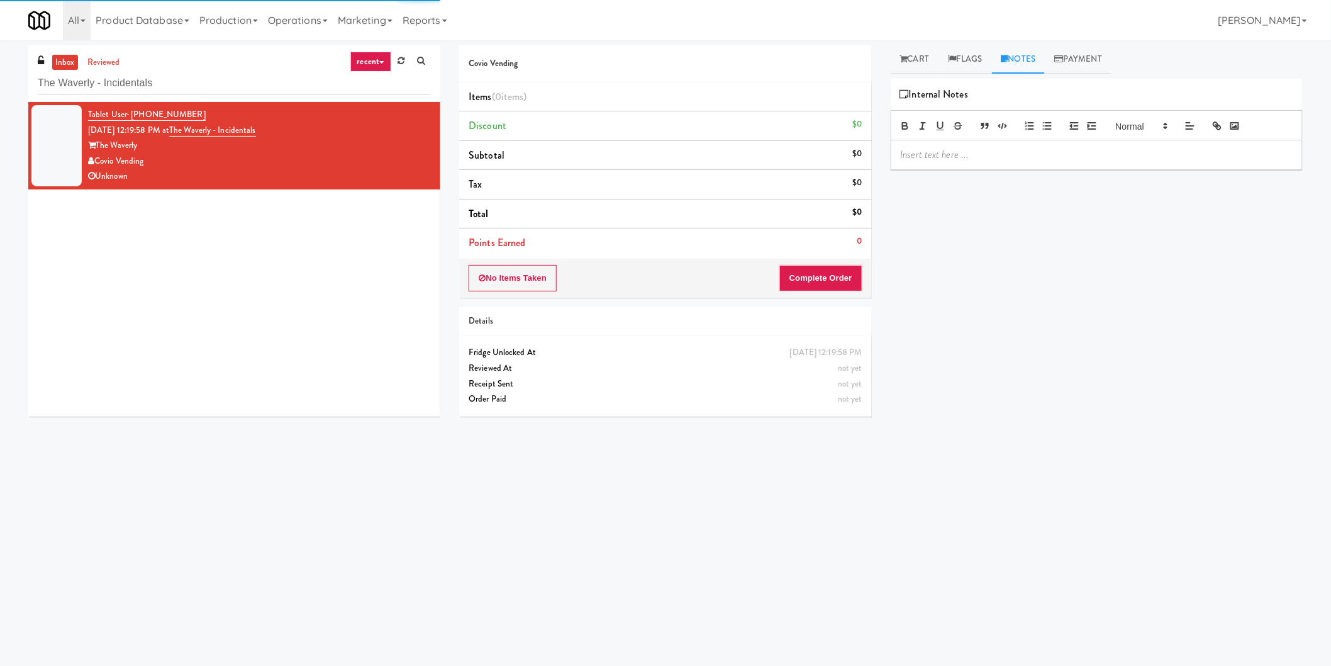
click at [1006, 147] on div at bounding box center [1096, 154] width 411 height 29
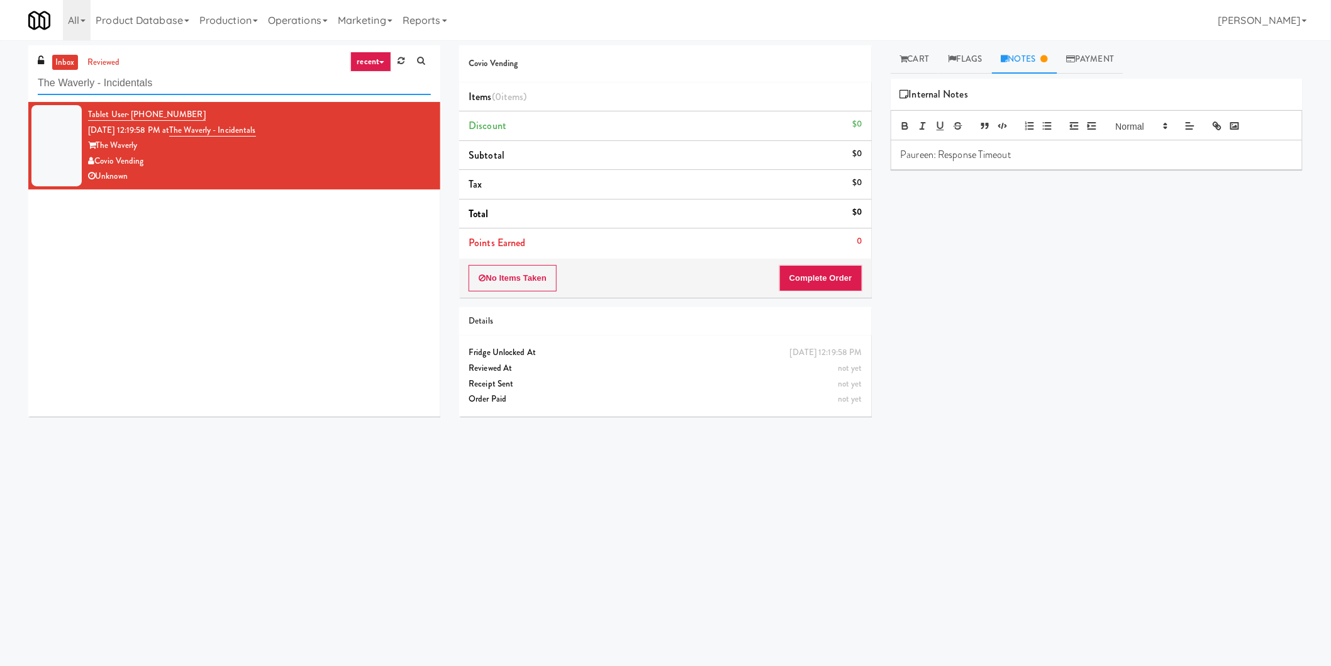
paste input "Hale - Cooler - Right"
drag, startPoint x: 245, startPoint y: 75, endPoint x: 0, endPoint y: 82, distance: 245.4
click at [0, 82] on div "inbox reviewed recent all unclear take inventory issue suspicious failed recent…" at bounding box center [665, 297] width 1331 height 505
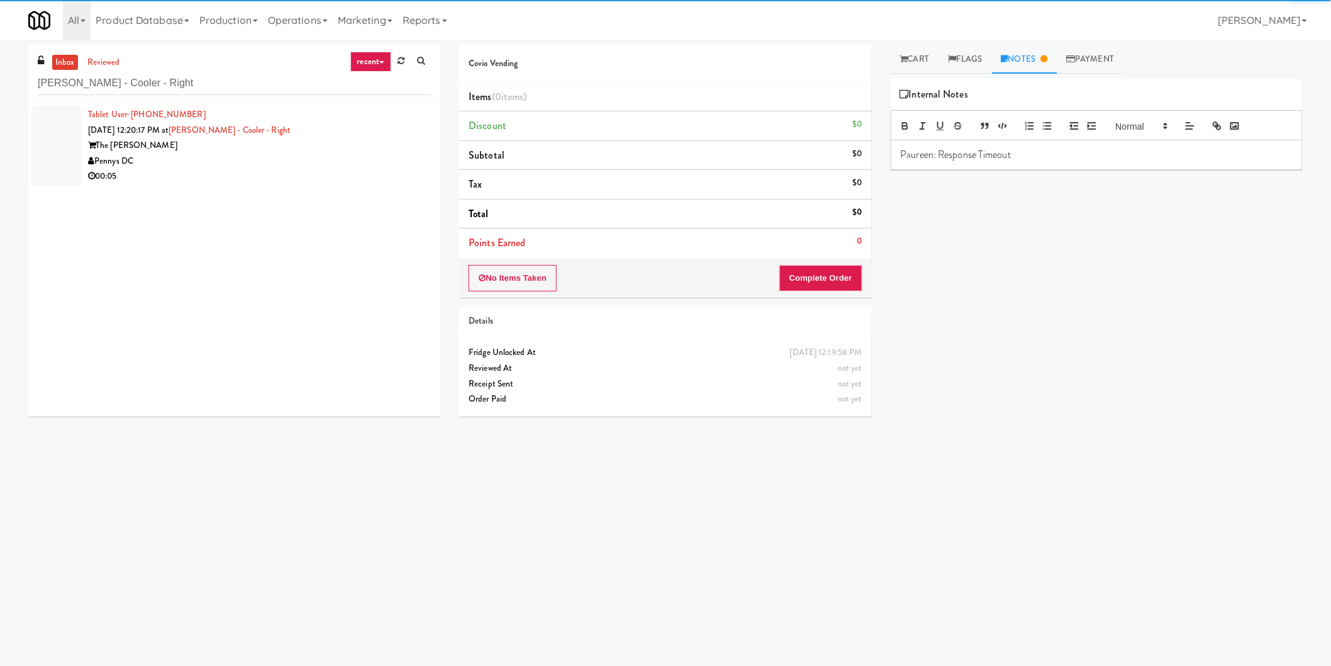
click at [404, 174] on div "00:05" at bounding box center [259, 177] width 343 height 16
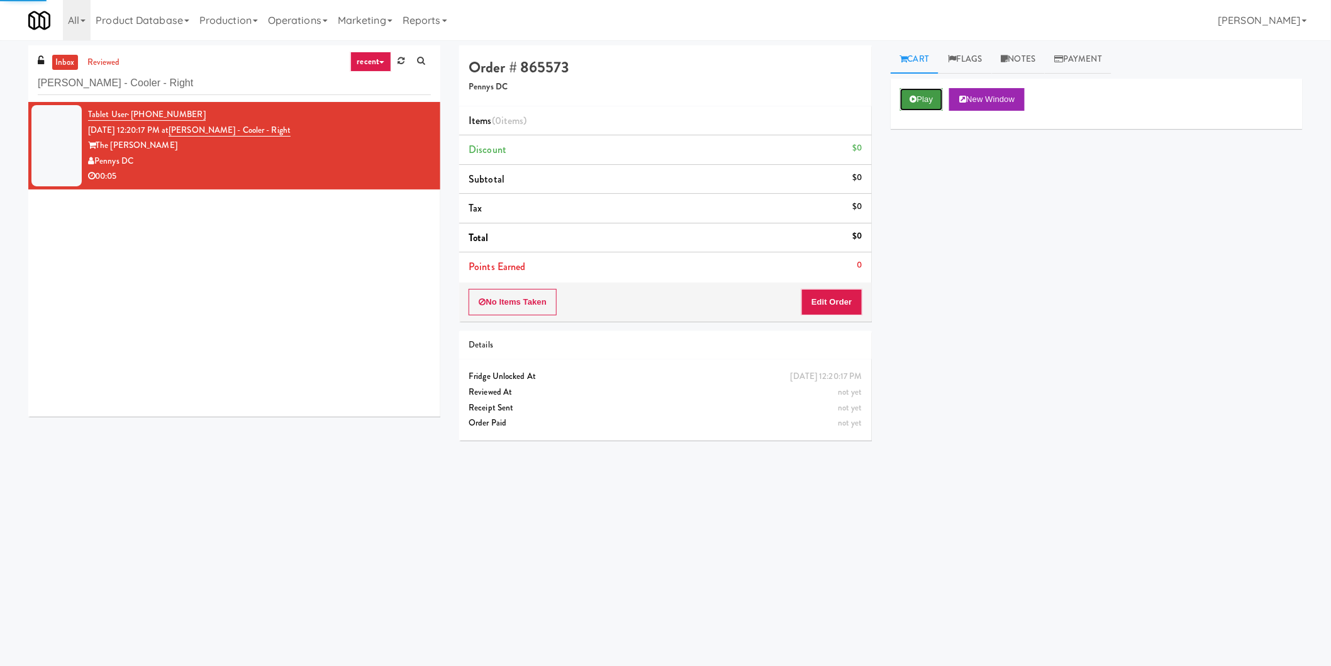
click at [919, 101] on button "Play" at bounding box center [921, 99] width 43 height 23
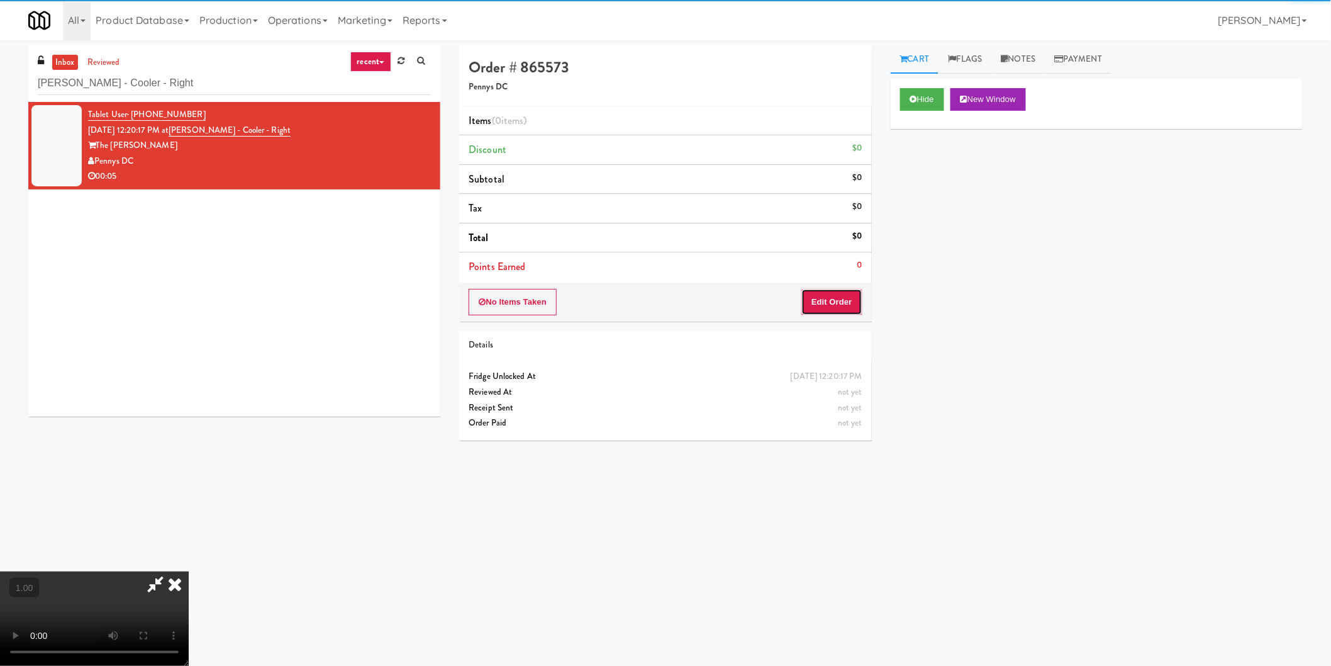
click at [827, 296] on button "Edit Order" at bounding box center [831, 302] width 61 height 26
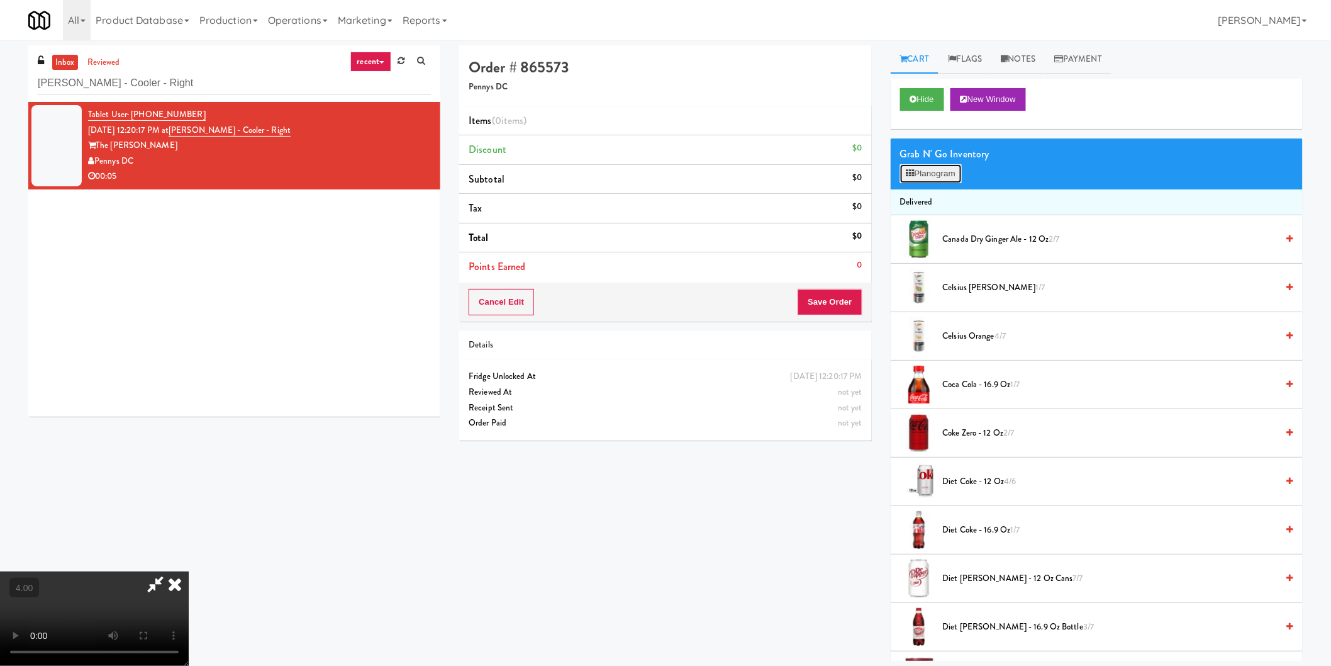
click at [928, 170] on button "Planogram" at bounding box center [931, 173] width 62 height 19
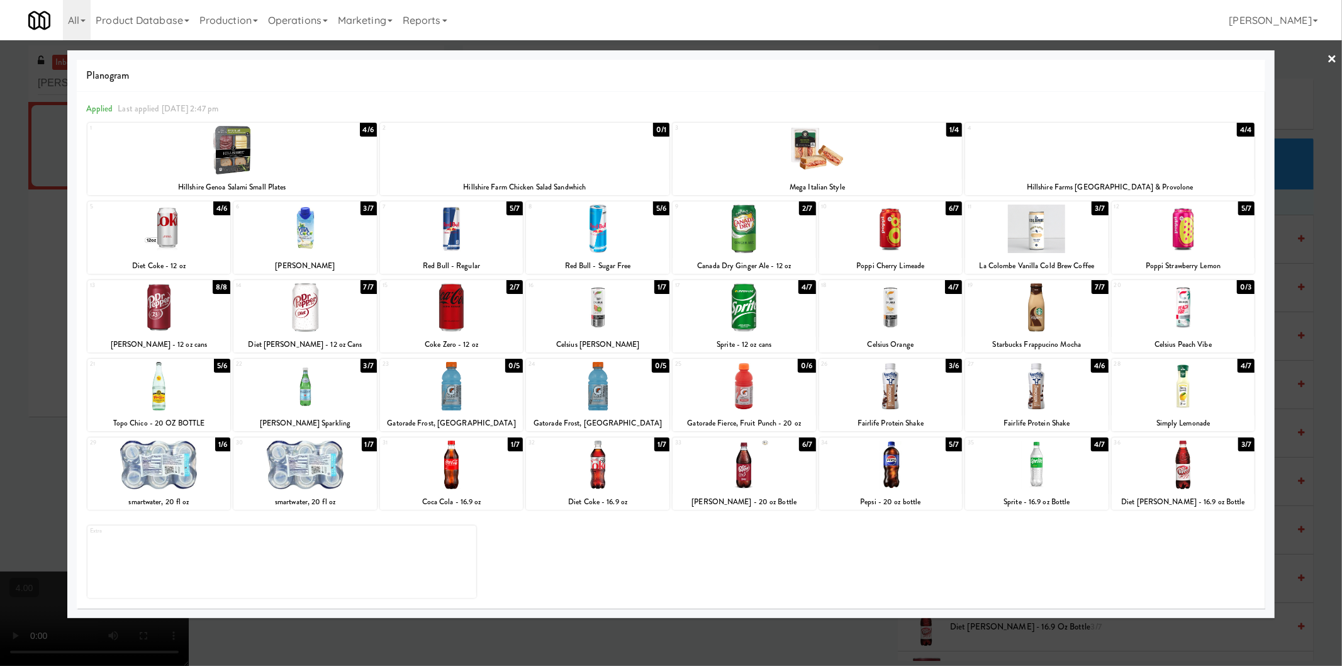
click at [1035, 240] on div at bounding box center [1036, 228] width 143 height 48
click at [1312, 240] on div at bounding box center [671, 333] width 1342 height 666
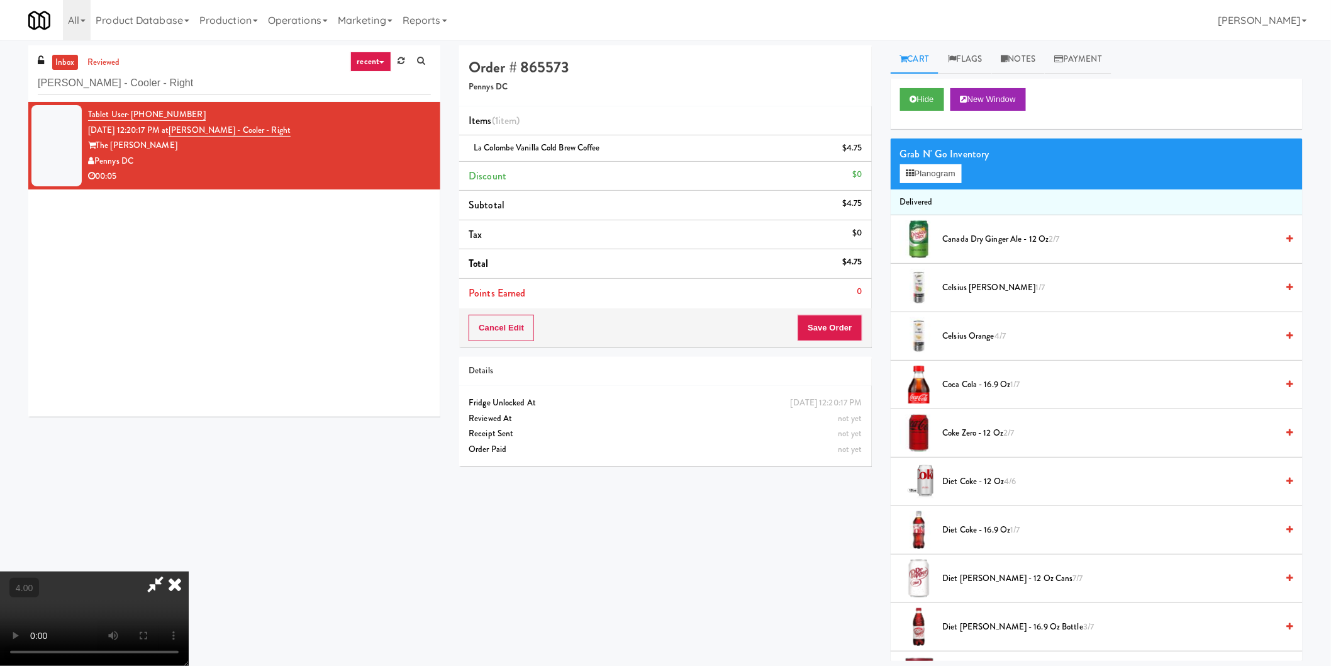
click at [170, 571] on icon at bounding box center [155, 583] width 29 height 25
click at [814, 323] on button "Save Order" at bounding box center [830, 328] width 64 height 26
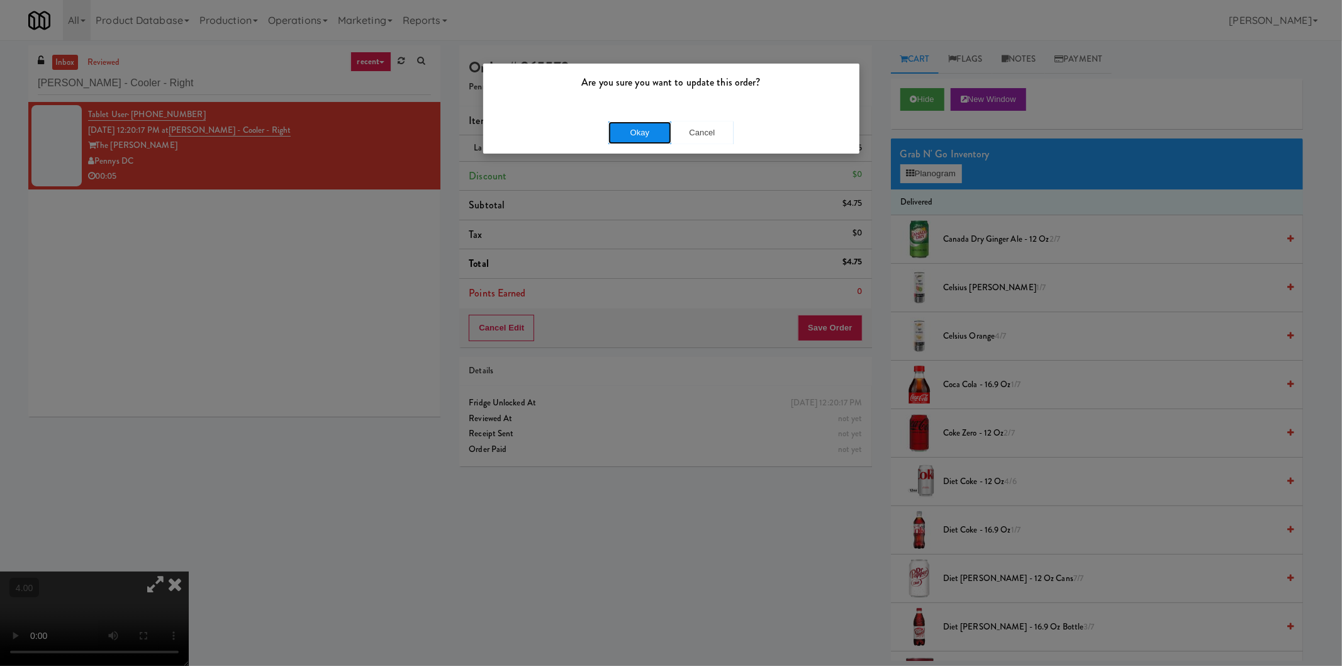
click at [625, 130] on button "Okay" at bounding box center [639, 132] width 63 height 23
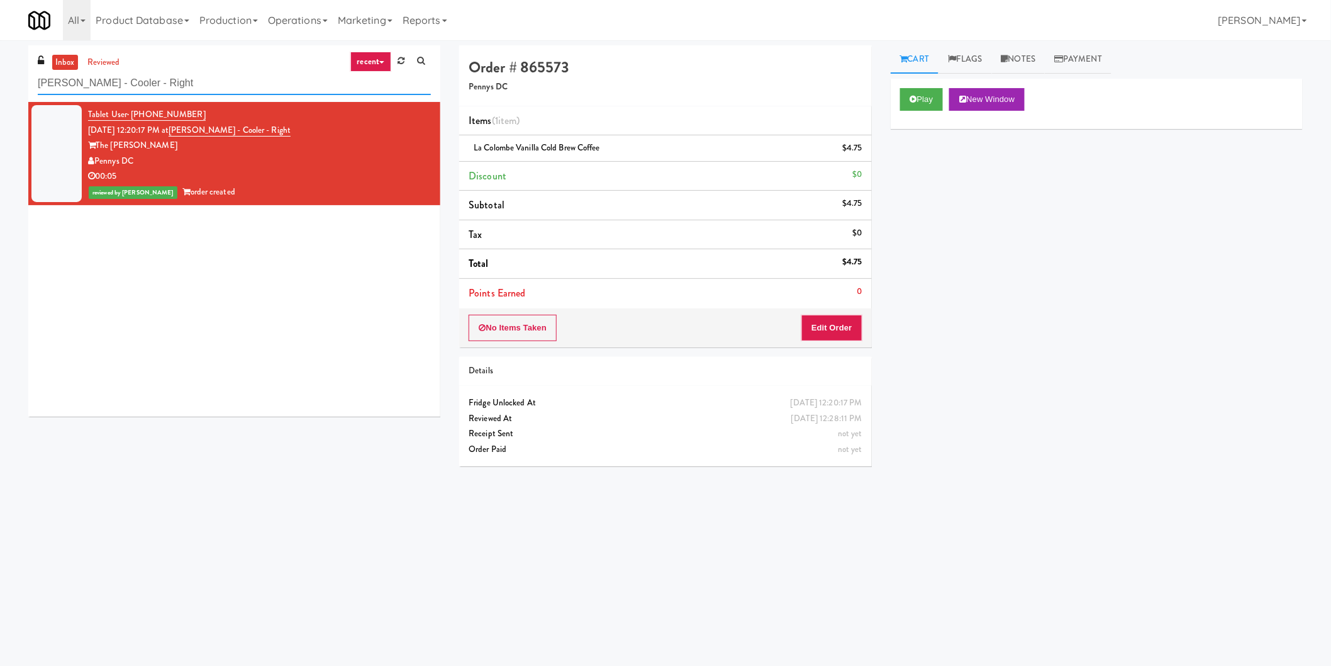
paste input "Poplar Creek - Cooler"
drag, startPoint x: 264, startPoint y: 85, endPoint x: 0, endPoint y: 76, distance: 264.3
click at [0, 76] on div "inbox reviewed recent all unclear take inventory issue suspicious failed recent…" at bounding box center [665, 297] width 1331 height 505
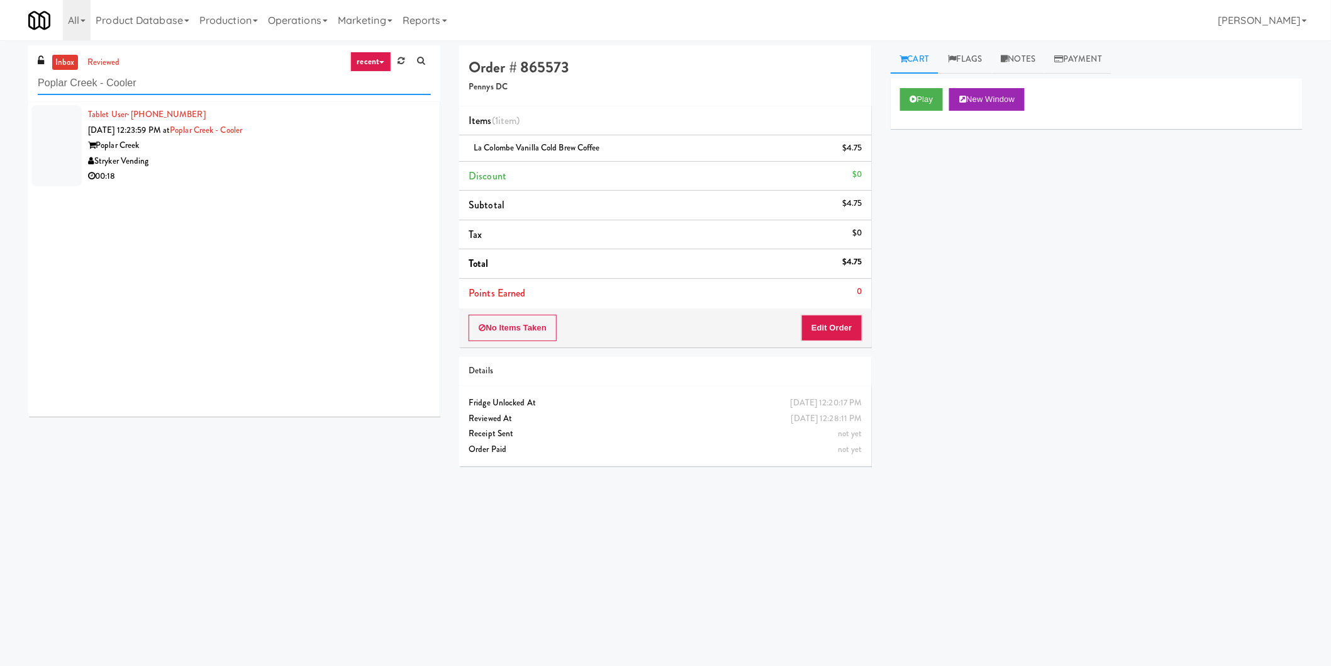
type input "Poplar Creek - Cooler"
click at [336, 159] on div "Stryker Vending" at bounding box center [259, 161] width 343 height 16
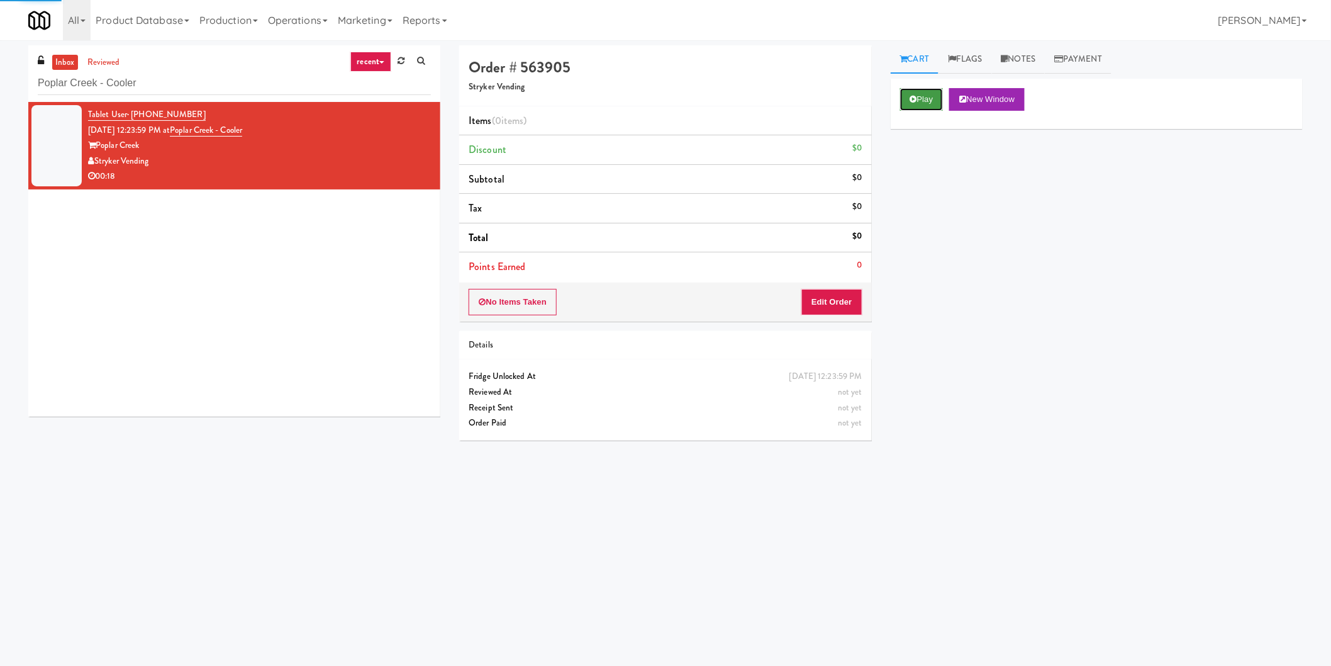
click at [910, 105] on button "Play" at bounding box center [921, 99] width 43 height 23
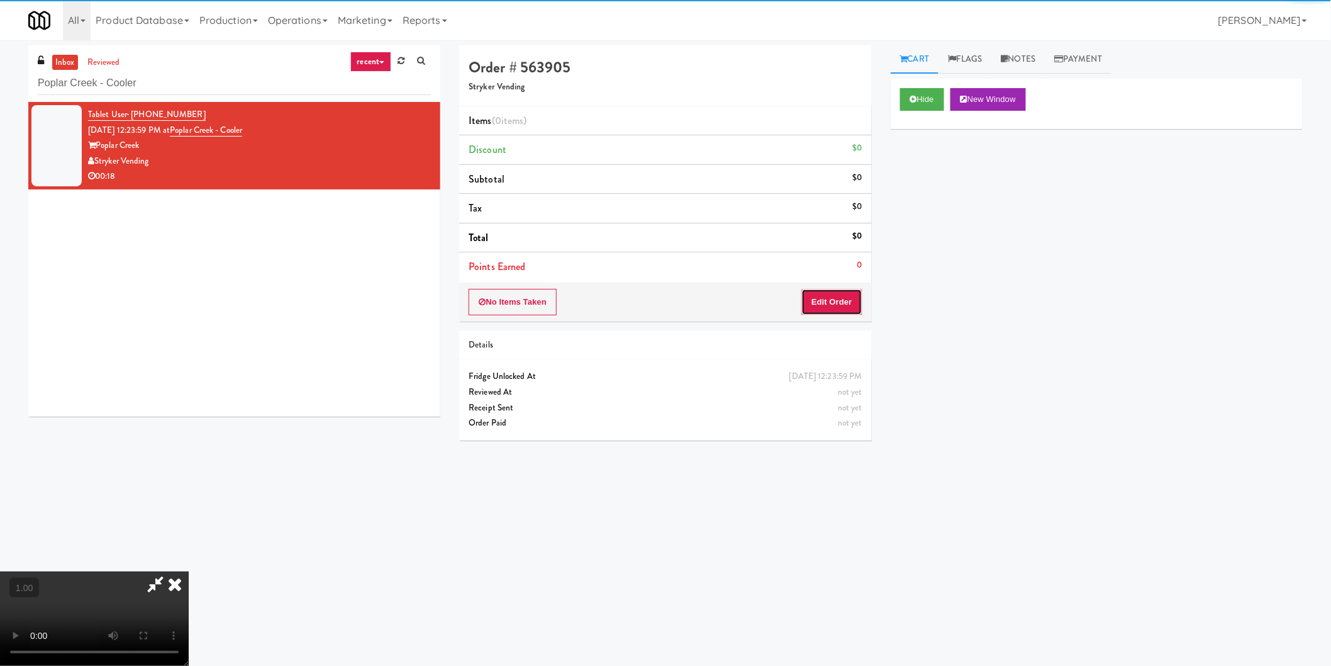
click at [838, 304] on button "Edit Order" at bounding box center [831, 302] width 61 height 26
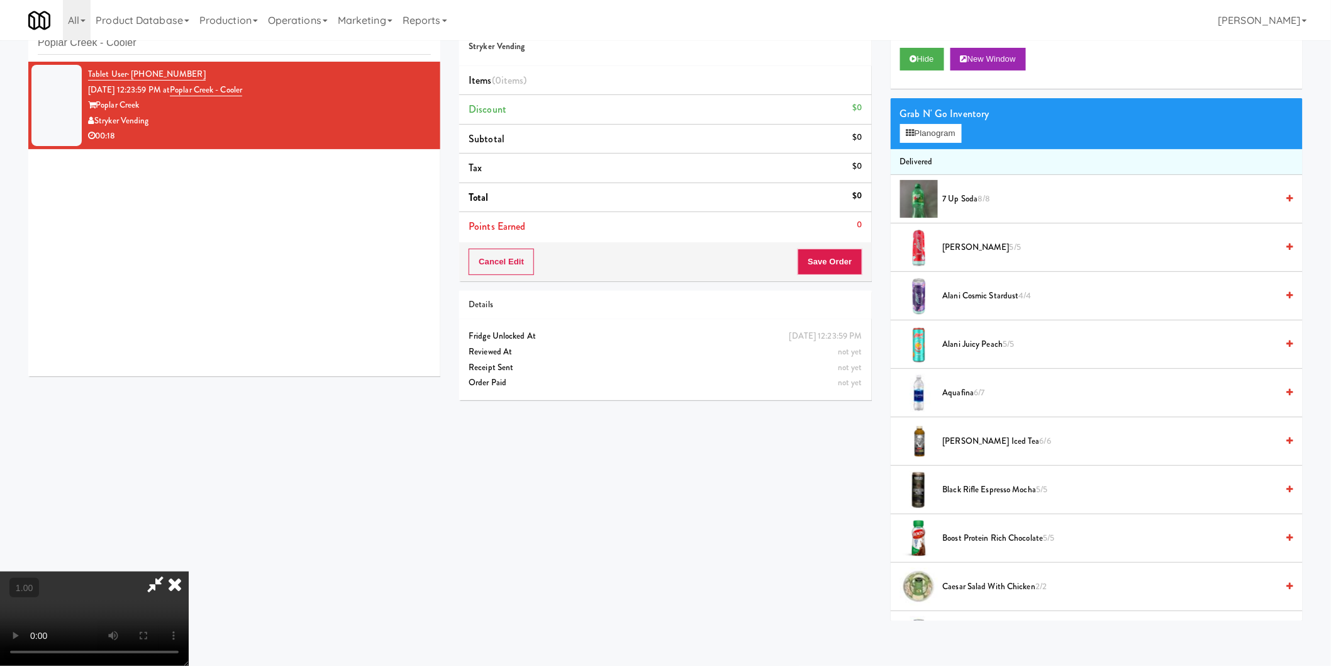
scroll to position [206, 0]
click at [189, 571] on video at bounding box center [94, 618] width 189 height 94
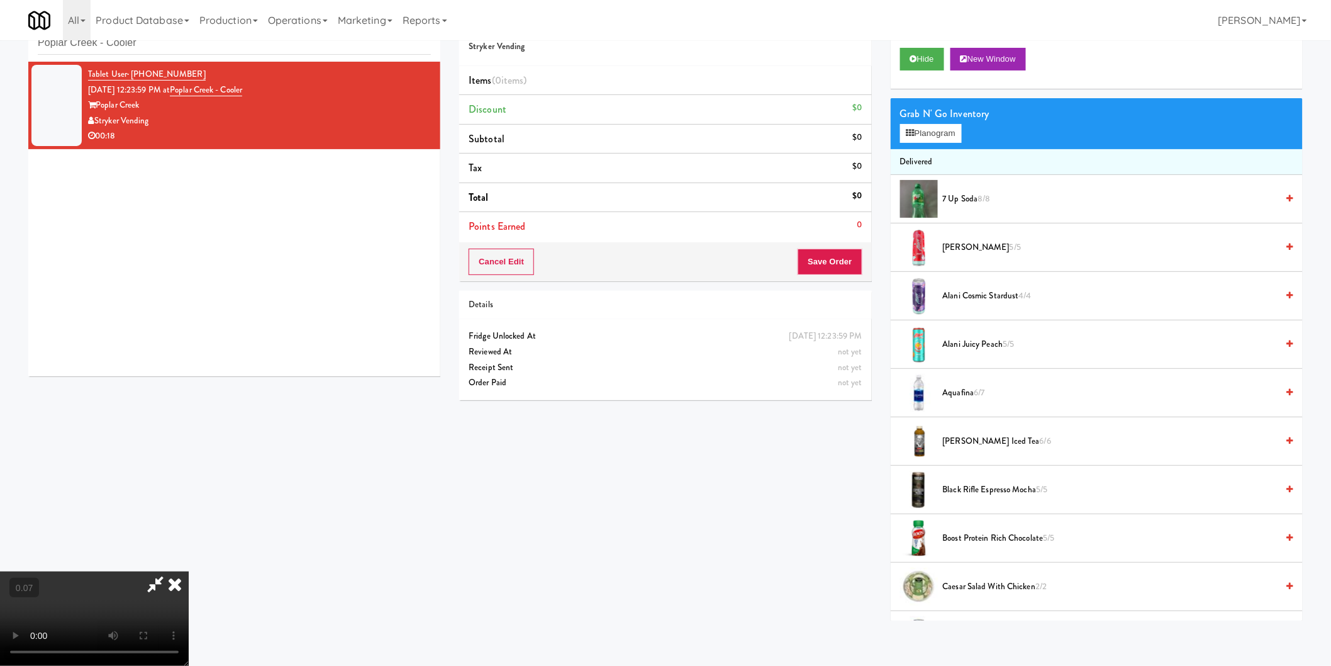
click at [189, 571] on video at bounding box center [94, 618] width 189 height 94
click at [927, 128] on button "Planogram" at bounding box center [931, 133] width 62 height 19
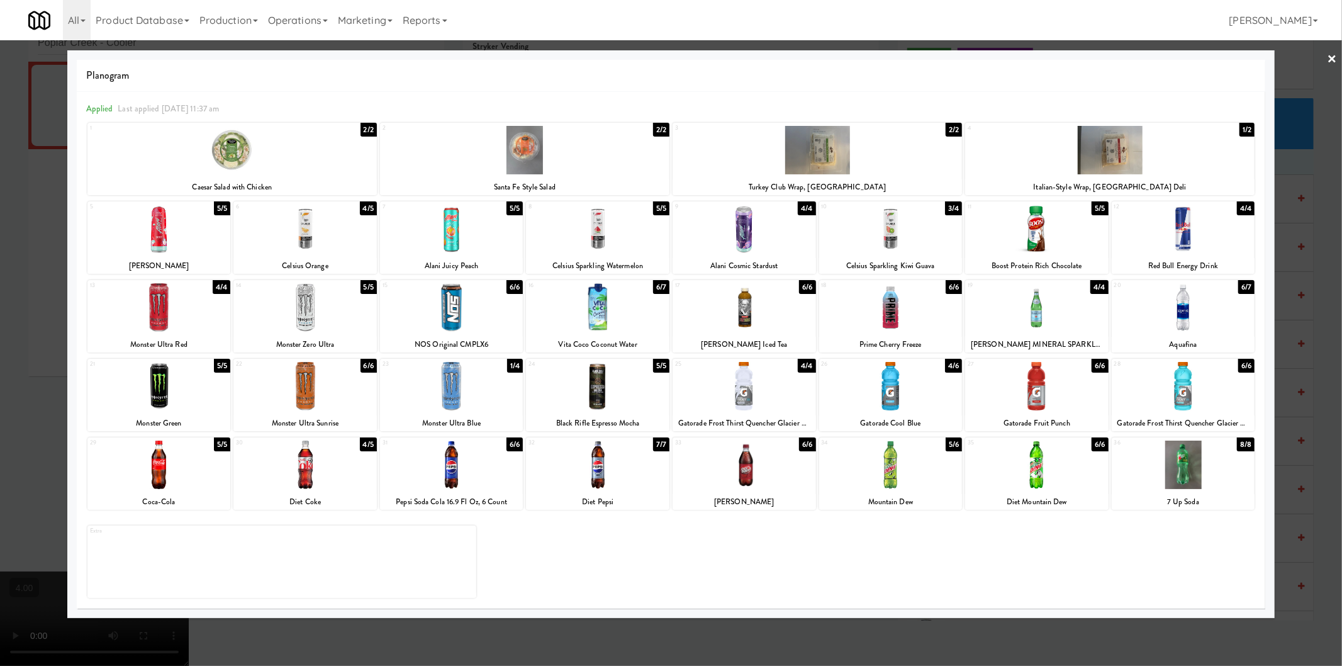
drag, startPoint x: 879, startPoint y: 304, endPoint x: 529, endPoint y: 286, distance: 350.8
click at [855, 294] on div at bounding box center [890, 307] width 143 height 48
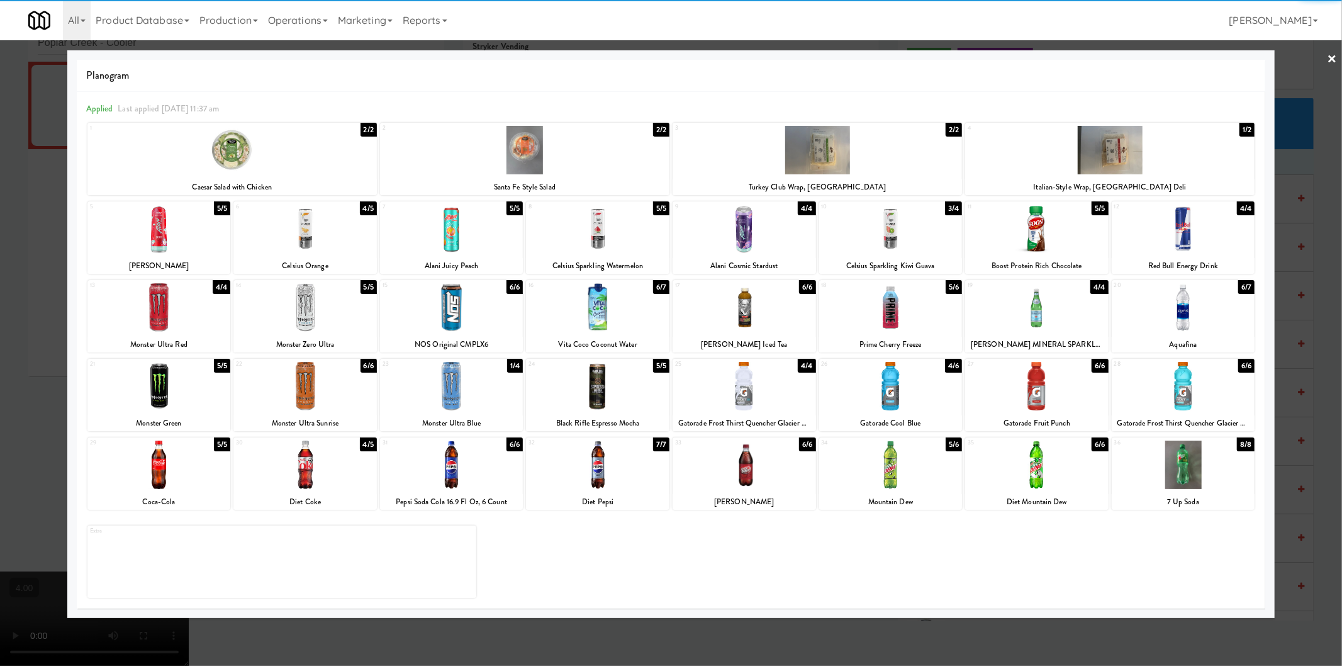
click at [0, 292] on div at bounding box center [671, 333] width 1342 height 666
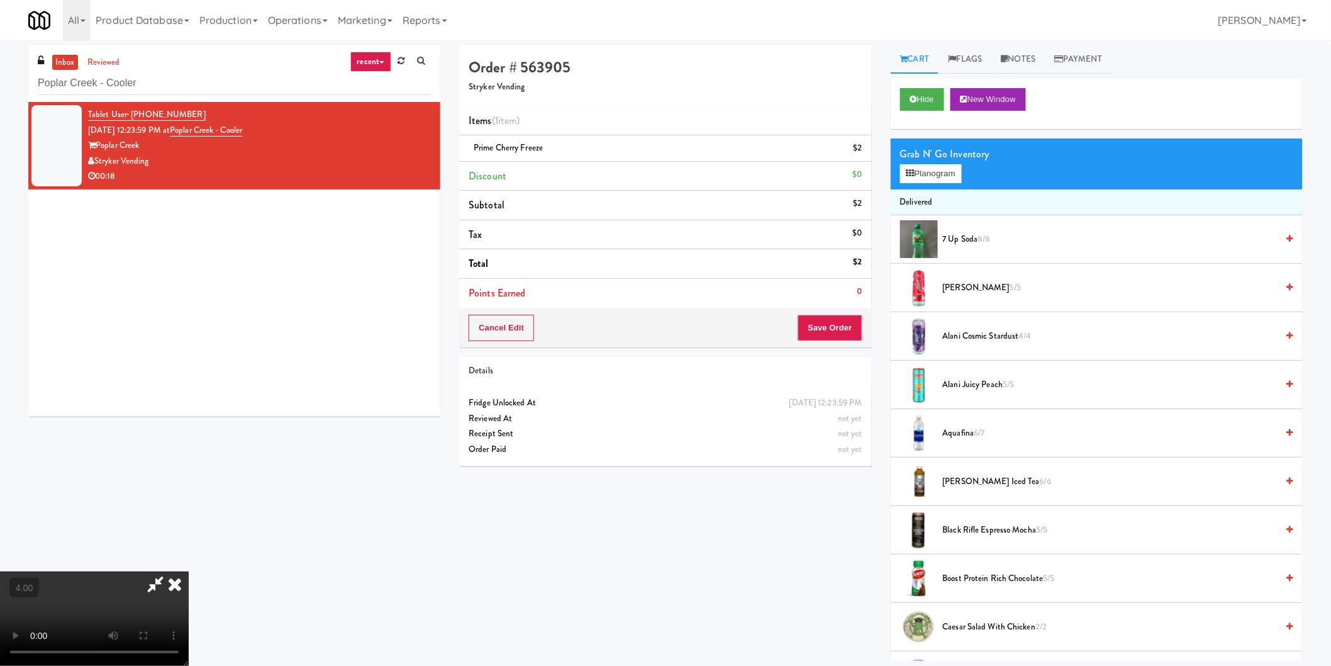
click at [170, 571] on icon at bounding box center [155, 583] width 29 height 25
click at [812, 338] on button "Save Order" at bounding box center [830, 328] width 64 height 26
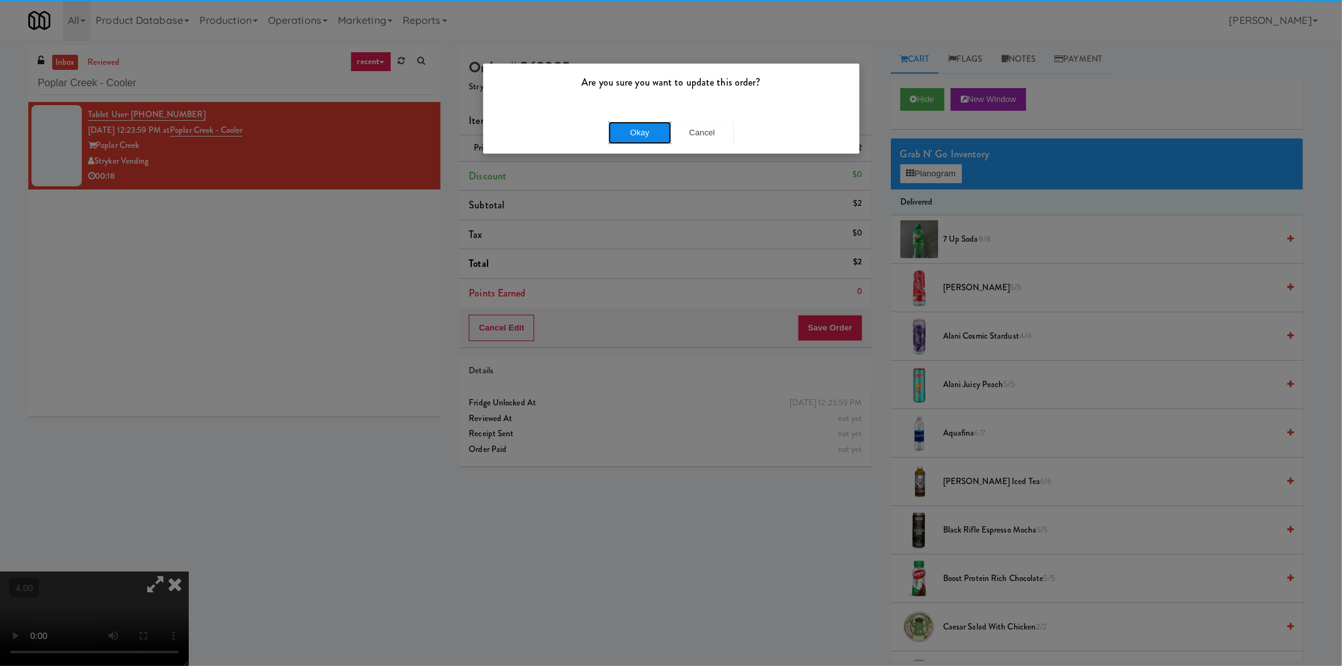
click at [662, 126] on button "Okay" at bounding box center [639, 132] width 63 height 23
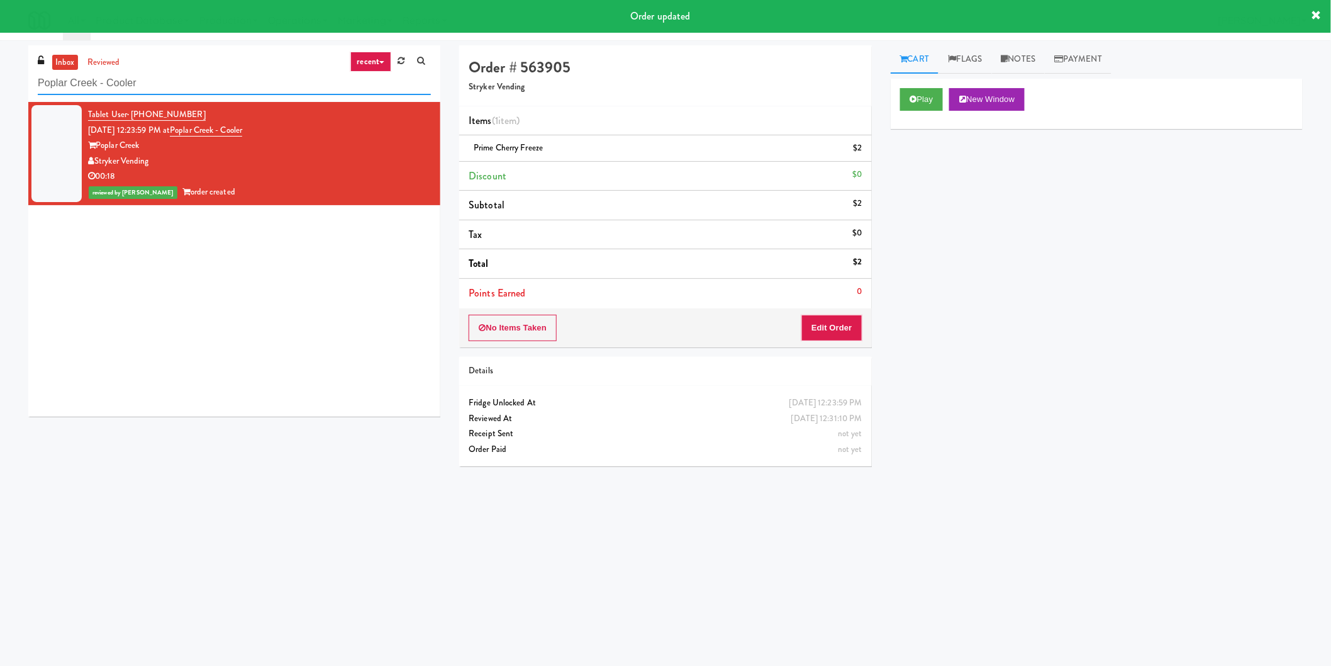
paste input "aradox - Ambient - Left"
drag, startPoint x: 109, startPoint y: 88, endPoint x: 0, endPoint y: 104, distance: 110.7
click at [0, 104] on div "inbox reviewed recent all unclear take inventory issue suspicious failed recent…" at bounding box center [665, 297] width 1331 height 505
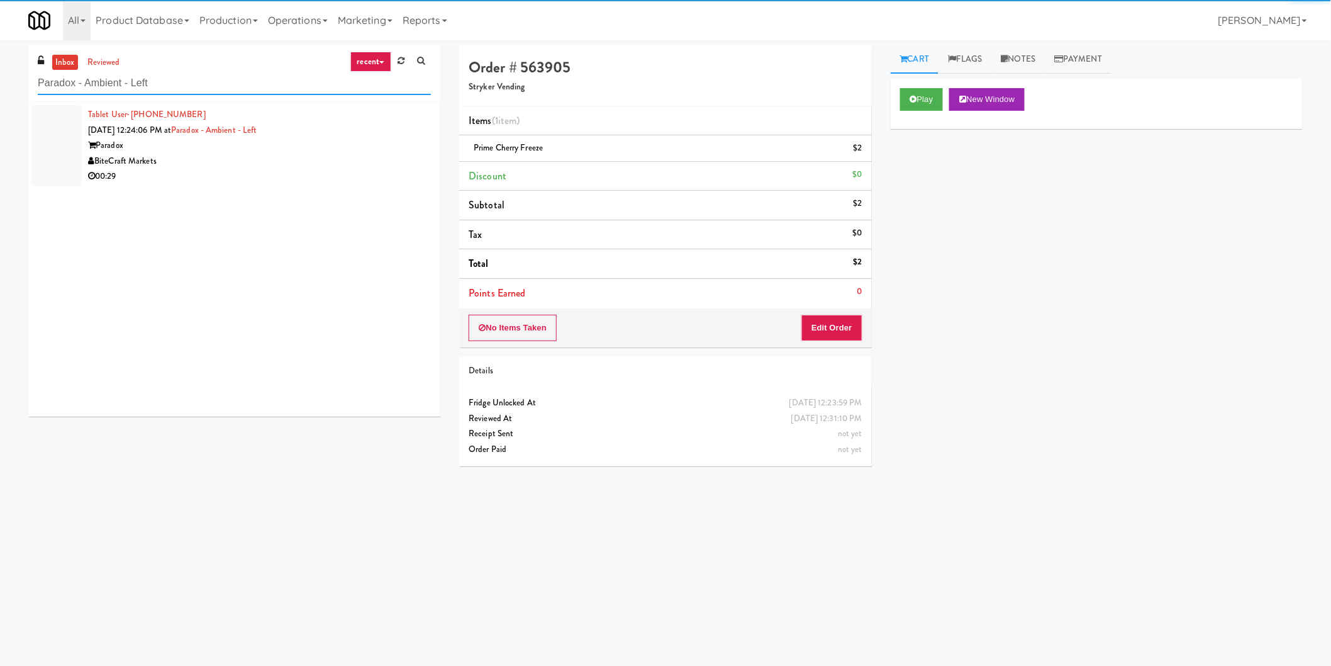
type input "Paradox - Ambient - Left"
click at [372, 169] on div "00:29" at bounding box center [259, 177] width 343 height 16
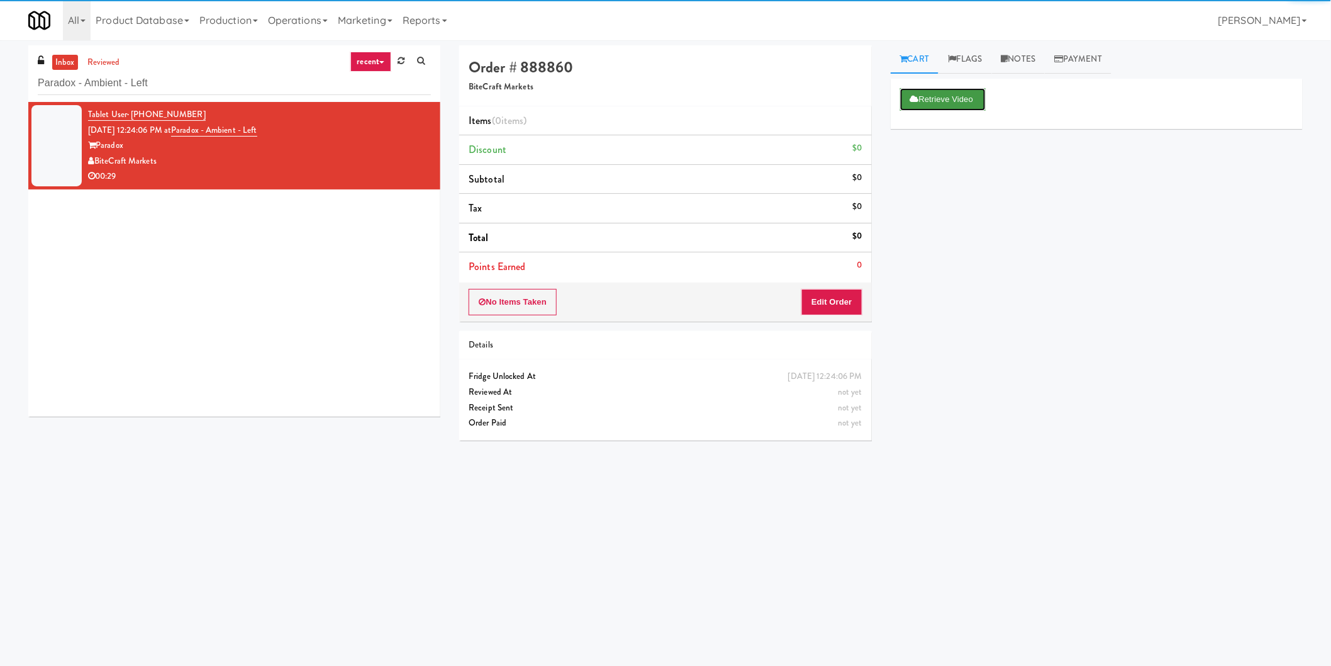
click at [923, 90] on button "Retrieve Video" at bounding box center [943, 99] width 86 height 23
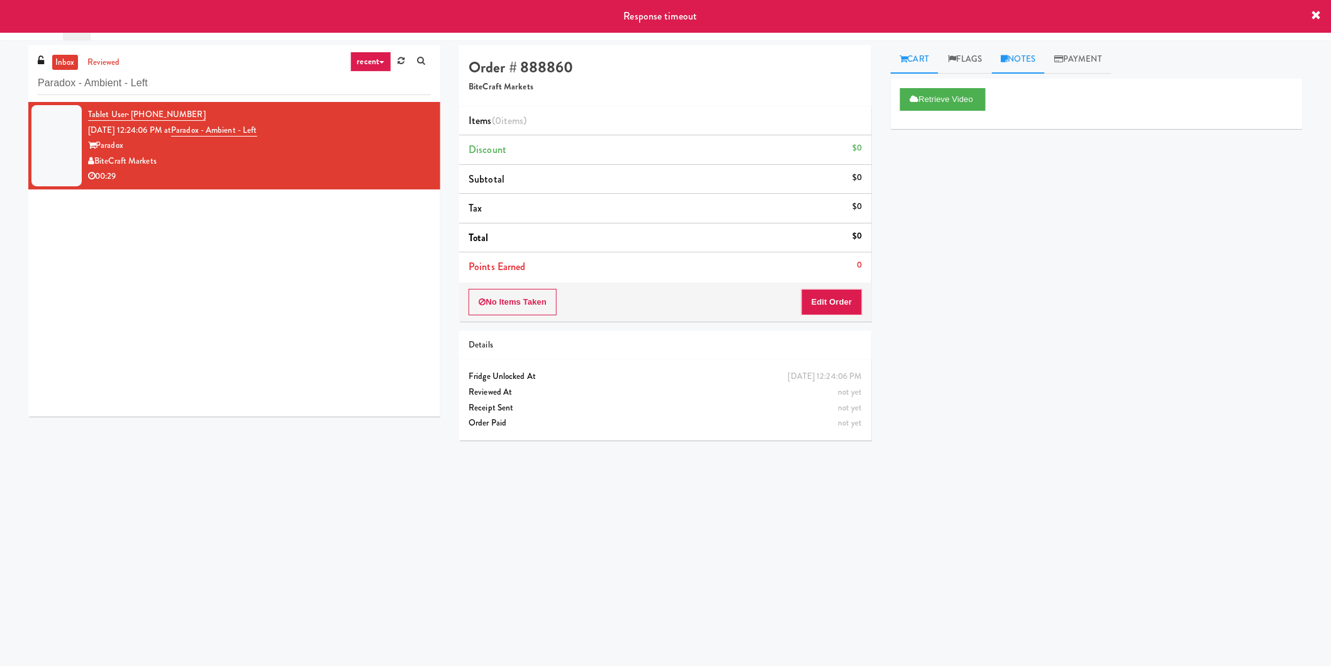
click at [1011, 60] on link "Notes" at bounding box center [1018, 59] width 53 height 28
click at [996, 167] on div at bounding box center [1096, 154] width 411 height 29
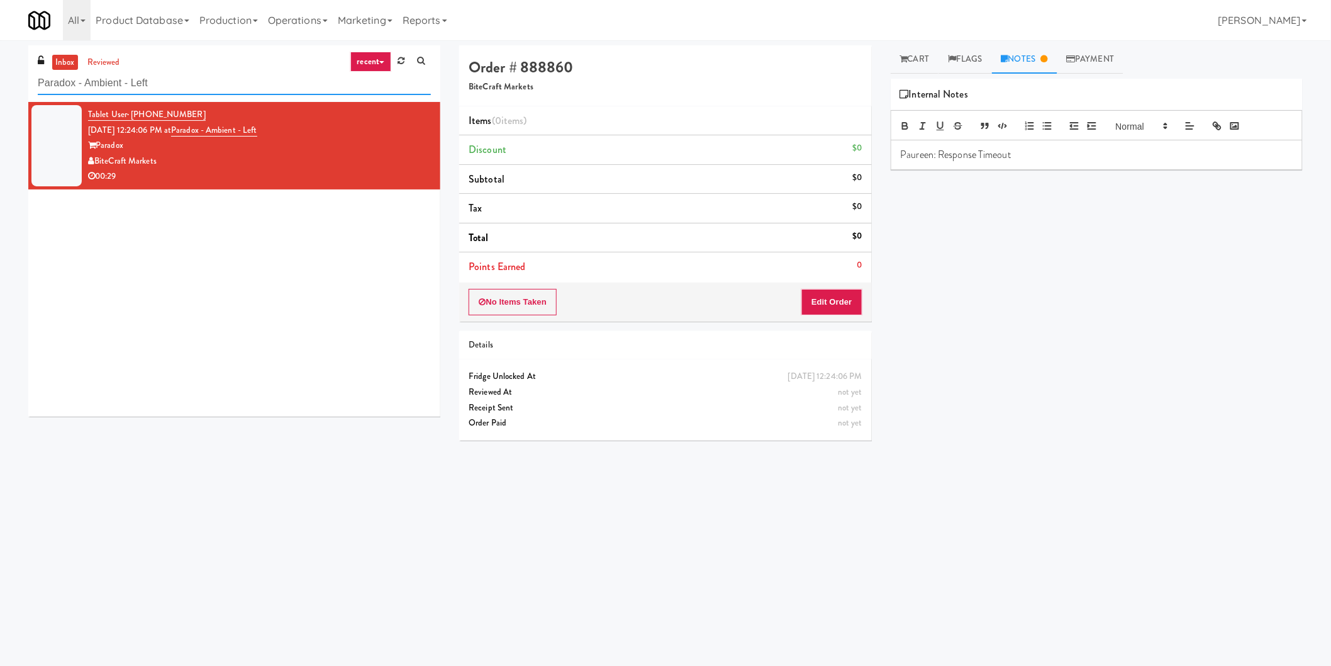
paste input "IKEA North York Store"
drag, startPoint x: 272, startPoint y: 84, endPoint x: 0, endPoint y: 95, distance: 271.9
click at [0, 91] on div "inbox reviewed recent all unclear take inventory issue suspicious failed recent…" at bounding box center [665, 297] width 1331 height 505
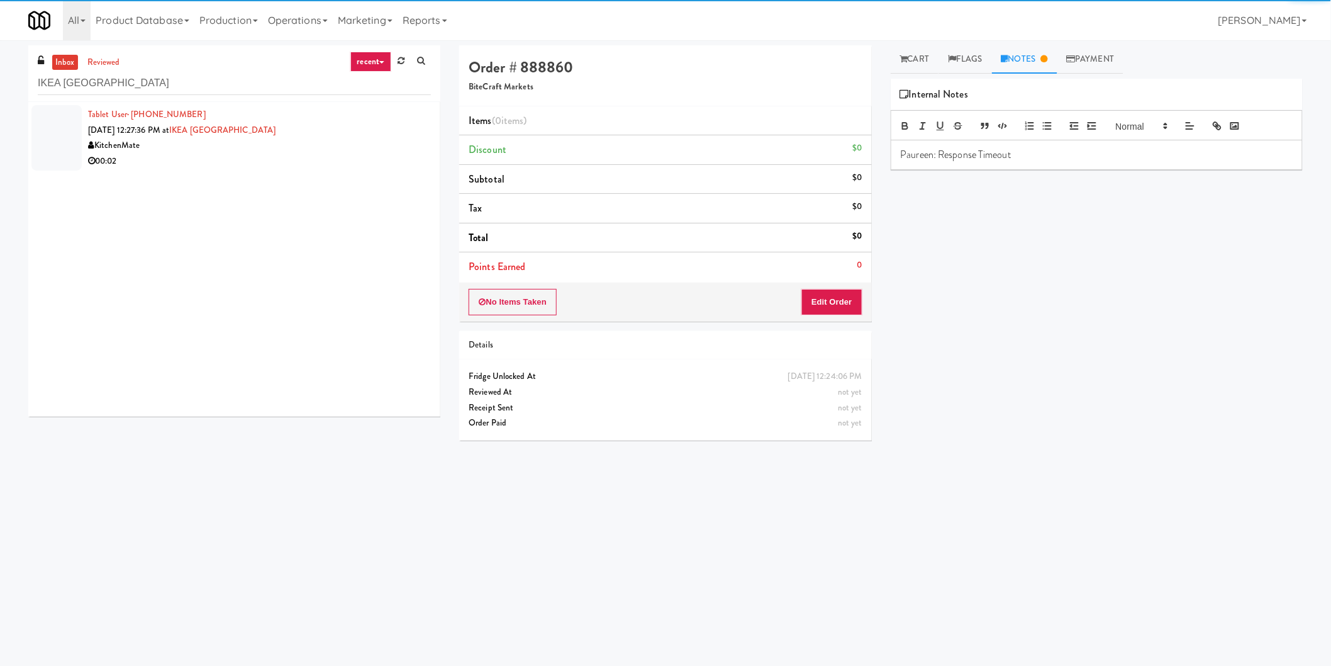
click at [379, 154] on div "00:02" at bounding box center [259, 161] width 343 height 16
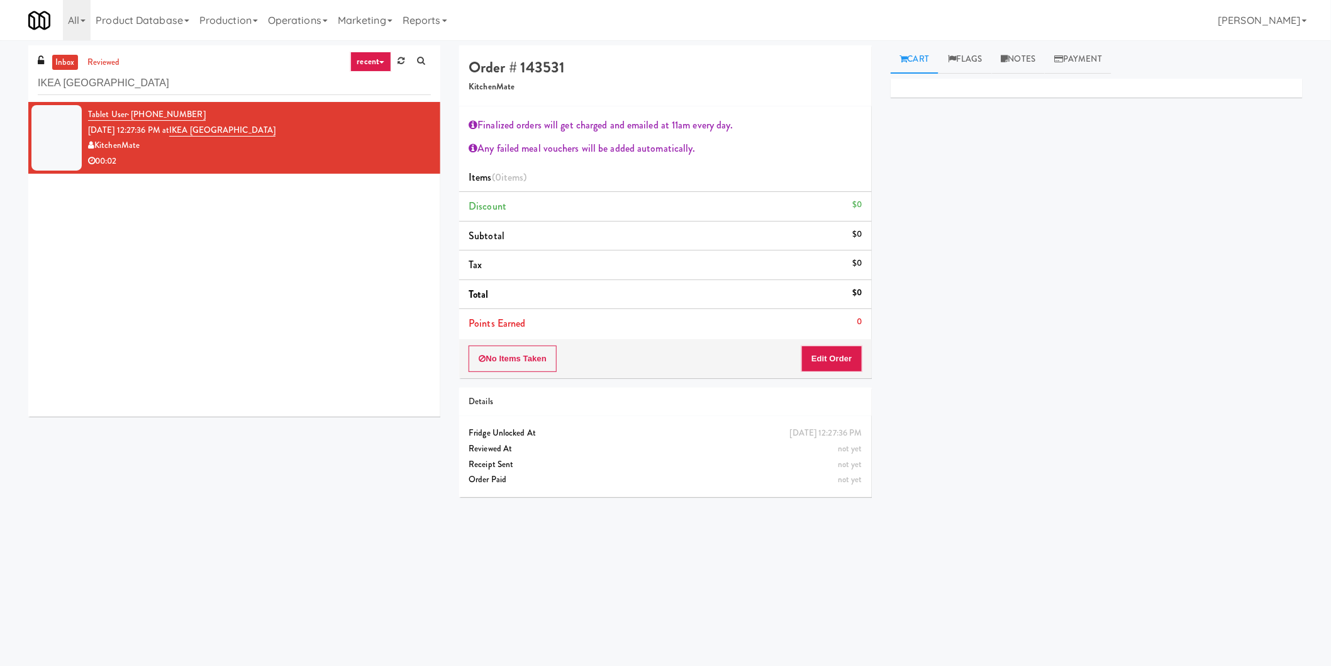
click at [864, 360] on div "No Items Taken Edit Order" at bounding box center [665, 358] width 412 height 39
click at [813, 356] on button "Edit Order" at bounding box center [831, 358] width 61 height 26
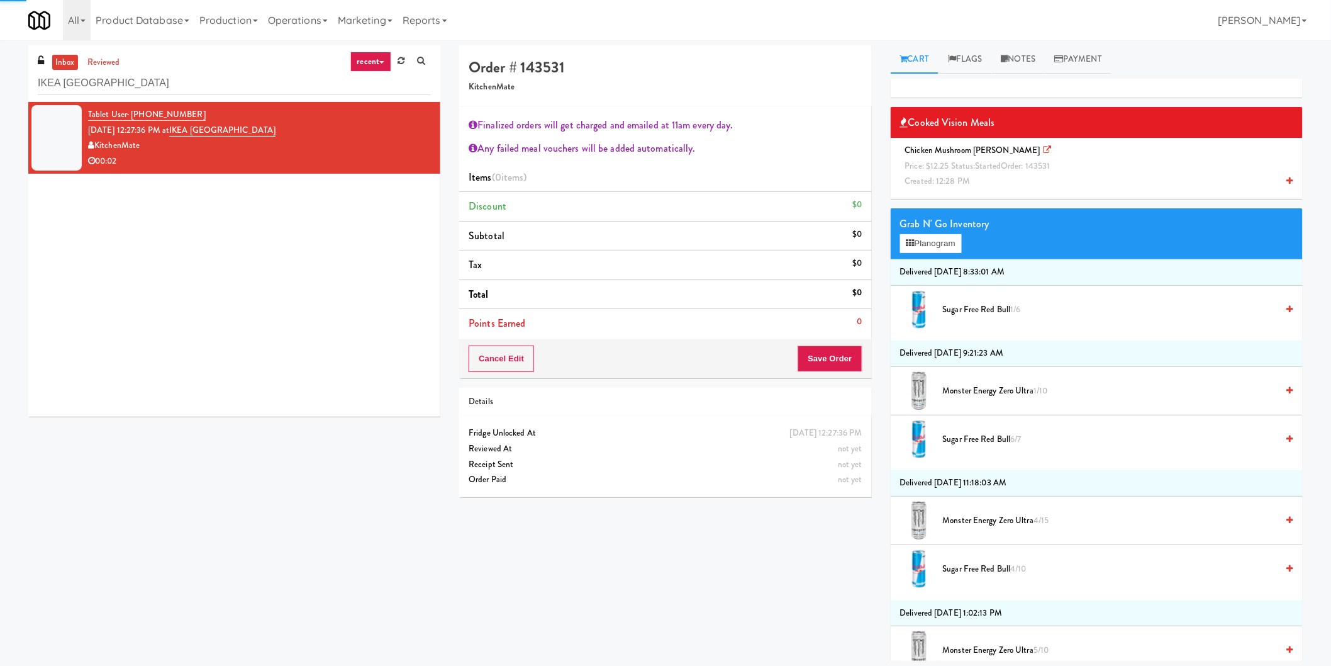
click at [965, 152] on span "Chicken Mushroom Alfredo Price: $12.25 Status: started Order: 143531 Created: 1…" at bounding box center [980, 165] width 160 height 43
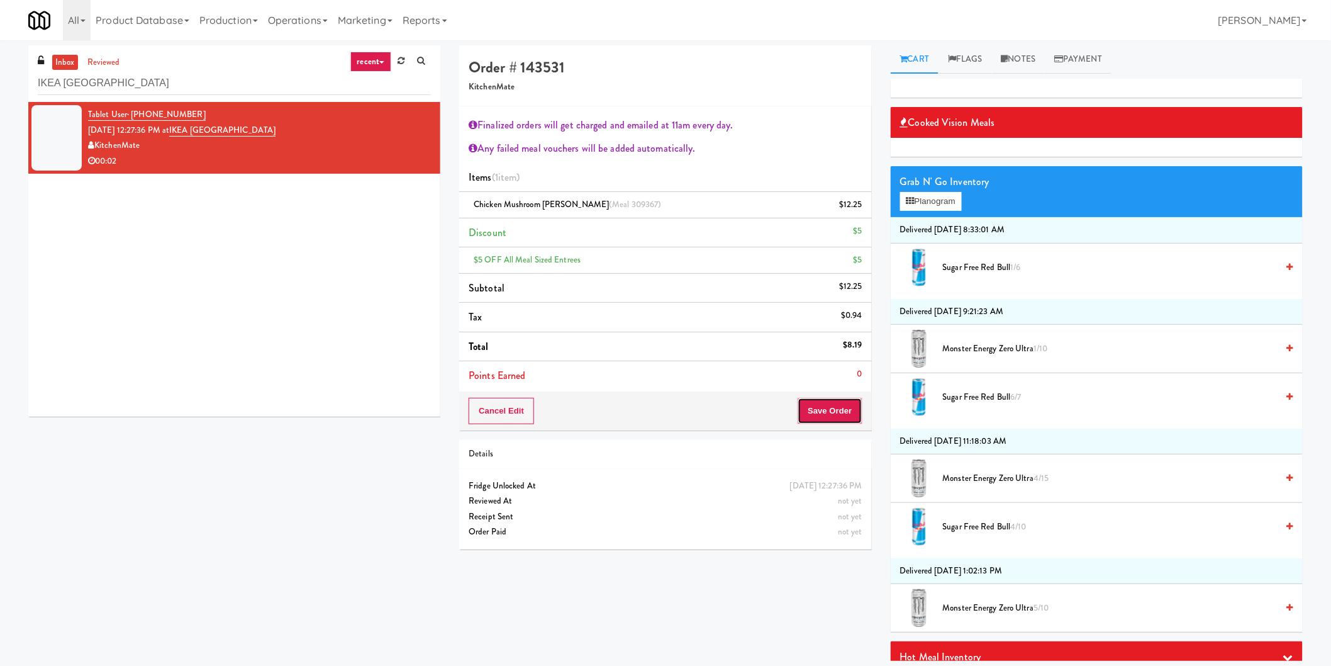
click at [807, 407] on button "Save Order" at bounding box center [830, 411] width 64 height 26
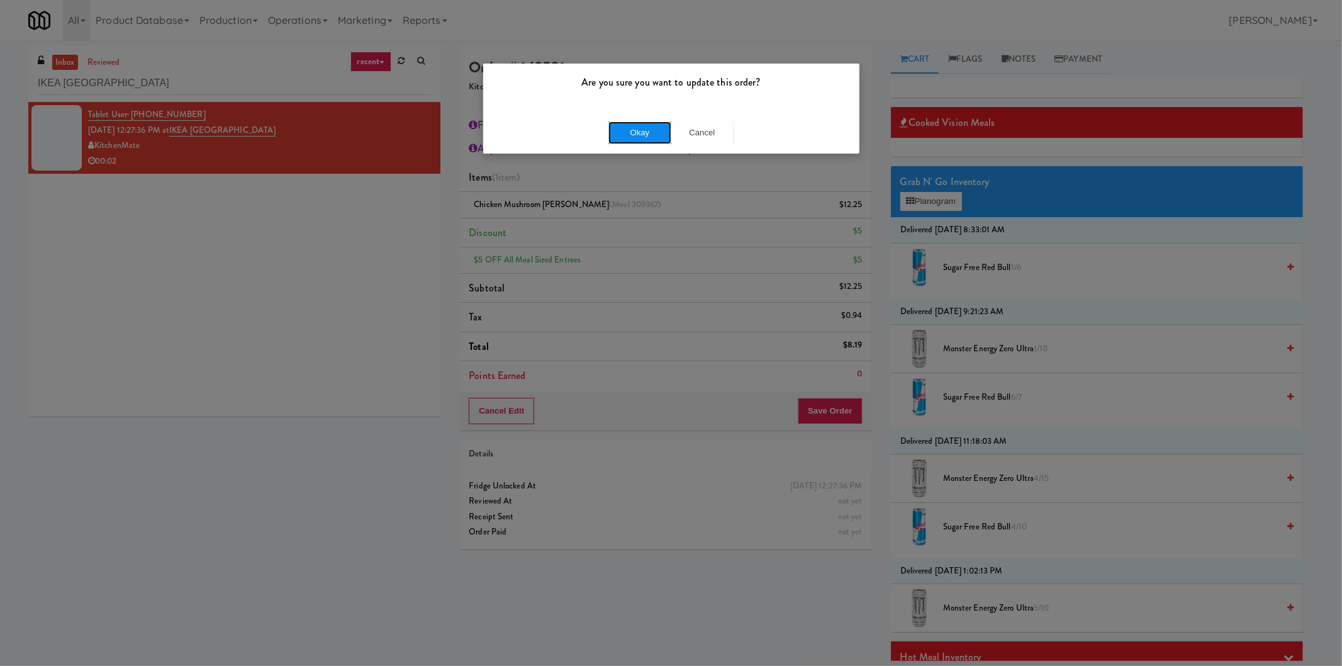
click at [659, 133] on button "Okay" at bounding box center [639, 132] width 63 height 23
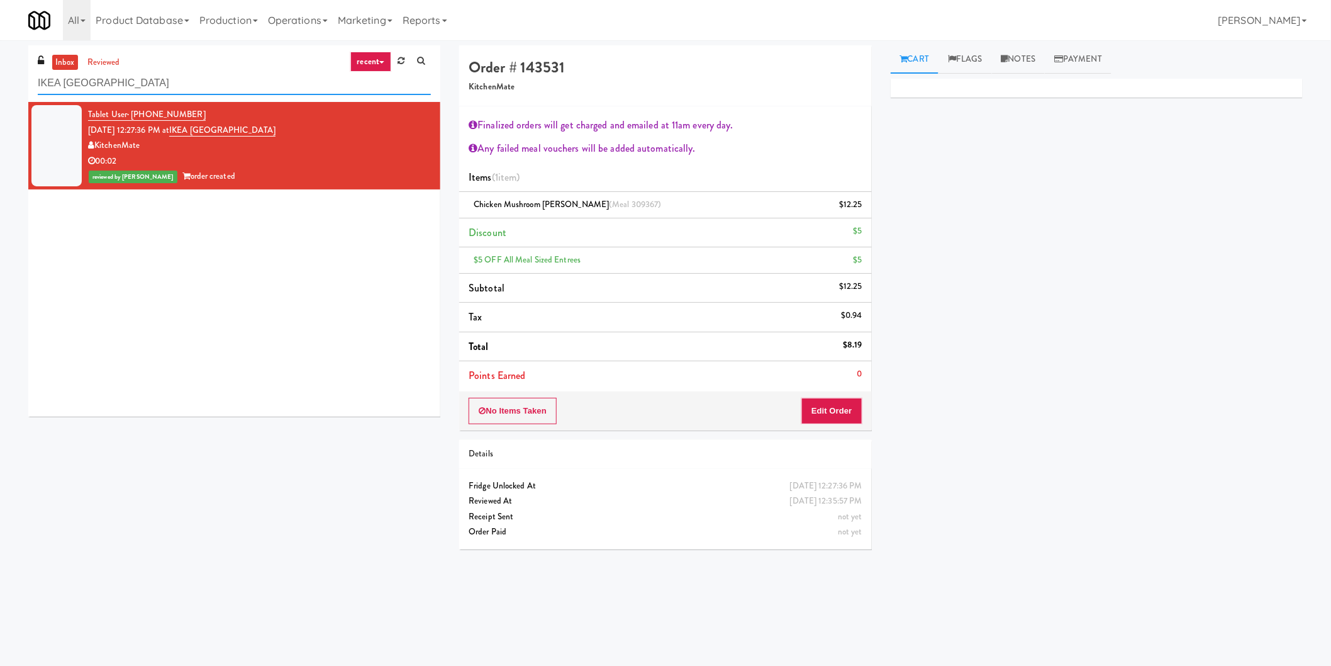
drag, startPoint x: 253, startPoint y: 82, endPoint x: 0, endPoint y: 75, distance: 253.6
click at [0, 75] on div "inbox reviewed recent all unclear take inventory issue suspicious failed recent…" at bounding box center [665, 301] width 1331 height 513
paste input "The Duncan - Ambient - Right"
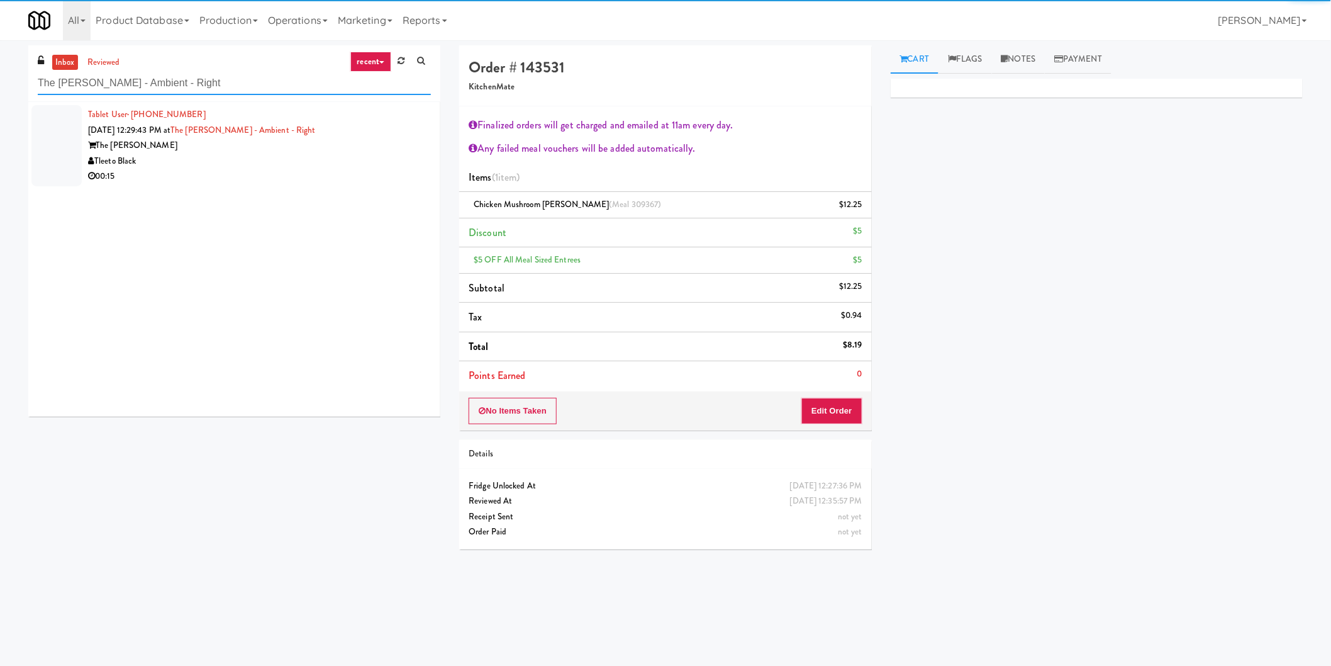
type input "The Duncan - Ambient - Right"
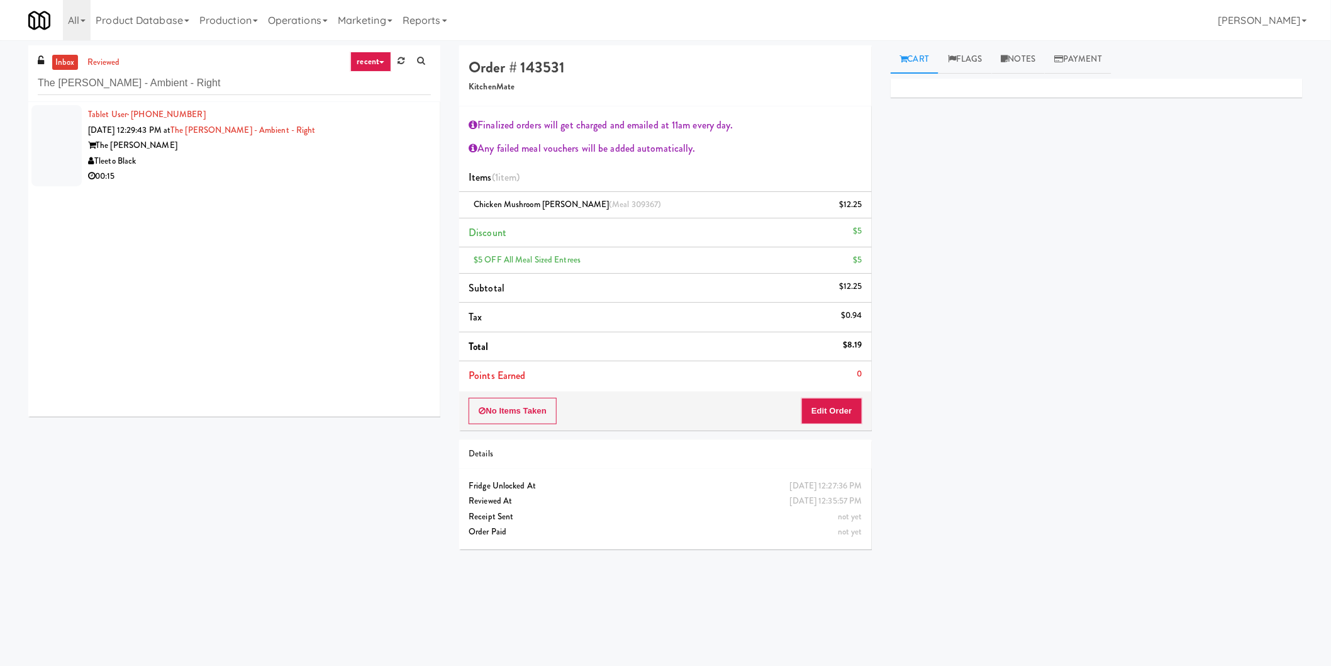
click at [387, 150] on div "The Duncan" at bounding box center [259, 146] width 343 height 16
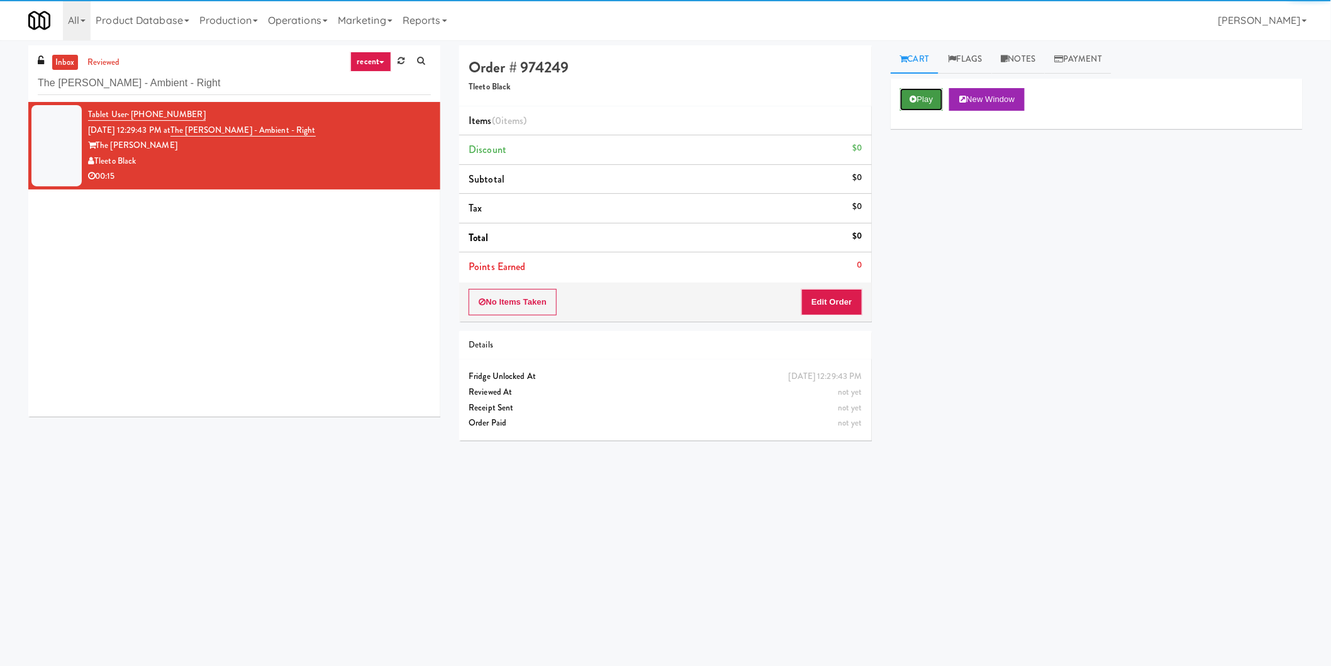
click at [904, 103] on button "Play" at bounding box center [921, 99] width 43 height 23
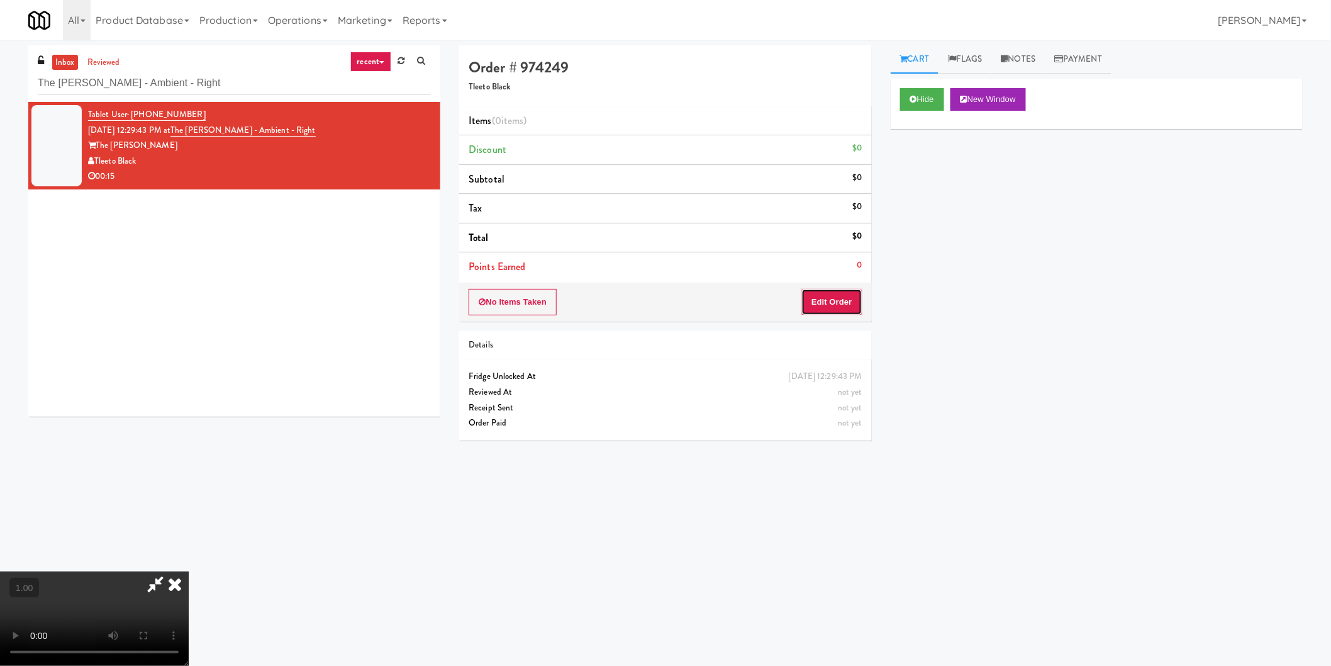
click at [838, 309] on button "Edit Order" at bounding box center [831, 302] width 61 height 26
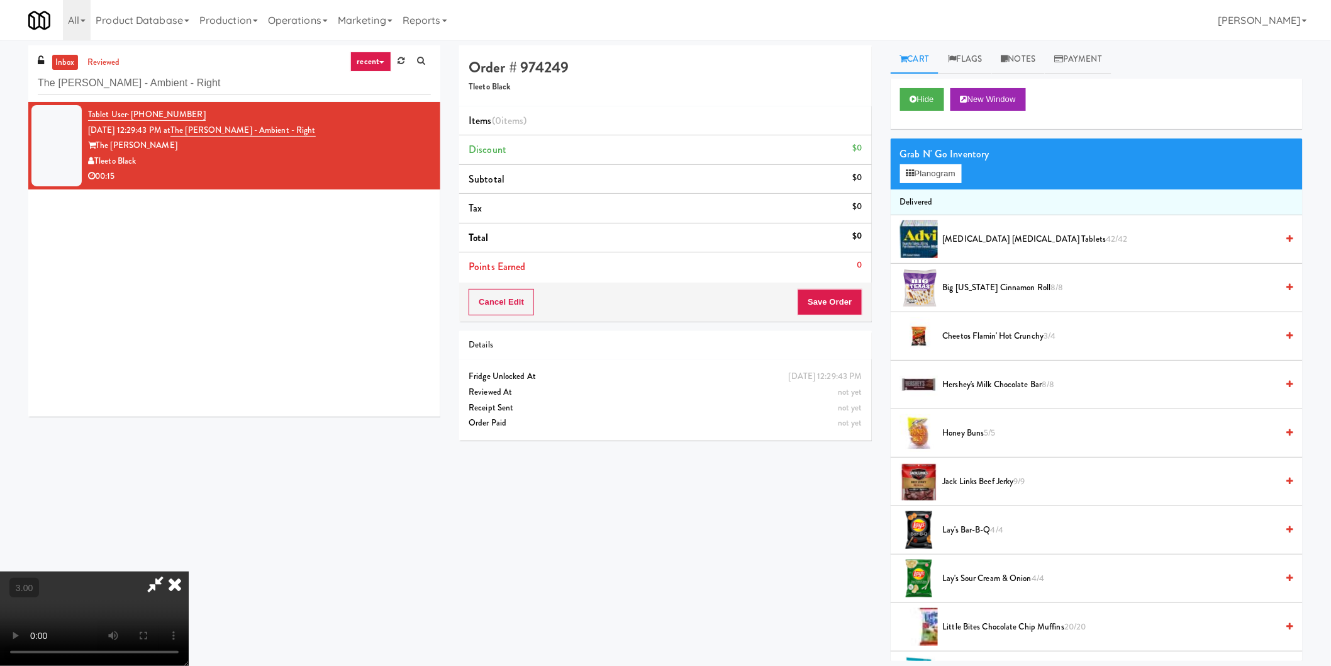
click at [189, 571] on video at bounding box center [94, 618] width 189 height 94
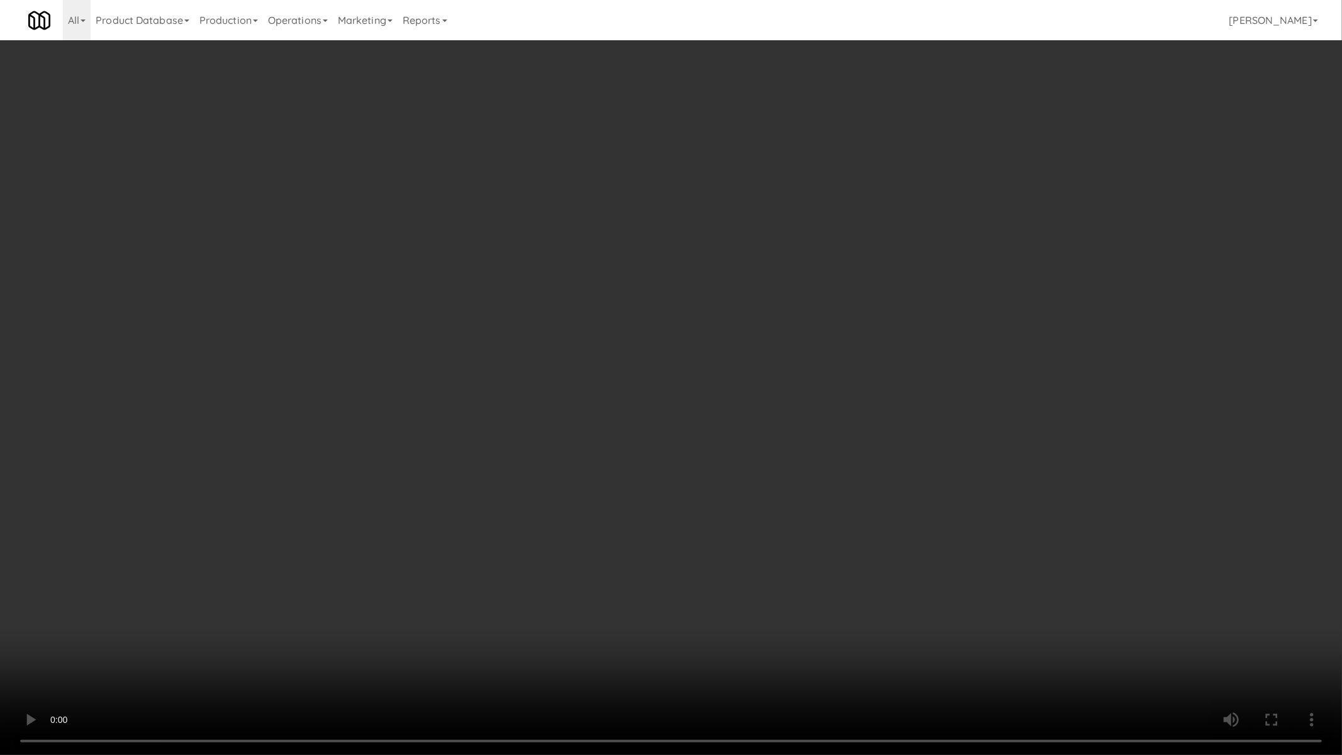
click at [500, 487] on video at bounding box center [671, 377] width 1342 height 755
click at [560, 532] on video at bounding box center [671, 377] width 1342 height 755
click at [572, 535] on video at bounding box center [671, 377] width 1342 height 755
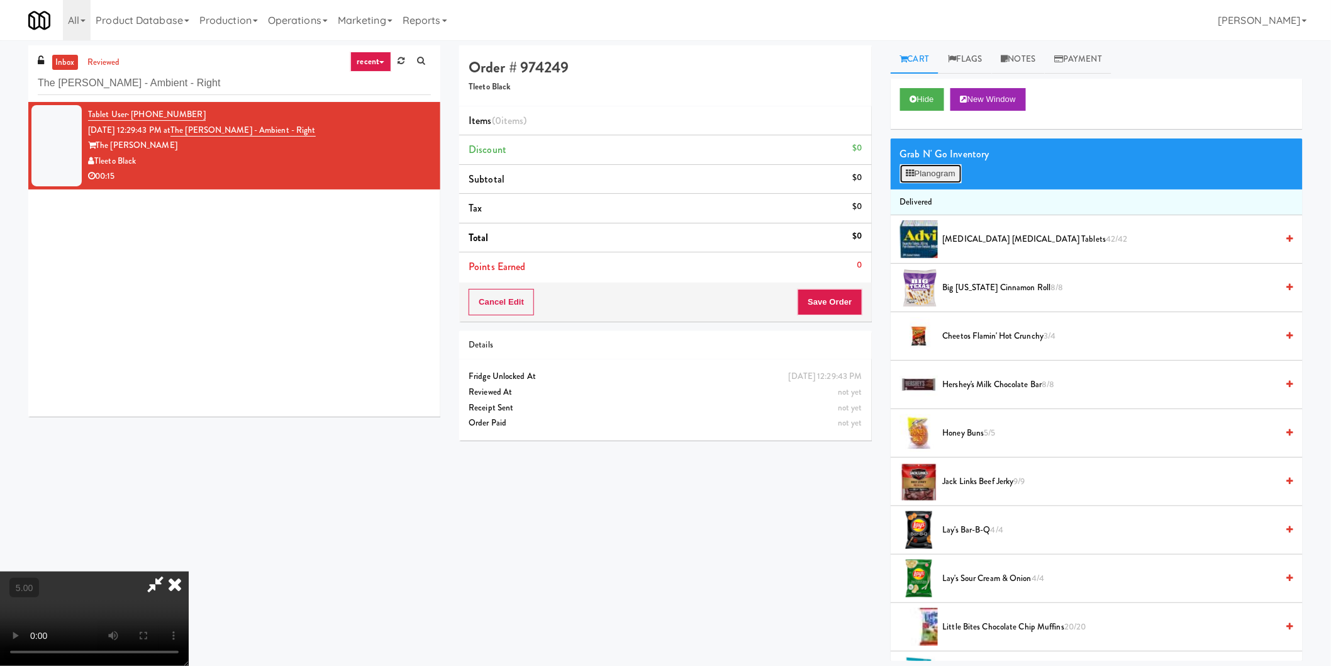
click at [945, 173] on button "Planogram" at bounding box center [931, 173] width 62 height 19
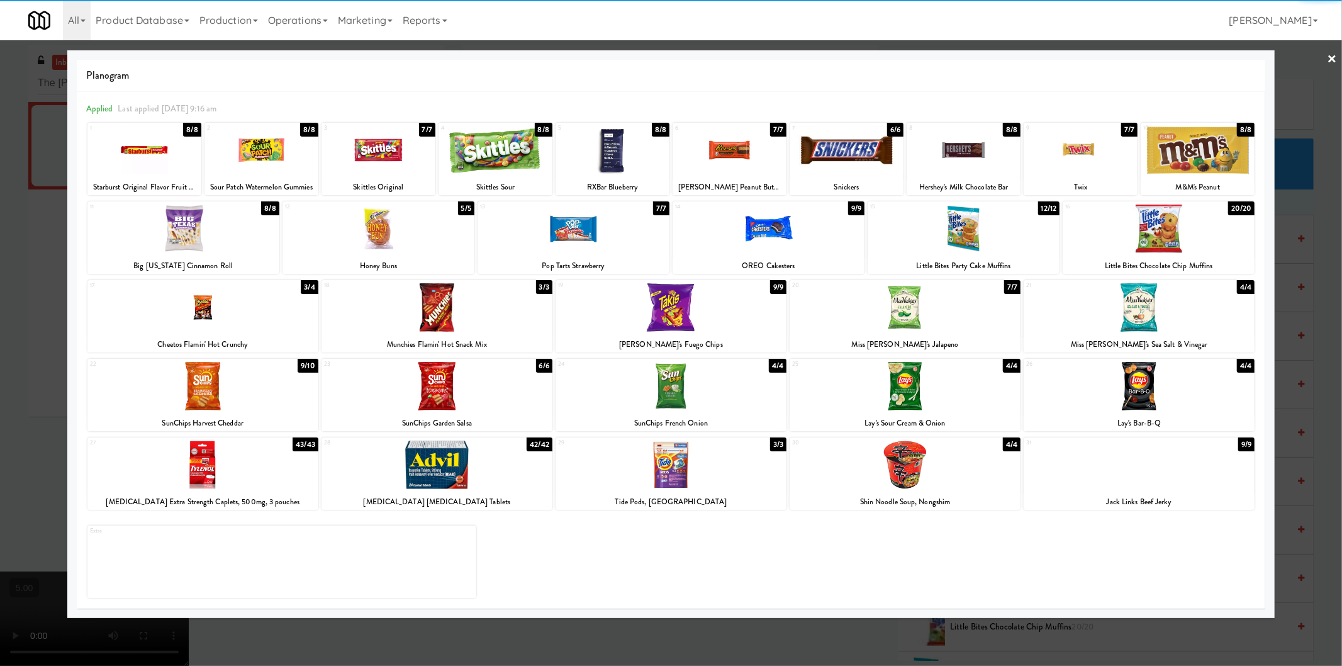
click at [698, 318] on div at bounding box center [670, 307] width 231 height 48
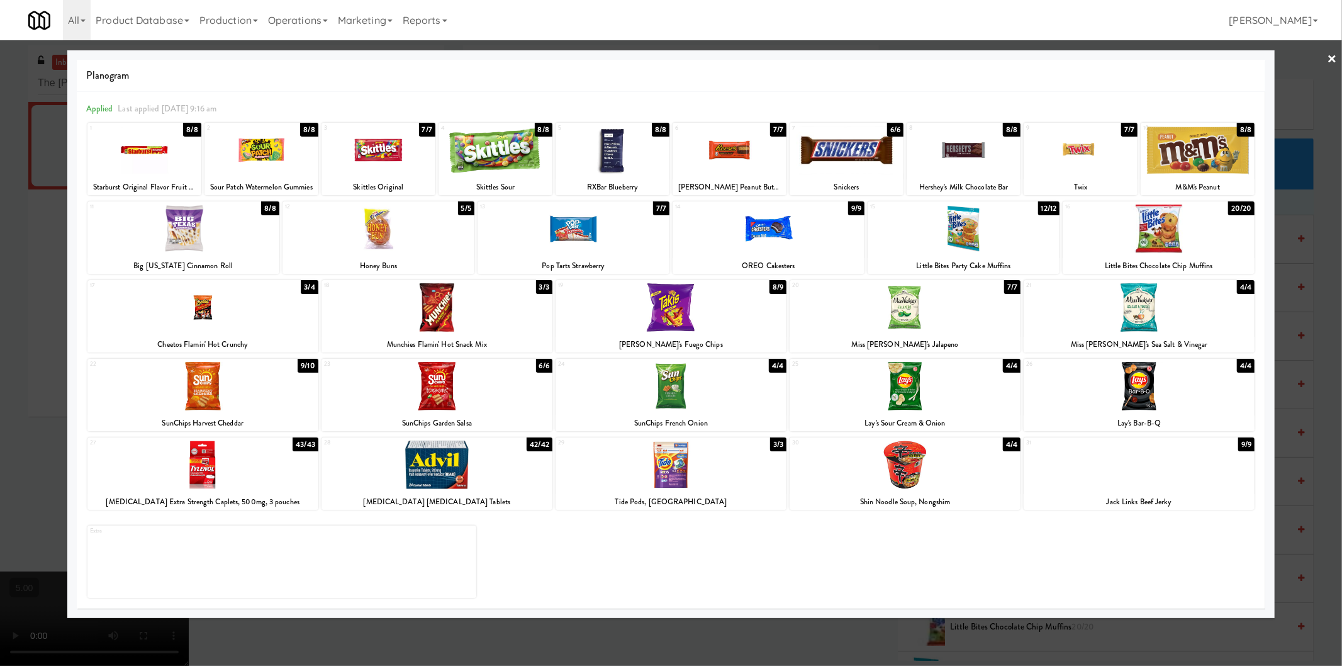
click at [1183, 153] on div at bounding box center [1197, 150] width 114 height 48
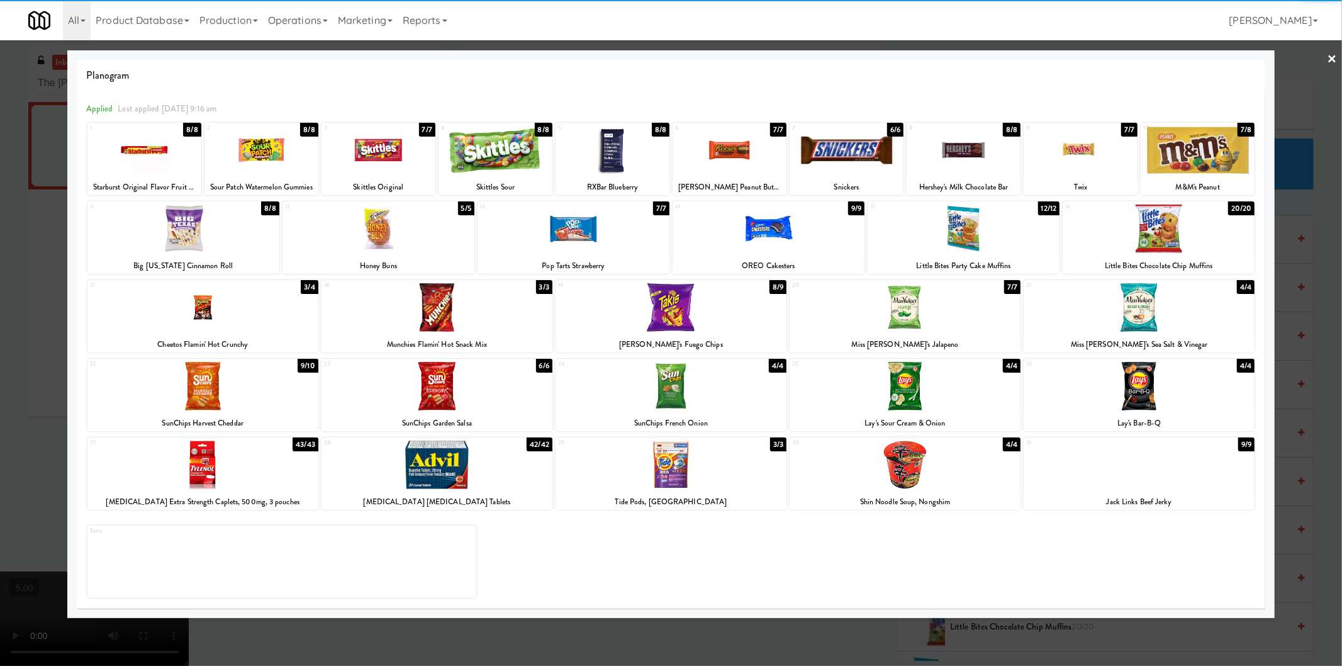
drag, startPoint x: 1305, startPoint y: 226, endPoint x: 1263, endPoint y: 227, distance: 42.1
click at [1301, 225] on div at bounding box center [671, 333] width 1342 height 666
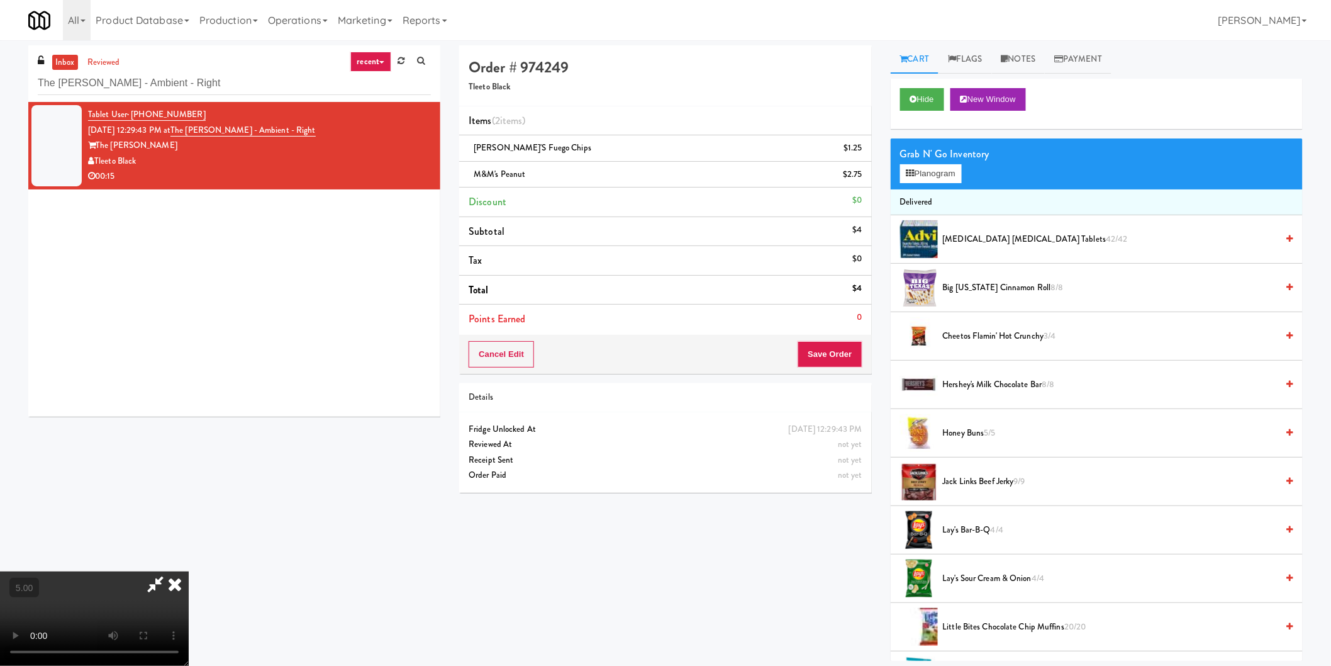
click at [170, 571] on icon at bounding box center [155, 583] width 29 height 25
click at [835, 355] on button "Save Order" at bounding box center [830, 354] width 64 height 26
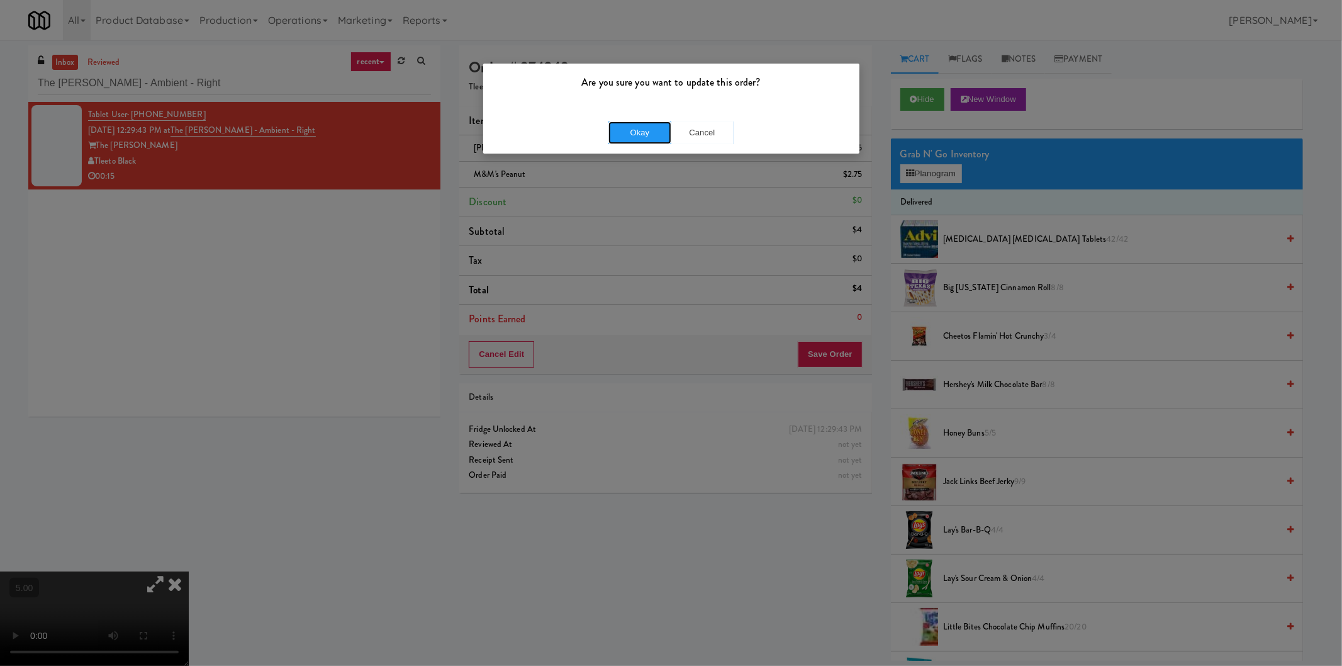
drag, startPoint x: 627, startPoint y: 129, endPoint x: 522, endPoint y: 92, distance: 111.4
click at [627, 128] on button "Okay" at bounding box center [639, 132] width 63 height 23
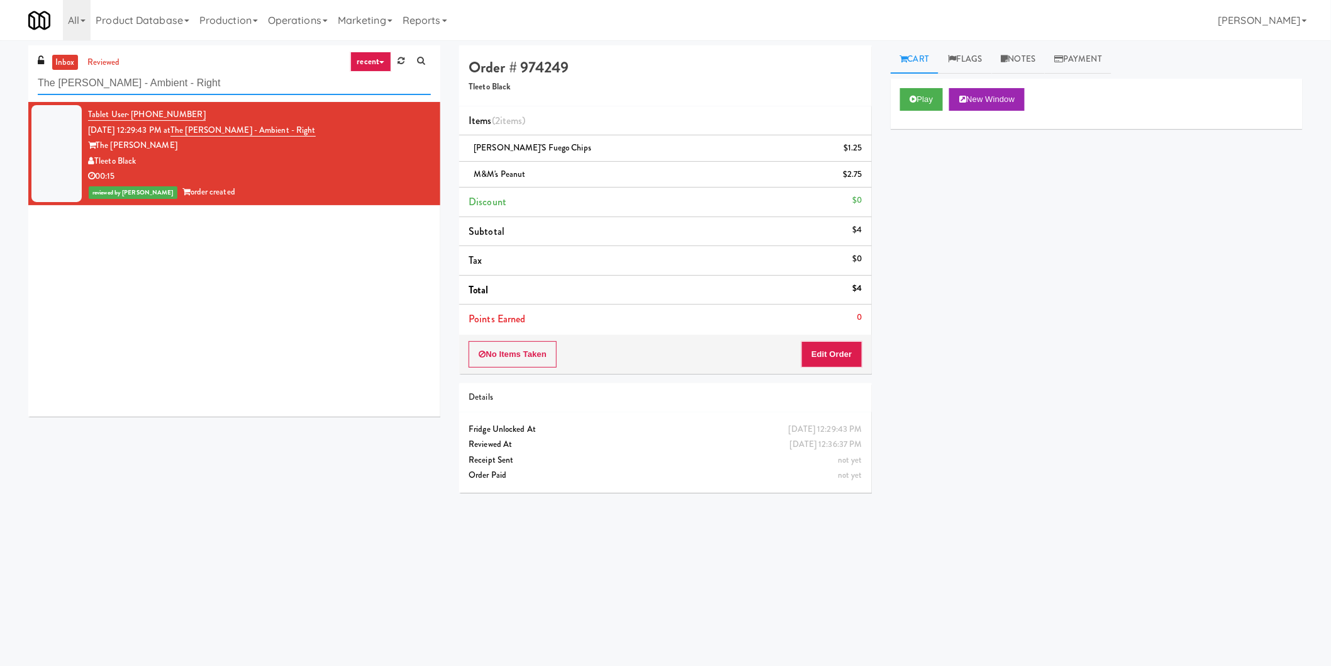
paste input "2200 Progress - Left - Fridge"
drag, startPoint x: 228, startPoint y: 74, endPoint x: 0, endPoint y: 75, distance: 227.7
click at [0, 73] on div "inbox reviewed recent all unclear take inventory issue suspicious failed recent…" at bounding box center [665, 297] width 1331 height 505
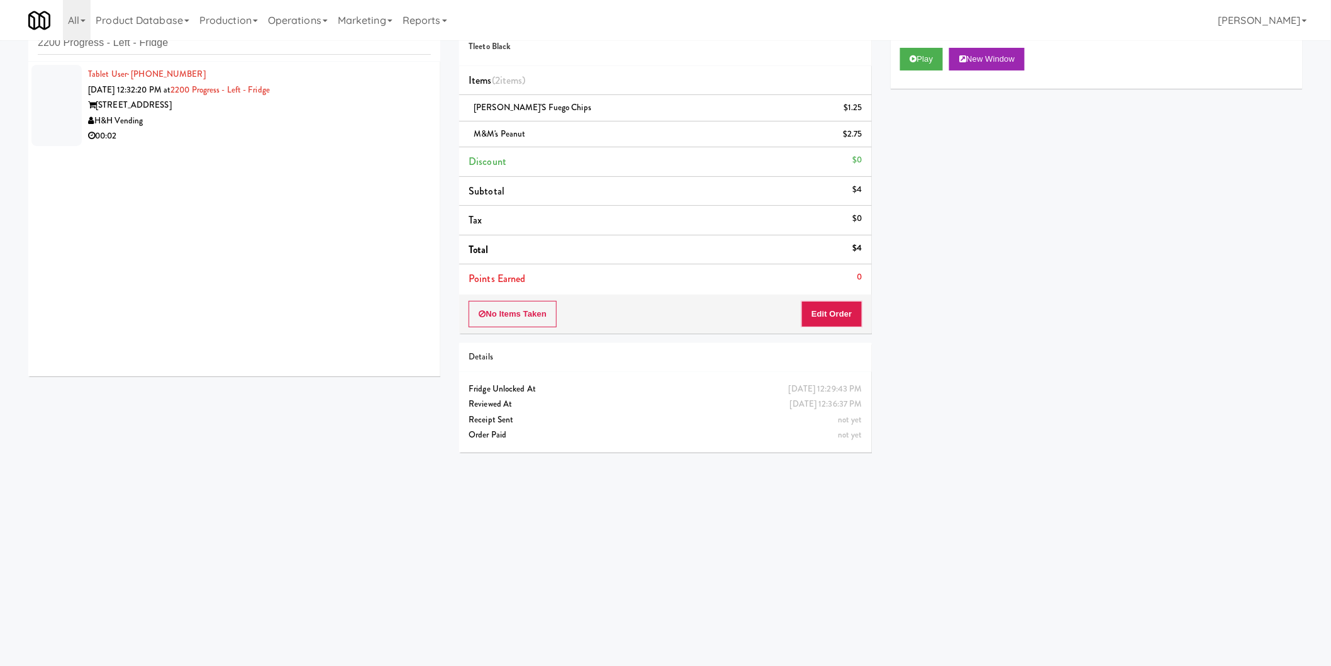
click at [385, 128] on div "00:02" at bounding box center [259, 136] width 343 height 16
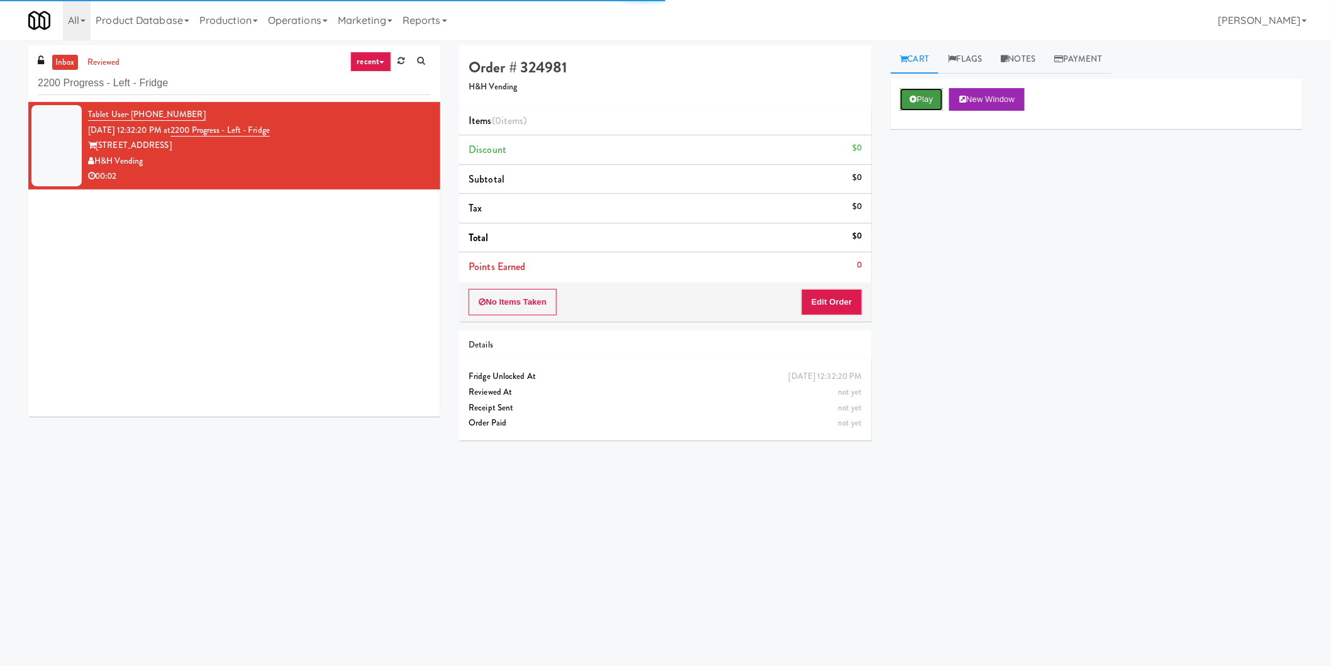
click at [905, 96] on button "Play" at bounding box center [921, 99] width 43 height 23
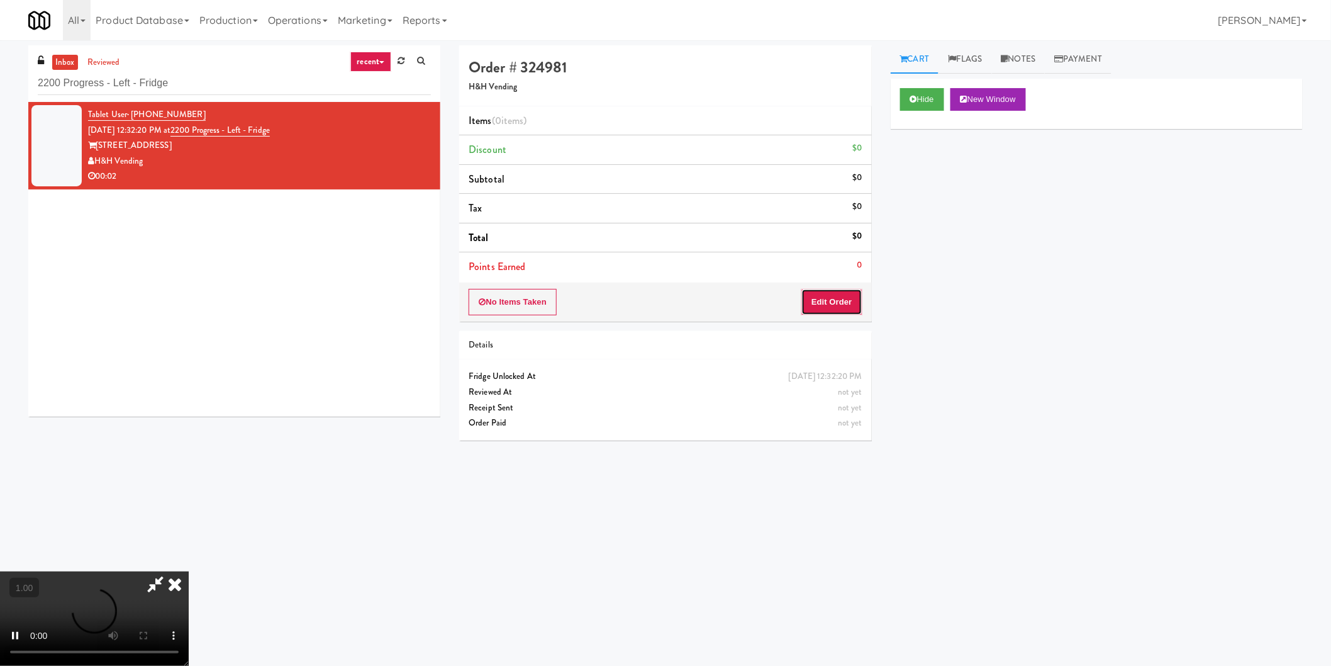
click at [837, 303] on button "Edit Order" at bounding box center [831, 302] width 61 height 26
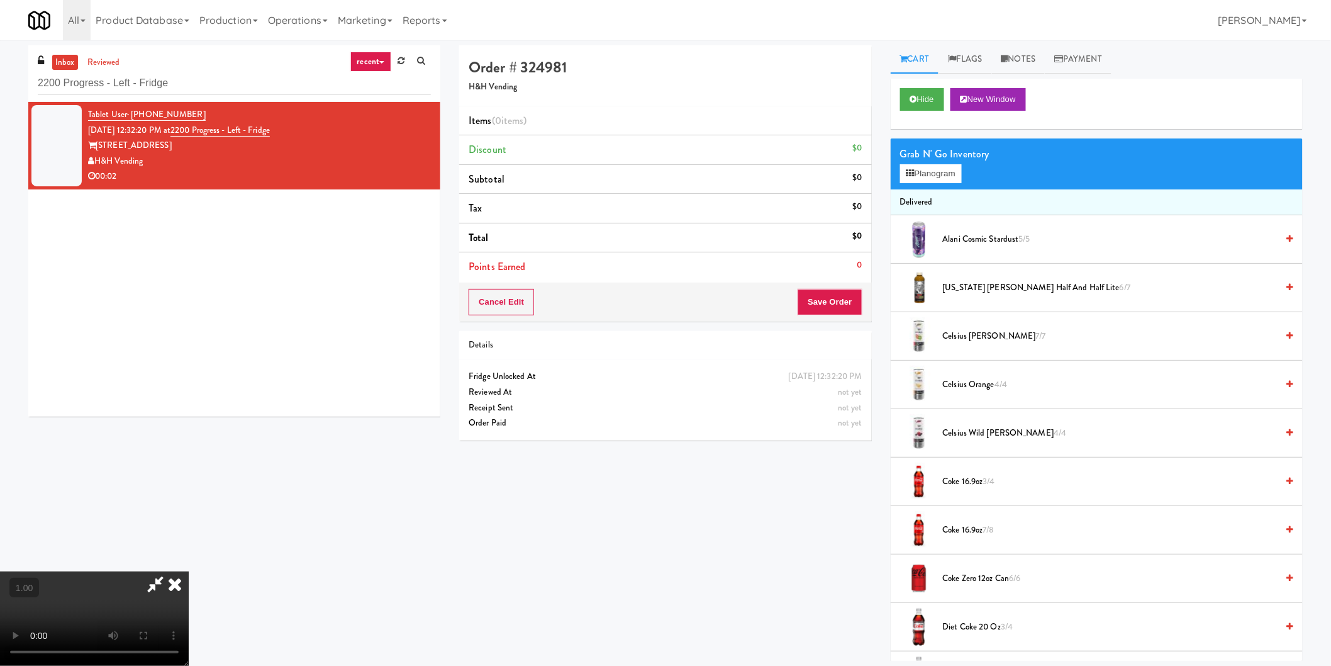
scroll to position [40, 0]
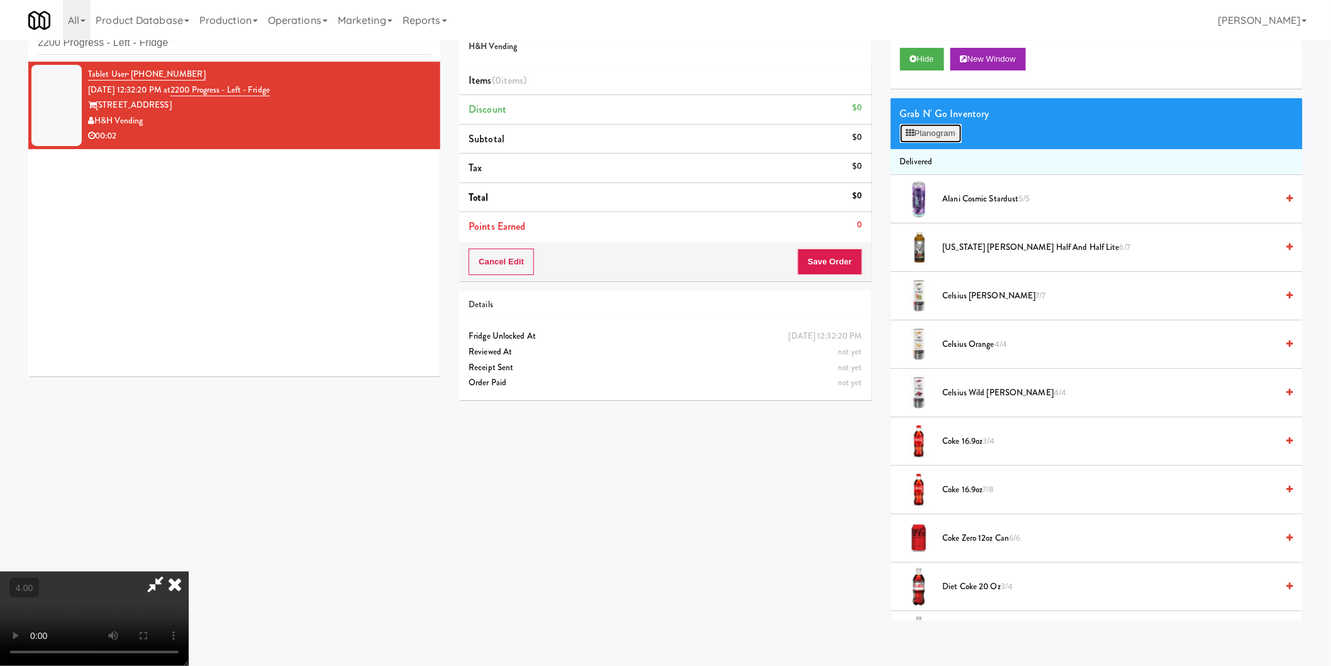
click at [918, 133] on button "Planogram" at bounding box center [931, 133] width 62 height 19
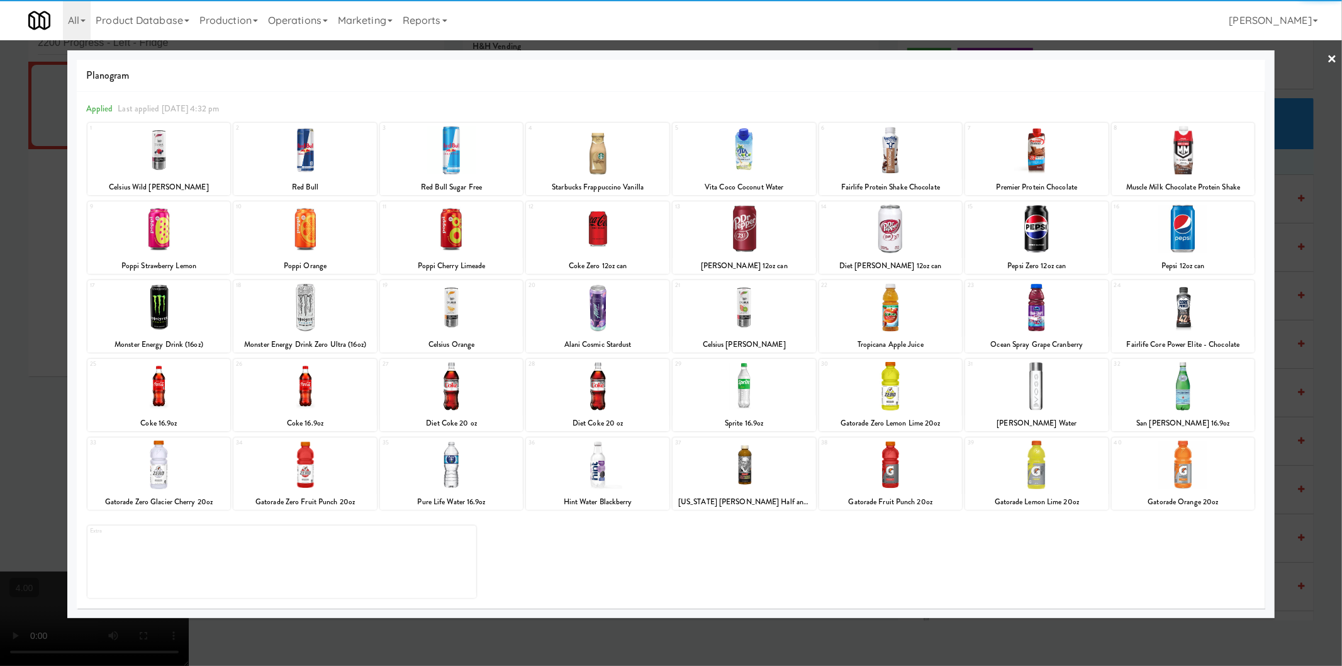
click at [327, 399] on div at bounding box center [304, 386] width 143 height 48
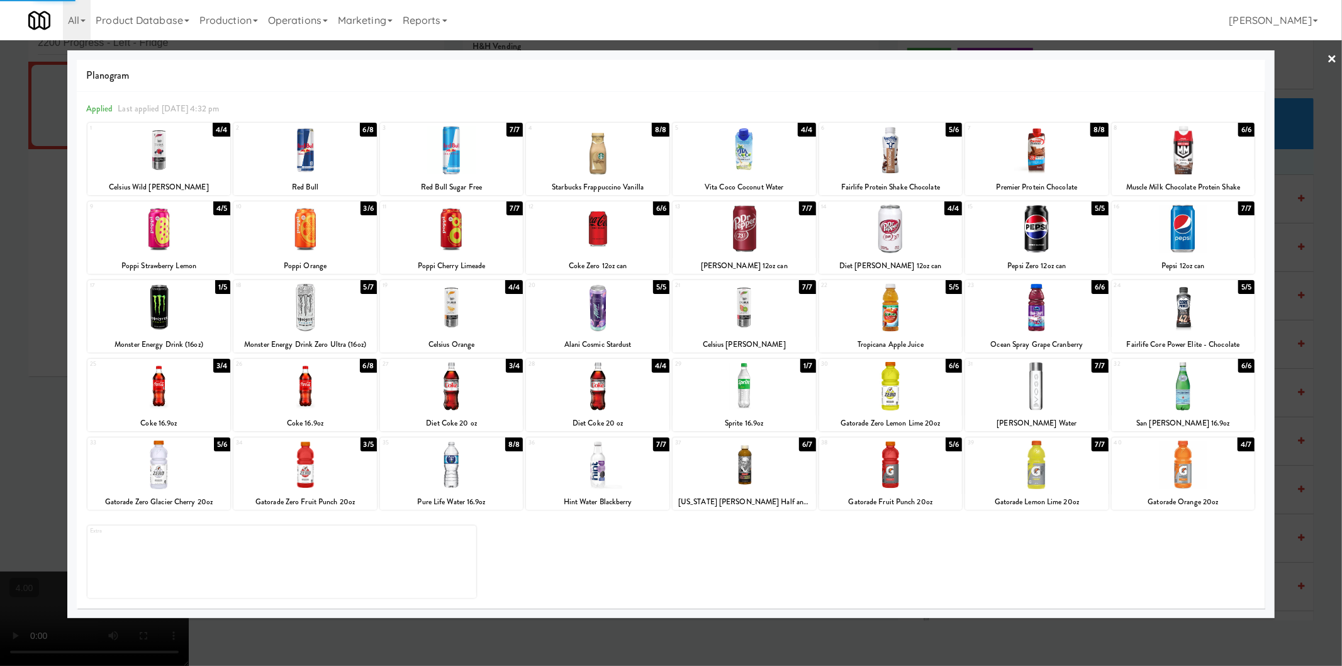
drag, startPoint x: 0, startPoint y: 365, endPoint x: 11, endPoint y: 369, distance: 11.3
click at [3, 366] on div at bounding box center [671, 333] width 1342 height 666
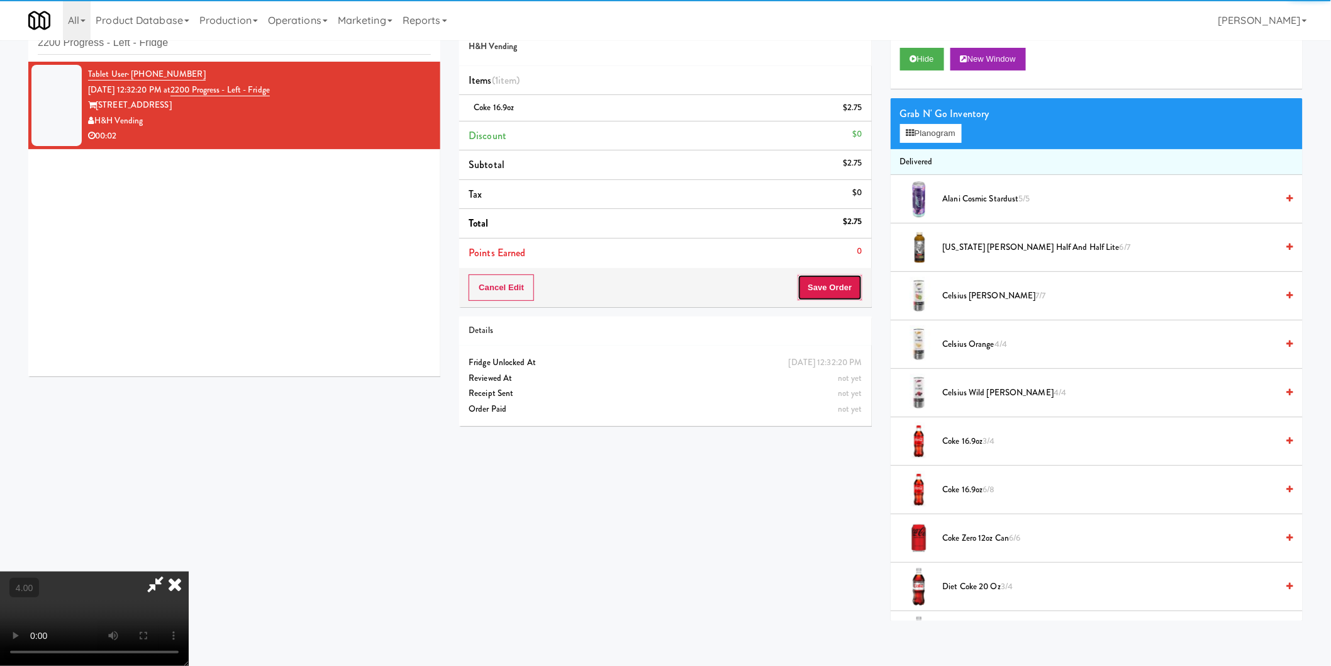
click at [810, 286] on button "Save Order" at bounding box center [830, 287] width 64 height 26
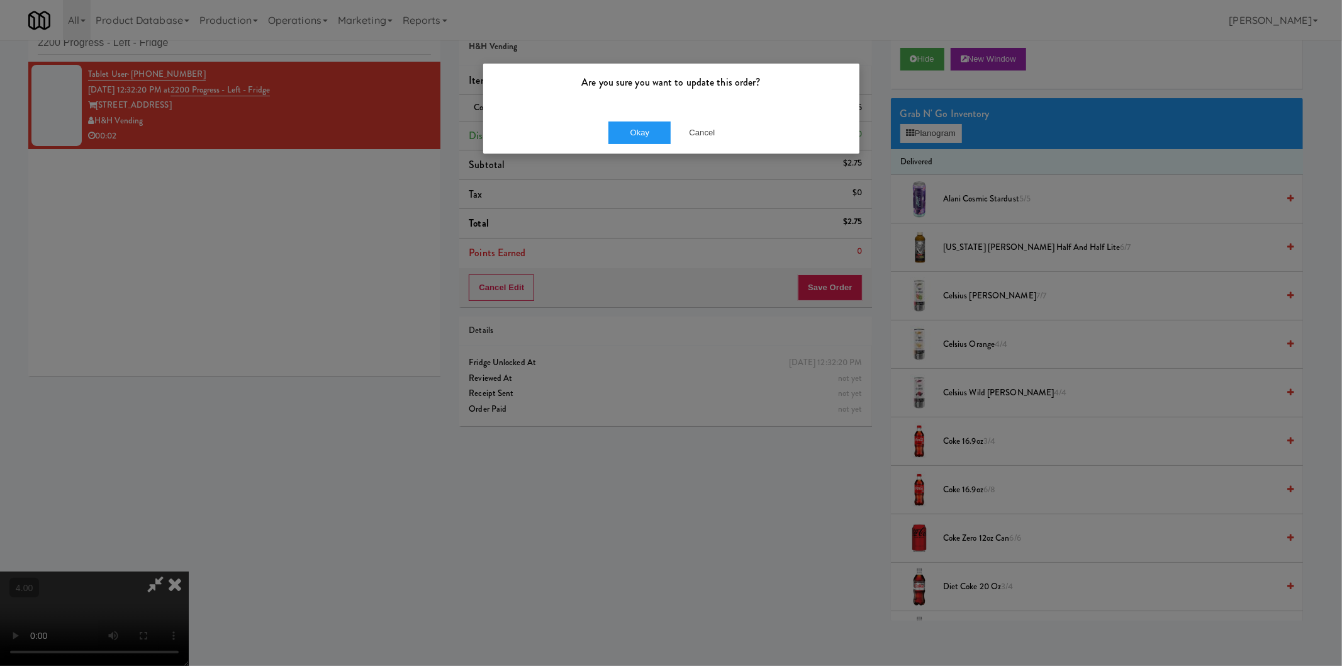
drag, startPoint x: 624, startPoint y: 117, endPoint x: 621, endPoint y: 133, distance: 16.0
click at [625, 117] on div "Okay Cancel" at bounding box center [671, 132] width 376 height 42
click at [621, 133] on button "Okay" at bounding box center [639, 132] width 63 height 23
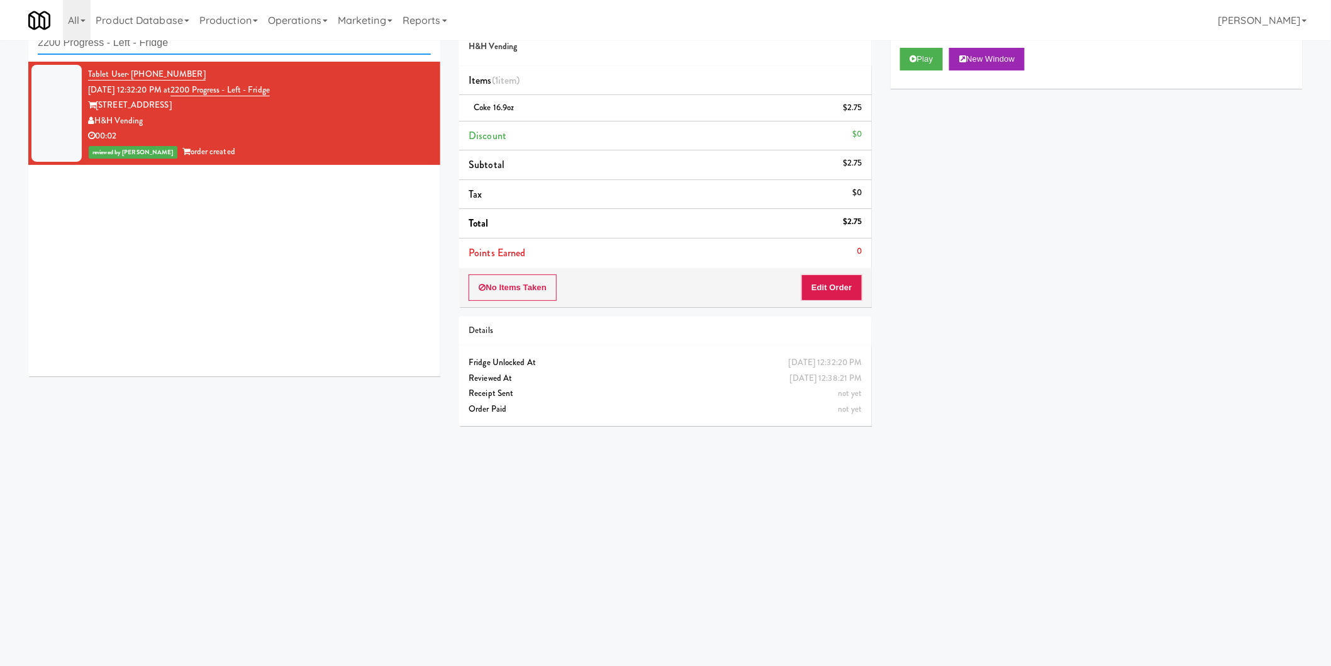
drag, startPoint x: 281, startPoint y: 44, endPoint x: 0, endPoint y: 41, distance: 280.6
click at [0, 41] on div "inbox reviewed recent all unclear take inventory issue suspicious failed recent…" at bounding box center [665, 257] width 1331 height 505
paste input "Riverwalk at Cameron Harbor Cabinet"
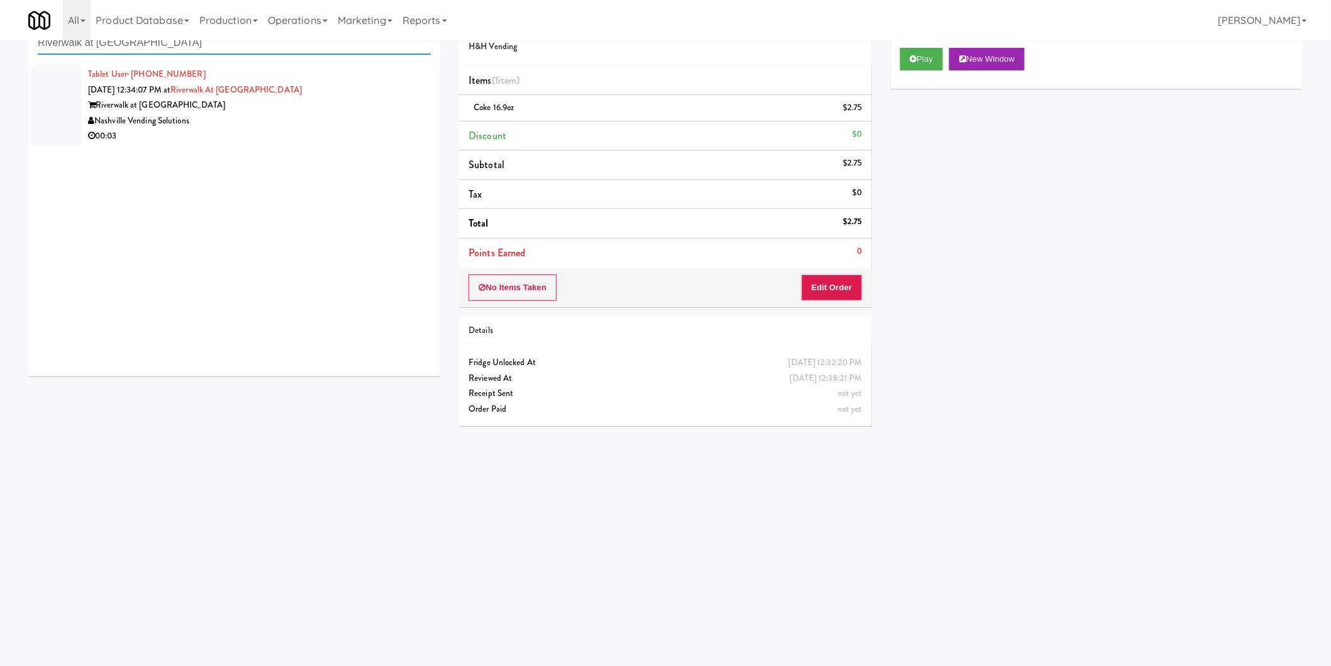
type input "Riverwalk at Cameron Harbor Cabinet"
click at [369, 109] on div "Riverwalk at Cameron Harbor" at bounding box center [259, 105] width 343 height 16
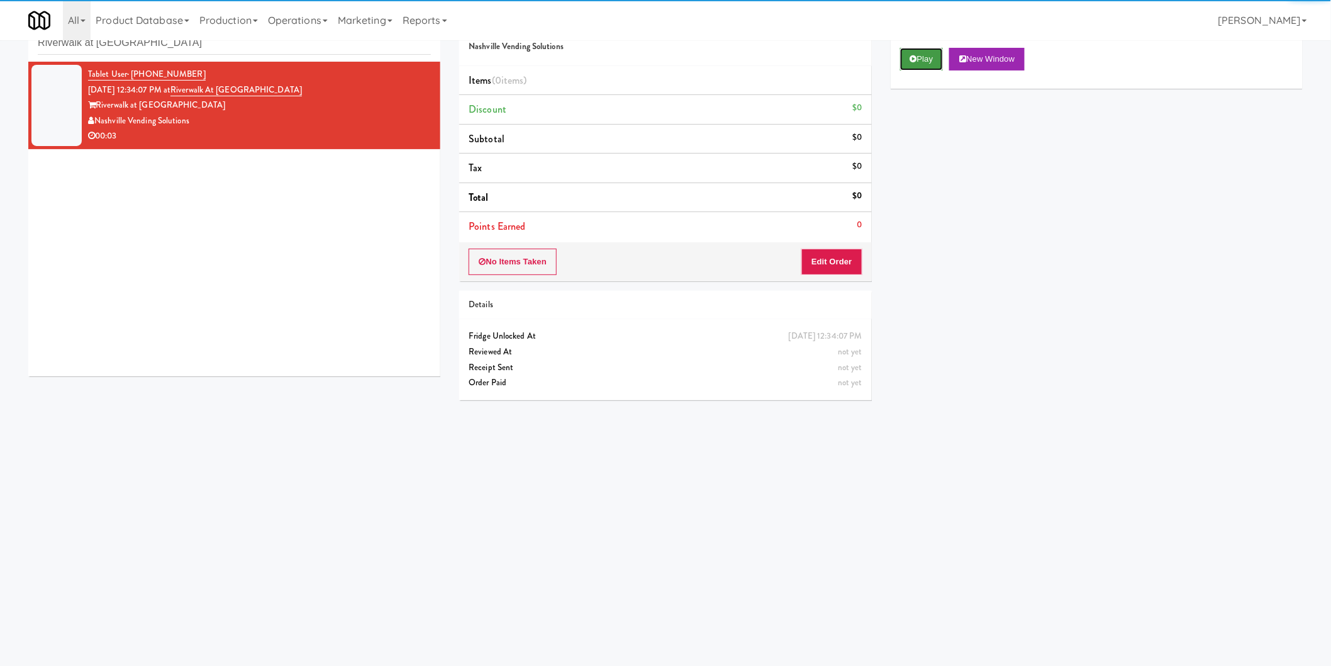
click at [906, 60] on button "Play" at bounding box center [921, 59] width 43 height 23
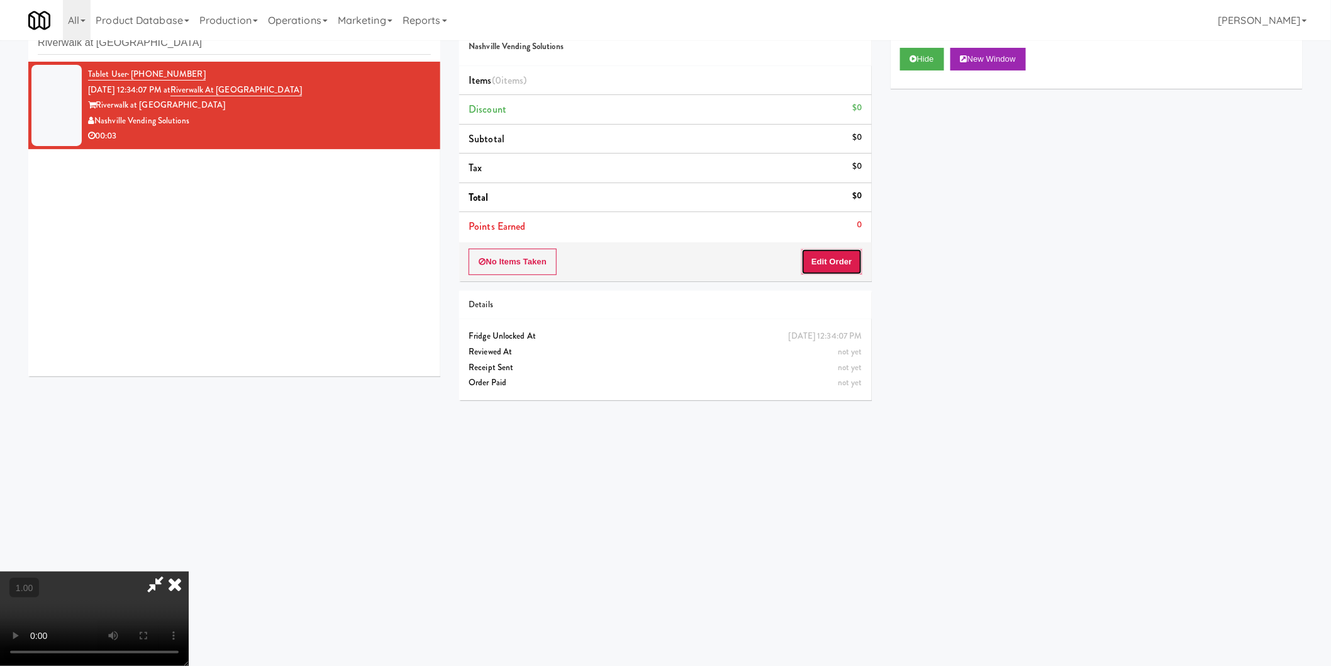
click at [832, 260] on button "Edit Order" at bounding box center [831, 261] width 61 height 26
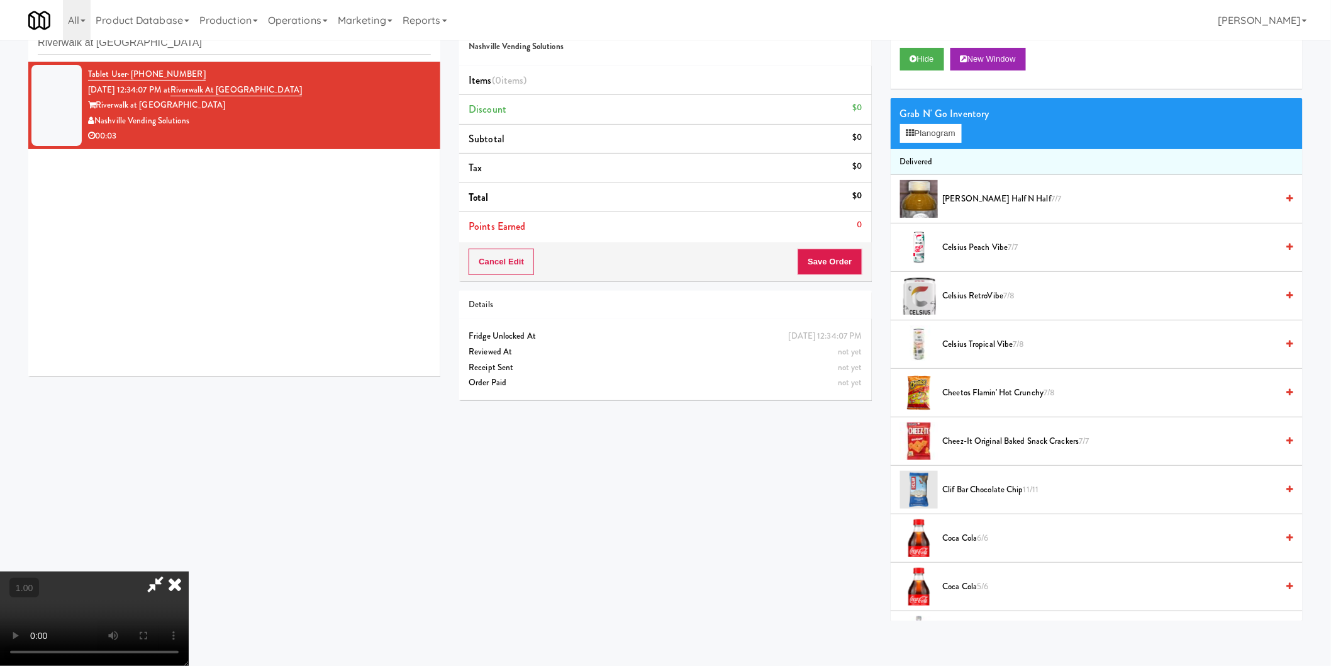
scroll to position [206, 0]
click at [189, 571] on video at bounding box center [94, 618] width 189 height 94
click at [189, 613] on video at bounding box center [94, 618] width 189 height 94
click at [189, 588] on video at bounding box center [94, 618] width 189 height 94
click at [189, 571] on video at bounding box center [94, 618] width 189 height 94
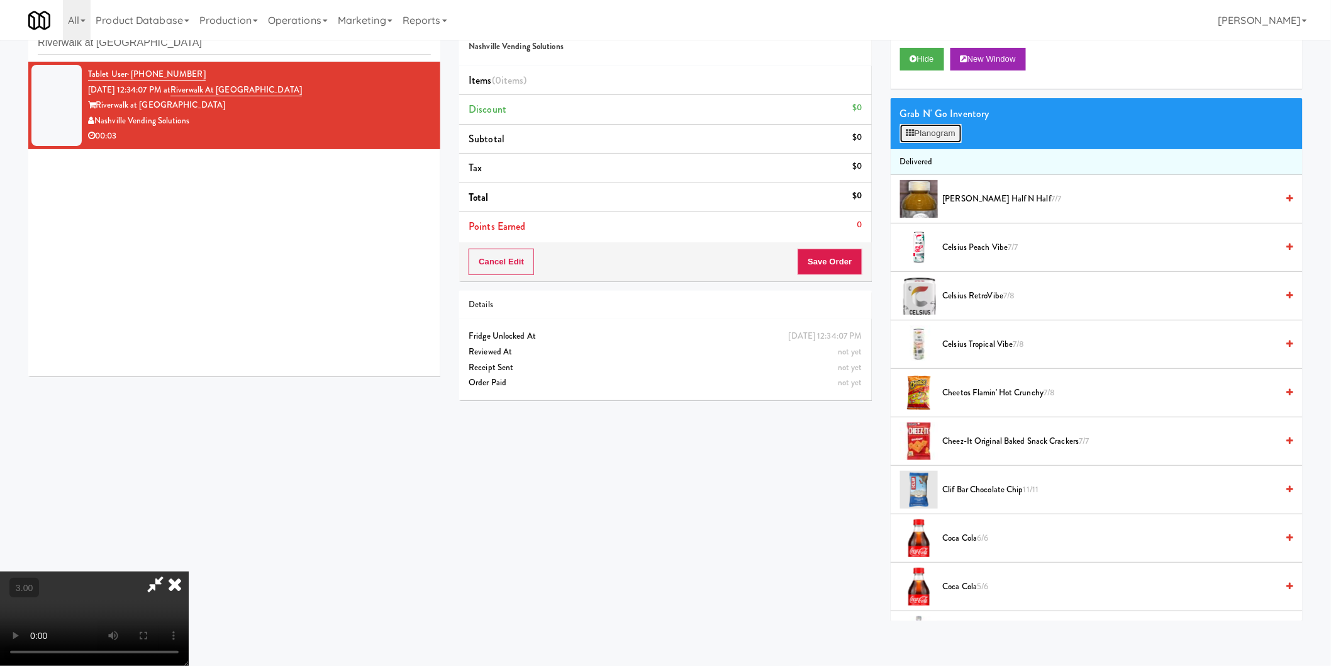
click at [928, 136] on button "Planogram" at bounding box center [931, 133] width 62 height 19
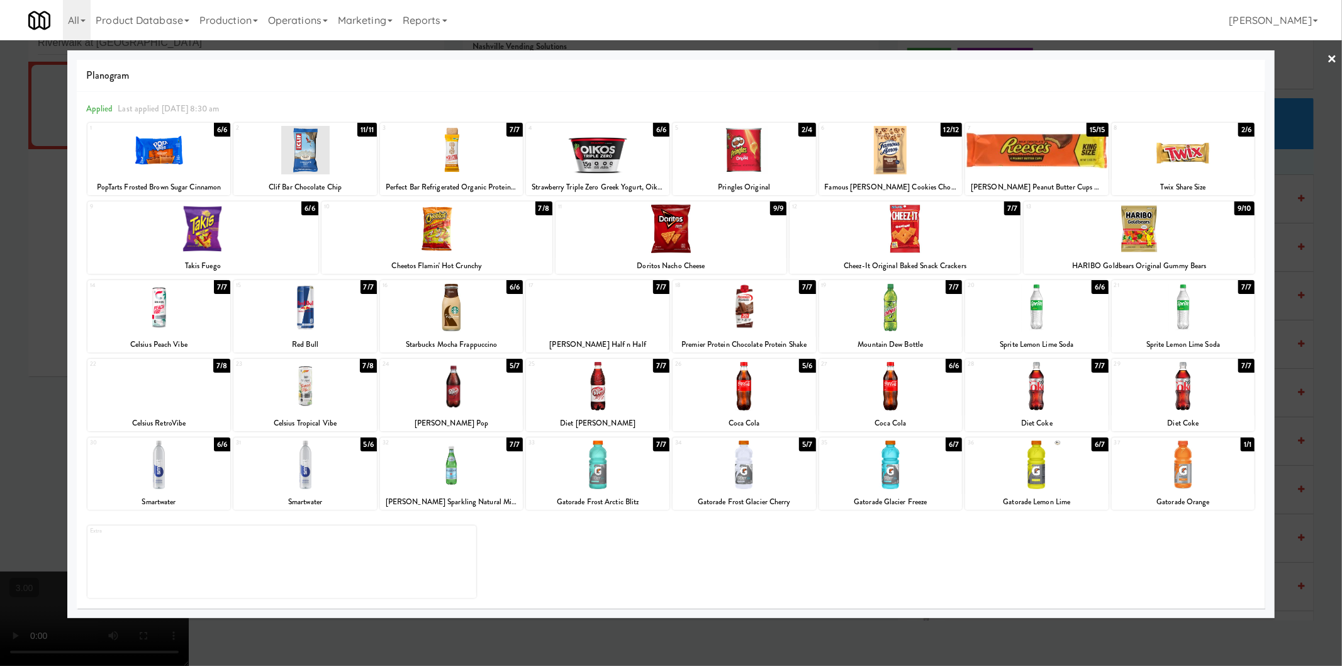
click at [732, 390] on div at bounding box center [743, 386] width 143 height 48
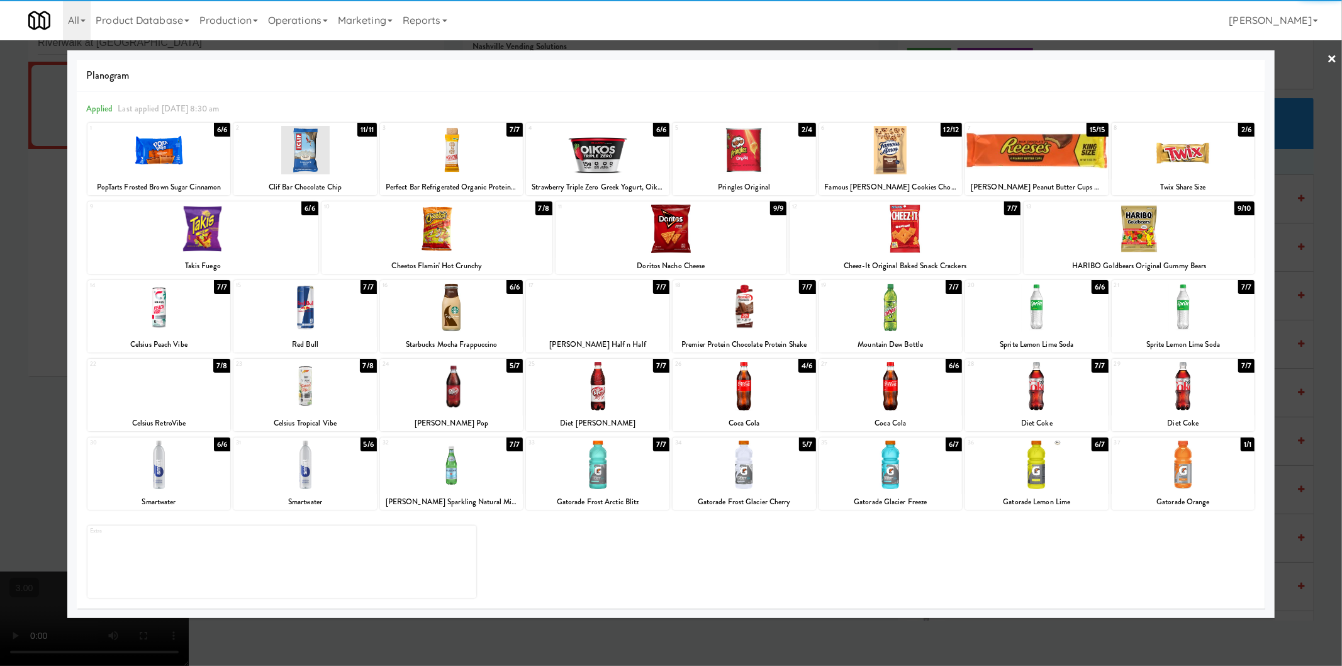
click at [0, 348] on div at bounding box center [671, 333] width 1342 height 666
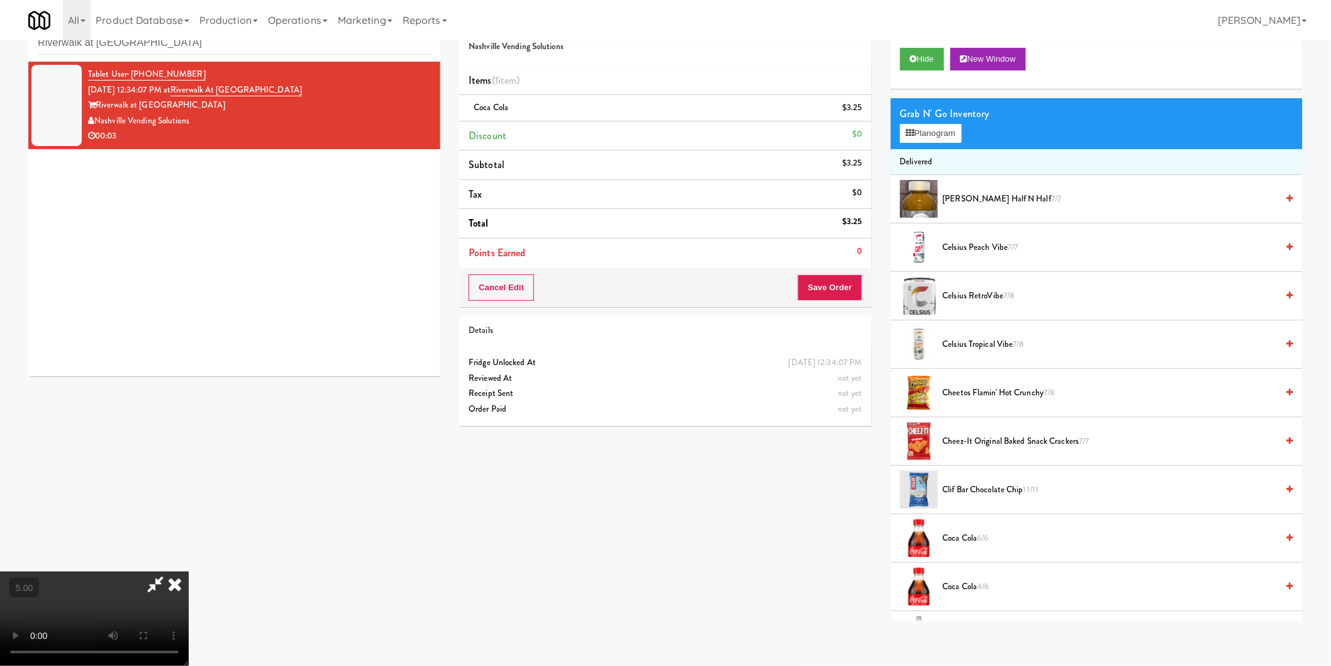
click at [846, 272] on div "Cancel Edit Save Order" at bounding box center [665, 287] width 412 height 39
click at [835, 279] on button "Save Order" at bounding box center [830, 287] width 64 height 26
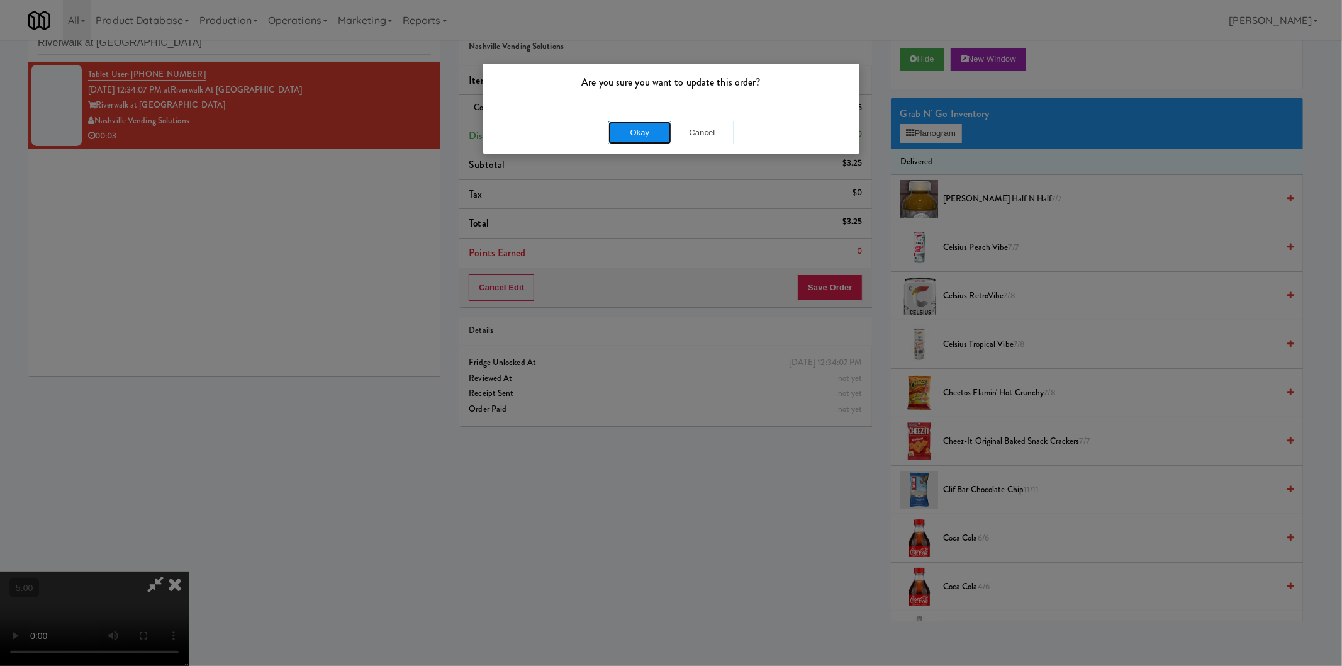
click at [643, 135] on button "Okay" at bounding box center [639, 132] width 63 height 23
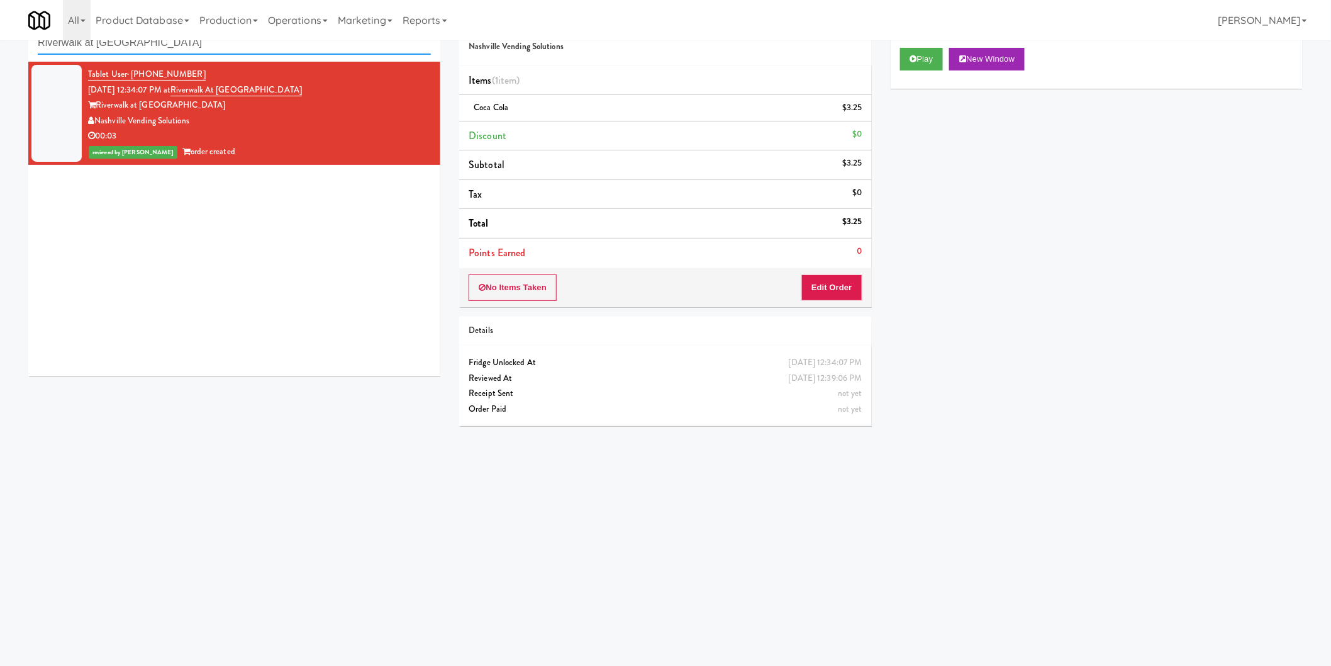
paste input "Paradox - Cooler - Righ"
drag, startPoint x: 275, startPoint y: 48, endPoint x: 0, endPoint y: 40, distance: 275.0
click at [0, 40] on div "inbox reviewed recent all unclear take inventory issue suspicious failed recent…" at bounding box center [665, 257] width 1331 height 505
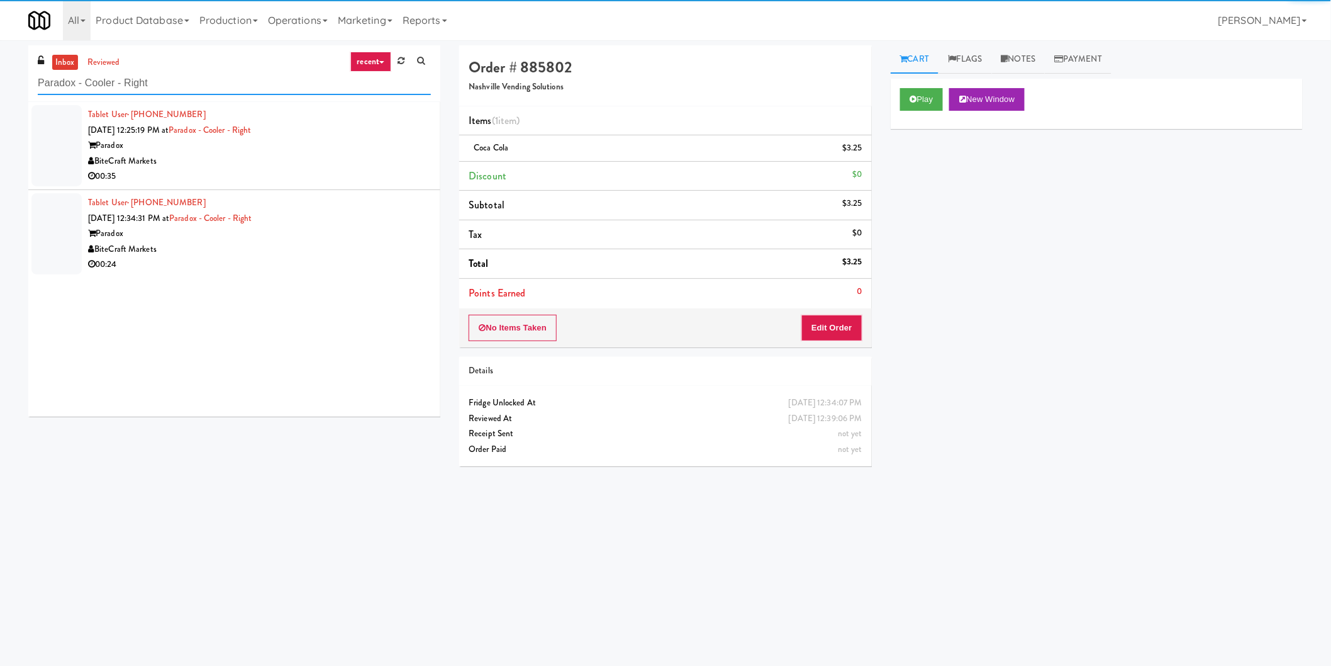
type input "Paradox - Cooler - Right"
drag, startPoint x: 382, startPoint y: 152, endPoint x: 391, endPoint y: 153, distance: 9.5
click at [384, 152] on div "Paradox" at bounding box center [259, 146] width 343 height 16
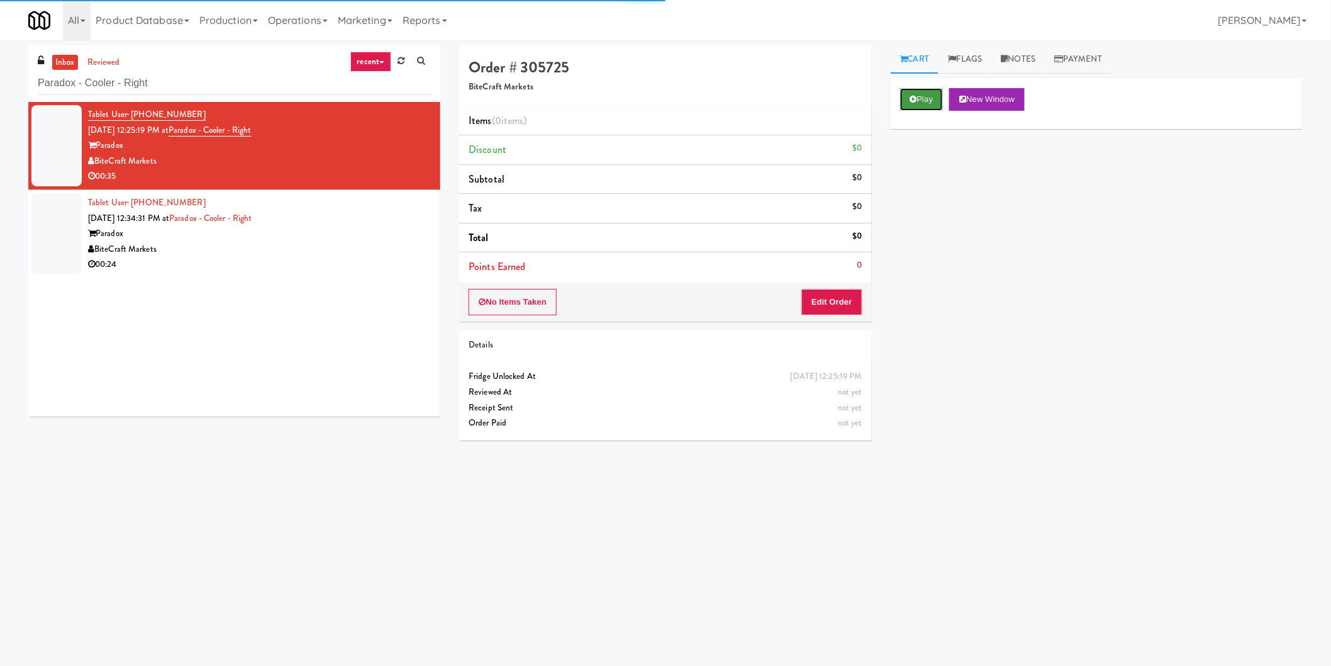
click at [909, 99] on button "Play" at bounding box center [921, 99] width 43 height 23
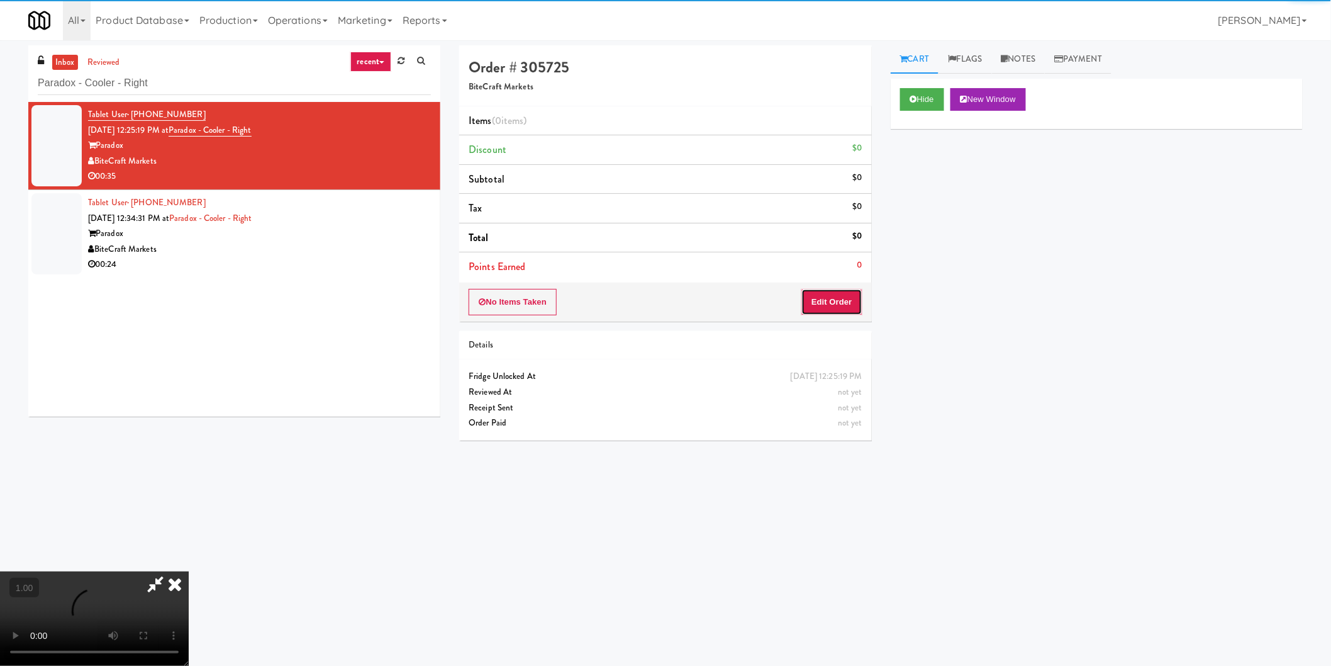
click at [835, 306] on button "Edit Order" at bounding box center [831, 302] width 61 height 26
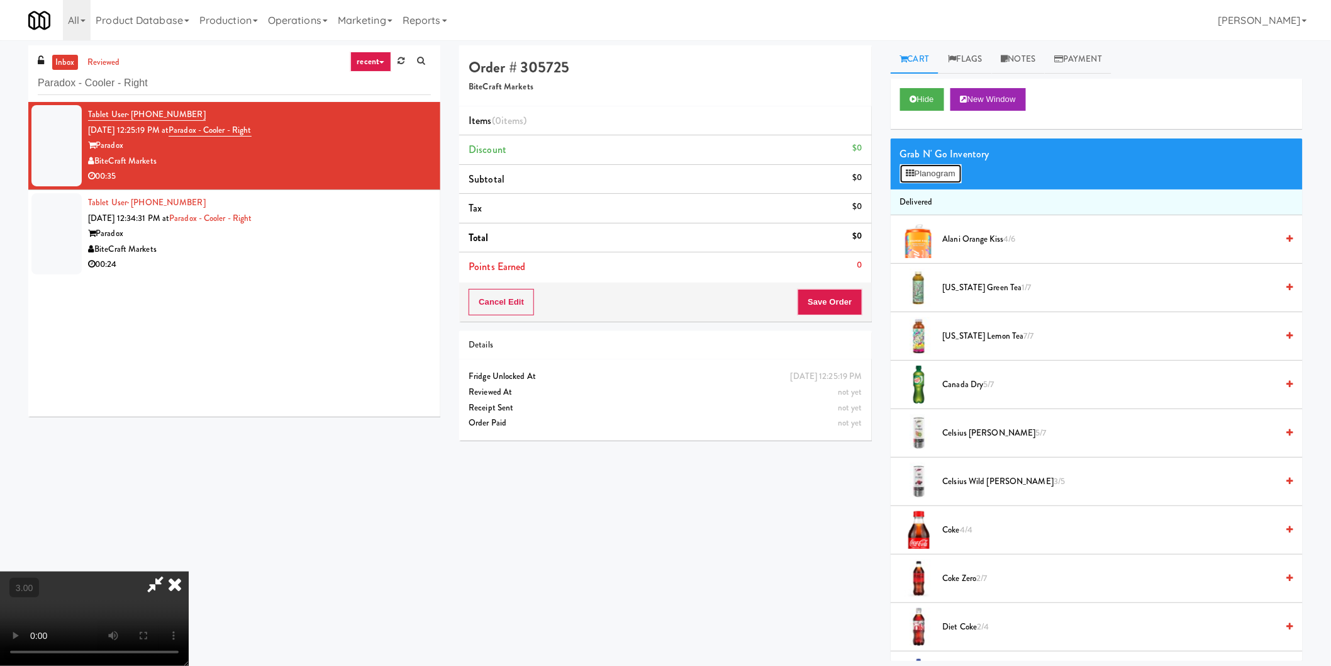
click at [940, 180] on button "Planogram" at bounding box center [931, 173] width 62 height 19
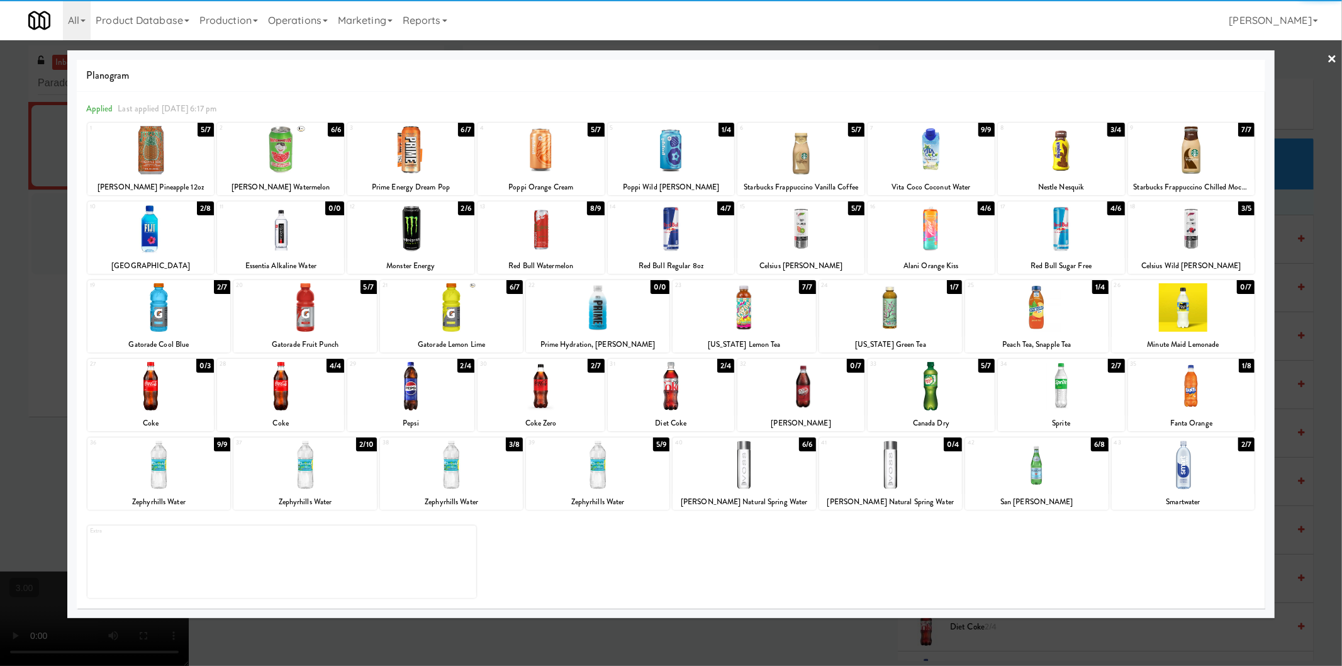
click at [171, 243] on div at bounding box center [150, 228] width 127 height 48
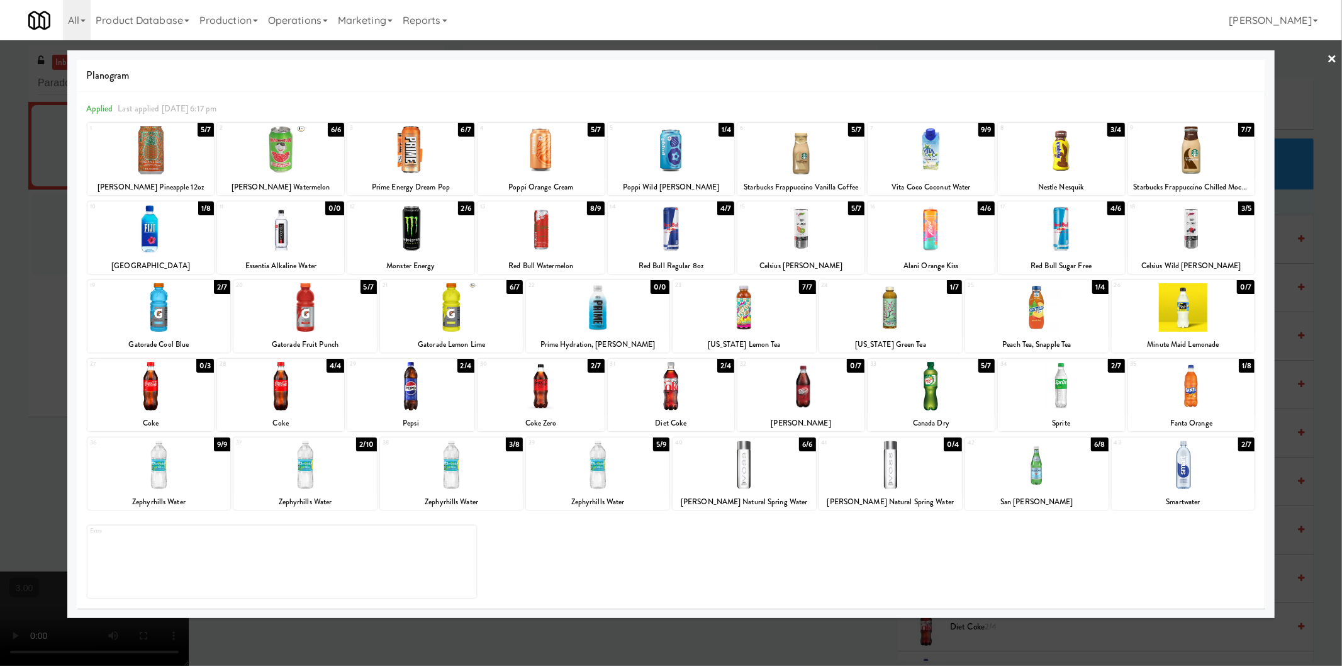
click at [602, 321] on div at bounding box center [597, 307] width 143 height 48
drag, startPoint x: 0, startPoint y: 291, endPoint x: 306, endPoint y: 328, distance: 308.0
click at [39, 301] on div at bounding box center [671, 333] width 1342 height 666
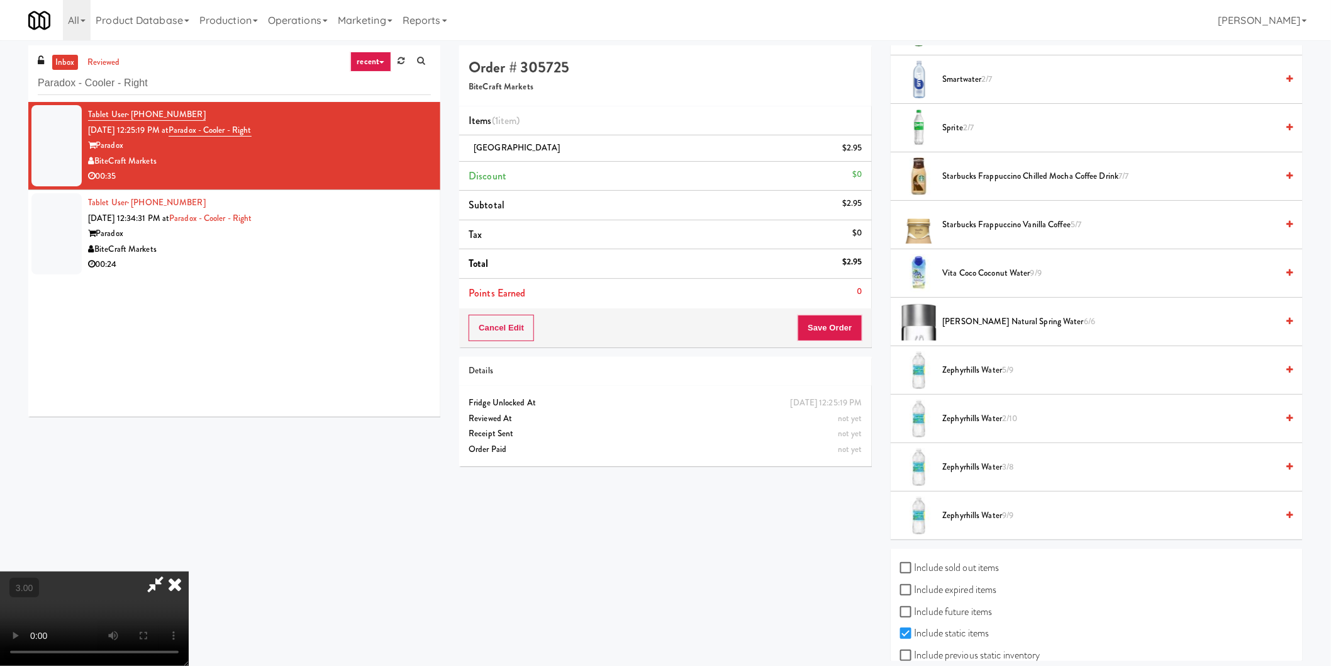
scroll to position [1494, 0]
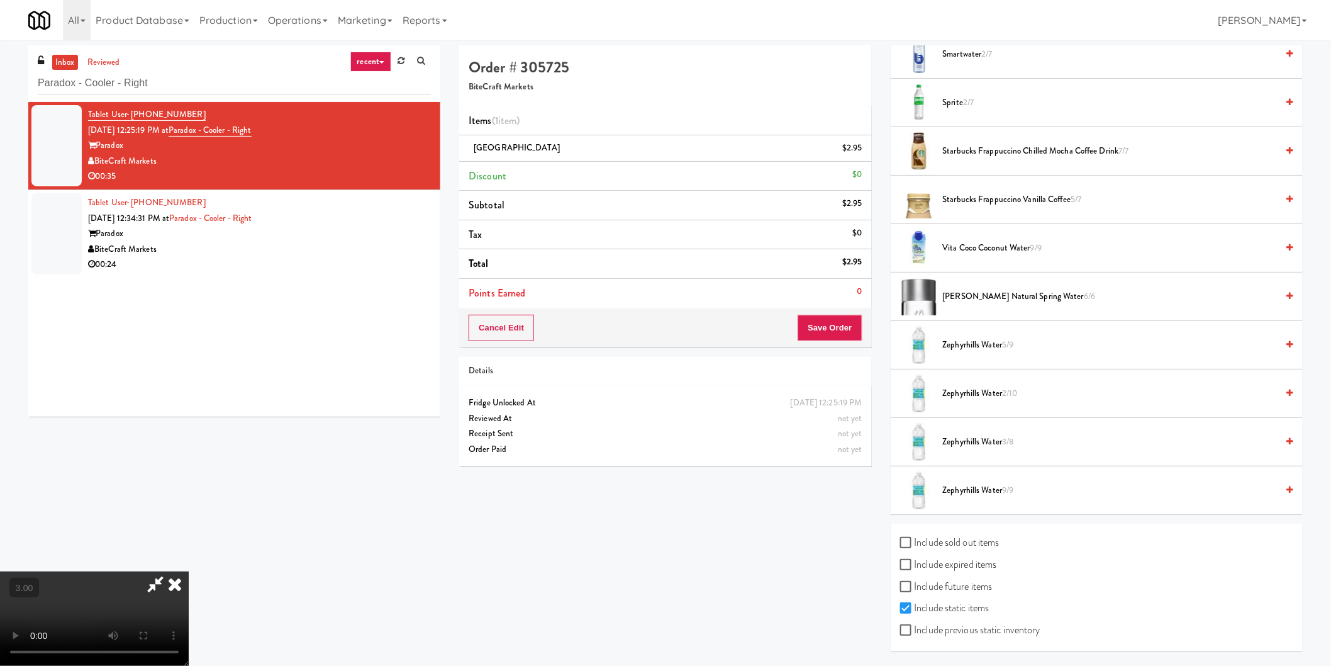
drag, startPoint x: 940, startPoint y: 535, endPoint x: 940, endPoint y: 542, distance: 6.9
click at [940, 539] on label "Include sold out items" at bounding box center [949, 542] width 99 height 19
click at [915, 539] on input "Include sold out items" at bounding box center [907, 543] width 14 height 10
checkbox input "true"
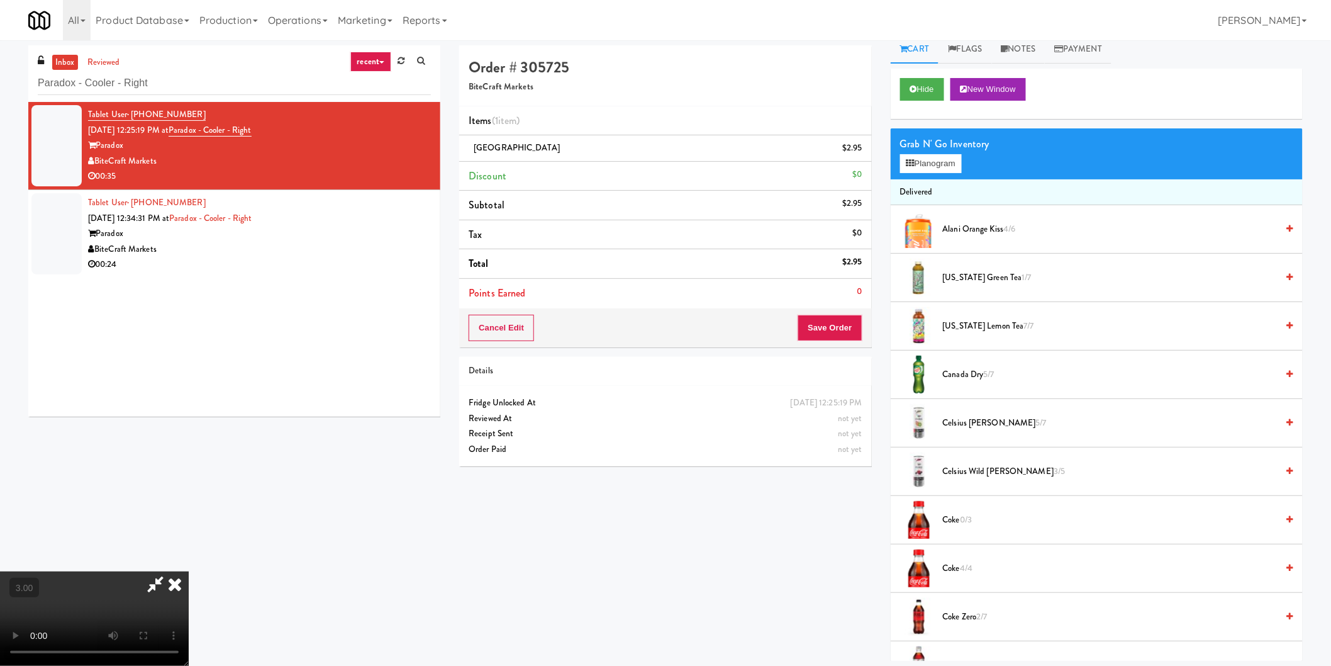
scroll to position [0, 0]
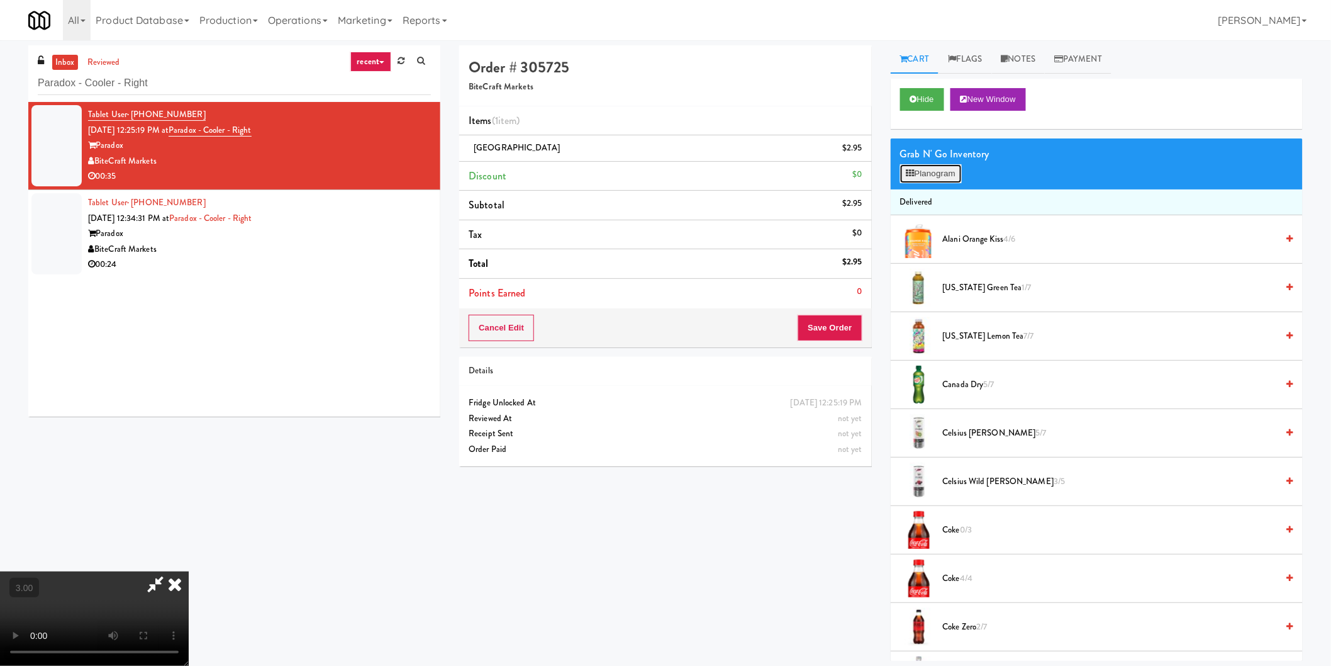
click at [901, 175] on button "Planogram" at bounding box center [931, 173] width 62 height 19
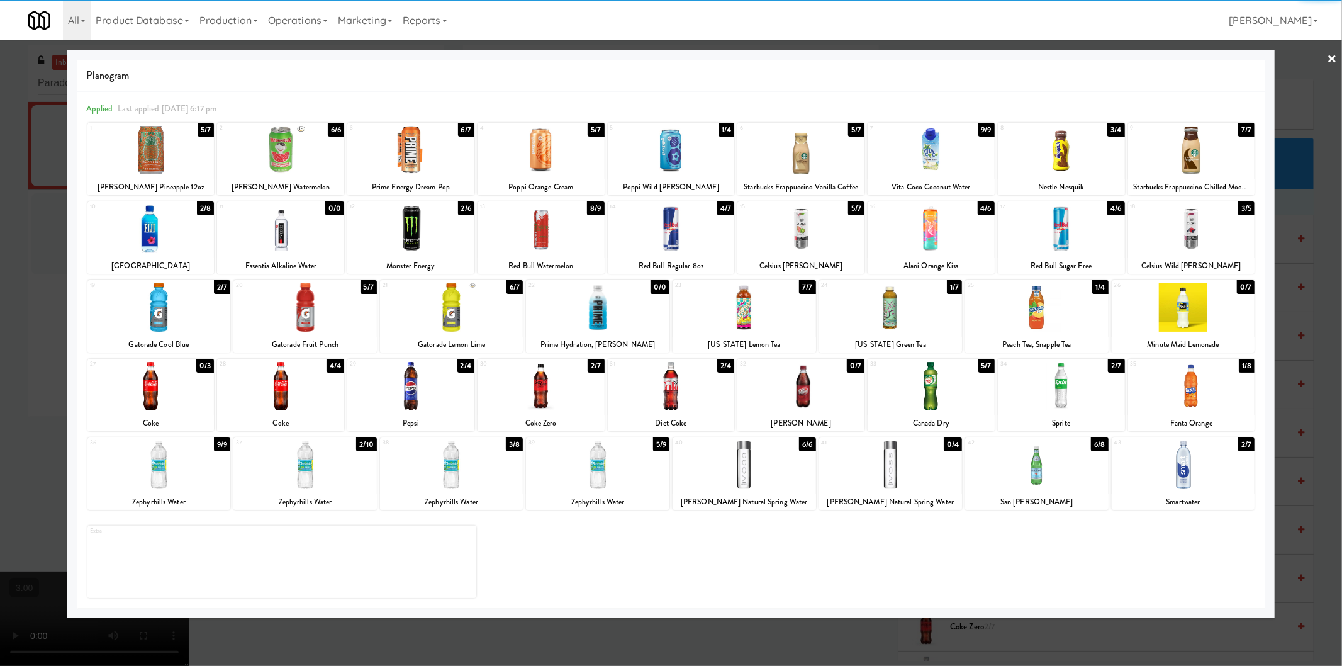
click at [581, 316] on div at bounding box center [597, 307] width 143 height 48
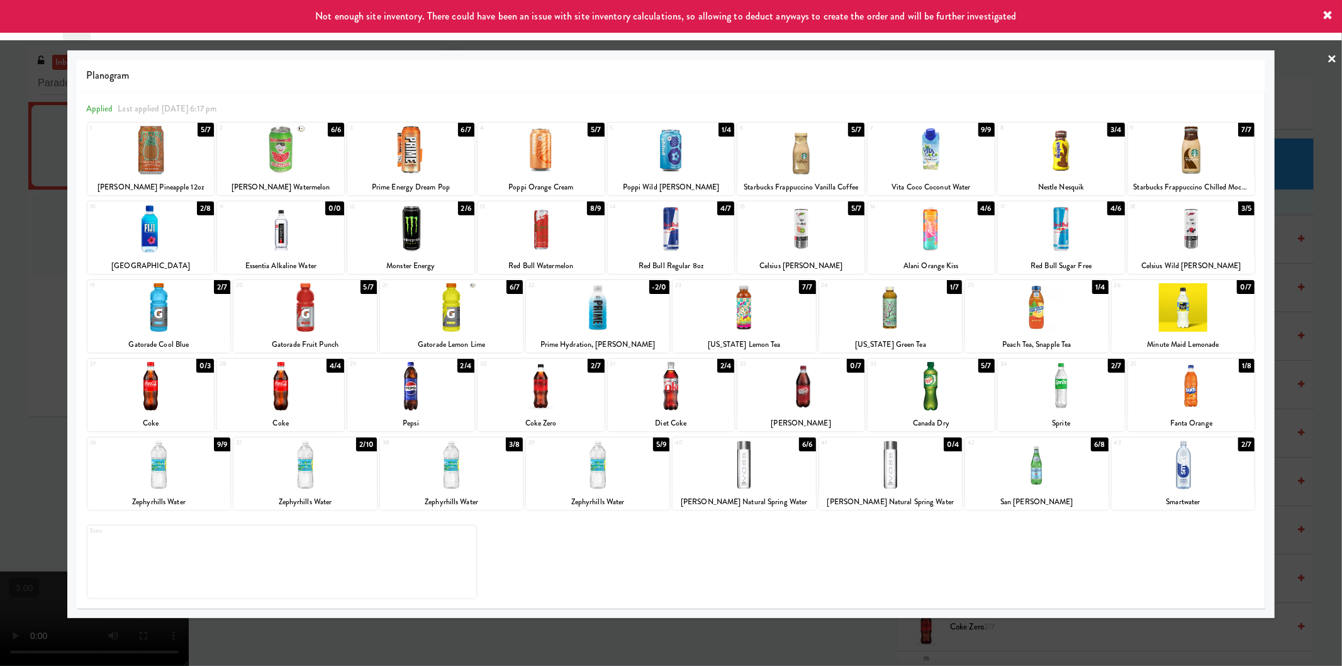
drag, startPoint x: 0, startPoint y: 286, endPoint x: 57, endPoint y: 294, distance: 57.7
click at [38, 292] on div at bounding box center [671, 333] width 1342 height 666
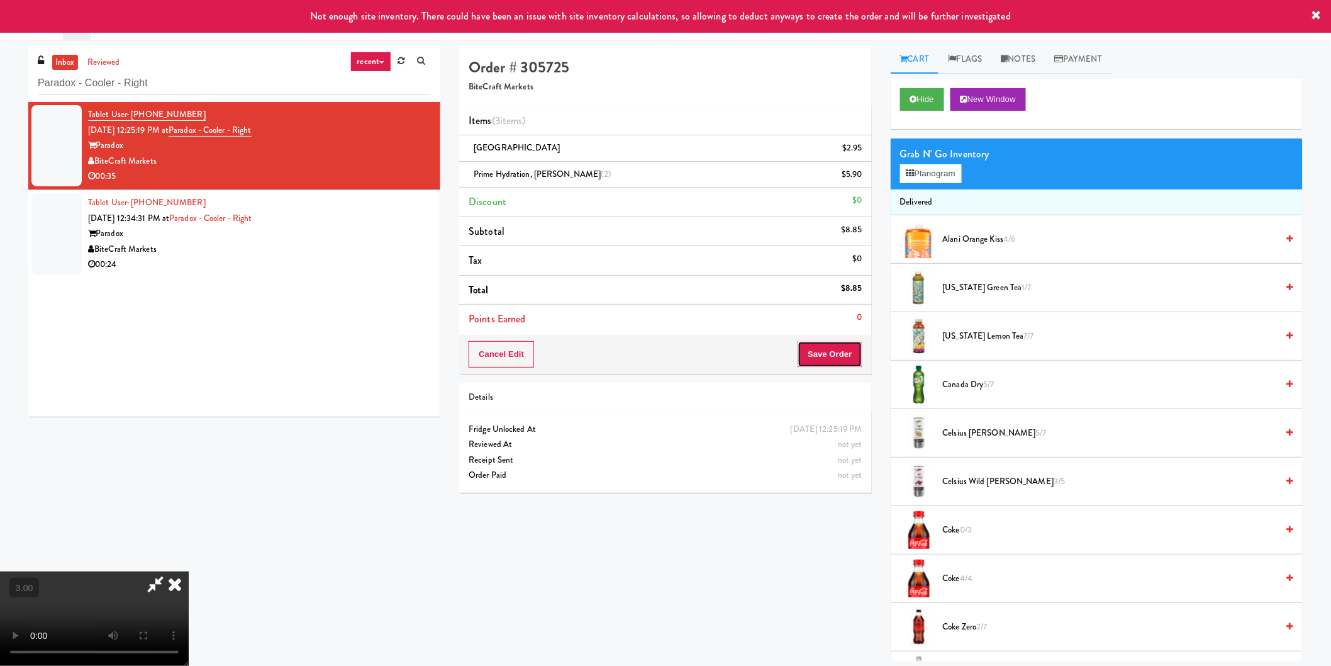
click at [820, 359] on button "Save Order" at bounding box center [830, 354] width 64 height 26
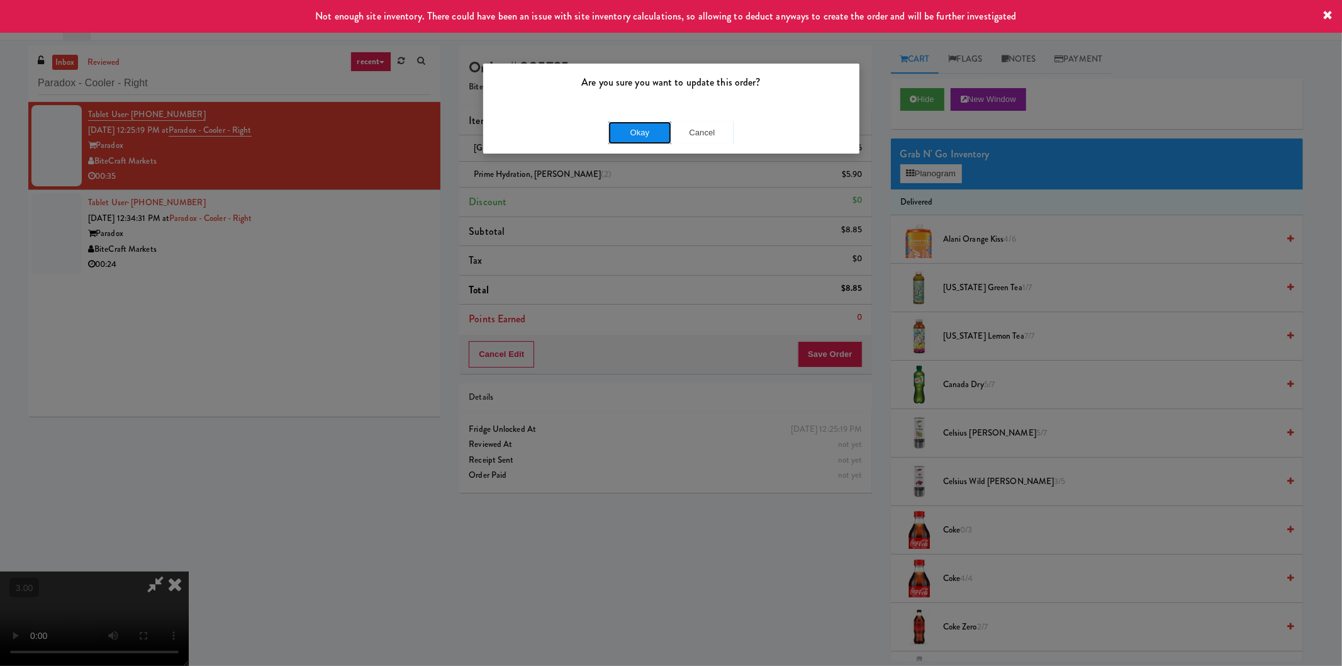
click at [627, 130] on button "Okay" at bounding box center [639, 132] width 63 height 23
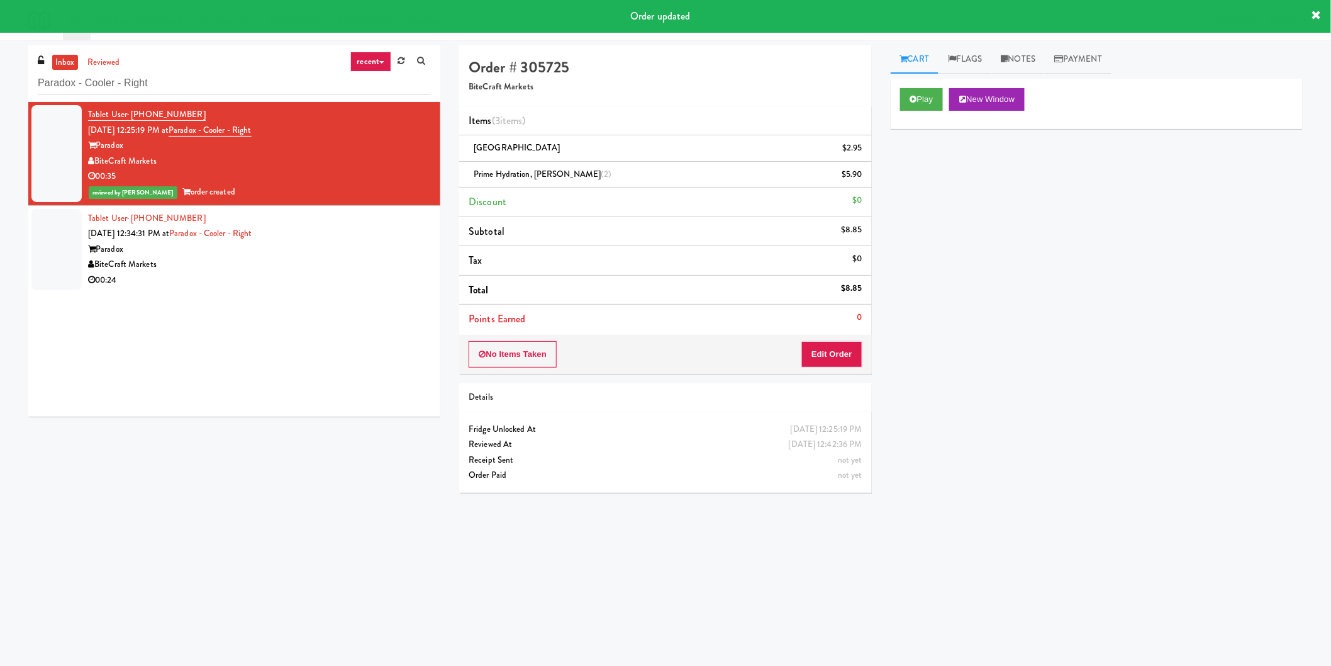
click at [342, 276] on div "00:24" at bounding box center [259, 280] width 343 height 16
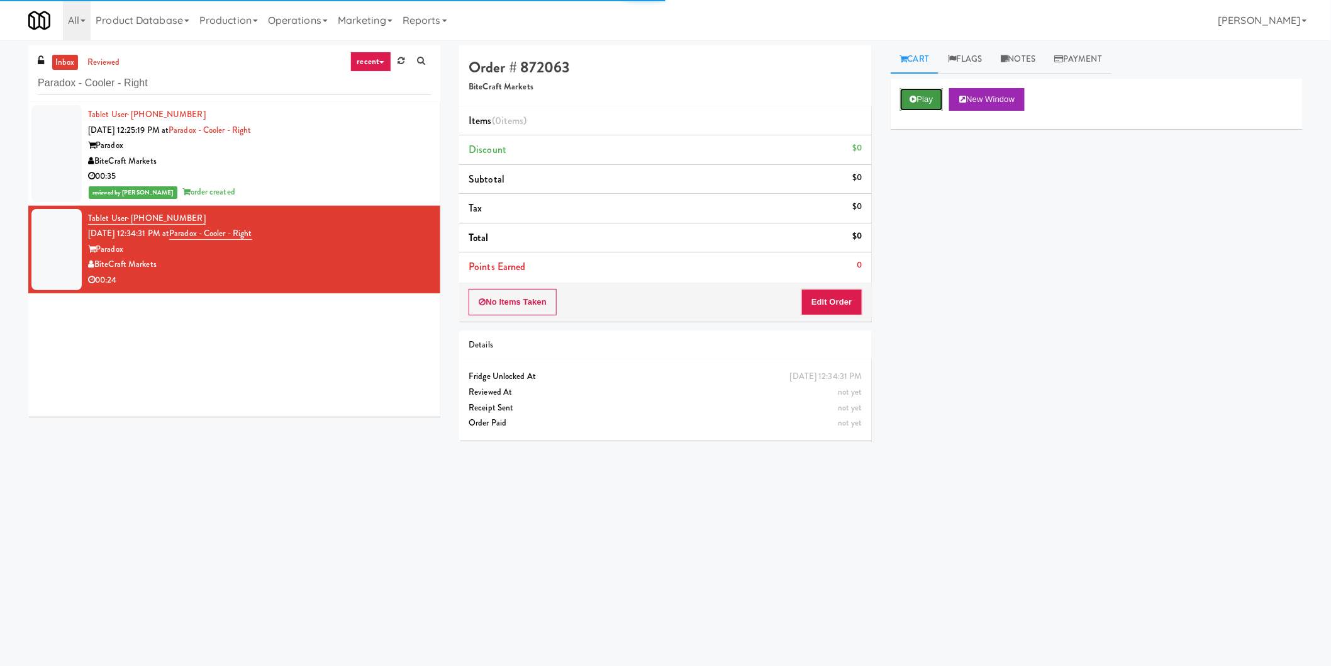
click at [919, 109] on button "Play" at bounding box center [921, 99] width 43 height 23
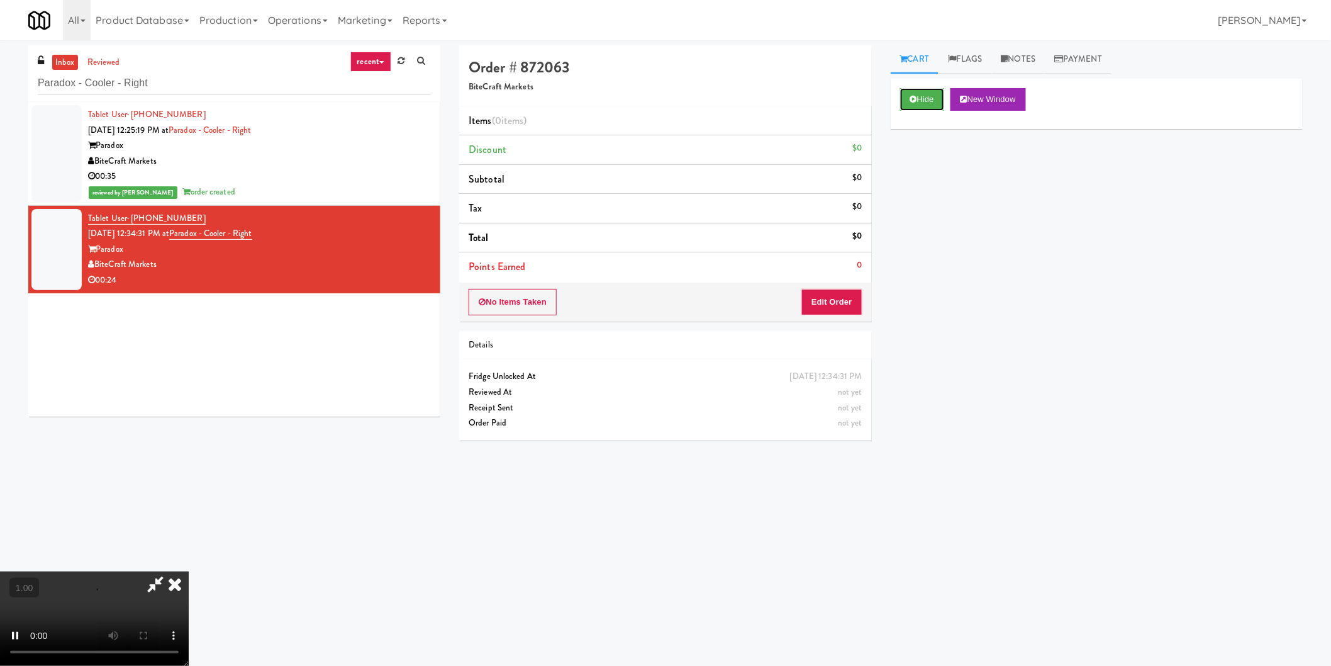
scroll to position [206, 0]
click at [166, 571] on video at bounding box center [94, 618] width 189 height 94
click at [160, 571] on video at bounding box center [94, 618] width 189 height 94
drag, startPoint x: 326, startPoint y: 415, endPoint x: 345, endPoint y: 419, distance: 19.2
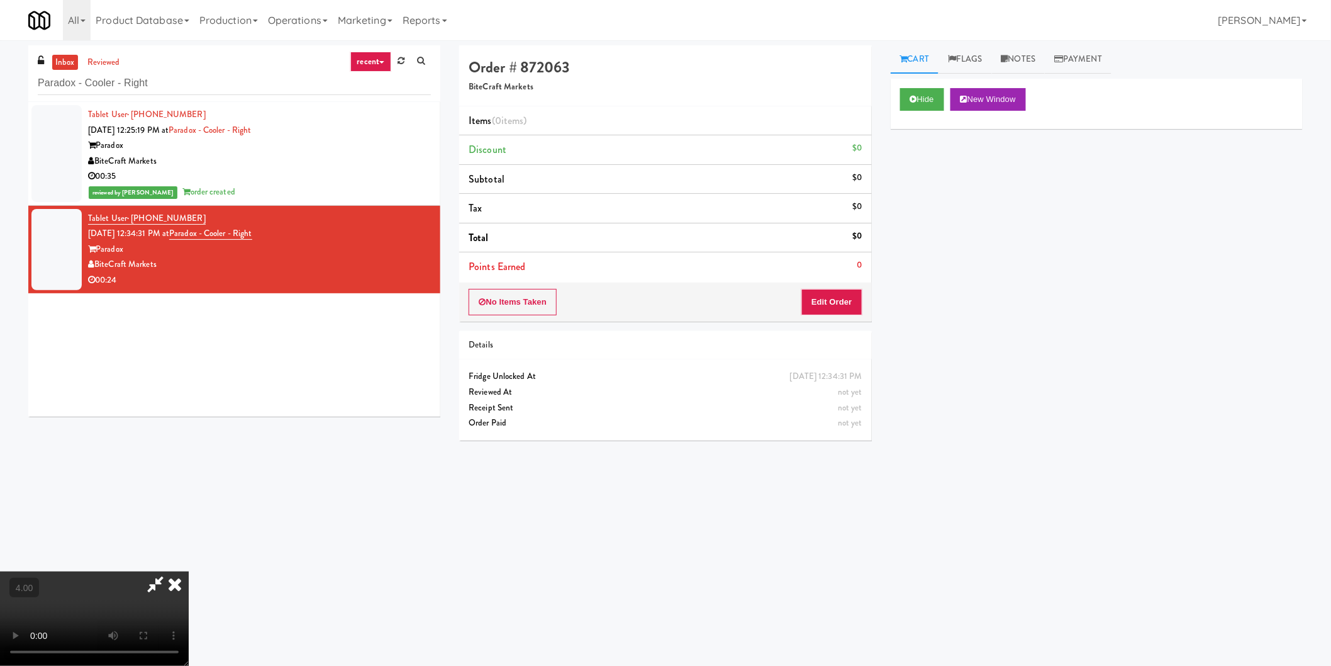
click at [189, 571] on video at bounding box center [94, 618] width 189 height 94
click at [850, 304] on button "Edit Order" at bounding box center [831, 302] width 61 height 26
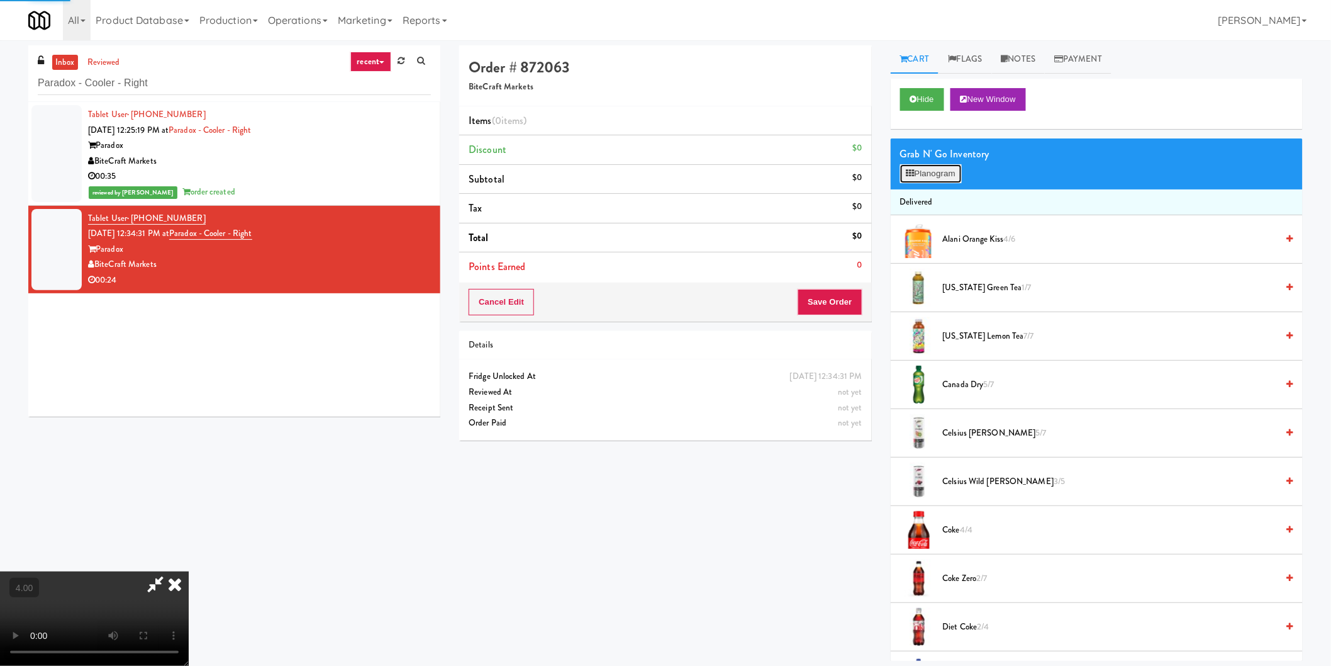
click at [931, 167] on button "Planogram" at bounding box center [931, 173] width 62 height 19
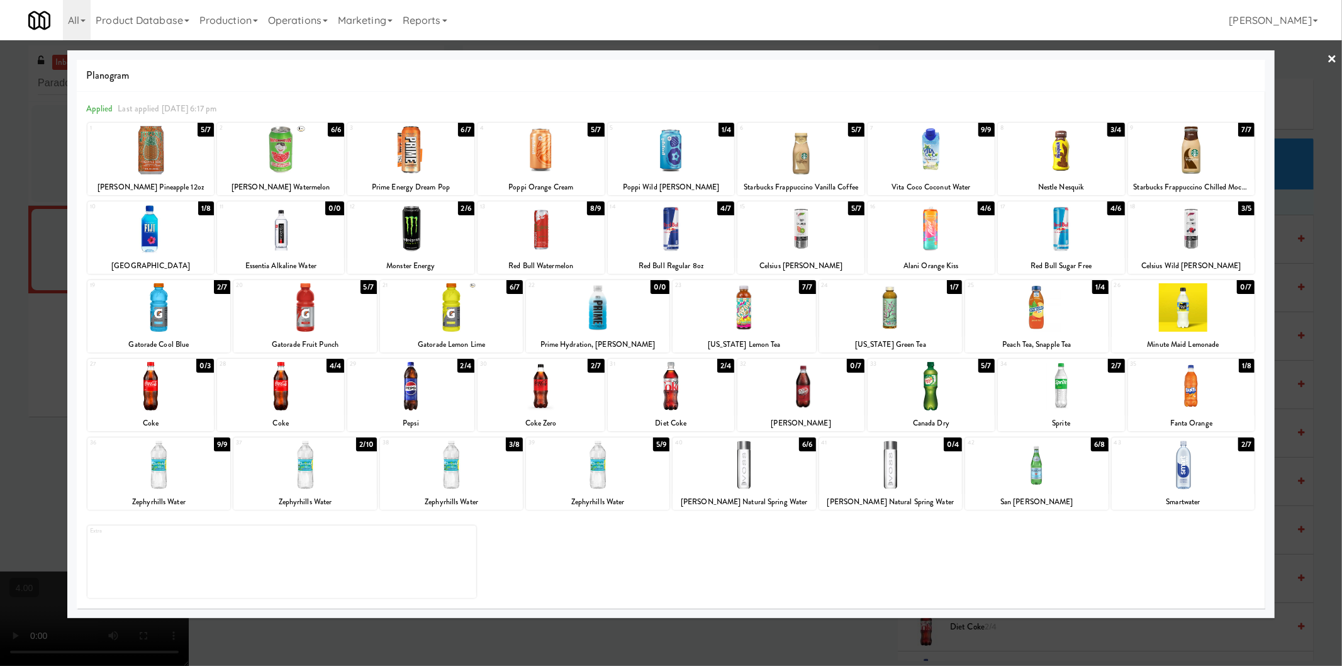
click at [545, 248] on div at bounding box center [540, 228] width 127 height 48
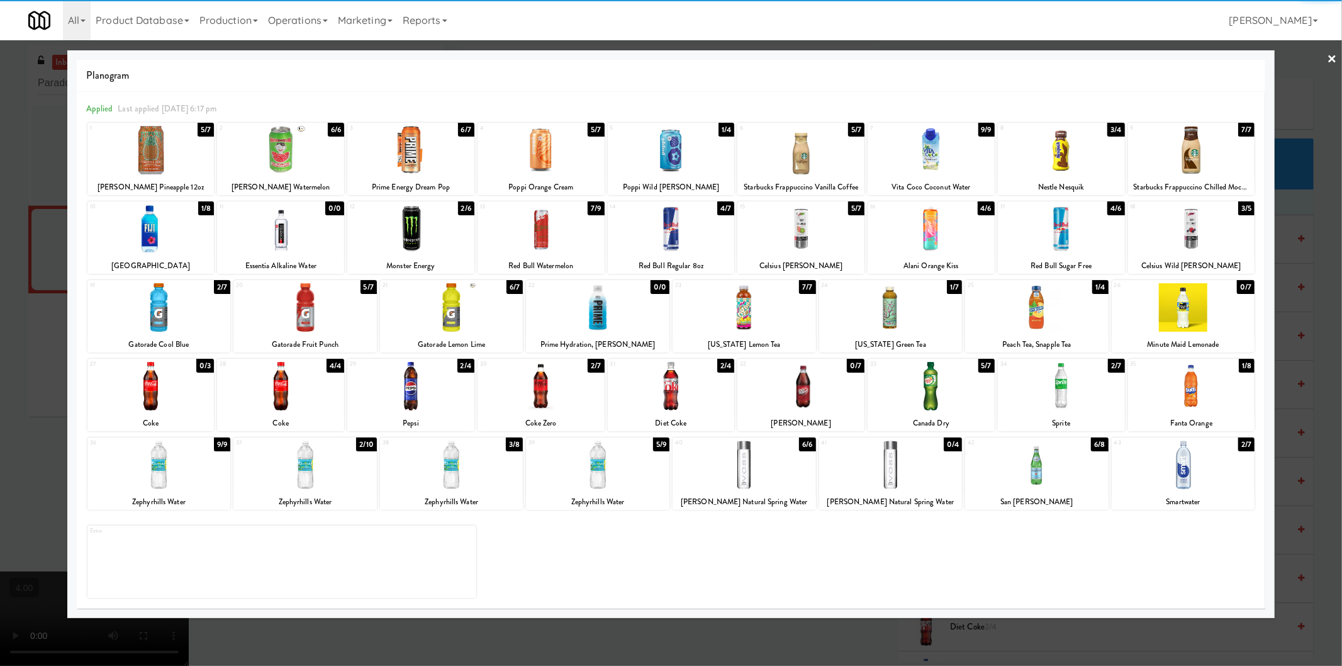
click at [652, 386] on div at bounding box center [671, 386] width 127 height 48
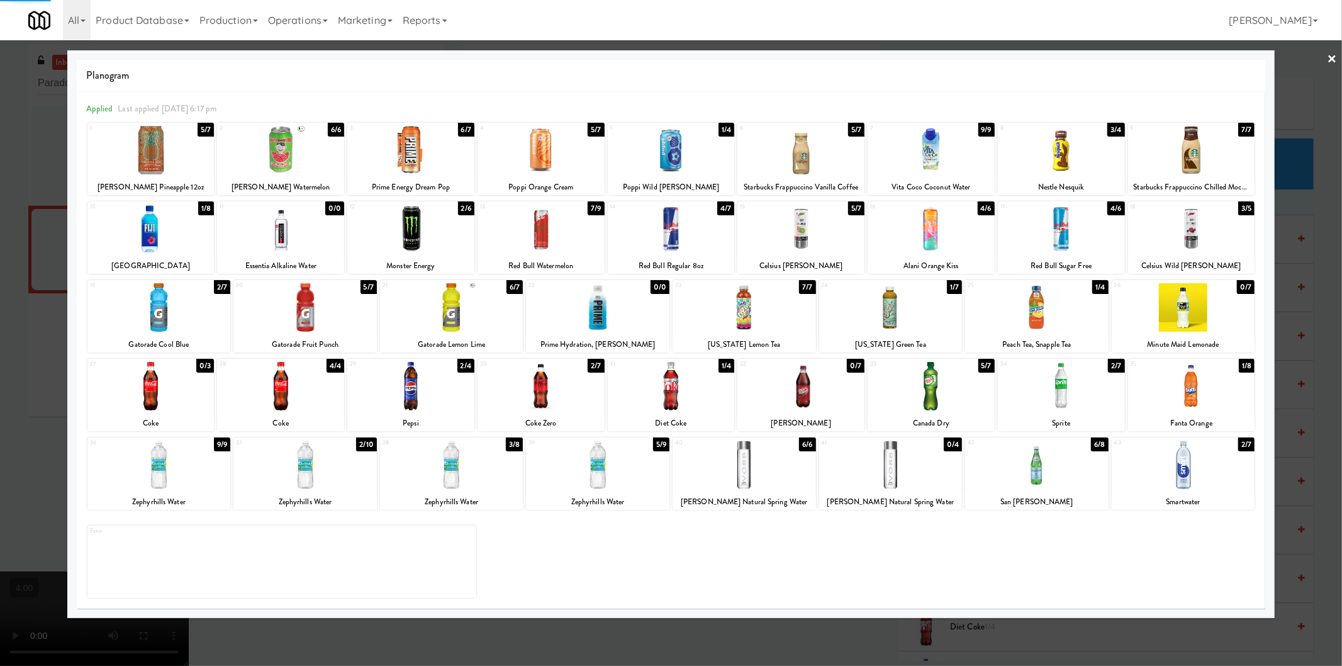
click at [0, 320] on div at bounding box center [671, 333] width 1342 height 666
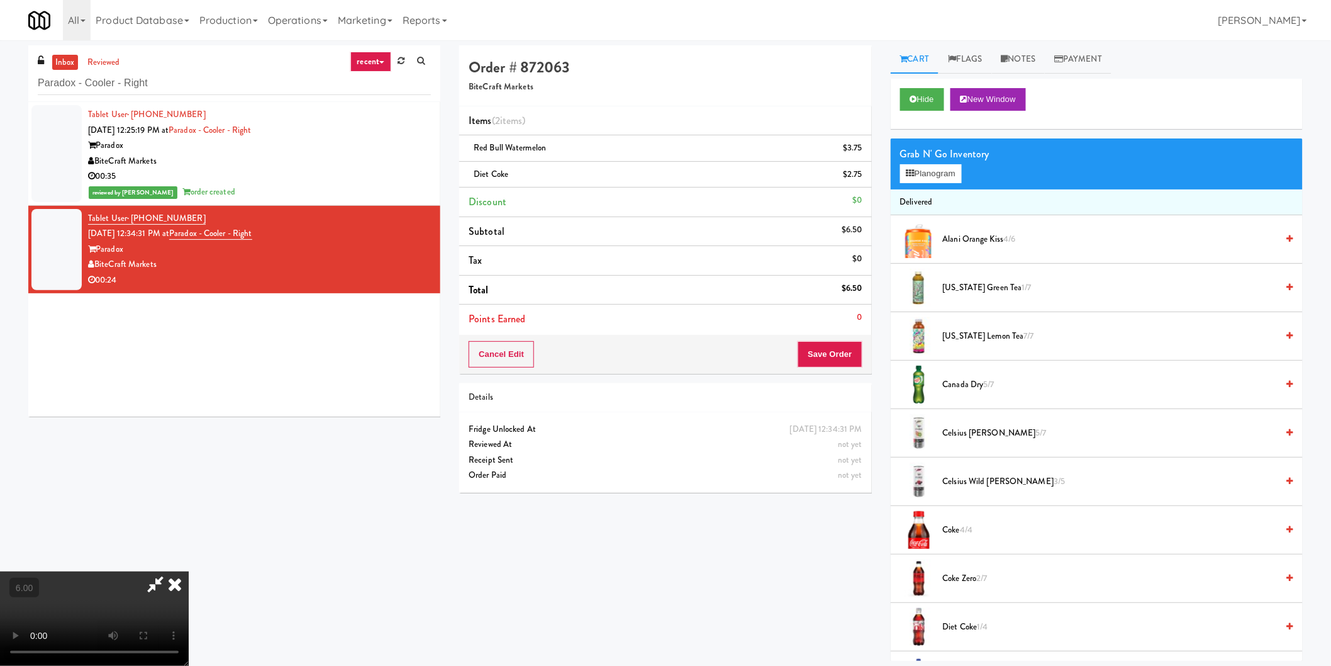
click at [189, 571] on video at bounding box center [94, 618] width 189 height 94
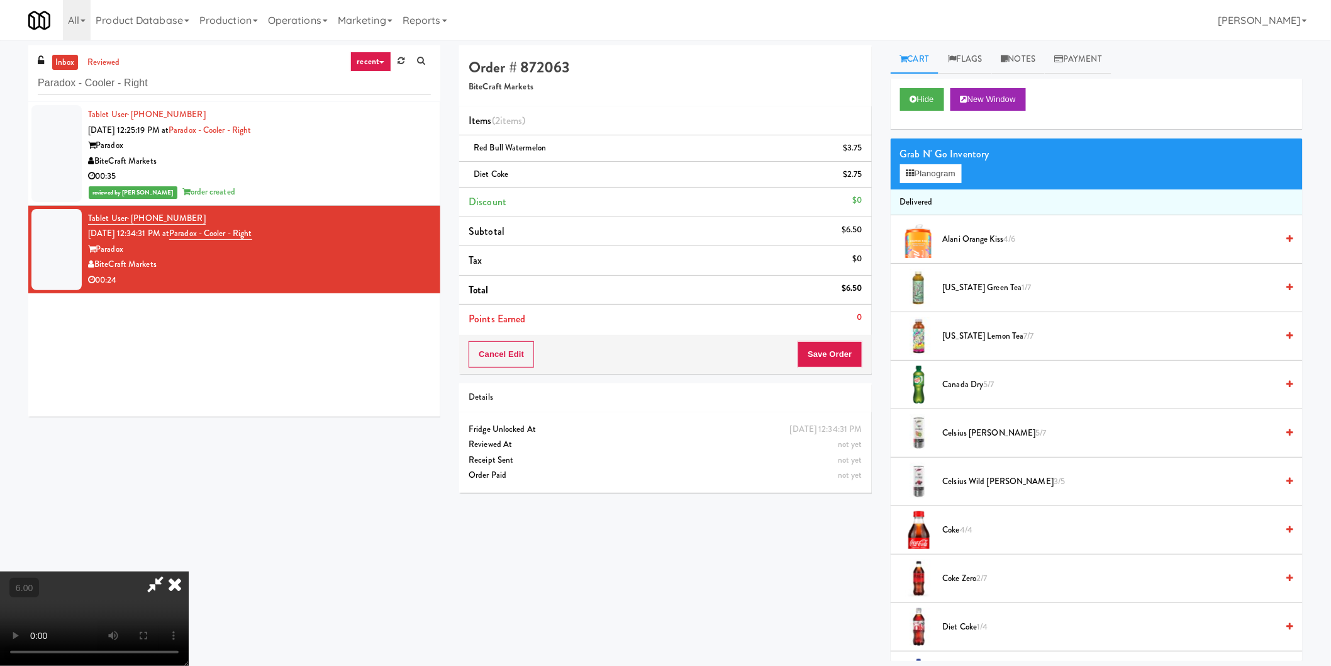
click at [189, 571] on video at bounding box center [94, 618] width 189 height 94
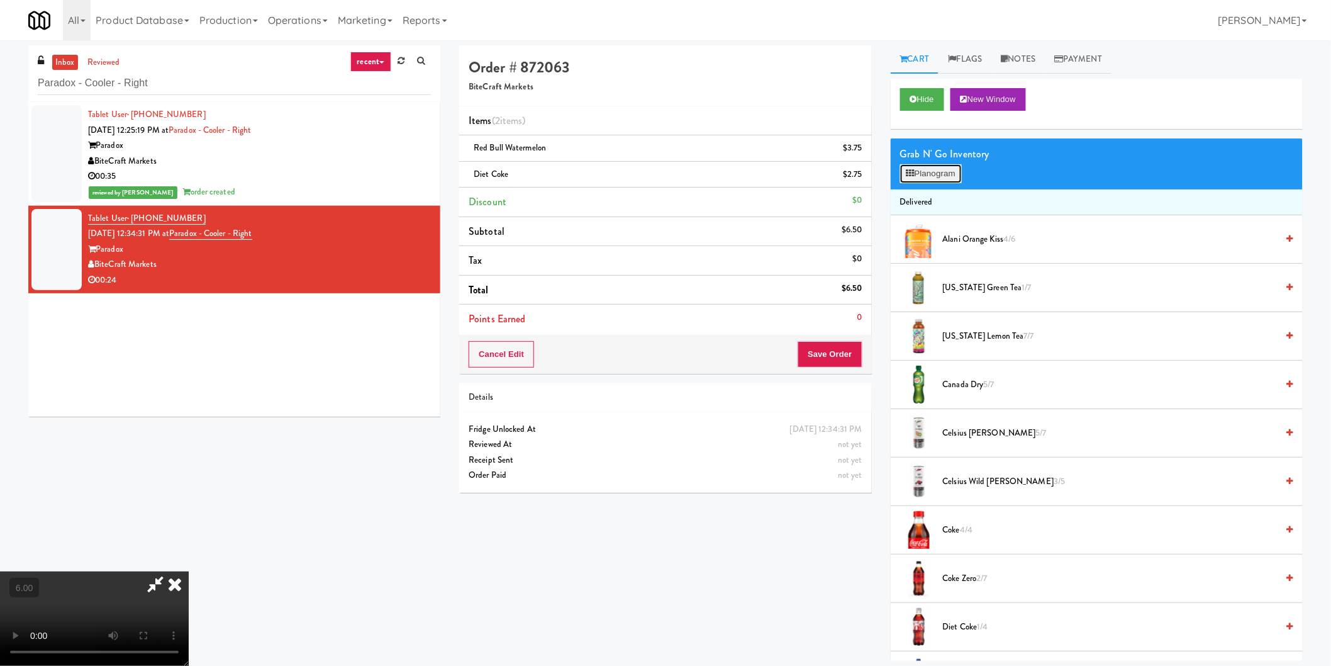
click at [928, 168] on button "Planogram" at bounding box center [931, 173] width 62 height 19
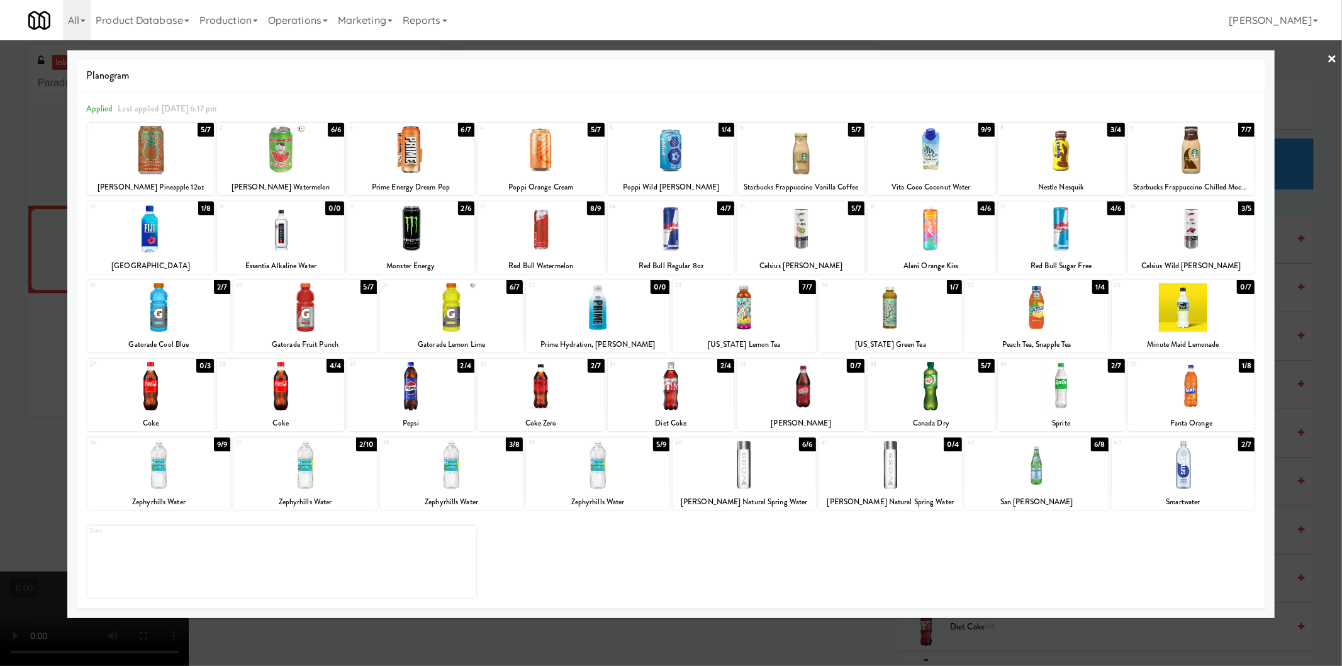
click at [677, 231] on div at bounding box center [671, 228] width 127 height 48
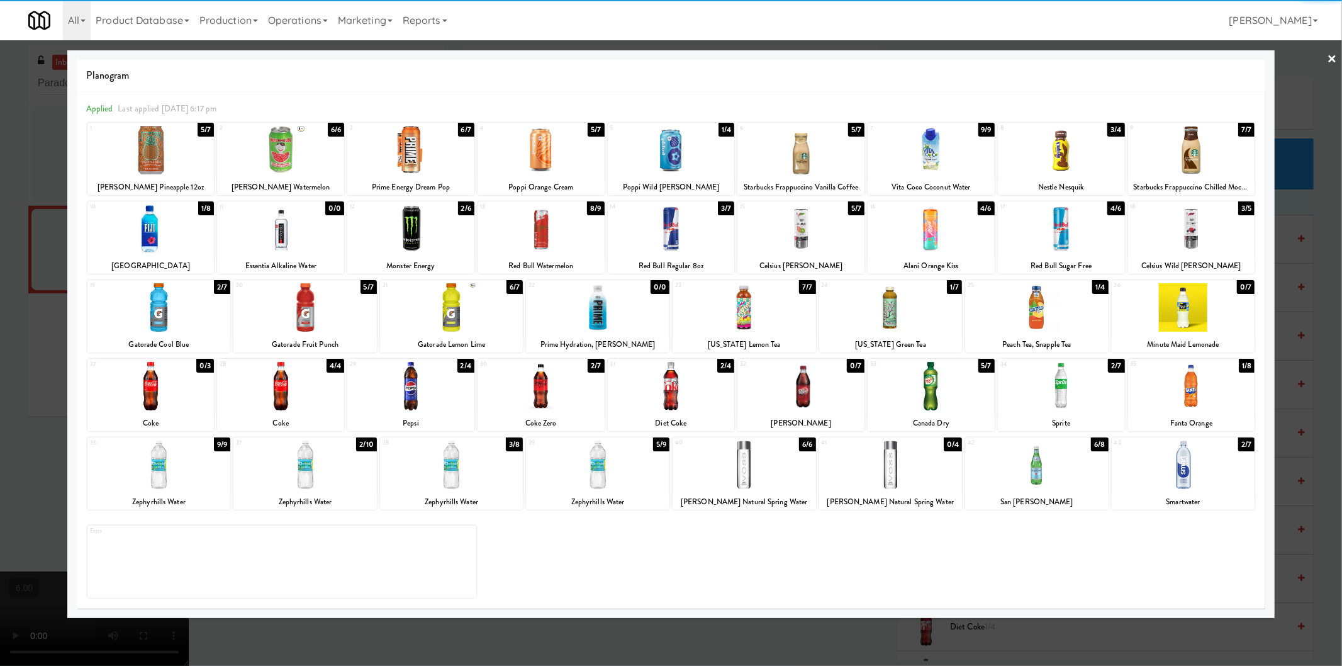
click at [555, 387] on div at bounding box center [540, 386] width 127 height 48
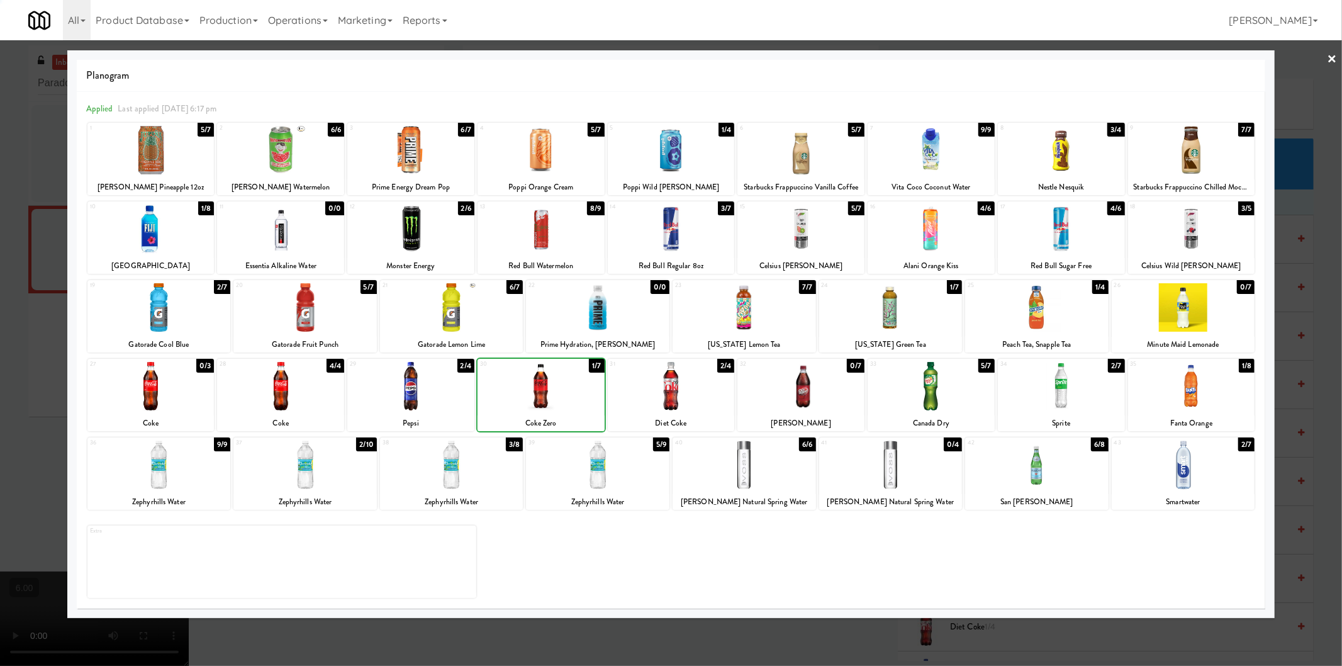
click at [0, 357] on div at bounding box center [671, 333] width 1342 height 666
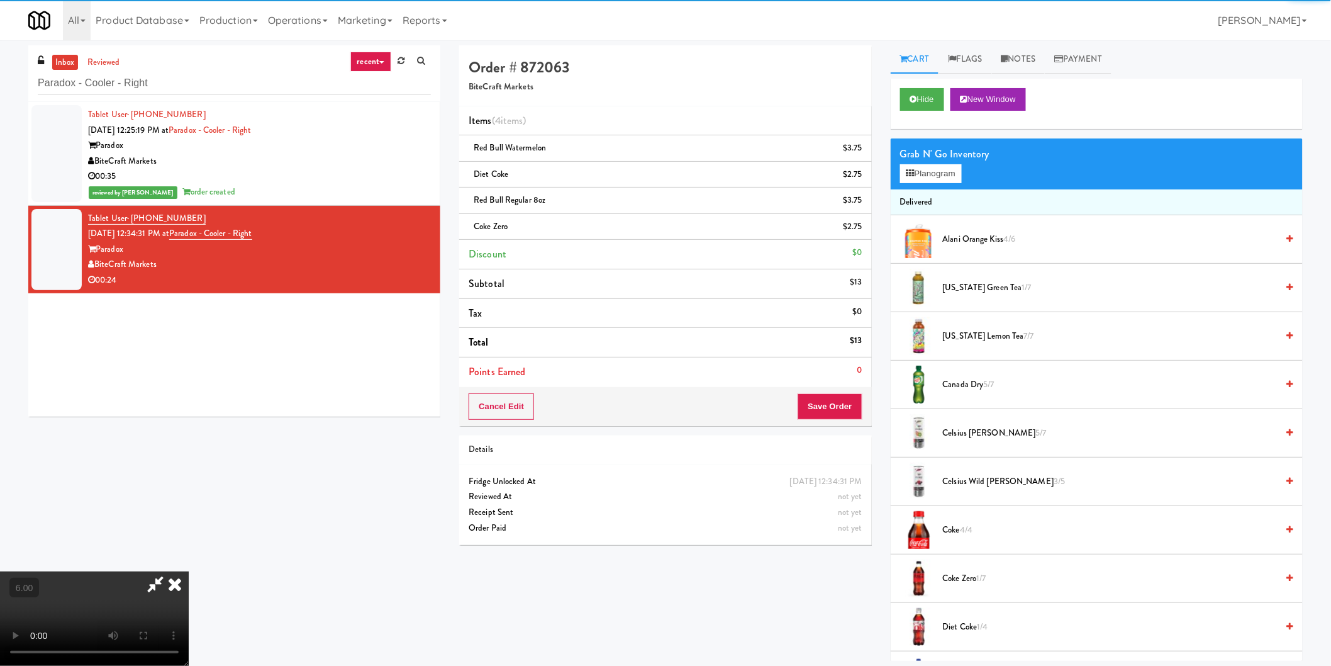
click at [189, 571] on video at bounding box center [94, 618] width 189 height 94
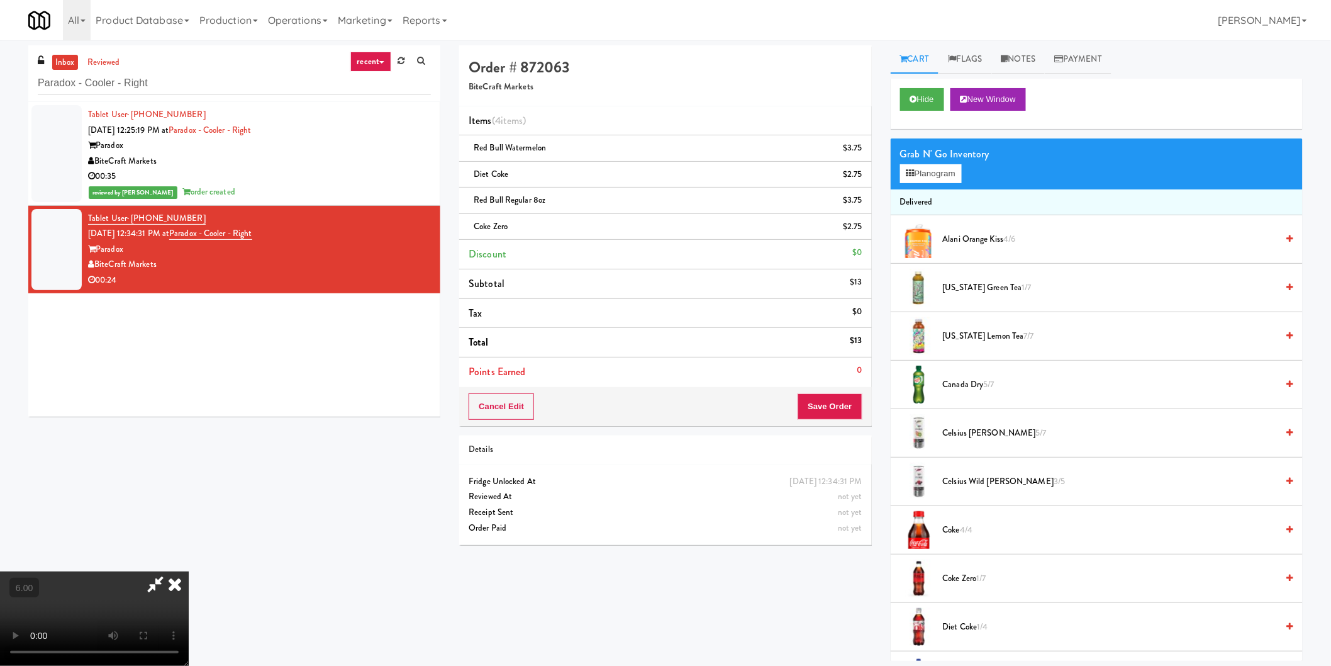
click at [189, 571] on video at bounding box center [94, 618] width 189 height 94
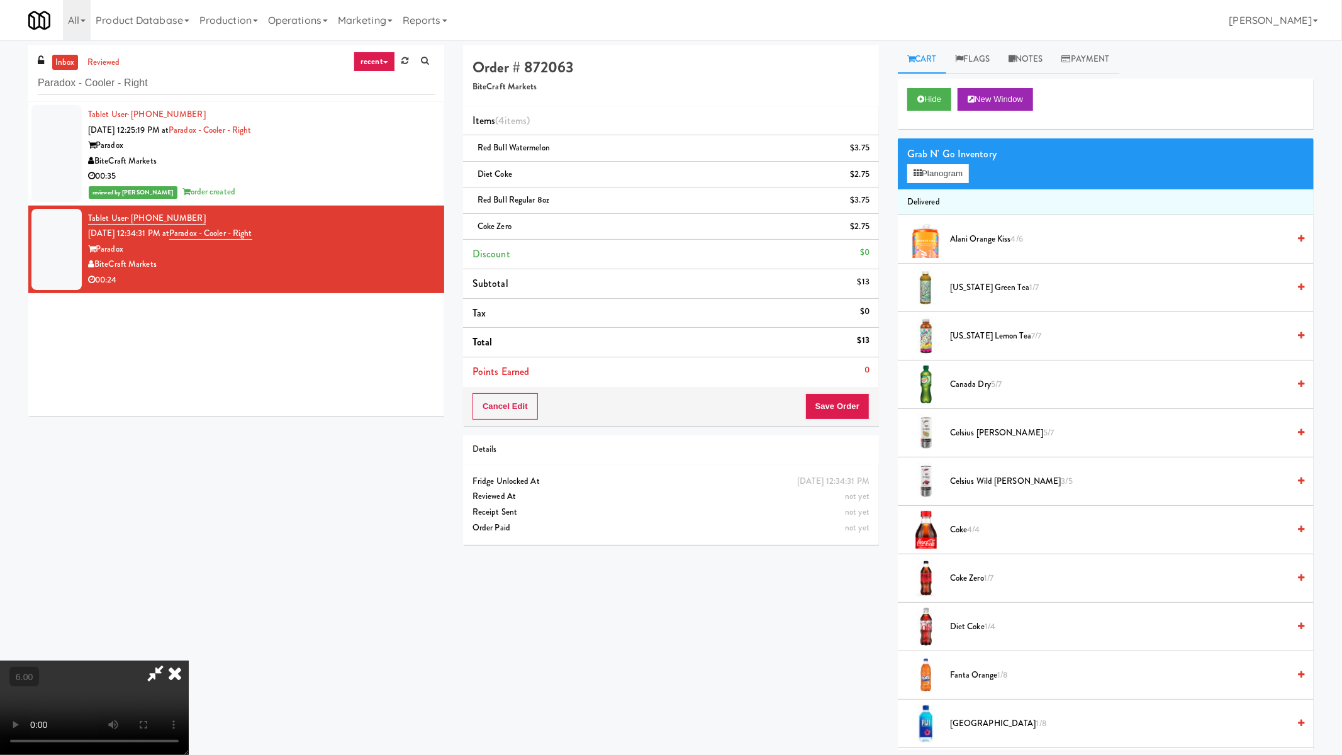
click at [189, 660] on video at bounding box center [94, 707] width 189 height 94
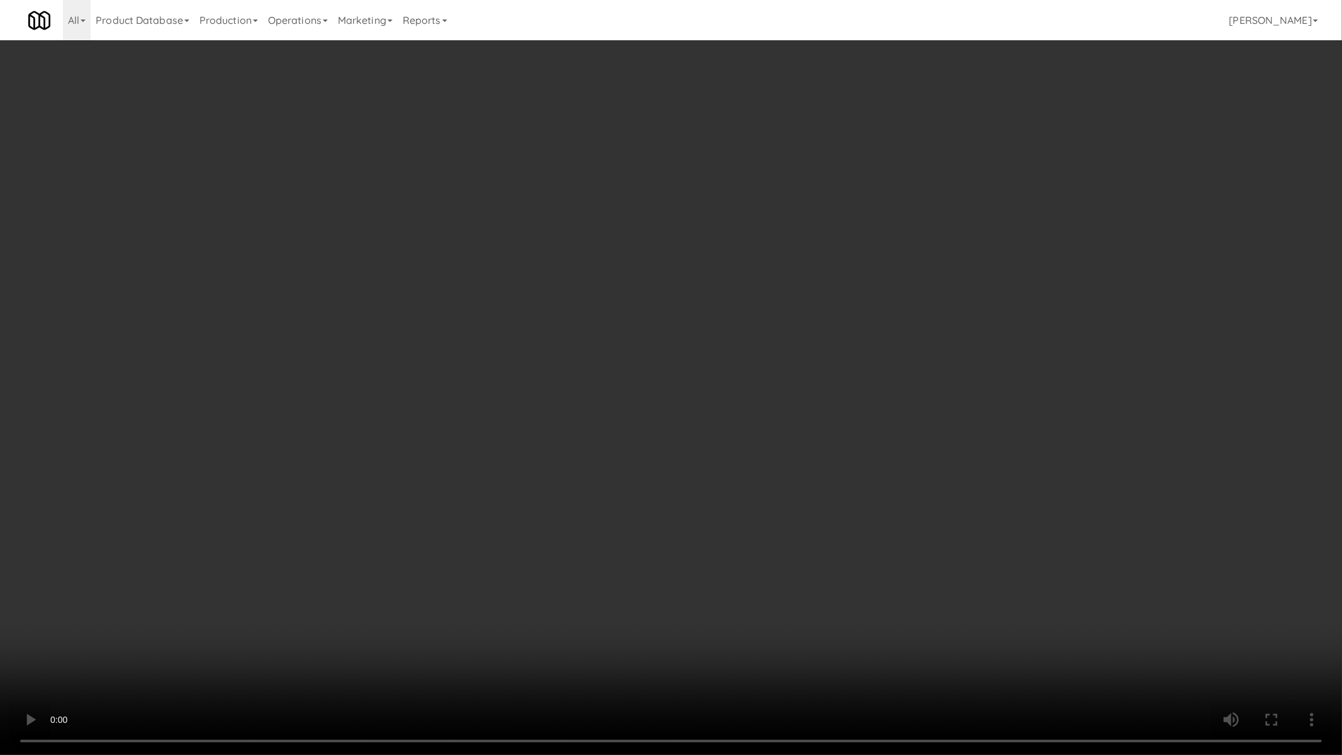
click at [777, 378] on video at bounding box center [671, 377] width 1342 height 755
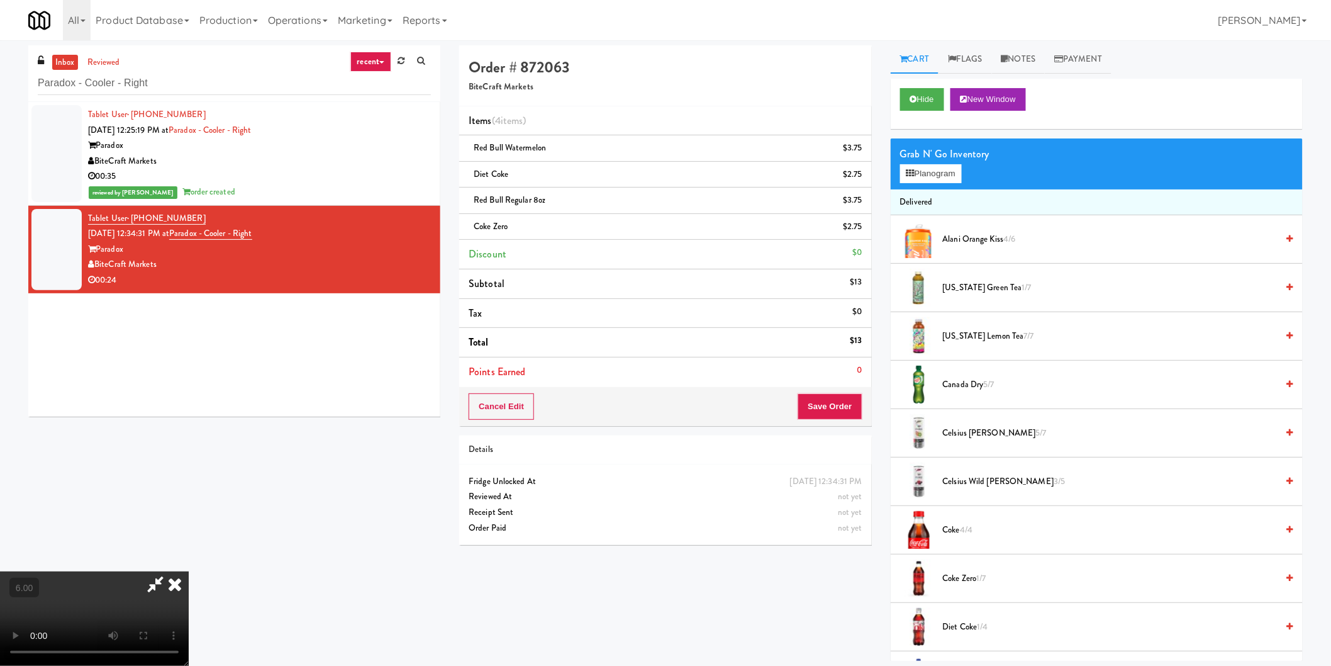
click at [170, 571] on icon at bounding box center [155, 583] width 29 height 25
click at [821, 416] on button "Save Order" at bounding box center [830, 406] width 64 height 26
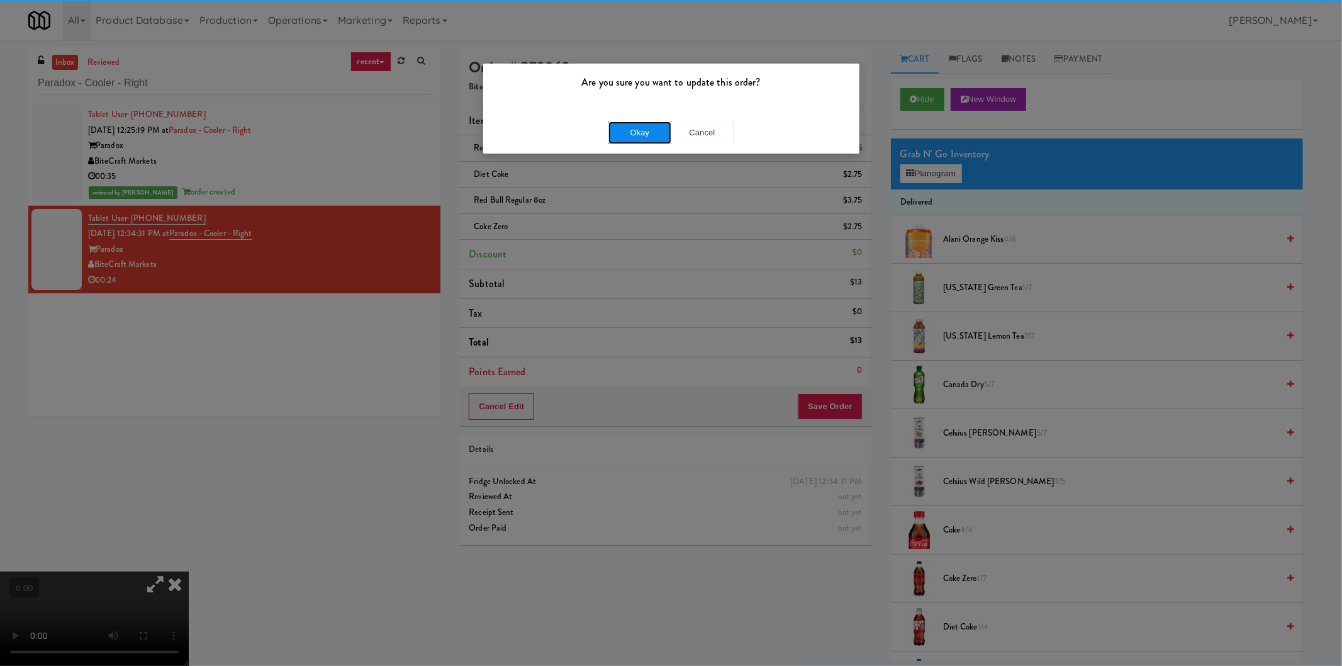
click at [616, 128] on button "Okay" at bounding box center [639, 132] width 63 height 23
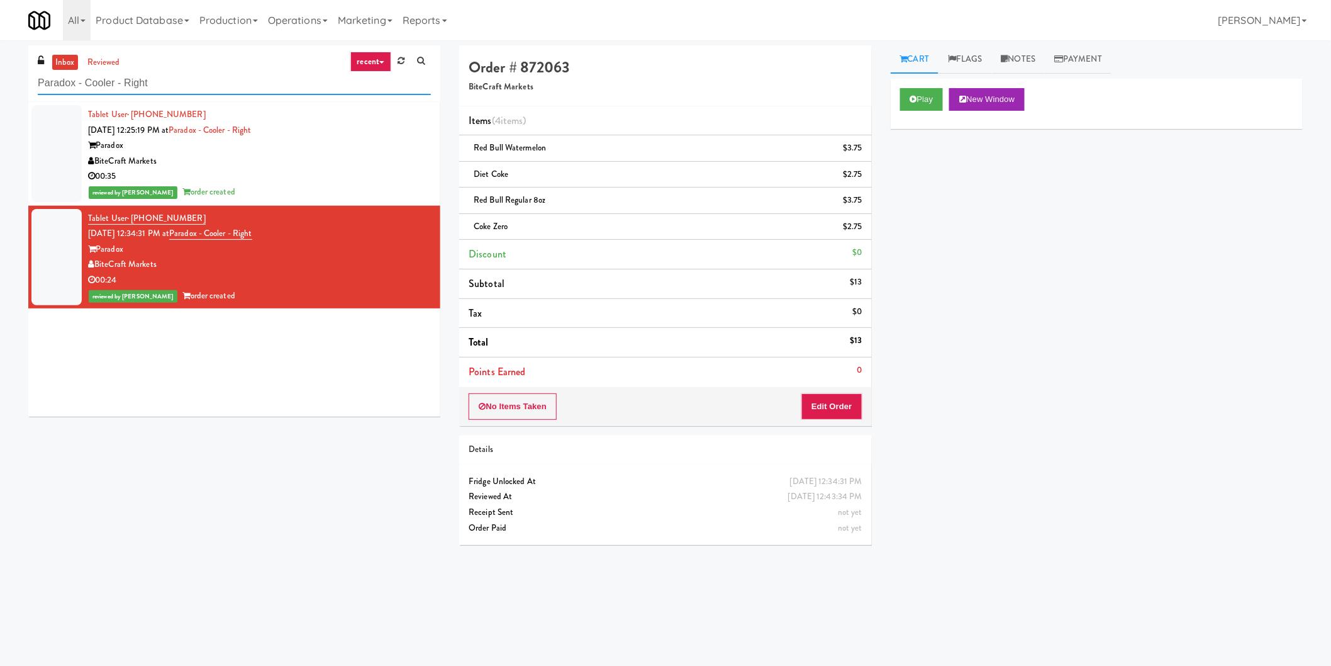
paste input "Anytime Fitness Cooler"
drag, startPoint x: 233, startPoint y: 82, endPoint x: 0, endPoint y: 82, distance: 232.7
click at [0, 81] on div "inbox reviewed recent all unclear take inventory issue suspicious failed recent…" at bounding box center [665, 299] width 1331 height 509
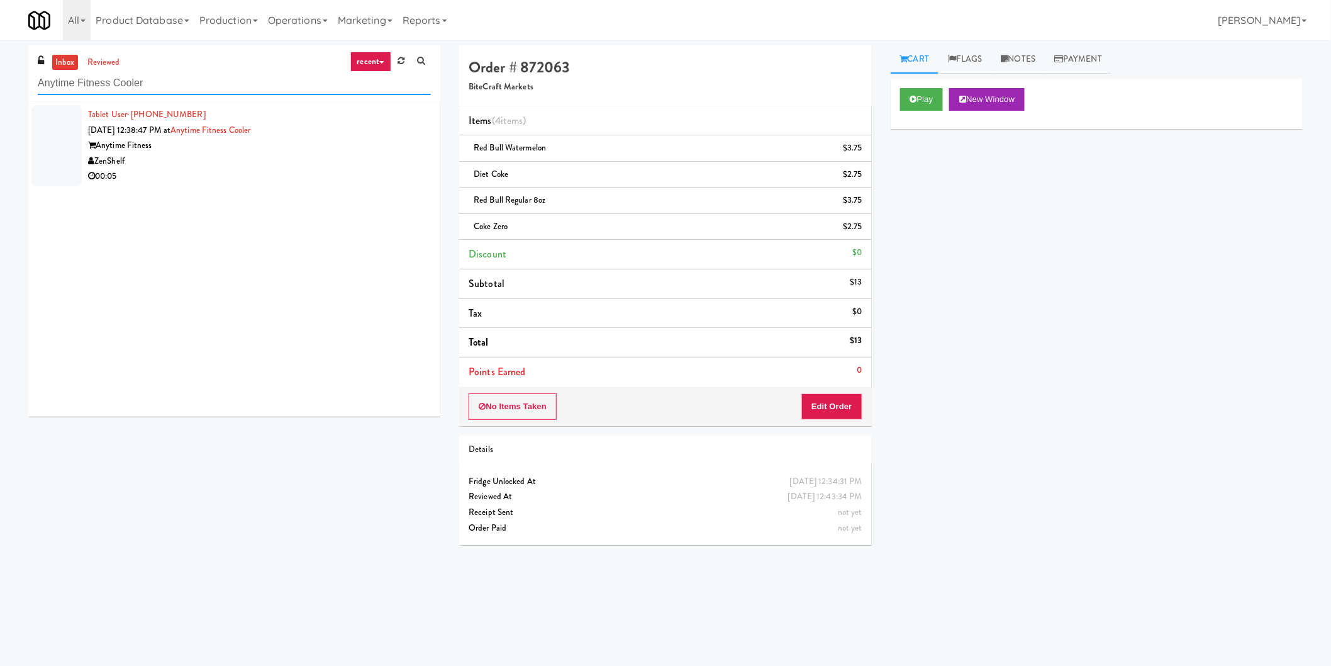
type input "Anytime Fitness Cooler"
click at [220, 174] on div "00:05" at bounding box center [259, 177] width 343 height 16
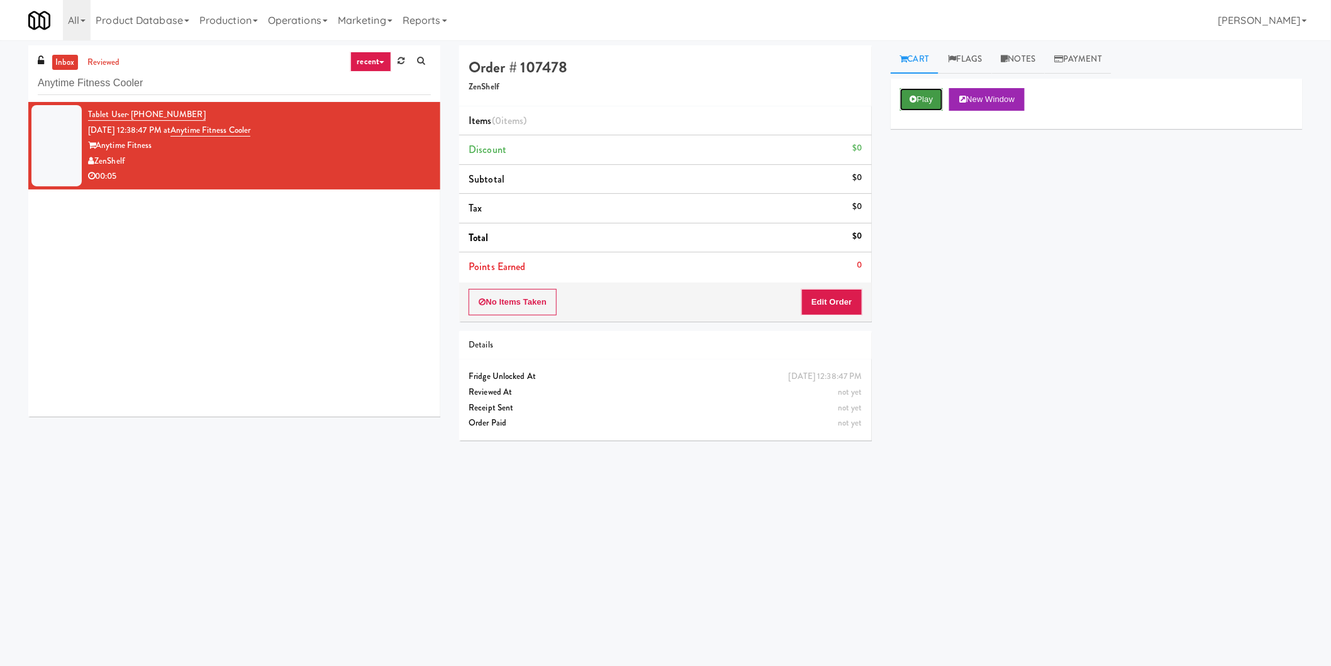
click at [927, 90] on button "Play" at bounding box center [921, 99] width 43 height 23
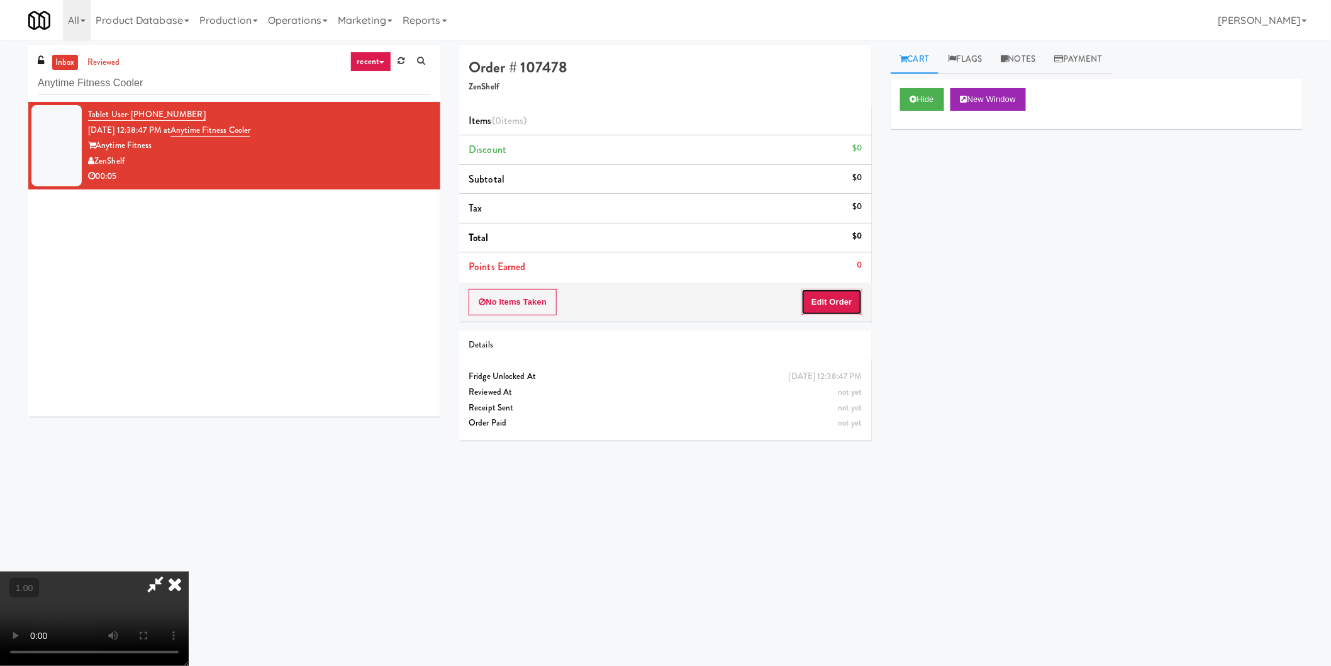
click at [822, 305] on button "Edit Order" at bounding box center [831, 302] width 61 height 26
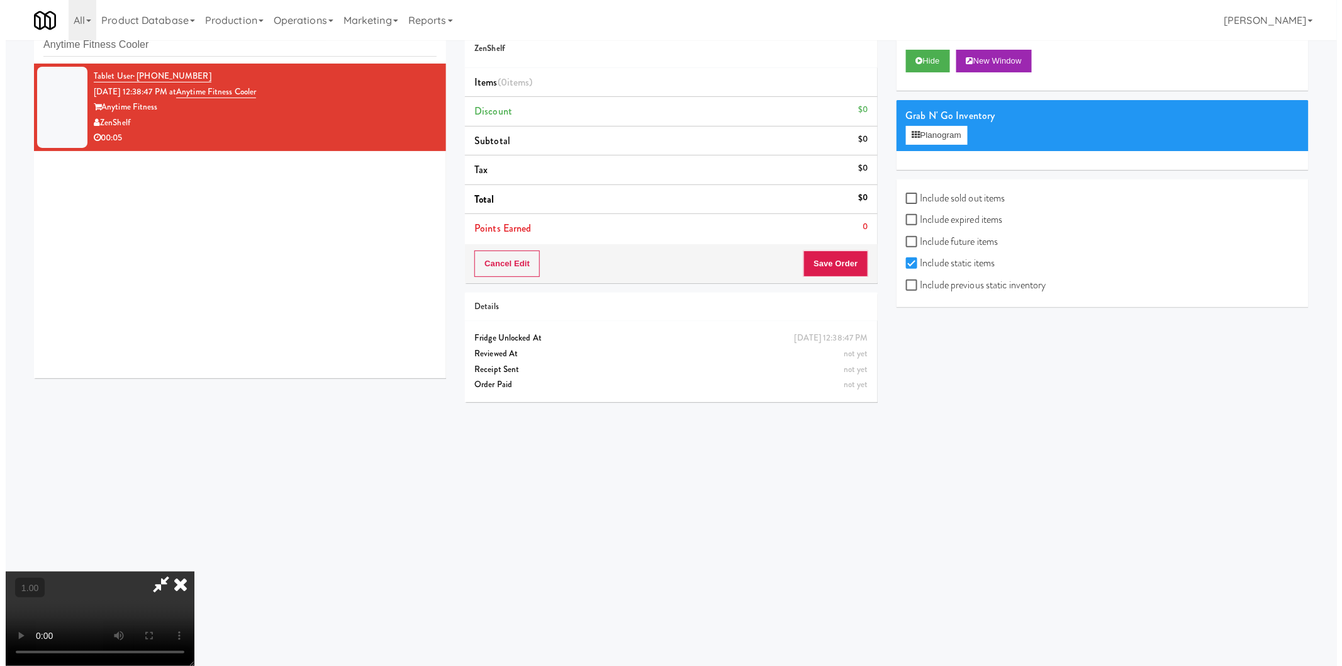
scroll to position [40, 0]
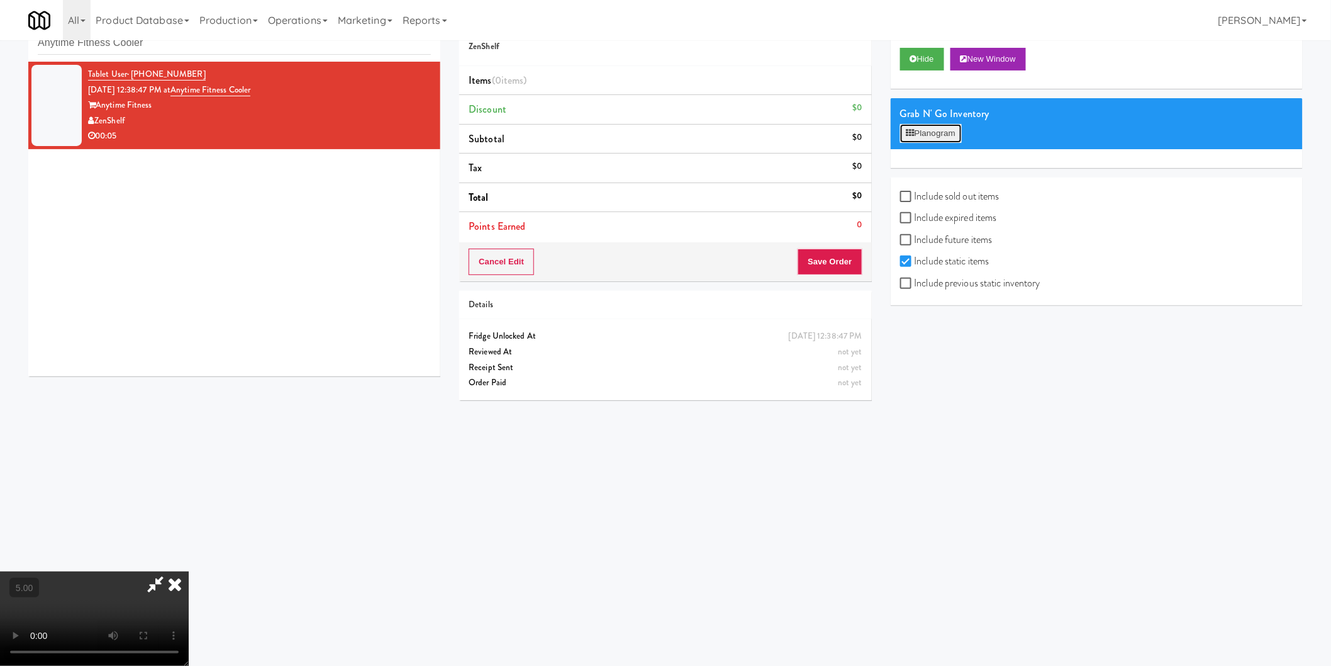
click at [929, 138] on button "Planogram" at bounding box center [931, 133] width 62 height 19
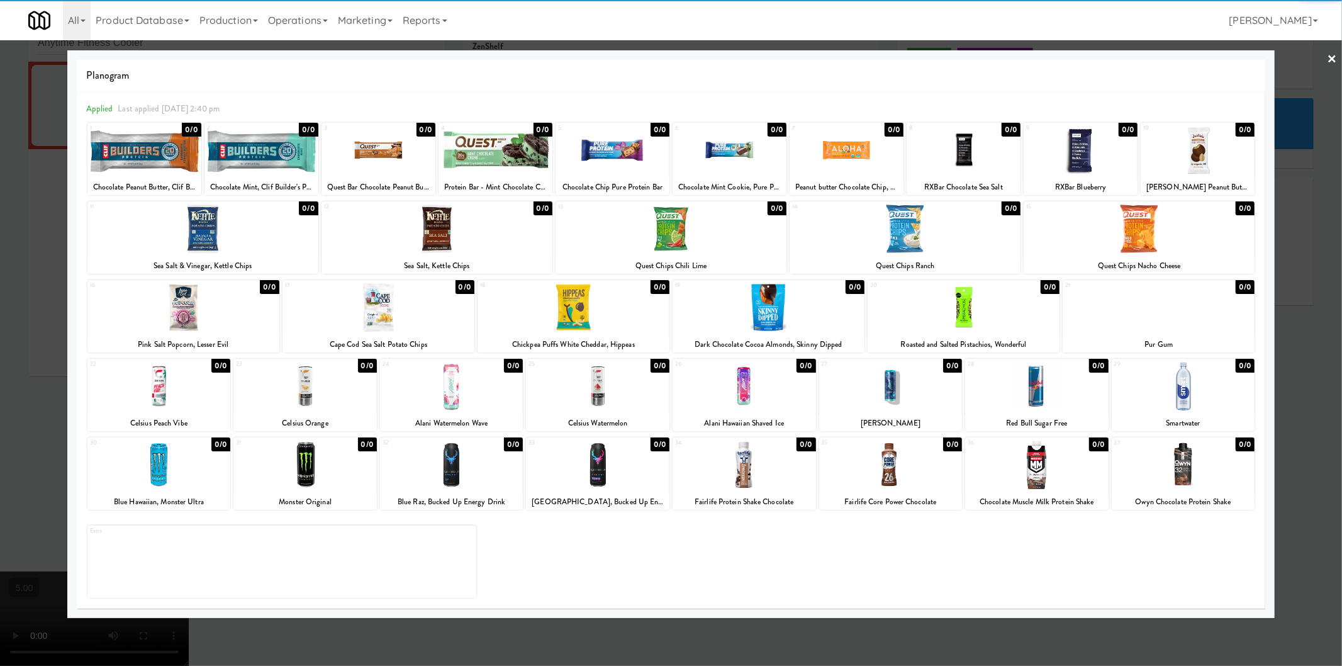
click at [583, 411] on div "25 0/0 Celsius Watermelon" at bounding box center [597, 395] width 143 height 72
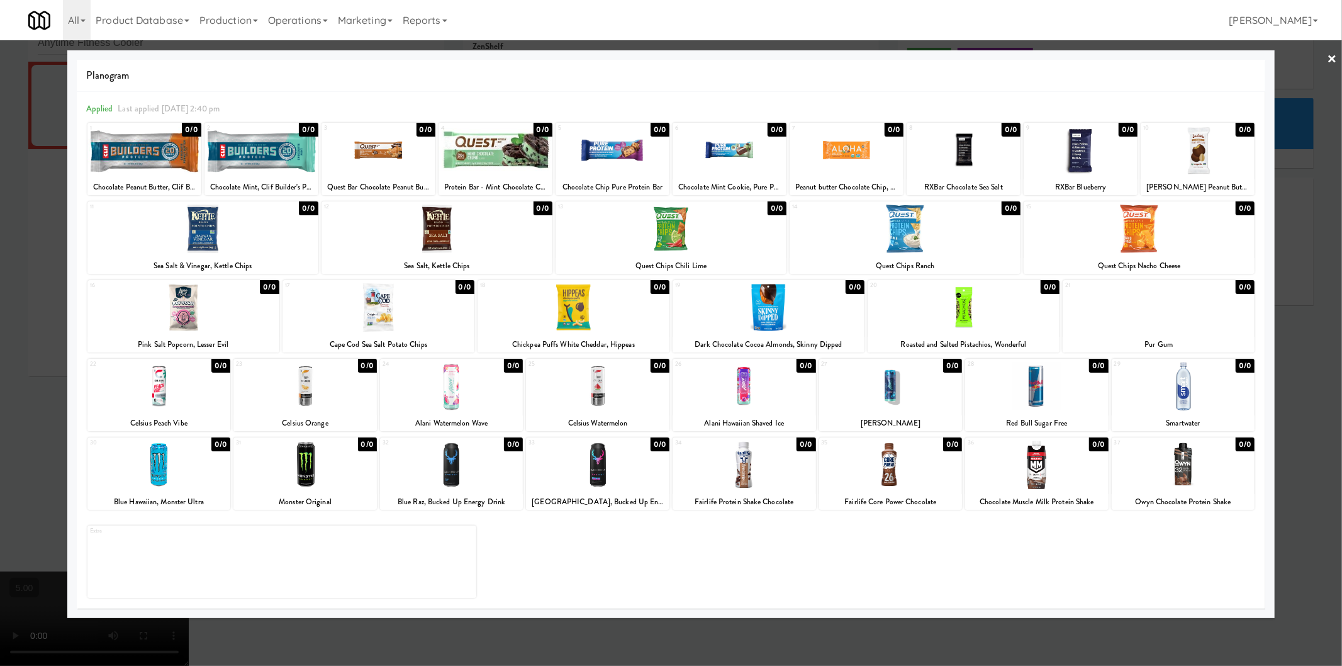
click at [939, 588] on div "Extra" at bounding box center [670, 557] width 1167 height 82
click at [1329, 488] on div at bounding box center [671, 333] width 1342 height 666
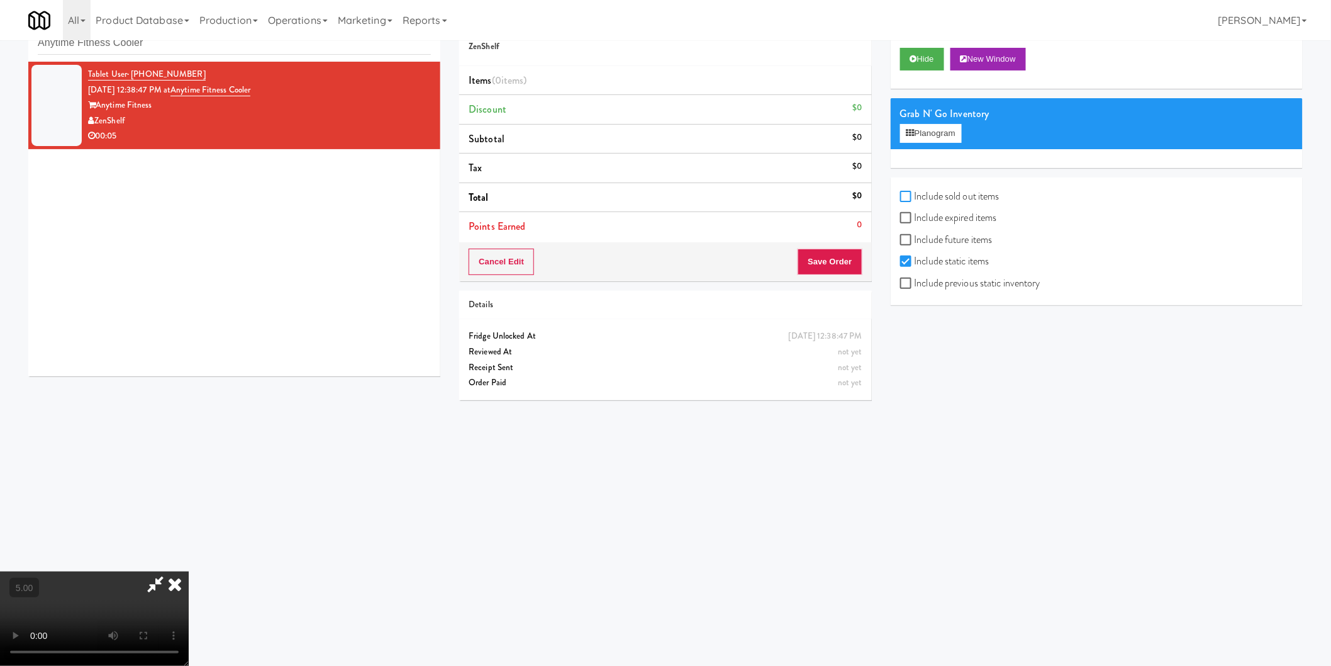
click at [906, 197] on input "Include sold out items" at bounding box center [907, 197] width 14 height 10
checkbox input "true"
click at [913, 133] on icon at bounding box center [910, 133] width 8 height 8
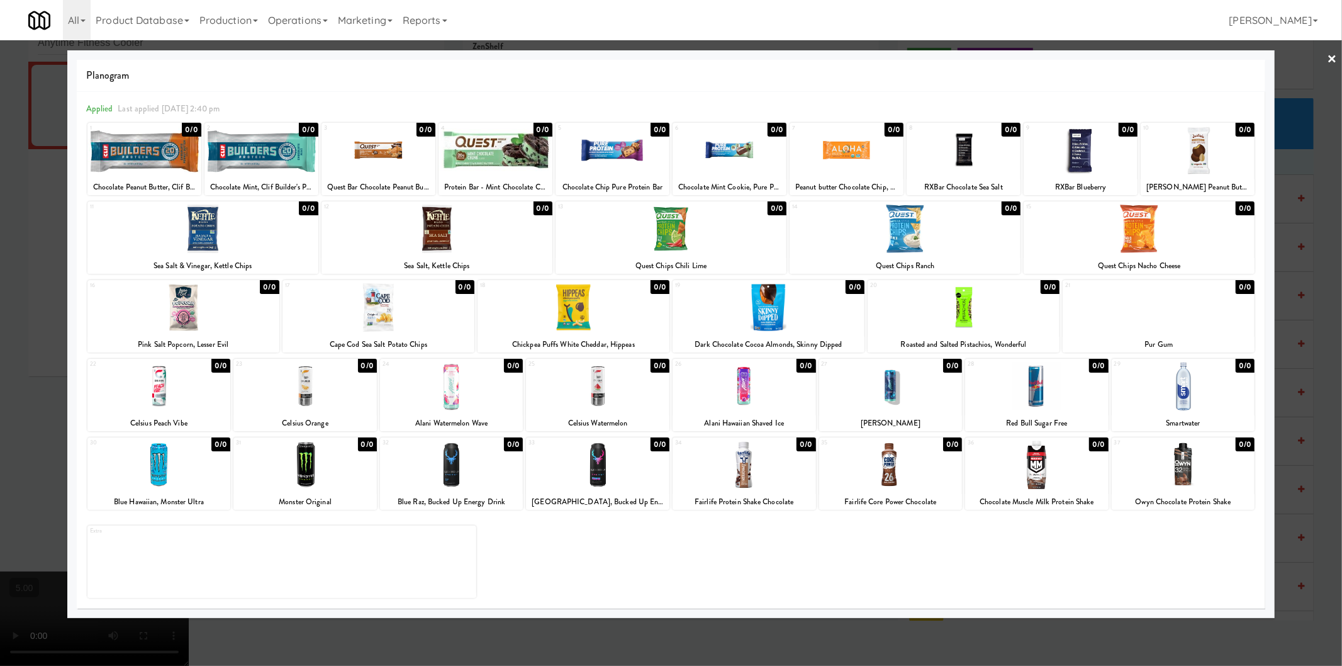
click at [571, 370] on div at bounding box center [597, 386] width 143 height 48
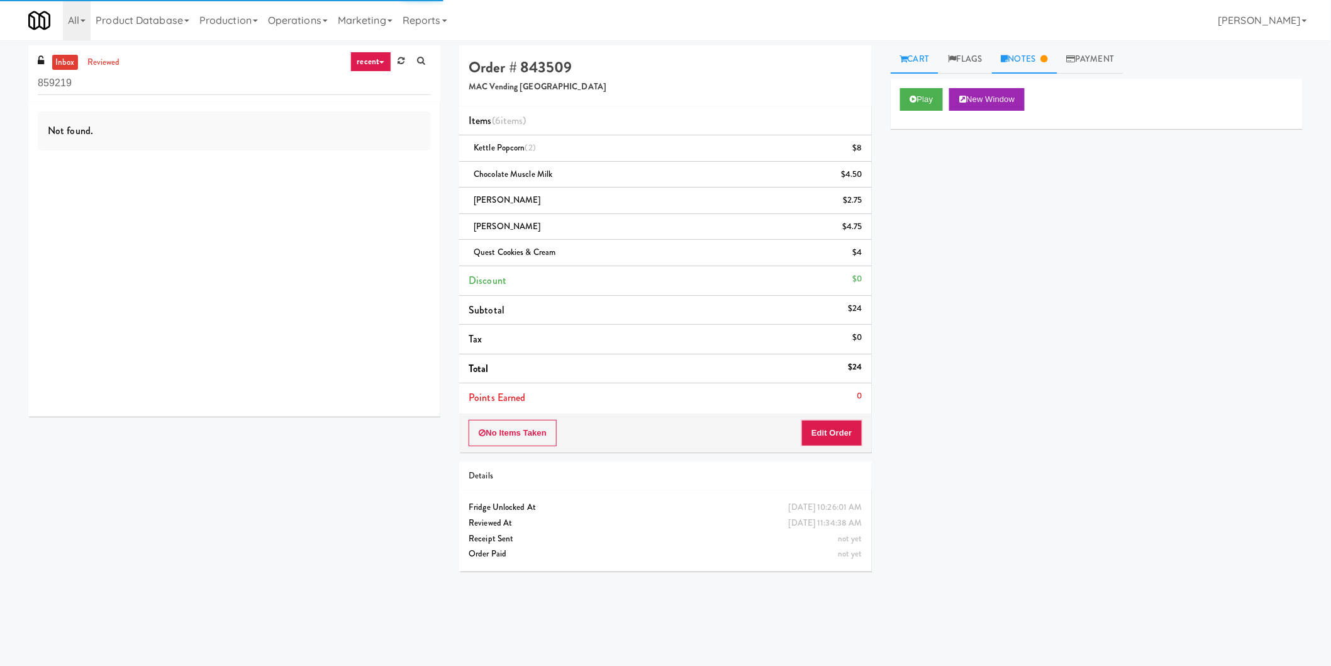
click at [1045, 61] on icon at bounding box center [1043, 59] width 7 height 8
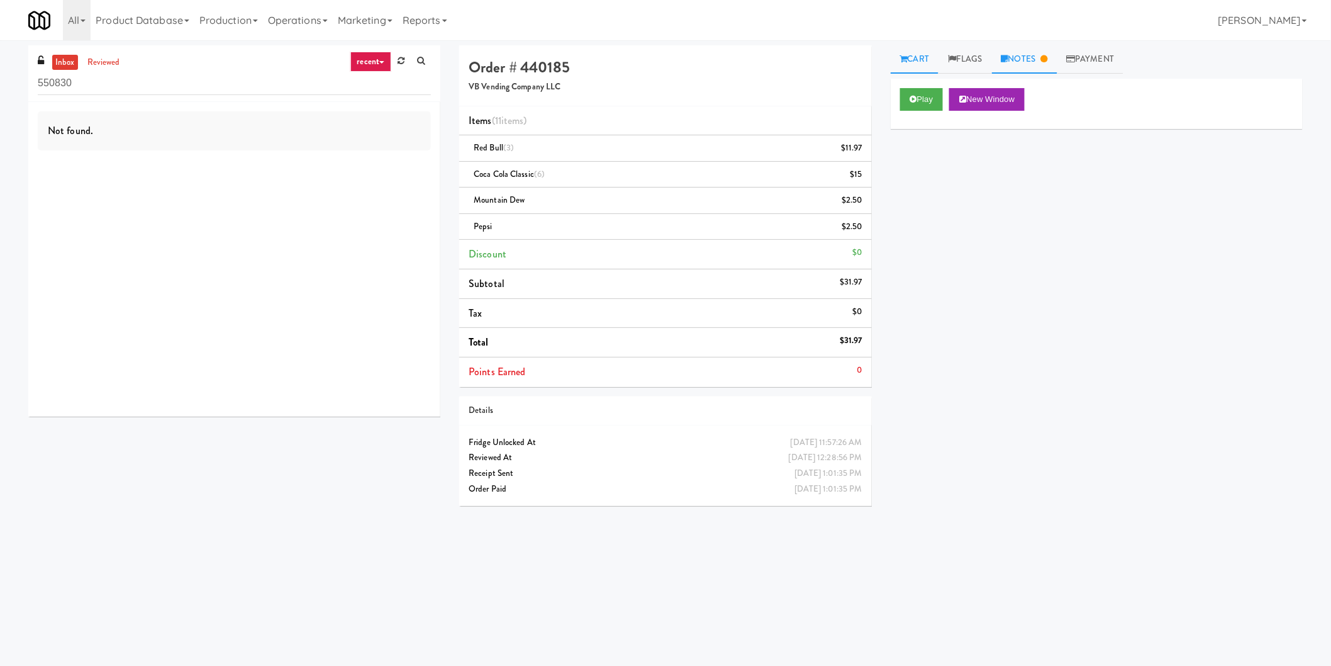
click at [1006, 64] on link "Notes" at bounding box center [1024, 59] width 65 height 28
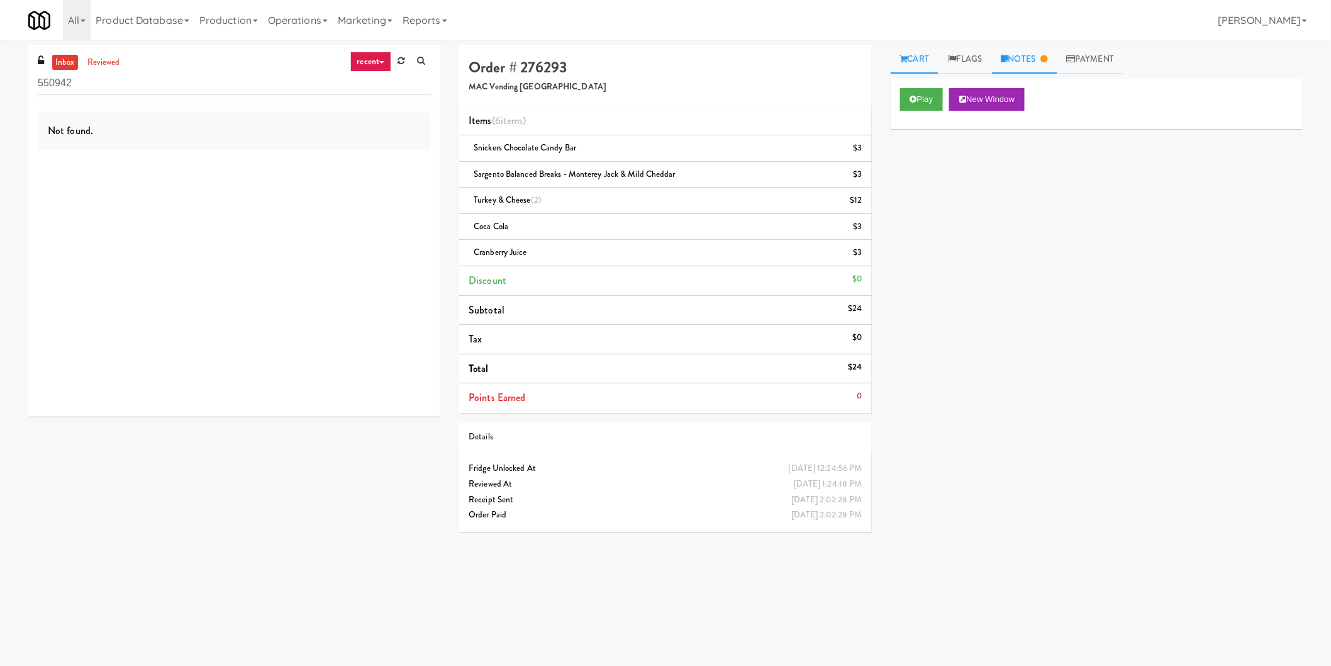
click at [1038, 63] on link "Notes" at bounding box center [1024, 59] width 65 height 28
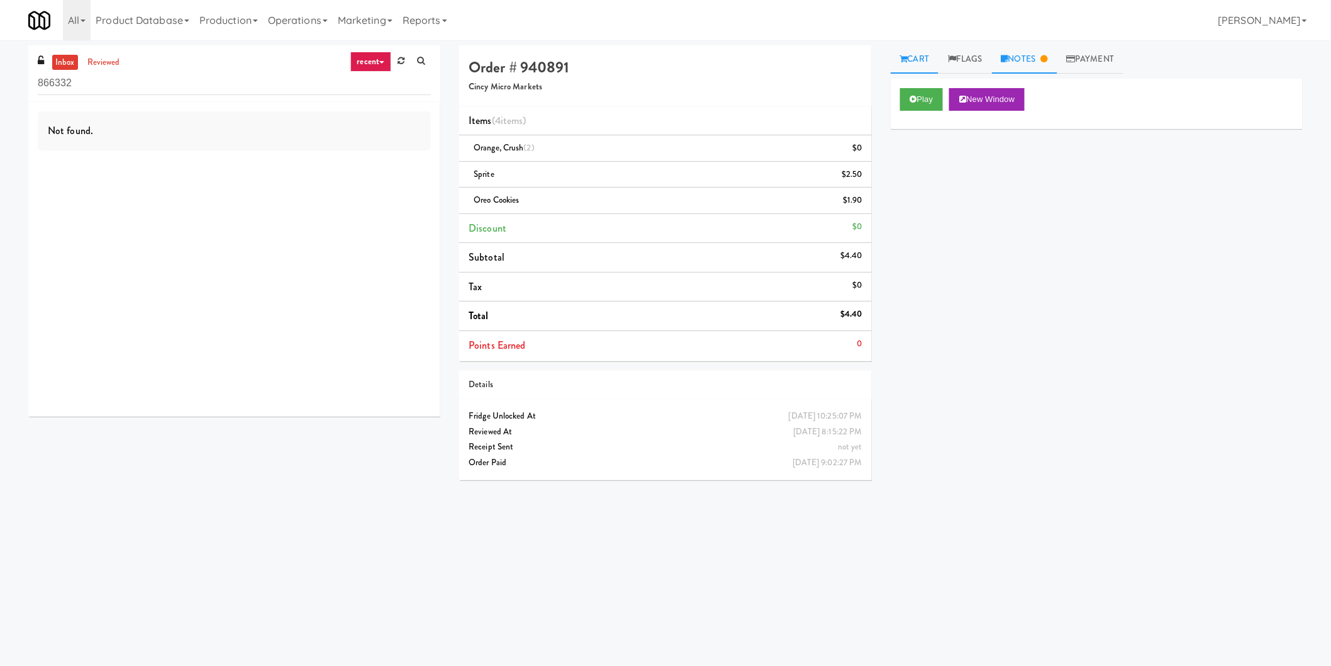
click at [1010, 64] on link "Notes" at bounding box center [1024, 59] width 65 height 28
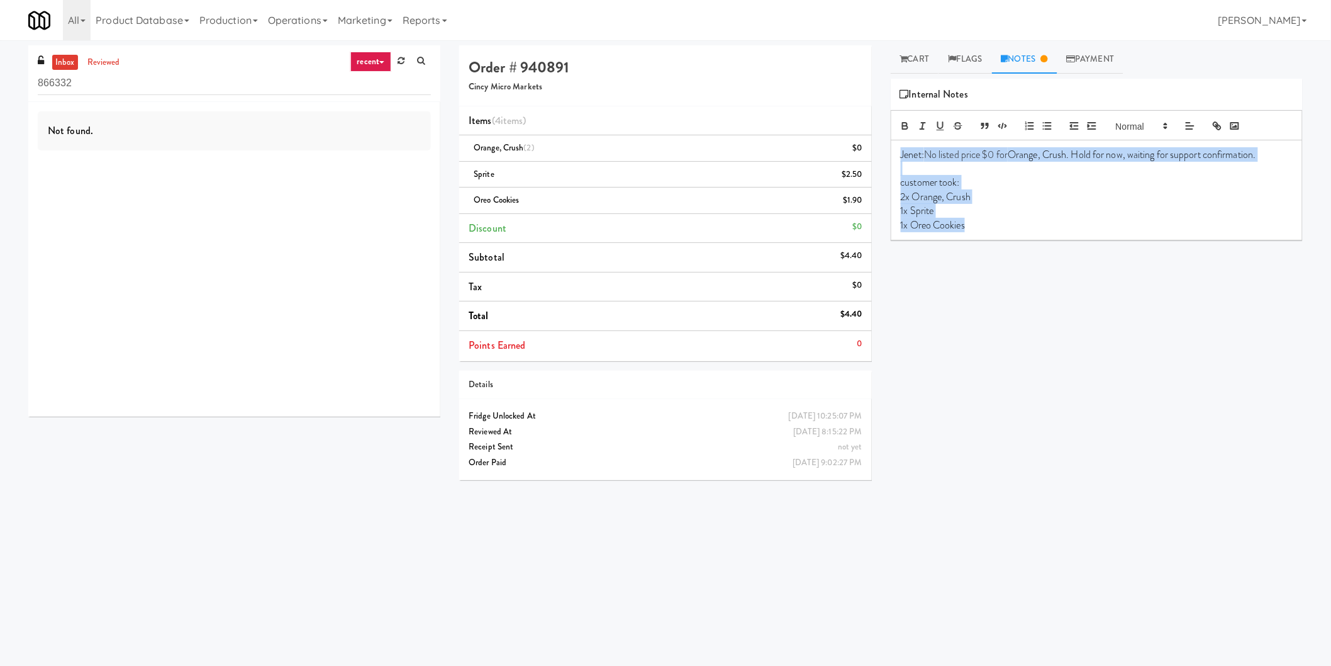
drag, startPoint x: 900, startPoint y: 155, endPoint x: 1016, endPoint y: 233, distance: 140.4
click at [1016, 233] on div "Jenet: No listed price $0 for Orange, Crush. Hold for now, waiting for support …" at bounding box center [1096, 189] width 411 height 99
copy div "Jenet: No listed price $0 for Orange, Crush. Hold for now, waiting for support …"
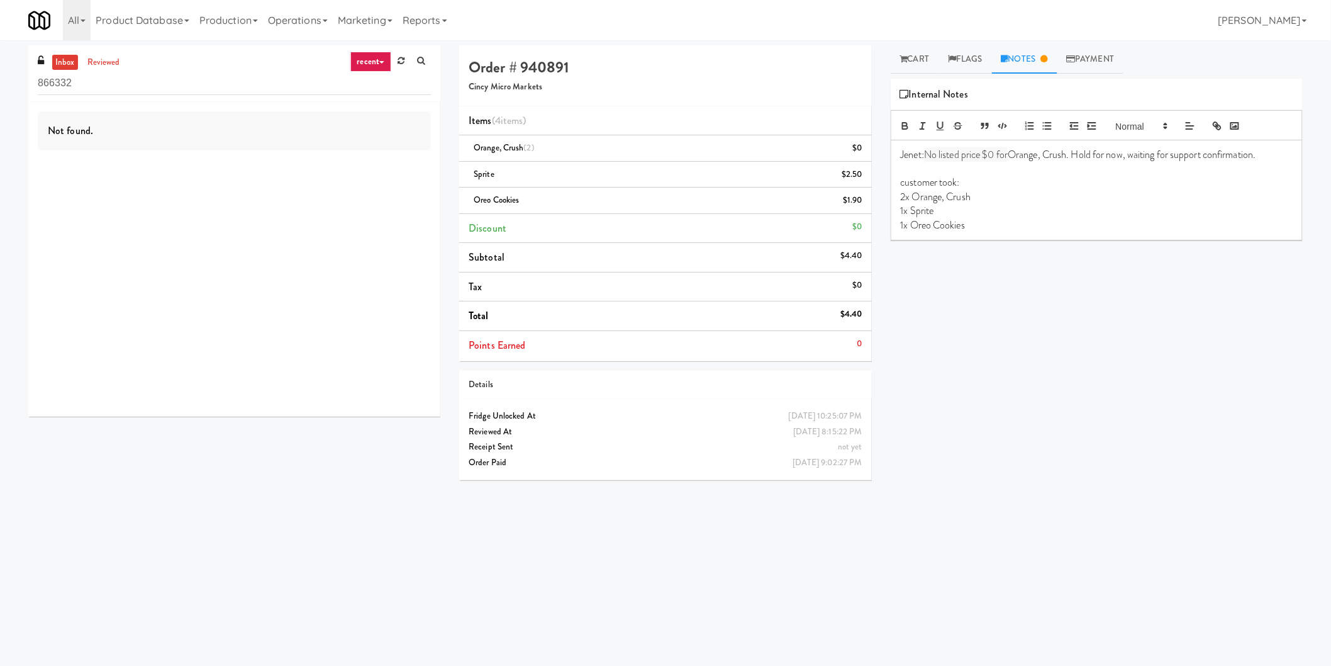
click at [915, 323] on div "Play New Window Primary Flag Clear Flag if unable to determine what was taken o…" at bounding box center [1097, 315] width 412 height 472
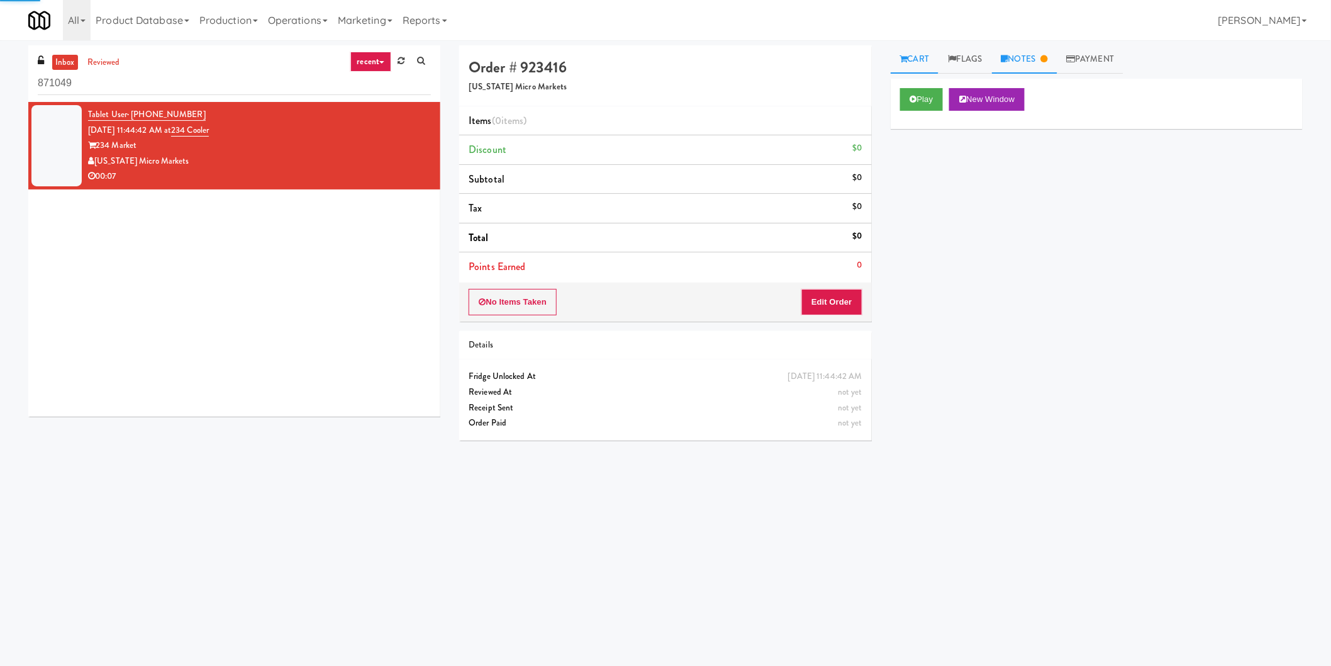
click at [1014, 60] on link "Notes" at bounding box center [1024, 59] width 65 height 28
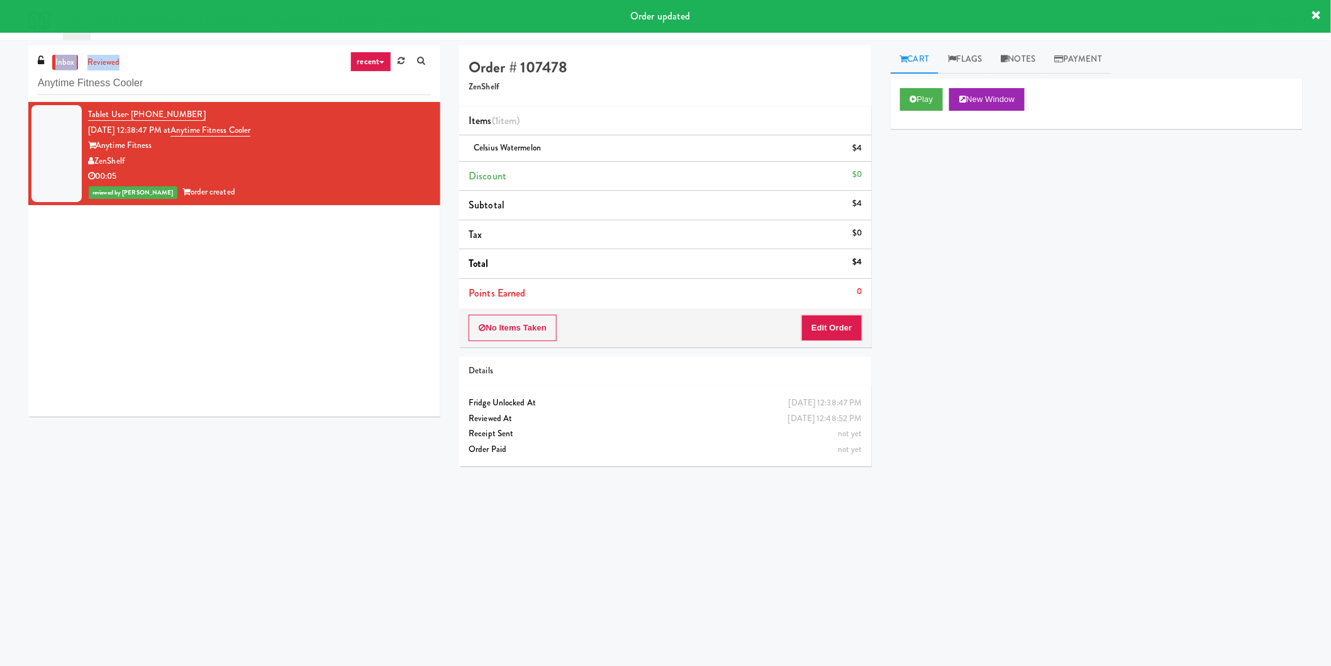
drag, startPoint x: 43, startPoint y: 68, endPoint x: 97, endPoint y: 70, distance: 54.8
click at [0, 60] on div "inbox reviewed recent all unclear take inventory issue suspicious failed recent…" at bounding box center [665, 297] width 1331 height 505
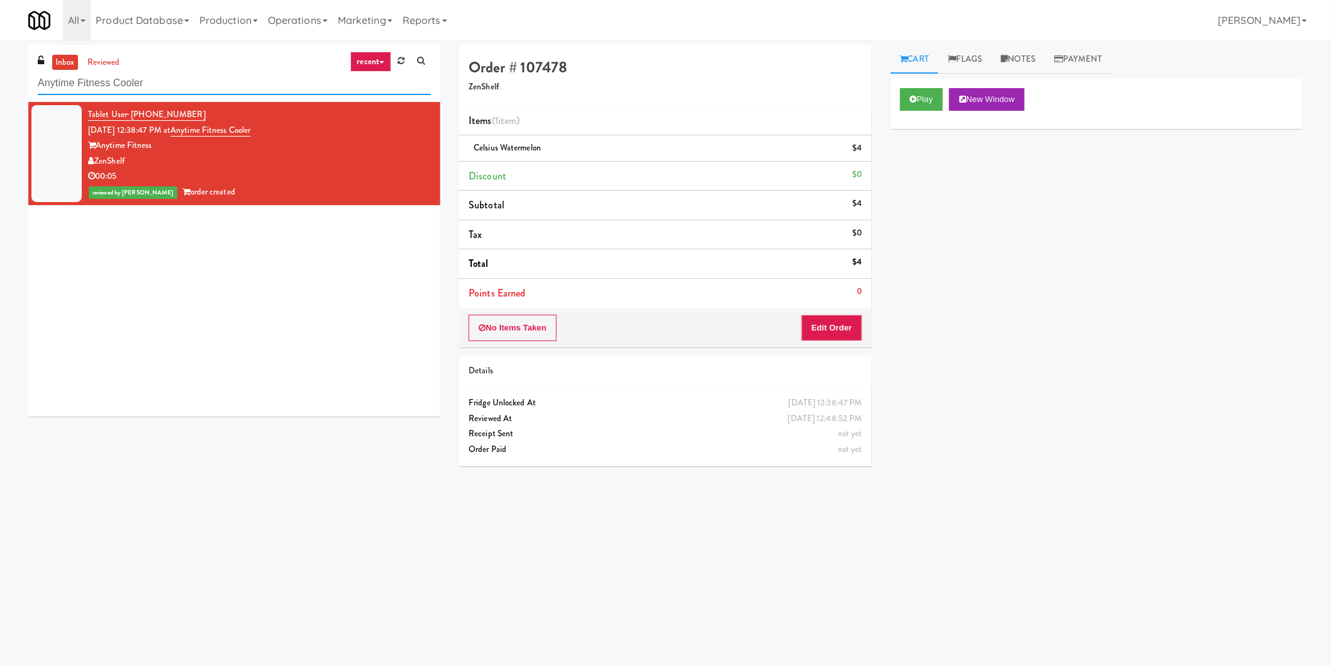
click at [194, 79] on input "Anytime Fitness Cooler" at bounding box center [234, 83] width 393 height 23
drag, startPoint x: 194, startPoint y: 79, endPoint x: 0, endPoint y: 72, distance: 193.9
click at [0, 72] on div "inbox reviewed recent all unclear take inventory issue suspicious failed recent…" at bounding box center [665, 297] width 1331 height 505
paste input "Gallery 64 - Pantry - V2"
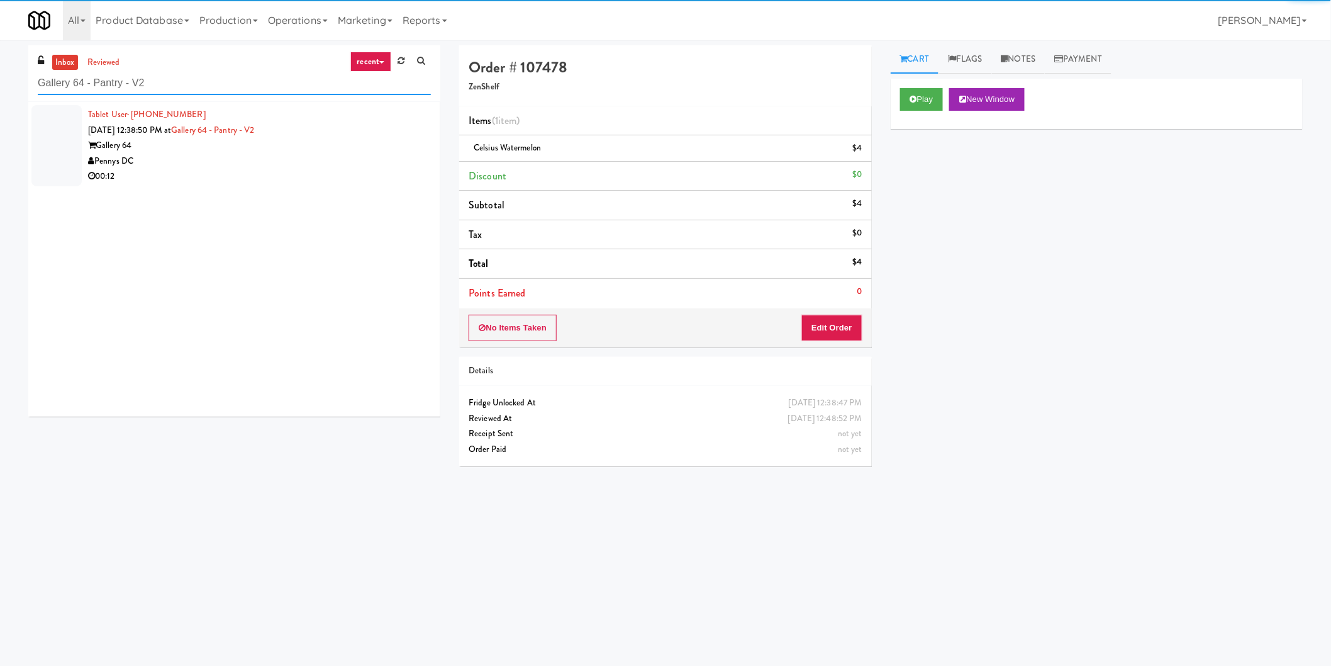
type input "Gallery 64 - Pantry - V2"
click at [394, 172] on div "00:12" at bounding box center [259, 177] width 343 height 16
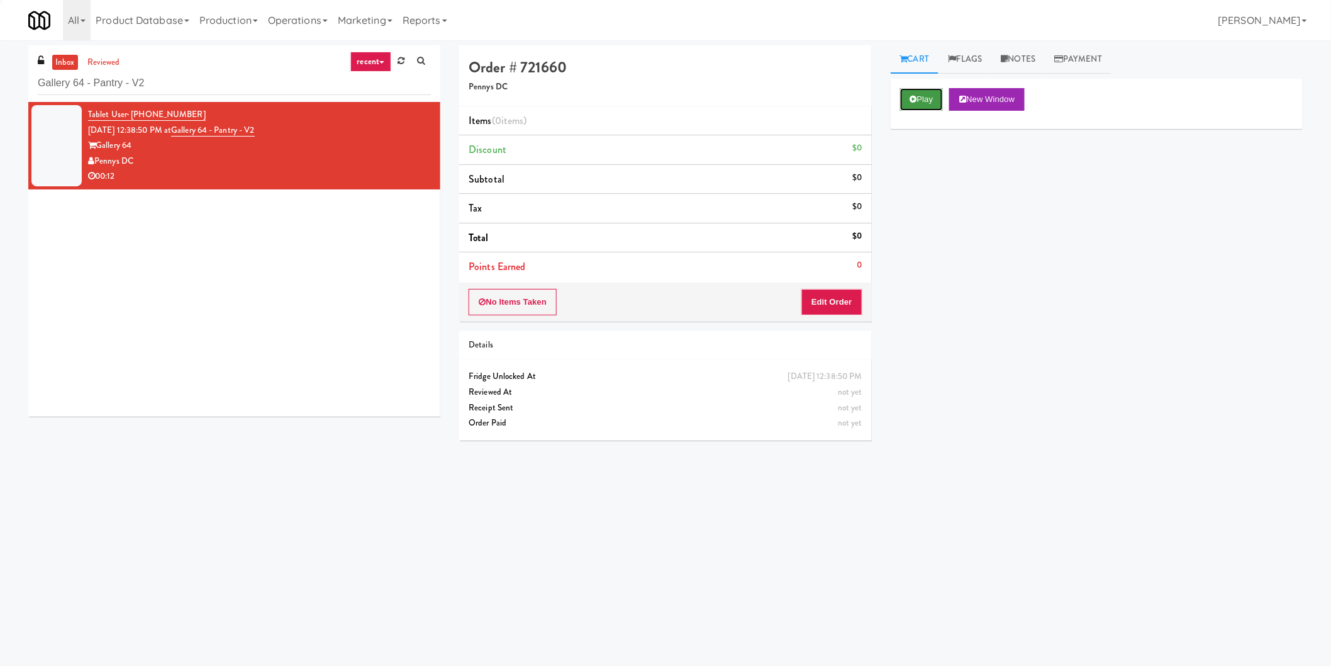
click at [927, 99] on button "Play" at bounding box center [921, 99] width 43 height 23
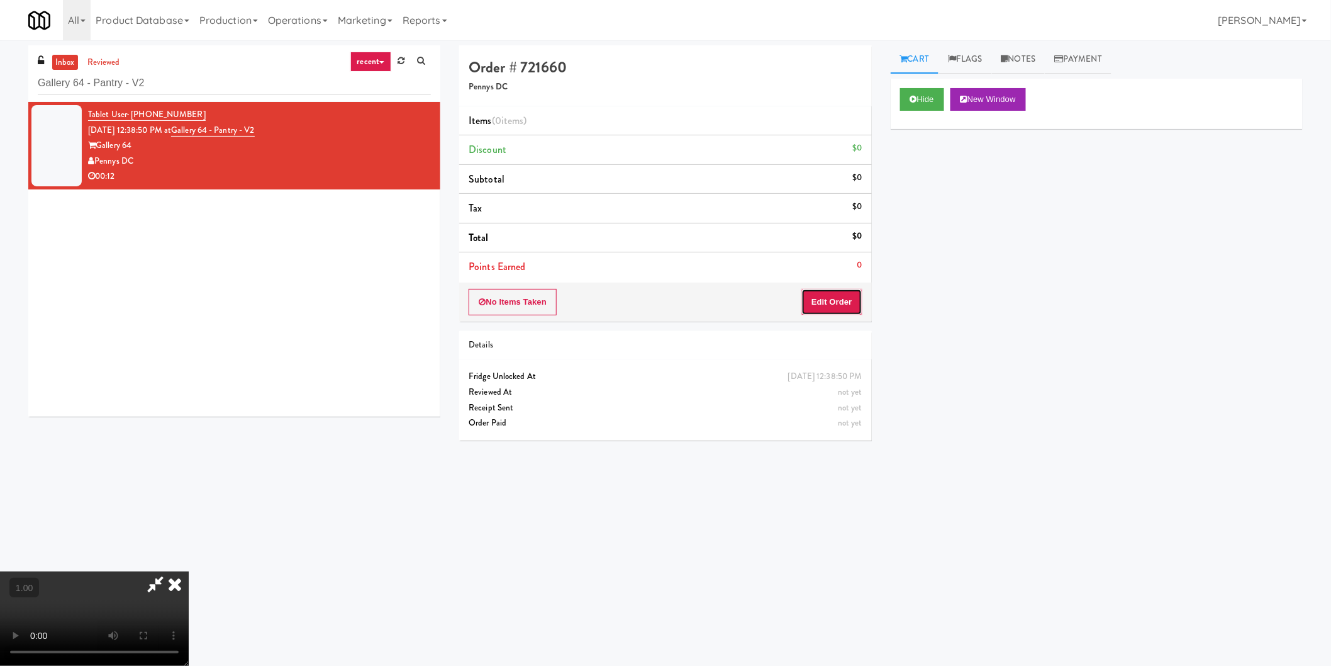
click at [850, 304] on button "Edit Order" at bounding box center [831, 302] width 61 height 26
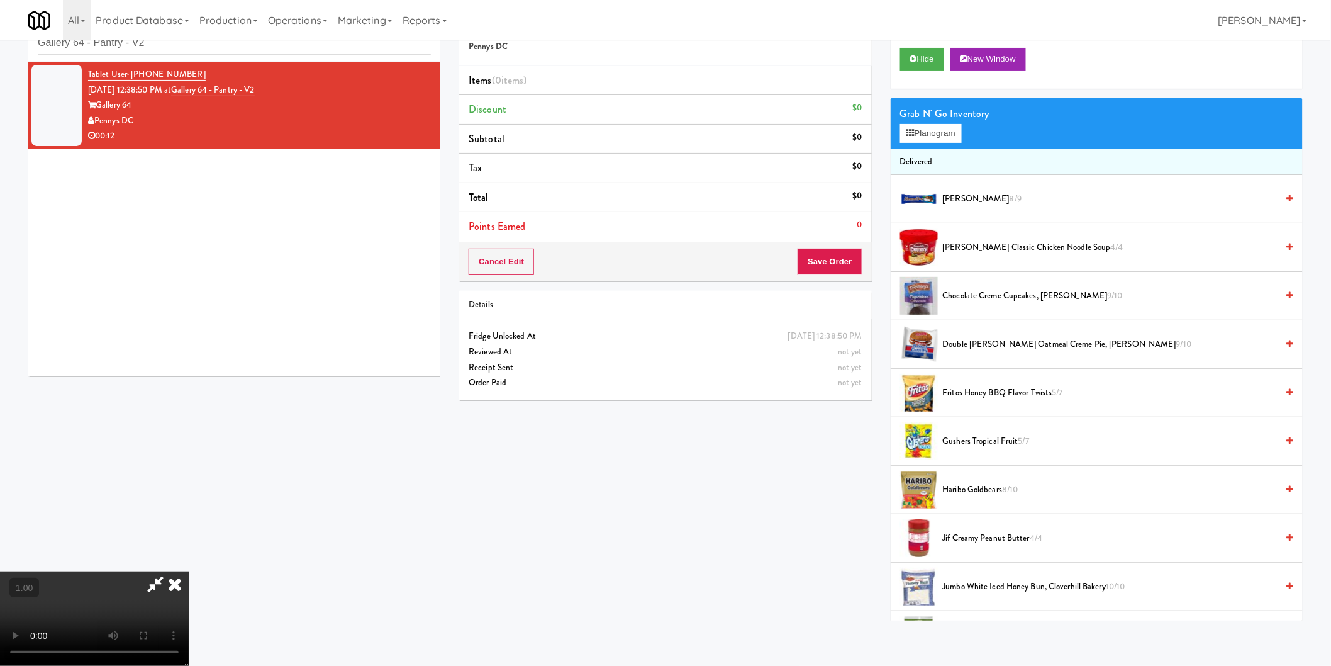
click at [189, 571] on video at bounding box center [94, 618] width 189 height 94
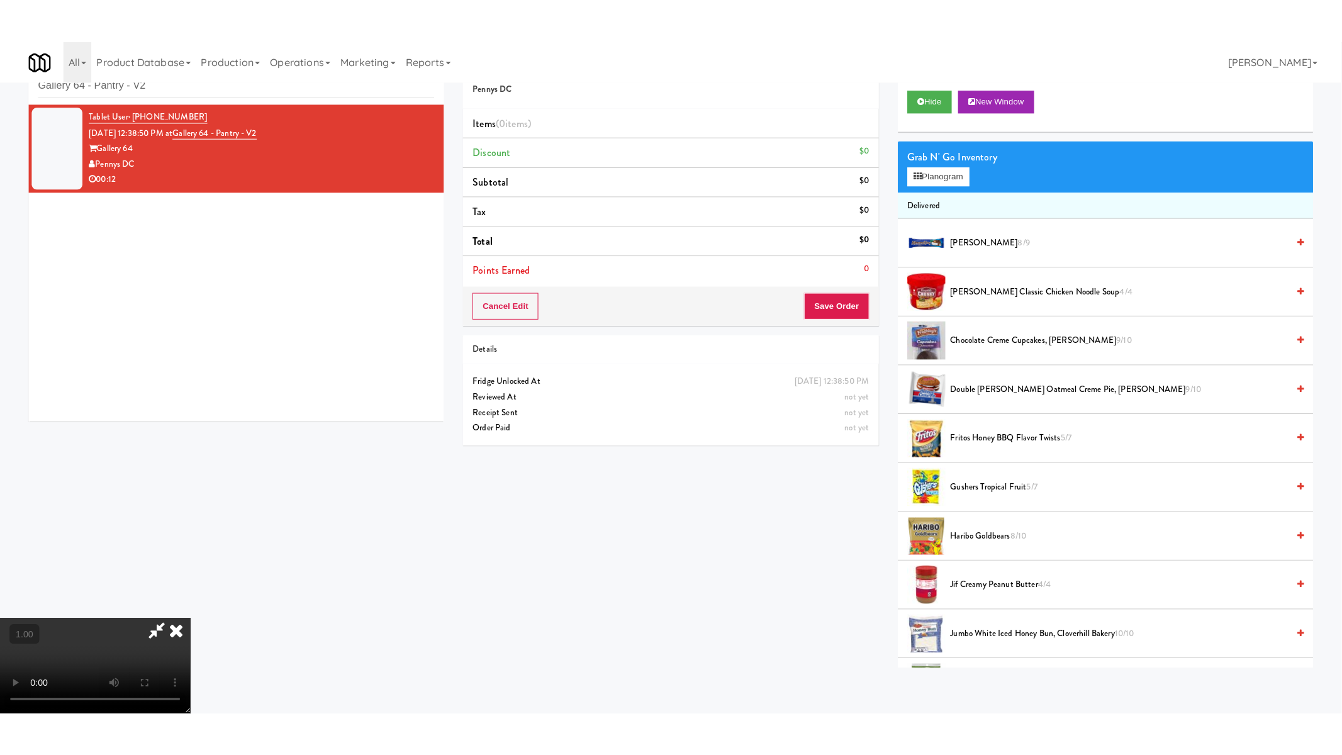
scroll to position [140, 0]
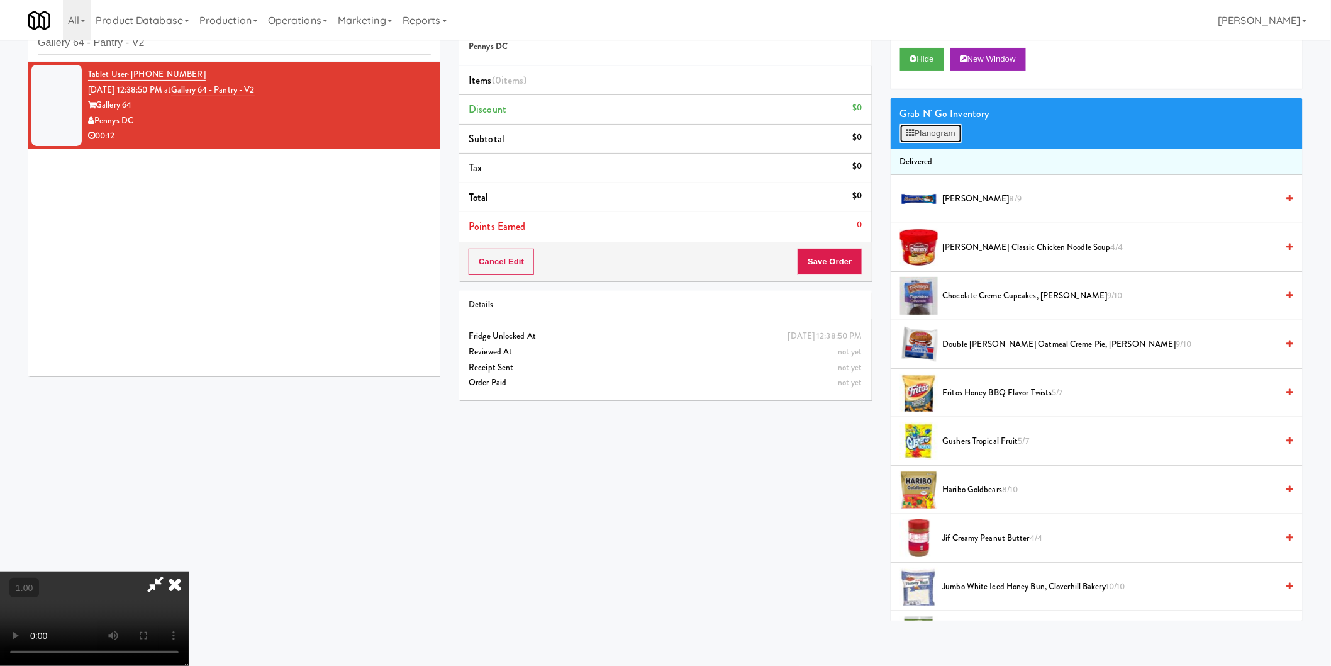
click at [922, 124] on button "Planogram" at bounding box center [931, 133] width 62 height 19
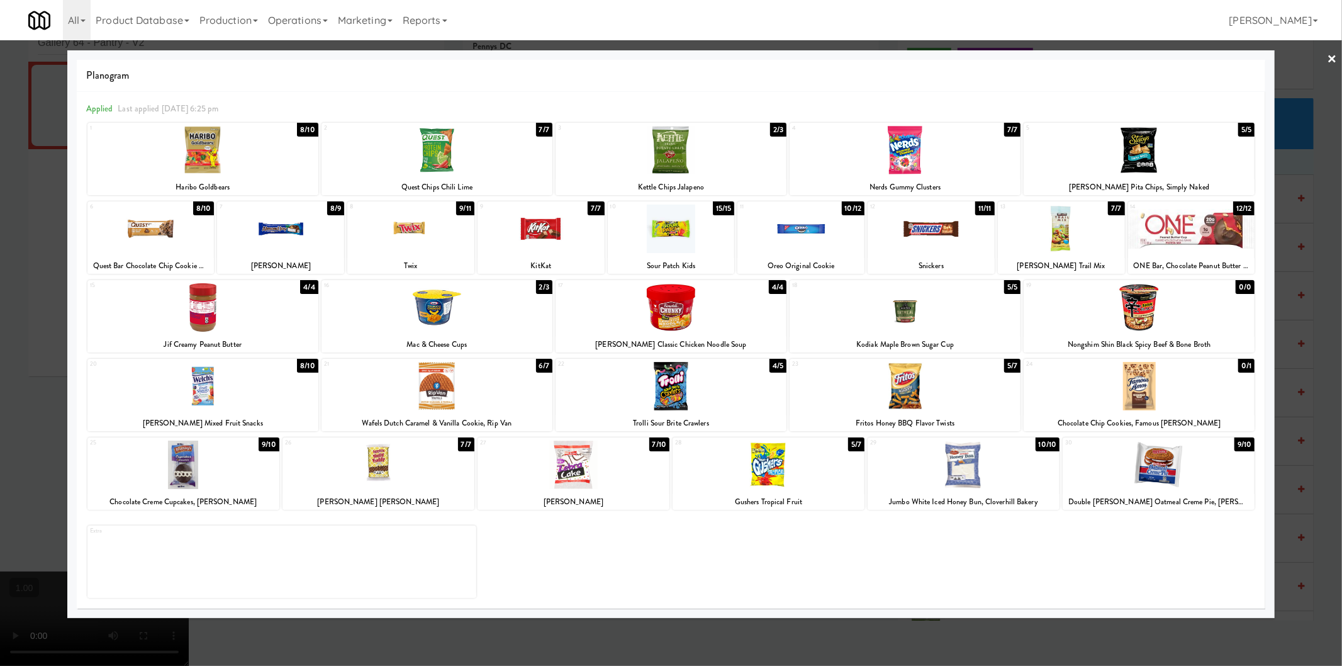
click at [453, 155] on div at bounding box center [436, 150] width 231 height 48
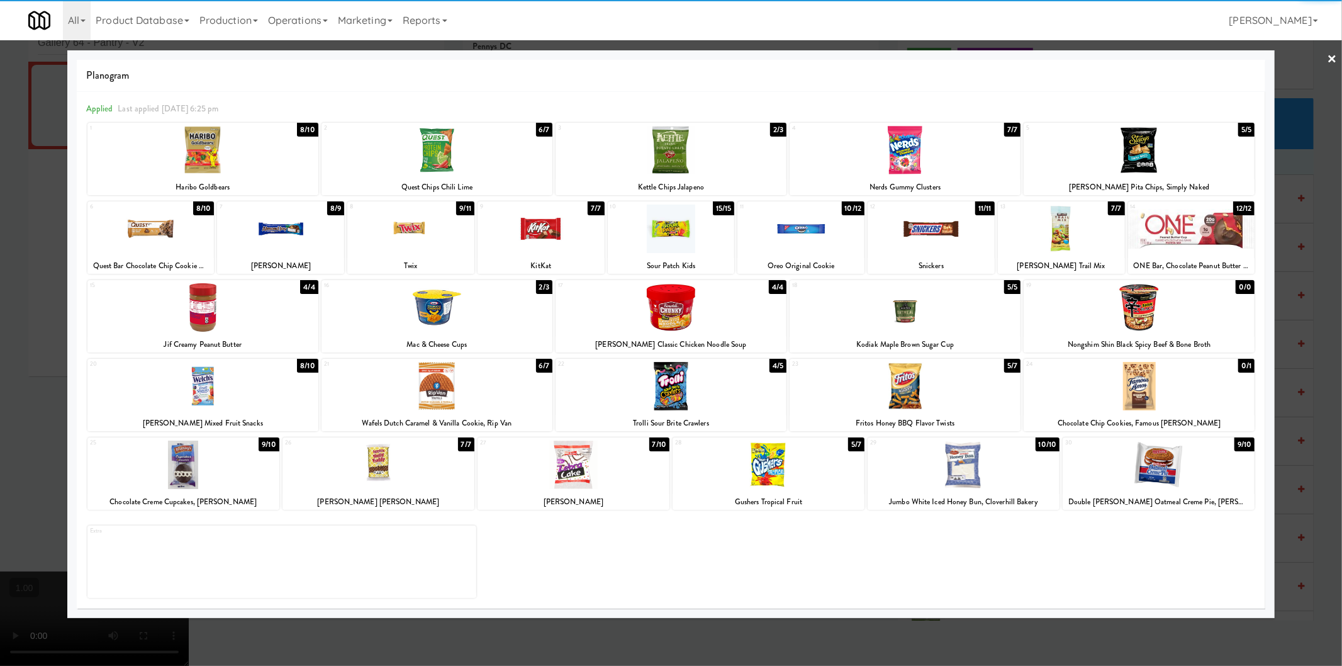
click at [4, 283] on div at bounding box center [671, 333] width 1342 height 666
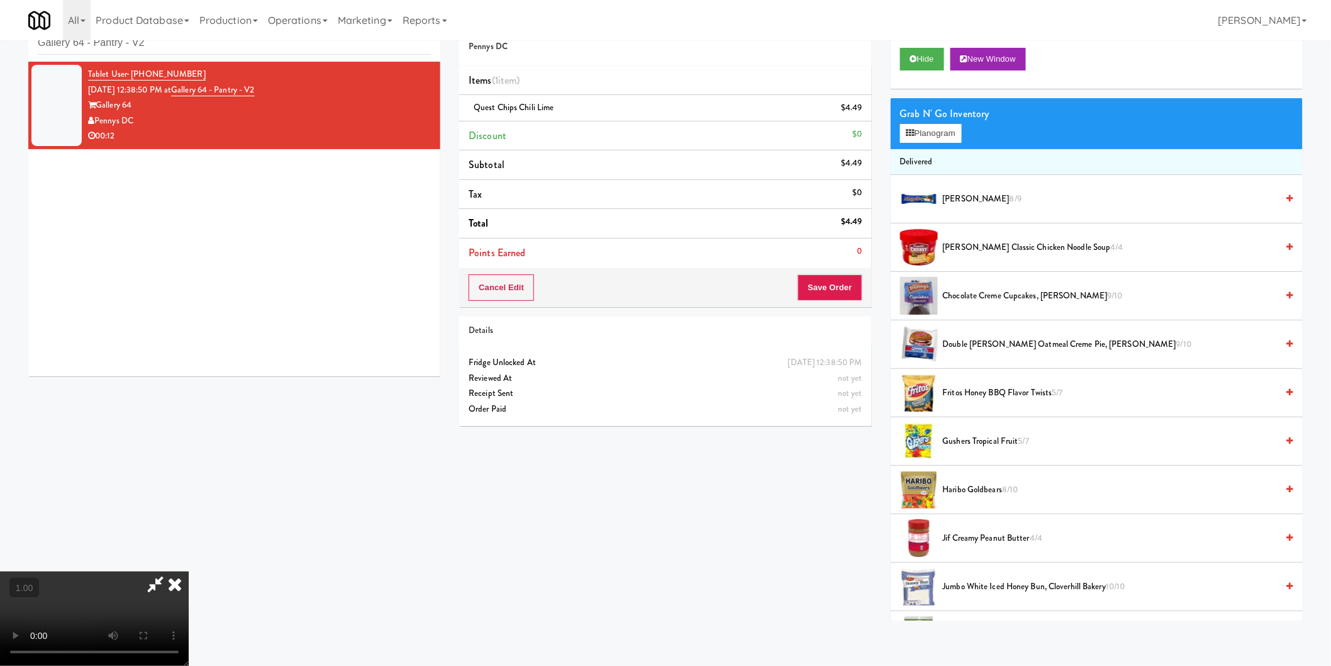
click at [189, 571] on video at bounding box center [94, 618] width 189 height 94
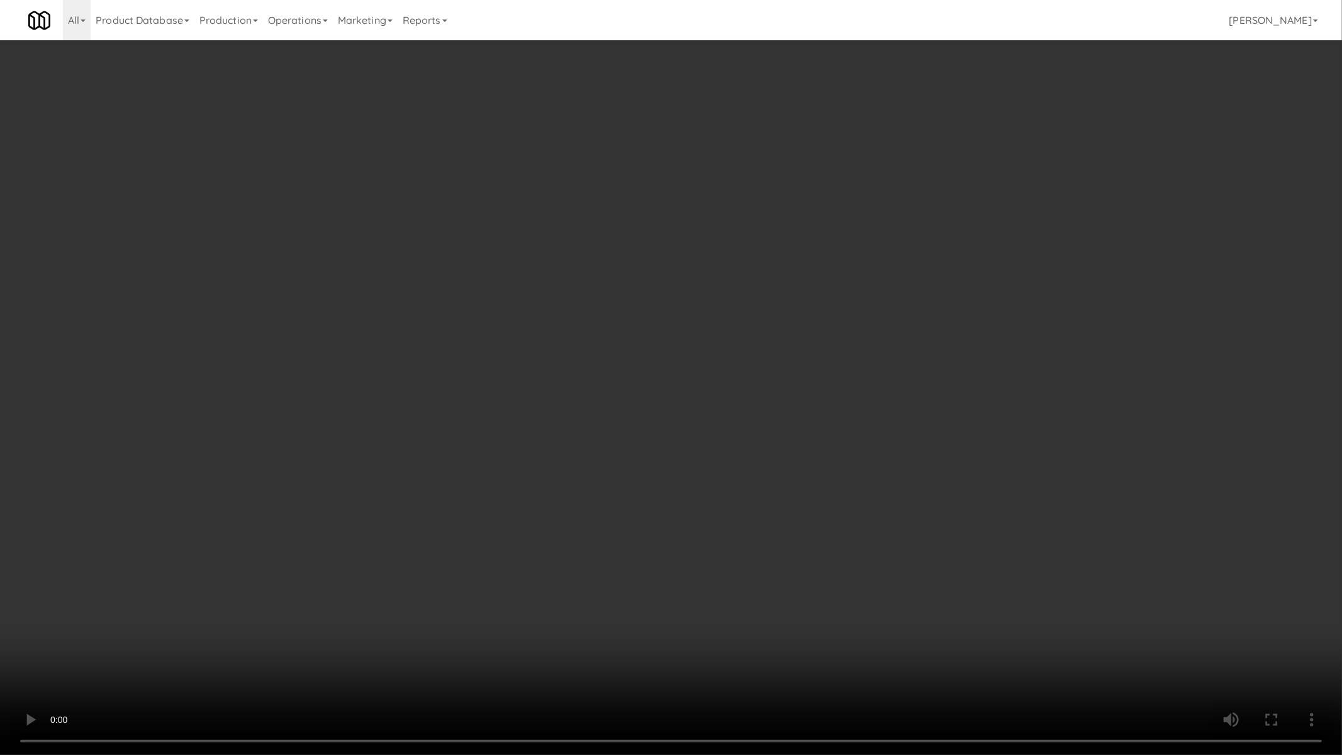
click at [328, 500] on video at bounding box center [671, 377] width 1342 height 755
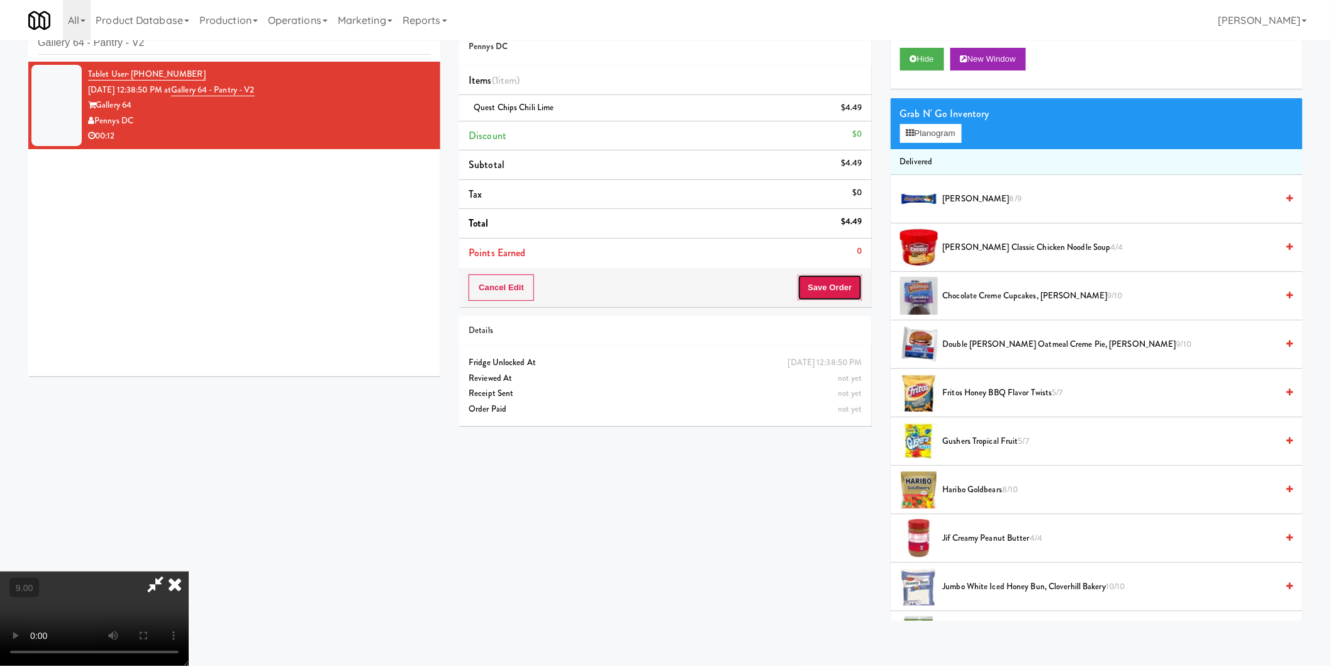
click at [827, 279] on button "Save Order" at bounding box center [830, 287] width 64 height 26
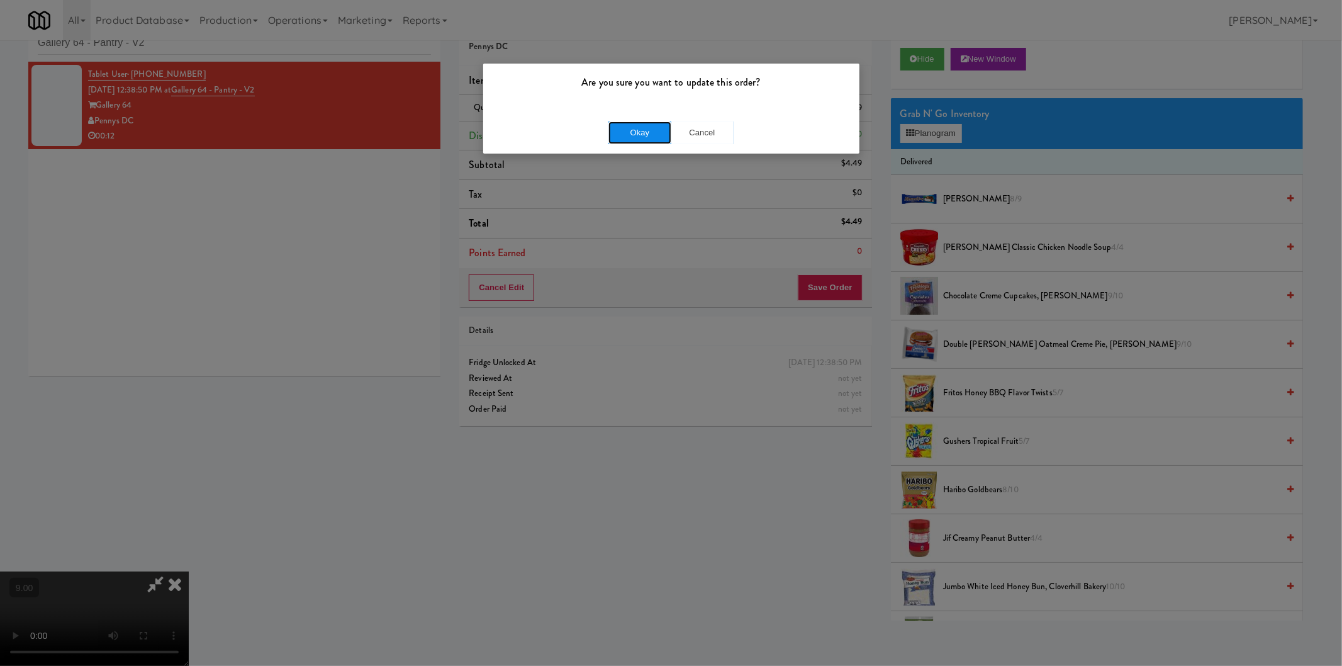
click at [624, 131] on button "Okay" at bounding box center [639, 132] width 63 height 23
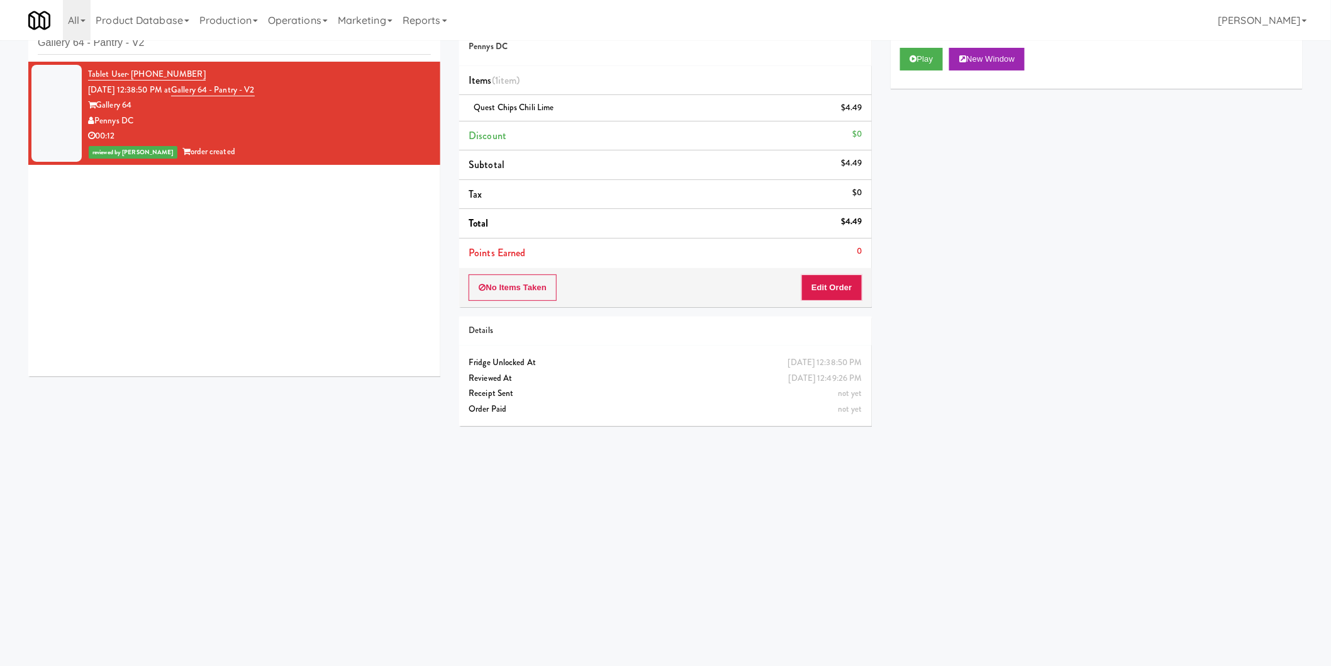
scroll to position [0, 0]
paste input "WPW - Left - Fridge"
drag, startPoint x: 267, startPoint y: 44, endPoint x: 0, endPoint y: 38, distance: 266.8
click at [0, 38] on body "Are you sure you want to update this order? Okay Cancel Okay Are you sure you w…" at bounding box center [665, 333] width 1331 height 666
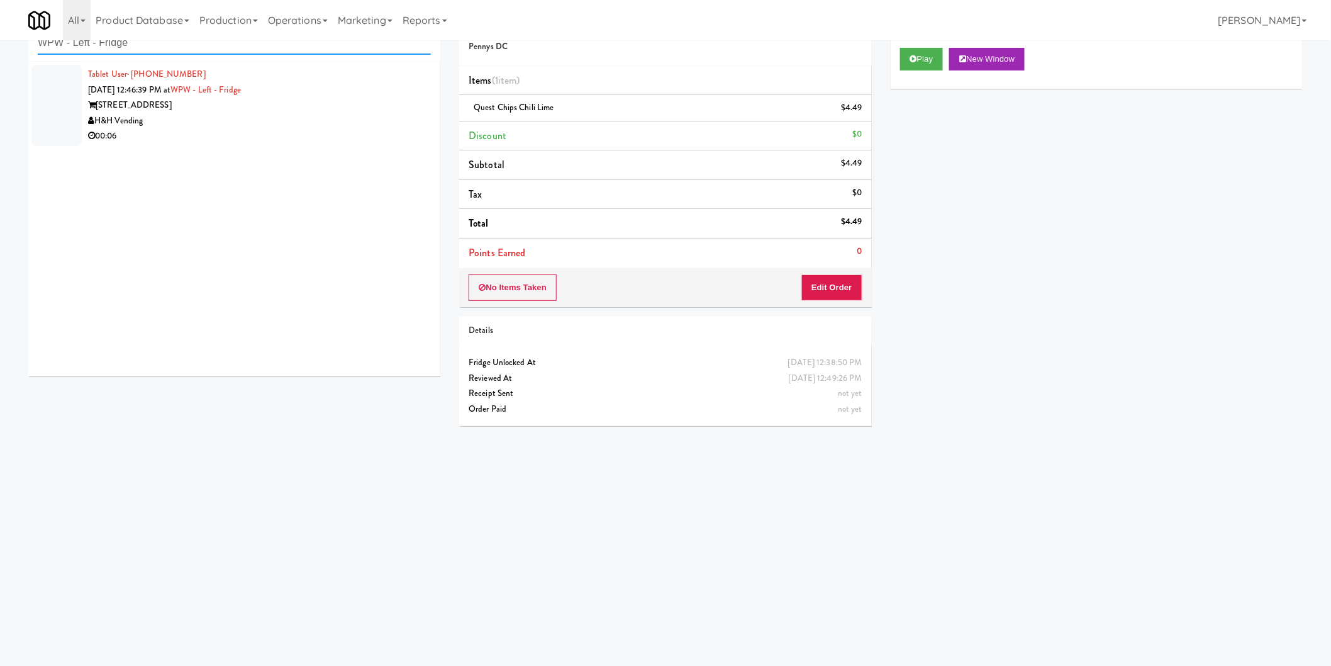
type input "WPW - Left - Fridge"
drag, startPoint x: 319, startPoint y: 126, endPoint x: 362, endPoint y: 125, distance: 42.8
click at [328, 125] on div "Tablet User · (708) 305-0708 Aug 10, 2025 12:46:39 PM at WPW - Left - Fridge 34…" at bounding box center [259, 105] width 343 height 77
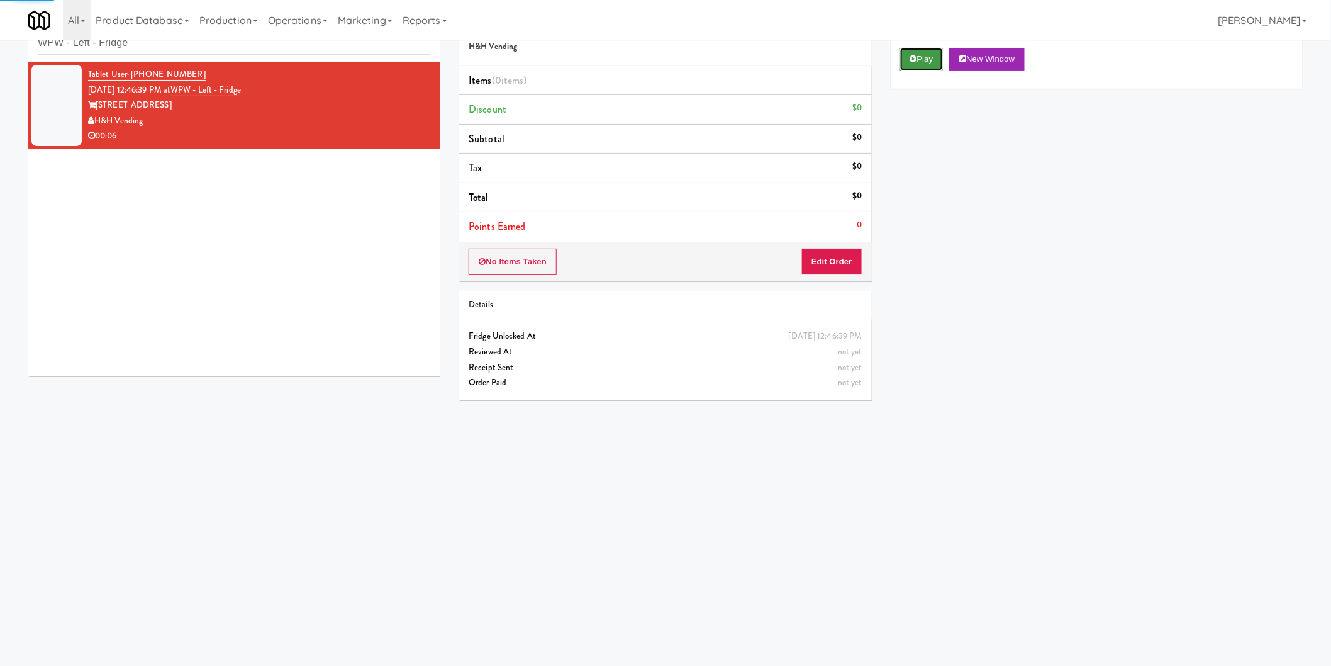
click at [909, 64] on button "Play" at bounding box center [921, 59] width 43 height 23
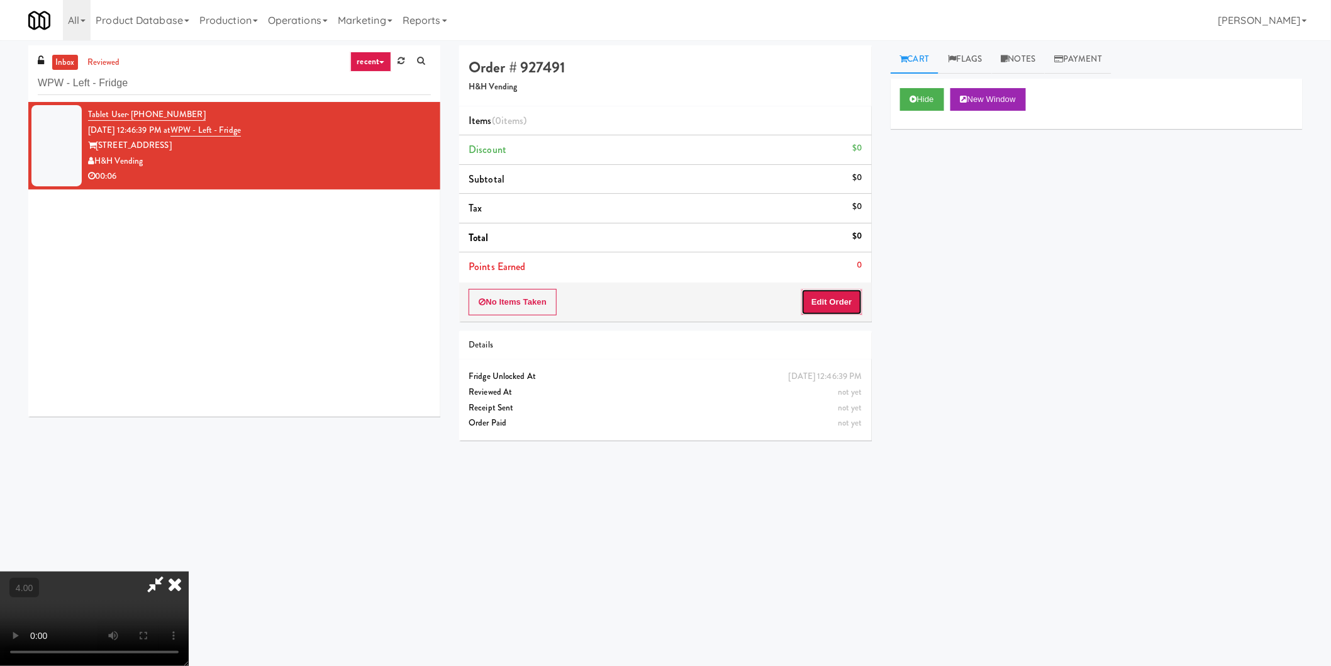
click at [831, 303] on button "Edit Order" at bounding box center [831, 302] width 61 height 26
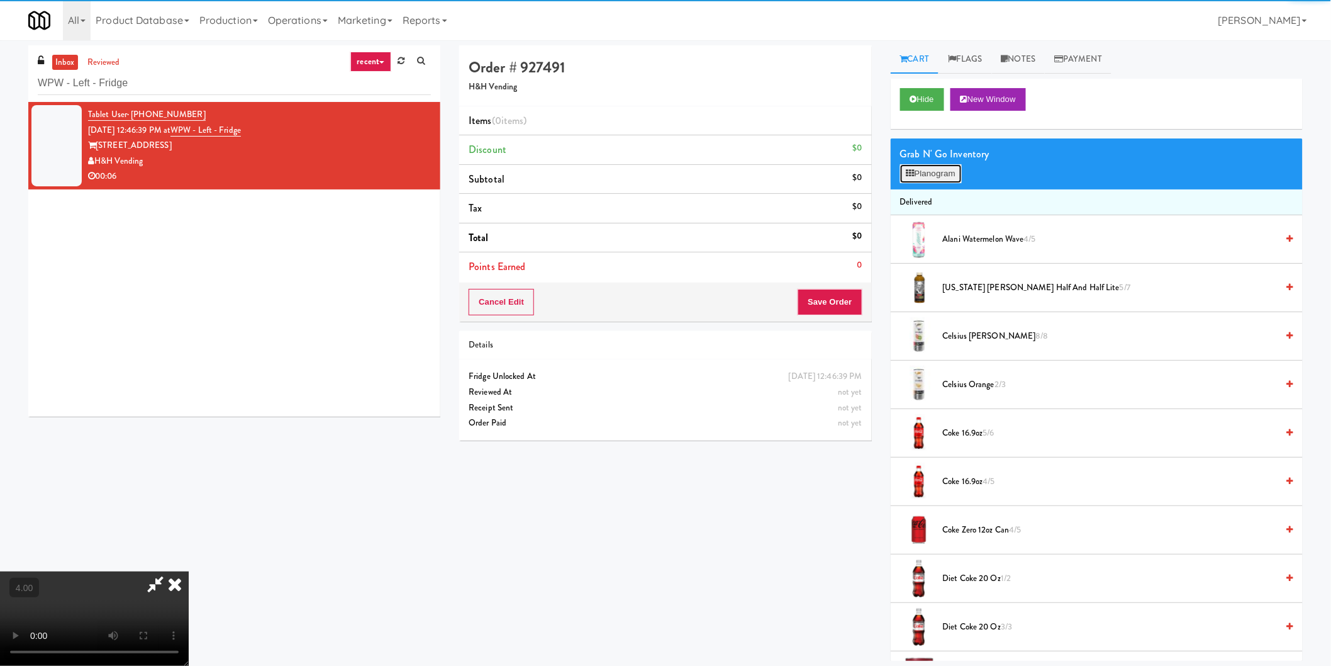
click at [945, 171] on button "Planogram" at bounding box center [931, 173] width 62 height 19
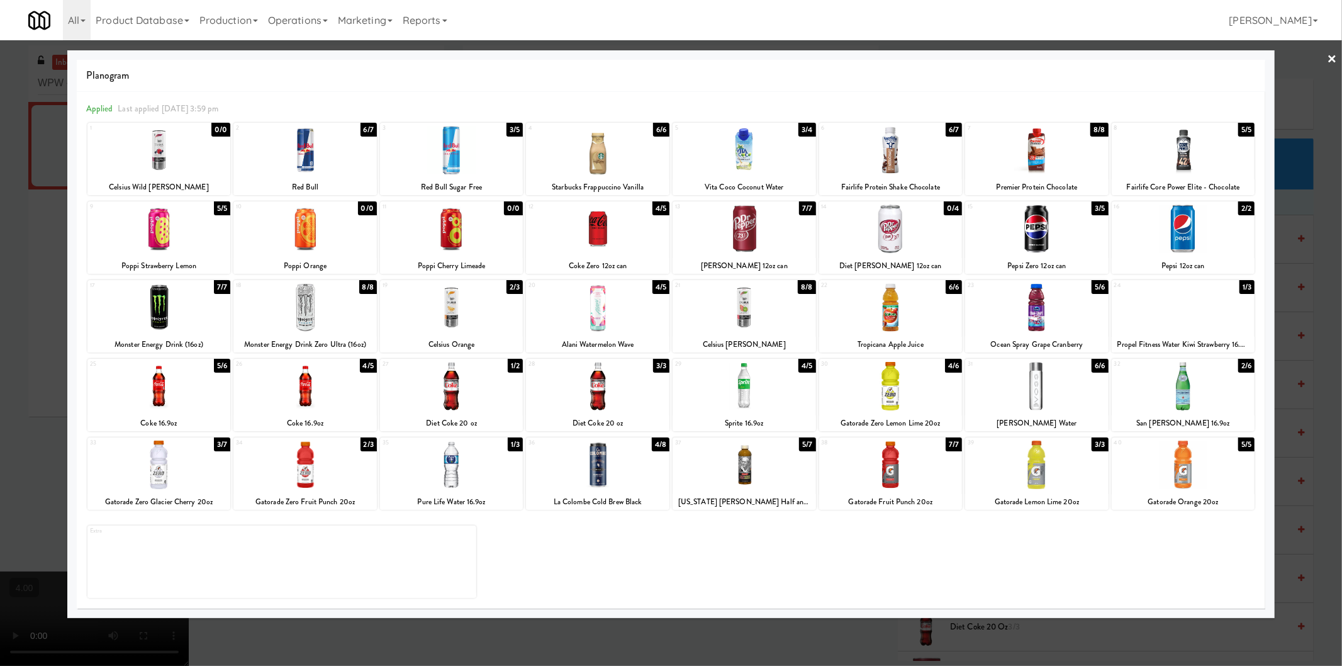
click at [1079, 239] on div at bounding box center [1036, 228] width 143 height 48
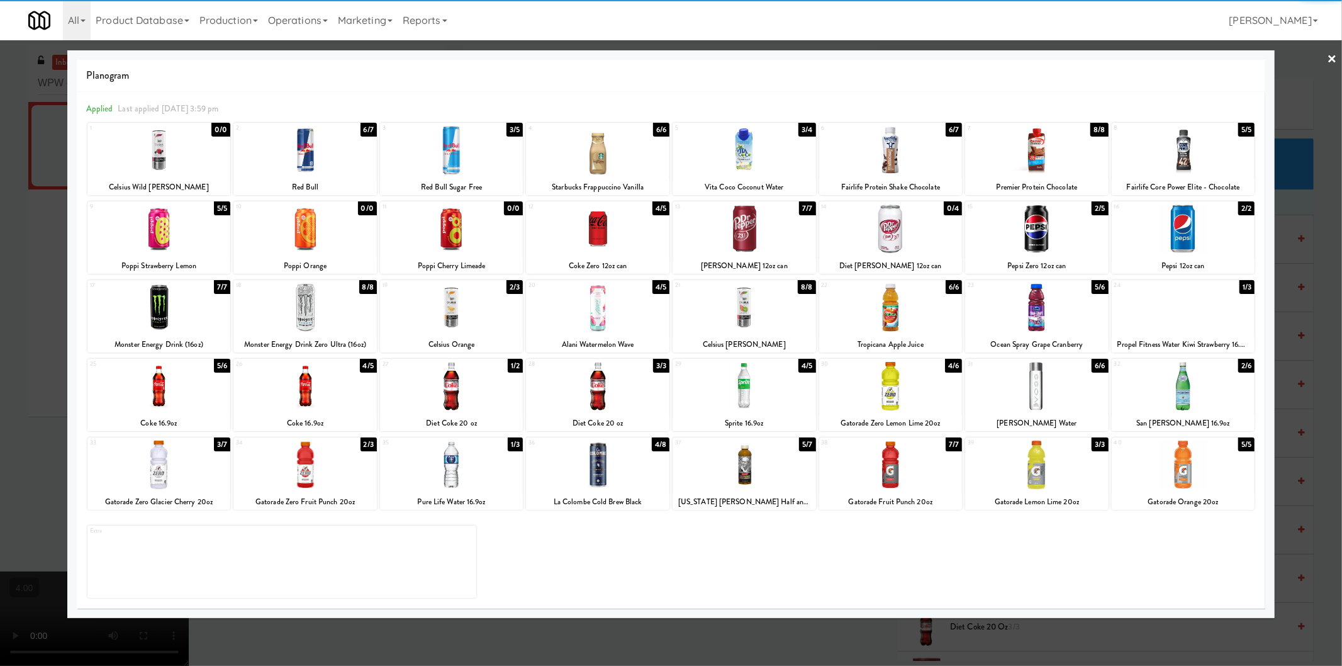
click at [0, 277] on div at bounding box center [671, 333] width 1342 height 666
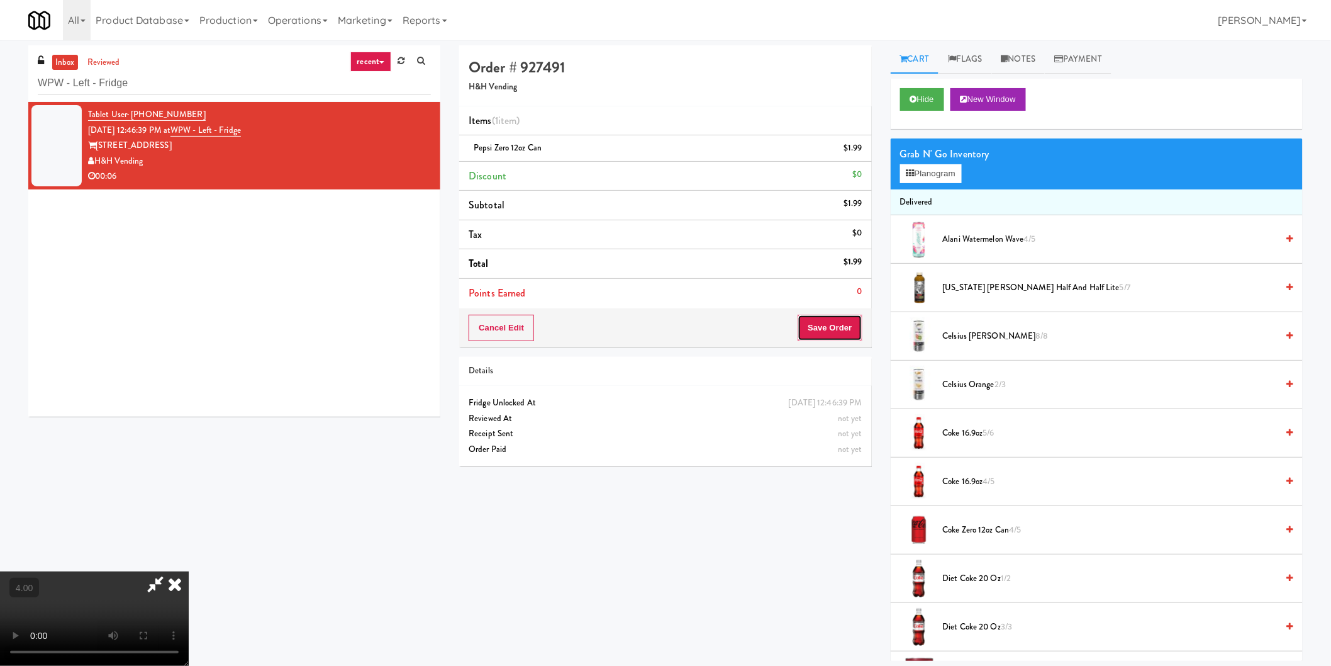
click at [821, 325] on button "Save Order" at bounding box center [830, 328] width 64 height 26
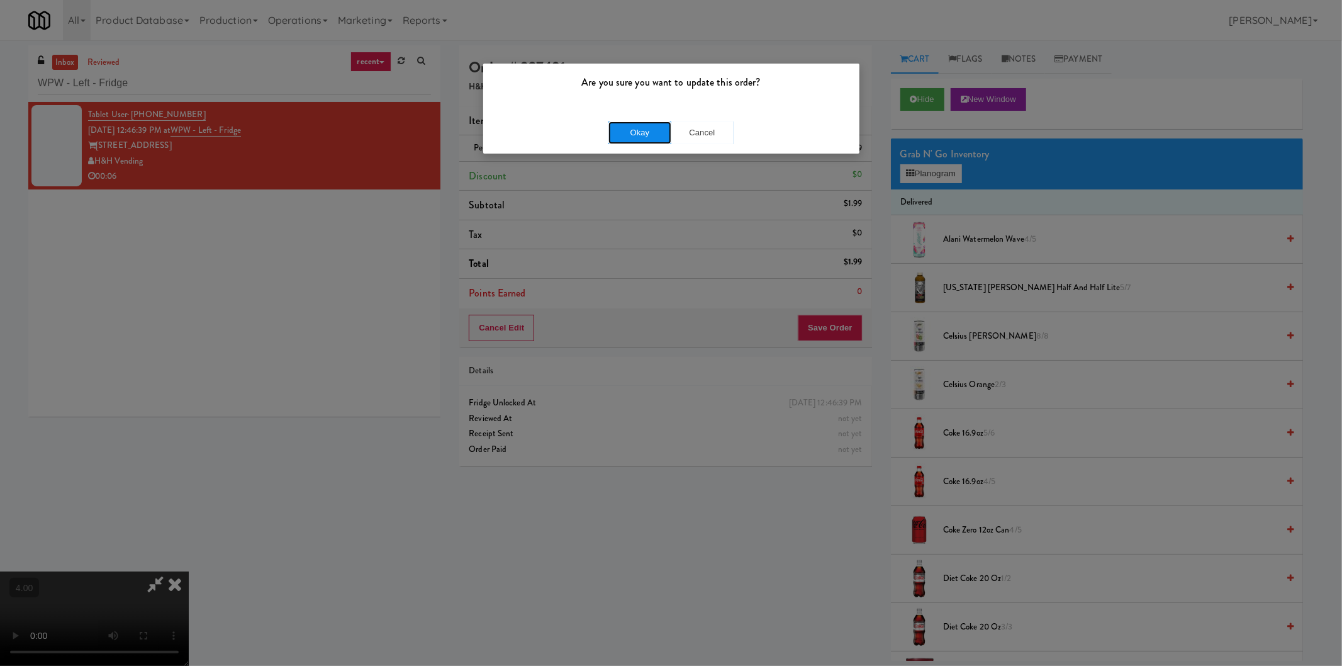
click at [633, 126] on button "Okay" at bounding box center [639, 132] width 63 height 23
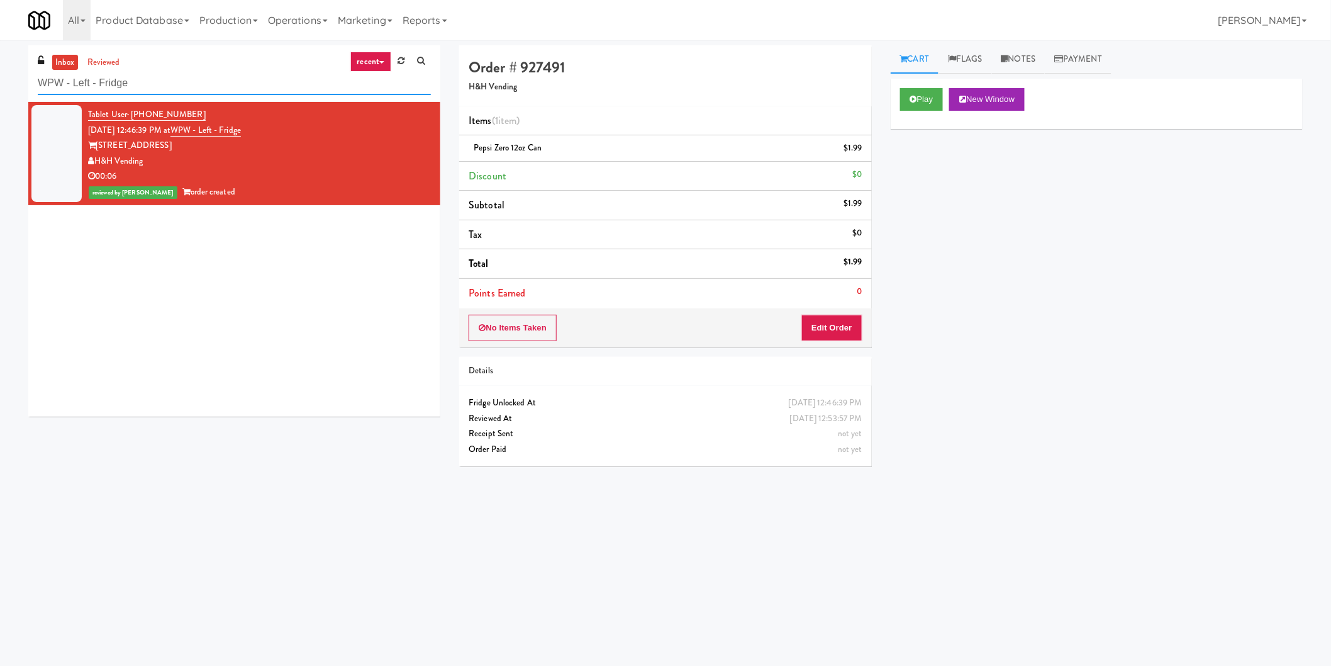
paste input "(Food, Snack & Drink) Middletown - Cooler"
drag, startPoint x: 194, startPoint y: 85, endPoint x: 0, endPoint y: 92, distance: 193.9
click at [0, 92] on div "inbox reviewed recent all unclear take inventory issue suspicious failed recent…" at bounding box center [665, 297] width 1331 height 505
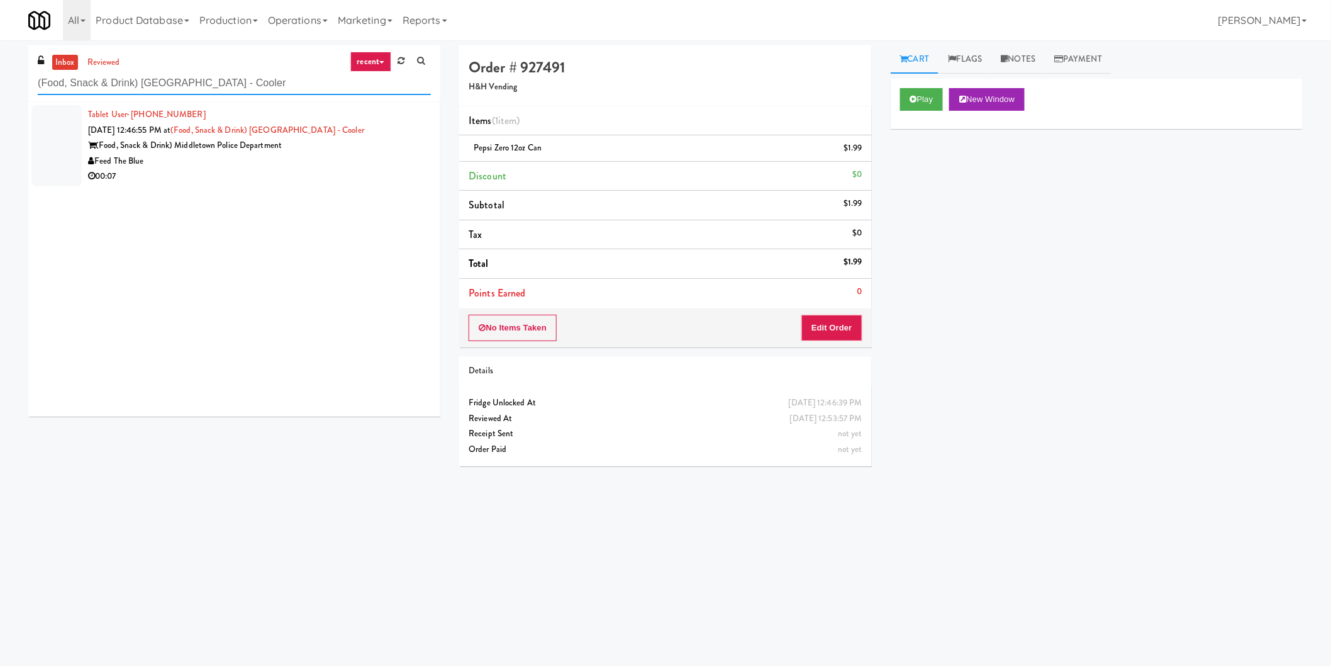
type input "(Food, Snack & Drink) Middletown - Cooler"
click at [382, 145] on div "(Food, Snack & Drink) Middletown Police Department" at bounding box center [259, 146] width 343 height 16
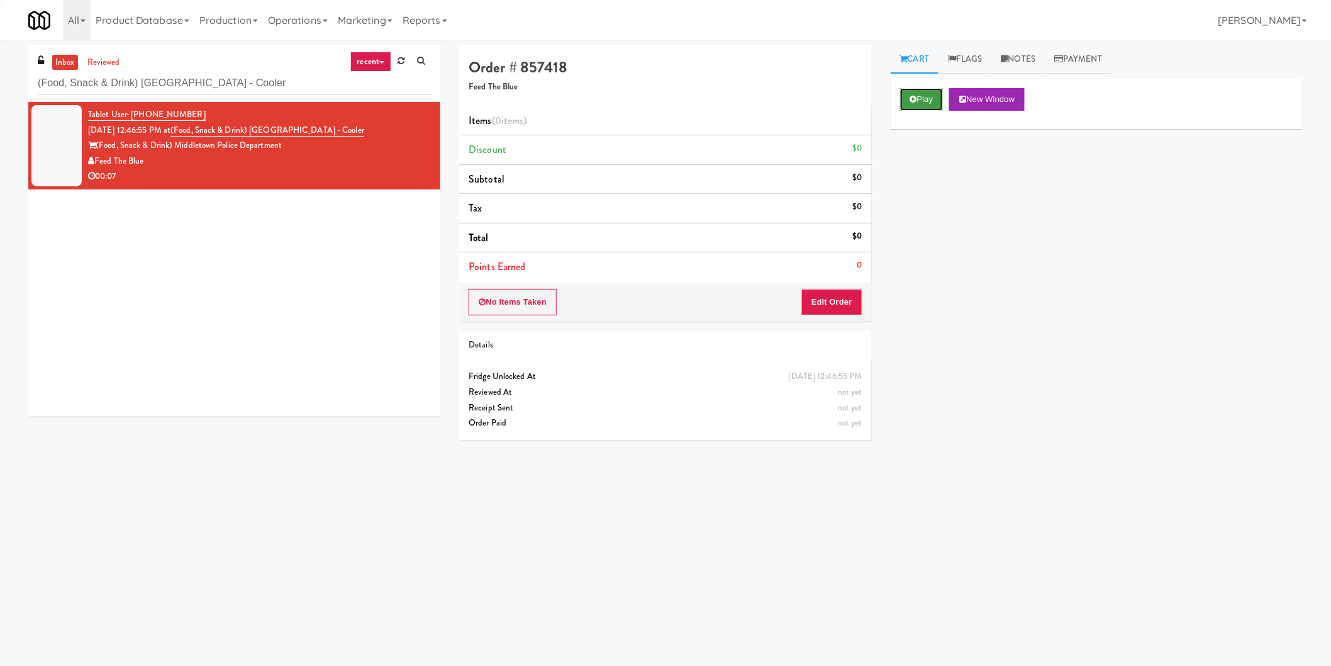
click at [908, 92] on button "Play" at bounding box center [921, 99] width 43 height 23
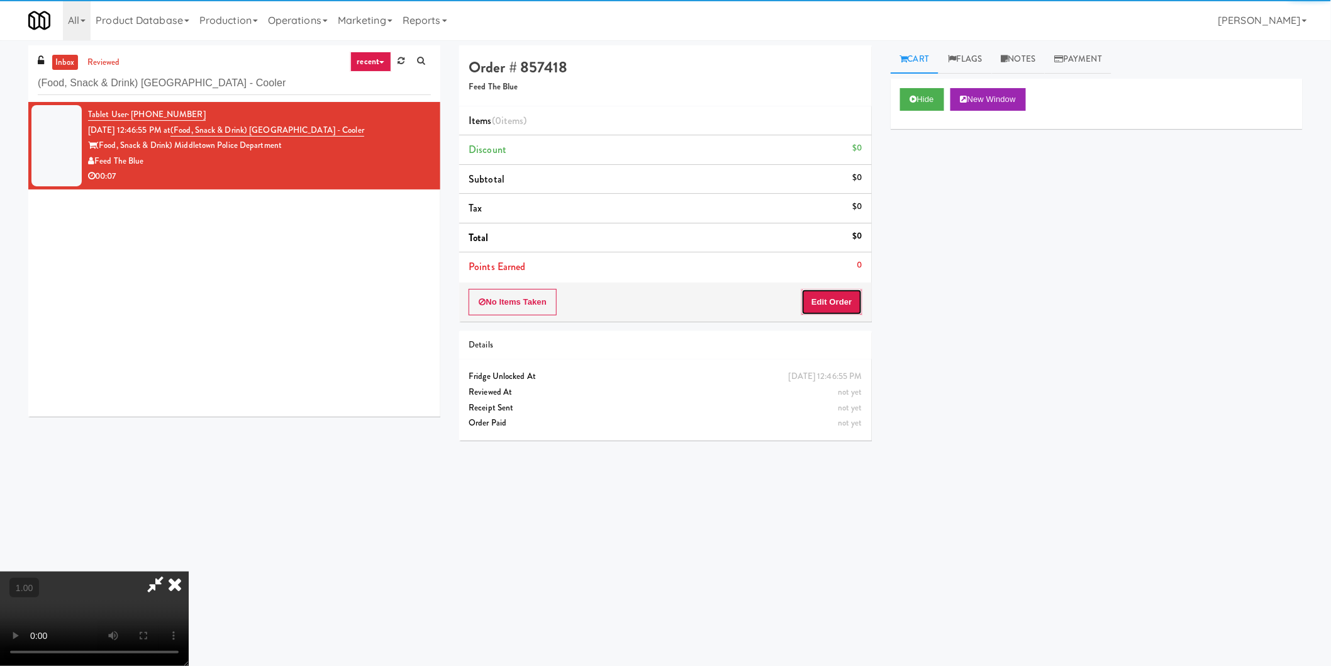
click at [837, 296] on button "Edit Order" at bounding box center [831, 302] width 61 height 26
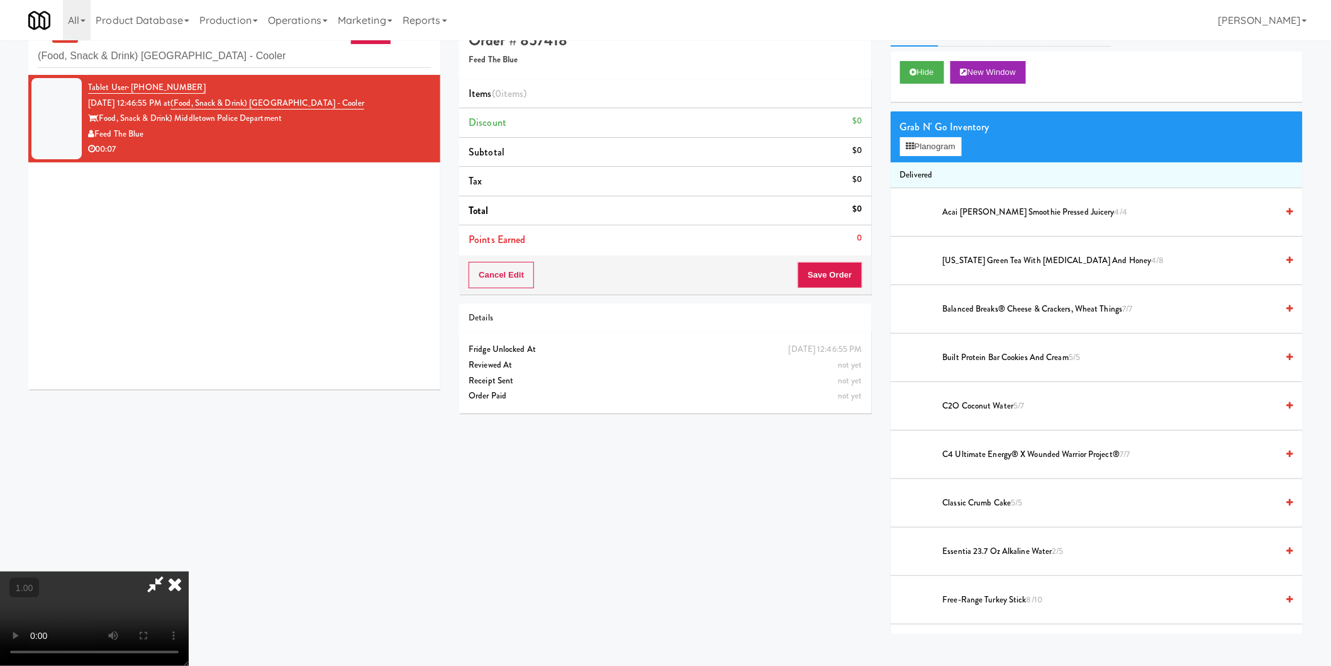
scroll to position [40, 0]
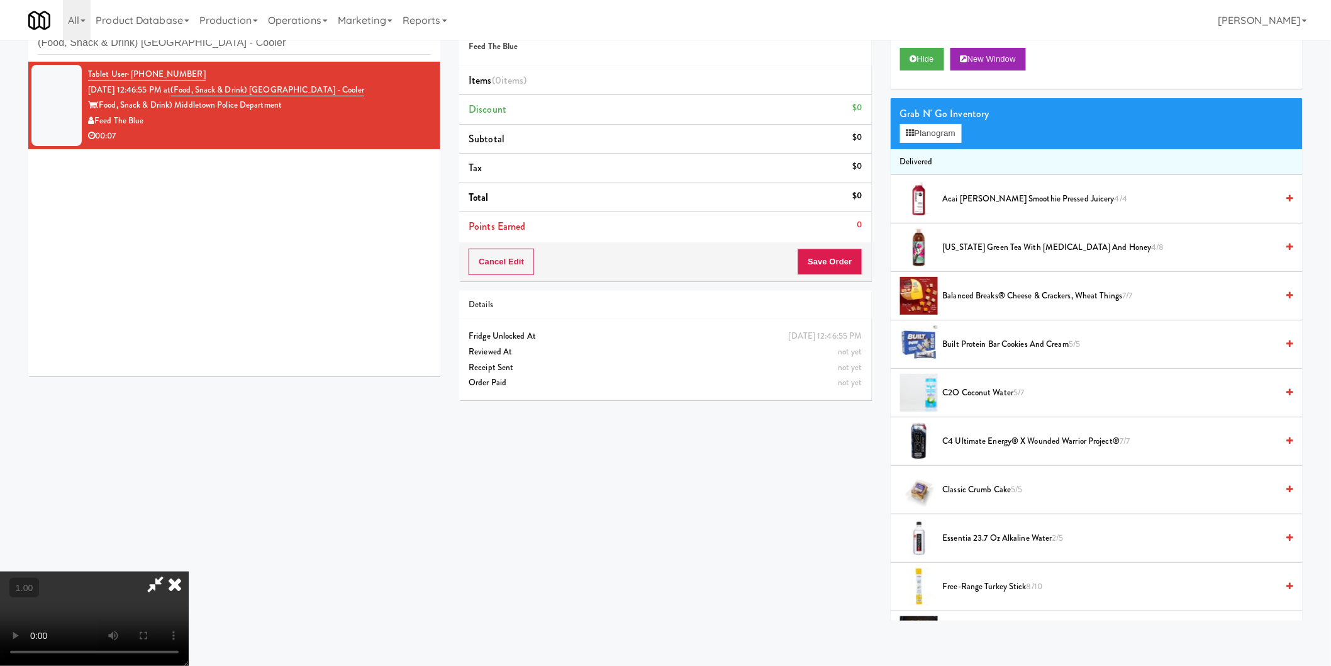
click at [189, 571] on video at bounding box center [94, 618] width 189 height 94
click at [922, 133] on button "Planogram" at bounding box center [931, 133] width 62 height 19
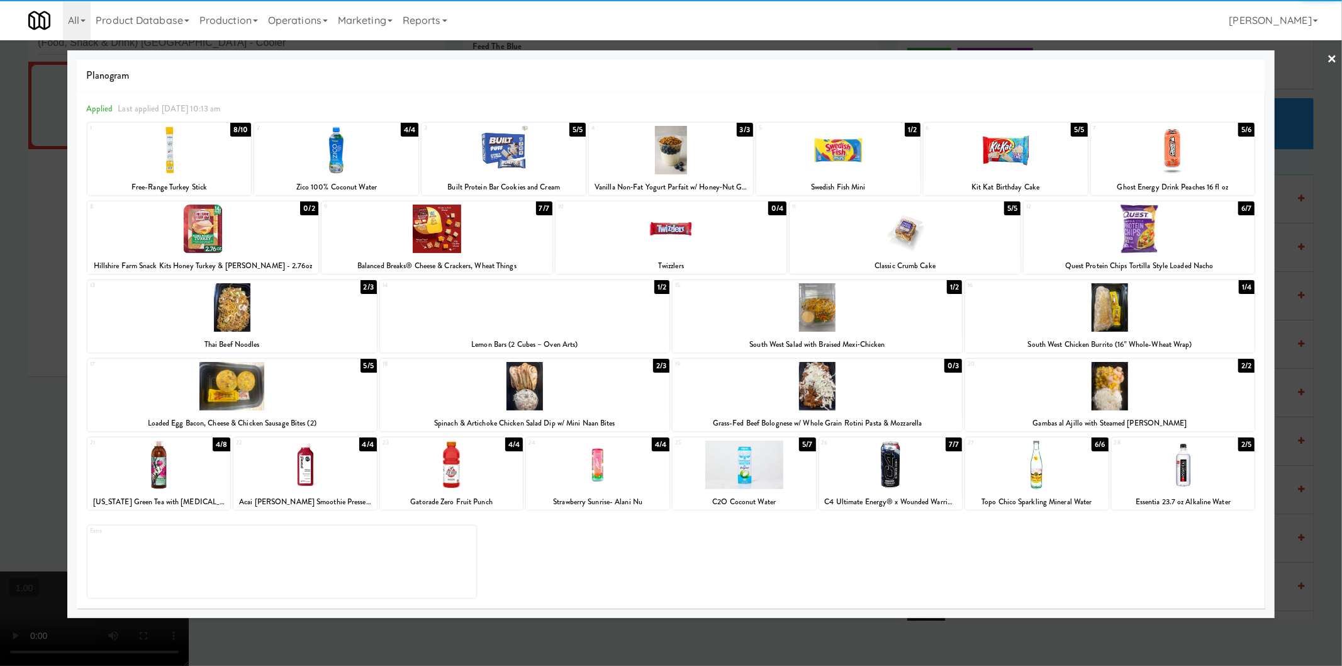
click at [1118, 316] on div at bounding box center [1109, 307] width 289 height 48
click at [1284, 311] on div at bounding box center [671, 333] width 1342 height 666
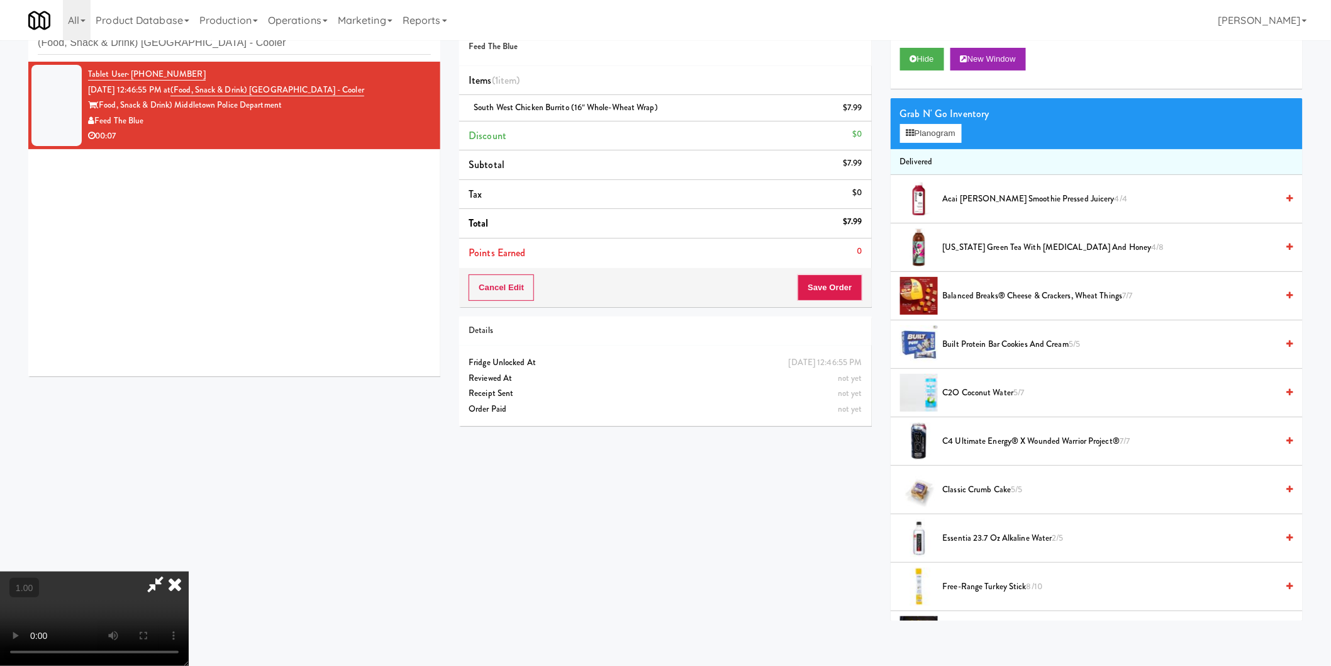
click at [189, 571] on video at bounding box center [94, 618] width 189 height 94
click at [822, 285] on button "Save Order" at bounding box center [830, 287] width 64 height 26
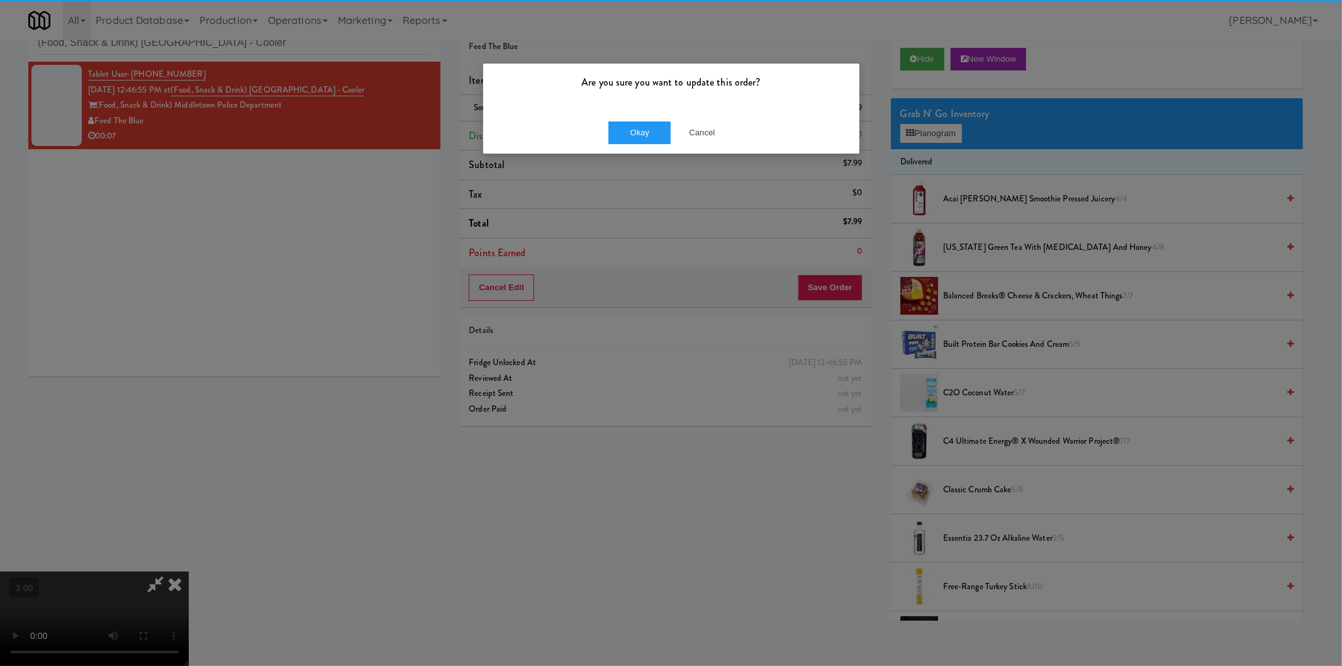
click at [614, 120] on div "Okay Cancel" at bounding box center [671, 132] width 376 height 42
click at [613, 128] on button "Okay" at bounding box center [639, 132] width 63 height 23
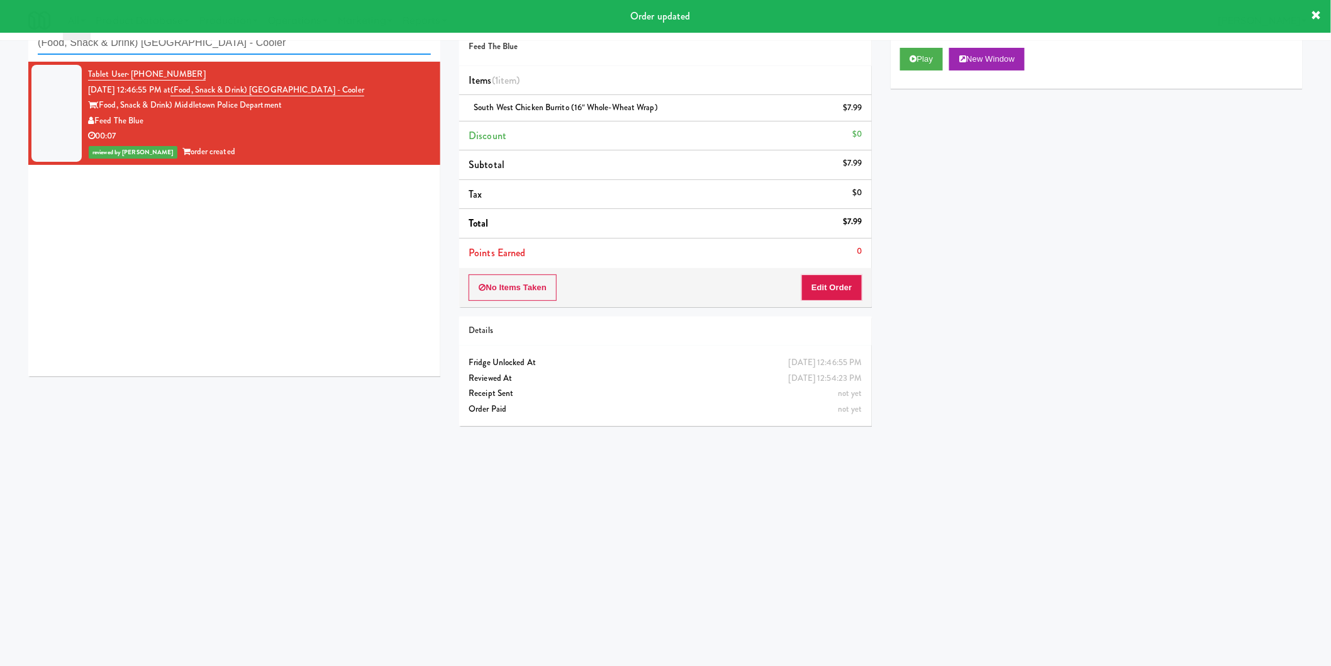
paste input "WPW - Right - Ambient"
drag, startPoint x: 258, startPoint y: 51, endPoint x: 0, endPoint y: 44, distance: 258.0
click at [0, 40] on body "Order updated Are you sure you want to update this order? Okay Cancel Okay Are …" at bounding box center [665, 333] width 1331 height 666
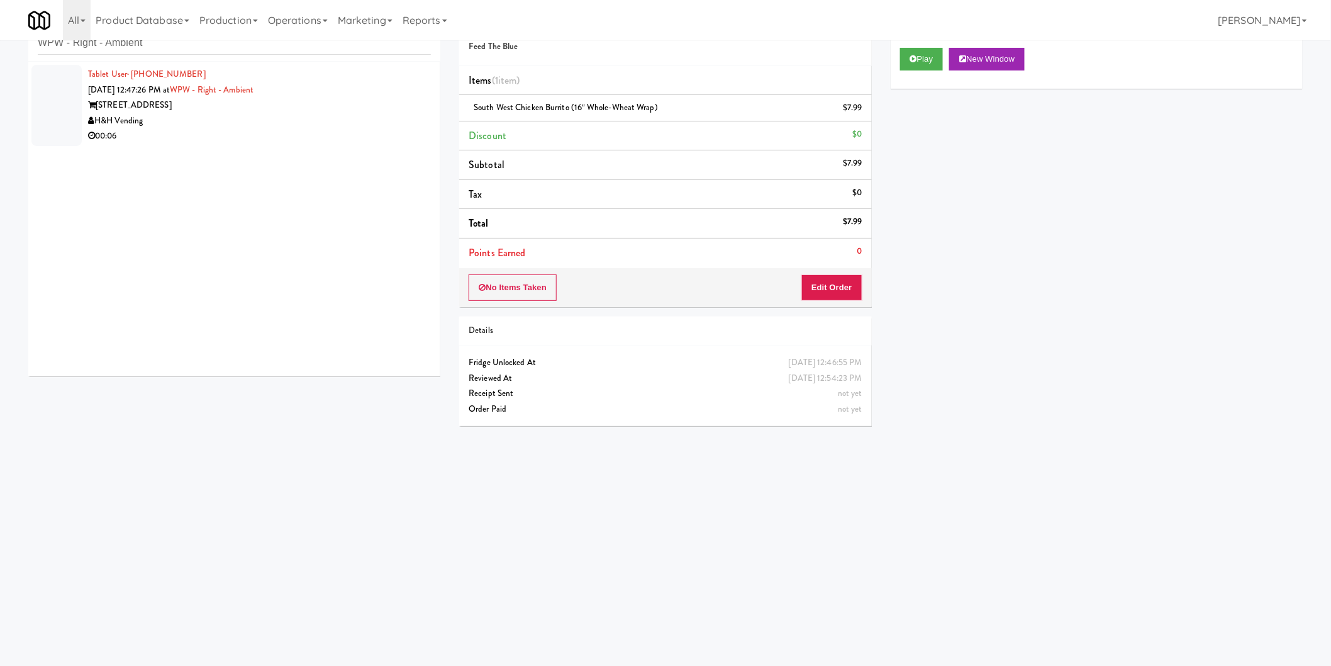
drag, startPoint x: 329, startPoint y: 108, endPoint x: 338, endPoint y: 108, distance: 9.5
click at [330, 108] on div "343 W Wolf Point Plaza" at bounding box center [259, 105] width 343 height 16
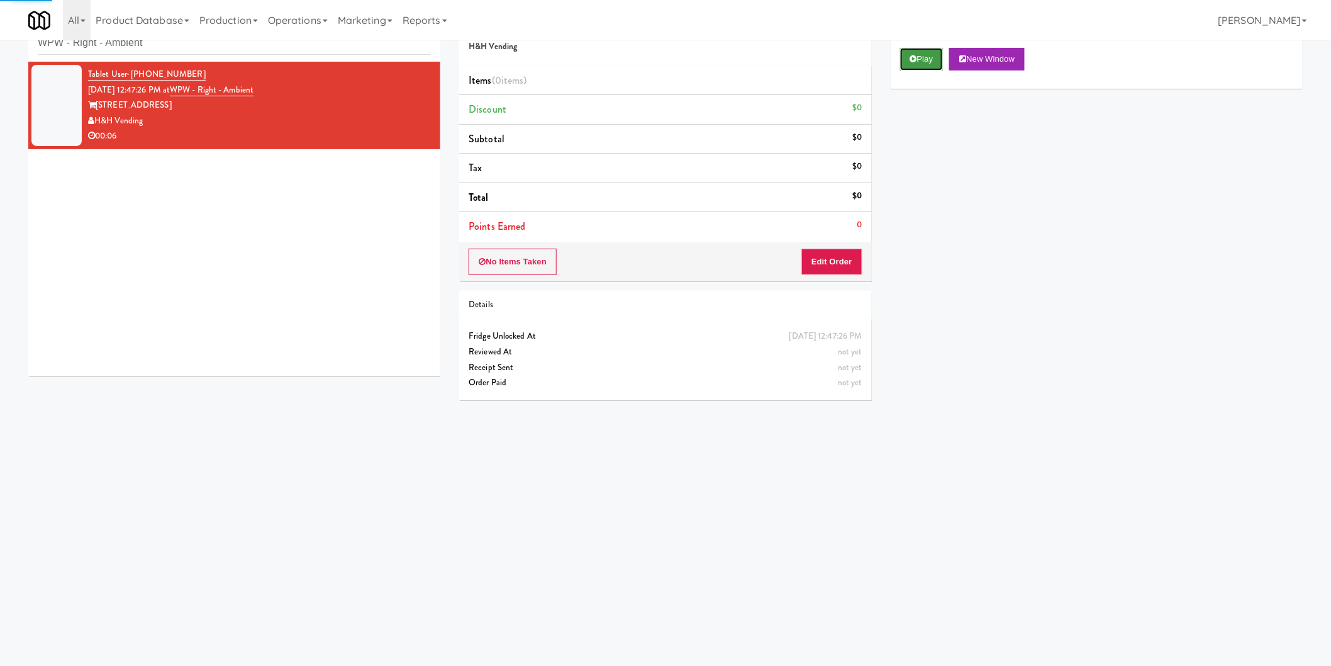
click at [913, 60] on icon at bounding box center [913, 59] width 7 height 8
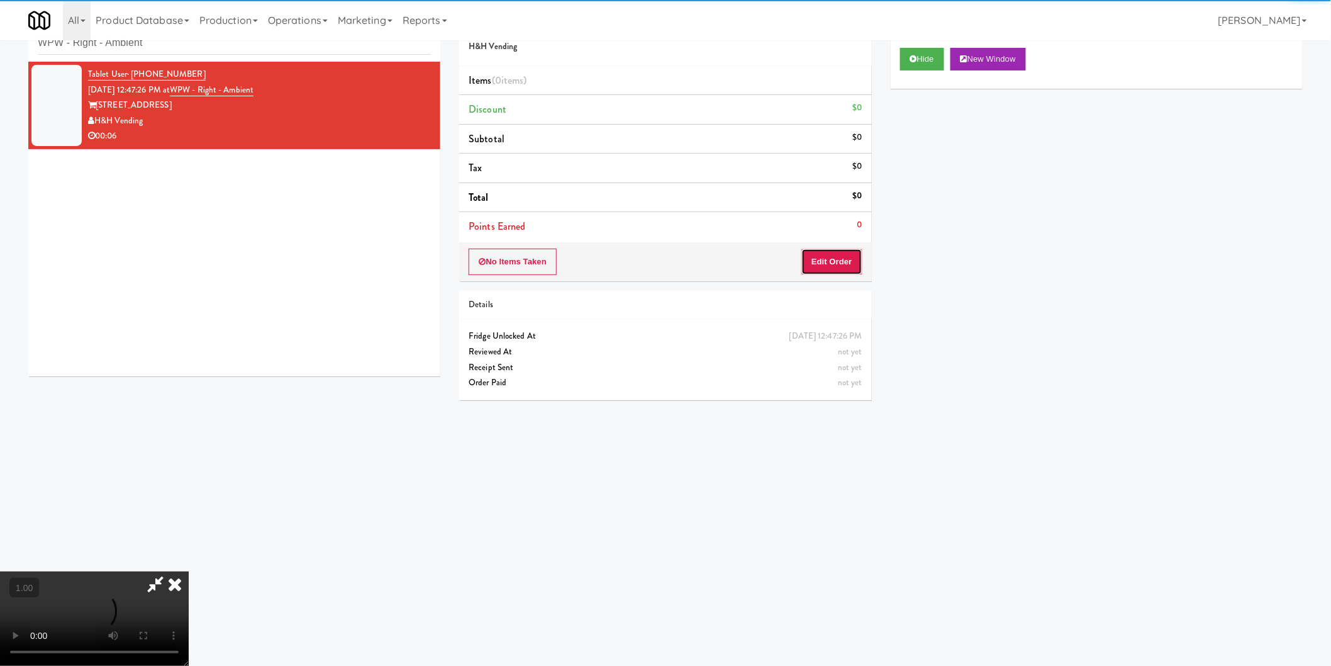
click at [828, 266] on button "Edit Order" at bounding box center [831, 261] width 61 height 26
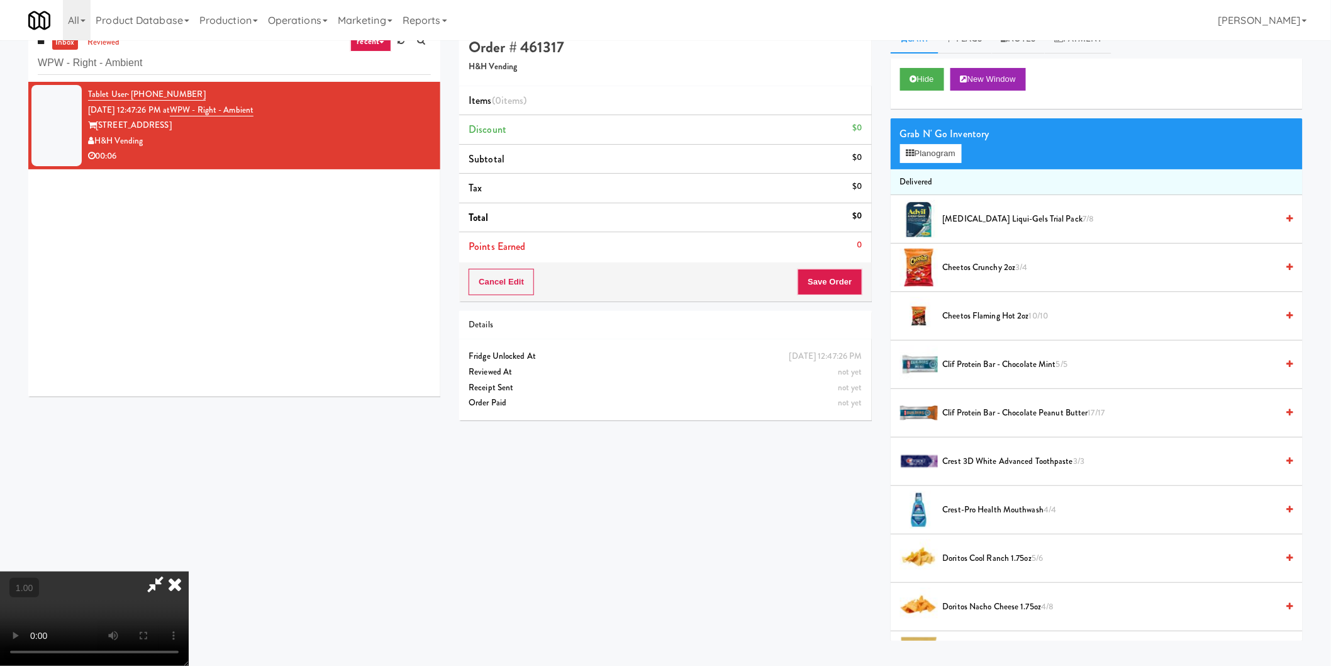
scroll to position [40, 0]
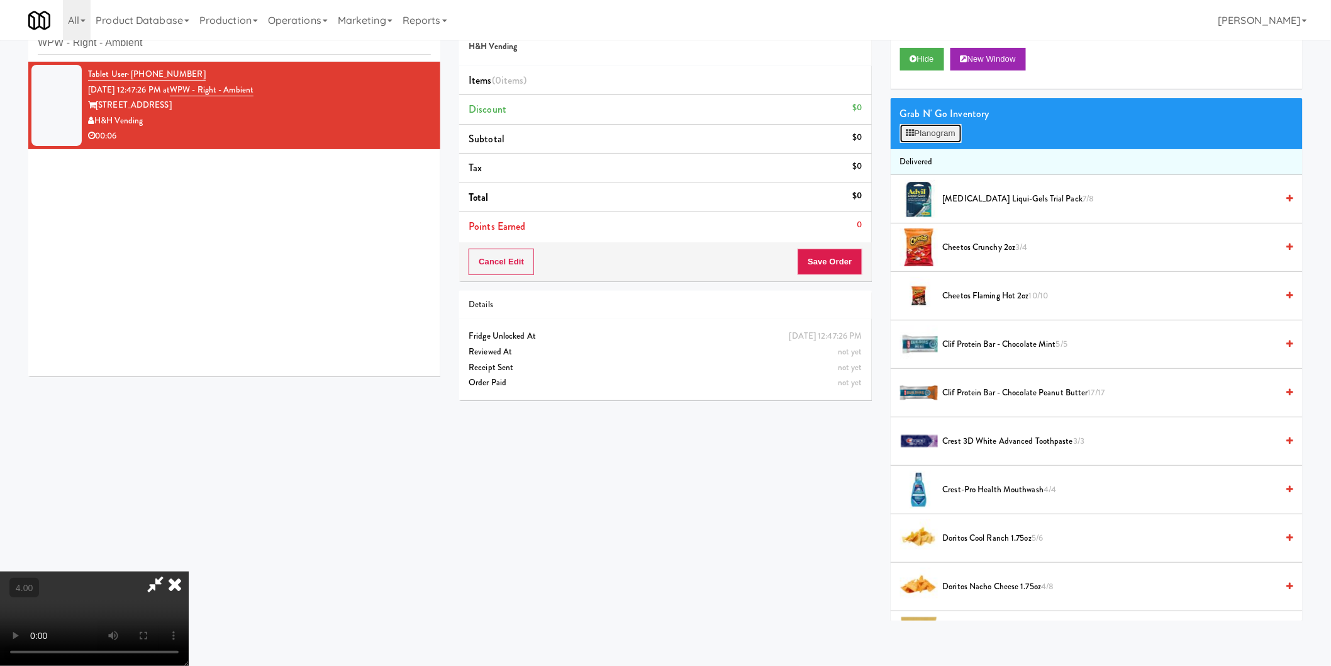
click at [939, 131] on button "Planogram" at bounding box center [931, 133] width 62 height 19
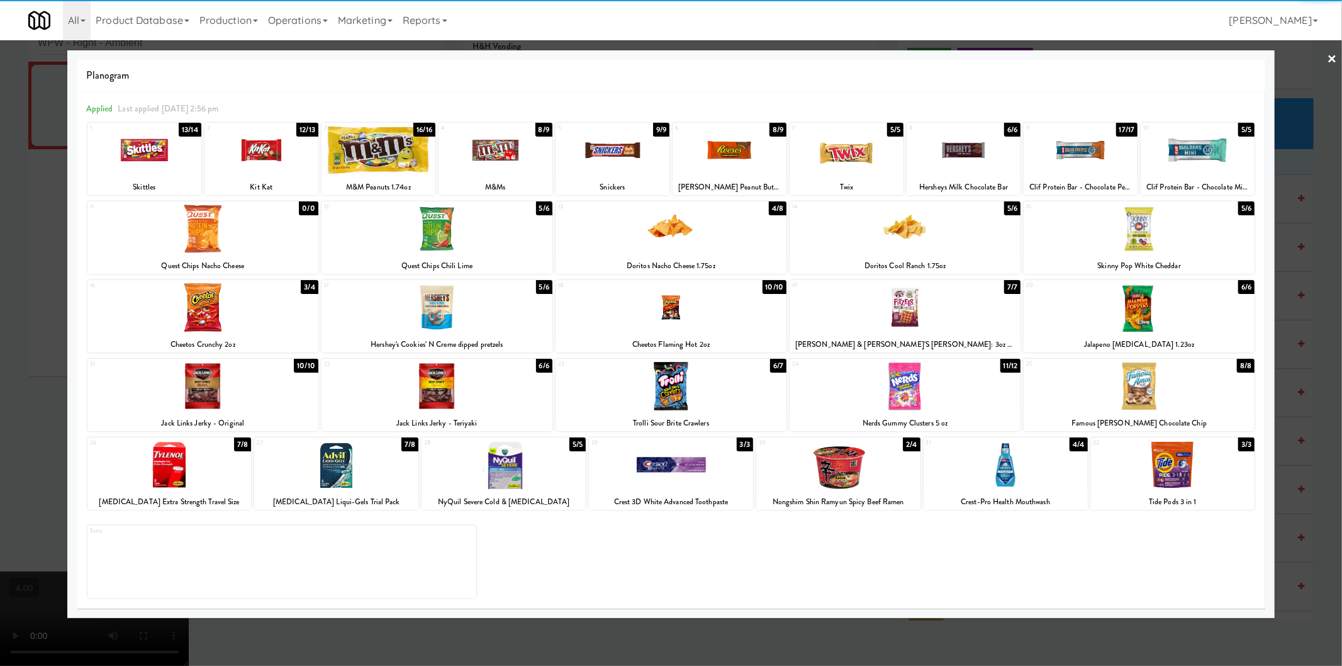
click at [1096, 237] on div at bounding box center [1138, 228] width 231 height 48
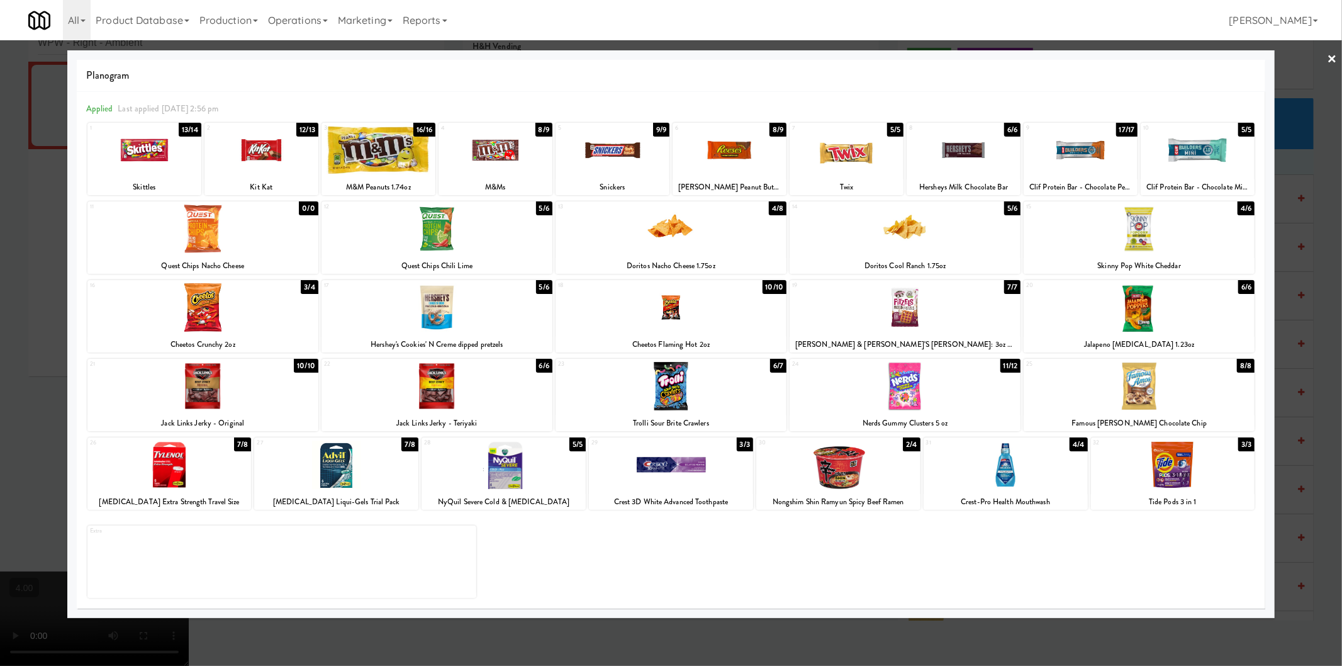
click at [1323, 276] on div at bounding box center [671, 333] width 1342 height 666
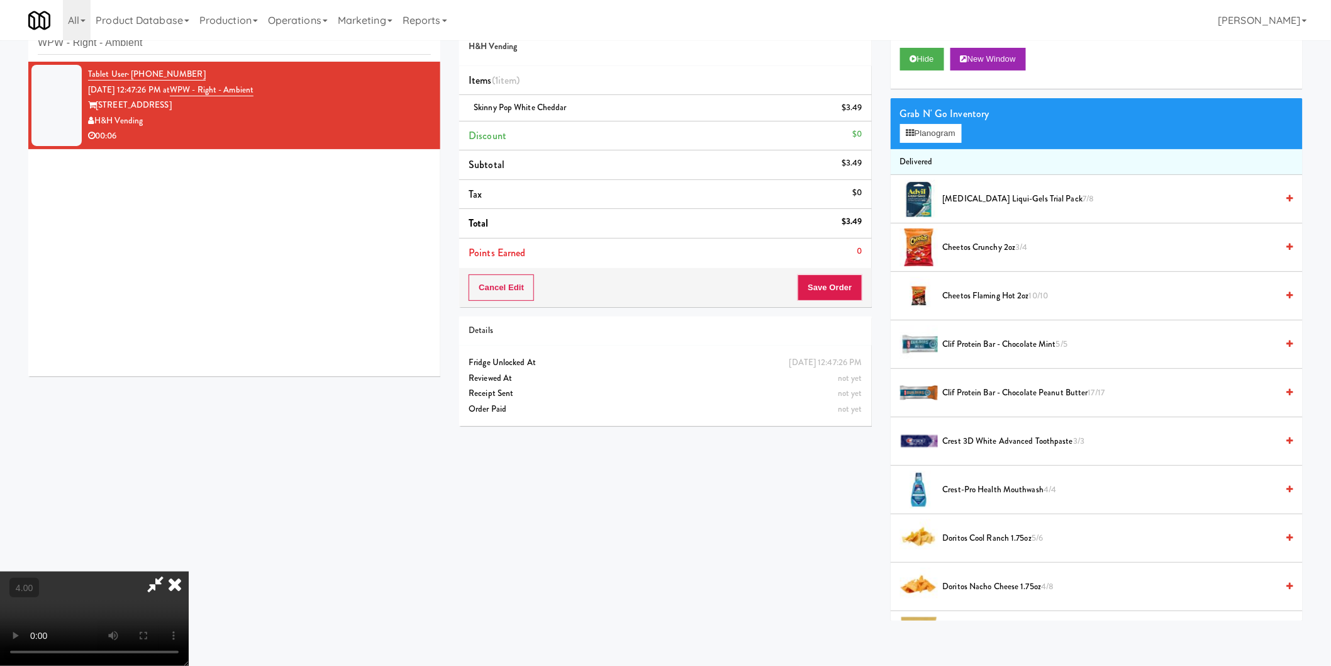
click at [189, 571] on video at bounding box center [94, 618] width 189 height 94
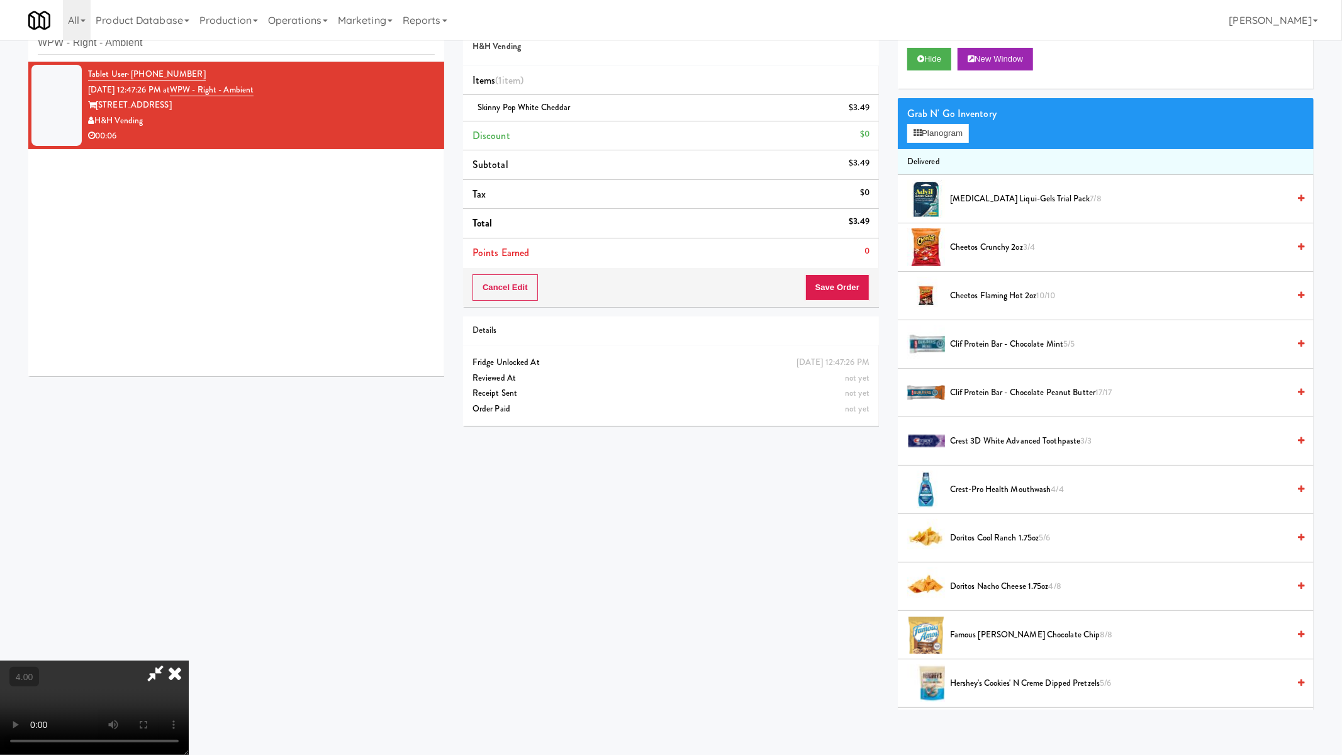
click at [189, 660] on video at bounding box center [94, 707] width 189 height 94
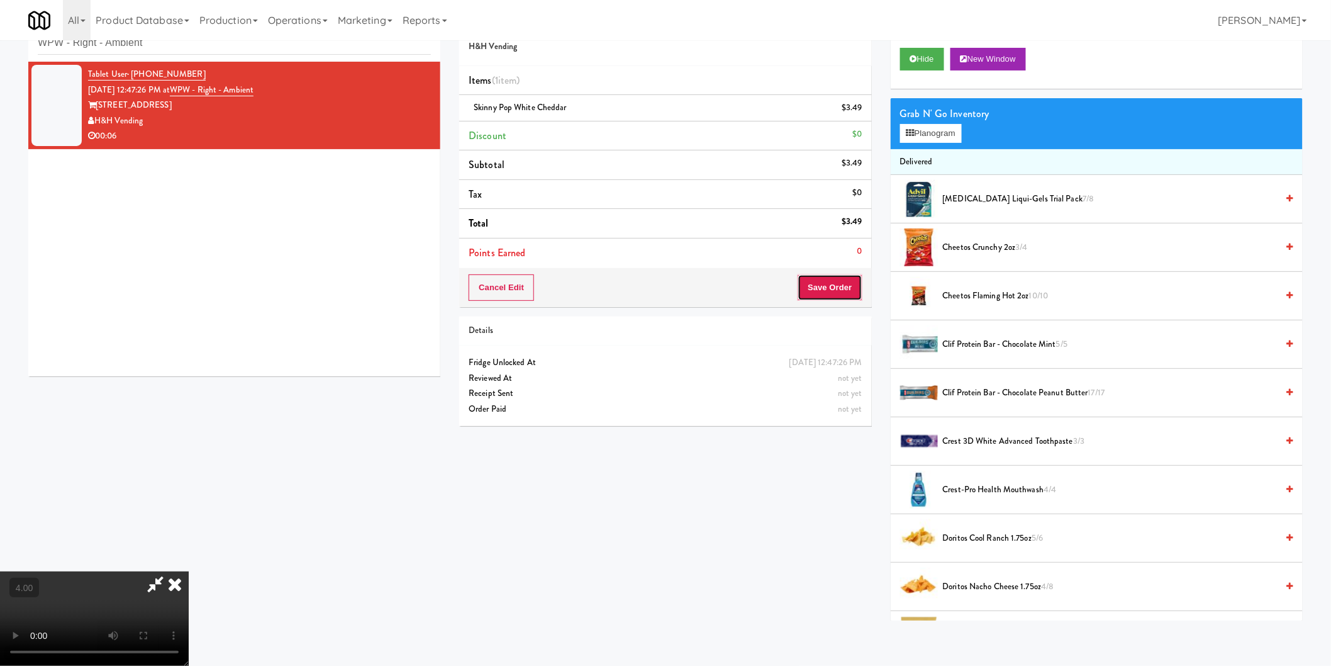
click at [828, 287] on button "Save Order" at bounding box center [830, 287] width 64 height 26
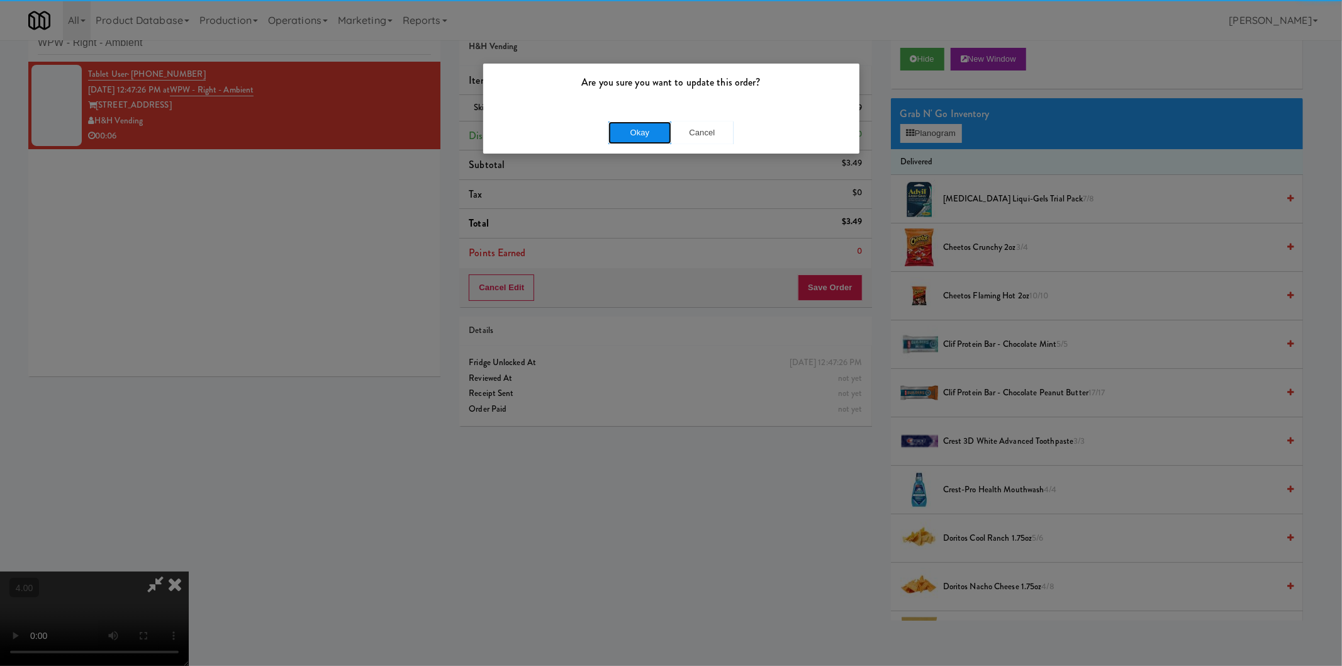
click at [623, 122] on button "Okay" at bounding box center [639, 132] width 63 height 23
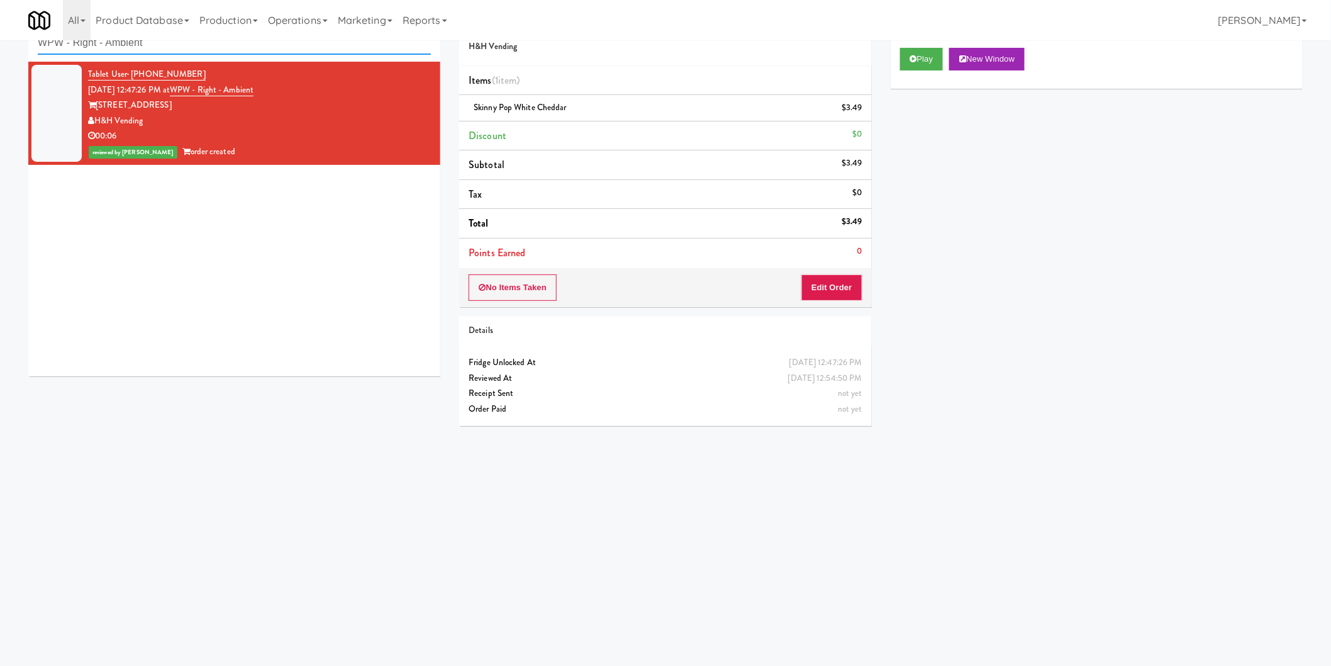
paste input "Fridge - Vantage - Pre Opening"
drag, startPoint x: 252, startPoint y: 42, endPoint x: 0, endPoint y: 52, distance: 252.4
click at [0, 52] on div "inbox reviewed recent all unclear take inventory issue suspicious failed recent…" at bounding box center [665, 257] width 1331 height 505
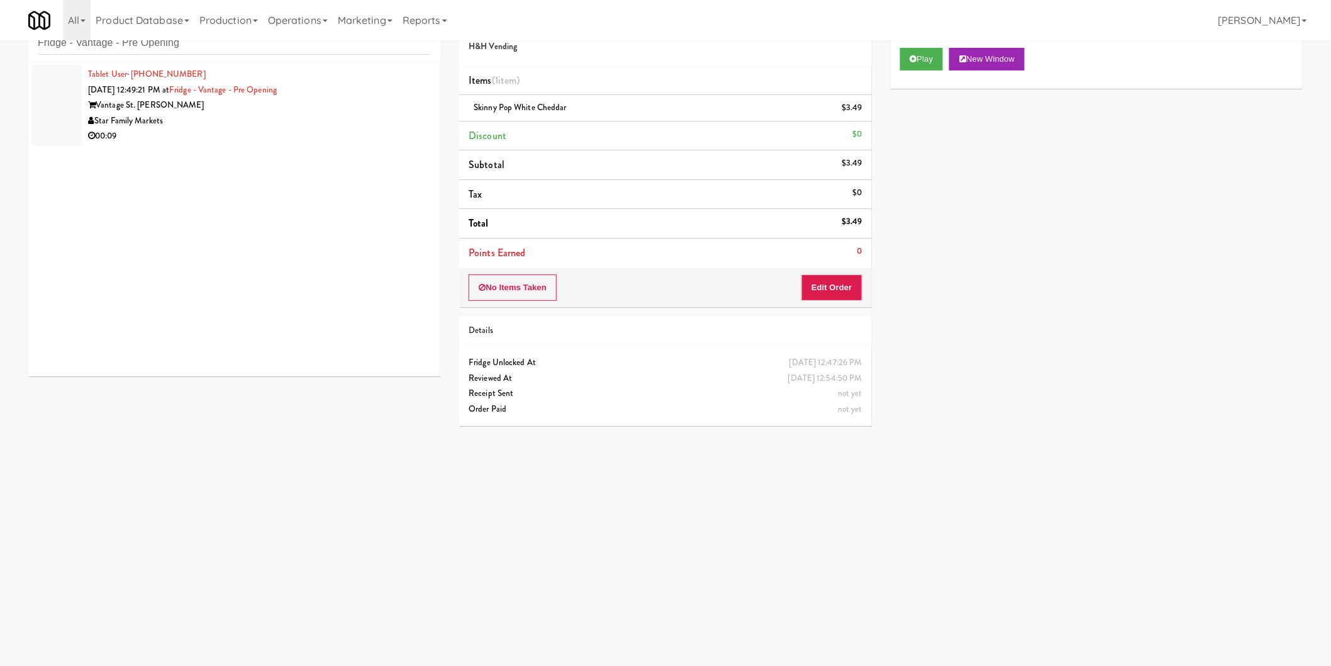
click at [359, 113] on div "Star Family Markets" at bounding box center [259, 121] width 343 height 16
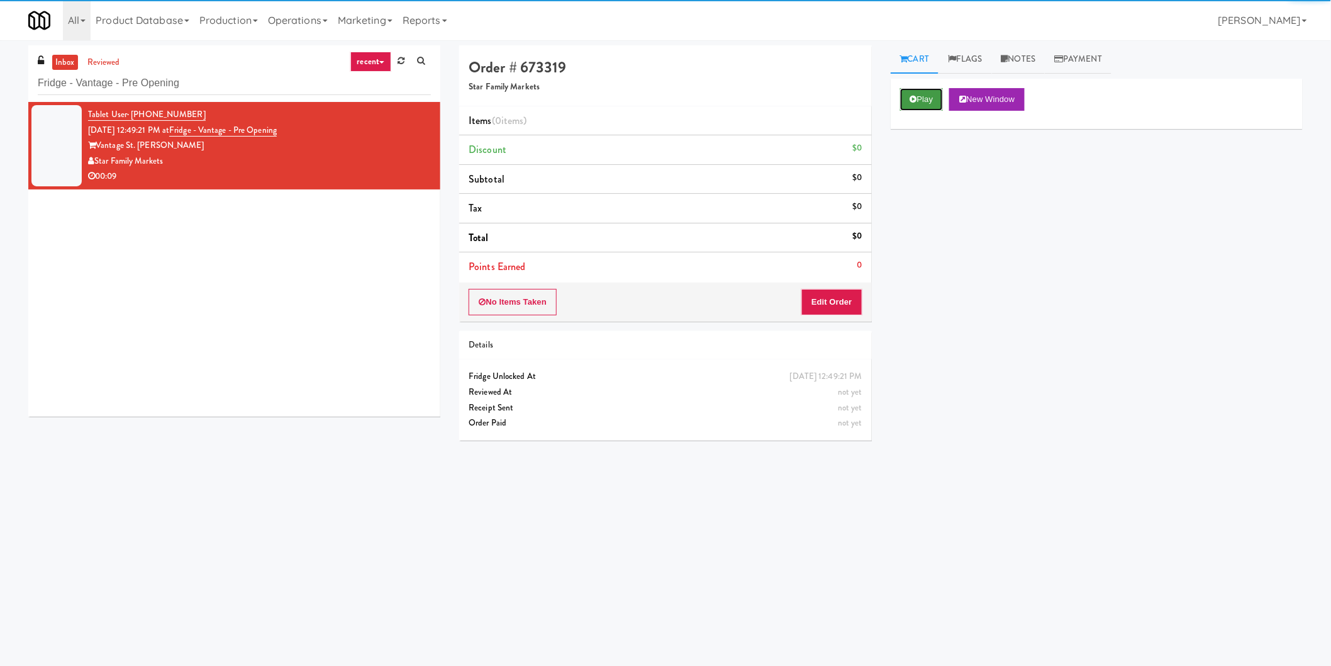
click at [901, 97] on button "Play" at bounding box center [921, 99] width 43 height 23
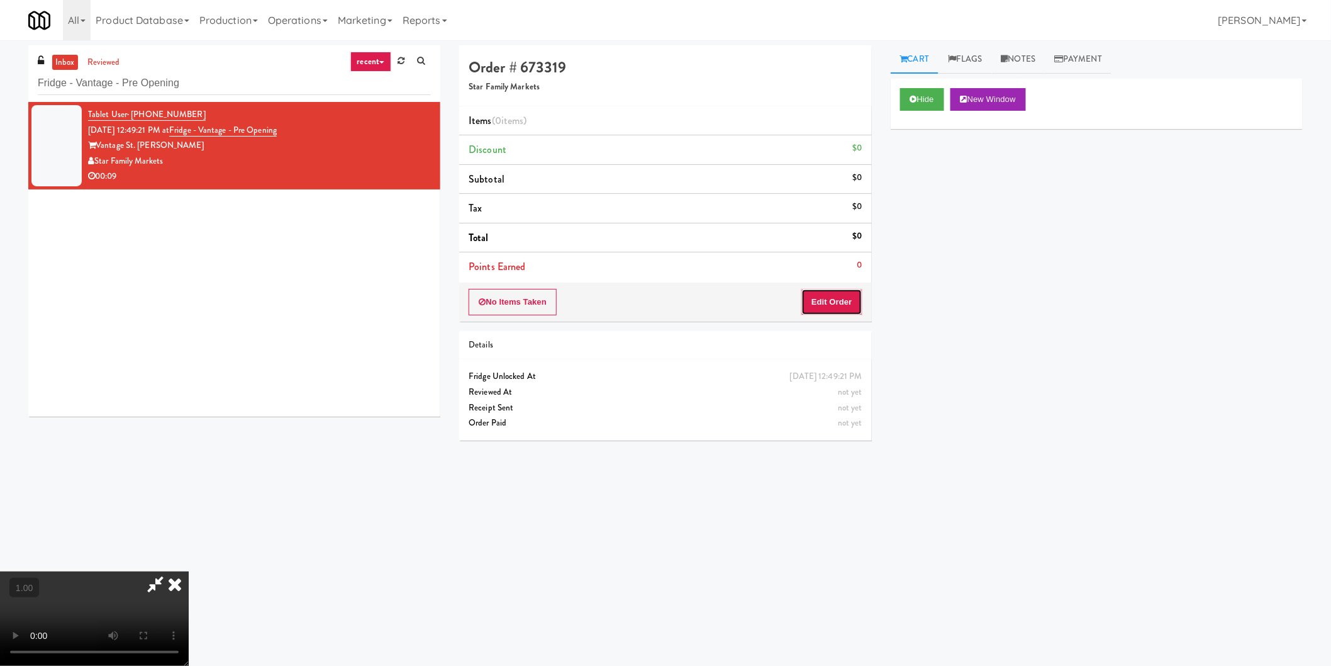
click at [819, 303] on button "Edit Order" at bounding box center [831, 302] width 61 height 26
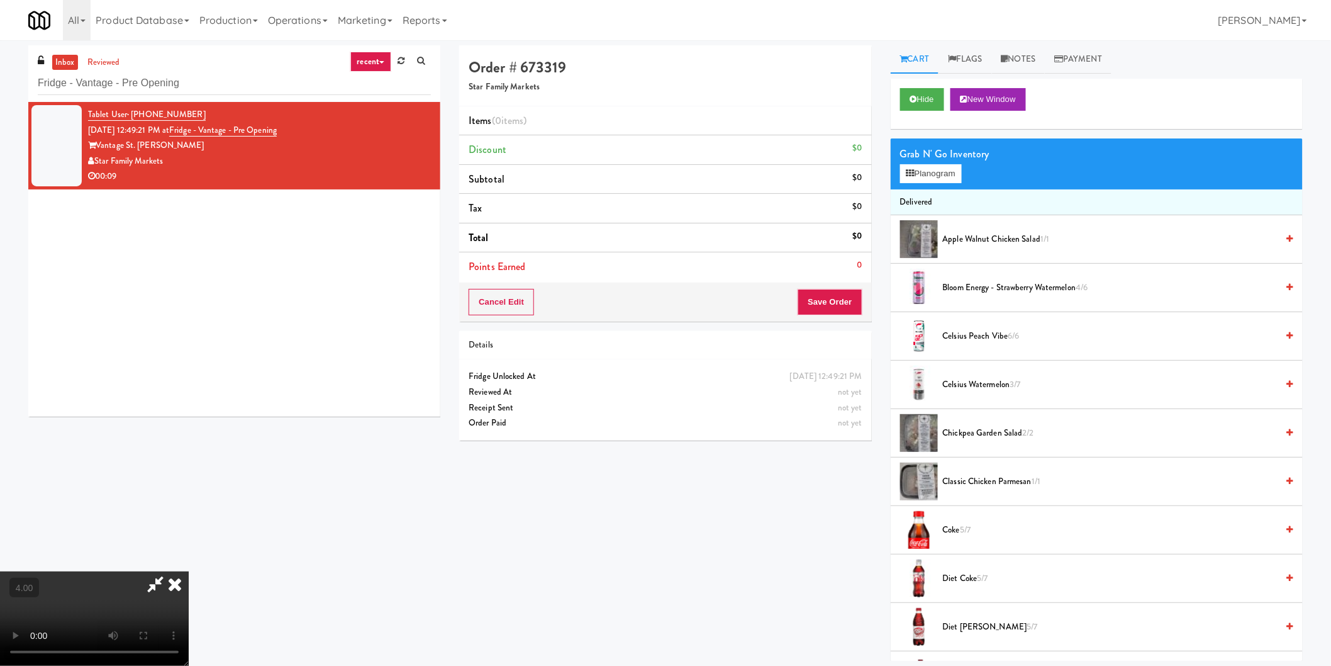
click at [922, 184] on div "Grab N' Go Inventory Planogram" at bounding box center [1097, 163] width 412 height 51
click at [902, 180] on button "Planogram" at bounding box center [931, 173] width 62 height 19
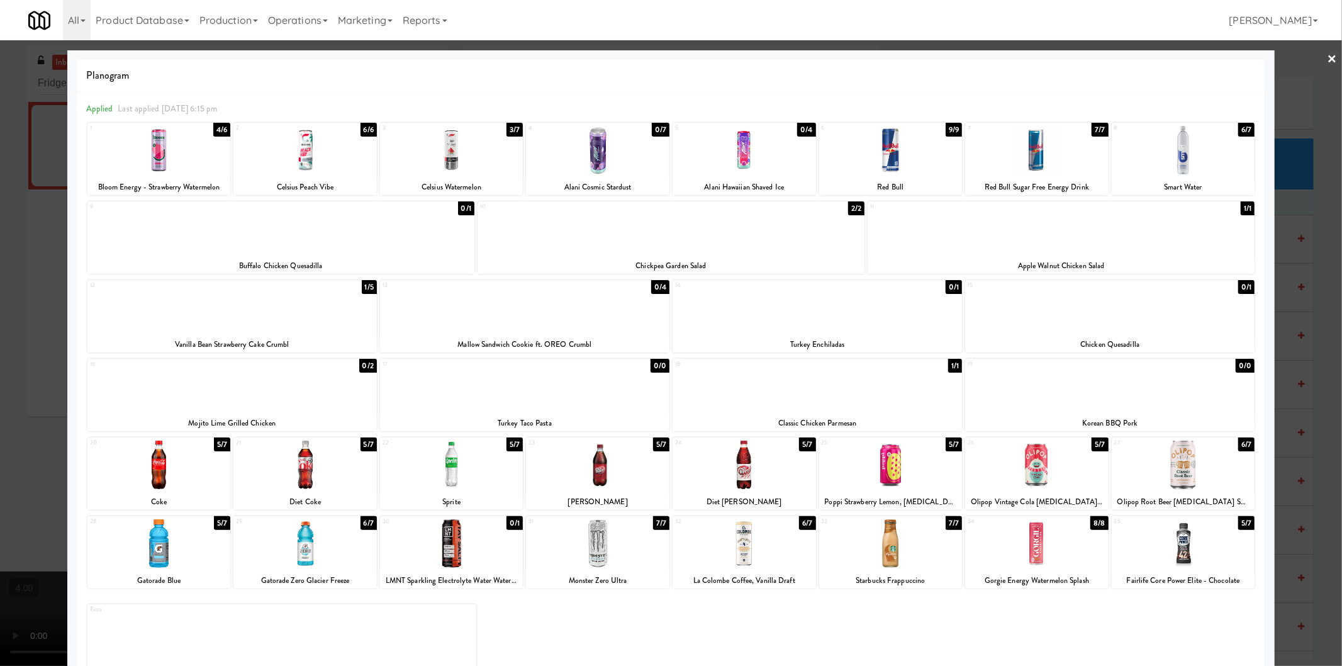
click at [298, 475] on div at bounding box center [304, 464] width 143 height 48
drag, startPoint x: 156, startPoint y: 465, endPoint x: 146, endPoint y: 465, distance: 10.1
click at [155, 465] on div at bounding box center [158, 464] width 143 height 48
click at [0, 431] on div at bounding box center [671, 333] width 1342 height 666
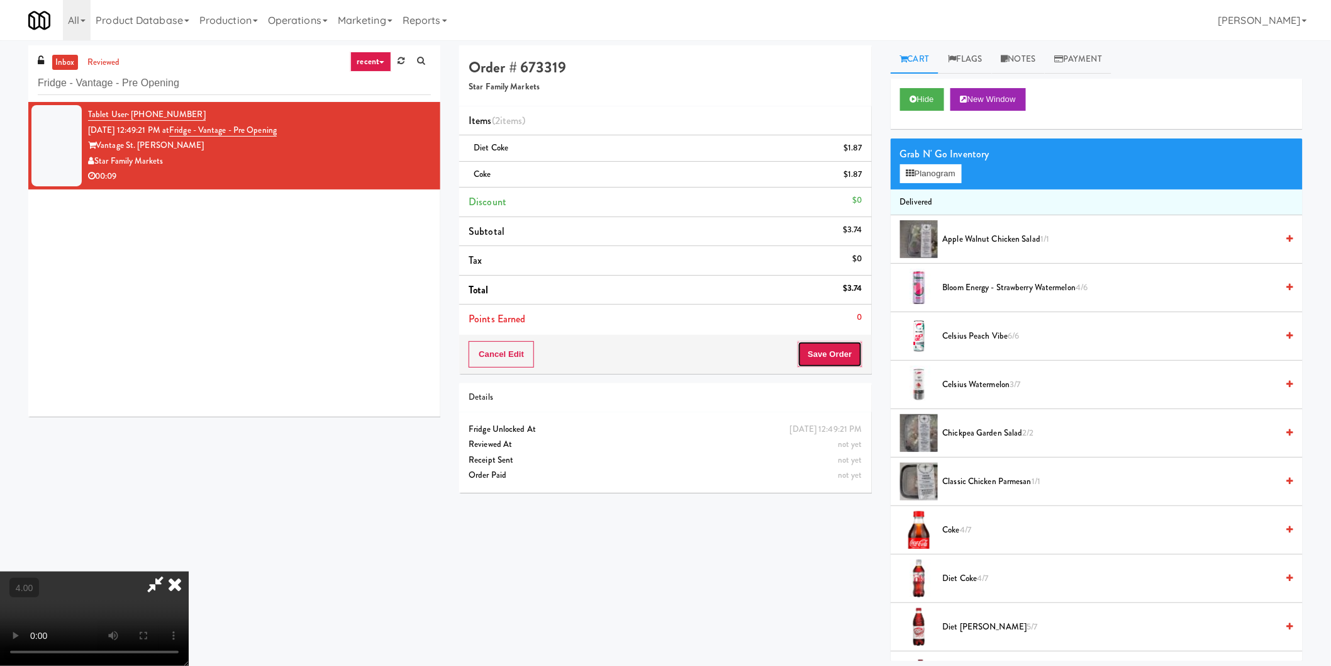
click at [820, 347] on button "Save Order" at bounding box center [830, 354] width 64 height 26
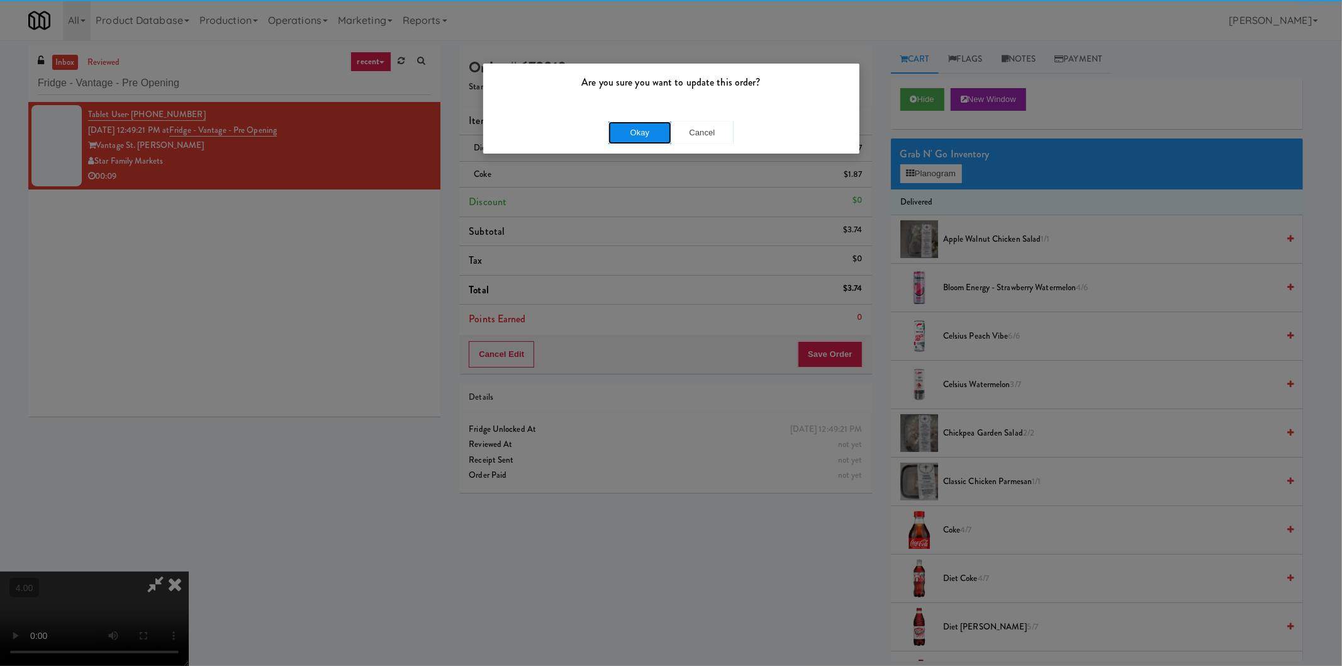
click at [643, 135] on button "Okay" at bounding box center [639, 132] width 63 height 23
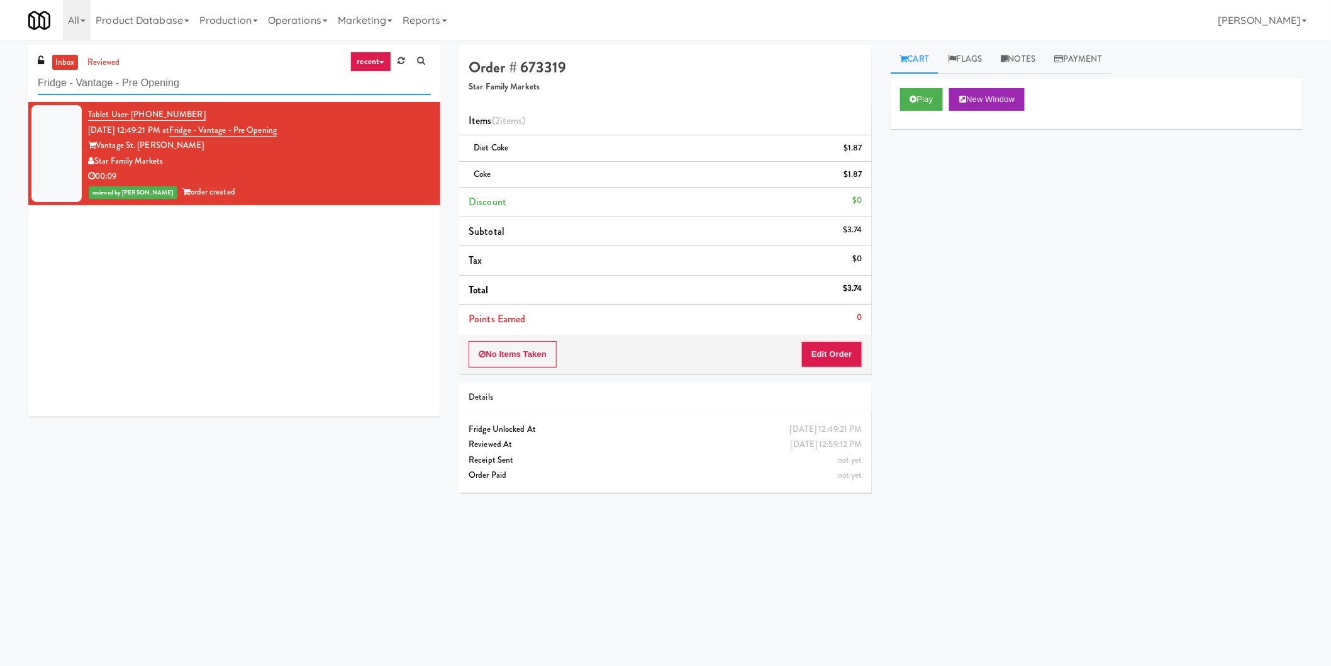
paste input "Cornish Brewery- Cooler"
drag, startPoint x: 186, startPoint y: 89, endPoint x: 0, endPoint y: 89, distance: 185.6
click at [0, 89] on div "inbox reviewed recent all unclear take inventory issue suspicious failed recent…" at bounding box center [665, 297] width 1331 height 505
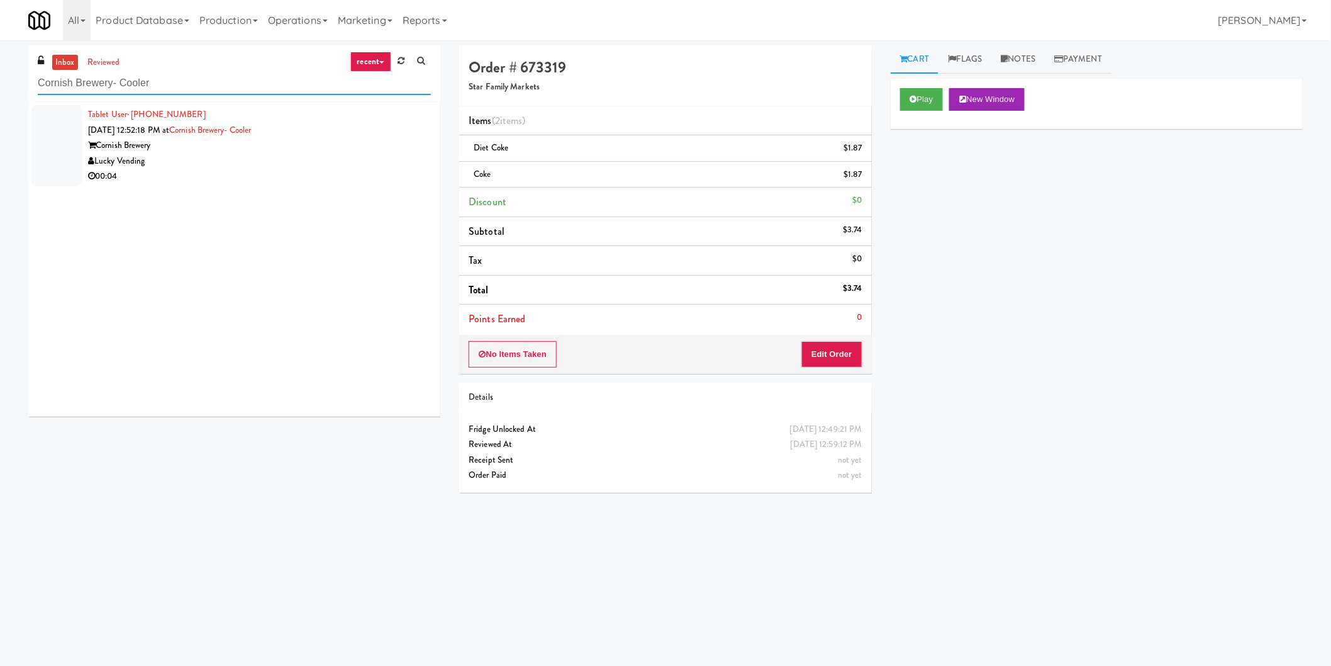
type input "Cornish Brewery- Cooler"
click at [332, 175] on div "00:04" at bounding box center [259, 177] width 343 height 16
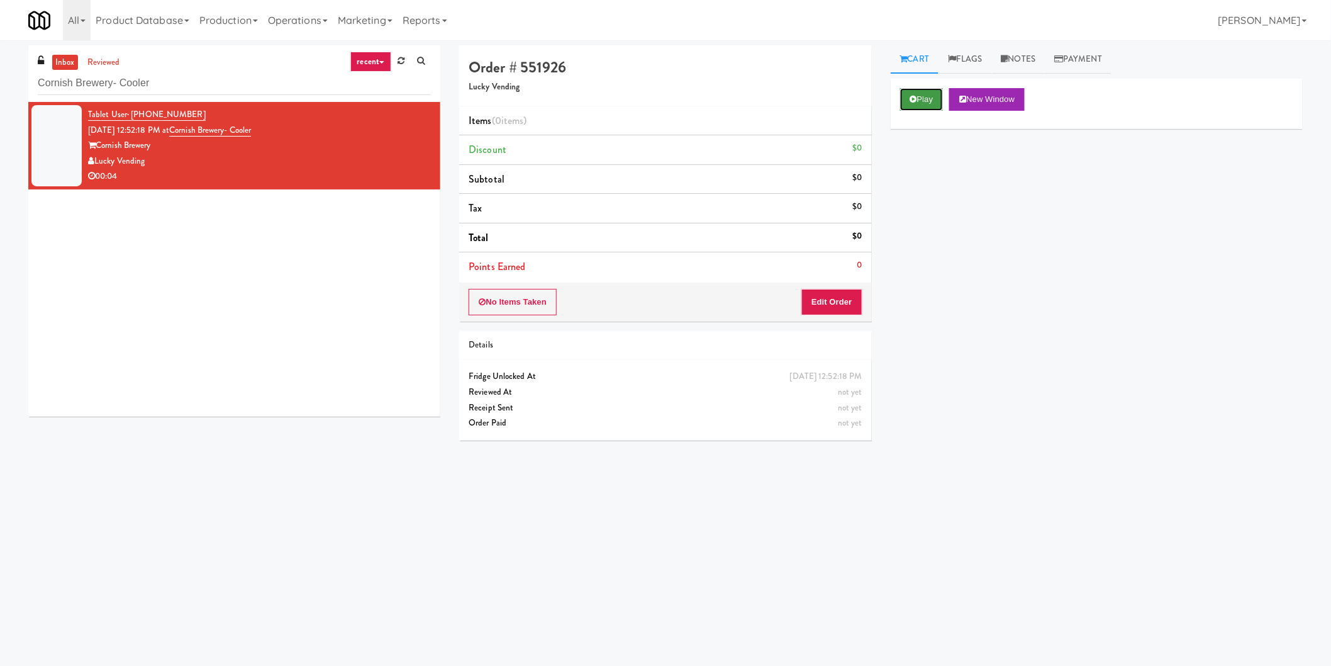
click at [919, 103] on button "Play" at bounding box center [921, 99] width 43 height 23
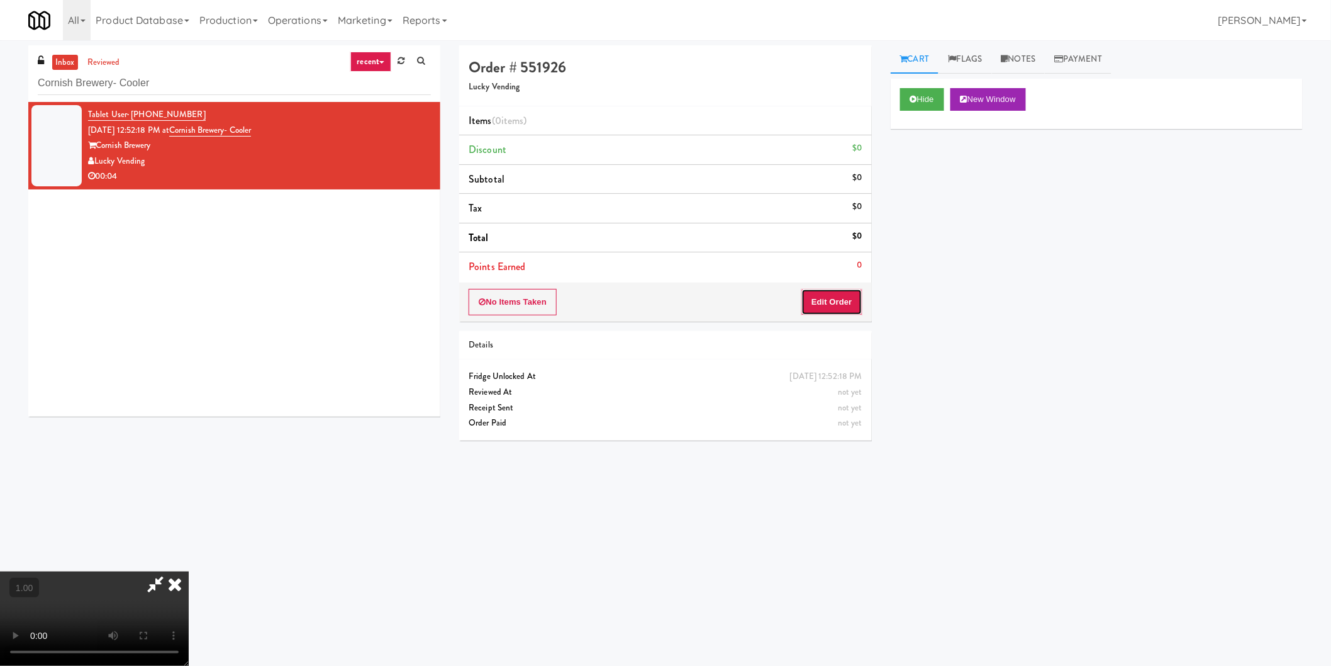
click at [832, 303] on button "Edit Order" at bounding box center [831, 302] width 61 height 26
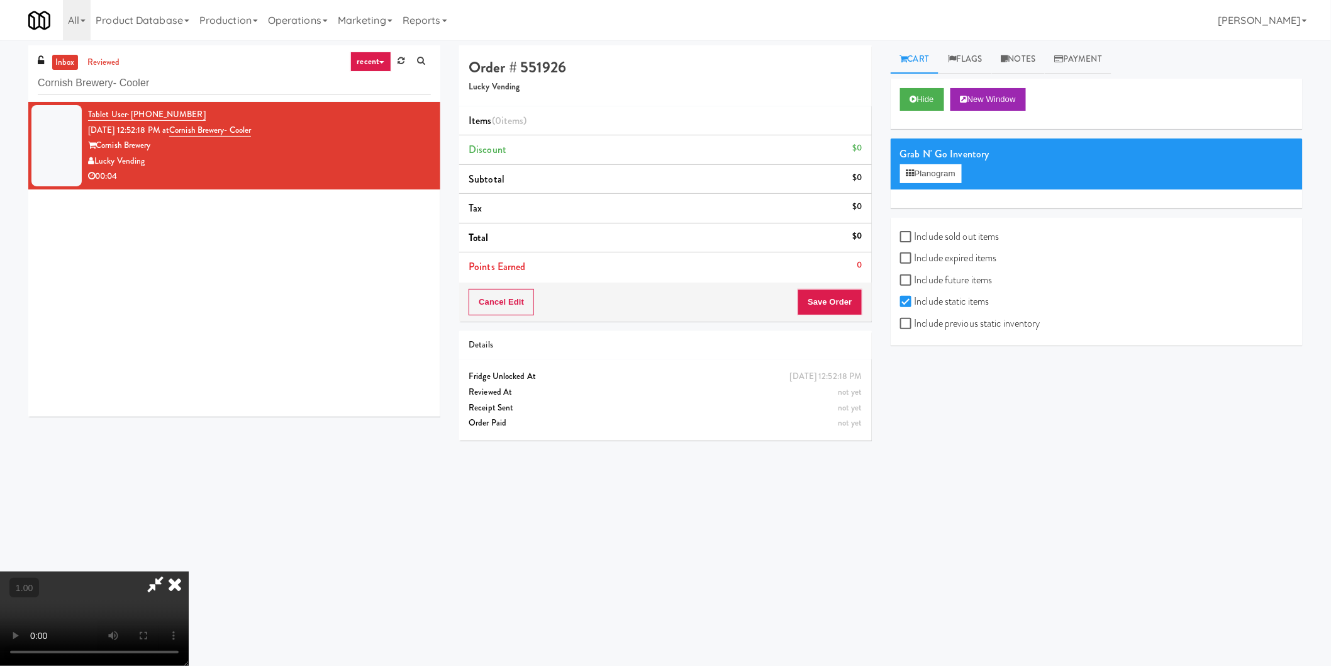
scroll to position [206, 0]
click at [923, 184] on div "Grab N' Go Inventory Planogram" at bounding box center [1097, 163] width 412 height 51
click at [923, 182] on button "Planogram" at bounding box center [931, 173] width 62 height 19
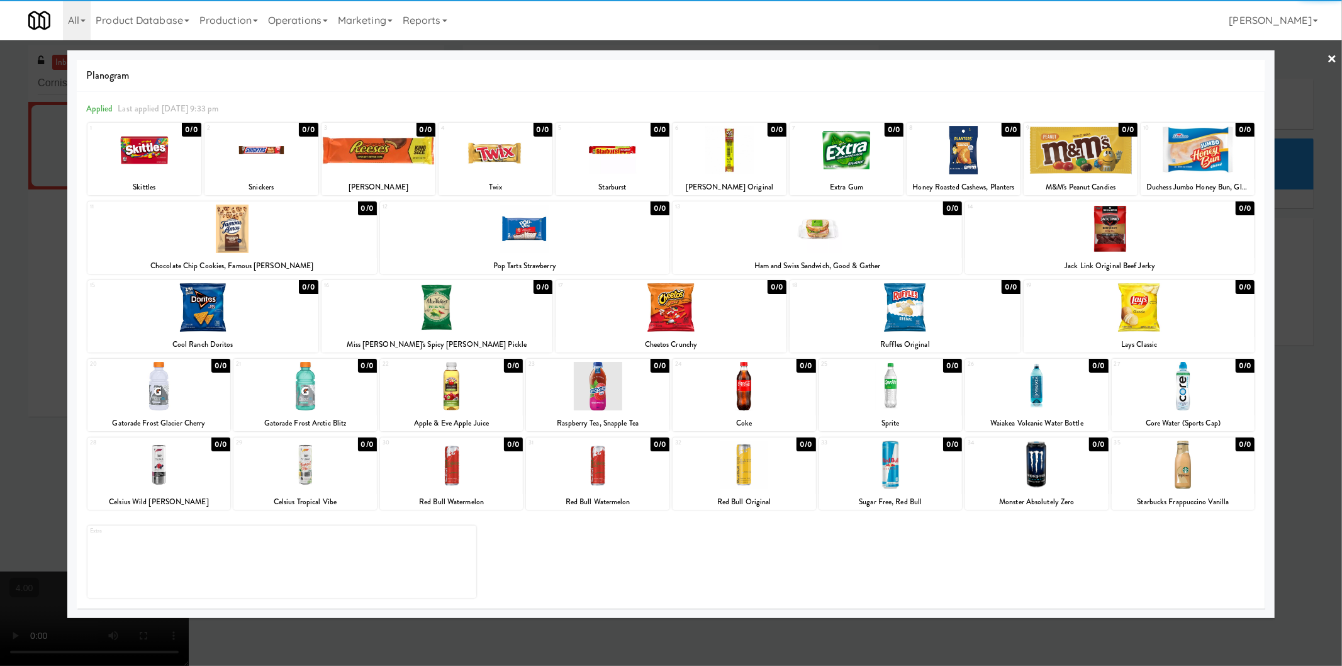
click at [758, 381] on div at bounding box center [743, 386] width 143 height 48
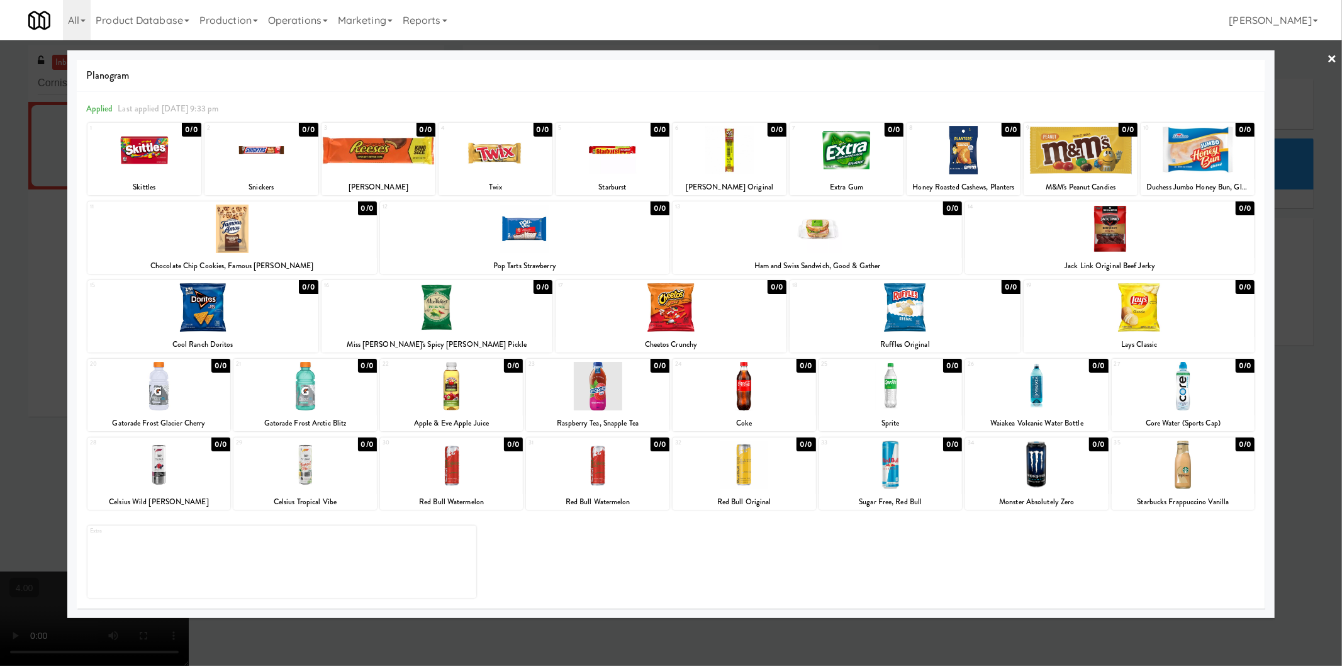
click at [964, 642] on div at bounding box center [671, 333] width 1342 height 666
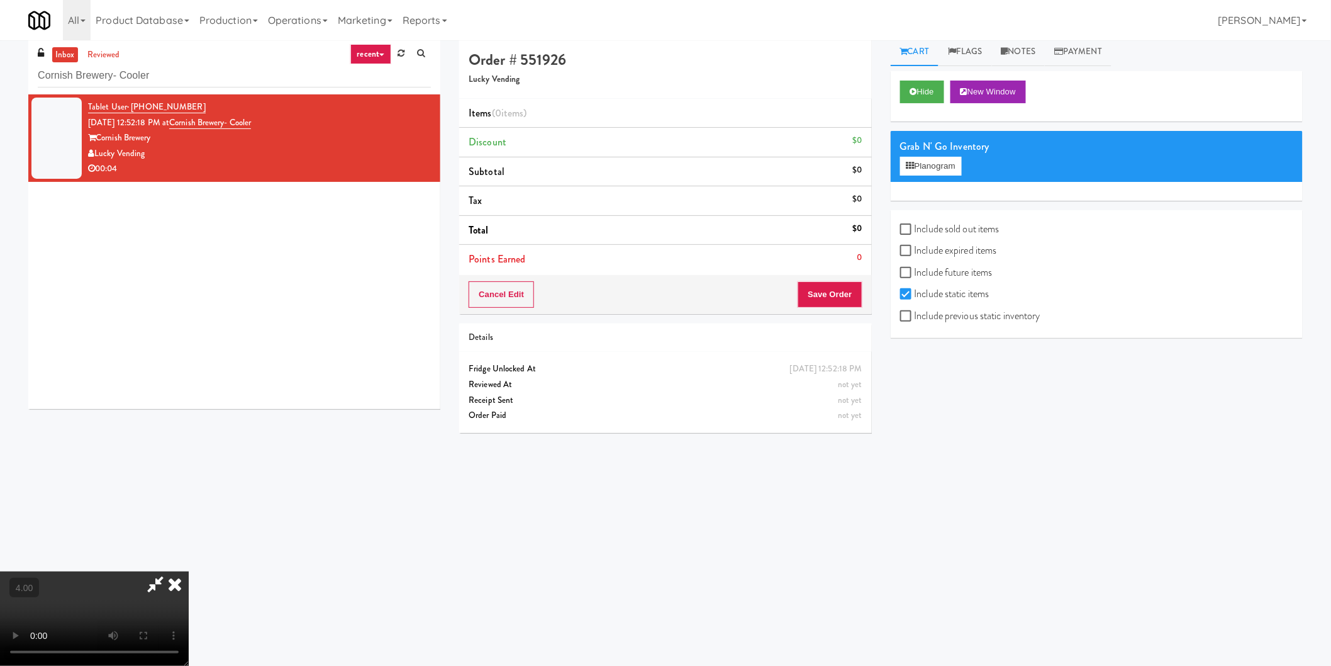
scroll to position [40, 0]
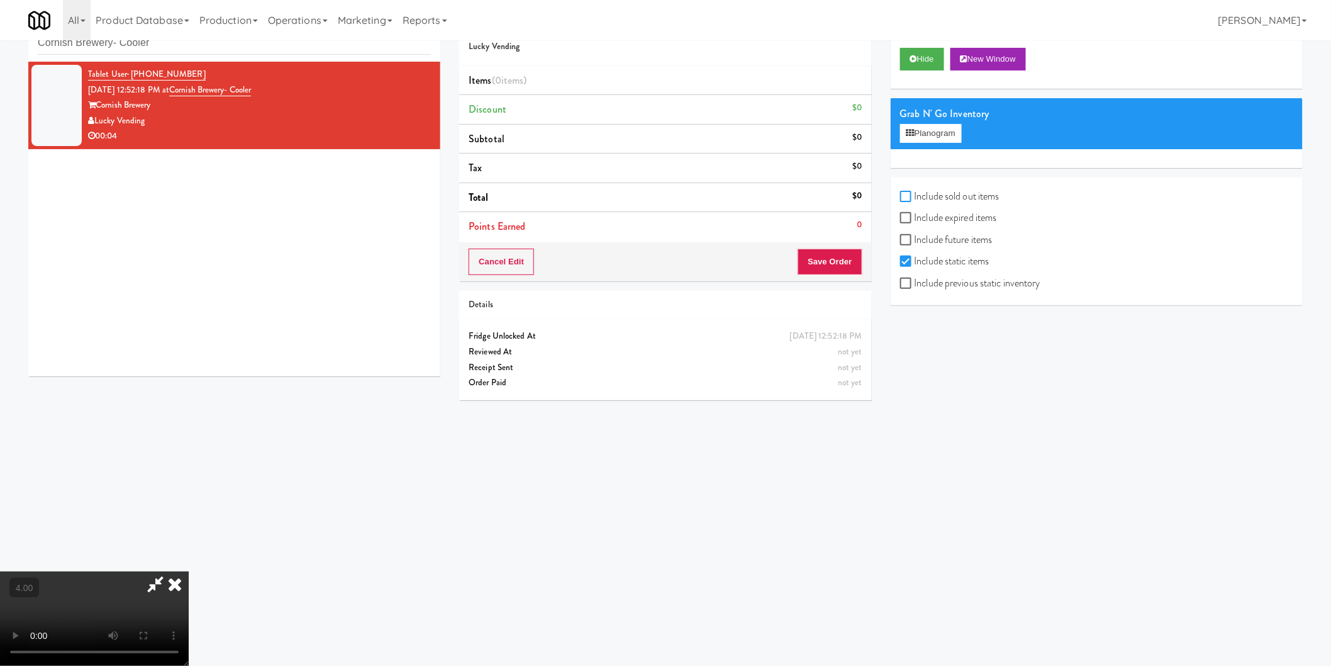
click at [906, 193] on input "Include sold out items" at bounding box center [907, 197] width 14 height 10
checkbox input "true"
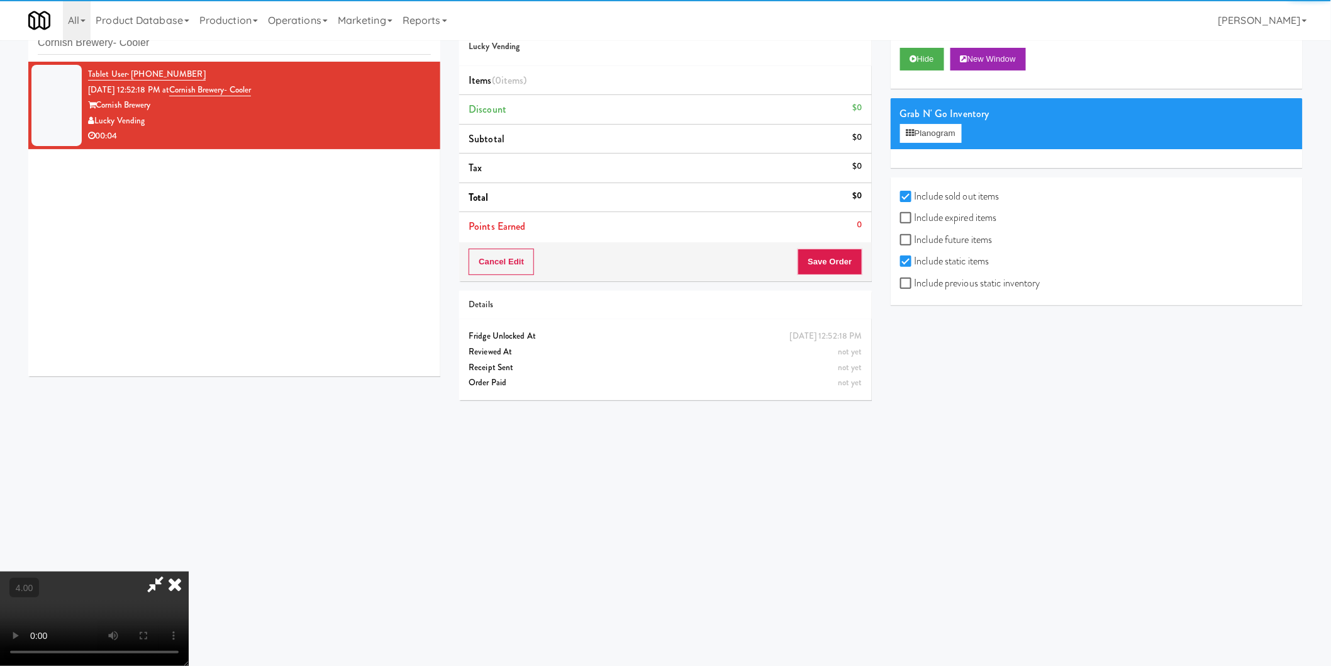
click at [925, 146] on div "Grab N' Go Inventory Planogram" at bounding box center [1097, 123] width 412 height 51
click at [926, 140] on button "Planogram" at bounding box center [931, 133] width 62 height 19
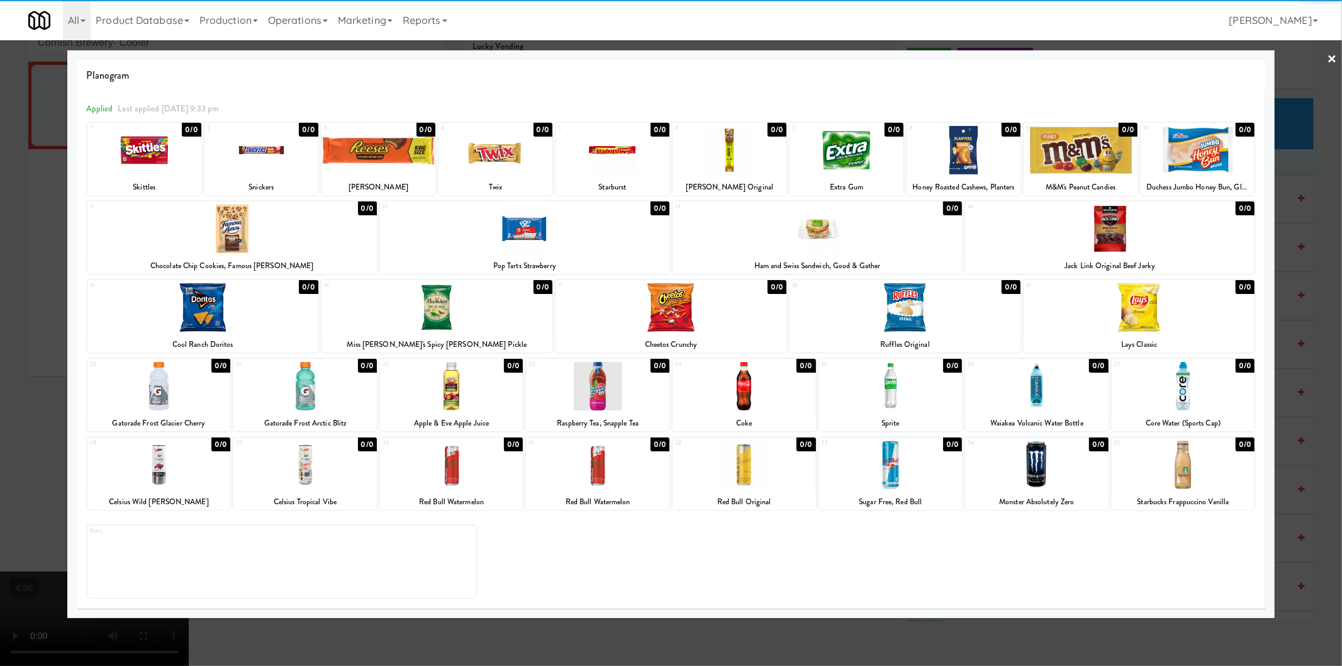
click at [736, 394] on div at bounding box center [743, 386] width 143 height 48
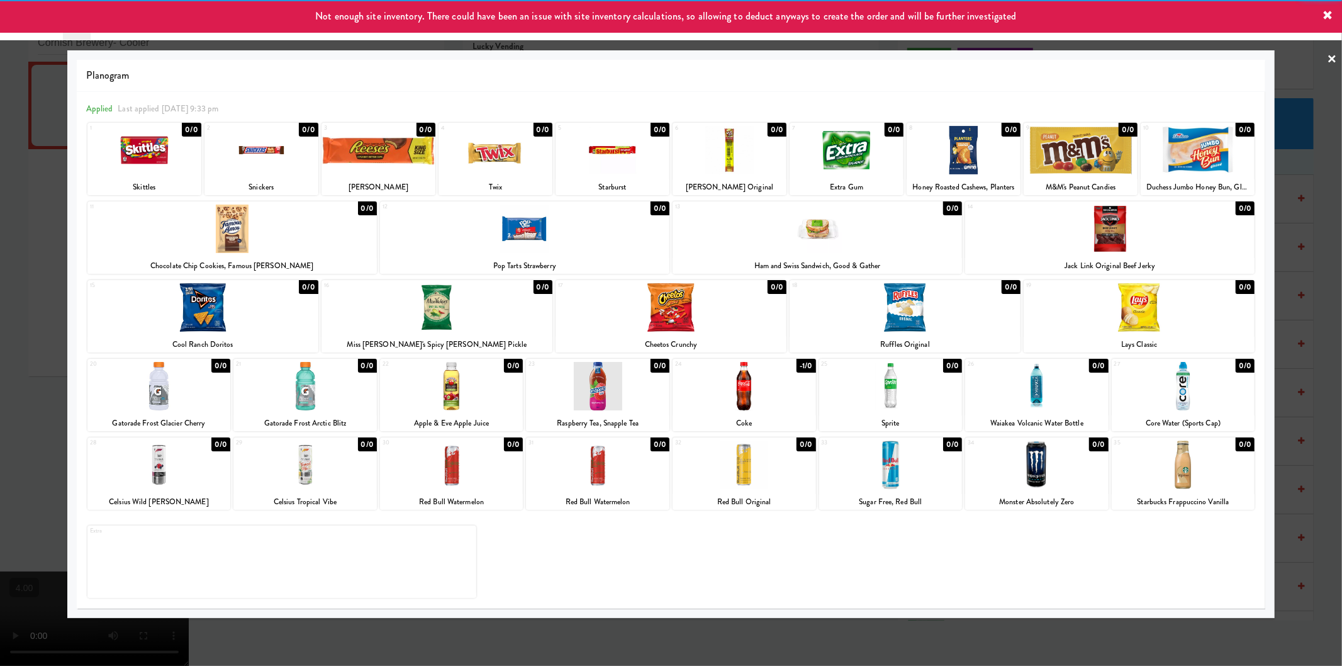
click at [0, 276] on div at bounding box center [671, 333] width 1342 height 666
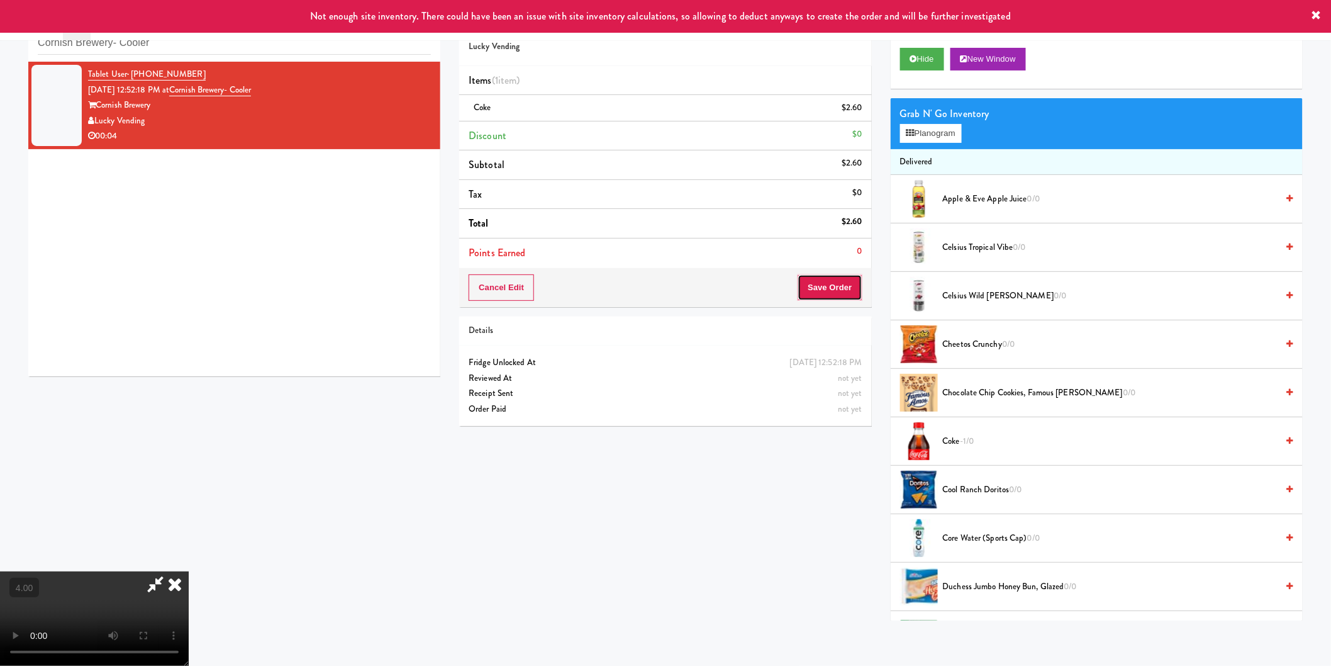
click at [833, 279] on button "Save Order" at bounding box center [830, 287] width 64 height 26
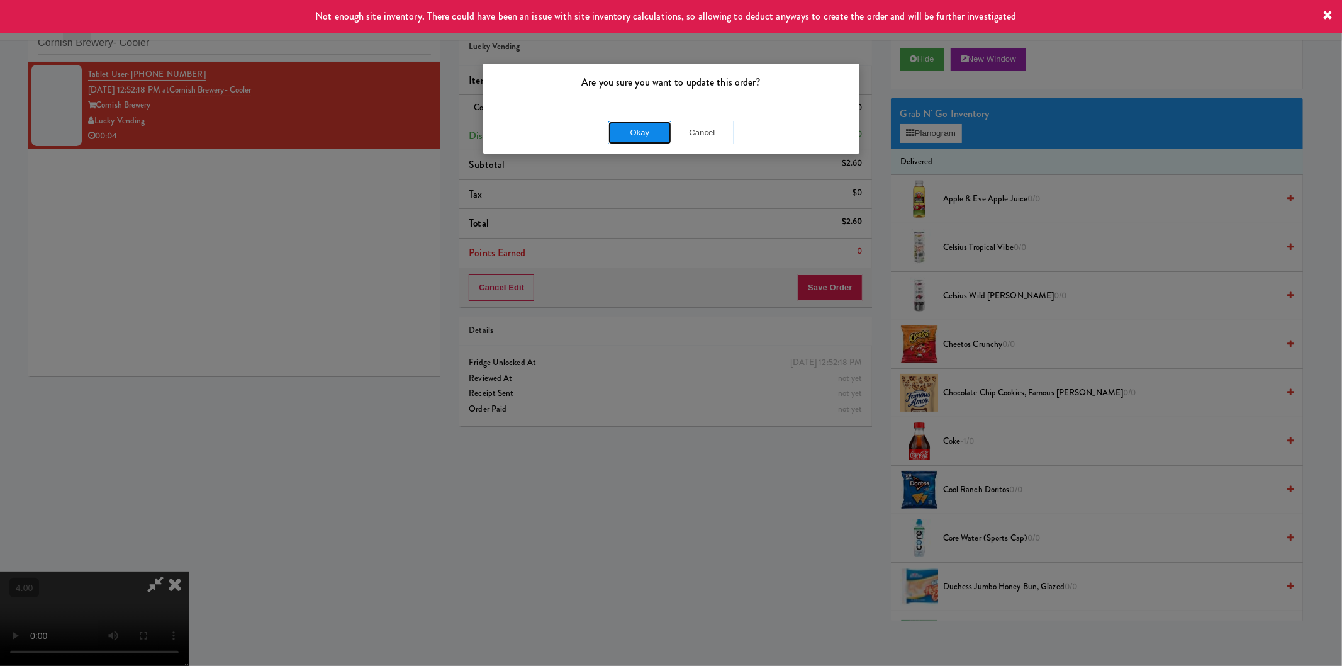
click at [624, 128] on button "Okay" at bounding box center [639, 132] width 63 height 23
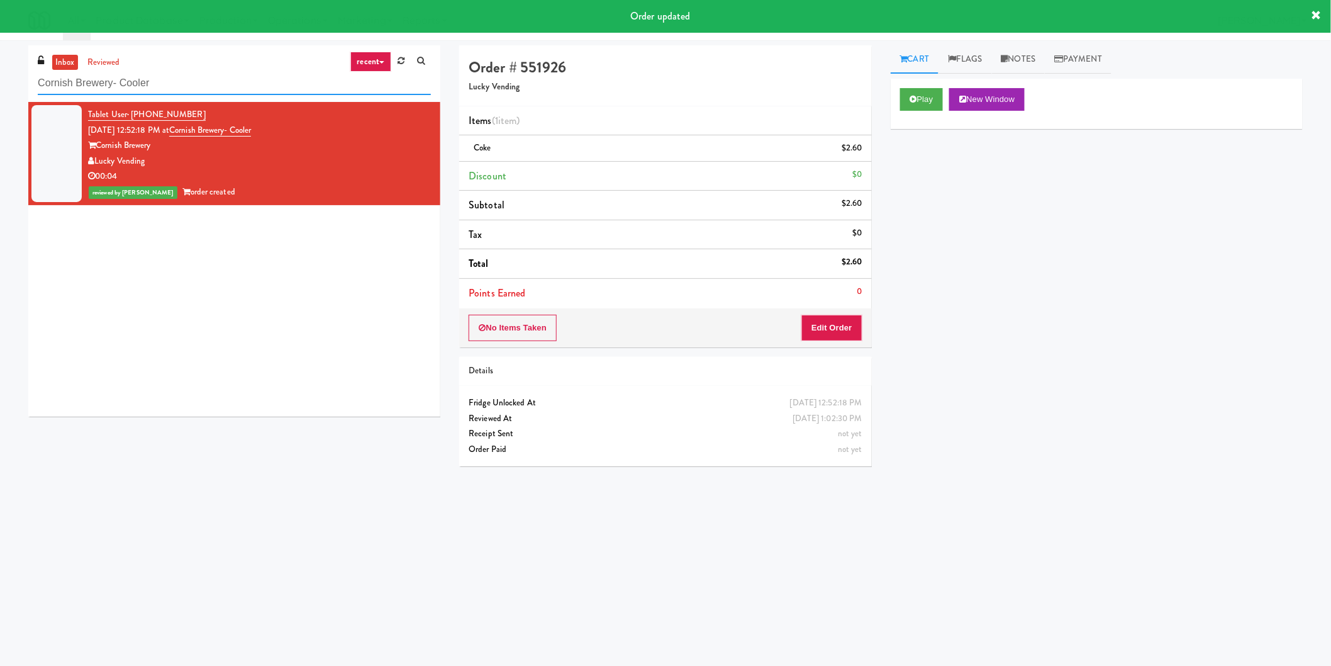
paste input "Lofts @ Lincoln"
drag, startPoint x: 7, startPoint y: 83, endPoint x: 0, endPoint y: 92, distance: 11.2
click at [0, 92] on div "inbox reviewed recent all unclear take inventory issue suspicious failed recent…" at bounding box center [665, 297] width 1331 height 505
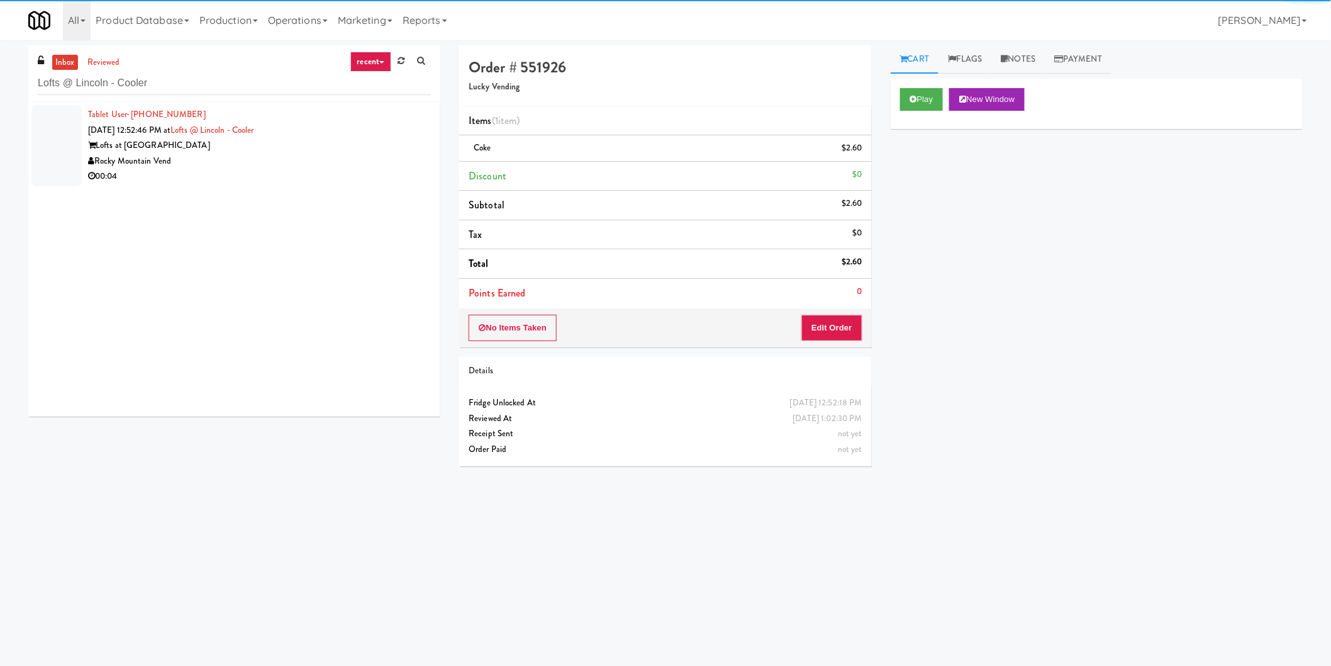
click at [378, 159] on div "Rocky Mountain Vend" at bounding box center [259, 161] width 343 height 16
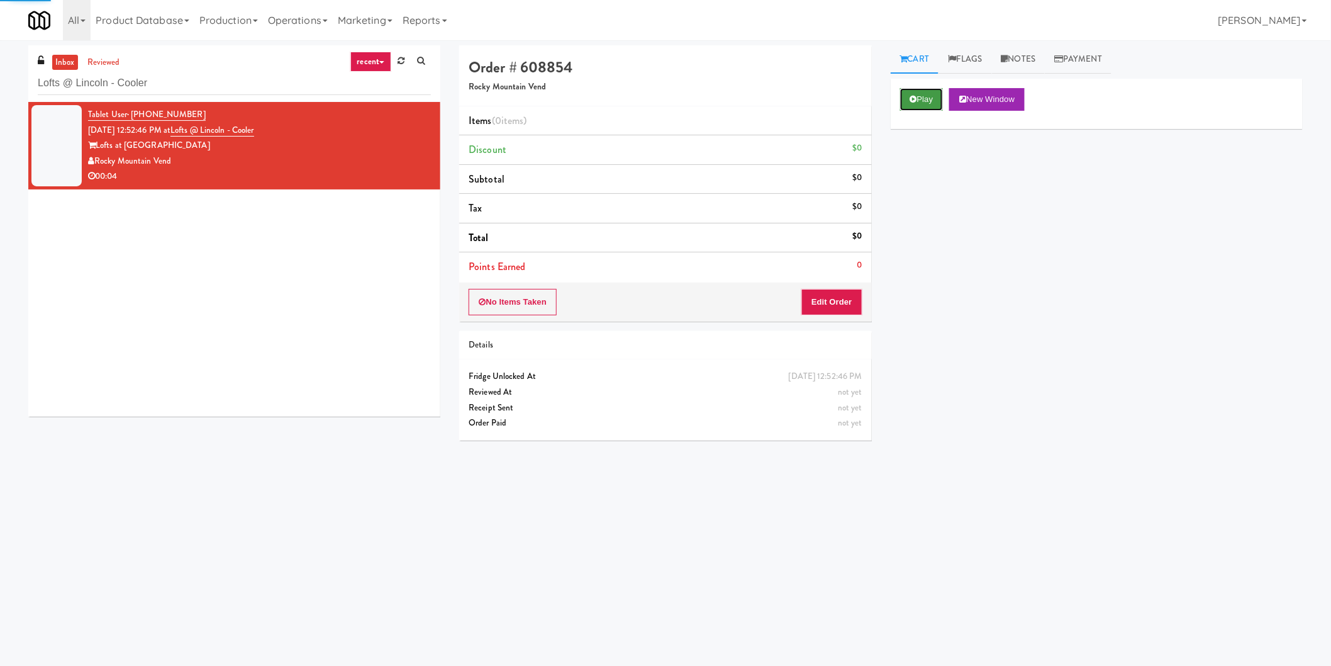
click at [915, 89] on button "Play" at bounding box center [921, 99] width 43 height 23
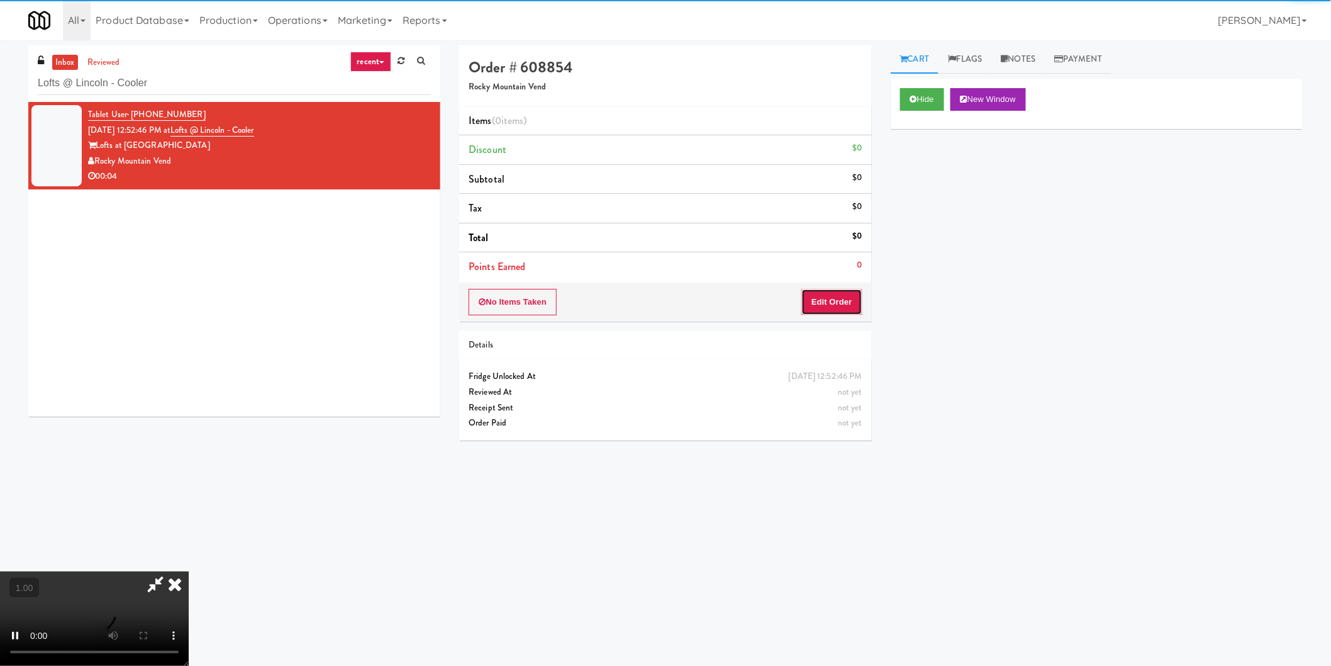
click at [839, 300] on button "Edit Order" at bounding box center [831, 302] width 61 height 26
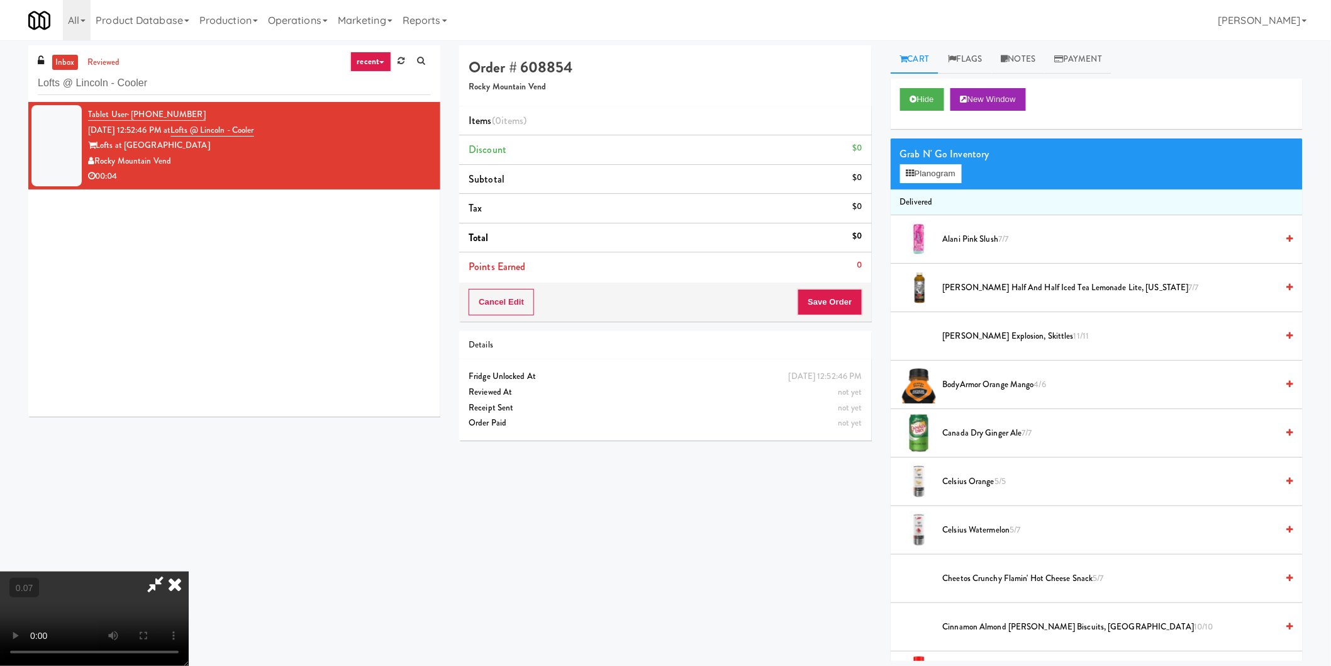
scroll to position [136, 0]
click at [942, 177] on button "Planogram" at bounding box center [931, 173] width 62 height 19
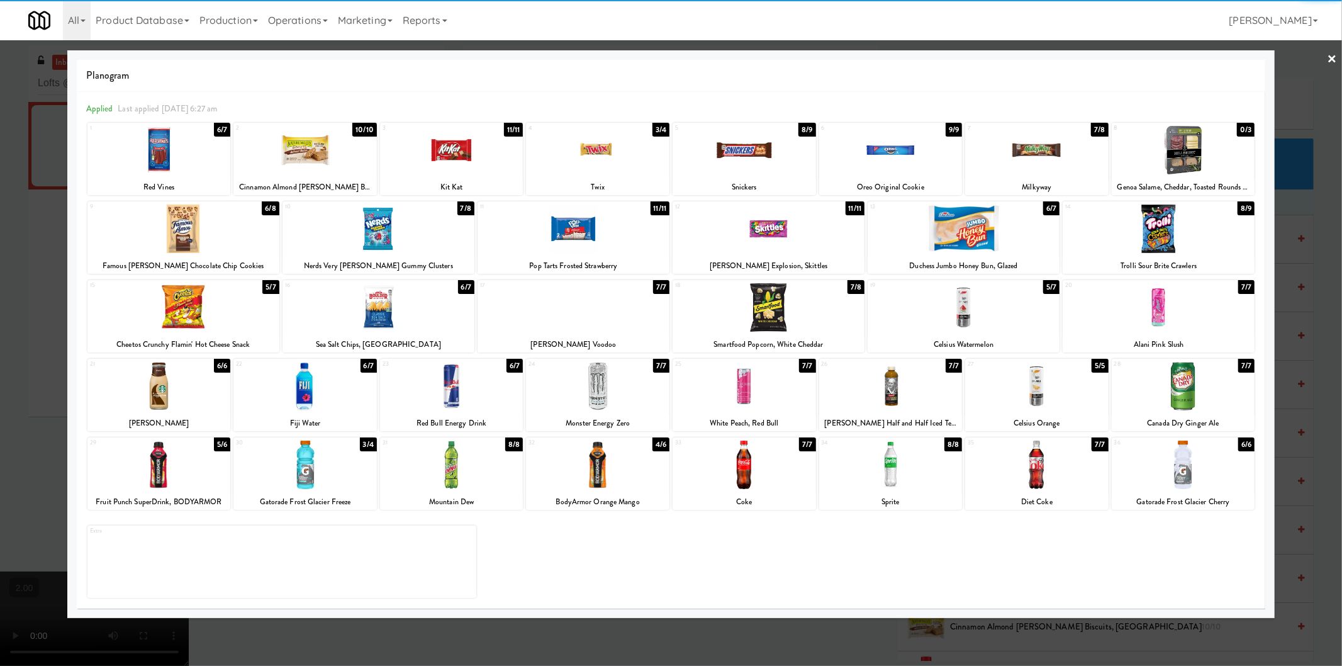
click at [1002, 319] on div at bounding box center [963, 307] width 192 height 48
drag, startPoint x: 1291, startPoint y: 311, endPoint x: 914, endPoint y: 220, distance: 387.7
click at [1290, 311] on div at bounding box center [671, 333] width 1342 height 666
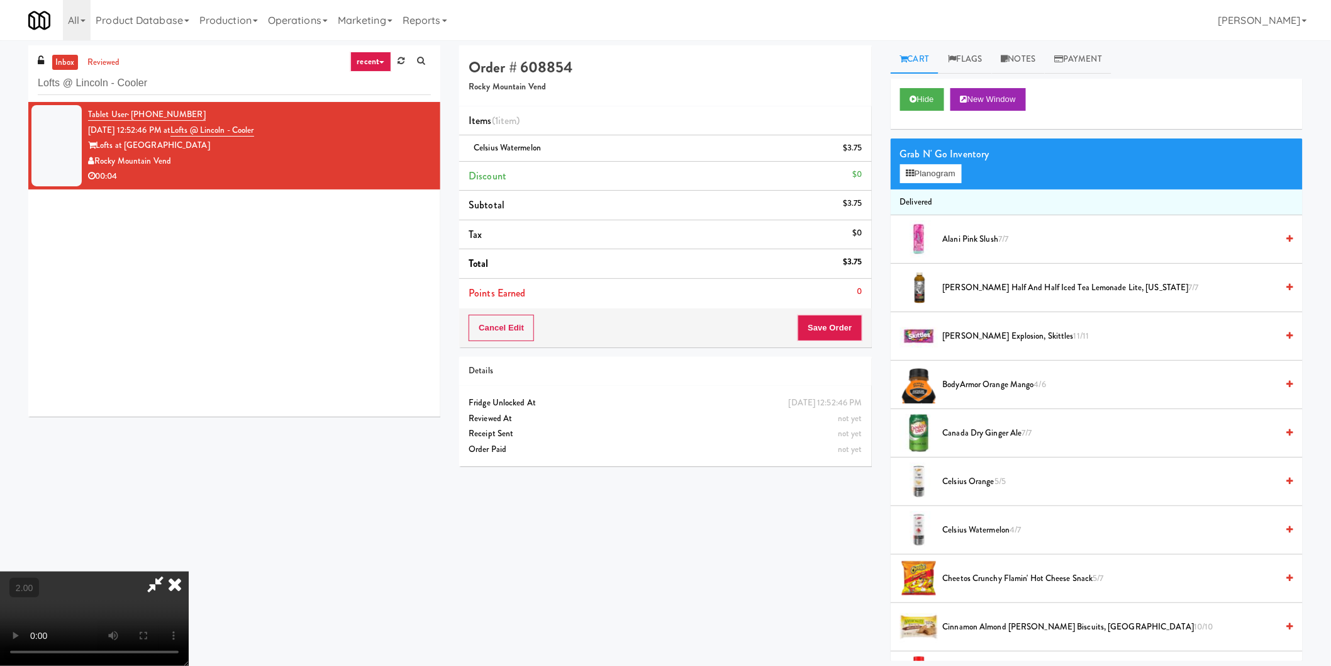
click at [189, 571] on icon at bounding box center [175, 583] width 28 height 25
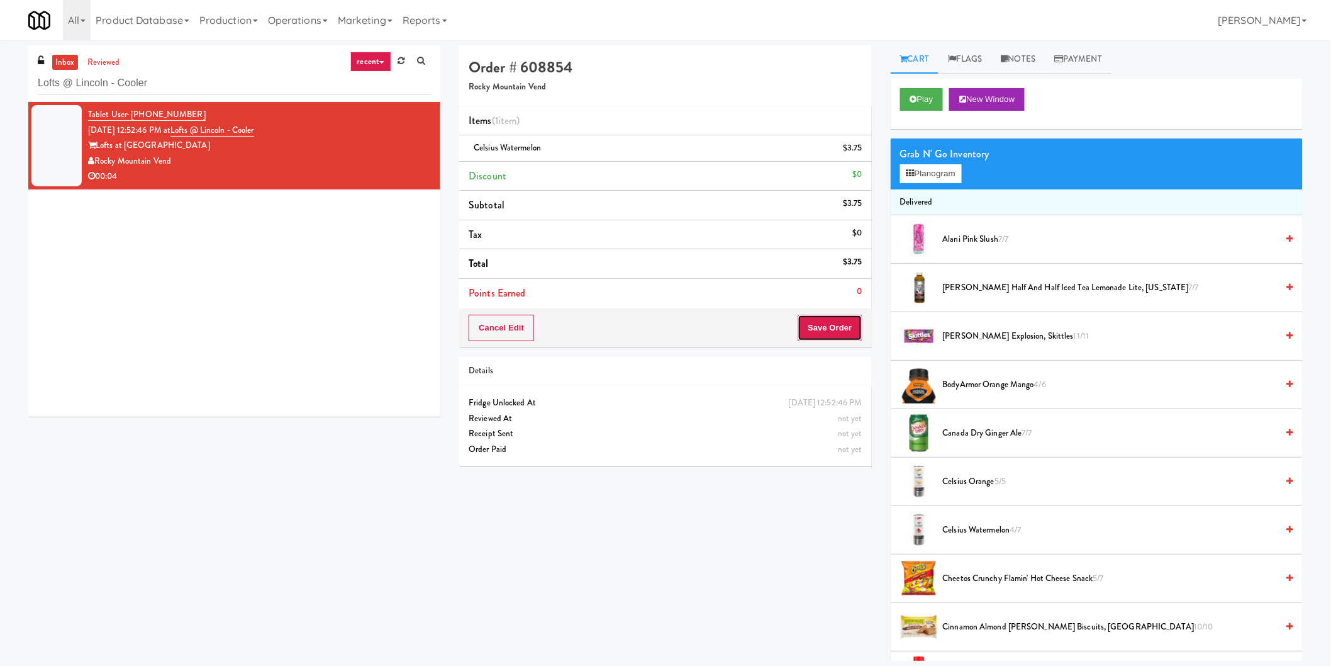
click at [843, 323] on button "Save Order" at bounding box center [830, 328] width 64 height 26
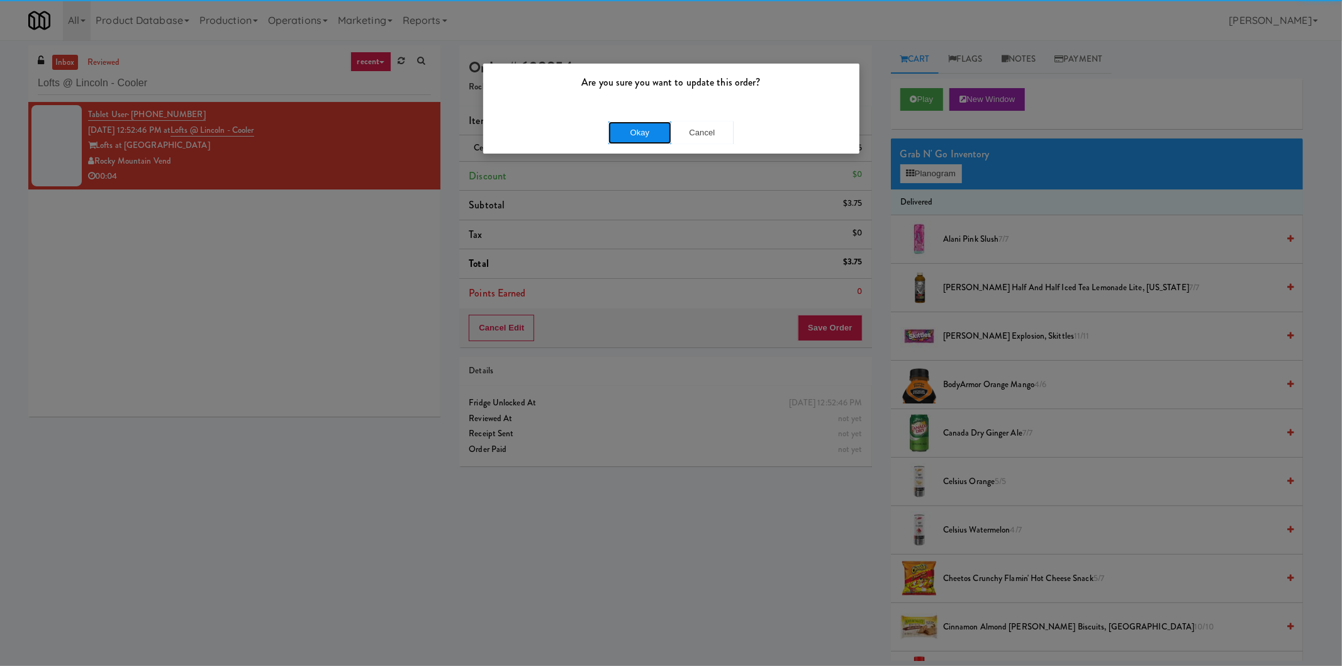
click at [662, 130] on button "Okay" at bounding box center [639, 132] width 63 height 23
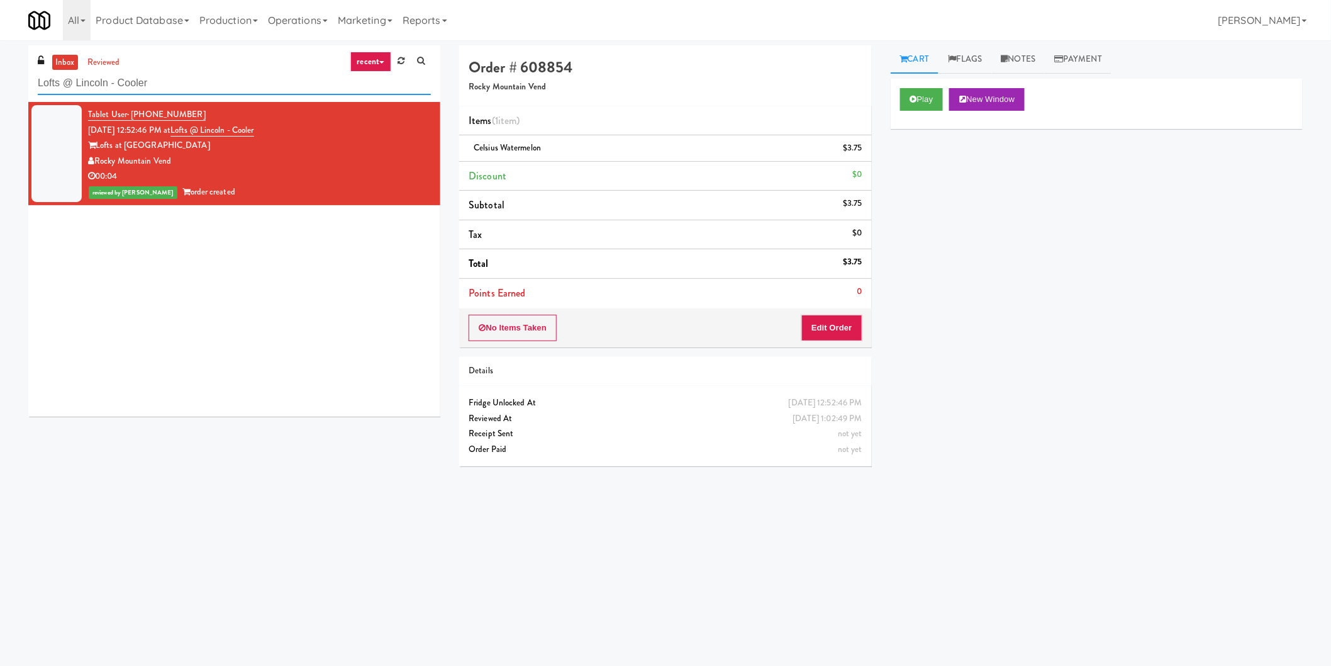
paste input "Cirrus - Cooler - Right"
drag, startPoint x: 230, startPoint y: 84, endPoint x: 0, endPoint y: 103, distance: 231.0
click at [0, 102] on div "inbox reviewed recent all unclear take inventory issue suspicious failed recent…" at bounding box center [665, 297] width 1331 height 505
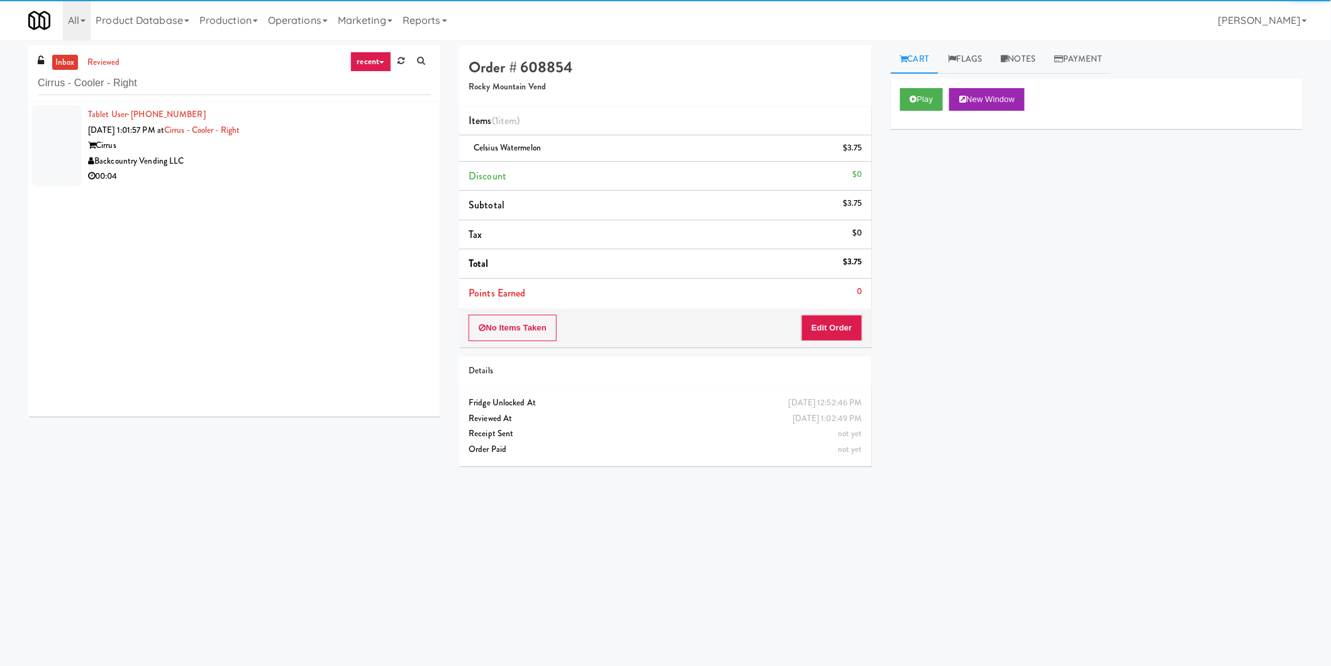
click at [354, 170] on div "00:04" at bounding box center [259, 177] width 343 height 16
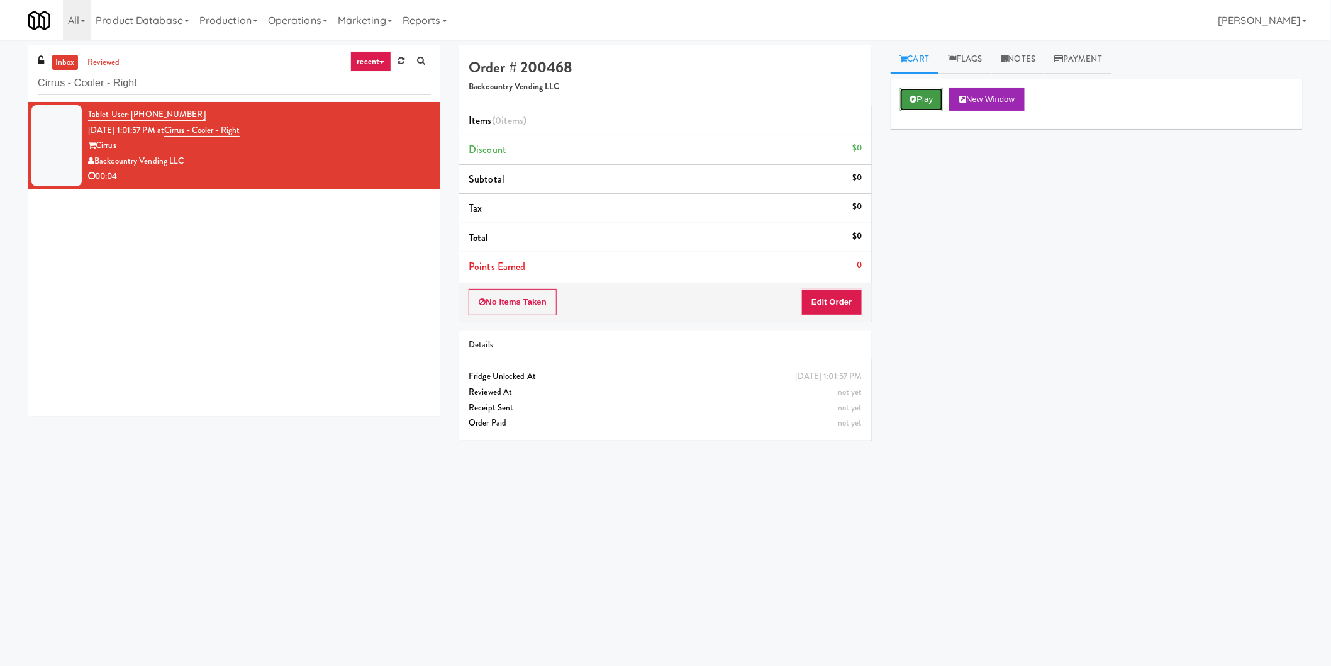
click at [923, 105] on button "Play" at bounding box center [921, 99] width 43 height 23
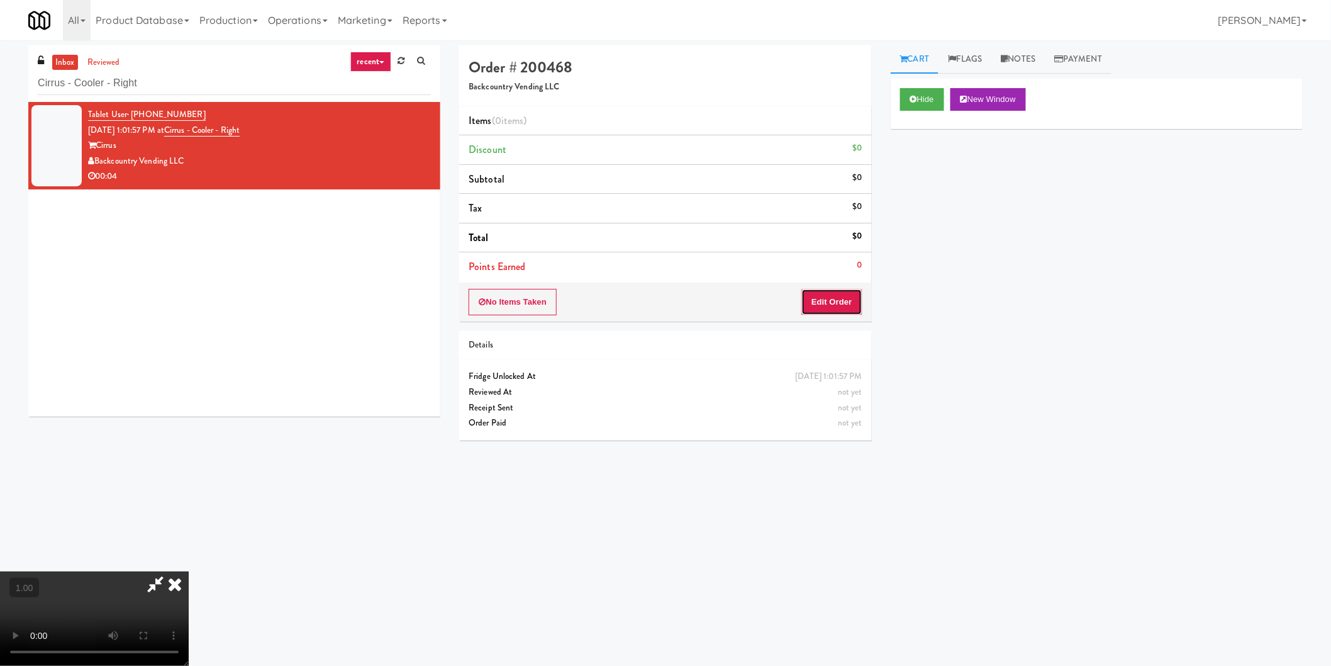
click at [816, 293] on button "Edit Order" at bounding box center [831, 302] width 61 height 26
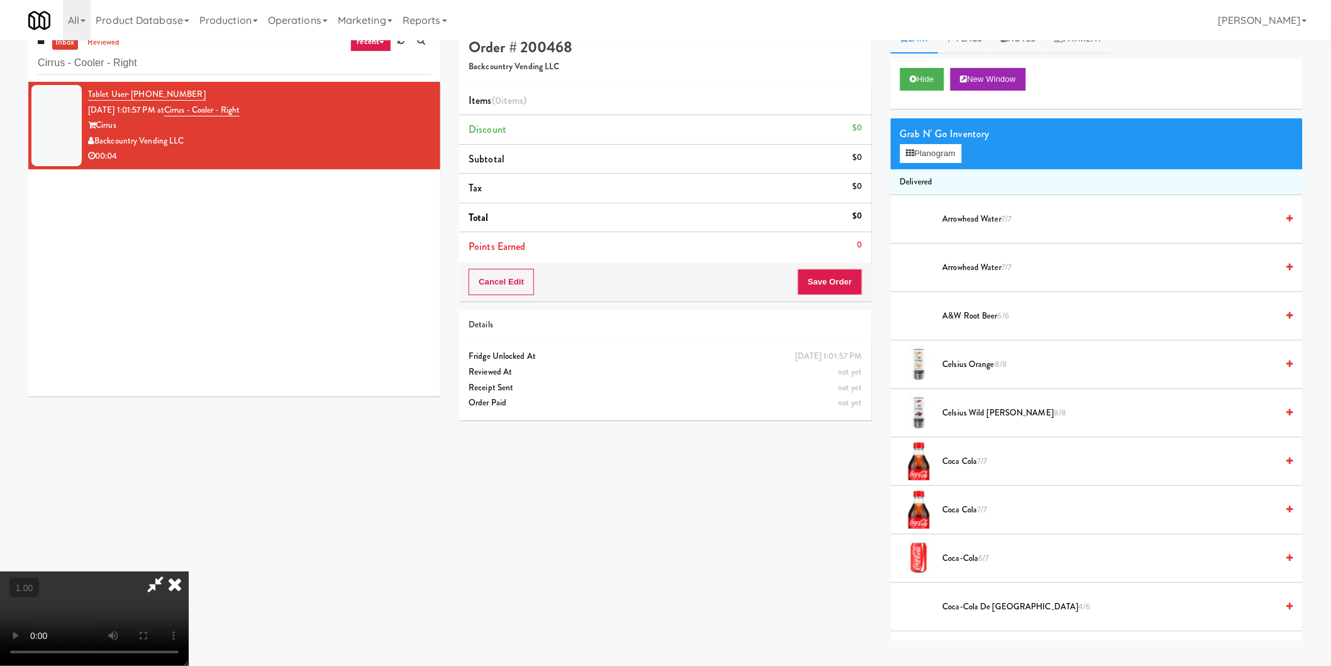
scroll to position [40, 0]
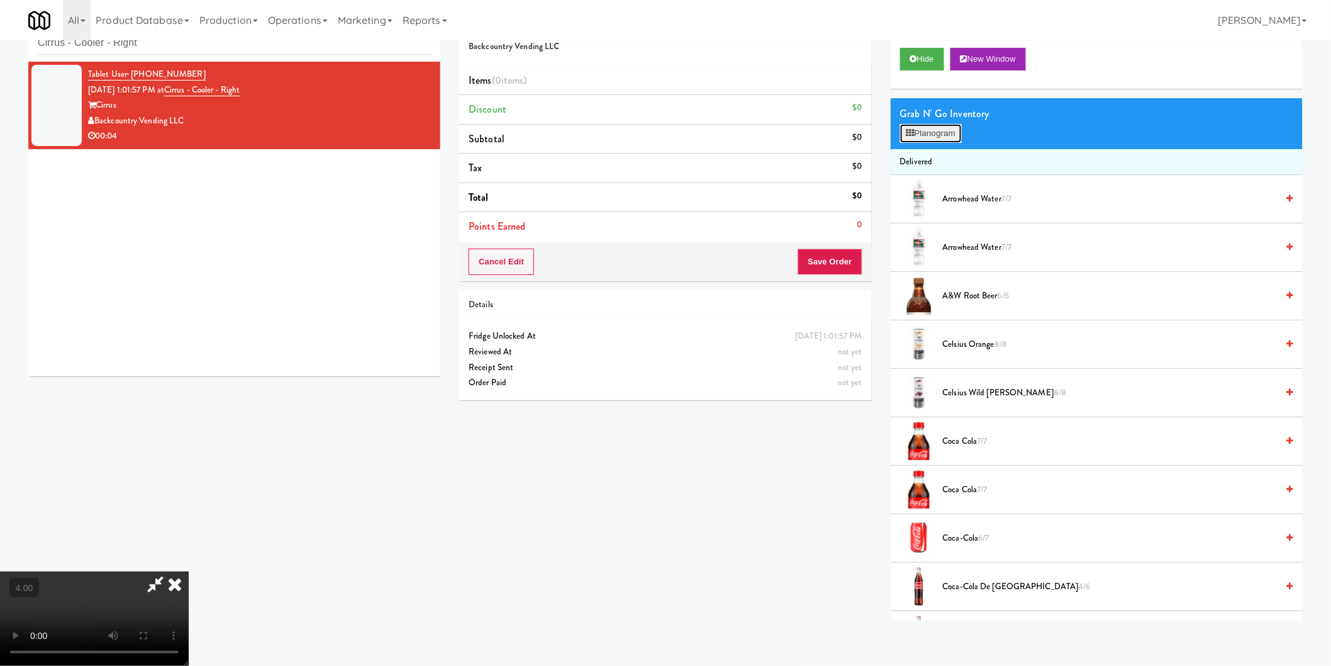
click at [935, 140] on button "Planogram" at bounding box center [931, 133] width 62 height 19
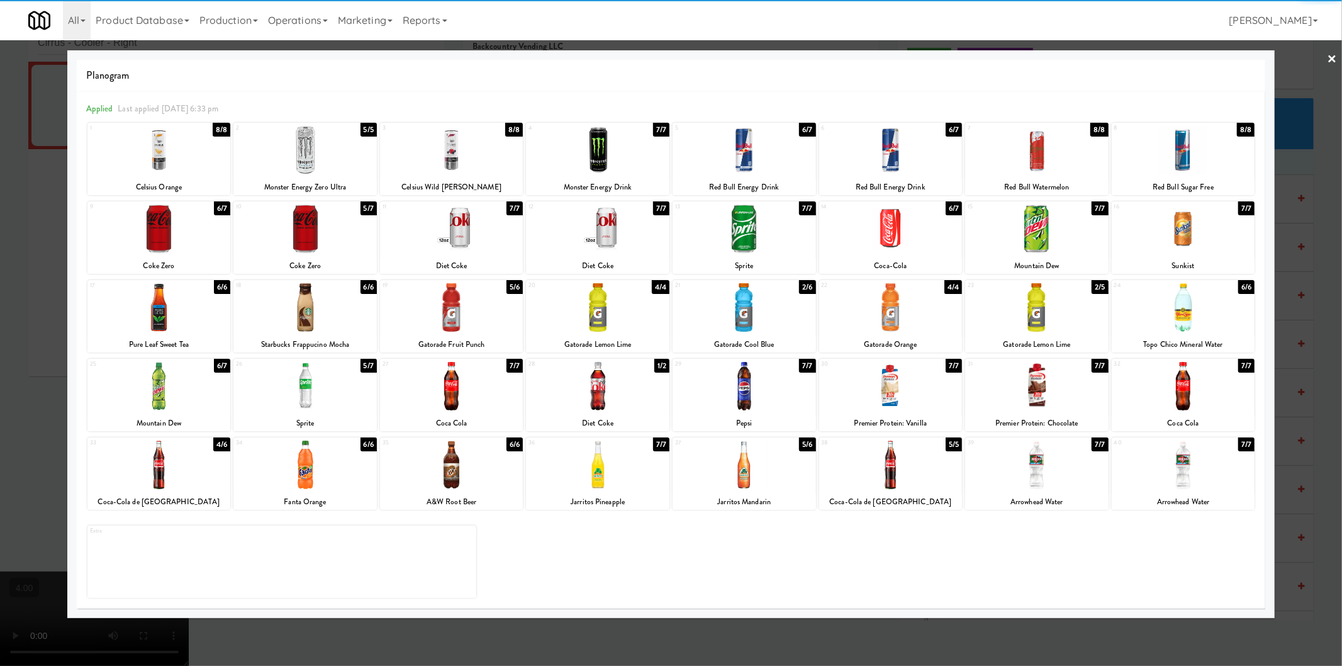
click at [448, 160] on div at bounding box center [451, 150] width 143 height 48
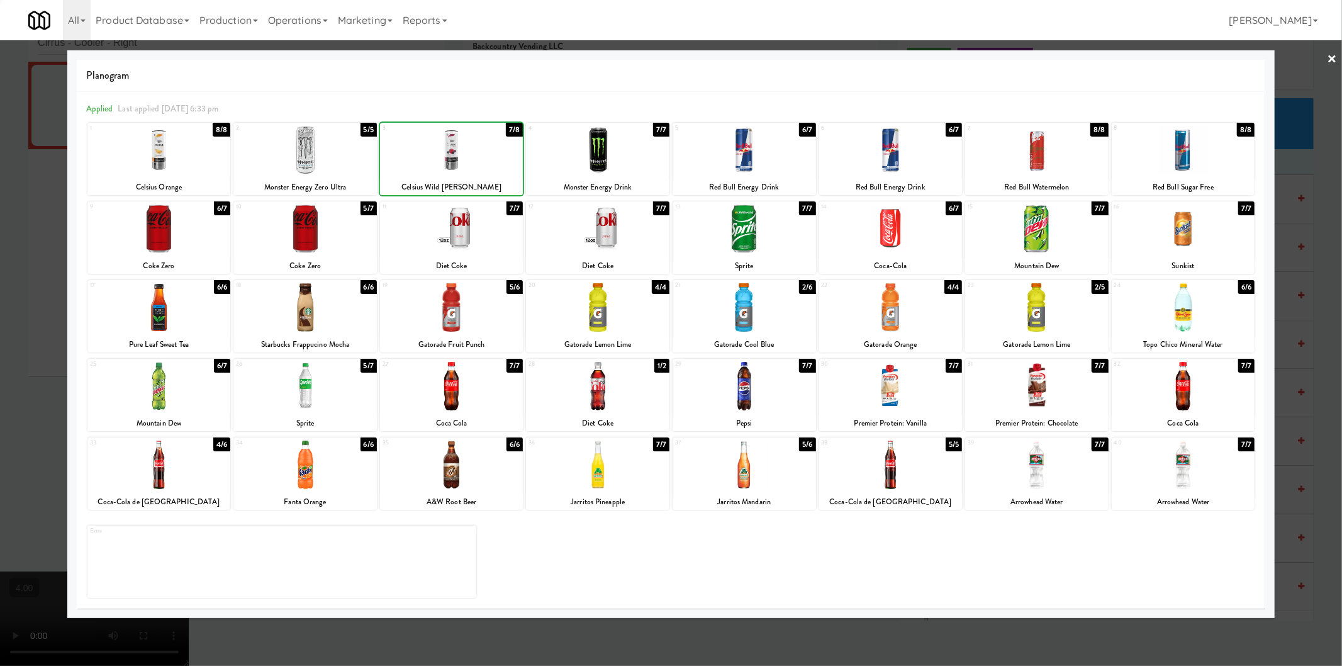
click at [0, 159] on div at bounding box center [671, 333] width 1342 height 666
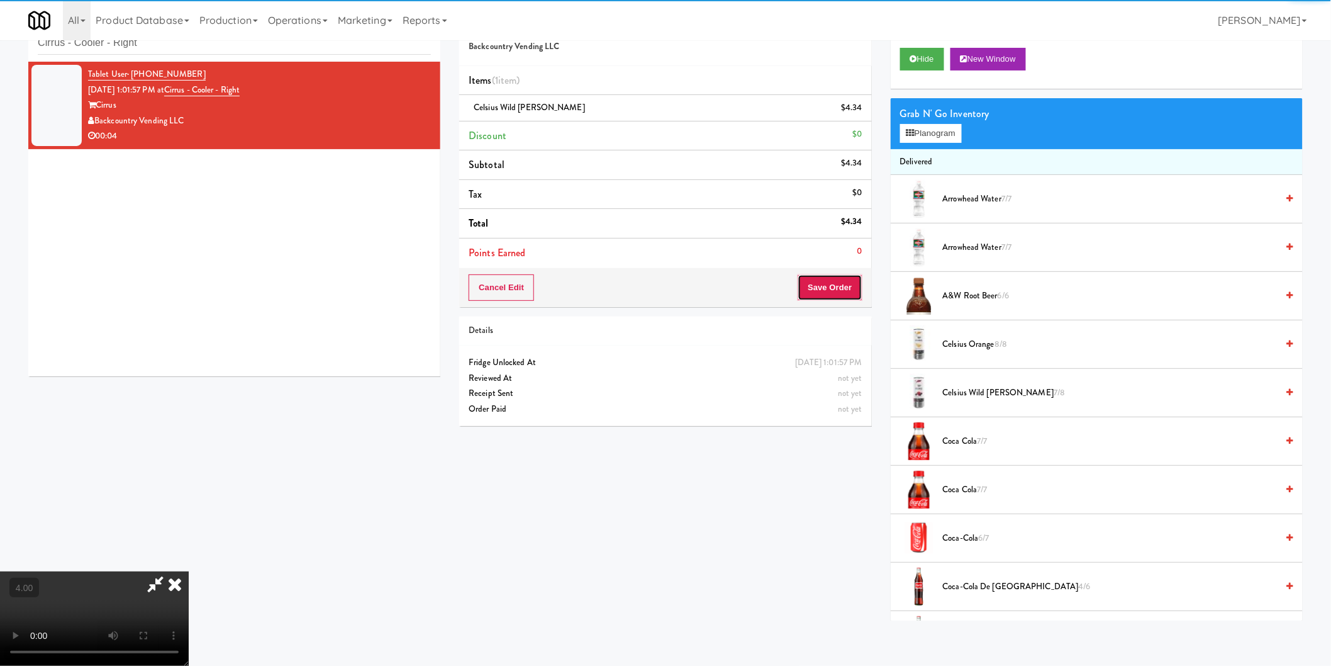
click at [828, 287] on button "Save Order" at bounding box center [830, 287] width 64 height 26
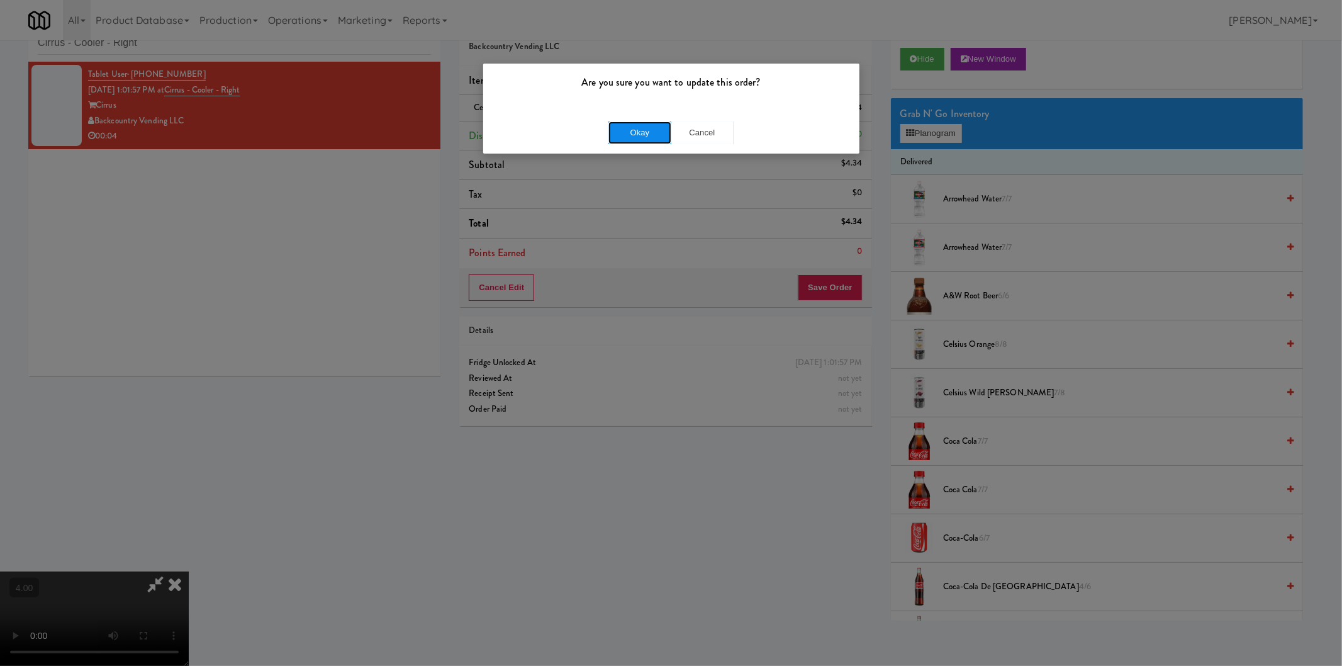
click at [655, 132] on button "Okay" at bounding box center [639, 132] width 63 height 23
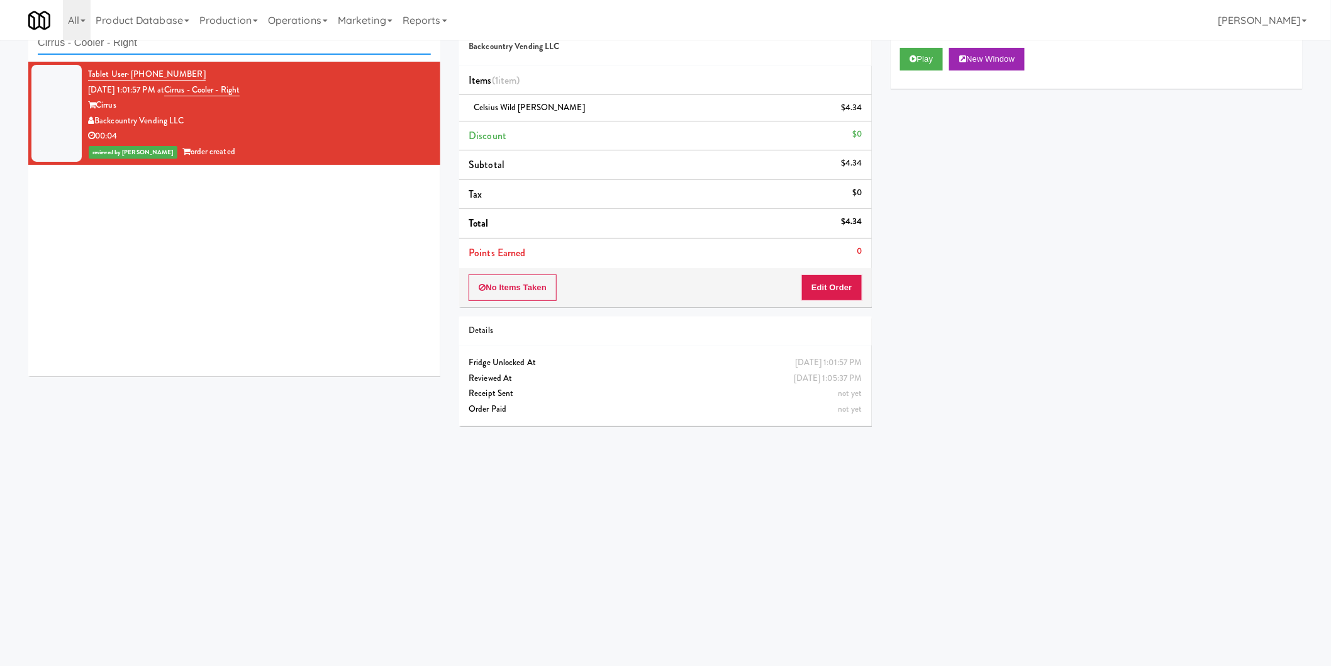
drag, startPoint x: 181, startPoint y: 42, endPoint x: 0, endPoint y: 36, distance: 180.6
click at [0, 36] on body "Are you sure you want to update this order? Okay Cancel Okay Are you sure you w…" at bounding box center [665, 333] width 1331 height 666
paste input "Drink Cooler (11)"
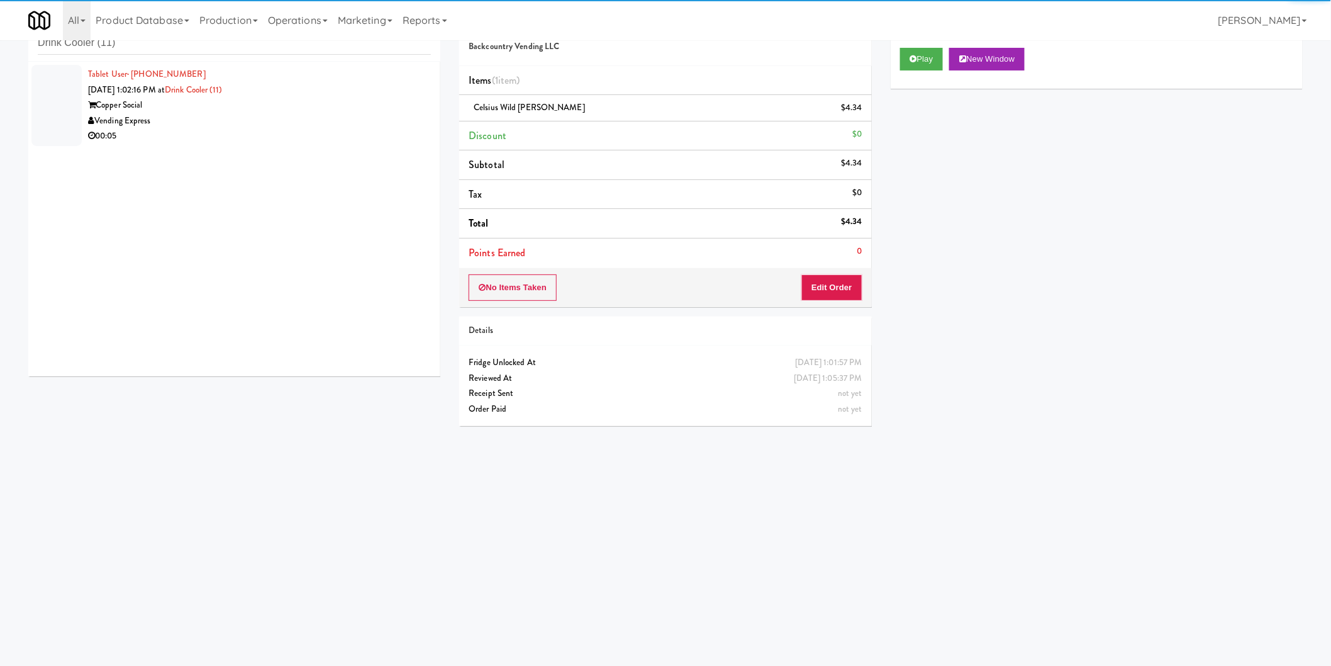
click at [379, 108] on div "Copper Social" at bounding box center [259, 105] width 343 height 16
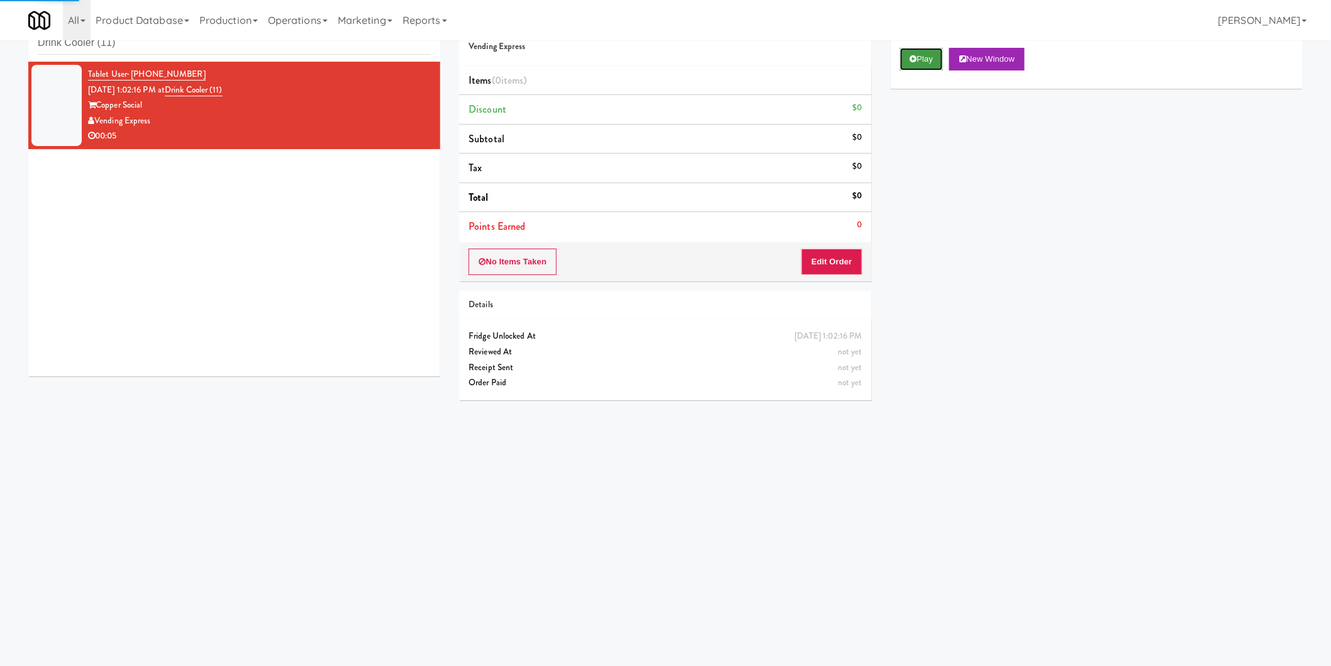
click at [913, 63] on icon at bounding box center [913, 59] width 7 height 8
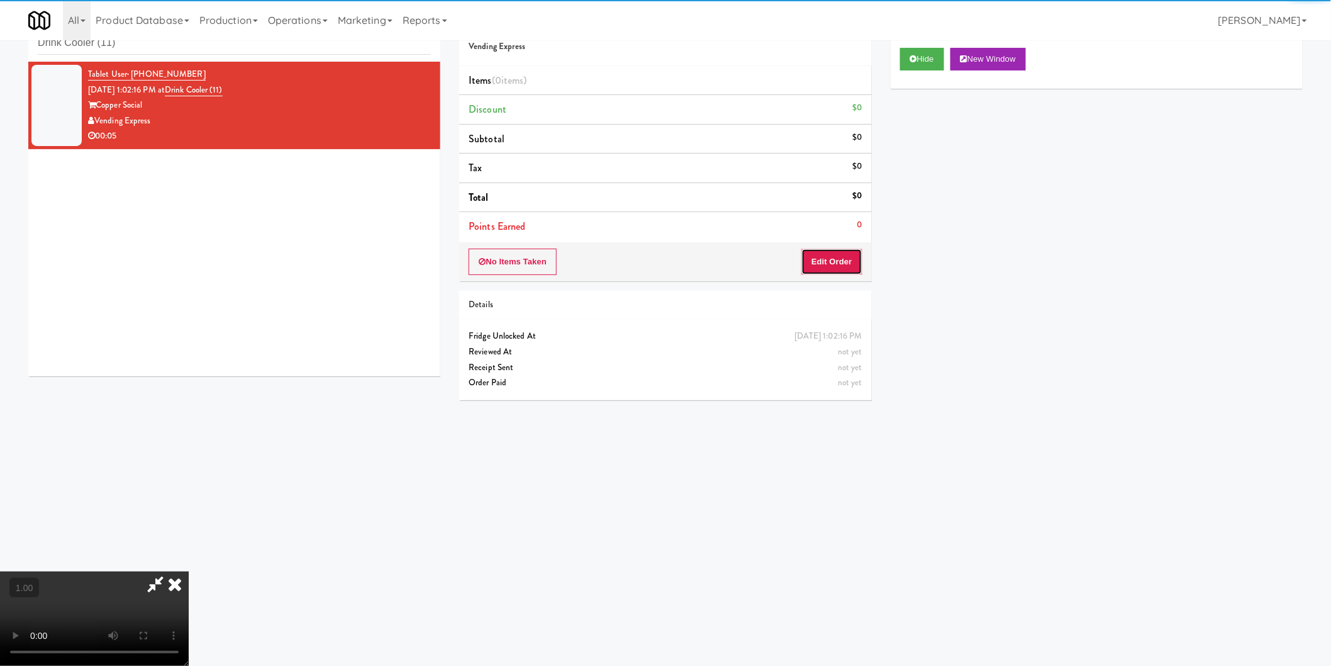
click at [840, 269] on button "Edit Order" at bounding box center [831, 261] width 61 height 26
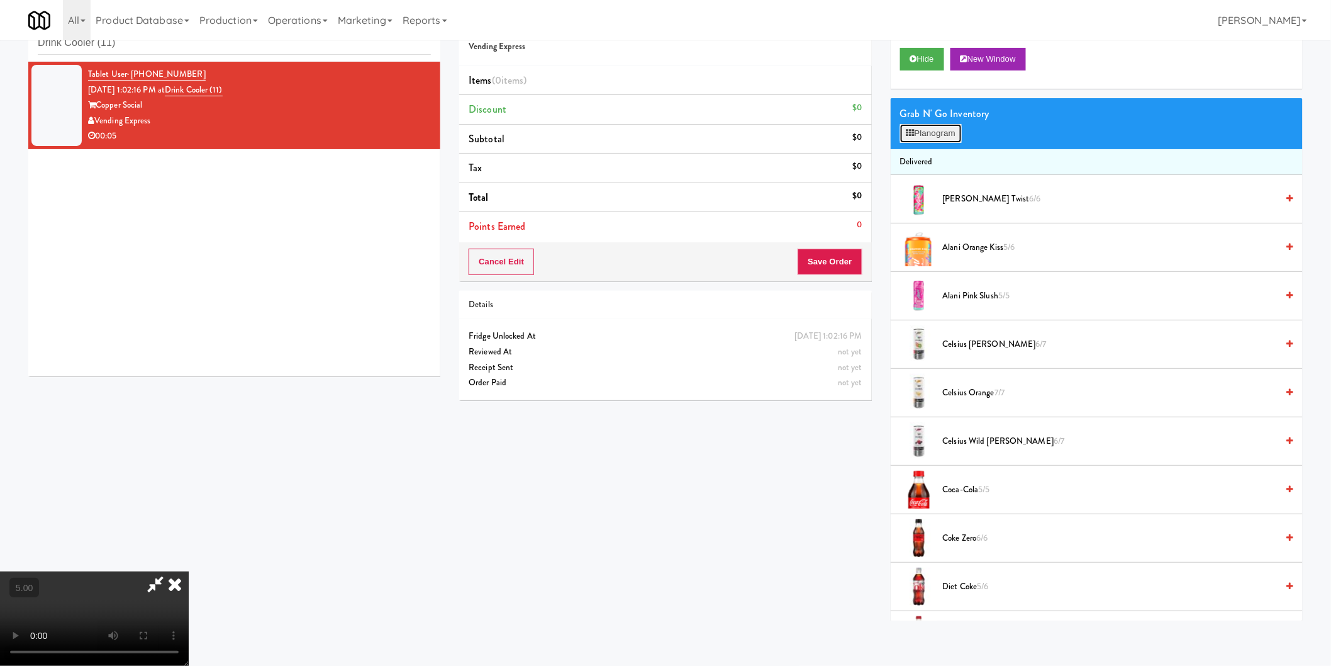
click at [918, 130] on button "Planogram" at bounding box center [931, 133] width 62 height 19
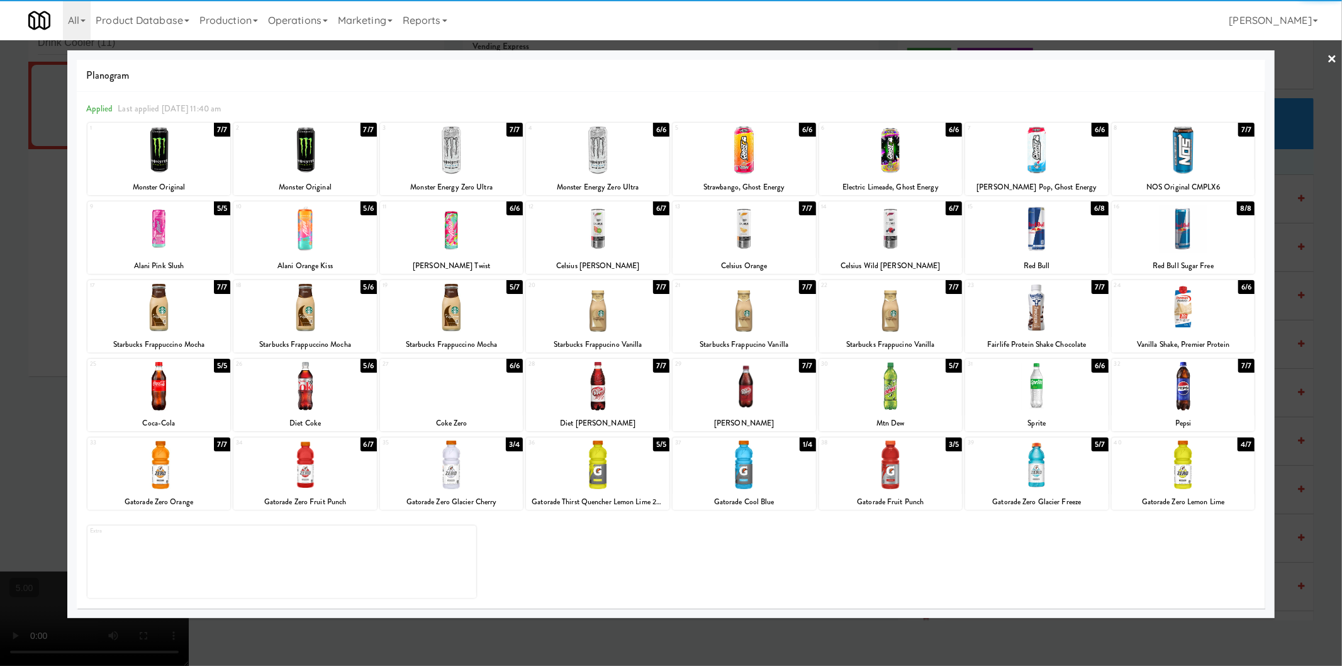
click at [1196, 231] on div at bounding box center [1182, 228] width 143 height 48
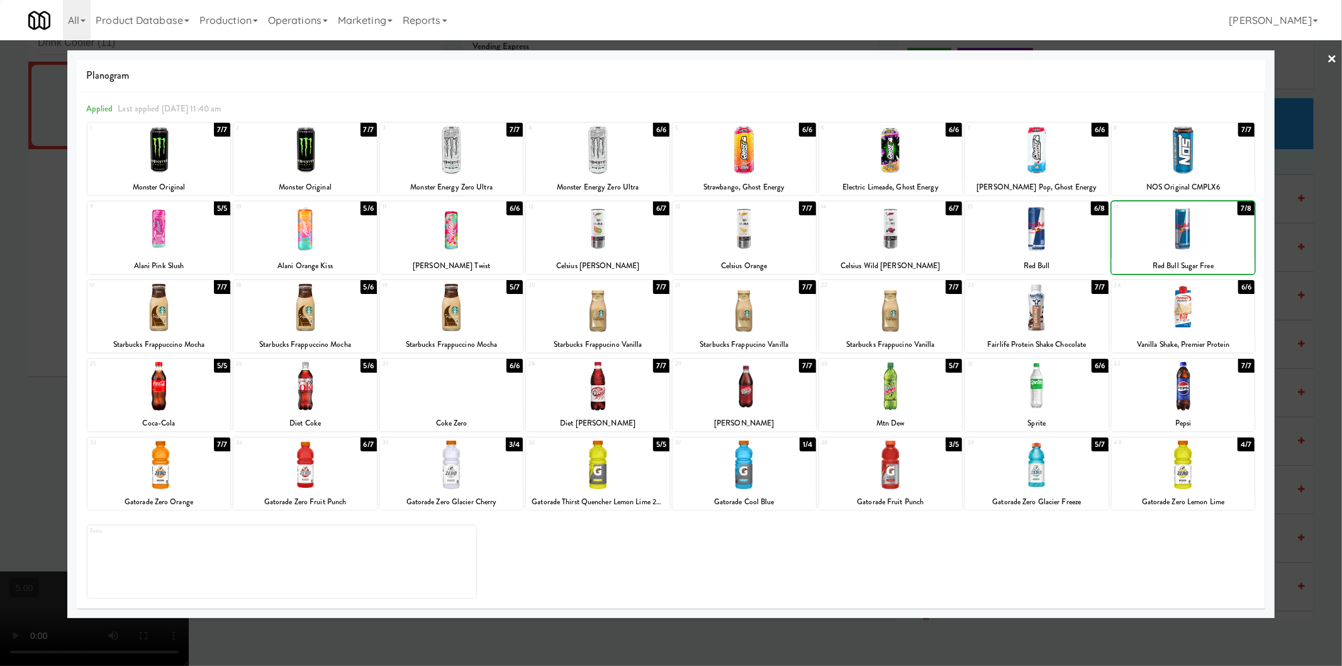
click at [1304, 230] on div at bounding box center [671, 333] width 1342 height 666
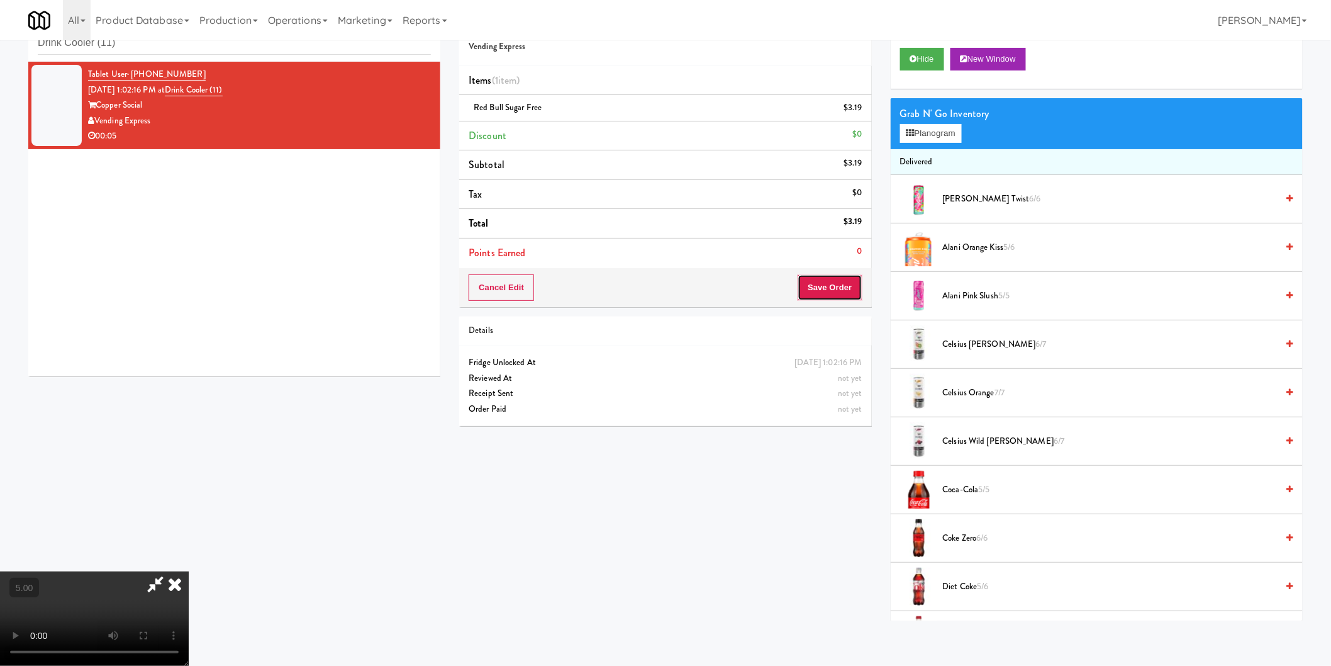
click at [833, 293] on button "Save Order" at bounding box center [830, 287] width 64 height 26
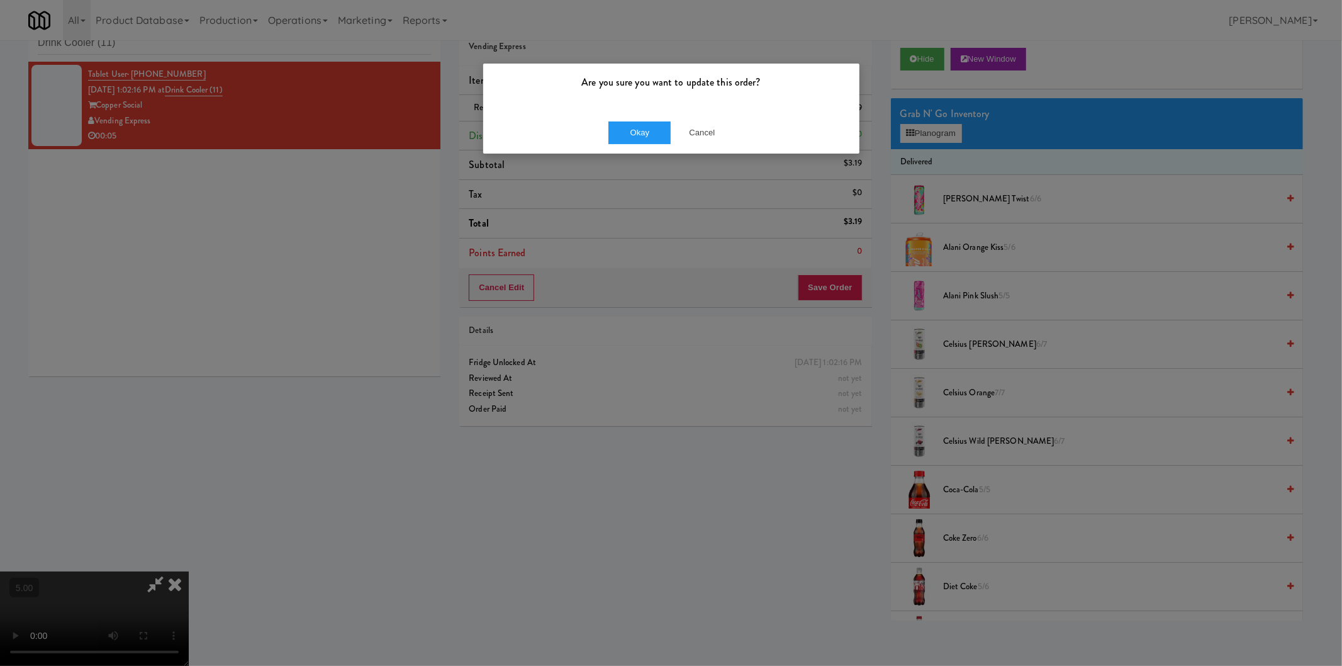
click at [621, 146] on div "Okay Cancel" at bounding box center [671, 132] width 376 height 42
click at [618, 142] on button "Okay" at bounding box center [639, 132] width 63 height 23
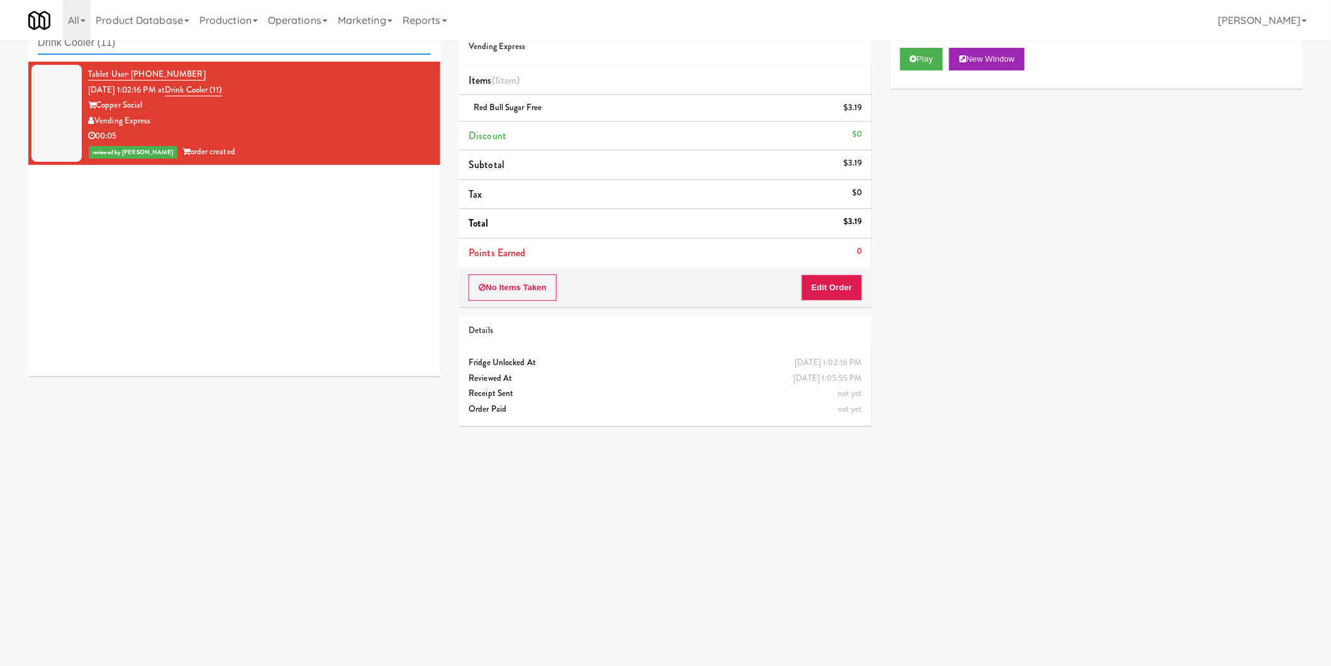
paste input "Park Place - Cooler - Right"
drag, startPoint x: 298, startPoint y: 52, endPoint x: 0, endPoint y: 48, distance: 297.6
click at [0, 48] on div "inbox reviewed recent all unclear take inventory issue suspicious failed recent…" at bounding box center [665, 257] width 1331 height 505
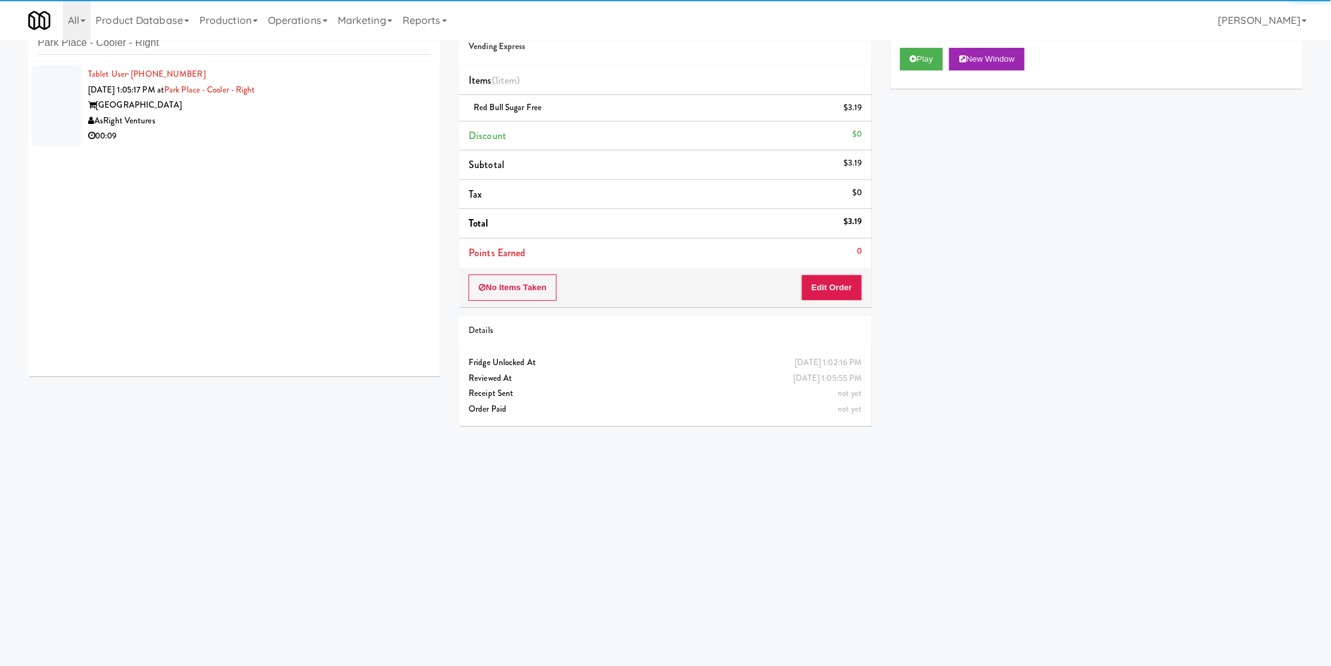
click at [299, 108] on div "Park Place Tampa" at bounding box center [259, 105] width 343 height 16
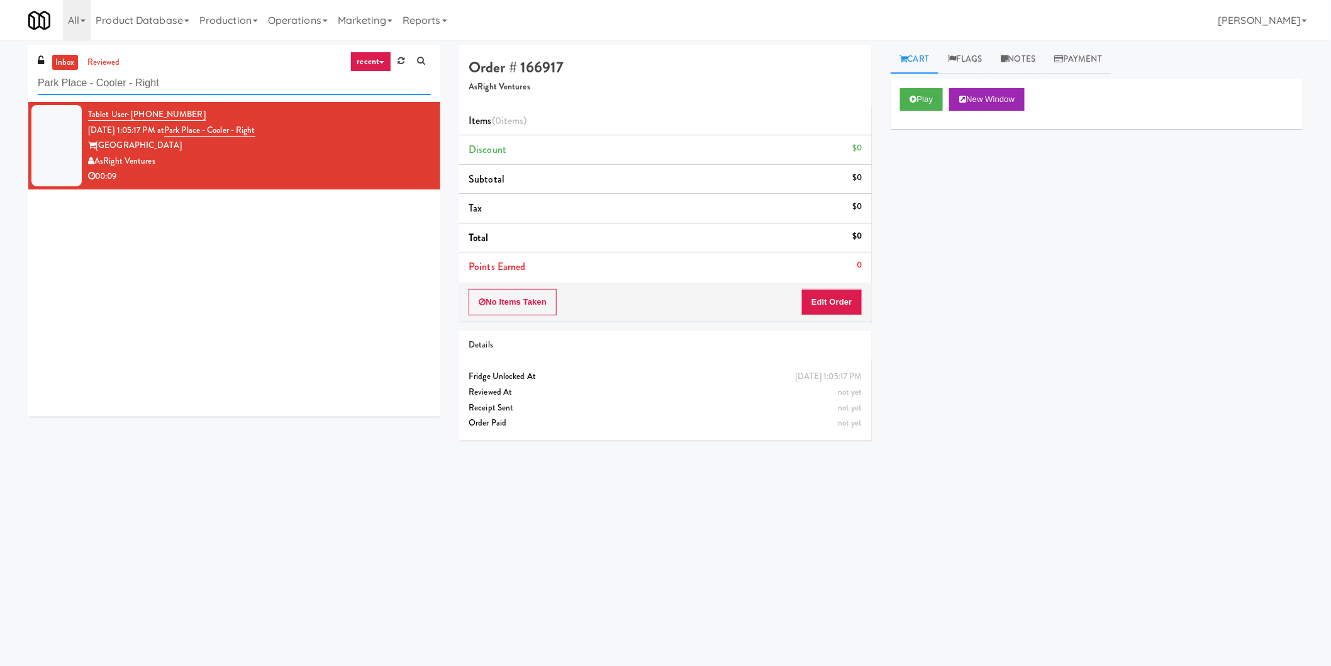
drag, startPoint x: 70, startPoint y: 82, endPoint x: 0, endPoint y: 86, distance: 70.6
click at [0, 86] on div "inbox reviewed recent all unclear take inventory issue suspicious failed recent…" at bounding box center [665, 297] width 1331 height 505
paste input "Ame - Cooler"
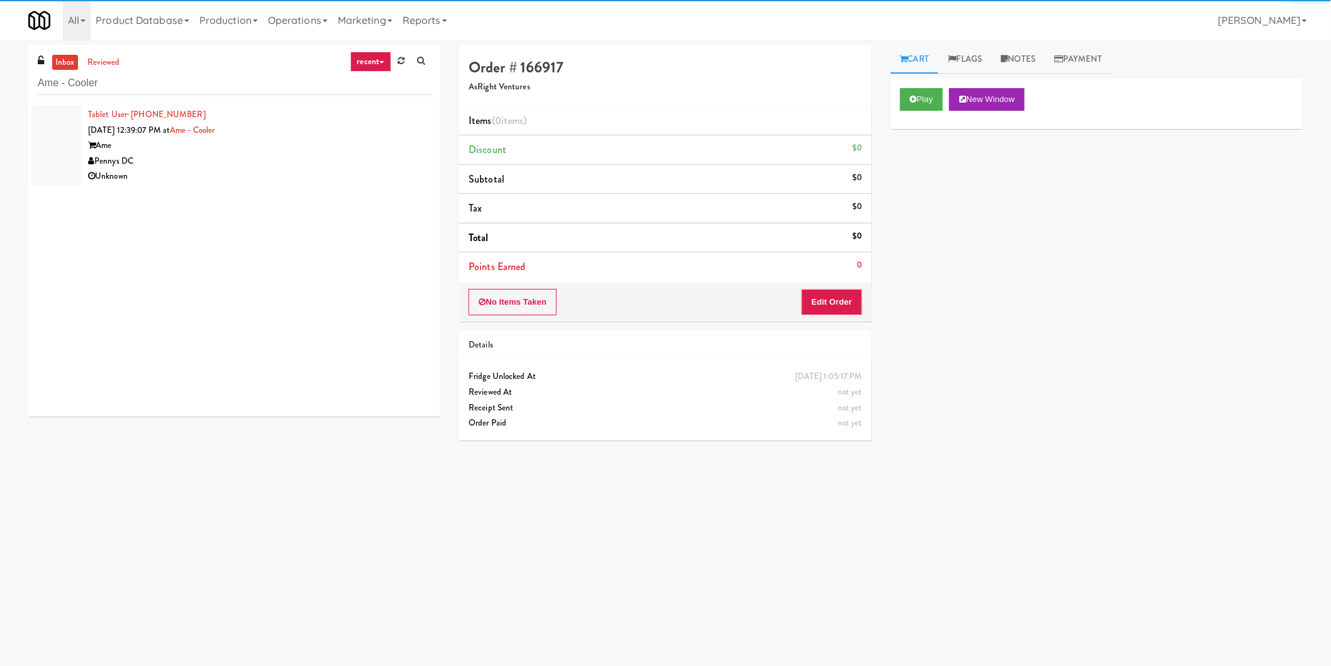
click at [243, 153] on div "Pennys DC" at bounding box center [259, 161] width 343 height 16
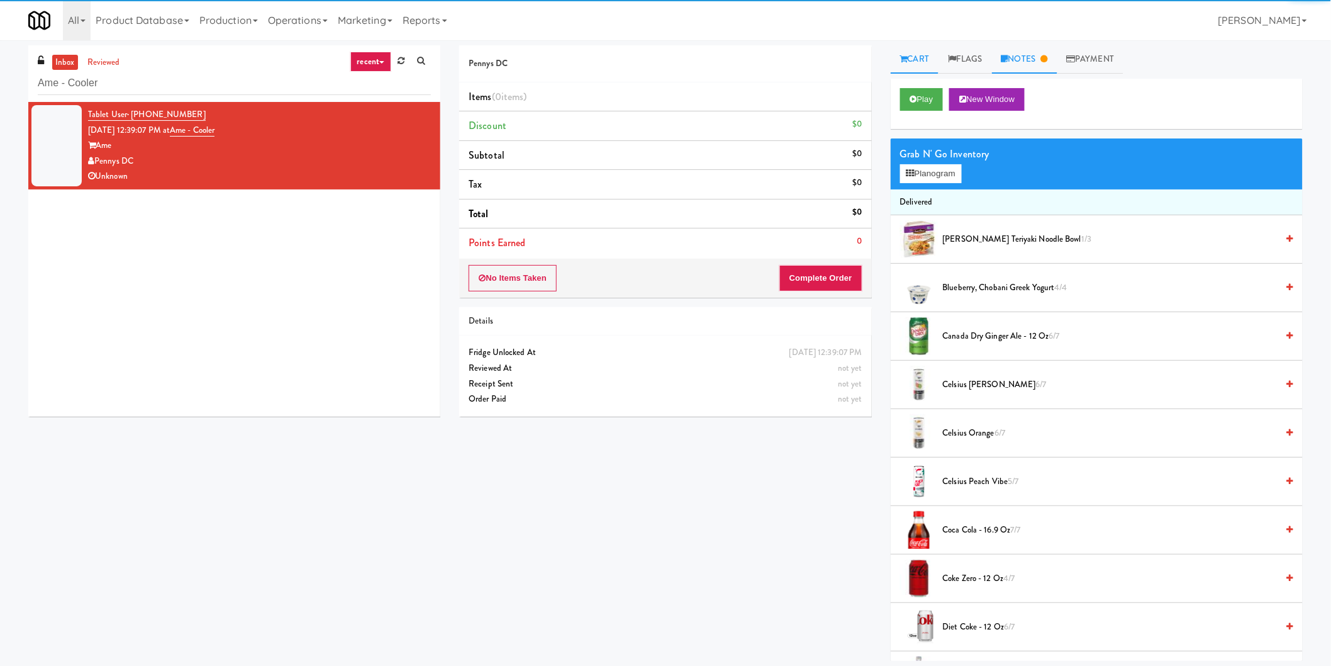
click at [1021, 58] on link "Notes" at bounding box center [1024, 59] width 65 height 28
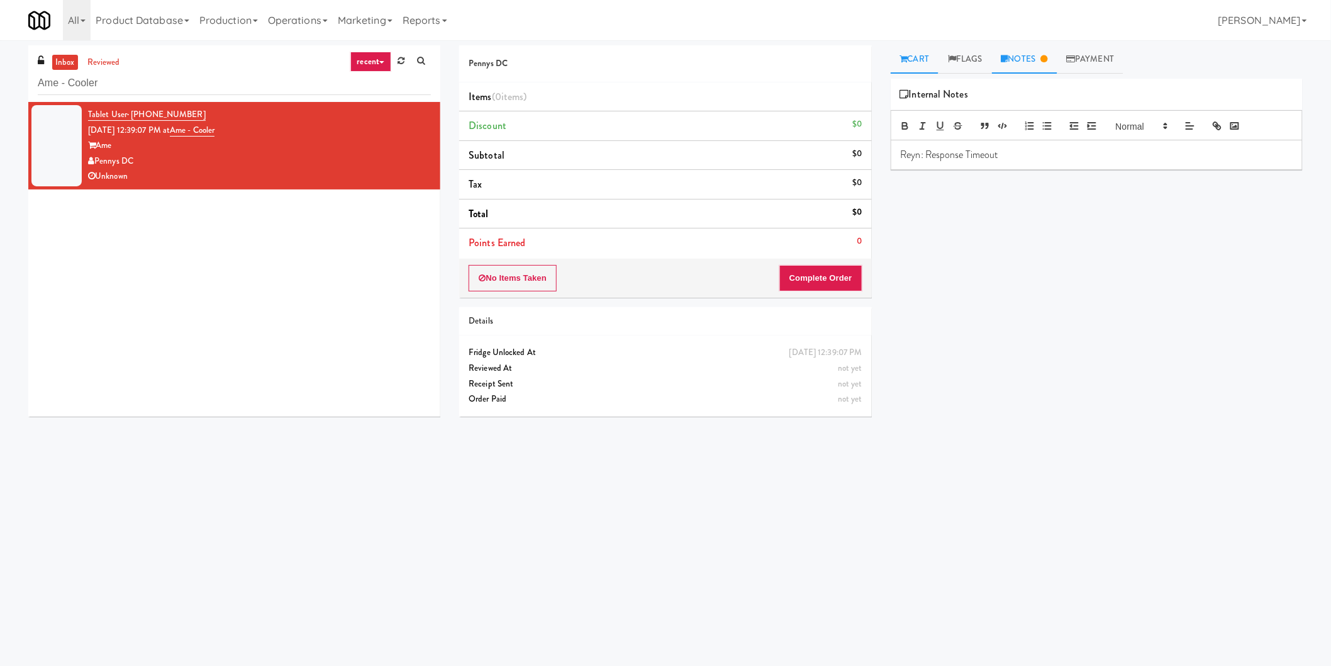
click at [925, 57] on link "Cart" at bounding box center [915, 59] width 48 height 28
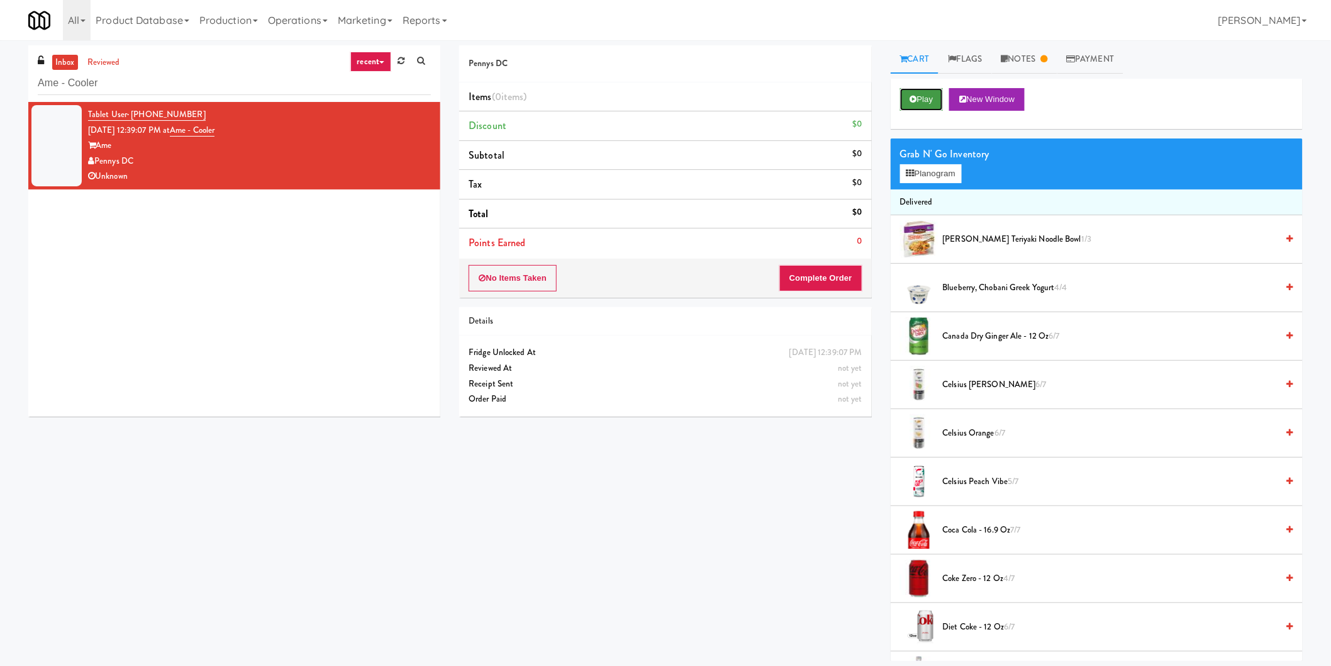
click at [908, 105] on button "Play" at bounding box center [921, 99] width 43 height 23
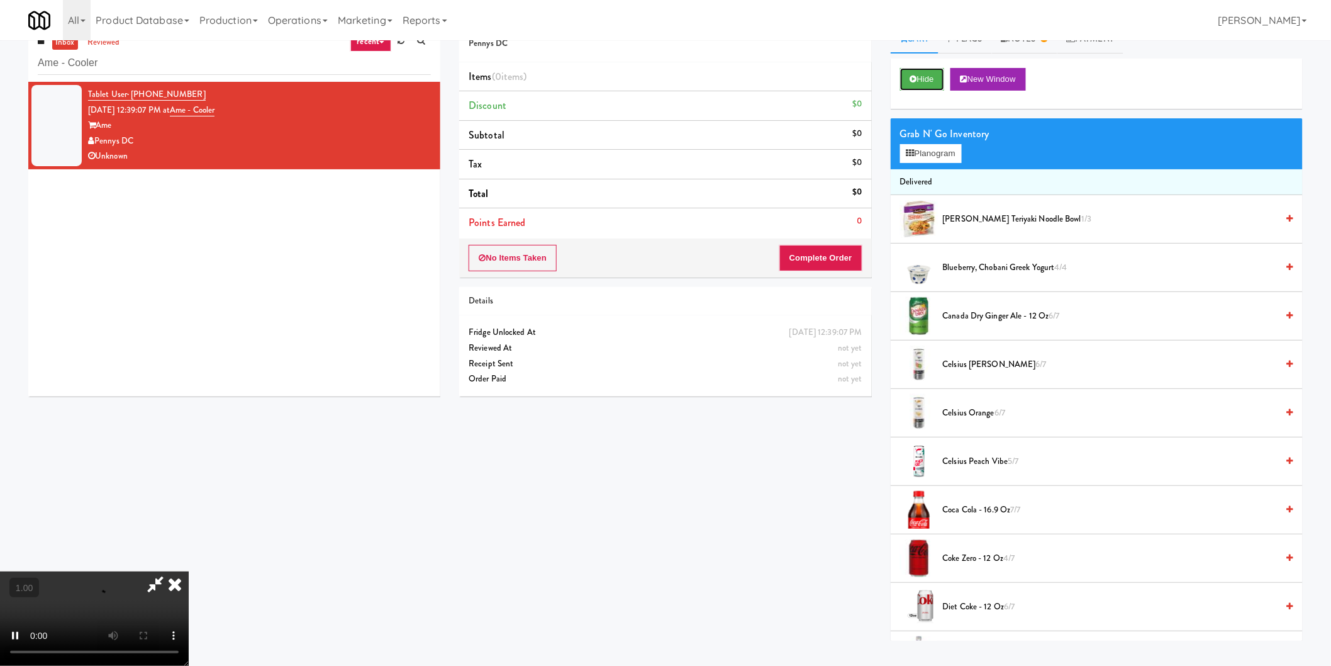
scroll to position [40, 0]
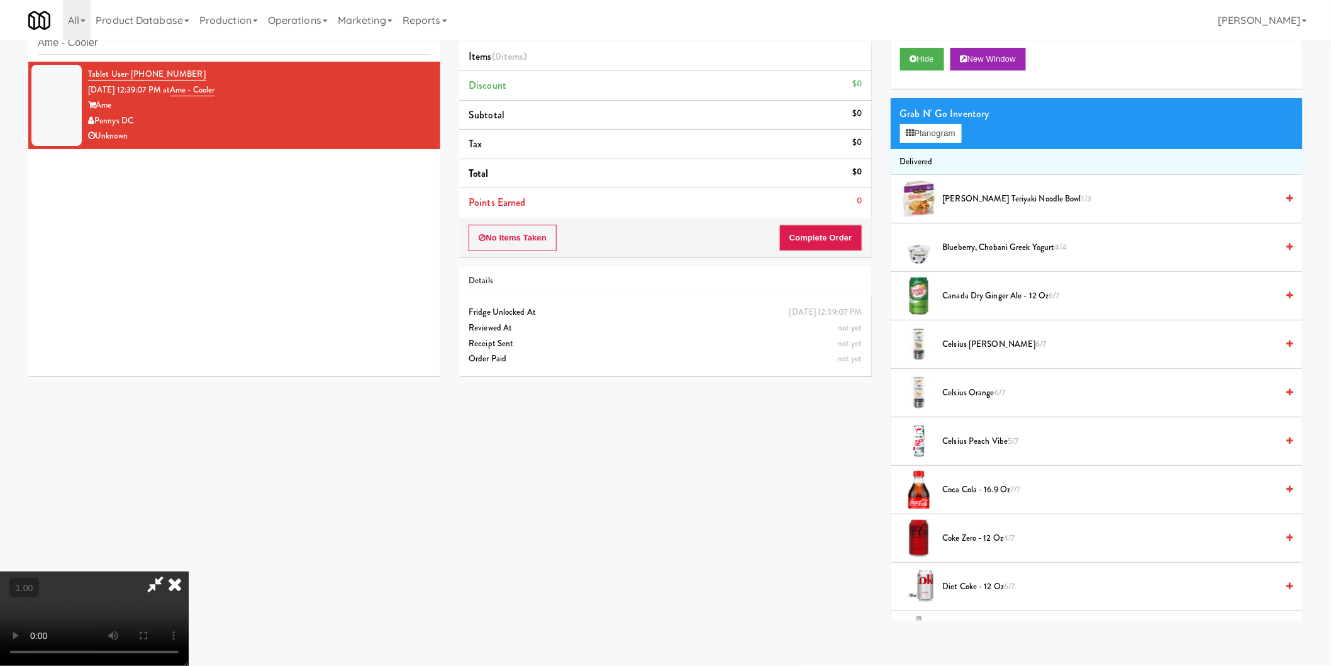
click at [189, 571] on icon at bounding box center [175, 583] width 28 height 25
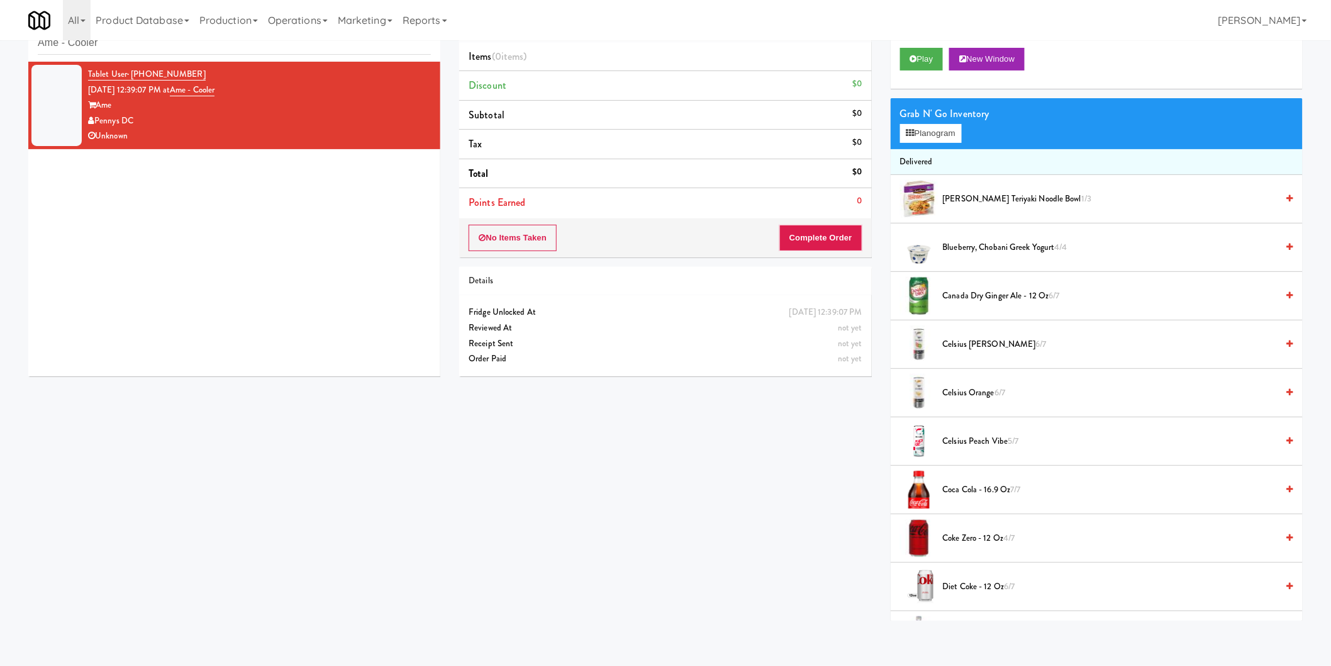
scroll to position [0, 0]
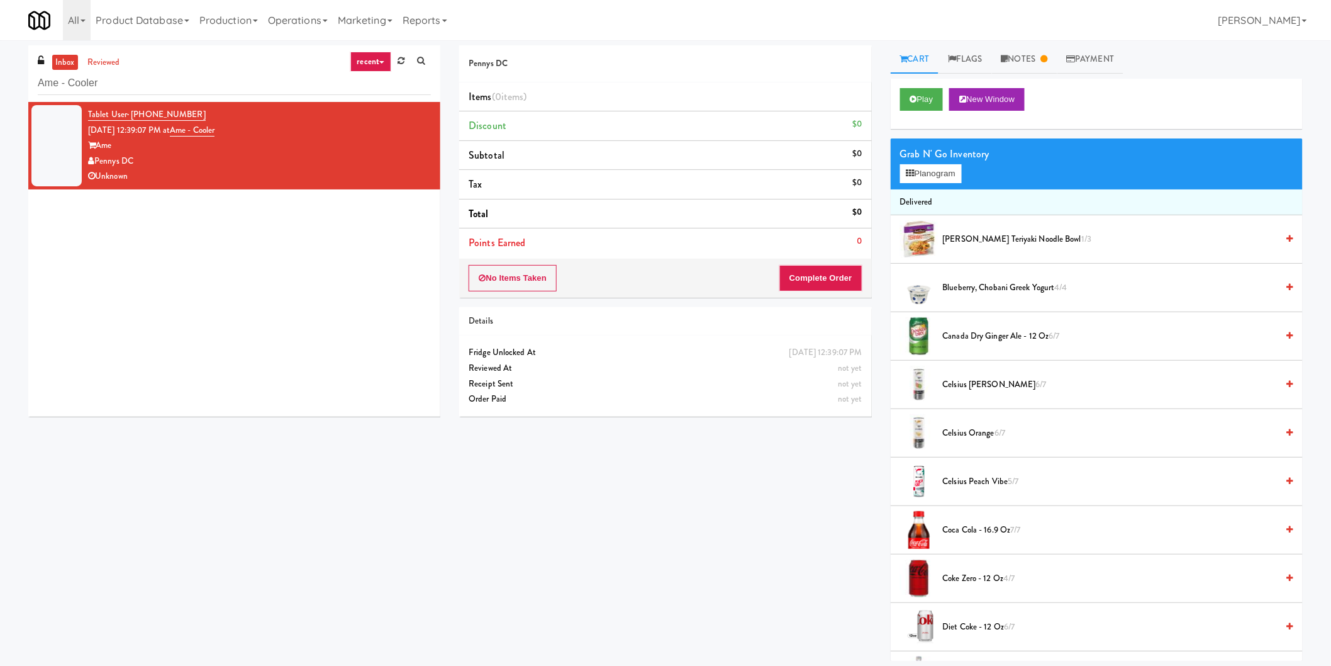
click at [333, 149] on div "Ame" at bounding box center [259, 146] width 343 height 16
drag, startPoint x: 292, startPoint y: 71, endPoint x: 52, endPoint y: 92, distance: 241.2
click at [0, 78] on div "inbox reviewed recent all unclear take inventory issue suspicious failed recent…" at bounding box center [665, 352] width 1331 height 615
paste input "Park Place - Cooler - Right"
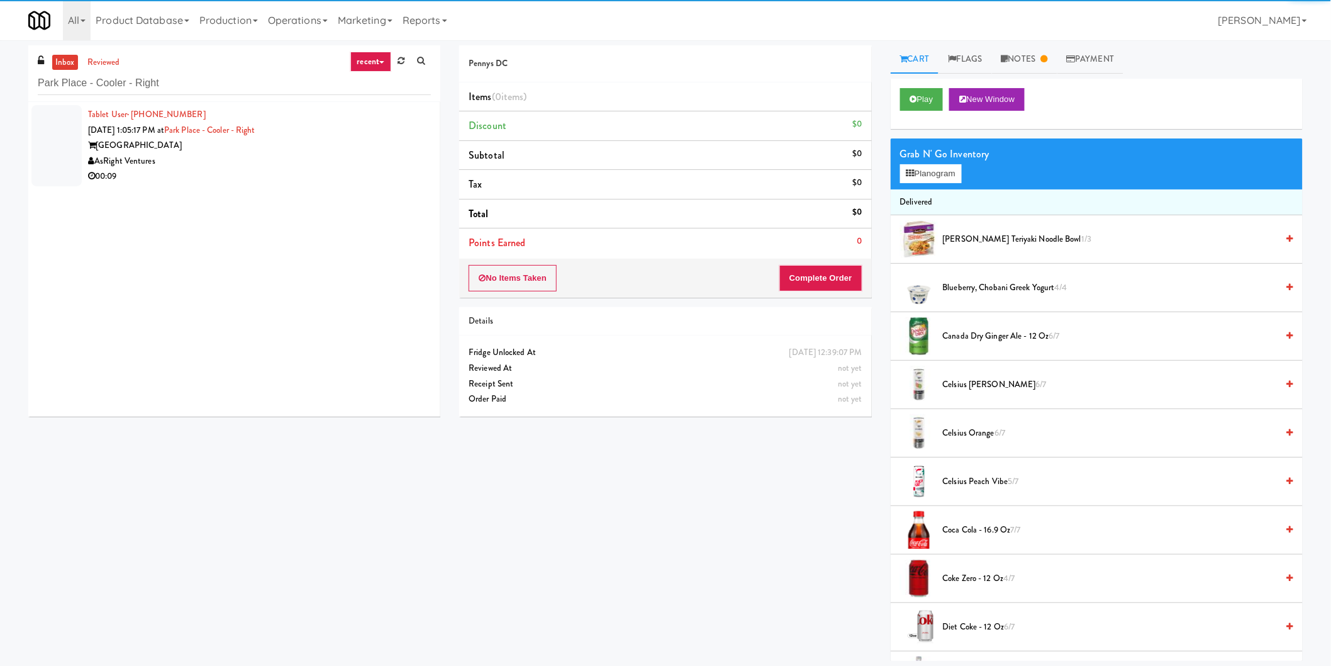
click at [369, 133] on div "Tablet User · (570) 350-0108 Aug 10, 2025 1:05:17 PM at Park Place - Cooler - R…" at bounding box center [259, 145] width 343 height 77
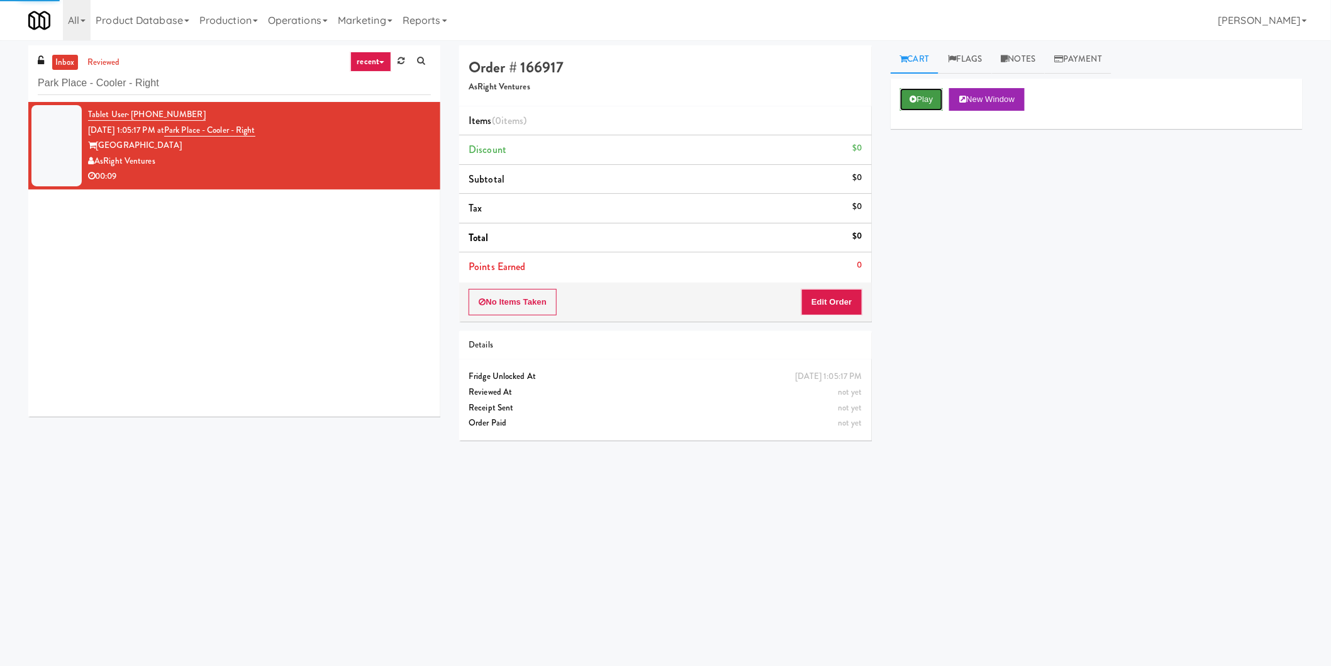
click at [927, 99] on button "Play" at bounding box center [921, 99] width 43 height 23
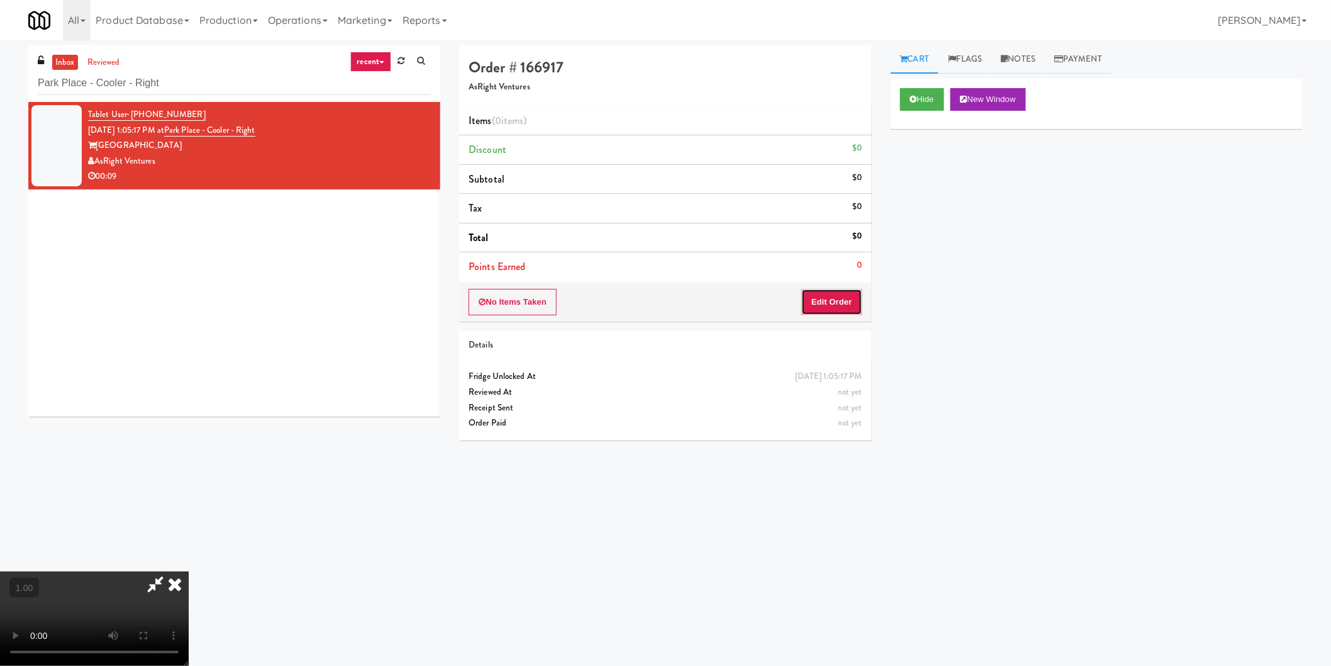
click at [828, 293] on button "Edit Order" at bounding box center [831, 302] width 61 height 26
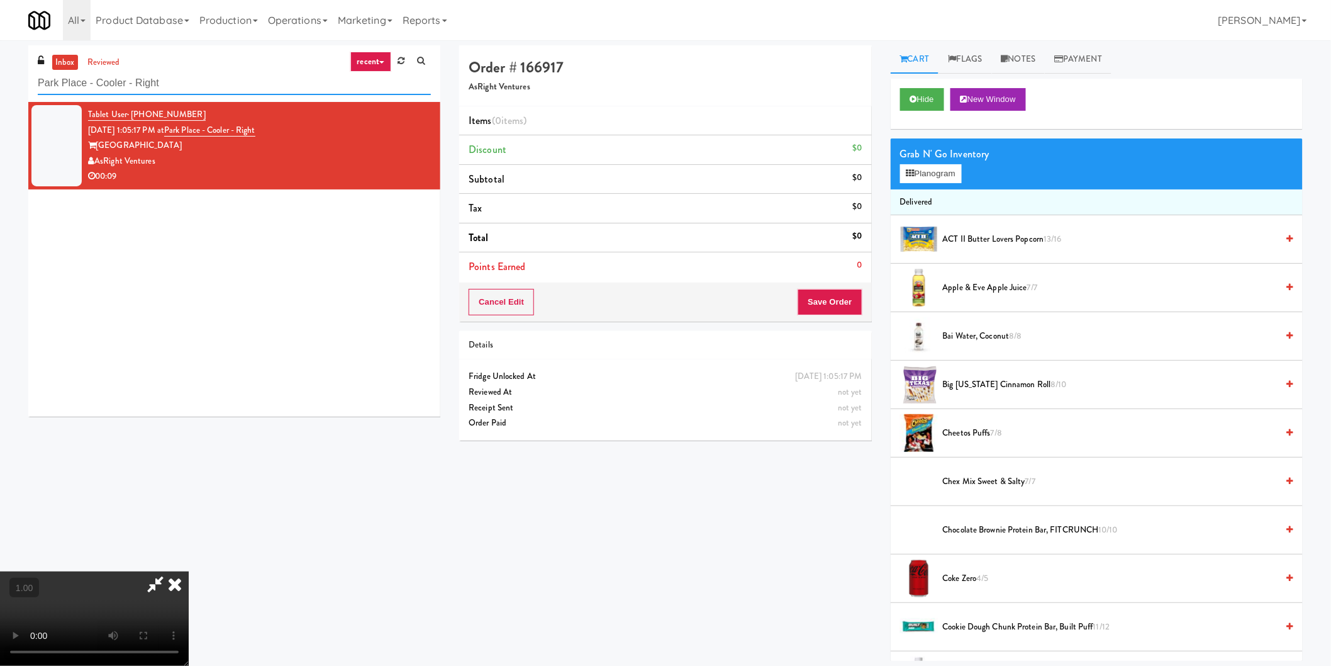
drag, startPoint x: 308, startPoint y: 79, endPoint x: 0, endPoint y: 92, distance: 308.5
click at [0, 92] on div "inbox reviewed recent all unclear take inventory issue suspicious failed recent…" at bounding box center [665, 352] width 1331 height 615
paste input "Locale - Fridge"
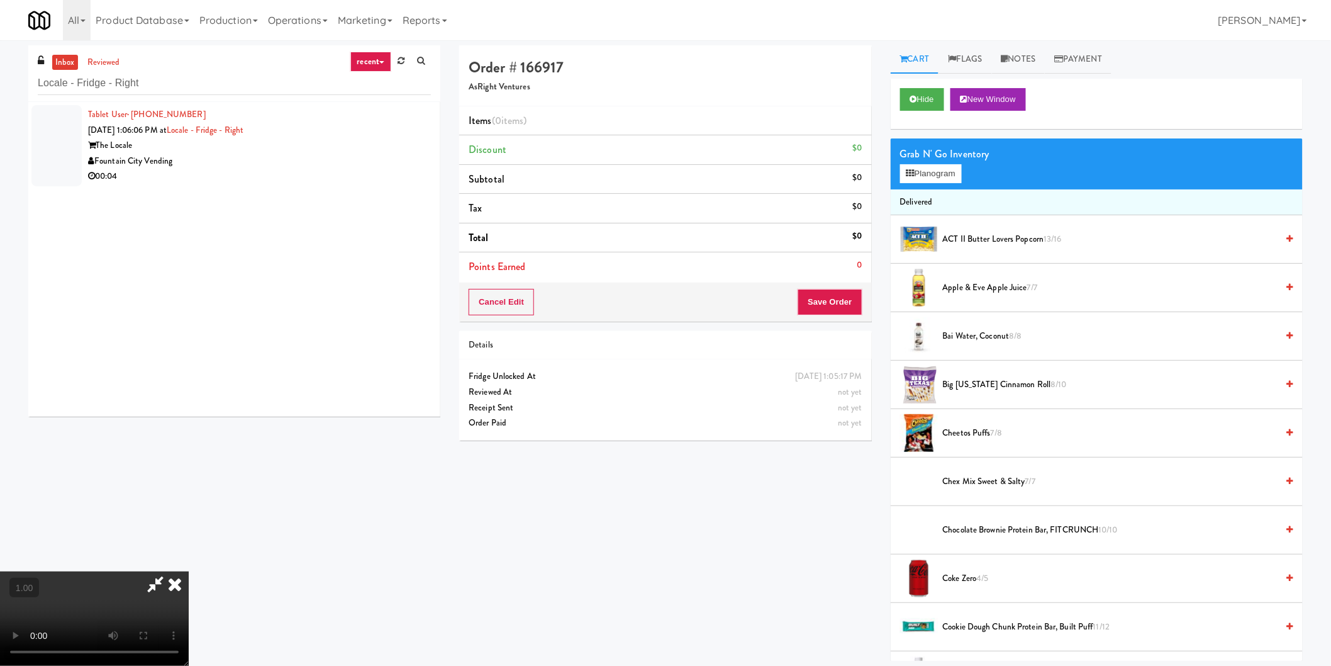
click at [296, 159] on div "Fountain City Vending" at bounding box center [259, 161] width 343 height 16
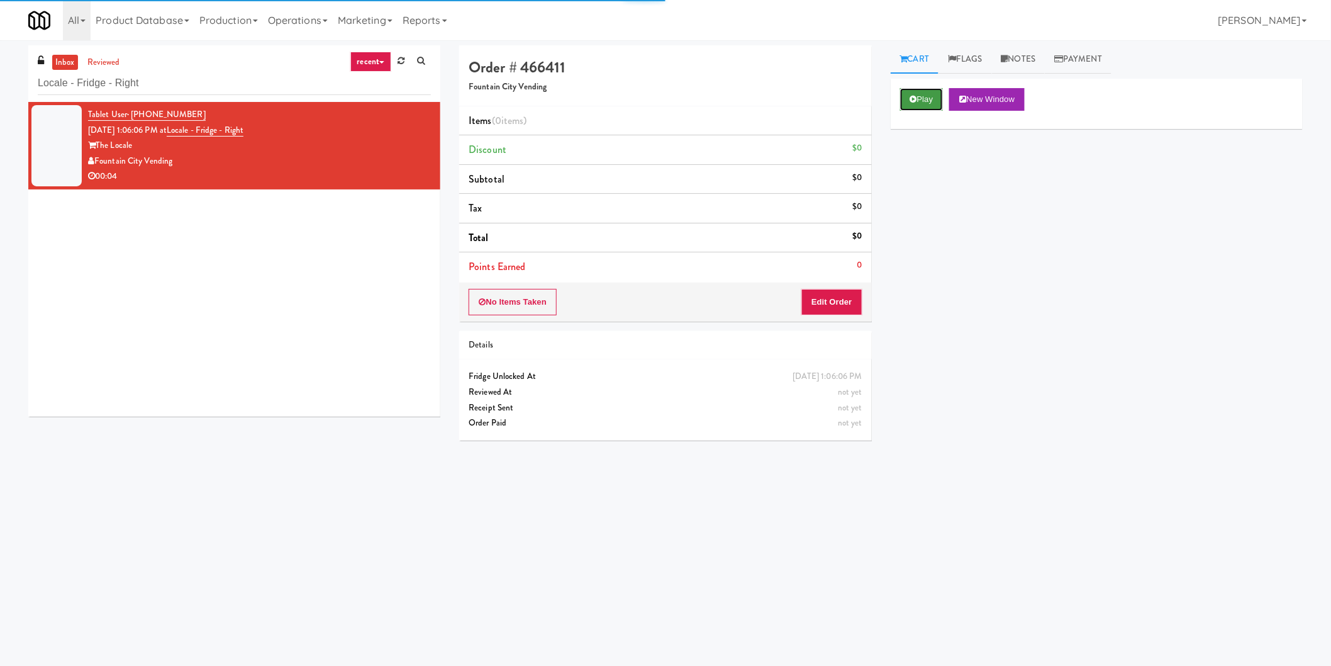
click at [900, 108] on button "Play" at bounding box center [921, 99] width 43 height 23
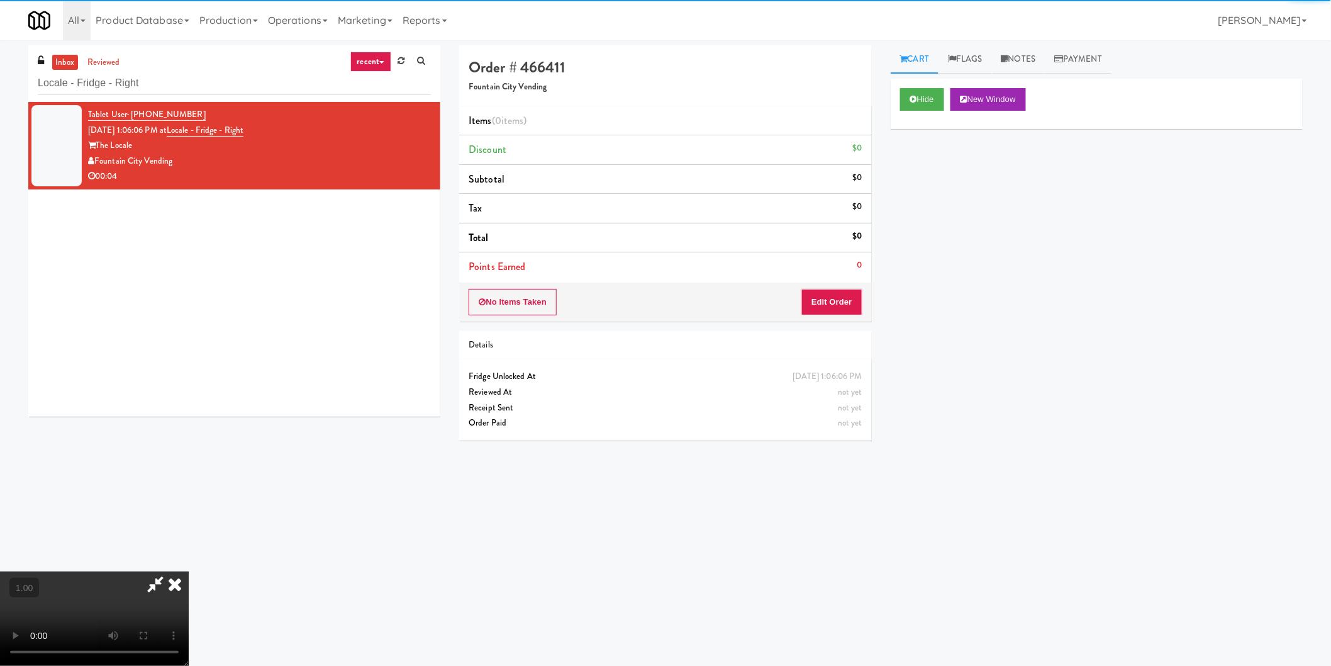
click at [829, 287] on div "No Items Taken Edit Order" at bounding box center [665, 301] width 412 height 39
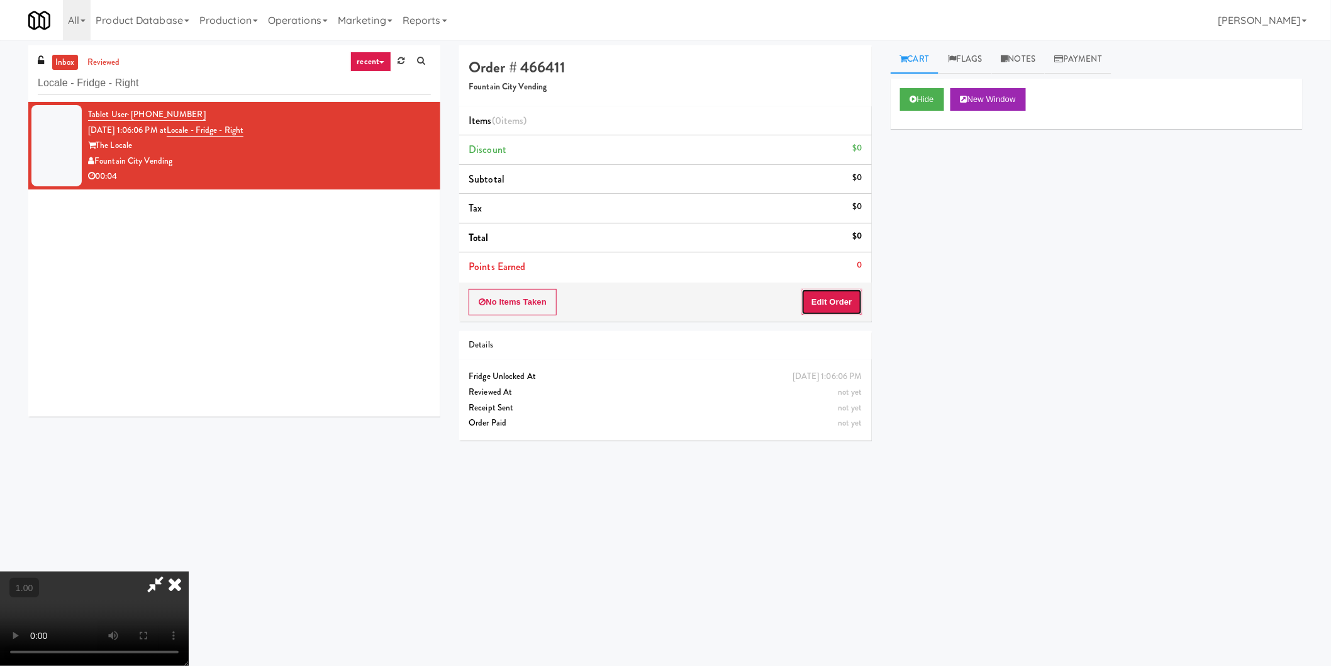
click at [814, 298] on button "Edit Order" at bounding box center [831, 302] width 61 height 26
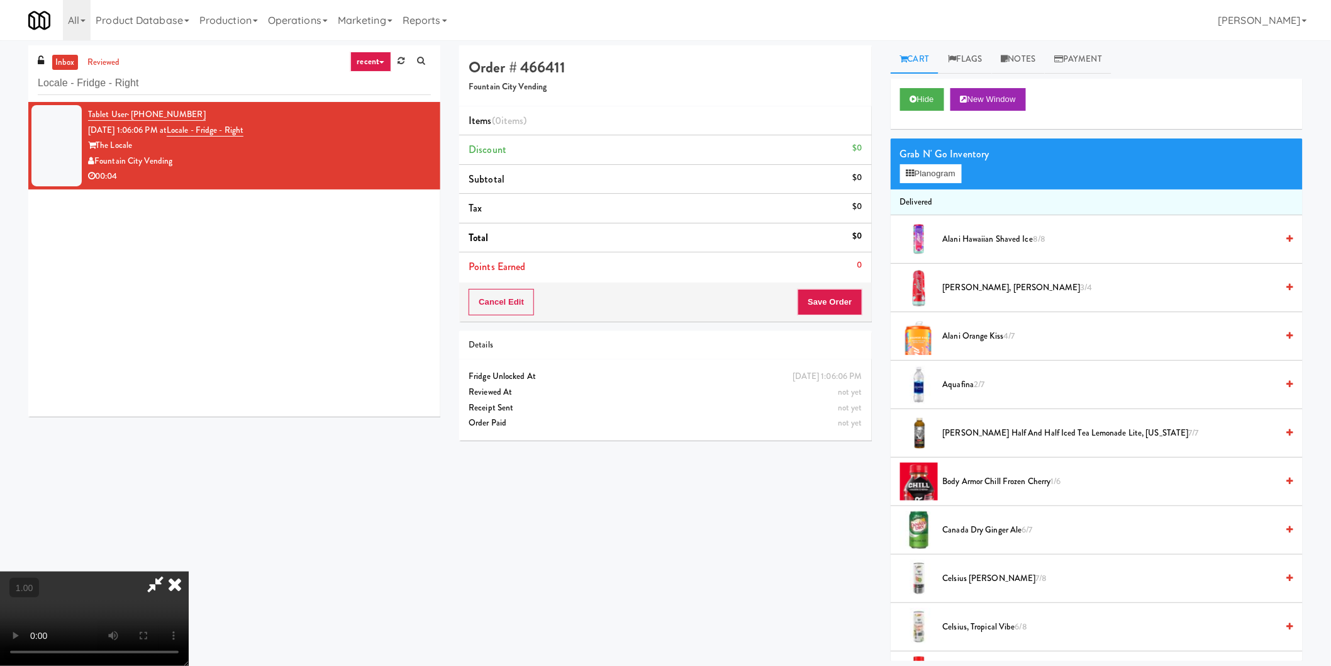
click at [189, 571] on video at bounding box center [94, 618] width 189 height 94
click at [923, 172] on button "Planogram" at bounding box center [931, 173] width 62 height 19
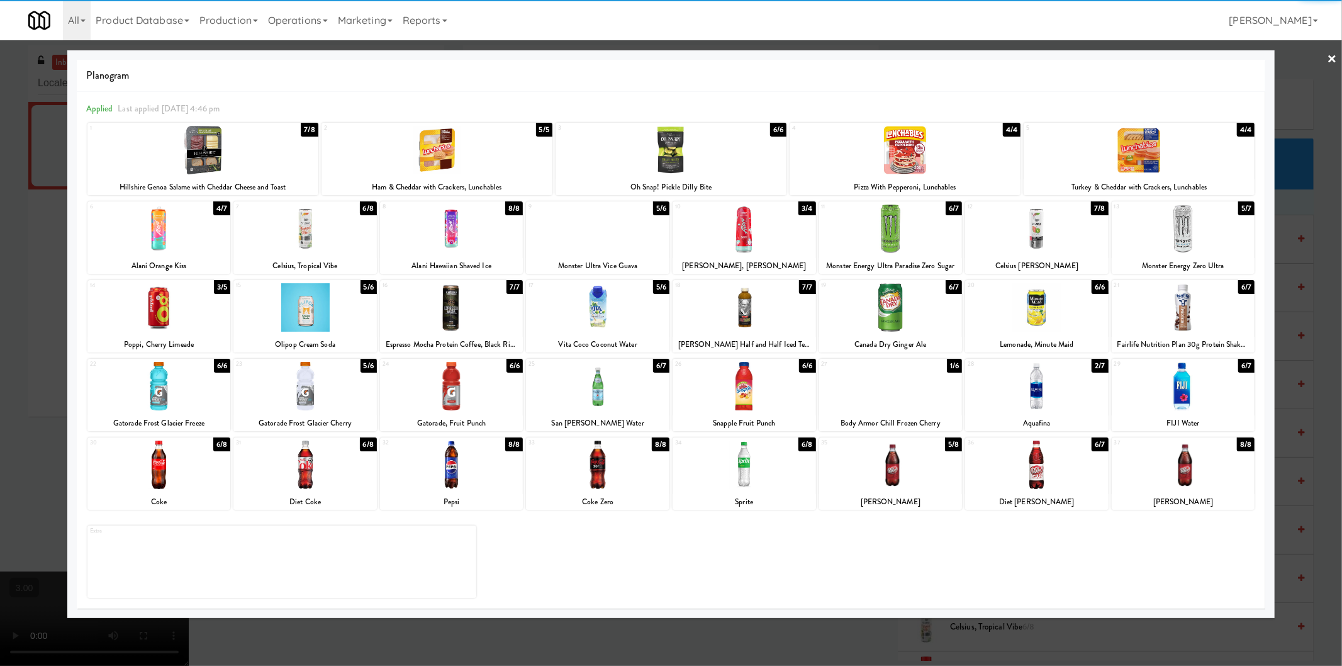
click at [894, 480] on div at bounding box center [890, 464] width 143 height 48
click at [1316, 478] on div at bounding box center [671, 333] width 1342 height 666
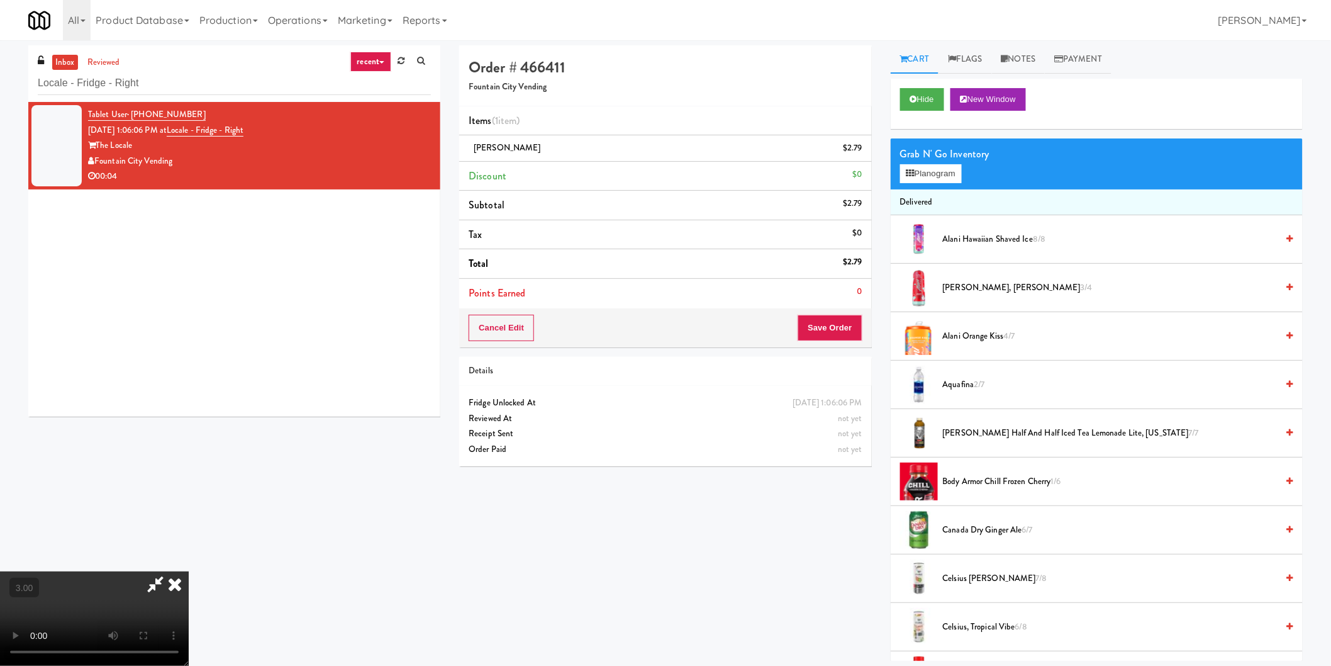
click at [170, 571] on icon at bounding box center [155, 583] width 29 height 25
click at [835, 325] on button "Save Order" at bounding box center [830, 328] width 64 height 26
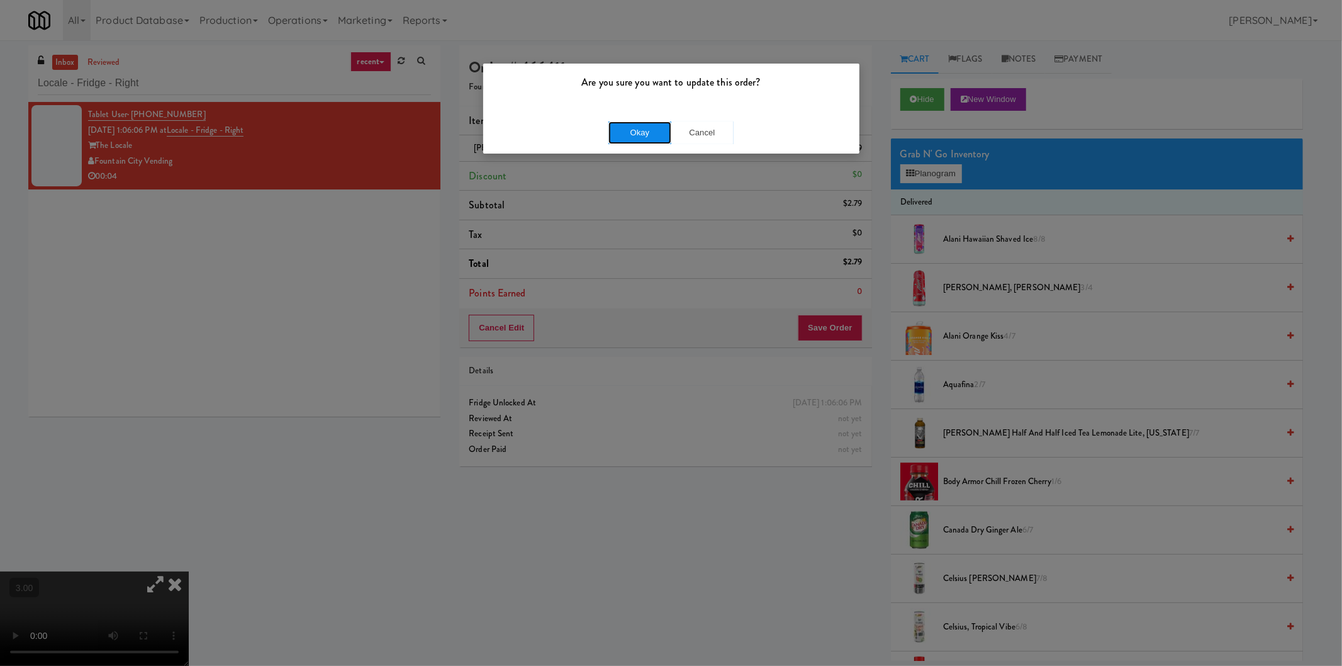
click at [619, 128] on button "Okay" at bounding box center [639, 132] width 63 height 23
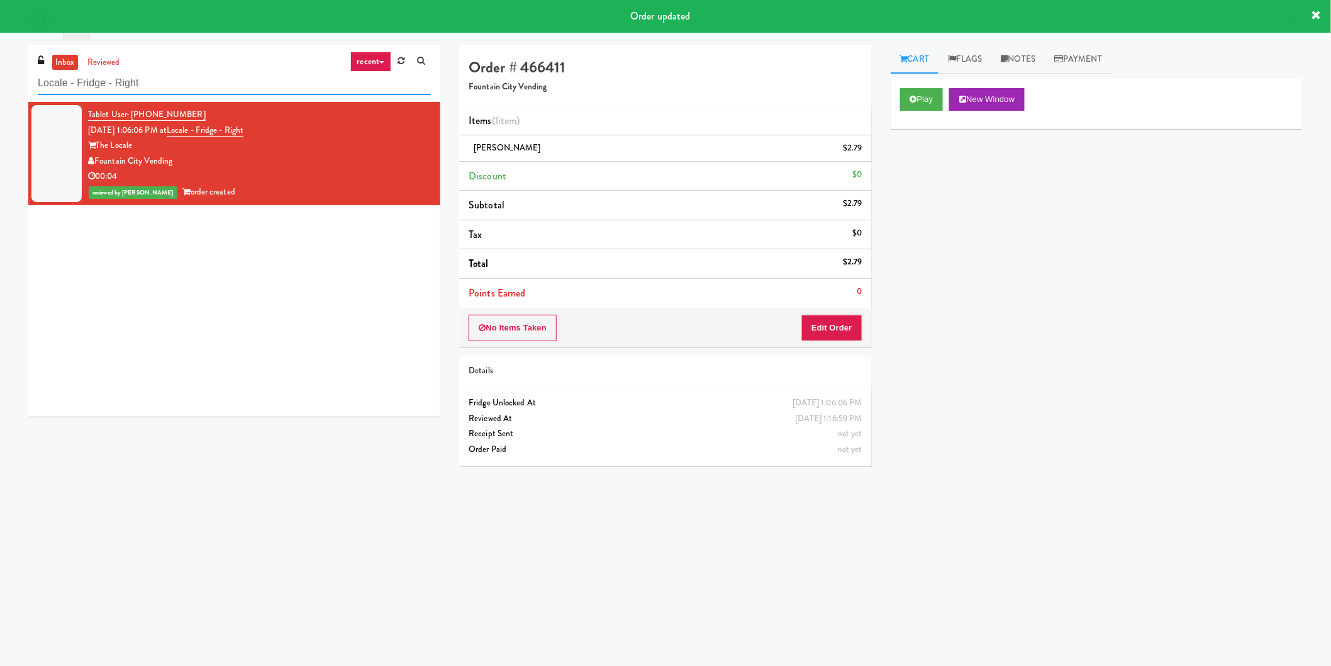
paste input "VY - Pantry"
drag, startPoint x: 156, startPoint y: 74, endPoint x: 0, endPoint y: 53, distance: 157.3
click at [0, 53] on div "inbox reviewed recent all unclear take inventory issue suspicious failed recent…" at bounding box center [665, 297] width 1331 height 505
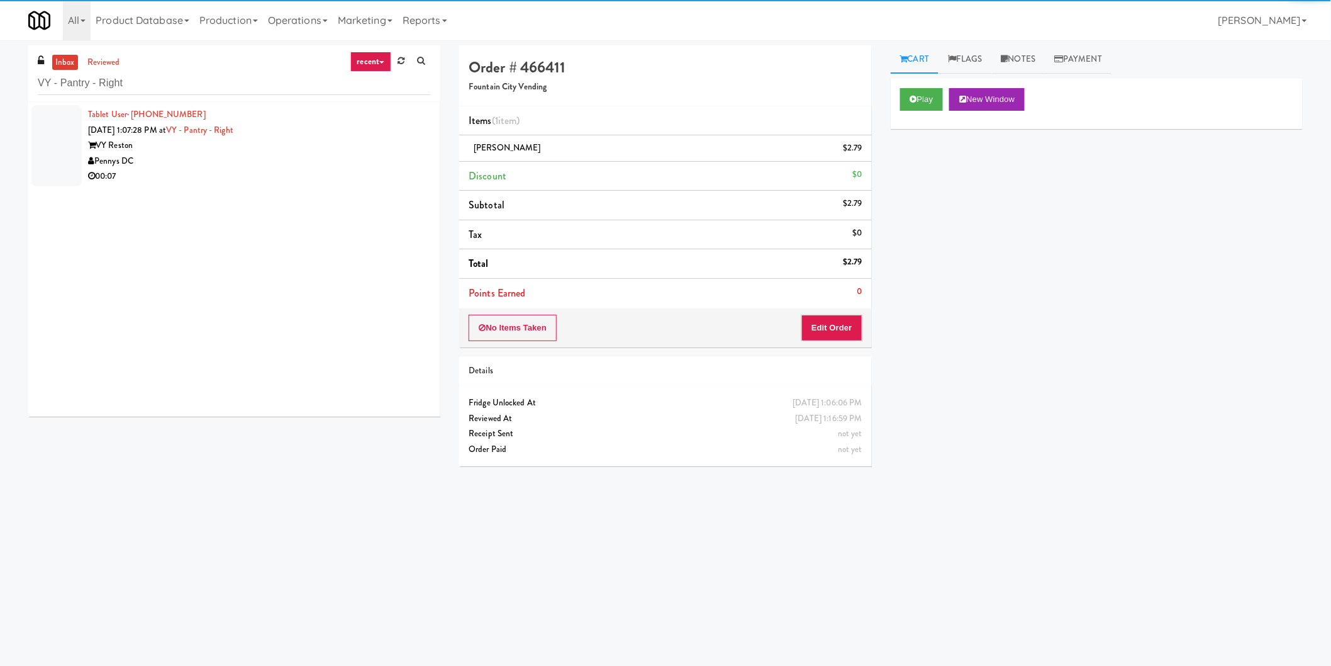
click at [380, 166] on div "Pennys DC" at bounding box center [259, 161] width 343 height 16
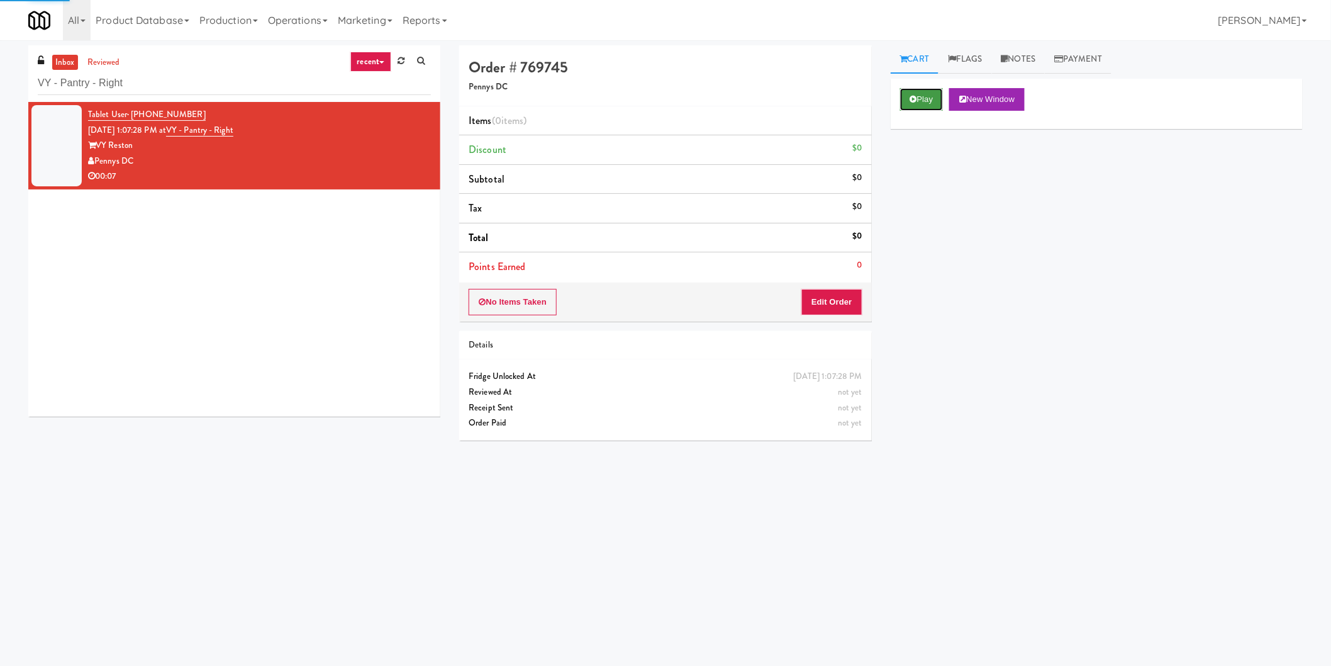
click at [937, 107] on button "Play" at bounding box center [921, 99] width 43 height 23
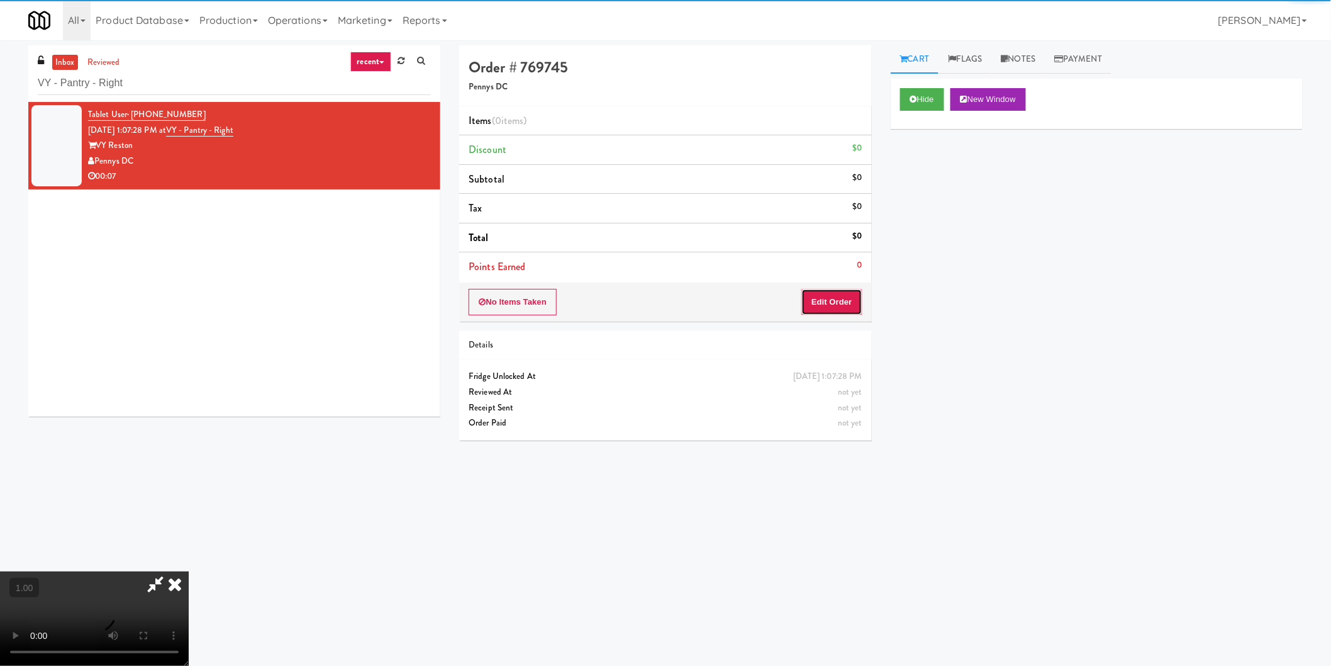
click at [834, 299] on button "Edit Order" at bounding box center [831, 302] width 61 height 26
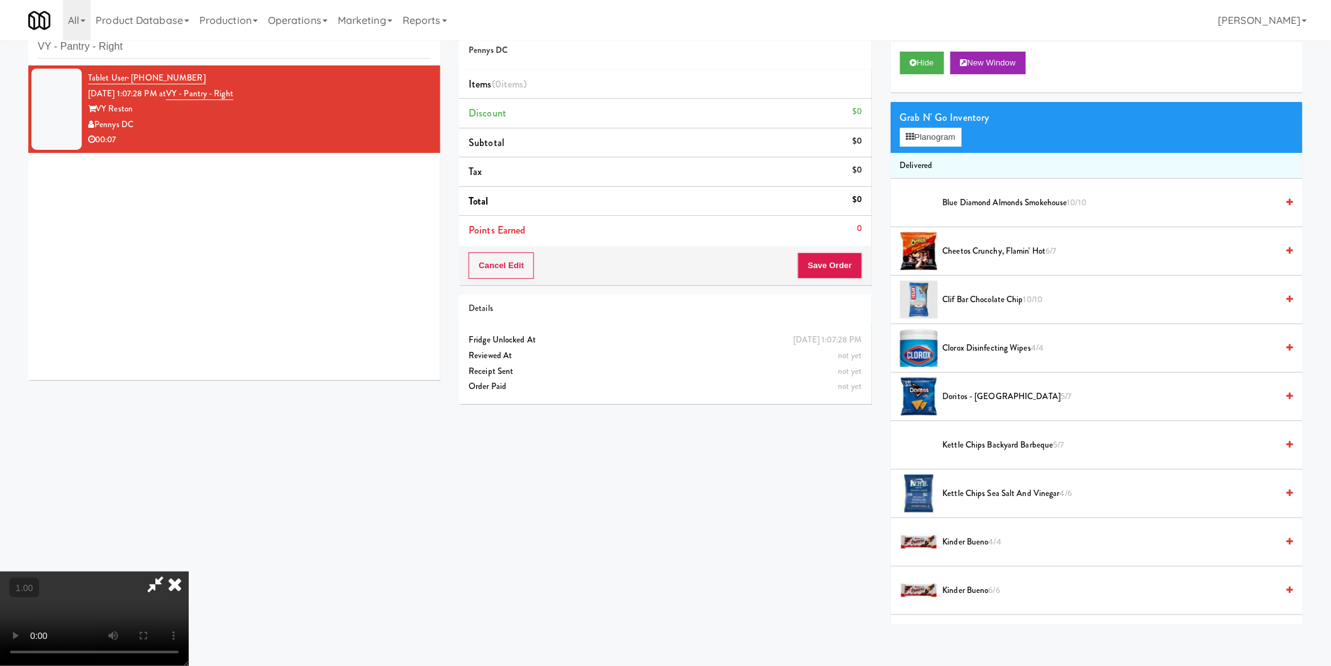
scroll to position [40, 0]
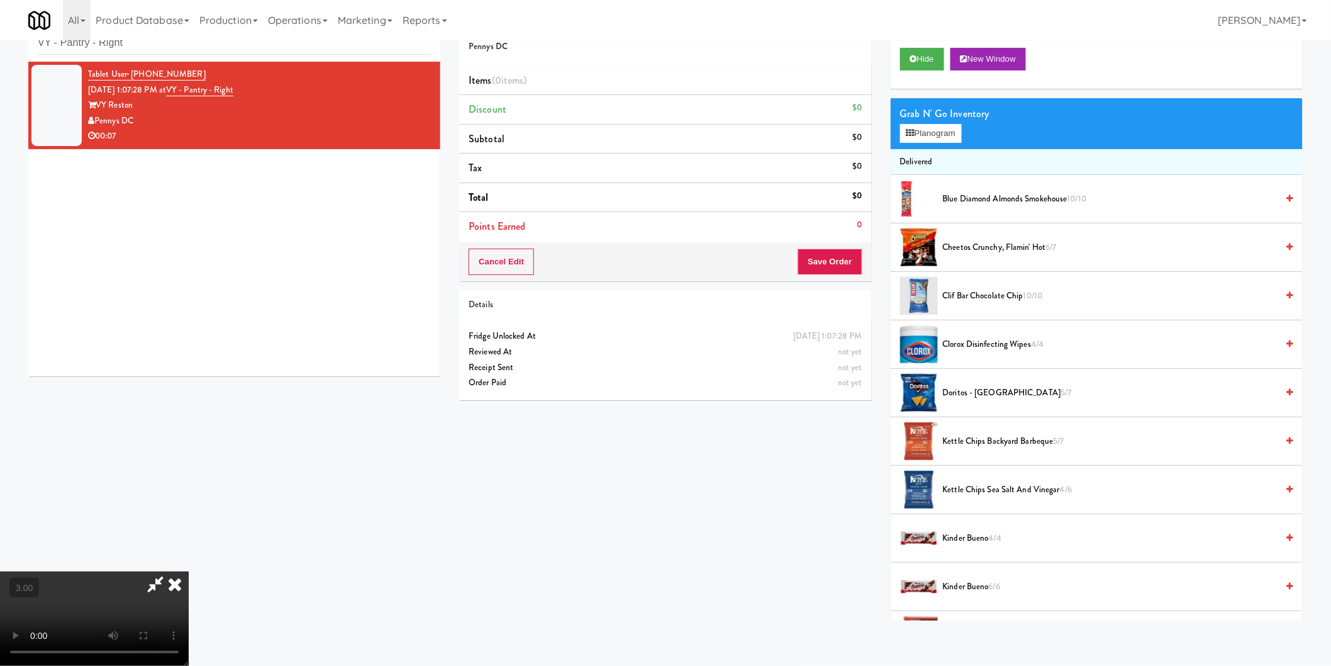
click at [927, 149] on li "Delivered" at bounding box center [1097, 162] width 412 height 26
click at [919, 130] on button "Planogram" at bounding box center [931, 133] width 62 height 19
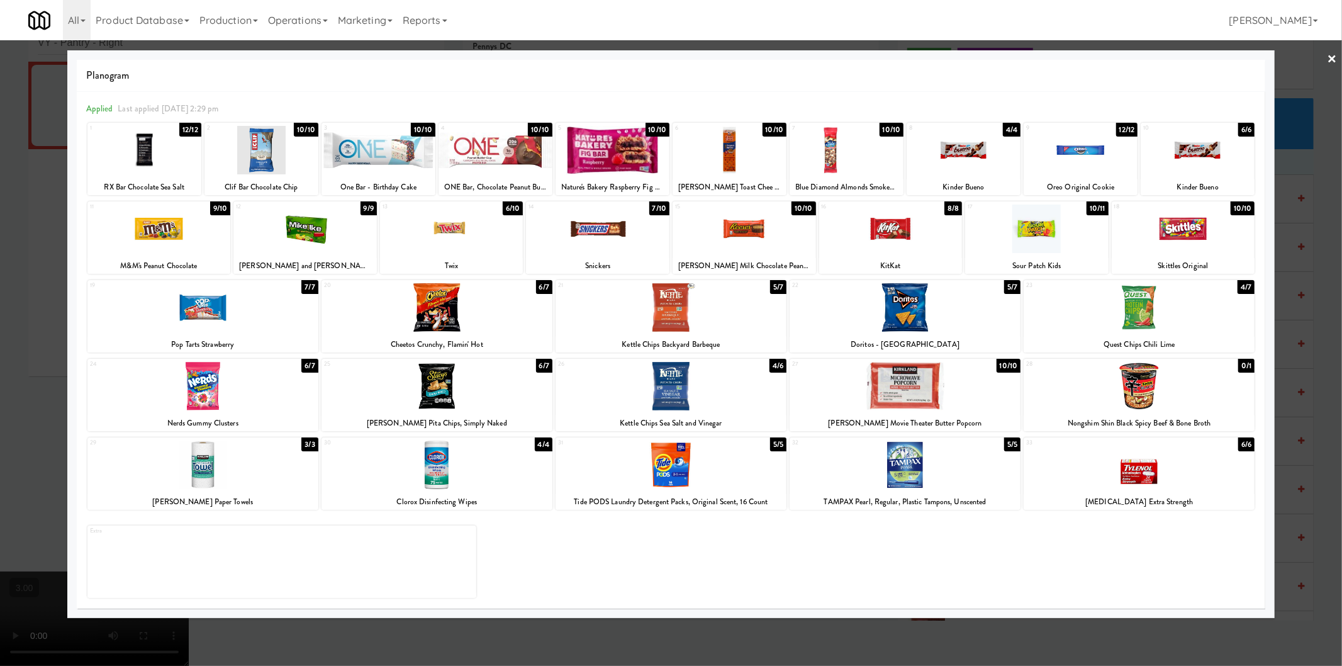
click at [435, 386] on div at bounding box center [436, 386] width 231 height 48
click at [0, 350] on div at bounding box center [671, 333] width 1342 height 666
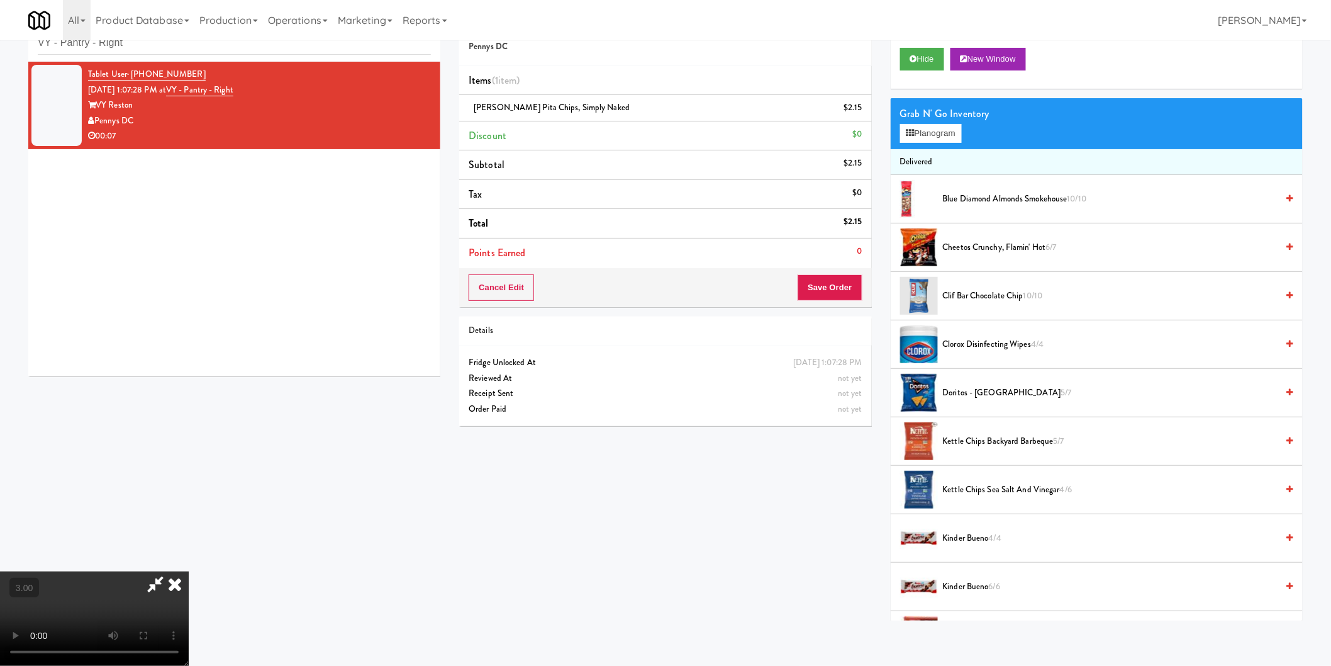
click at [184, 571] on video at bounding box center [94, 618] width 189 height 94
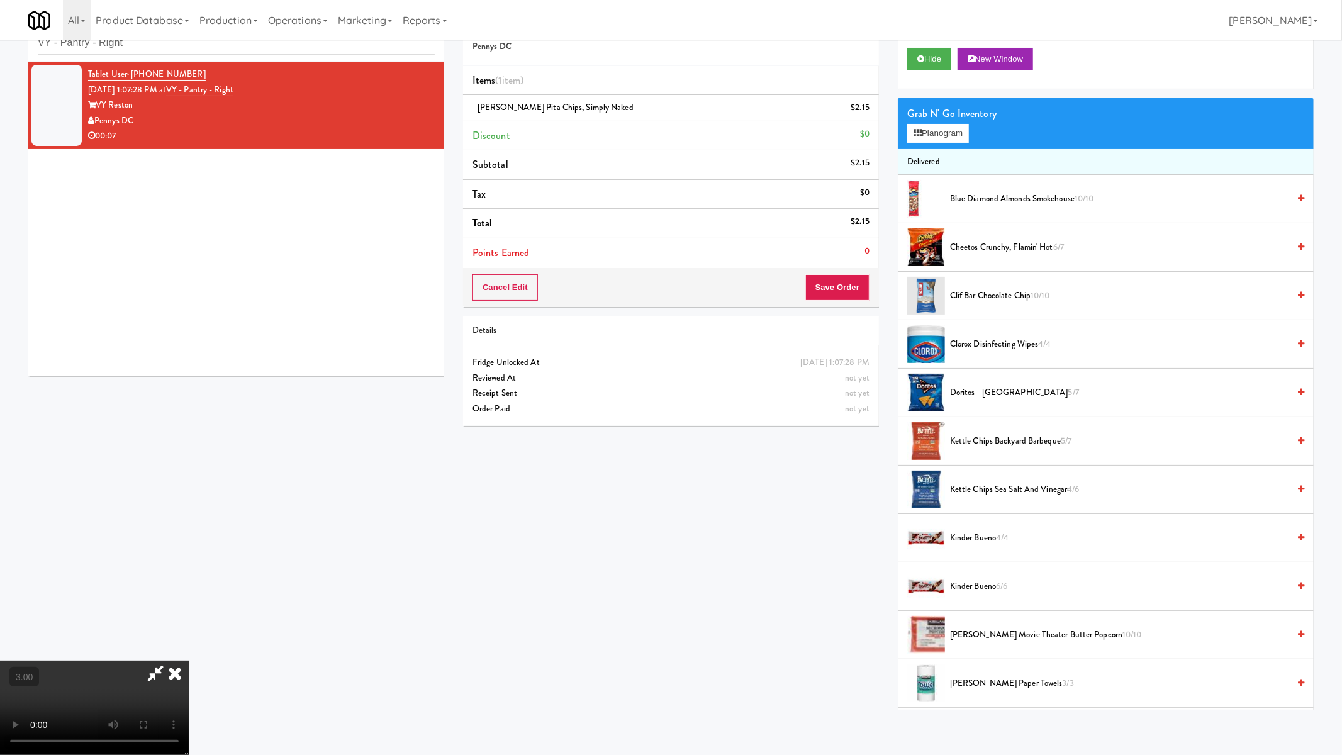
click at [189, 660] on video at bounding box center [94, 707] width 189 height 94
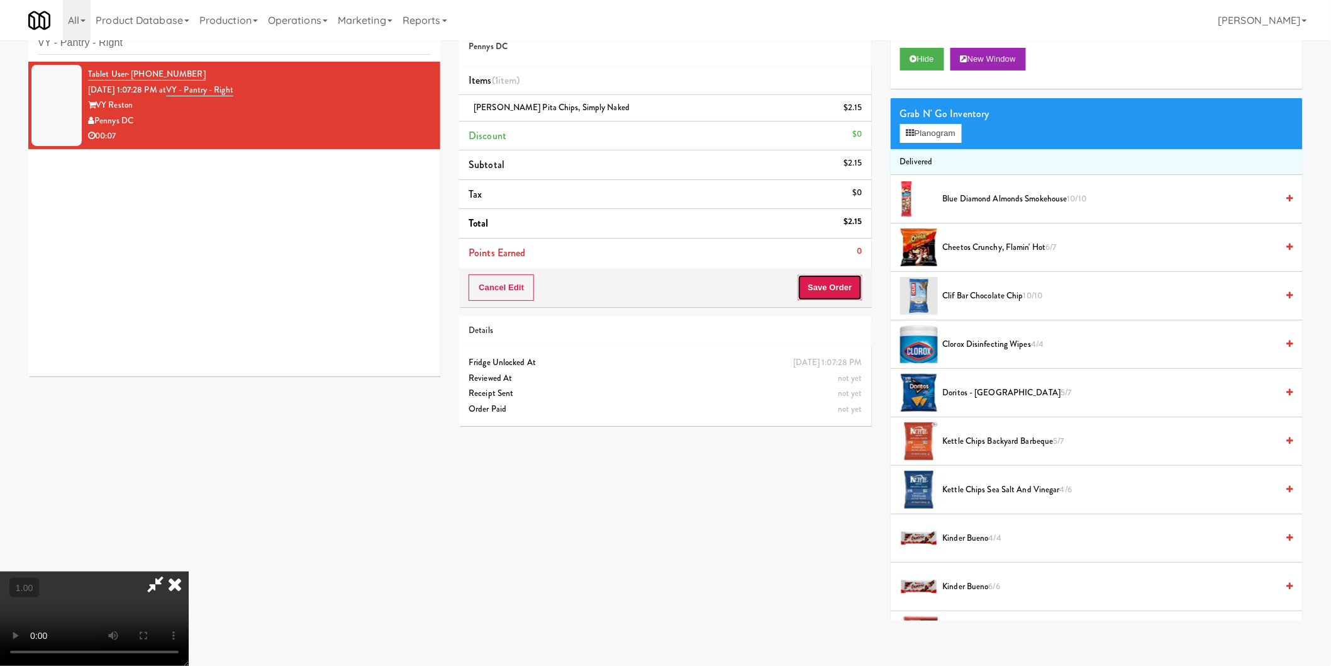
click at [833, 291] on button "Save Order" at bounding box center [830, 287] width 64 height 26
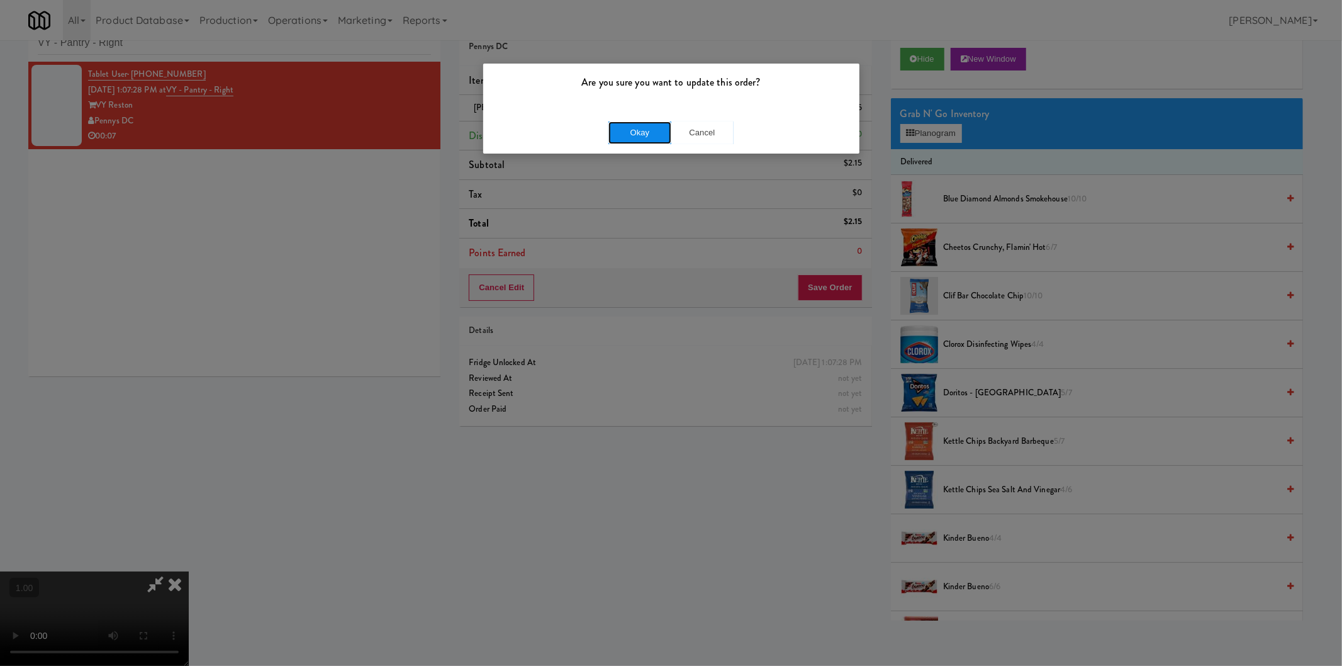
click at [643, 131] on button "Okay" at bounding box center [639, 132] width 63 height 23
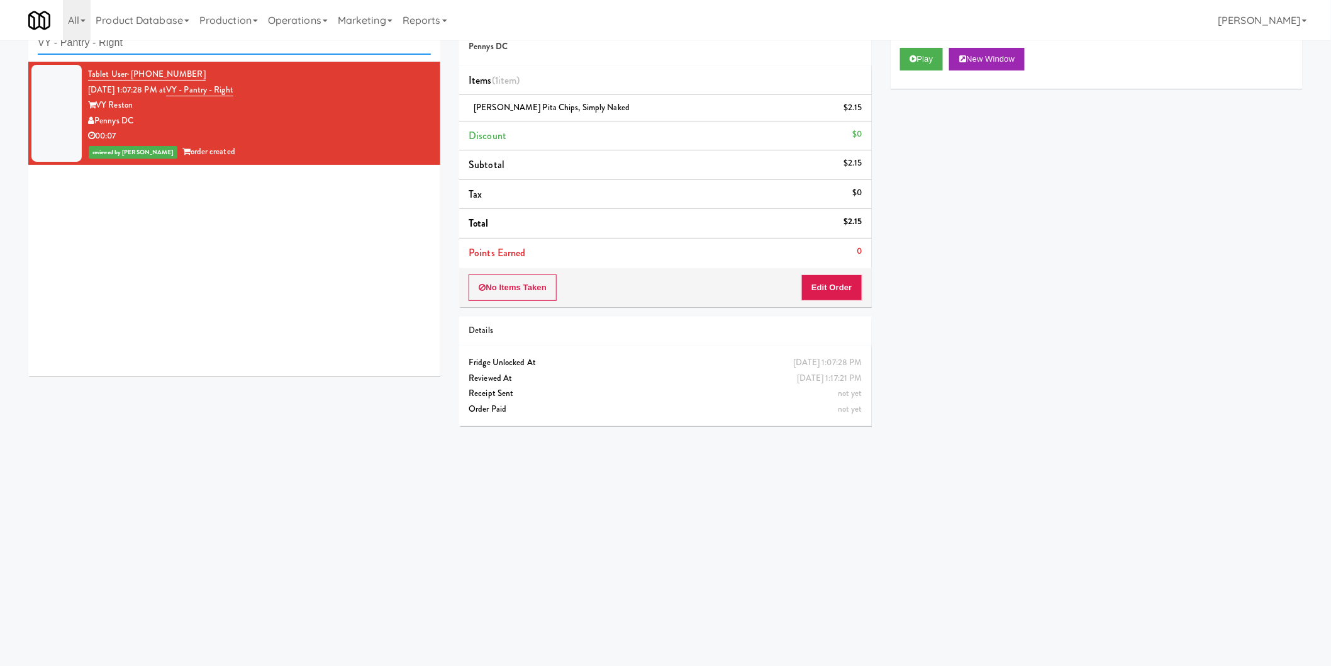
drag, startPoint x: 210, startPoint y: 48, endPoint x: 0, endPoint y: 40, distance: 210.2
click at [0, 40] on body "Are you sure you want to update this order? Okay Cancel Okay Are you sure you w…" at bounding box center [665, 333] width 1331 height 666
paste input "Estate - Cooler - Lef"
paste input "Estate - Cooler - Left"
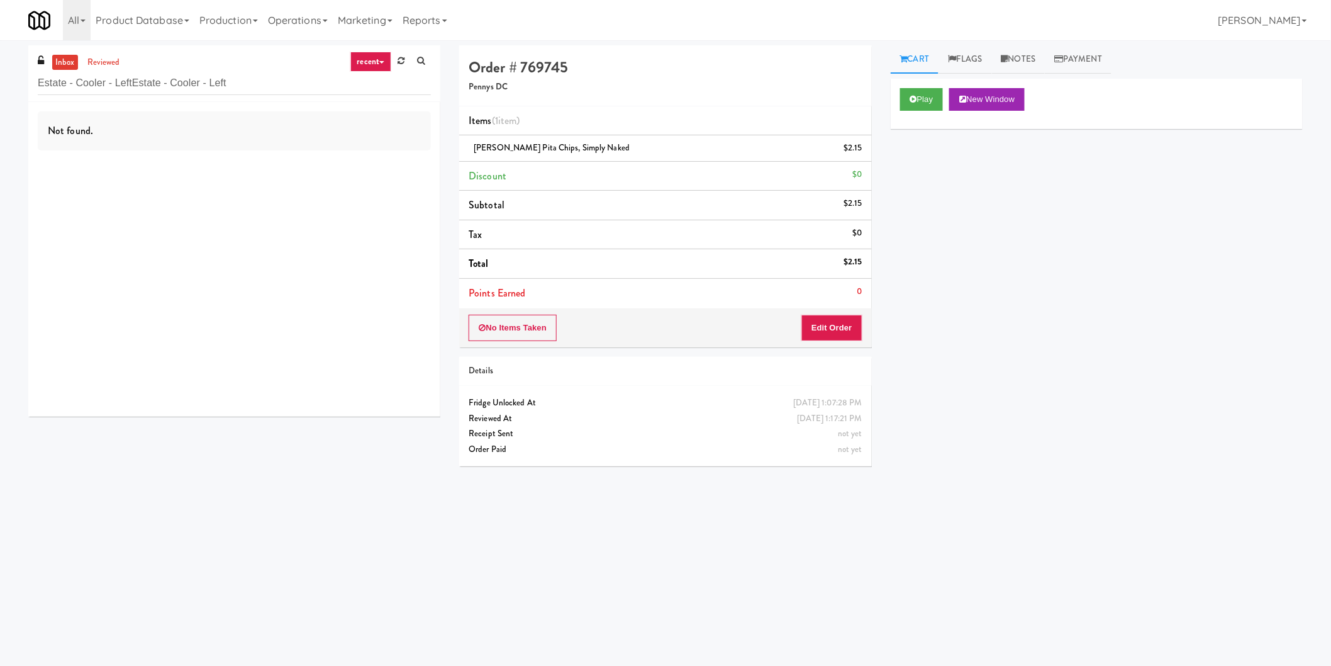
click at [121, 55] on li "reviewed" at bounding box center [103, 63] width 39 height 16
click at [113, 57] on link "reviewed" at bounding box center [103, 63] width 39 height 16
click at [60, 64] on link "inbox" at bounding box center [65, 63] width 26 height 16
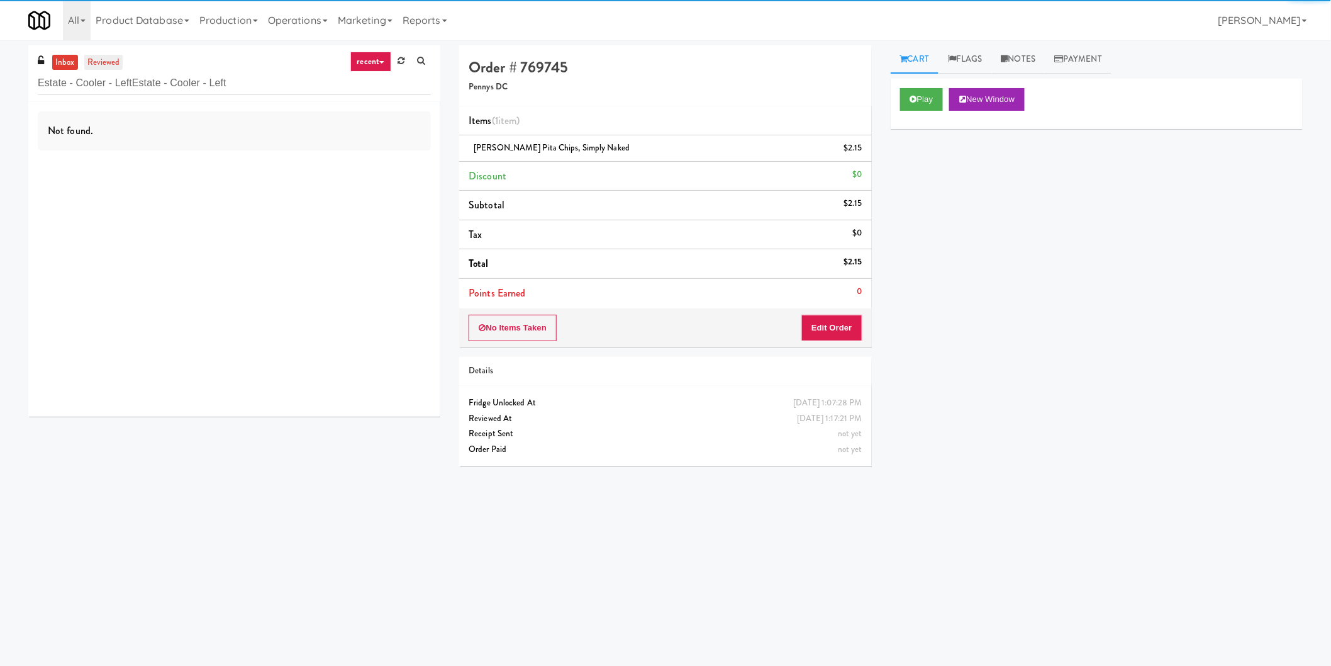
click at [98, 67] on link "reviewed" at bounding box center [103, 63] width 39 height 16
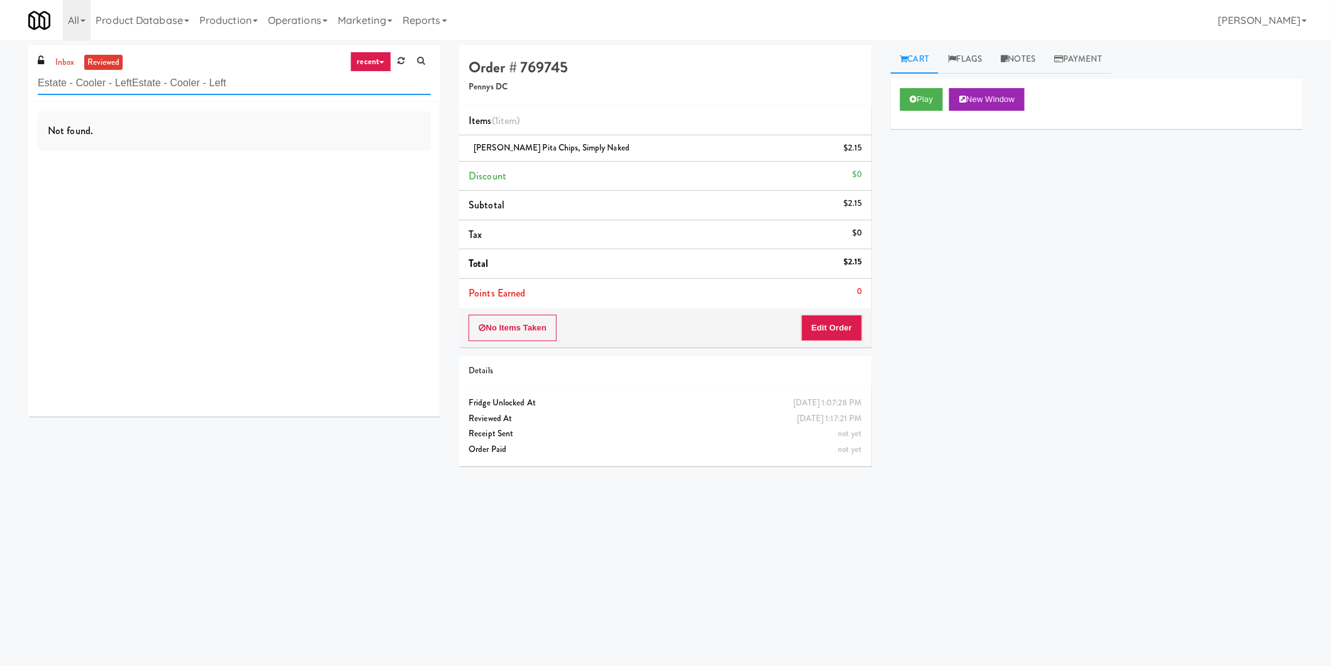
drag, startPoint x: 247, startPoint y: 87, endPoint x: 181, endPoint y: 86, distance: 66.7
click at [181, 86] on input "Estate - Cooler - LeftEstate - Cooler - Left" at bounding box center [234, 83] width 393 height 23
click at [133, 80] on input "Estate - Cooler - LeftEstate - Cooler - Left" at bounding box center [234, 83] width 393 height 23
drag, startPoint x: 286, startPoint y: 77, endPoint x: 128, endPoint y: 70, distance: 158.0
click at [128, 70] on div "Estate - Cooler - LeftEstate - Cooler - Left" at bounding box center [234, 82] width 393 height 25
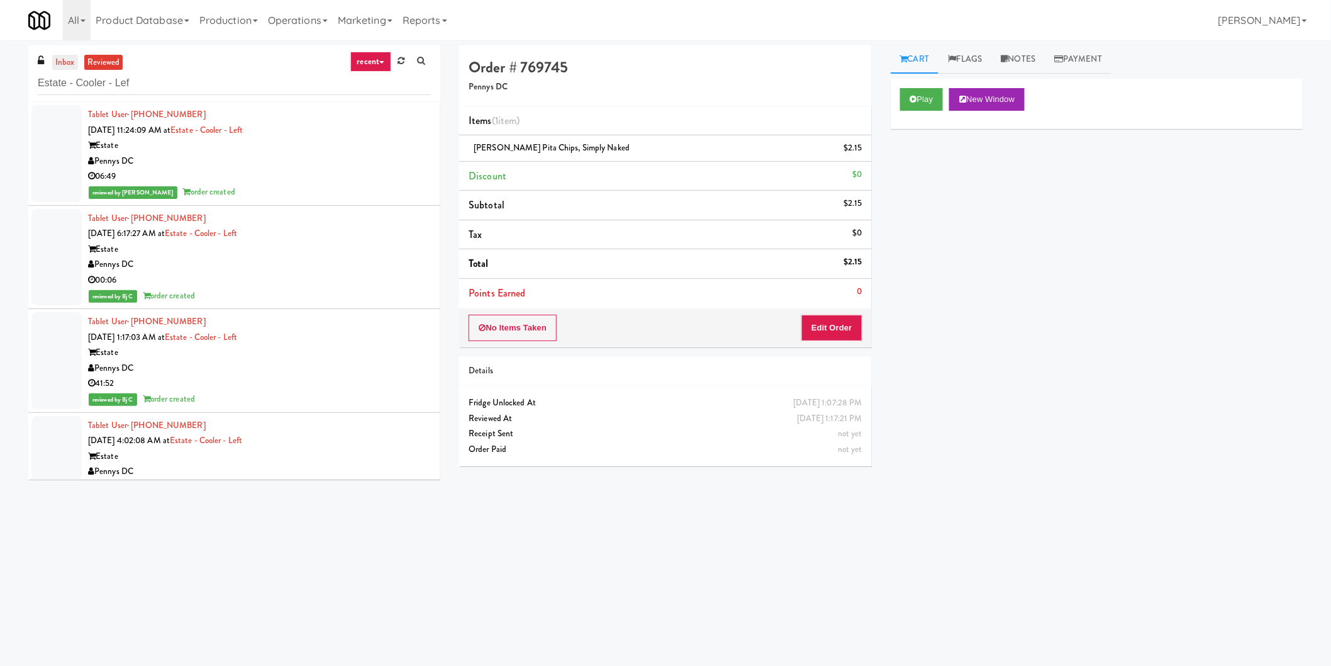
click at [65, 59] on link "inbox" at bounding box center [65, 63] width 26 height 16
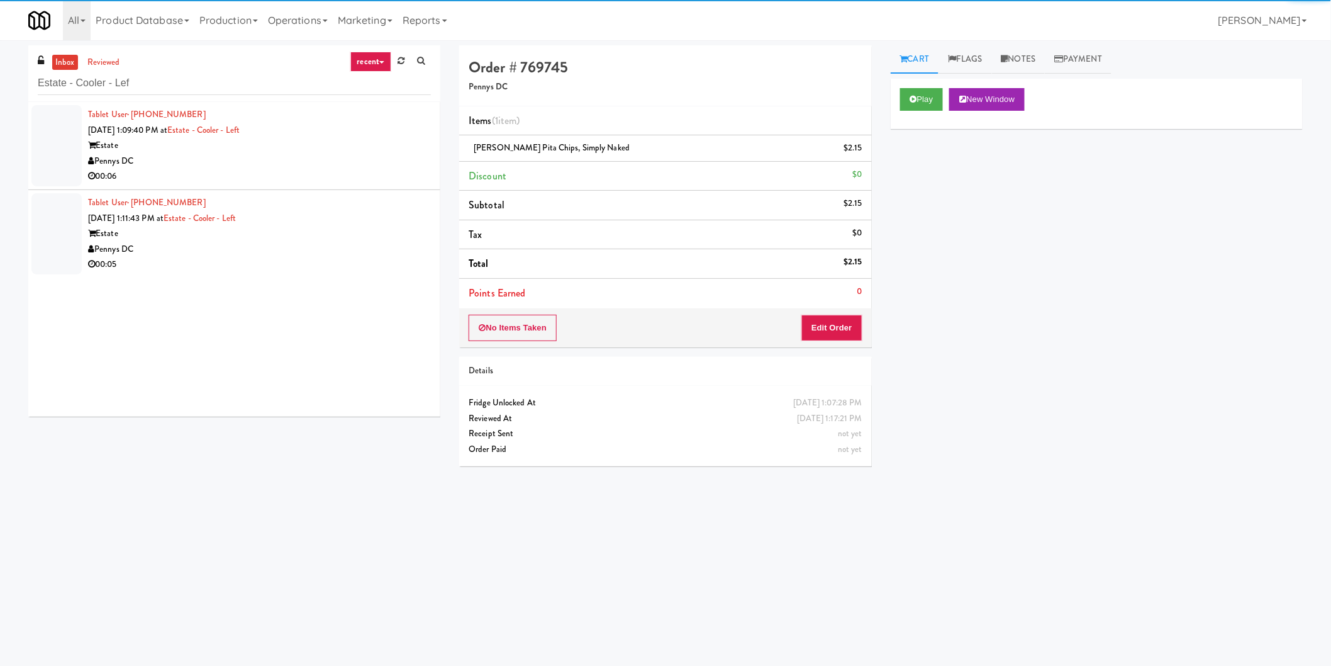
click at [313, 164] on div "Pennys DC" at bounding box center [259, 161] width 343 height 16
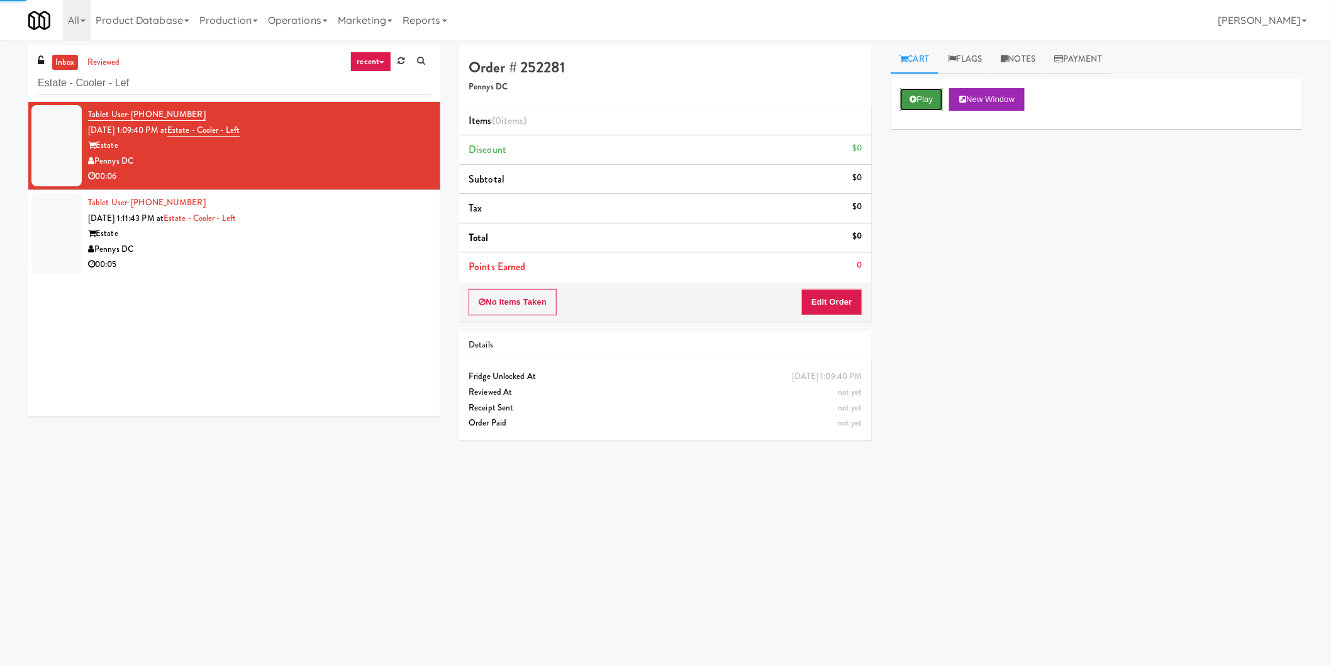
click at [930, 95] on button "Play" at bounding box center [921, 99] width 43 height 23
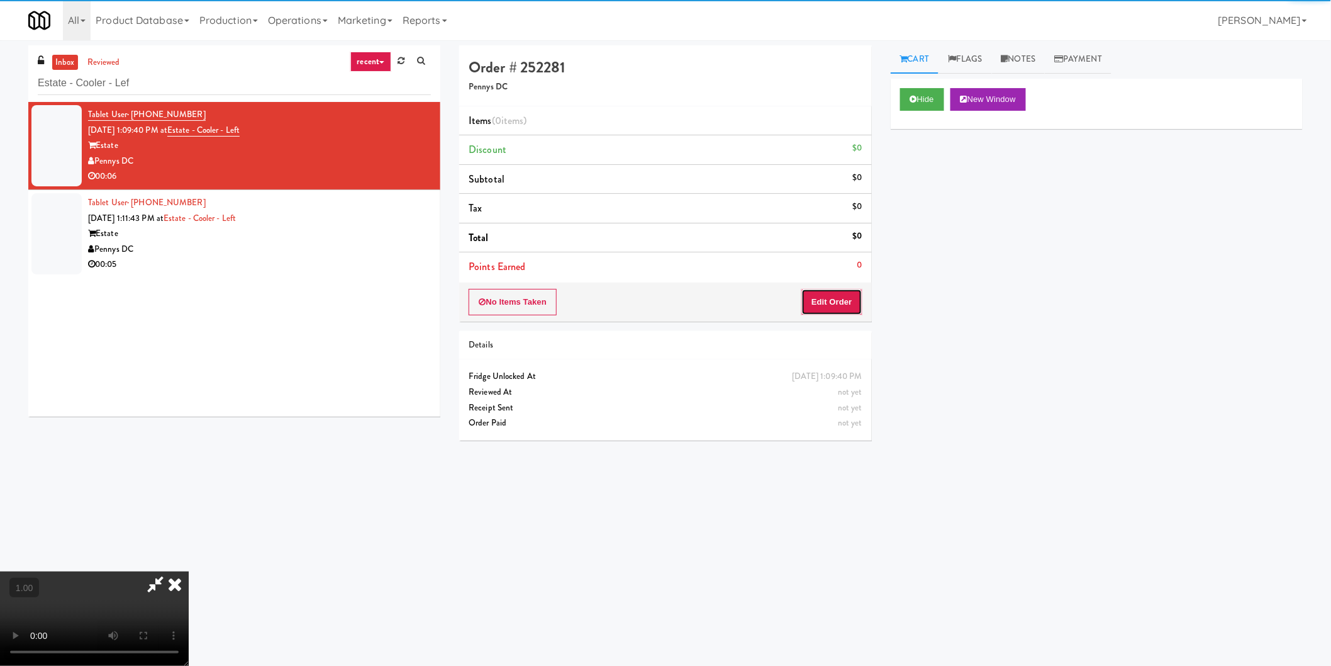
click at [822, 309] on button "Edit Order" at bounding box center [831, 302] width 61 height 26
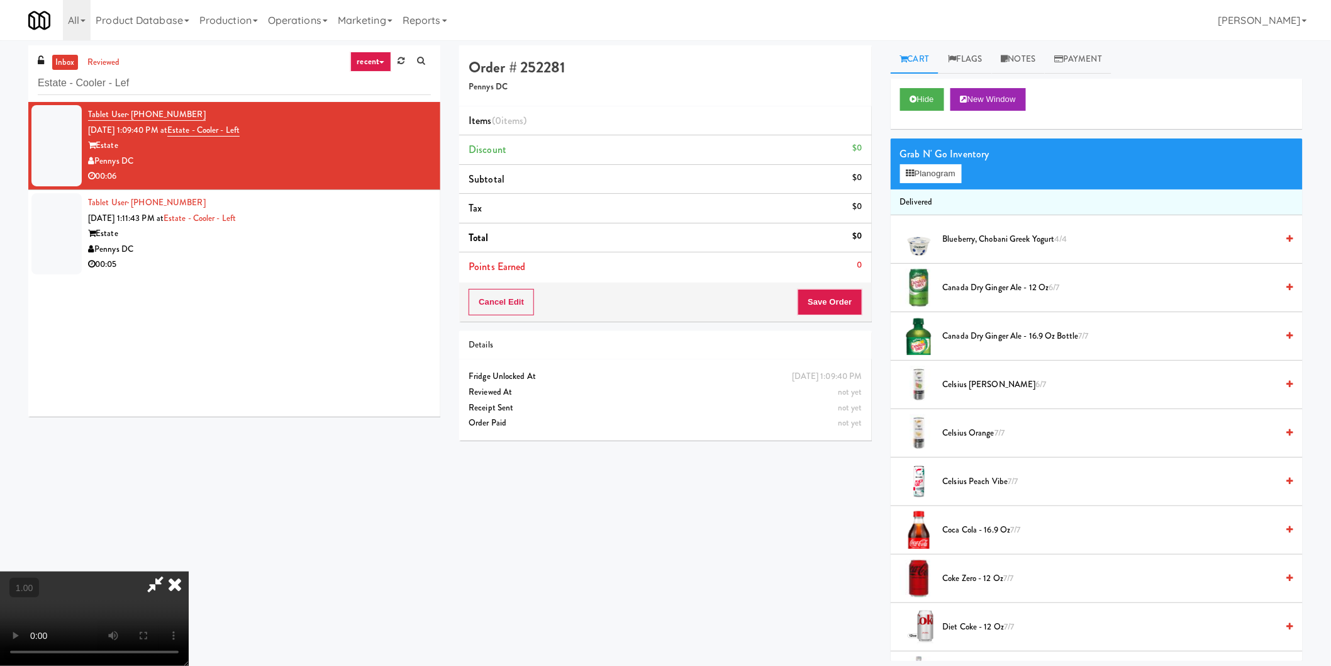
scroll to position [66, 0]
click at [910, 169] on icon at bounding box center [910, 173] width 8 height 8
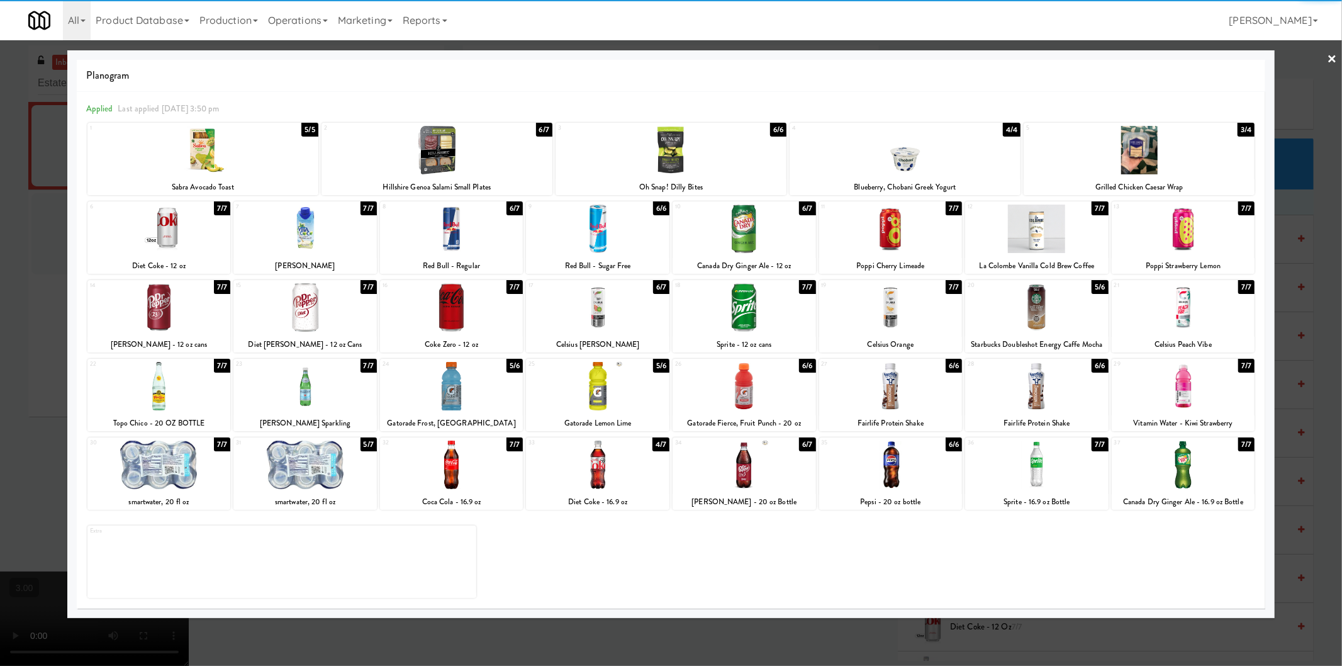
click at [913, 162] on div at bounding box center [904, 150] width 231 height 48
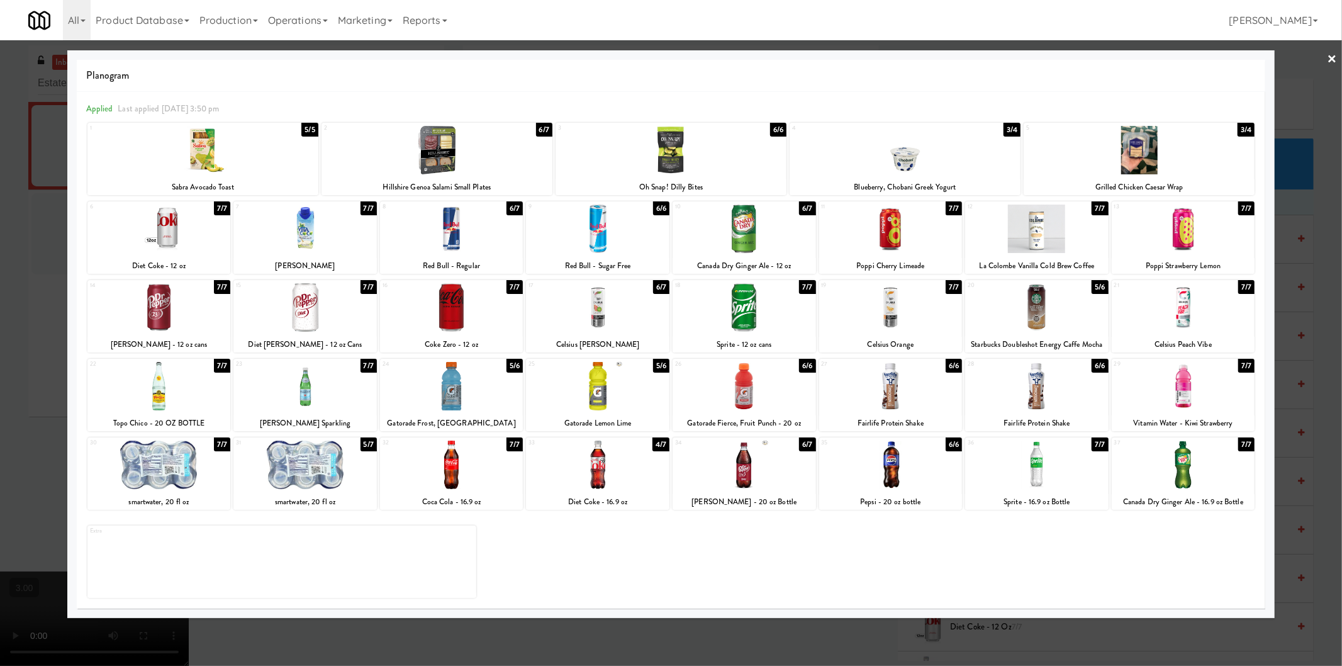
click at [1318, 211] on div at bounding box center [671, 333] width 1342 height 666
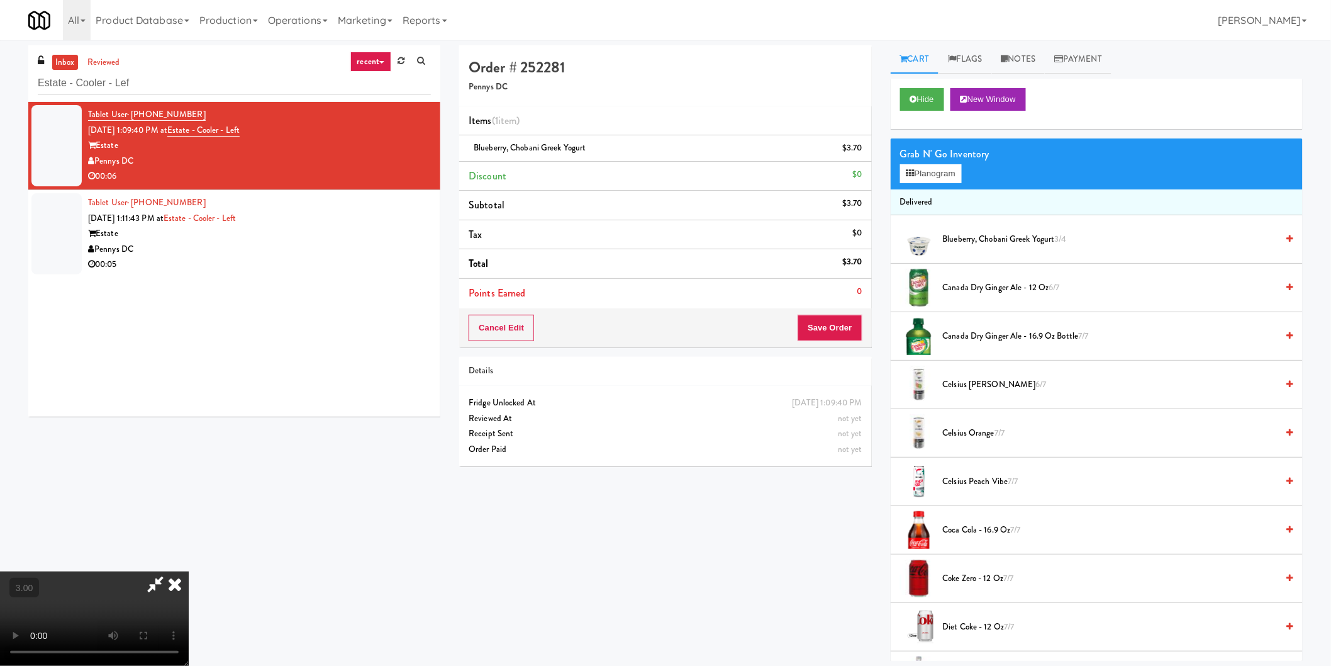
click at [189, 571] on icon at bounding box center [175, 583] width 28 height 25
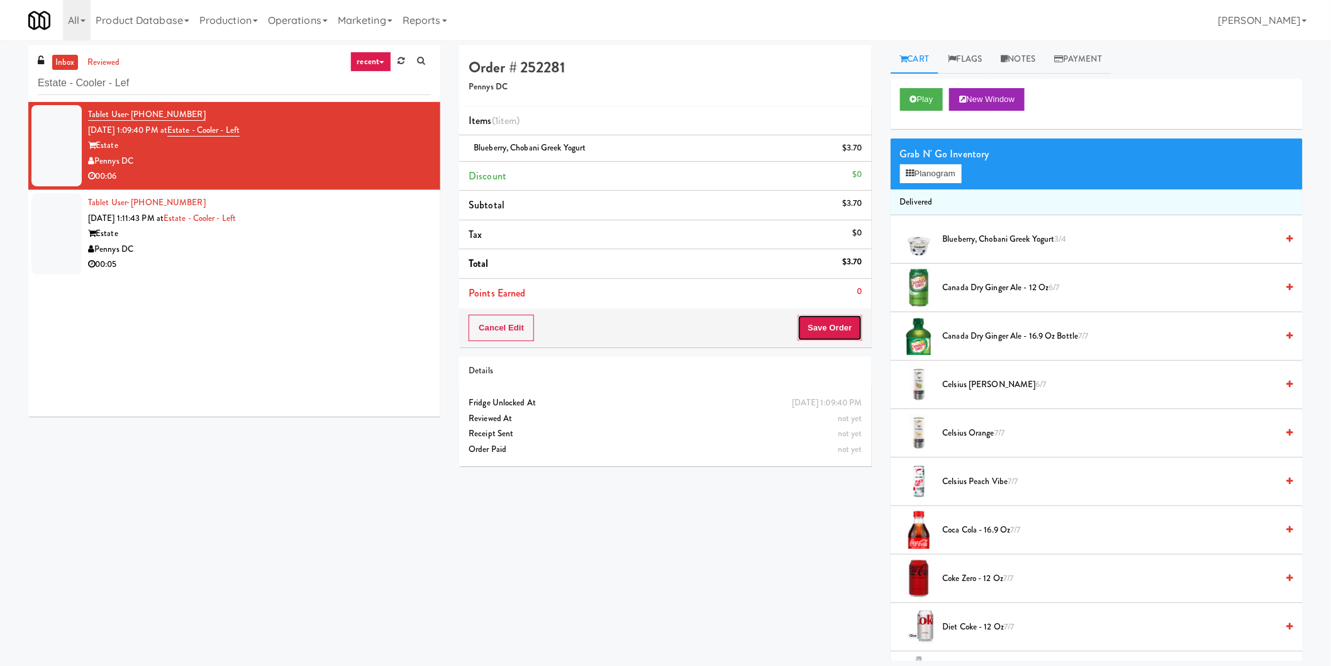
click at [855, 332] on button "Save Order" at bounding box center [830, 328] width 64 height 26
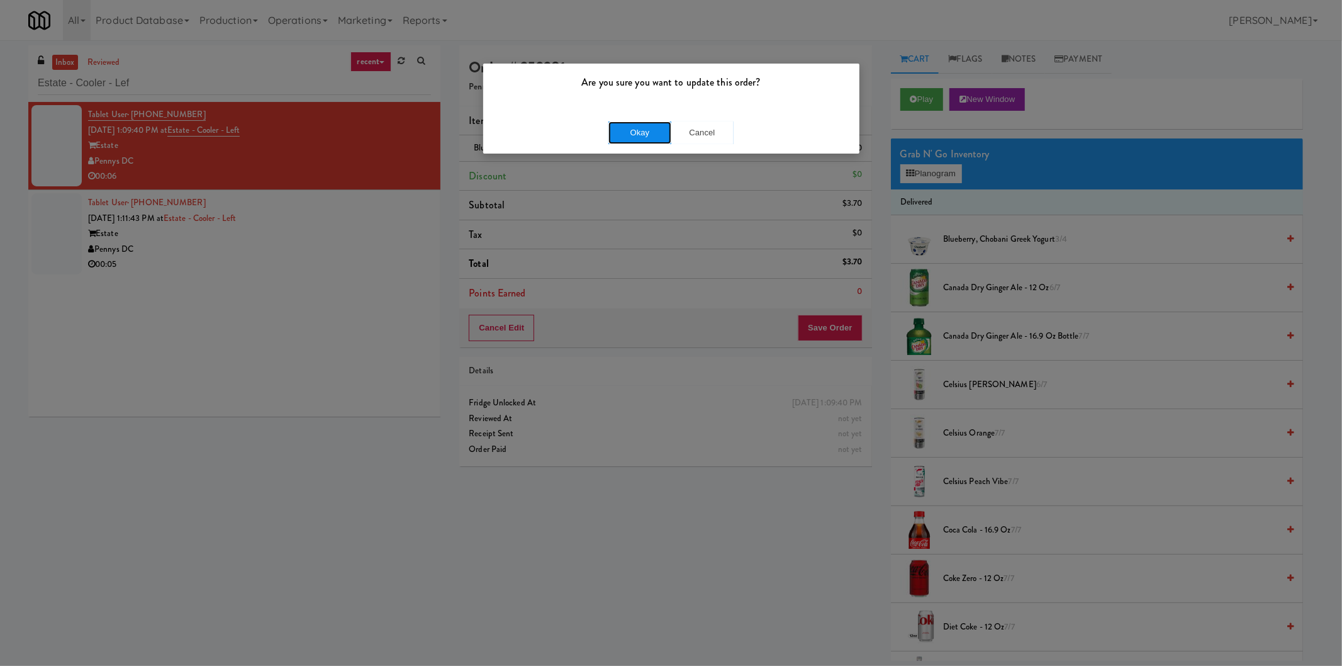
click at [630, 130] on button "Okay" at bounding box center [639, 132] width 63 height 23
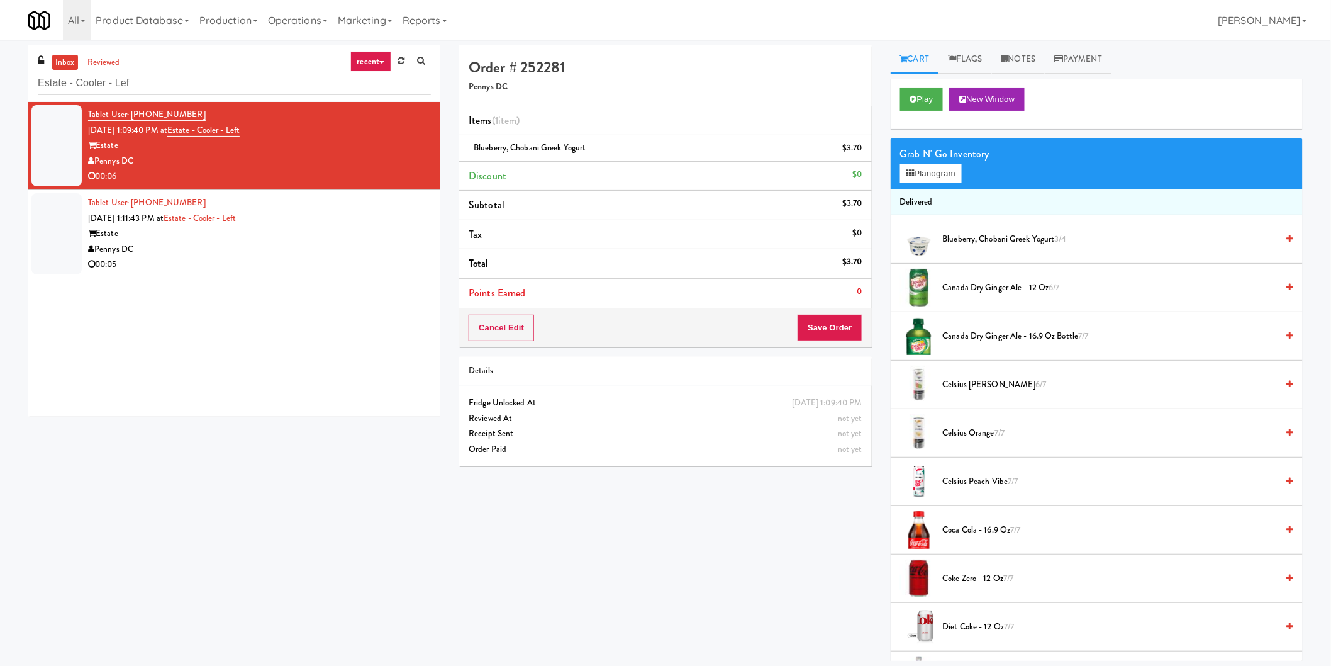
click at [389, 214] on div "Tablet User · (404) 889-5155 Aug 10, 2025 1:11:43 PM at Estate - Cooler - Left …" at bounding box center [259, 233] width 343 height 77
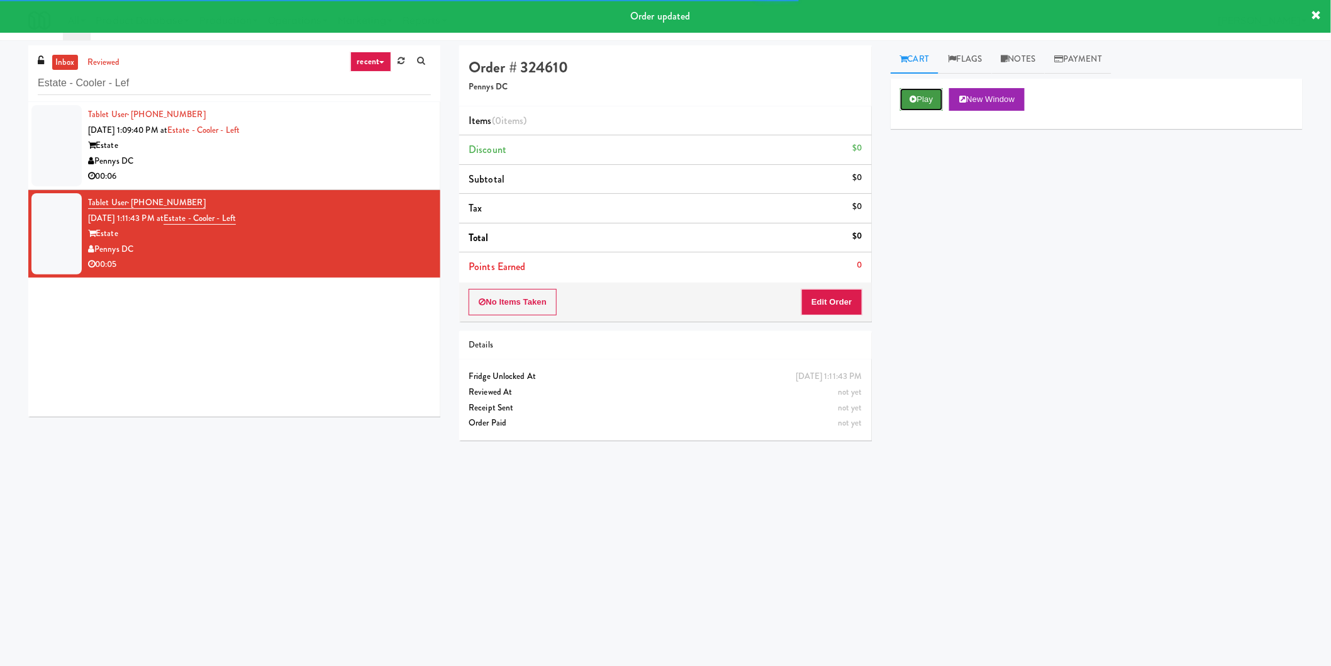
click at [936, 101] on button "Play" at bounding box center [921, 99] width 43 height 23
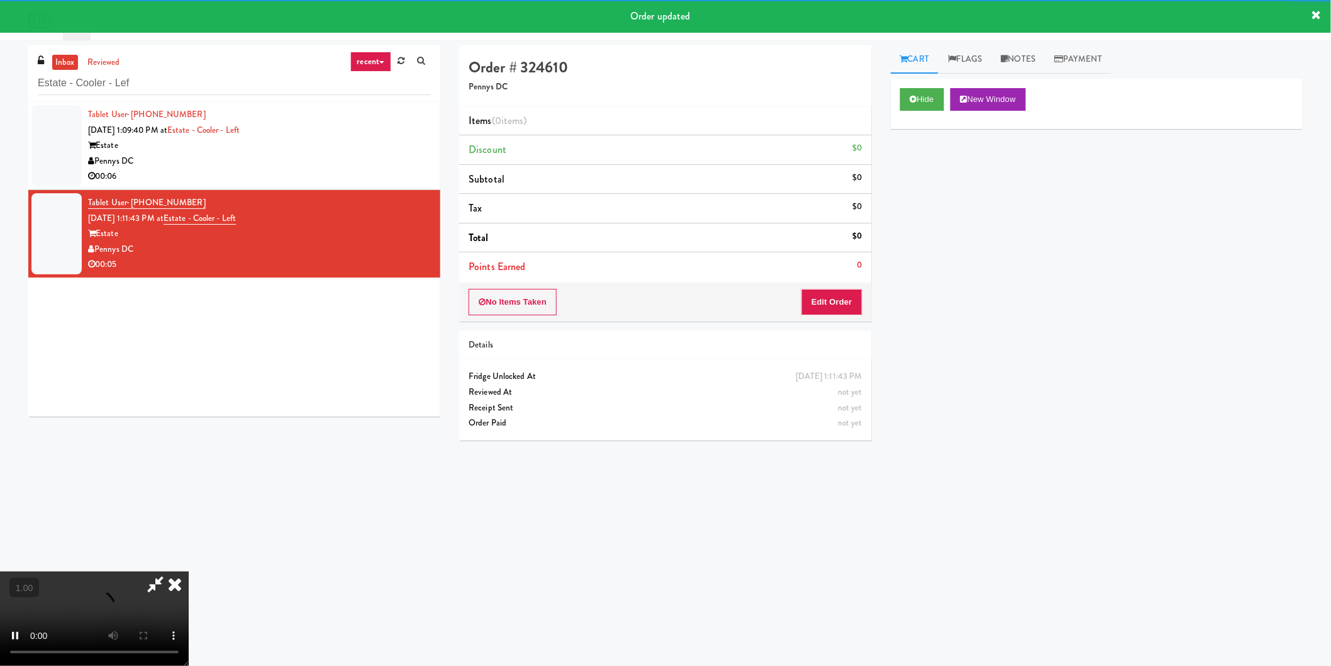
drag, startPoint x: 864, startPoint y: 304, endPoint x: 849, endPoint y: 300, distance: 15.0
click at [861, 304] on div "No Items Taken Edit Order" at bounding box center [665, 301] width 412 height 39
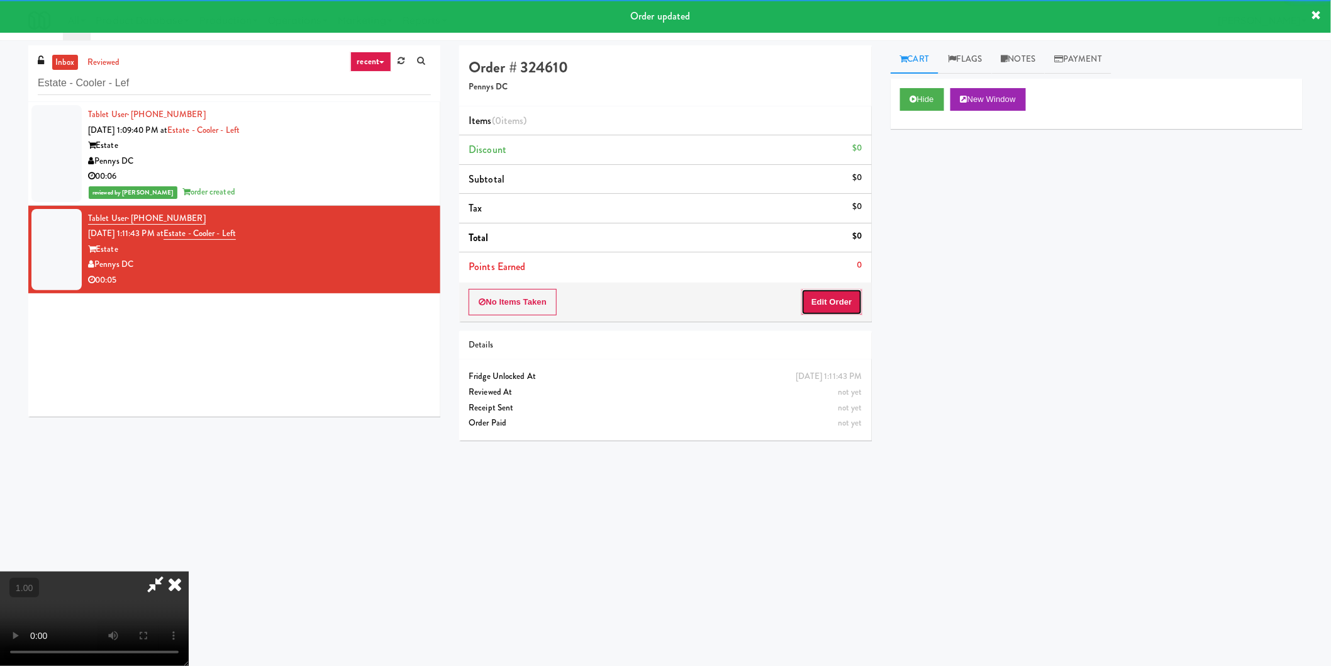
click at [842, 298] on button "Edit Order" at bounding box center [831, 302] width 61 height 26
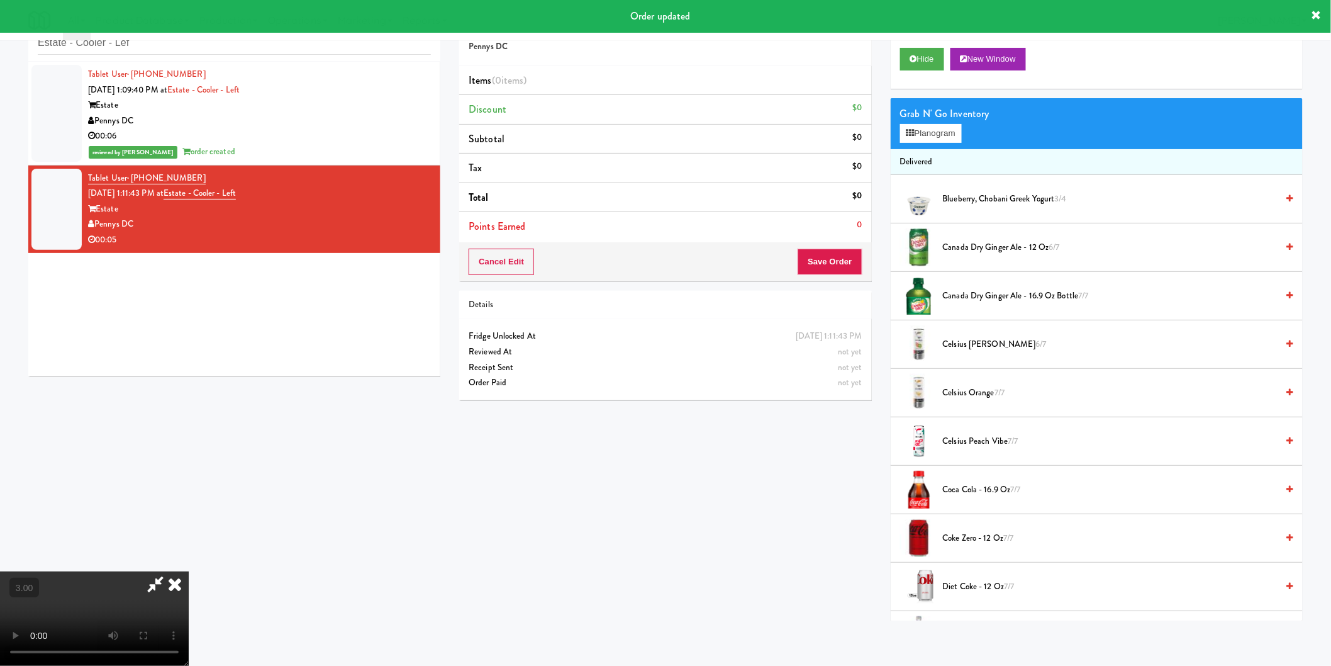
scroll to position [66, 0]
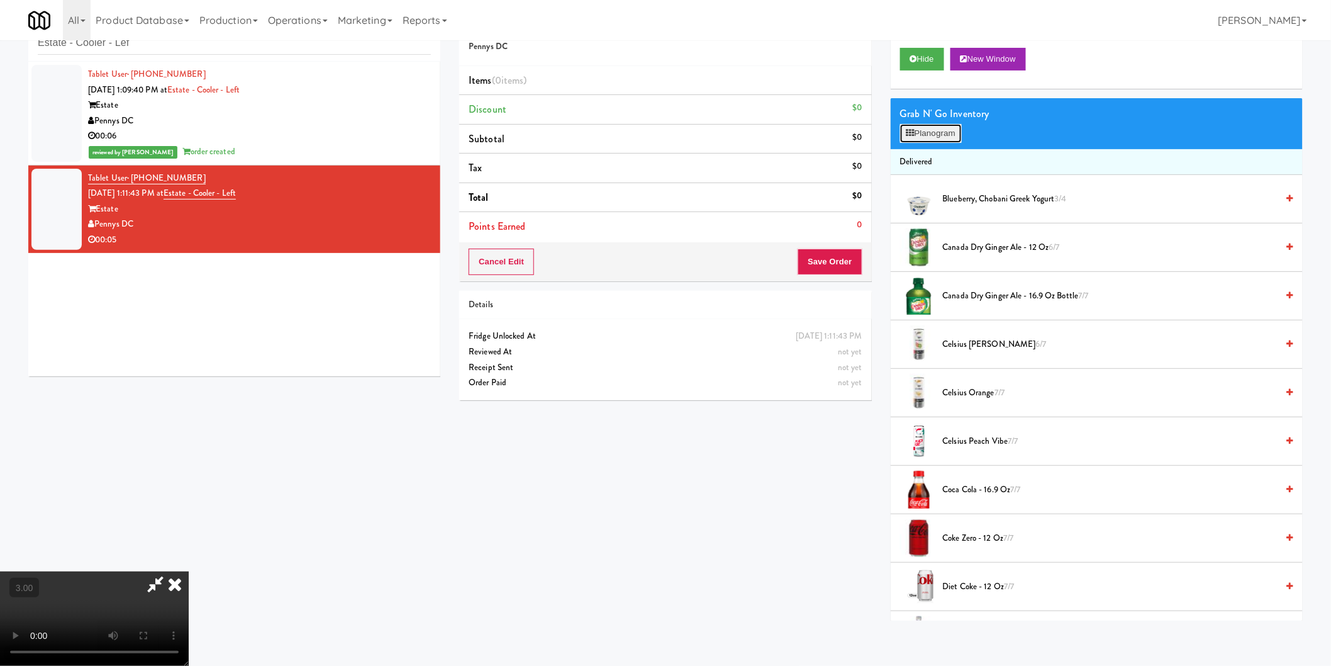
click at [900, 132] on button "Planogram" at bounding box center [931, 133] width 62 height 19
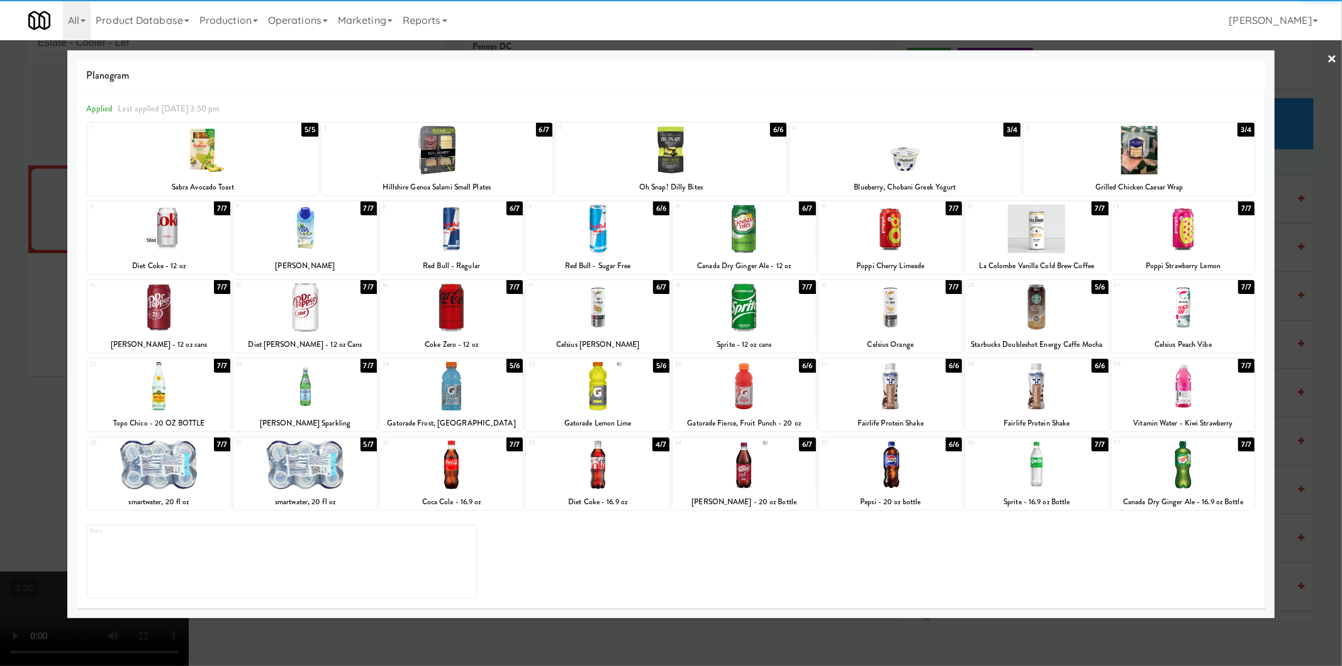
click at [602, 479] on div at bounding box center [597, 464] width 143 height 48
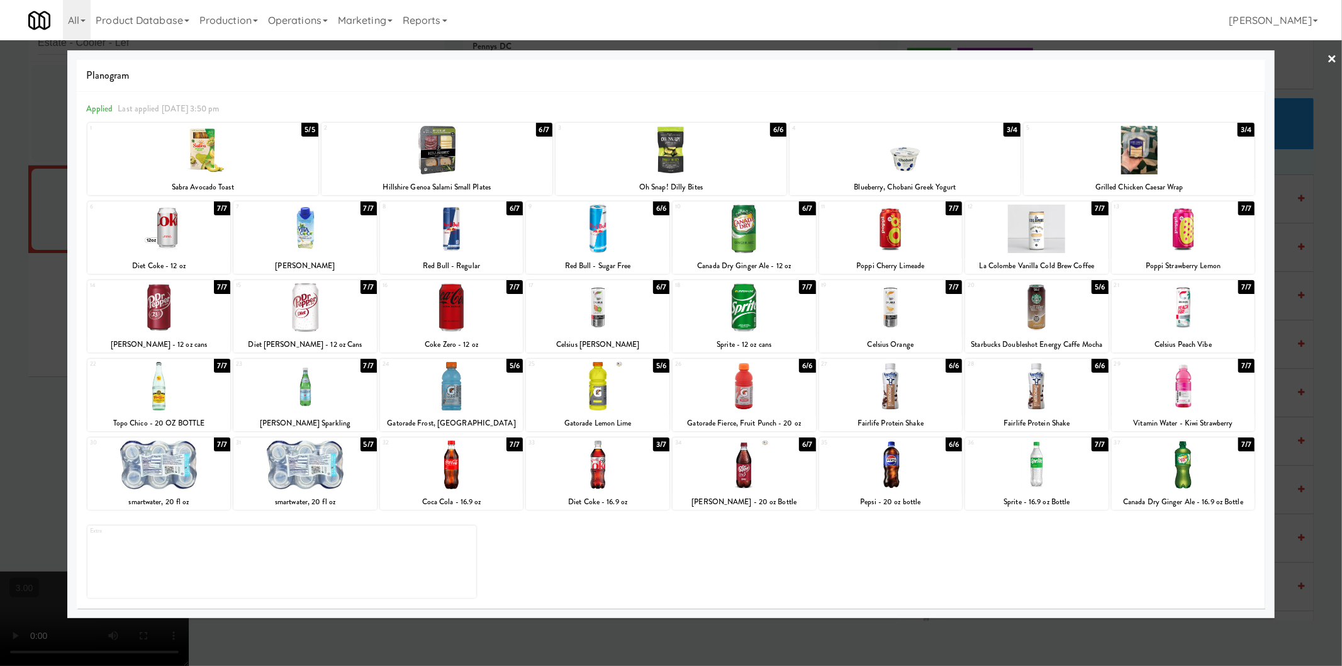
click at [0, 350] on div at bounding box center [671, 333] width 1342 height 666
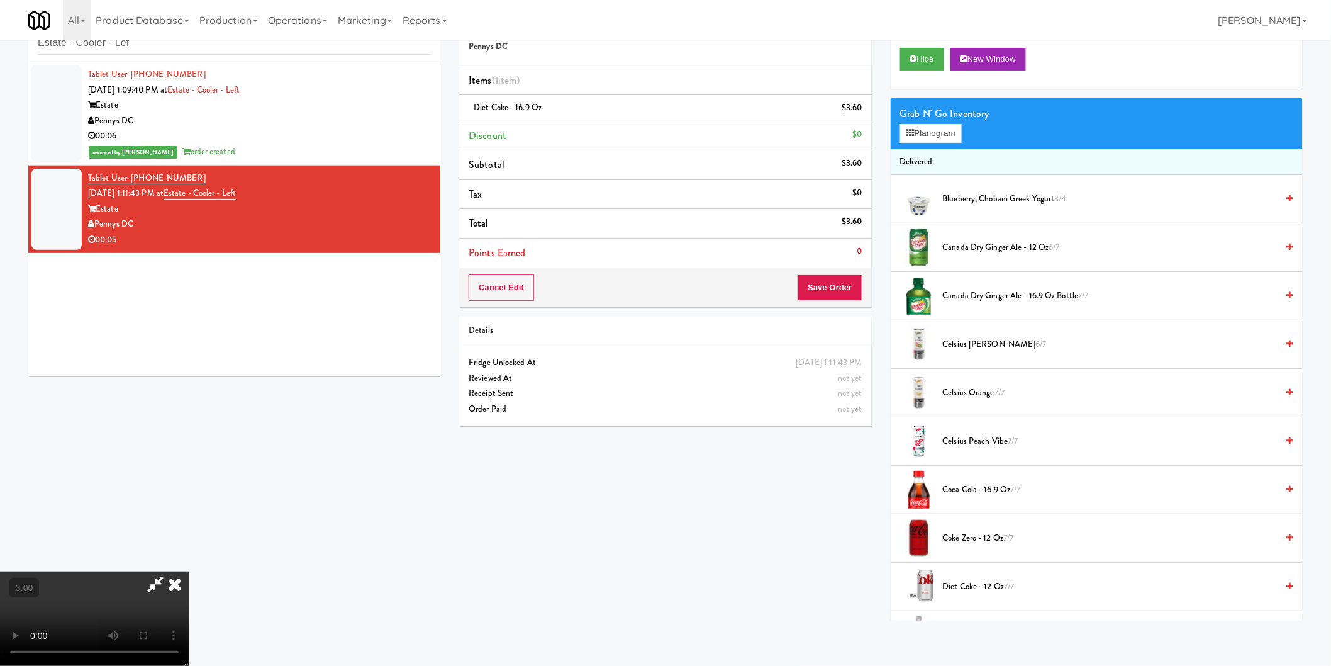
click at [189, 571] on icon at bounding box center [175, 583] width 28 height 25
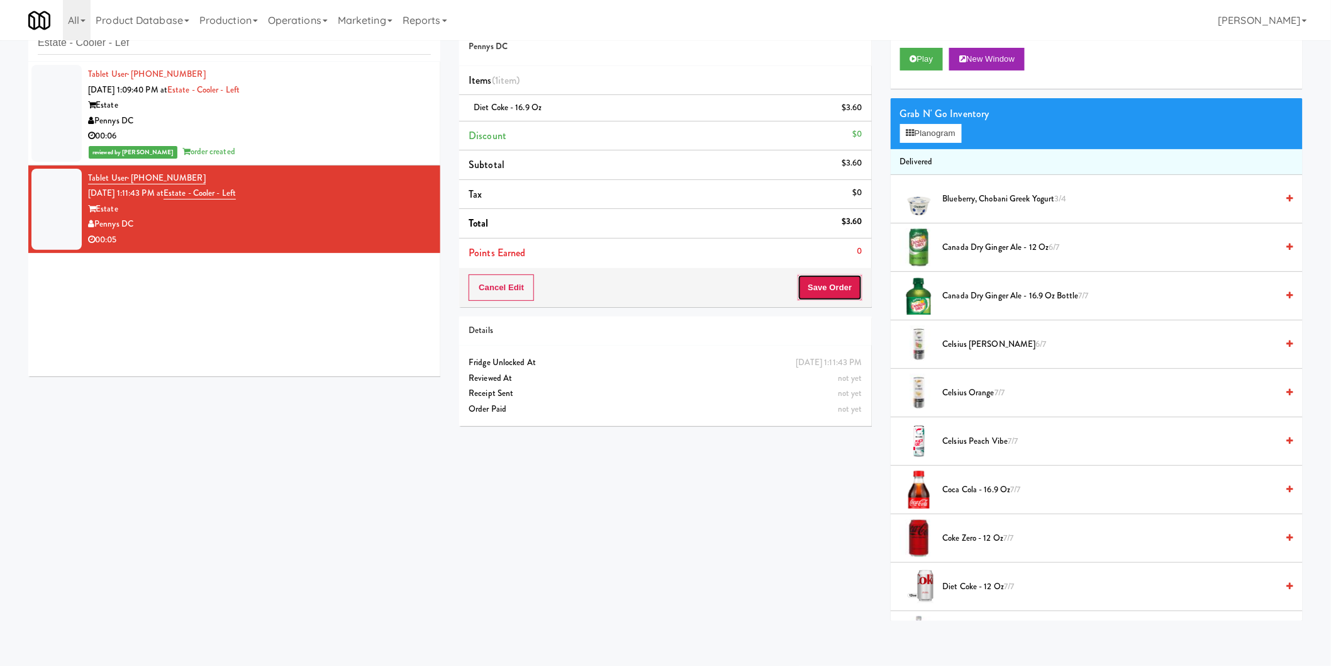
click at [852, 281] on button "Save Order" at bounding box center [830, 287] width 64 height 26
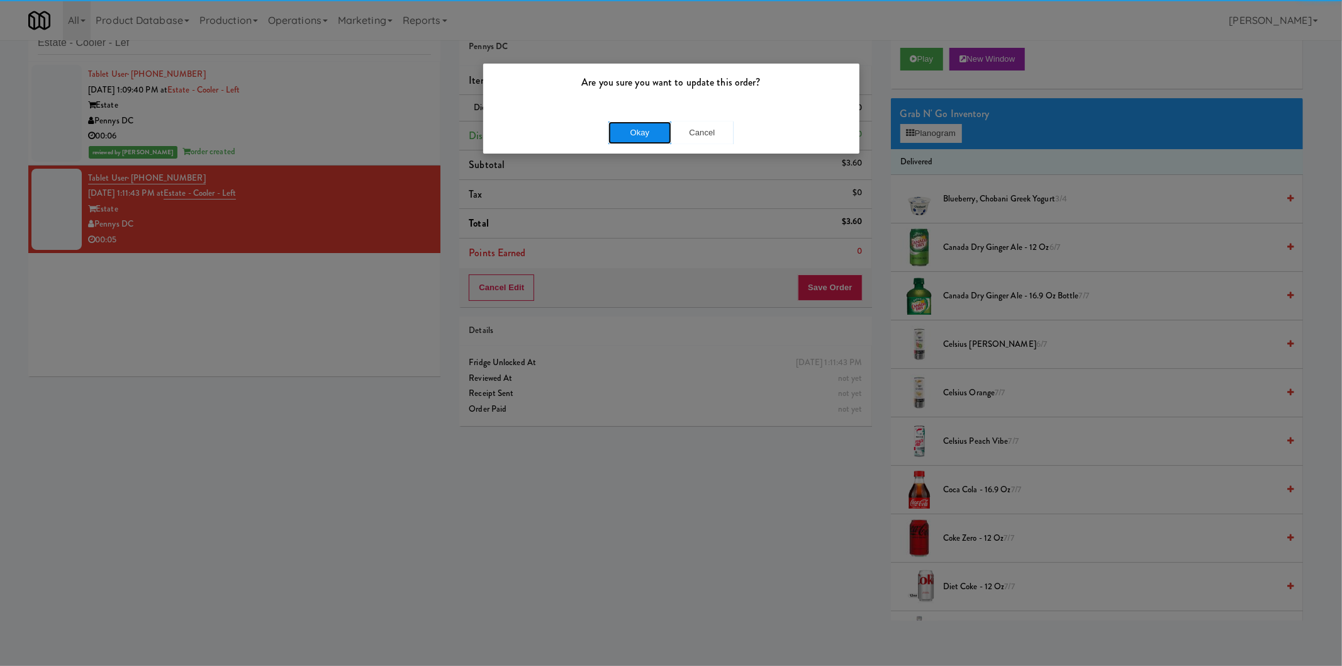
click at [642, 123] on button "Okay" at bounding box center [639, 132] width 63 height 23
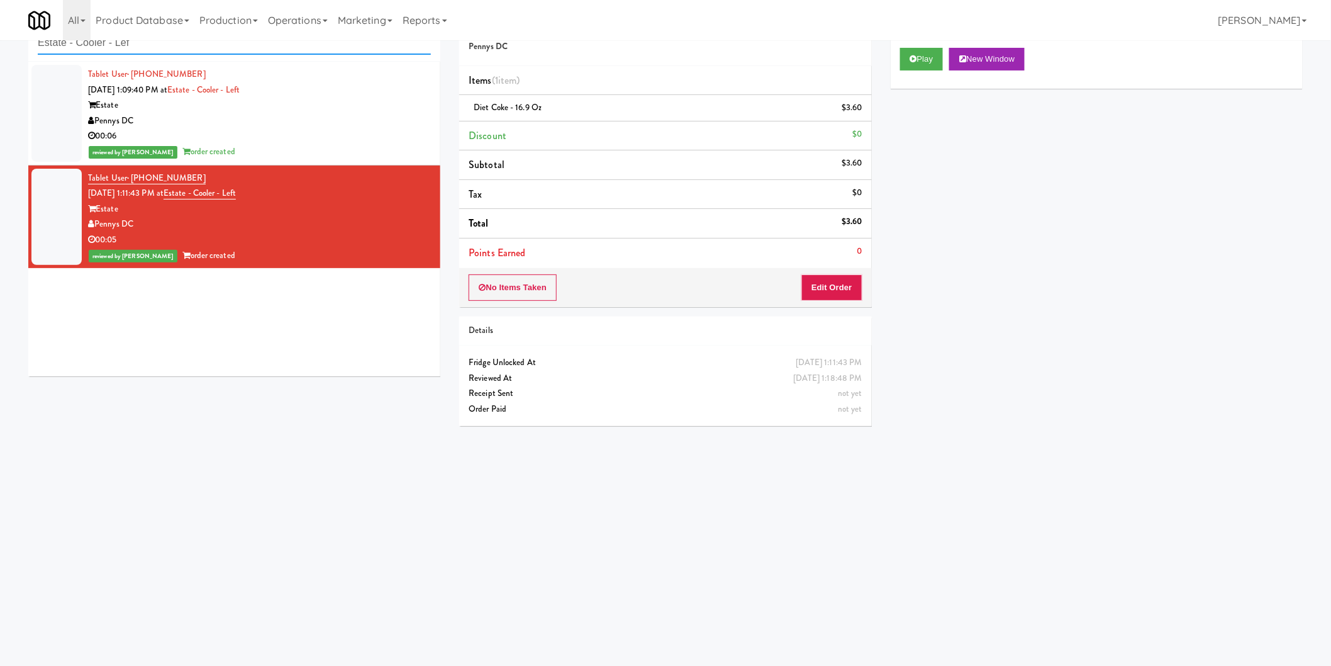
paste input "222 W Erie - Right - Ambient"
drag, startPoint x: 294, startPoint y: 48, endPoint x: 0, endPoint y: 48, distance: 294.4
click at [0, 48] on div "inbox reviewed recent all unclear take inventory issue suspicious failed recent…" at bounding box center [665, 257] width 1331 height 505
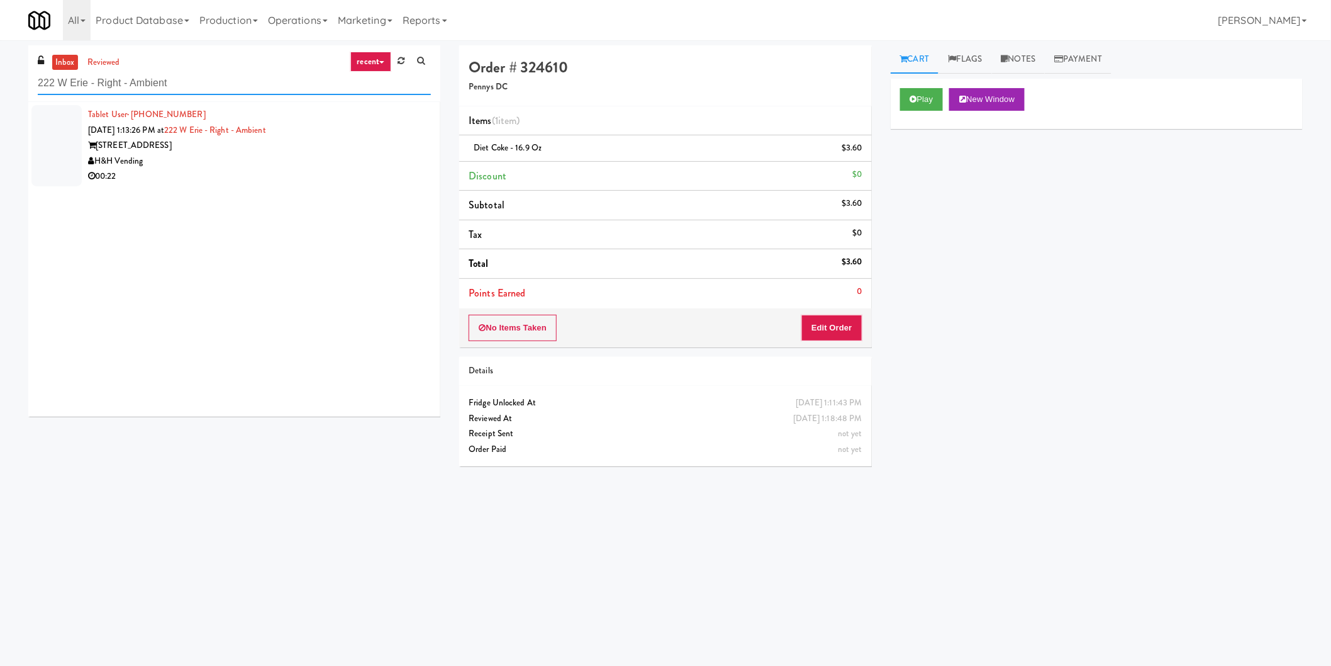
type input "222 W Erie - Right - Ambient"
click at [345, 176] on div "00:22" at bounding box center [259, 177] width 343 height 16
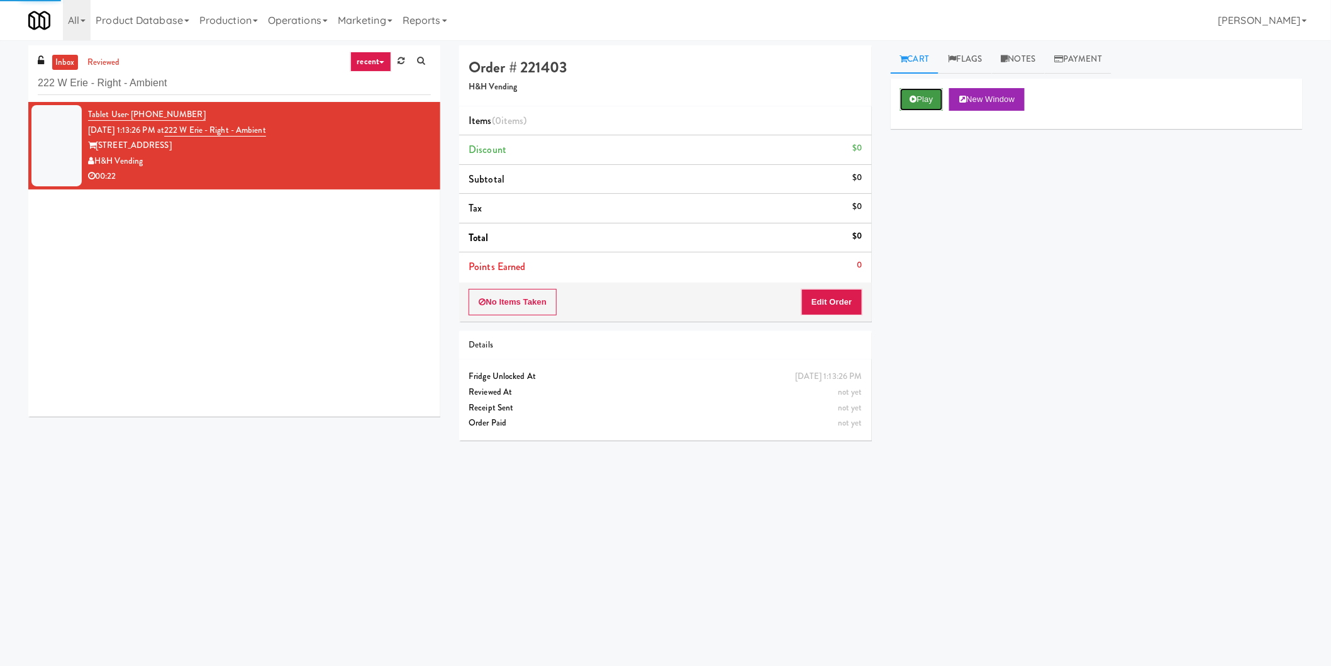
click at [929, 98] on button "Play" at bounding box center [921, 99] width 43 height 23
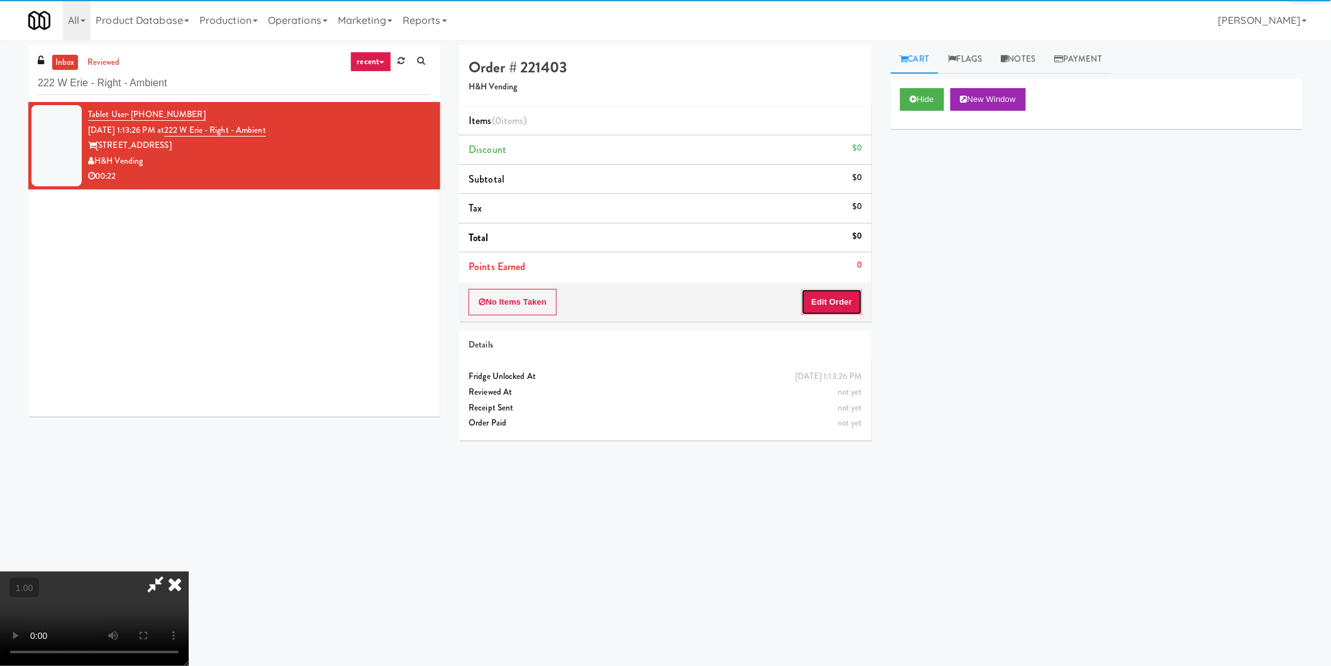
click at [854, 292] on button "Edit Order" at bounding box center [831, 302] width 61 height 26
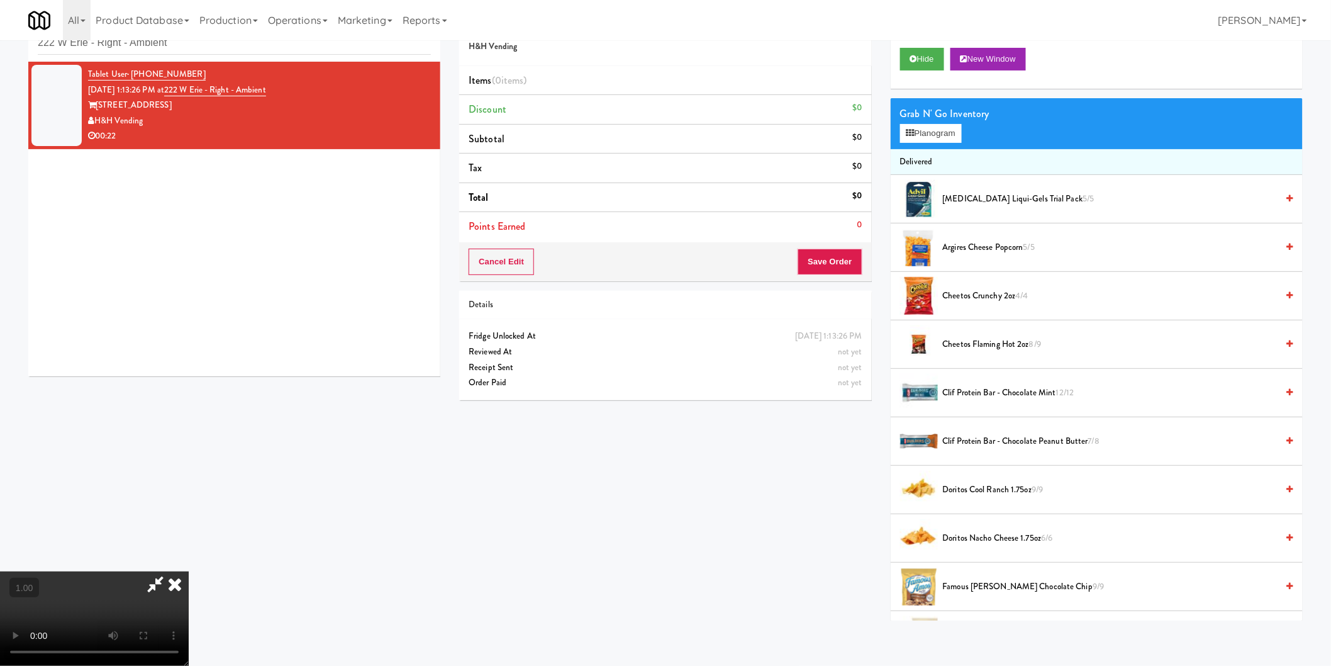
click at [189, 571] on video at bounding box center [94, 618] width 189 height 94
click at [929, 138] on button "Planogram" at bounding box center [931, 133] width 62 height 19
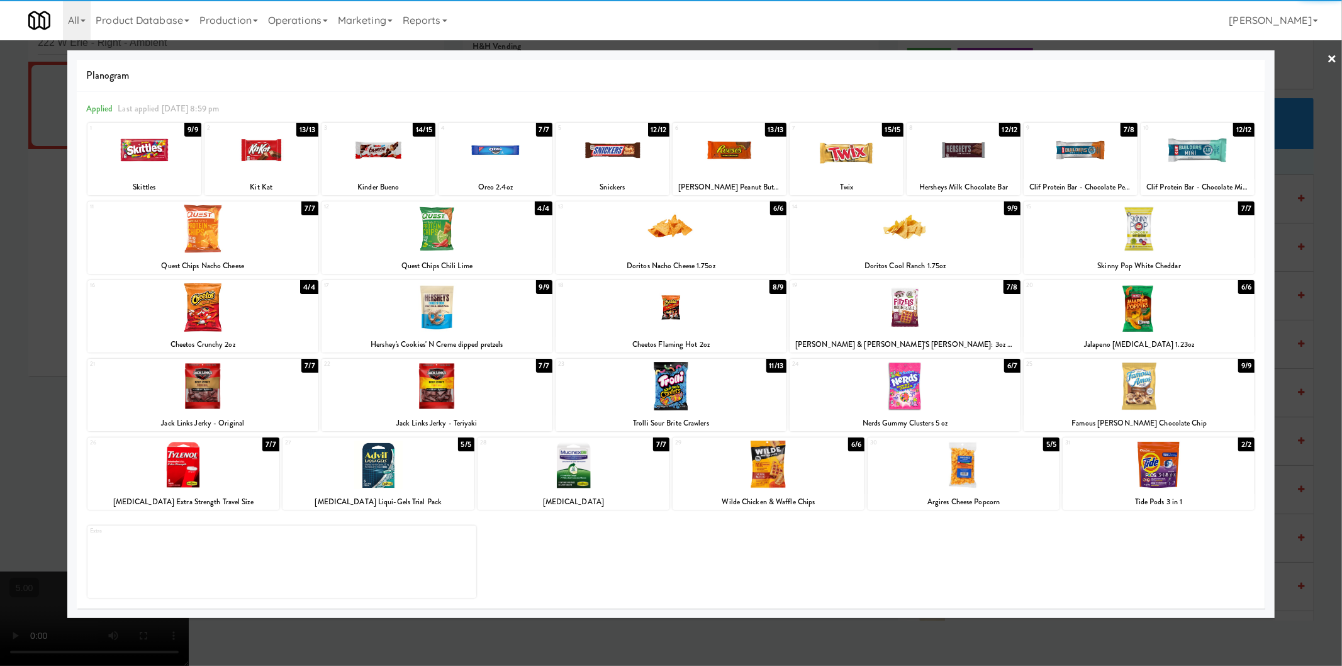
click at [398, 158] on div at bounding box center [378, 150] width 114 height 48
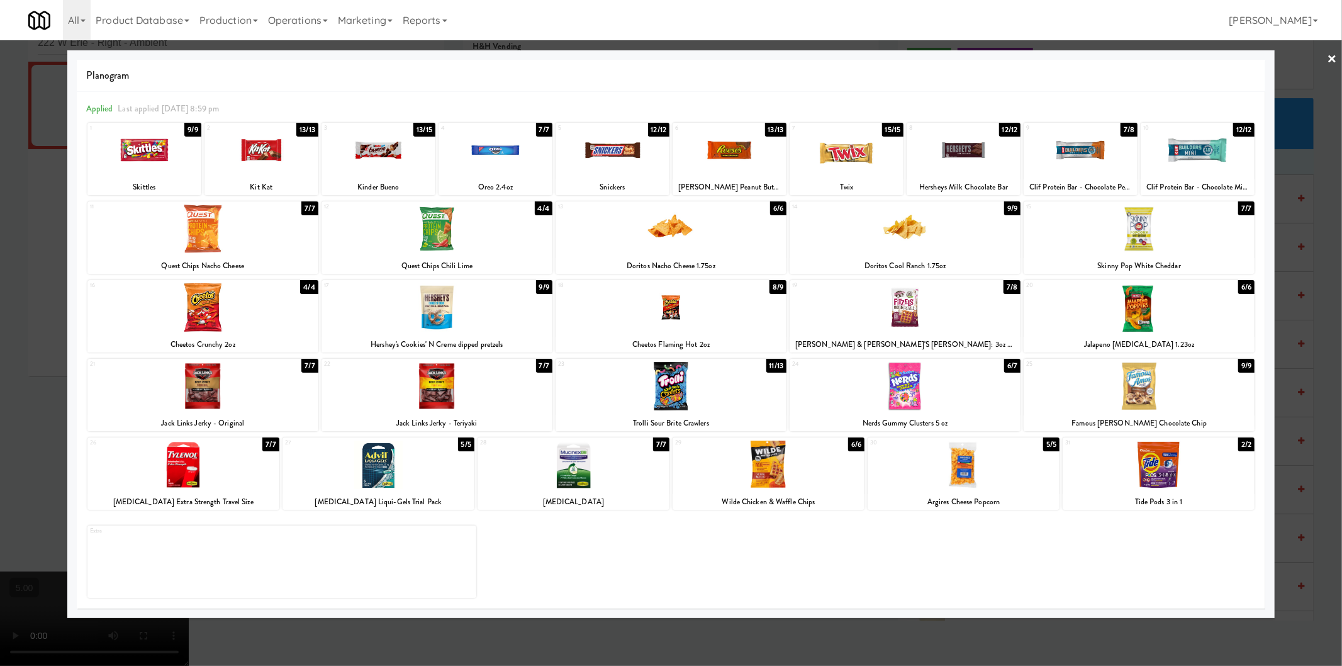
click at [501, 162] on div at bounding box center [495, 150] width 114 height 48
click at [0, 213] on div at bounding box center [671, 333] width 1342 height 666
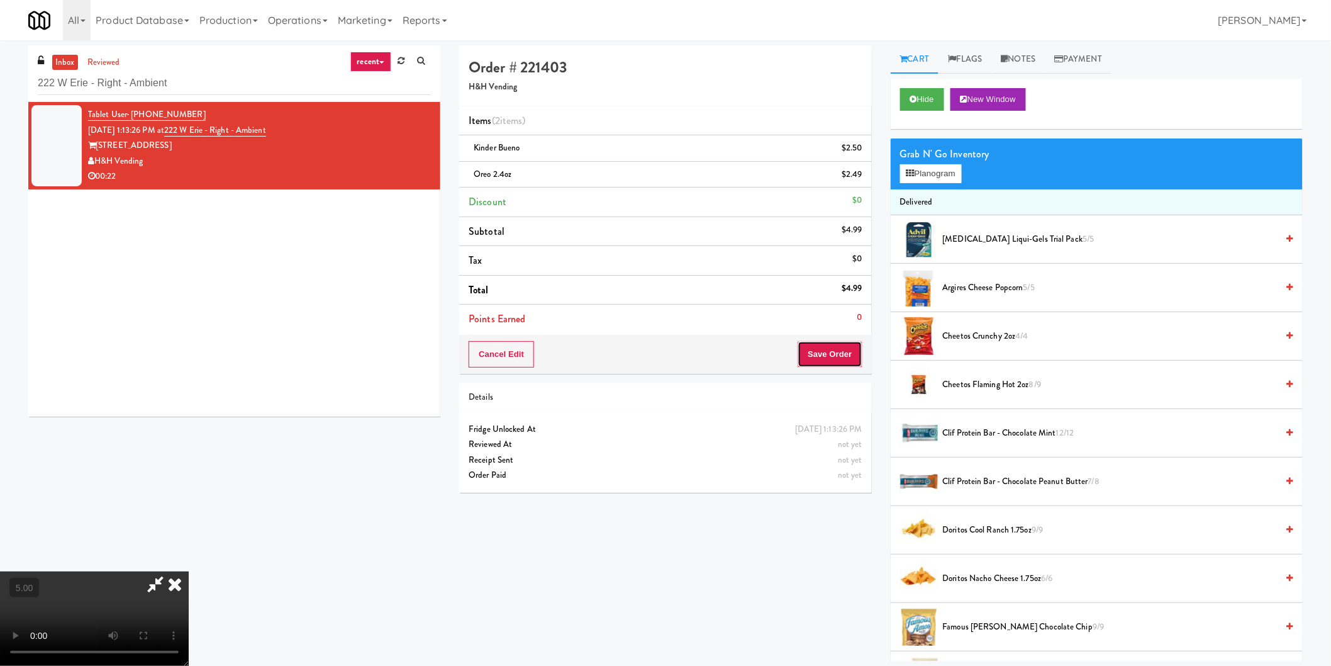
drag, startPoint x: 838, startPoint y: 353, endPoint x: 711, endPoint y: 285, distance: 144.1
click at [838, 352] on button "Save Order" at bounding box center [830, 354] width 64 height 26
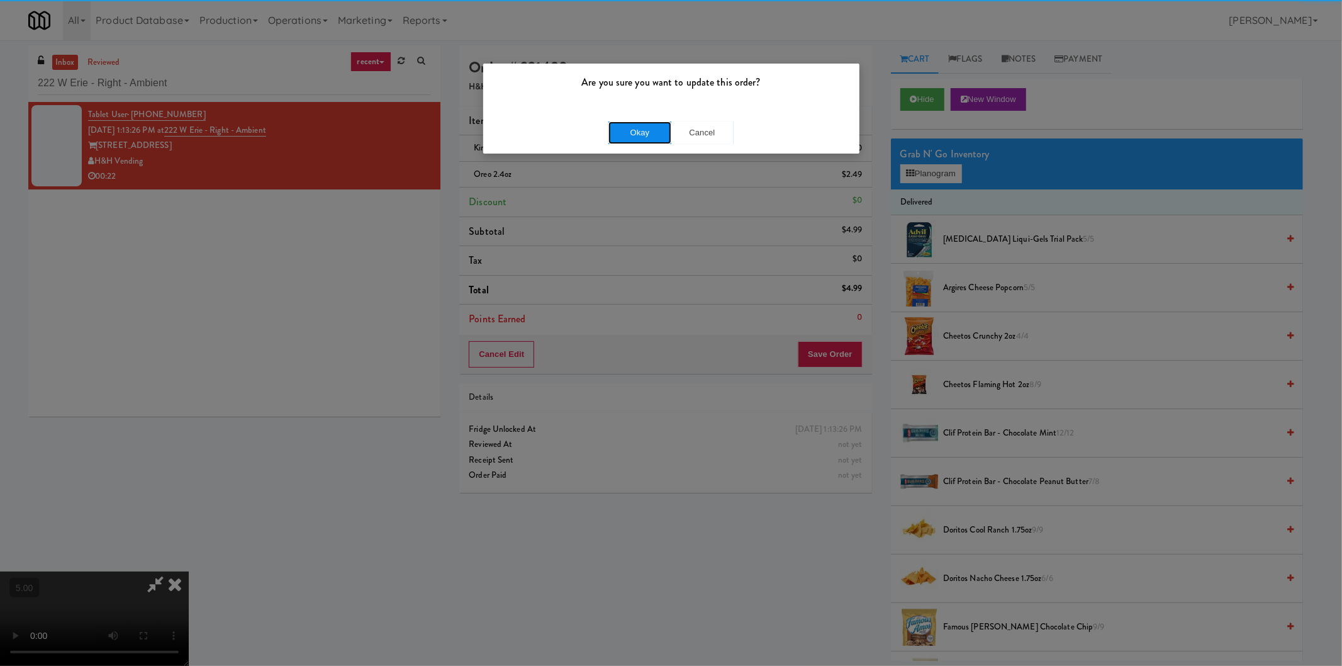
click at [629, 139] on button "Okay" at bounding box center [639, 132] width 63 height 23
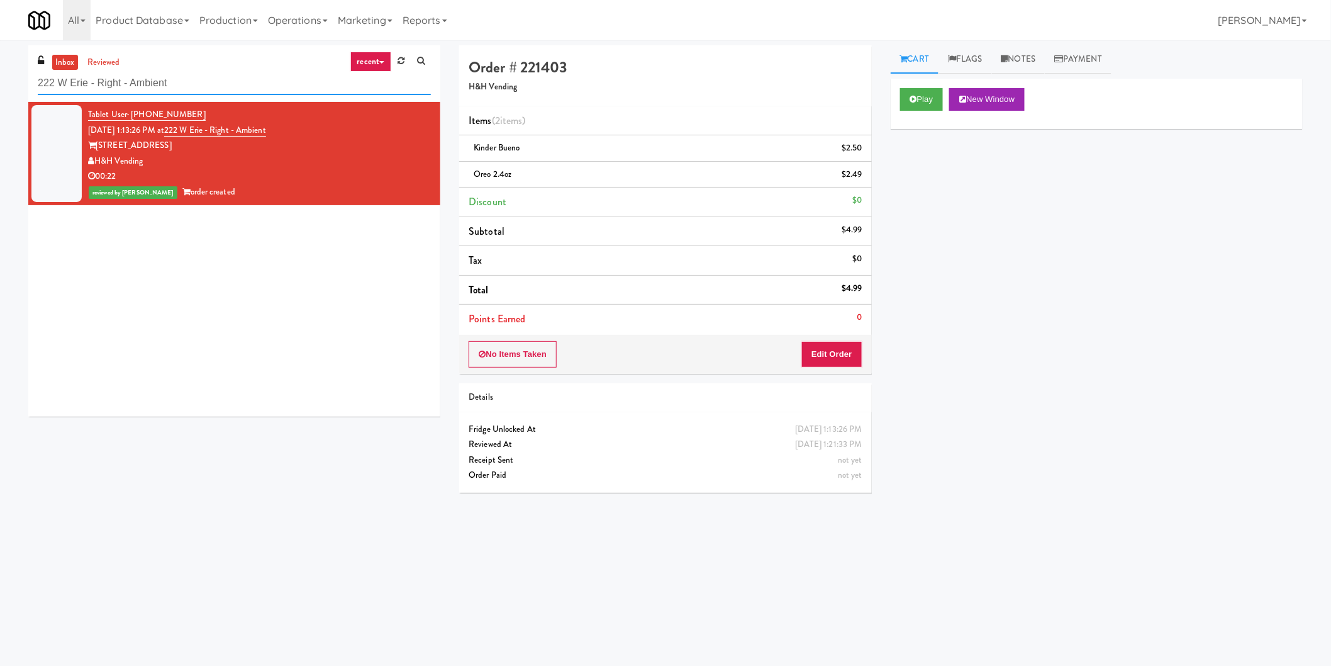
paste input "WPW - Left - Fridge"
drag, startPoint x: 192, startPoint y: 77, endPoint x: 33, endPoint y: 93, distance: 159.3
click at [0, 60] on div "inbox reviewed recent all unclear take inventory issue suspicious failed recent…" at bounding box center [665, 297] width 1331 height 505
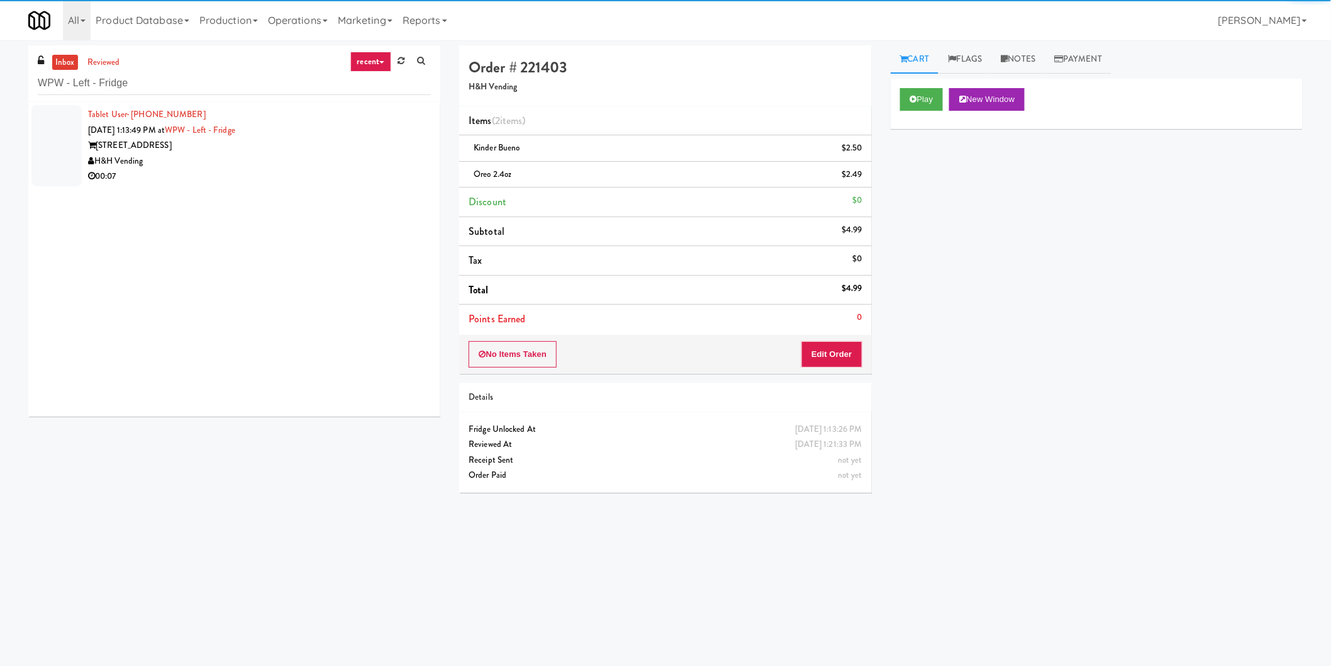
click at [365, 141] on div "343 W Wolf Point Plaza" at bounding box center [259, 146] width 343 height 16
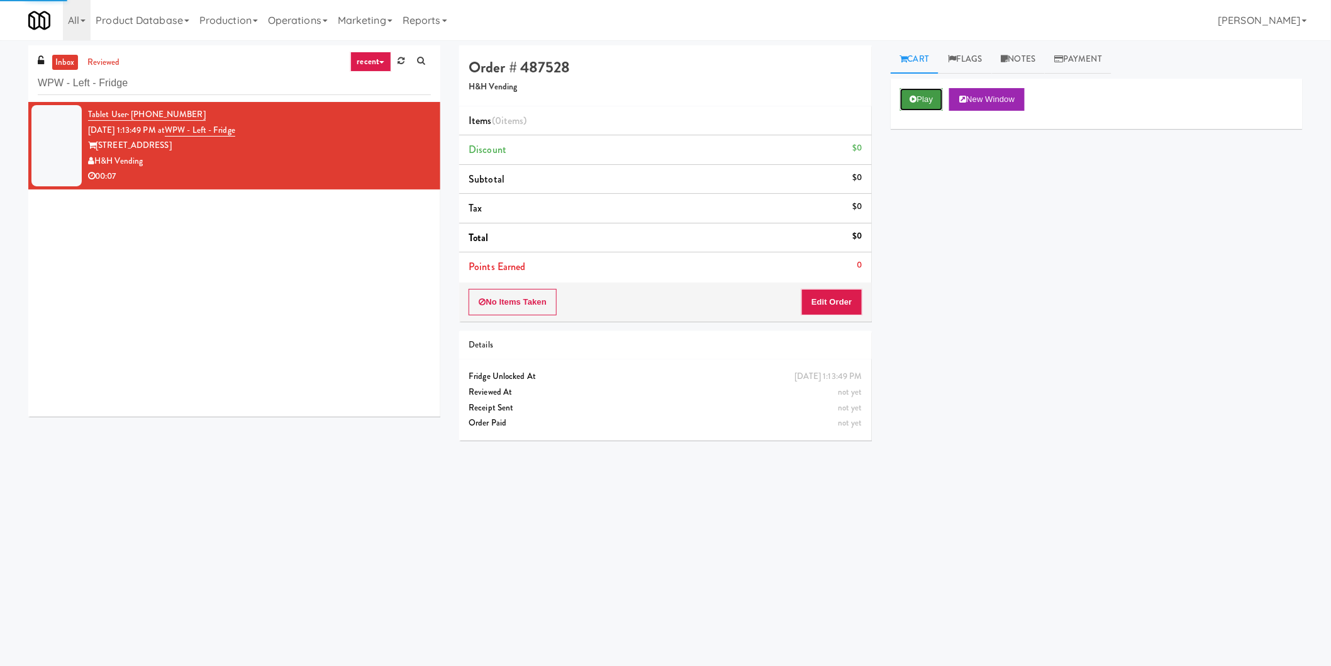
click at [902, 99] on button "Play" at bounding box center [921, 99] width 43 height 23
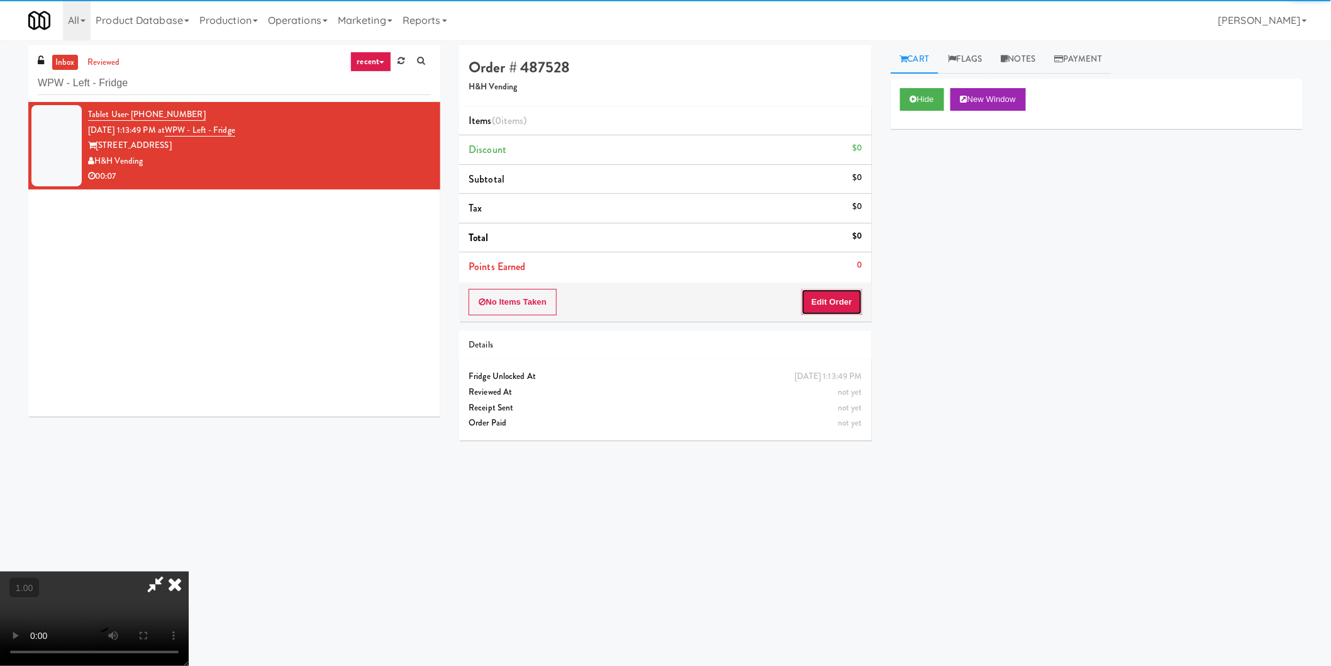
click at [830, 300] on button "Edit Order" at bounding box center [831, 302] width 61 height 26
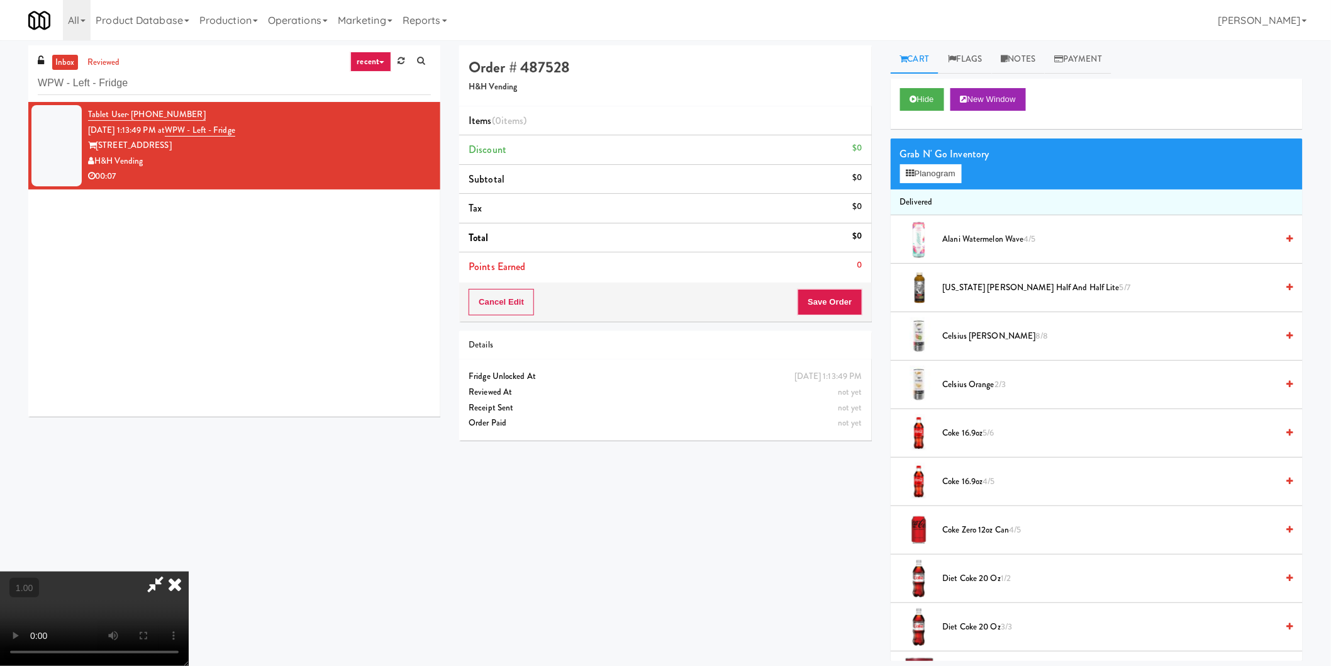
click at [189, 571] on video at bounding box center [94, 618] width 189 height 94
click at [903, 170] on button "Planogram" at bounding box center [931, 173] width 62 height 19
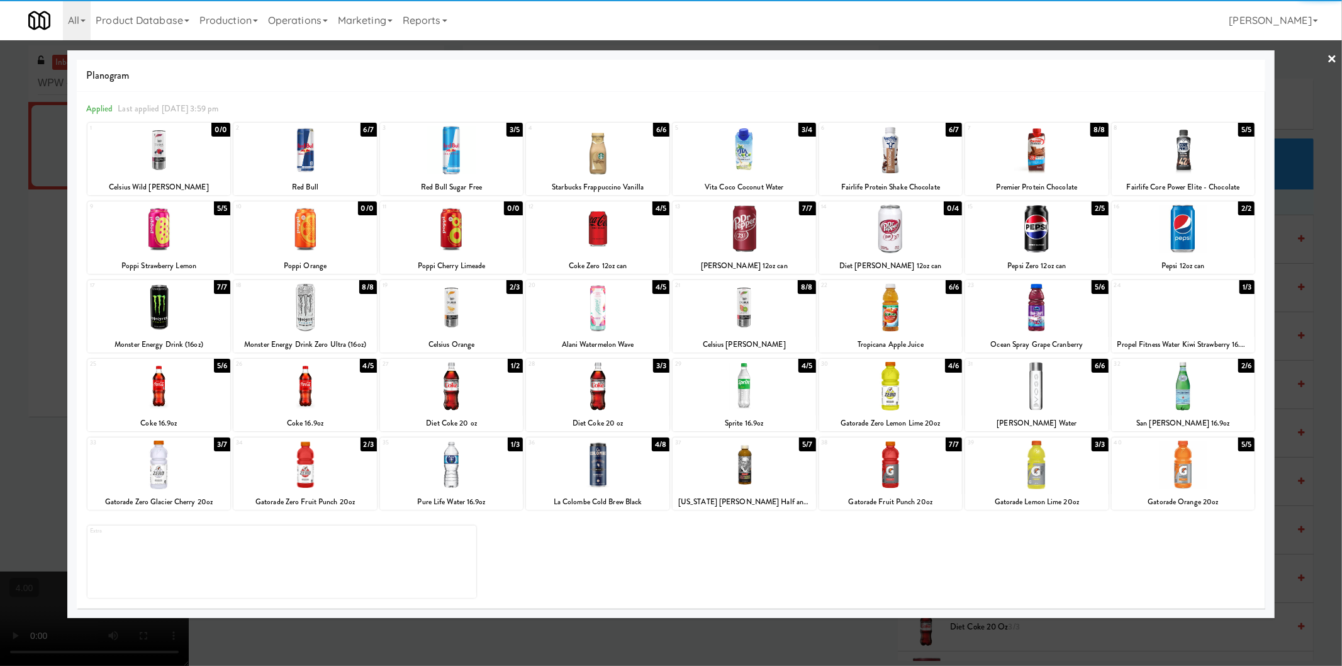
click at [153, 307] on div at bounding box center [158, 307] width 143 height 48
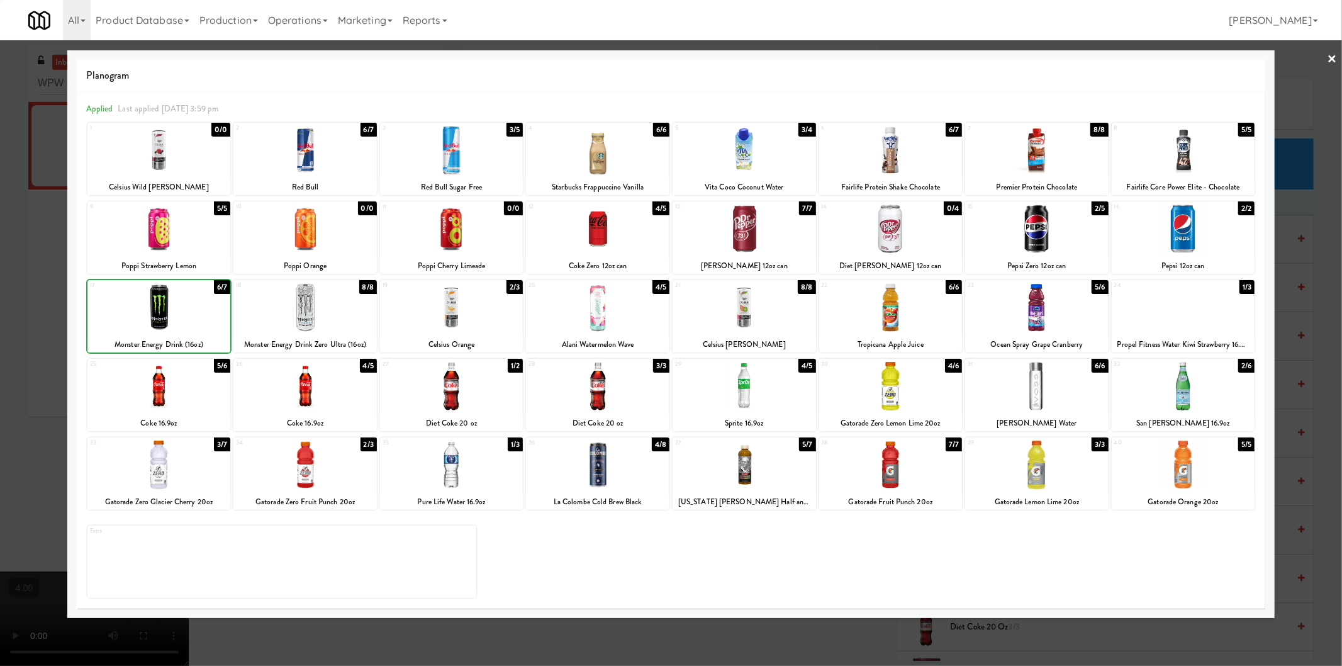
drag, startPoint x: 0, startPoint y: 290, endPoint x: 134, endPoint y: 318, distance: 136.9
click at [4, 290] on div at bounding box center [671, 333] width 1342 height 666
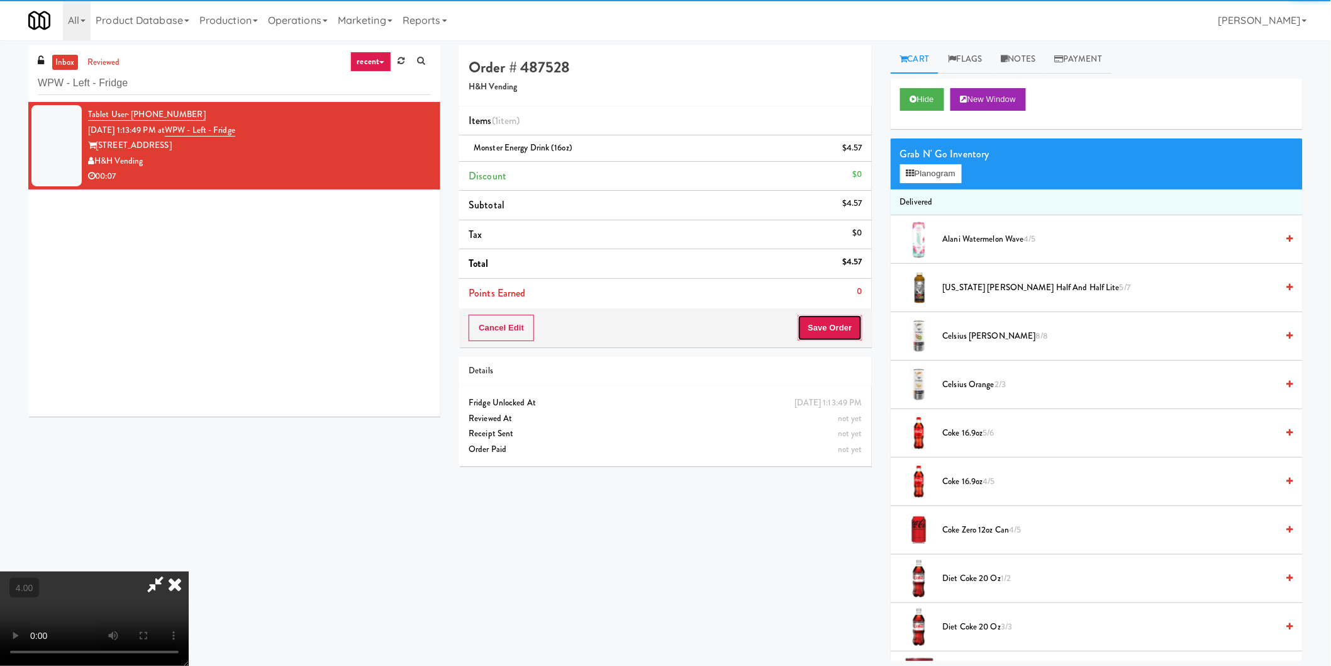
click at [827, 328] on button "Save Order" at bounding box center [830, 328] width 64 height 26
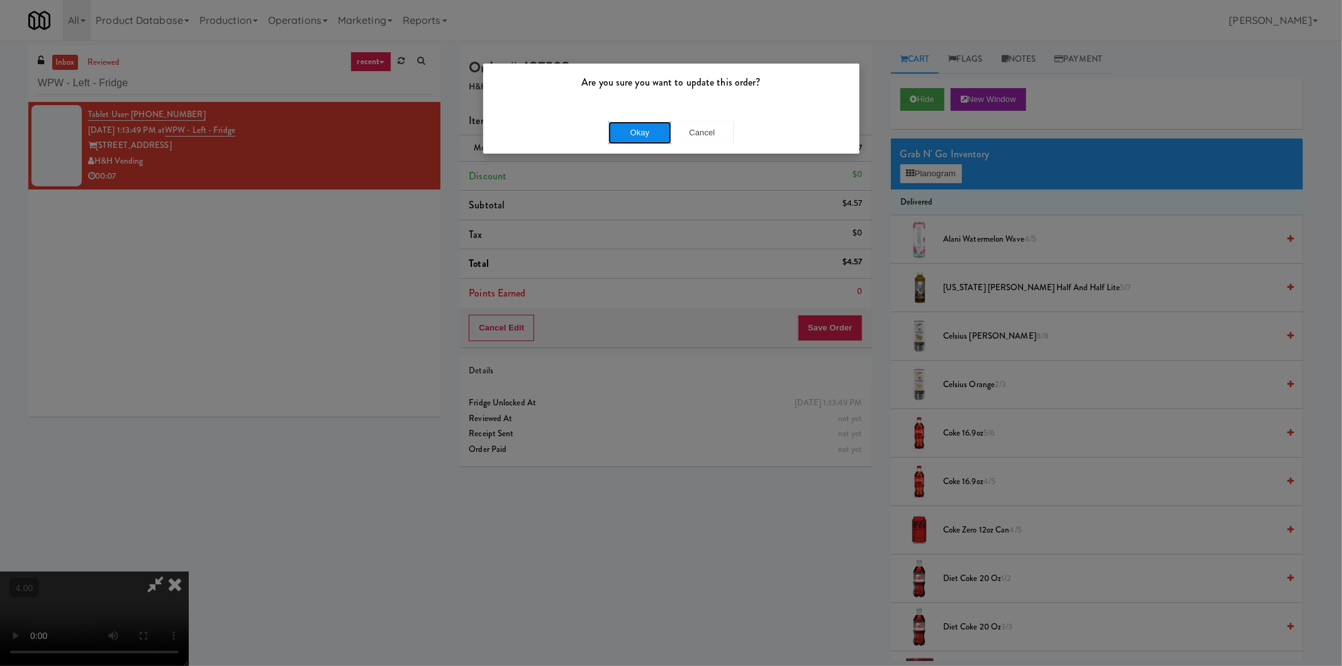
click at [628, 140] on button "Okay" at bounding box center [639, 132] width 63 height 23
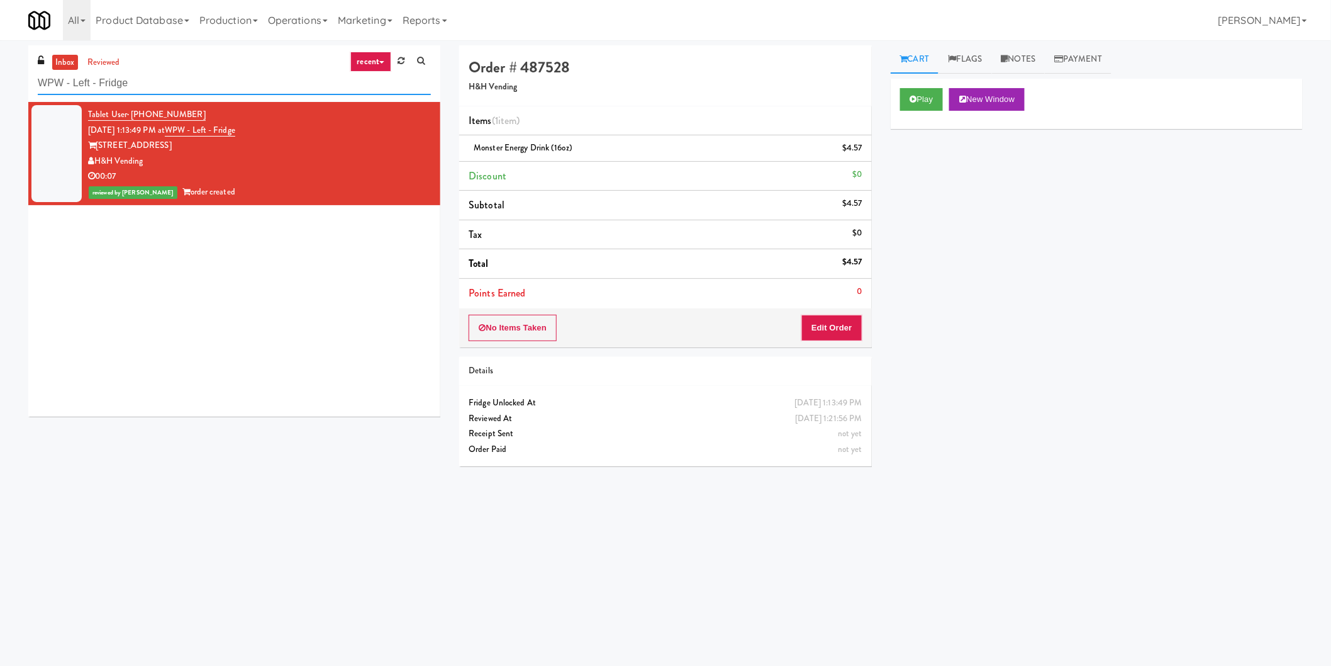
drag, startPoint x: 165, startPoint y: 85, endPoint x: 0, endPoint y: 89, distance: 164.9
click at [0, 89] on div "inbox reviewed recent all unclear take inventory issue suspicious failed recent…" at bounding box center [665, 297] width 1331 height 505
paste input "222 W Erie"
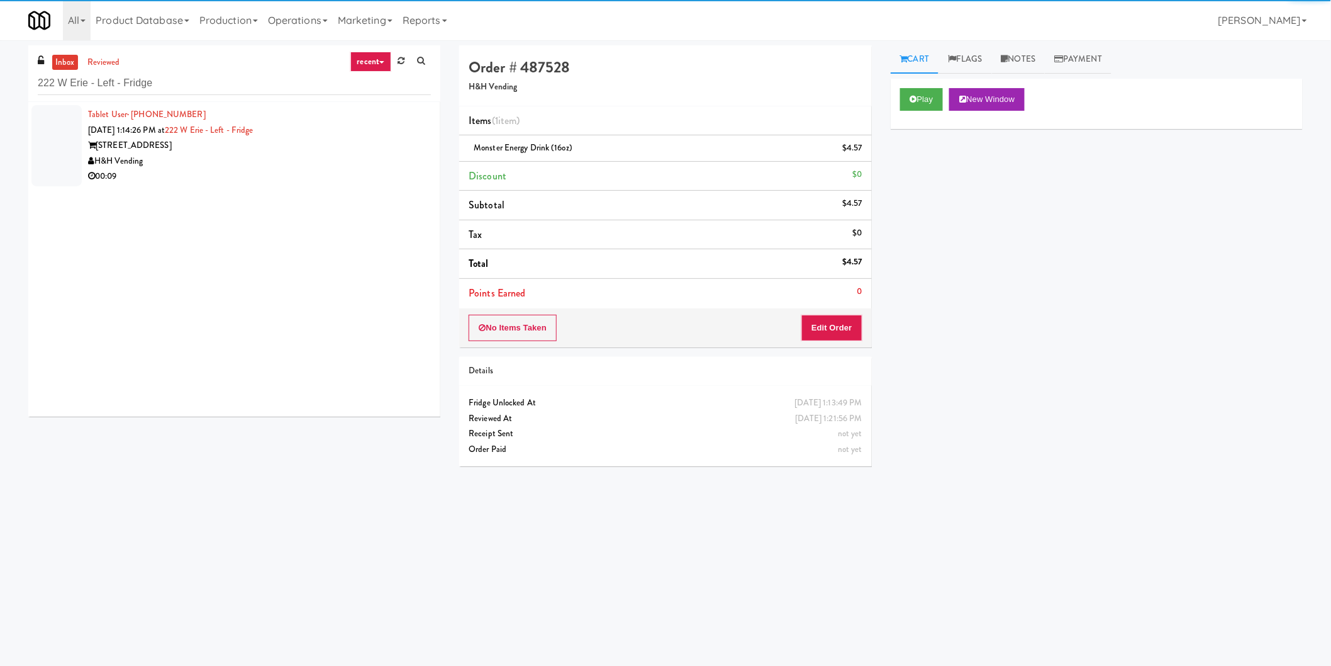
click at [363, 159] on div "H&H Vending" at bounding box center [259, 161] width 343 height 16
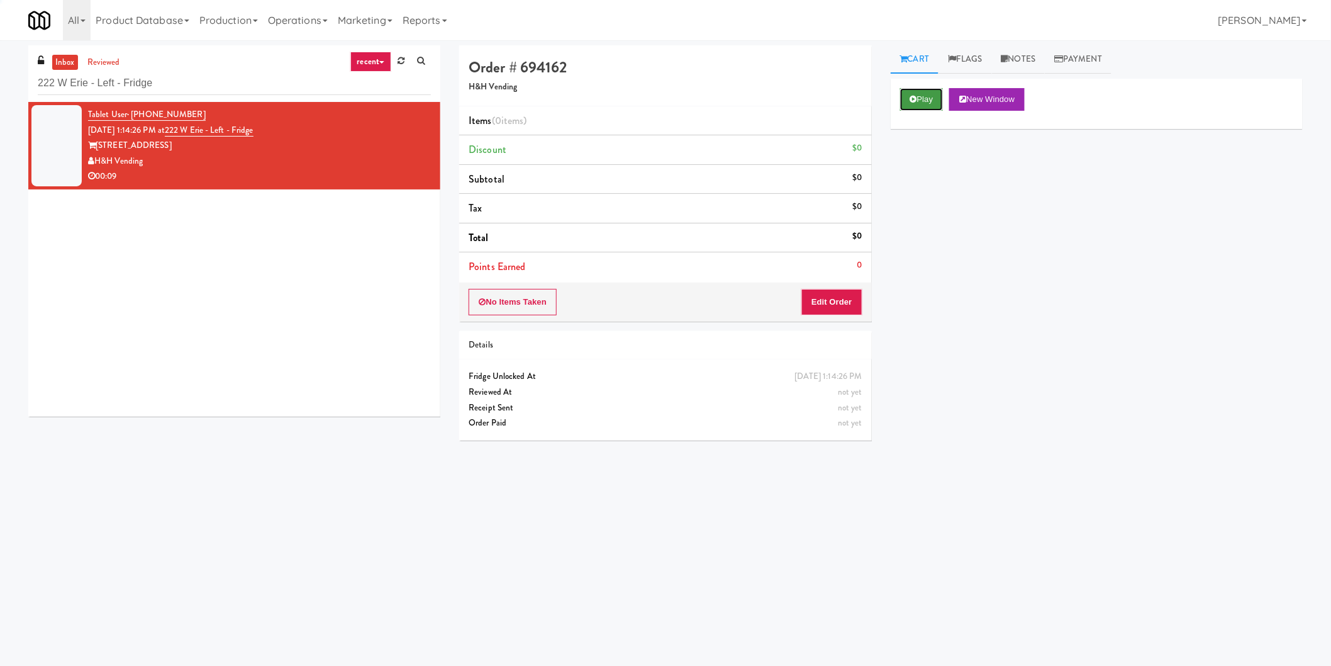
click at [916, 97] on icon at bounding box center [913, 99] width 7 height 8
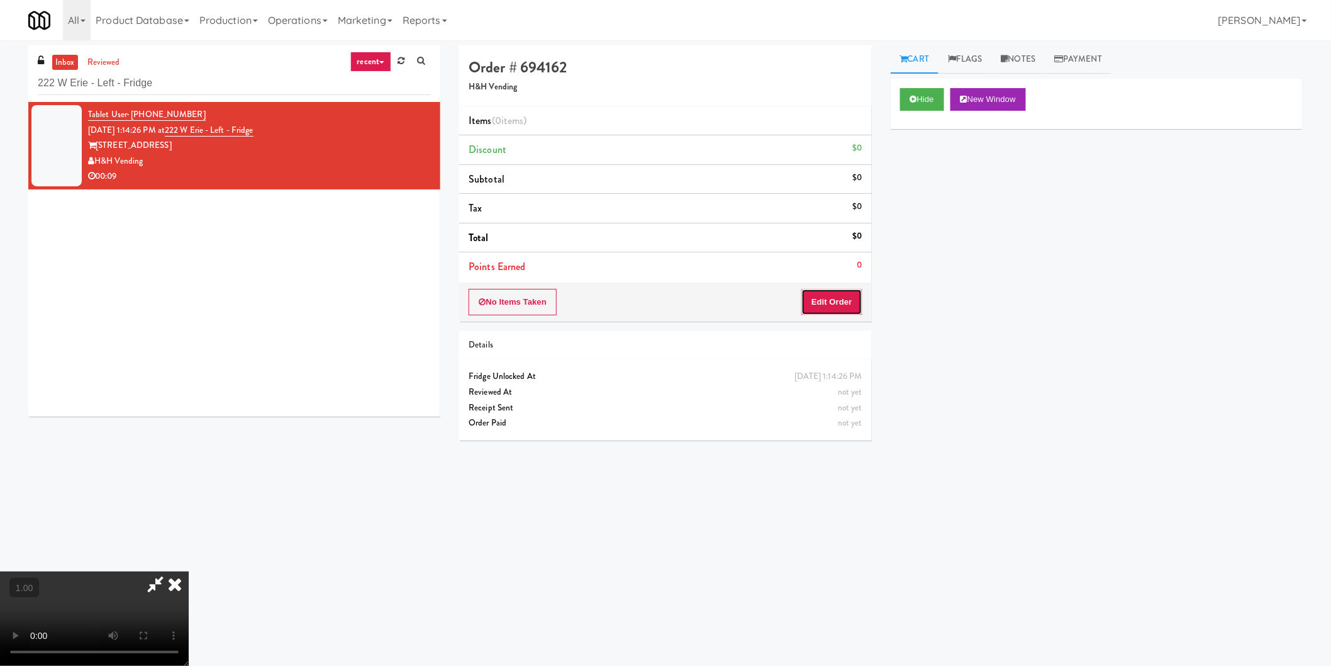
click at [828, 306] on button "Edit Order" at bounding box center [831, 302] width 61 height 26
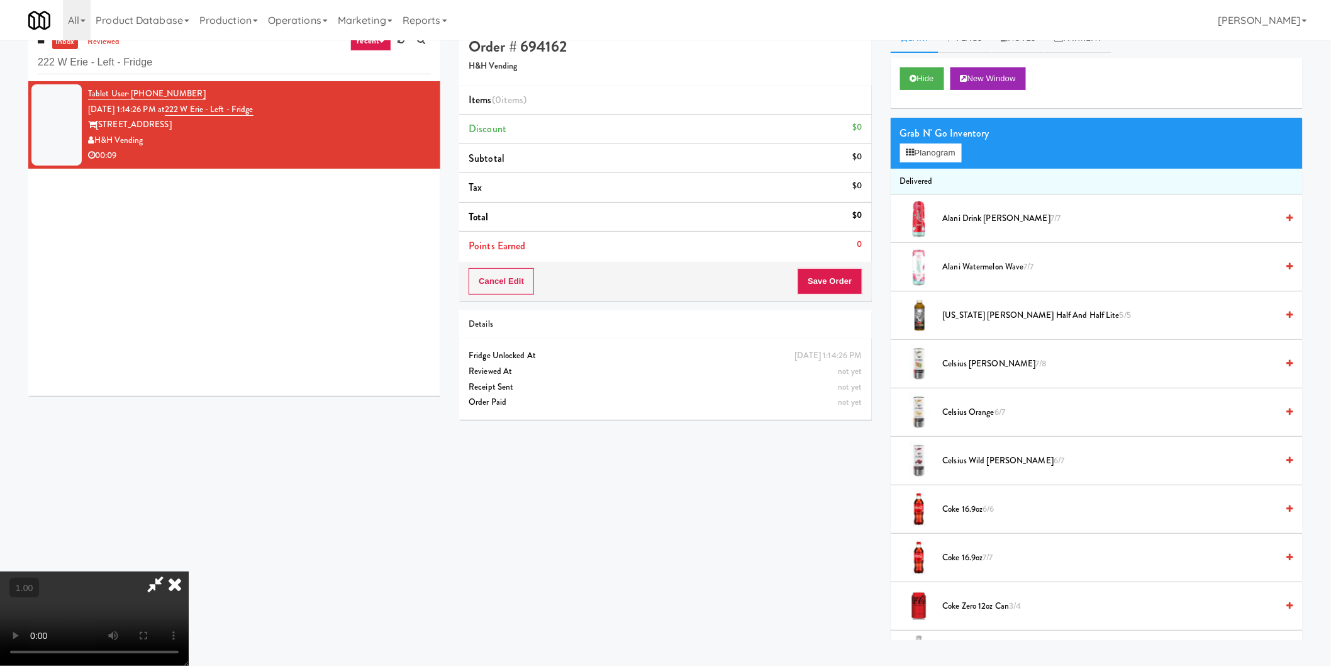
scroll to position [40, 0]
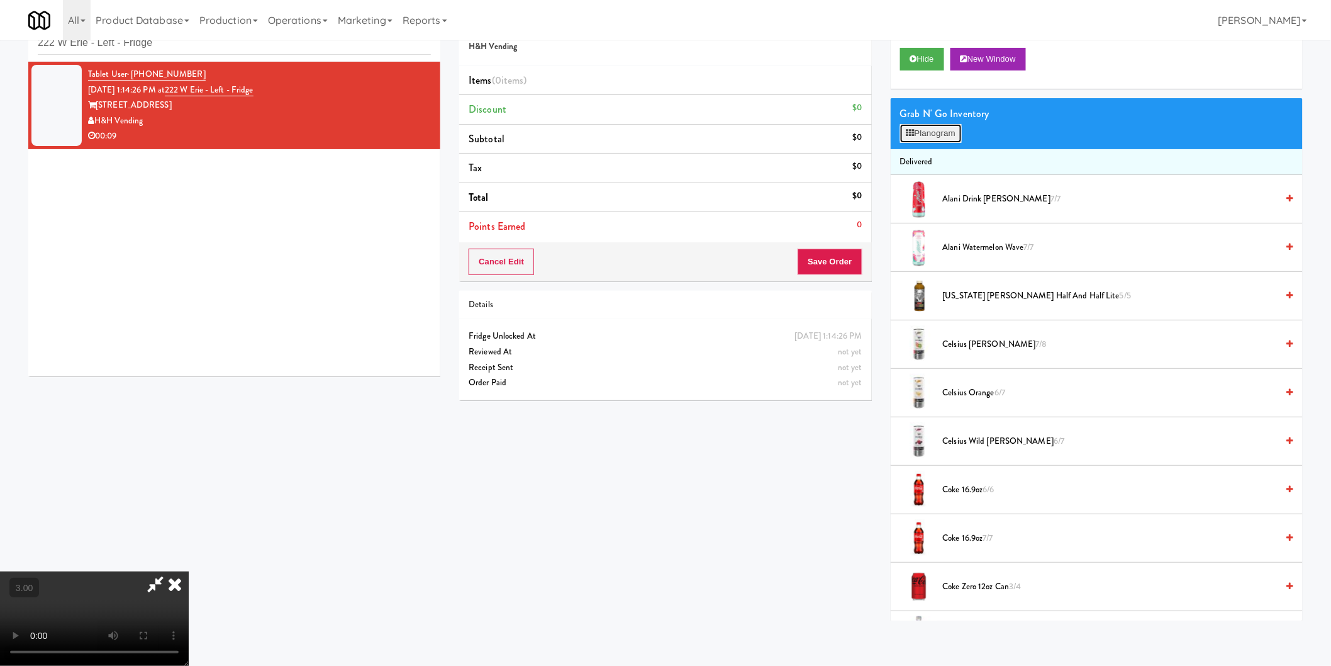
click at [919, 136] on button "Planogram" at bounding box center [931, 133] width 62 height 19
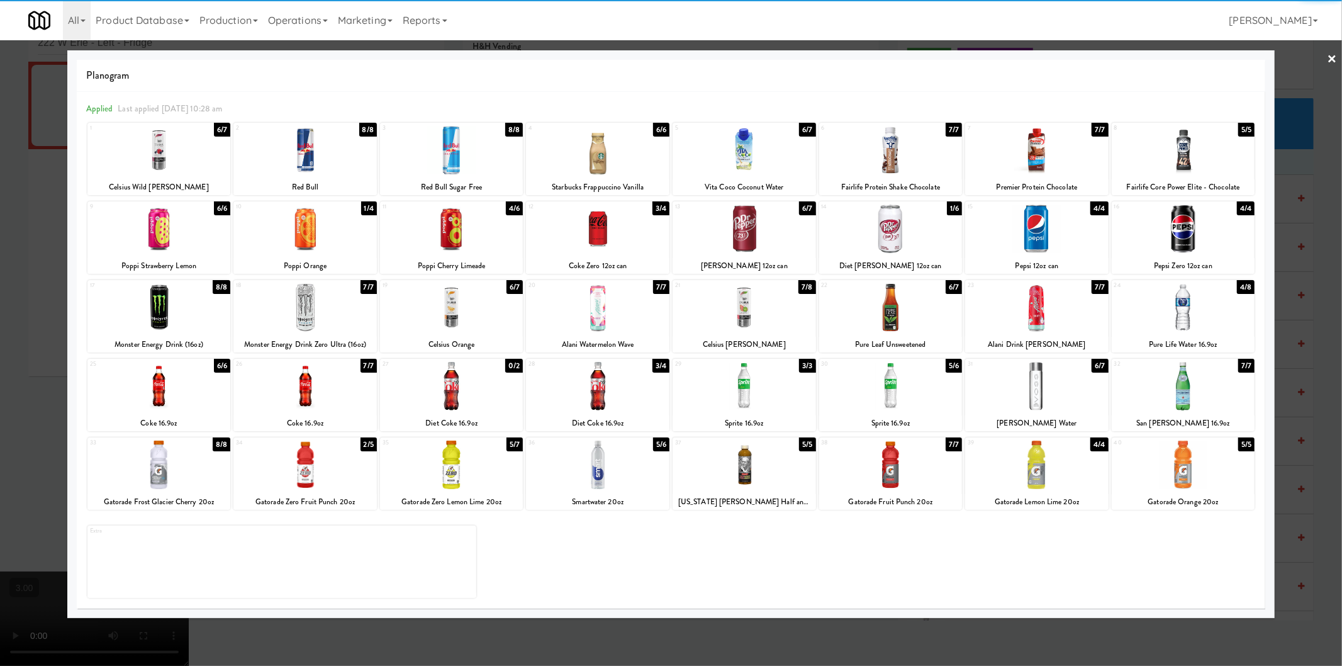
click at [758, 164] on div at bounding box center [743, 150] width 143 height 48
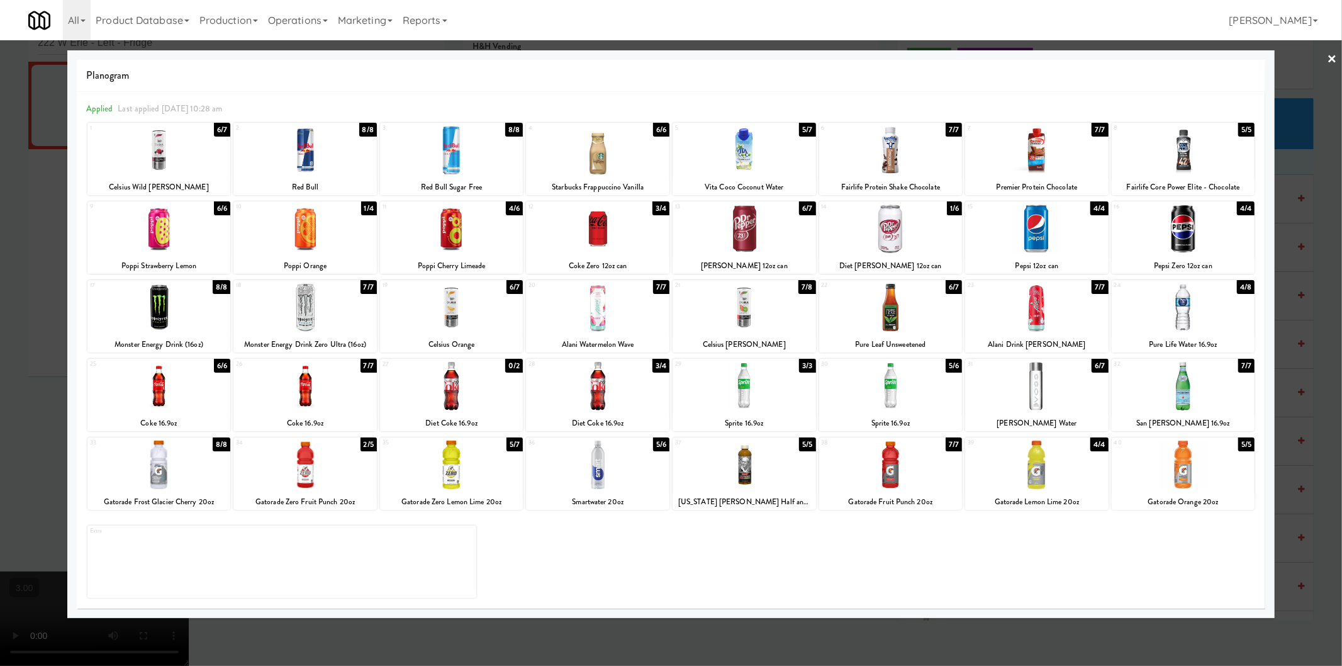
click at [0, 178] on div at bounding box center [671, 333] width 1342 height 666
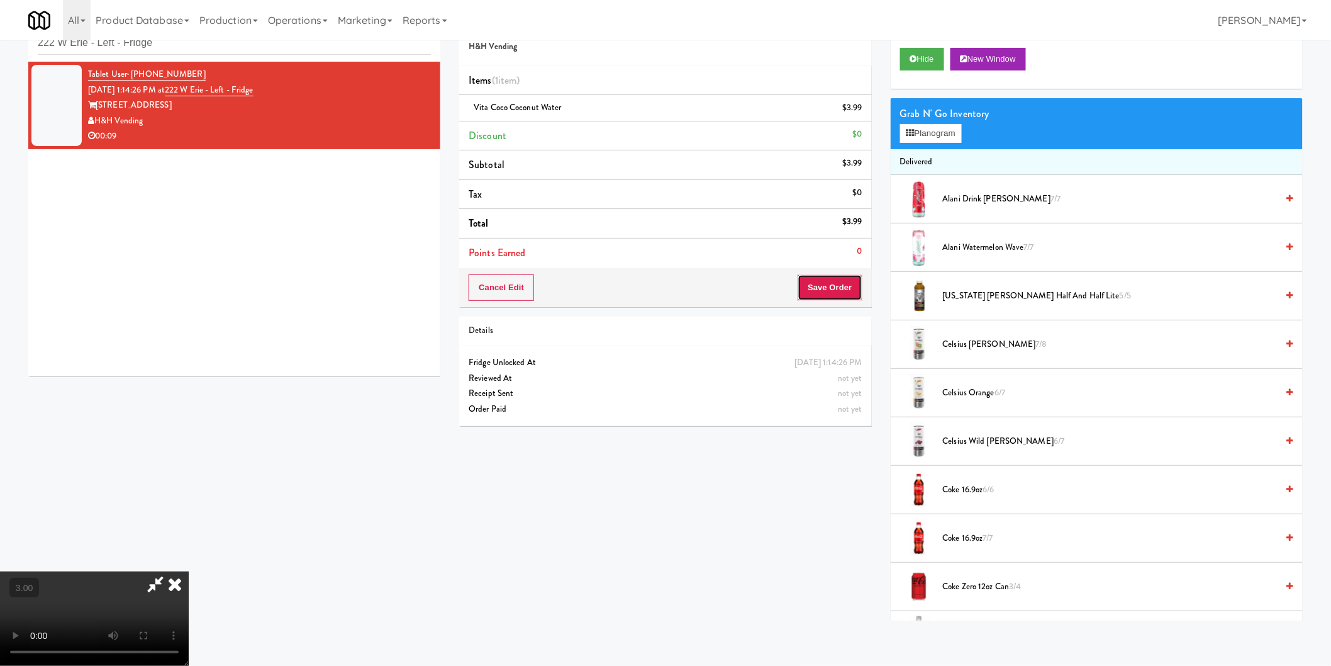
click at [844, 286] on button "Save Order" at bounding box center [830, 287] width 64 height 26
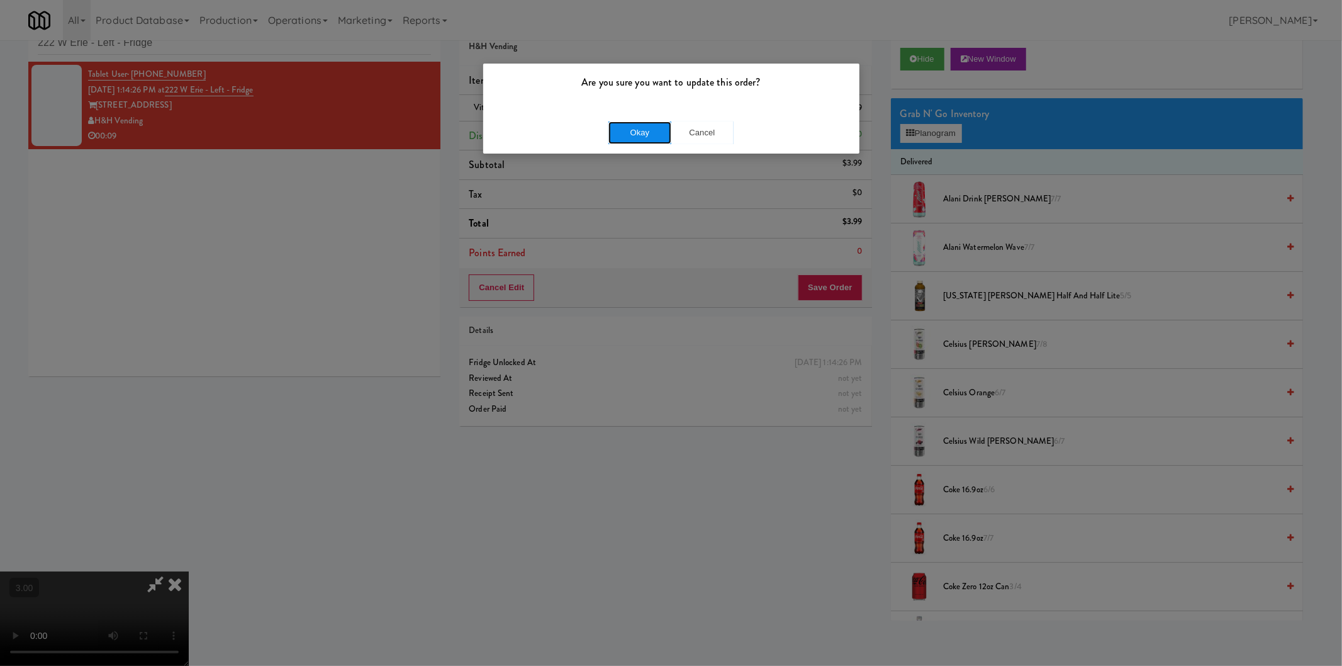
click at [639, 126] on button "Okay" at bounding box center [639, 132] width 63 height 23
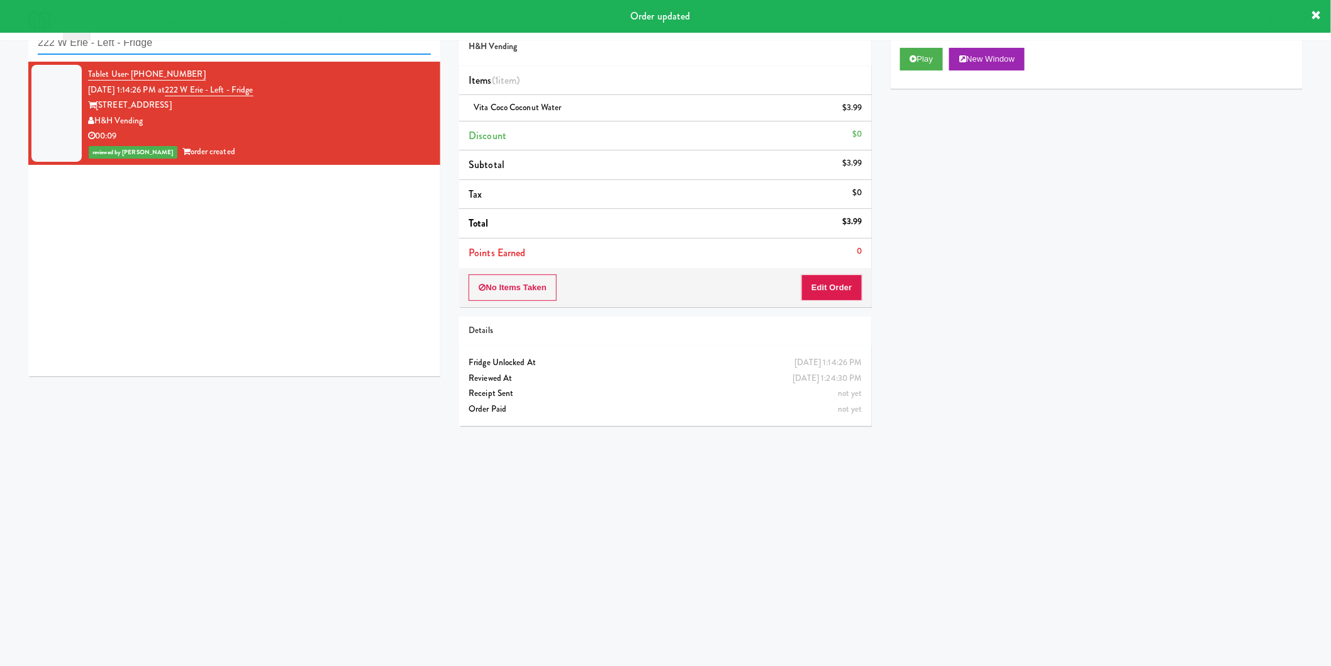
drag, startPoint x: 305, startPoint y: 48, endPoint x: 0, endPoint y: 33, distance: 305.5
click at [0, 31] on body "Order updated Are you sure you want to update this order? Okay Cancel Okay Are …" at bounding box center [665, 333] width 1331 height 666
paste input "Origin - Cooler - Left"
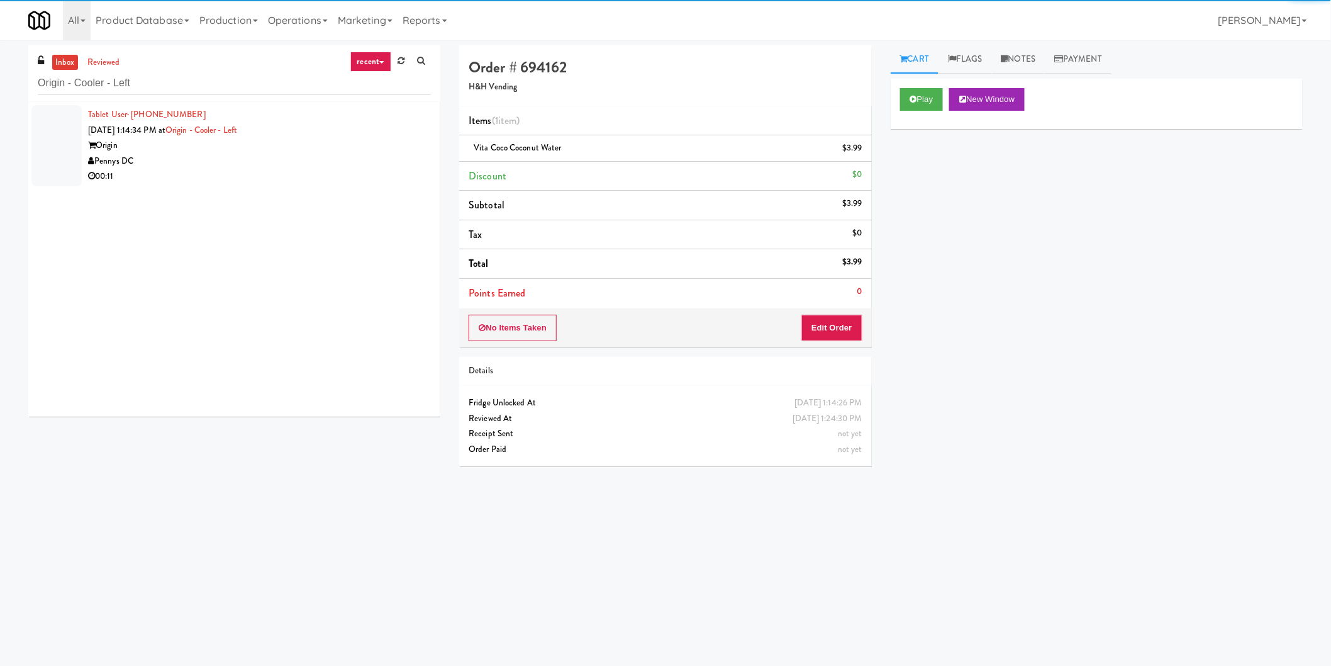
click at [369, 152] on div "Origin" at bounding box center [259, 146] width 343 height 16
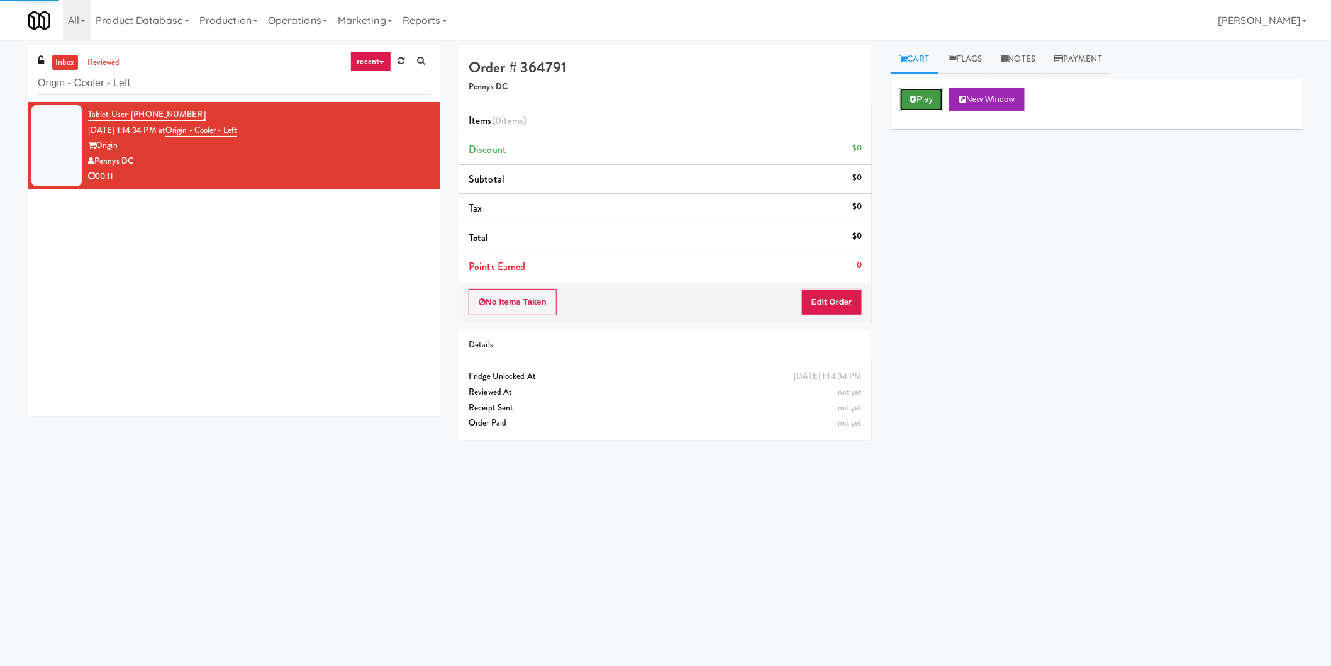
click at [927, 103] on button "Play" at bounding box center [921, 99] width 43 height 23
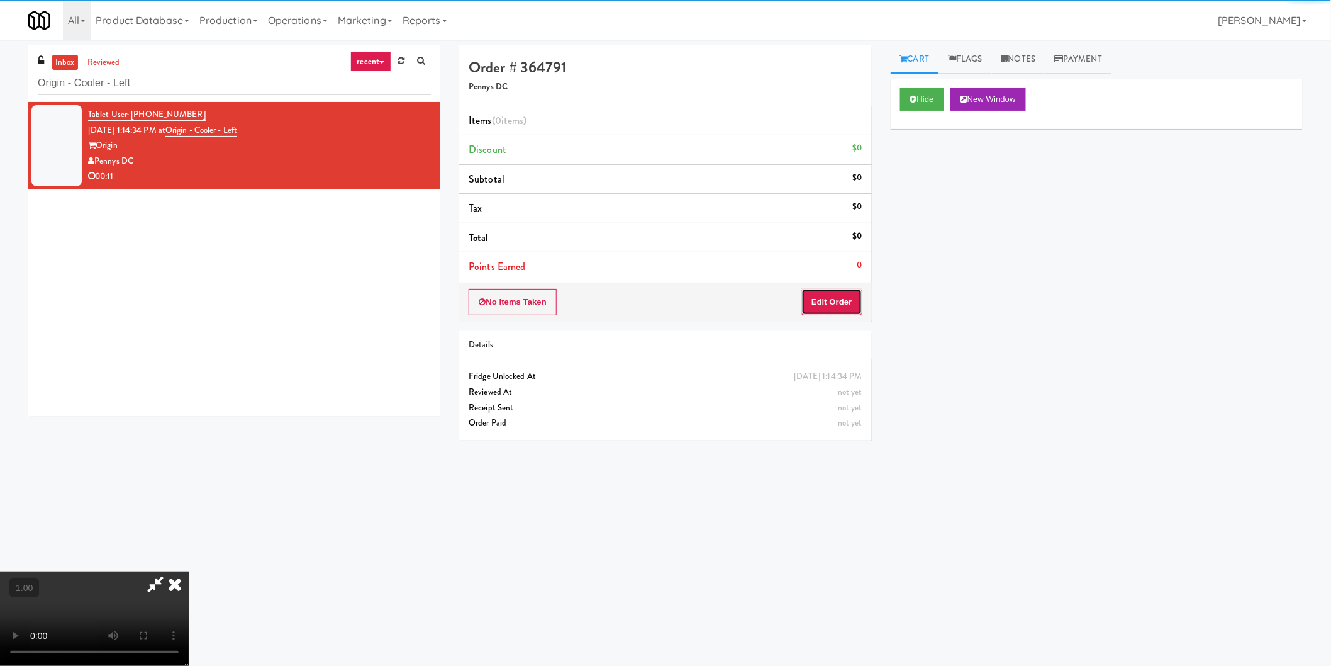
click at [825, 306] on button "Edit Order" at bounding box center [831, 302] width 61 height 26
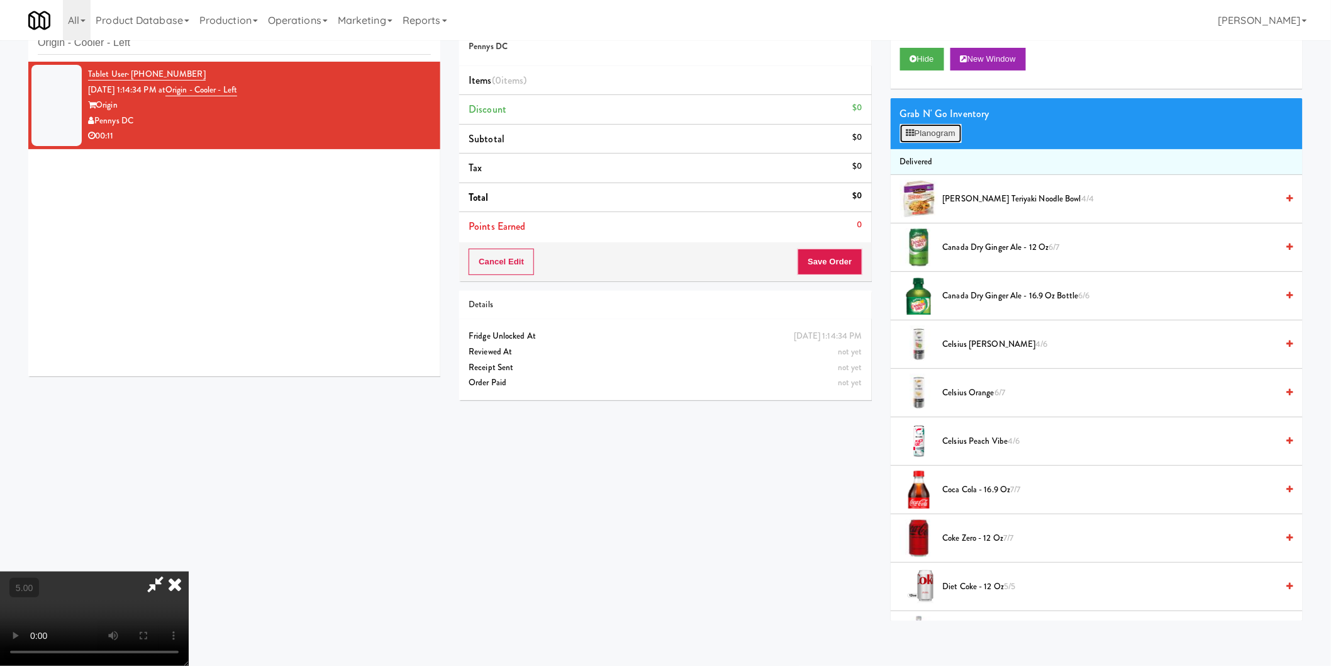
click at [927, 137] on button "Planogram" at bounding box center [931, 133] width 62 height 19
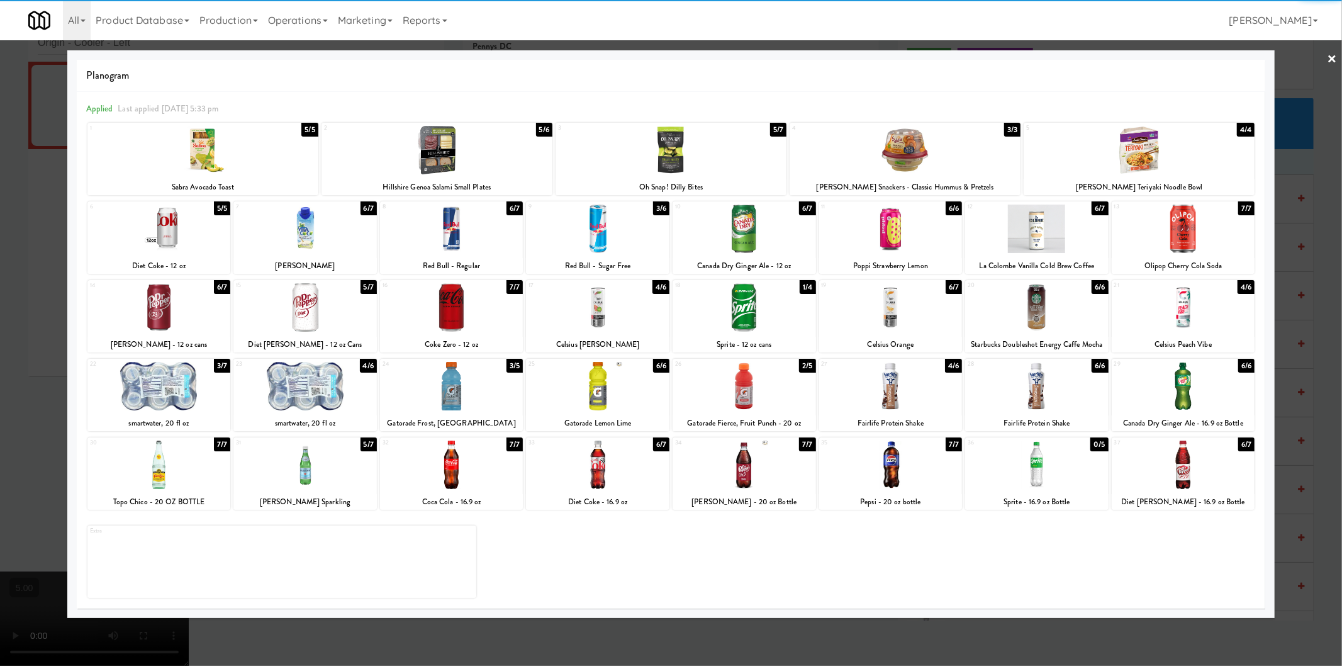
click at [604, 230] on div at bounding box center [597, 228] width 143 height 48
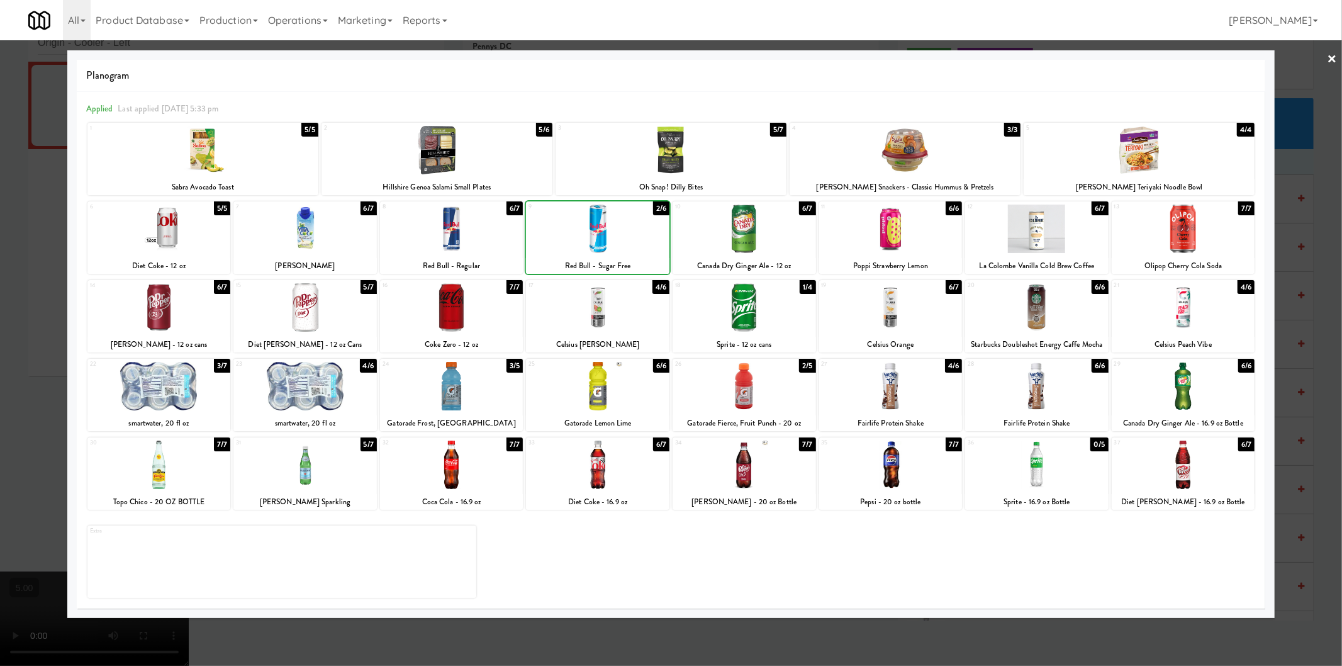
click at [0, 241] on div at bounding box center [671, 333] width 1342 height 666
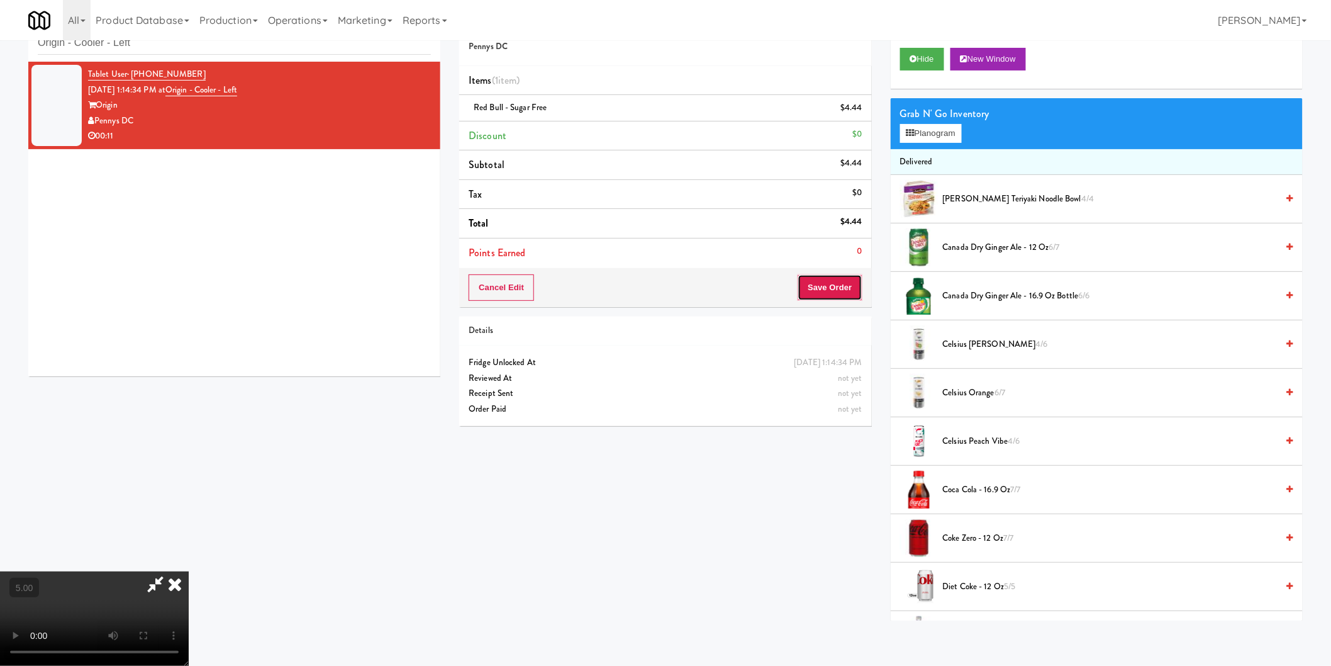
click at [806, 280] on button "Save Order" at bounding box center [830, 287] width 64 height 26
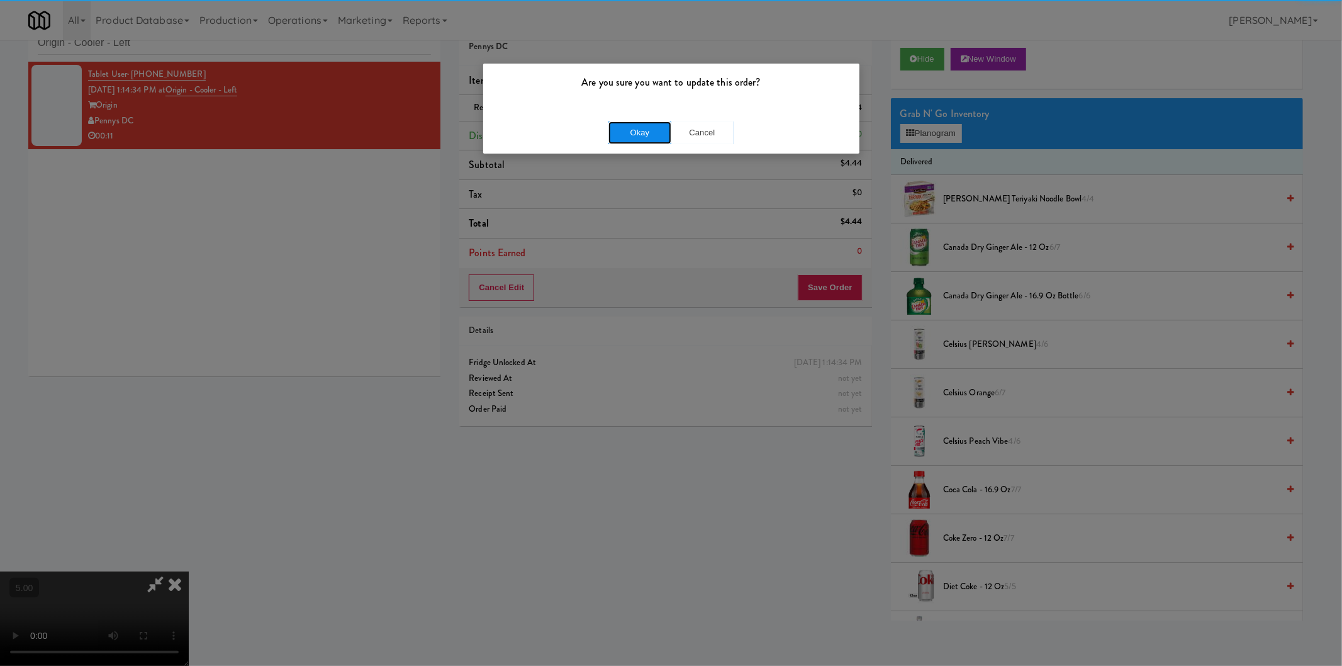
click at [636, 128] on button "Okay" at bounding box center [639, 132] width 63 height 23
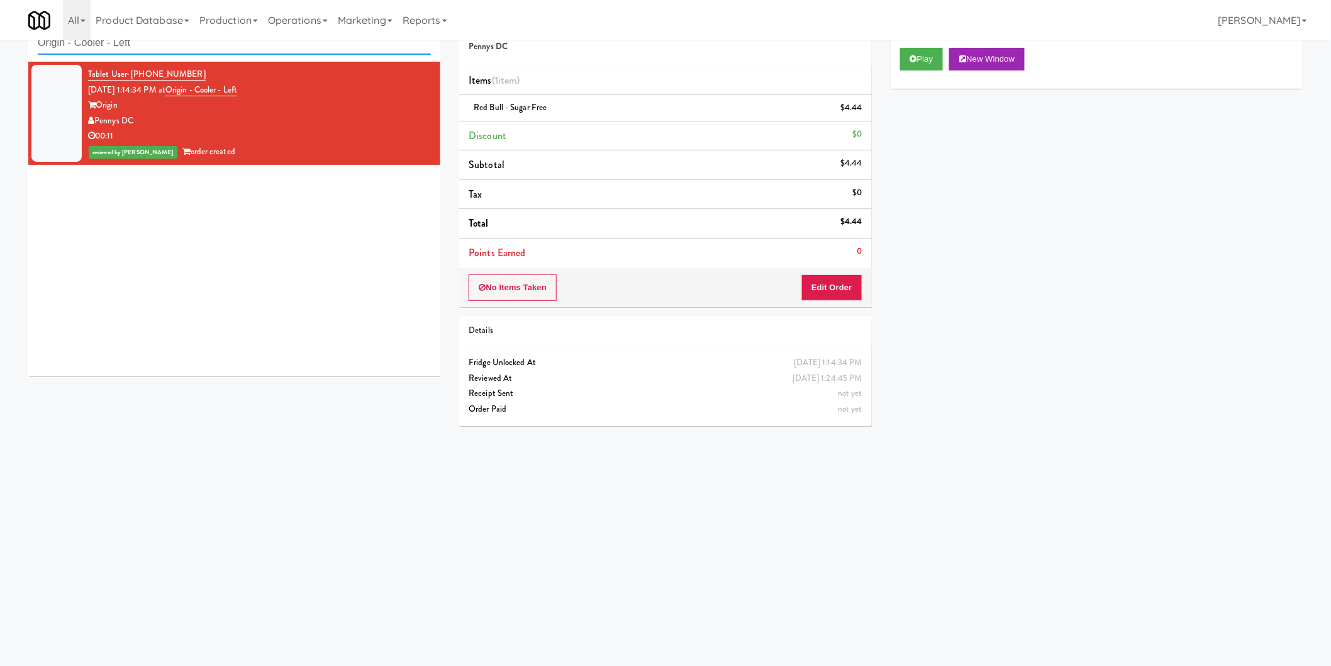
paste input "Couture Cooler"
drag, startPoint x: 267, startPoint y: 50, endPoint x: 0, endPoint y: 23, distance: 268.1
click at [0, 23] on body "Are you sure you want to update this order? Okay Cancel Okay Are you sure you w…" at bounding box center [665, 333] width 1331 height 666
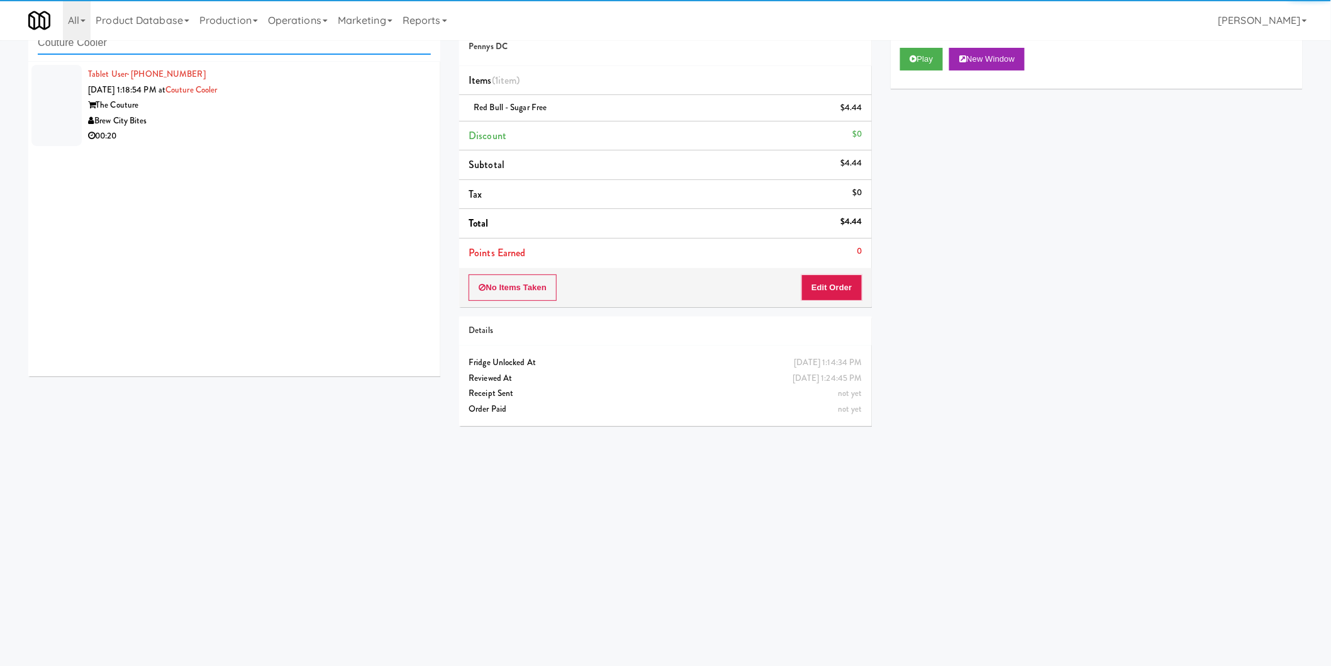
type input "Couture Cooler"
click at [294, 117] on div "Brew City Bites" at bounding box center [259, 121] width 343 height 16
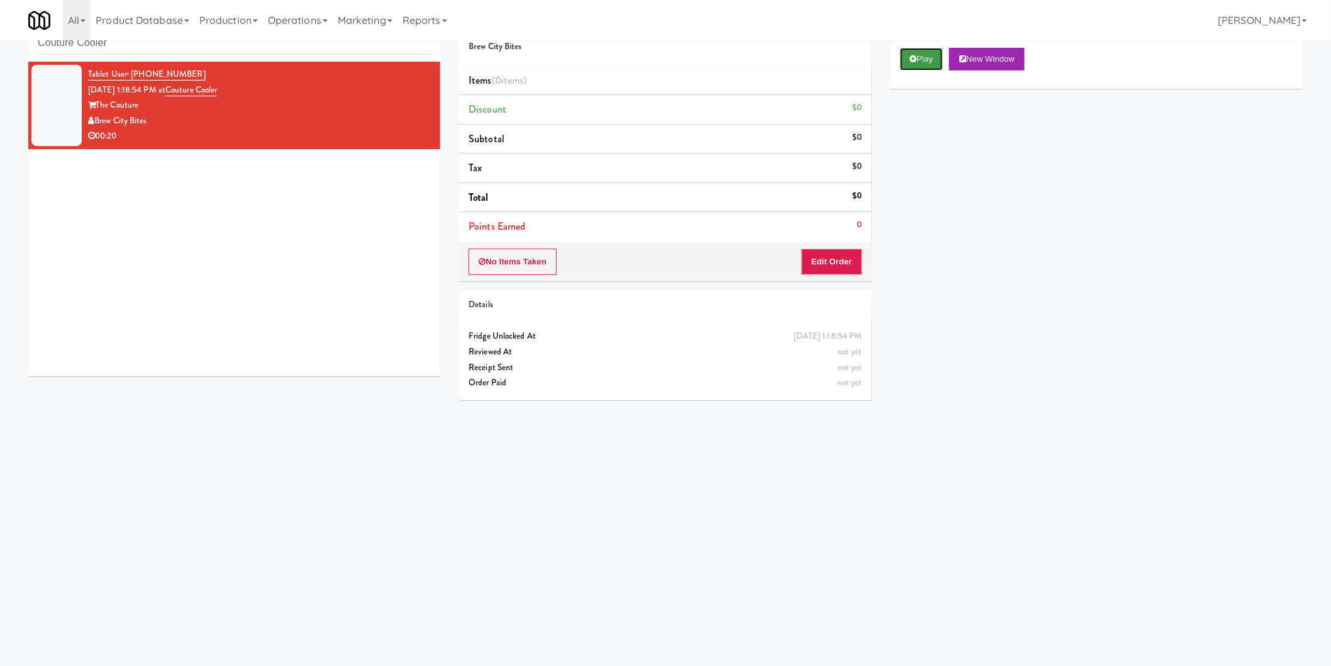
click at [919, 60] on button "Play" at bounding box center [921, 59] width 43 height 23
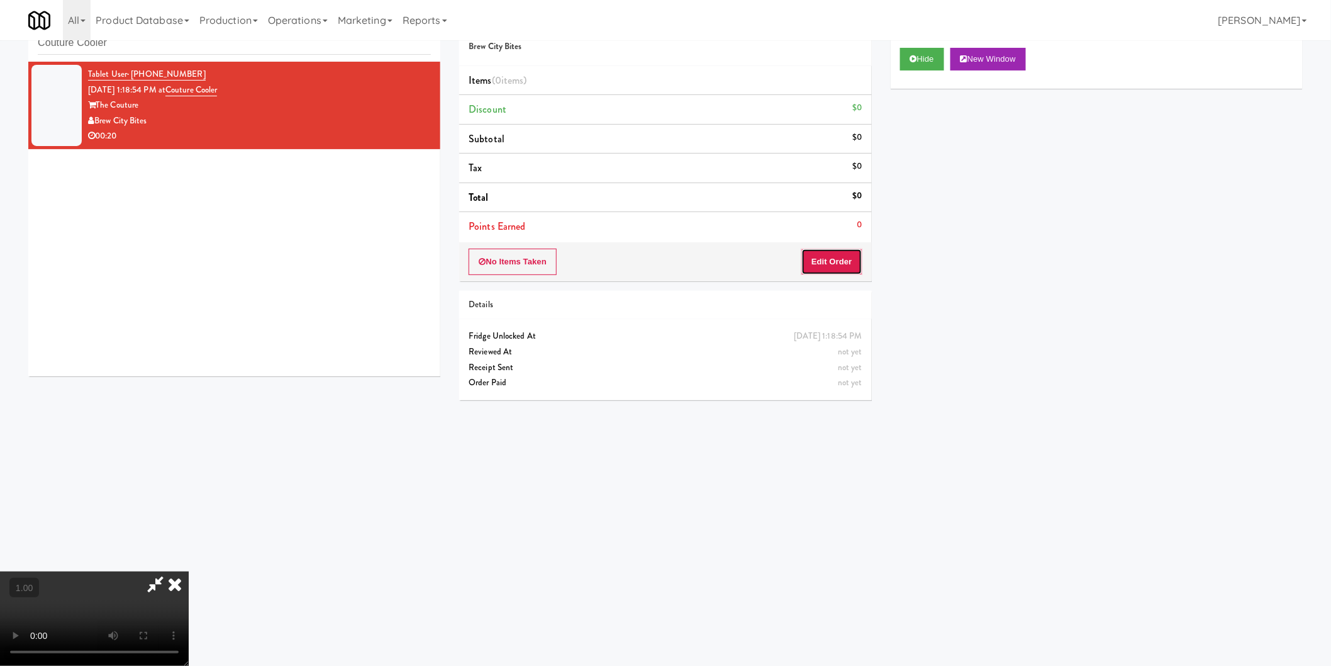
click at [820, 269] on button "Edit Order" at bounding box center [831, 261] width 61 height 26
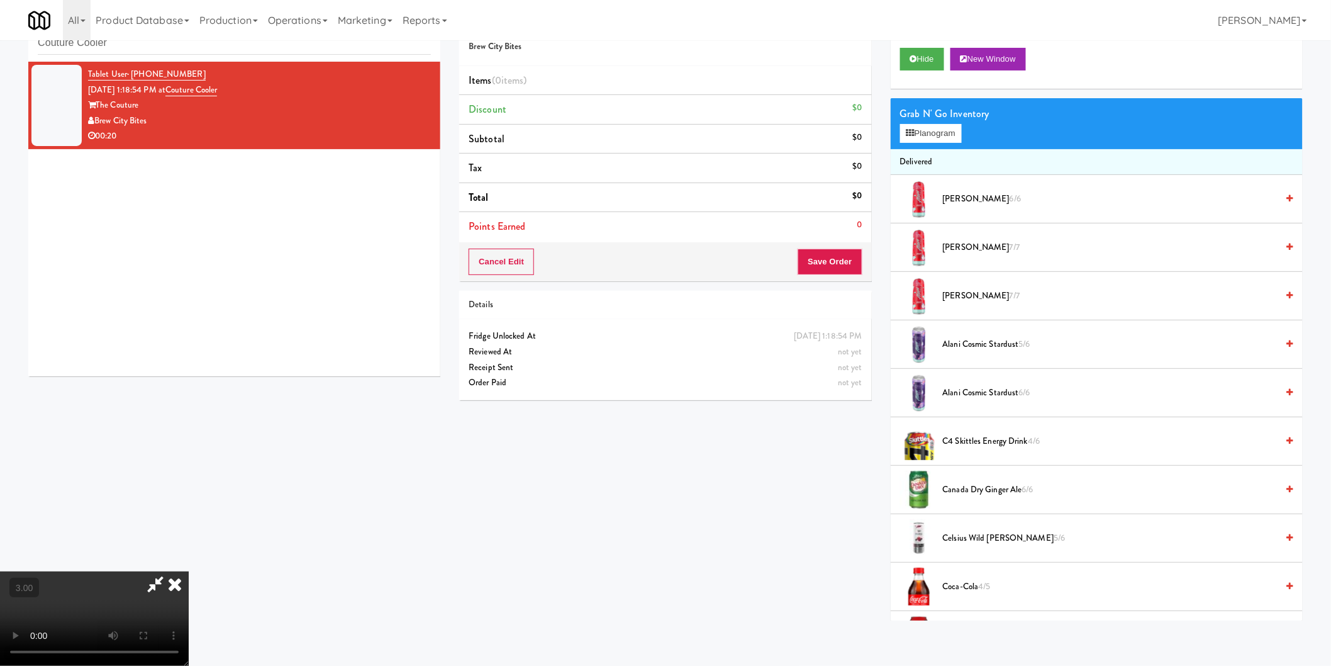
scroll to position [136, 0]
click at [189, 571] on video at bounding box center [94, 618] width 189 height 94
click at [923, 135] on button "Planogram" at bounding box center [931, 133] width 62 height 19
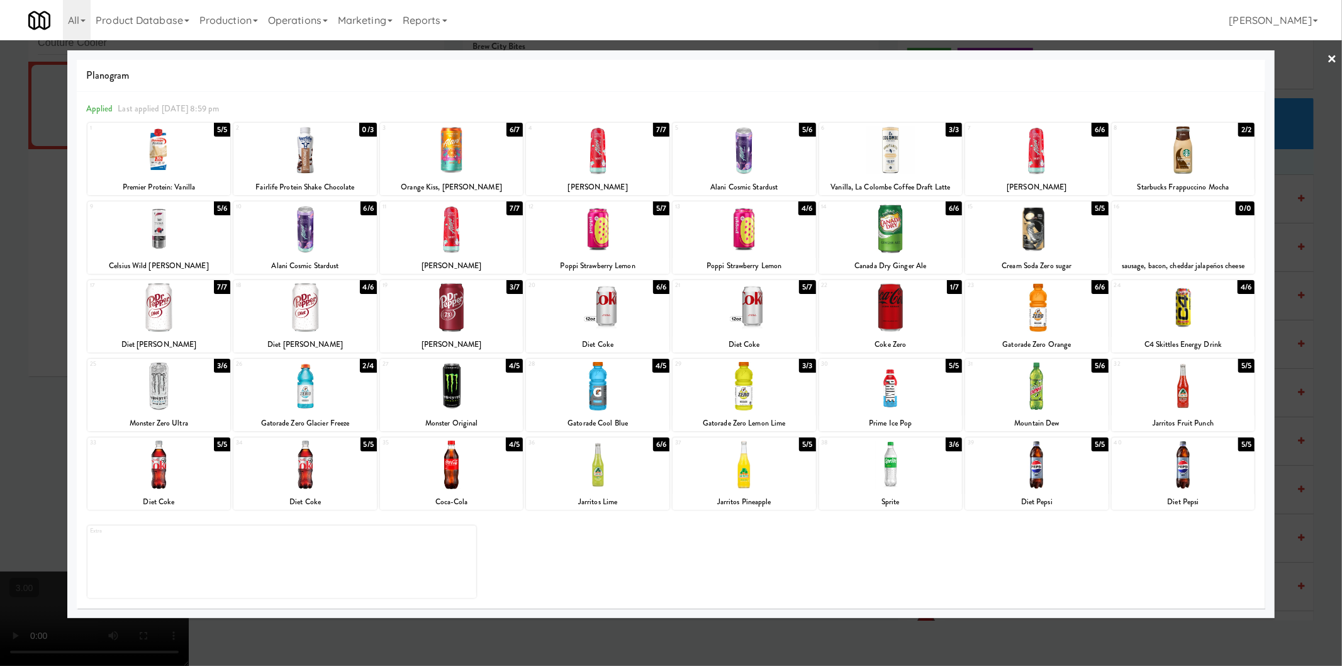
click at [311, 384] on div at bounding box center [304, 386] width 143 height 48
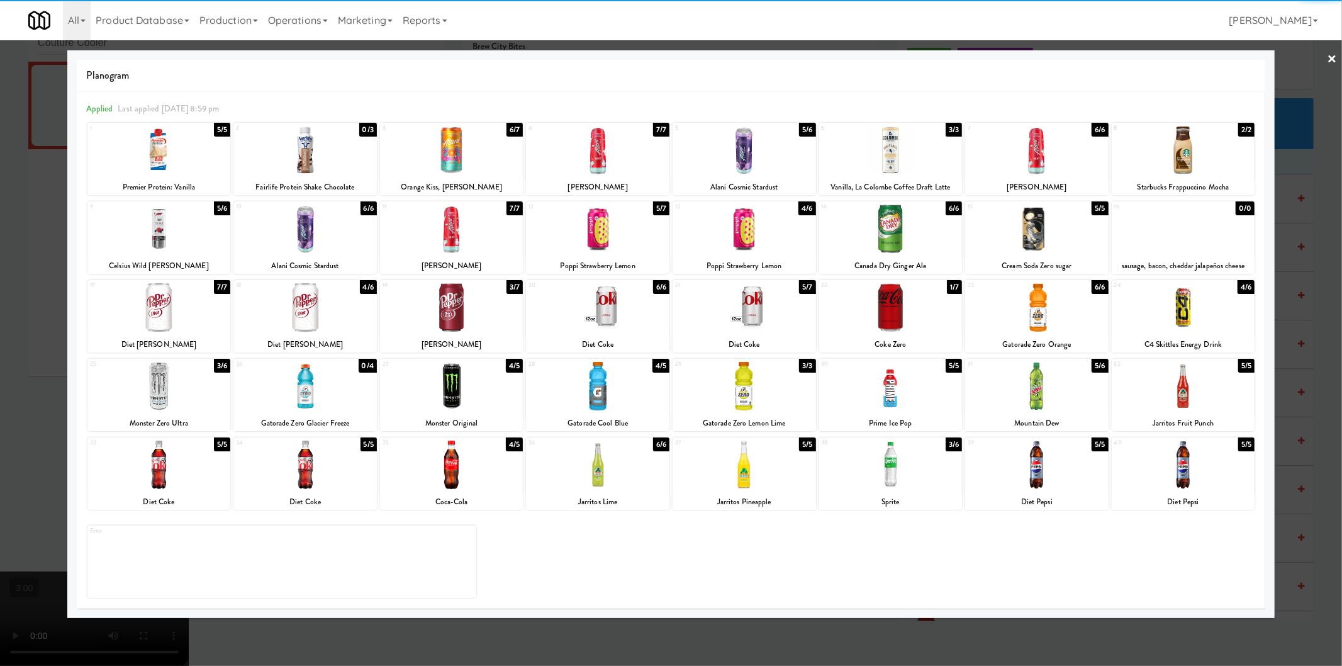
click at [789, 382] on div at bounding box center [743, 386] width 143 height 48
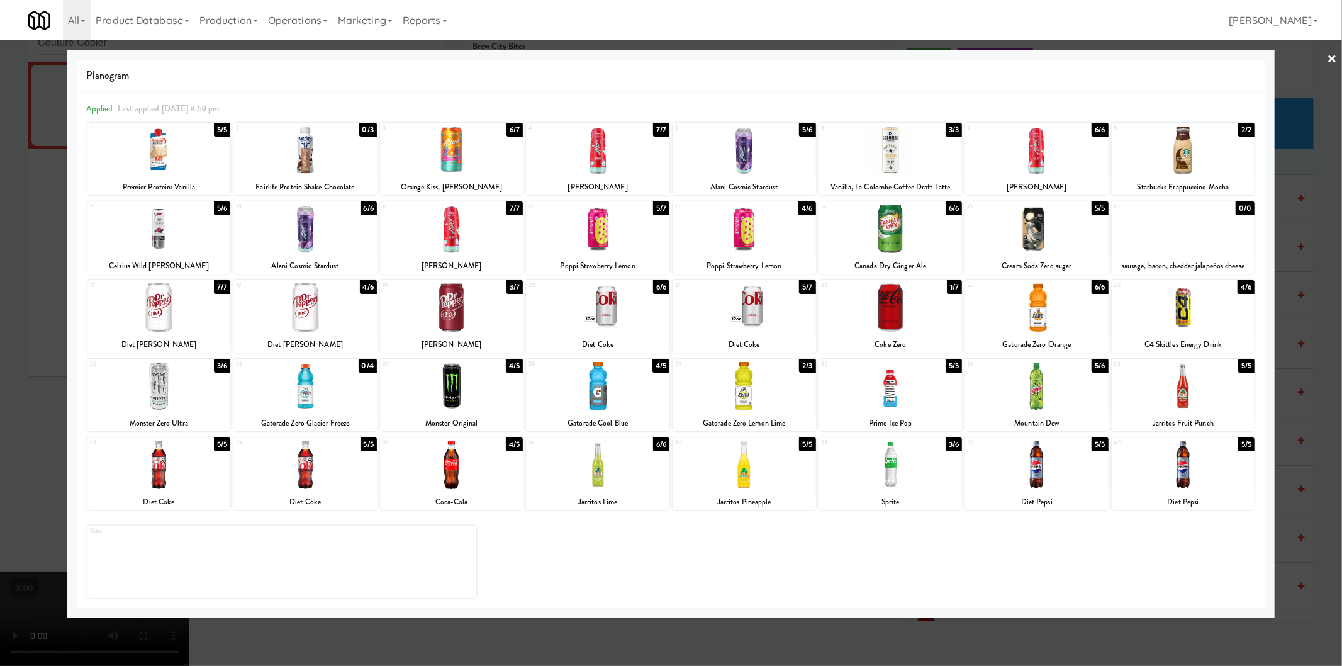
click at [929, 240] on div at bounding box center [890, 228] width 143 height 48
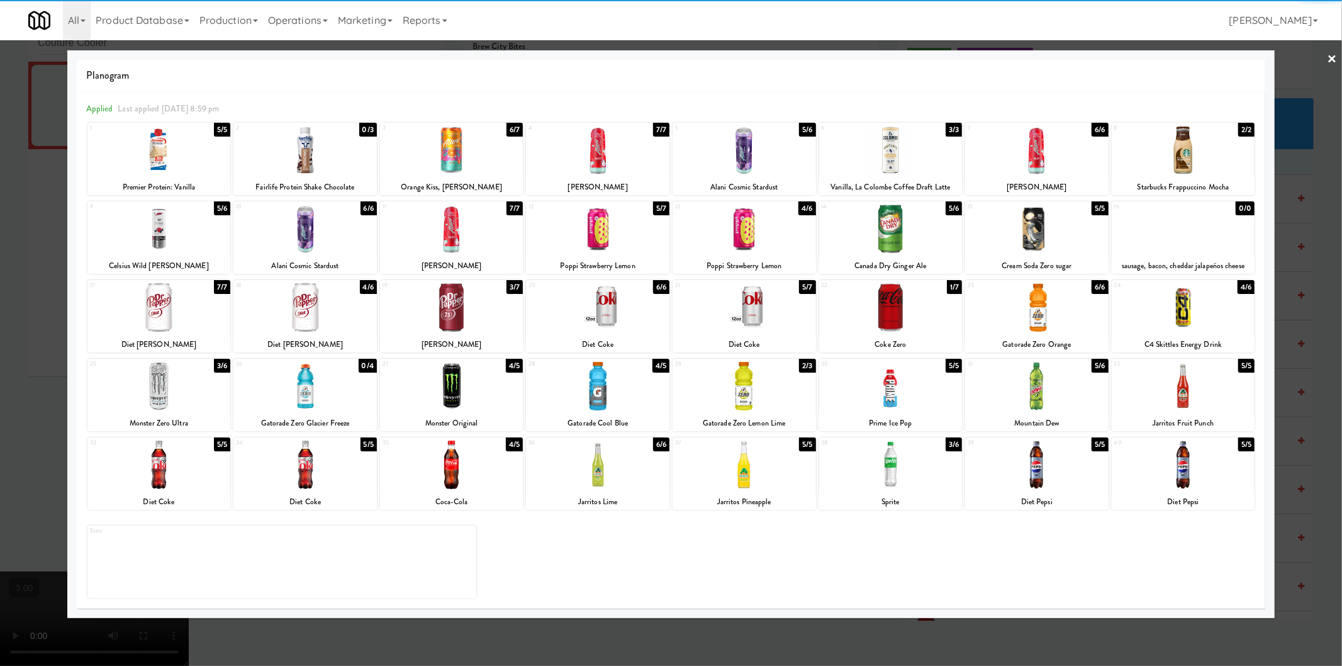
click at [23, 279] on div at bounding box center [671, 333] width 1342 height 666
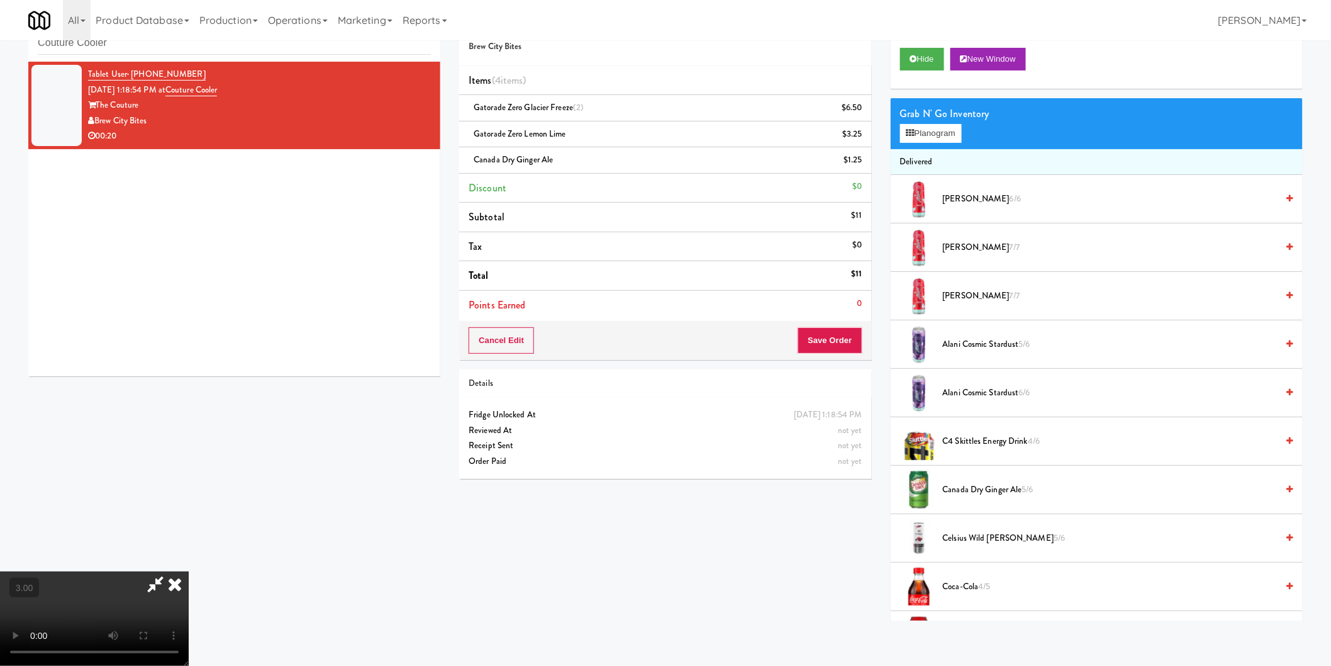
click at [189, 571] on video at bounding box center [94, 618] width 189 height 94
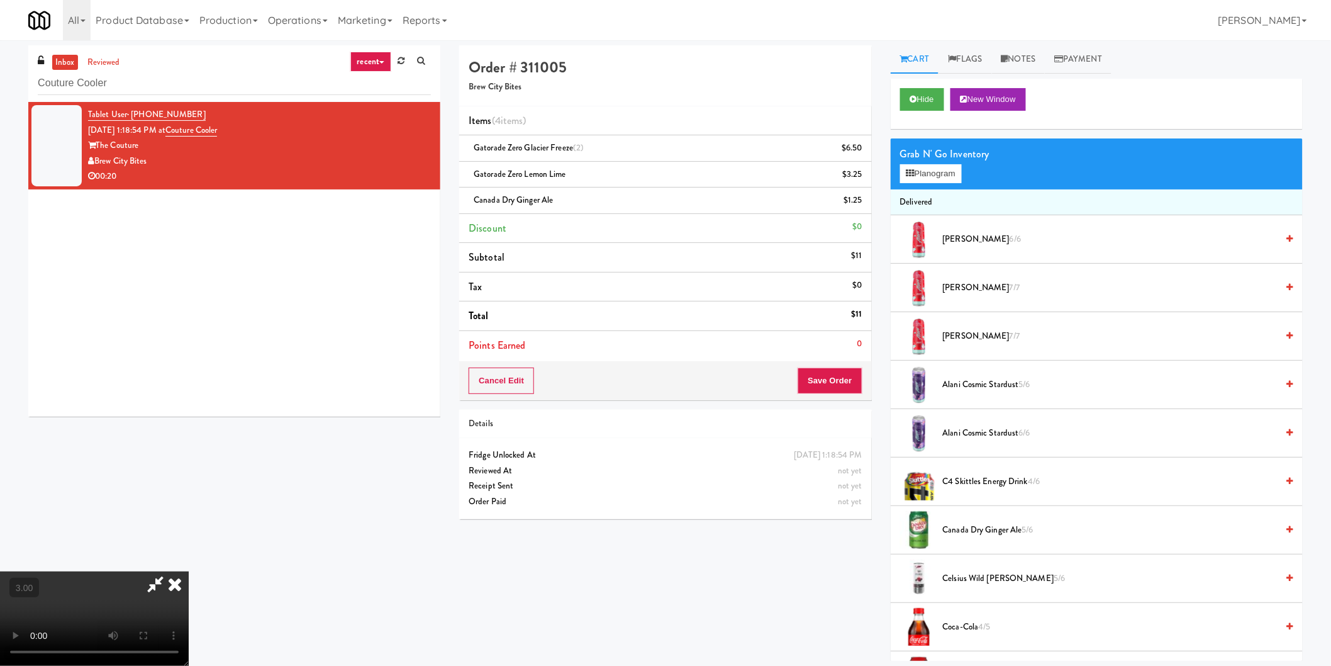
click at [189, 571] on icon at bounding box center [175, 583] width 28 height 25
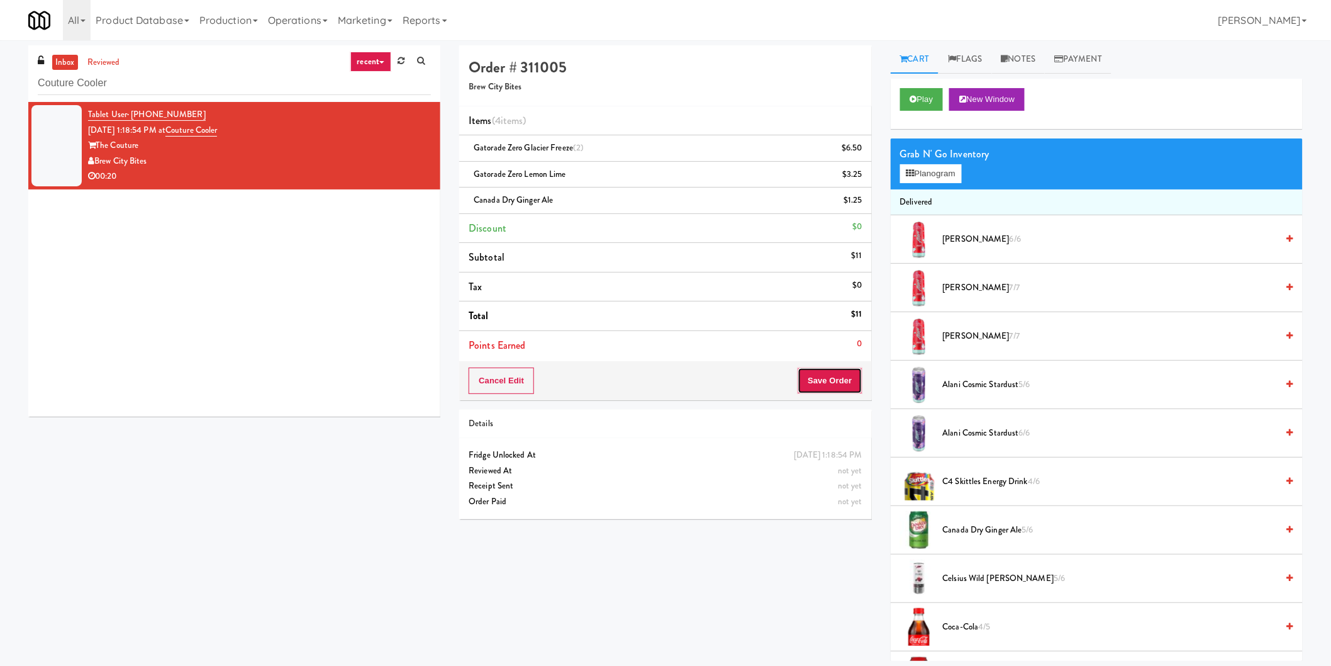
click at [841, 382] on button "Save Order" at bounding box center [830, 380] width 64 height 26
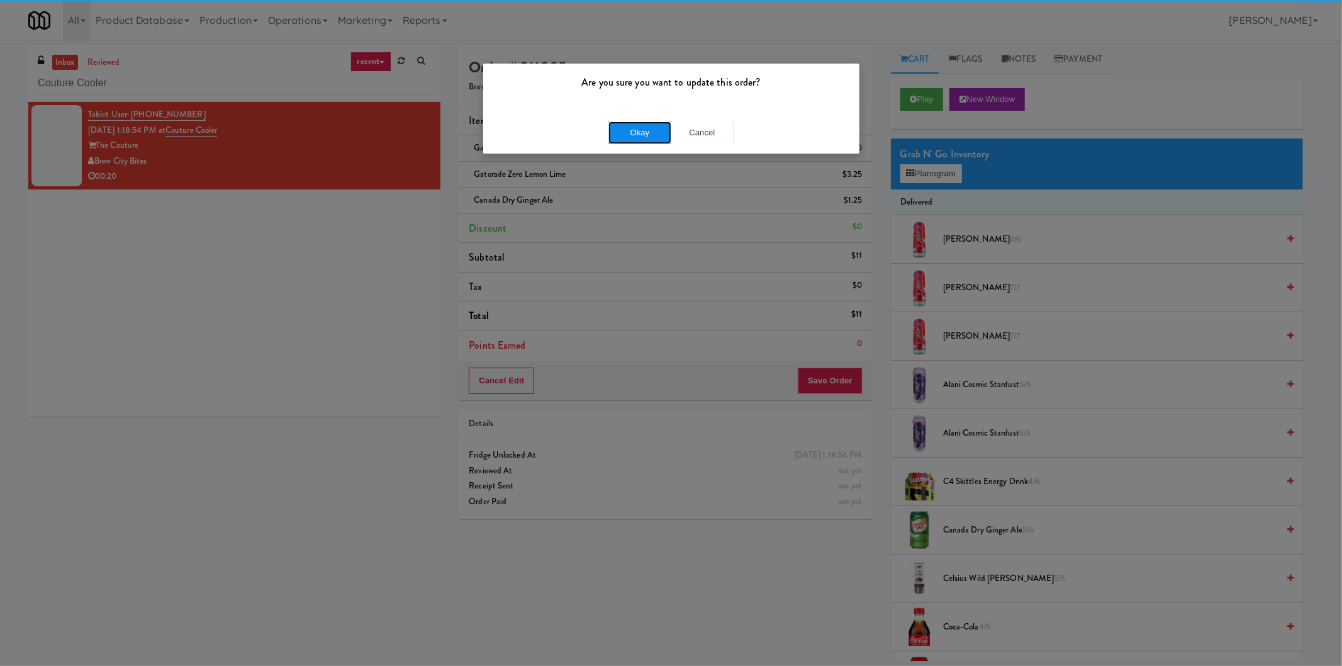
click at [653, 132] on button "Okay" at bounding box center [639, 132] width 63 height 23
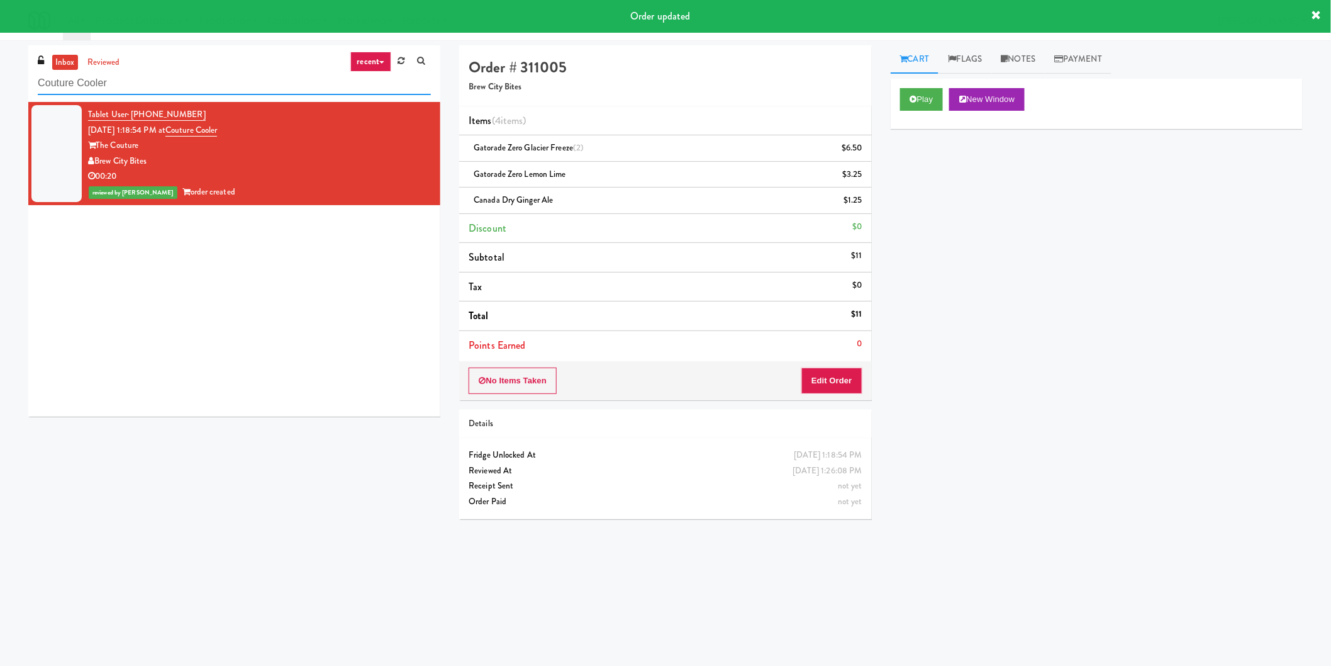
drag, startPoint x: 217, startPoint y: 72, endPoint x: 0, endPoint y: 79, distance: 217.1
click at [0, 79] on div "inbox reviewed recent all unclear take inventory issue suspicious failed recent…" at bounding box center [665, 297] width 1331 height 505
paste input "The Sound at Pennington Bend"
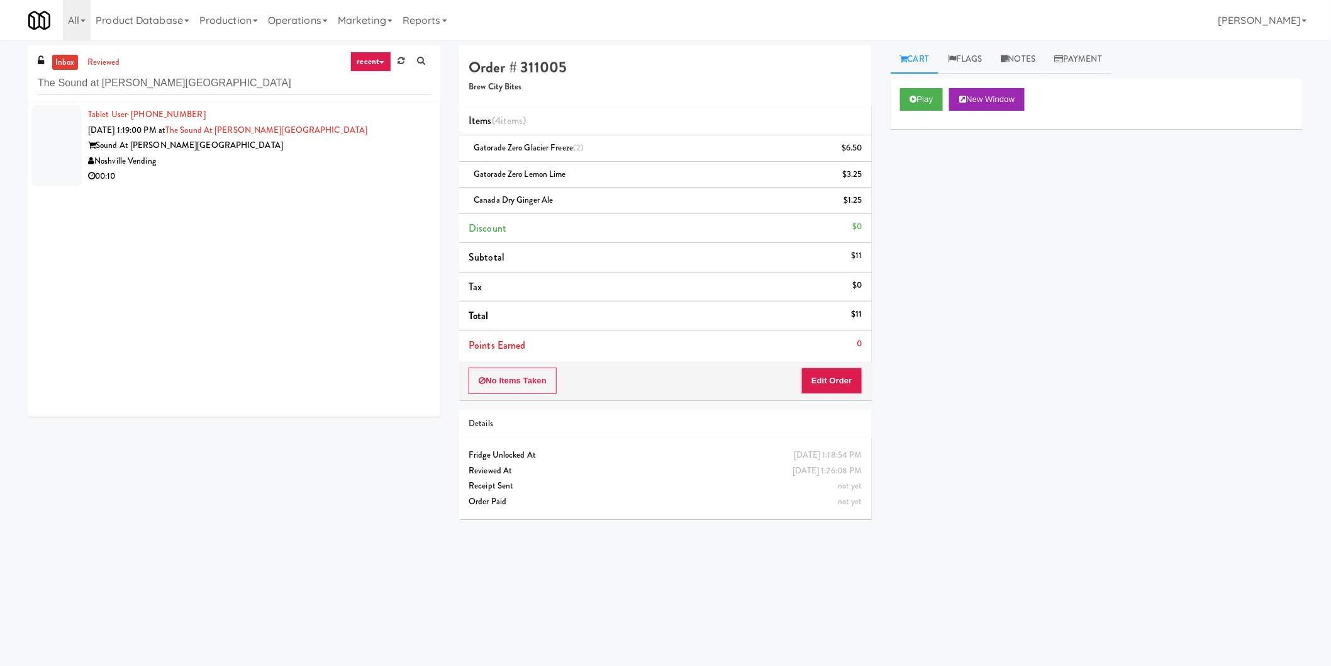
click at [245, 145] on div "Sound At Pennington Bend" at bounding box center [259, 146] width 343 height 16
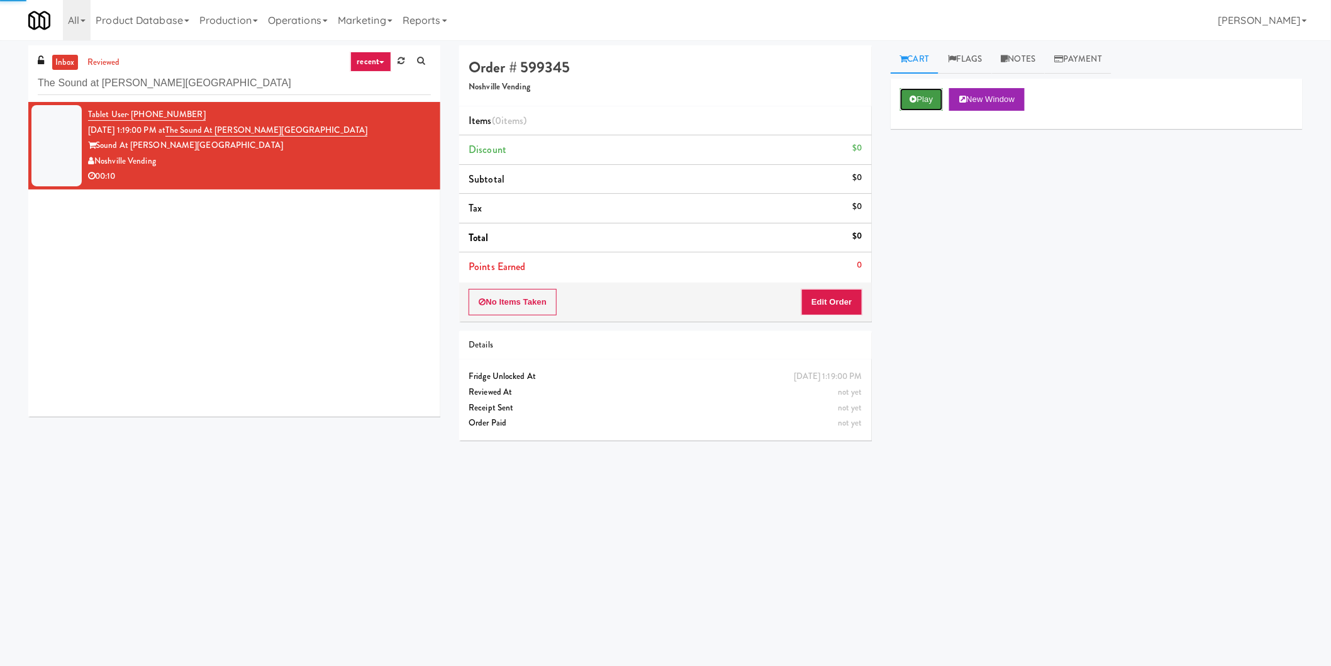
click at [916, 104] on button "Play" at bounding box center [921, 99] width 43 height 23
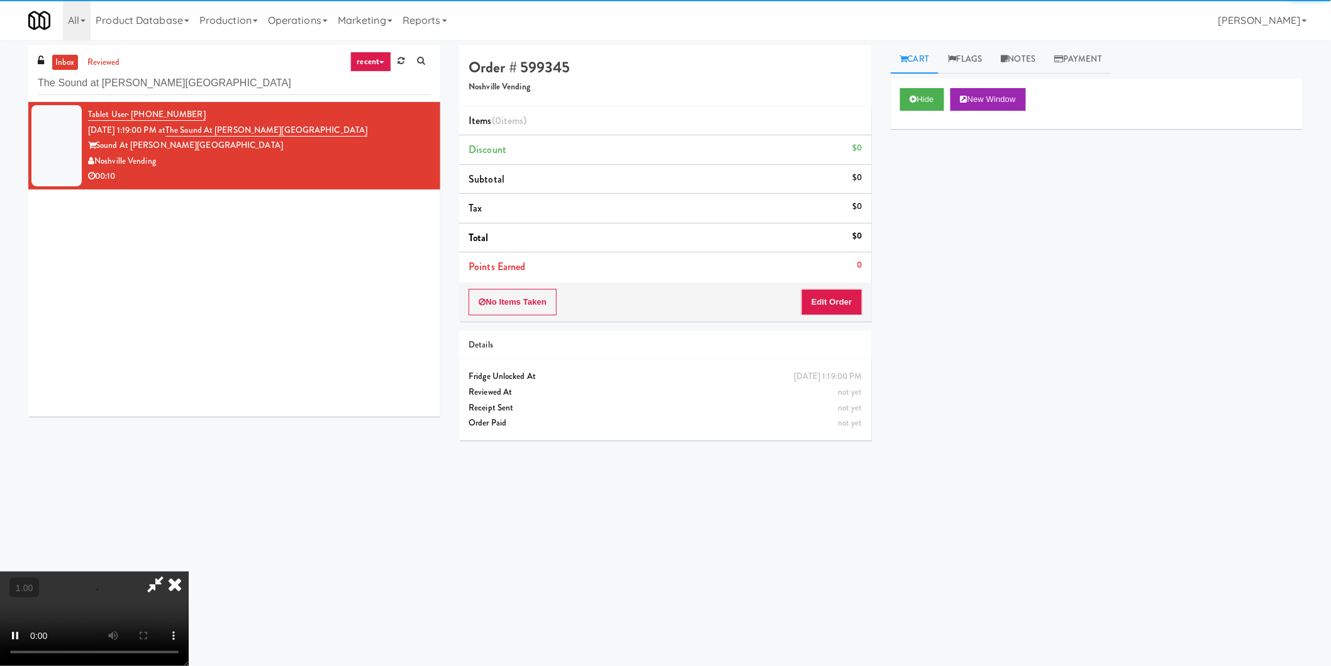
click at [820, 318] on div "No Items Taken Edit Order" at bounding box center [665, 301] width 412 height 39
click at [820, 306] on button "Edit Order" at bounding box center [831, 302] width 61 height 26
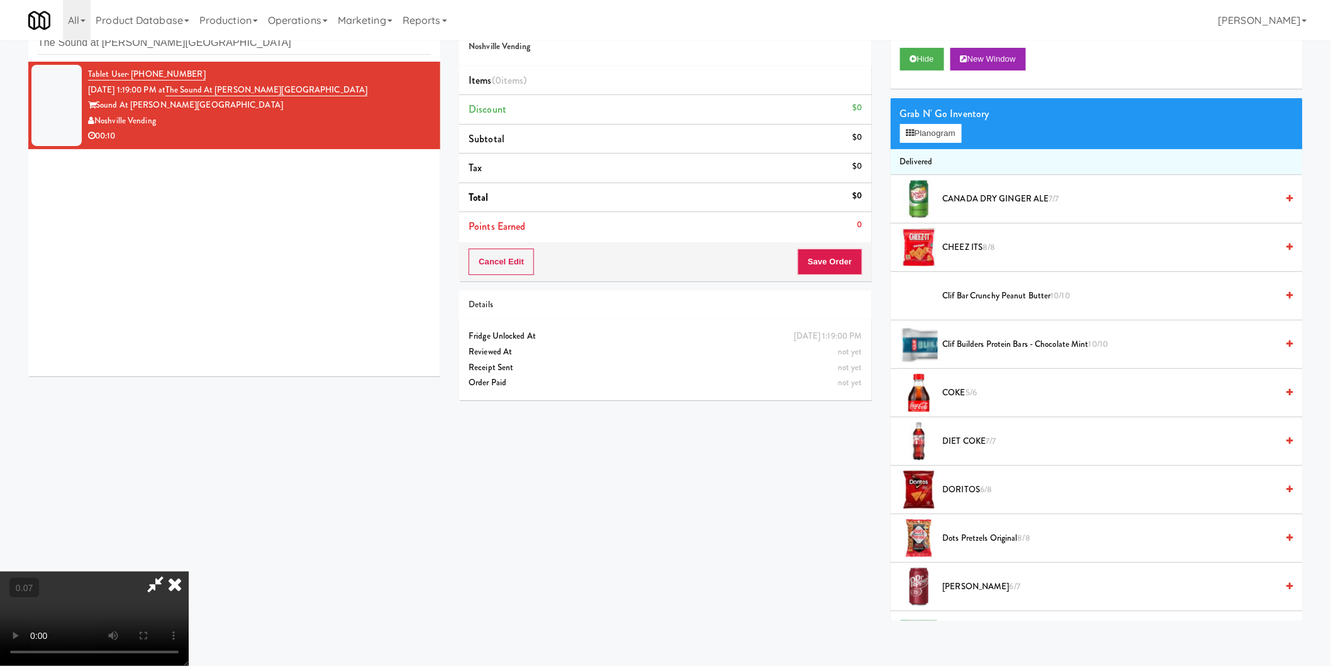
scroll to position [206, 0]
click at [189, 571] on video at bounding box center [94, 618] width 189 height 94
click at [913, 140] on button "Planogram" at bounding box center [931, 133] width 62 height 19
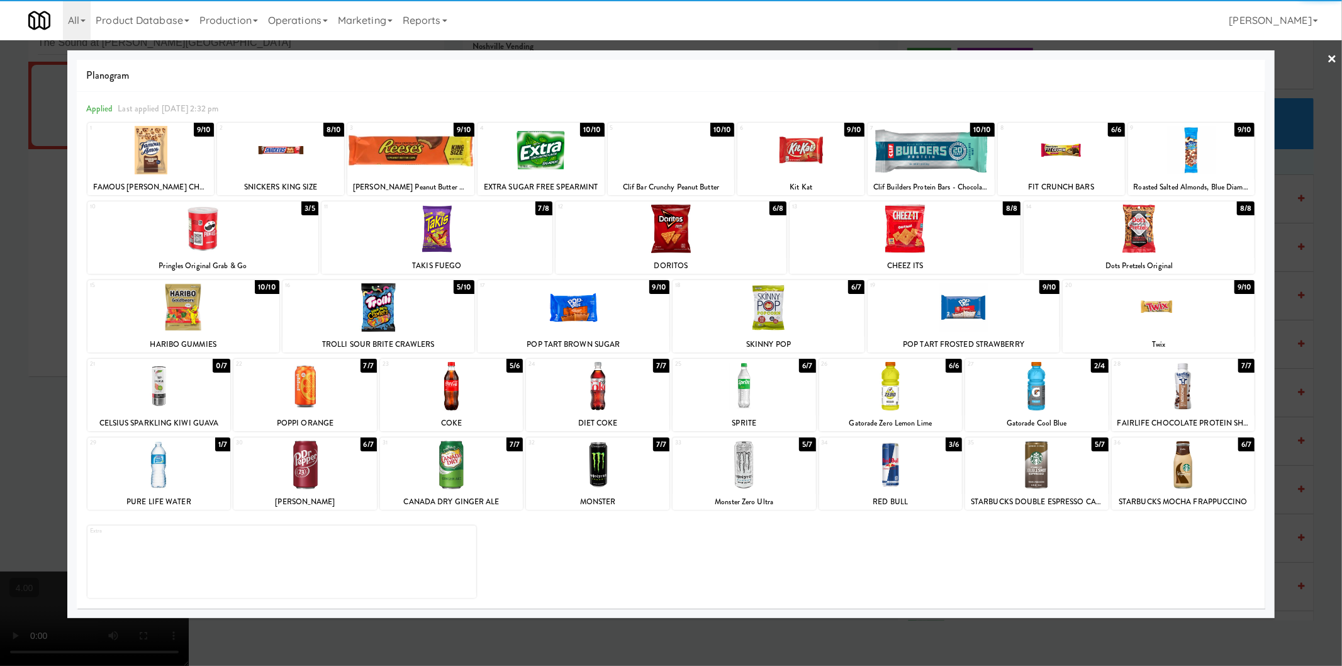
click at [472, 454] on div at bounding box center [451, 464] width 143 height 48
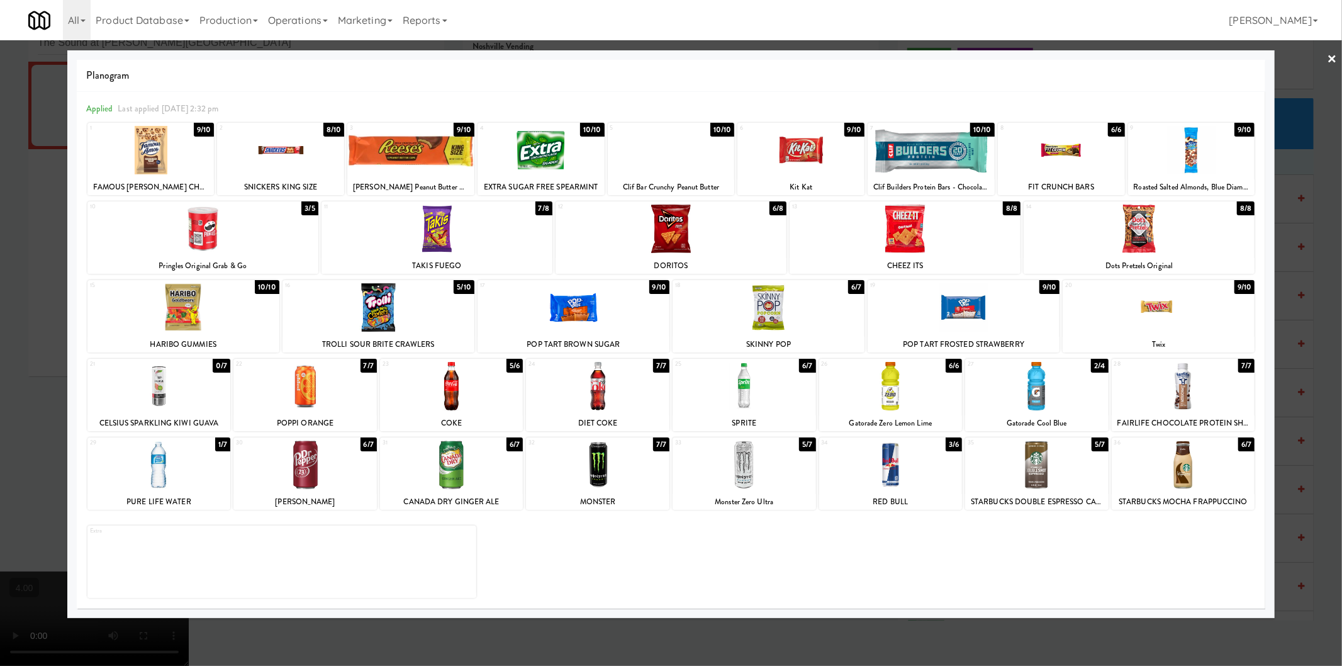
click at [1020, 391] on div at bounding box center [1036, 386] width 143 height 48
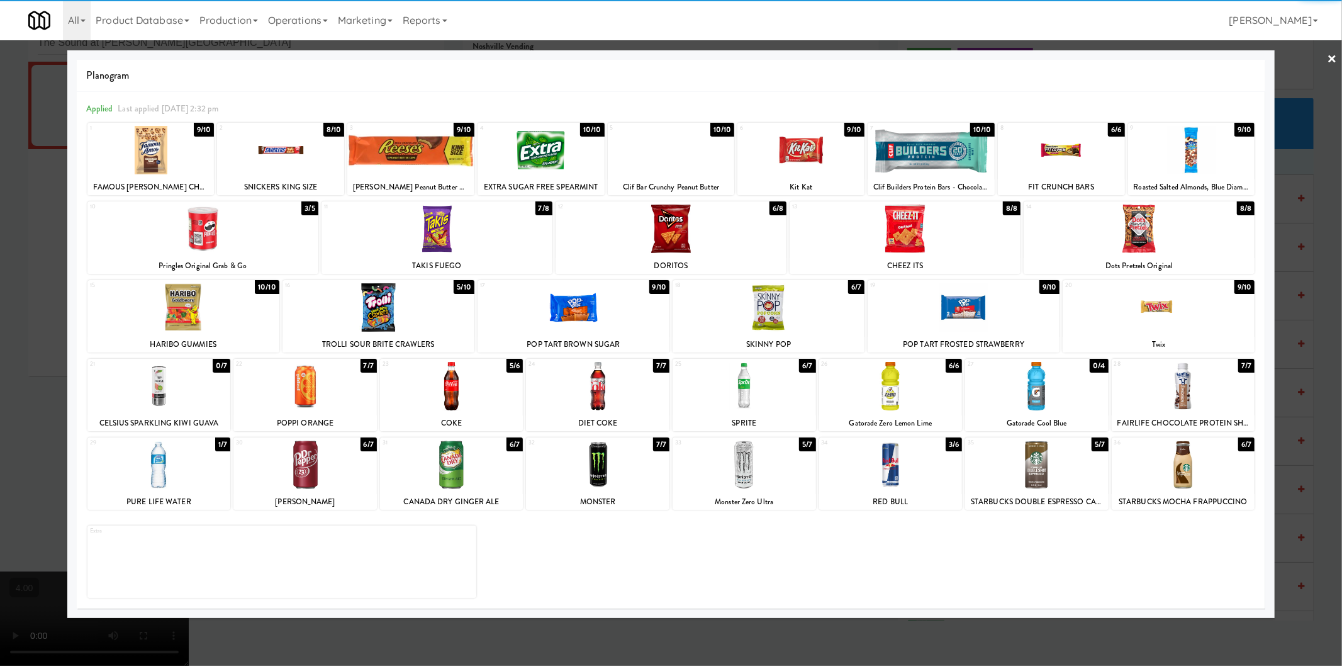
click at [8, 308] on div at bounding box center [671, 333] width 1342 height 666
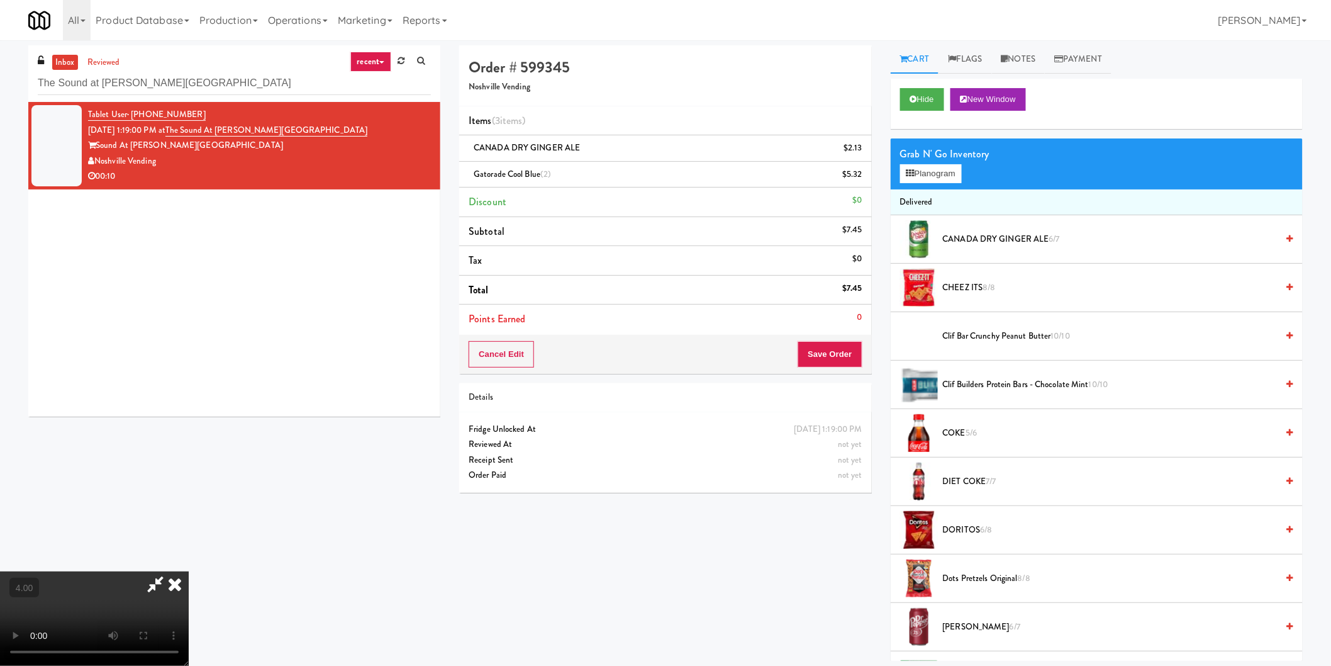
click at [189, 571] on icon at bounding box center [175, 583] width 28 height 25
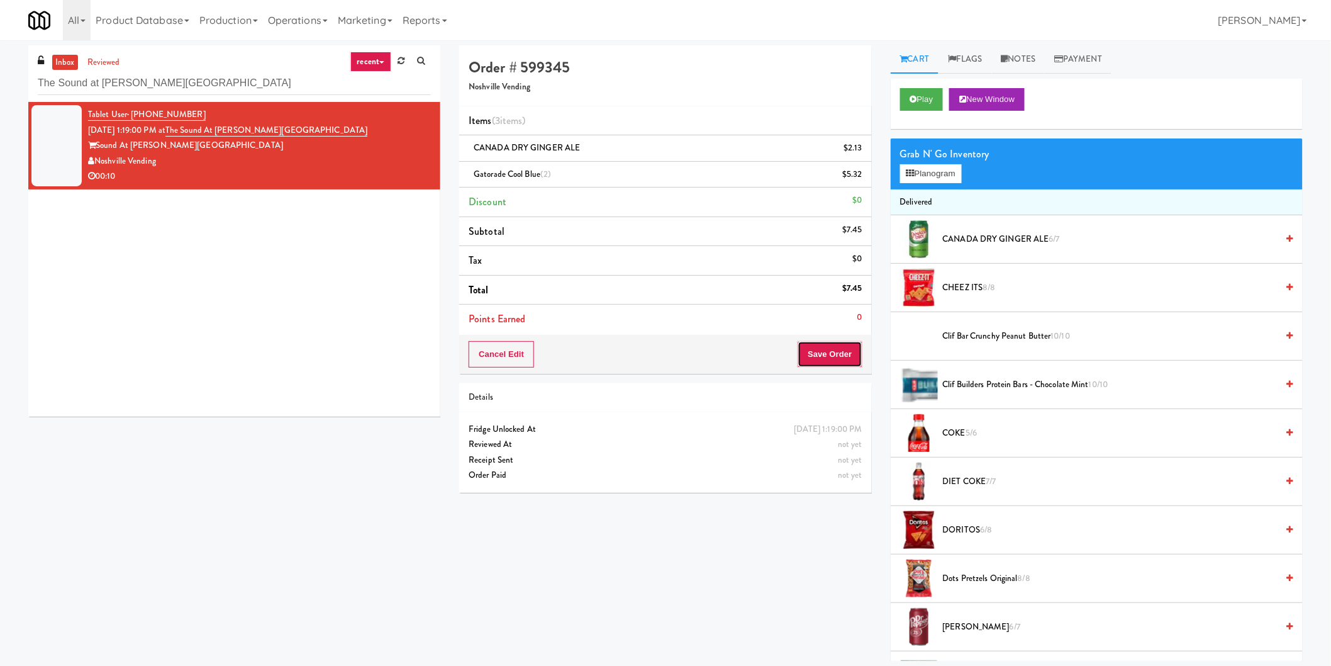
click at [826, 364] on button "Save Order" at bounding box center [830, 354] width 64 height 26
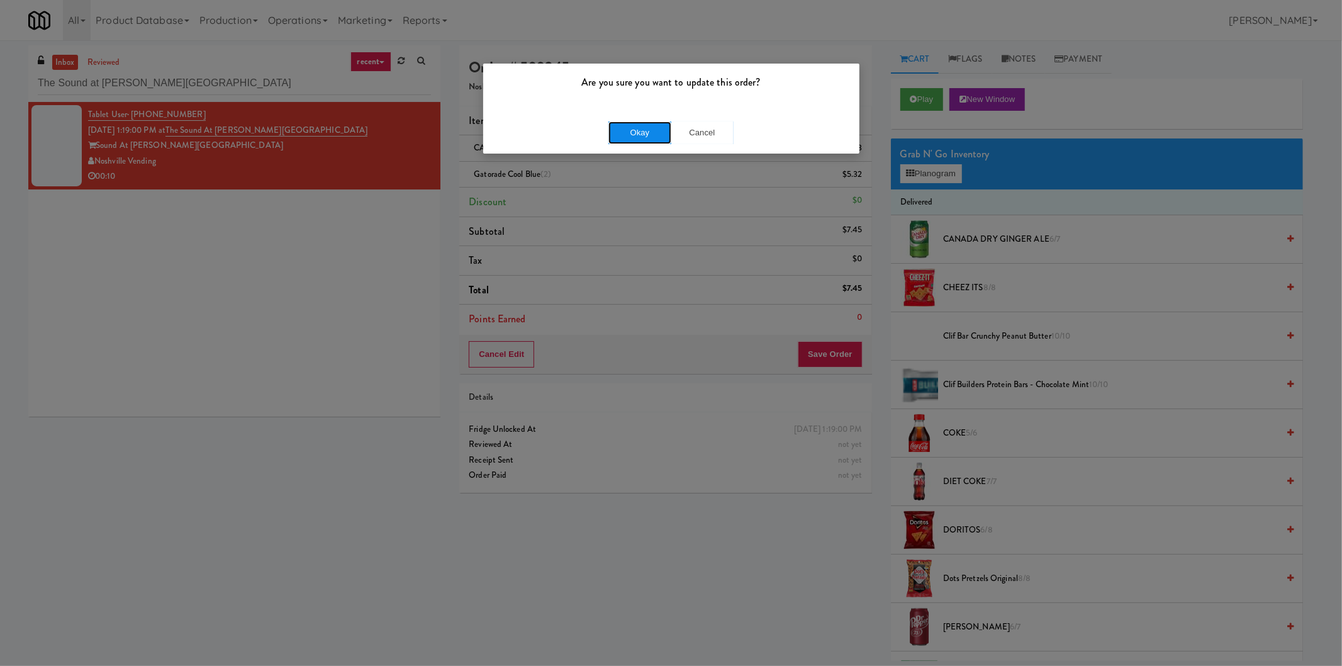
click at [662, 123] on button "Okay" at bounding box center [639, 132] width 63 height 23
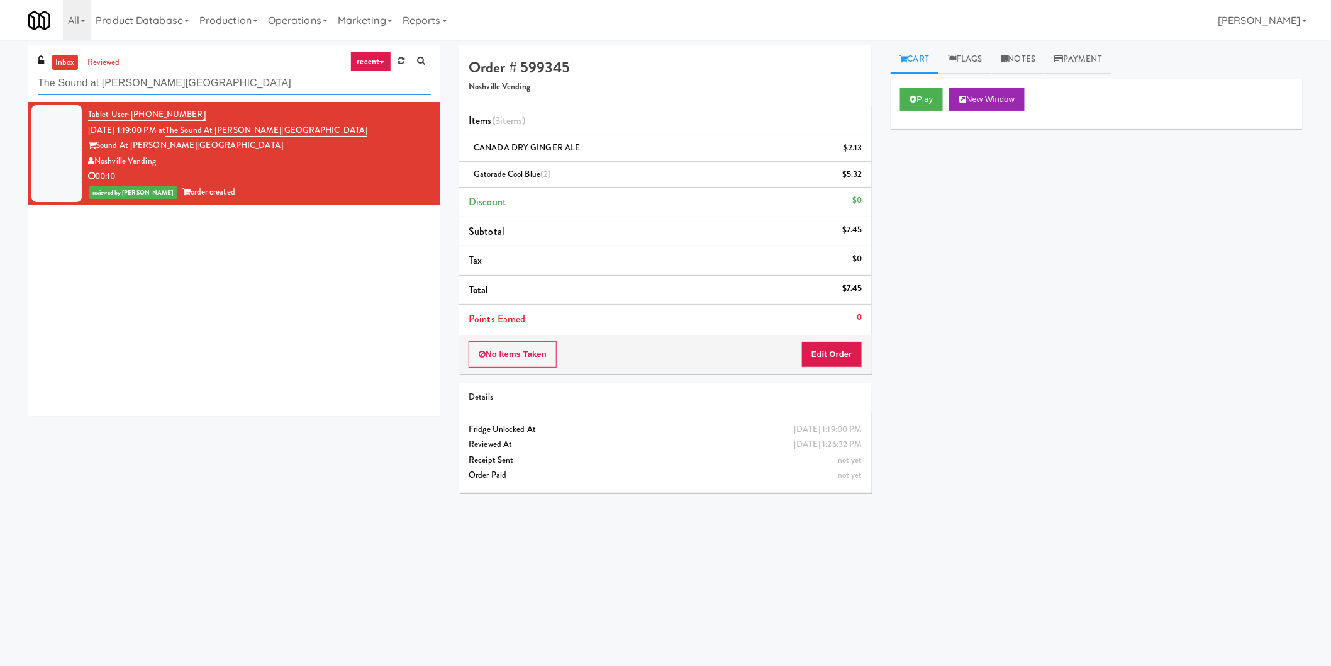
drag, startPoint x: 315, startPoint y: 82, endPoint x: 0, endPoint y: 74, distance: 315.2
click at [0, 74] on div "inbox reviewed recent all unclear take inventory issue suspicious failed recent…" at bounding box center [665, 297] width 1331 height 505
paste input "IRON 24"
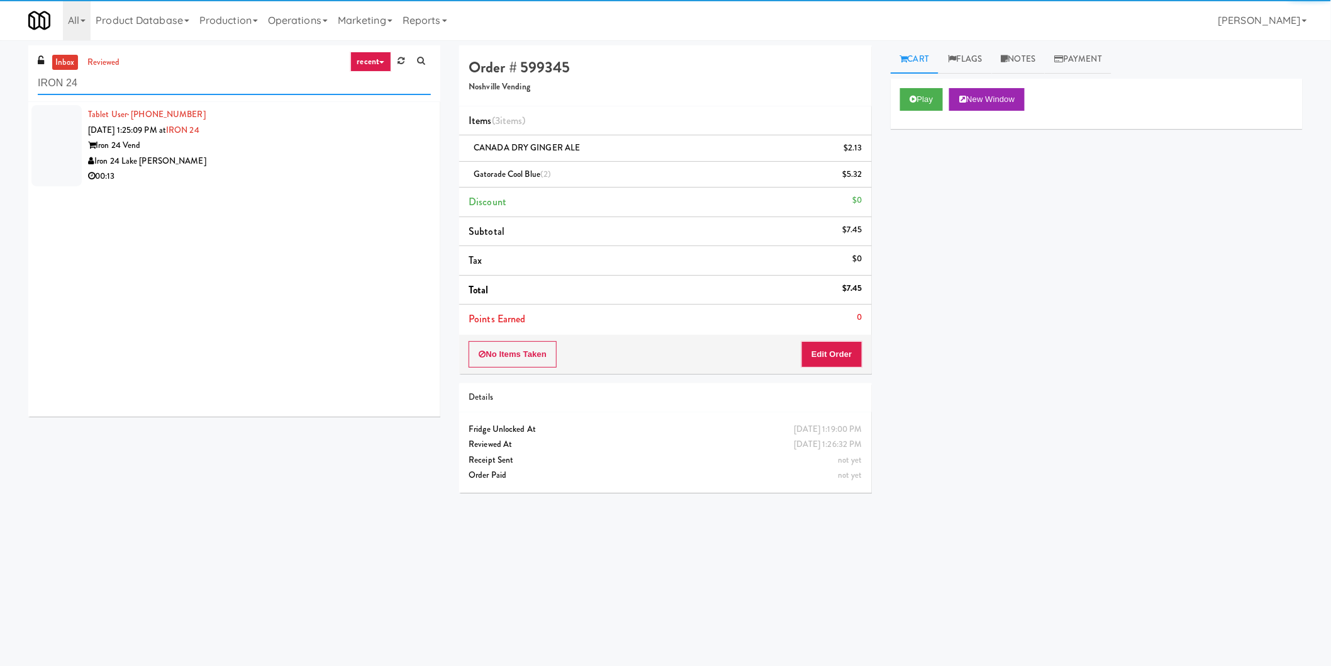
type input "IRON 24"
drag, startPoint x: 286, startPoint y: 148, endPoint x: 319, endPoint y: 148, distance: 32.7
click at [294, 149] on div "Iron 24 Vend" at bounding box center [259, 146] width 343 height 16
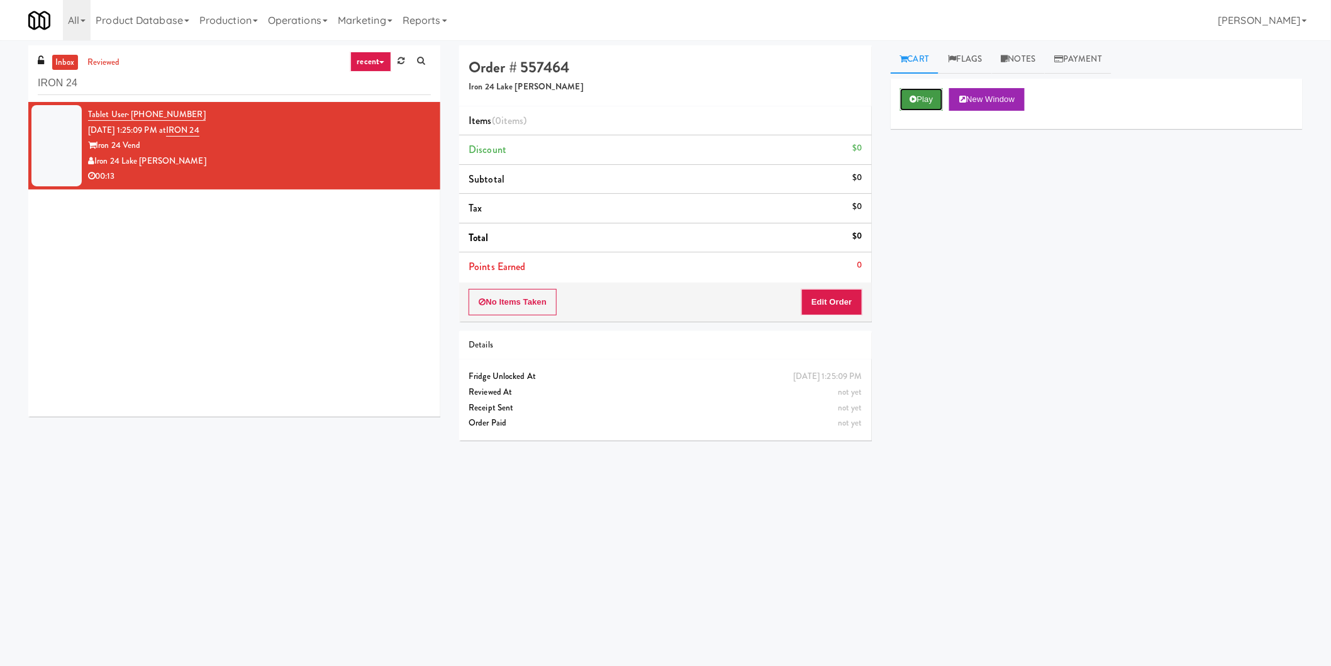
click at [926, 97] on button "Play" at bounding box center [921, 99] width 43 height 23
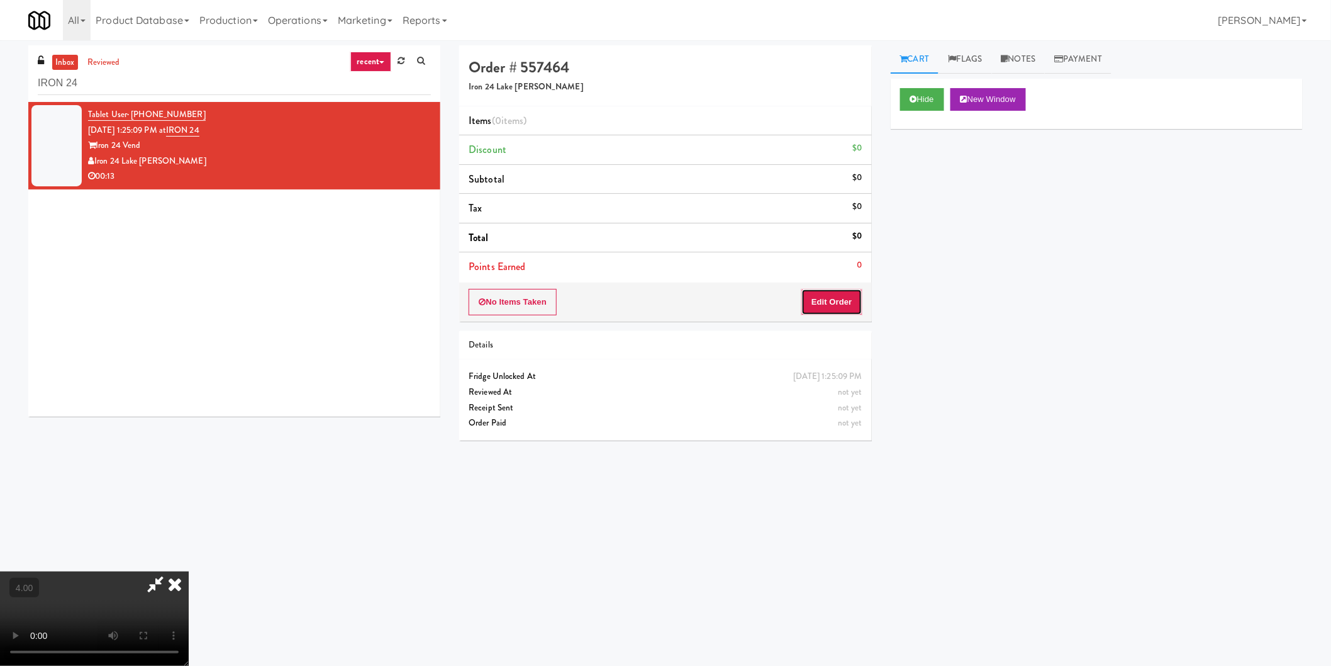
drag, startPoint x: 847, startPoint y: 304, endPoint x: 879, endPoint y: 228, distance: 82.6
click at [845, 303] on button "Edit Order" at bounding box center [831, 302] width 61 height 26
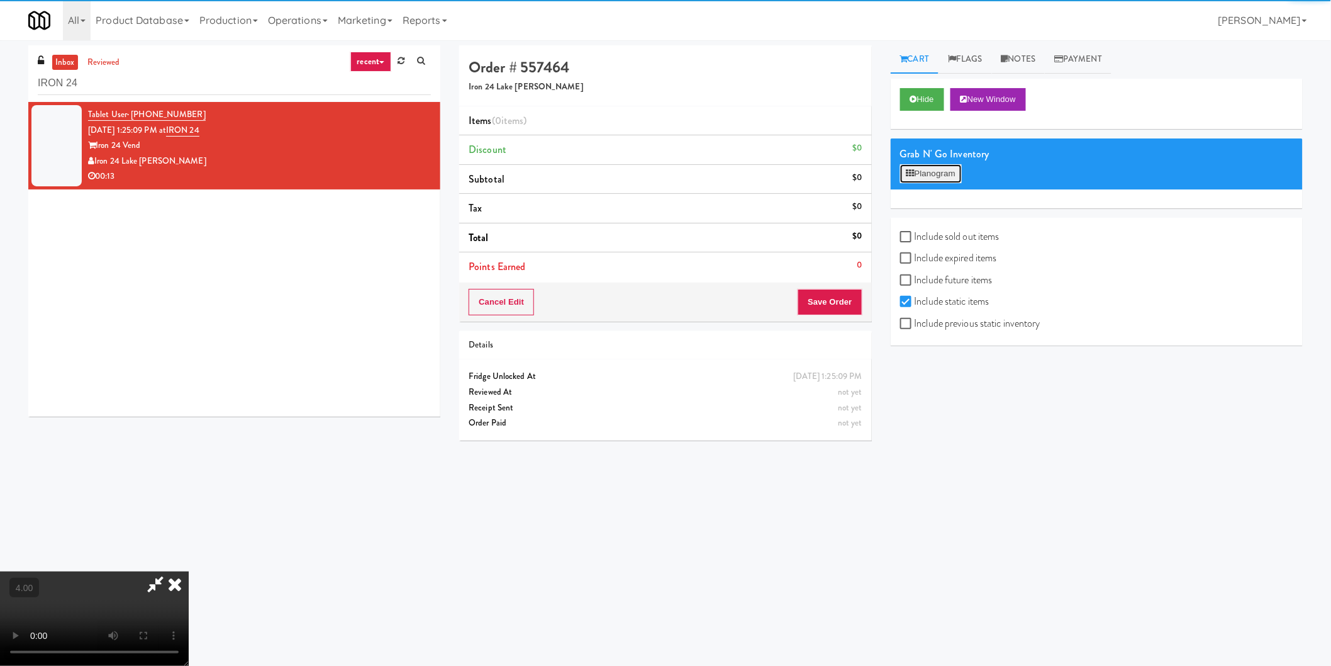
click at [933, 170] on button "Planogram" at bounding box center [931, 173] width 62 height 19
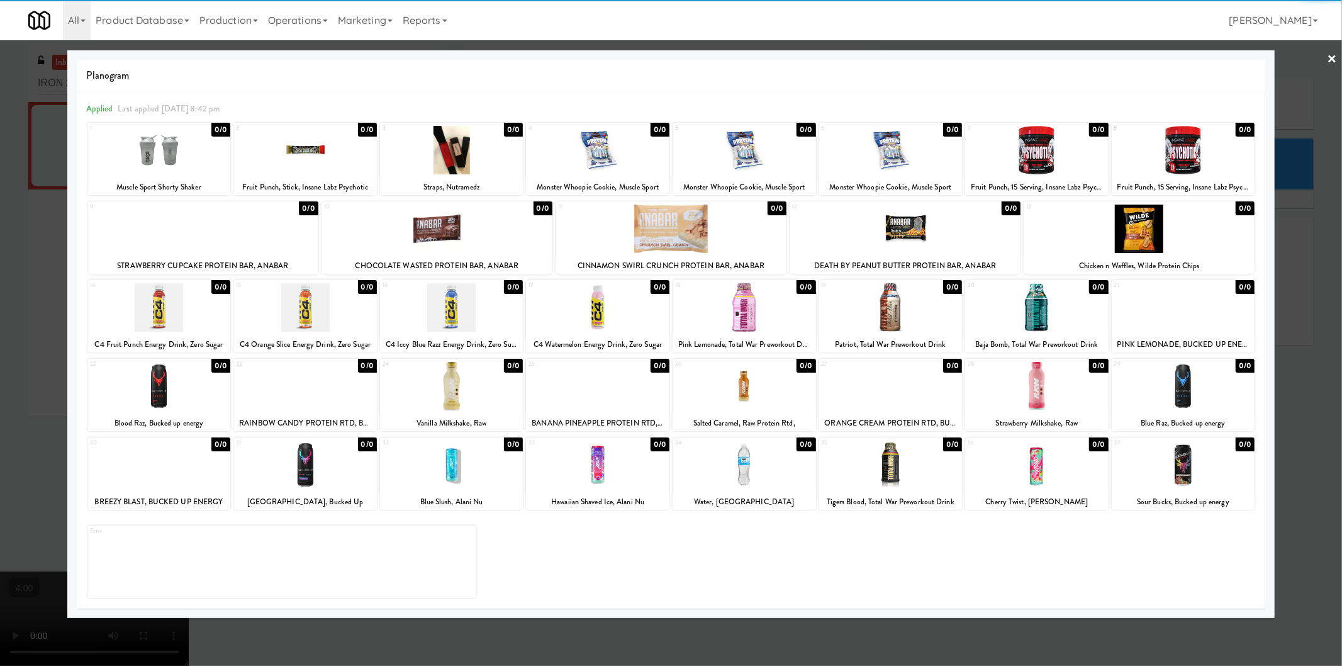
drag, startPoint x: 451, startPoint y: 298, endPoint x: 199, endPoint y: 287, distance: 251.8
click at [451, 297] on div at bounding box center [451, 307] width 143 height 48
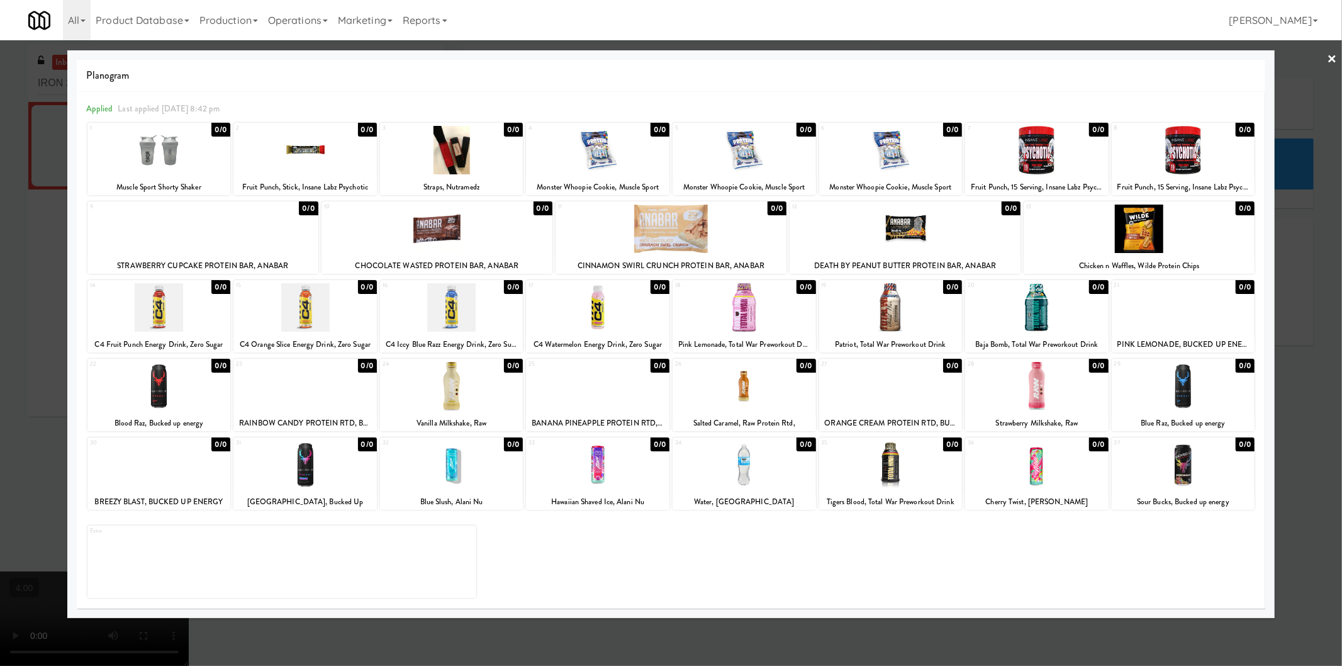
click at [0, 321] on div at bounding box center [671, 333] width 1342 height 666
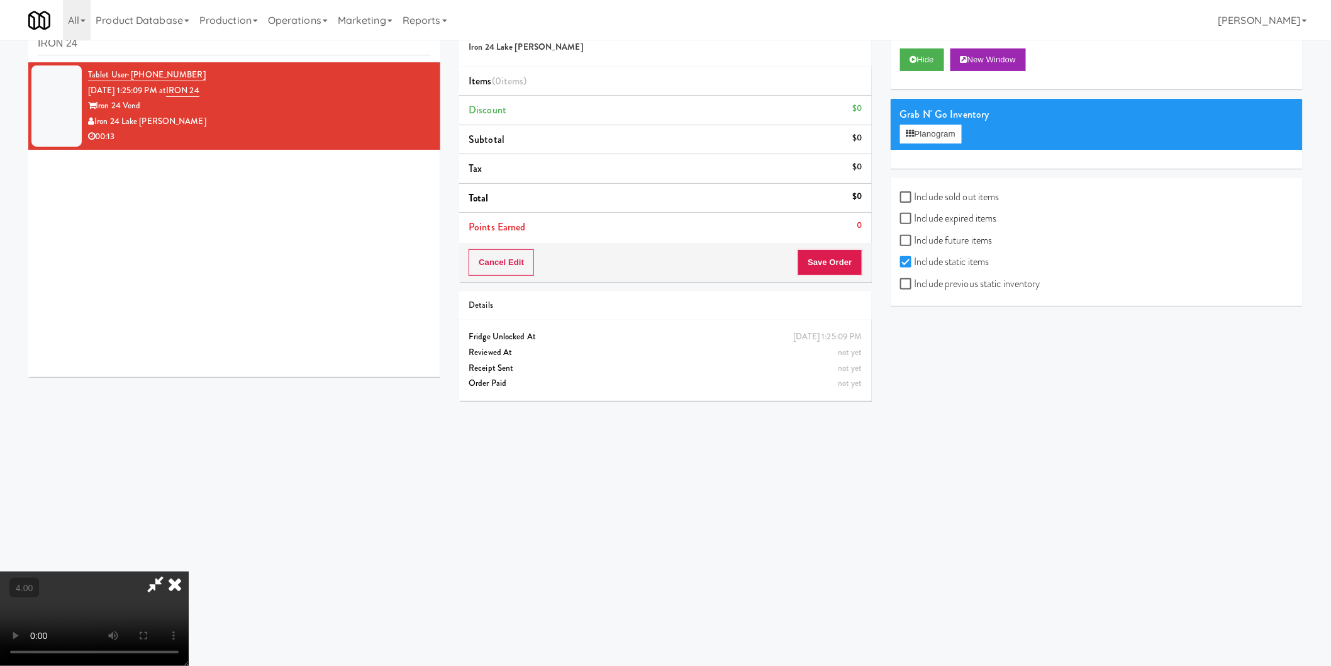
scroll to position [40, 0]
click at [906, 193] on input "Include sold out items" at bounding box center [907, 197] width 14 height 10
checkbox input "true"
click at [913, 140] on button "Planogram" at bounding box center [931, 133] width 62 height 19
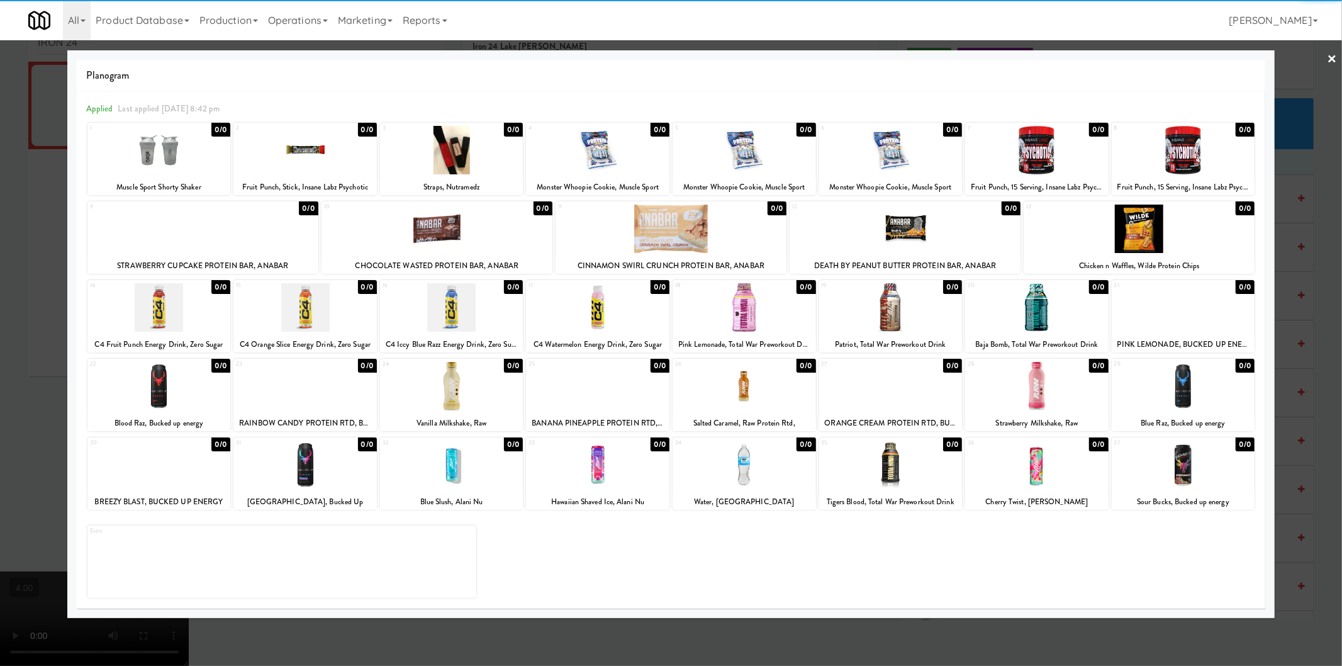
click at [459, 312] on div at bounding box center [451, 307] width 143 height 48
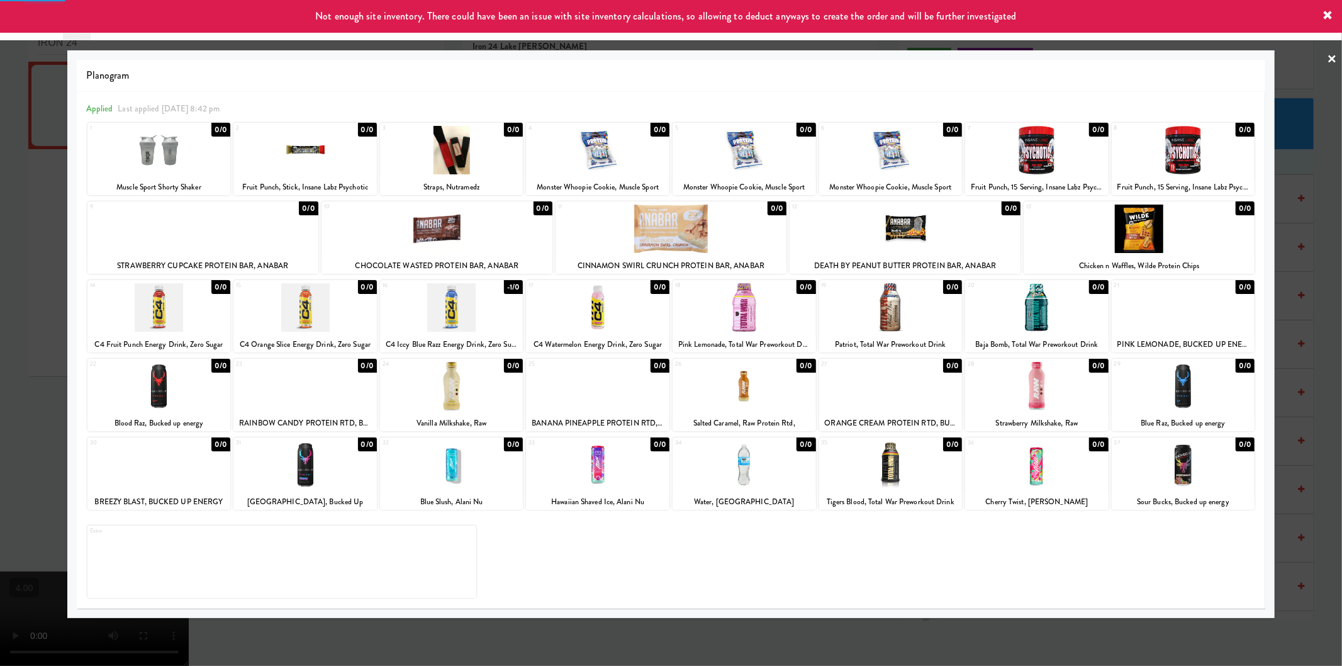
drag, startPoint x: 1, startPoint y: 253, endPoint x: 9, endPoint y: 254, distance: 8.3
click at [1, 253] on div at bounding box center [671, 333] width 1342 height 666
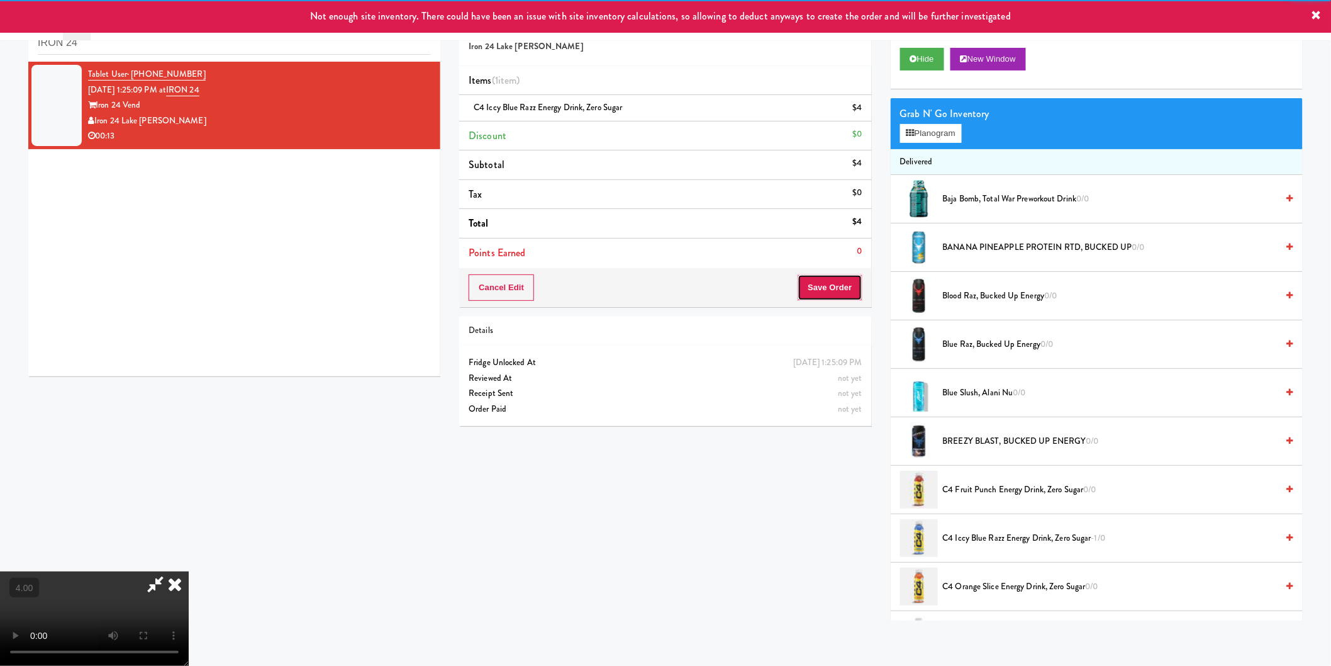
click at [827, 287] on button "Save Order" at bounding box center [830, 287] width 64 height 26
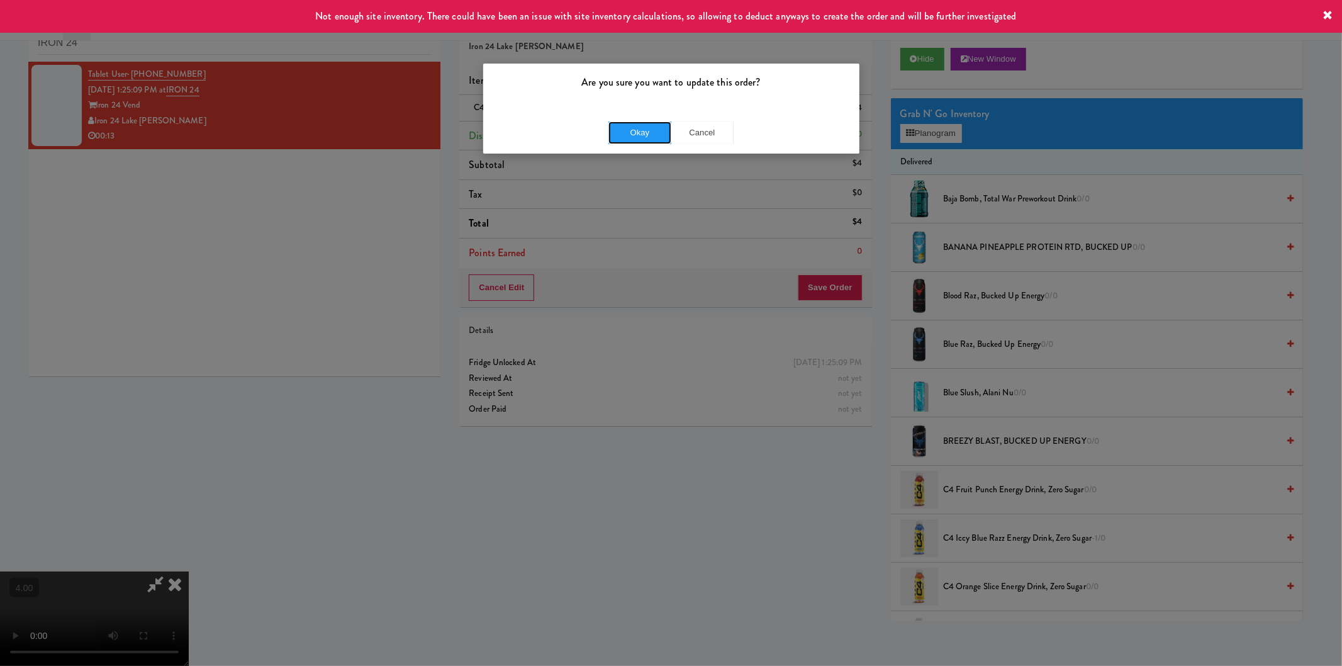
drag, startPoint x: 655, startPoint y: 131, endPoint x: 448, endPoint y: 11, distance: 238.4
click at [655, 130] on button "Okay" at bounding box center [639, 132] width 63 height 23
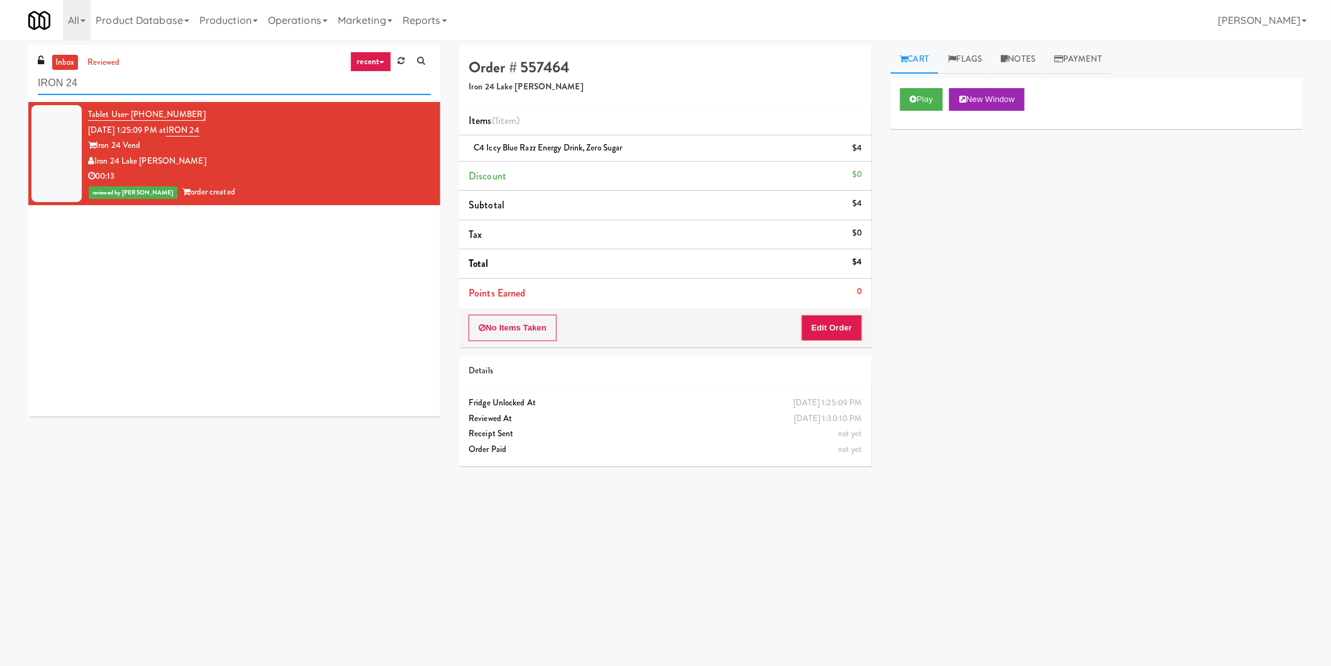
paste input "Queen St. Cargo Planogram"
drag, startPoint x: 174, startPoint y: 78, endPoint x: 0, endPoint y: 76, distance: 173.6
click at [0, 76] on div "inbox reviewed recent all unclear take inventory issue suspicious failed recent…" at bounding box center [665, 297] width 1331 height 505
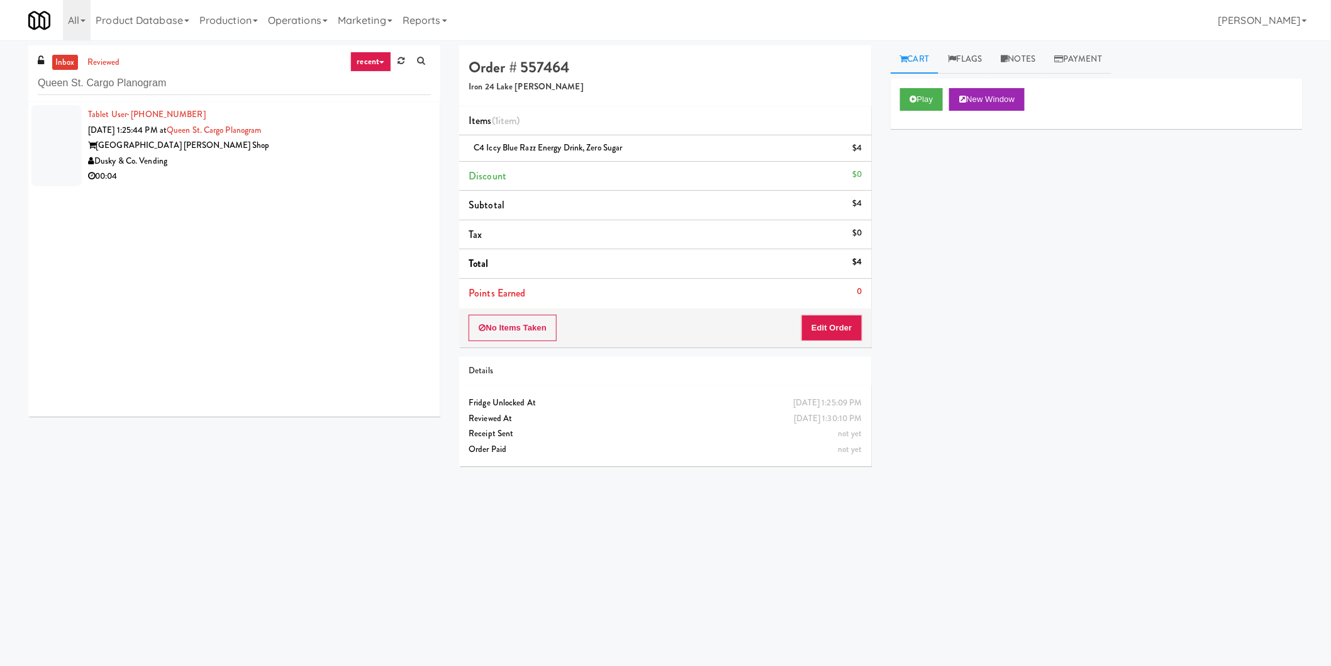
click at [222, 162] on div "Dusky & Co. Vending" at bounding box center [259, 161] width 343 height 16
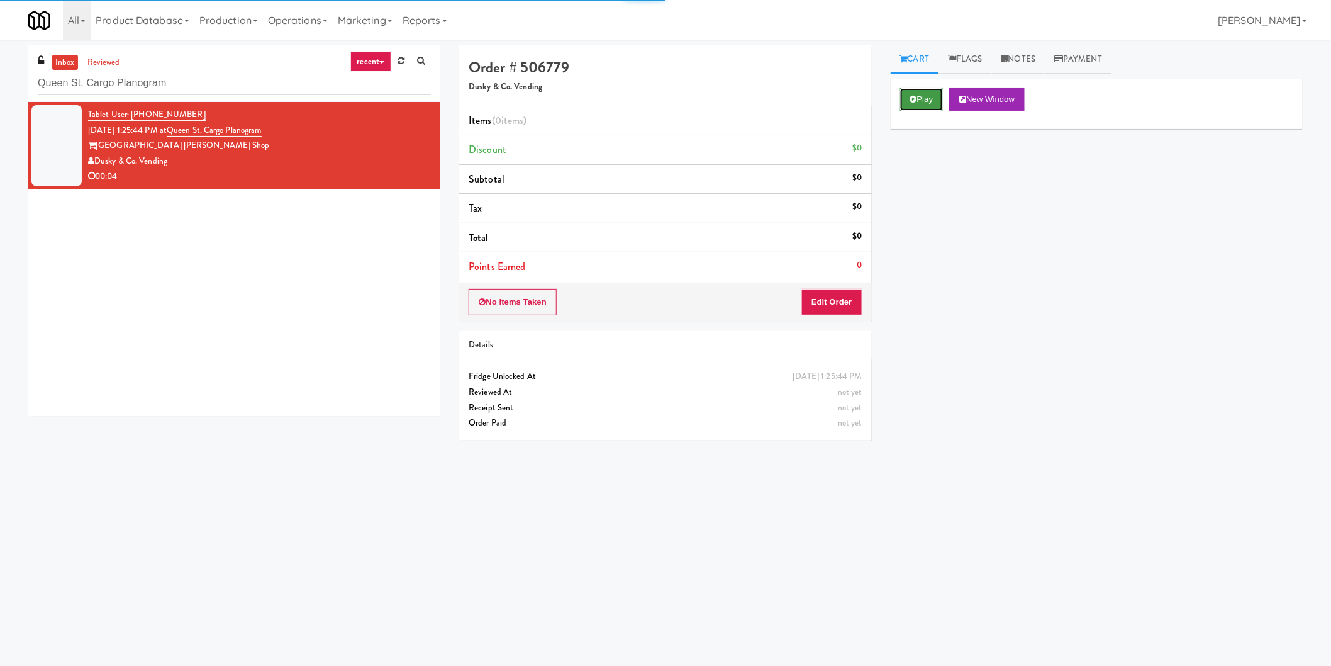
click at [908, 102] on button "Play" at bounding box center [921, 99] width 43 height 23
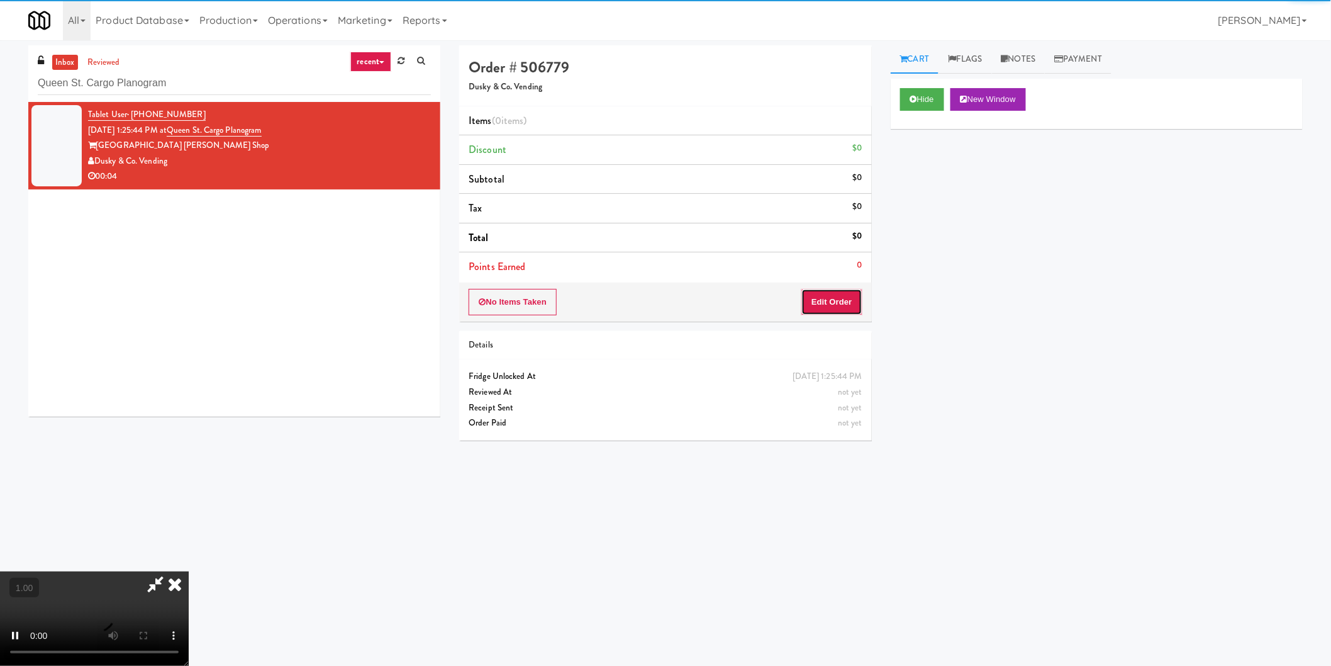
click at [823, 309] on button "Edit Order" at bounding box center [831, 302] width 61 height 26
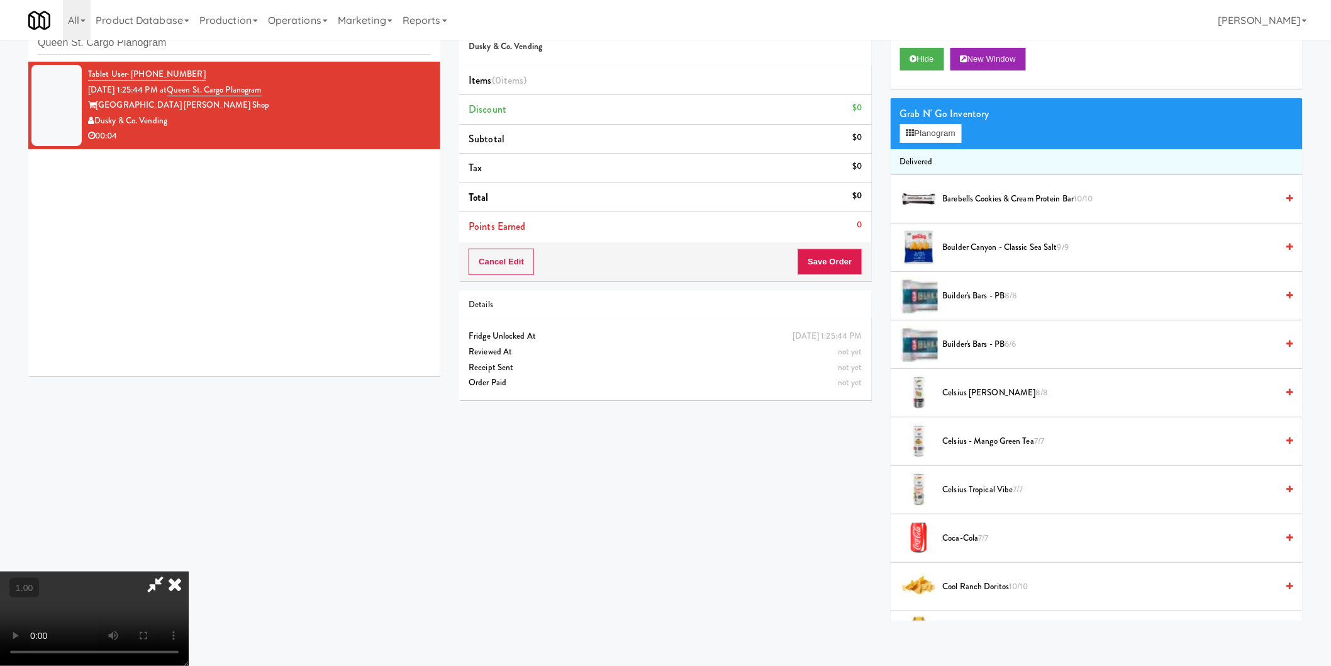
scroll to position [66, 0]
click at [940, 133] on button "Planogram" at bounding box center [931, 133] width 62 height 19
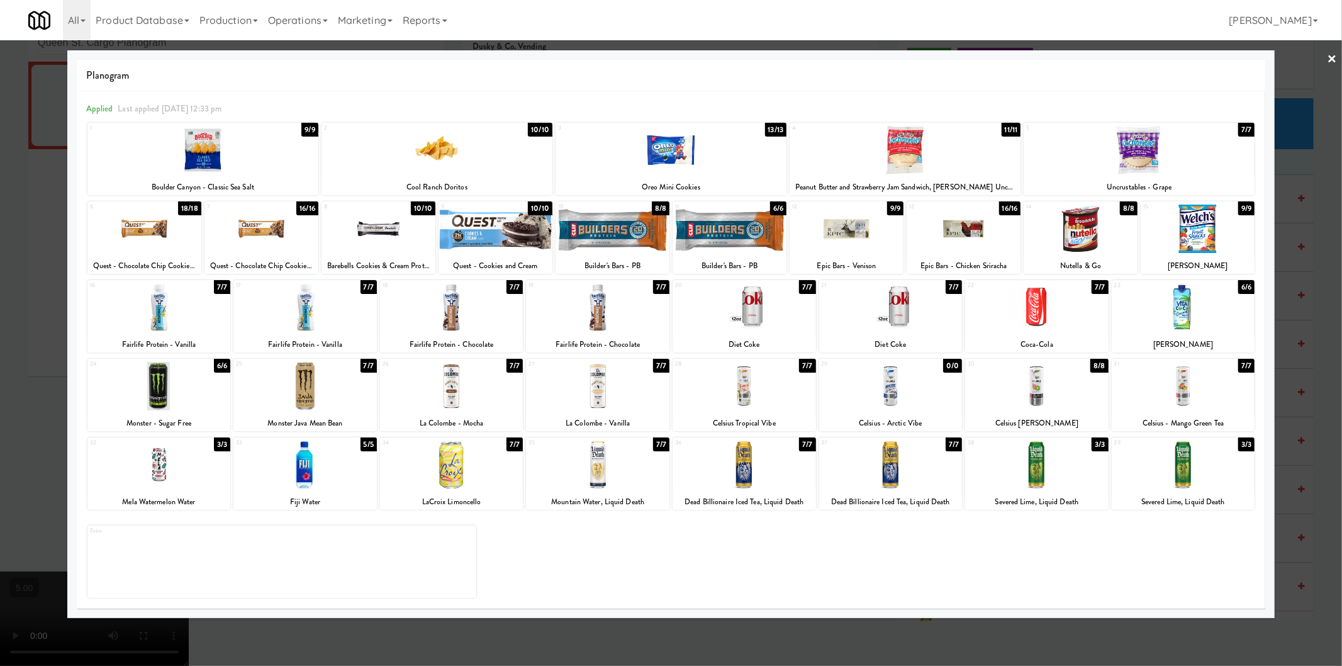
click at [725, 322] on div at bounding box center [743, 307] width 143 height 48
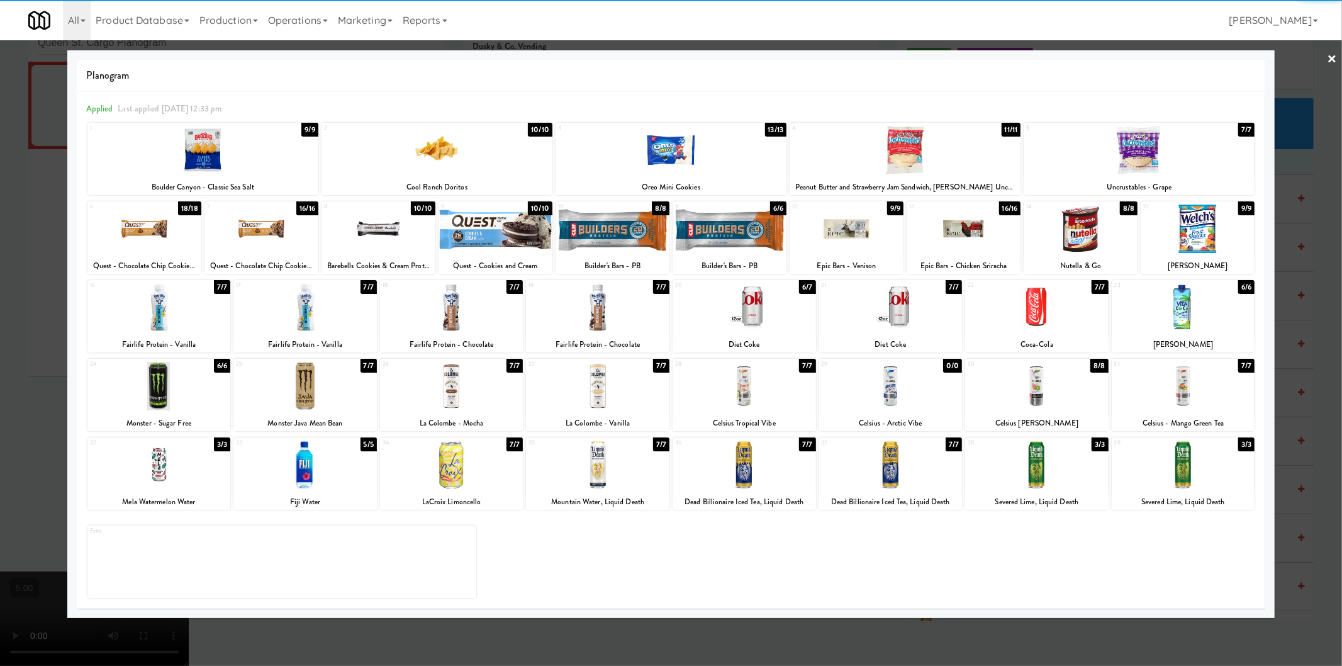
drag, startPoint x: 1300, startPoint y: 306, endPoint x: 1238, endPoint y: 293, distance: 63.0
click at [1300, 306] on div at bounding box center [671, 333] width 1342 height 666
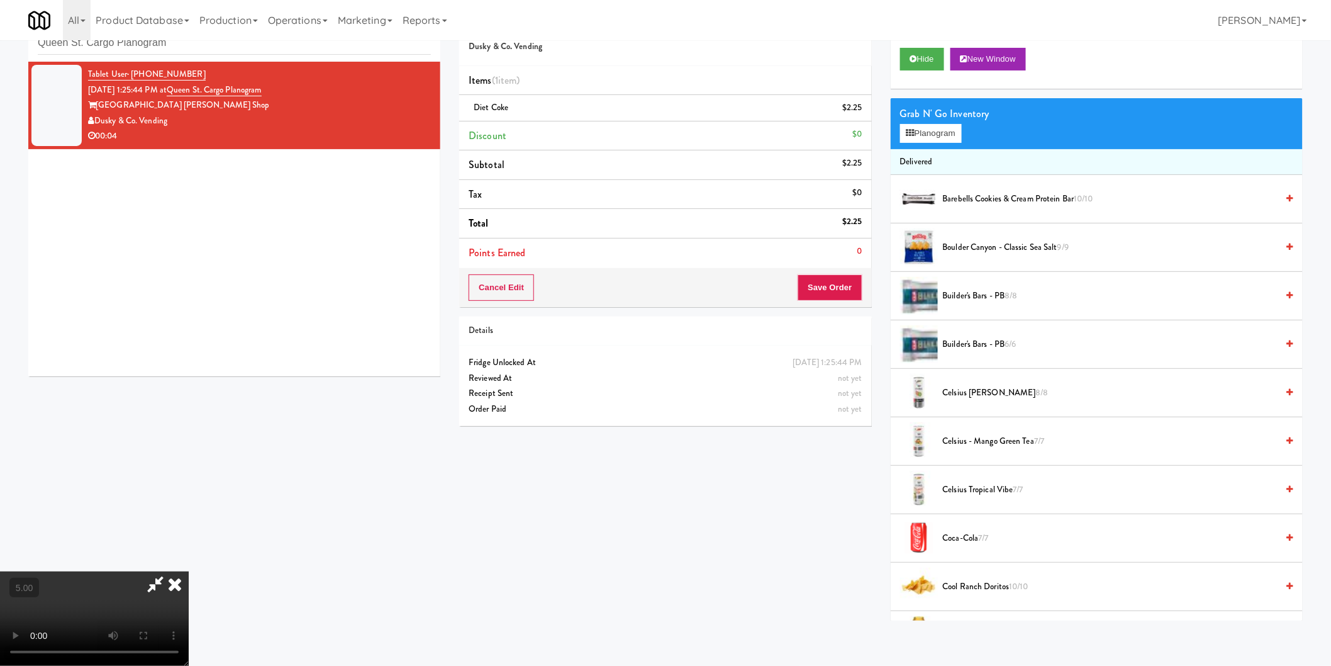
click at [189, 571] on video at bounding box center [94, 618] width 189 height 94
drag, startPoint x: 859, startPoint y: 293, endPoint x: 793, endPoint y: 267, distance: 70.3
click at [858, 293] on button "Save Order" at bounding box center [830, 287] width 64 height 26
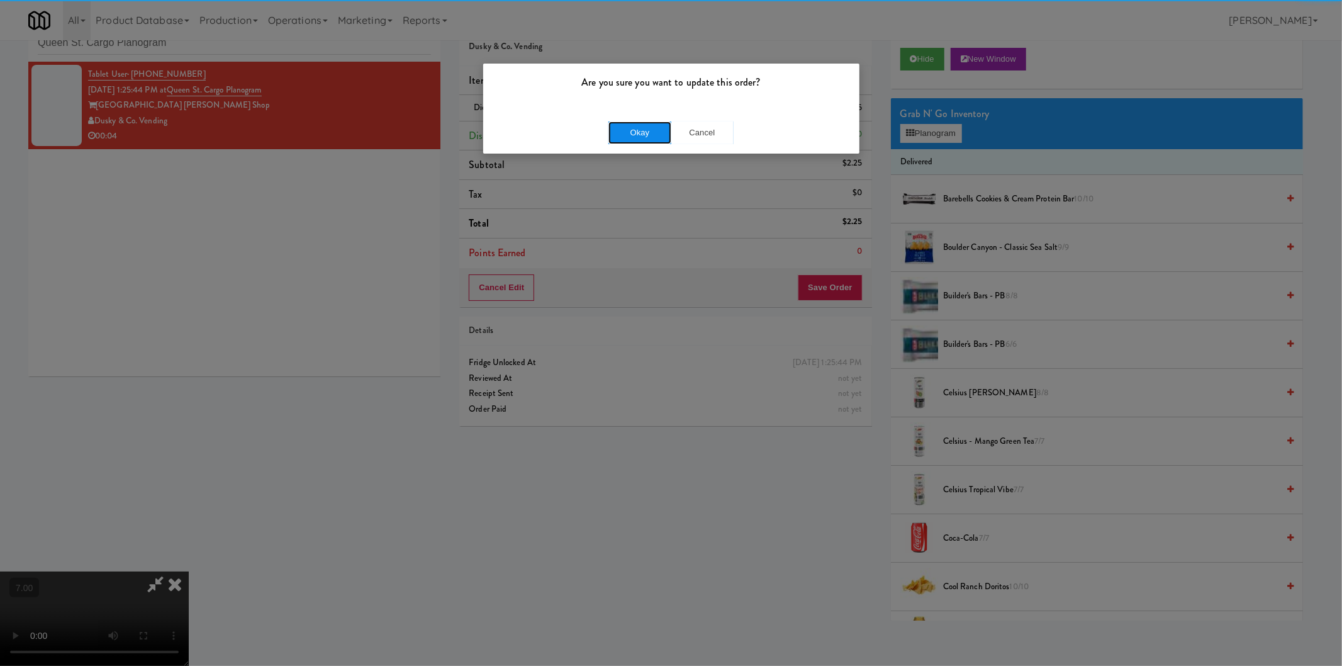
click at [634, 130] on button "Okay" at bounding box center [639, 132] width 63 height 23
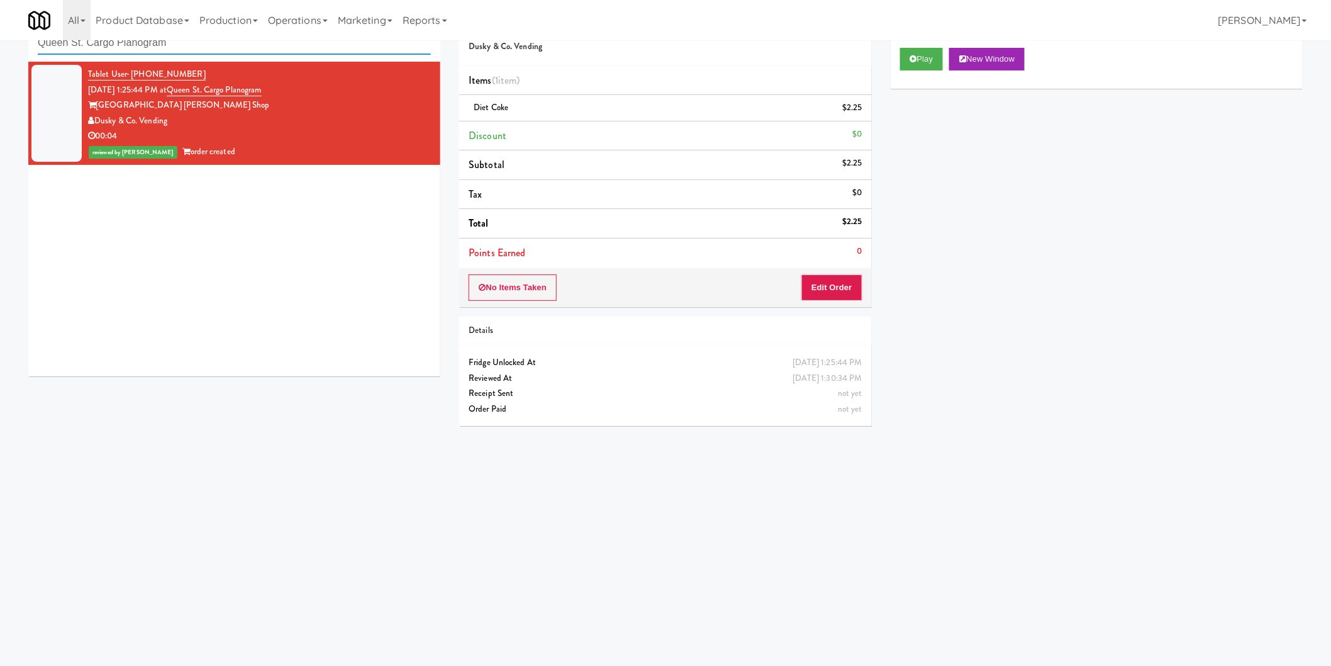
paste input "1001 State - Left - Fridge"
drag, startPoint x: 265, startPoint y: 50, endPoint x: 0, endPoint y: 41, distance: 265.6
click at [0, 41] on div "inbox reviewed recent all unclear take inventory issue suspicious failed recent…" at bounding box center [665, 257] width 1331 height 505
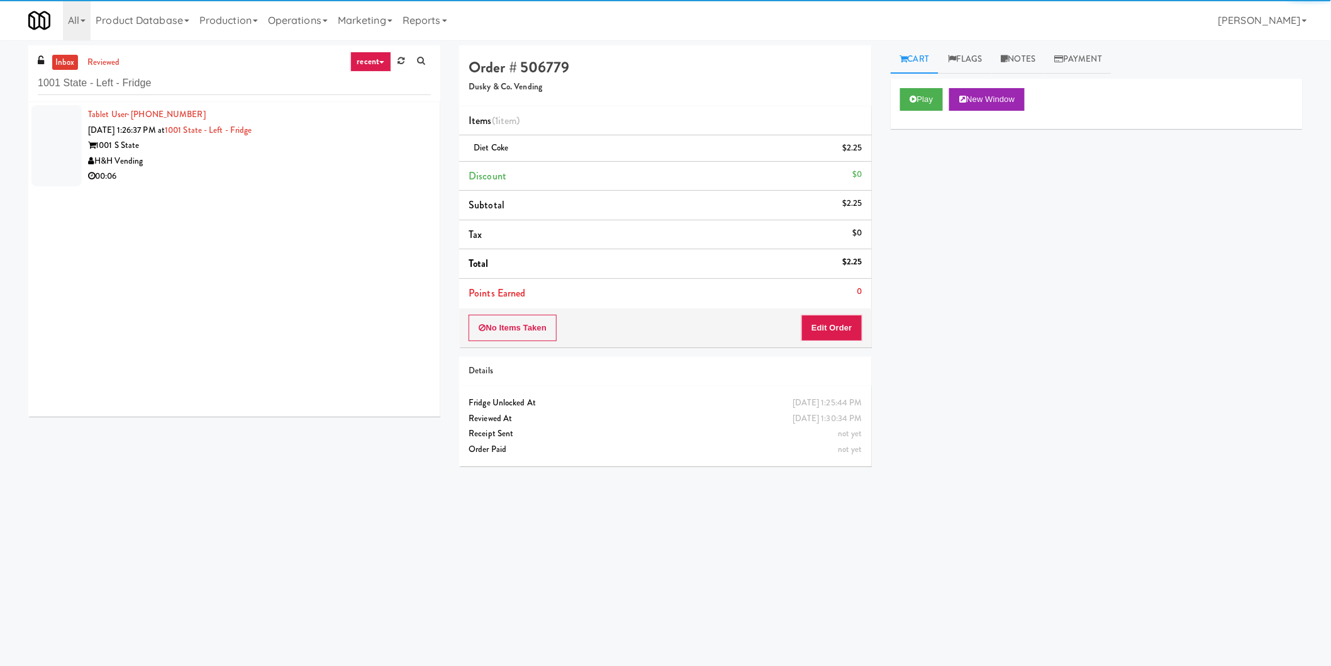
click at [279, 154] on div "H&H Vending" at bounding box center [259, 161] width 343 height 16
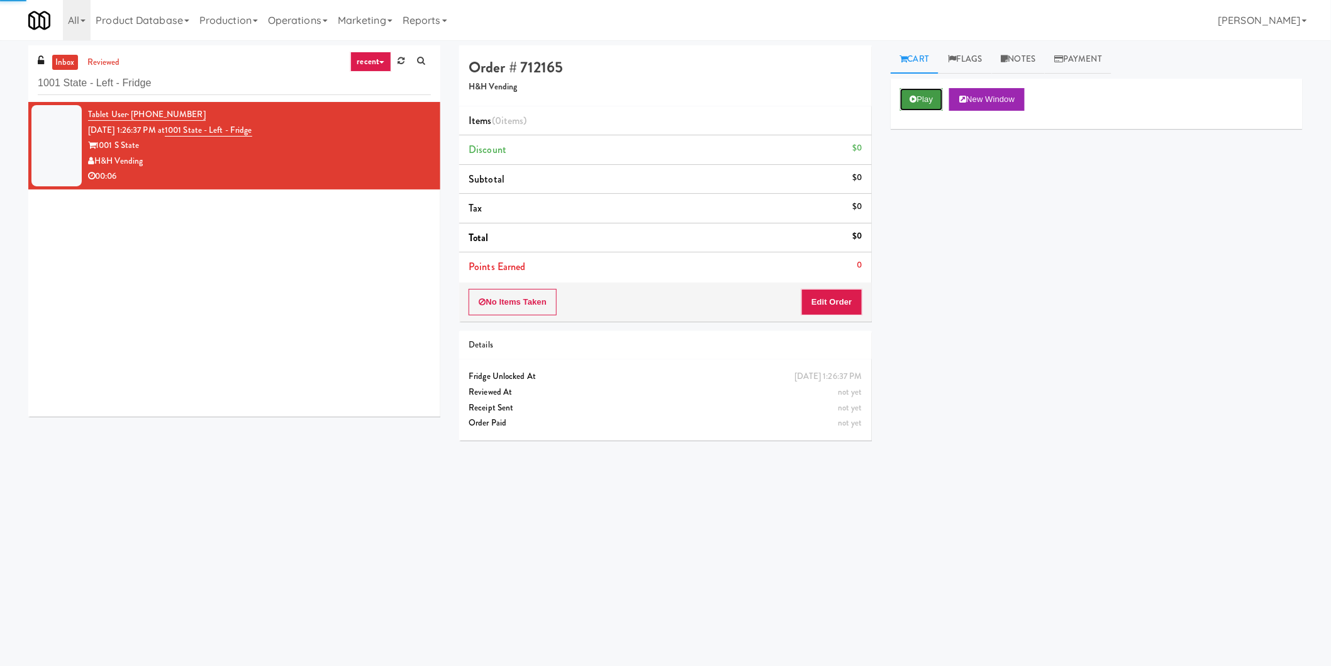
click at [922, 92] on button "Play" at bounding box center [921, 99] width 43 height 23
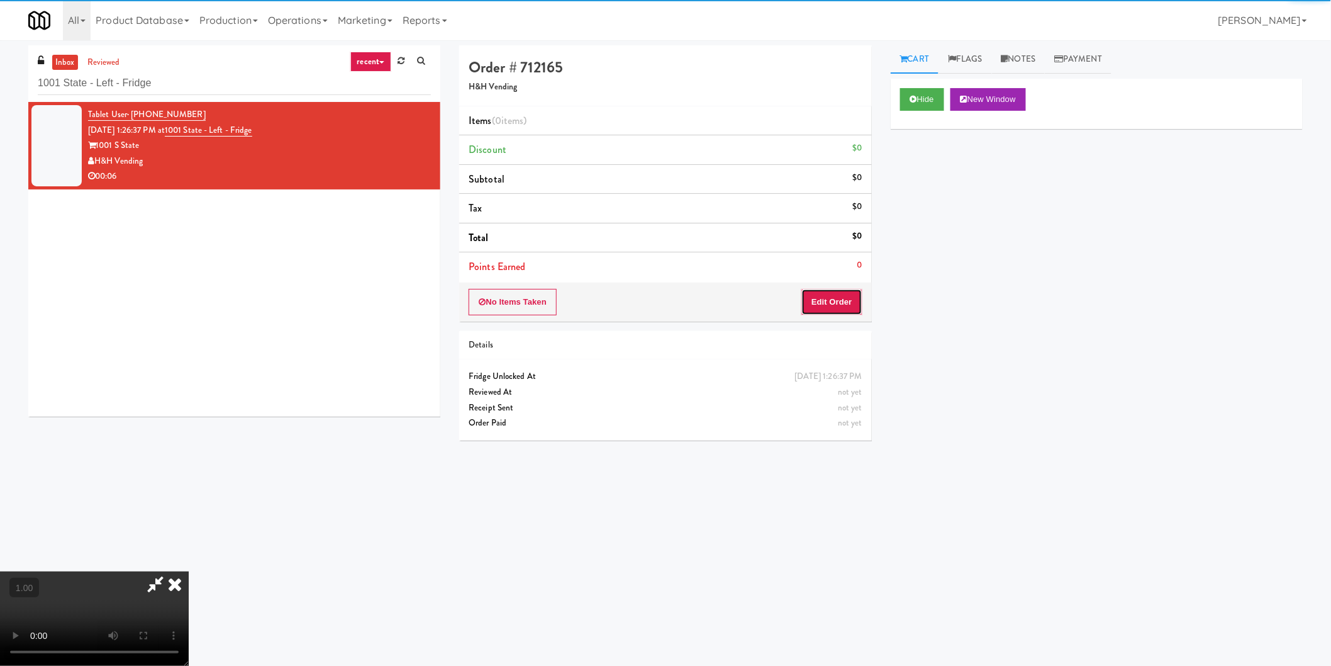
click at [833, 299] on button "Edit Order" at bounding box center [831, 302] width 61 height 26
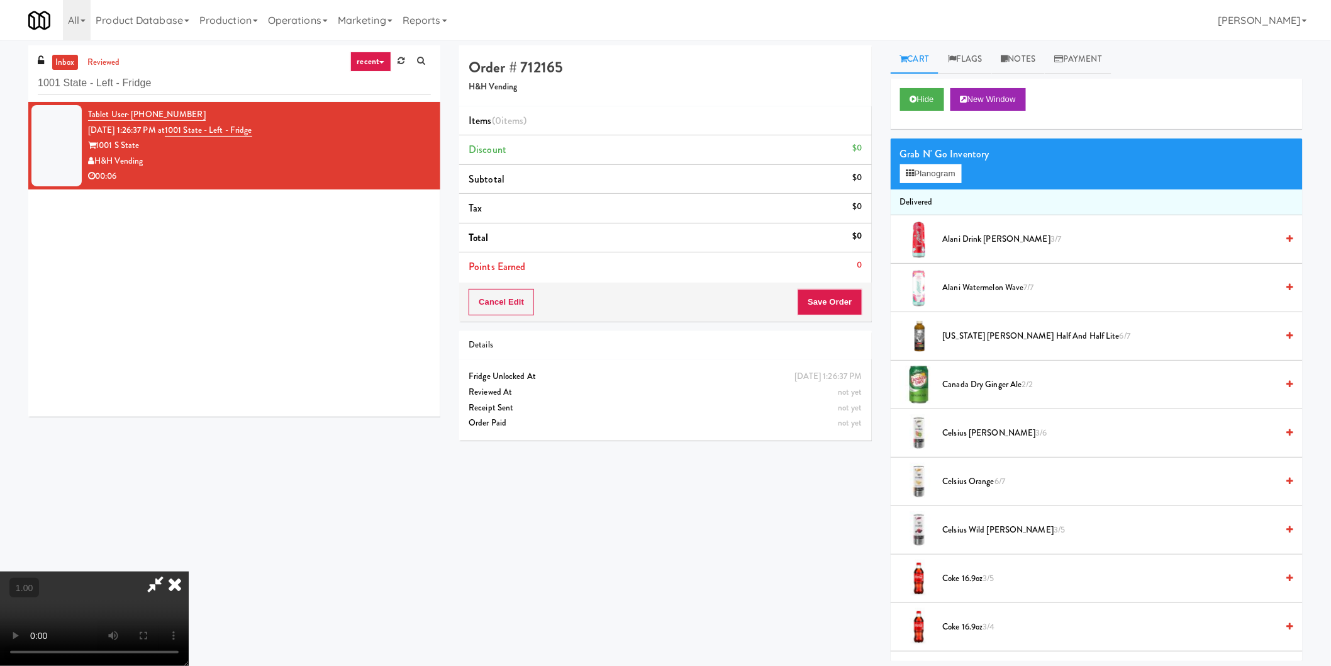
scroll to position [40, 0]
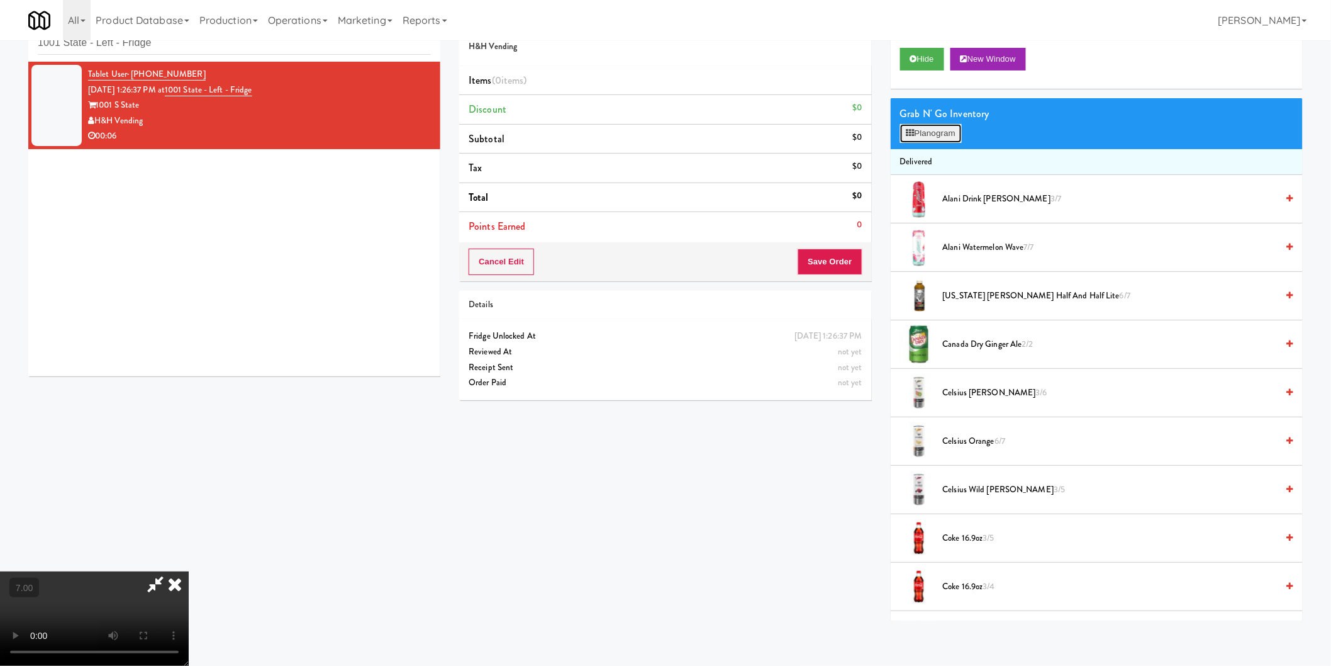
click at [916, 130] on button "Planogram" at bounding box center [931, 133] width 62 height 19
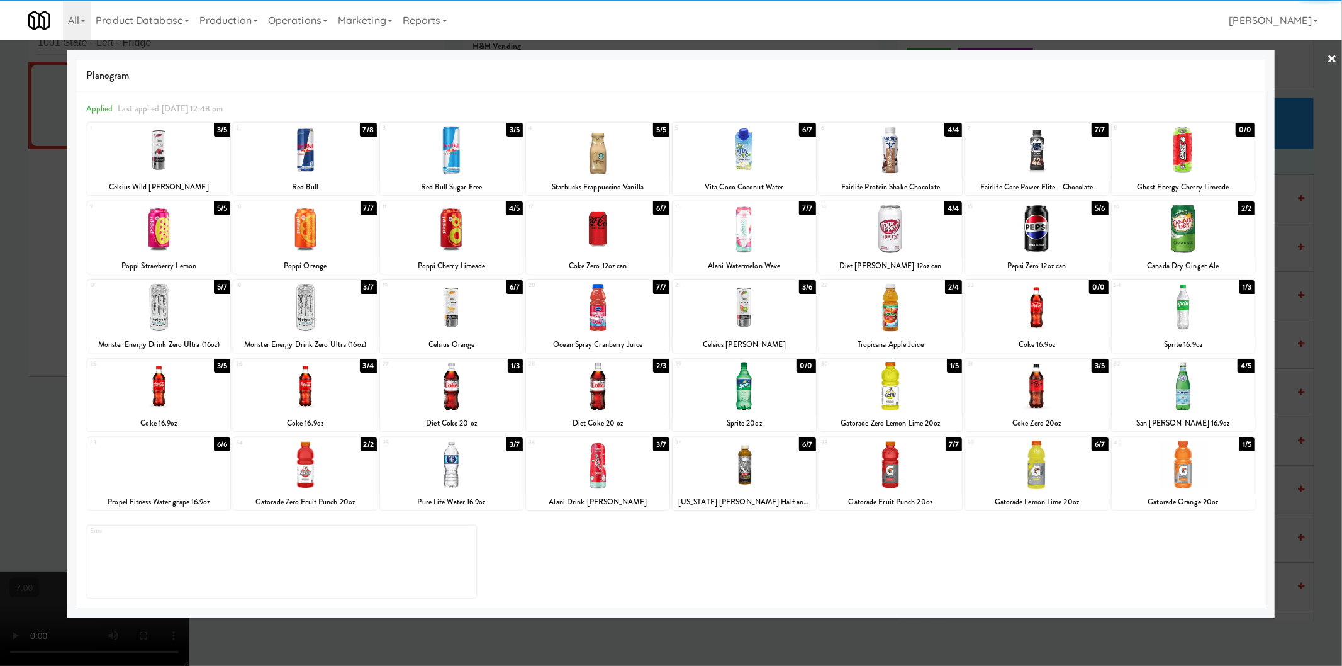
click at [760, 337] on div "Celsius Kiwi Guava" at bounding box center [744, 345] width 140 height 16
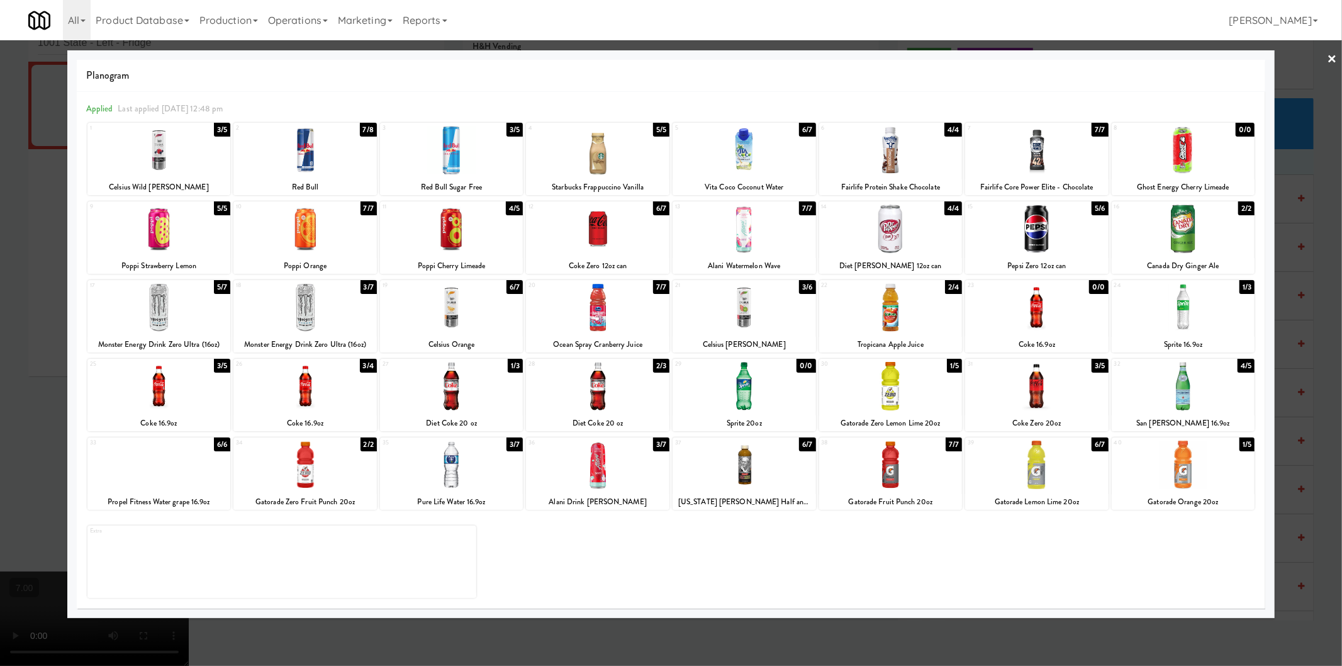
click at [762, 312] on div at bounding box center [743, 307] width 143 height 48
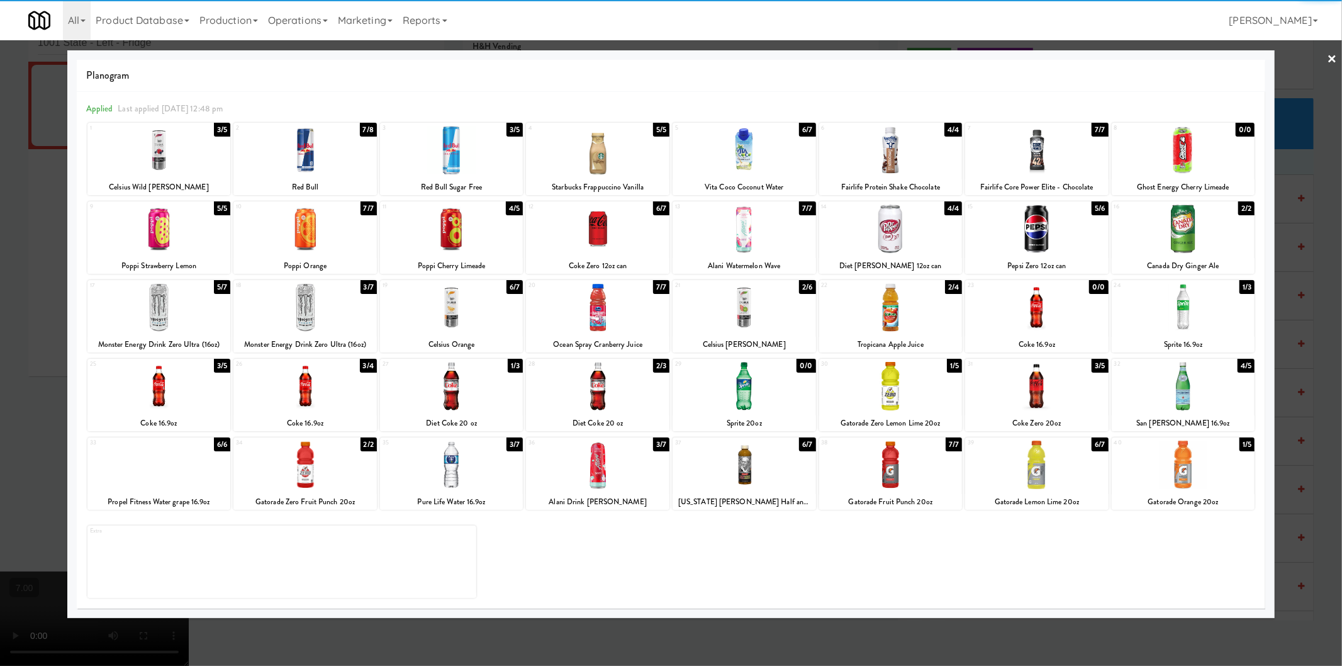
drag, startPoint x: 828, startPoint y: 649, endPoint x: 822, endPoint y: 620, distance: 29.0
click at [828, 648] on div at bounding box center [671, 333] width 1342 height 666
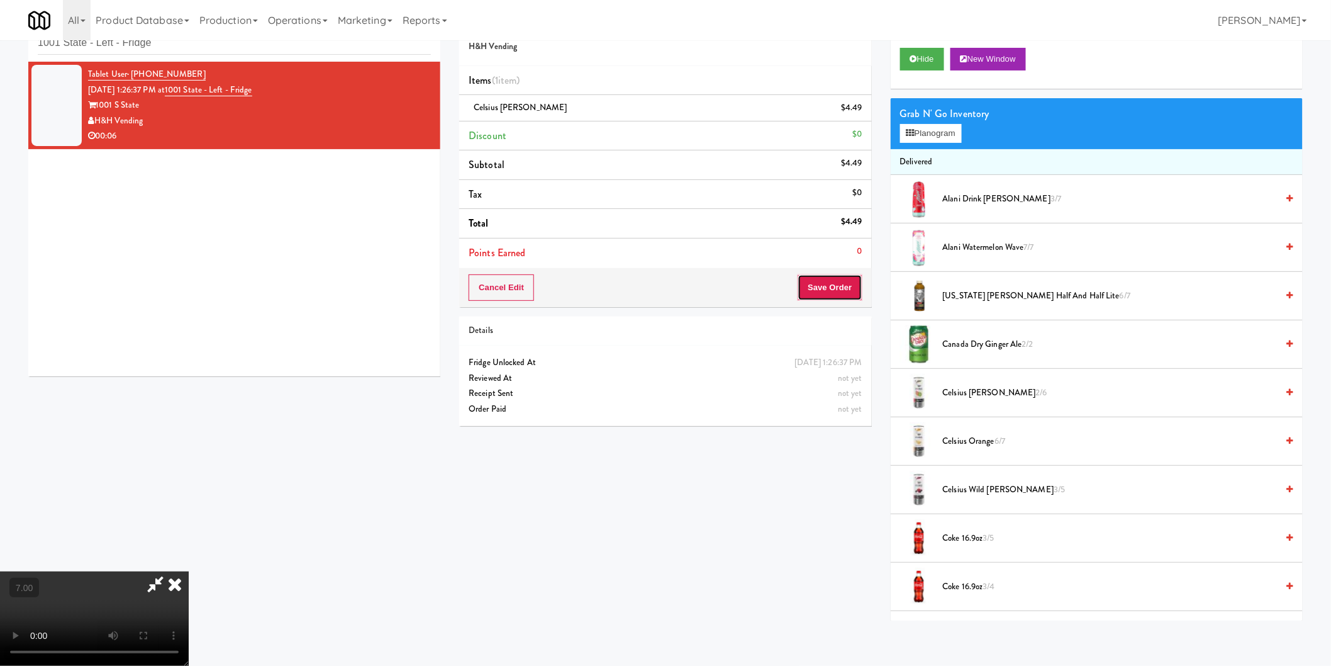
click at [851, 286] on button "Save Order" at bounding box center [830, 287] width 64 height 26
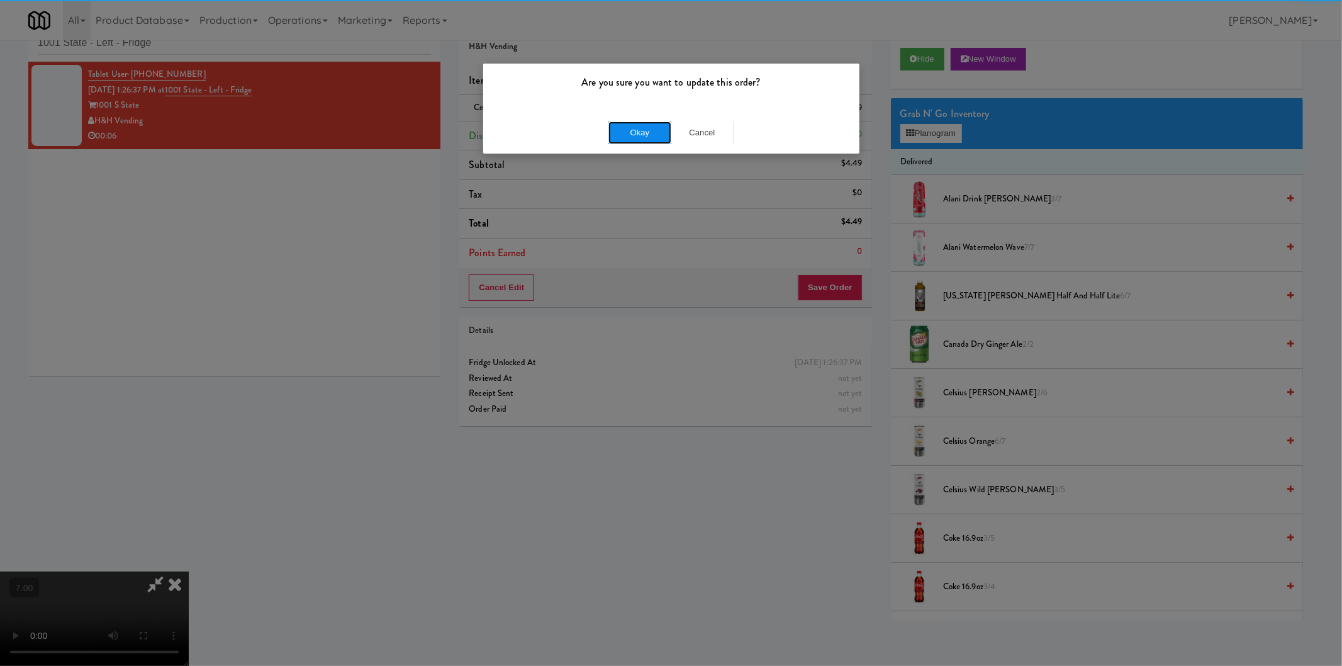
click at [637, 130] on button "Okay" at bounding box center [639, 132] width 63 height 23
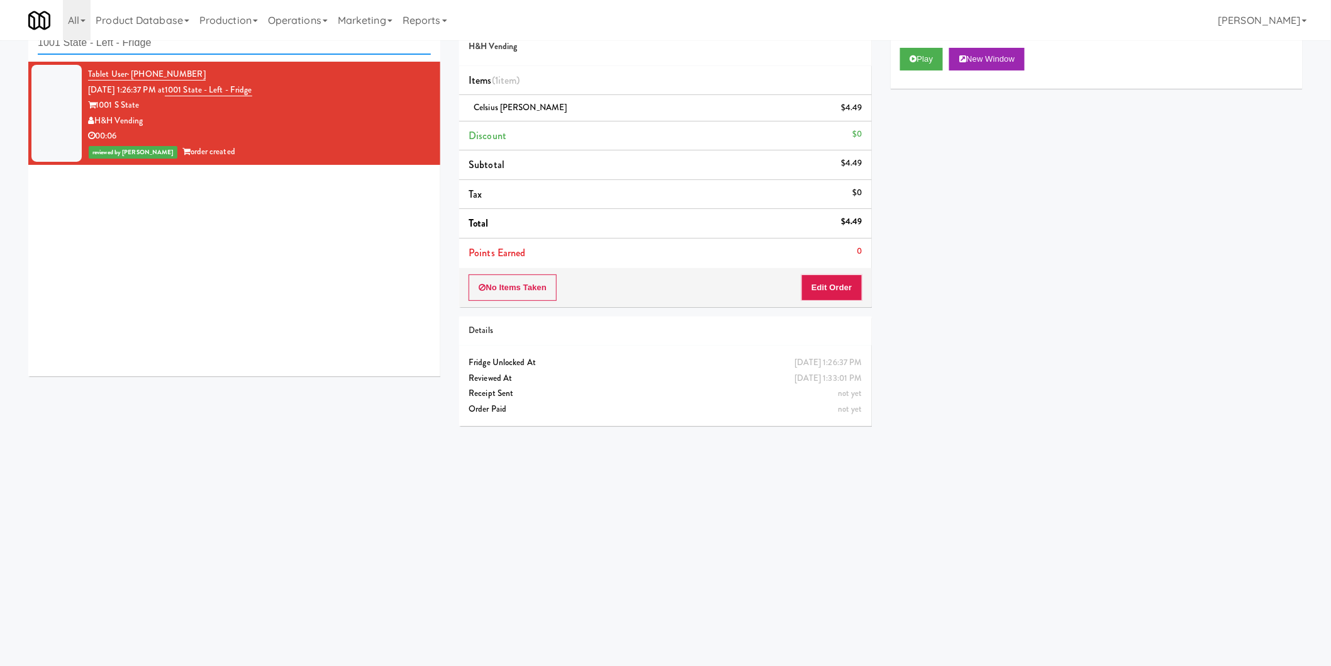
paste input "27 Atlantic"
drag, startPoint x: 238, startPoint y: 47, endPoint x: 0, endPoint y: 45, distance: 237.8
click at [0, 45] on div "inbox reviewed recent all unclear take inventory issue suspicious failed recent…" at bounding box center [665, 257] width 1331 height 505
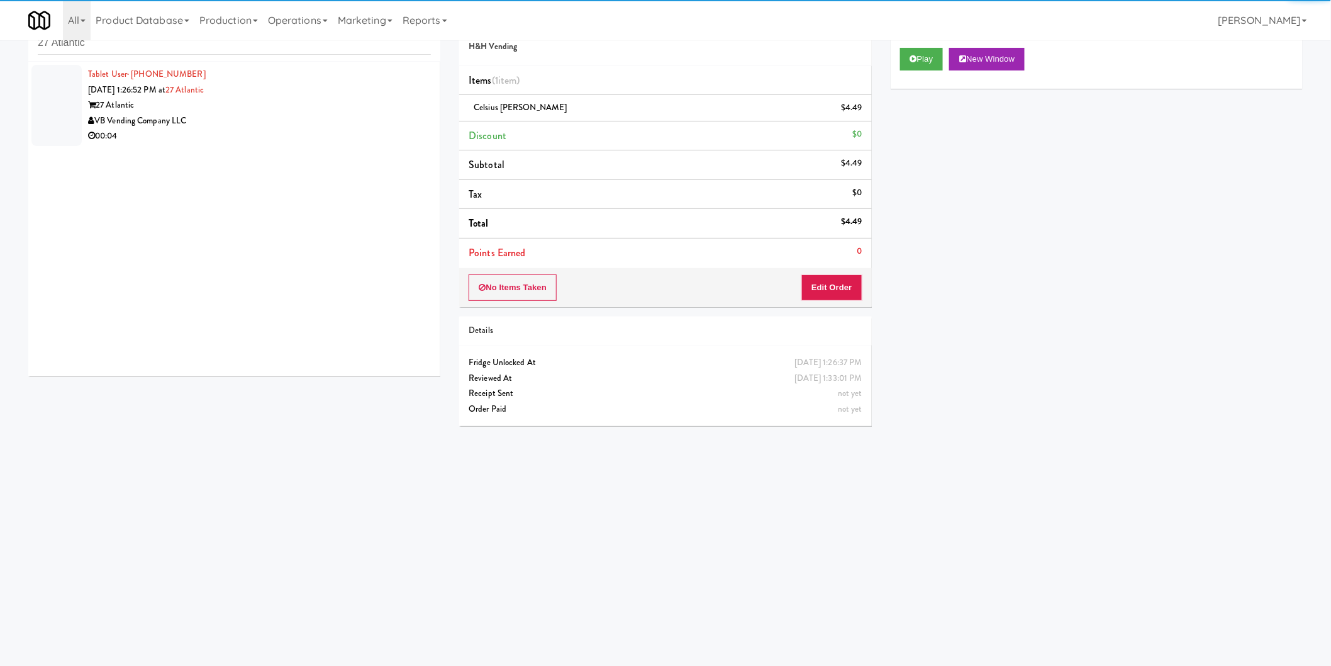
drag, startPoint x: 321, startPoint y: 108, endPoint x: 359, endPoint y: 121, distance: 39.4
click at [322, 108] on div "27 Atlantic" at bounding box center [259, 105] width 343 height 16
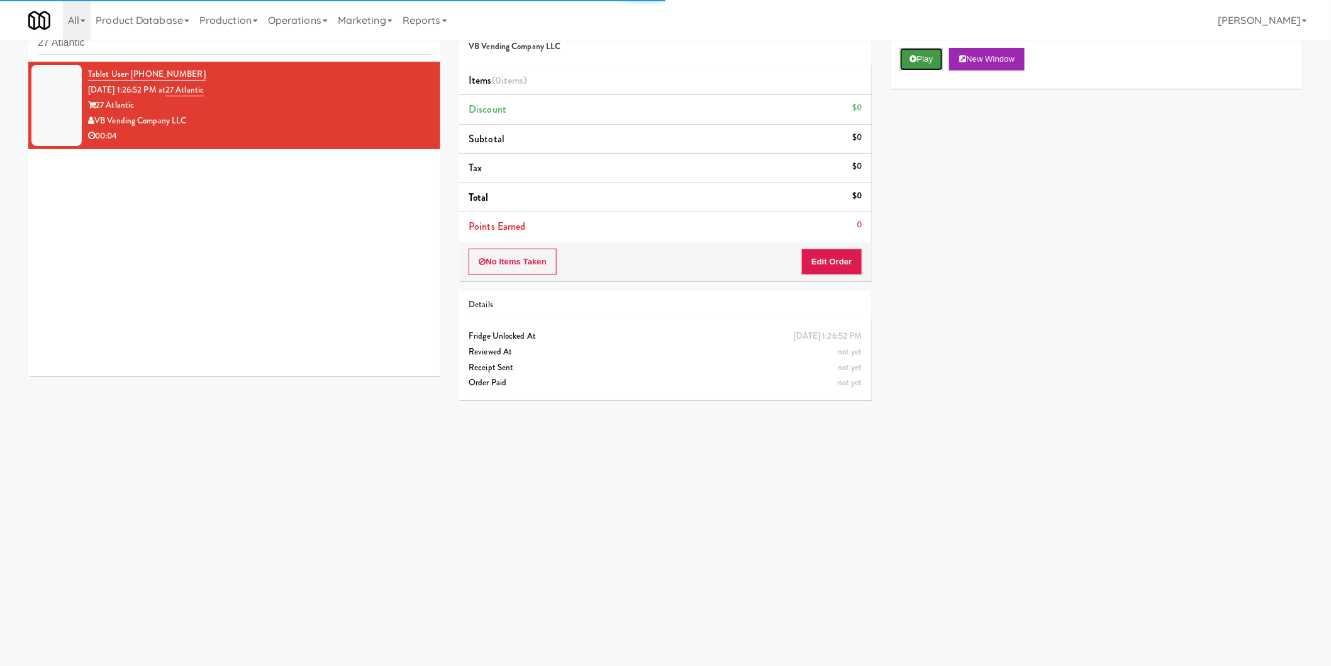
click at [911, 65] on button "Play" at bounding box center [921, 59] width 43 height 23
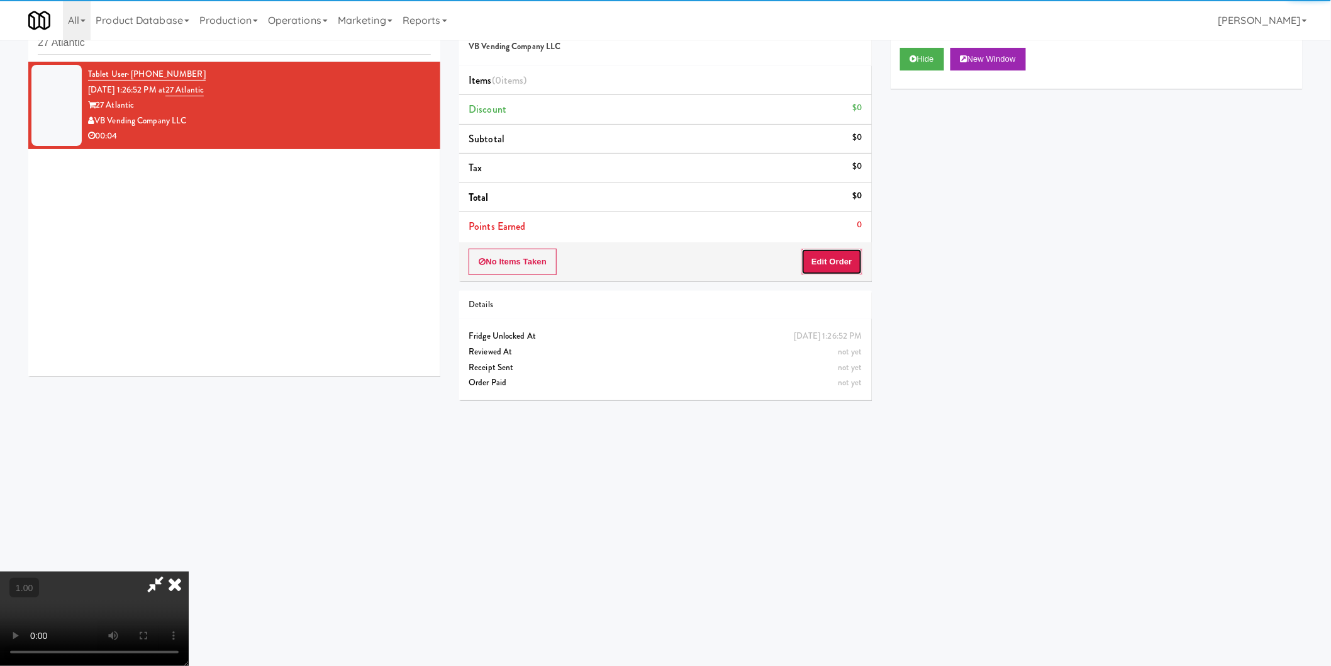
click at [854, 260] on button "Edit Order" at bounding box center [831, 261] width 61 height 26
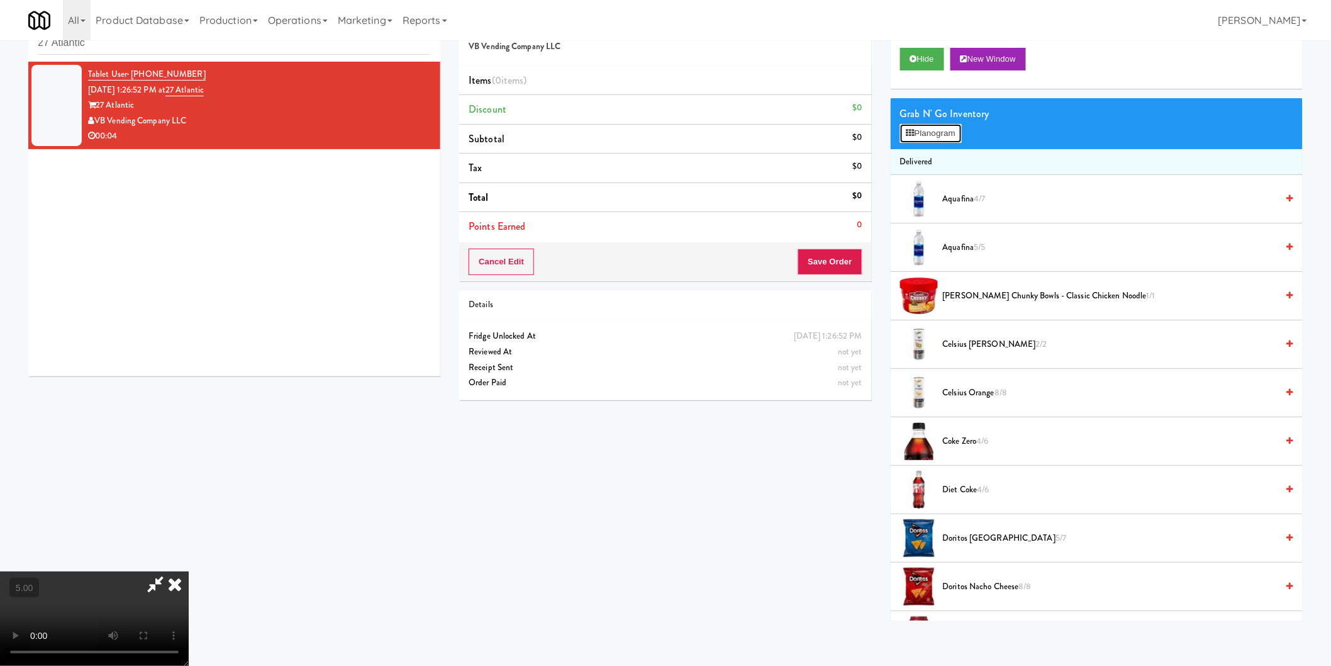
click at [931, 135] on button "Planogram" at bounding box center [931, 133] width 62 height 19
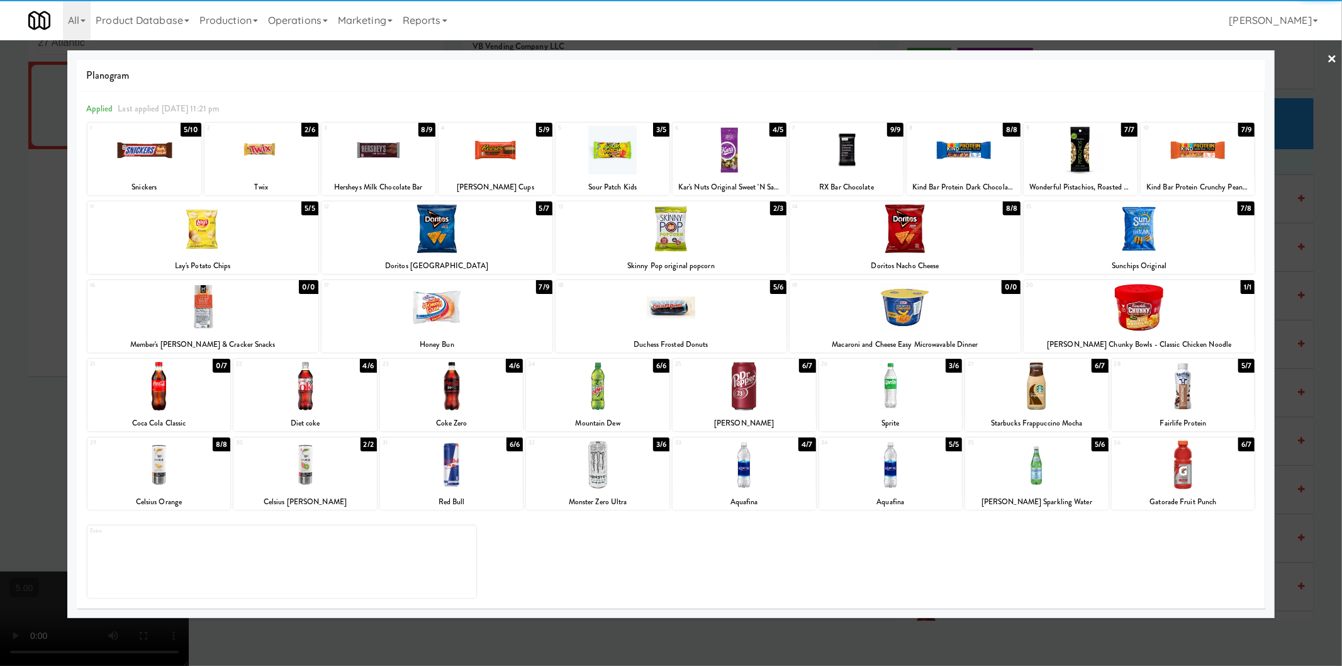
click at [460, 469] on div at bounding box center [451, 464] width 143 height 48
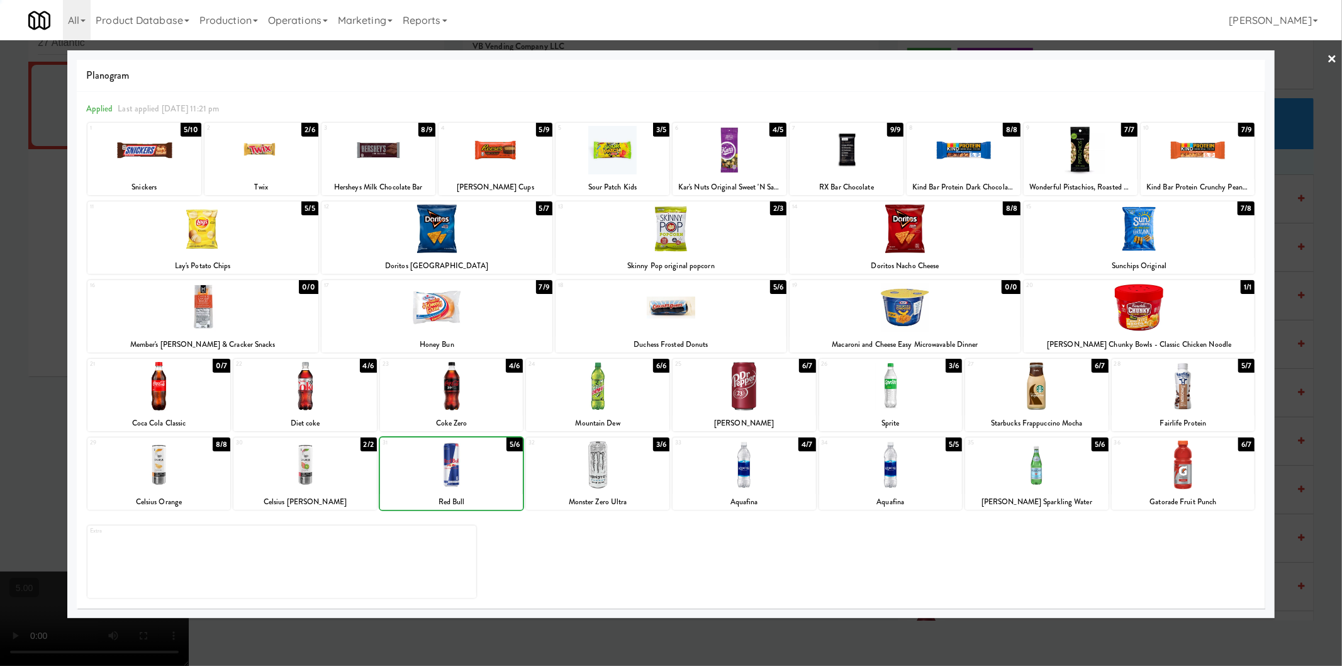
click at [0, 334] on div at bounding box center [671, 333] width 1342 height 666
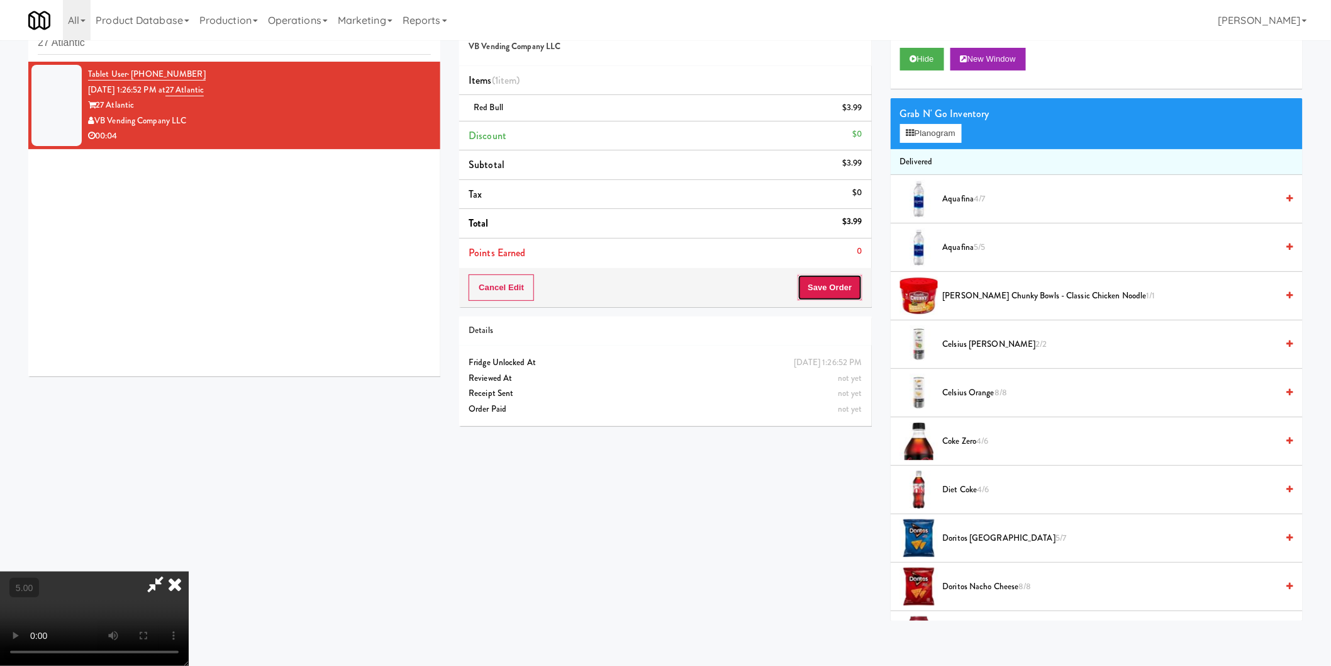
click at [844, 288] on button "Save Order" at bounding box center [830, 287] width 64 height 26
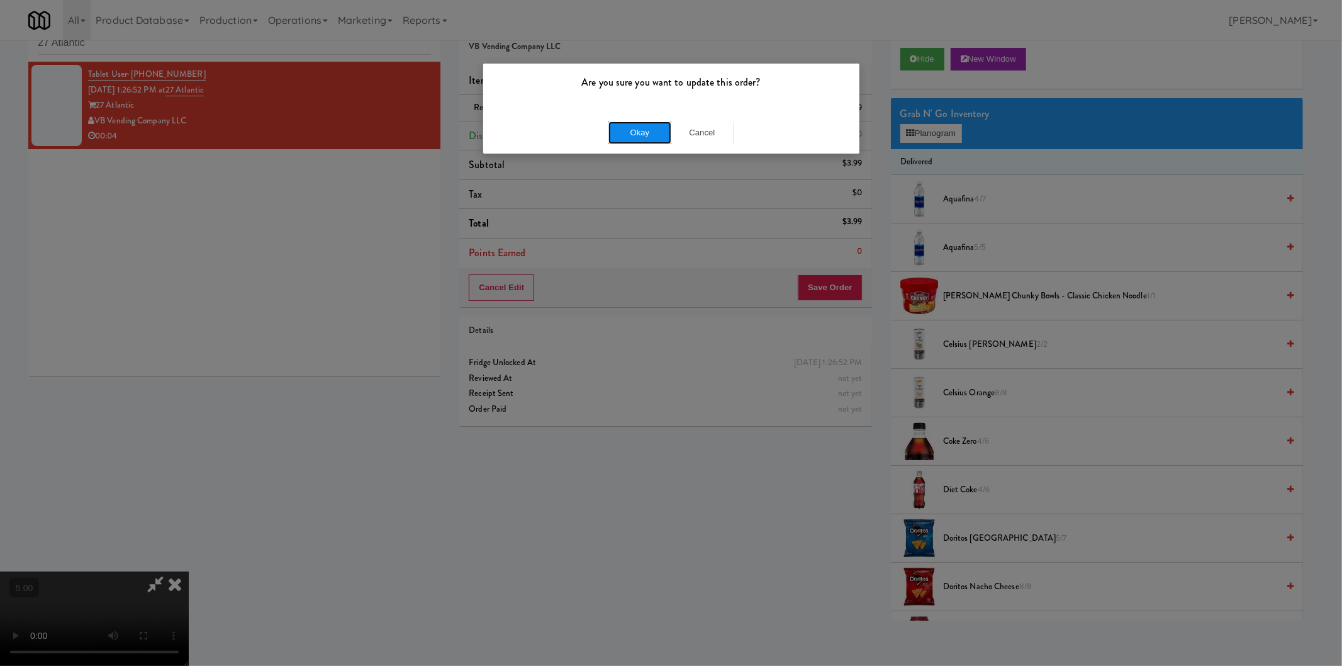
click at [632, 127] on button "Okay" at bounding box center [639, 132] width 63 height 23
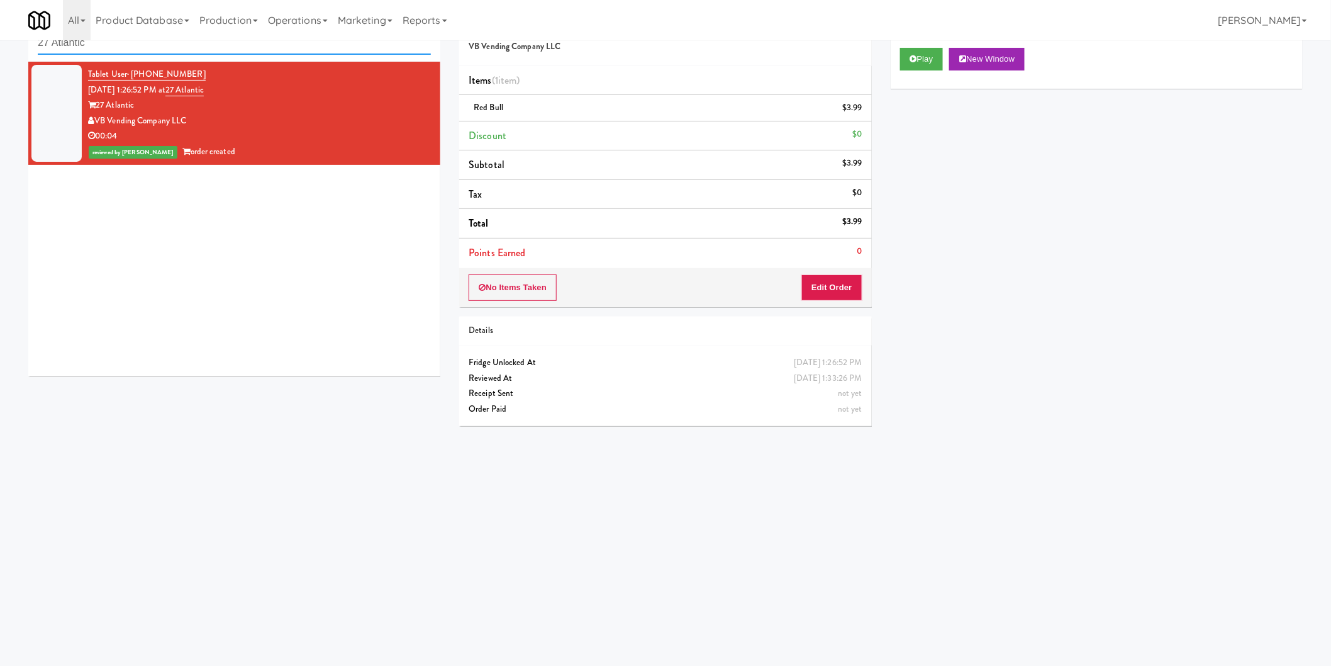
paste input "Ella Parkside - Combo"
drag, startPoint x: 352, startPoint y: 45, endPoint x: 0, endPoint y: 11, distance: 353.9
click at [0, 11] on body "Are you sure you want to update this order? Okay Cancel Okay Are you sure you w…" at bounding box center [665, 333] width 1331 height 666
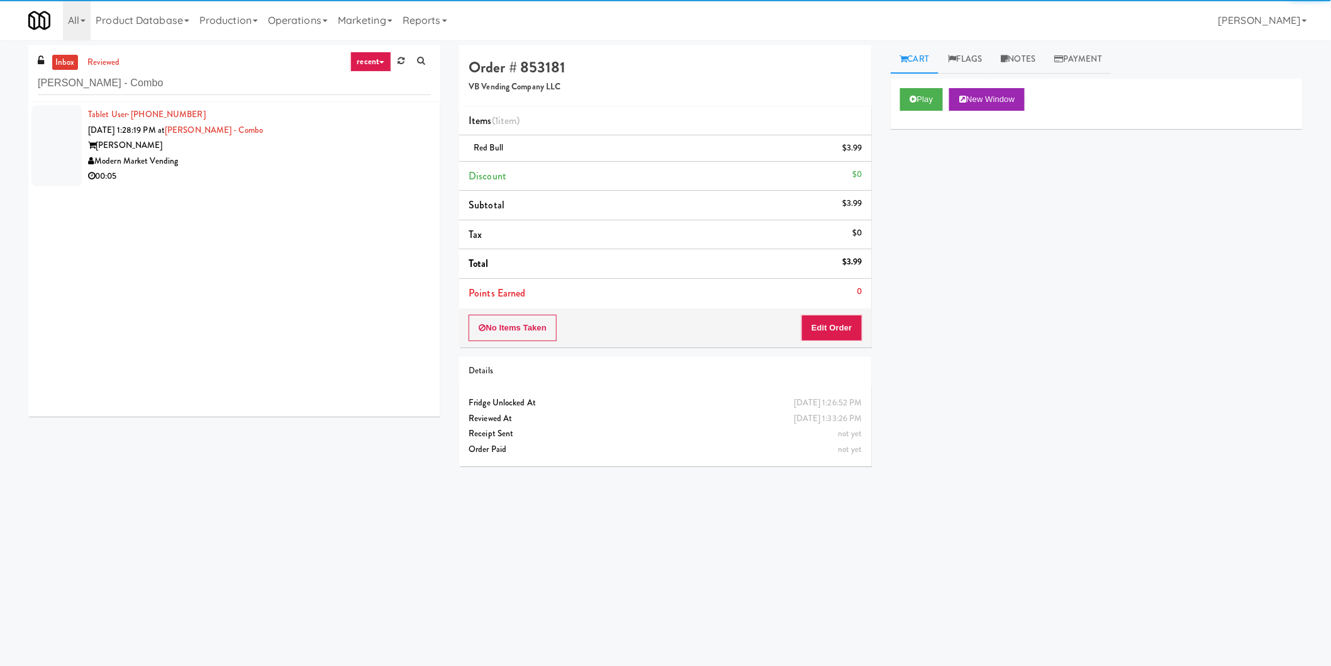
drag, startPoint x: 338, startPoint y: 160, endPoint x: 346, endPoint y: 160, distance: 7.6
click at [340, 160] on div "Modern Market Vending" at bounding box center [259, 161] width 343 height 16
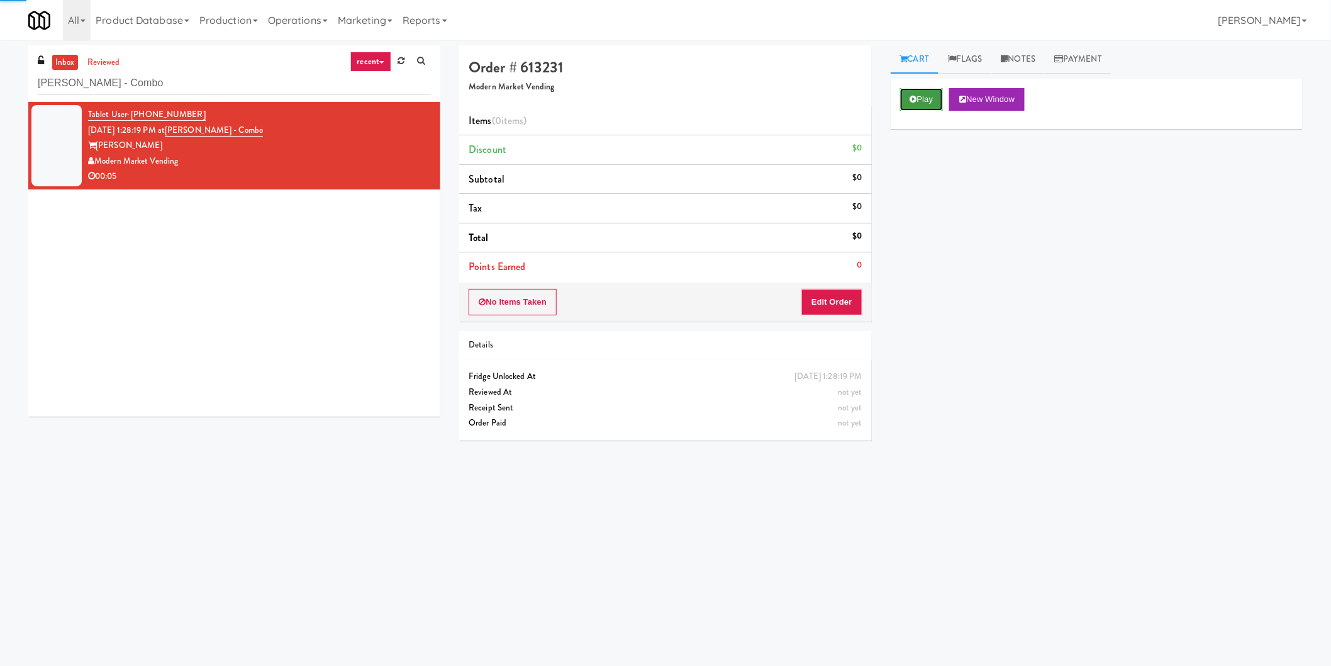
click at [929, 101] on button "Play" at bounding box center [921, 99] width 43 height 23
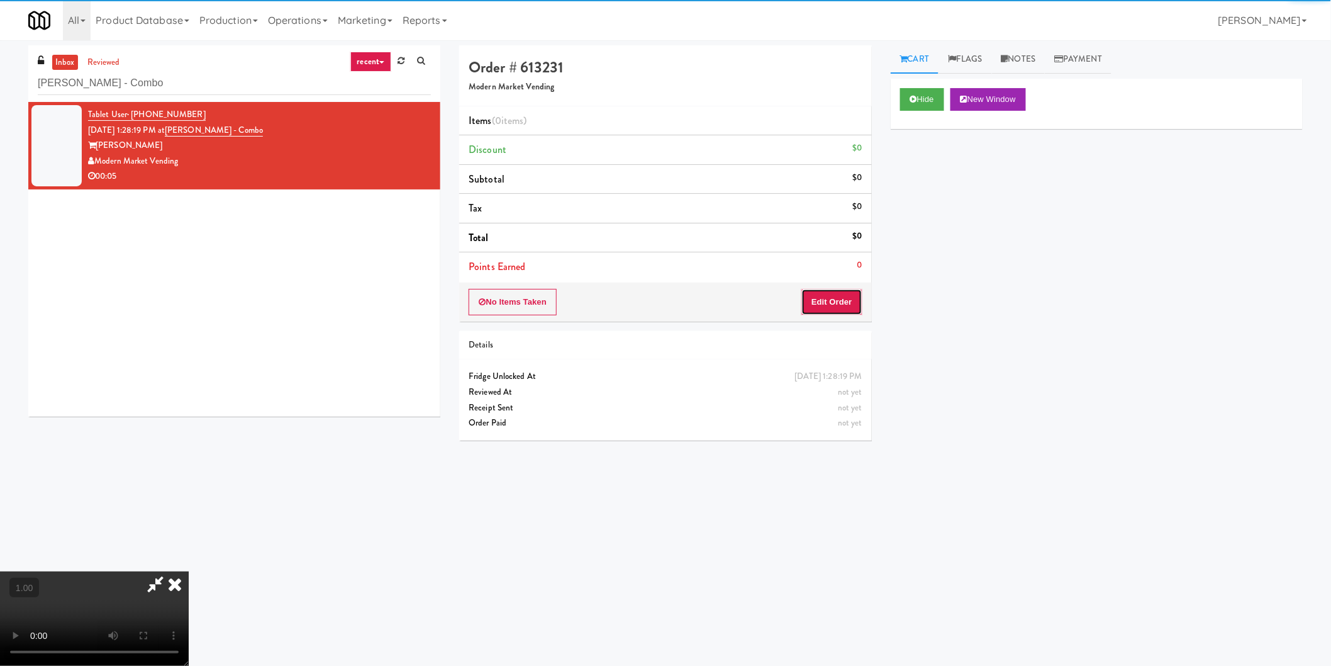
click at [845, 299] on button "Edit Order" at bounding box center [831, 302] width 61 height 26
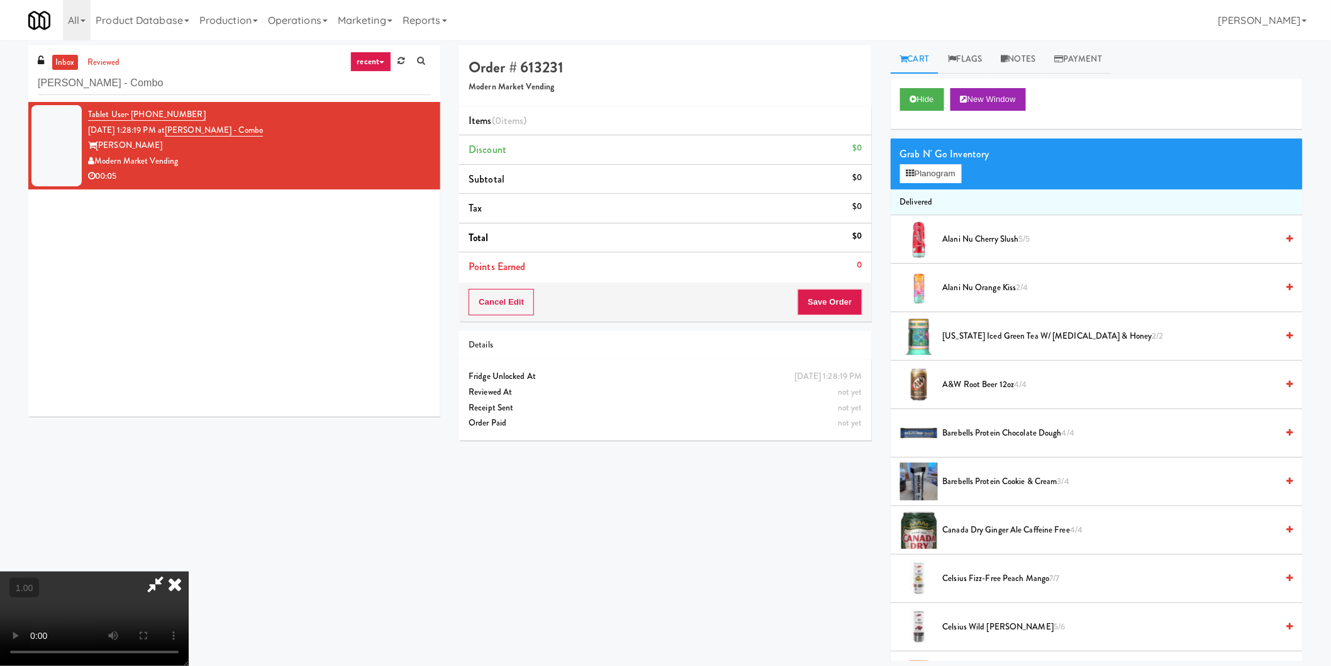
click at [189, 571] on video at bounding box center [94, 618] width 189 height 94
click at [913, 172] on icon at bounding box center [910, 173] width 8 height 8
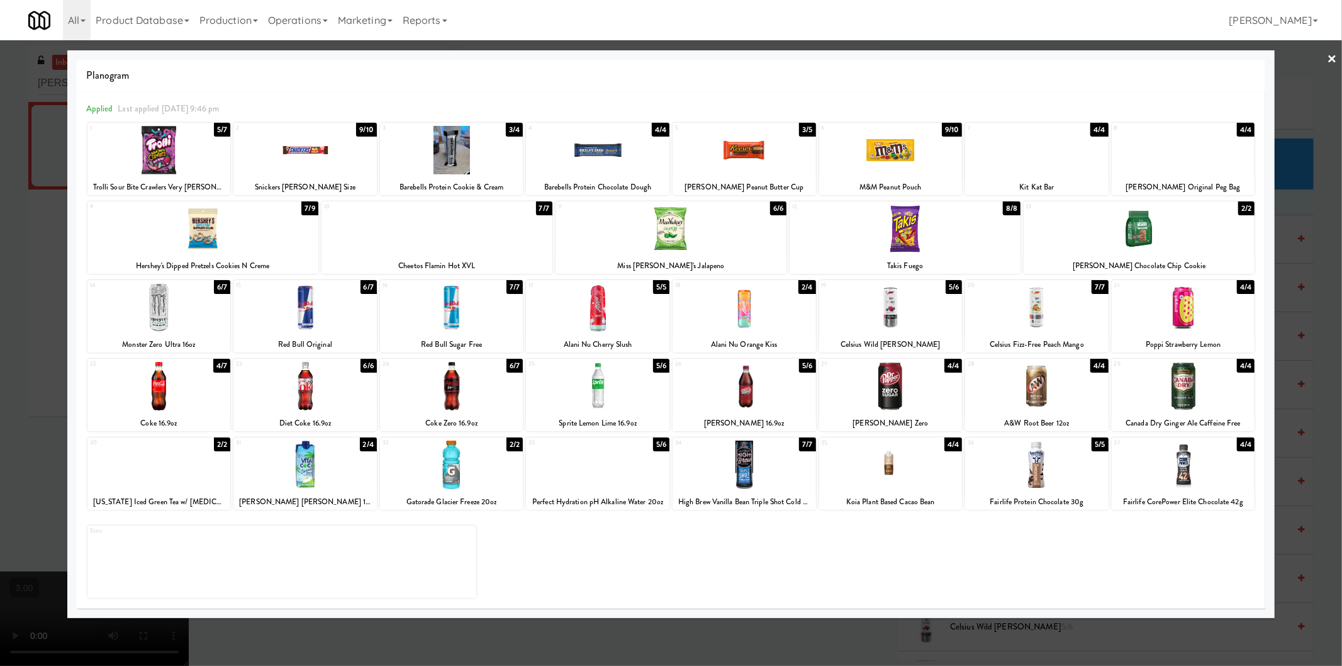
click at [1030, 399] on div at bounding box center [1036, 386] width 143 height 48
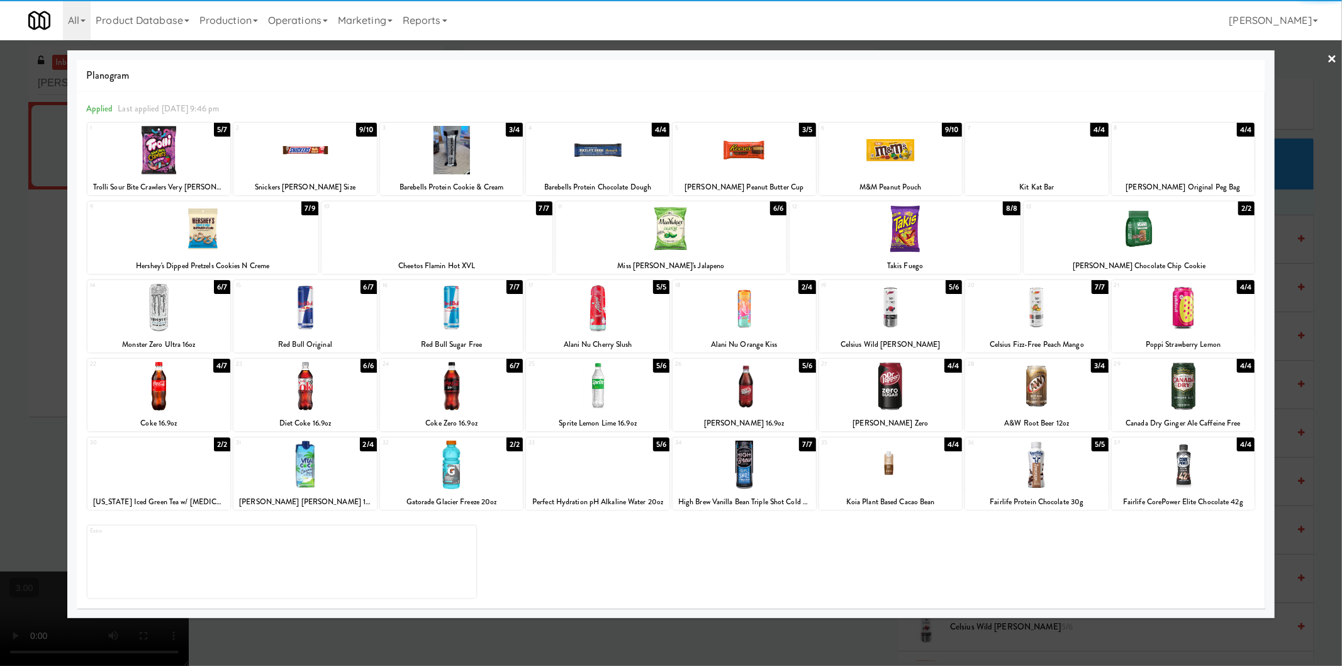
drag, startPoint x: 1296, startPoint y: 404, endPoint x: 1278, endPoint y: 404, distance: 18.3
click at [1296, 404] on div at bounding box center [671, 333] width 1342 height 666
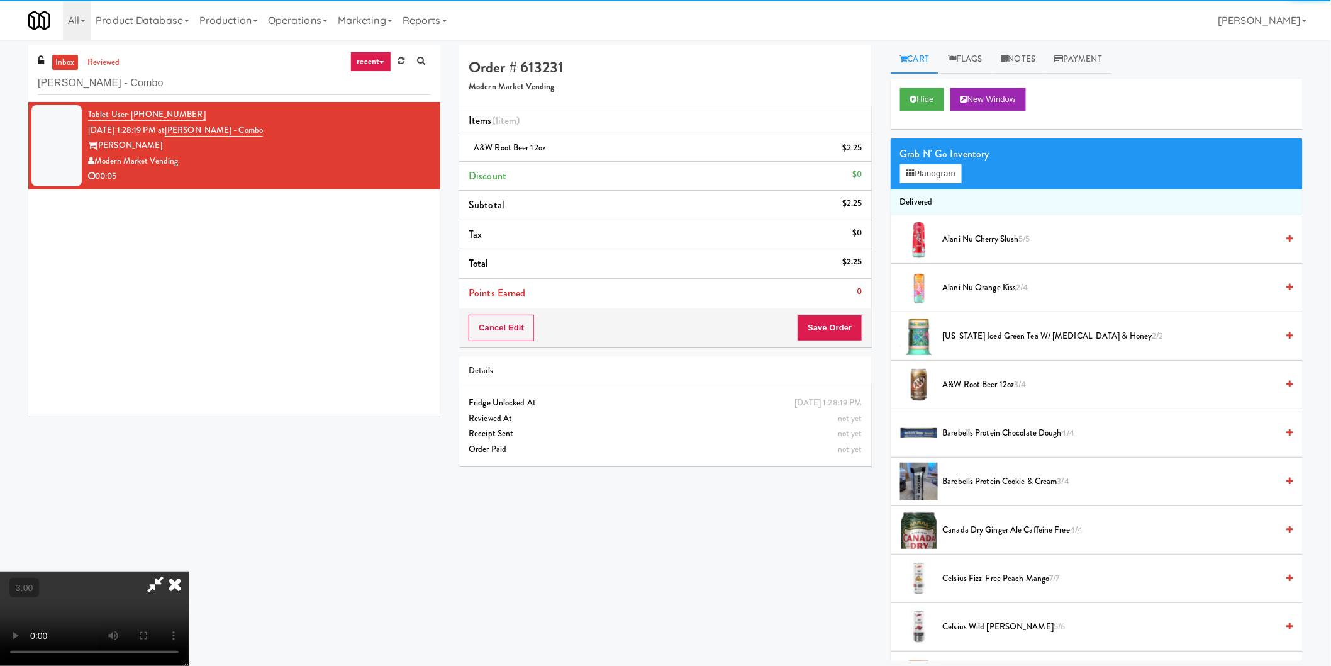
click at [189, 571] on video at bounding box center [94, 618] width 189 height 94
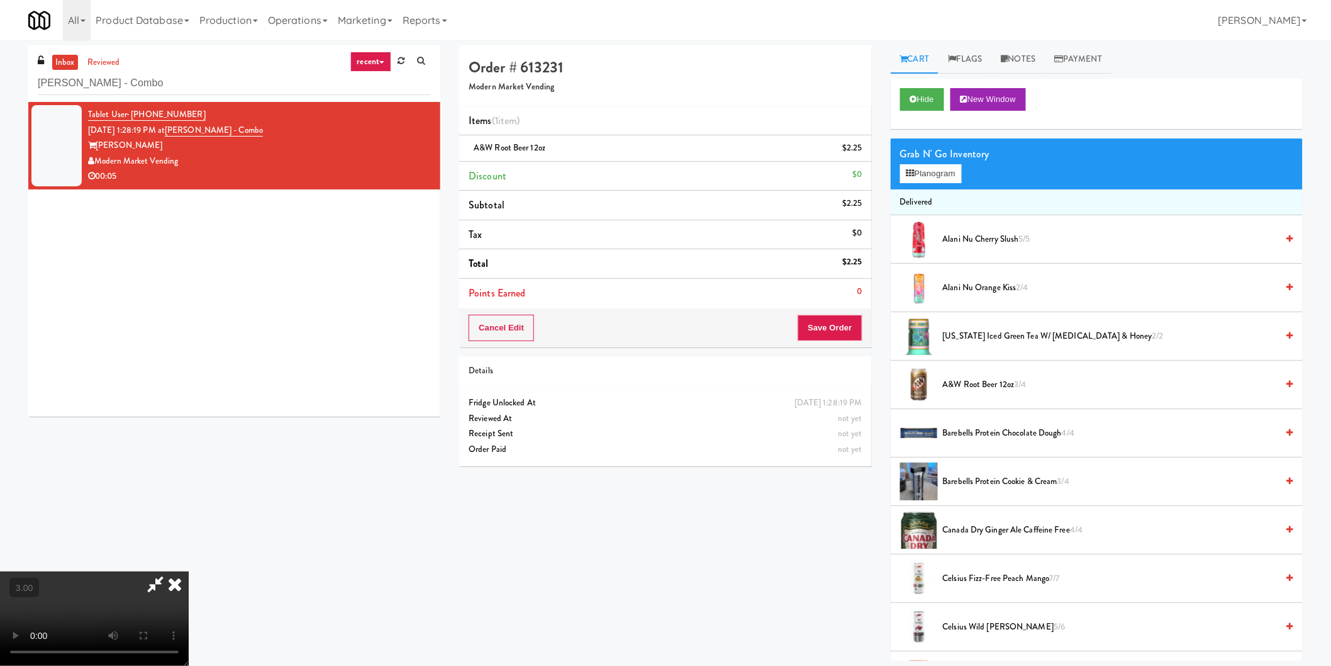
click at [189, 571] on video at bounding box center [94, 618] width 189 height 94
click at [847, 335] on button "Save Order" at bounding box center [830, 328] width 64 height 26
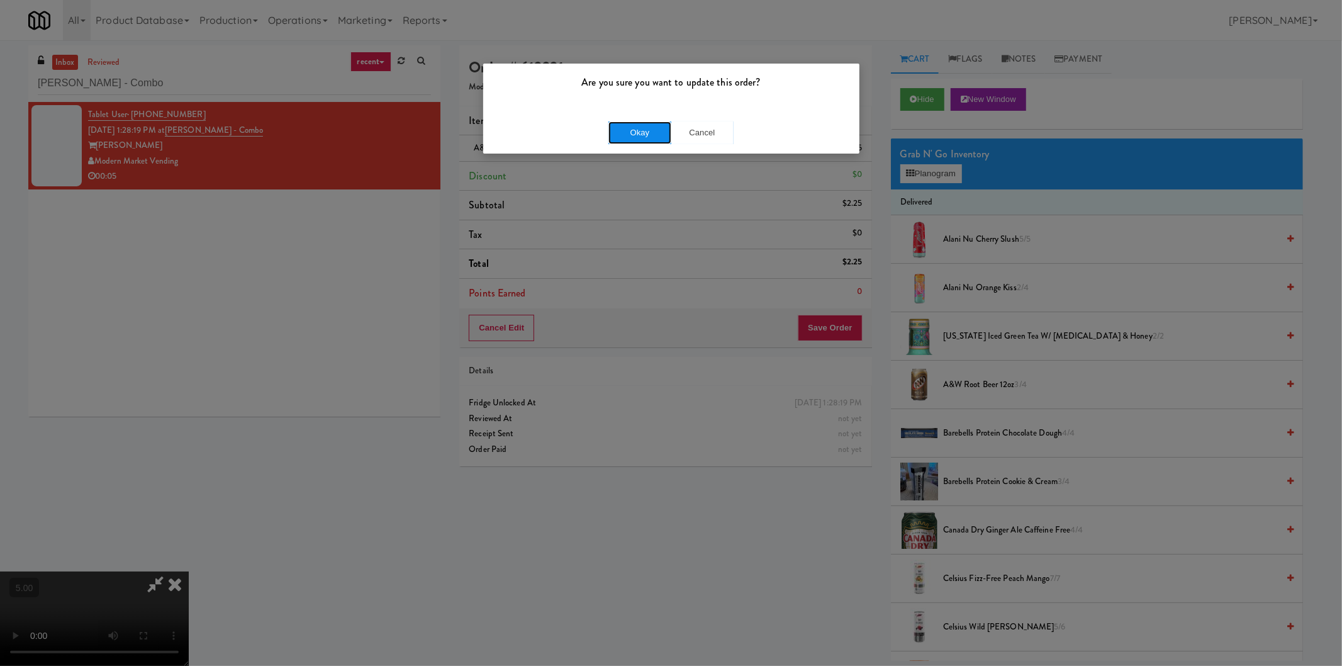
click at [627, 142] on button "Okay" at bounding box center [639, 132] width 63 height 23
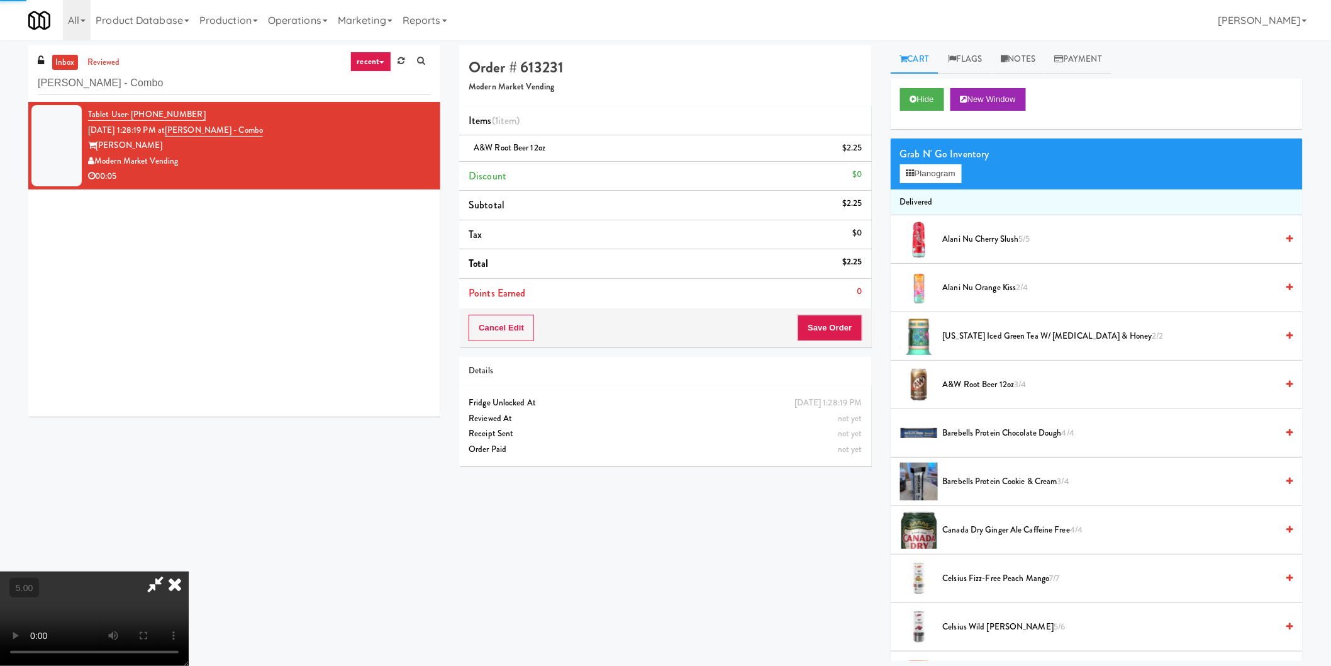
click at [170, 571] on icon at bounding box center [155, 583] width 29 height 25
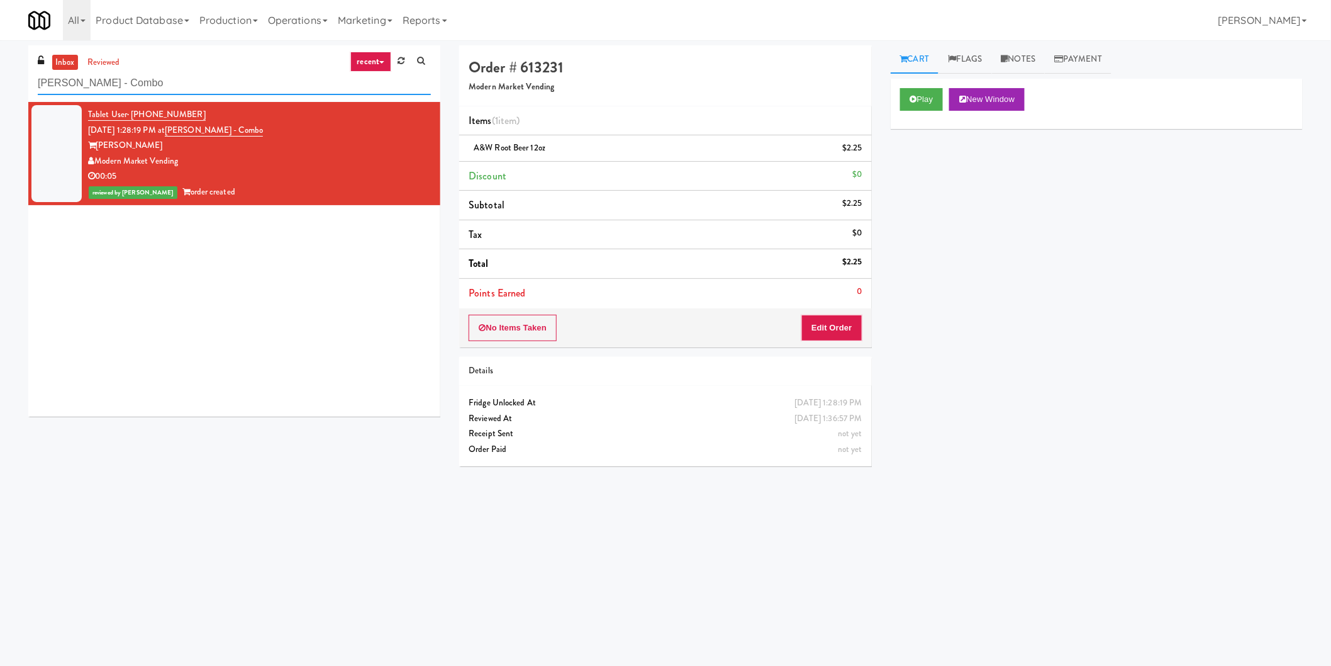
paste input "Sage - Left -Fridge"
drag, startPoint x: 247, startPoint y: 79, endPoint x: 0, endPoint y: 70, distance: 247.4
click at [0, 70] on div "inbox reviewed recent all unclear take inventory issue suspicious failed recent…" at bounding box center [665, 297] width 1331 height 505
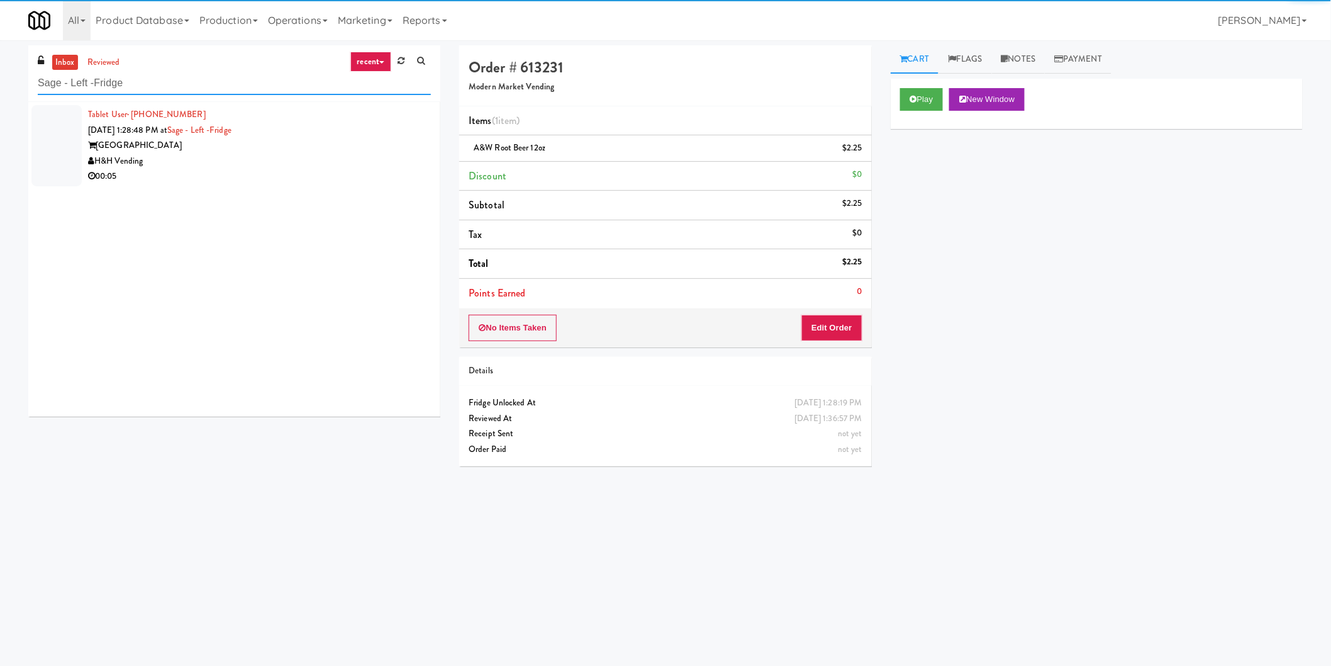
type input "Sage - Left -Fridge"
click at [287, 174] on div "00:05" at bounding box center [259, 177] width 343 height 16
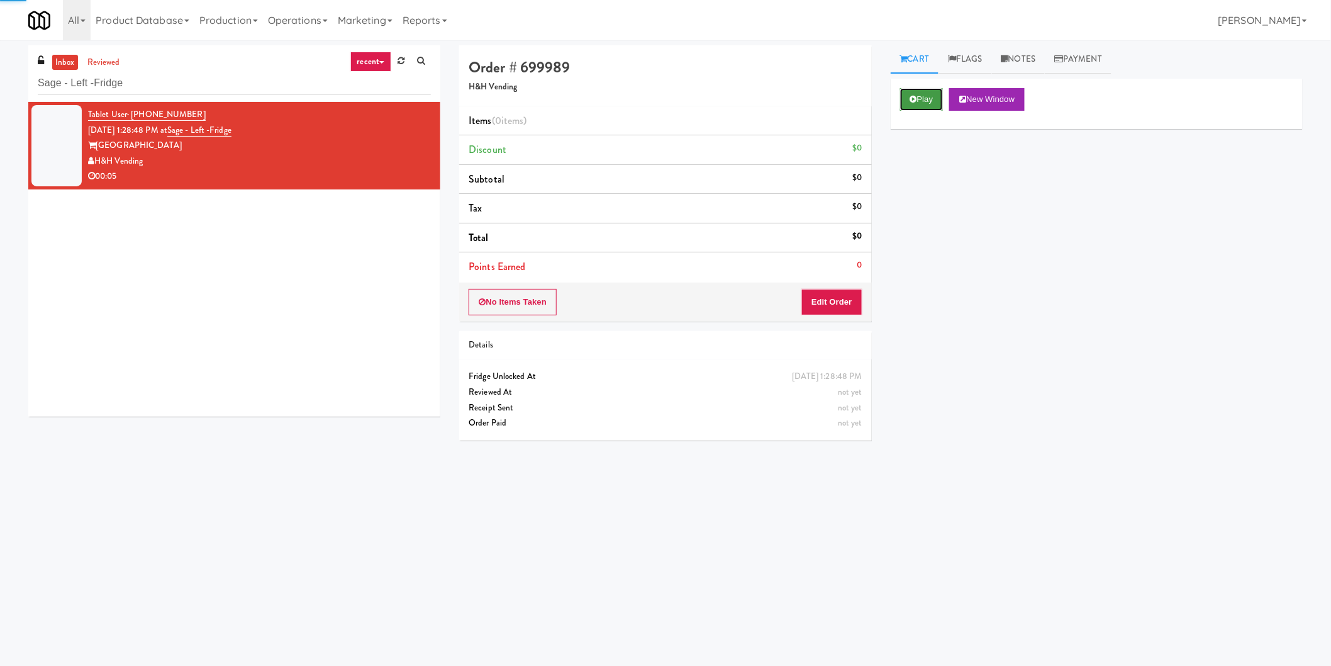
click at [931, 96] on button "Play" at bounding box center [921, 99] width 43 height 23
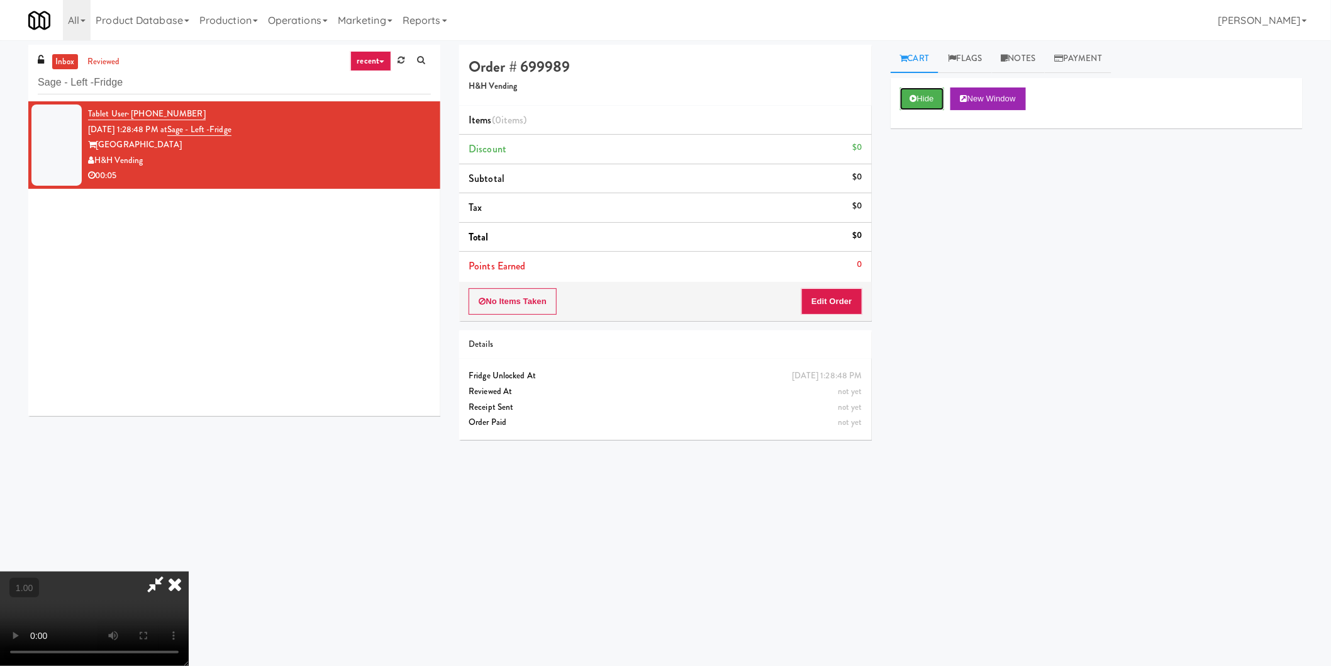
scroll to position [40, 0]
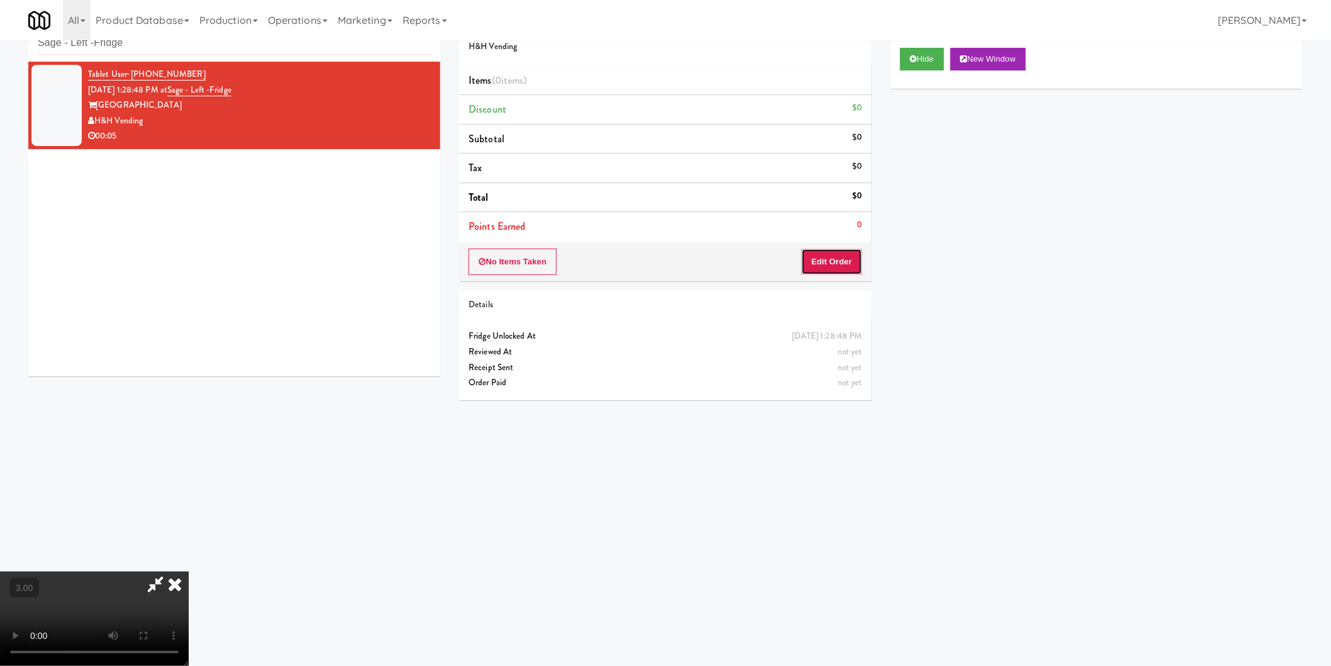
click at [831, 254] on button "Edit Order" at bounding box center [831, 261] width 61 height 26
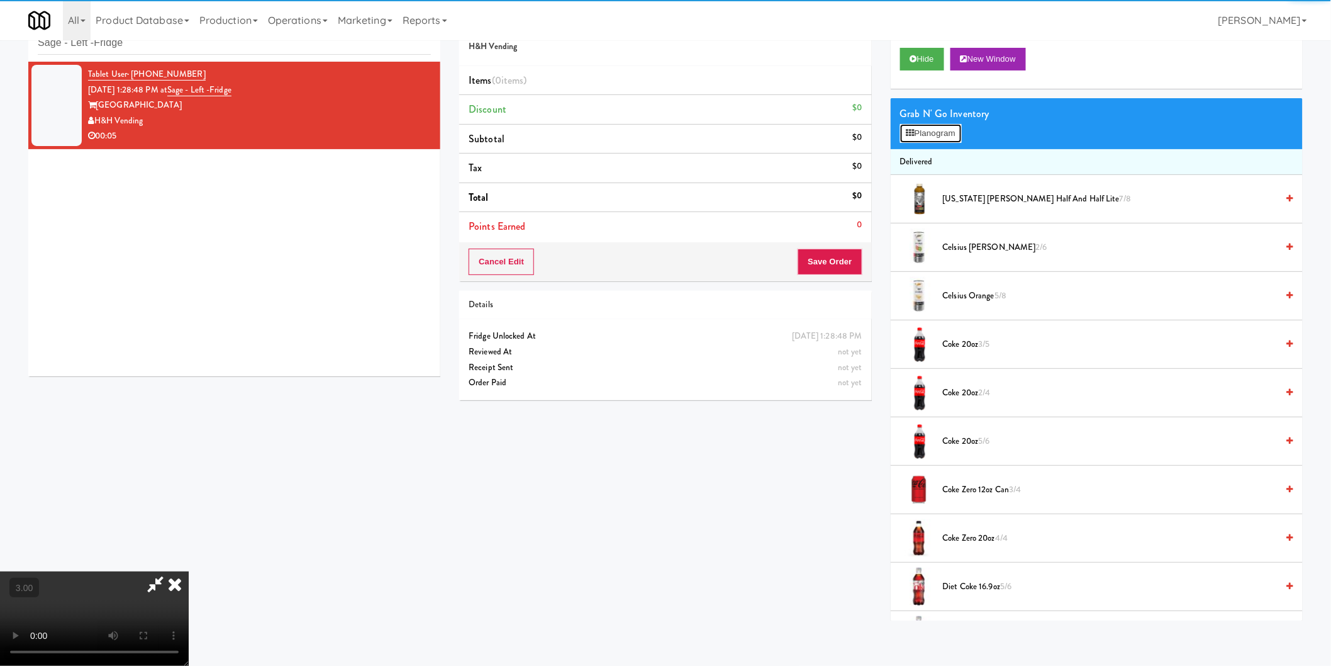
drag, startPoint x: 922, startPoint y: 136, endPoint x: 874, endPoint y: 151, distance: 49.3
click at [922, 136] on button "Planogram" at bounding box center [931, 133] width 62 height 19
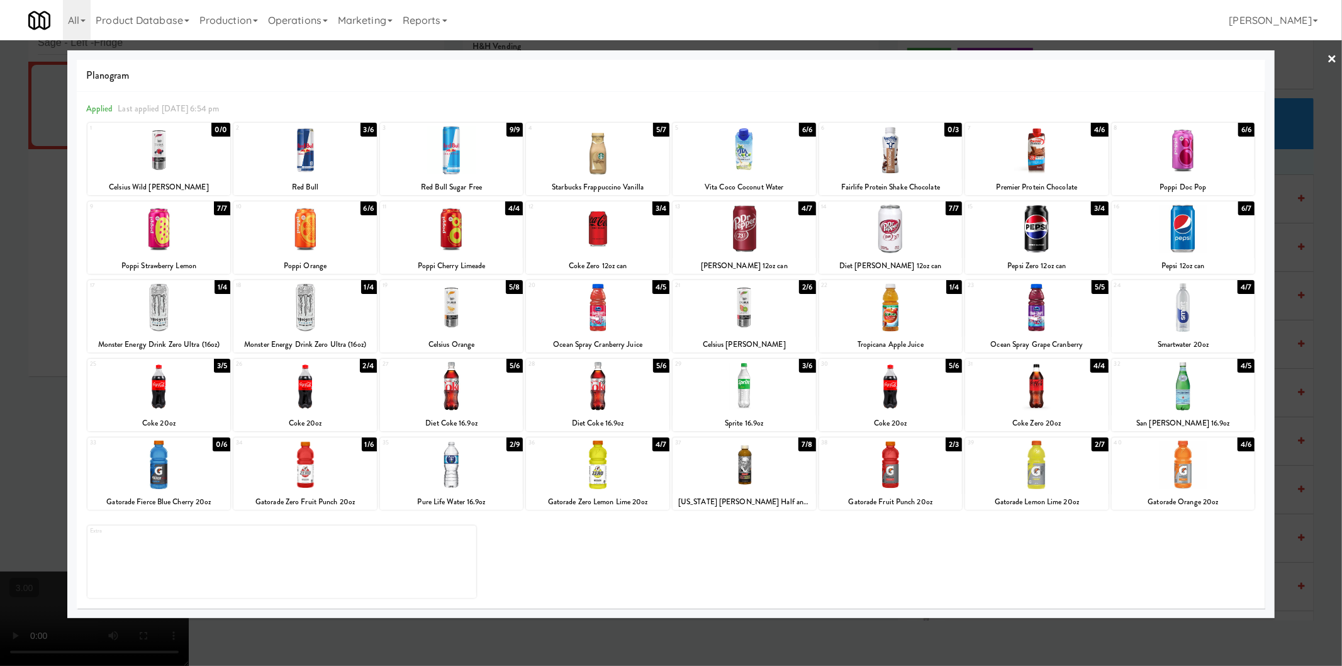
click at [171, 379] on div at bounding box center [158, 386] width 143 height 48
click at [6, 331] on div at bounding box center [671, 333] width 1342 height 666
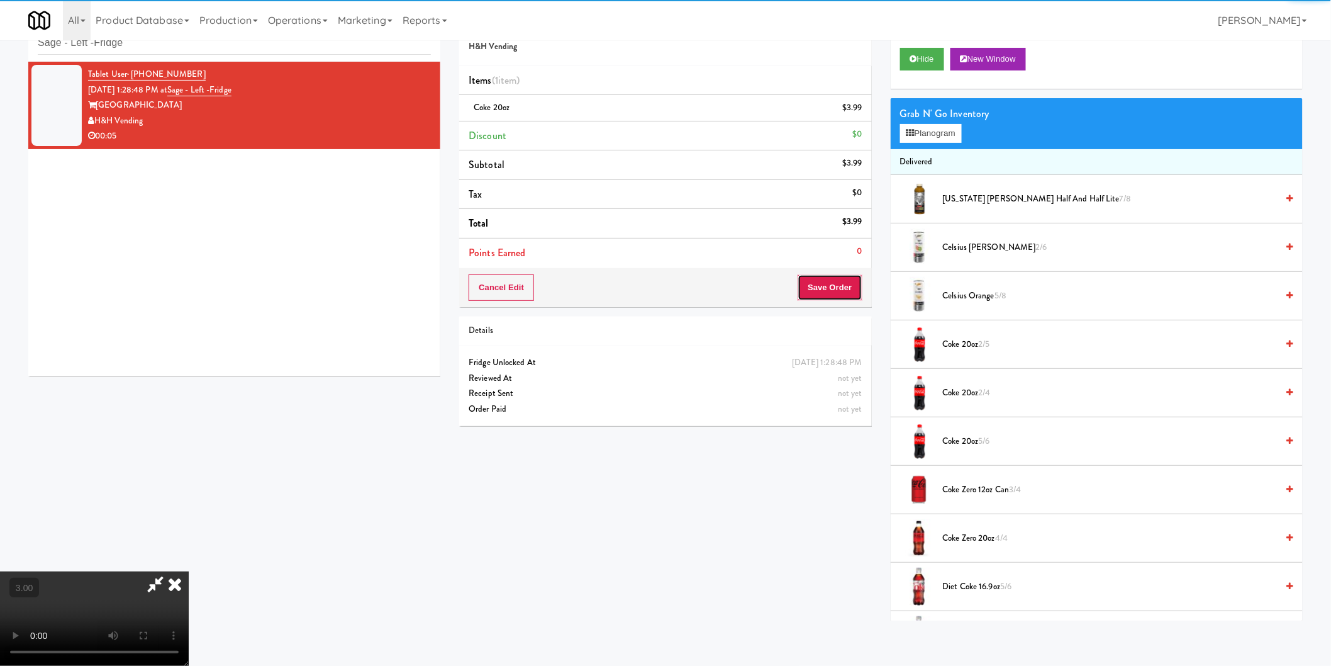
click at [838, 286] on button "Save Order" at bounding box center [830, 287] width 64 height 26
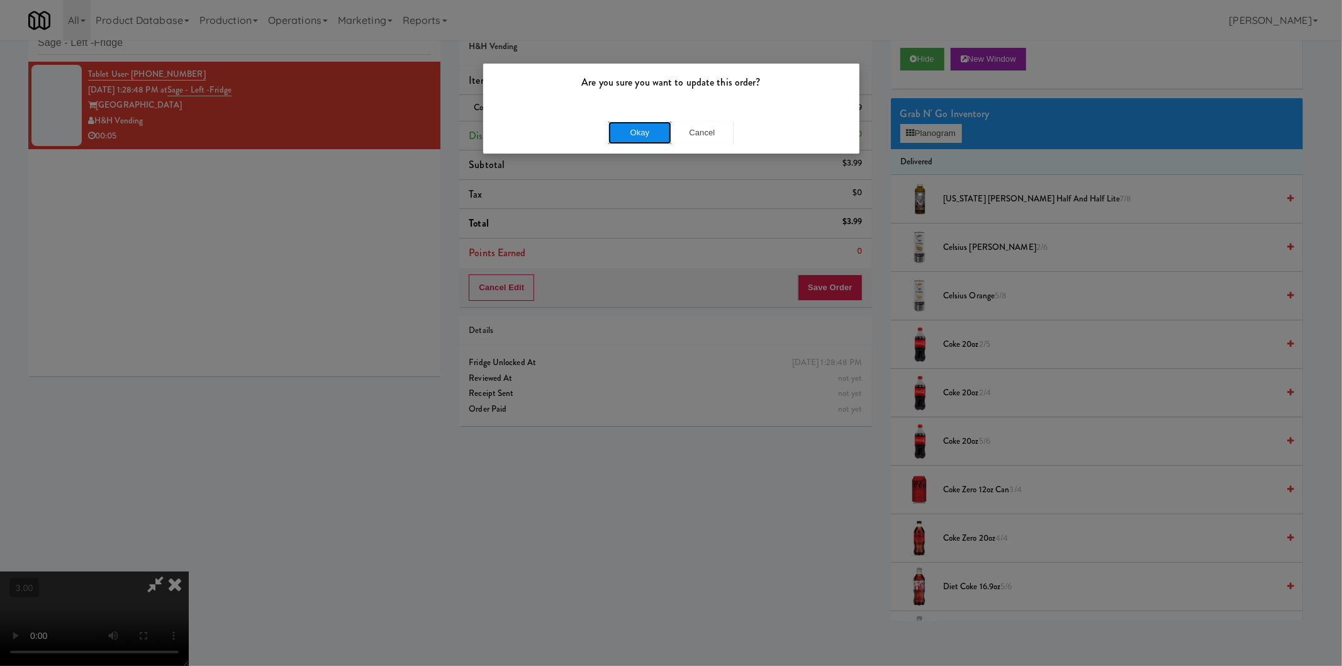
click at [645, 130] on button "Okay" at bounding box center [639, 132] width 63 height 23
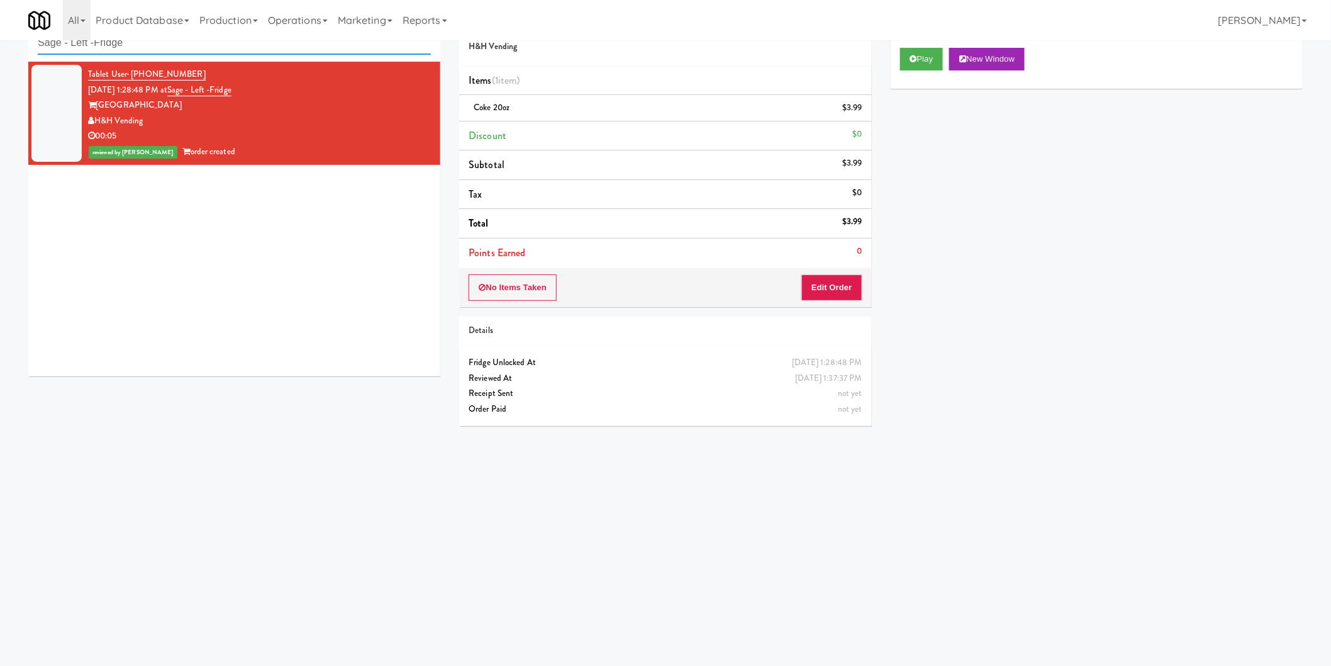
paste input "Nova - Cooler"
drag, startPoint x: 304, startPoint y: 52, endPoint x: 0, endPoint y: 43, distance: 303.9
click at [0, 44] on div "inbox reviewed recent all unclear take inventory issue suspicious failed recent…" at bounding box center [665, 257] width 1331 height 505
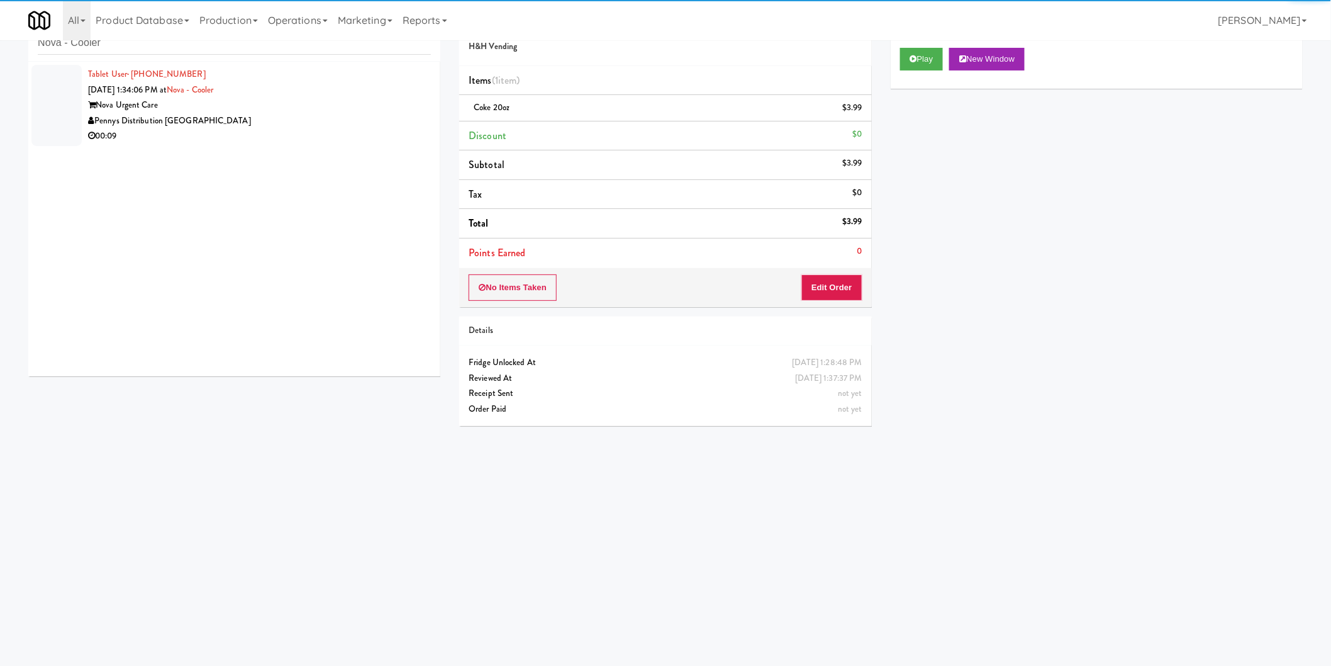
click at [330, 123] on div "Pennys Distribution [GEOGRAPHIC_DATA]" at bounding box center [259, 121] width 343 height 16
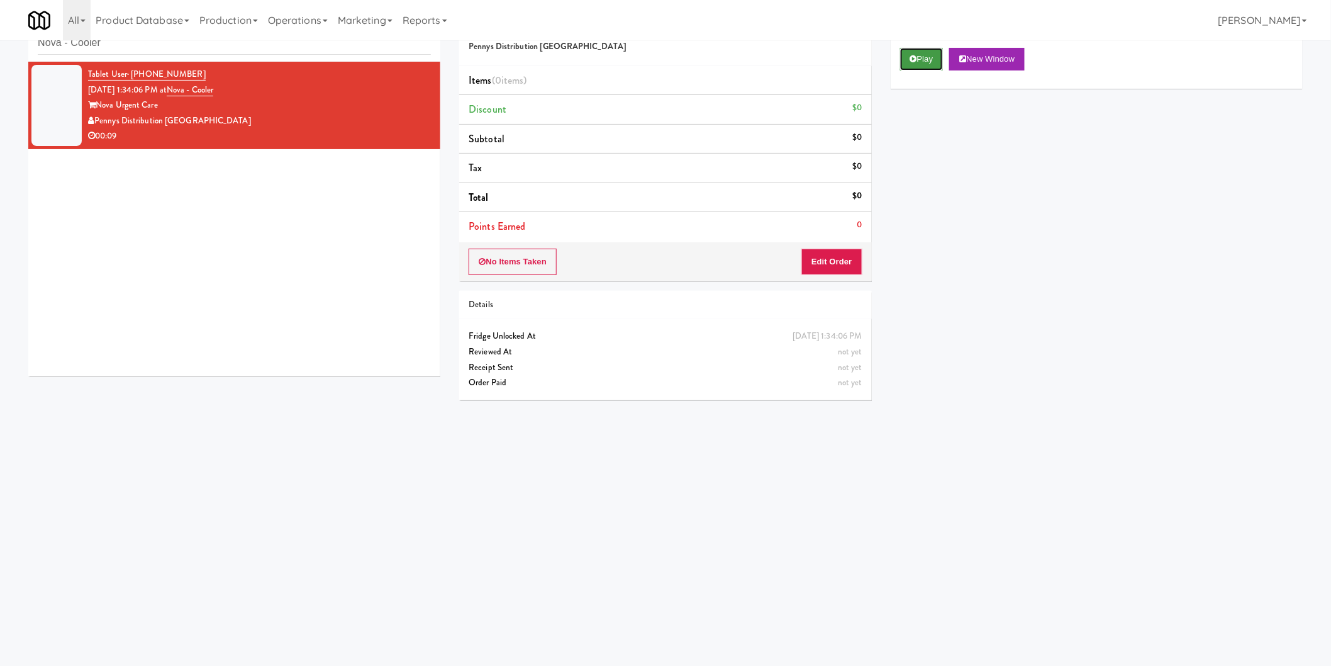
click at [928, 63] on button "Play" at bounding box center [921, 59] width 43 height 23
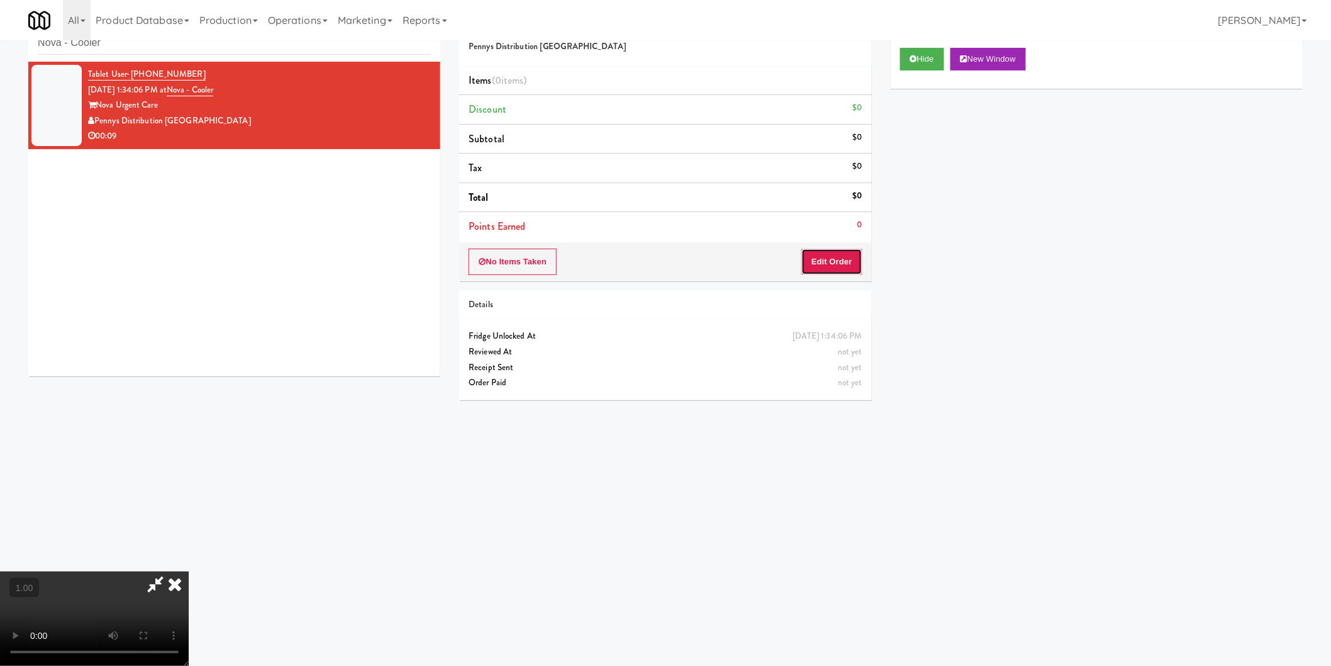
click at [822, 265] on button "Edit Order" at bounding box center [831, 261] width 61 height 26
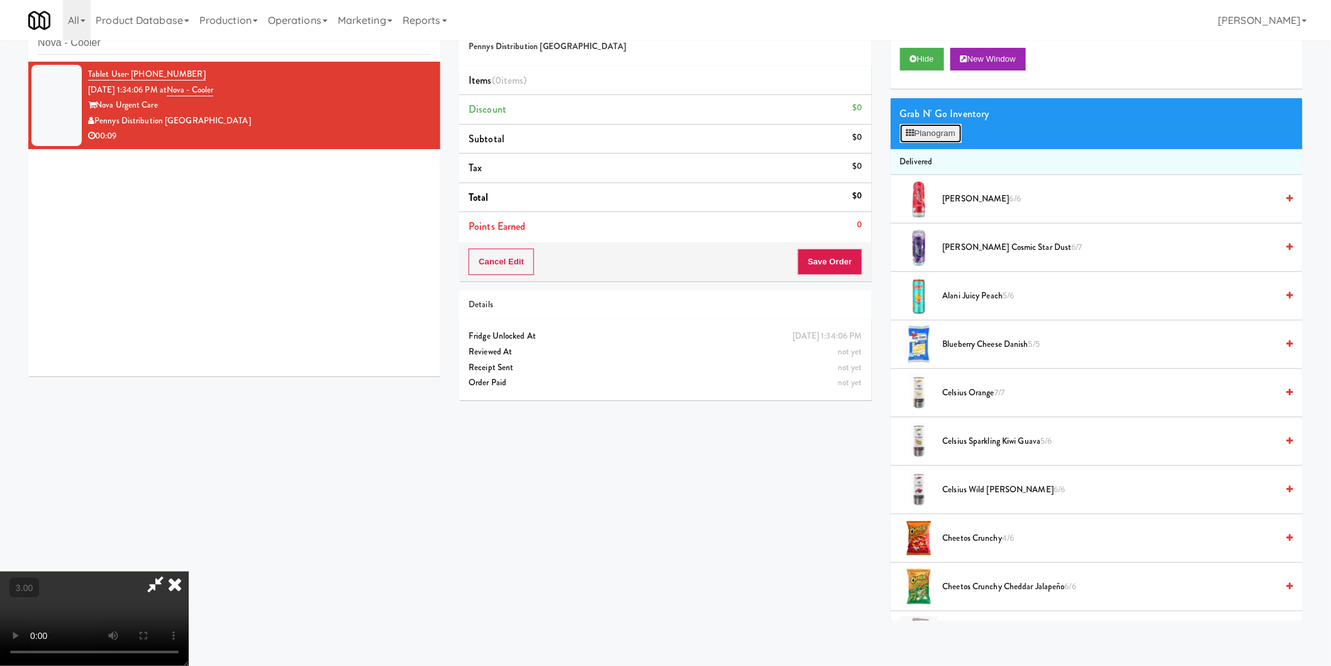
click at [939, 136] on button "Planogram" at bounding box center [931, 133] width 62 height 19
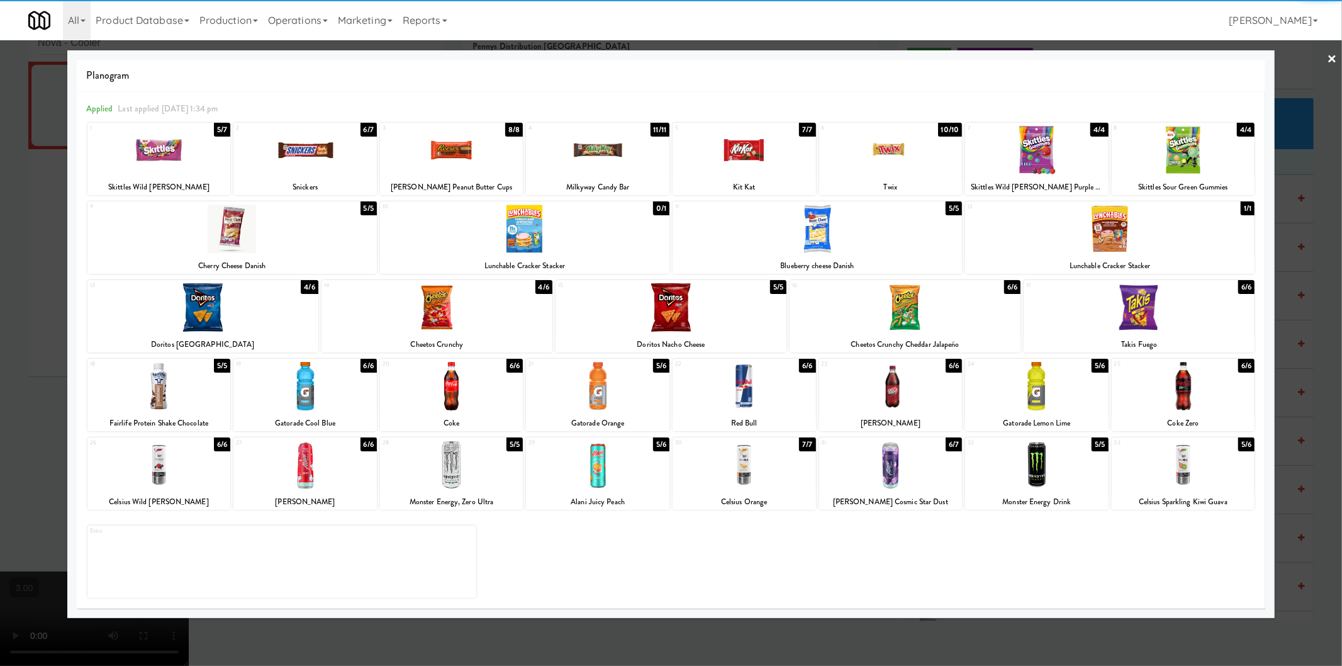
click at [437, 323] on div at bounding box center [436, 307] width 231 height 48
click at [883, 148] on div at bounding box center [890, 150] width 143 height 48
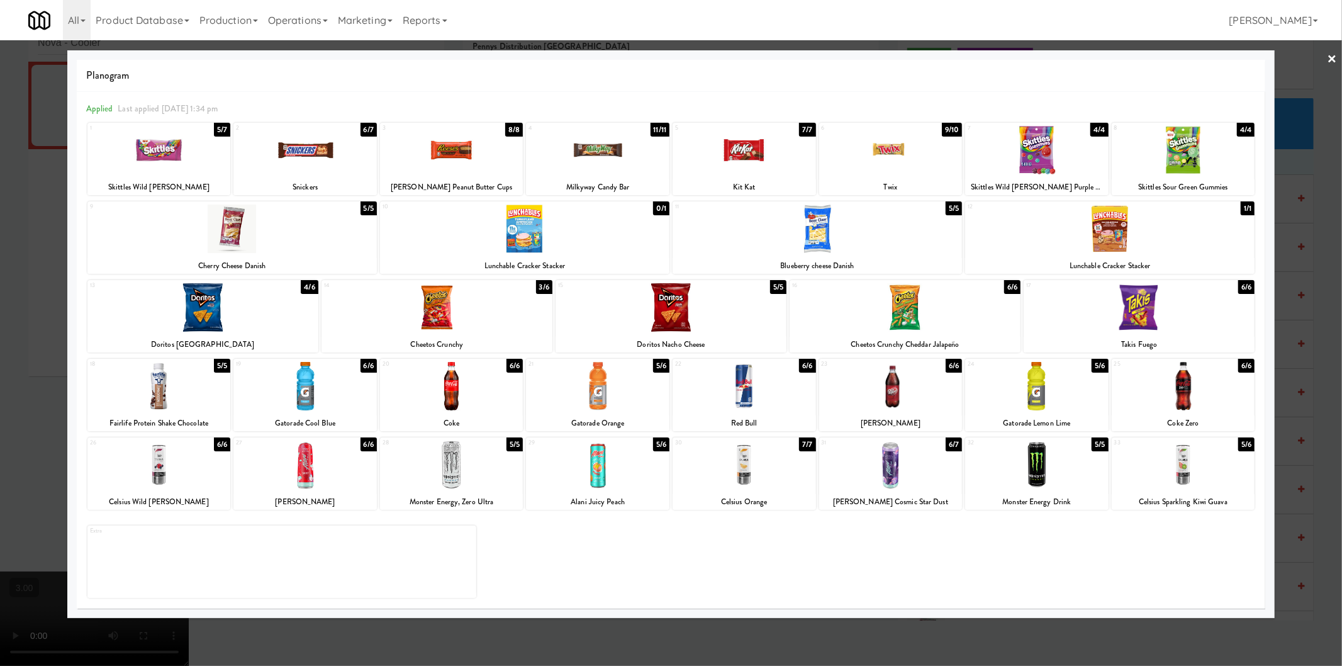
click at [0, 259] on div at bounding box center [671, 333] width 1342 height 666
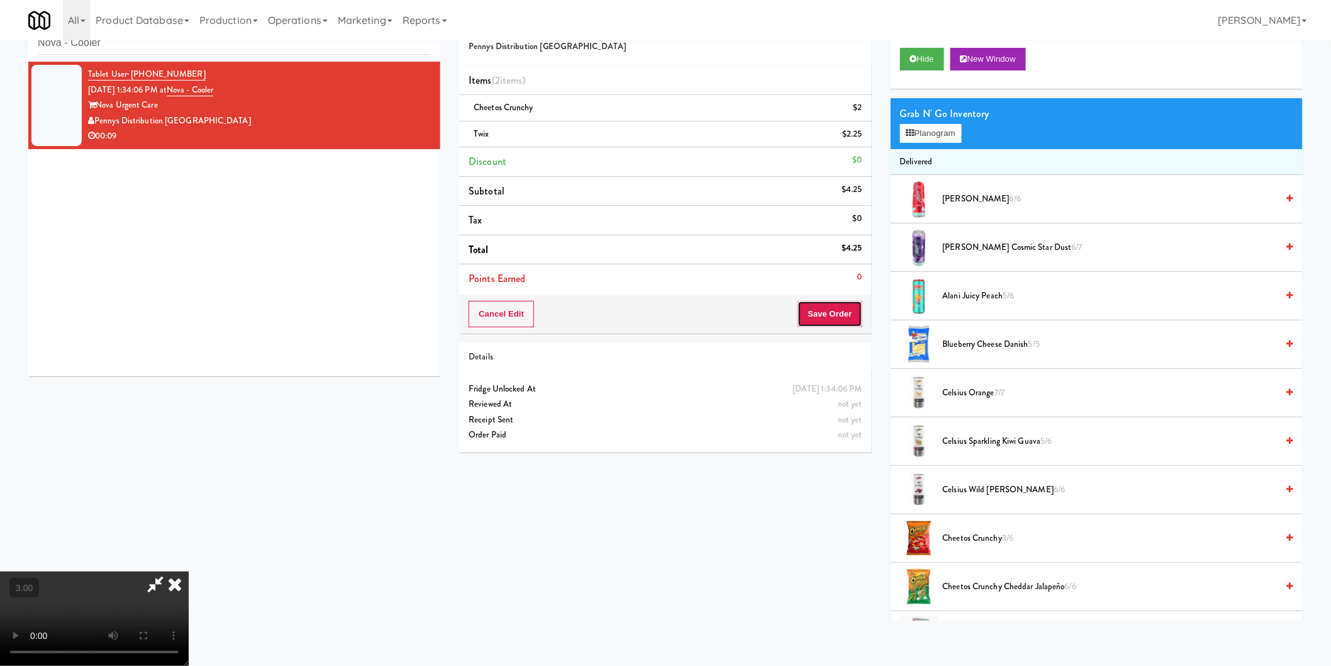
click at [816, 305] on button "Save Order" at bounding box center [830, 314] width 64 height 26
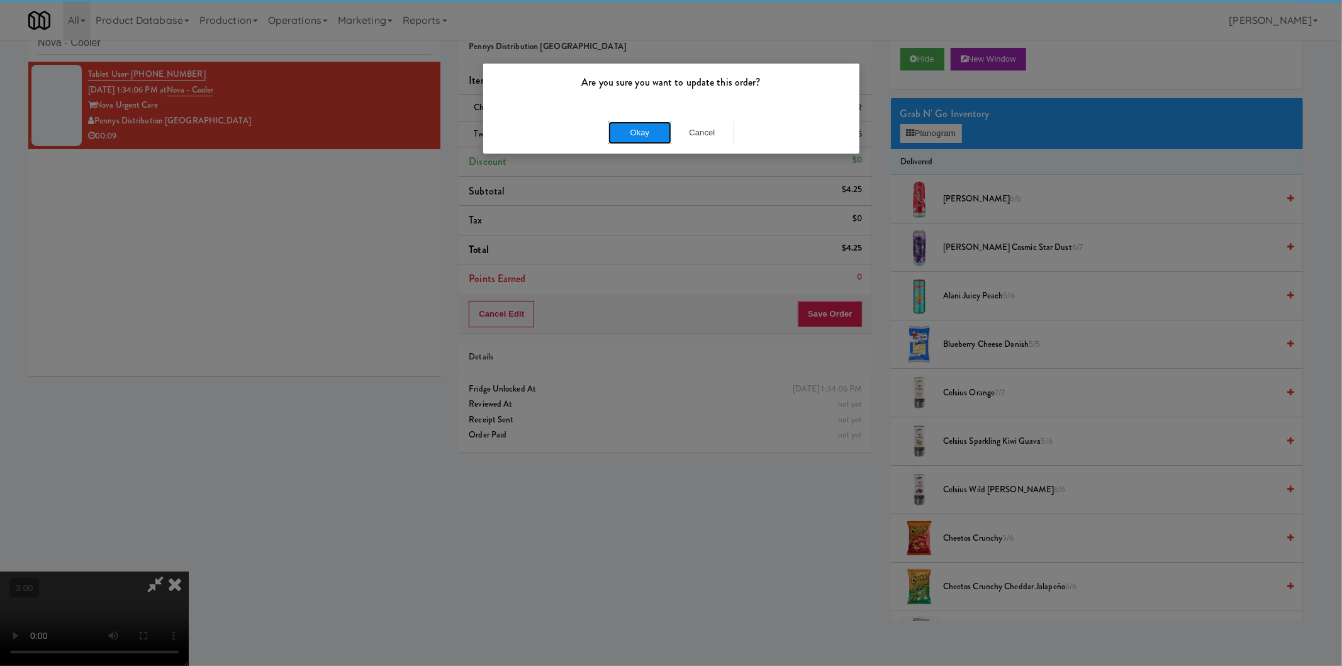
click at [631, 126] on button "Okay" at bounding box center [639, 132] width 63 height 23
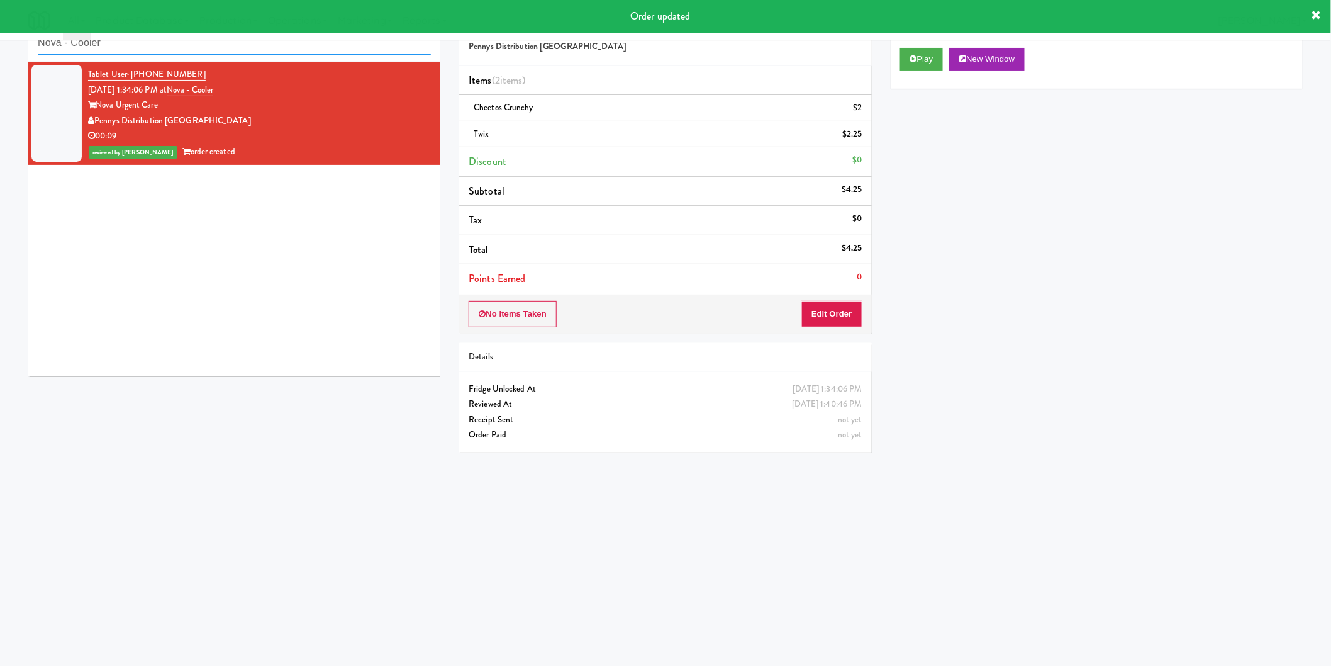
paste input "ICON at DULLES Cooler #1"
drag, startPoint x: 240, startPoint y: 48, endPoint x: 0, endPoint y: 48, distance: 240.3
click at [0, 48] on div "inbox reviewed recent all unclear take inventory issue suspicious failed recent…" at bounding box center [665, 257] width 1331 height 505
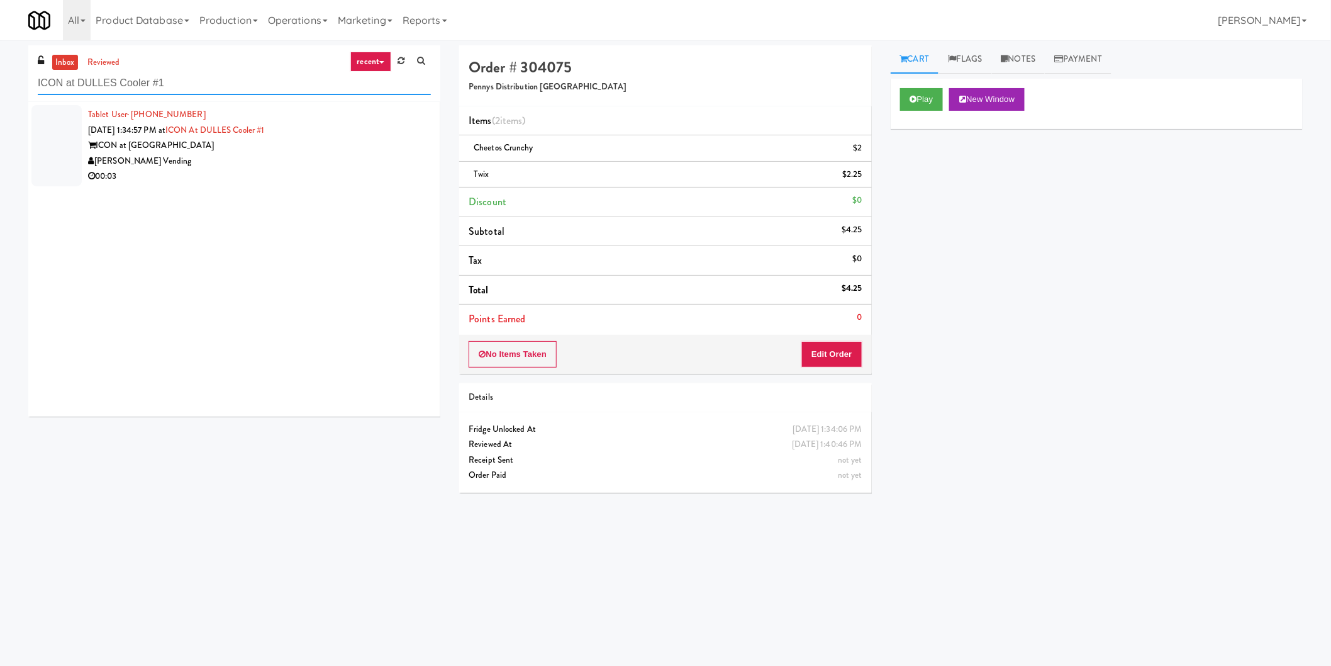
type input "ICON at DULLES Cooler #1"
click at [316, 136] on div "Tablet User · (302) 593-6290 Aug 10, 2025 1:34:57 PM at ICON at DULLES Cooler #…" at bounding box center [259, 145] width 343 height 77
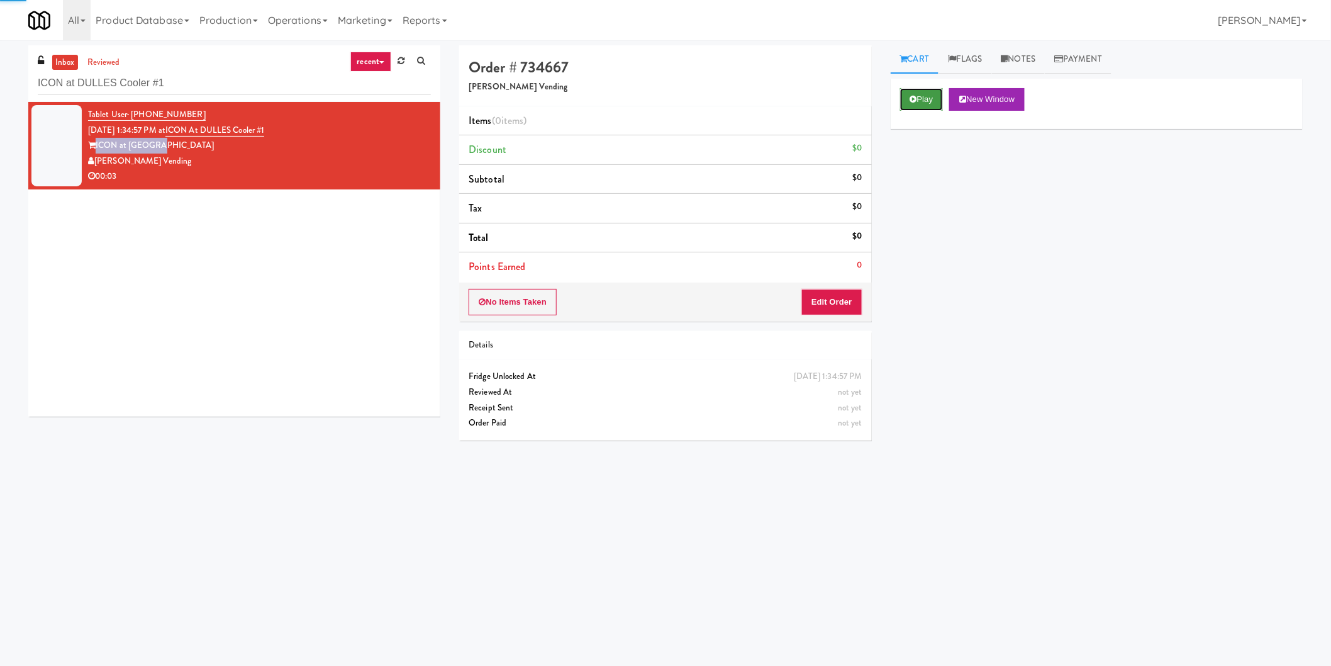
click at [915, 106] on button "Play" at bounding box center [921, 99] width 43 height 23
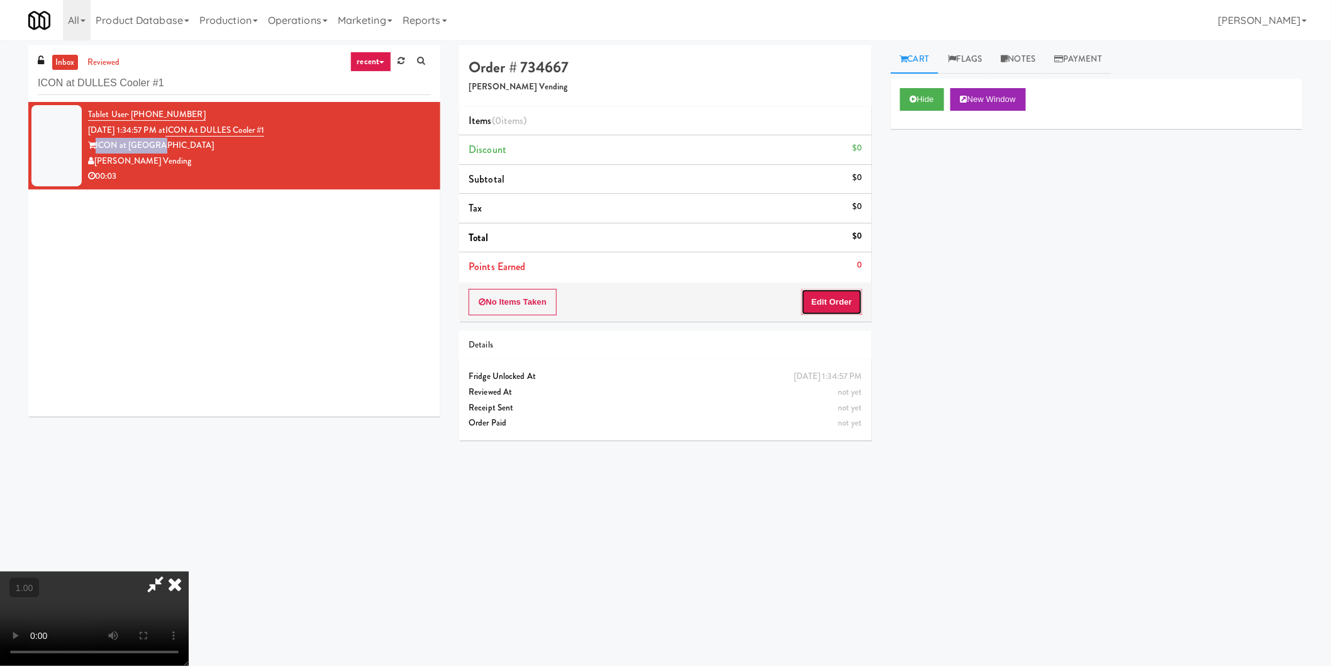
click at [844, 302] on button "Edit Order" at bounding box center [831, 302] width 61 height 26
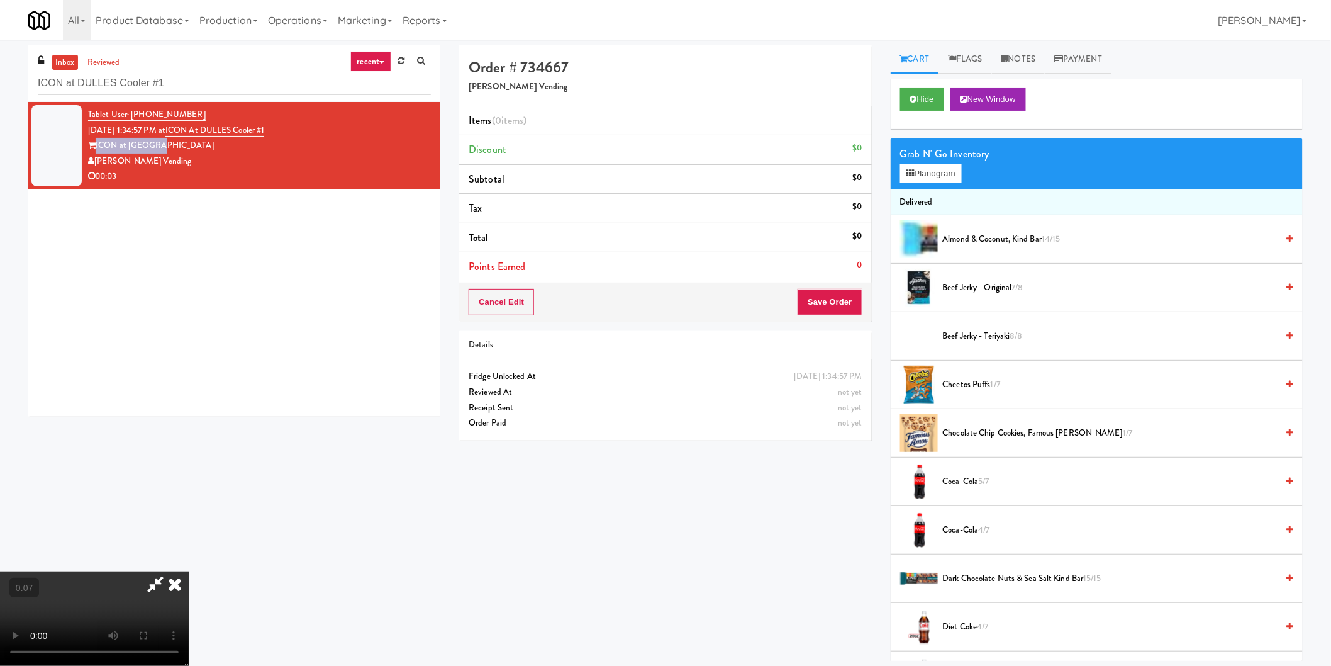
scroll to position [206, 0]
click at [925, 175] on button "Planogram" at bounding box center [931, 173] width 62 height 19
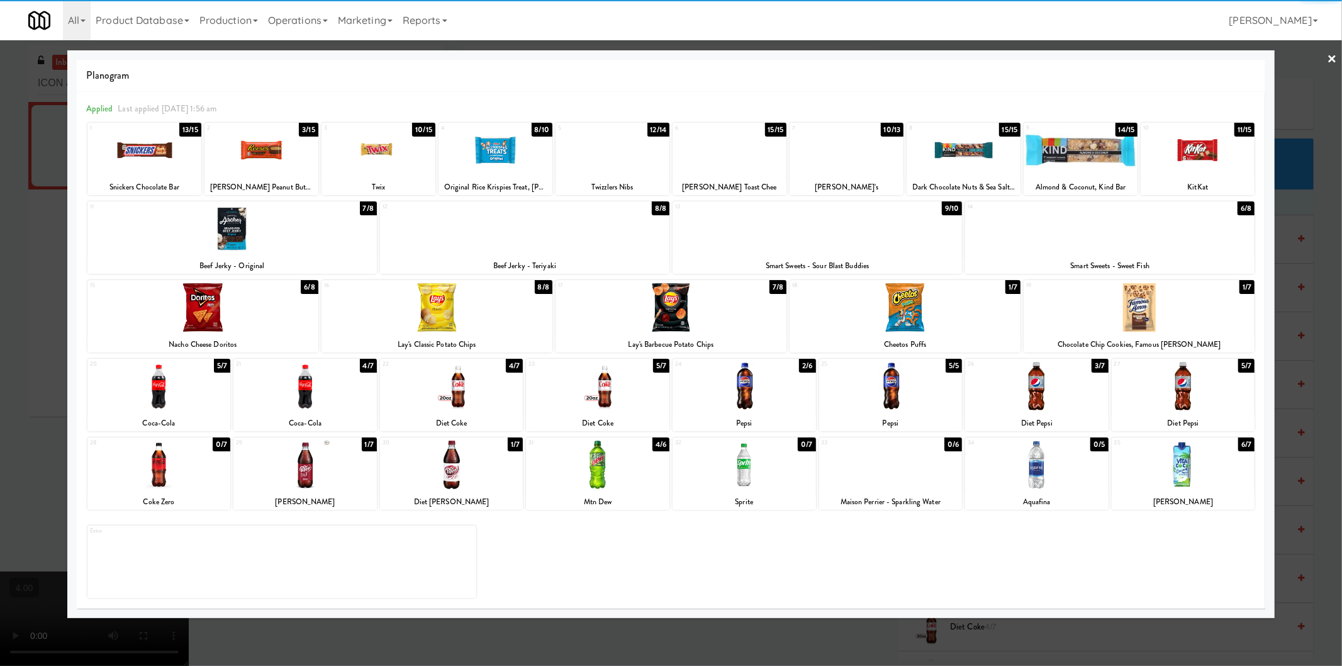
click at [1028, 399] on div at bounding box center [1036, 386] width 143 height 48
drag, startPoint x: 1288, startPoint y: 397, endPoint x: 1235, endPoint y: 376, distance: 56.2
click at [1286, 396] on div at bounding box center [671, 333] width 1342 height 666
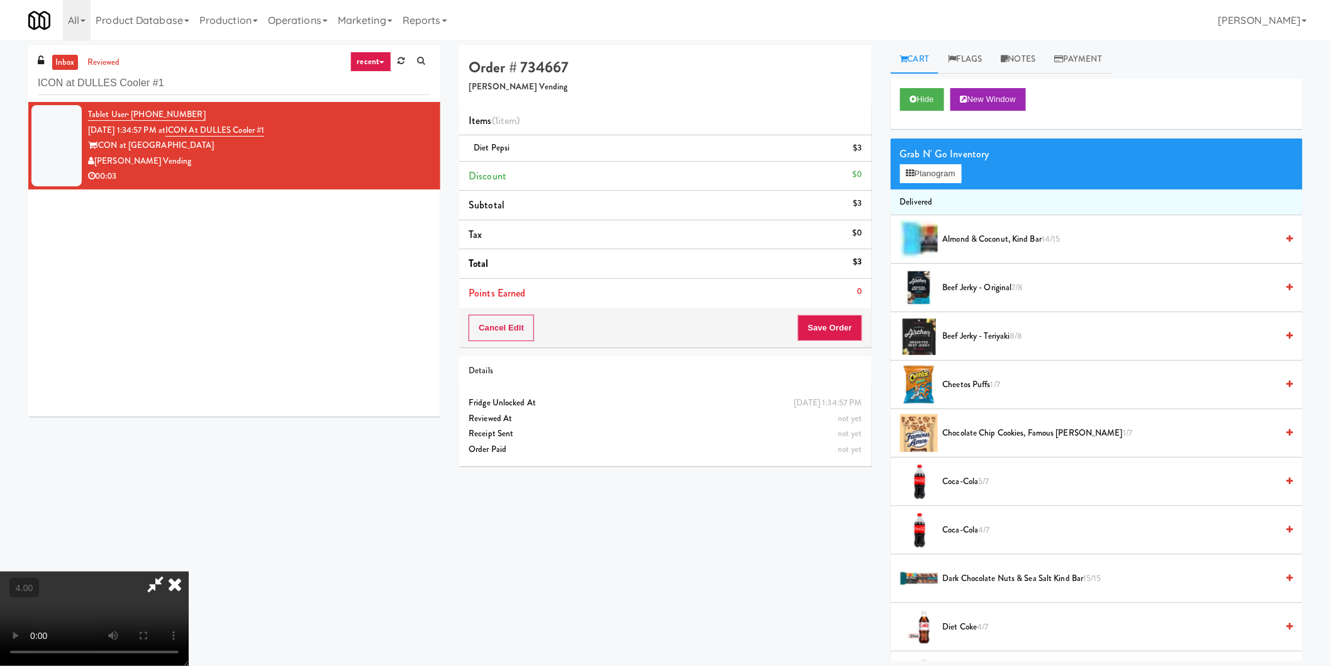
click at [189, 571] on icon at bounding box center [175, 583] width 28 height 25
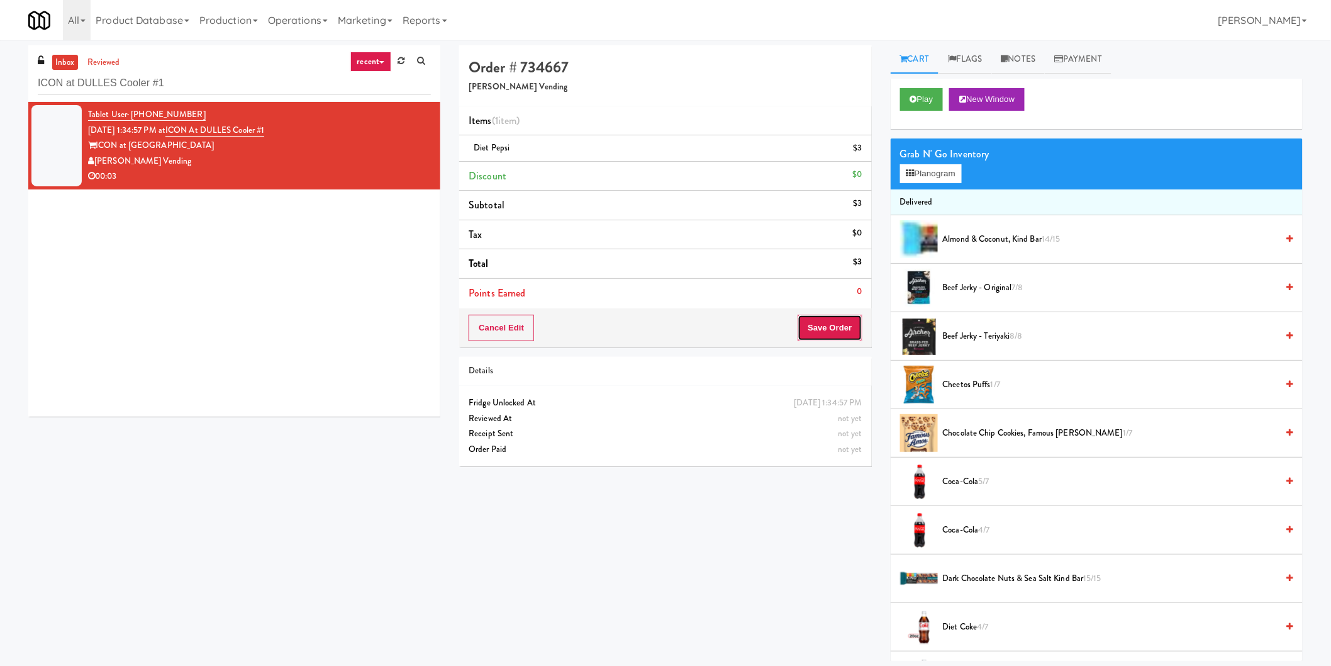
click at [835, 327] on button "Save Order" at bounding box center [830, 328] width 64 height 26
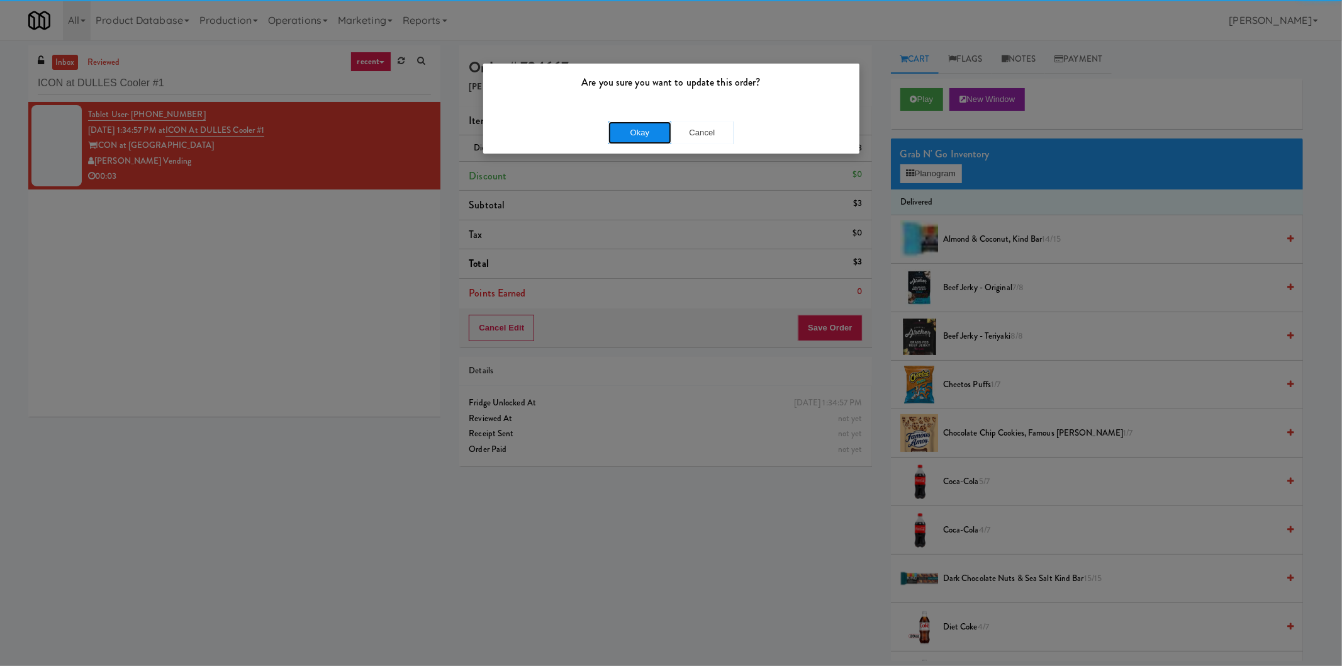
click at [632, 134] on button "Okay" at bounding box center [639, 132] width 63 height 23
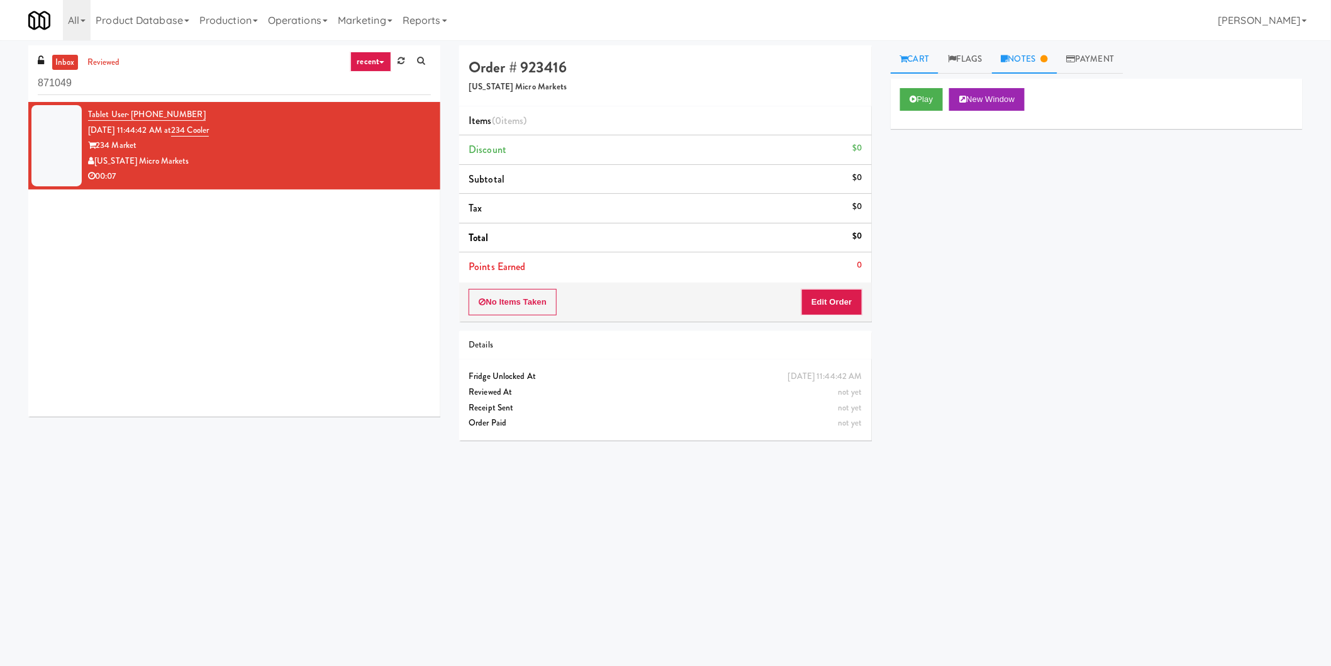
click at [1022, 57] on link "Notes" at bounding box center [1024, 59] width 65 height 28
click at [928, 92] on button "Play" at bounding box center [921, 99] width 43 height 23
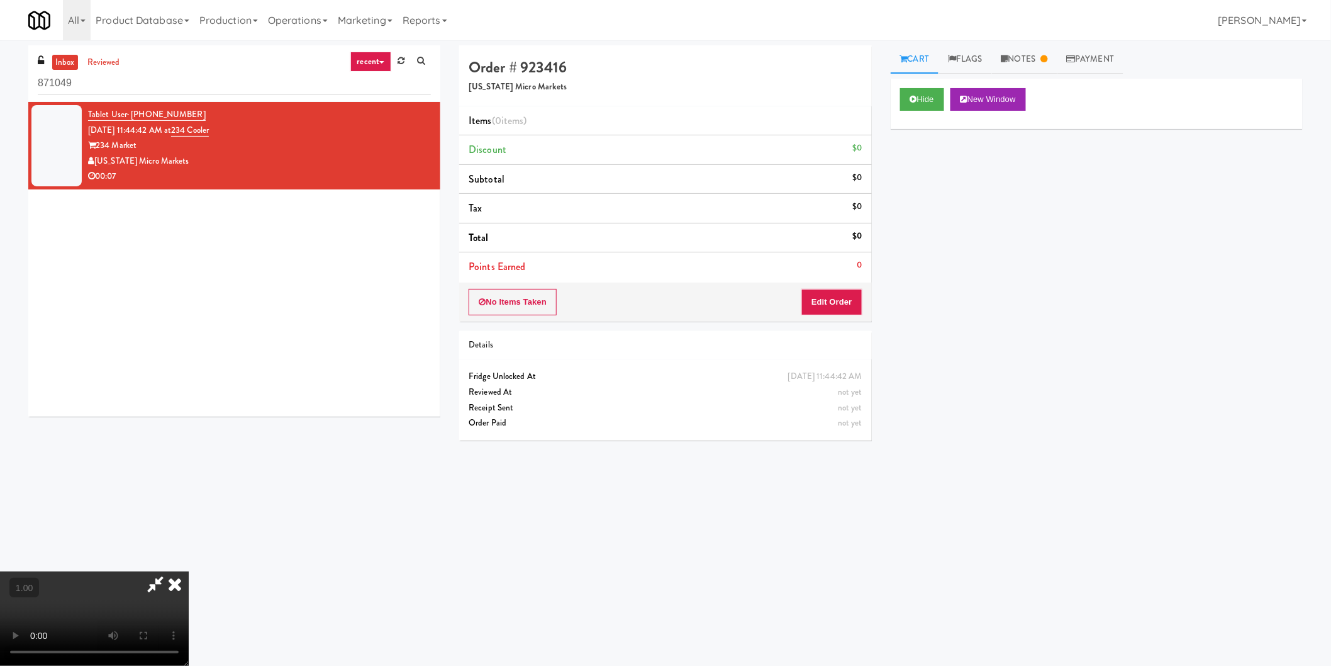
click at [915, 65] on link "Cart" at bounding box center [915, 59] width 48 height 28
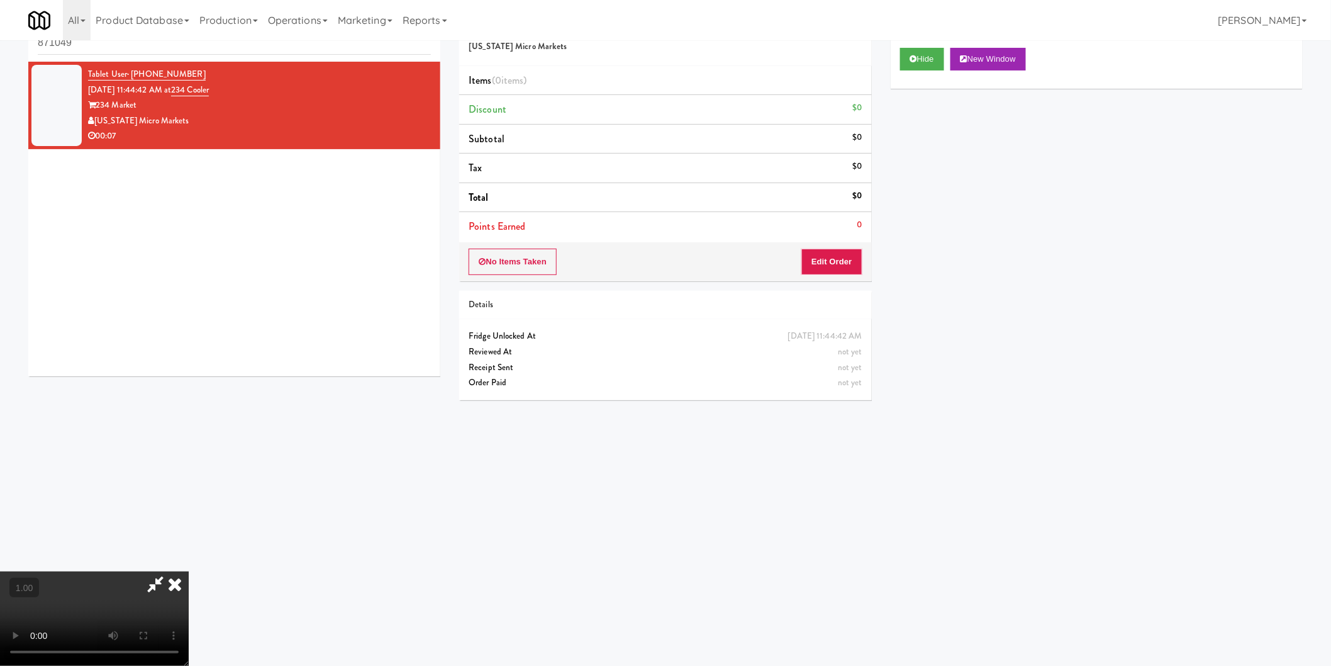
scroll to position [136, 0]
click at [189, 571] on video at bounding box center [94, 618] width 189 height 94
click at [841, 260] on button "Edit Order" at bounding box center [831, 261] width 61 height 26
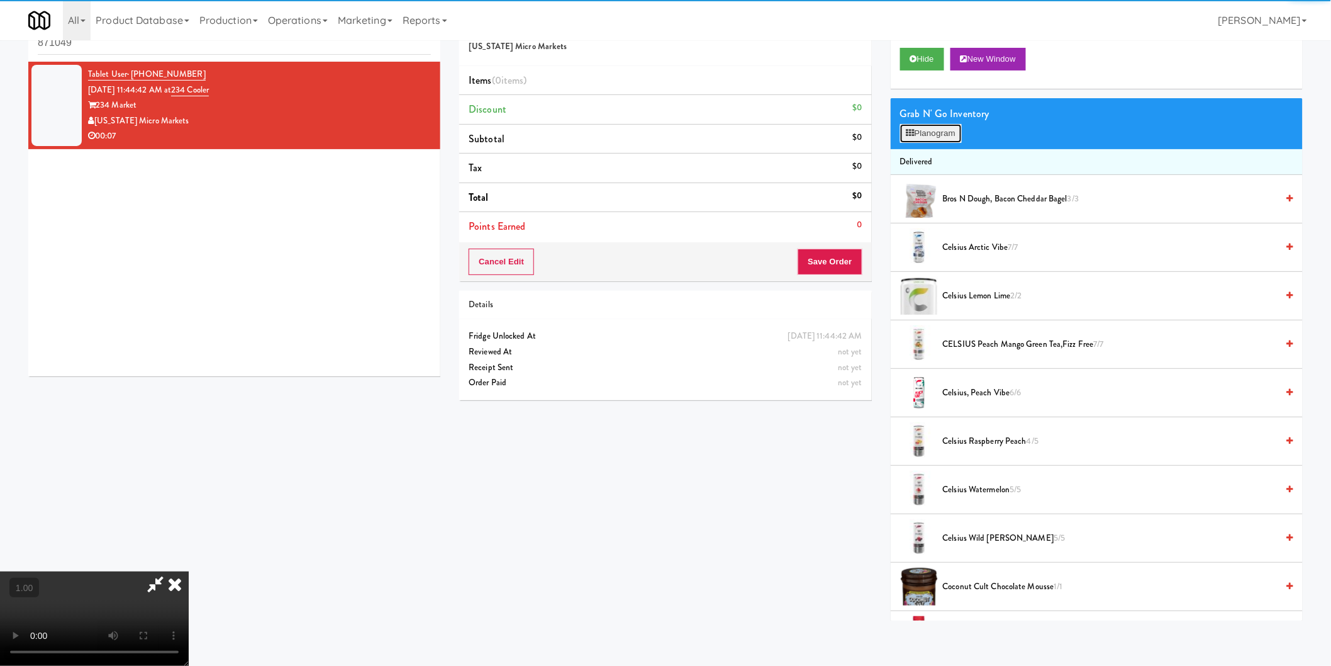
click at [923, 130] on button "Planogram" at bounding box center [931, 133] width 62 height 19
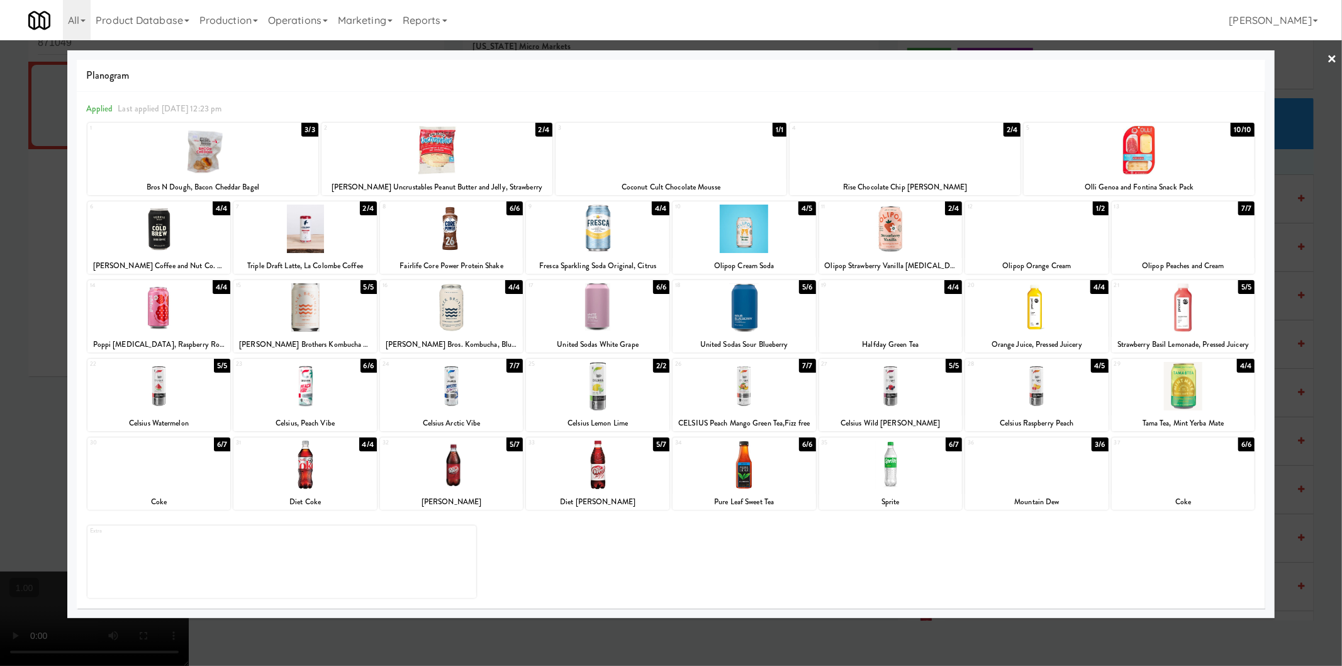
click at [620, 233] on div at bounding box center [597, 228] width 143 height 48
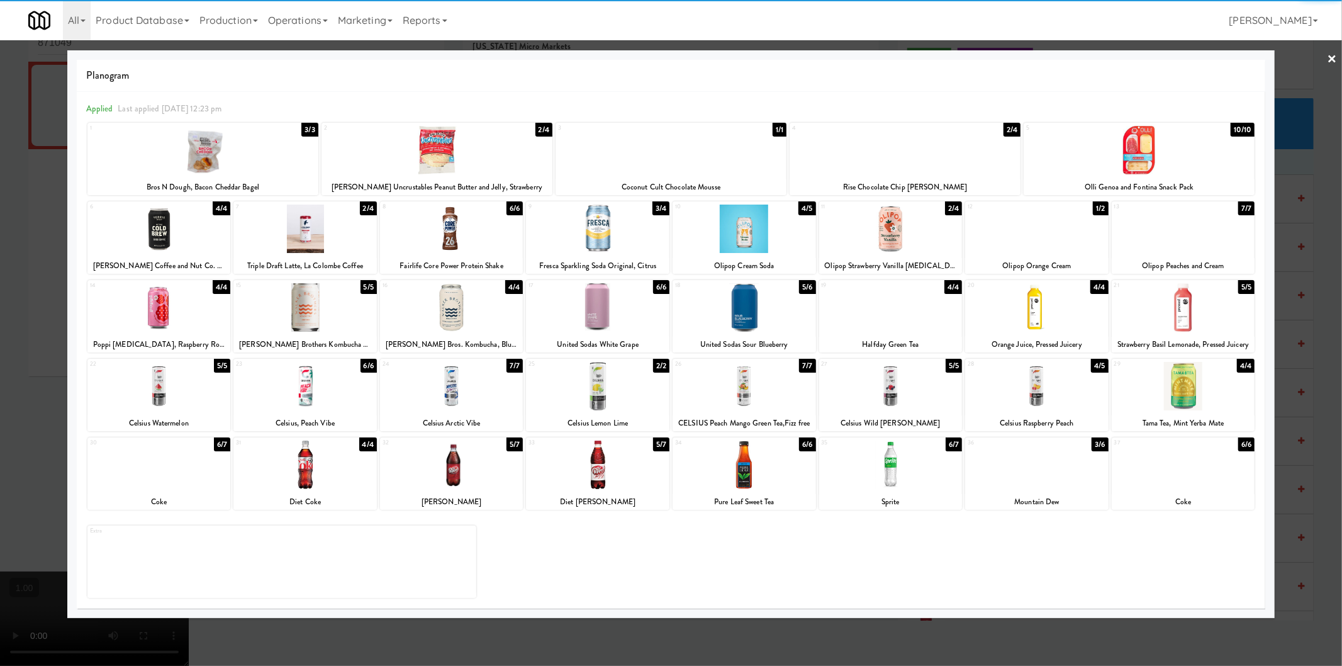
click at [1171, 318] on div at bounding box center [1182, 307] width 143 height 48
click at [1291, 306] on div at bounding box center [671, 333] width 1342 height 666
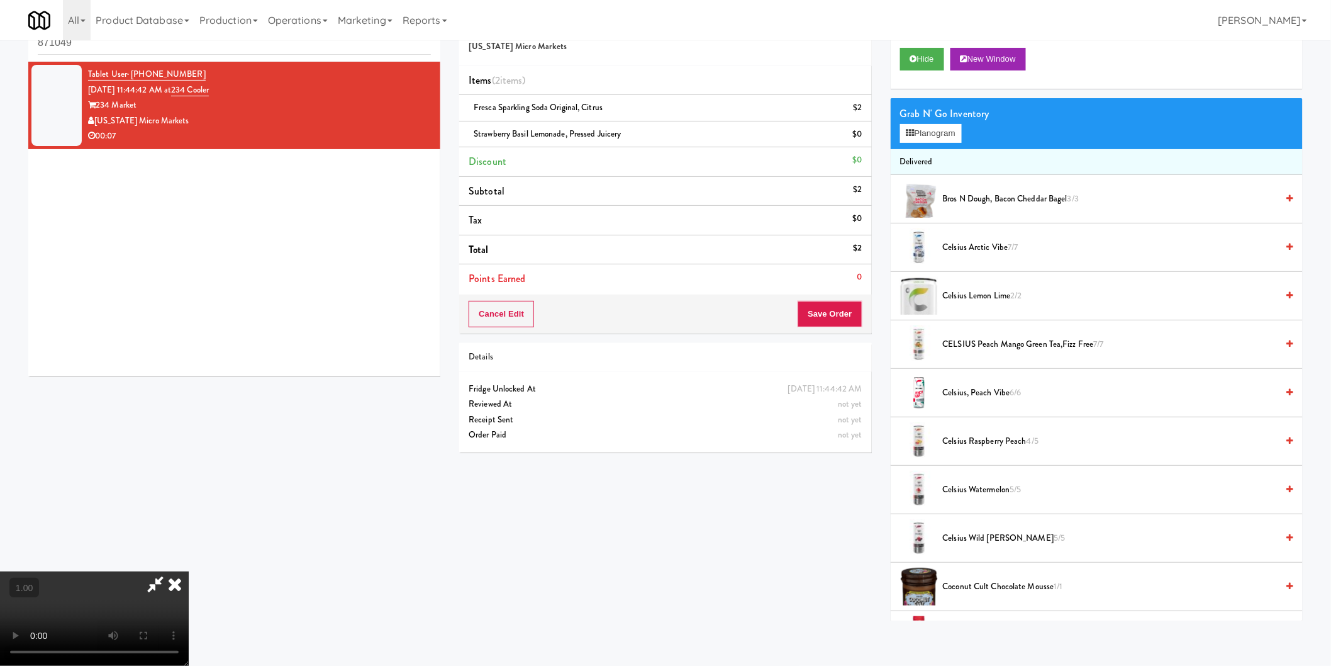
click at [189, 571] on video at bounding box center [94, 618] width 189 height 94
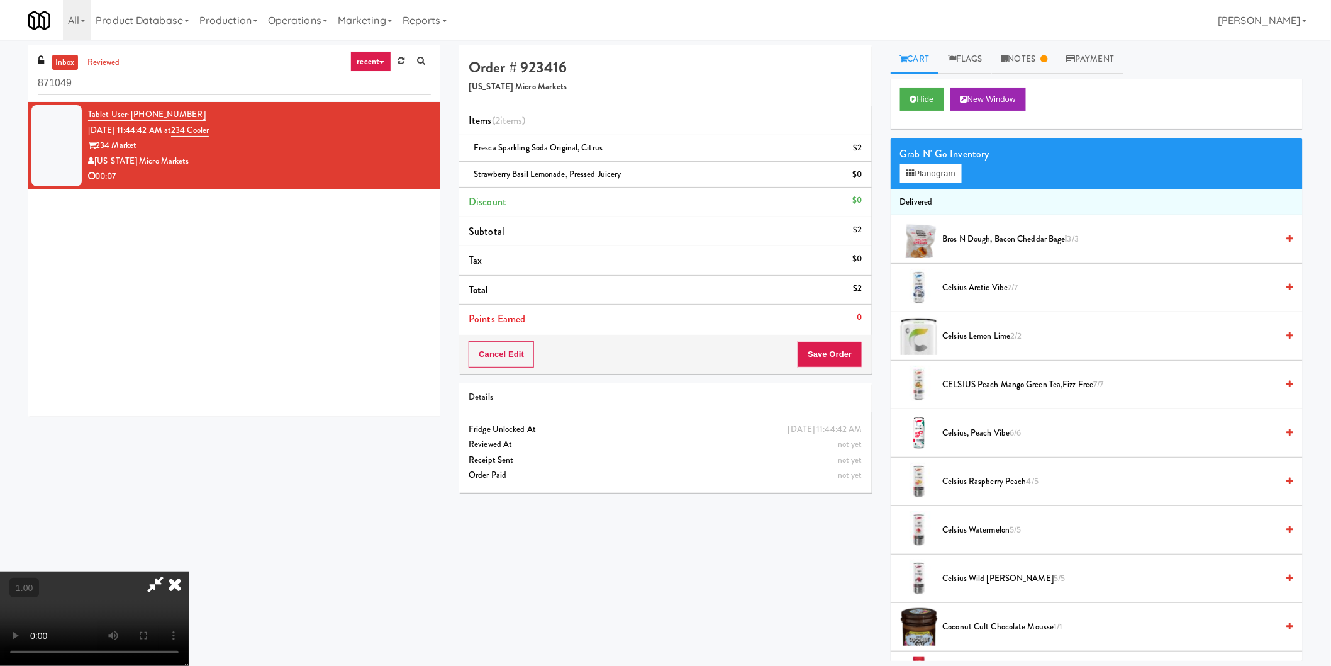
click at [189, 571] on icon at bounding box center [175, 583] width 28 height 25
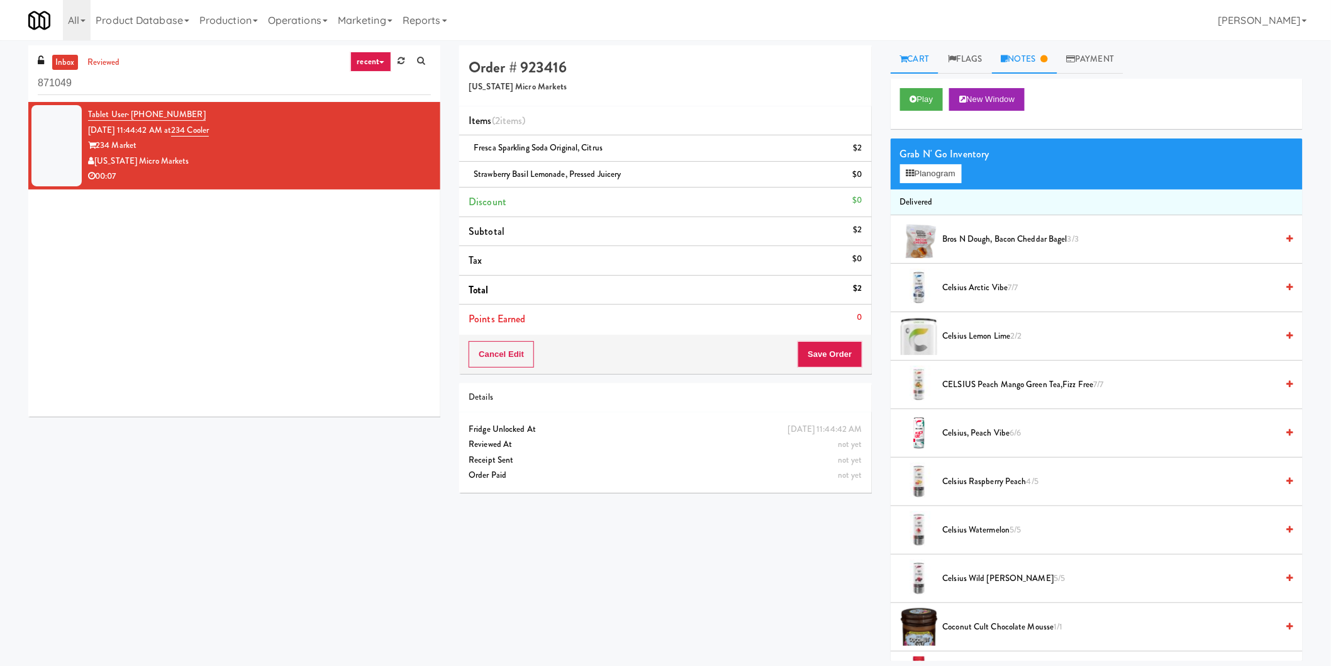
click at [1025, 60] on link "Notes" at bounding box center [1024, 59] width 65 height 28
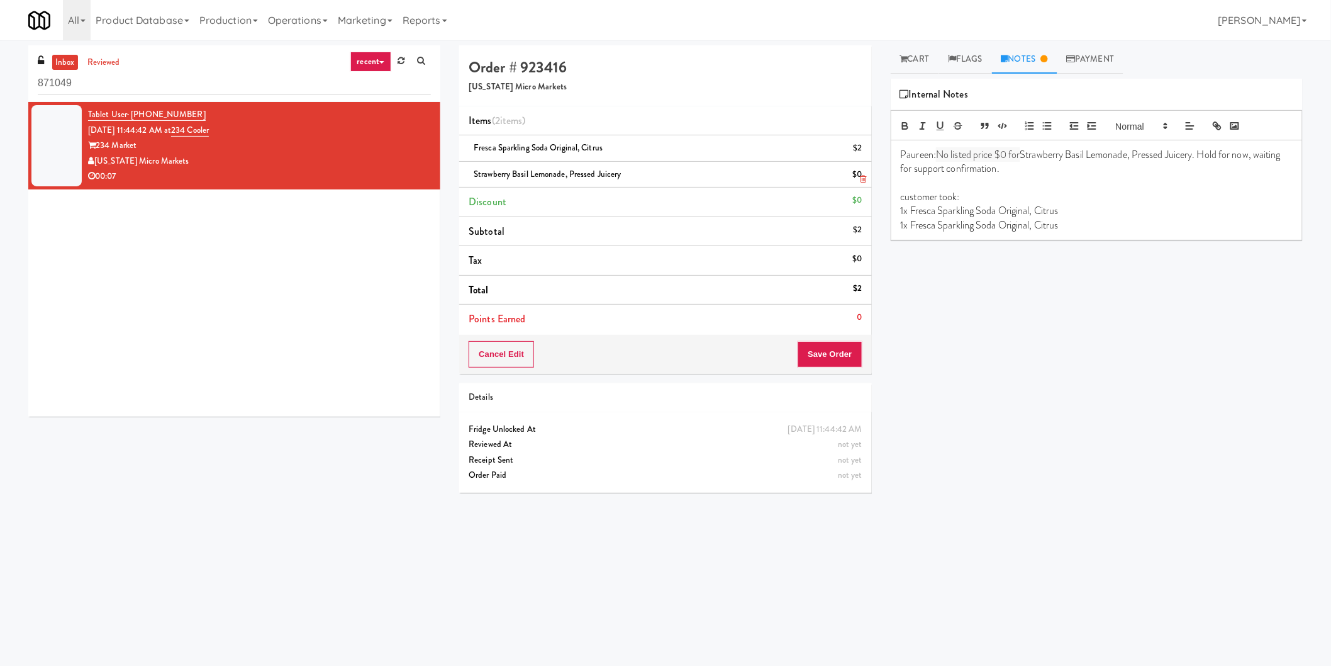
drag, startPoint x: 650, startPoint y: 178, endPoint x: 474, endPoint y: 176, distance: 176.1
click at [474, 176] on div "Strawberry Basil Lemonade, Pressed Juicery $0" at bounding box center [665, 175] width 393 height 16
copy span "Strawberry Basil Lemonade, Pressed Juicery"
drag, startPoint x: 1072, startPoint y: 227, endPoint x: 909, endPoint y: 225, distance: 163.6
click at [909, 225] on p "1x Fresca Sparkling Soda Original, Citrus" at bounding box center [1097, 225] width 392 height 14
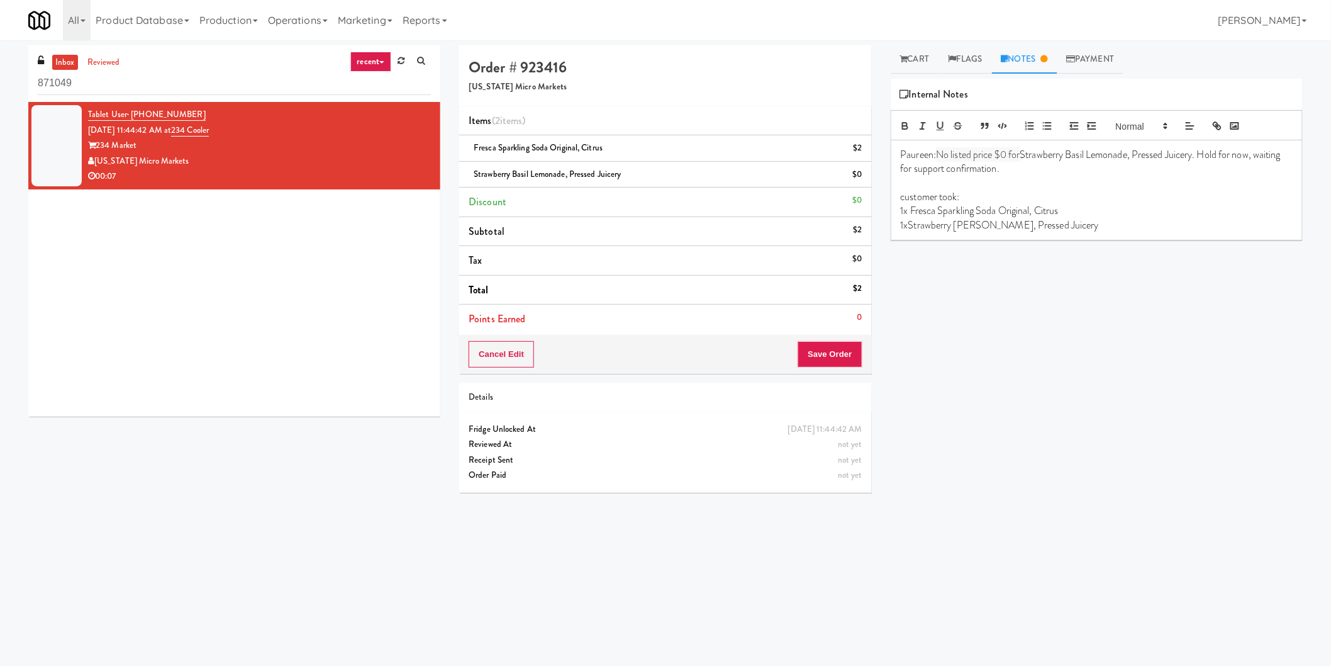
click at [910, 228] on p "1xStrawberry Basil Lemonade, Pressed Juicery" at bounding box center [1097, 225] width 392 height 14
drag, startPoint x: 1028, startPoint y: 171, endPoint x: 907, endPoint y: 171, distance: 121.4
click at [907, 171] on p "Paureen: No listed price $0 for Strawberry Basil Lemonade, Pressed Juicery. Hol…" at bounding box center [1097, 162] width 392 height 28
drag, startPoint x: 1208, startPoint y: 155, endPoint x: 1261, endPoint y: 154, distance: 52.2
click at [1261, 154] on p "Paureen: No listed price $0 for Strawberry Basil Lemonade, Pressed Juicery. Hol…" at bounding box center [1097, 162] width 392 height 28
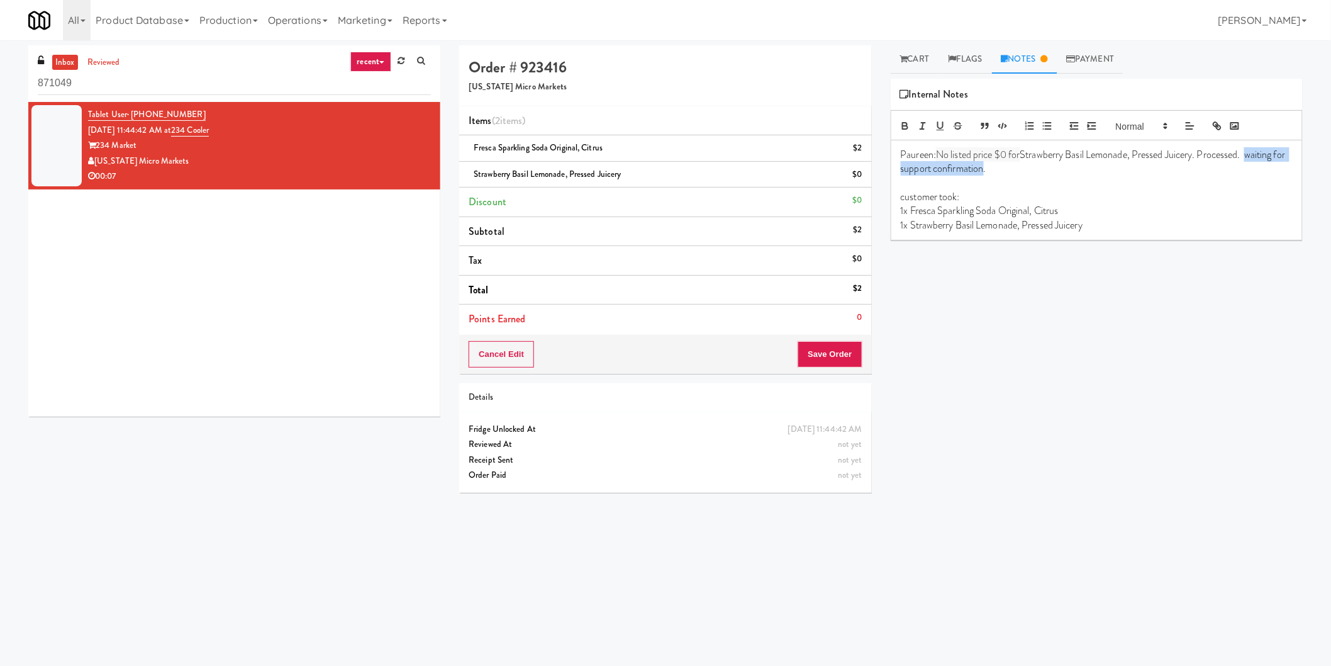
drag, startPoint x: 1254, startPoint y: 155, endPoint x: 1008, endPoint y: 178, distance: 247.0
click at [998, 174] on p "Paureen: No listed price $0 for Strawberry Basil Lemonade, Pressed Juicery. Pro…" at bounding box center [1097, 162] width 392 height 28
click at [1079, 202] on p "customer took:" at bounding box center [1097, 197] width 392 height 14
click at [835, 349] on button "Save Order" at bounding box center [830, 354] width 64 height 26
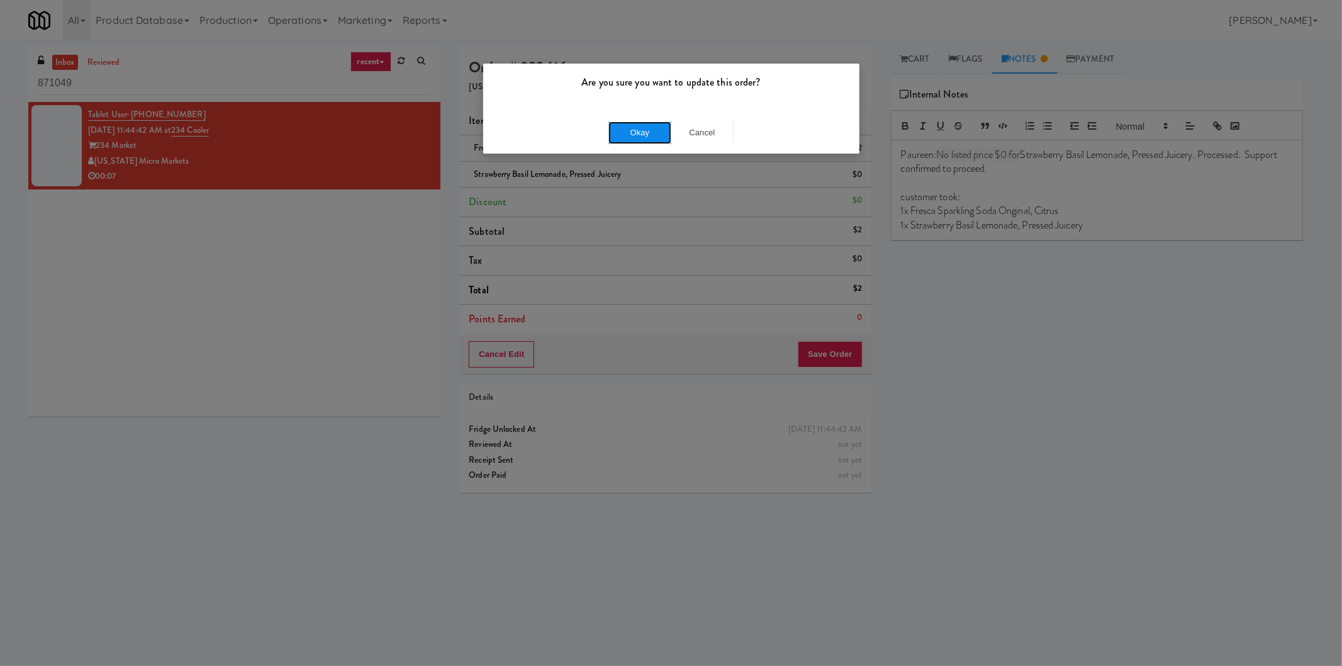
click at [635, 123] on button "Okay" at bounding box center [639, 132] width 63 height 23
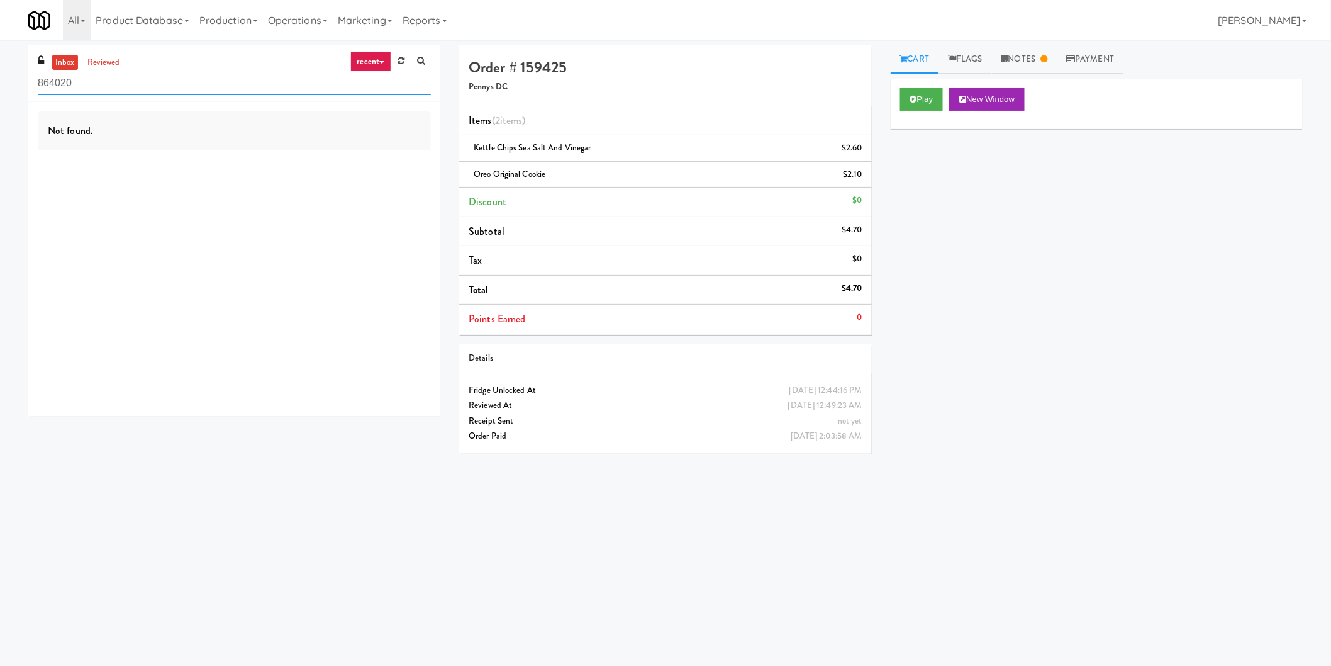
drag, startPoint x: 96, startPoint y: 74, endPoint x: 36, endPoint y: 75, distance: 60.4
click at [36, 75] on div "inbox reviewed recent all unclear take inventory issue suspicious failed recent…" at bounding box center [234, 73] width 412 height 57
paste input "305 [PERSON_NAME][GEOGRAPHIC_DATA], Ground Floor"
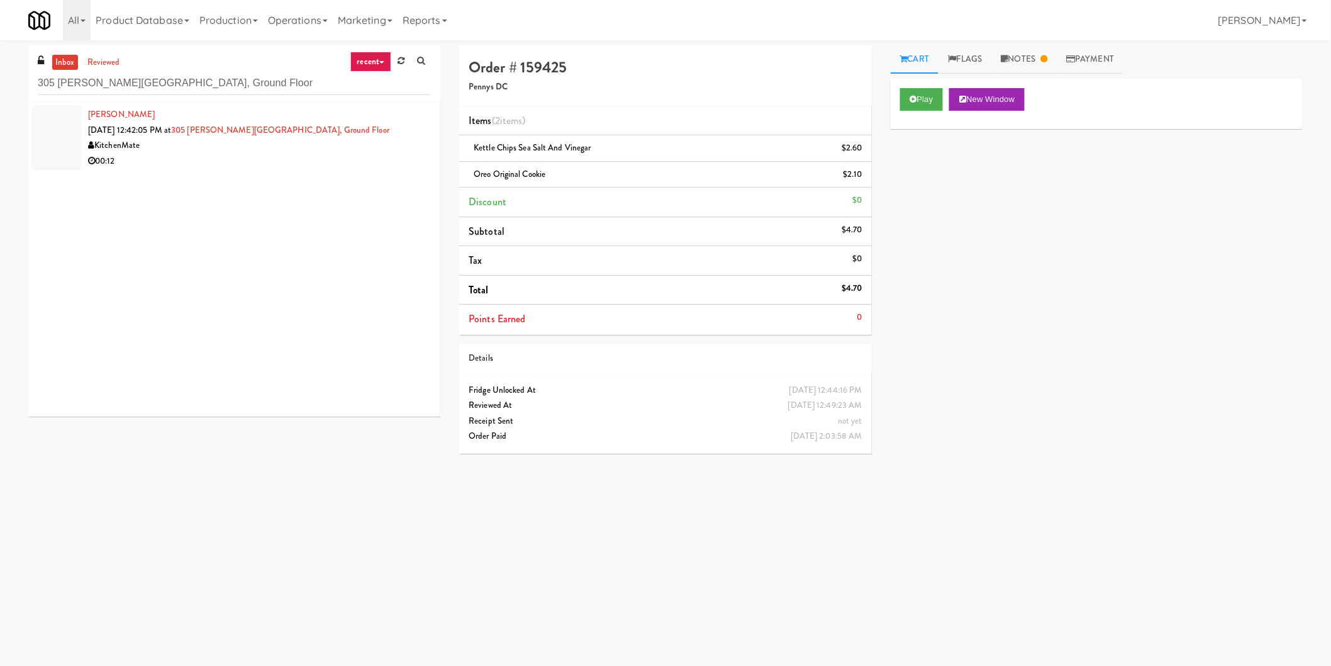
click at [387, 136] on div "[PERSON_NAME] [DATE] 12:42:05 PM at [GEOGRAPHIC_DATA][PERSON_NAME], Ground Floo…" at bounding box center [259, 138] width 343 height 62
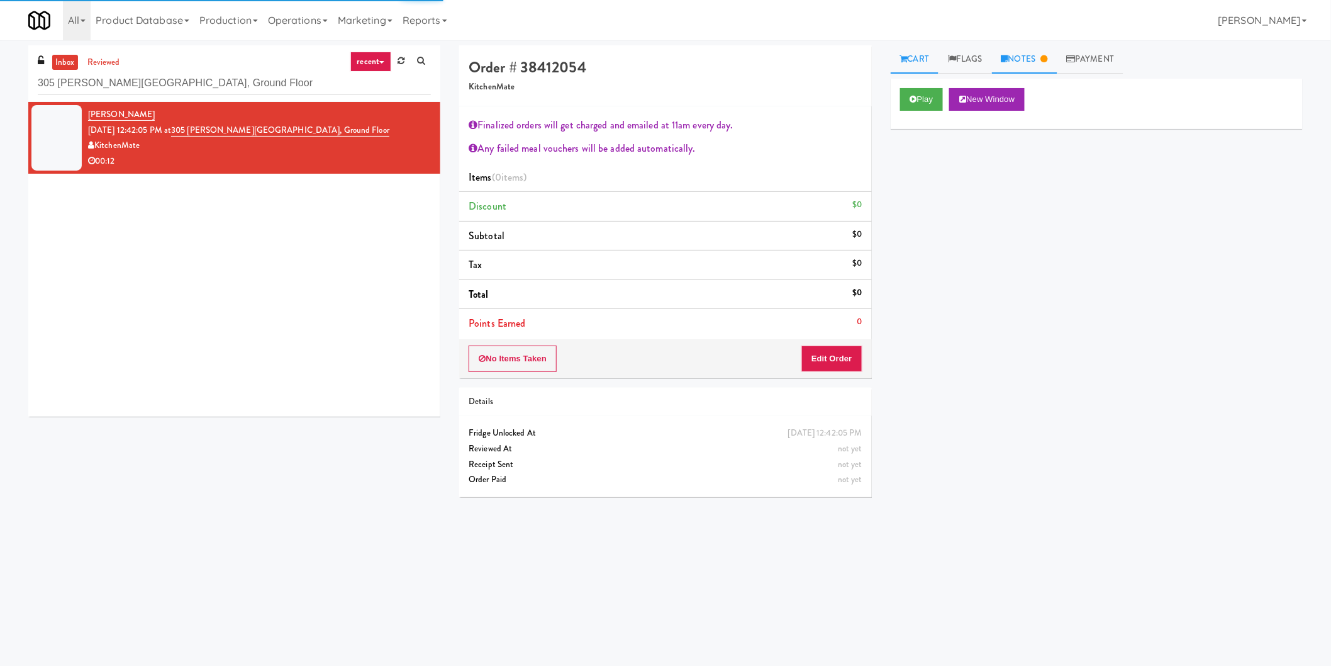
click at [1040, 58] on link "Notes" at bounding box center [1024, 59] width 65 height 28
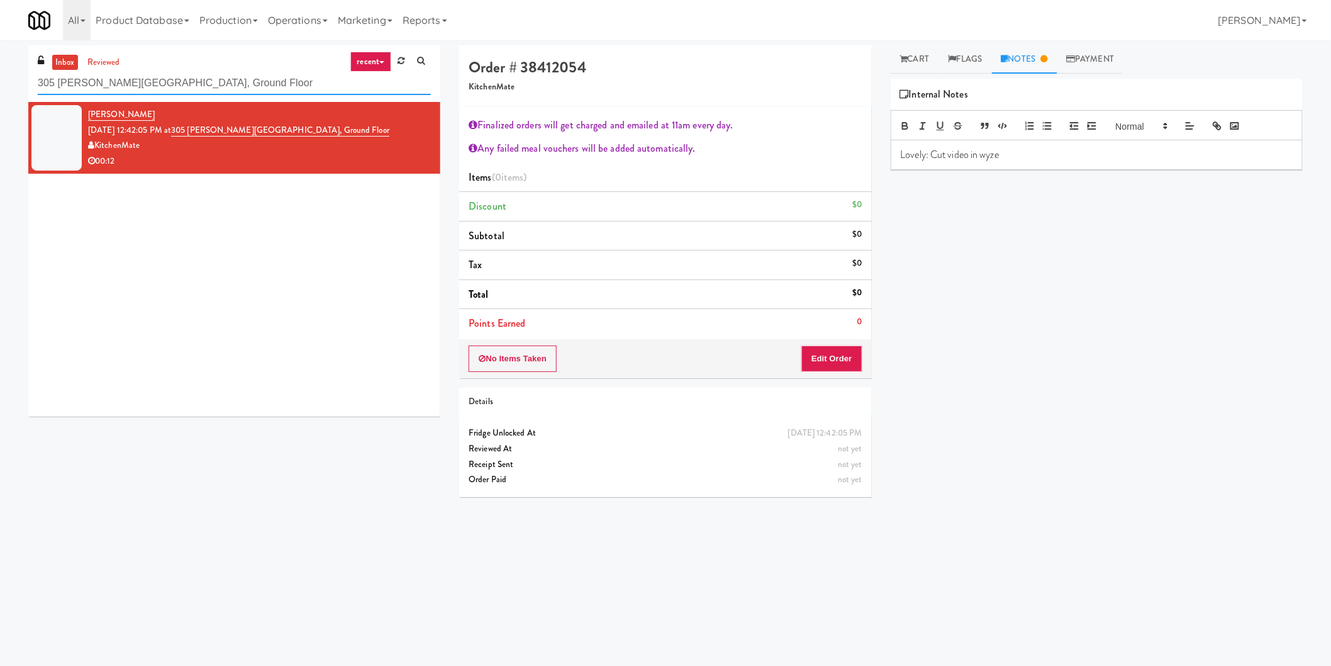
drag, startPoint x: 228, startPoint y: 82, endPoint x: 0, endPoint y: 84, distance: 227.7
click at [0, 85] on div "inbox reviewed recent all unclear take inventory issue suspicious failed recent…" at bounding box center [665, 297] width 1331 height 505
paste input "[PERSON_NAME] Left [PERSON_NAME]"
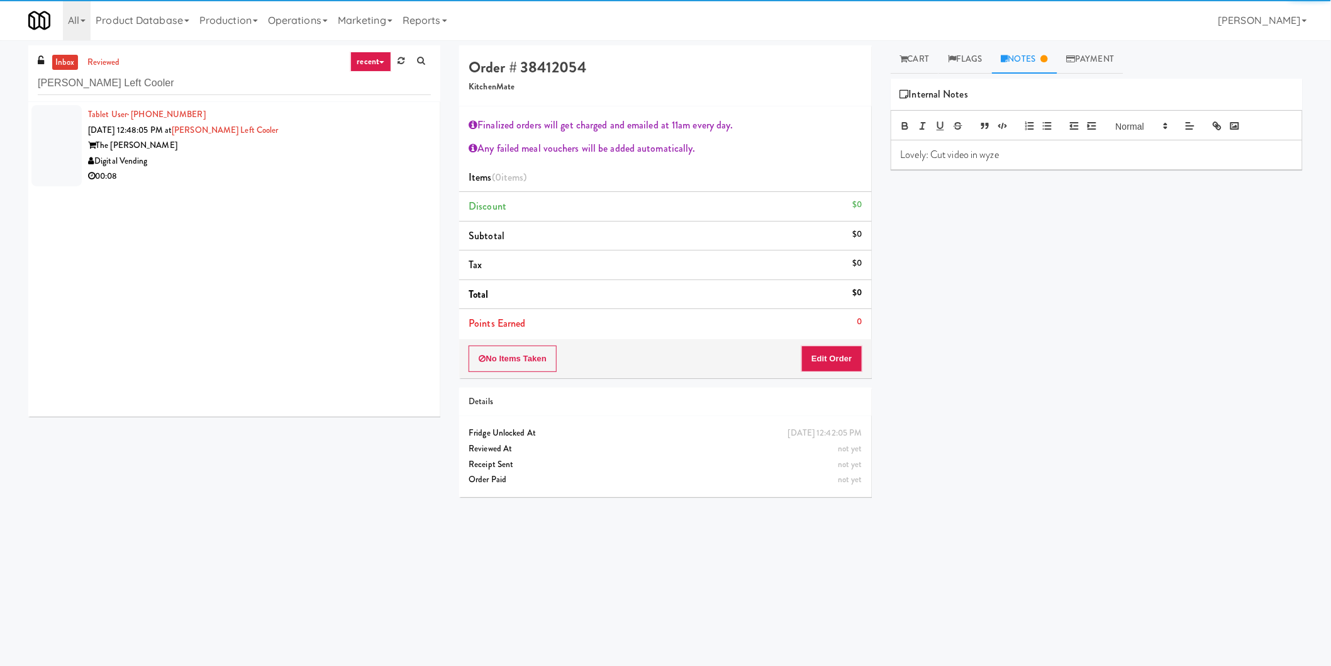
click at [248, 172] on div "00:08" at bounding box center [259, 177] width 343 height 16
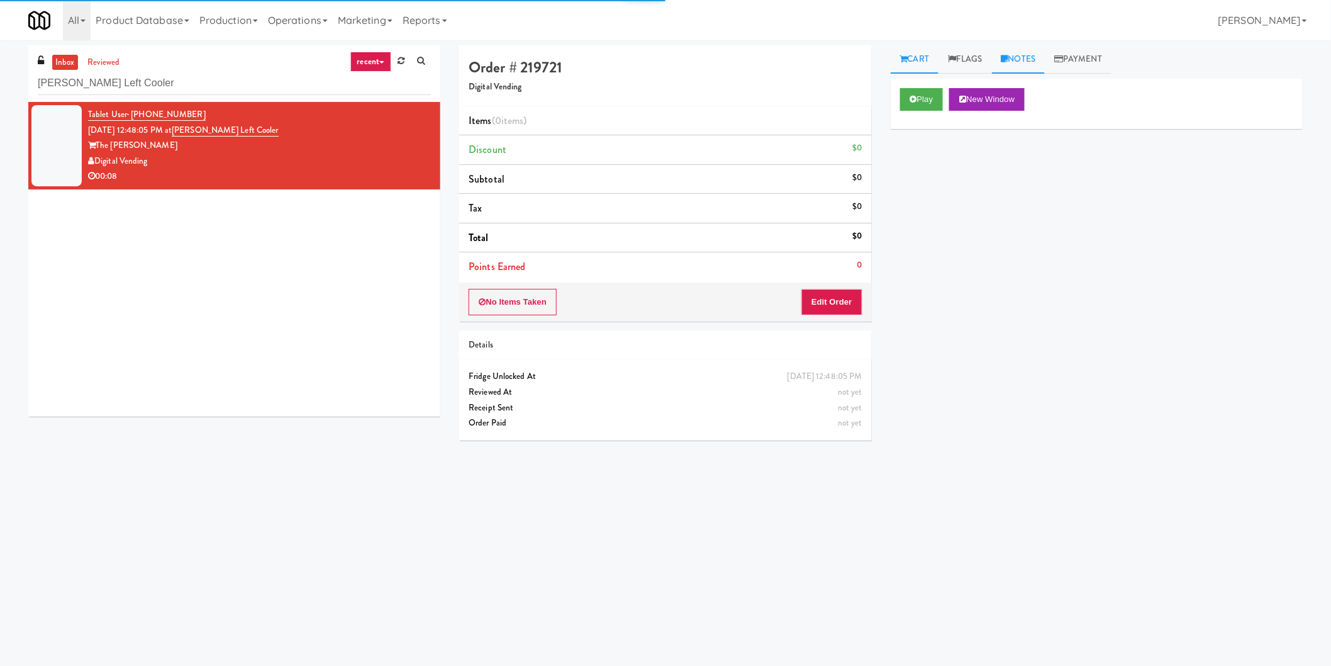
click at [1016, 67] on link "Notes" at bounding box center [1018, 59] width 53 height 28
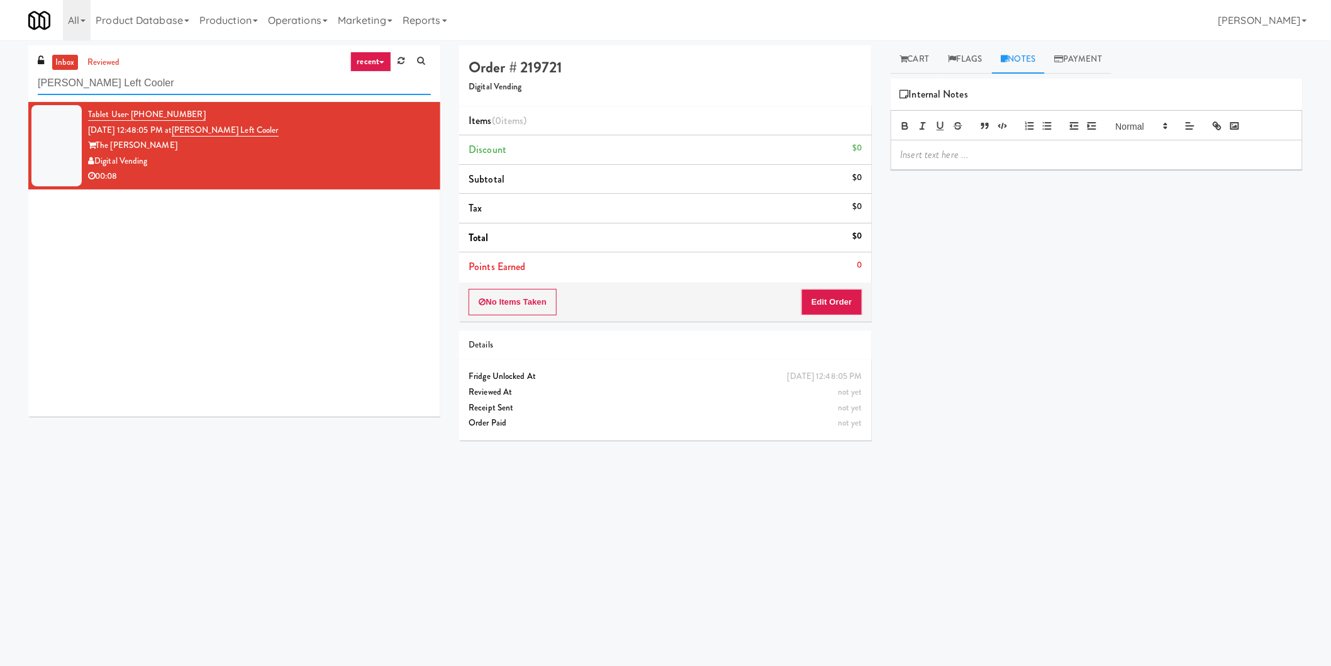
drag, startPoint x: 38, startPoint y: 79, endPoint x: 1, endPoint y: 83, distance: 37.3
click at [0, 83] on div "inbox reviewed recent all unclear take inventory issue suspicious failed recent…" at bounding box center [665, 297] width 1331 height 505
paste input "[GEOGRAPHIC_DATA][PERSON_NAME][MEDICAL_DATA]"
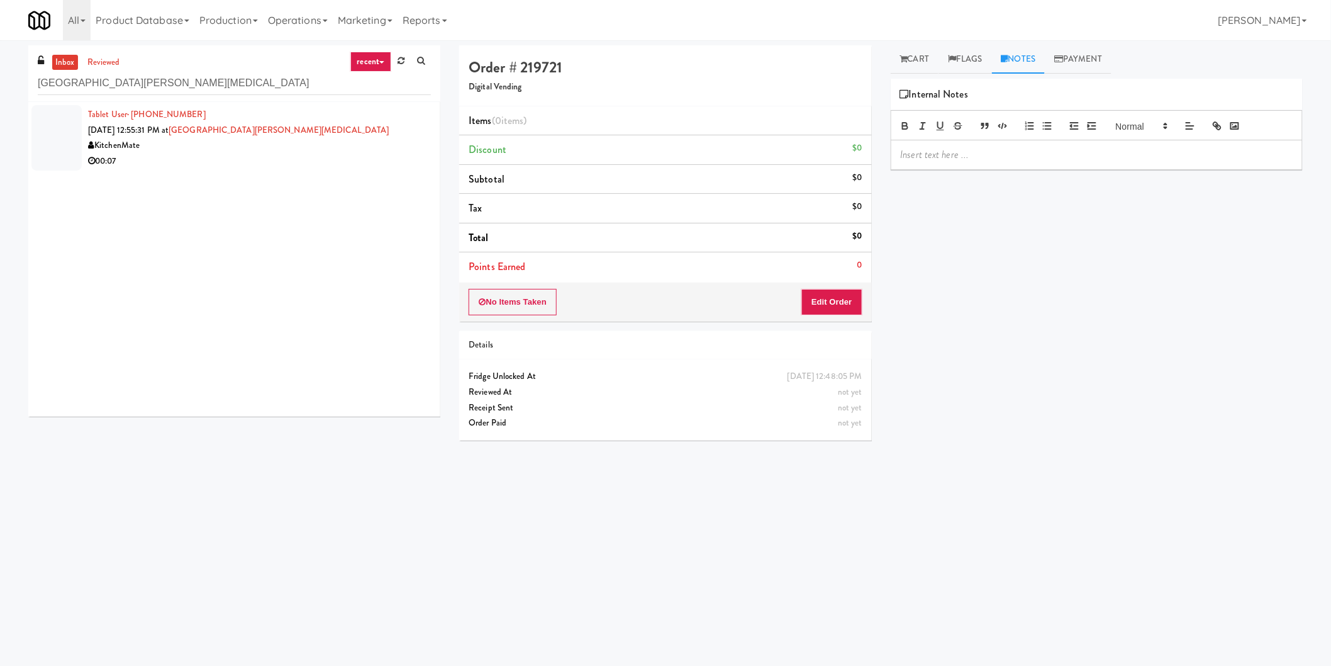
click at [372, 136] on div "Tablet User · (705) 834-8979 [DATE] 12:55:31 PM at [GEOGRAPHIC_DATA][PERSON_NAM…" at bounding box center [259, 138] width 343 height 62
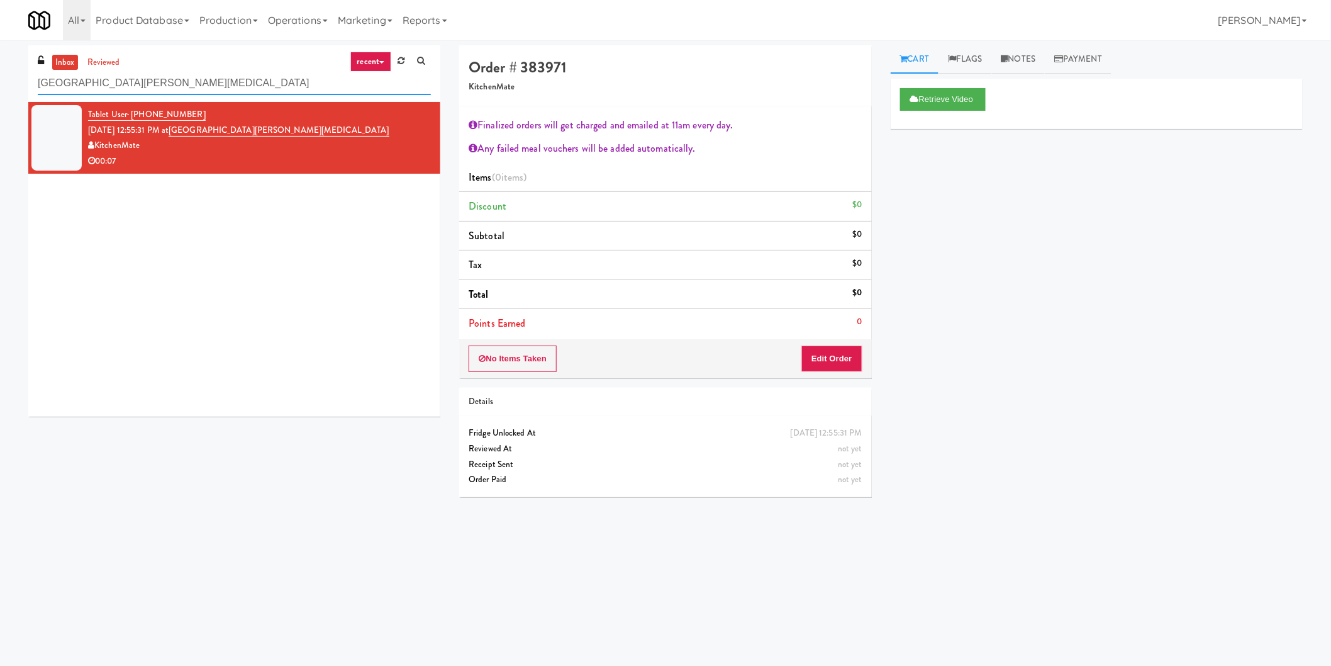
paste input "234 Cooler"
drag, startPoint x: 198, startPoint y: 82, endPoint x: 0, endPoint y: 67, distance: 198.1
click at [0, 67] on div "inbox reviewed recent all unclear take inventory issue suspicious failed recent…" at bounding box center [665, 297] width 1331 height 505
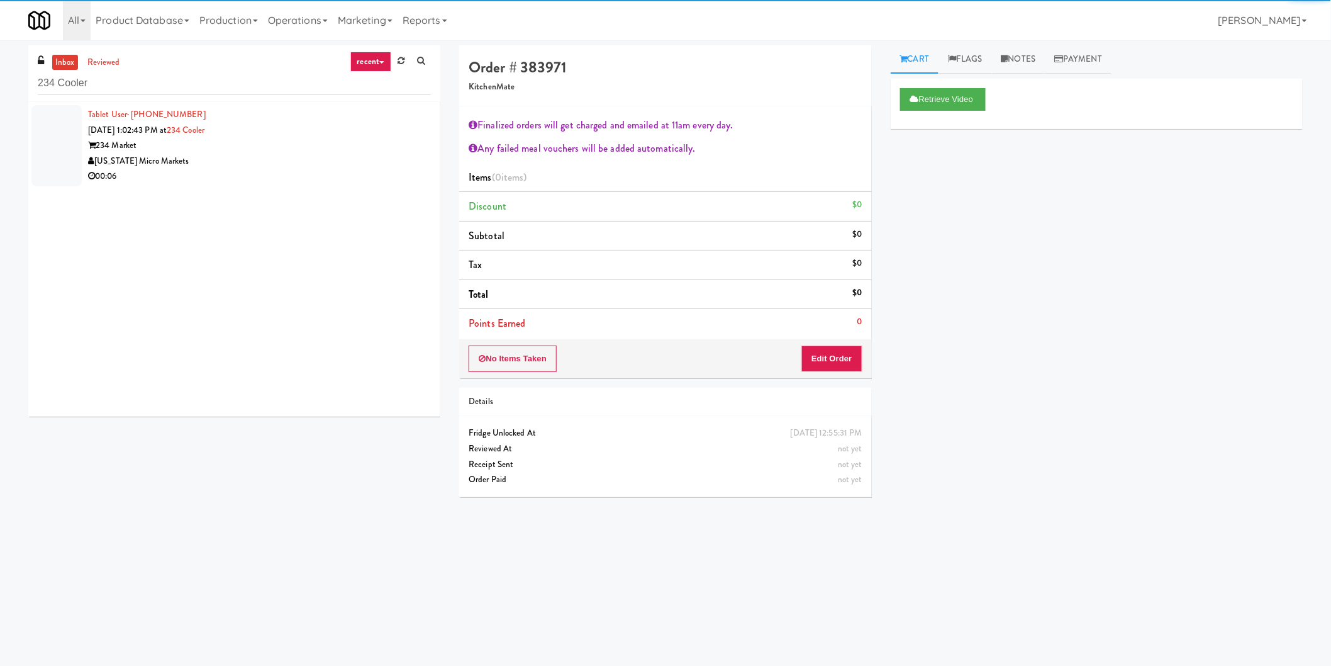
click at [411, 147] on div "234 Market" at bounding box center [259, 146] width 343 height 16
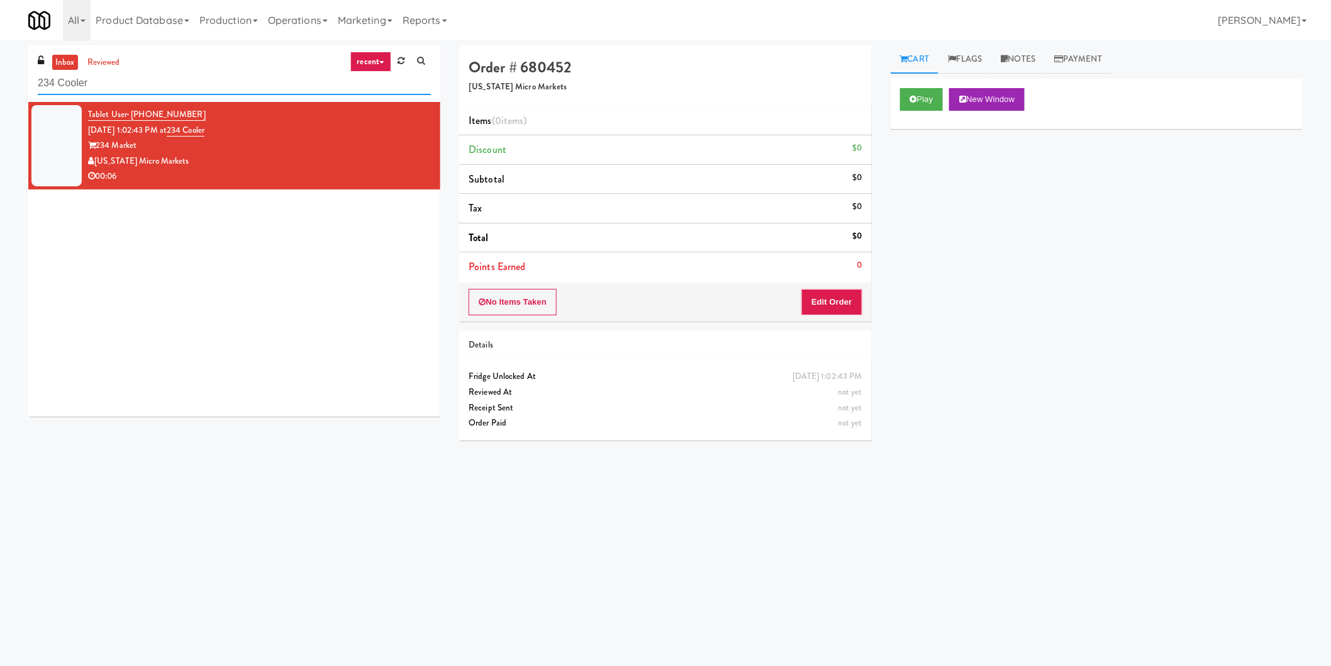
paste input "Phase II - Combo"
drag, startPoint x: 130, startPoint y: 81, endPoint x: 0, endPoint y: 105, distance: 131.9
click at [0, 102] on div "inbox reviewed recent all unclear take inventory issue suspicious failed recent…" at bounding box center [665, 297] width 1331 height 505
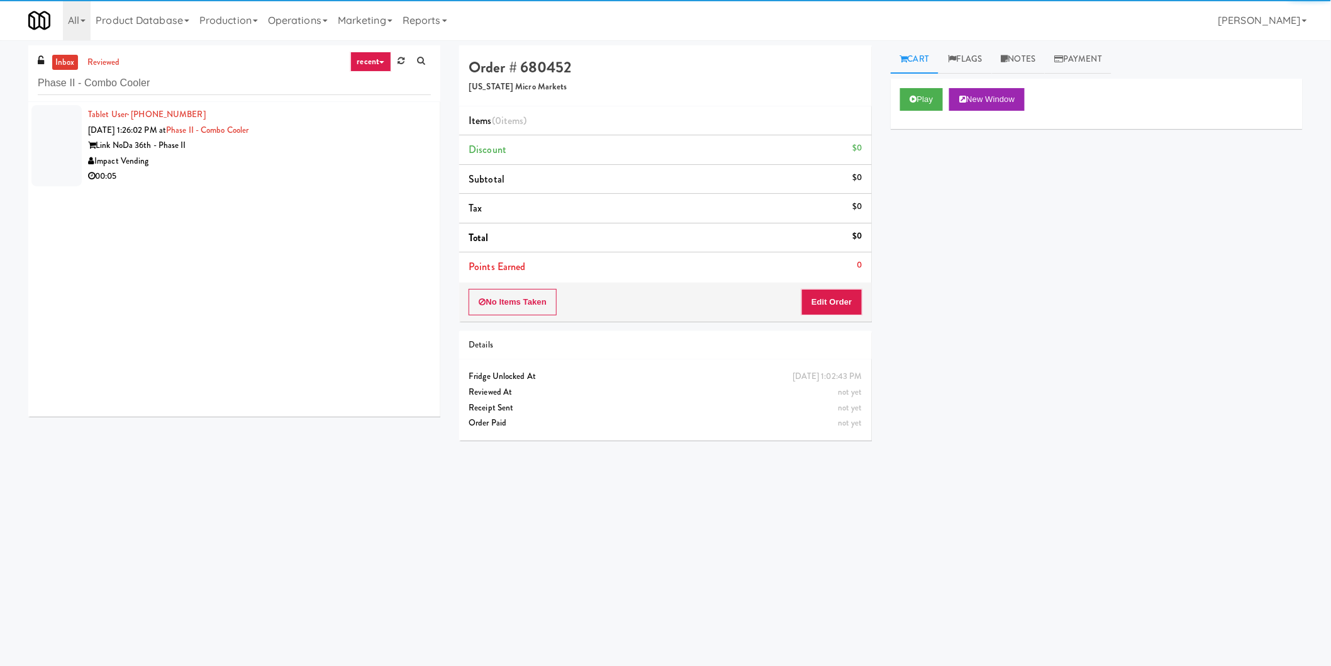
click at [250, 164] on div "Impact Vending" at bounding box center [259, 161] width 343 height 16
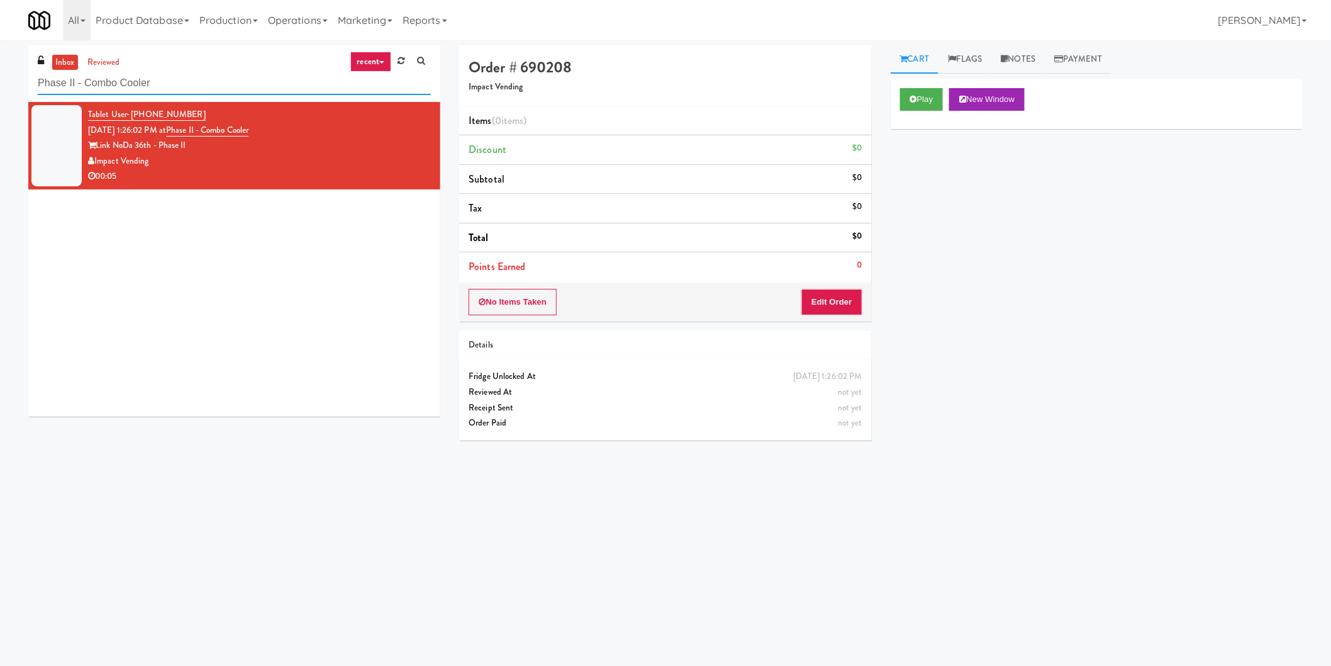
drag, startPoint x: 43, startPoint y: 84, endPoint x: 0, endPoint y: 95, distance: 44.1
click at [0, 95] on div "inbox reviewed recent all unclear take inventory issue suspicious failed recent…" at bounding box center [665, 297] width 1331 height 505
paste input "Rock Solid Reboot (Left)"
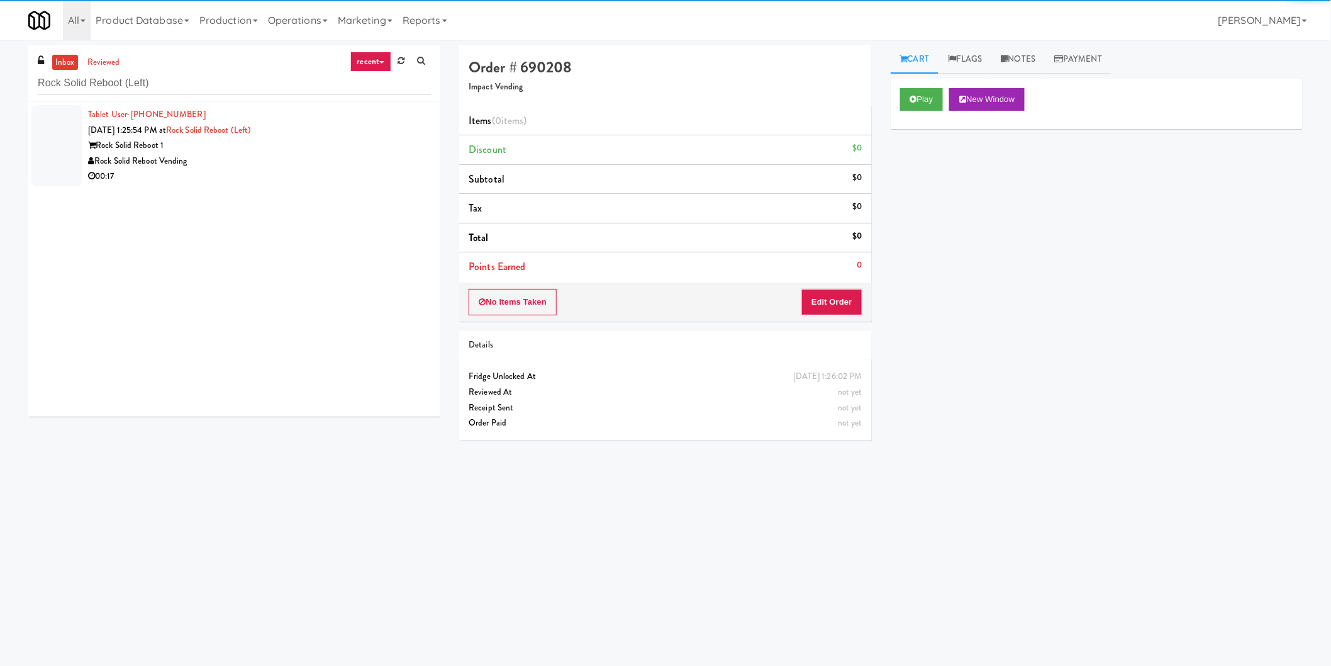
drag, startPoint x: 326, startPoint y: 140, endPoint x: 337, endPoint y: 140, distance: 11.3
click at [327, 140] on div "Rock Solid Reboot 1" at bounding box center [259, 146] width 343 height 16
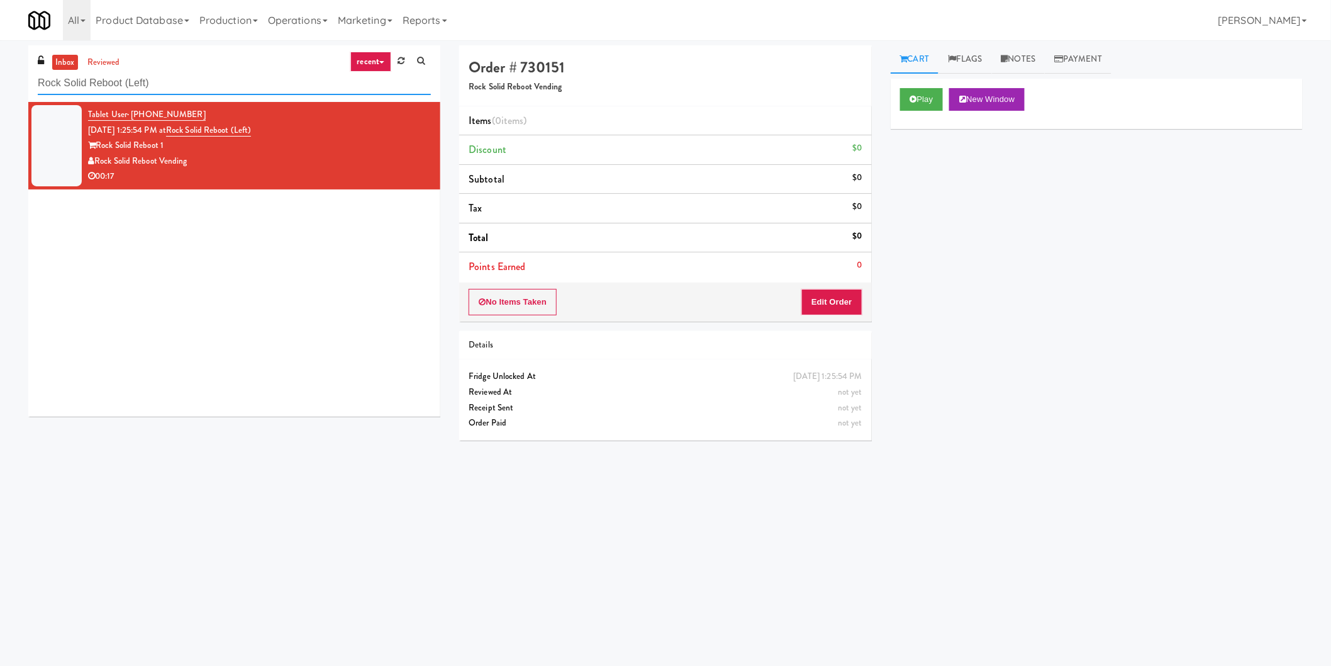
paste input "[PERSON_NAME] Left Cooler"
drag, startPoint x: 96, startPoint y: 89, endPoint x: 0, endPoint y: 91, distance: 96.2
click at [0, 91] on div "inbox reviewed recent all unclear take inventory issue suspicious failed recent…" at bounding box center [665, 297] width 1331 height 505
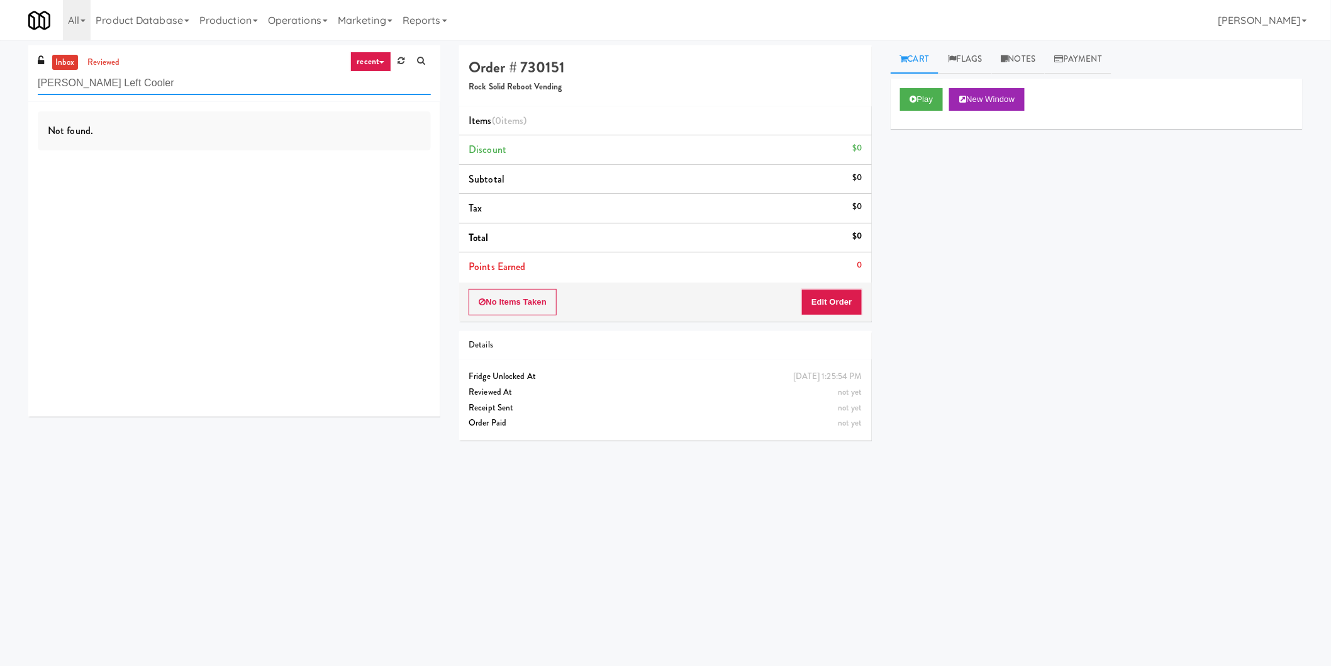
type input "[PERSON_NAME] Left Cooler"
click at [319, 141] on div "Not found." at bounding box center [234, 130] width 393 height 39
